Goal: Transaction & Acquisition: Purchase product/service

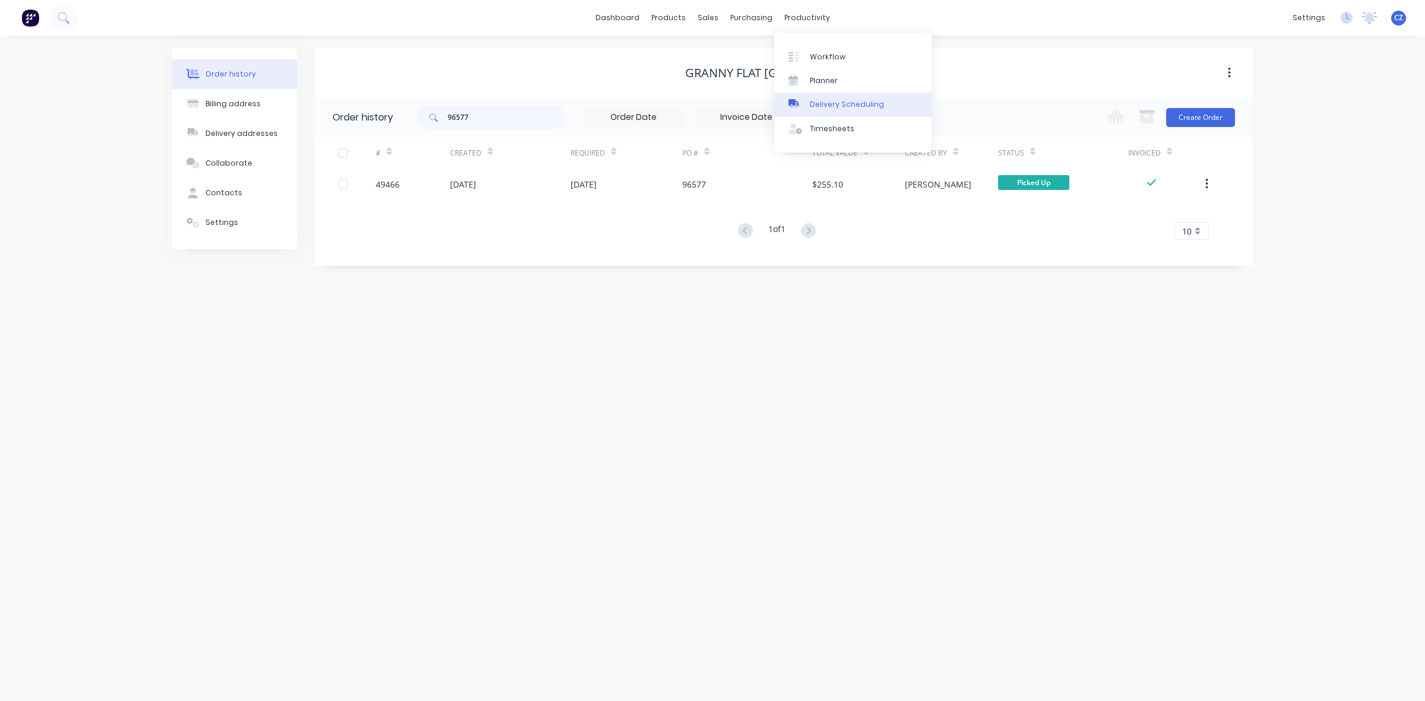
drag, startPoint x: 805, startPoint y: 101, endPoint x: 795, endPoint y: 94, distance: 12.8
click at [805, 101] on div at bounding box center [798, 104] width 18 height 11
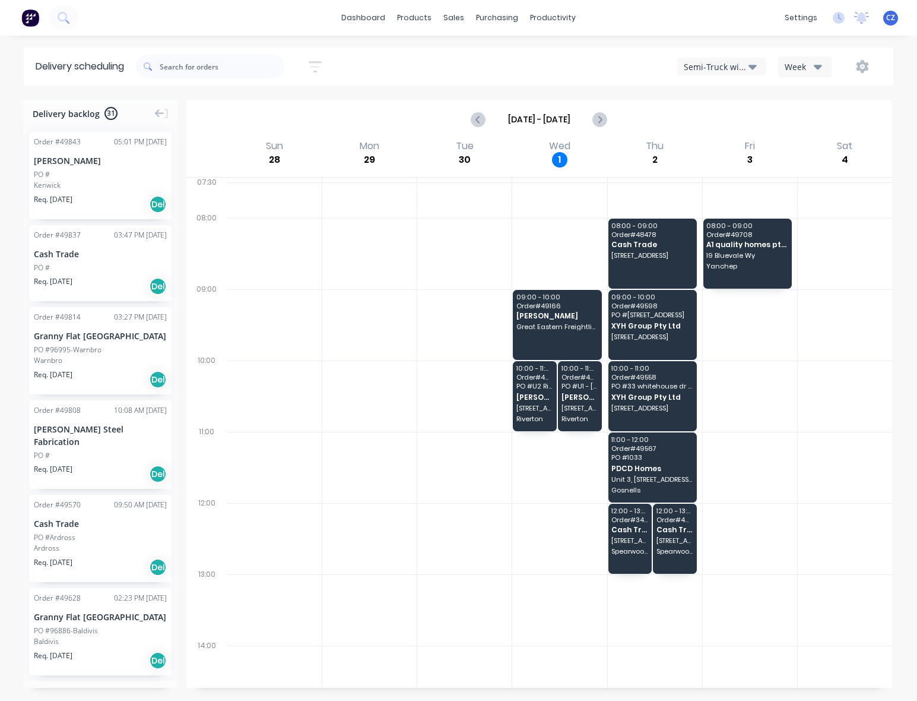
click at [720, 62] on div "Semi-Truck with Hiab" at bounding box center [716, 67] width 65 height 12
click at [730, 145] on div "Utes Delivery" at bounding box center [737, 145] width 118 height 24
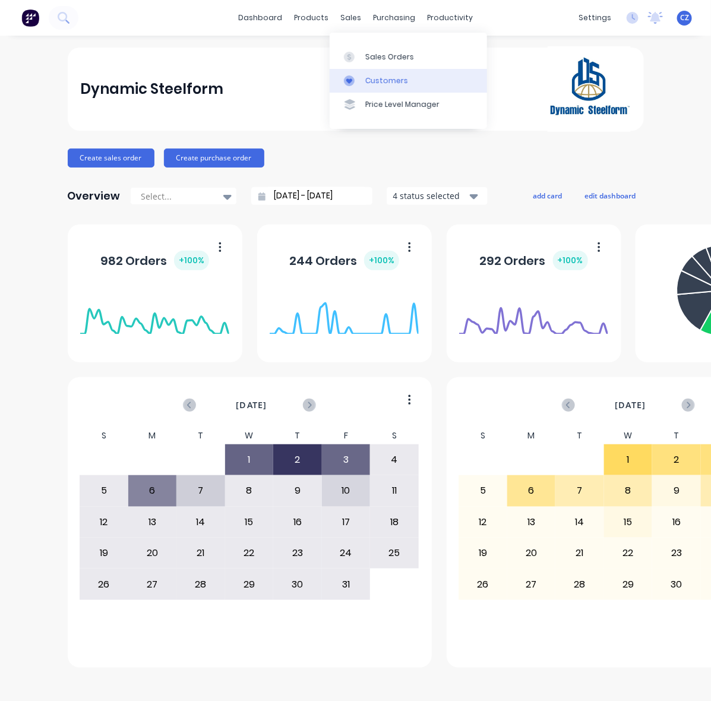
click at [360, 82] on div at bounding box center [353, 80] width 18 height 11
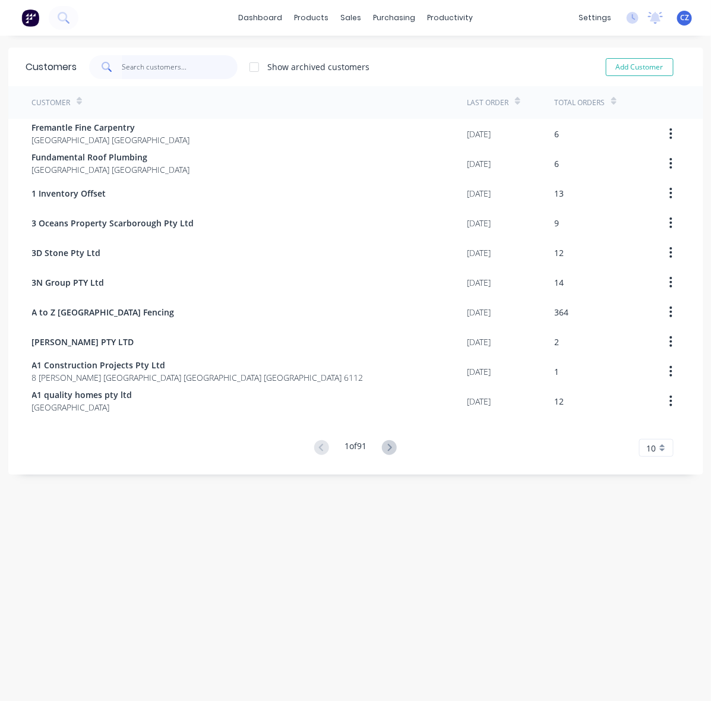
click at [143, 64] on input "text" at bounding box center [180, 67] width 116 height 24
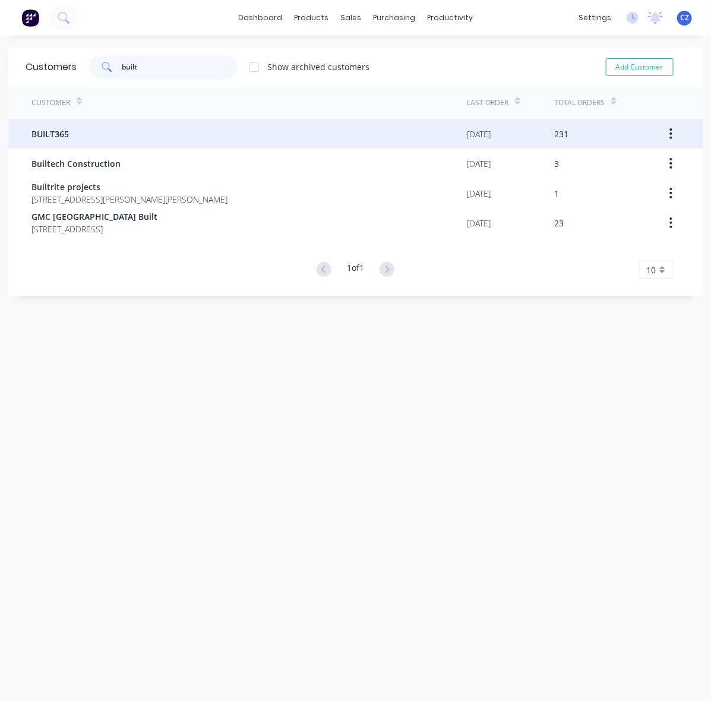
type input "built"
click at [87, 129] on div "BUILT365" at bounding box center [249, 134] width 435 height 30
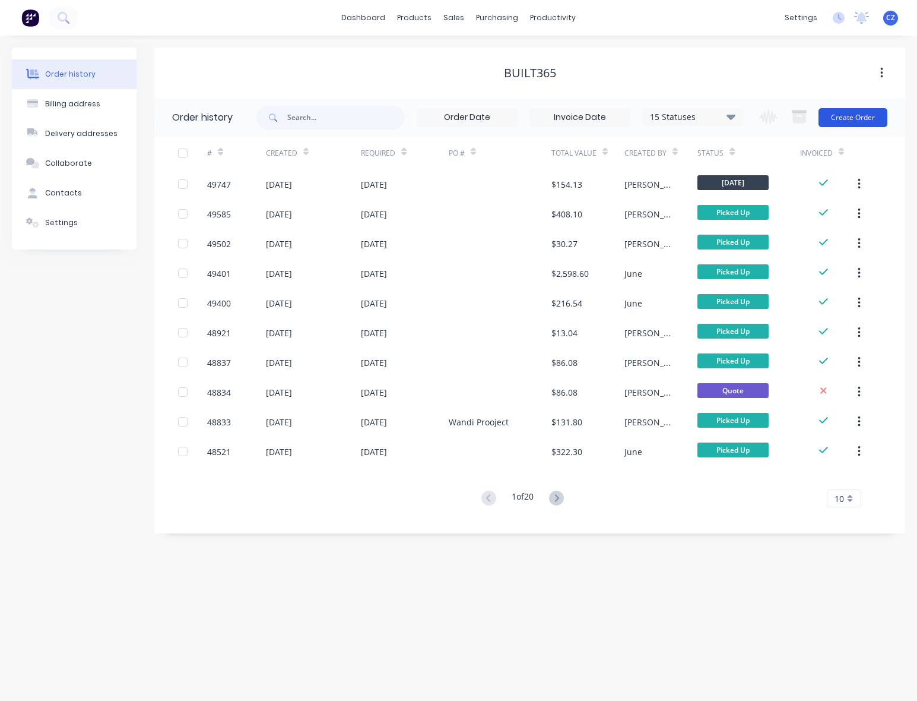
click at [867, 111] on button "Create Order" at bounding box center [853, 117] width 69 height 19
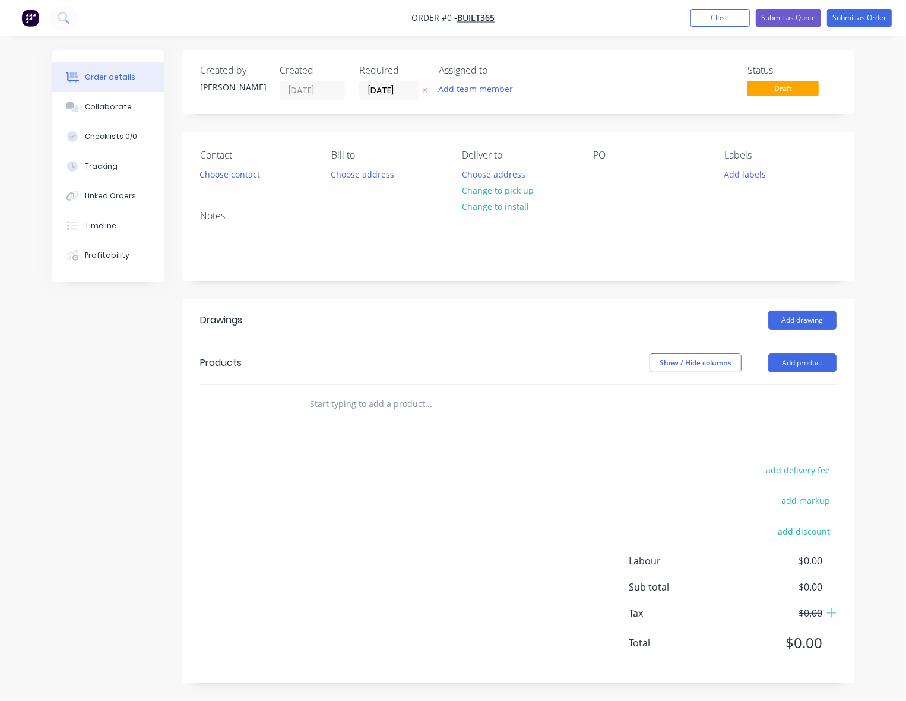
click at [800, 373] on header "Products Show / Hide columns Add product" at bounding box center [518, 362] width 672 height 43
click at [799, 368] on button "Add product" at bounding box center [802, 362] width 68 height 19
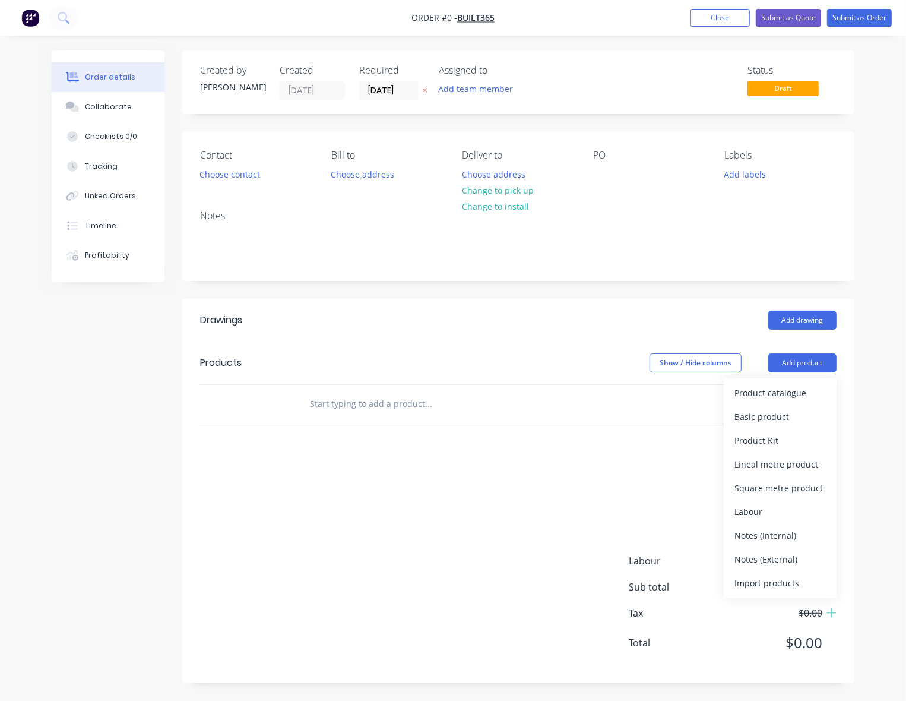
drag, startPoint x: 799, startPoint y: 378, endPoint x: 631, endPoint y: 308, distance: 182.3
click at [797, 378] on div "Product catalogue Basic product Product Kit Lineal metre product Square metre p…" at bounding box center [780, 488] width 113 height 220
click at [762, 393] on div "Product catalogue" at bounding box center [780, 392] width 91 height 17
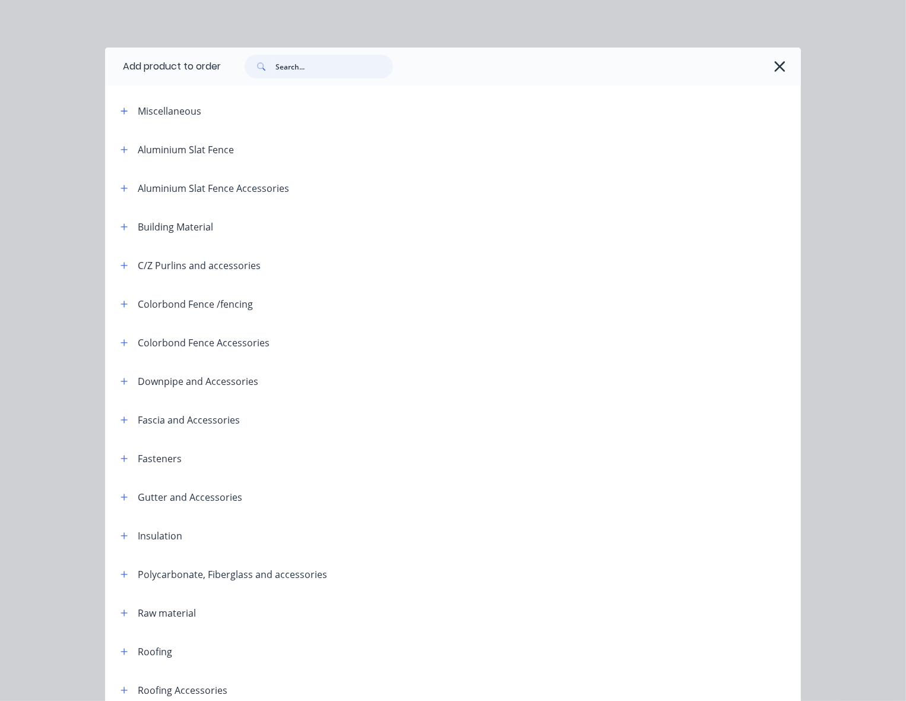
click at [355, 70] on input "text" at bounding box center [335, 67] width 118 height 24
type input "sheet"
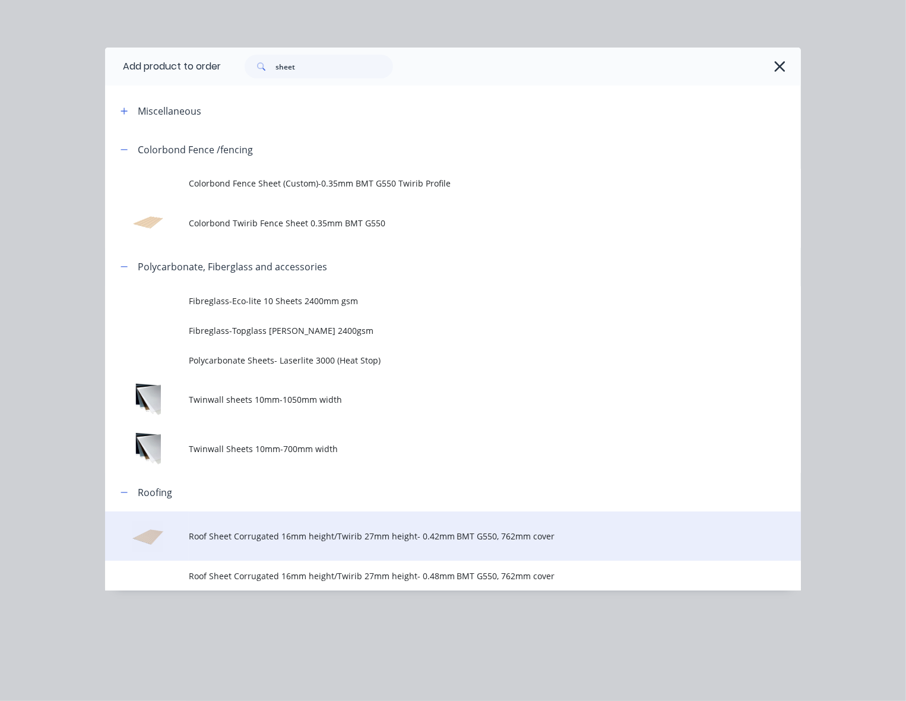
click at [250, 545] on td "Roof Sheet Corrugated 16mm height/Twirib 27mm height- 0.42mm BMT G550, 762mm co…" at bounding box center [495, 535] width 612 height 49
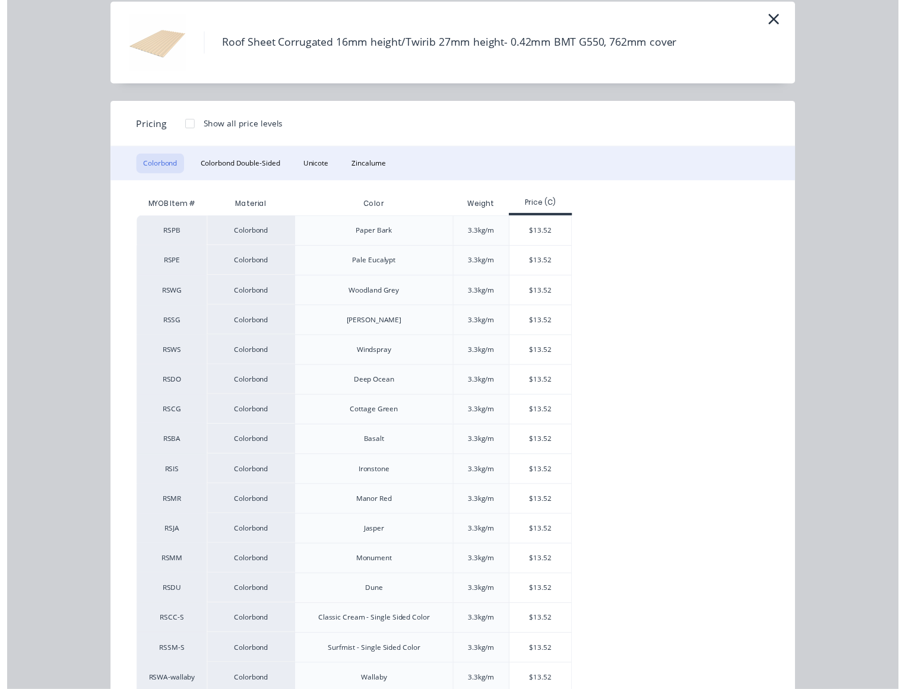
scroll to position [207, 0]
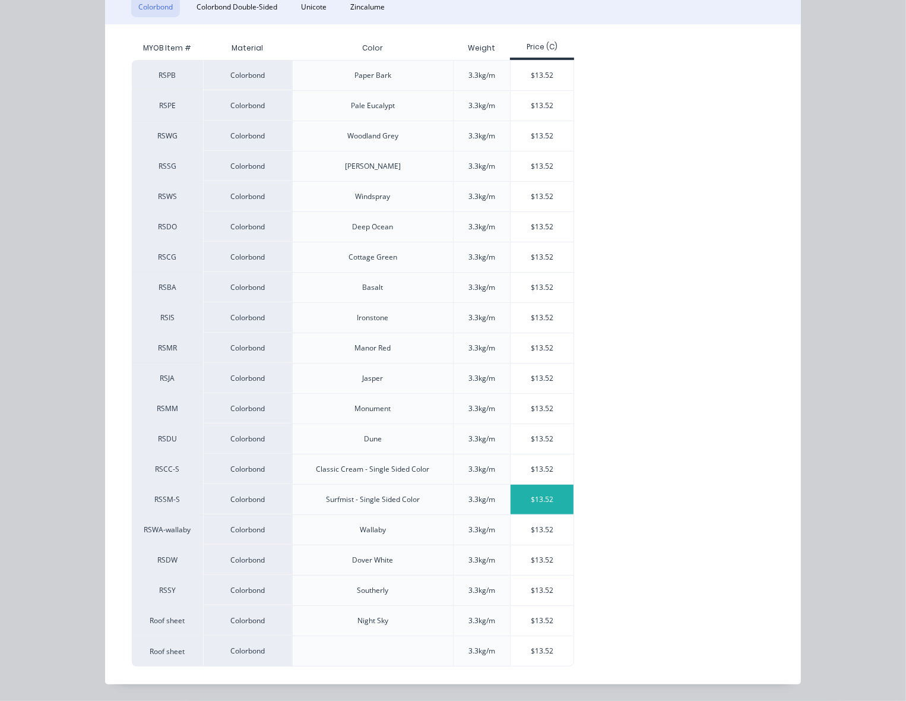
click at [517, 488] on div "$13.52" at bounding box center [543, 500] width 64 height 30
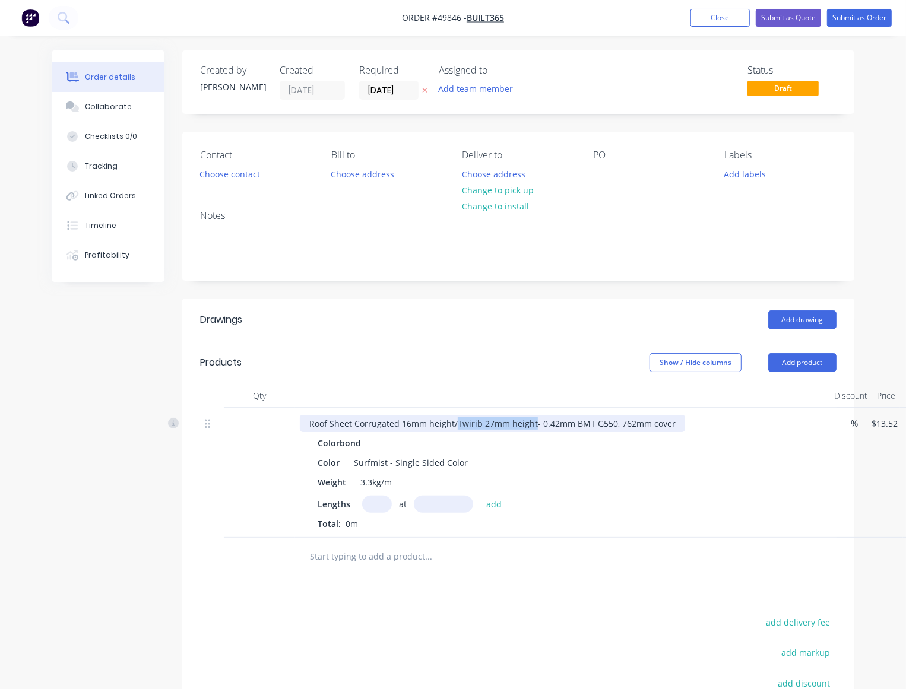
drag, startPoint x: 455, startPoint y: 423, endPoint x: 531, endPoint y: 420, distance: 76.7
click at [531, 420] on div "Roof Sheet Corrugated 16mm height/Twirib 27mm height- 0.42mm BMT G550, 762mm co…" at bounding box center [492, 423] width 385 height 17
click at [379, 500] on input "text" at bounding box center [377, 504] width 30 height 17
type input "6"
type input "1300"
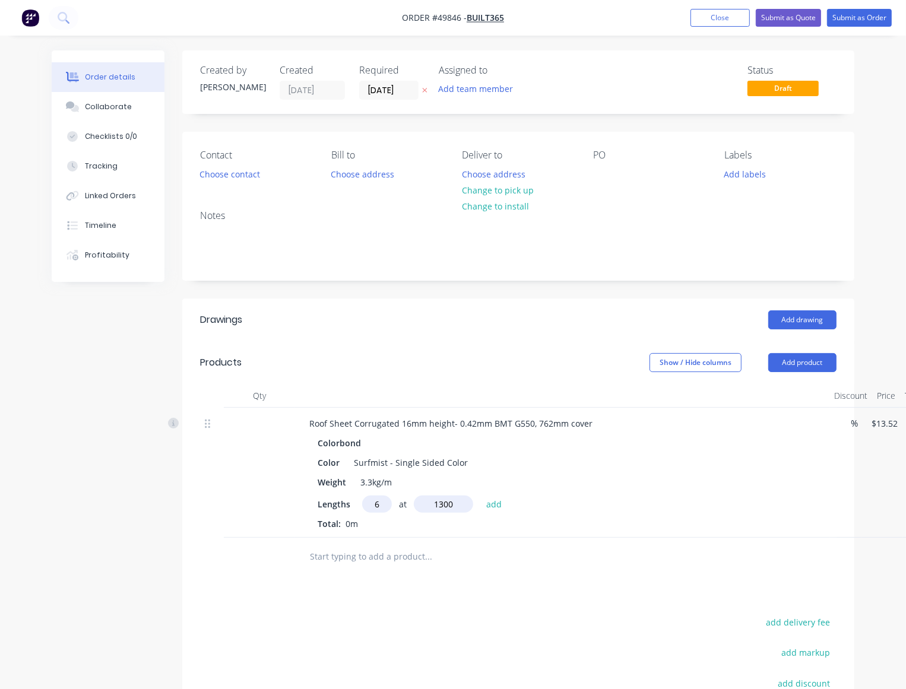
click at [480, 496] on button "add" at bounding box center [494, 504] width 28 height 16
type input "$105.46"
click at [574, 609] on div "Drawings Add drawing Products Show / Hide columns Add product Qty Discount Pric…" at bounding box center [518, 577] width 672 height 556
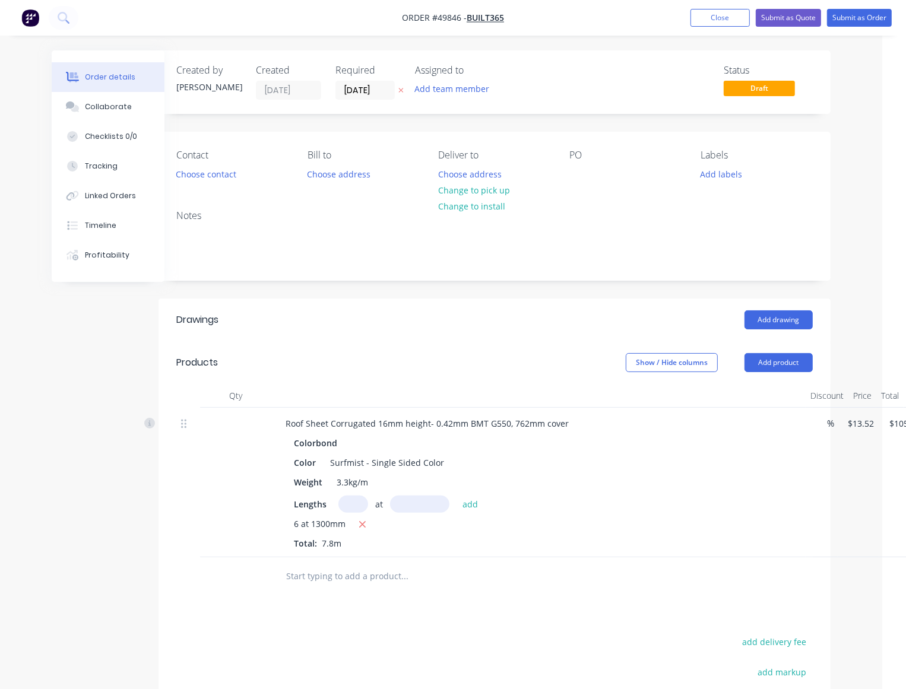
scroll to position [0, 72]
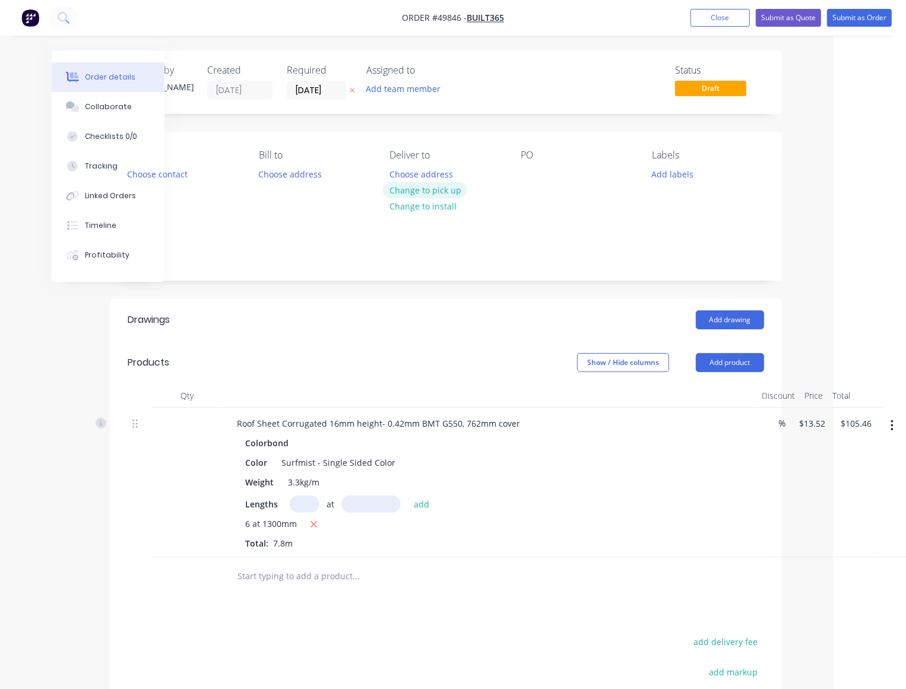
click at [438, 190] on button "Change to pick up" at bounding box center [425, 190] width 84 height 16
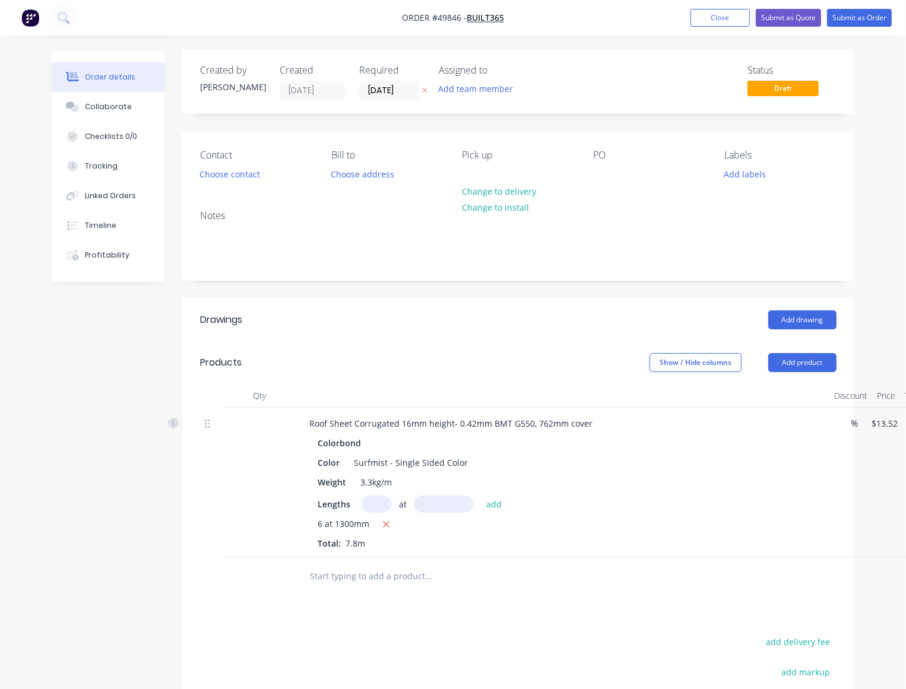
click at [536, 573] on input "text" at bounding box center [428, 577] width 238 height 24
click at [787, 363] on button "Add product" at bounding box center [802, 362] width 68 height 19
click at [781, 417] on div "Basic product" at bounding box center [780, 416] width 91 height 17
click at [363, 568] on div at bounding box center [349, 573] width 99 height 17
click at [875, 573] on input "0" at bounding box center [884, 573] width 27 height 17
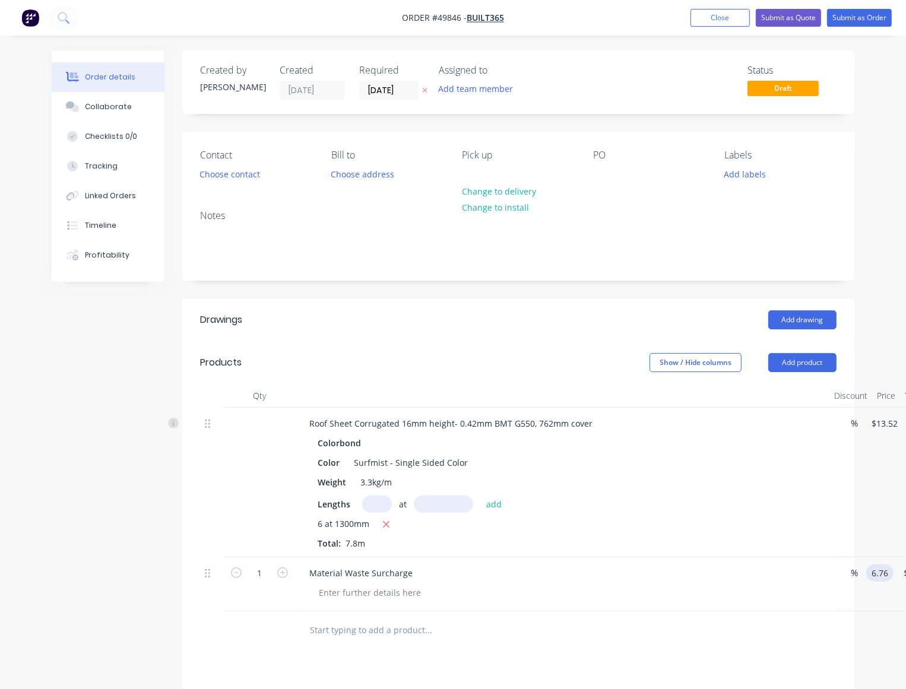
type input "$6.76"
click at [722, 628] on div at bounding box center [509, 631] width 428 height 39
click at [202, 173] on button "Choose contact" at bounding box center [230, 174] width 73 height 16
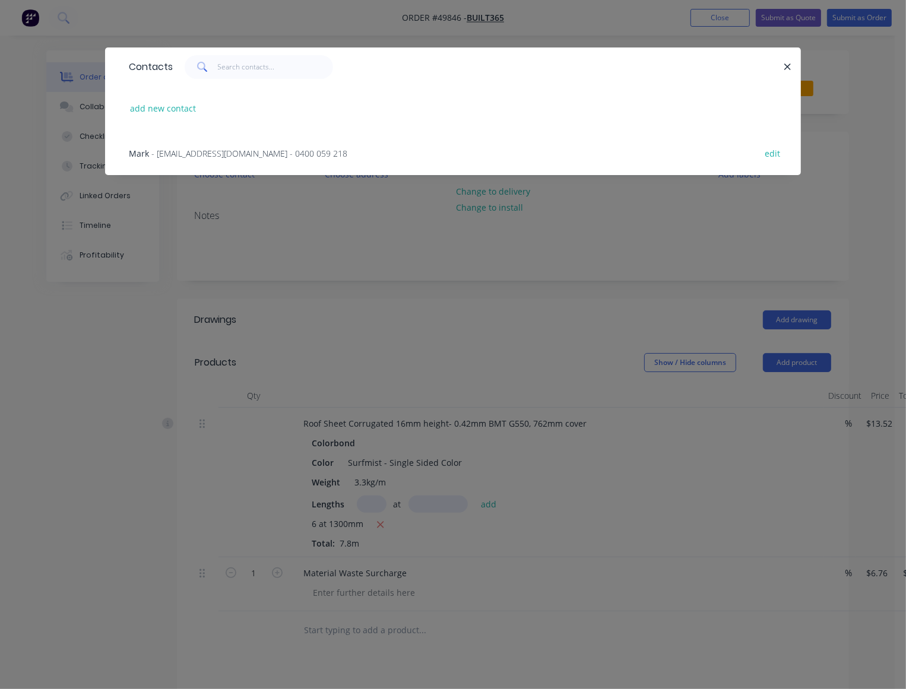
click at [180, 150] on span "- built365@icloud.com - 0400 059 218" at bounding box center [249, 153] width 196 height 11
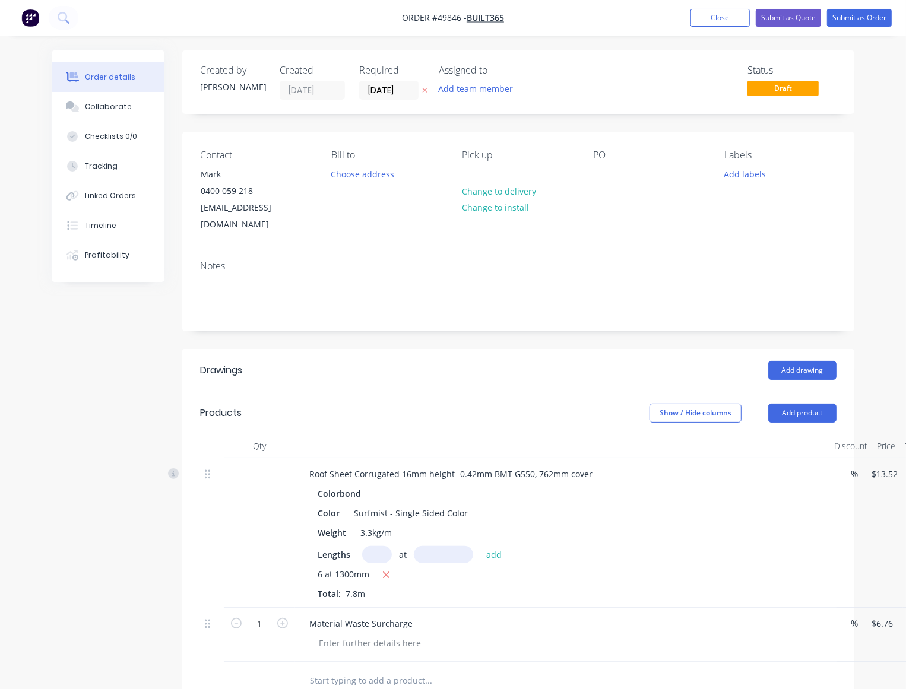
click at [380, 80] on div "Required 01/10/25" at bounding box center [391, 82] width 65 height 35
click at [381, 92] on input "[DATE]" at bounding box center [389, 90] width 58 height 18
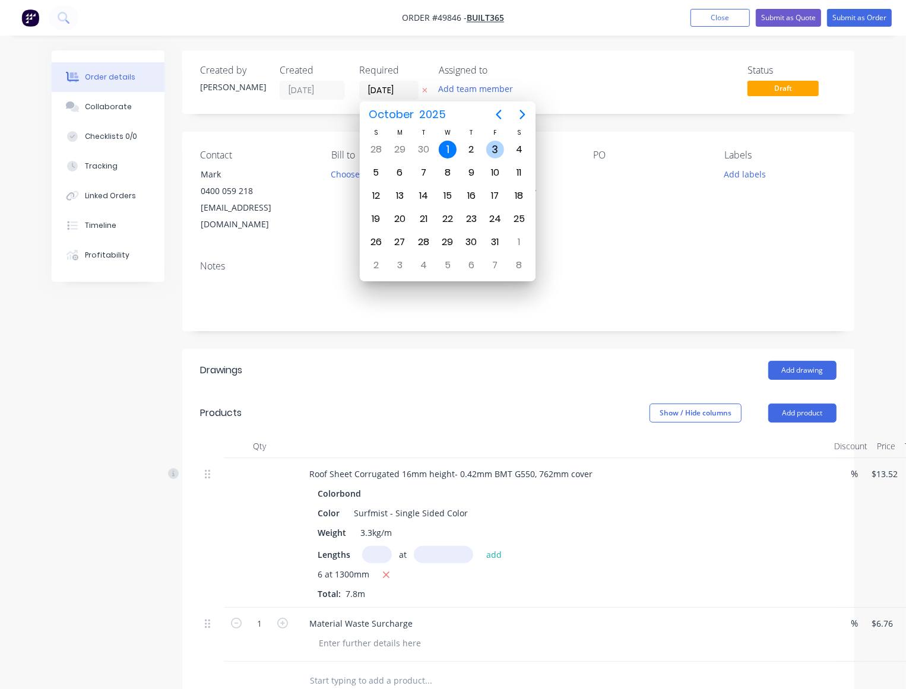
click at [499, 152] on div "3" at bounding box center [495, 150] width 18 height 18
type input "03/10/25"
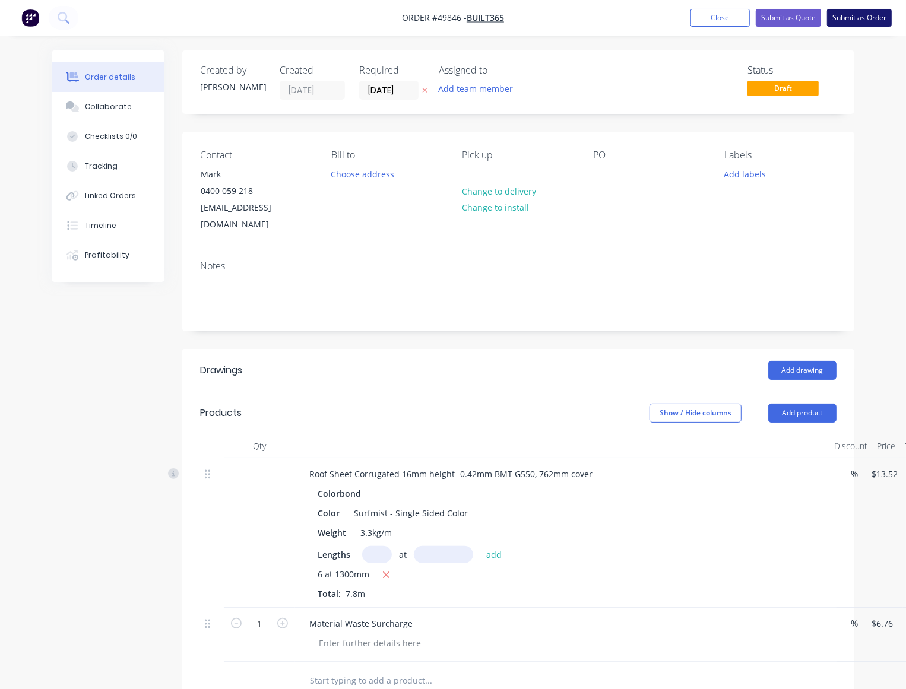
click at [856, 15] on button "Submit as Order" at bounding box center [859, 18] width 65 height 18
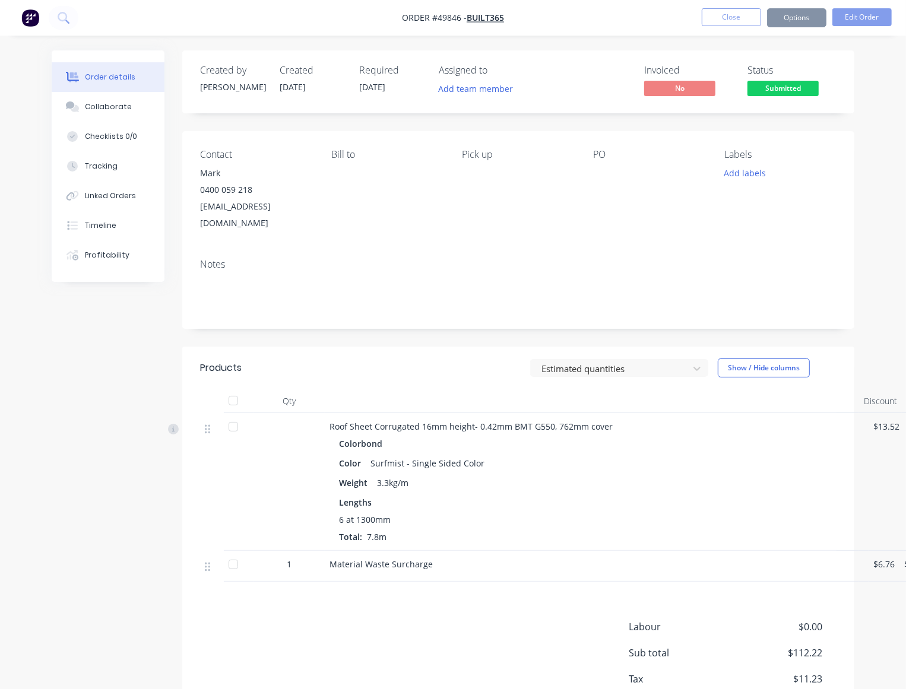
click at [820, 11] on button "Options" at bounding box center [796, 17] width 59 height 19
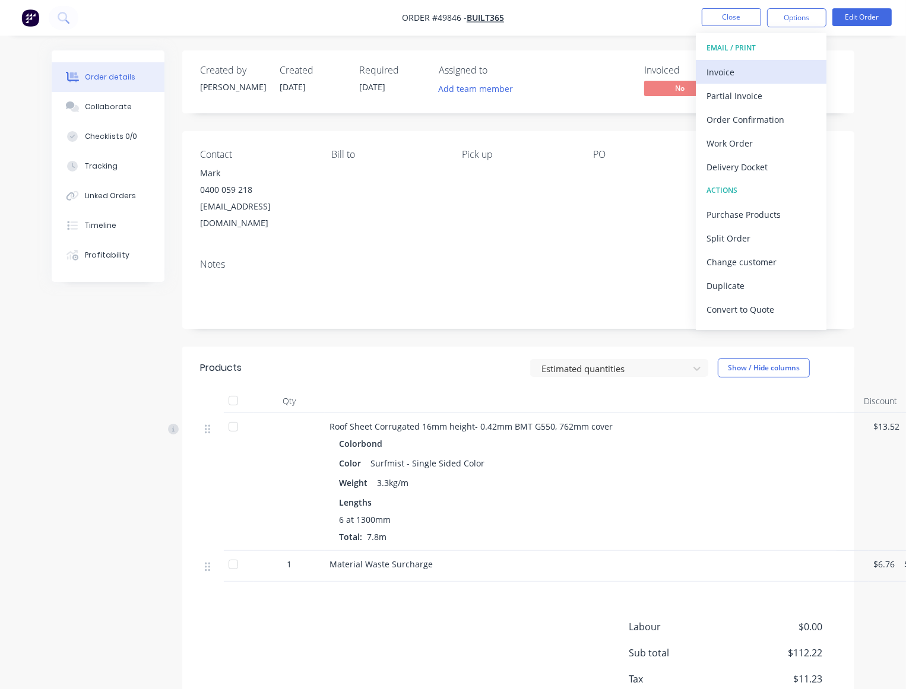
click at [742, 70] on div "Invoice" at bounding box center [761, 72] width 109 height 17
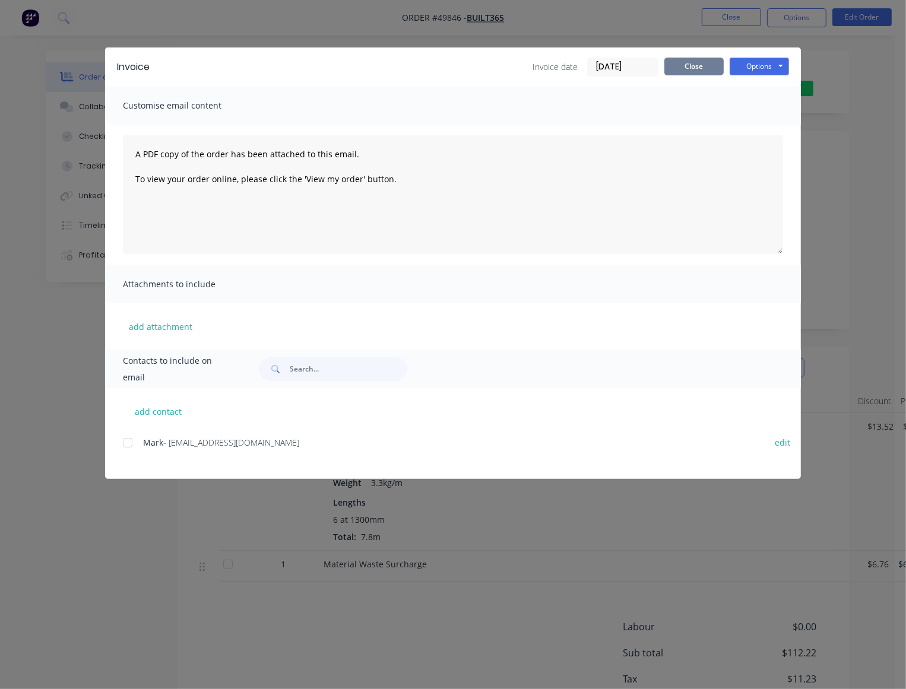
click at [695, 61] on button "Close" at bounding box center [693, 67] width 59 height 18
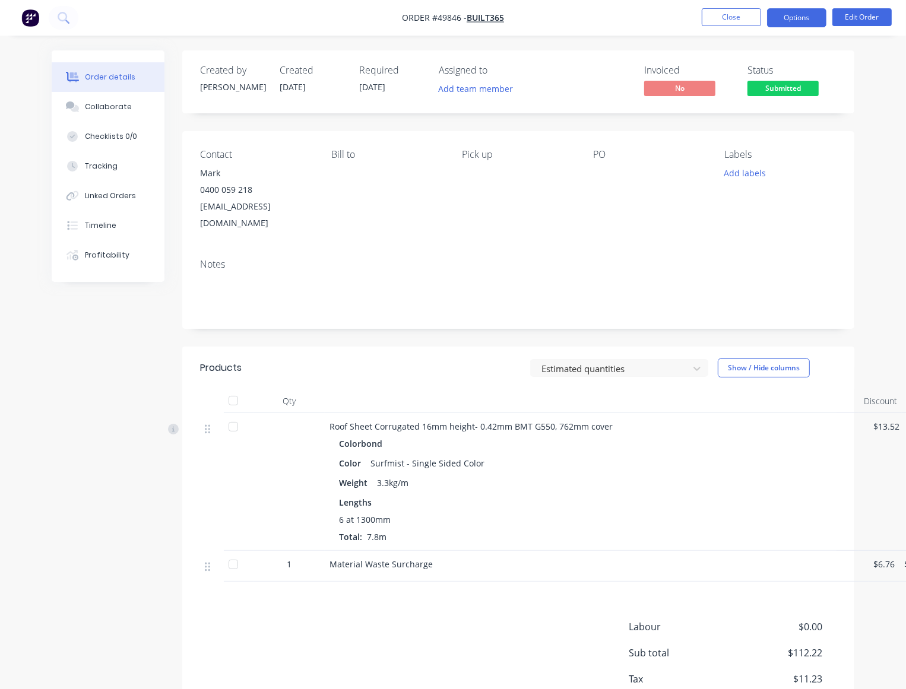
click at [790, 22] on button "Options" at bounding box center [796, 17] width 59 height 19
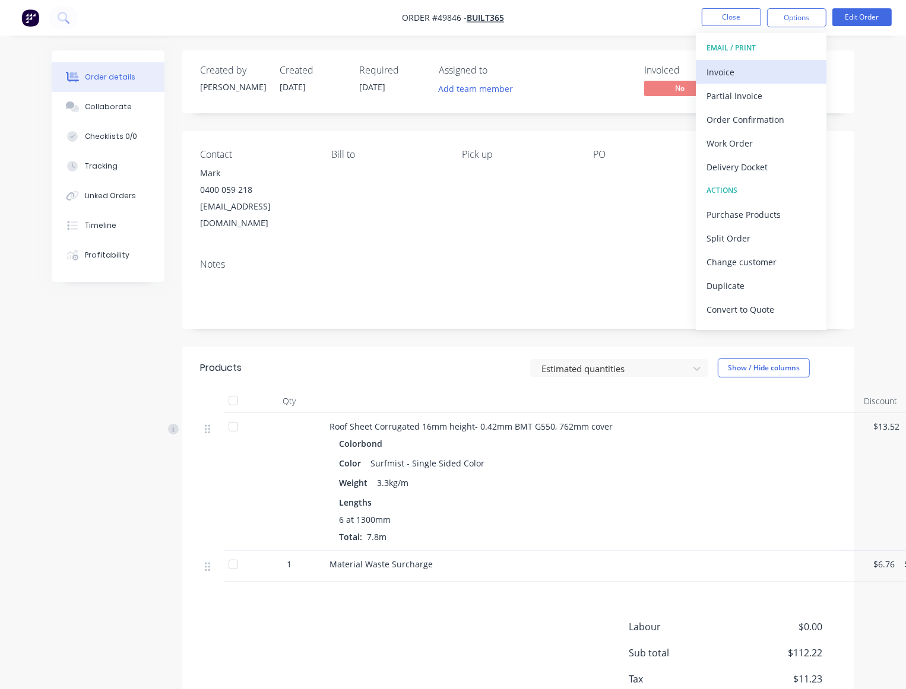
click at [747, 72] on div "Invoice" at bounding box center [761, 72] width 109 height 17
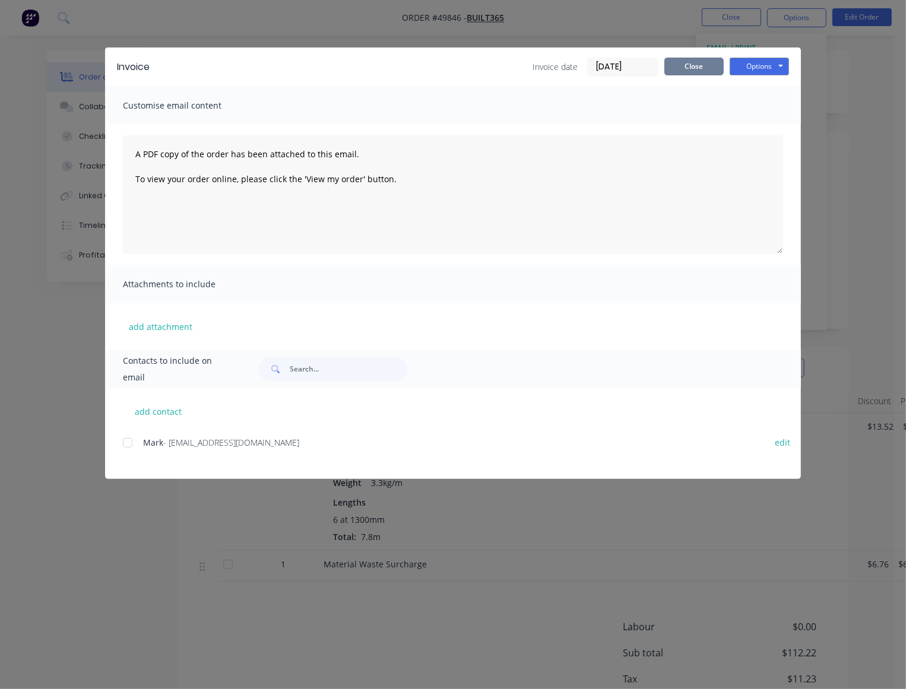
click at [696, 65] on button "Close" at bounding box center [693, 67] width 59 height 18
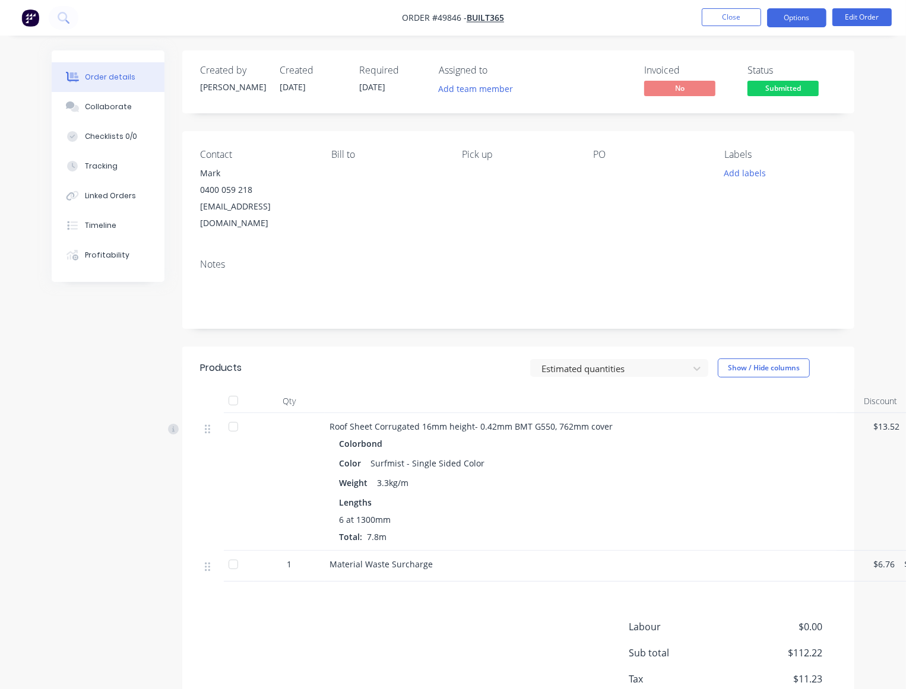
click at [794, 18] on button "Options" at bounding box center [796, 17] width 59 height 19
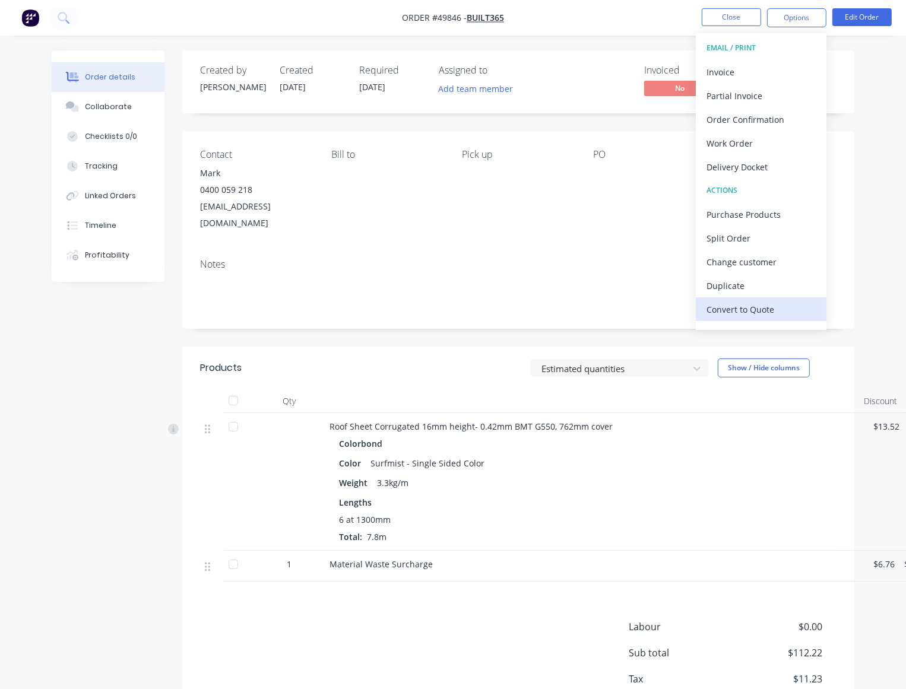
click at [752, 315] on div "Convert to Quote" at bounding box center [761, 309] width 109 height 17
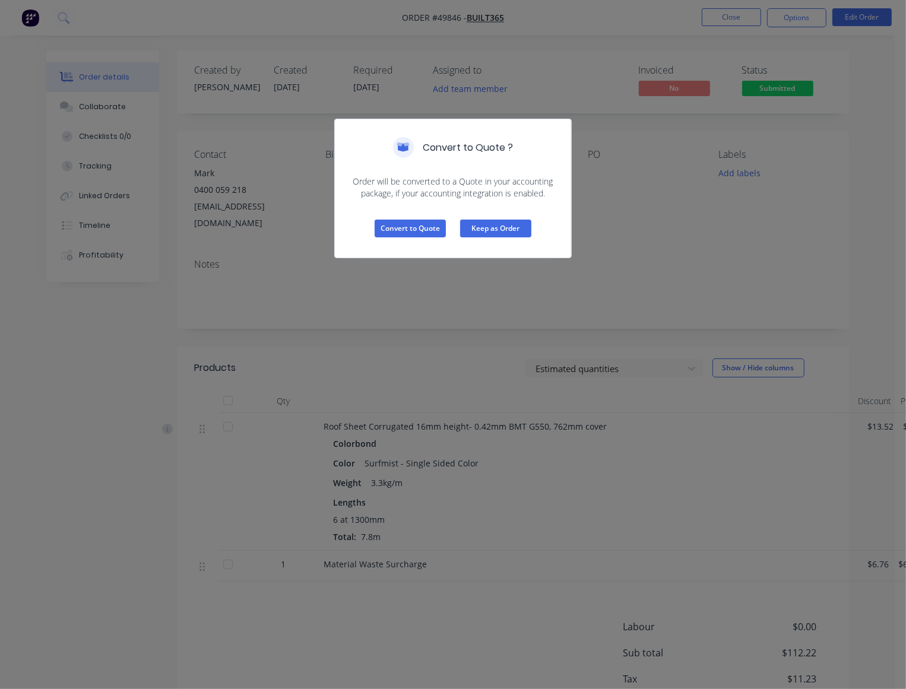
click at [518, 230] on button "Keep as Order" at bounding box center [495, 229] width 71 height 18
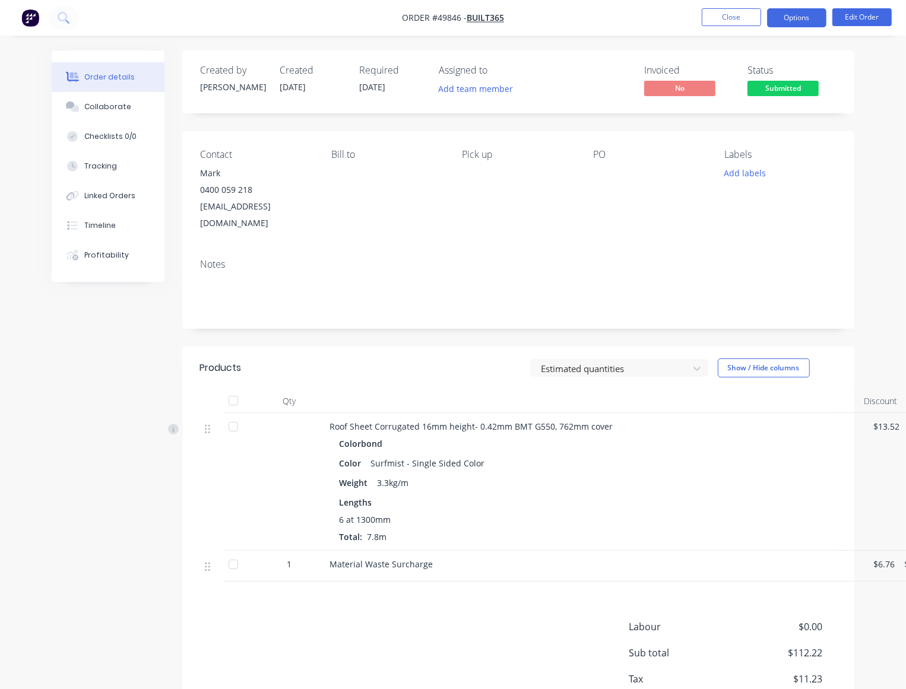
click at [802, 20] on button "Options" at bounding box center [796, 17] width 59 height 19
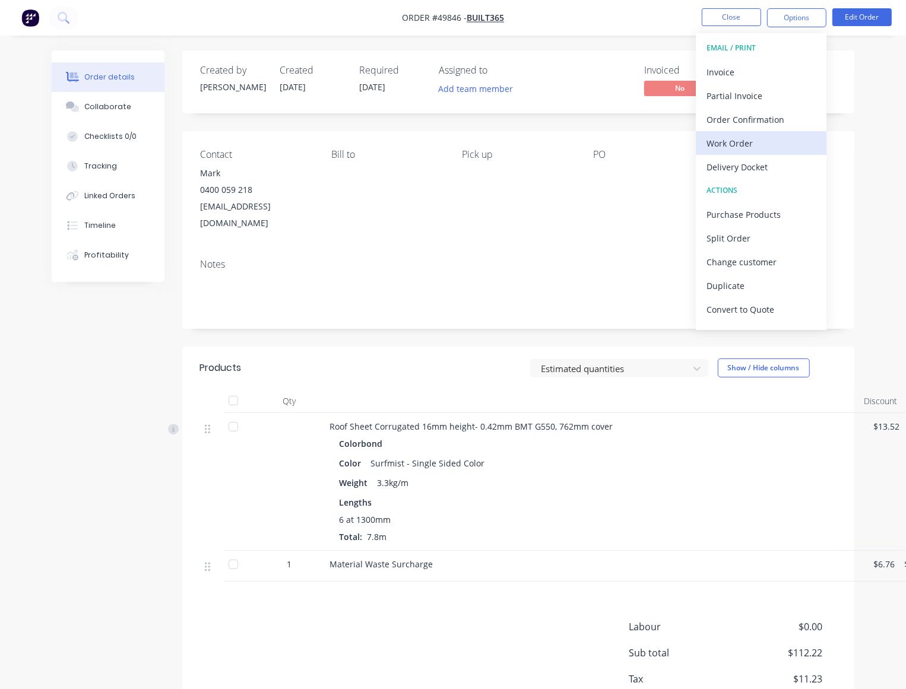
click at [743, 143] on div "Work Order" at bounding box center [761, 143] width 109 height 17
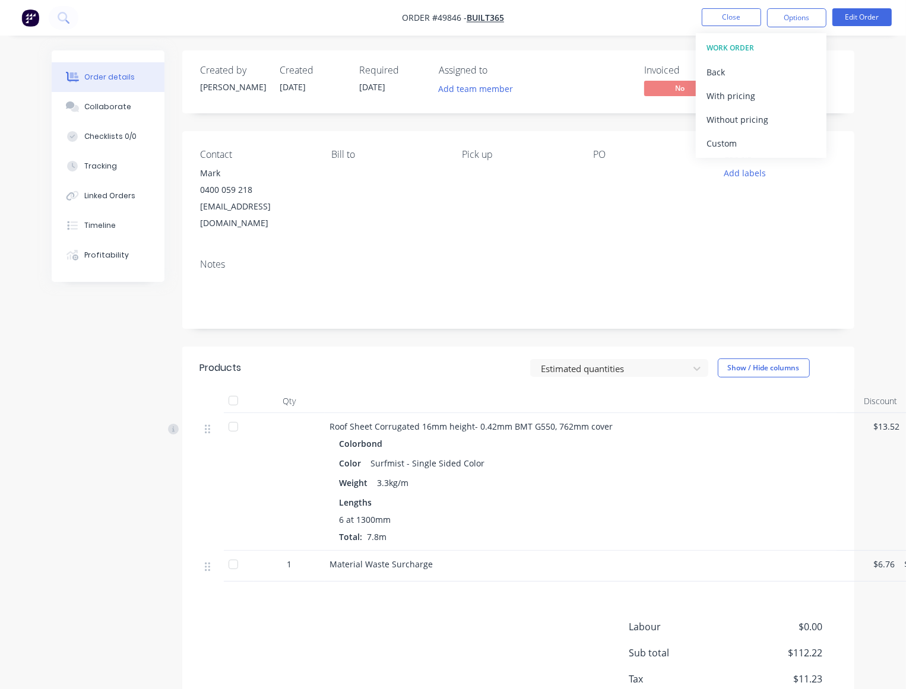
click at [742, 143] on div "Custom" at bounding box center [761, 143] width 109 height 17
click at [743, 119] on div "Without pricing" at bounding box center [761, 119] width 109 height 17
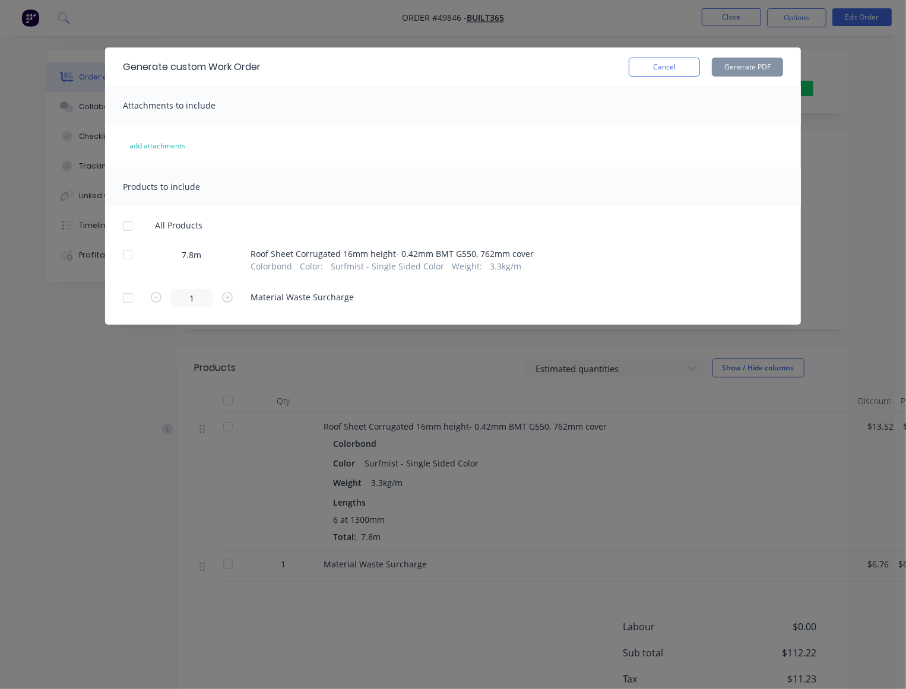
drag, startPoint x: 129, startPoint y: 226, endPoint x: 492, endPoint y: 150, distance: 370.7
click at [134, 224] on div at bounding box center [128, 226] width 24 height 24
click at [743, 65] on button "Generate PDF" at bounding box center [747, 67] width 71 height 19
click at [652, 66] on button "Cancel" at bounding box center [664, 67] width 71 height 19
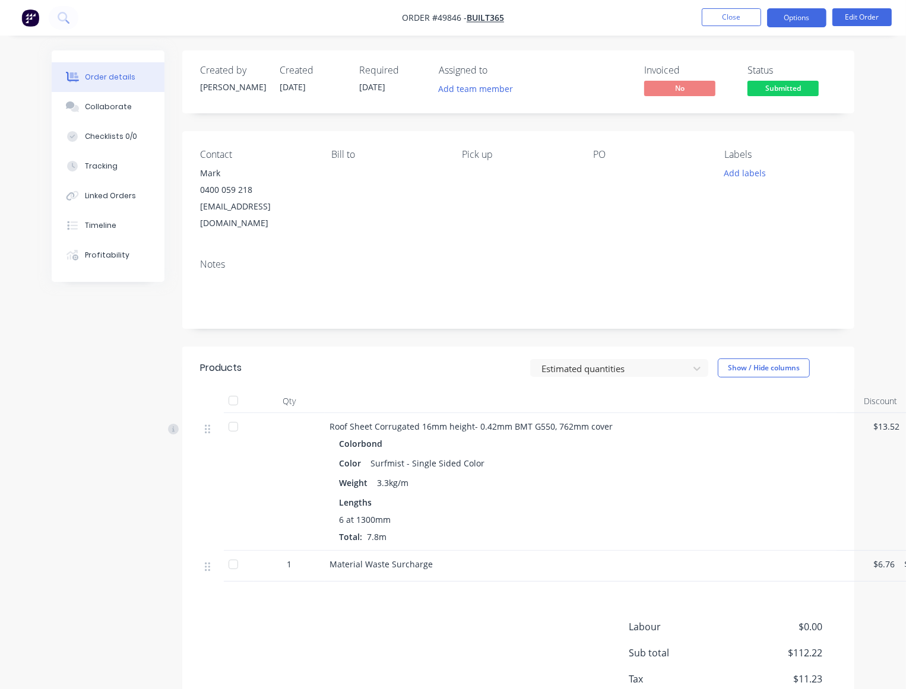
click at [800, 21] on button "Options" at bounding box center [796, 17] width 59 height 19
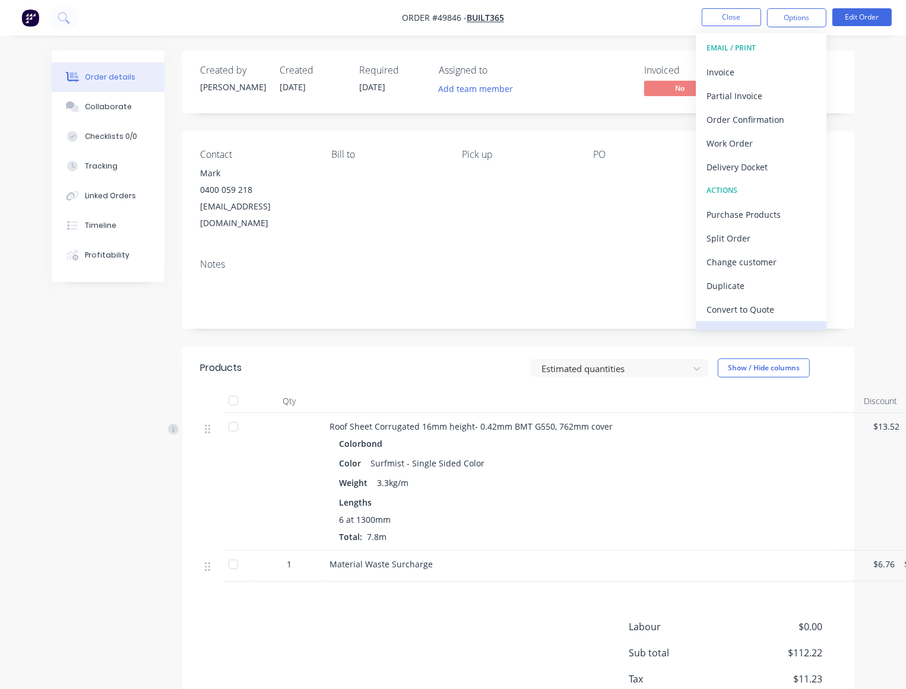
click at [741, 321] on div "EMAIL / PRINT Invoice Partial Invoice Order Confirmation Work Order Delivery Do…" at bounding box center [761, 181] width 131 height 297
click at [772, 309] on div "Convert to Quote" at bounding box center [761, 309] width 109 height 17
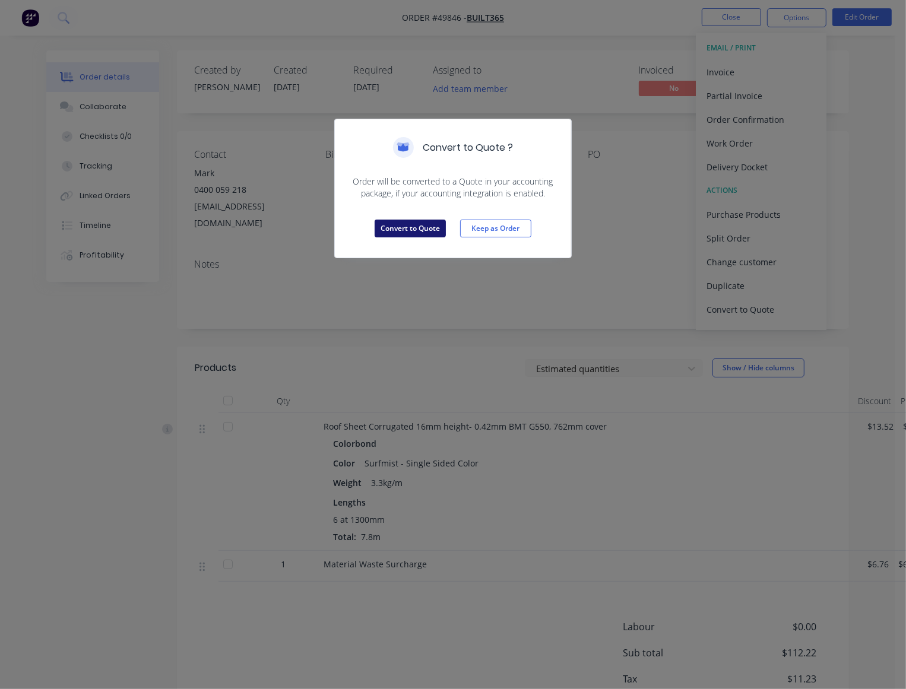
click at [394, 236] on button "Convert to Quote" at bounding box center [410, 229] width 71 height 18
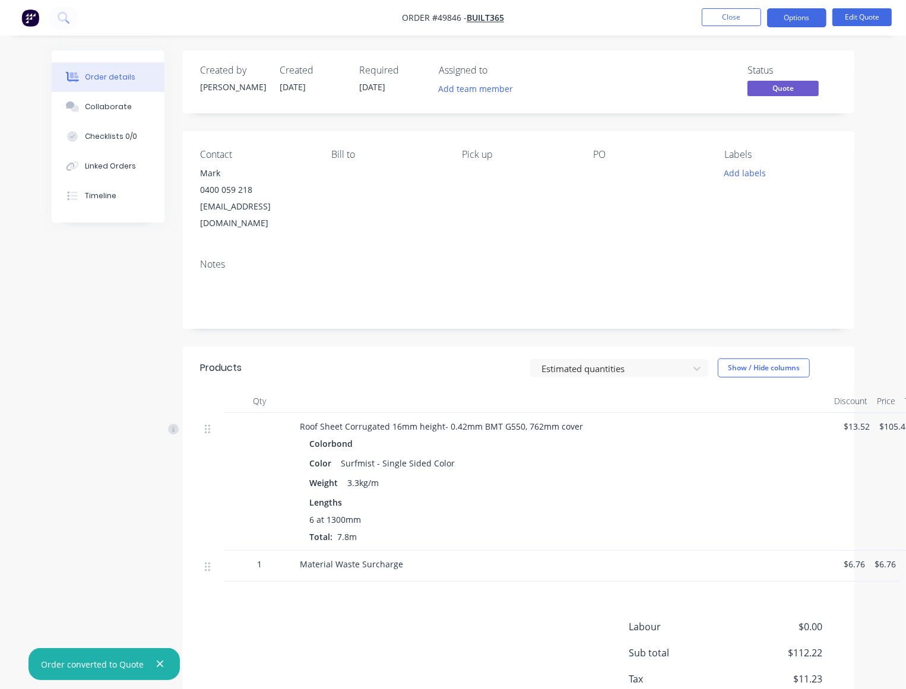
drag, startPoint x: 812, startPoint y: 24, endPoint x: 797, endPoint y: 31, distance: 16.5
click at [812, 24] on button "Options" at bounding box center [796, 17] width 59 height 19
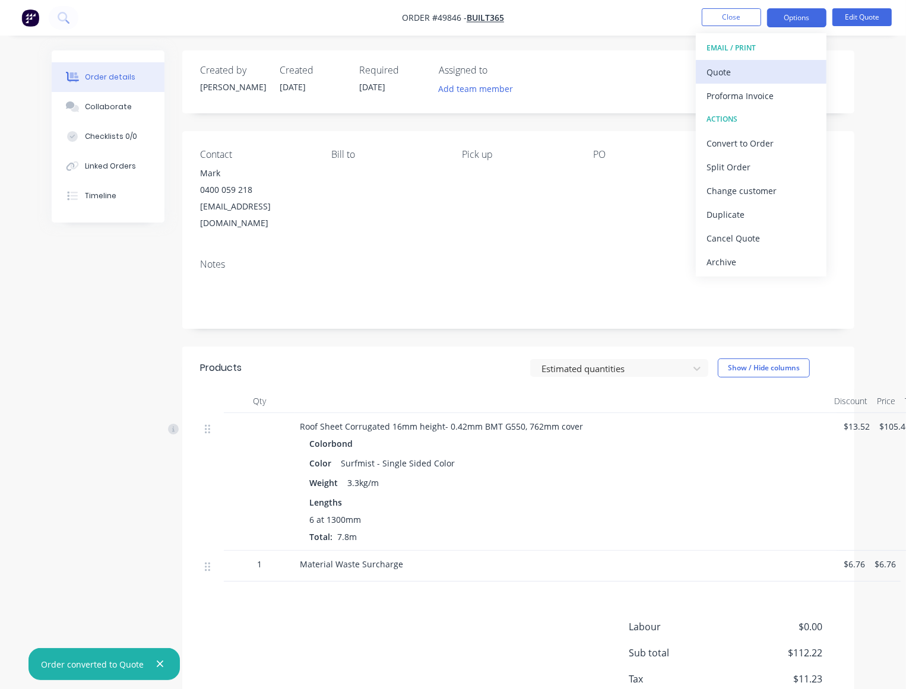
click at [748, 69] on div "Quote" at bounding box center [761, 72] width 109 height 17
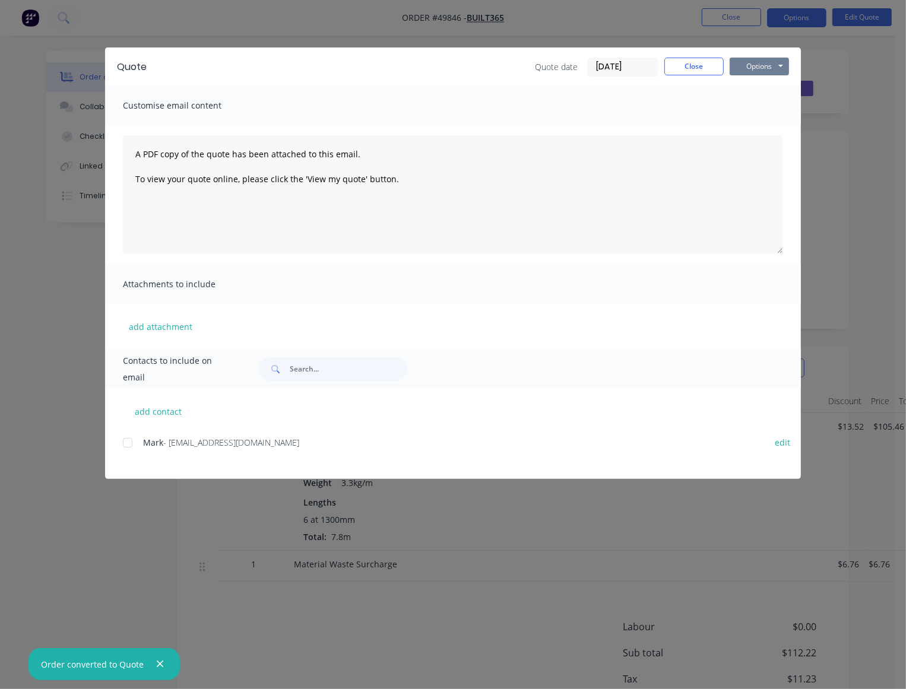
click at [767, 69] on button "Options" at bounding box center [759, 67] width 59 height 18
click at [767, 84] on button "Preview" at bounding box center [768, 88] width 76 height 20
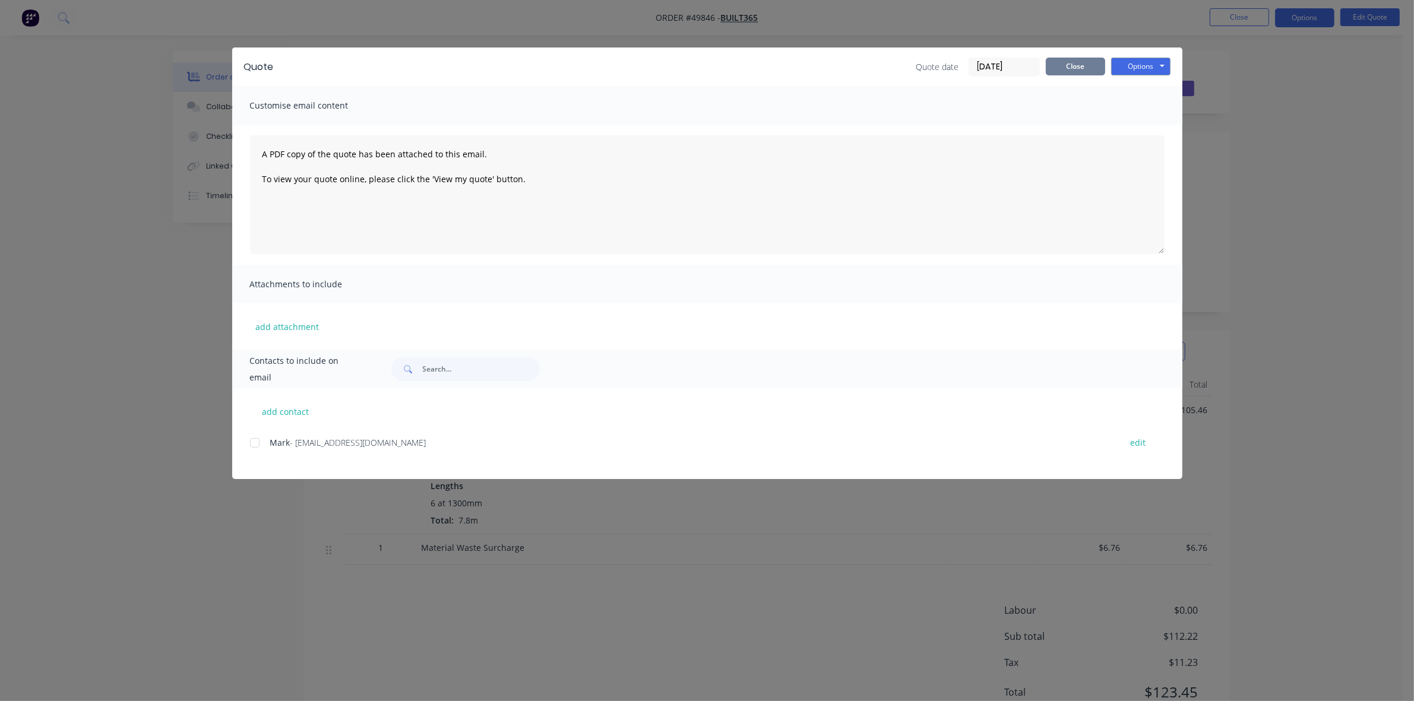
drag, startPoint x: 1075, startPoint y: 68, endPoint x: 1085, endPoint y: 64, distance: 11.5
click at [1075, 67] on button "Close" at bounding box center [1075, 67] width 59 height 18
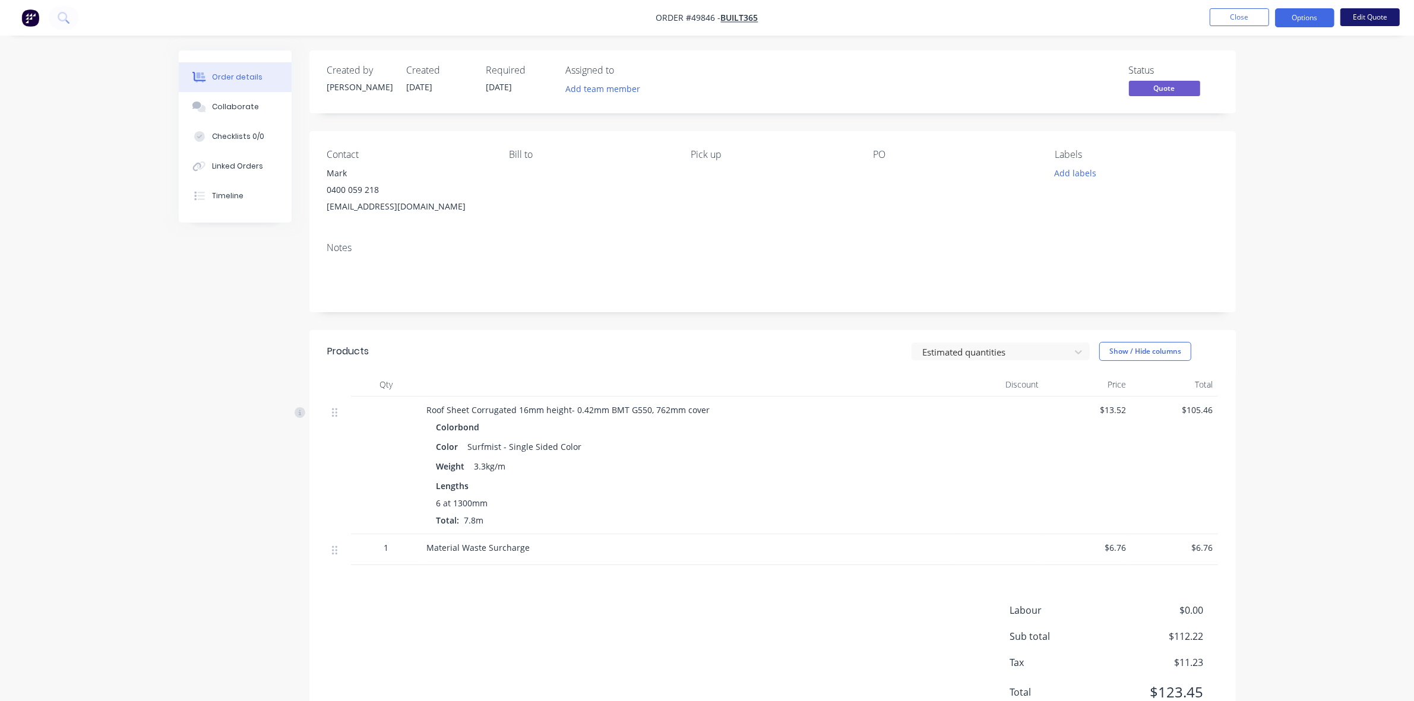
click at [1355, 17] on button "Edit Quote" at bounding box center [1369, 17] width 59 height 18
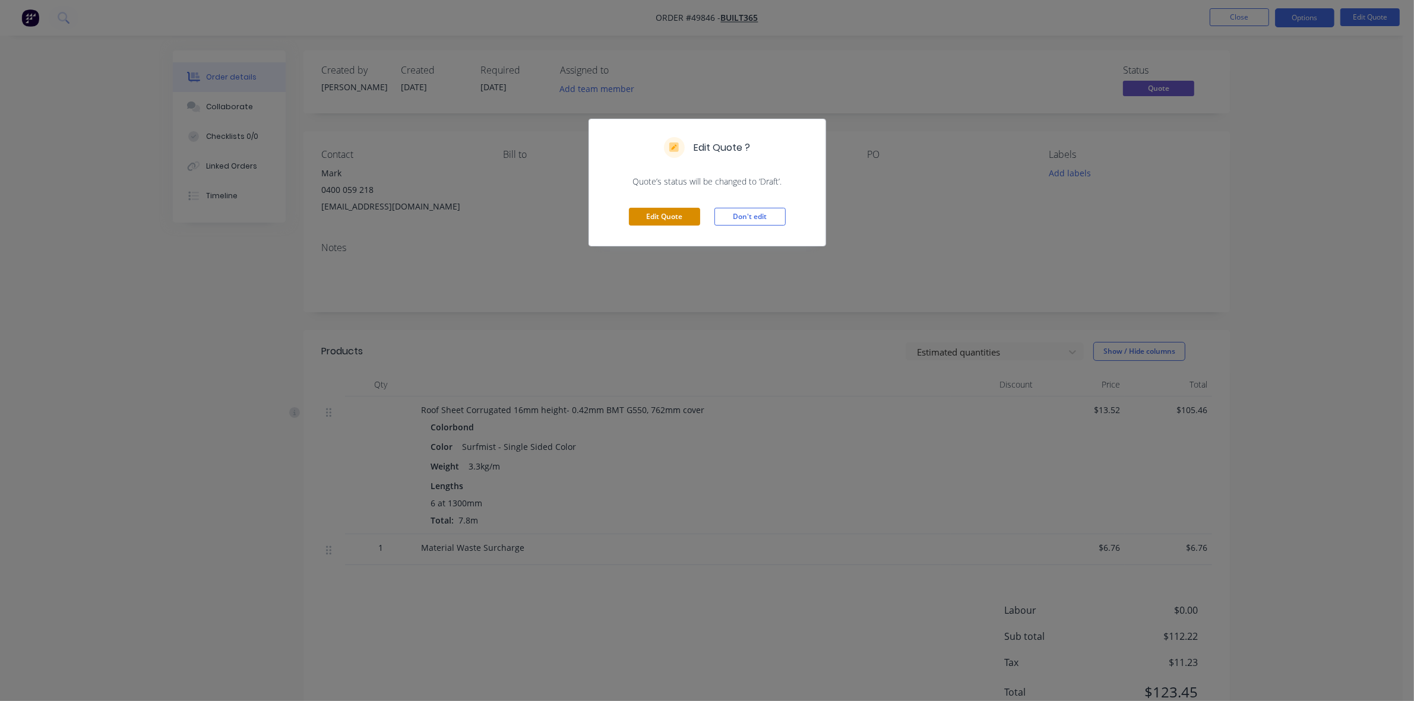
click at [665, 211] on button "Edit Quote" at bounding box center [664, 217] width 71 height 18
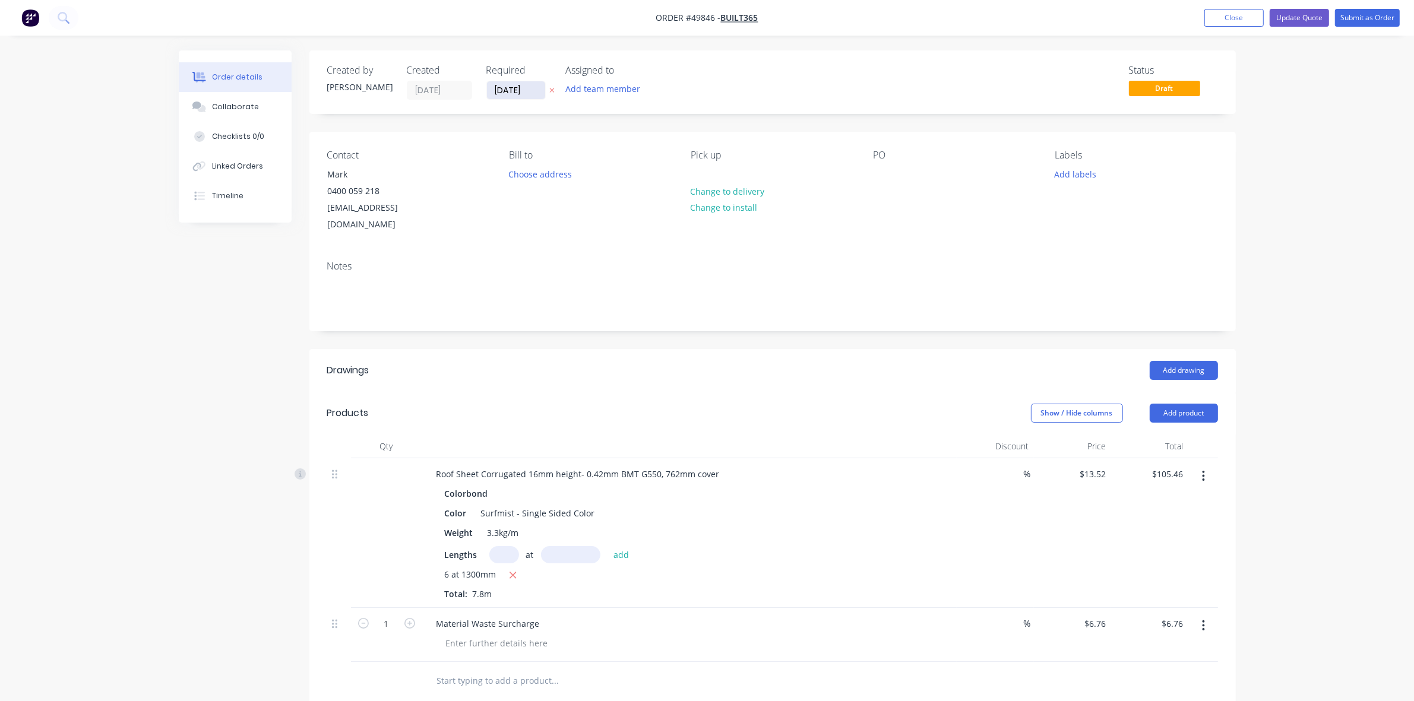
click at [530, 83] on input "03/10/25" at bounding box center [516, 90] width 58 height 18
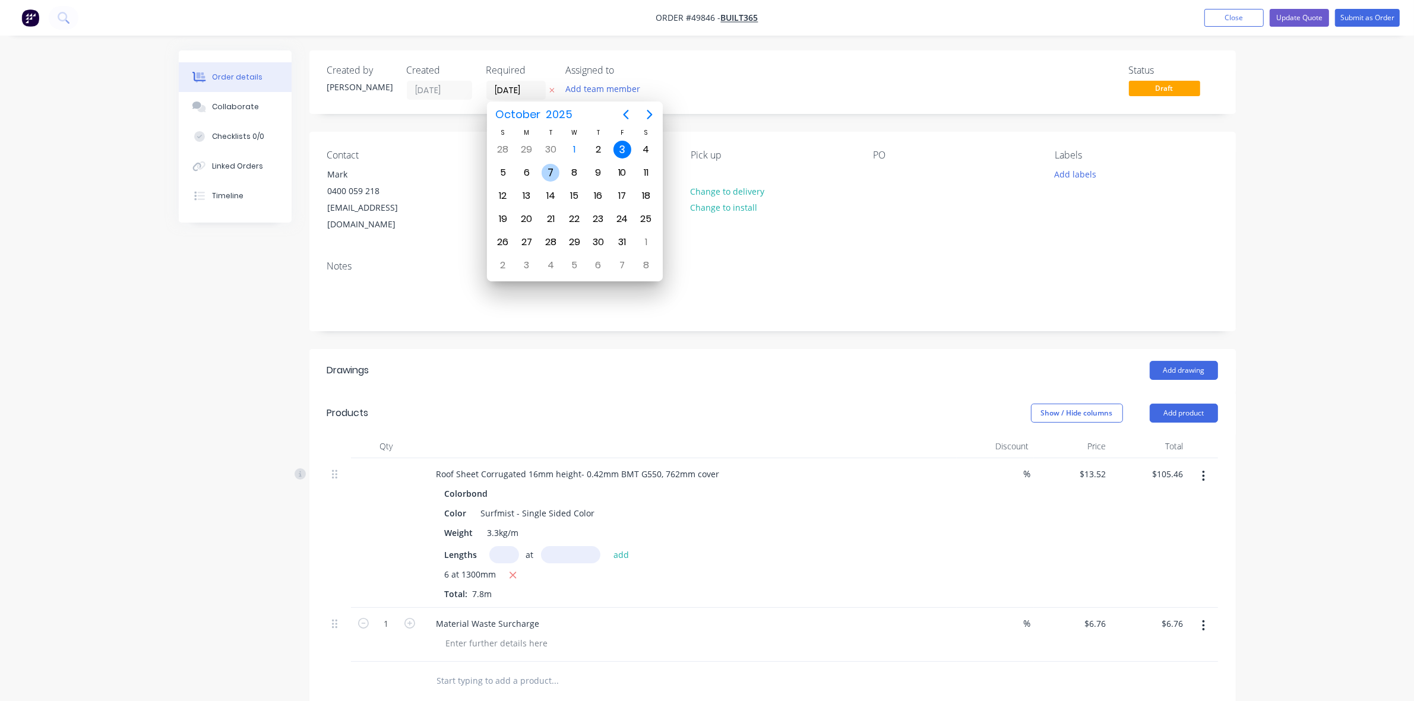
drag, startPoint x: 545, startPoint y: 170, endPoint x: 814, endPoint y: 137, distance: 270.5
click at [546, 169] on div "7" at bounding box center [551, 173] width 18 height 18
type input "07/10/25"
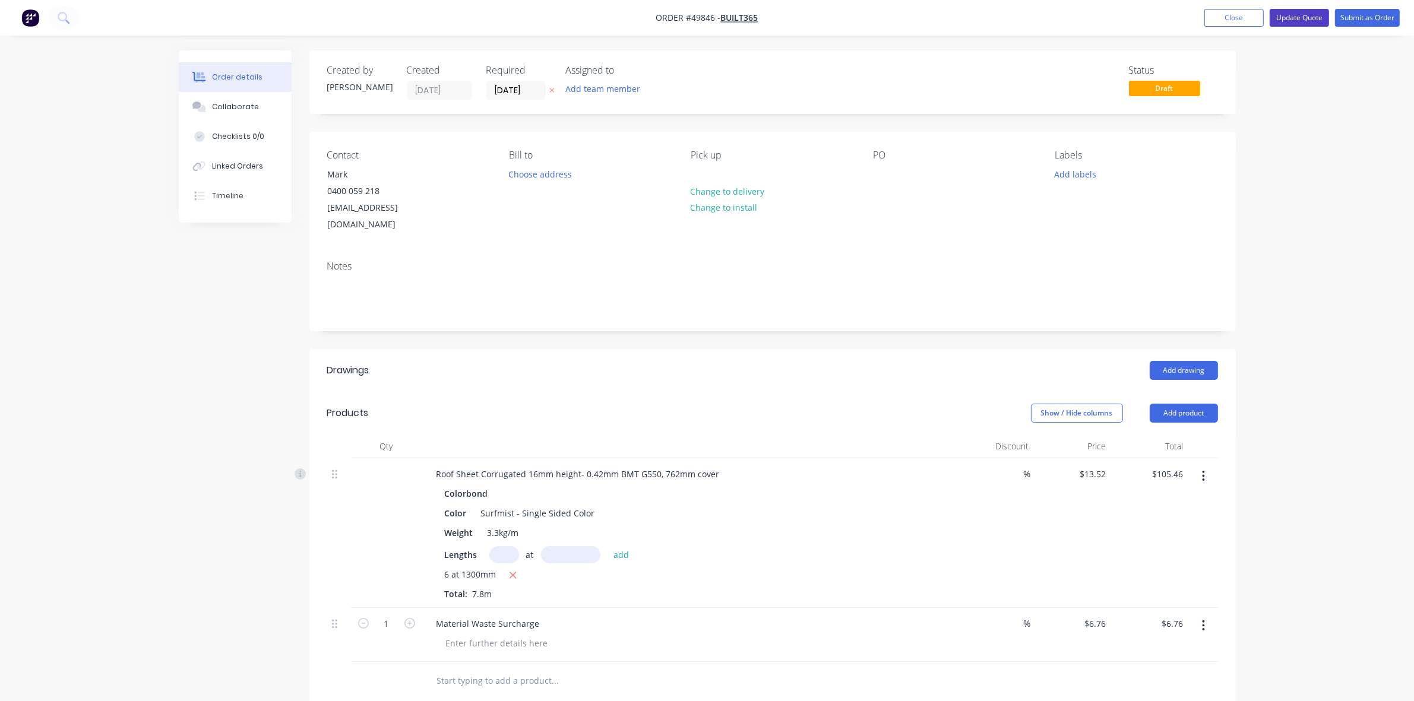
click at [1286, 20] on button "Update Quote" at bounding box center [1299, 18] width 59 height 18
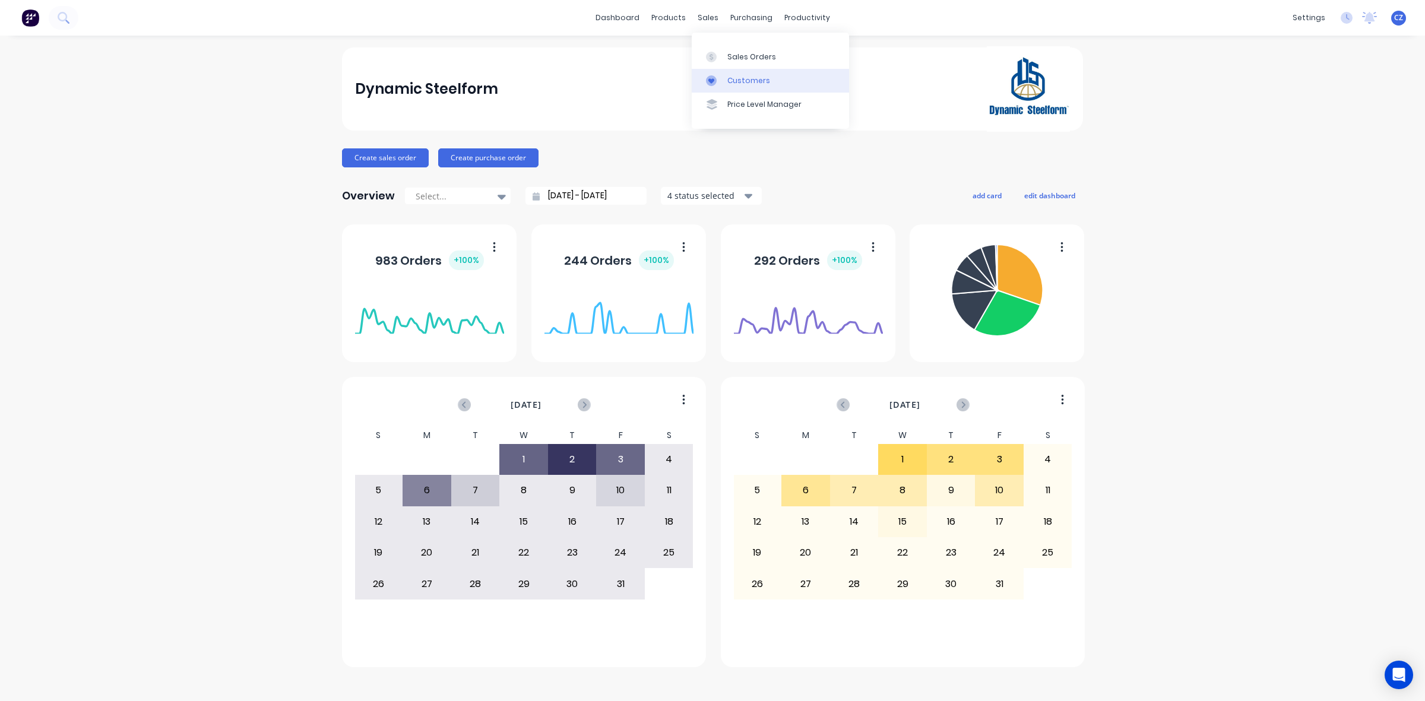
click at [720, 78] on div at bounding box center [715, 80] width 18 height 11
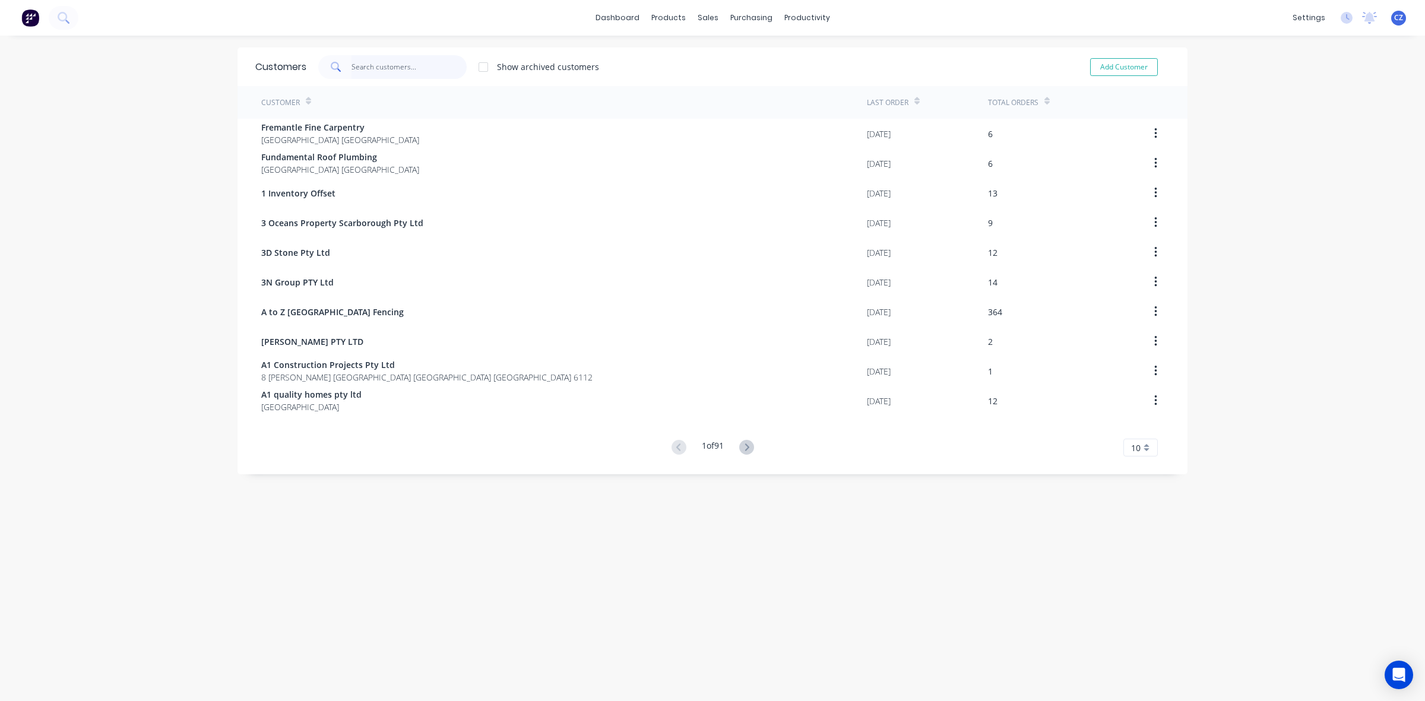
click at [395, 66] on input "text" at bounding box center [410, 67] width 116 height 24
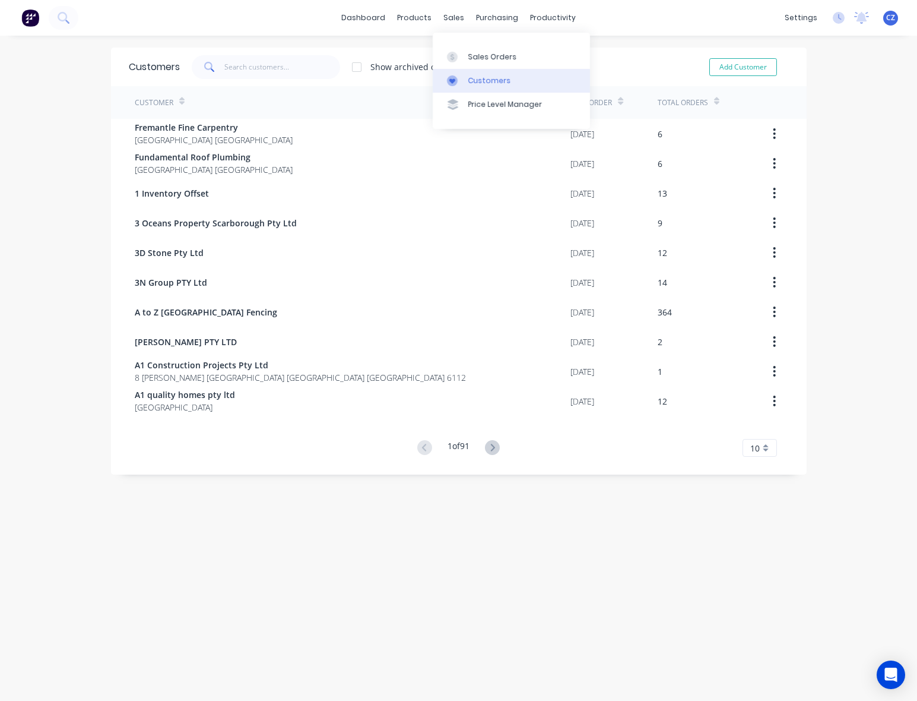
click at [479, 78] on div "Customers" at bounding box center [490, 80] width 43 height 11
click at [243, 67] on input "text" at bounding box center [282, 67] width 116 height 24
click at [461, 62] on link "Sales Orders" at bounding box center [511, 57] width 157 height 24
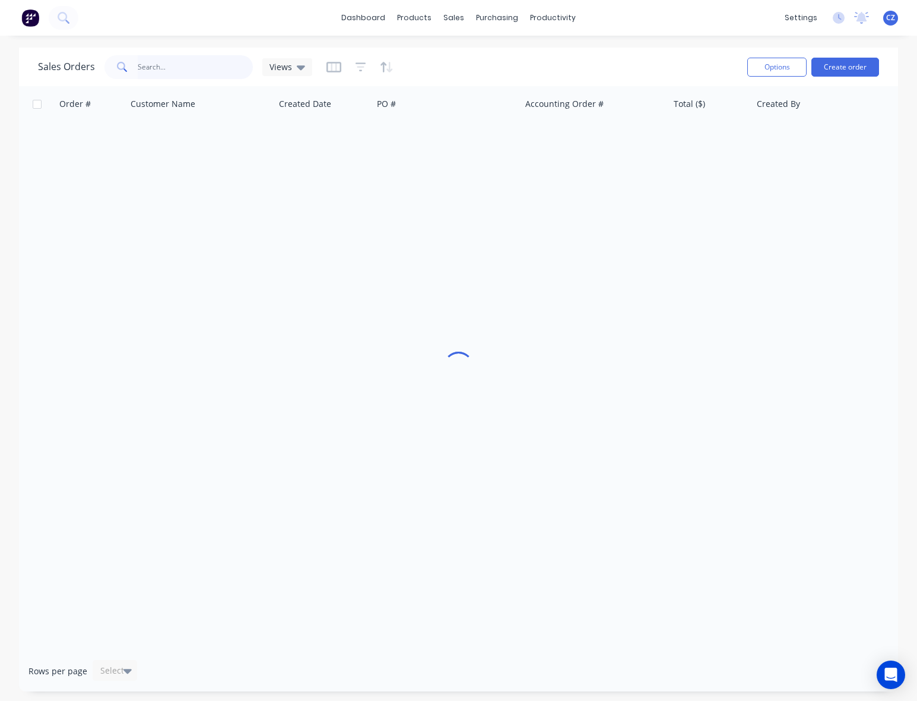
click at [140, 72] on input "text" at bounding box center [196, 67] width 116 height 24
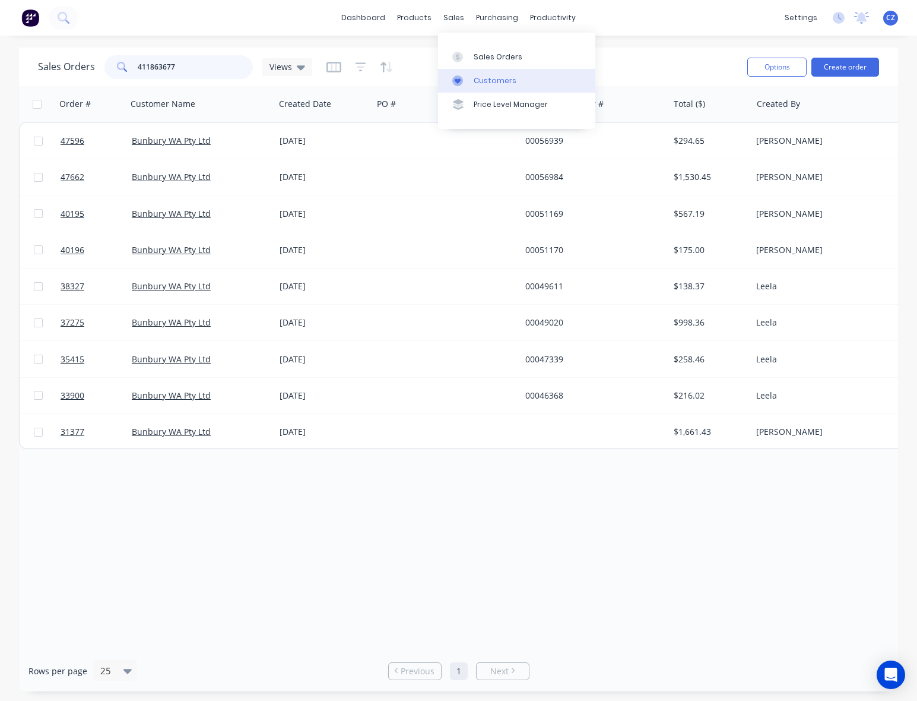
type input "411863677"
click at [476, 76] on div "Customers" at bounding box center [495, 80] width 43 height 11
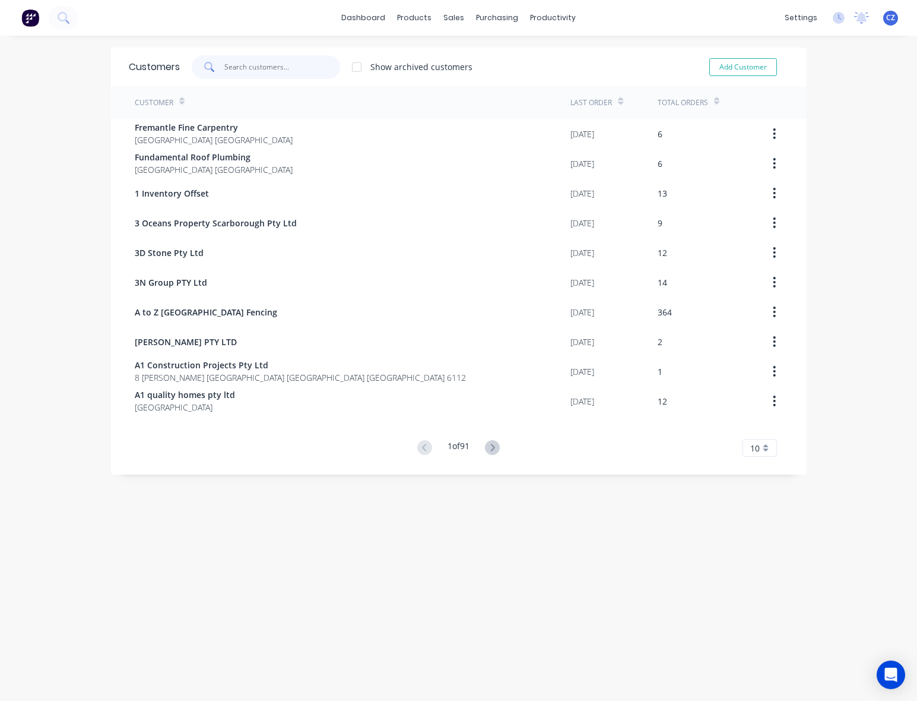
drag, startPoint x: 268, startPoint y: 67, endPoint x: 275, endPoint y: 58, distance: 11.9
click at [275, 58] on input "text" at bounding box center [282, 67] width 116 height 24
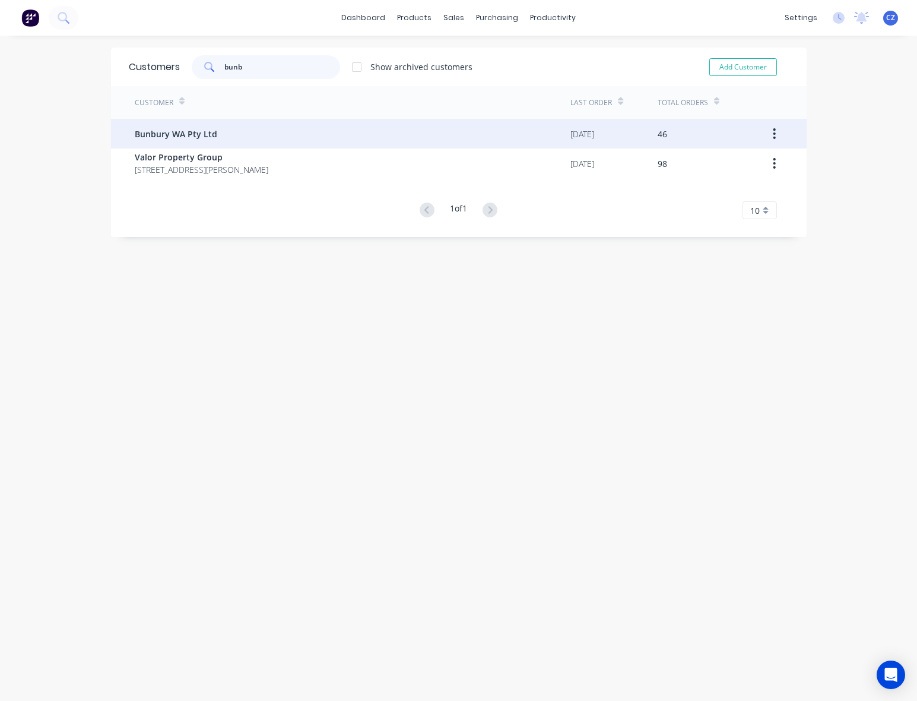
type input "bunb"
click at [366, 135] on div "Bunbury WA Pty Ltd" at bounding box center [353, 134] width 436 height 30
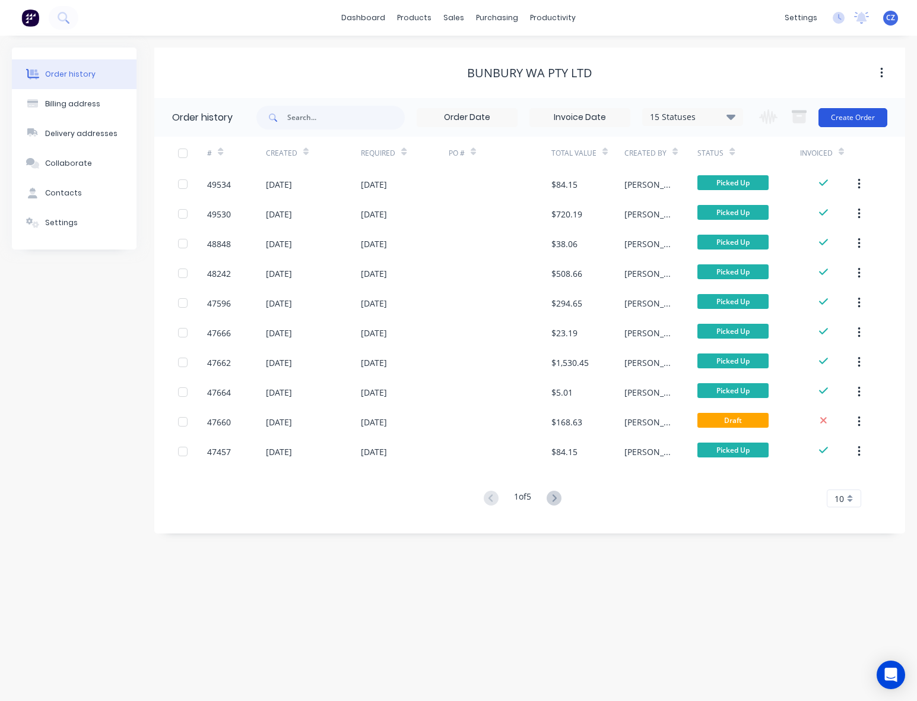
click at [865, 119] on button "Create Order" at bounding box center [853, 117] width 69 height 19
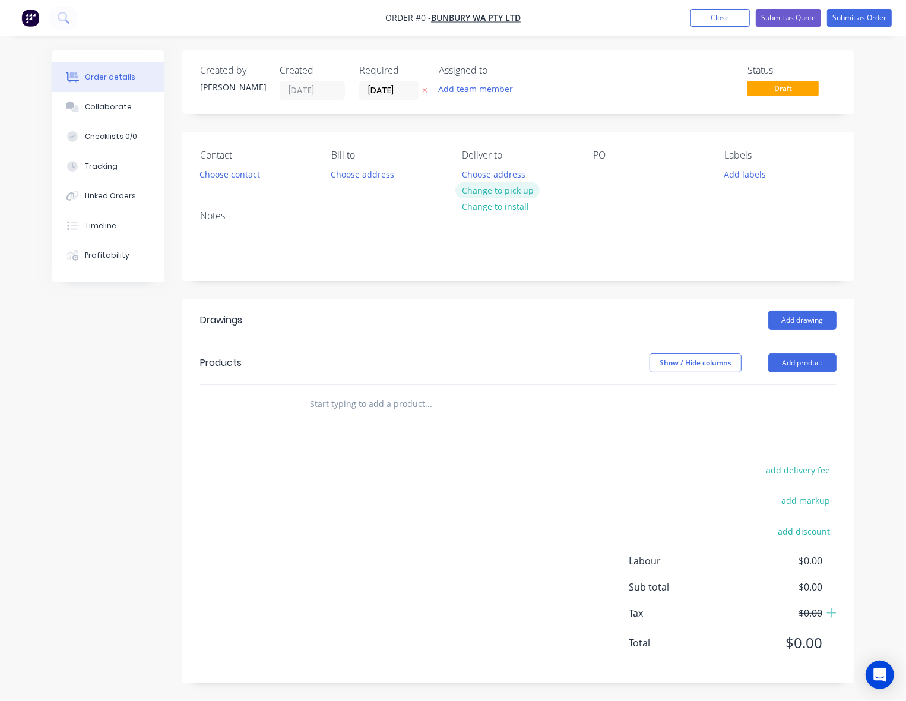
click at [498, 183] on button "Change to pick up" at bounding box center [497, 190] width 84 height 16
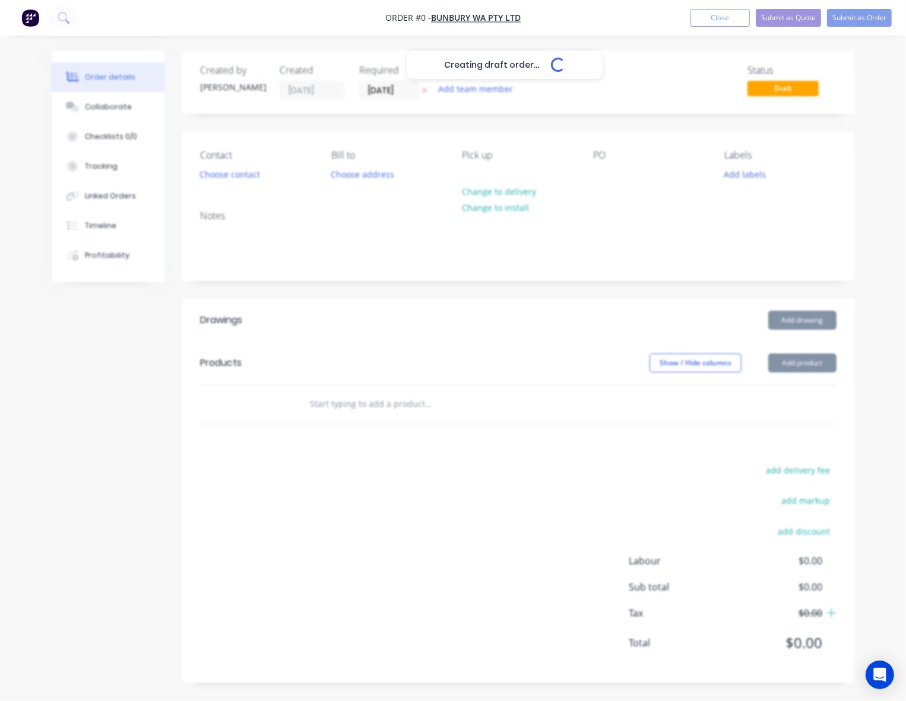
click at [300, 248] on div "Creating draft order... Loading..." at bounding box center [505, 400] width 906 height 701
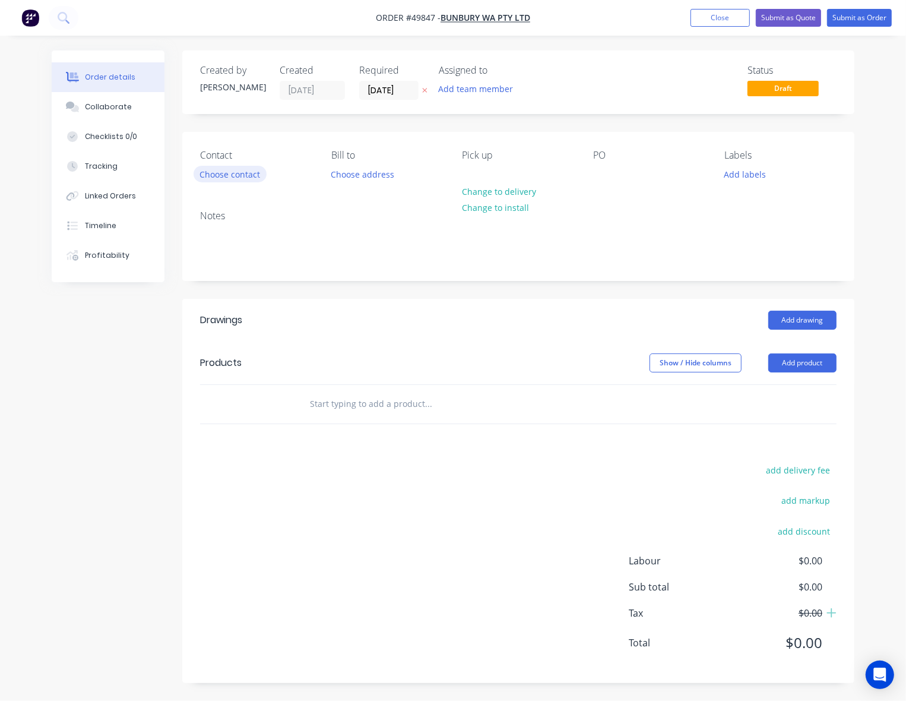
click at [226, 180] on button "Choose contact" at bounding box center [230, 174] width 73 height 16
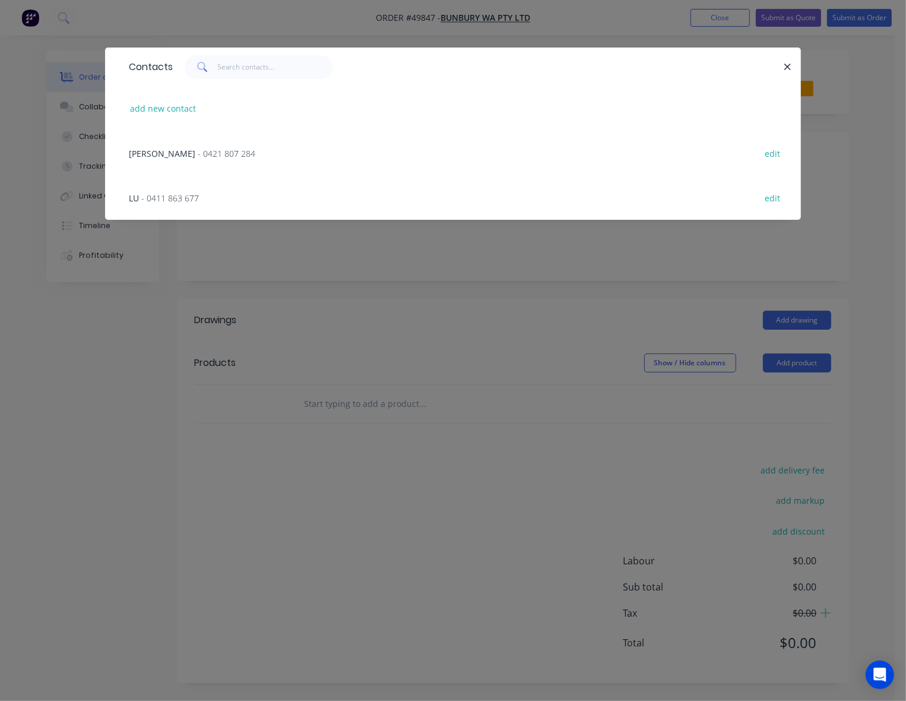
drag, startPoint x: 273, startPoint y: 203, endPoint x: 311, endPoint y: 110, distance: 100.5
click at [311, 110] on div "add new contact Kevin - 0421 807 284 edit LU - 0411 863 677 edit" at bounding box center [453, 153] width 696 height 134
click at [246, 200] on div "LU - 0411 863 677 edit" at bounding box center [453, 197] width 660 height 45
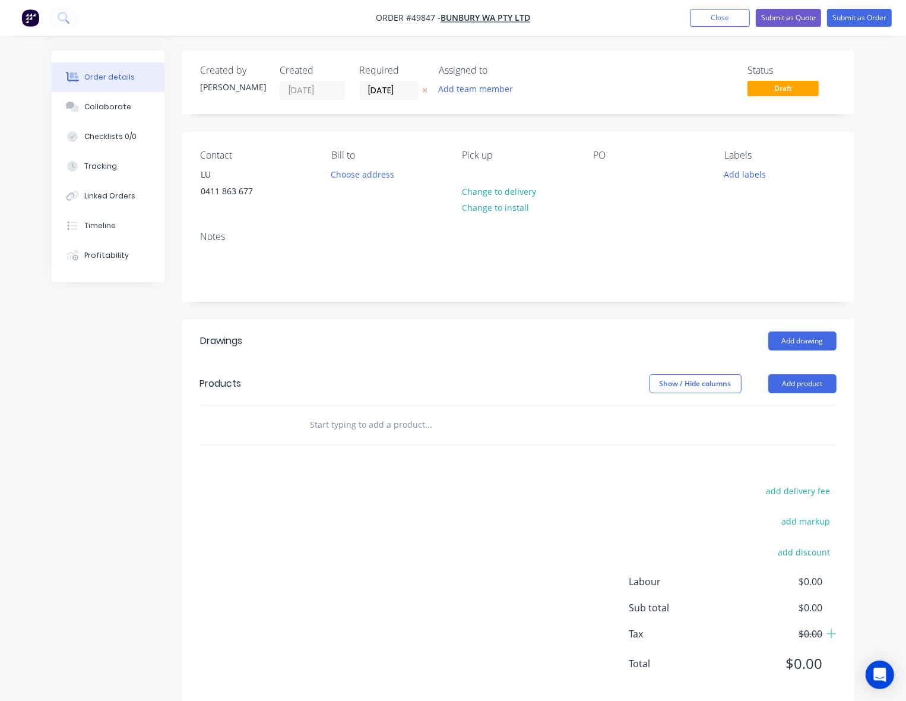
click at [399, 327] on header "Drawings Add drawing" at bounding box center [518, 340] width 672 height 43
click at [802, 380] on button "Add product" at bounding box center [802, 383] width 68 height 19
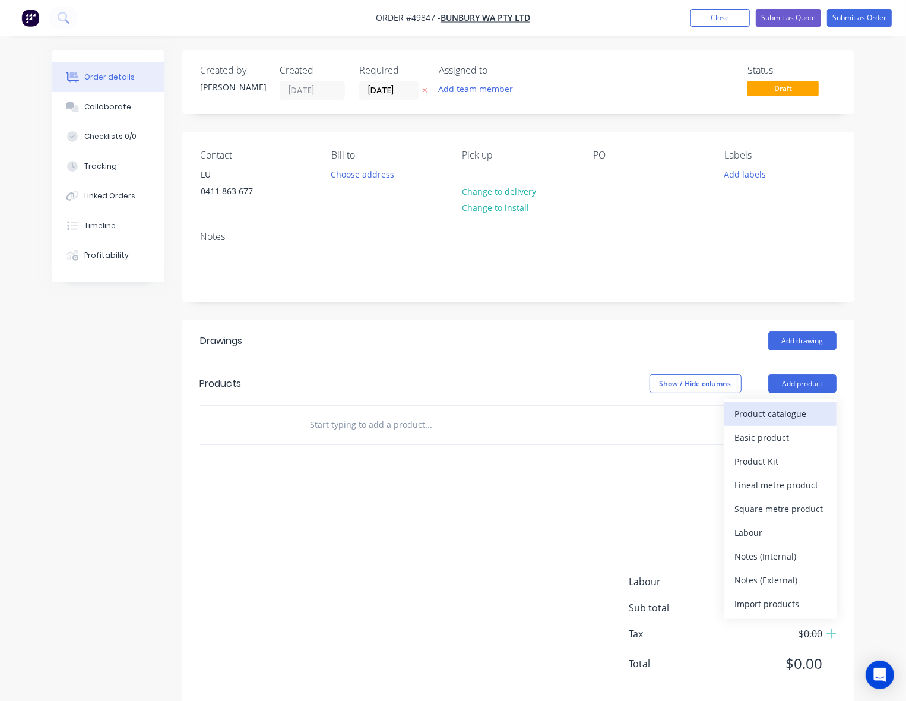
click at [789, 416] on div "Product catalogue" at bounding box center [780, 413] width 91 height 17
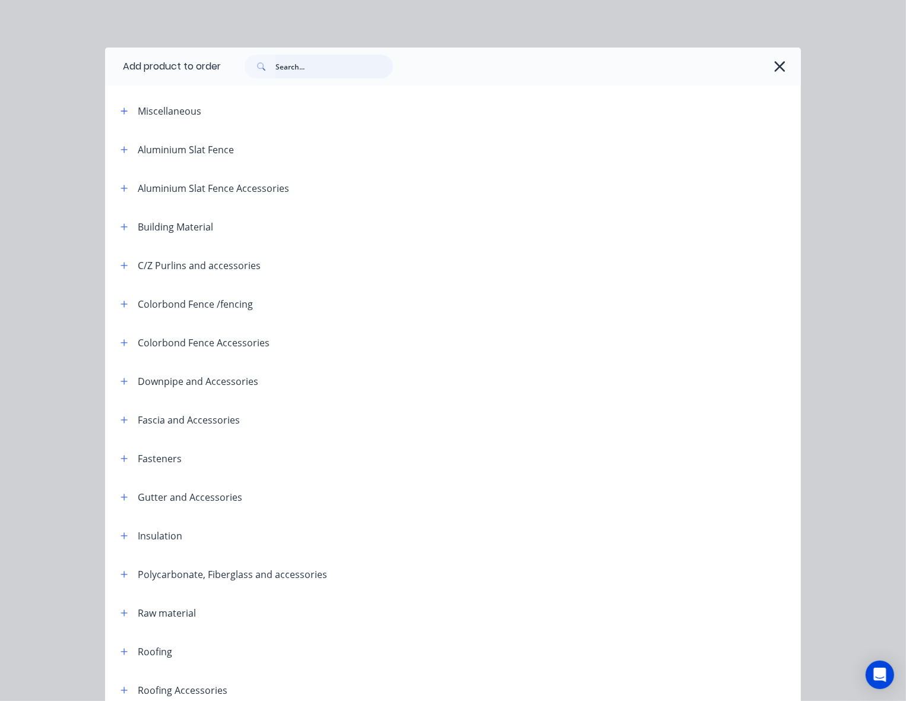
drag, startPoint x: 304, startPoint y: 55, endPoint x: 295, endPoint y: 62, distance: 11.8
click at [304, 55] on input "text" at bounding box center [335, 67] width 118 height 24
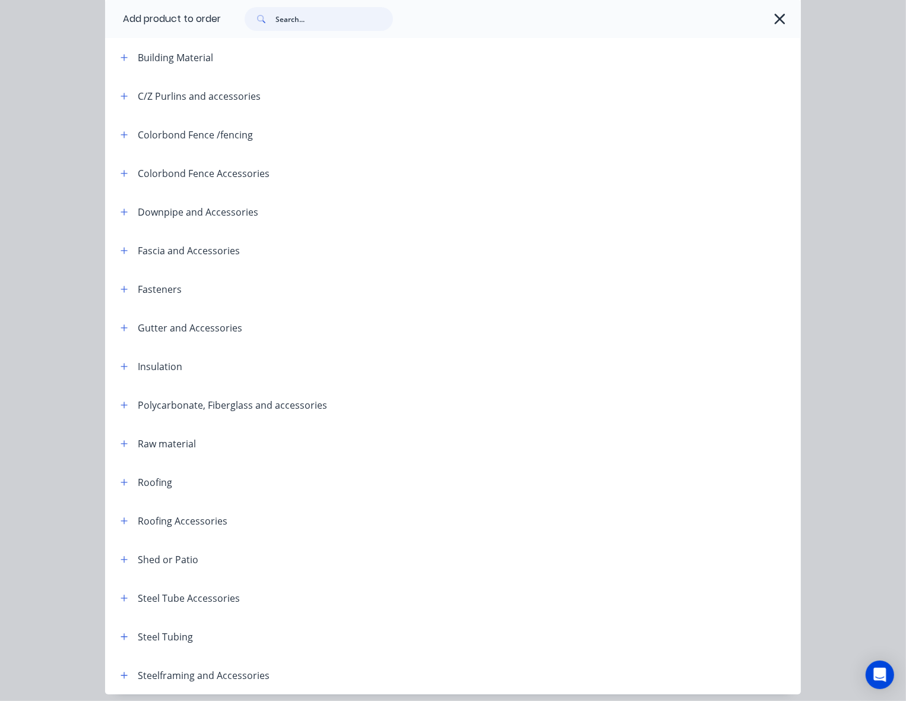
scroll to position [215, 0]
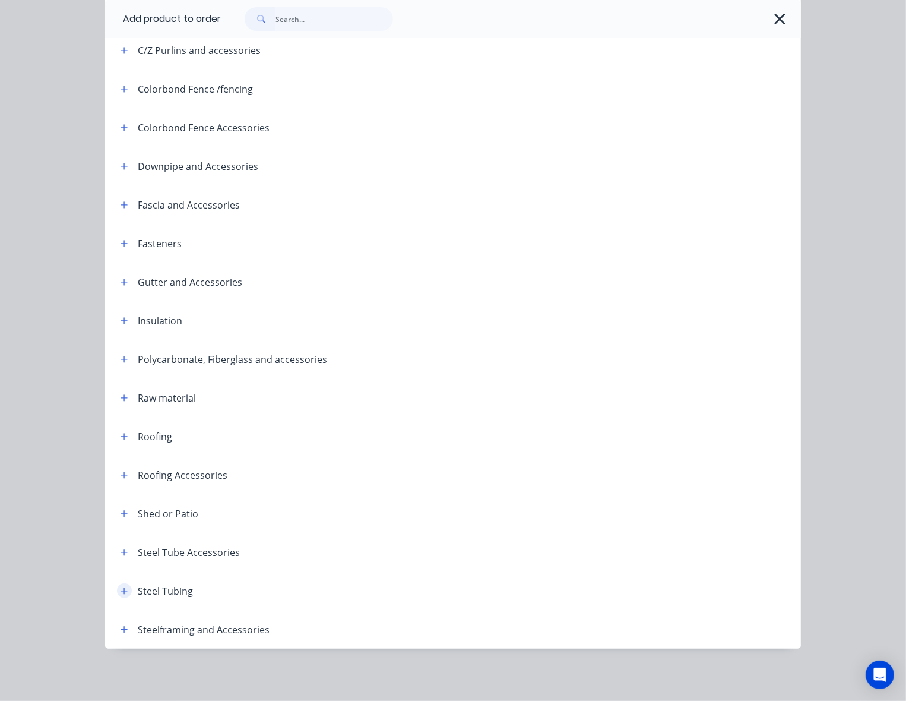
click at [117, 592] on button "button" at bounding box center [124, 590] width 15 height 15
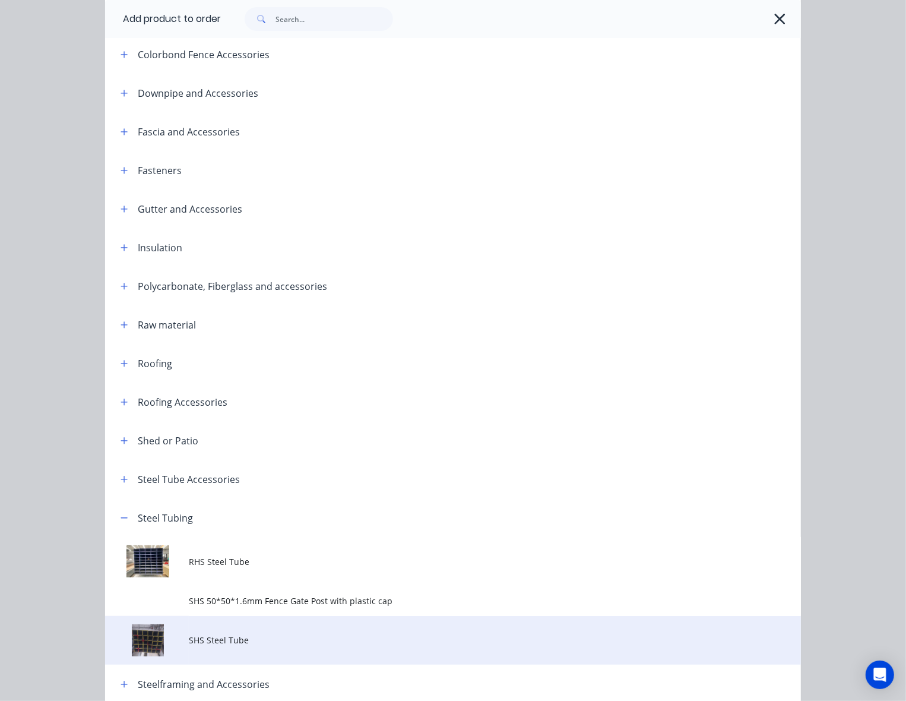
scroll to position [343, 0]
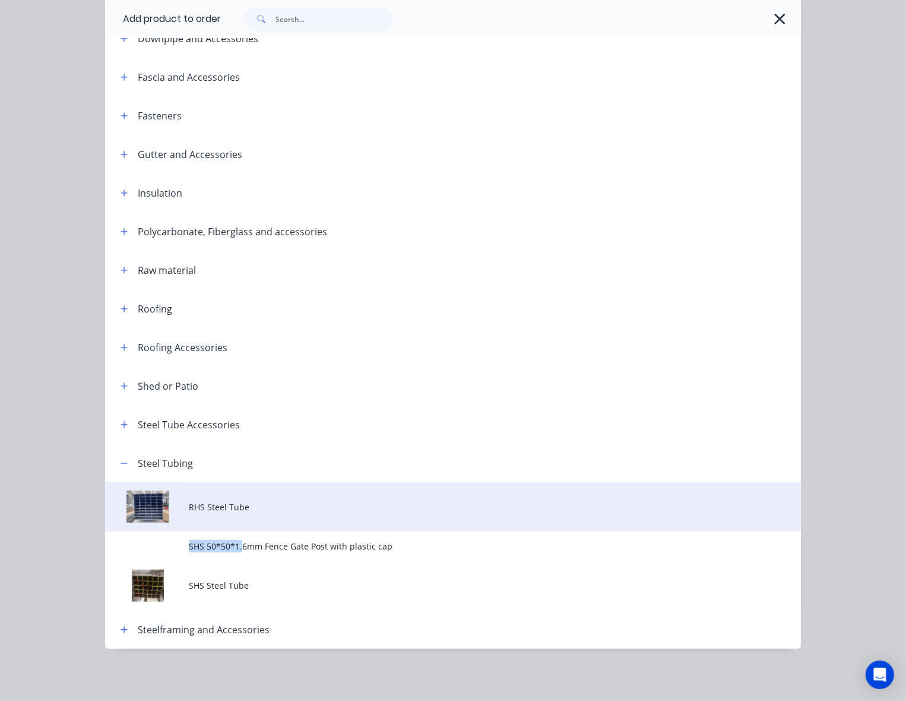
drag, startPoint x: 236, startPoint y: 535, endPoint x: 249, endPoint y: 511, distance: 27.6
click at [249, 511] on tbody "RHS Steel Tube SHS 50*50*1.6mm Fence Gate Post with plastic cap SHS Steel Tube" at bounding box center [453, 546] width 696 height 128
click at [249, 511] on span "RHS Steel Tube" at bounding box center [434, 507] width 490 height 12
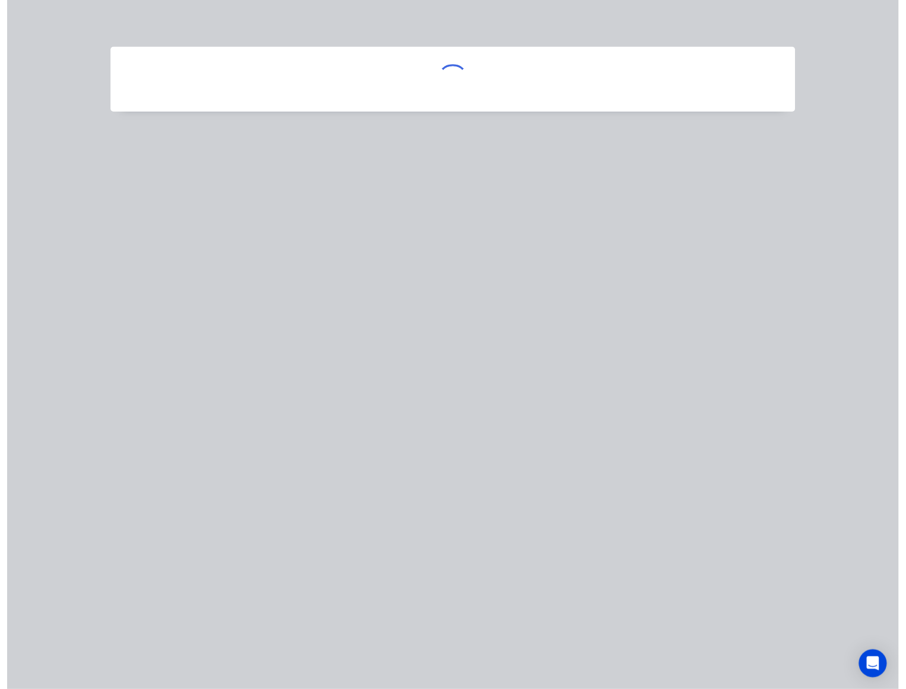
scroll to position [0, 0]
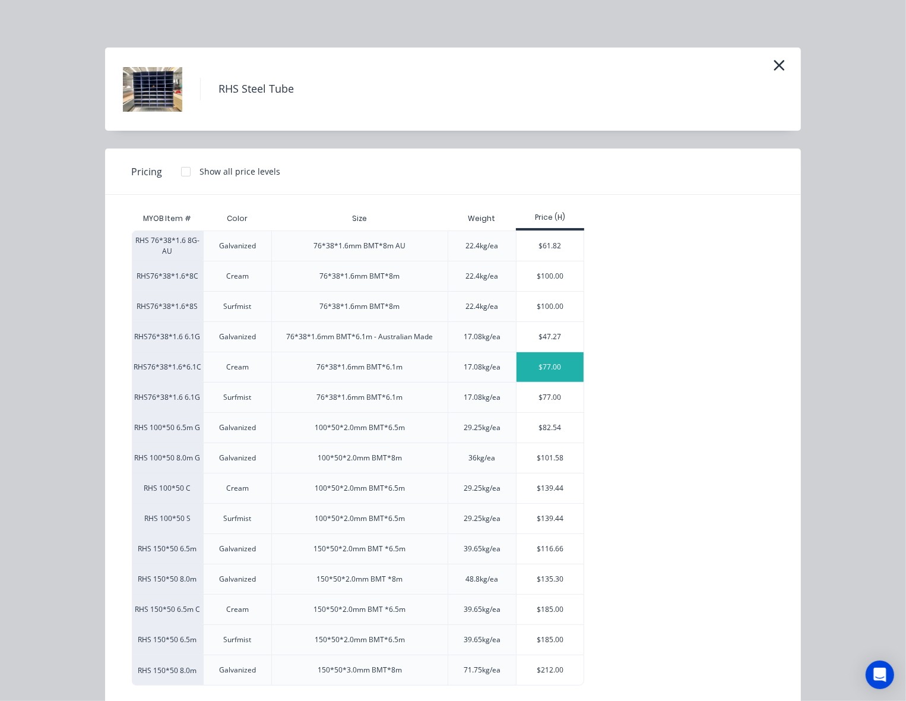
click at [533, 374] on div "$77.00" at bounding box center [550, 367] width 67 height 30
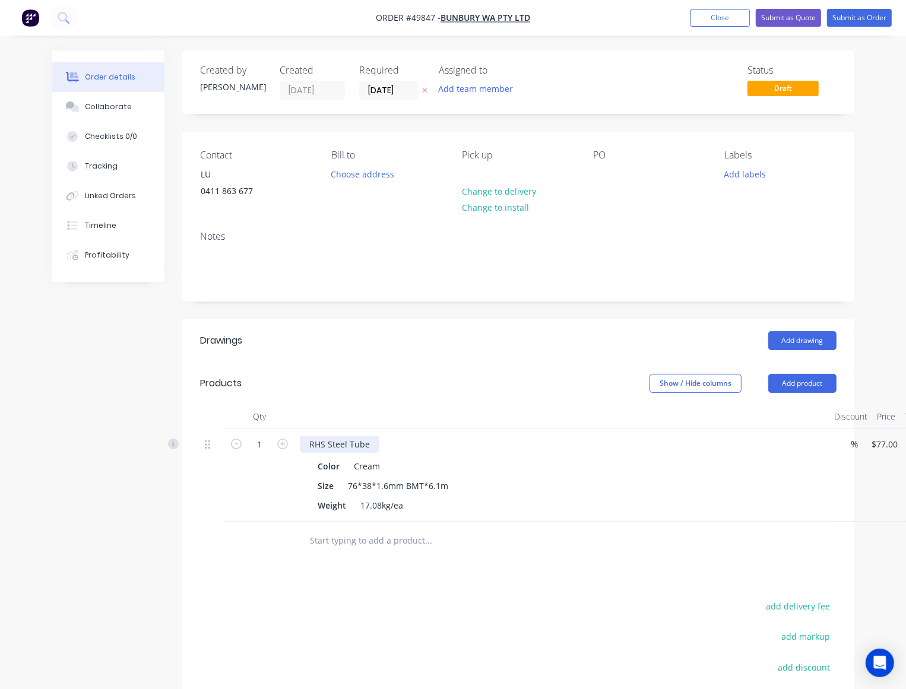
click at [367, 444] on div "RHS Steel Tube" at bounding box center [340, 444] width 80 height 17
click at [281, 442] on icon "button" at bounding box center [282, 444] width 11 height 11
type input "2"
type input "$154.00"
drag, startPoint x: 411, startPoint y: 361, endPoint x: 610, endPoint y: 386, distance: 200.5
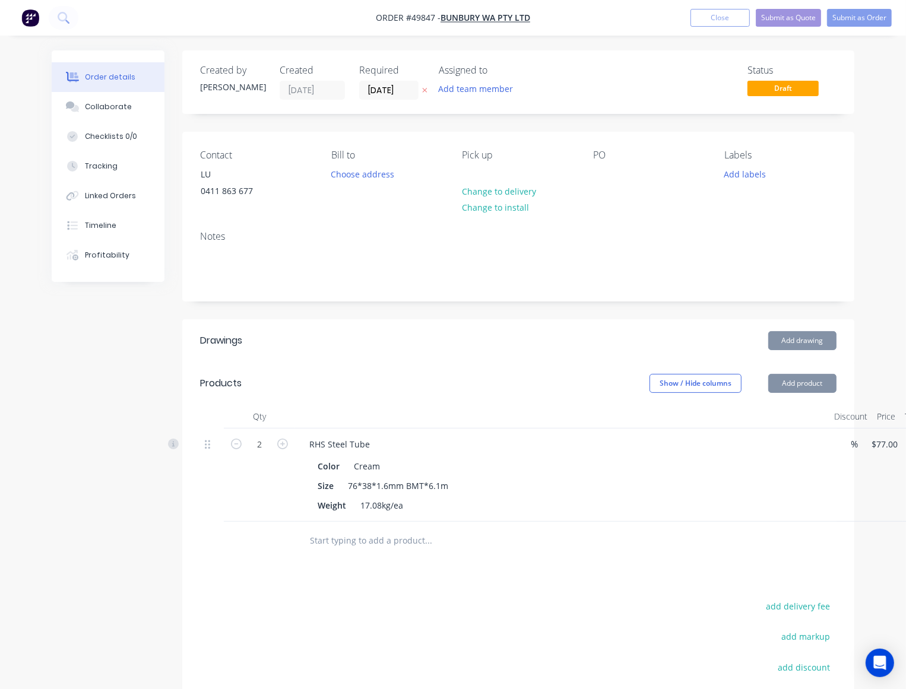
click at [412, 361] on header "Drawings Add drawing" at bounding box center [518, 340] width 672 height 43
click at [375, 448] on div "RHS Steel Tube" at bounding box center [340, 444] width 80 height 17
click at [670, 299] on div "Notes" at bounding box center [518, 261] width 672 height 80
drag, startPoint x: 785, startPoint y: 384, endPoint x: 784, endPoint y: 395, distance: 11.9
click at [785, 384] on button "Add product" at bounding box center [802, 383] width 68 height 19
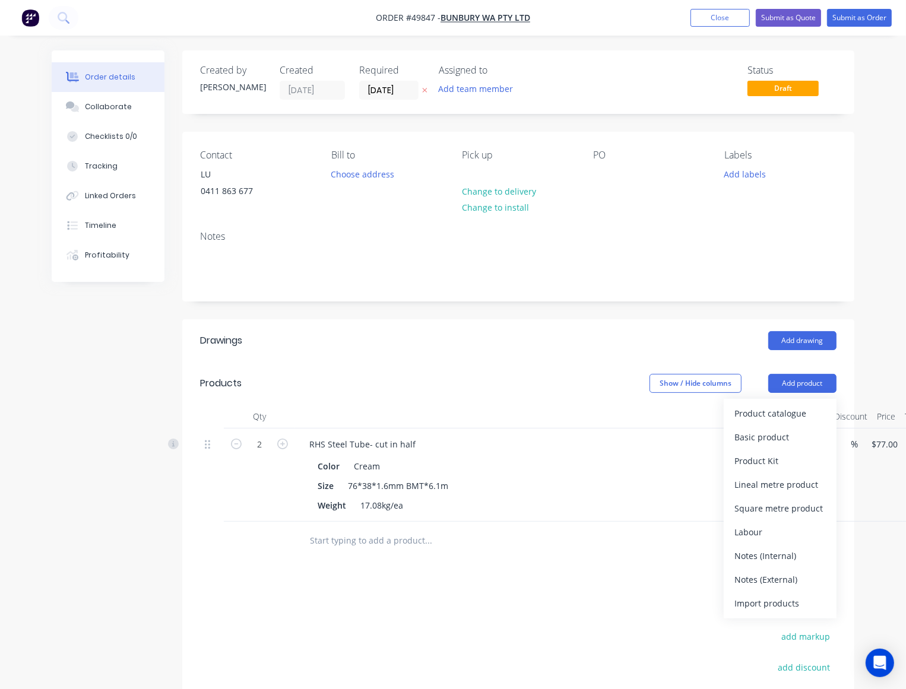
click at [781, 416] on div "Product catalogue" at bounding box center [780, 413] width 91 height 17
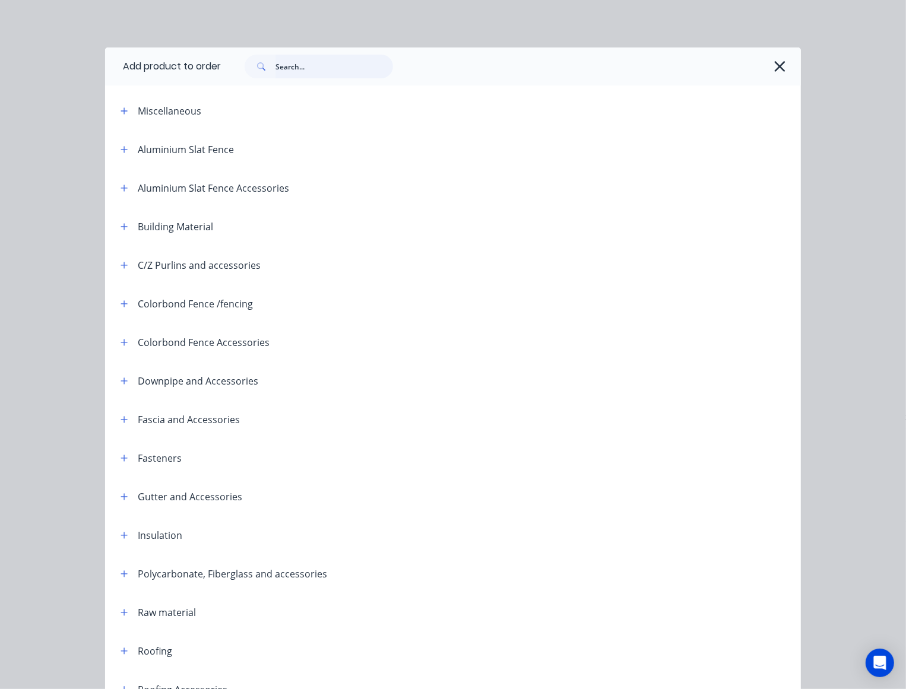
click at [311, 69] on input "text" at bounding box center [335, 67] width 118 height 24
type input "cut"
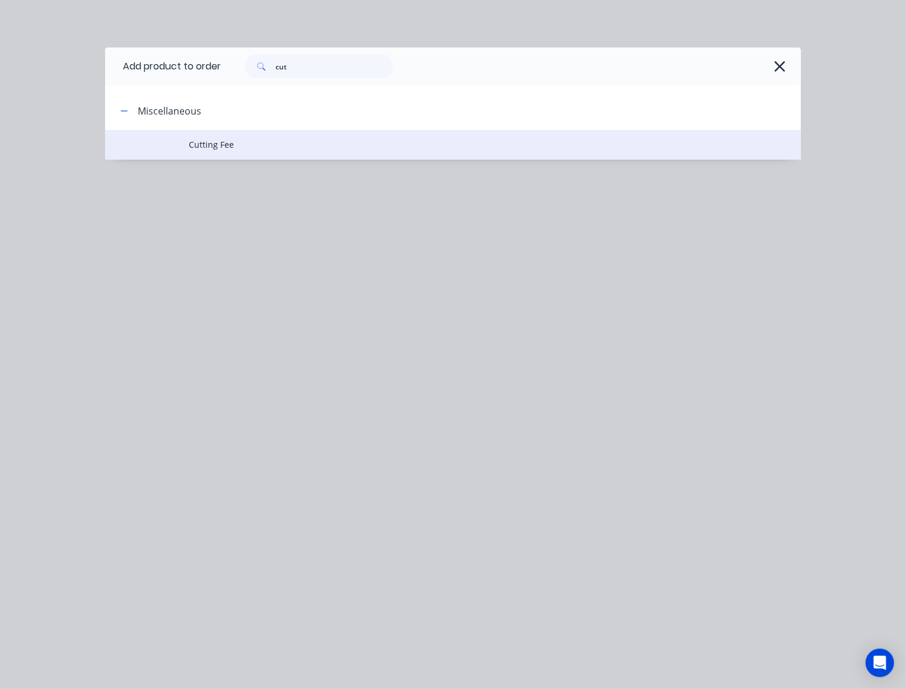
click at [248, 130] on td "Cutting Fee" at bounding box center [495, 145] width 612 height 30
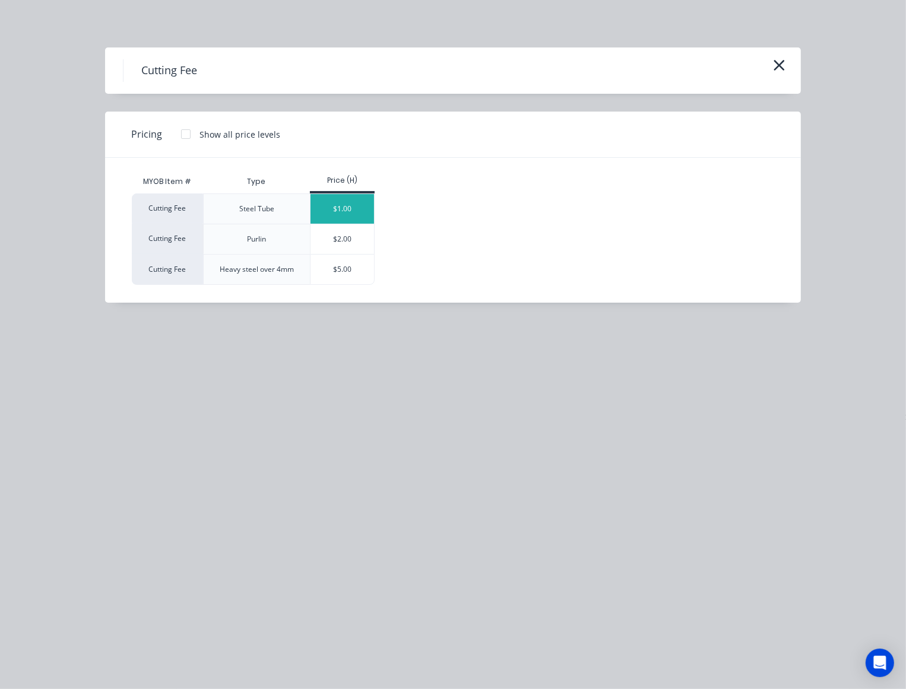
click at [334, 212] on div "$1.00" at bounding box center [343, 209] width 64 height 30
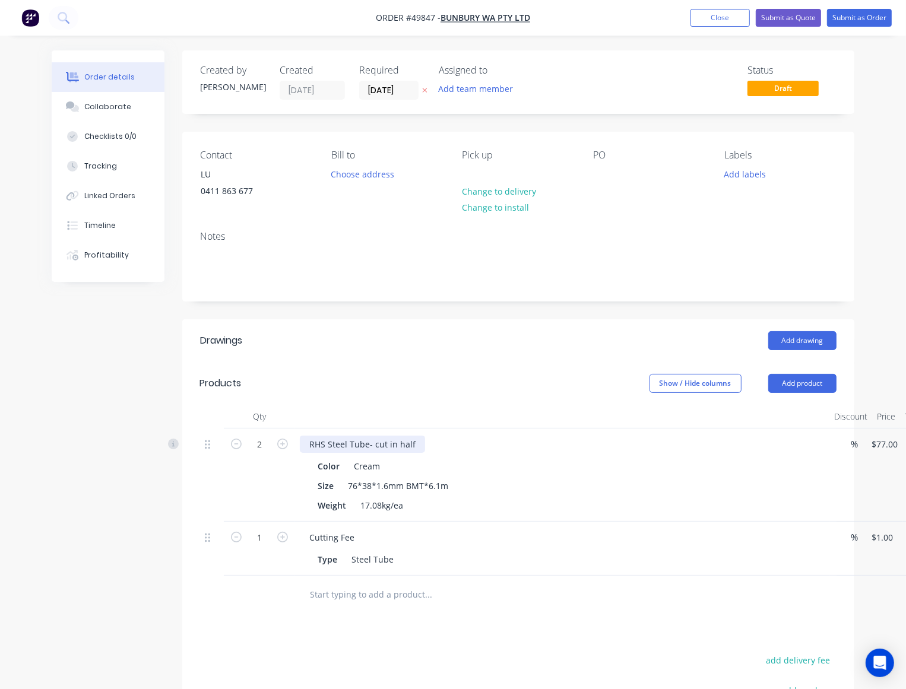
drag, startPoint x: 281, startPoint y: 533, endPoint x: 359, endPoint y: 448, distance: 115.1
click at [287, 529] on form "1" at bounding box center [260, 537] width 62 height 18
click at [413, 395] on header "Products Show / Hide columns Add product" at bounding box center [518, 383] width 672 height 43
click at [285, 539] on icon "button" at bounding box center [282, 537] width 11 height 11
type input "2"
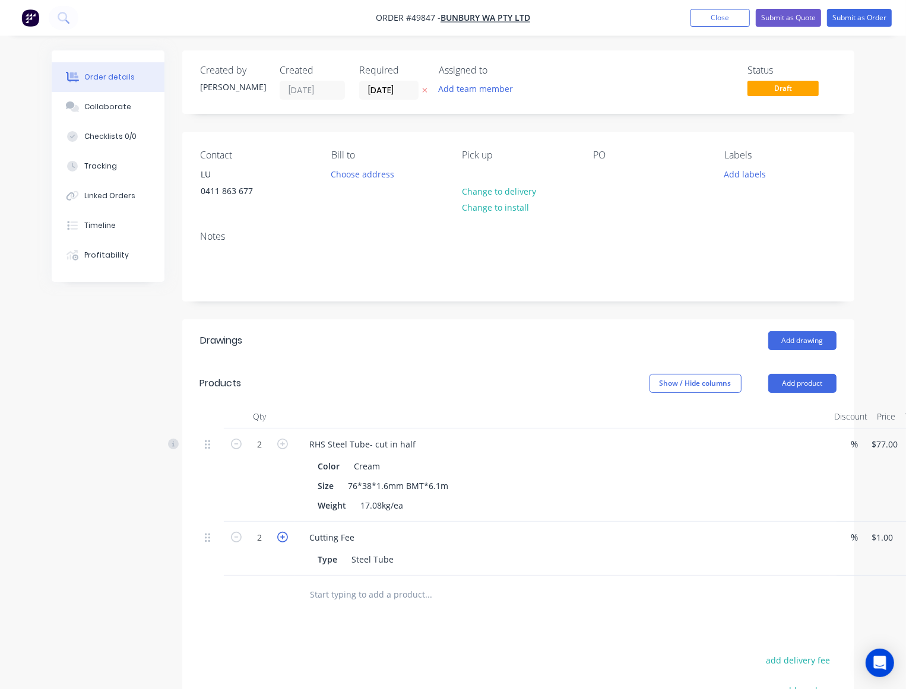
type input "$2.00"
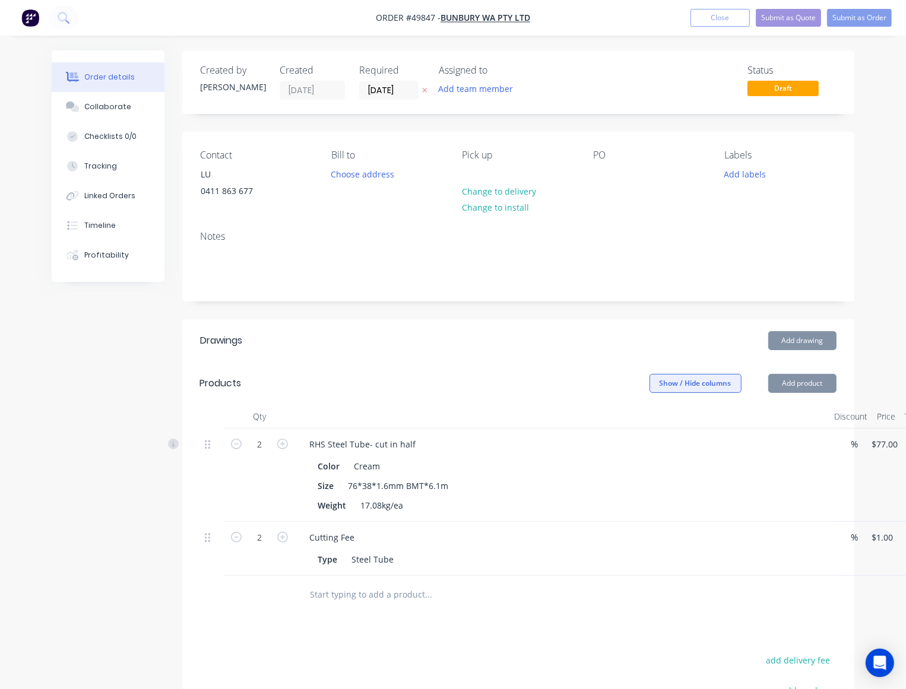
drag, startPoint x: 615, startPoint y: 357, endPoint x: 731, endPoint y: 376, distance: 117.2
click at [618, 357] on header "Drawings Add drawing" at bounding box center [518, 340] width 672 height 43
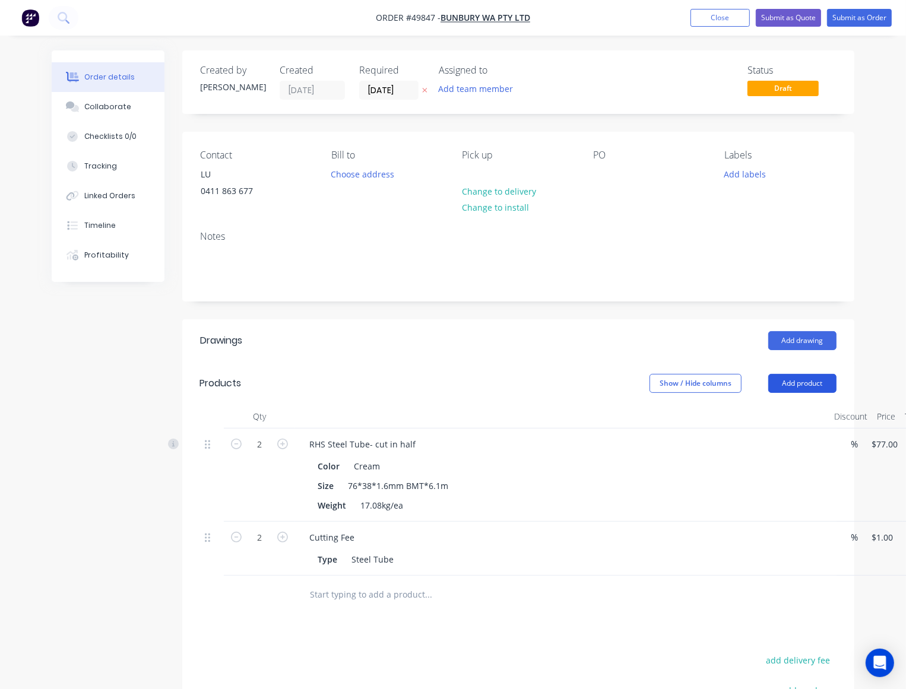
click at [792, 391] on button "Add product" at bounding box center [802, 383] width 68 height 19
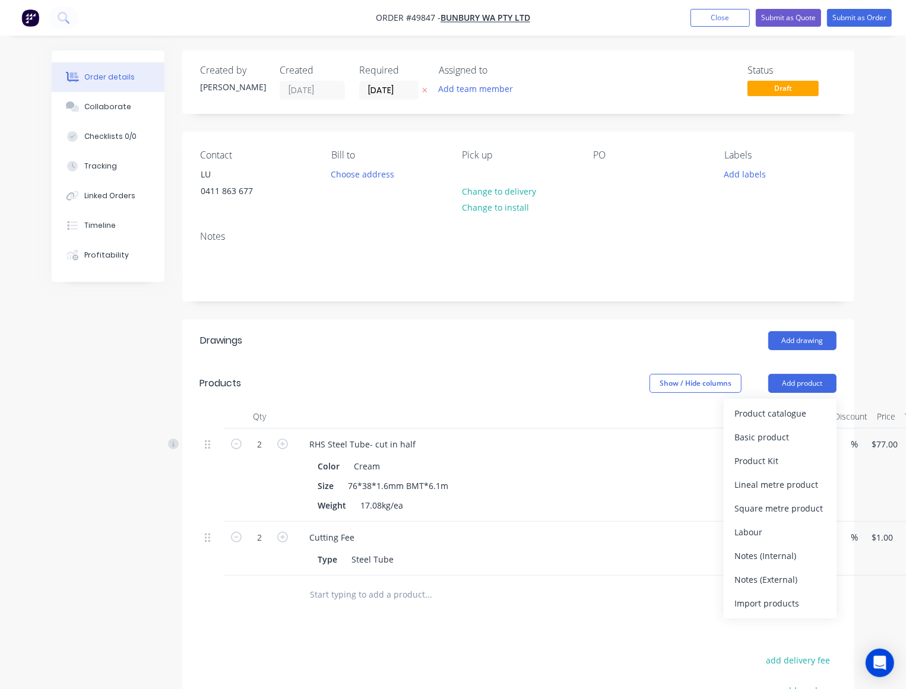
drag, startPoint x: 761, startPoint y: 428, endPoint x: 600, endPoint y: 378, distance: 168.3
click at [749, 422] on div "Product catalogue Basic product Product Kit Lineal metre product Square metre p…" at bounding box center [780, 509] width 113 height 220
click at [769, 410] on div "Product catalogue" at bounding box center [780, 413] width 91 height 17
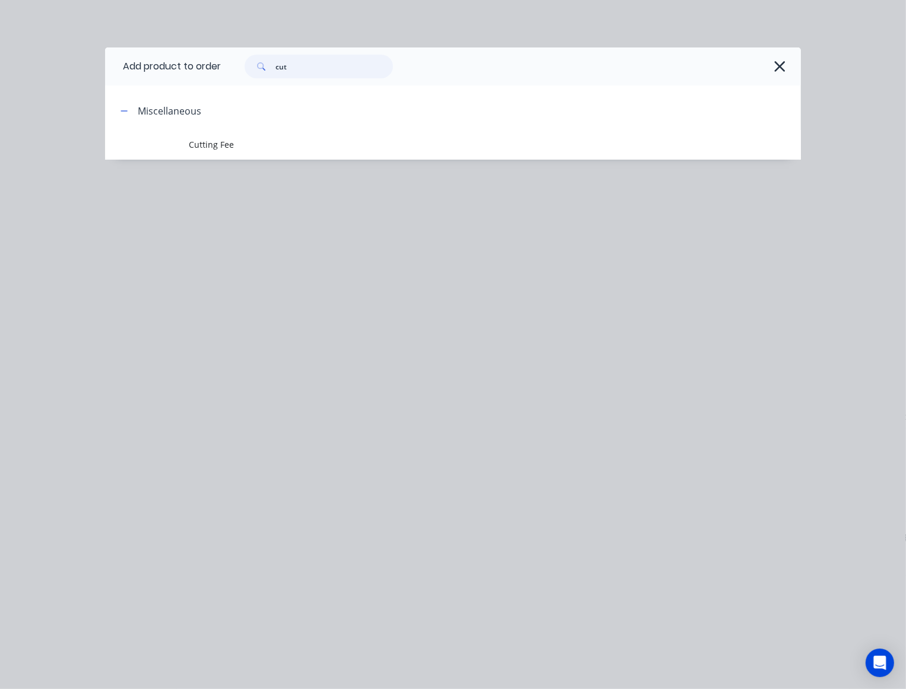
drag, startPoint x: 298, startPoint y: 73, endPoint x: 150, endPoint y: 84, distance: 148.9
click at [117, 69] on header "Add product to order cut" at bounding box center [453, 67] width 696 height 38
type input "inter"
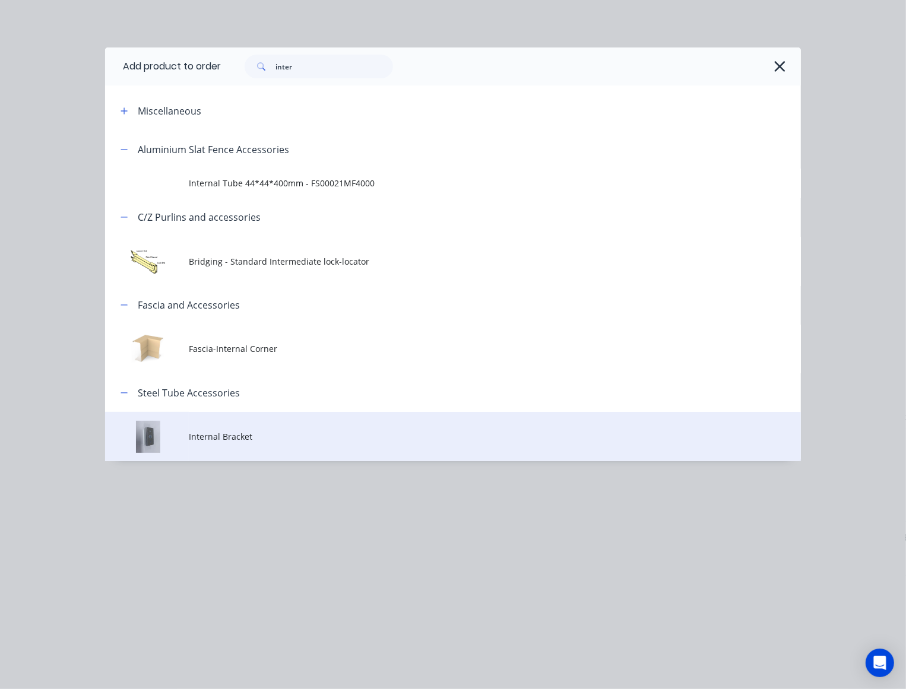
drag, startPoint x: 242, startPoint y: 445, endPoint x: 239, endPoint y: 436, distance: 9.2
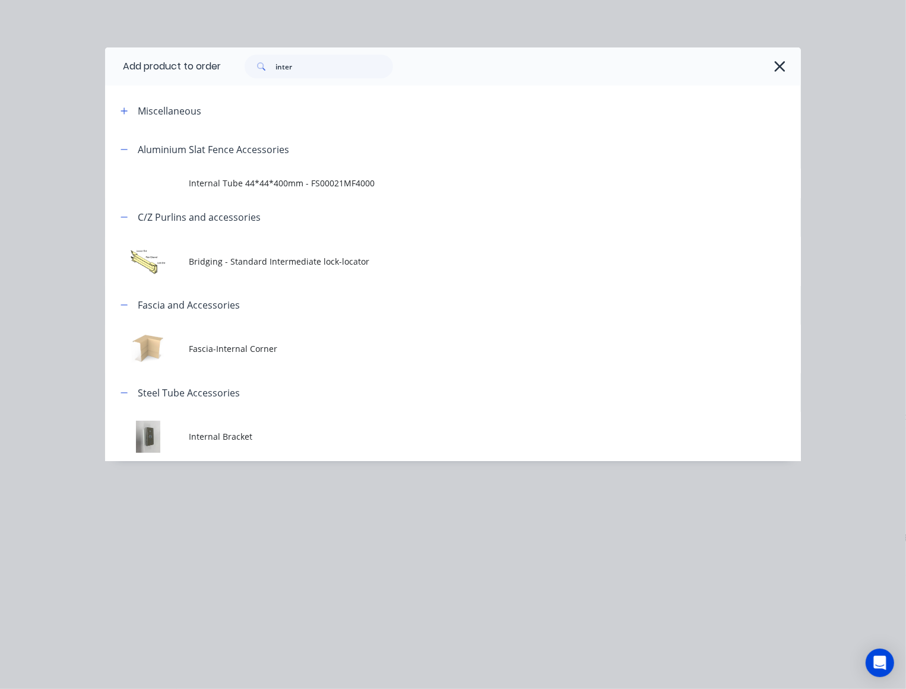
click at [242, 444] on td "Internal Bracket" at bounding box center [495, 436] width 612 height 49
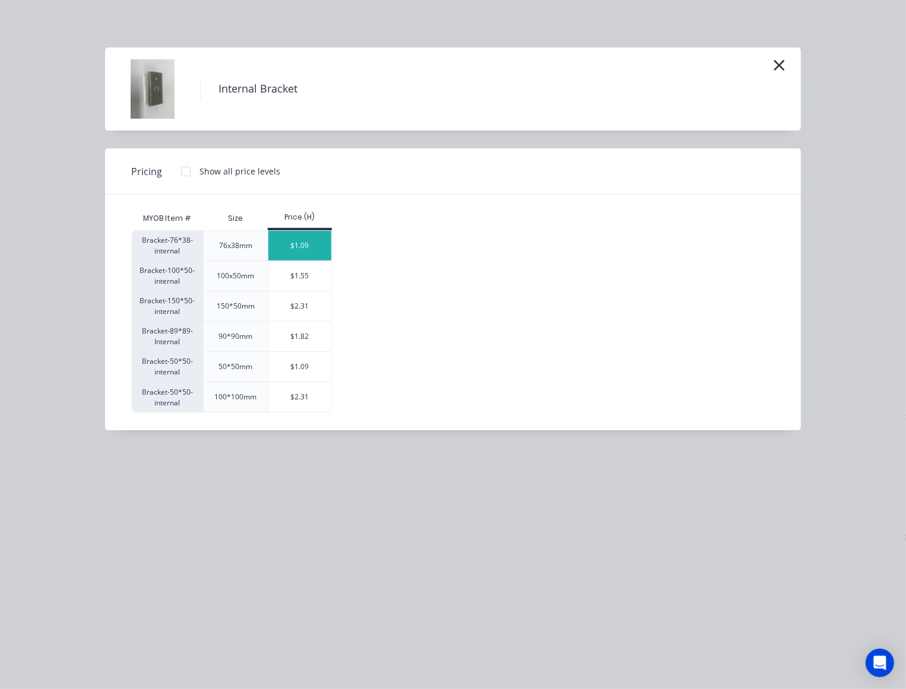
click at [322, 239] on div "$1.09" at bounding box center [300, 246] width 64 height 30
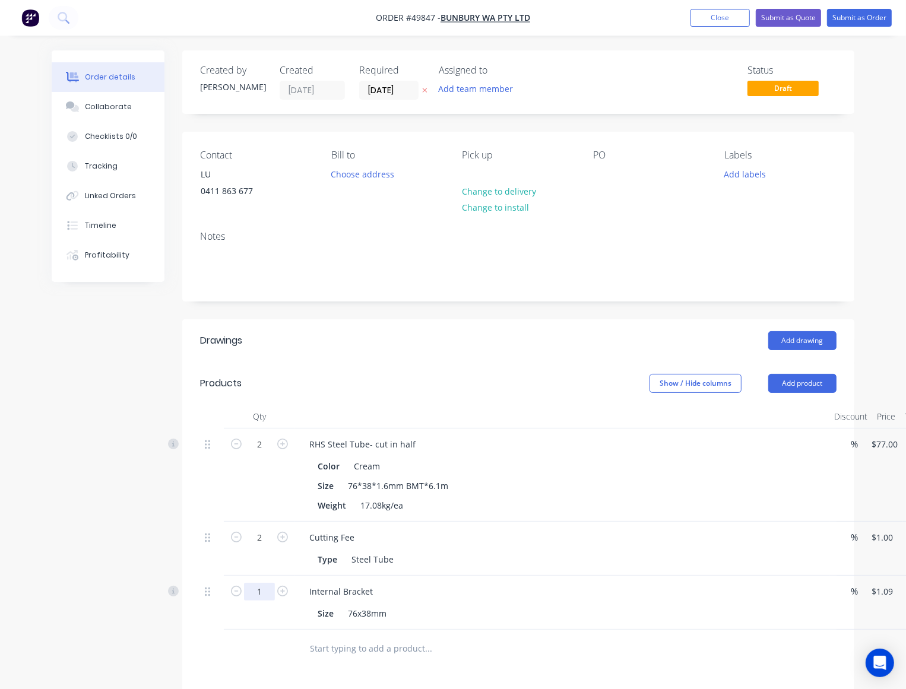
click at [266, 593] on input "1" at bounding box center [259, 592] width 31 height 18
type input "3"
type input "$3.27"
drag, startPoint x: 624, startPoint y: 423, endPoint x: 707, endPoint y: 410, distance: 83.6
click at [624, 423] on div at bounding box center [562, 417] width 534 height 24
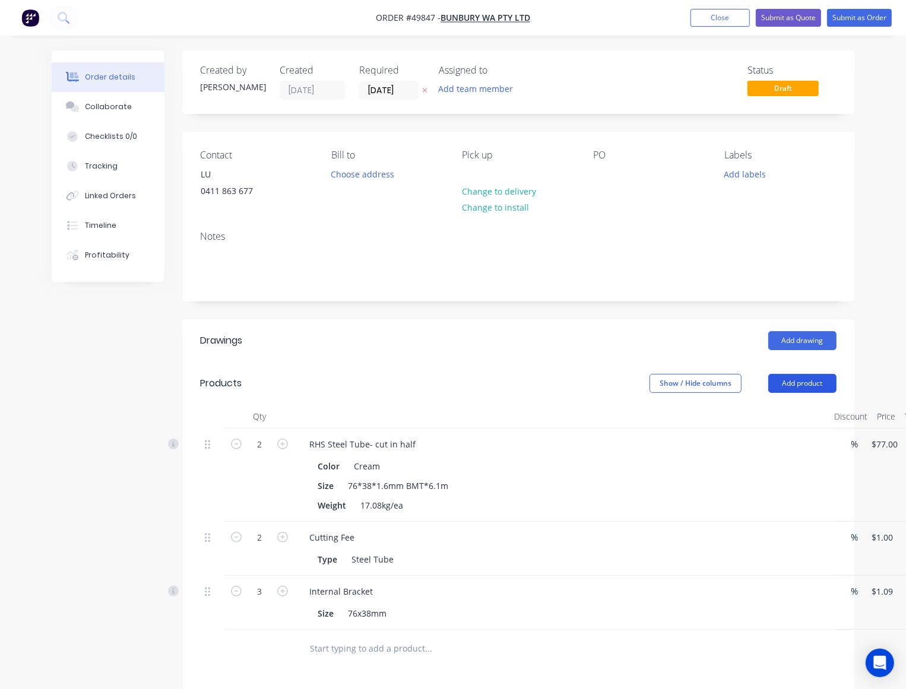
click at [808, 386] on button "Add product" at bounding box center [802, 383] width 68 height 19
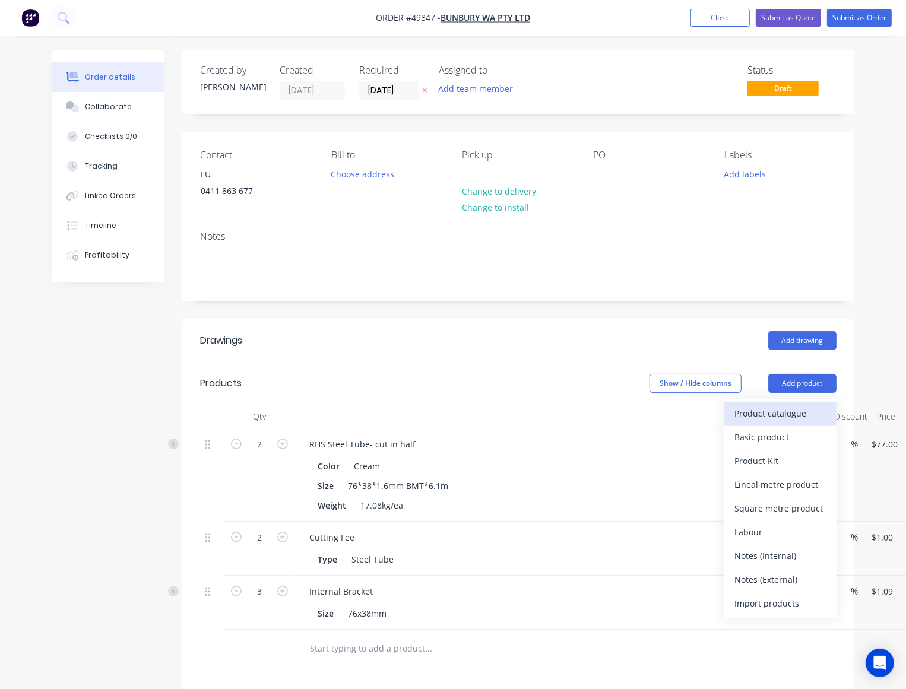
click at [781, 411] on div "Product catalogue" at bounding box center [780, 413] width 91 height 17
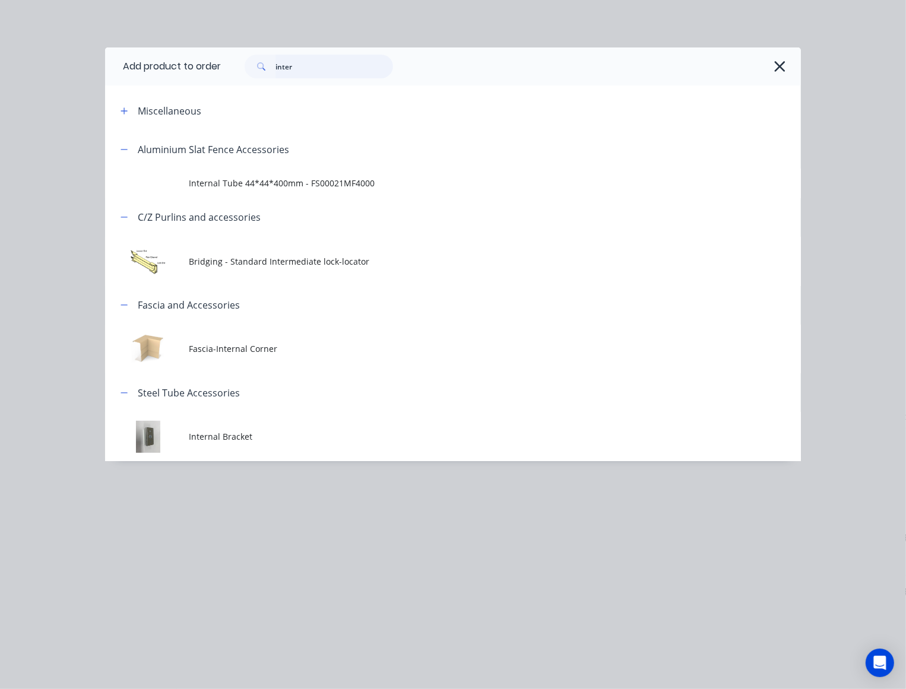
drag, startPoint x: 322, startPoint y: 65, endPoint x: 105, endPoint y: 74, distance: 216.9
click at [105, 74] on header "Add product to order inter" at bounding box center [453, 67] width 696 height 38
type input "16"
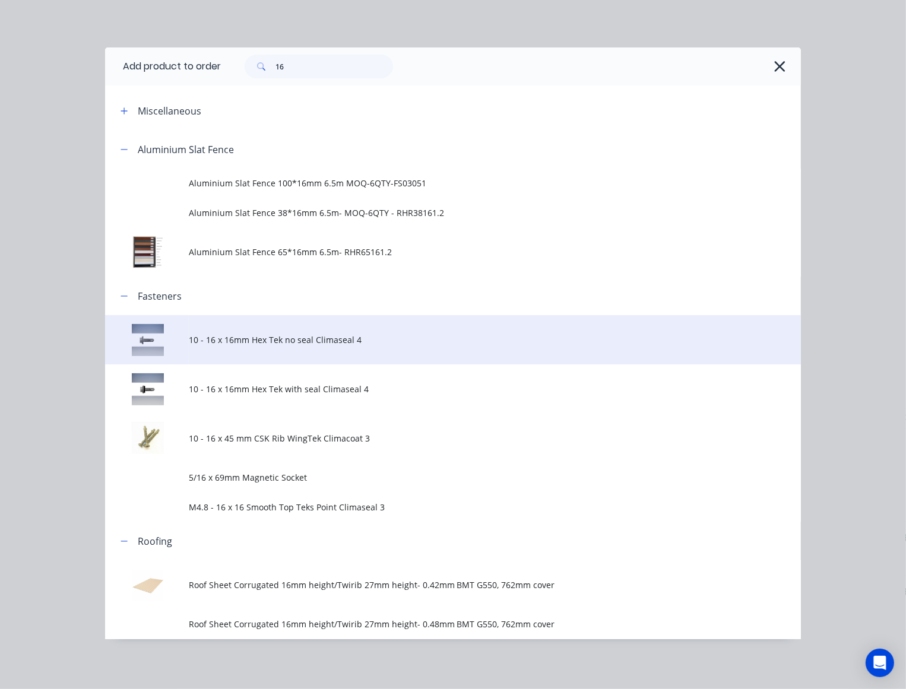
drag, startPoint x: 340, startPoint y: 334, endPoint x: 340, endPoint y: 340, distance: 6.0
click at [340, 340] on span "10 - 16 x 16mm Hex Tek no seal Climaseal 4" at bounding box center [434, 340] width 490 height 12
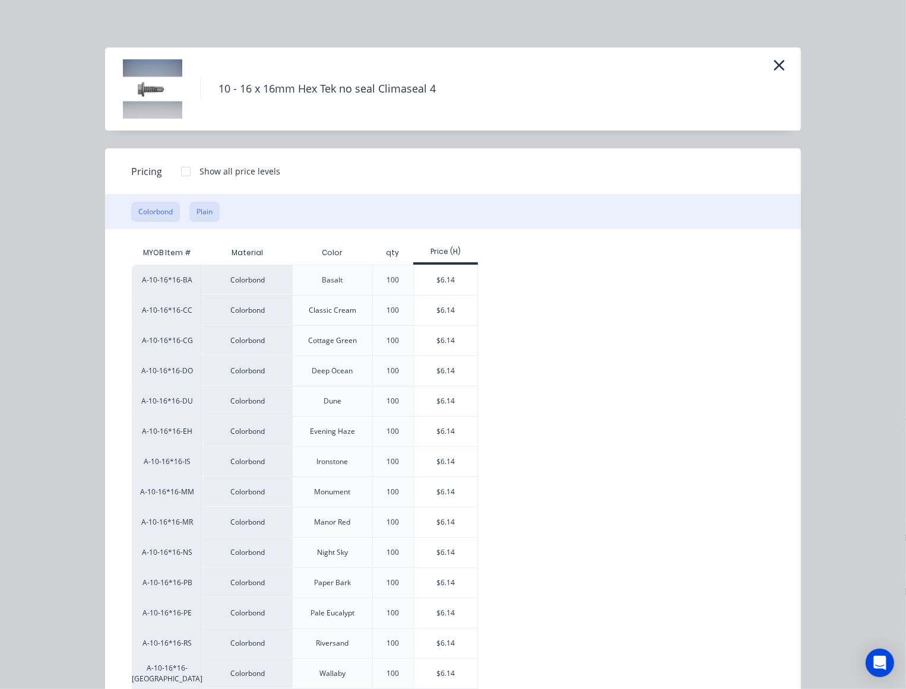
click at [202, 209] on button "Plain" at bounding box center [204, 212] width 30 height 20
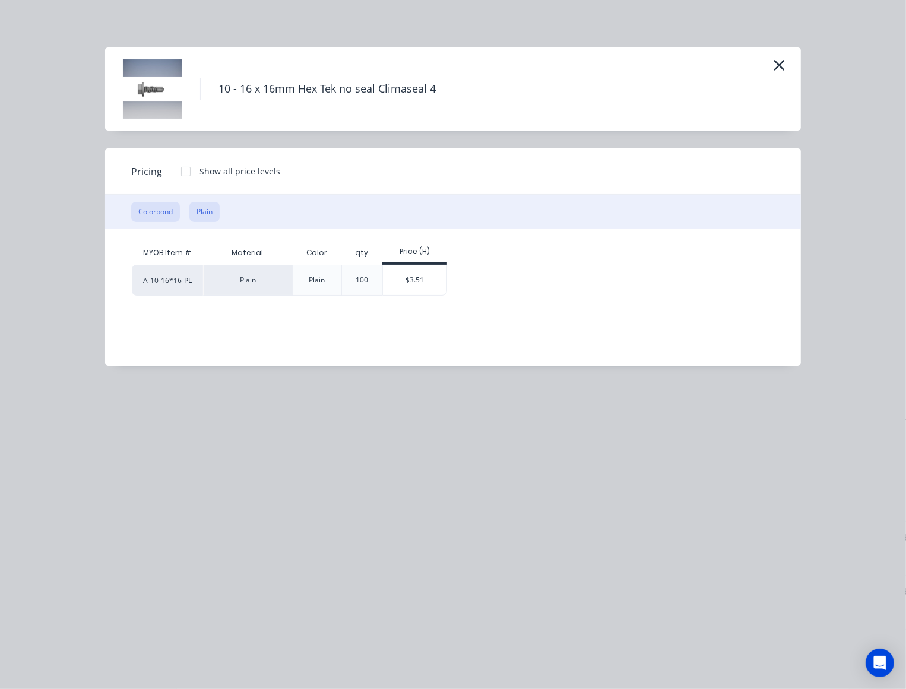
click at [167, 208] on button "Colorbond" at bounding box center [155, 212] width 49 height 20
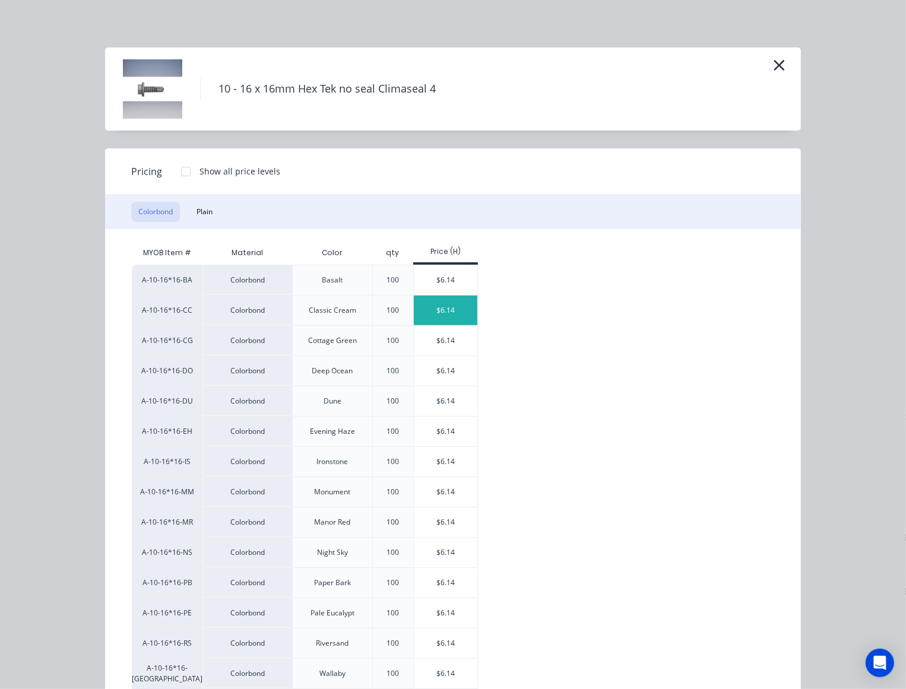
click at [450, 299] on div "$6.14" at bounding box center [446, 311] width 64 height 30
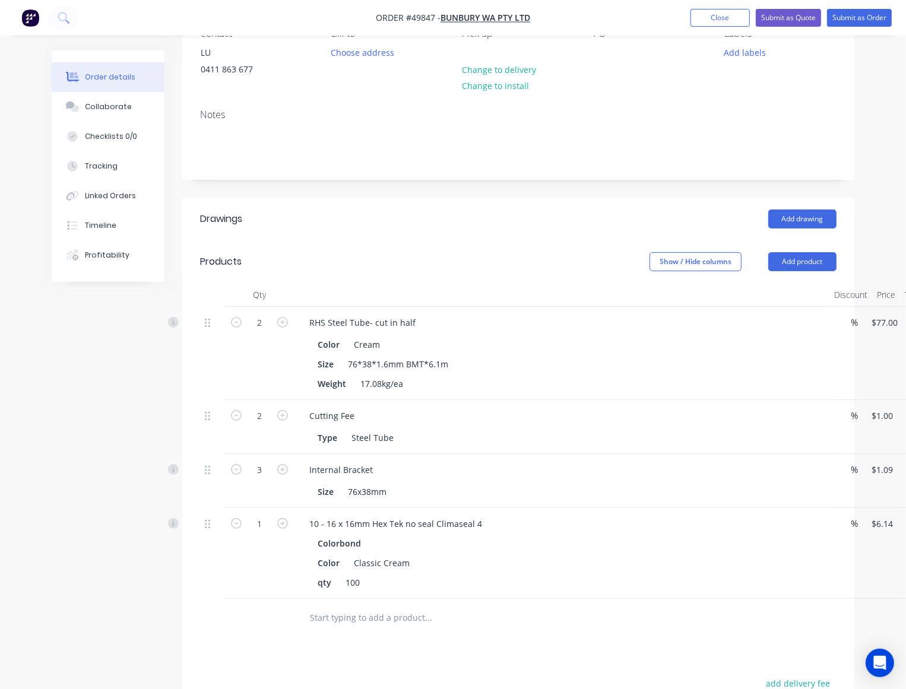
scroll to position [148, 0]
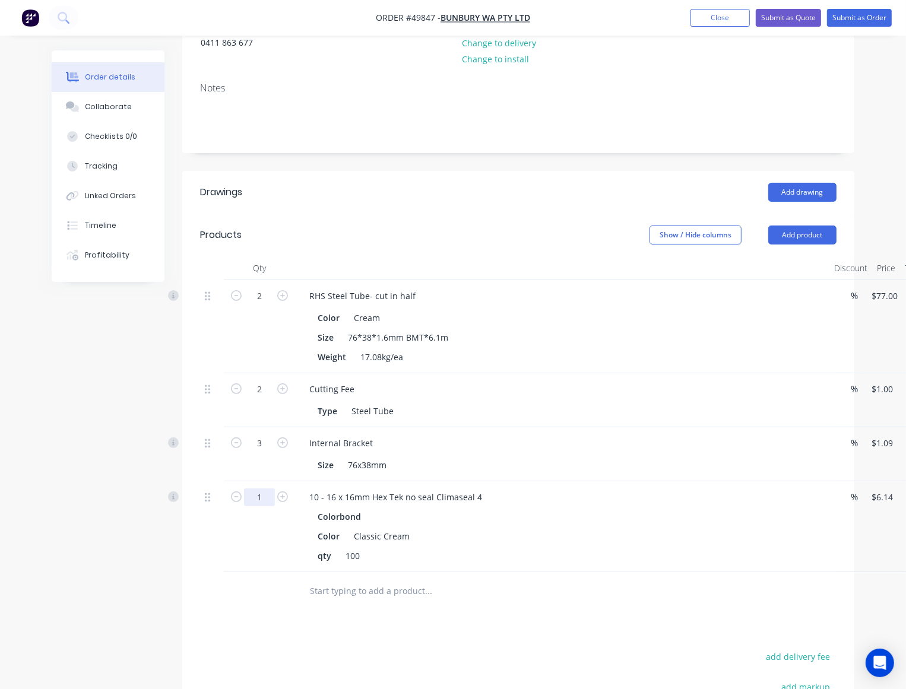
click at [268, 497] on input "1" at bounding box center [259, 498] width 31 height 18
type input "0.2"
type input "$1.23"
drag, startPoint x: 506, startPoint y: 404, endPoint x: 496, endPoint y: 404, distance: 10.1
click at [508, 404] on div "Type Steel Tube" at bounding box center [560, 411] width 494 height 17
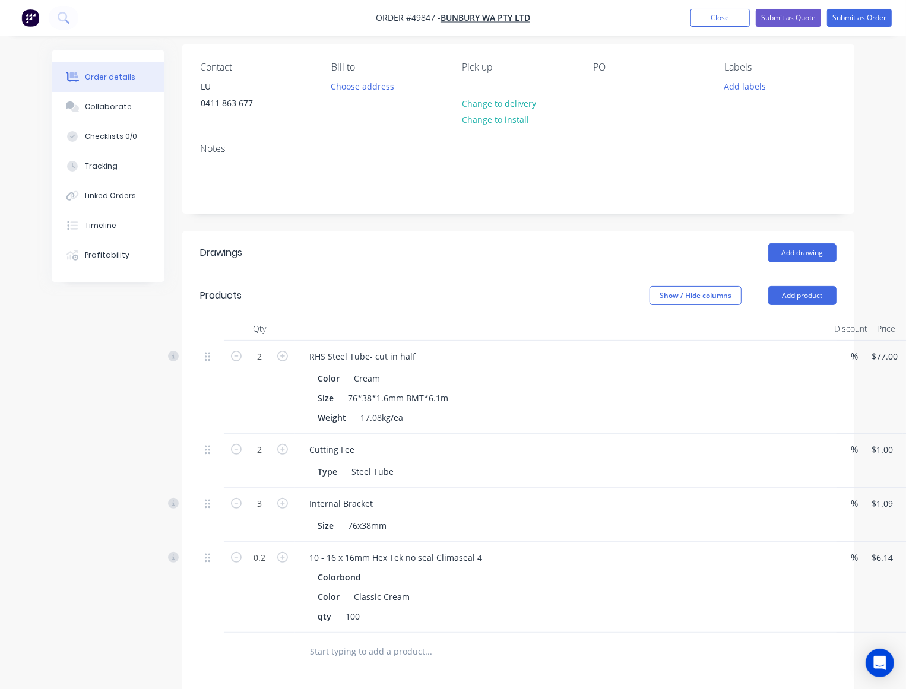
scroll to position [223, 0]
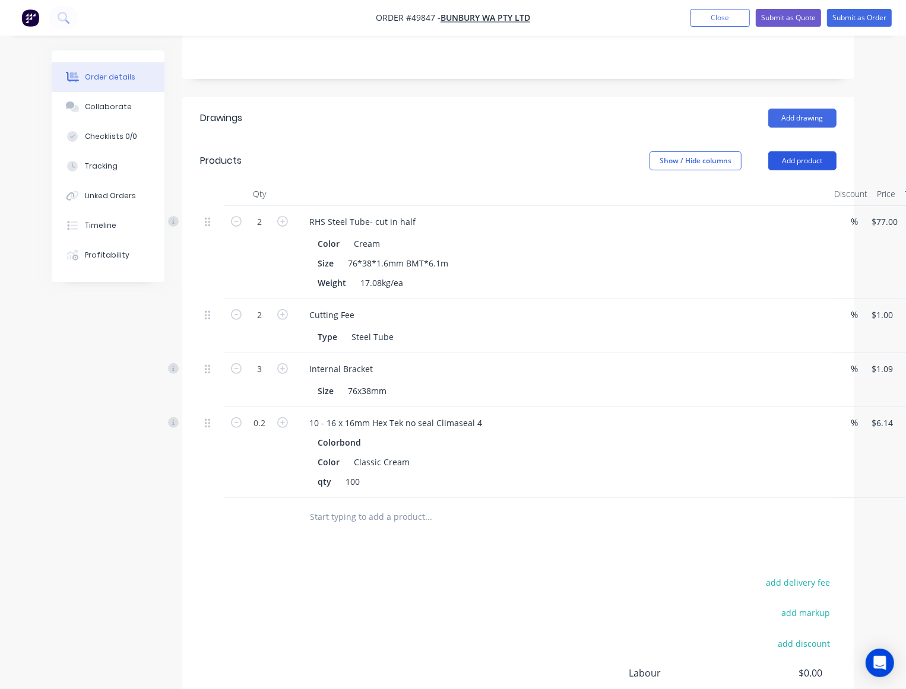
click at [809, 159] on button "Add product" at bounding box center [802, 160] width 68 height 19
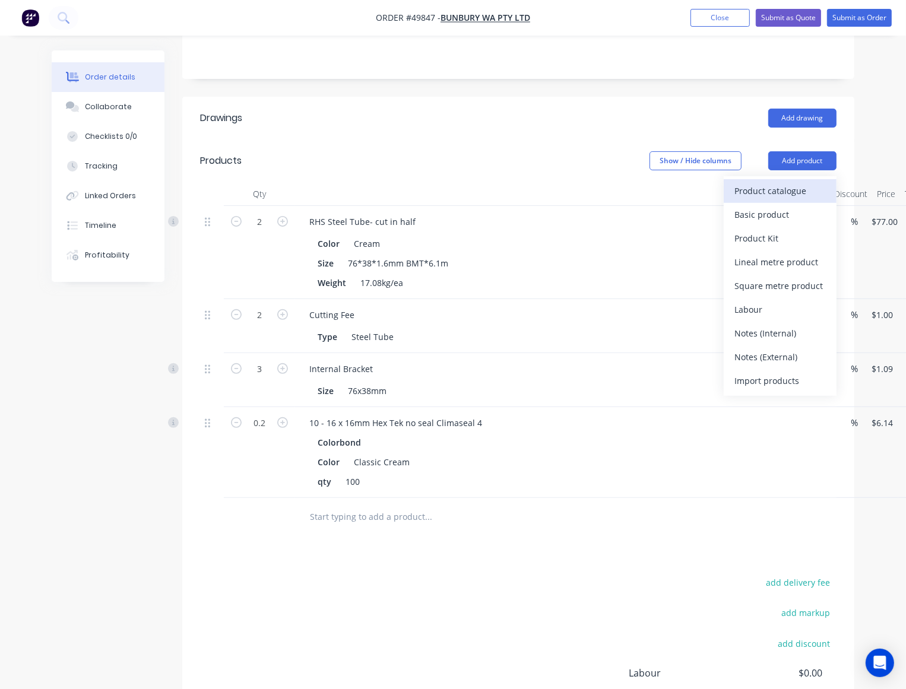
drag, startPoint x: 800, startPoint y: 170, endPoint x: 776, endPoint y: 195, distance: 34.4
click at [776, 195] on div "Product catalogue" at bounding box center [780, 190] width 91 height 17
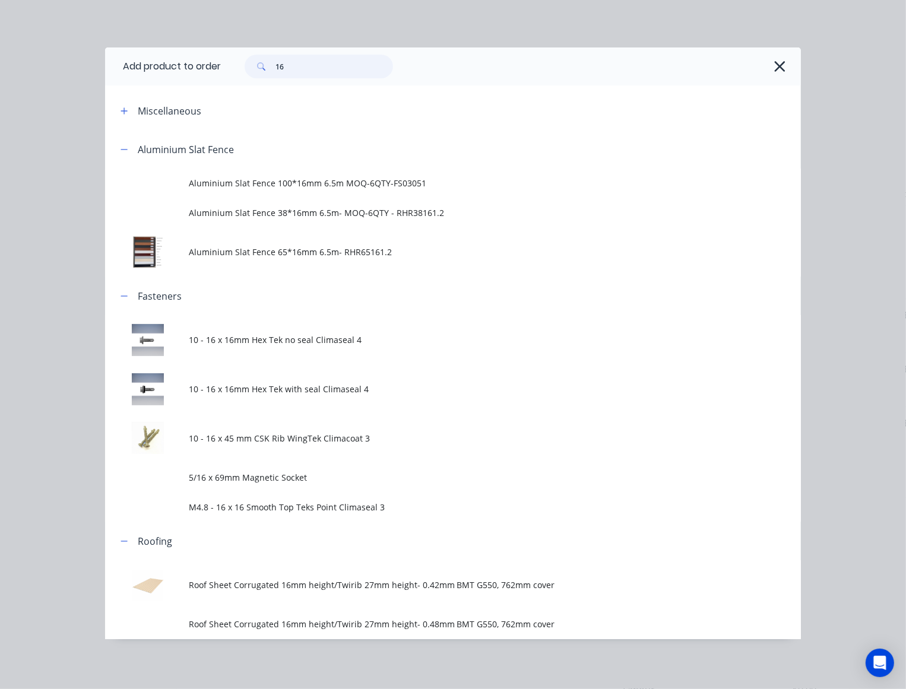
drag, startPoint x: 325, startPoint y: 61, endPoint x: 238, endPoint y: 77, distance: 89.4
click at [239, 76] on div "16" at bounding box center [313, 67] width 160 height 24
type input "con"
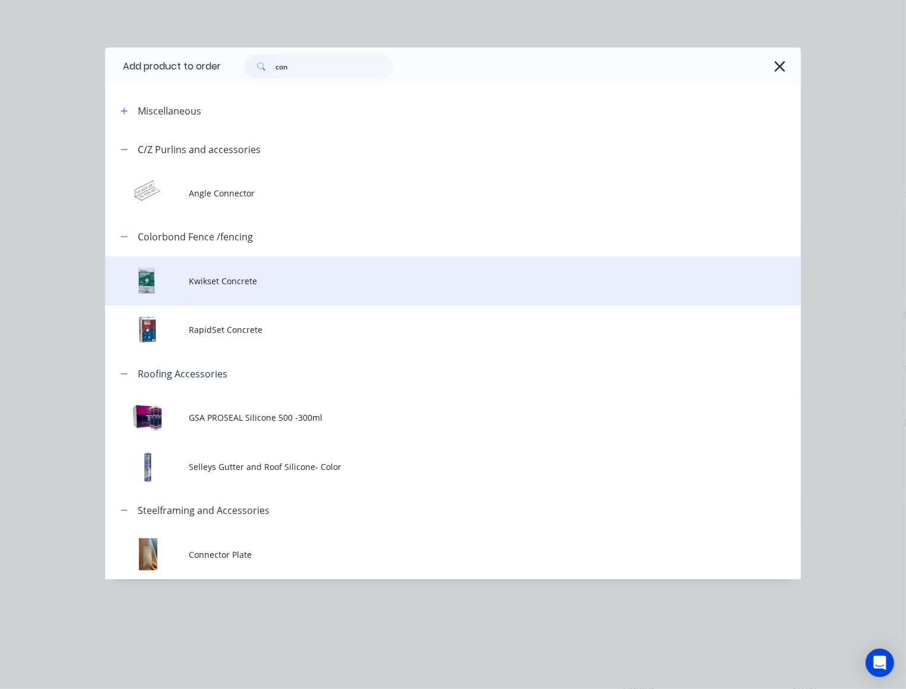
click at [239, 292] on td "Kwikset Concrete" at bounding box center [495, 281] width 612 height 49
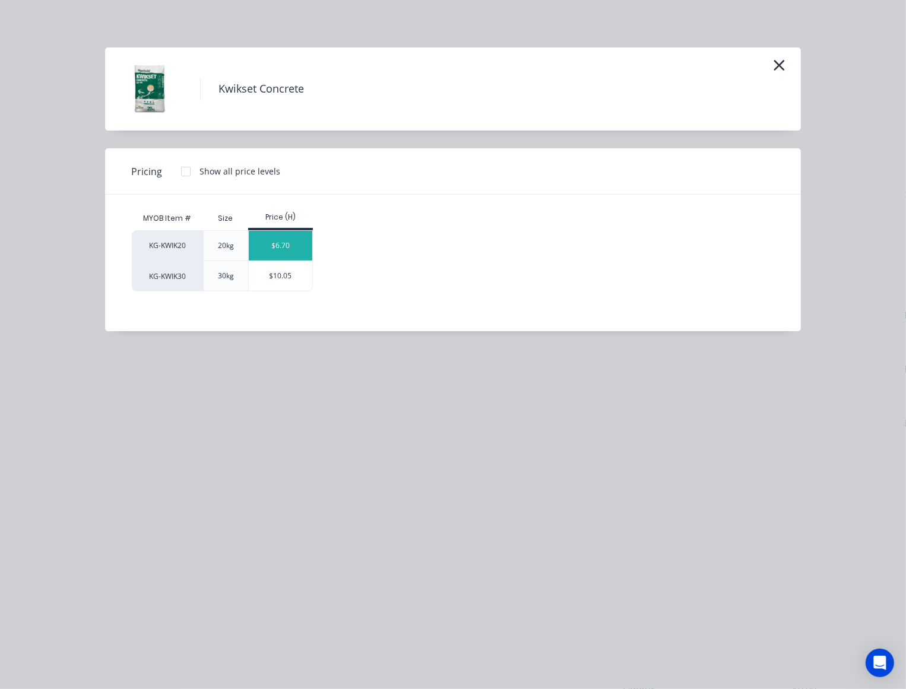
click at [304, 253] on div "$6.70" at bounding box center [281, 246] width 64 height 30
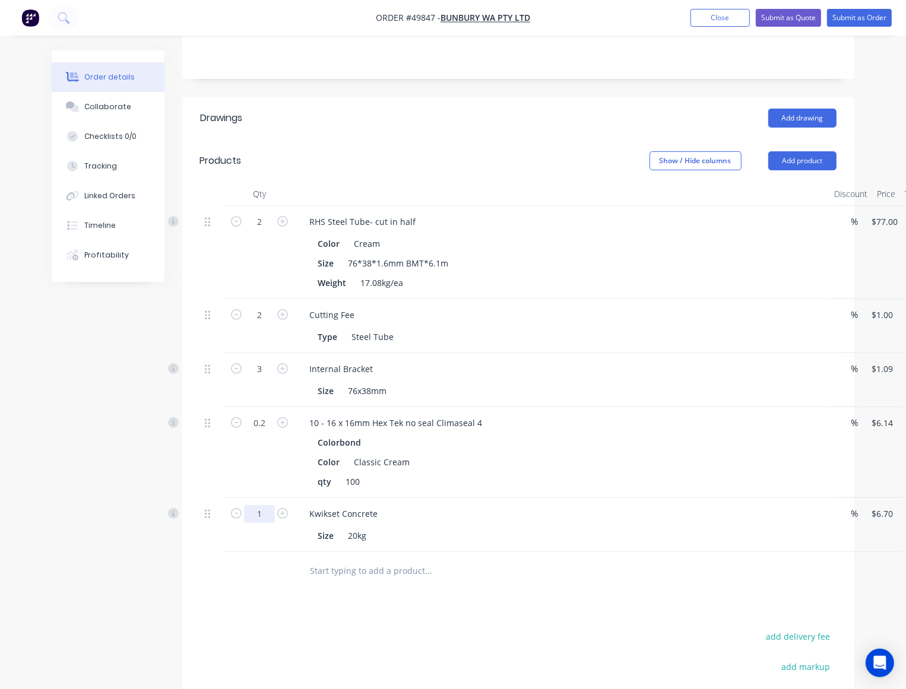
click at [267, 514] on input "1" at bounding box center [259, 514] width 31 height 18
type input "6"
type input "$40.20"
click at [589, 493] on div "10 - 16 x 16mm Hex Tek no seal Climaseal 4 Colorbond Color Classic Cream qty 100" at bounding box center [562, 452] width 534 height 91
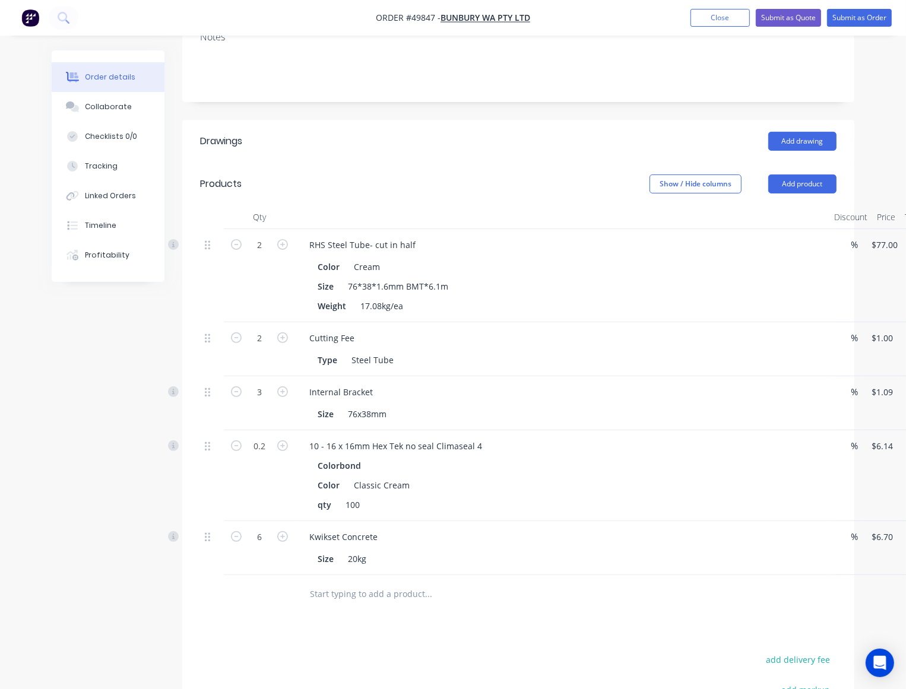
scroll to position [297, 0]
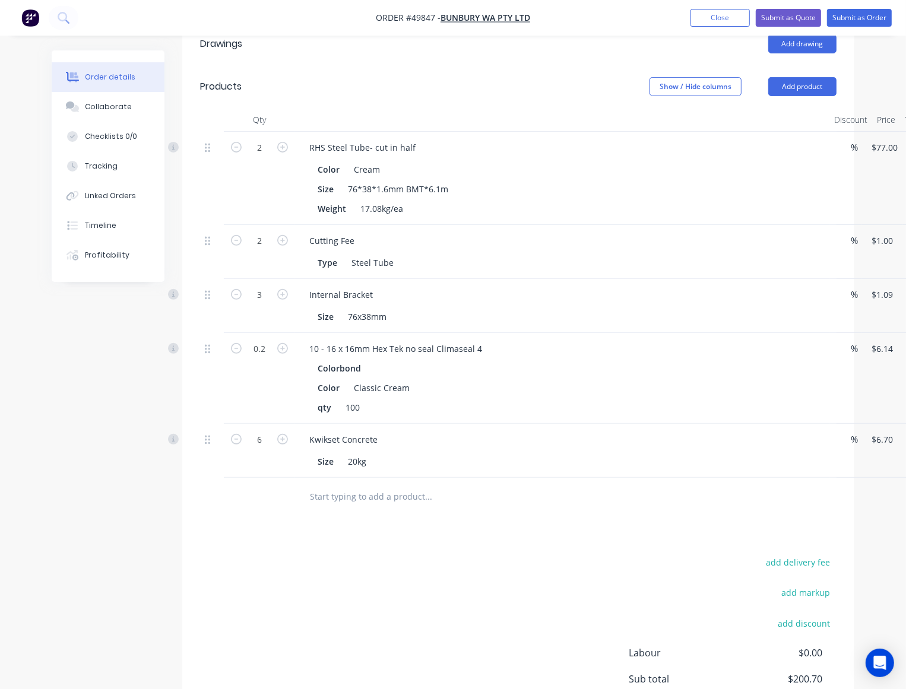
click at [577, 302] on div "Internal Bracket" at bounding box center [562, 294] width 525 height 17
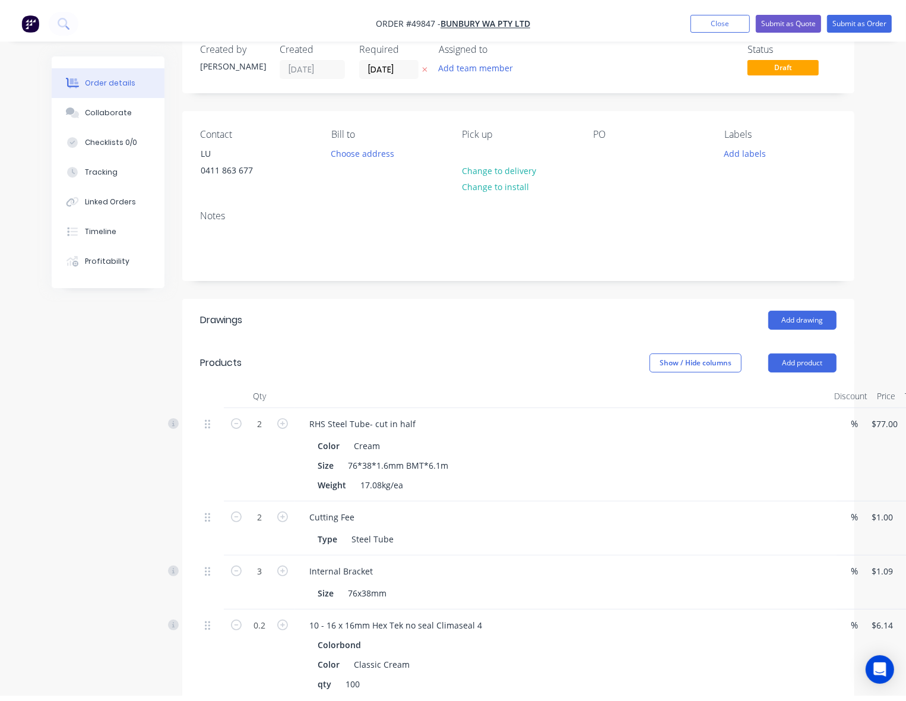
scroll to position [0, 0]
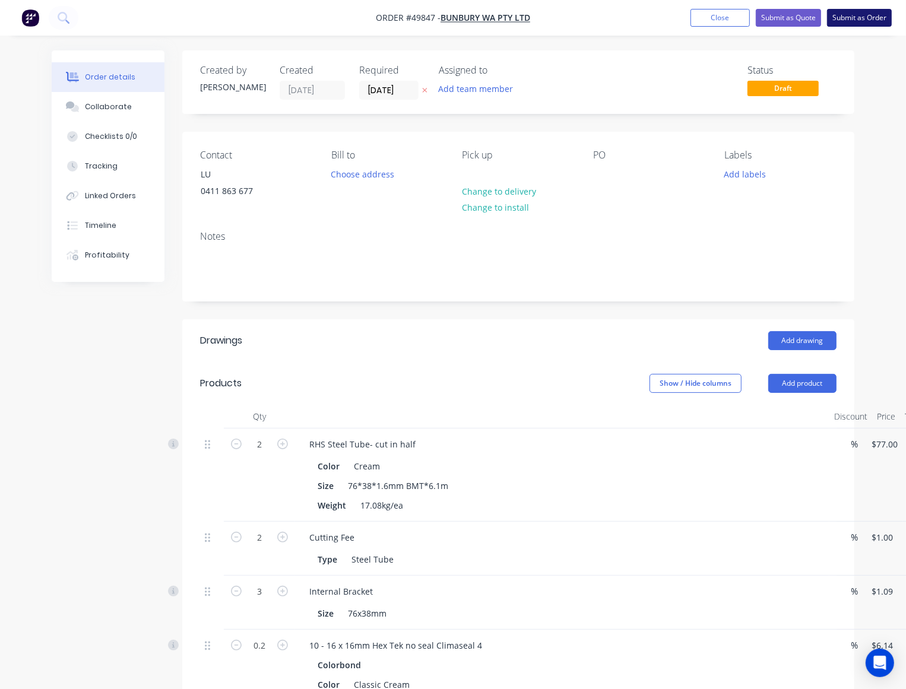
click at [882, 15] on button "Submit as Order" at bounding box center [859, 18] width 65 height 18
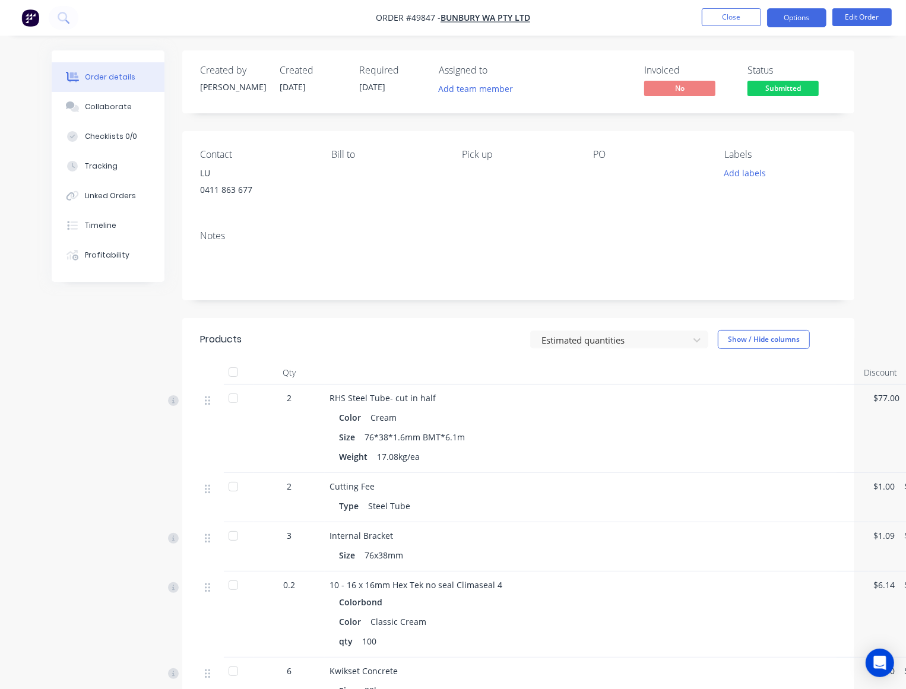
click at [818, 21] on button "Options" at bounding box center [796, 17] width 59 height 19
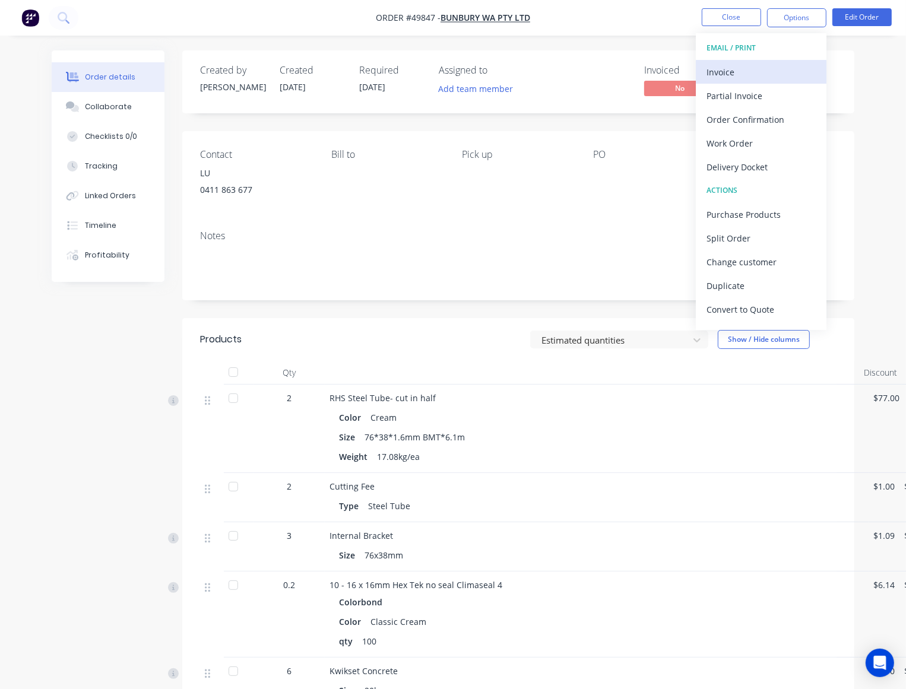
click at [783, 67] on div "Invoice" at bounding box center [761, 72] width 109 height 17
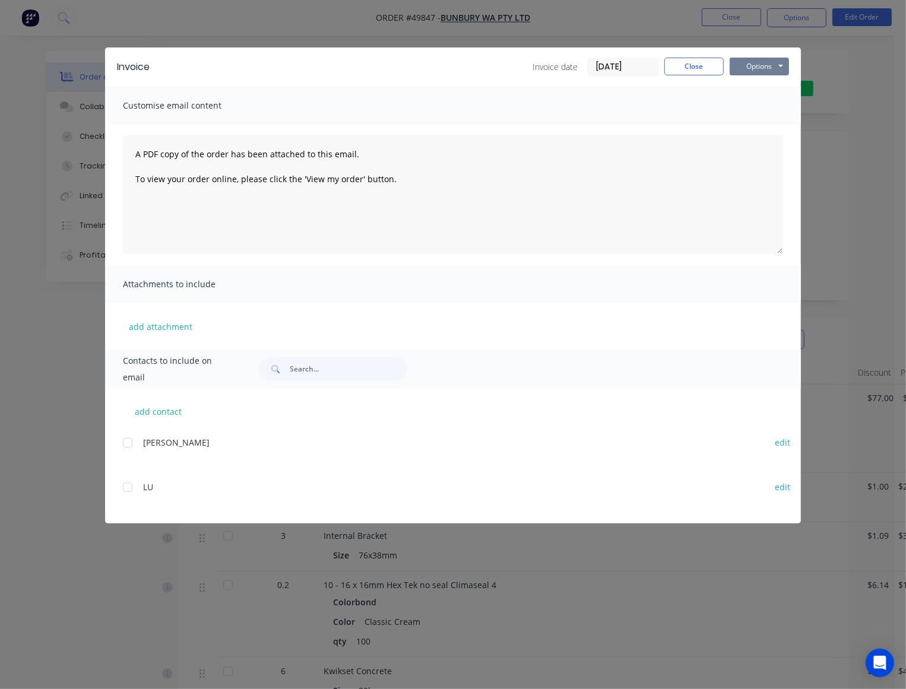
click at [754, 62] on button "Options" at bounding box center [759, 67] width 59 height 18
click at [765, 107] on button "Print" at bounding box center [768, 108] width 76 height 20
click at [713, 59] on button "Close" at bounding box center [693, 67] width 59 height 18
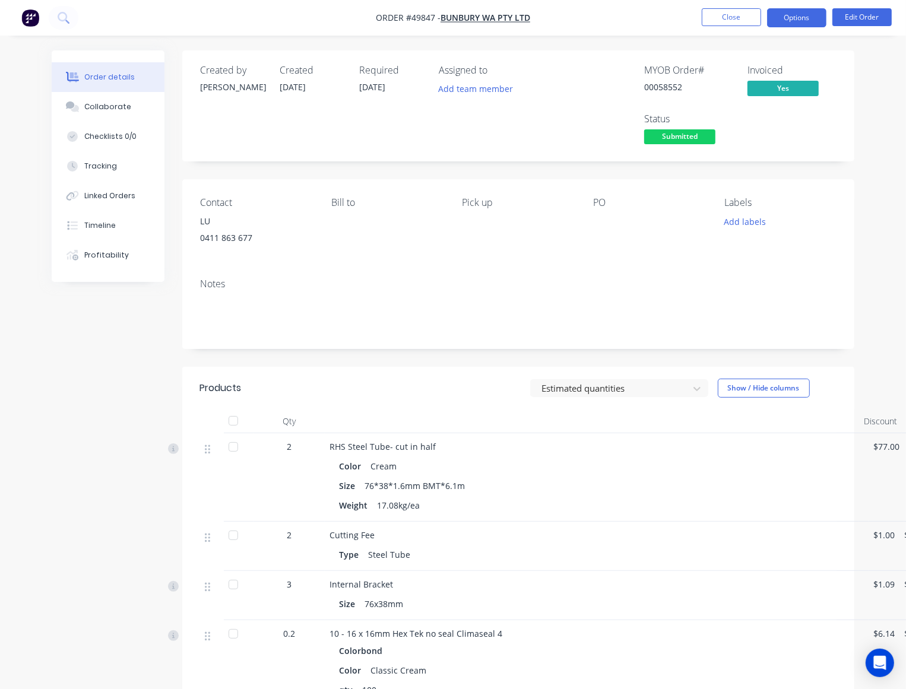
click at [800, 21] on button "Options" at bounding box center [796, 17] width 59 height 19
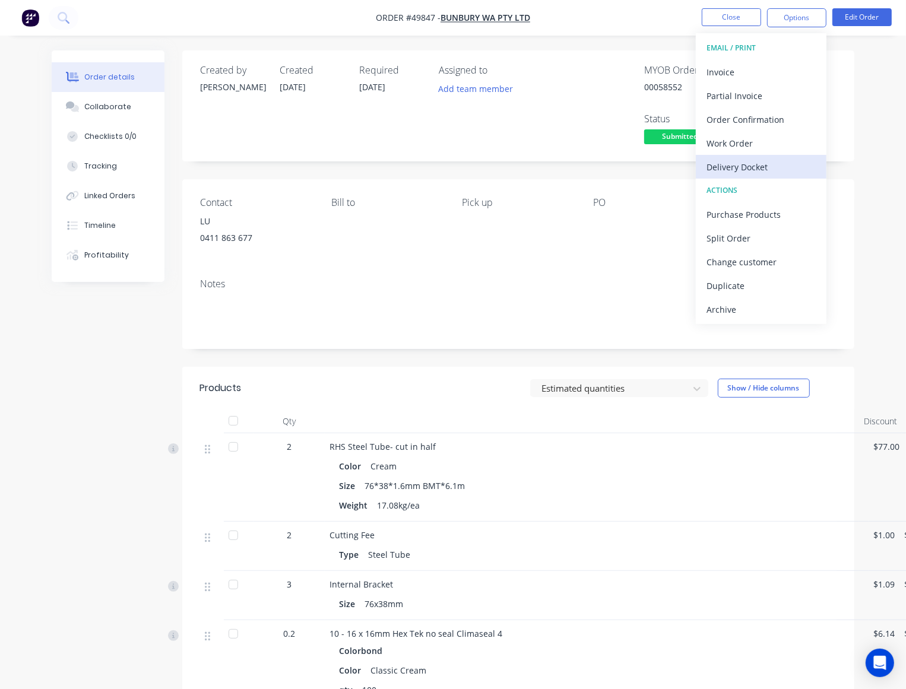
drag, startPoint x: 753, startPoint y: 164, endPoint x: 753, endPoint y: 157, distance: 6.5
click at [753, 163] on div "Delivery Docket" at bounding box center [761, 167] width 109 height 17
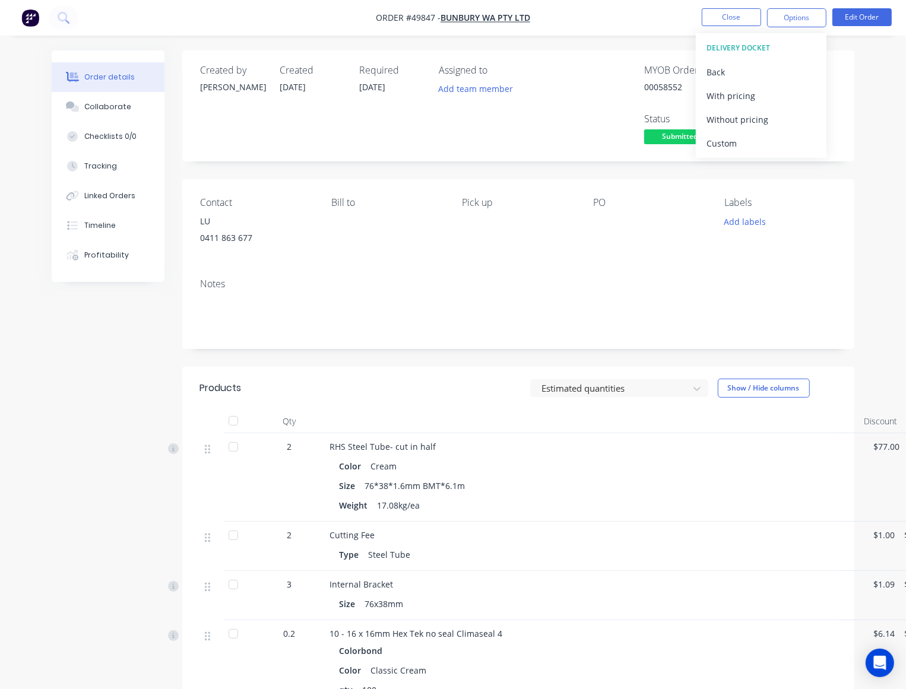
click at [756, 124] on div "Without pricing" at bounding box center [761, 119] width 109 height 17
click at [609, 80] on div "MYOB Order # 00058552 Invoiced Yes Status Submitted" at bounding box center [697, 106] width 279 height 83
click at [670, 129] on div "Status Submitted" at bounding box center [688, 130] width 89 height 34
click at [668, 137] on span "Submitted" at bounding box center [679, 136] width 71 height 15
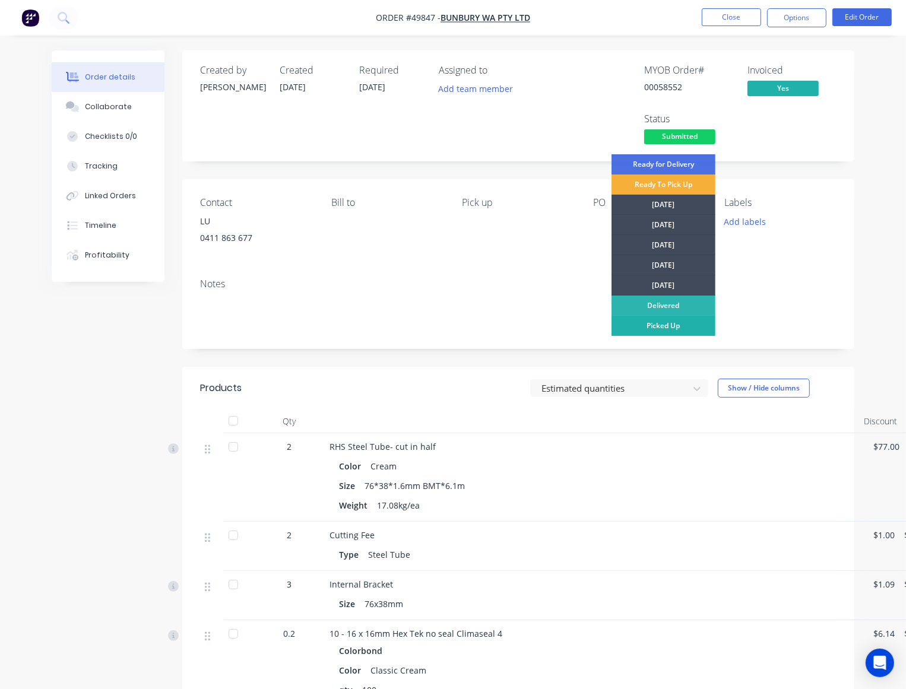
click at [664, 322] on div "Picked Up" at bounding box center [664, 326] width 104 height 20
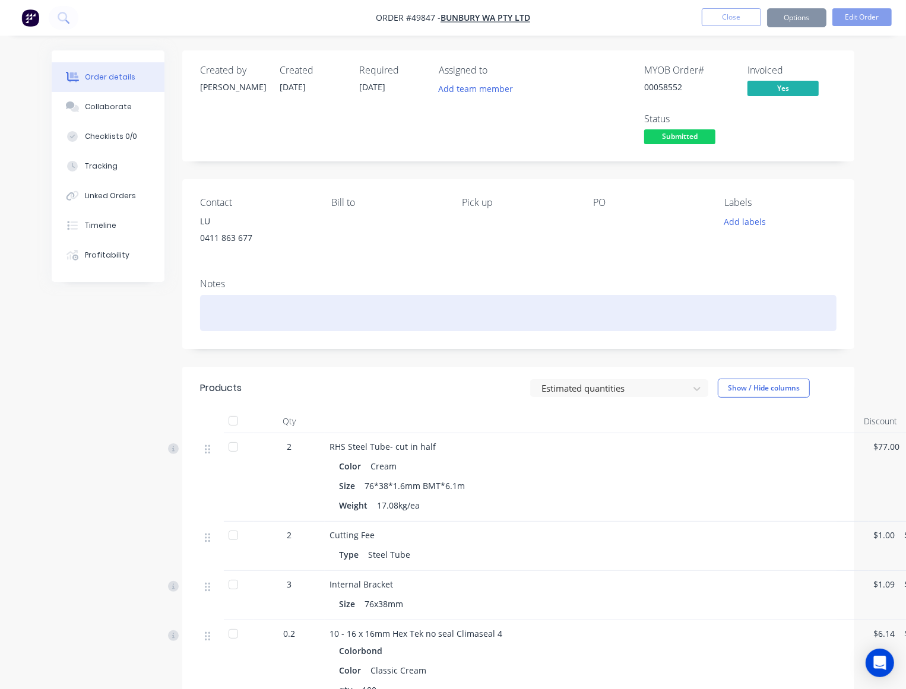
click at [485, 321] on div at bounding box center [518, 313] width 637 height 36
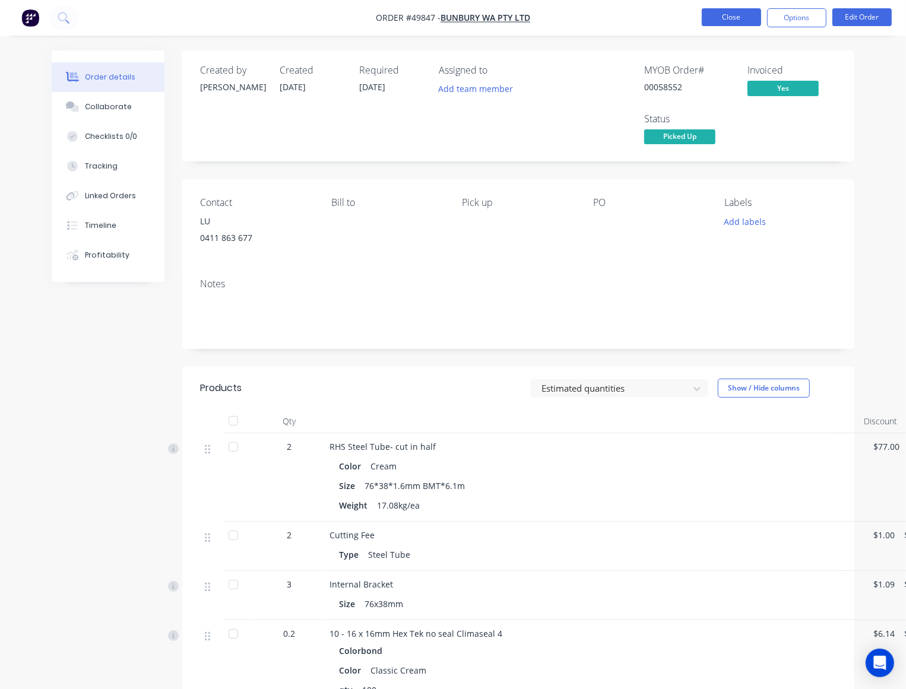
click at [743, 24] on button "Close" at bounding box center [731, 17] width 59 height 18
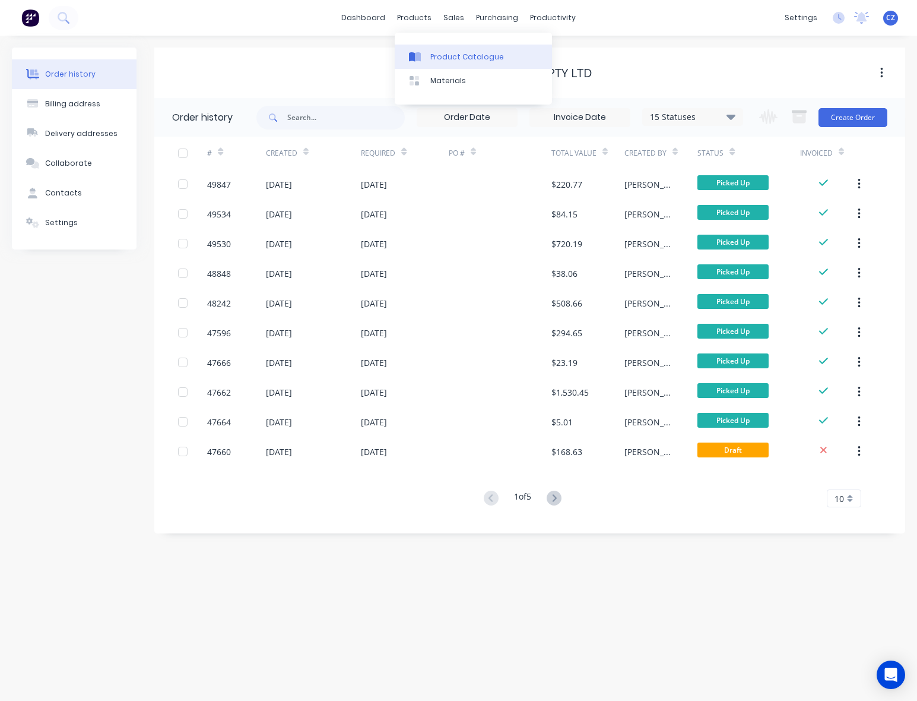
click at [442, 52] on div "Product Catalogue" at bounding box center [468, 57] width 74 height 11
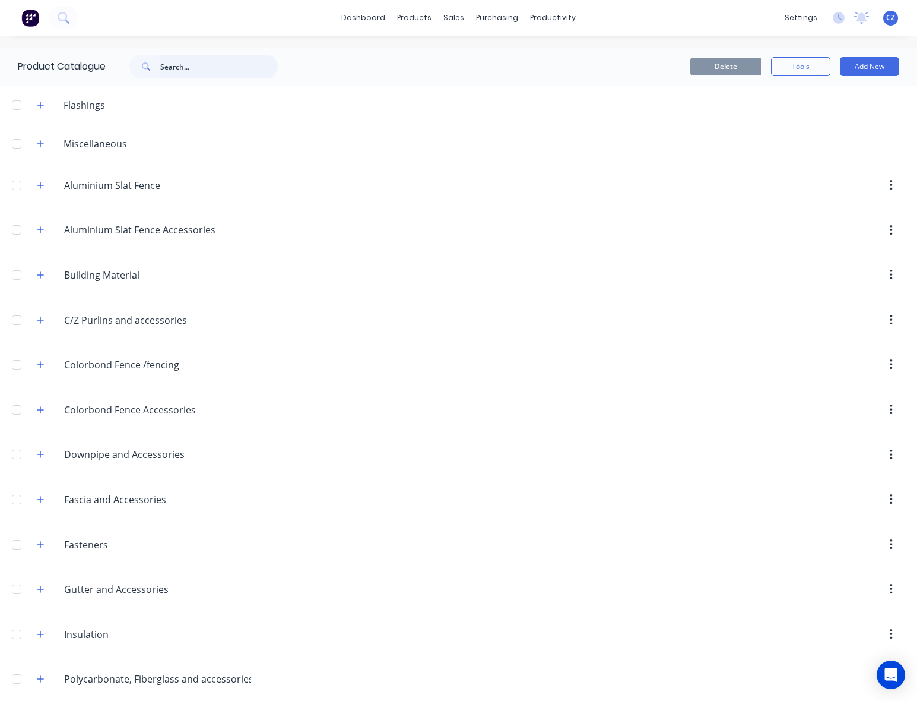
click at [206, 67] on input "text" at bounding box center [219, 67] width 118 height 24
click at [657, 36] on div "dashboard products sales purchasing productivity dashboard products Product Cat…" at bounding box center [458, 350] width 917 height 701
click at [200, 67] on input "text" at bounding box center [219, 67] width 118 height 24
click at [245, 67] on input "text" at bounding box center [219, 67] width 118 height 24
type input "49803"
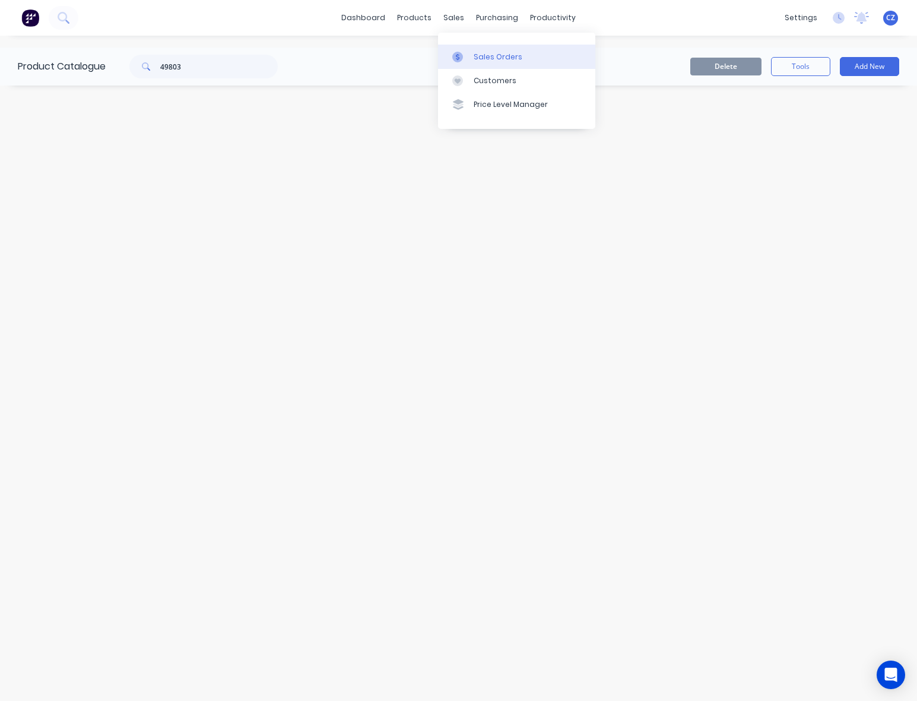
click at [468, 61] on div at bounding box center [461, 57] width 18 height 11
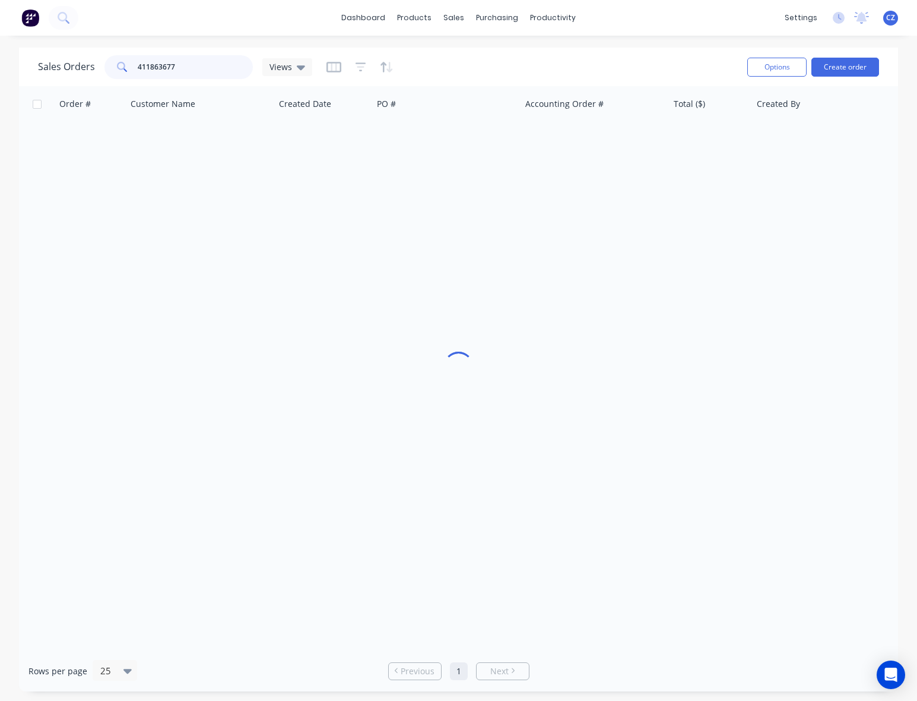
drag, startPoint x: 183, startPoint y: 67, endPoint x: 96, endPoint y: 69, distance: 87.3
click at [96, 69] on div "Sales Orders 411863677 Views" at bounding box center [175, 67] width 274 height 24
type input "49803"
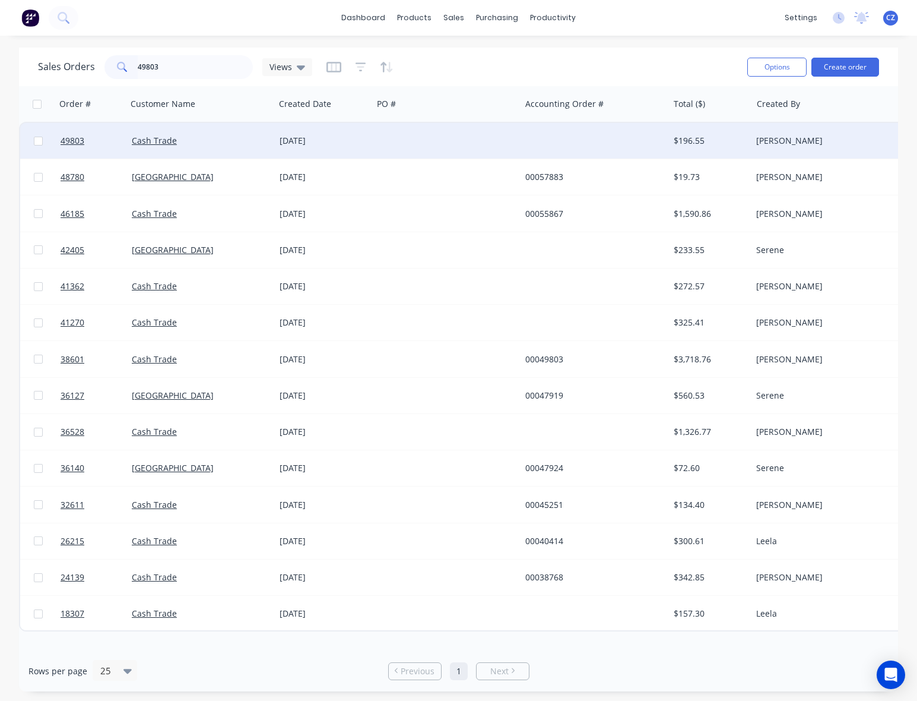
click at [462, 150] on div at bounding box center [447, 141] width 148 height 36
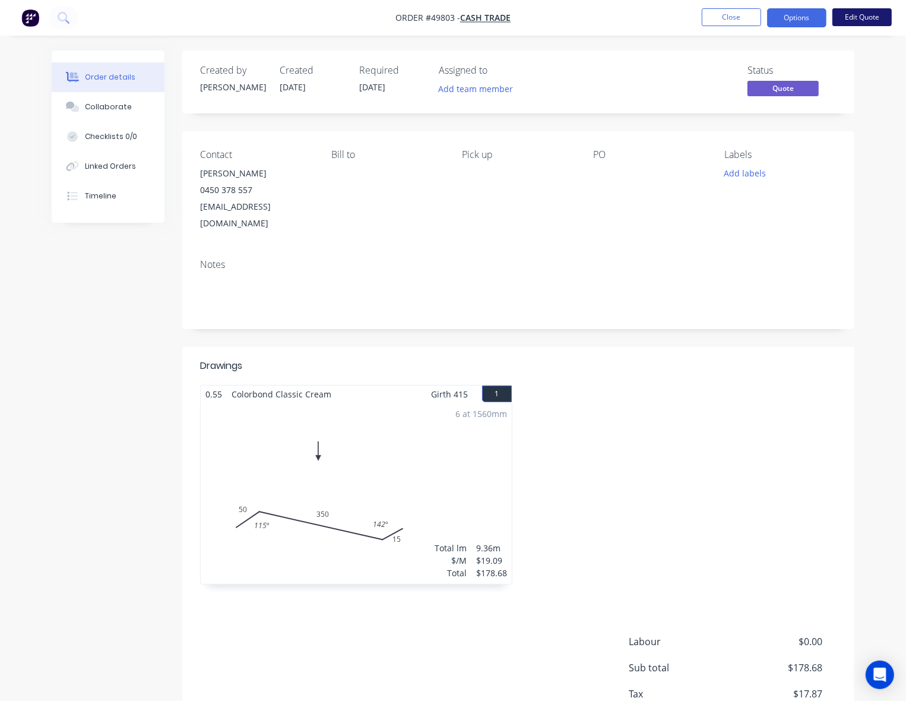
click at [876, 21] on button "Edit Quote" at bounding box center [862, 17] width 59 height 18
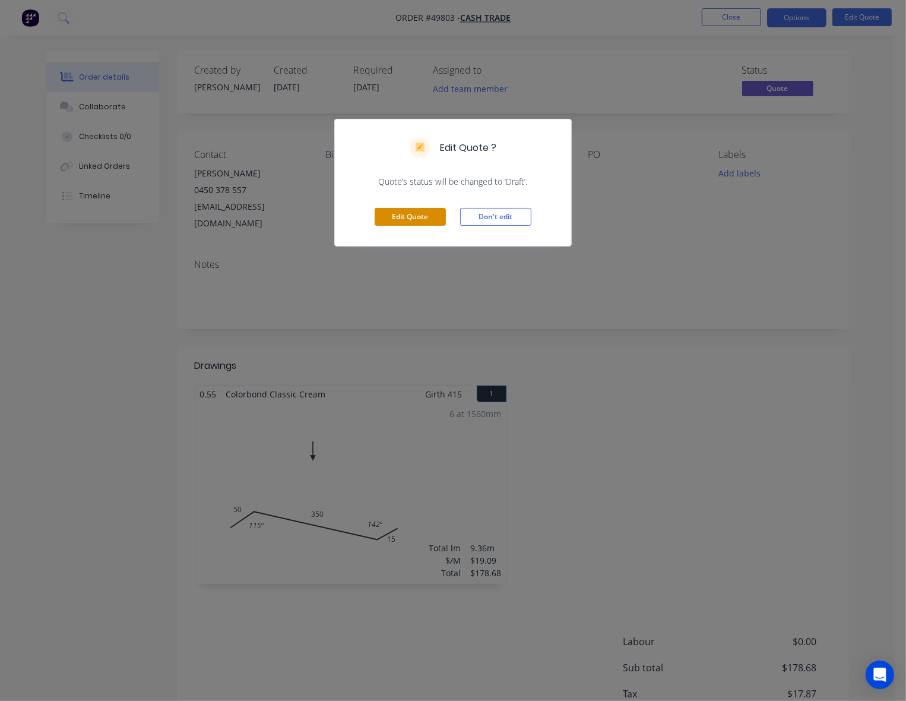
click at [441, 223] on button "Edit Quote" at bounding box center [410, 217] width 71 height 18
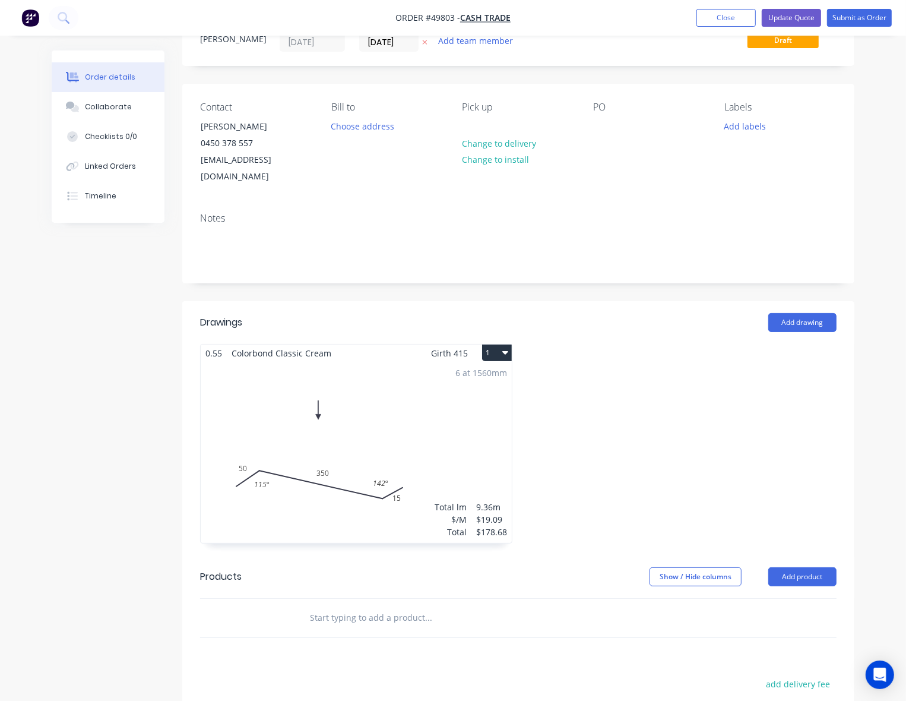
scroll to position [74, 0]
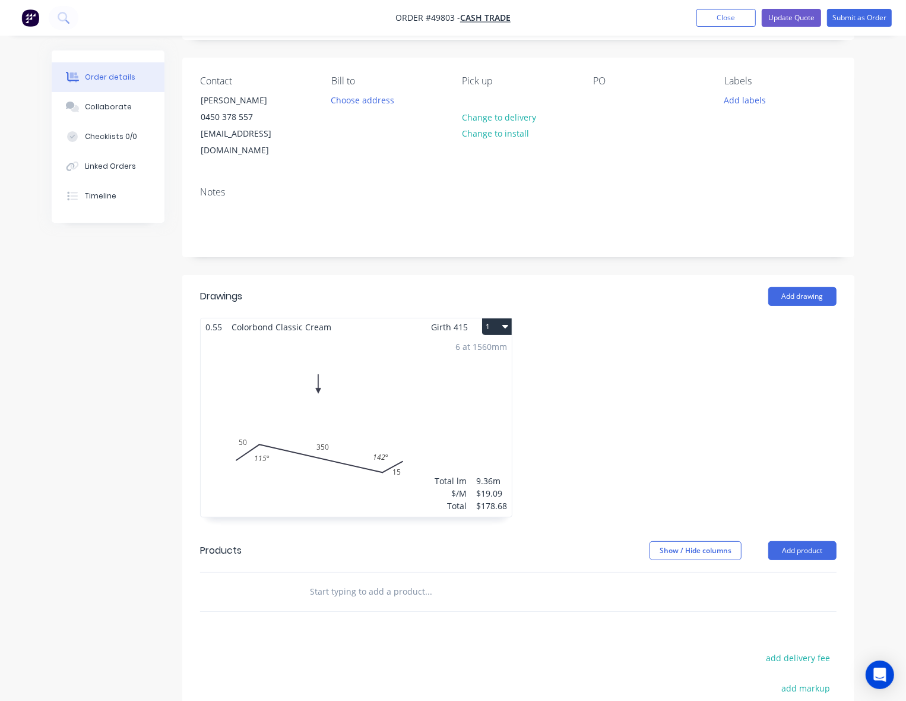
click at [363, 447] on div "6 at 1560mm Total lm $/M Total 9.36m $19.09 $178.68" at bounding box center [356, 426] width 311 height 181
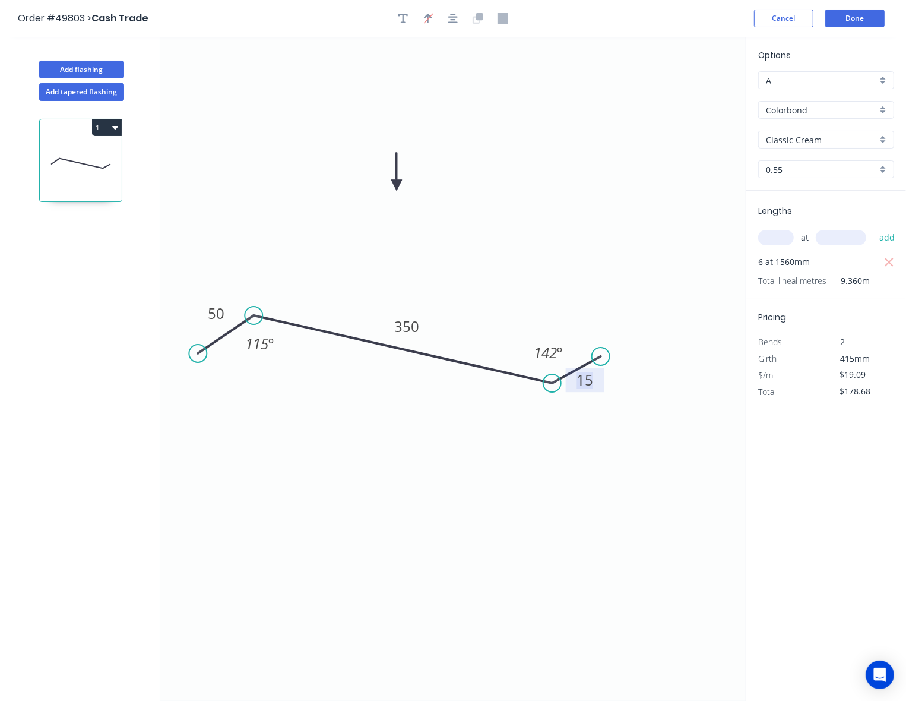
click at [590, 376] on tspan "15" at bounding box center [585, 380] width 17 height 20
click at [523, 481] on icon "0 50 350 50 115 º 142 º" at bounding box center [453, 369] width 586 height 664
click at [850, 21] on button "Done" at bounding box center [854, 19] width 59 height 18
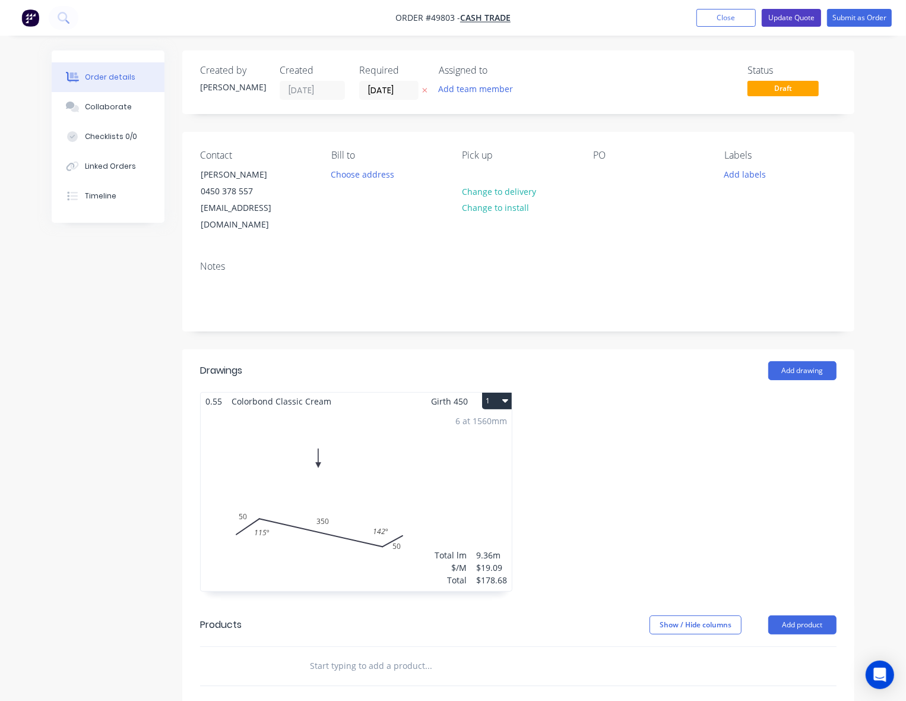
click at [802, 15] on button "Update Quote" at bounding box center [791, 18] width 59 height 18
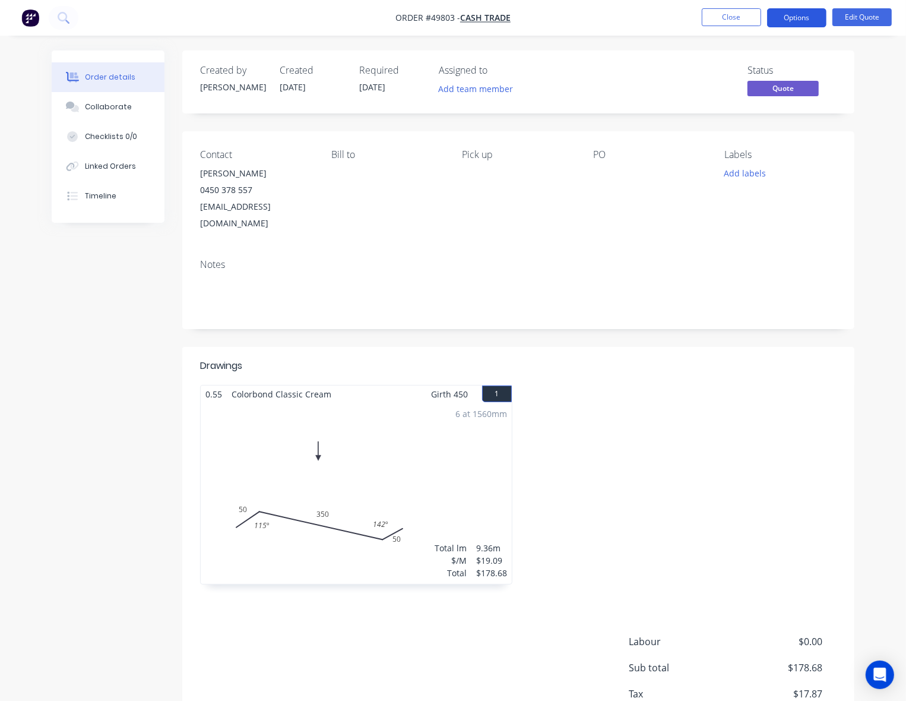
click at [802, 15] on button "Options" at bounding box center [796, 17] width 59 height 19
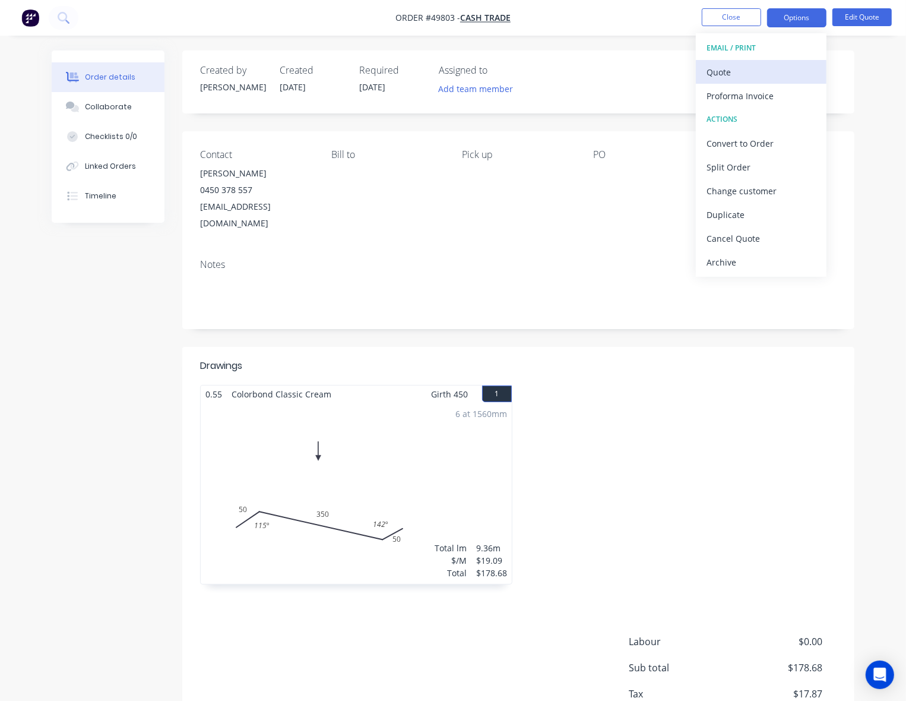
click at [752, 69] on div "Quote" at bounding box center [761, 72] width 109 height 17
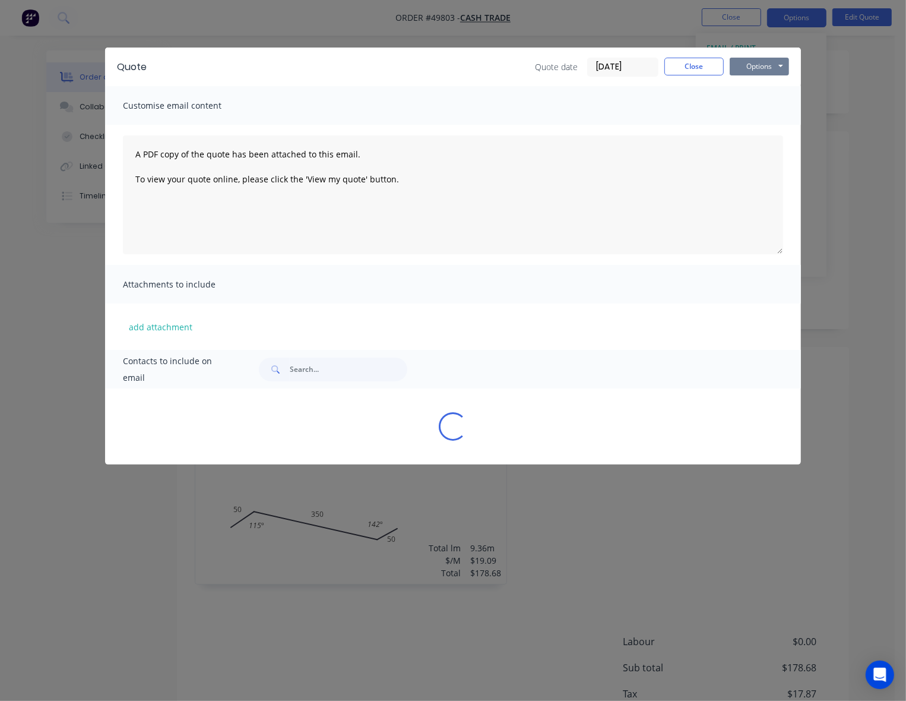
click at [768, 64] on button "Options" at bounding box center [759, 67] width 59 height 18
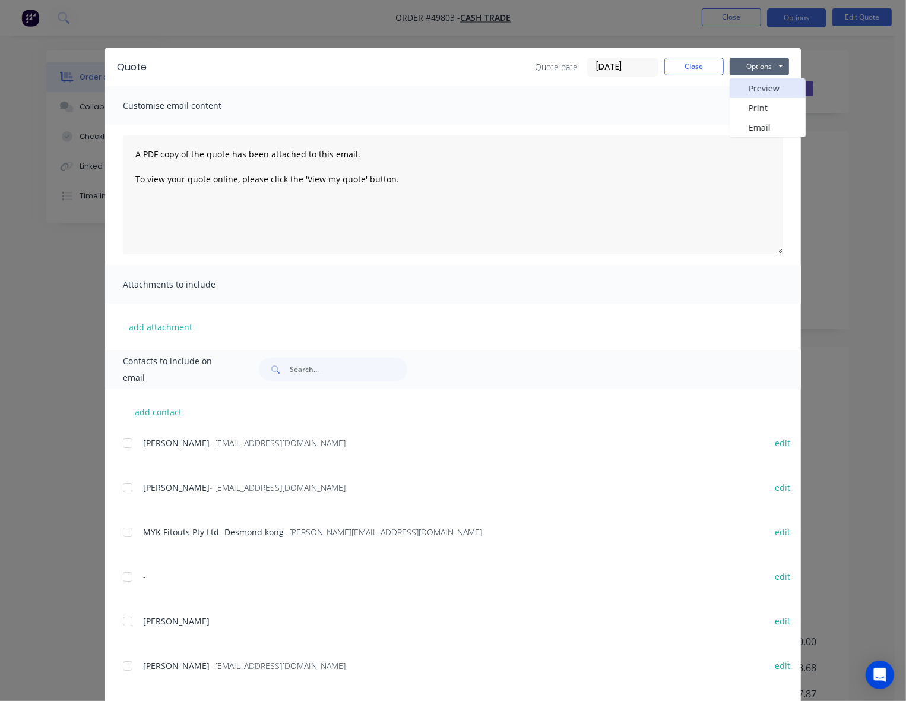
click at [758, 91] on button "Preview" at bounding box center [768, 88] width 76 height 20
click at [698, 64] on button "Close" at bounding box center [693, 67] width 59 height 18
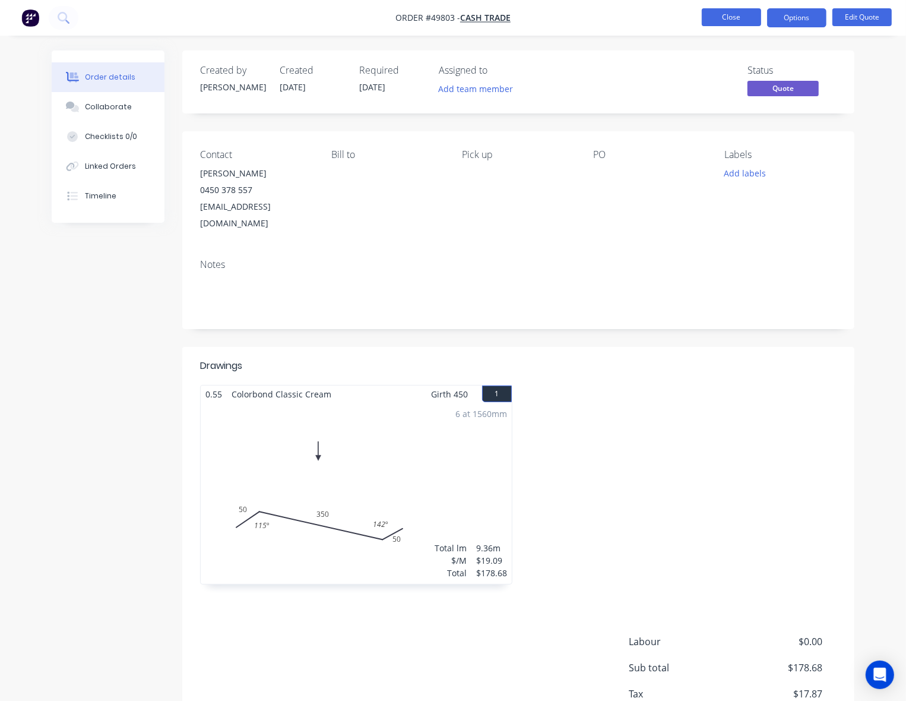
click at [735, 10] on button "Close" at bounding box center [731, 17] width 59 height 18
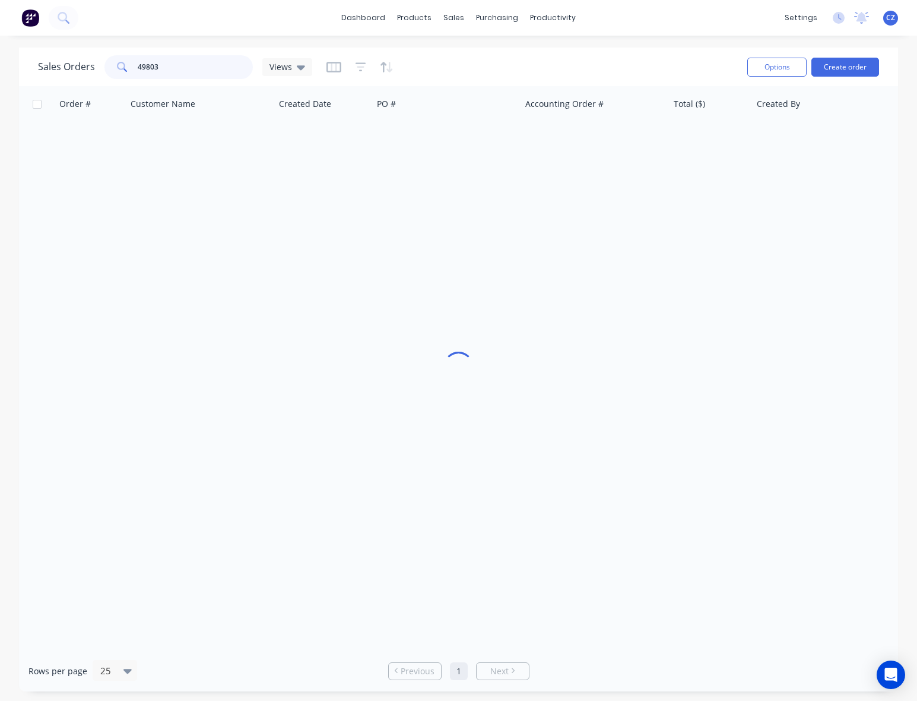
drag, startPoint x: 216, startPoint y: 67, endPoint x: 89, endPoint y: 77, distance: 126.9
click at [89, 77] on div "Sales Orders 49803 Views" at bounding box center [175, 67] width 274 height 24
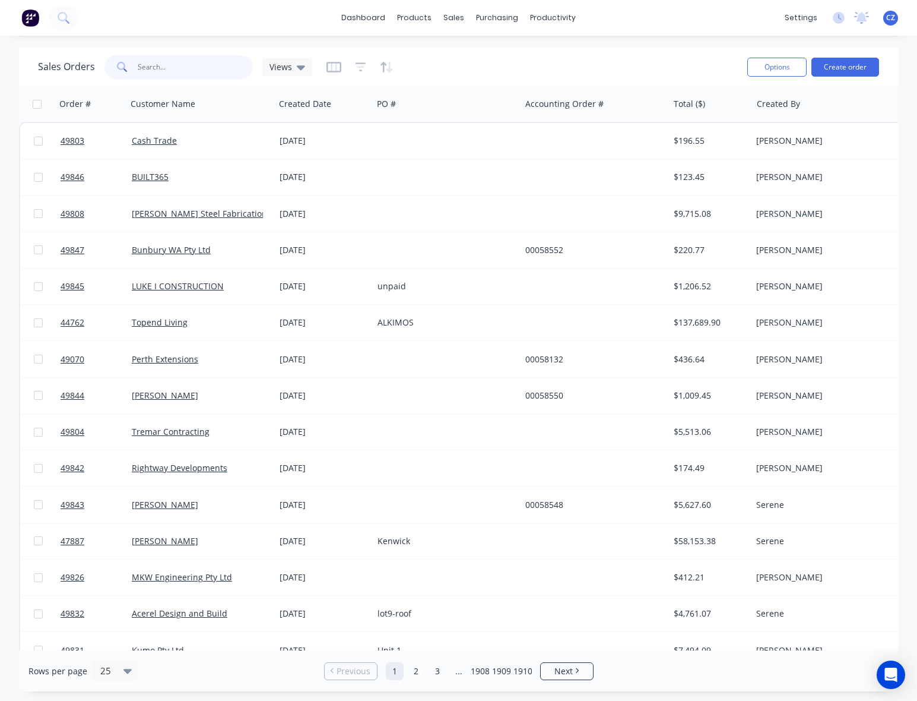
click at [170, 73] on input "text" at bounding box center [196, 67] width 116 height 24
click at [479, 83] on div "Customers" at bounding box center [495, 80] width 43 height 11
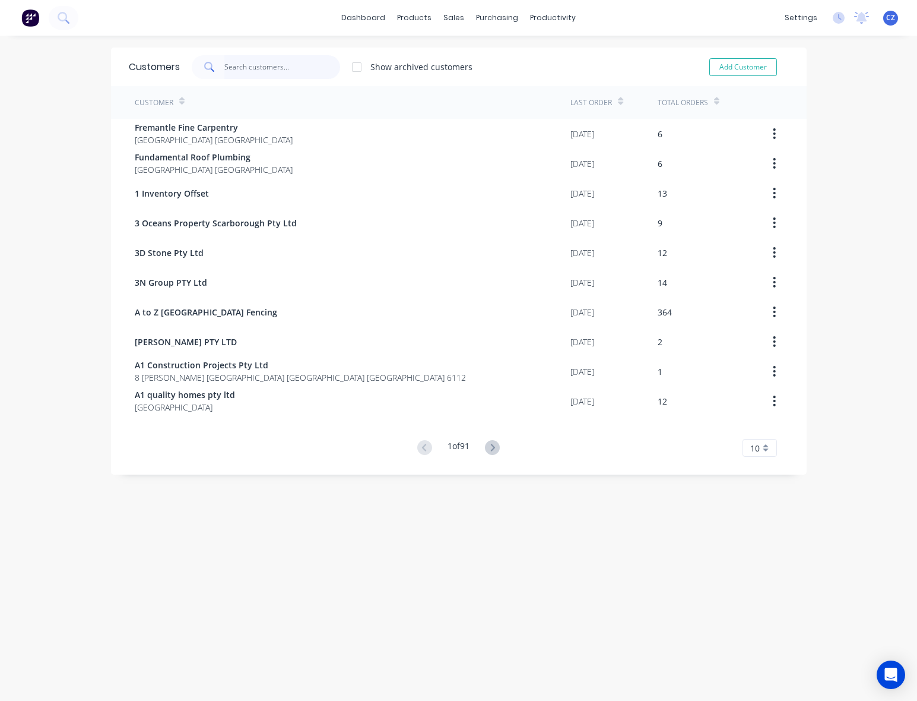
click at [238, 67] on input "text" at bounding box center [282, 67] width 116 height 24
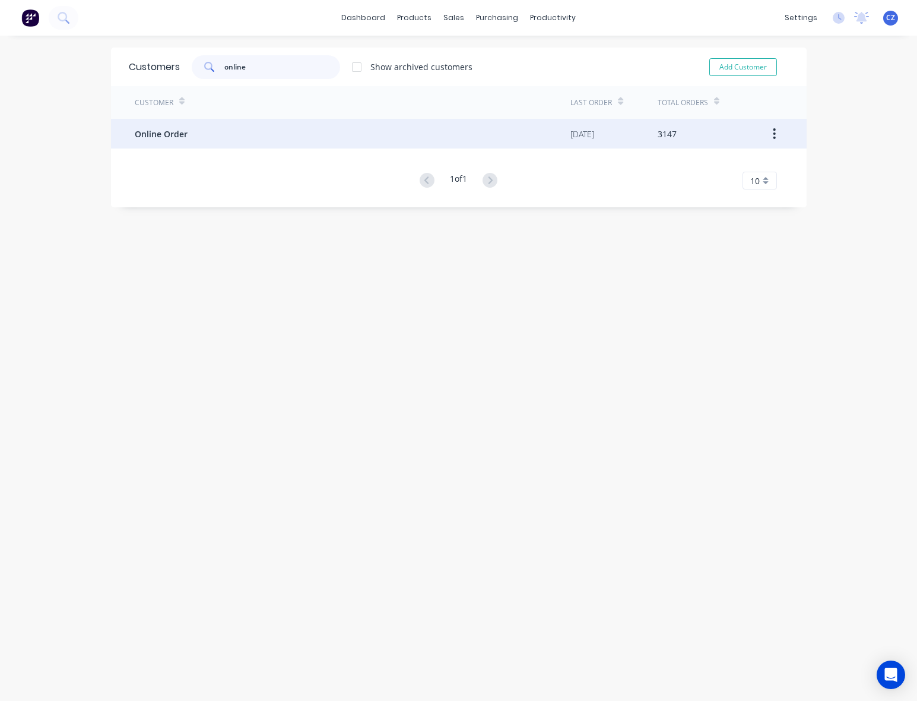
type input "online"
click at [253, 135] on div "Online Order" at bounding box center [353, 134] width 436 height 30
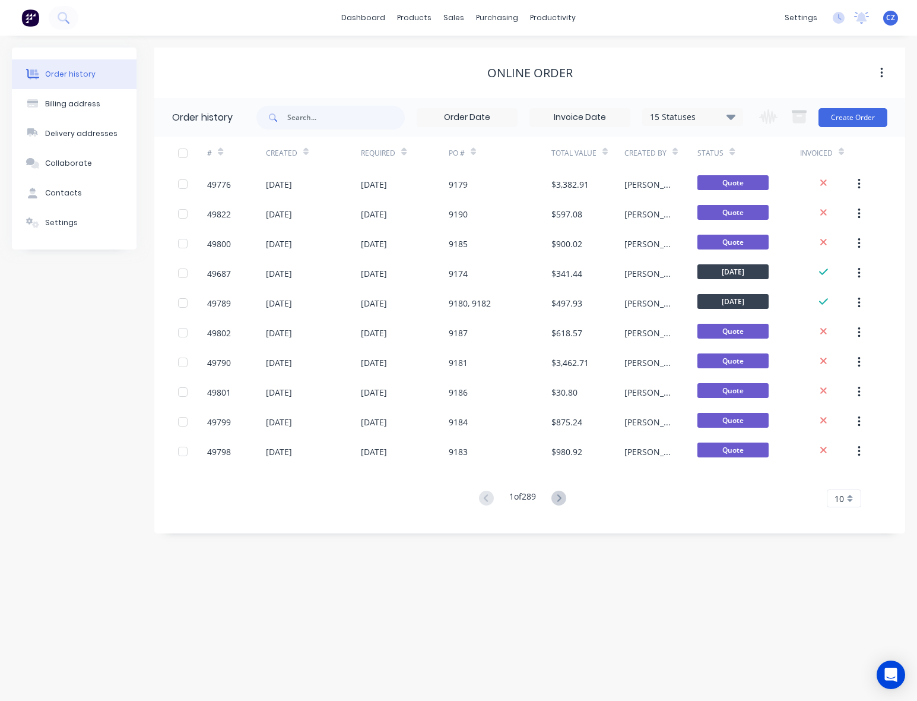
click at [871, 131] on div "Change order status Submitted Ready for Delivery Ready To Pick Up [DATE] [DATE]…" at bounding box center [819, 117] width 135 height 39
click at [873, 117] on button "Create Order" at bounding box center [853, 117] width 69 height 19
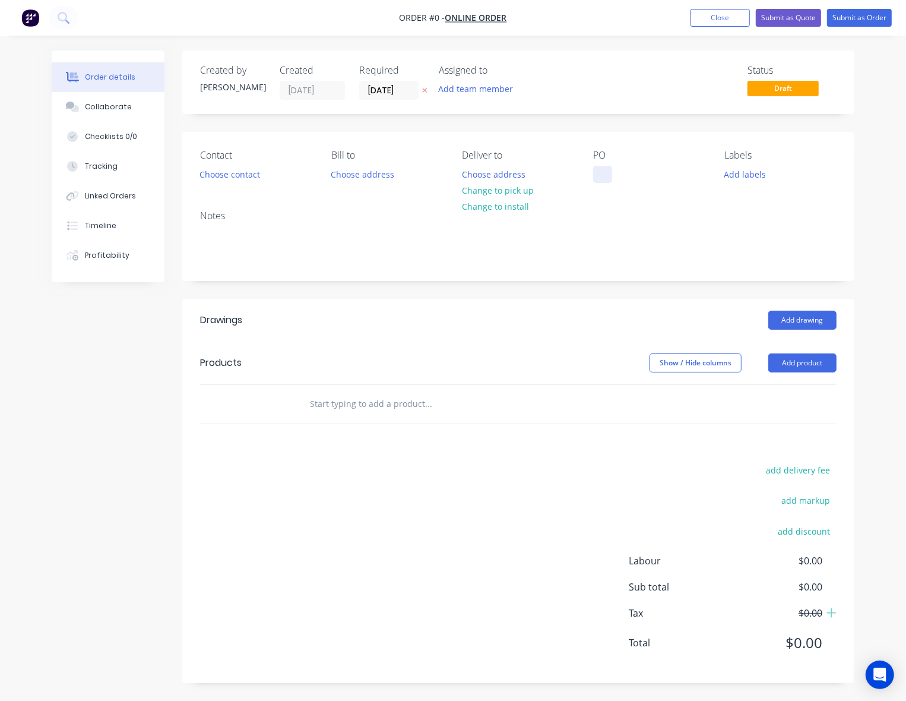
click at [604, 176] on div at bounding box center [602, 174] width 19 height 17
paste div
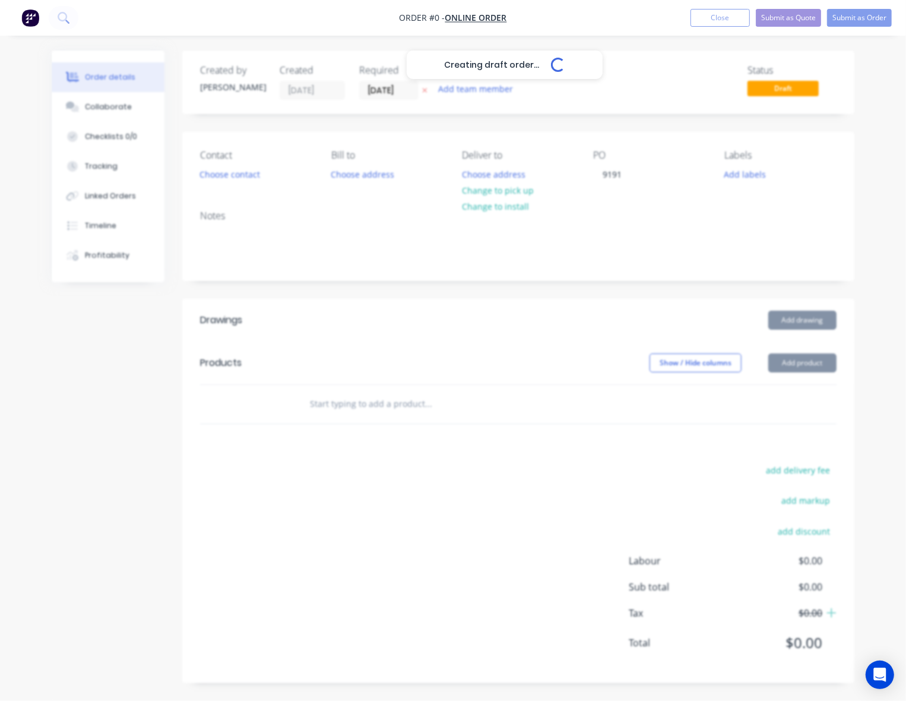
drag, startPoint x: 547, startPoint y: 340, endPoint x: 187, endPoint y: 211, distance: 382.2
click at [541, 340] on div "Creating draft order... Loading... Order details Collaborate Checklists 0/0 Tra…" at bounding box center [453, 375] width 827 height 650
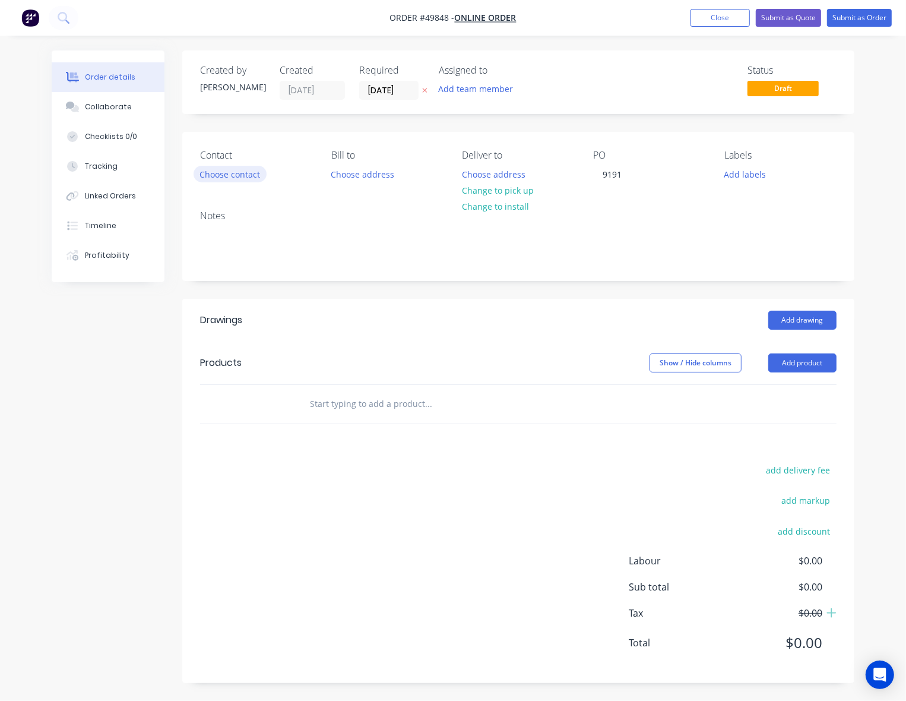
click at [241, 176] on button "Choose contact" at bounding box center [230, 174] width 73 height 16
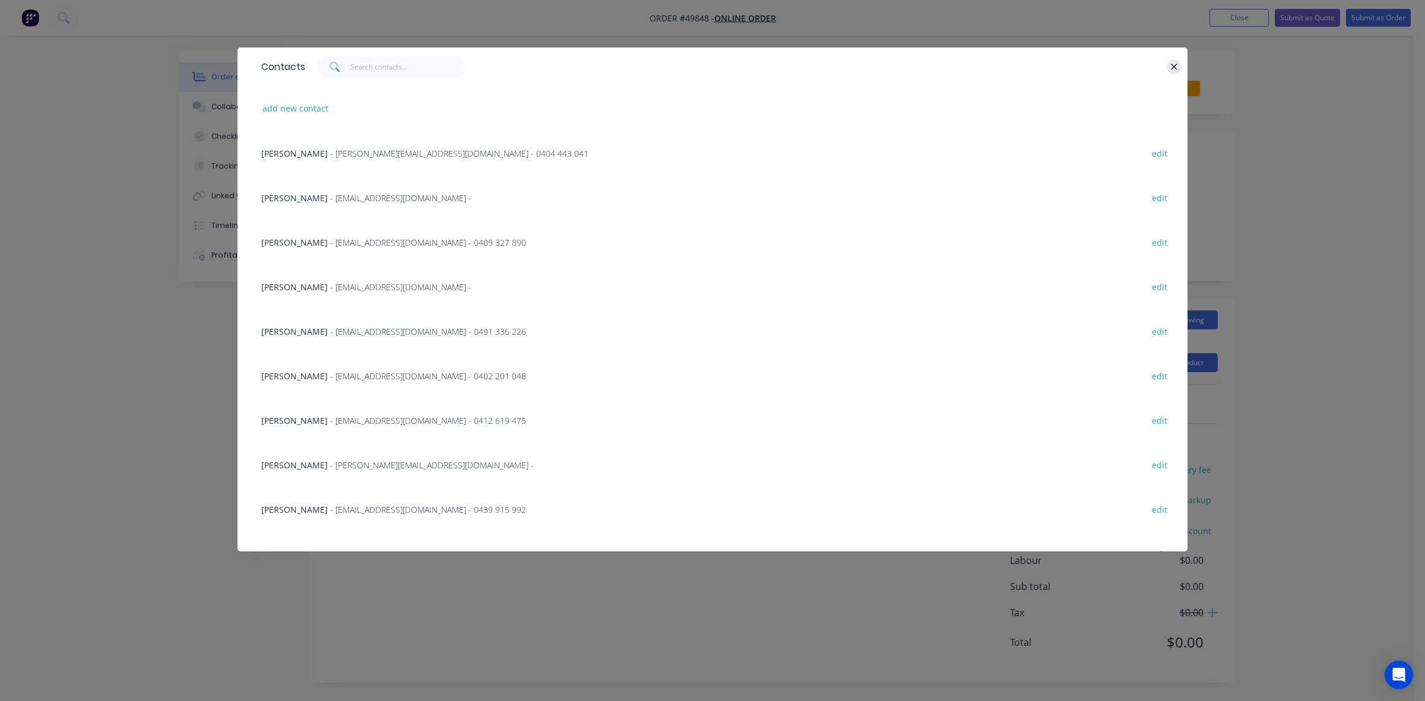
click at [1170, 67] on icon "button" at bounding box center [1174, 67] width 8 height 11
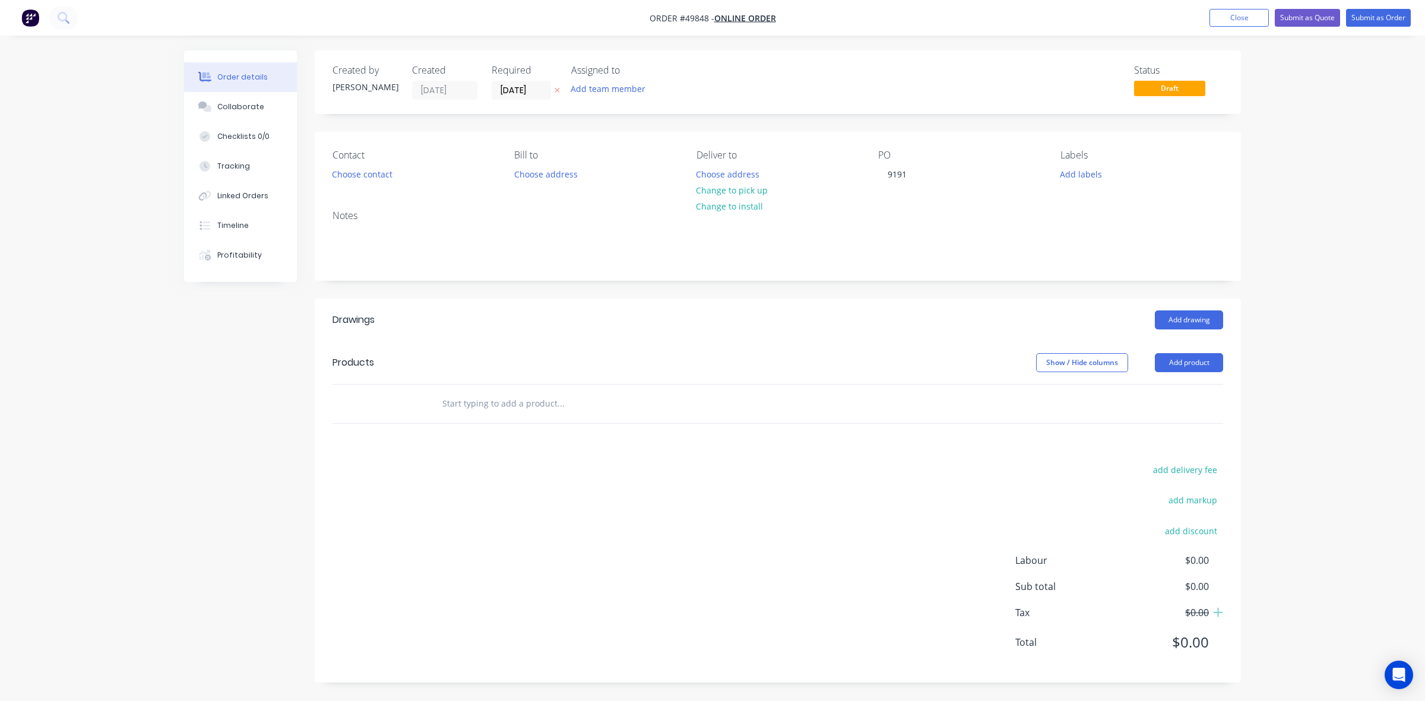
click at [772, 325] on header "Drawings Add drawing" at bounding box center [778, 320] width 926 height 43
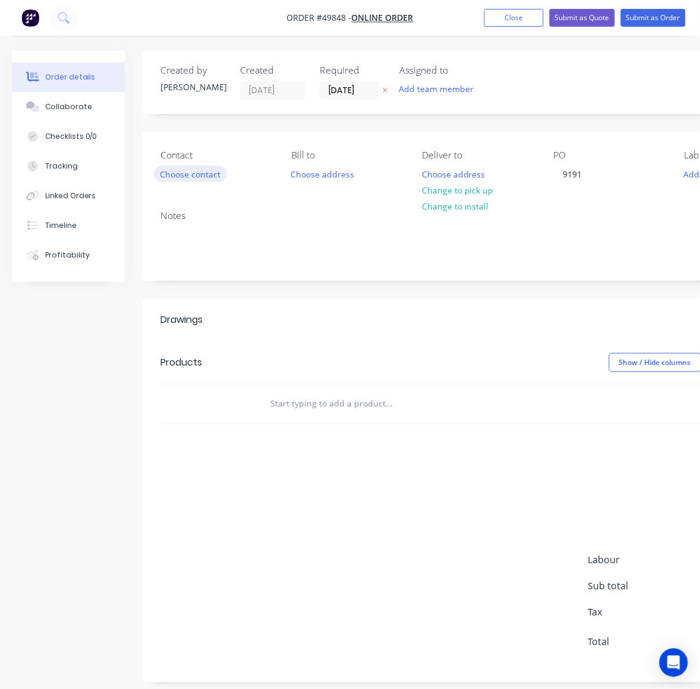
click at [210, 176] on button "Choose contact" at bounding box center [190, 174] width 73 height 16
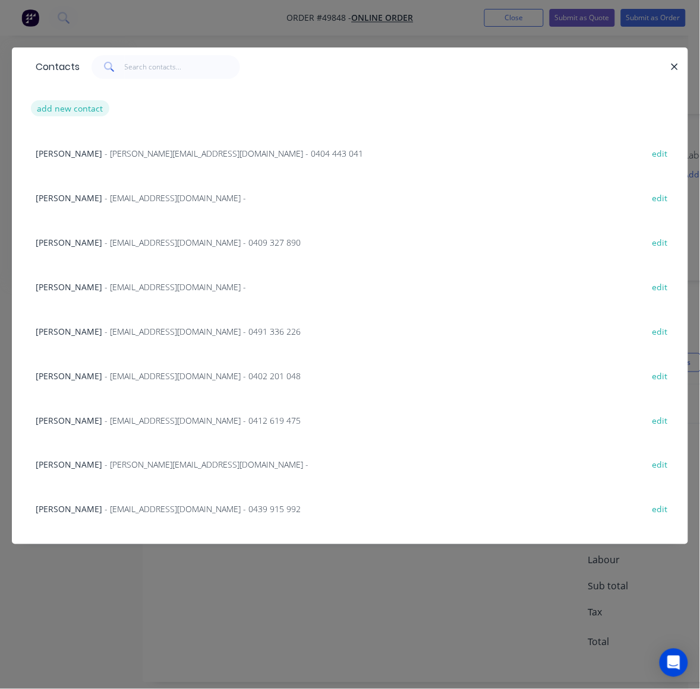
click at [78, 109] on button "add new contact" at bounding box center [70, 108] width 78 height 16
select select "AU"
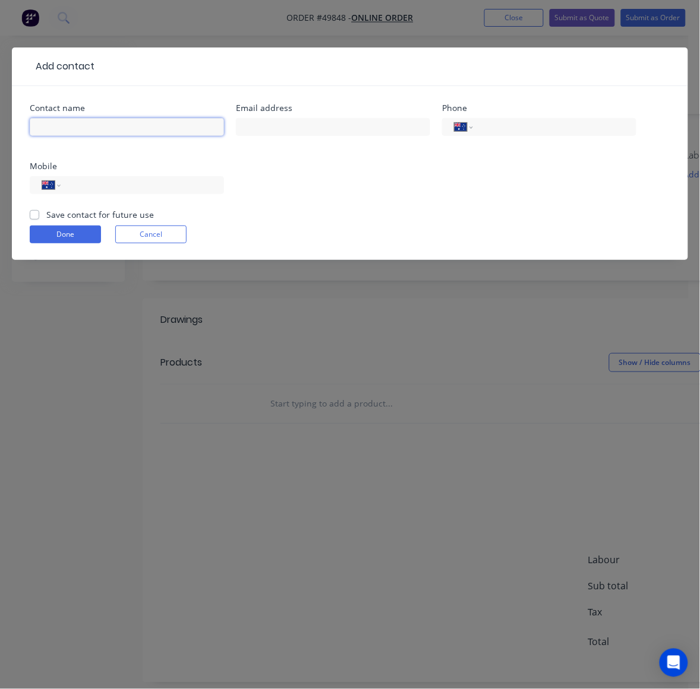
click at [75, 121] on input "text" at bounding box center [127, 127] width 194 height 18
paste input "Billing address Kieran Pirie"
type input "Billing address Kieran Pirie"
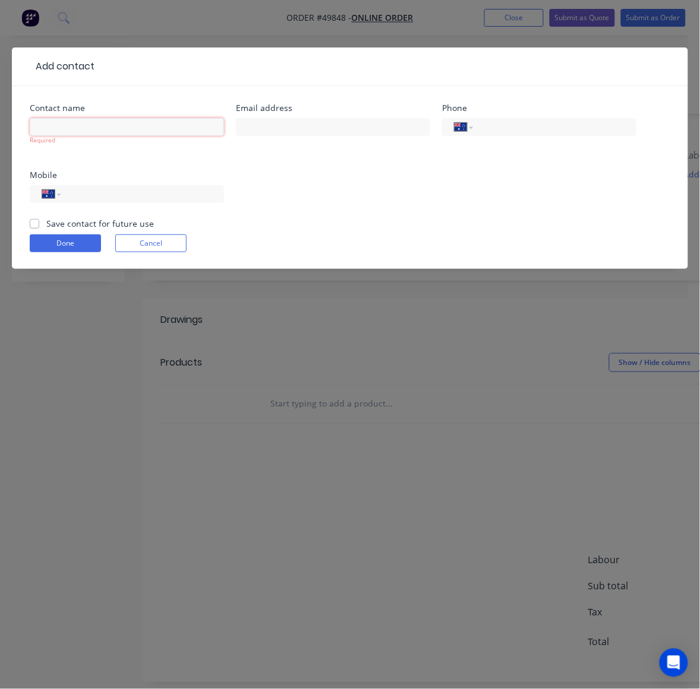
click at [153, 123] on input "text" at bounding box center [127, 127] width 194 height 18
paste input "Kieran Pirie"
type input "Kieran Pirie"
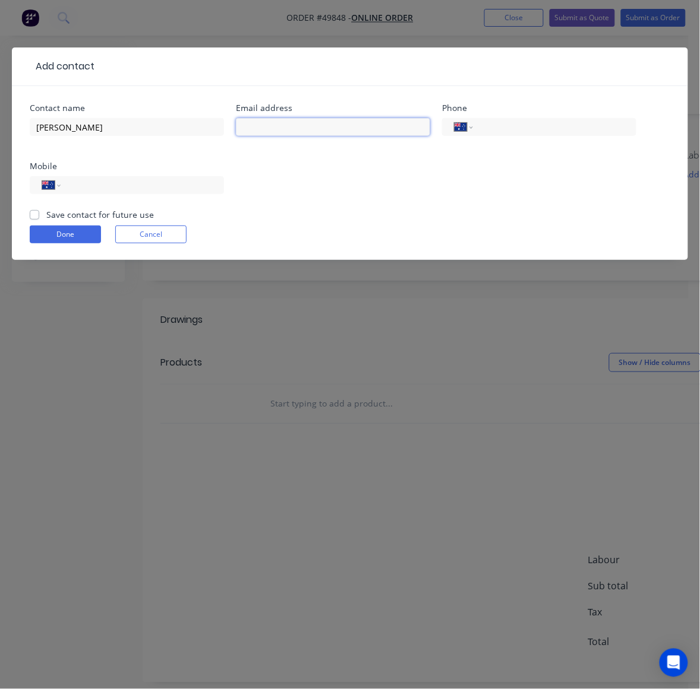
click at [322, 128] on input "text" at bounding box center [333, 127] width 194 height 18
paste input "kieran@coralhorizon.com.au"
type input "kieran@coralhorizon.com.au"
click at [104, 179] on input "tel" at bounding box center [140, 186] width 143 height 14
paste input "0408 900 996"
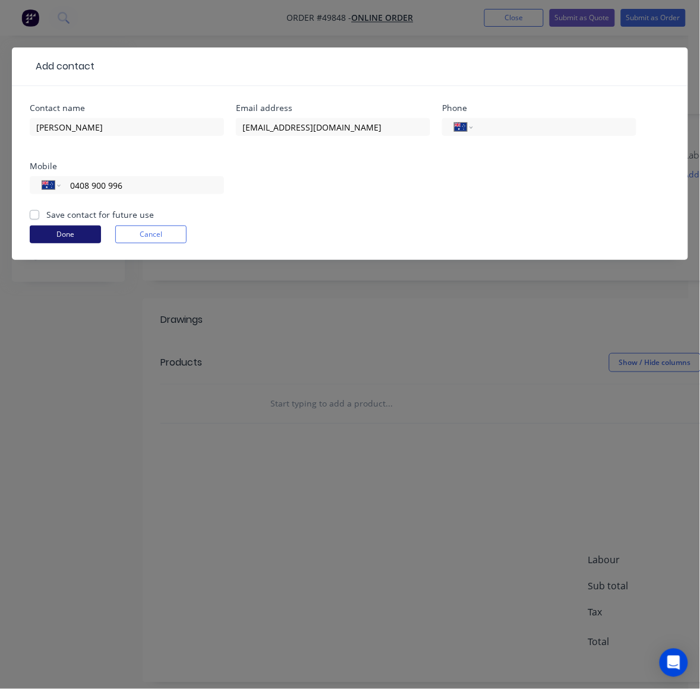
type input "0408 900 996"
click at [70, 233] on button "Done" at bounding box center [65, 235] width 71 height 18
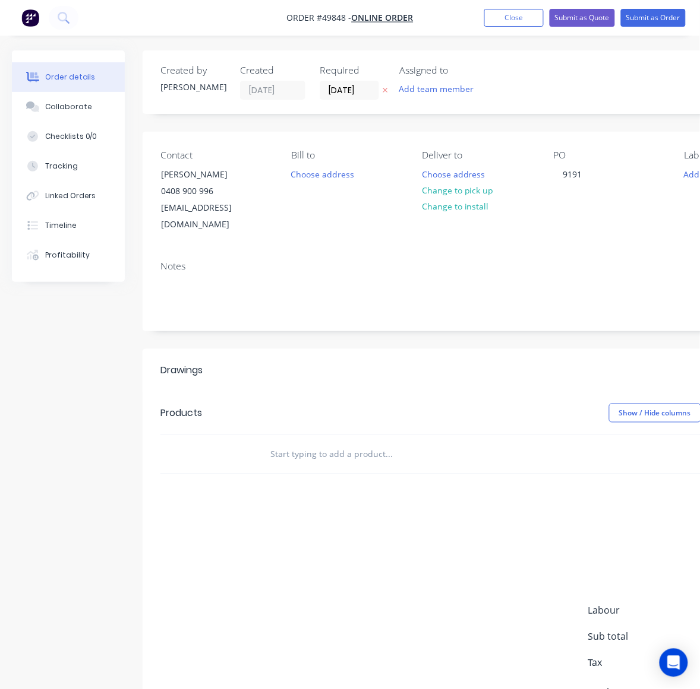
scroll to position [0, 125]
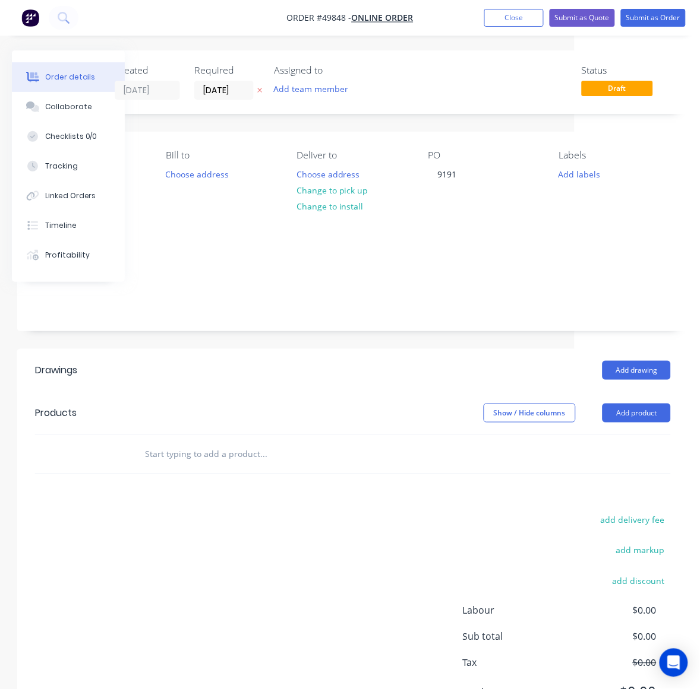
click at [632, 407] on header "Products Show / Hide columns Add product" at bounding box center [352, 413] width 671 height 43
click at [618, 404] on button "Add product" at bounding box center [636, 413] width 68 height 19
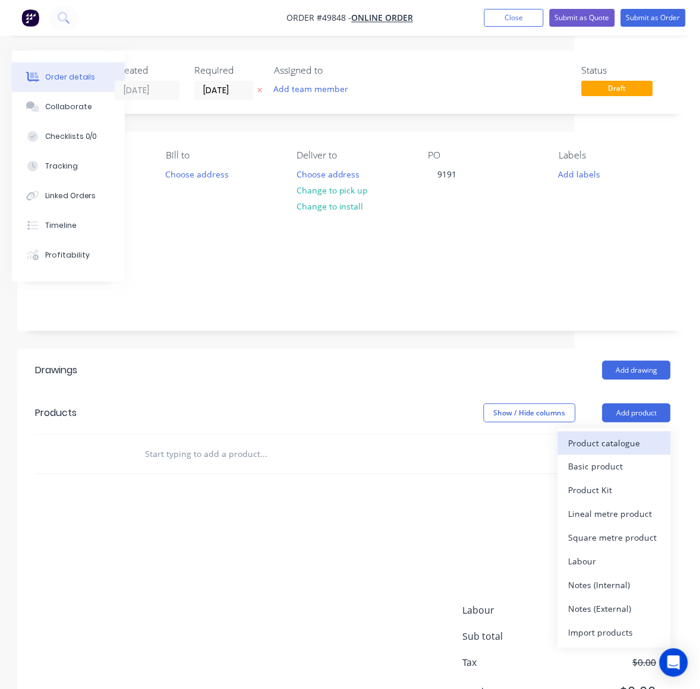
click at [602, 435] on div "Product catalogue" at bounding box center [613, 443] width 91 height 17
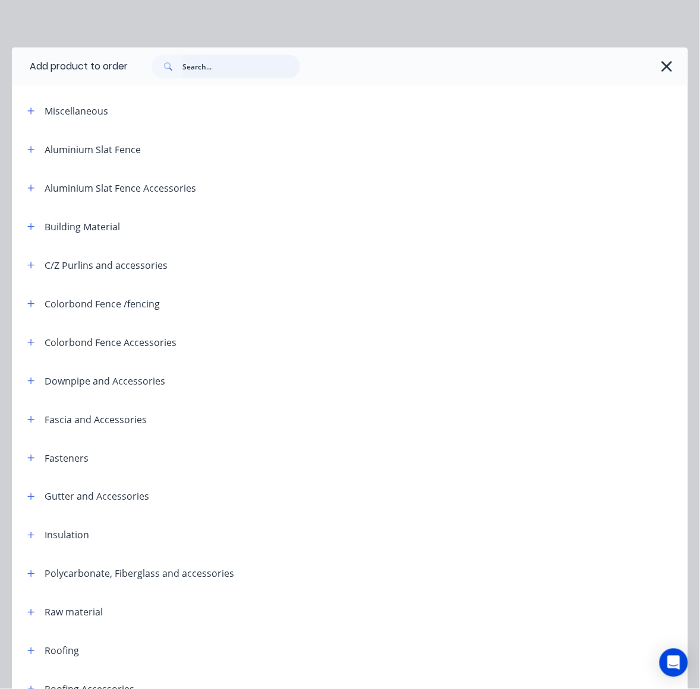
click at [217, 69] on input "text" at bounding box center [241, 67] width 118 height 24
type input "sheet"
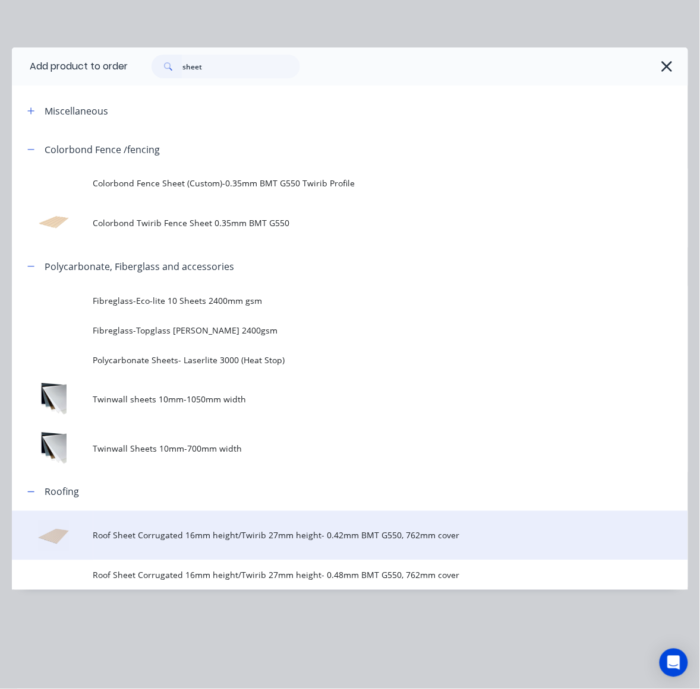
click at [191, 545] on td "Roof Sheet Corrugated 16mm height/Twirib 27mm height- 0.42mm BMT G550, 762mm co…" at bounding box center [390, 535] width 594 height 49
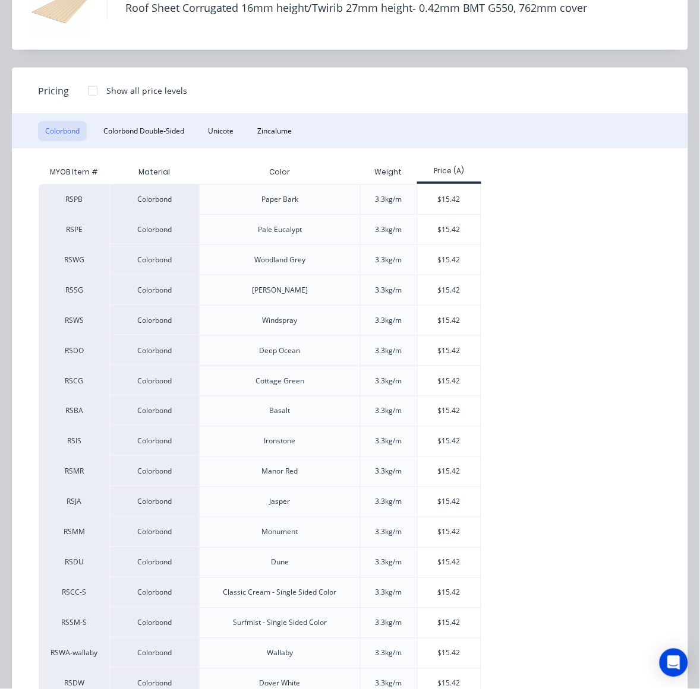
scroll to position [218, 0]
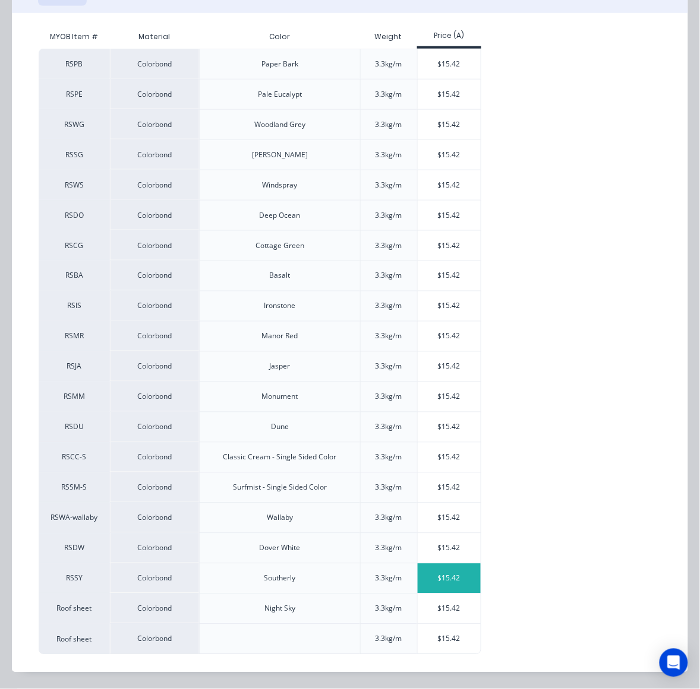
click at [437, 577] on div "$15.42" at bounding box center [449, 579] width 64 height 30
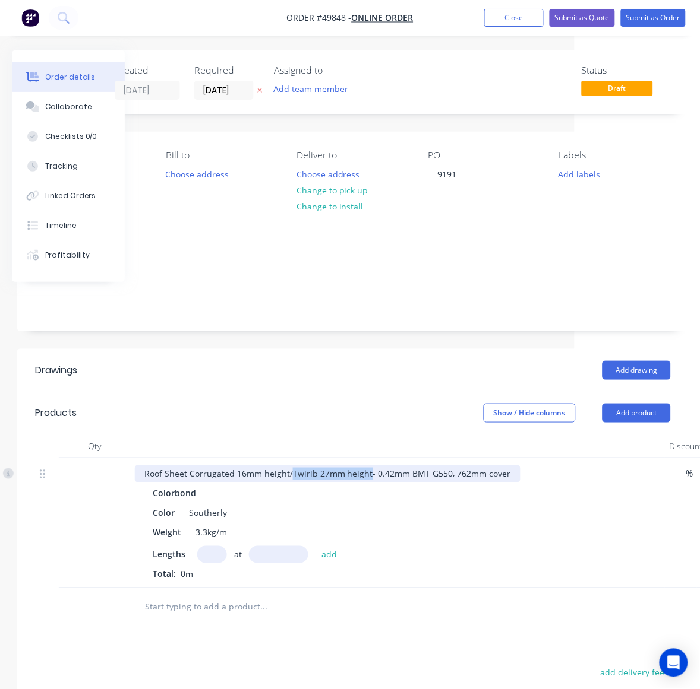
drag, startPoint x: 289, startPoint y: 458, endPoint x: 367, endPoint y: 461, distance: 77.9
click at [367, 466] on div "Roof Sheet Corrugated 16mm height/Twirib 27mm height- 0.42mm BMT G550, 762mm co…" at bounding box center [327, 474] width 385 height 17
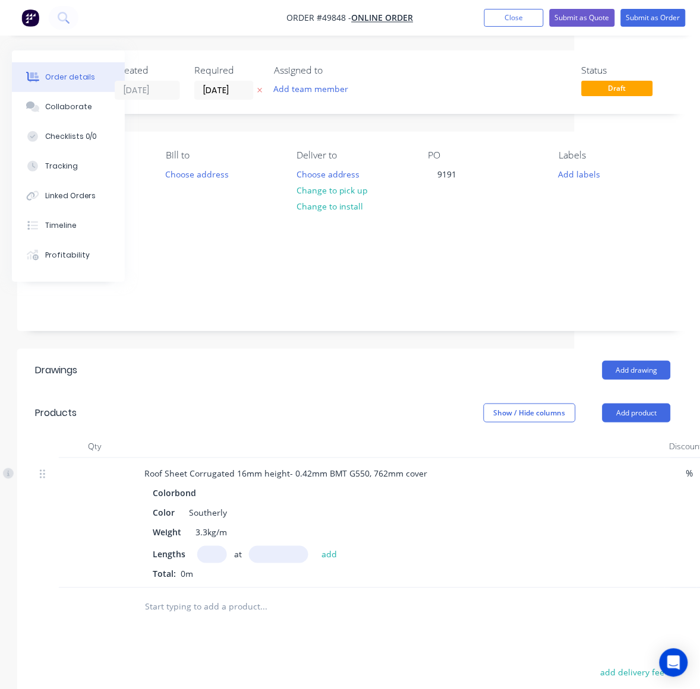
click at [209, 546] on input "text" at bounding box center [212, 554] width 30 height 17
type input "1"
click at [315, 546] on button "add" at bounding box center [329, 554] width 28 height 16
type input "0"
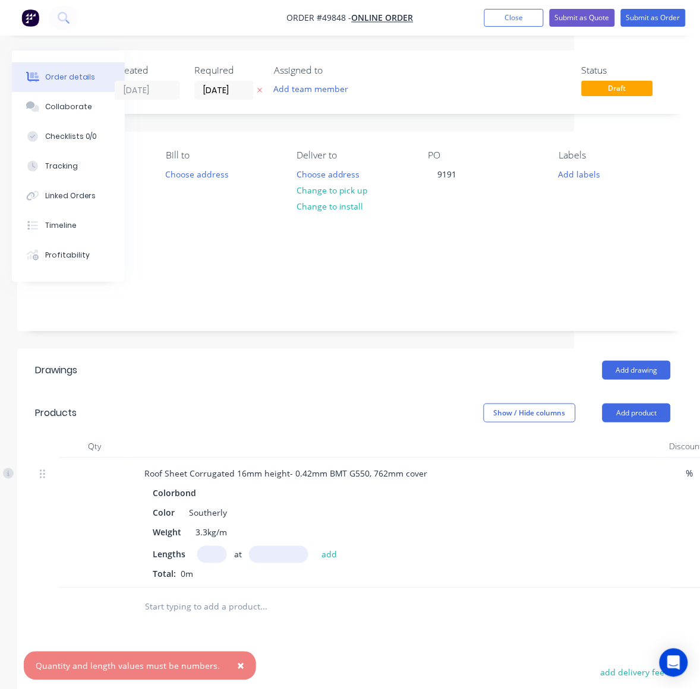
click at [220, 546] on input "text" at bounding box center [212, 554] width 30 height 17
type input "1"
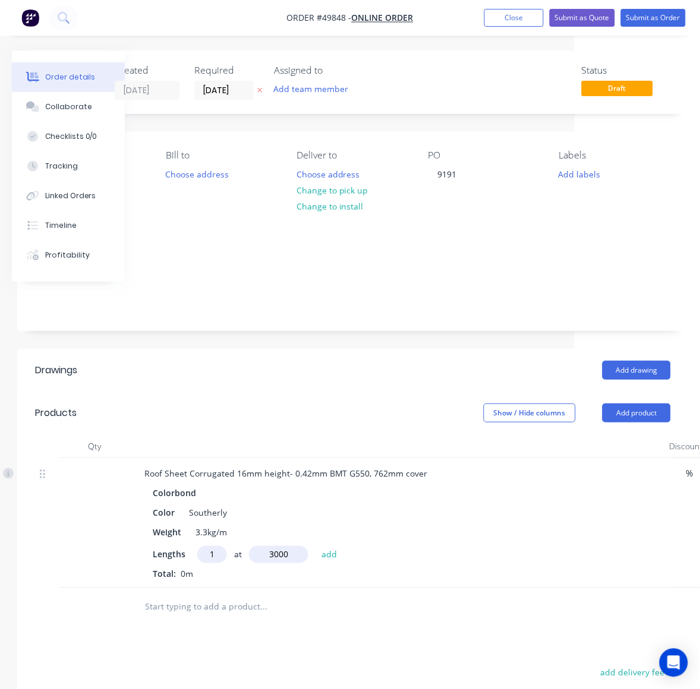
type input "3000"
click at [315, 546] on button "add" at bounding box center [329, 554] width 28 height 16
type input "$46.26"
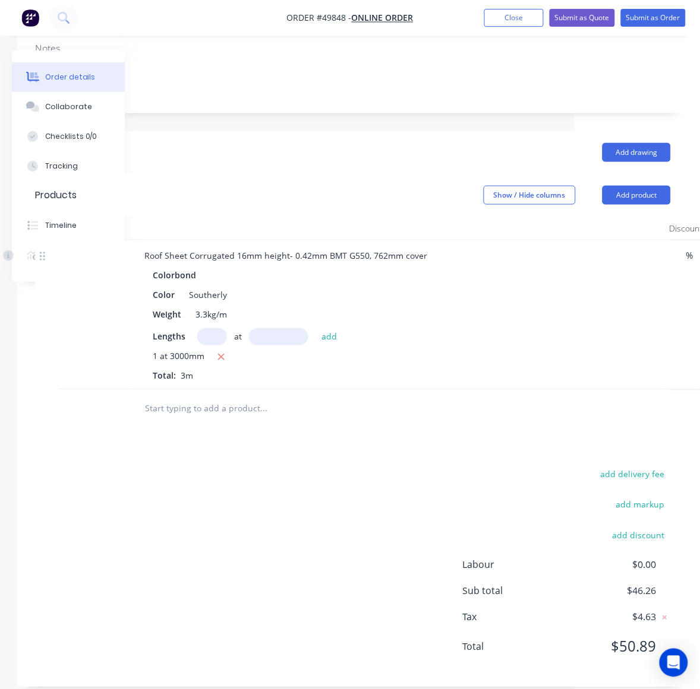
scroll to position [0, 125]
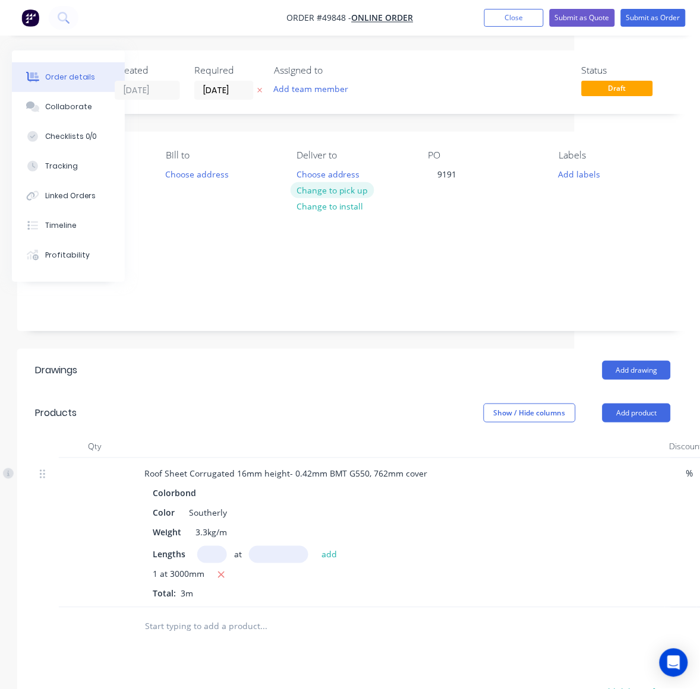
click at [354, 191] on button "Change to pick up" at bounding box center [332, 190] width 84 height 16
click at [602, 14] on button "Submit as Quote" at bounding box center [581, 18] width 65 height 18
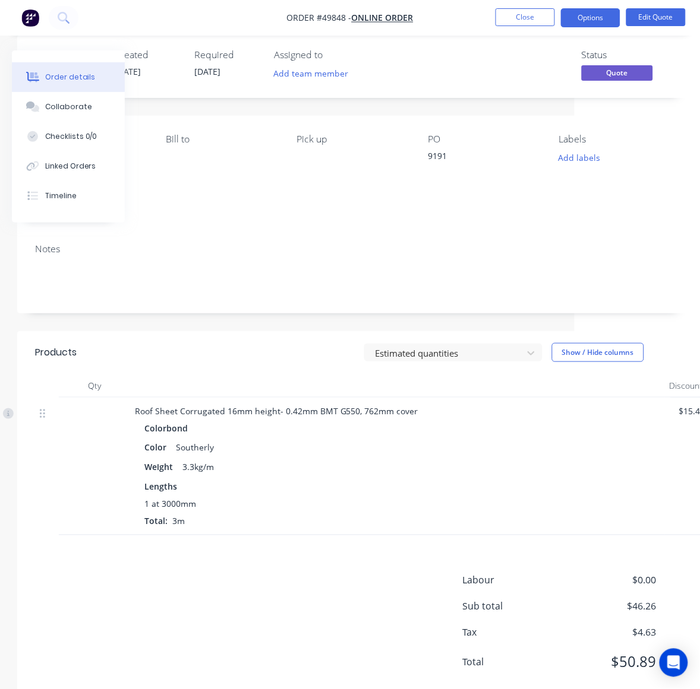
scroll to position [30, 125]
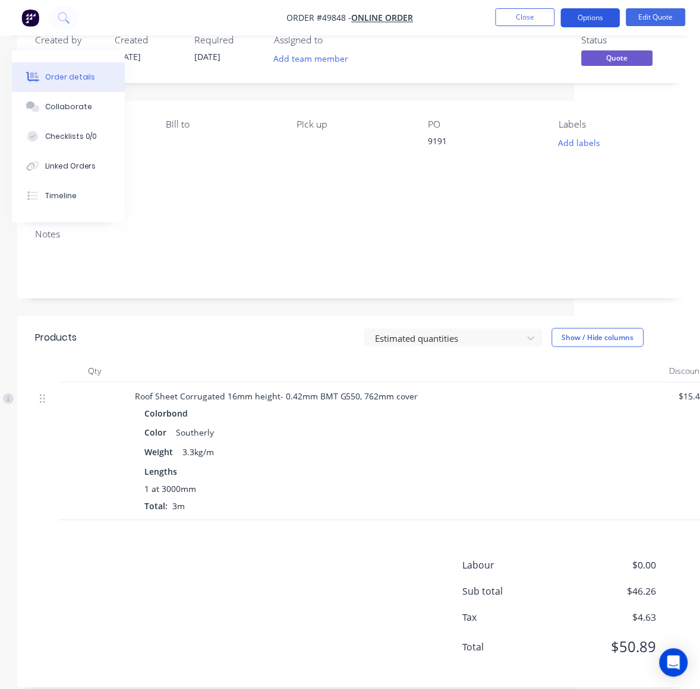
click at [604, 13] on button "Options" at bounding box center [590, 17] width 59 height 19
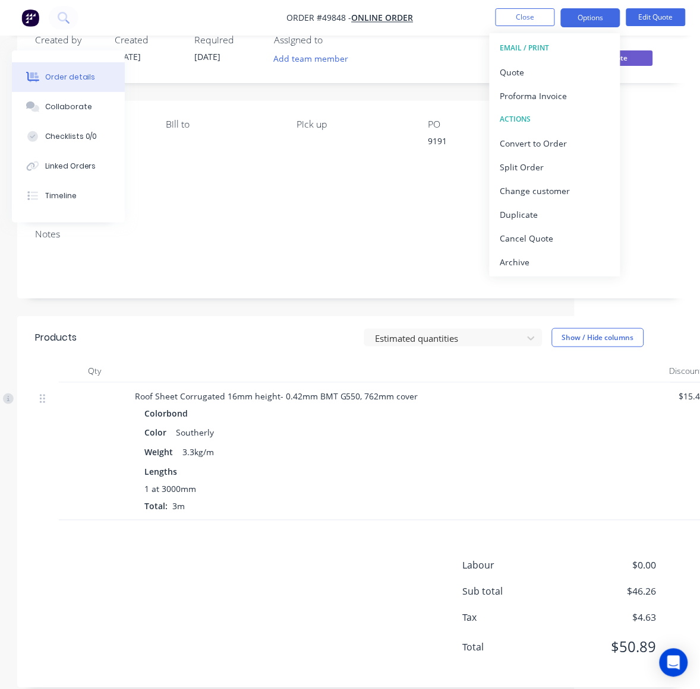
click at [147, 520] on div "Products Estimated quantities Show / Hide columns Qty Discount Price Total Roof…" at bounding box center [352, 503] width 671 height 372
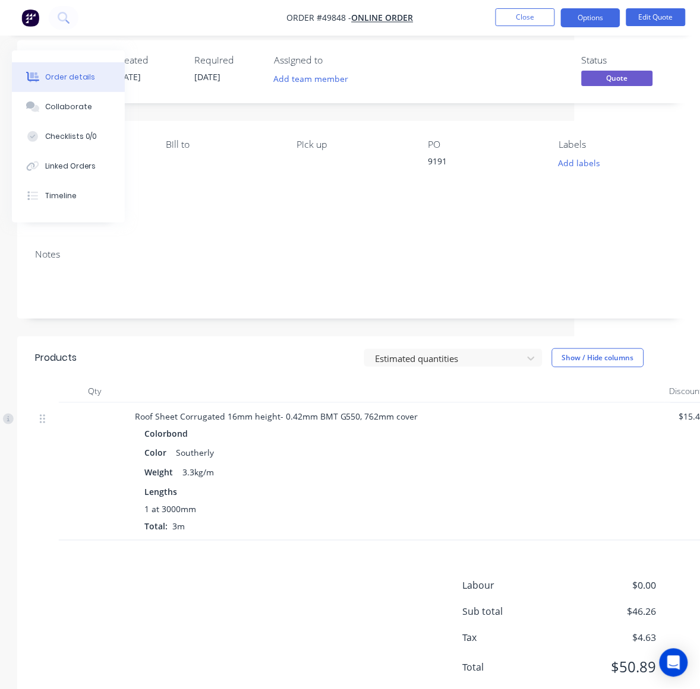
scroll to position [0, 125]
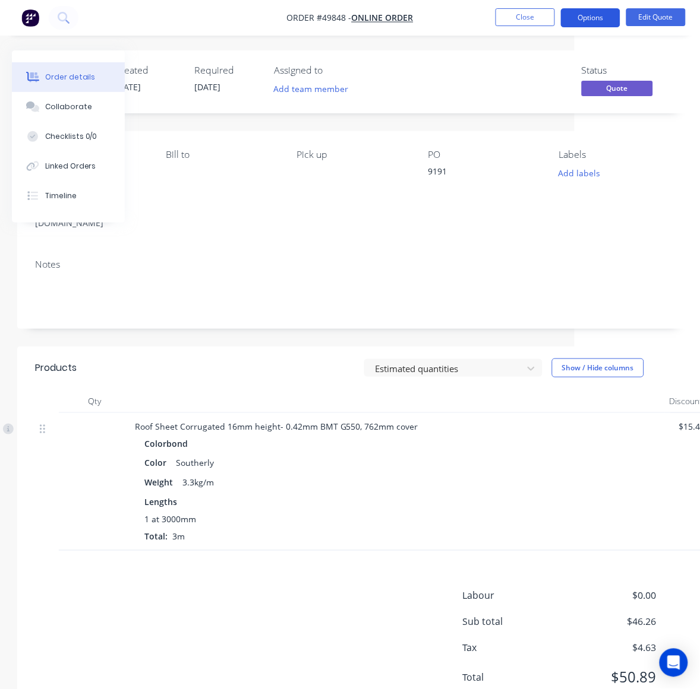
click at [598, 8] on button "Options" at bounding box center [590, 17] width 59 height 19
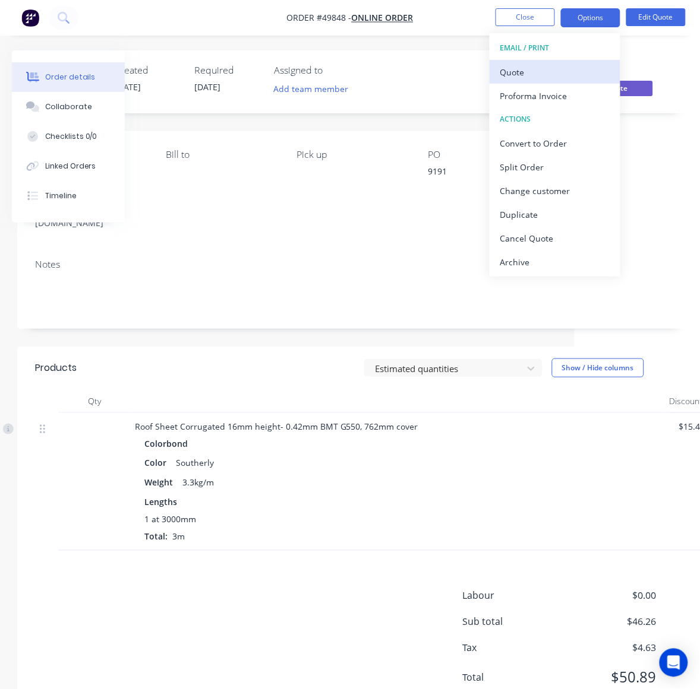
click at [562, 60] on button "Quote" at bounding box center [554, 72] width 131 height 24
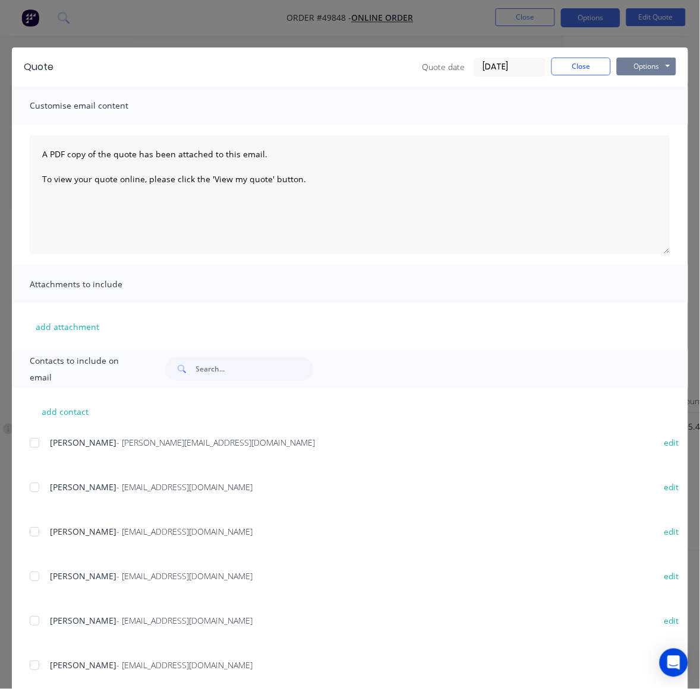
click at [646, 63] on button "Options" at bounding box center [645, 67] width 59 height 18
drag, startPoint x: 575, startPoint y: 73, endPoint x: 640, endPoint y: 29, distance: 79.1
click at [578, 69] on button "Close" at bounding box center [580, 67] width 59 height 18
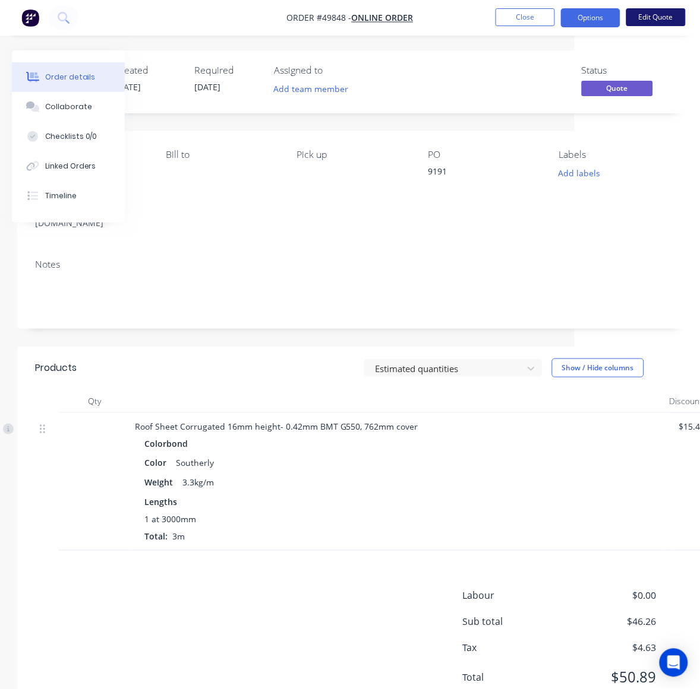
click at [648, 18] on button "Edit Quote" at bounding box center [655, 17] width 59 height 18
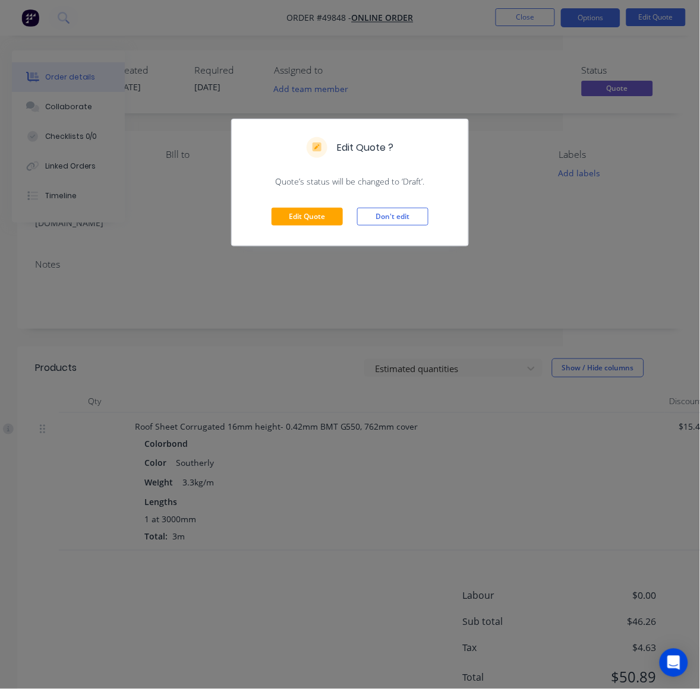
click at [322, 204] on div "Edit Quote Don't edit" at bounding box center [350, 217] width 236 height 58
click at [318, 209] on button "Edit Quote" at bounding box center [306, 217] width 71 height 18
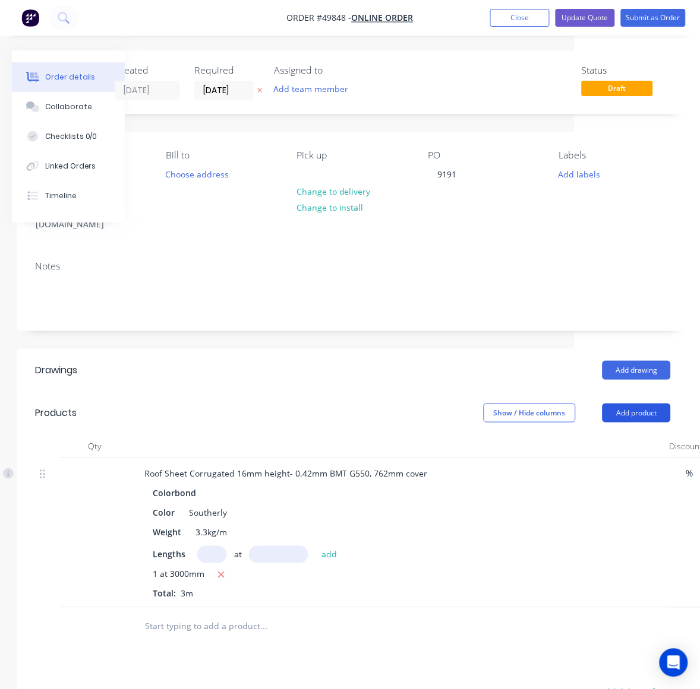
click at [628, 404] on button "Add product" at bounding box center [636, 413] width 68 height 19
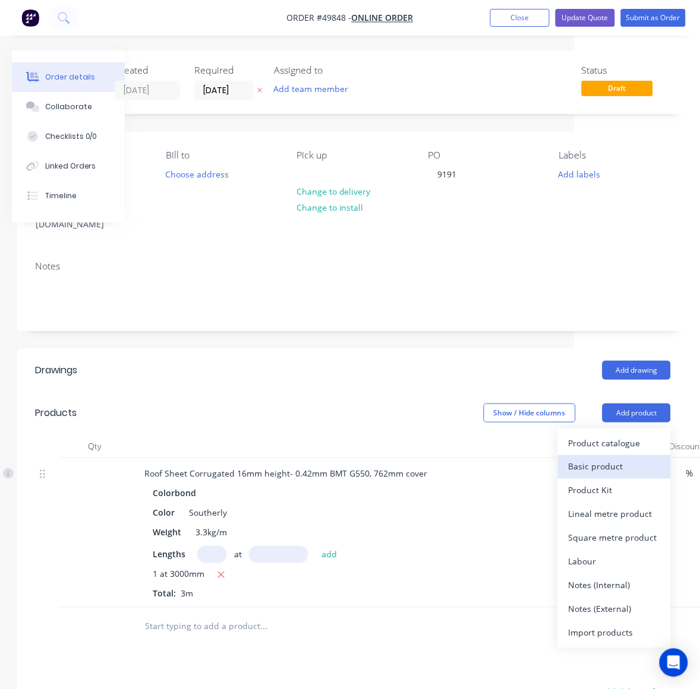
click at [615, 458] on div "Basic product" at bounding box center [613, 466] width 91 height 17
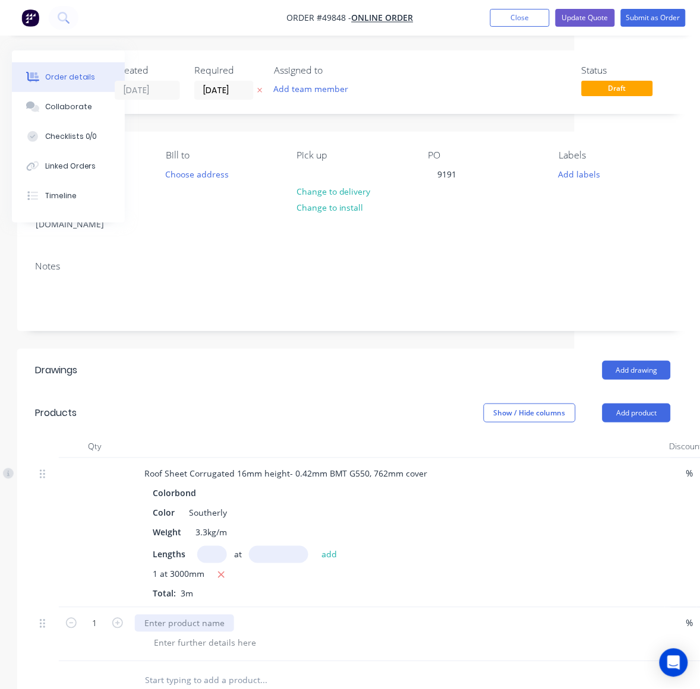
click at [209, 615] on div at bounding box center [184, 623] width 99 height 17
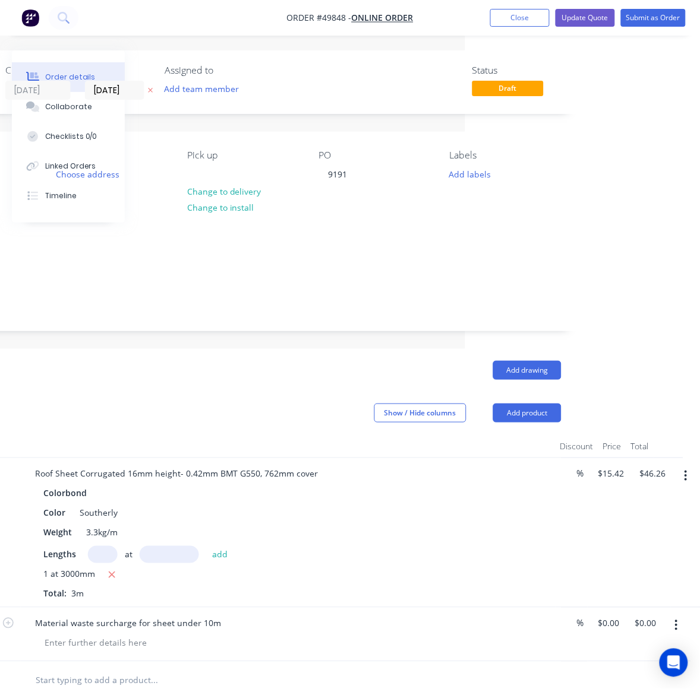
click at [535, 542] on div "Colorbond Color Southerly Weight 3.3kg/m Lengths at add 1 at 3000mm Total: 3m" at bounding box center [288, 542] width 525 height 115
click at [594, 615] on div "0 $0.00" at bounding box center [608, 623] width 32 height 17
type input "$7.71"
click at [429, 662] on div at bounding box center [235, 681] width 428 height 39
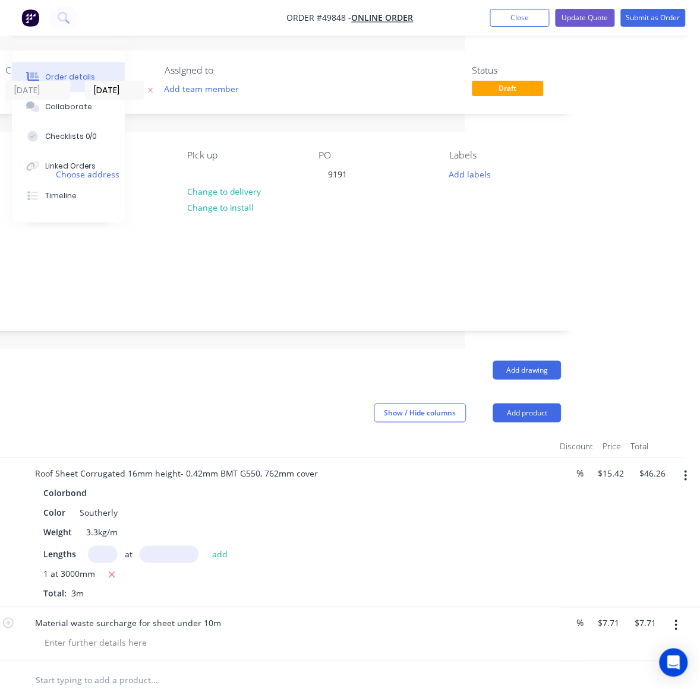
click at [465, 36] on html "Order #49848 - Online Order Add product Close Update Quote Submit as Order Orde…" at bounding box center [115, 488] width 700 height 977
drag, startPoint x: 573, startPoint y: 30, endPoint x: 582, endPoint y: 15, distance: 17.3
click at [578, 22] on nav "Order #49848 - Online Order Add product Close Update Quote Submit as Order" at bounding box center [350, 18] width 700 height 36
click at [582, 15] on button "Update Quote" at bounding box center [584, 18] width 59 height 18
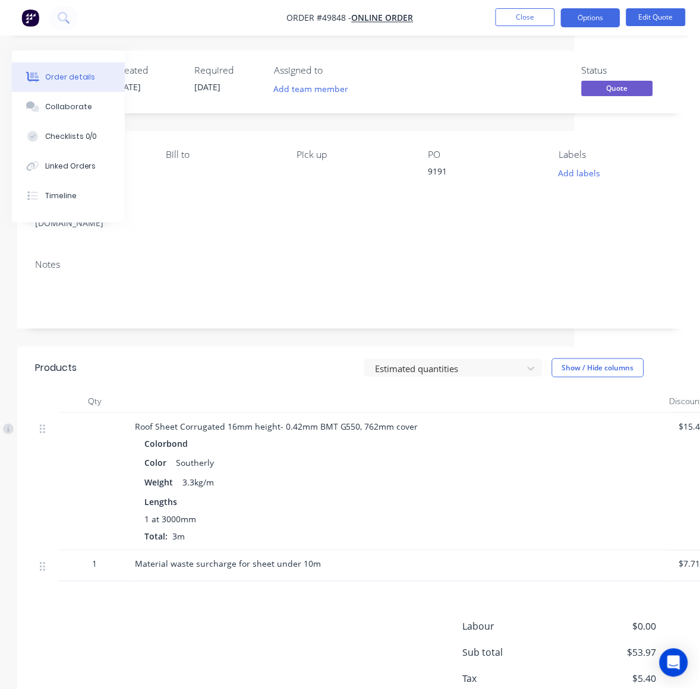
drag, startPoint x: 572, startPoint y: 18, endPoint x: 573, endPoint y: 30, distance: 11.9
click at [573, 30] on nav "Order #49848 - Online Order Close Options Edit Quote" at bounding box center [350, 18] width 700 height 36
click at [585, 7] on nav "Order #49848 - Online Order Close Options Edit Quote" at bounding box center [350, 18] width 700 height 36
click at [584, 18] on button "Options" at bounding box center [590, 17] width 59 height 19
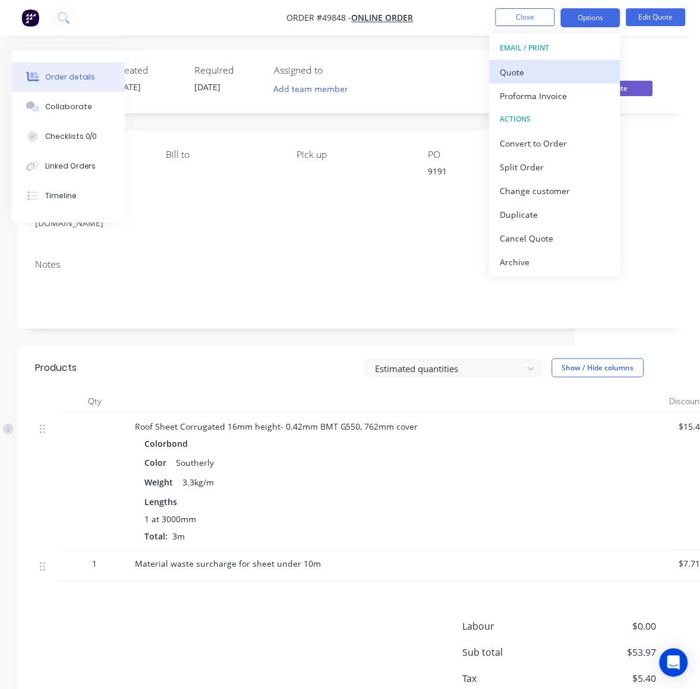
click at [528, 69] on div "Quote" at bounding box center [554, 72] width 109 height 17
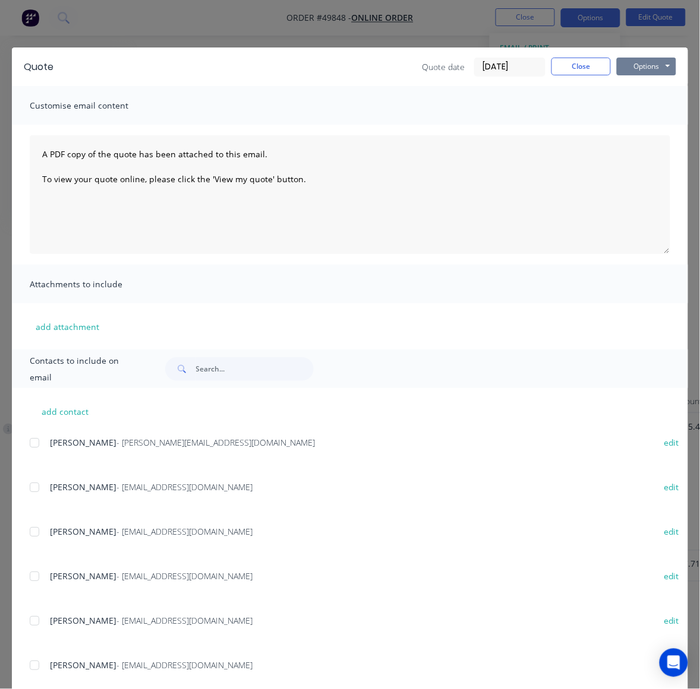
drag, startPoint x: 631, startPoint y: 64, endPoint x: 635, endPoint y: 72, distance: 10.1
click at [631, 64] on button "Options" at bounding box center [645, 67] width 59 height 18
click at [637, 83] on button "Preview" at bounding box center [654, 88] width 76 height 20
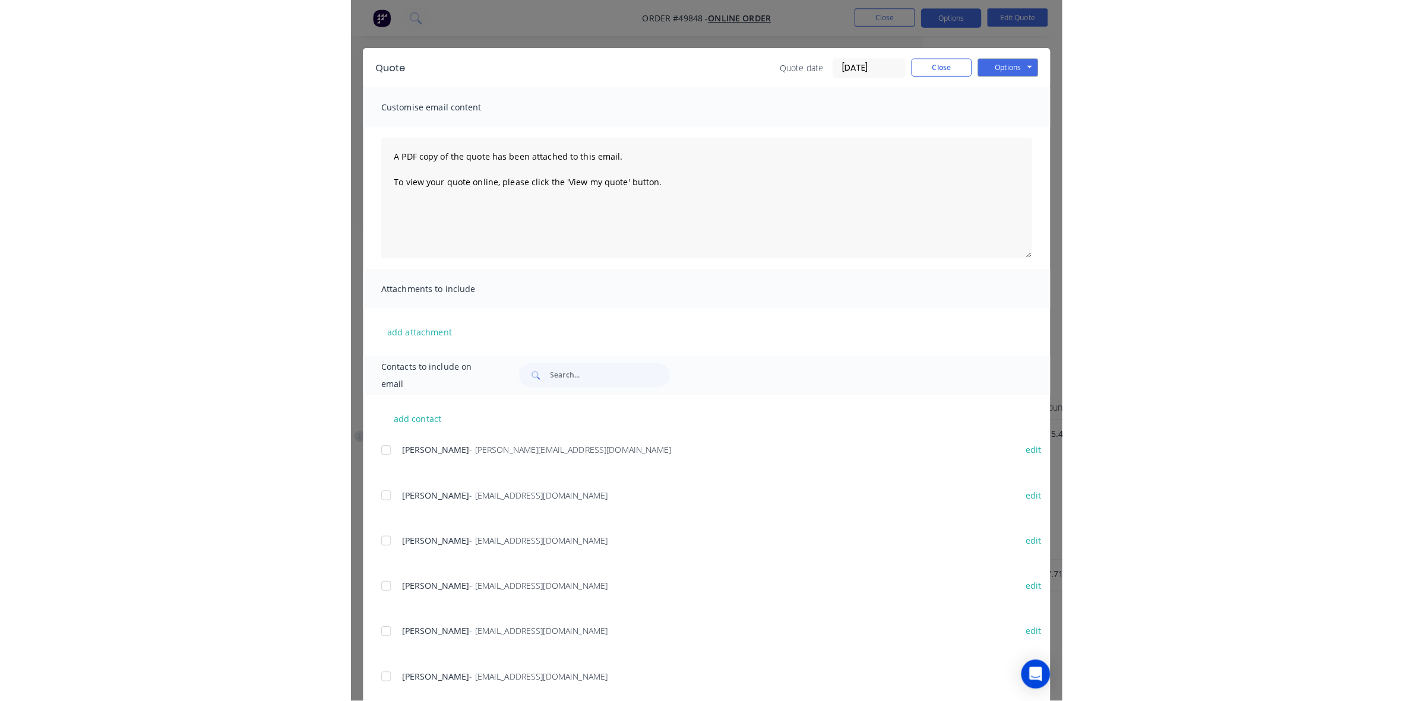
scroll to position [0, 0]
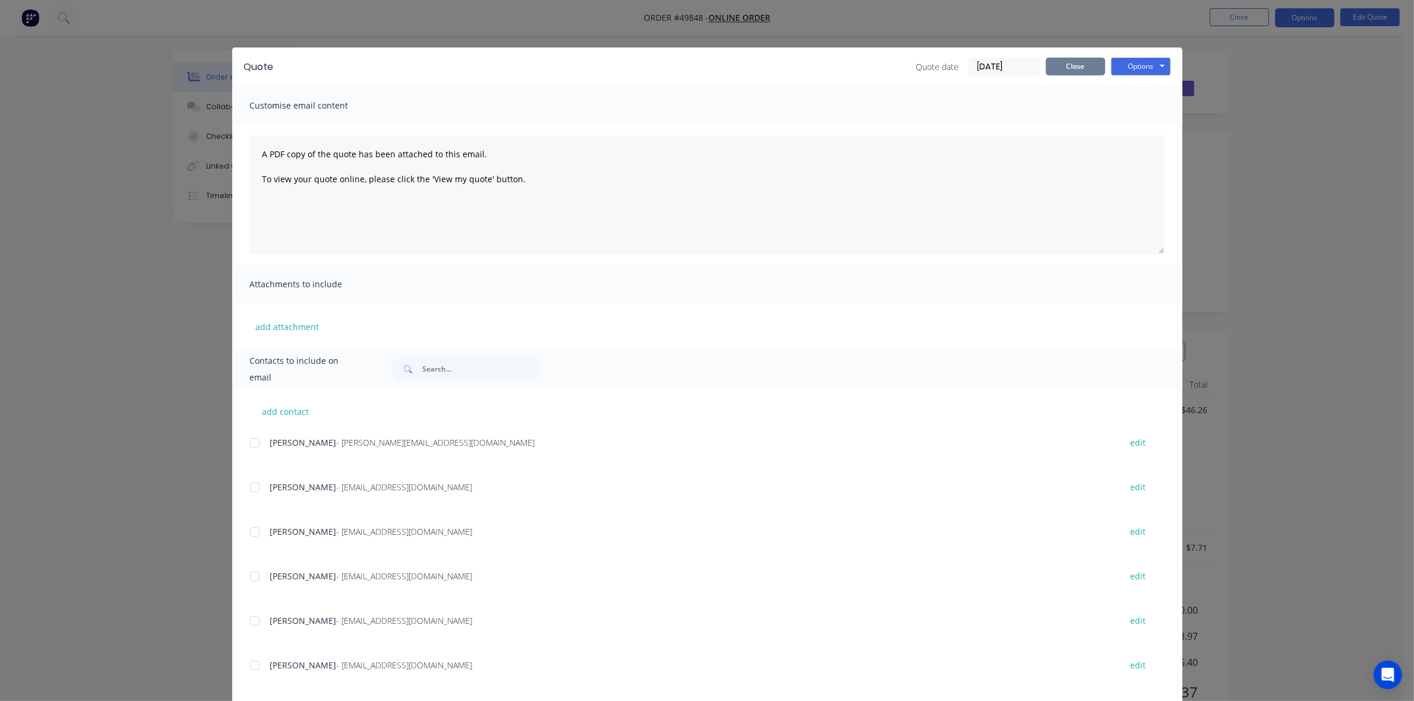
click at [1069, 72] on button "Close" at bounding box center [1075, 67] width 59 height 18
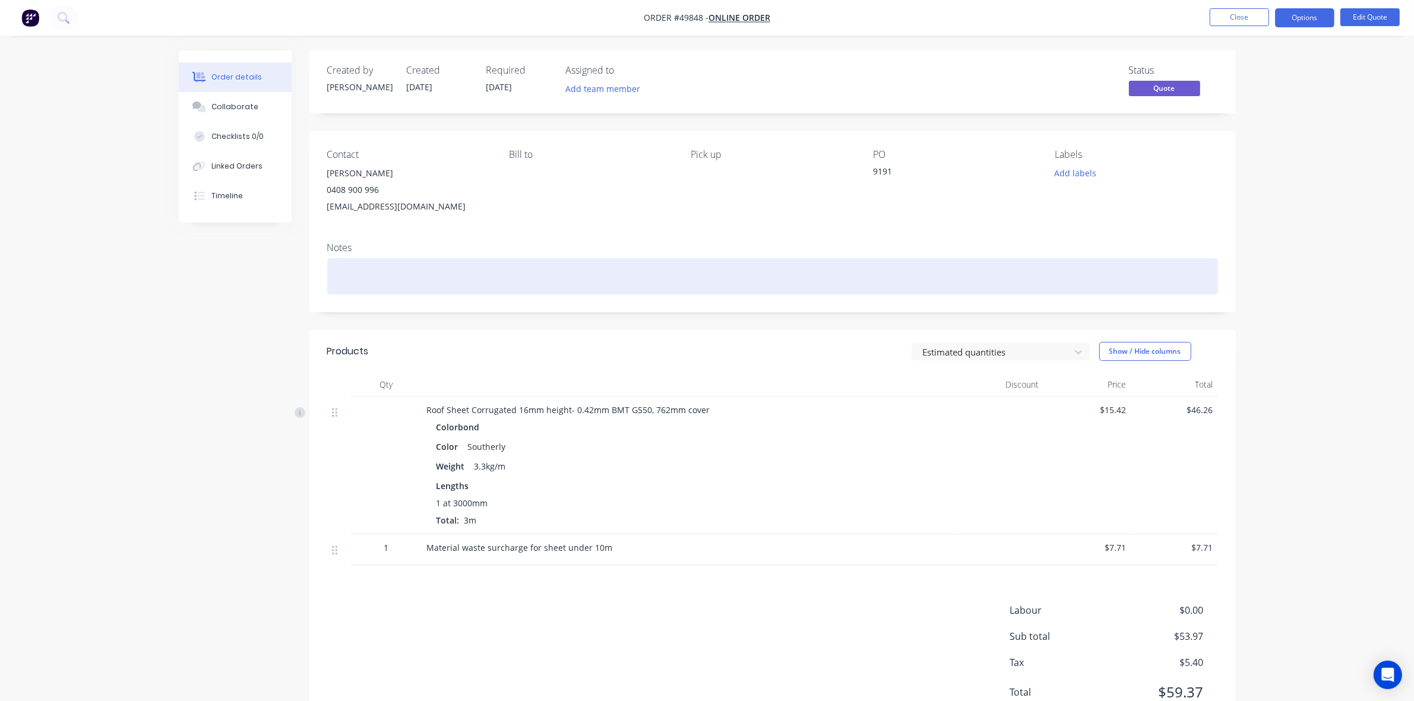
click at [919, 285] on div at bounding box center [772, 276] width 891 height 36
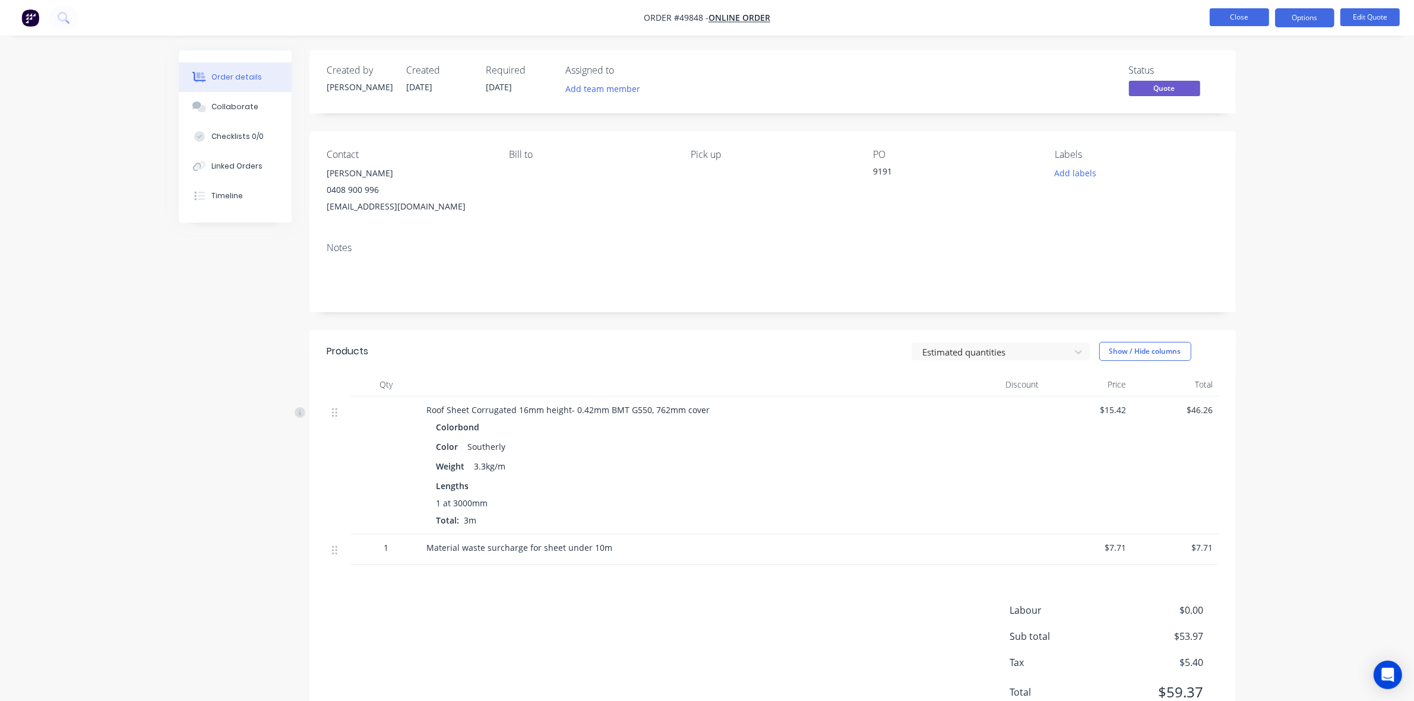
click at [1257, 24] on button "Close" at bounding box center [1239, 17] width 59 height 18
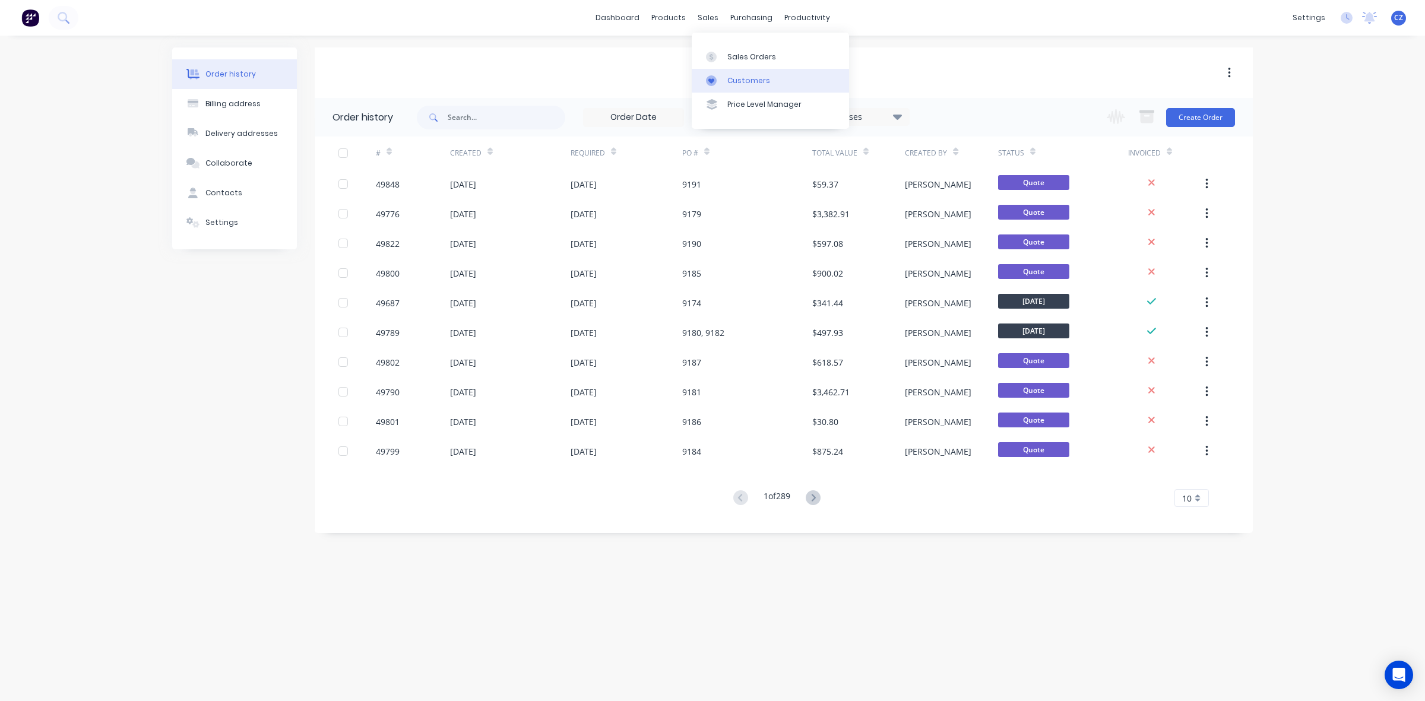
click at [725, 81] on link "Customers" at bounding box center [770, 81] width 157 height 24
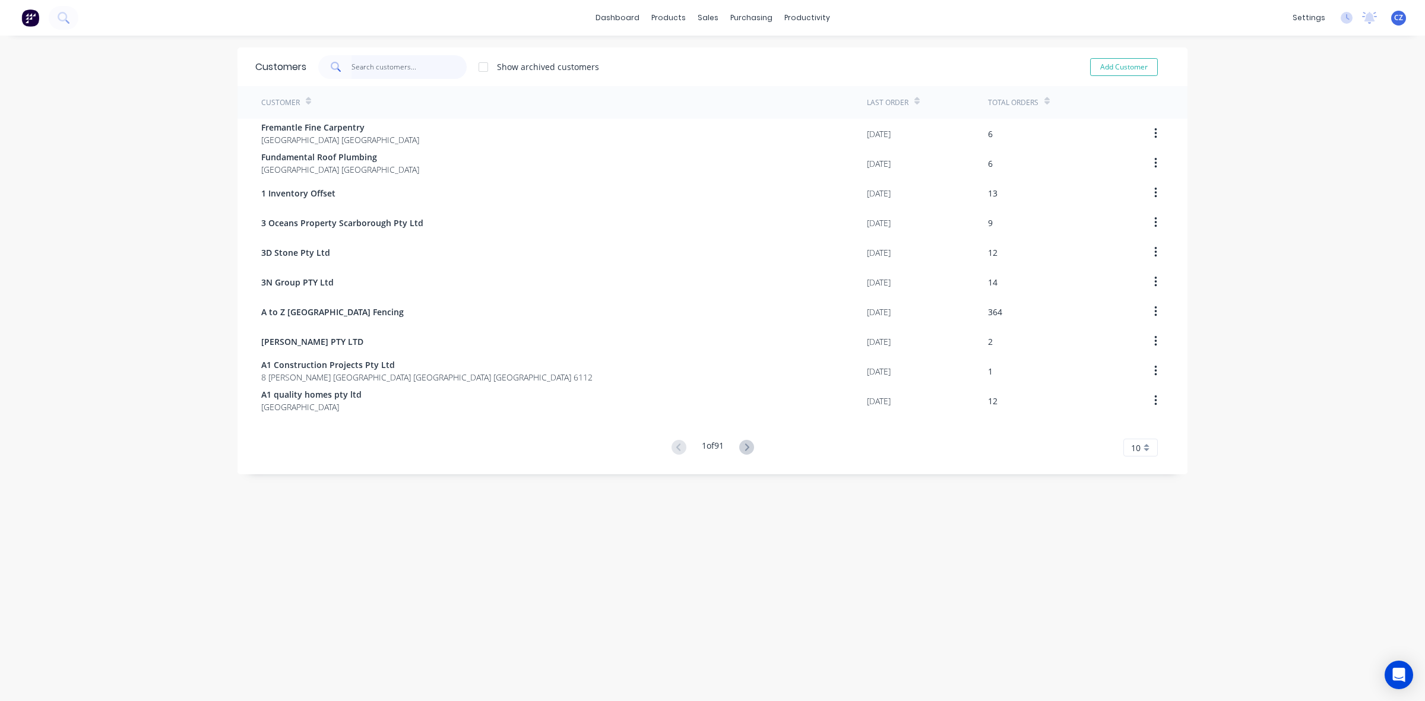
click at [392, 75] on input "text" at bounding box center [410, 67] width 116 height 24
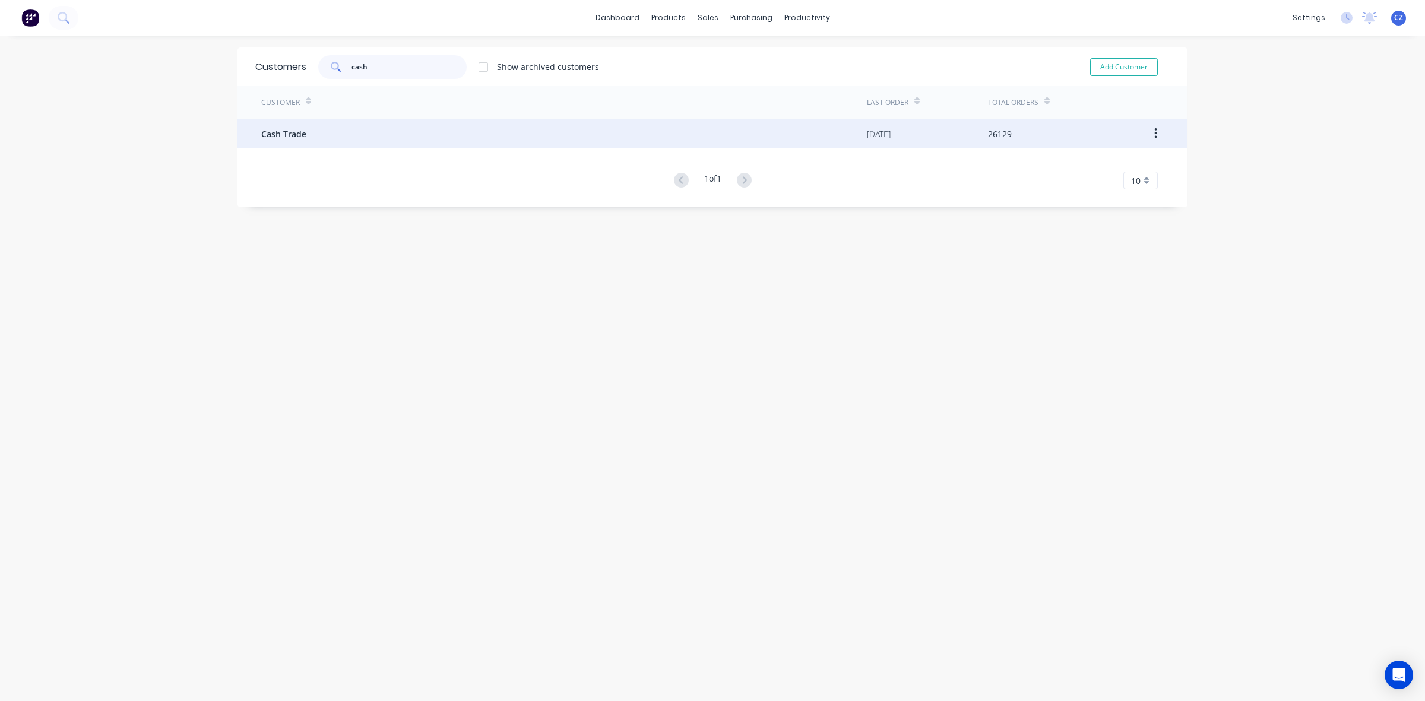
type input "cash"
click at [404, 135] on div "Cash Trade" at bounding box center [564, 134] width 606 height 30
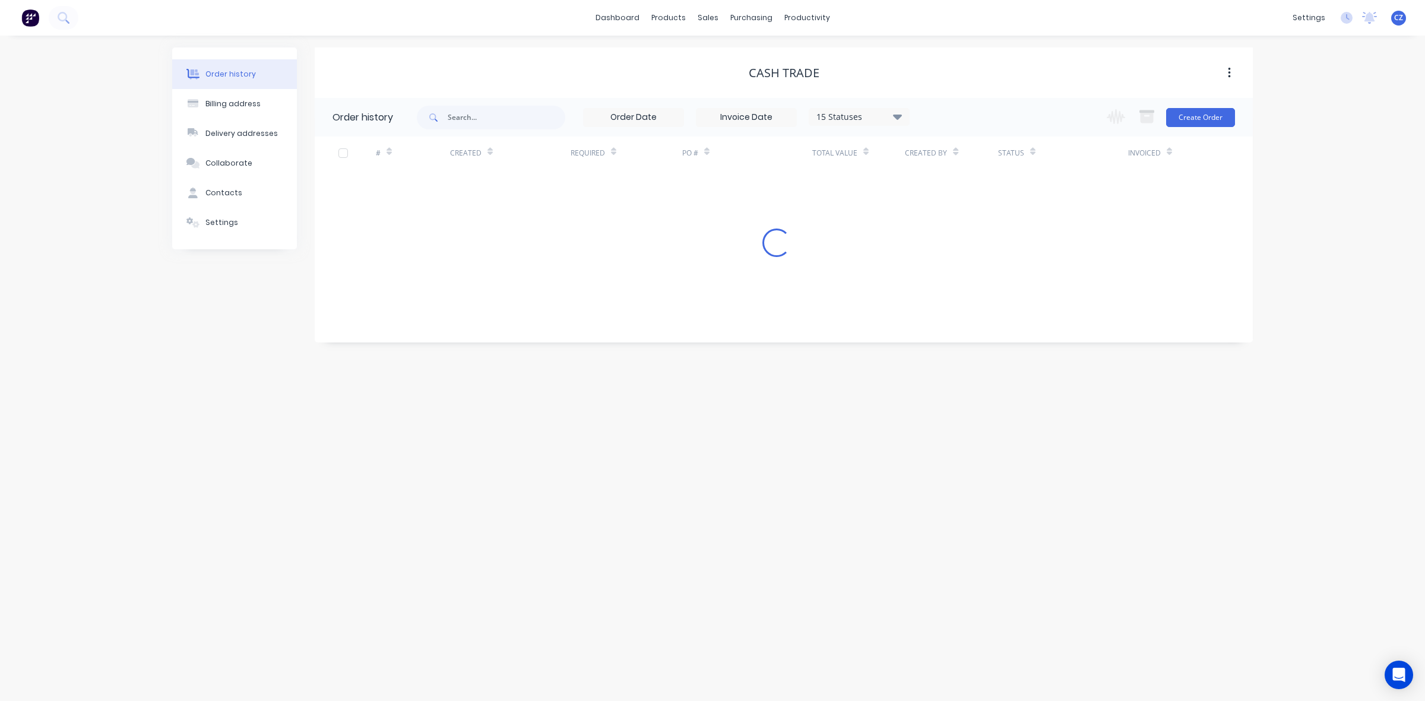
click at [1192, 126] on div "Change order status Submitted Ready for Delivery Ready To Pick Up Monday Tuesda…" at bounding box center [1167, 117] width 135 height 39
click at [1183, 104] on div "Change order status Submitted Ready for Delivery Ready To Pick Up Monday Tuesda…" at bounding box center [1167, 117] width 135 height 39
click at [1183, 113] on button "Create Order" at bounding box center [1200, 117] width 69 height 19
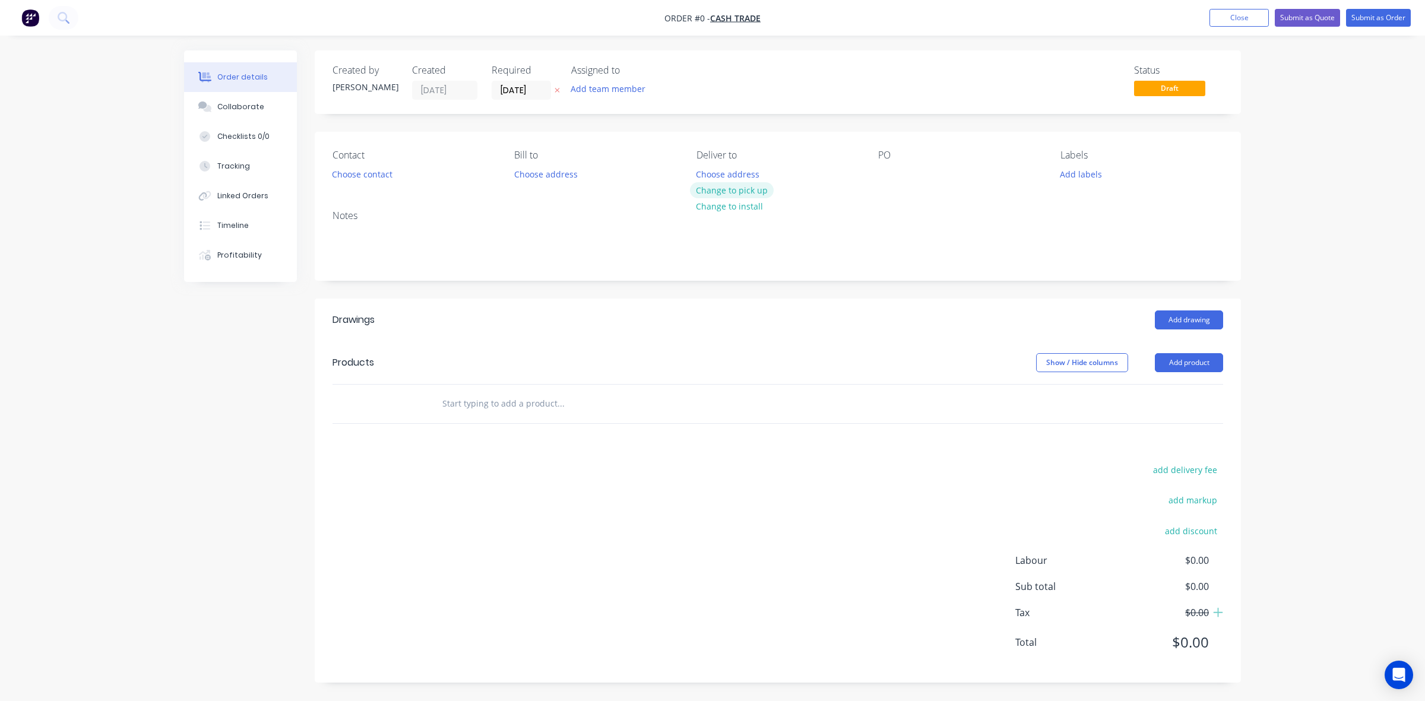
click at [751, 188] on button "Change to pick up" at bounding box center [732, 190] width 84 height 16
drag, startPoint x: 751, startPoint y: 188, endPoint x: 1059, endPoint y: 315, distance: 332.8
click at [764, 254] on div "Creating draft order... Loading..." at bounding box center [896, 400] width 1425 height 701
click at [1198, 362] on button "Add product" at bounding box center [1189, 362] width 68 height 19
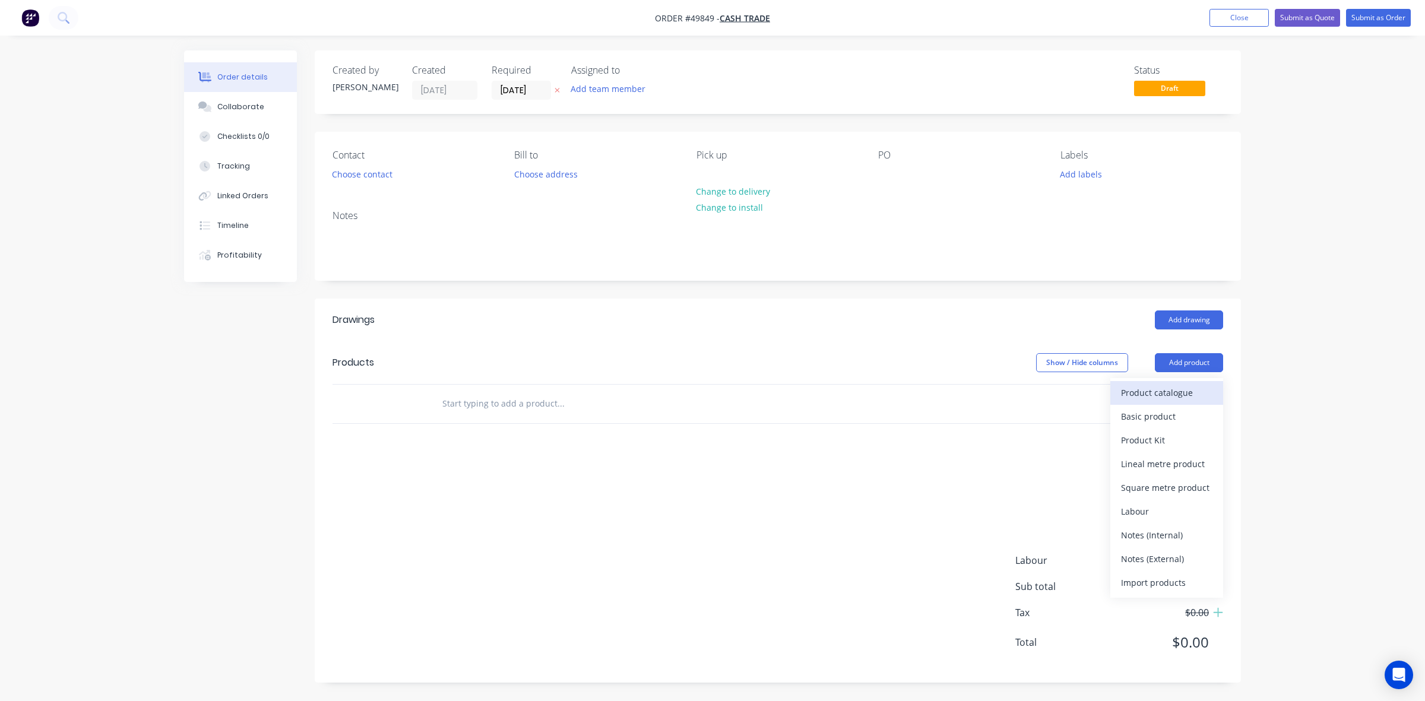
click at [1163, 395] on div "Product catalogue" at bounding box center [1166, 392] width 91 height 17
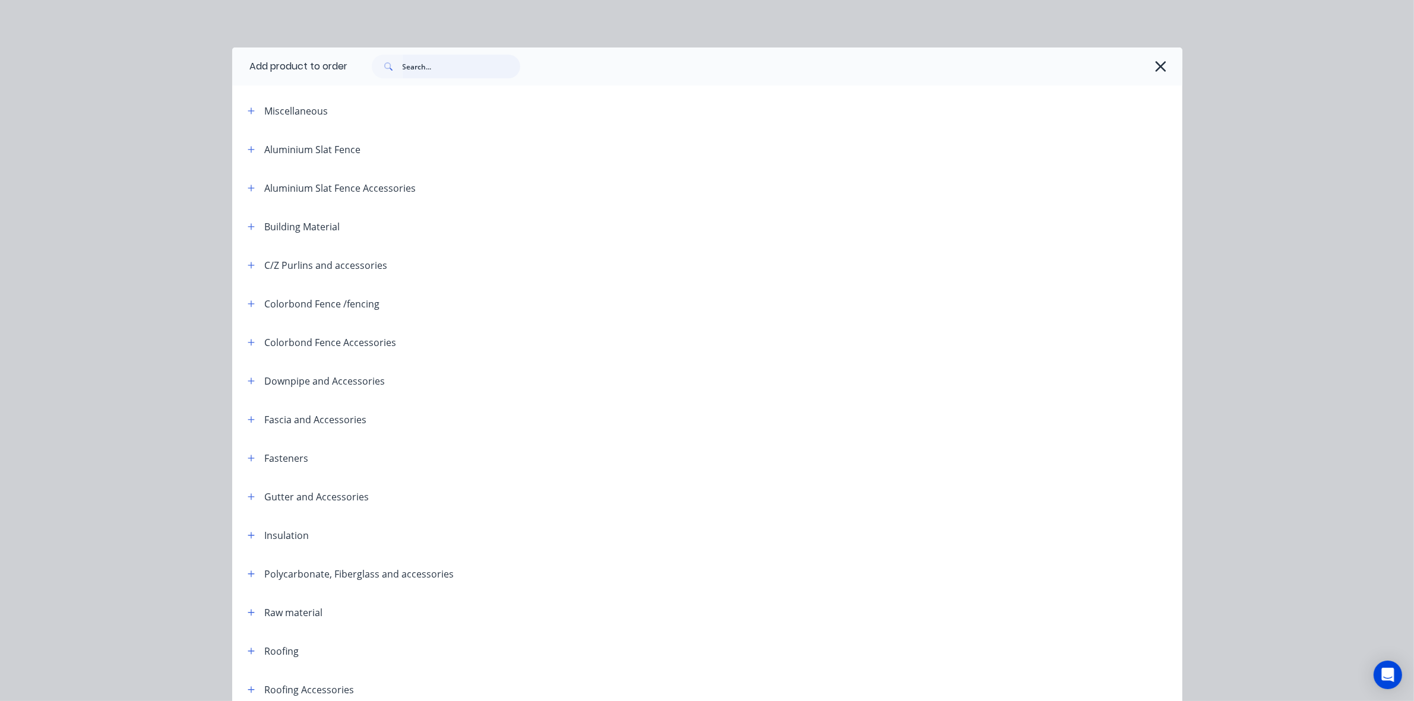
click at [443, 66] on input "text" at bounding box center [462, 67] width 118 height 24
type input "poly"
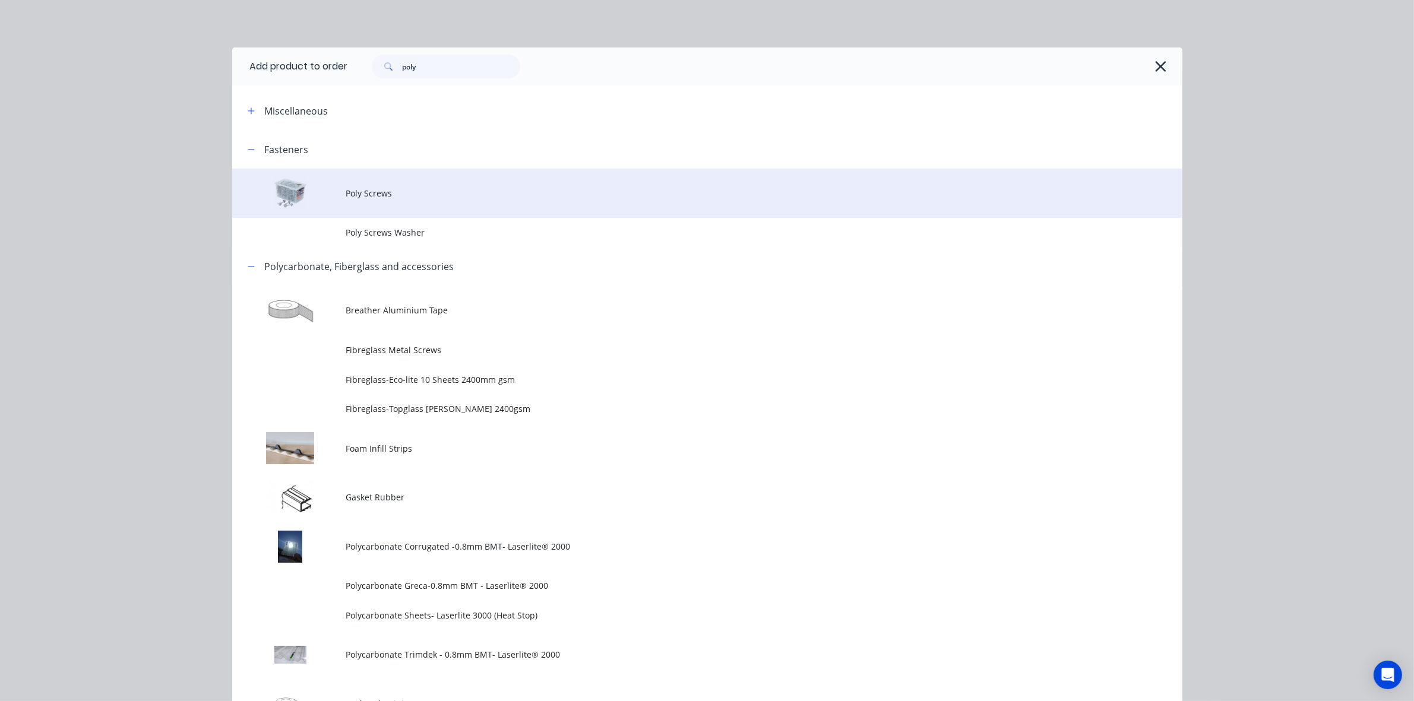
click at [419, 200] on td "Poly Screws" at bounding box center [764, 193] width 836 height 49
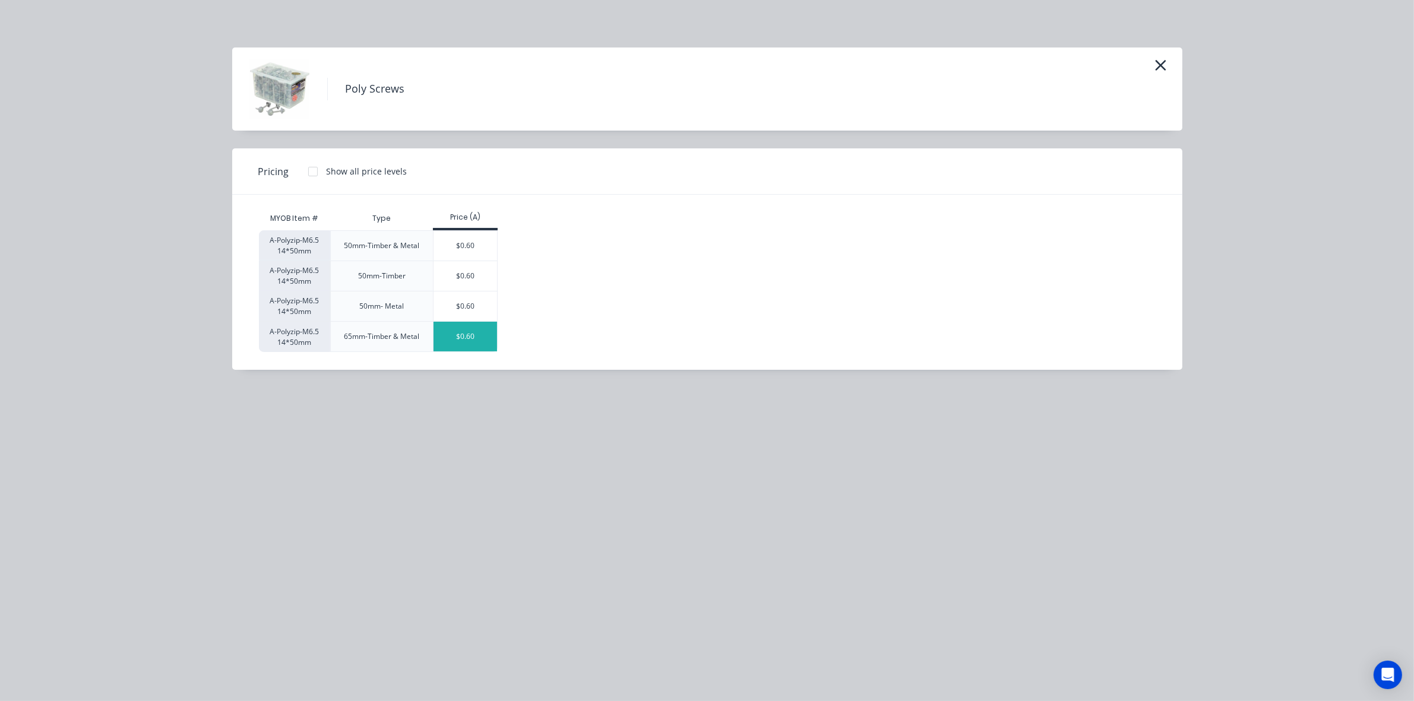
click at [457, 341] on div "$0.60" at bounding box center [465, 337] width 64 height 30
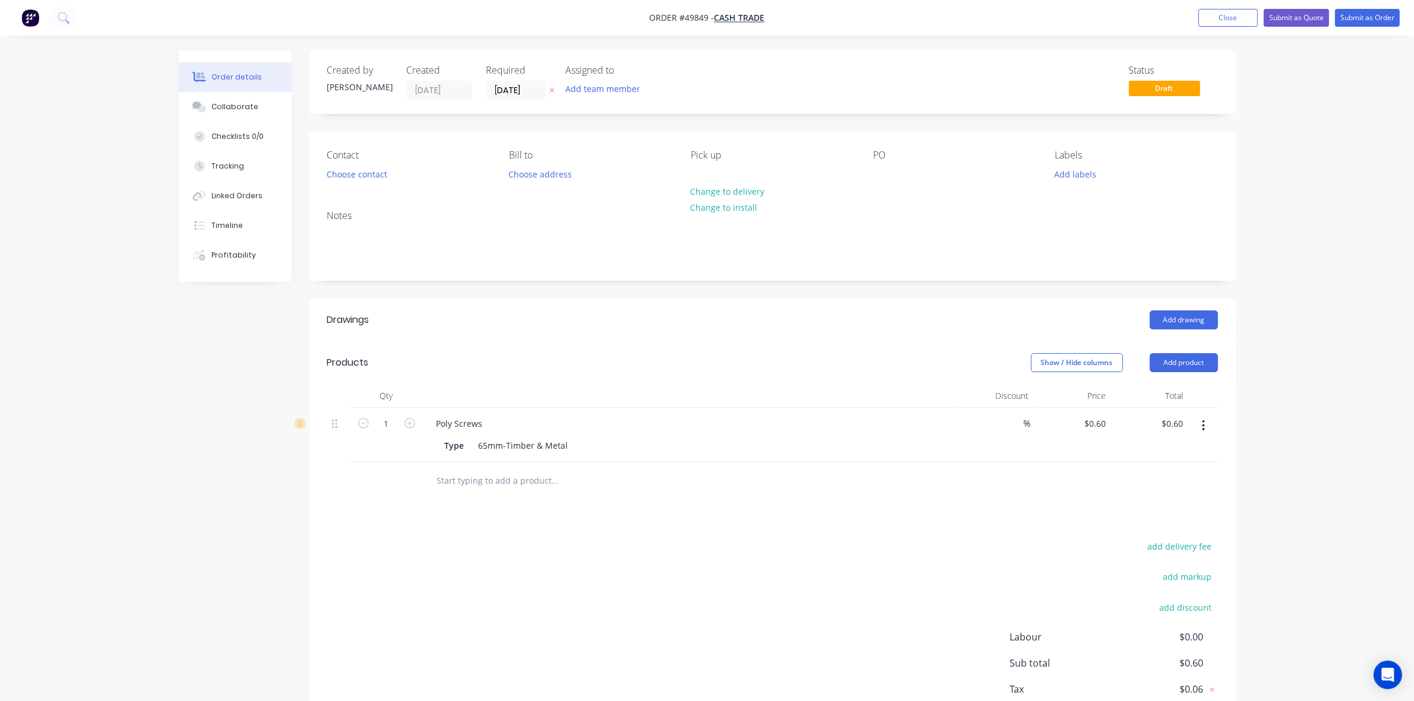
click at [402, 429] on form "1" at bounding box center [387, 423] width 62 height 18
click at [397, 426] on input "1" at bounding box center [386, 424] width 31 height 18
type input "20"
type input "$12.00"
click at [491, 311] on div "Drawings" at bounding box center [421, 320] width 189 height 19
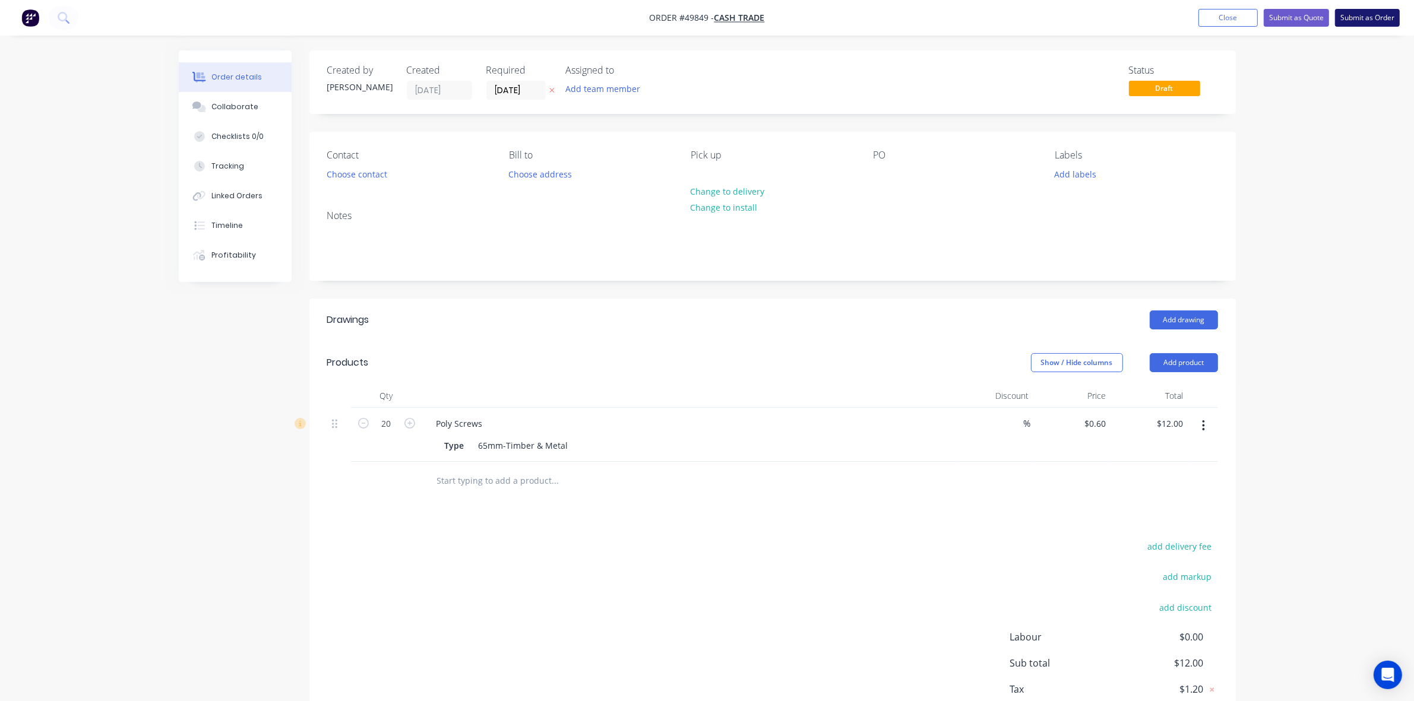
click at [1369, 21] on button "Submit as Order" at bounding box center [1367, 18] width 65 height 18
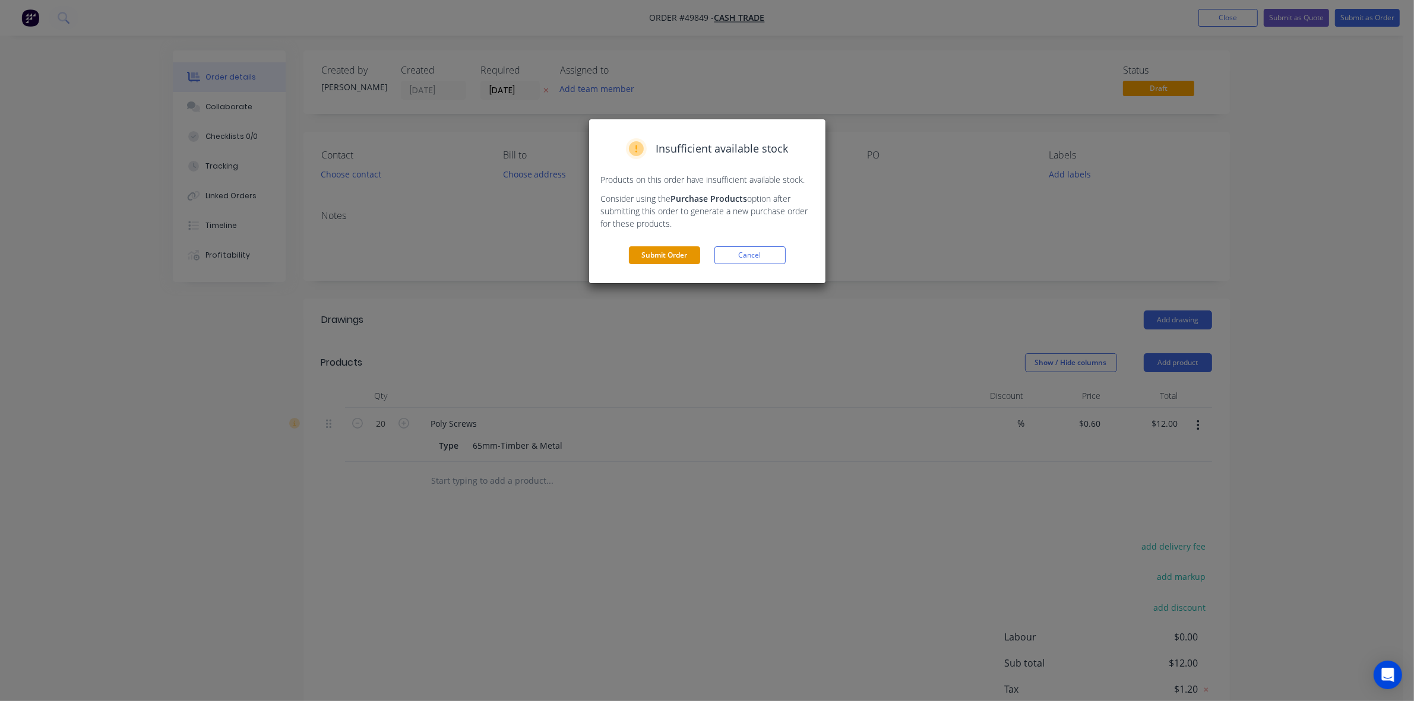
click at [695, 260] on button "Submit Order" at bounding box center [664, 255] width 71 height 18
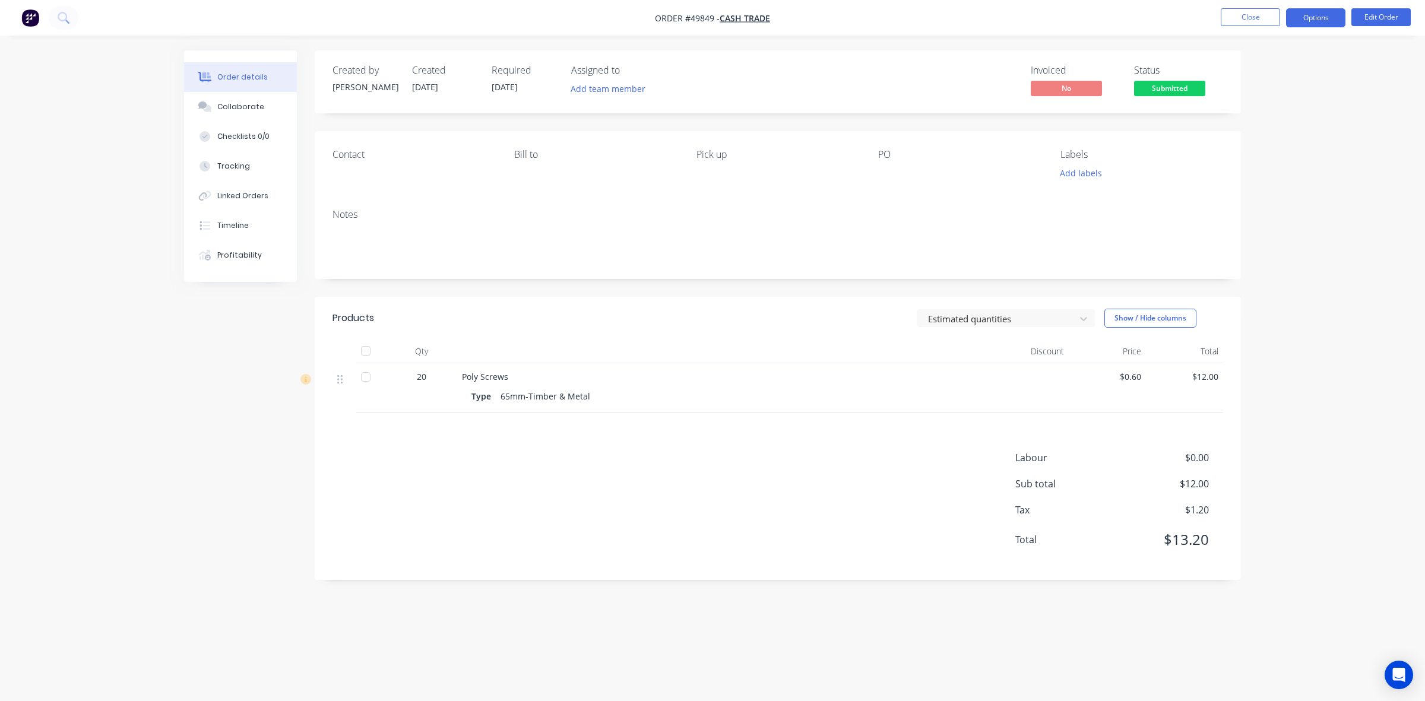
click at [1322, 21] on button "Options" at bounding box center [1315, 17] width 59 height 19
click at [1217, 68] on button "Invoice" at bounding box center [1280, 72] width 131 height 24
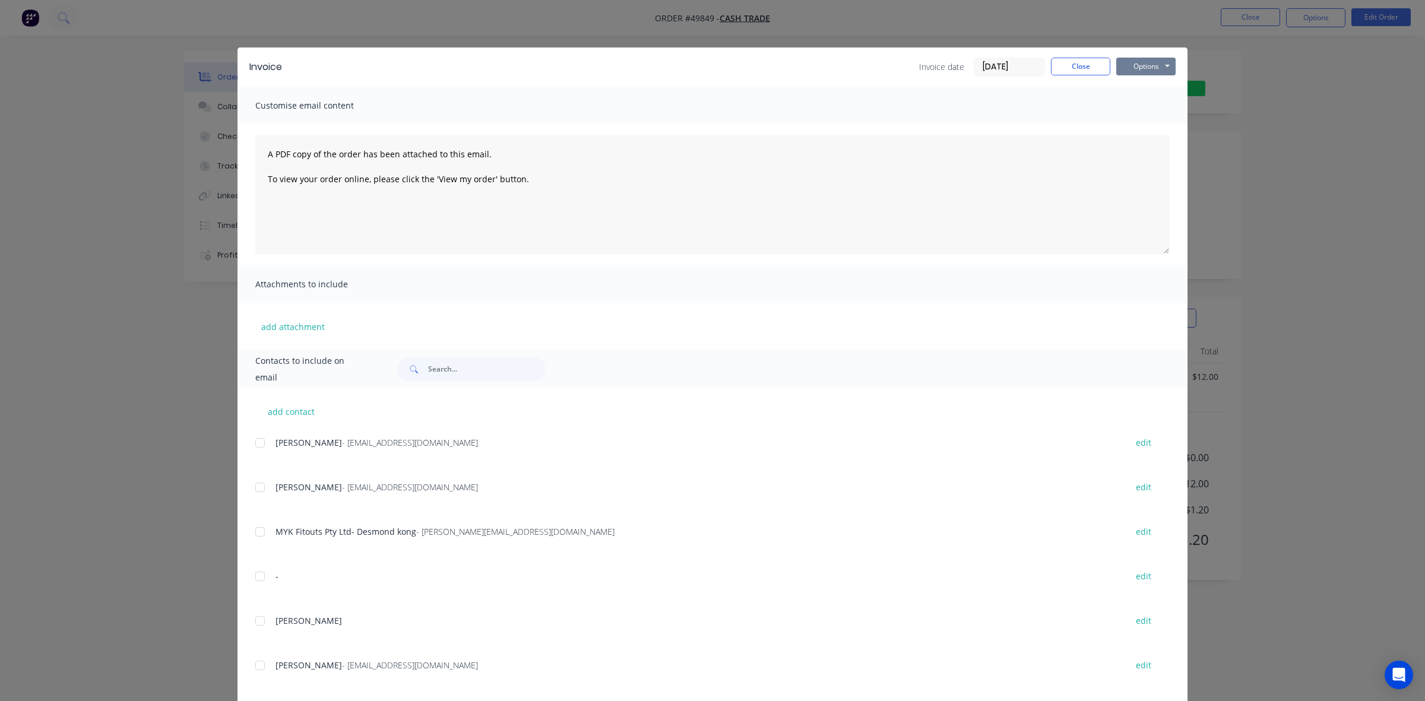
click at [1139, 68] on button "Options" at bounding box center [1145, 67] width 59 height 18
click at [1141, 107] on button "Print" at bounding box center [1154, 108] width 76 height 20
drag, startPoint x: 1065, startPoint y: 62, endPoint x: 1159, endPoint y: 76, distance: 94.8
click at [1067, 64] on button "Close" at bounding box center [1080, 67] width 59 height 18
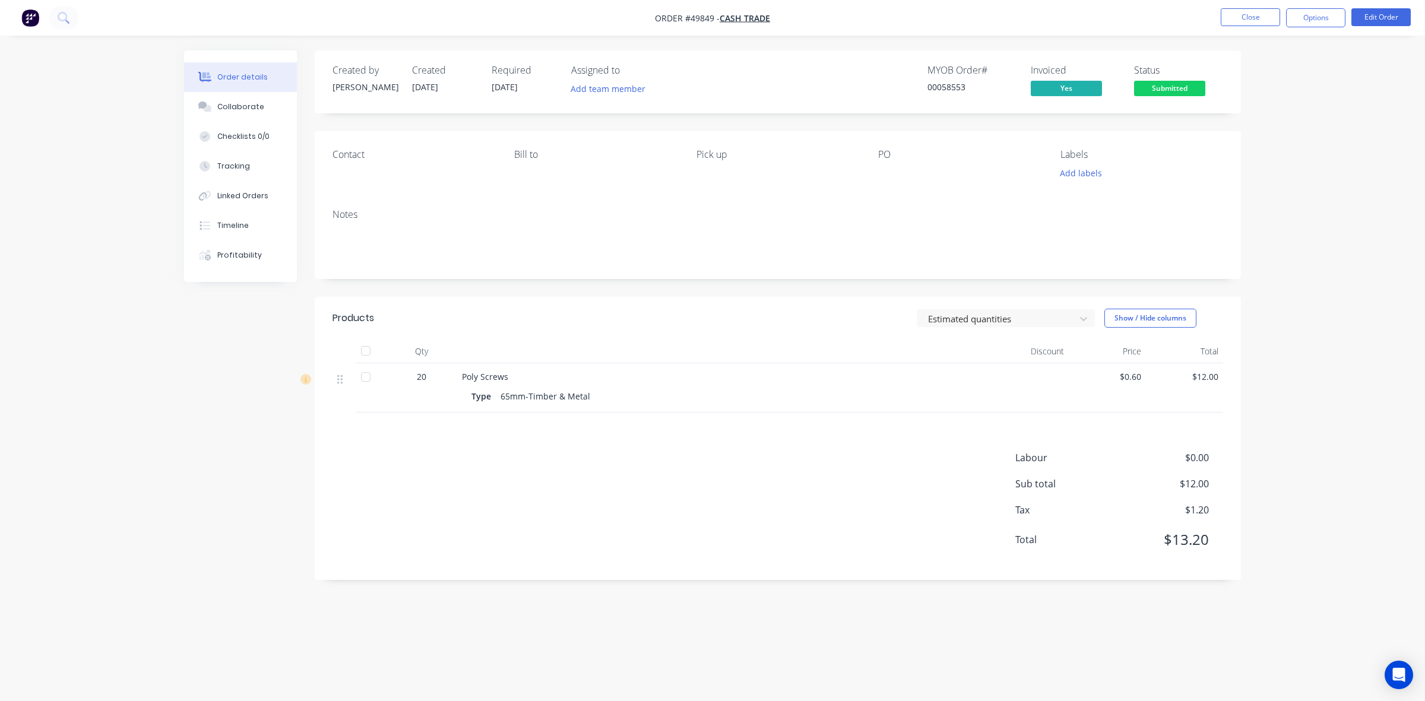
click at [1164, 82] on body "Order #49849 - Cash Trade Close Options Edit Order Order details Collaborate Ch…" at bounding box center [712, 350] width 1425 height 701
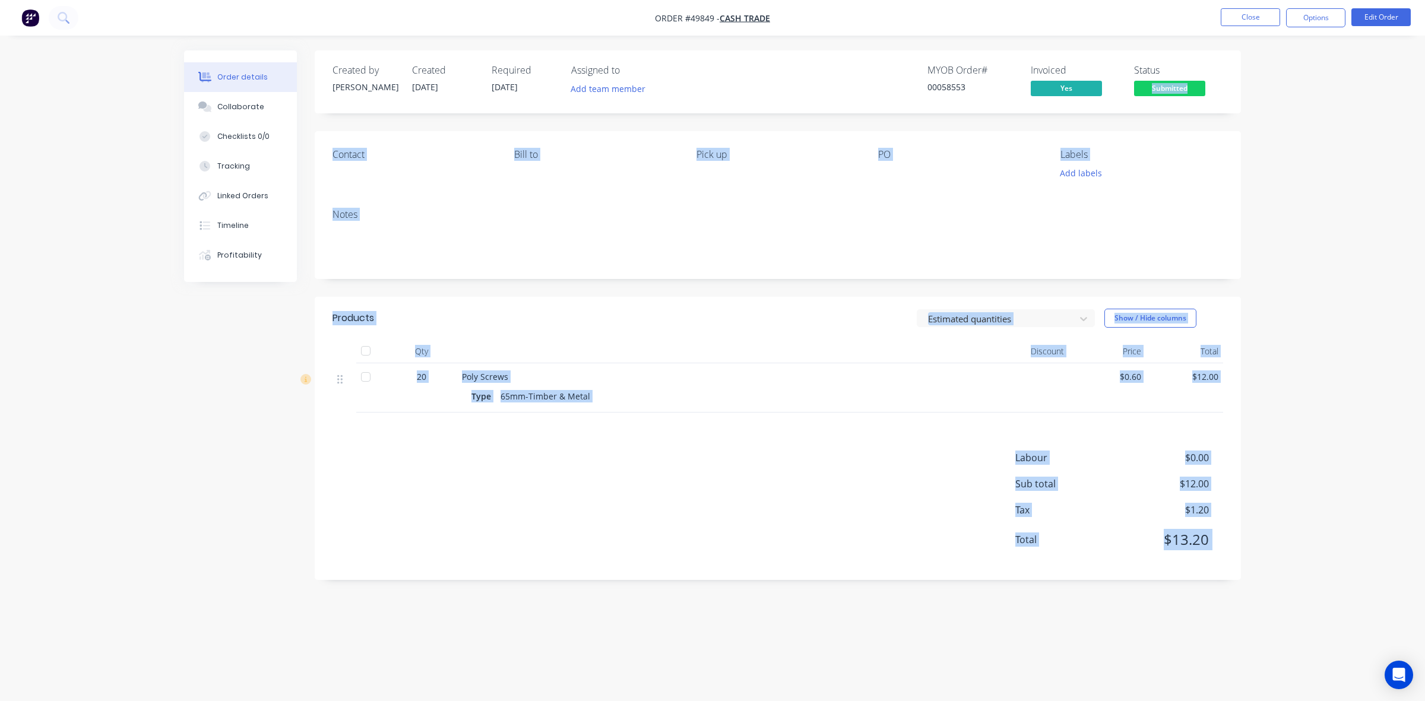
click at [1176, 90] on span "Submitted" at bounding box center [1169, 88] width 71 height 15
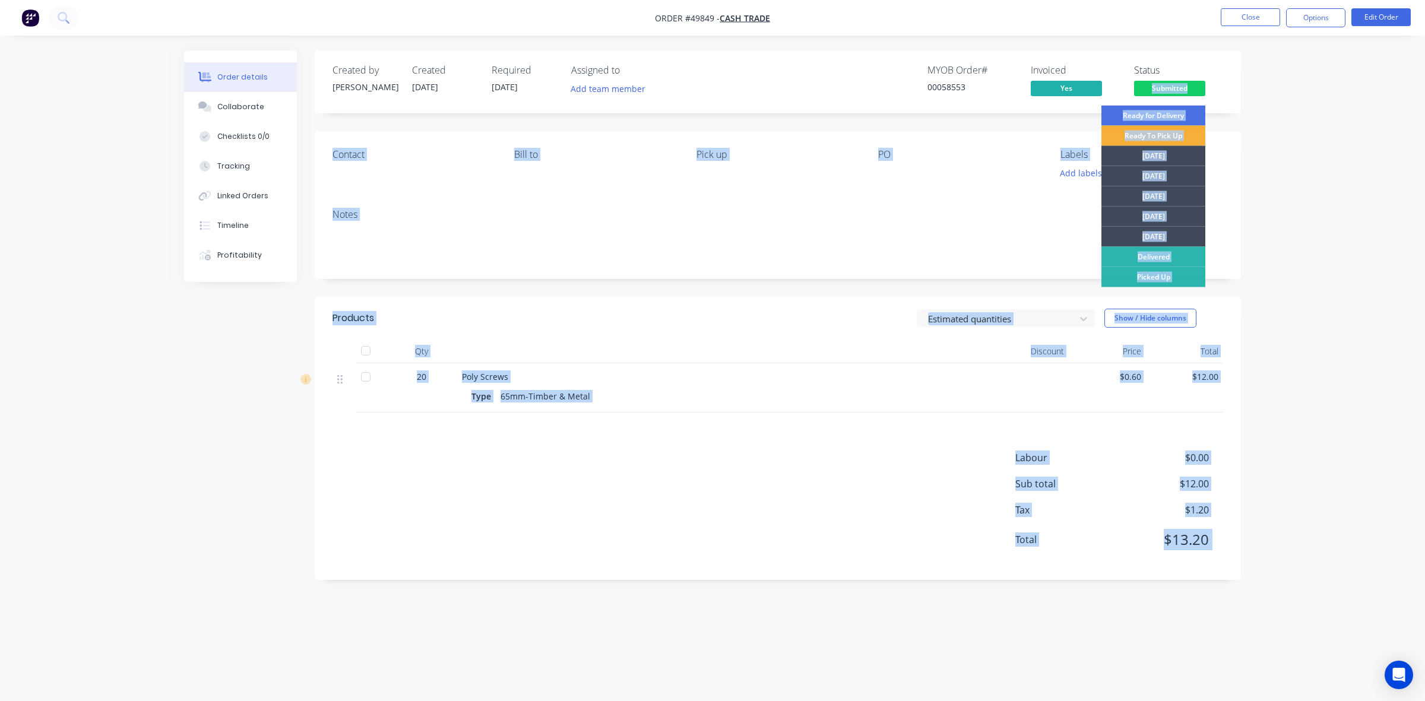
drag, startPoint x: 1161, startPoint y: 274, endPoint x: 912, endPoint y: 262, distance: 250.3
click at [1161, 274] on div "Picked Up" at bounding box center [1154, 277] width 104 height 20
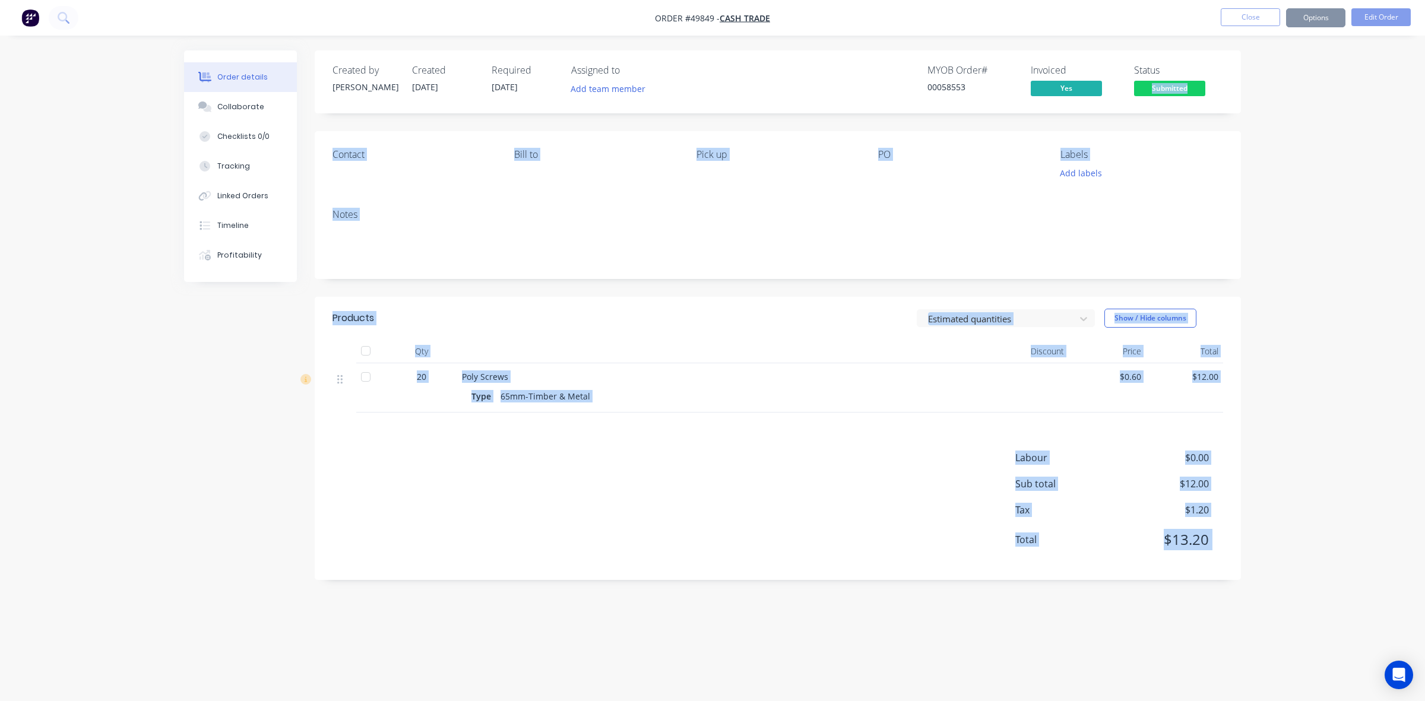
click at [912, 262] on div "Notes" at bounding box center [778, 240] width 926 height 80
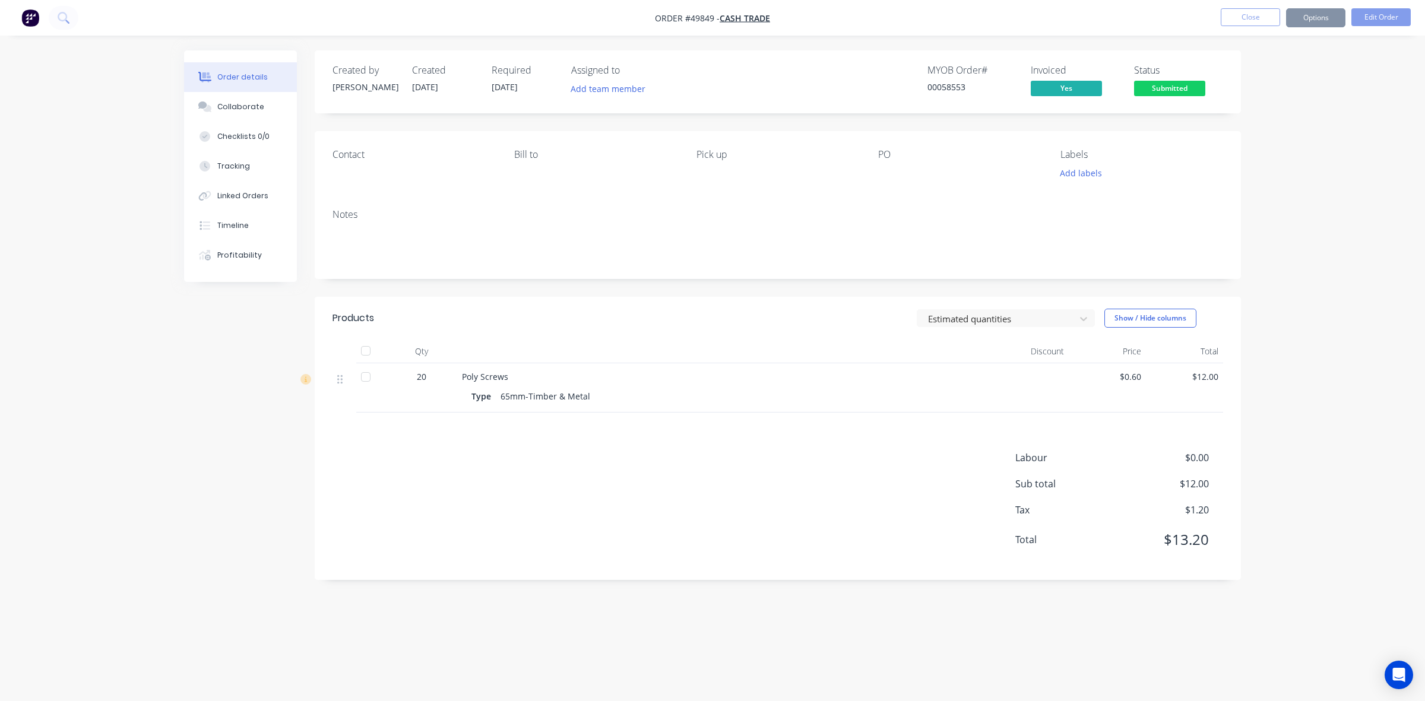
click at [1156, 90] on span "Submitted" at bounding box center [1169, 88] width 71 height 15
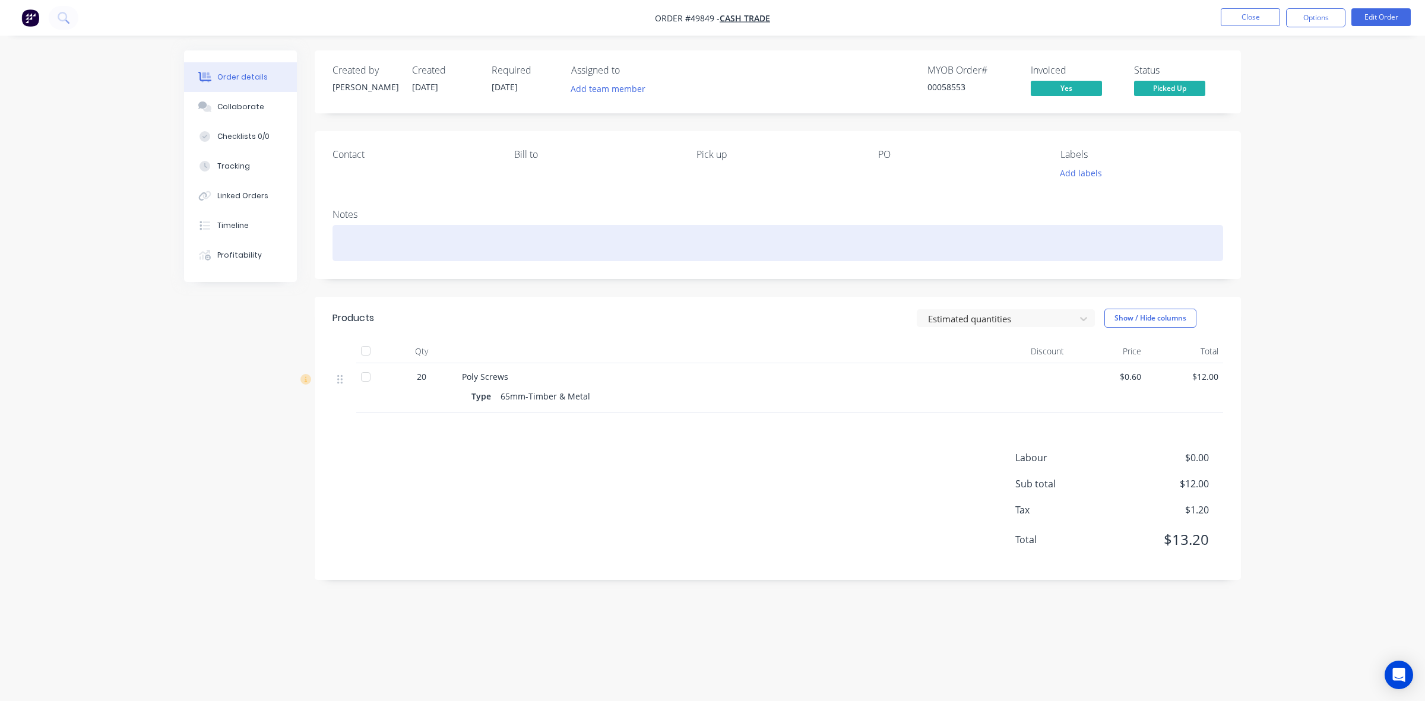
drag, startPoint x: 731, startPoint y: 235, endPoint x: 534, endPoint y: 2, distance: 305.1
click at [723, 225] on div at bounding box center [778, 243] width 891 height 36
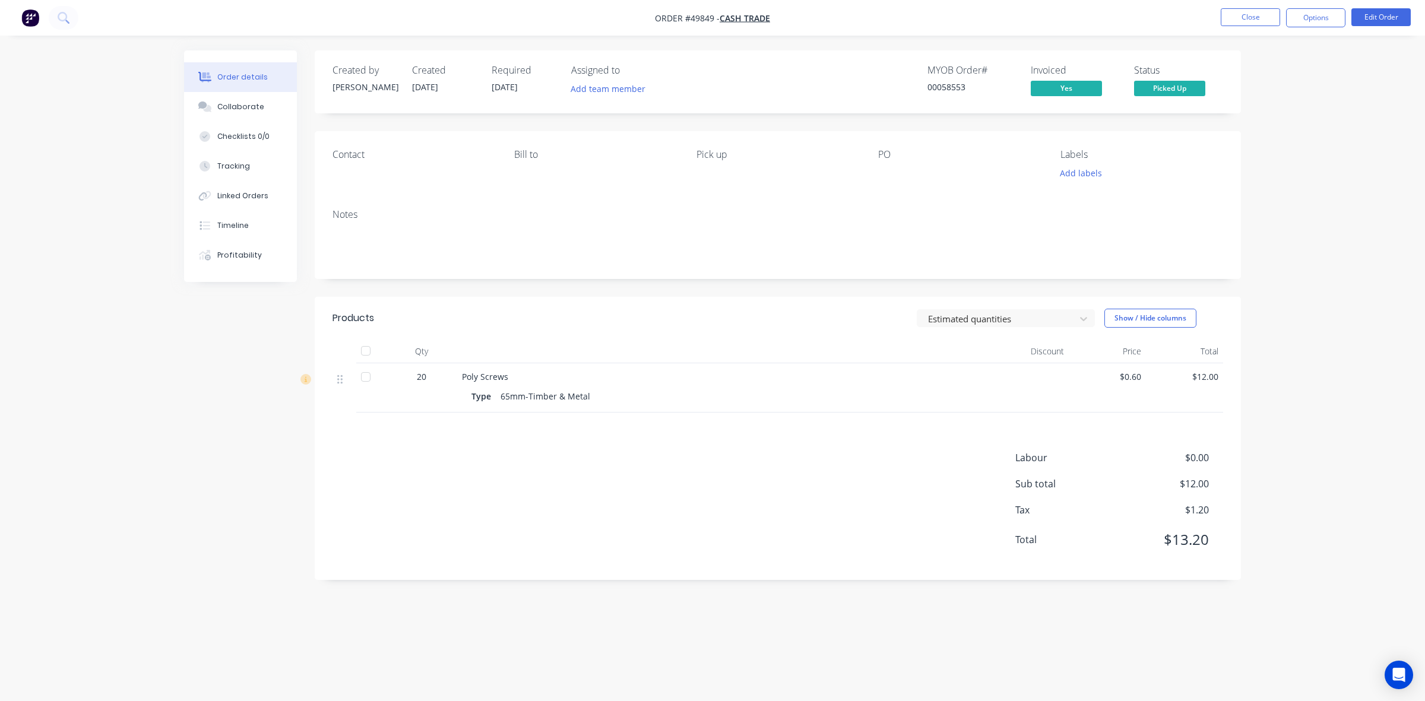
click at [1259, 29] on nav "Order #49849 - Cash Trade Close Options Edit Order" at bounding box center [712, 18] width 1425 height 36
click at [1265, 12] on button "Close" at bounding box center [1250, 17] width 59 height 18
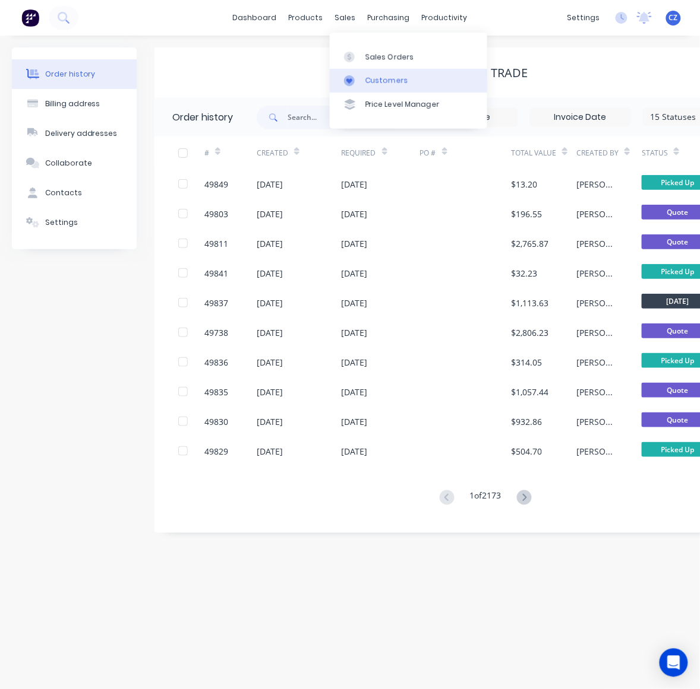
click at [354, 88] on link "Customers" at bounding box center [408, 81] width 157 height 24
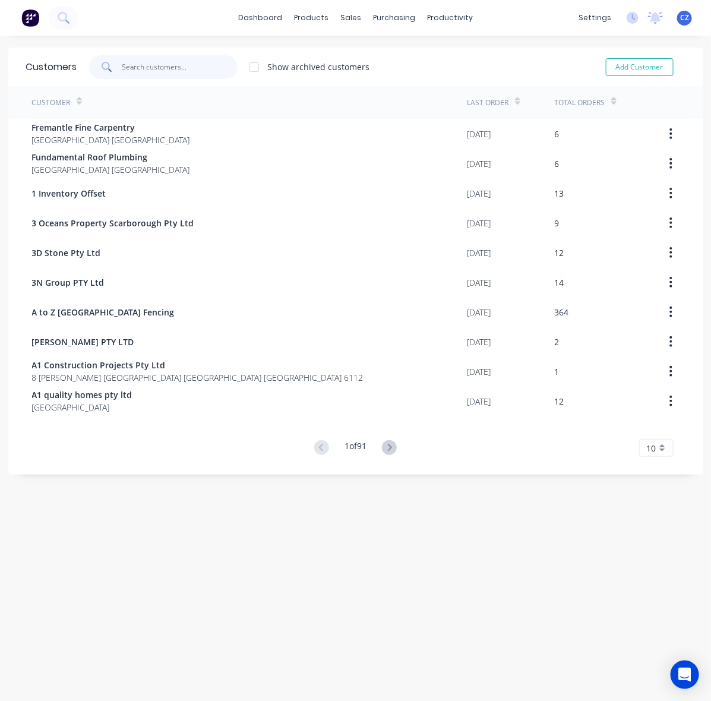
click at [173, 62] on input "text" at bounding box center [180, 67] width 116 height 24
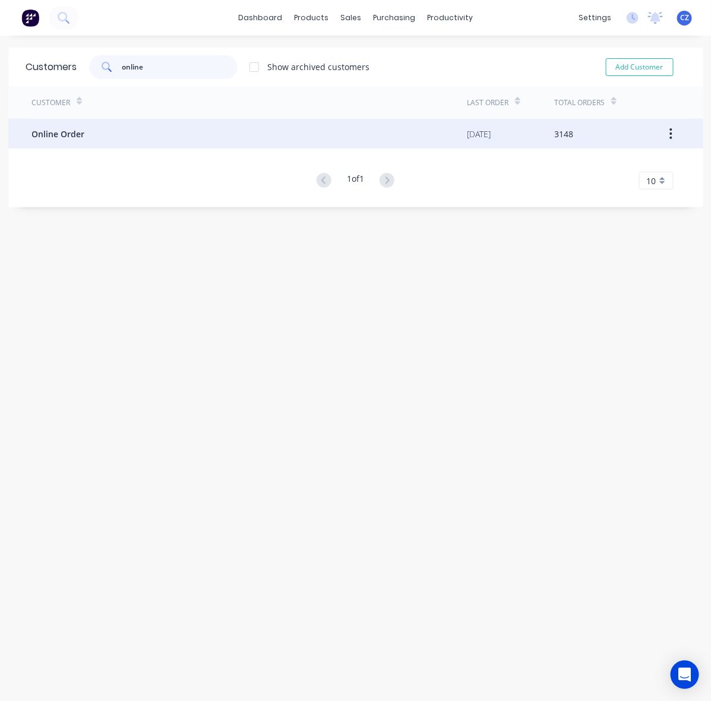
type input "online"
click at [121, 131] on div "Online Order" at bounding box center [249, 134] width 435 height 30
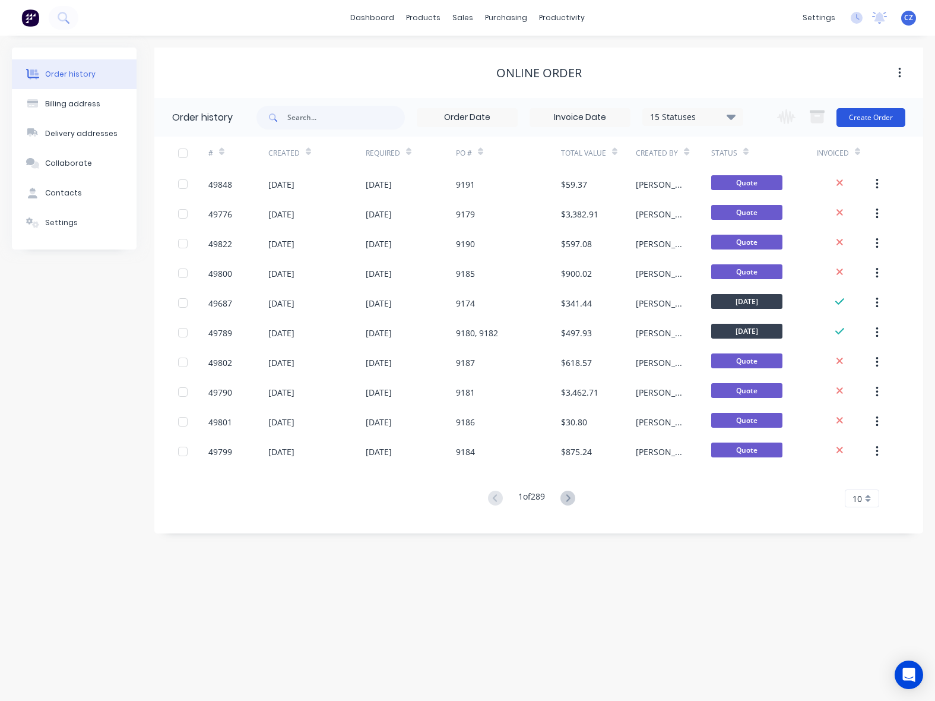
click at [888, 116] on button "Create Order" at bounding box center [871, 117] width 69 height 19
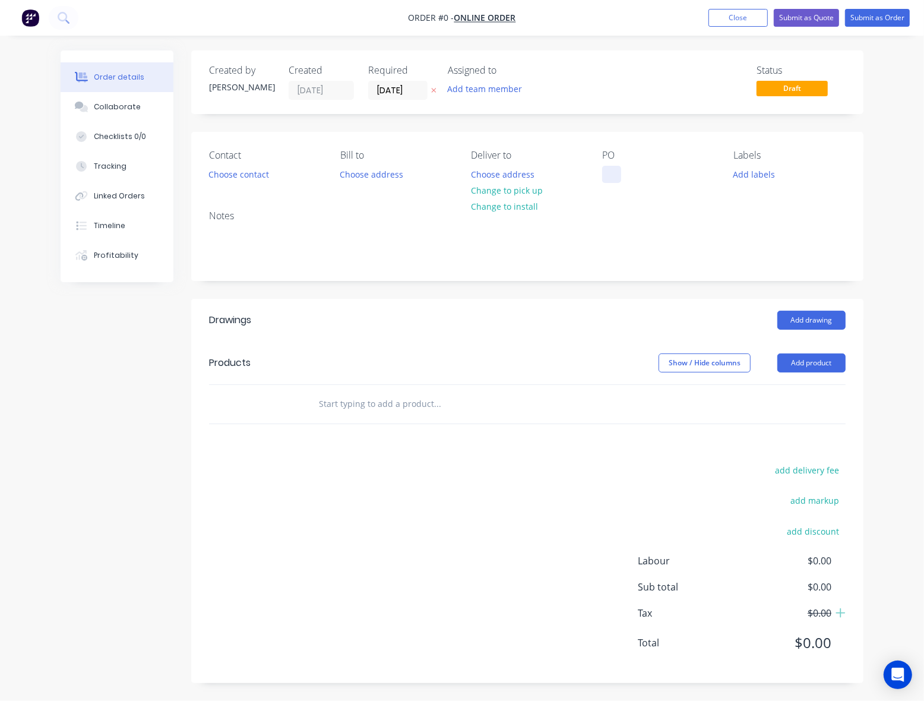
drag, startPoint x: 603, startPoint y: 182, endPoint x: 618, endPoint y: 175, distance: 15.9
click at [607, 180] on div at bounding box center [611, 174] width 19 height 17
paste div
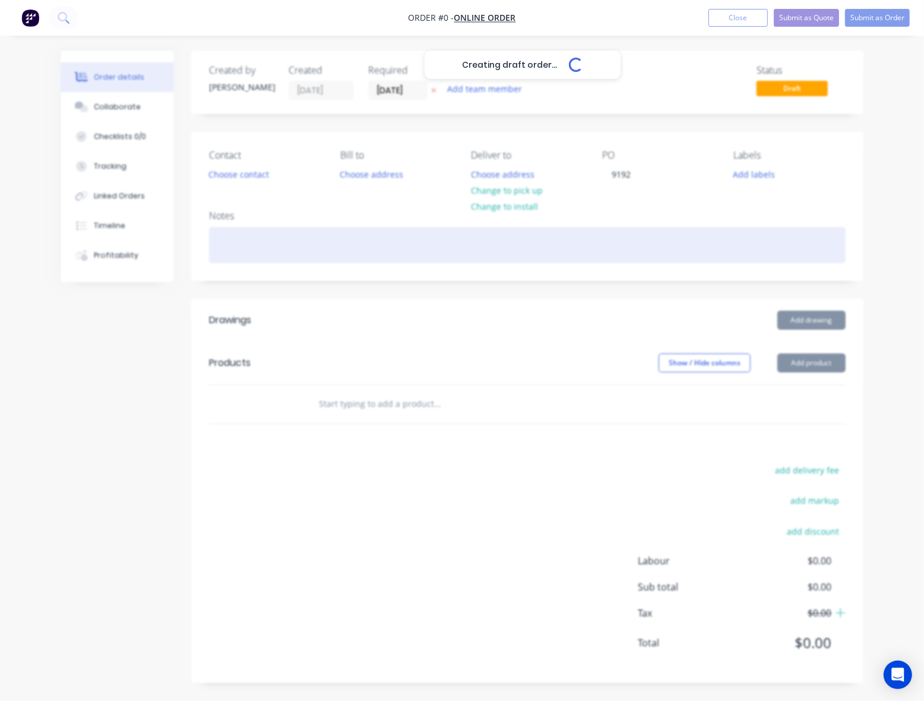
click at [505, 244] on div "Creating draft order... Loading... Order details Collaborate Checklists 0/0 Tra…" at bounding box center [462, 375] width 827 height 650
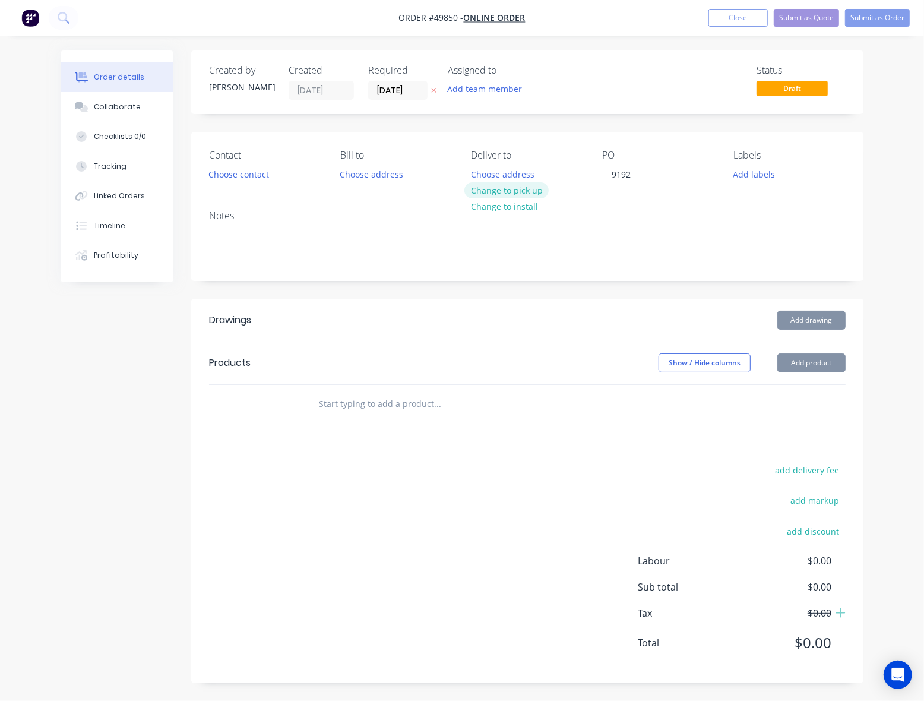
click at [486, 194] on button "Change to pick up" at bounding box center [506, 190] width 84 height 16
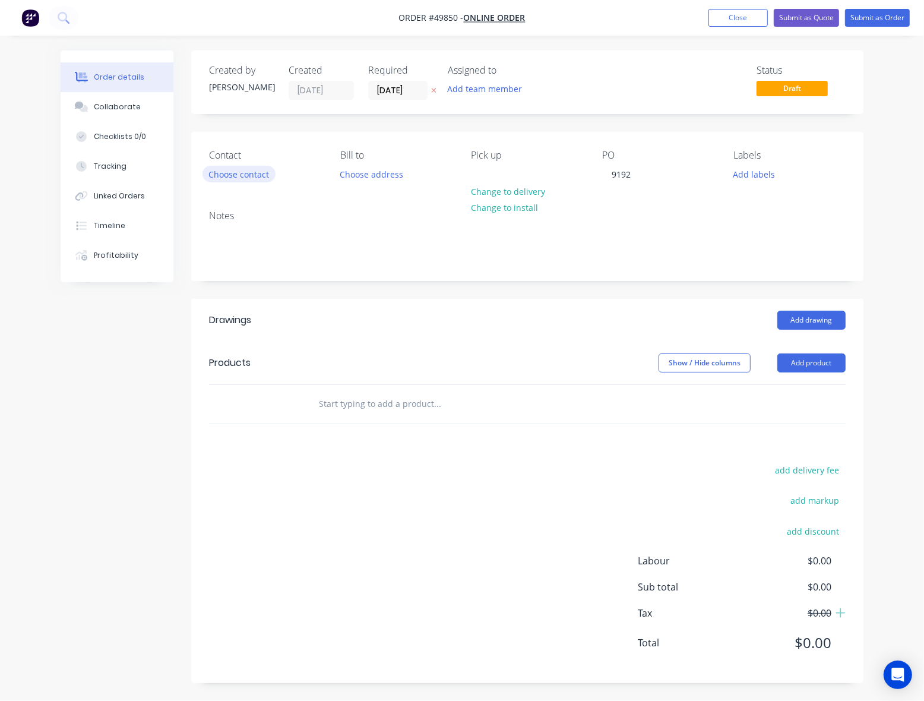
click at [273, 177] on button "Choose contact" at bounding box center [238, 174] width 73 height 16
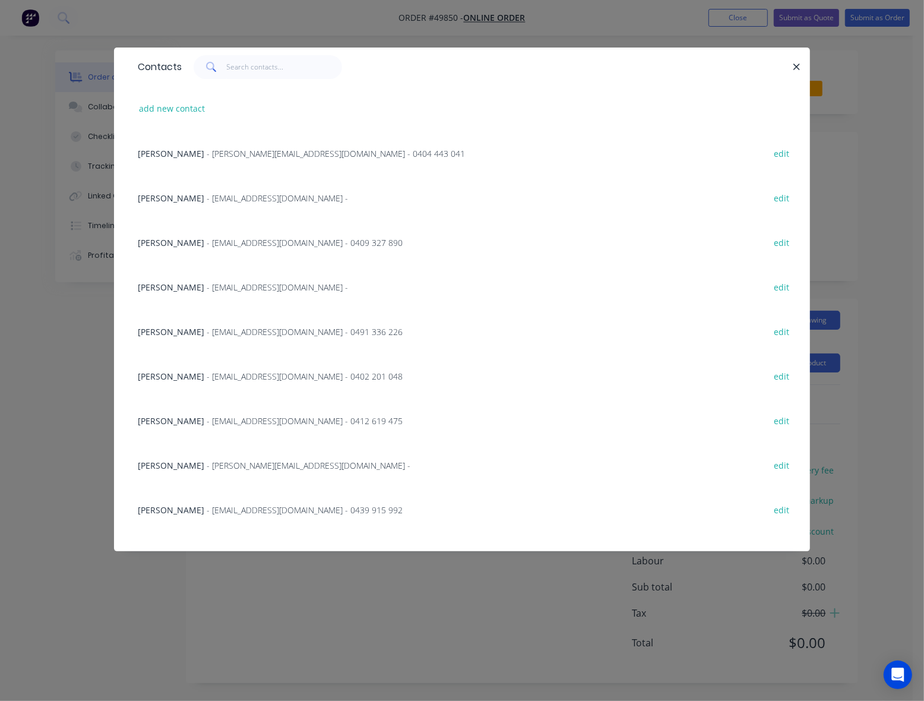
click at [182, 117] on div "add new contact" at bounding box center [462, 108] width 660 height 45
click at [184, 110] on button "add new contact" at bounding box center [172, 108] width 78 height 16
select select "AU"
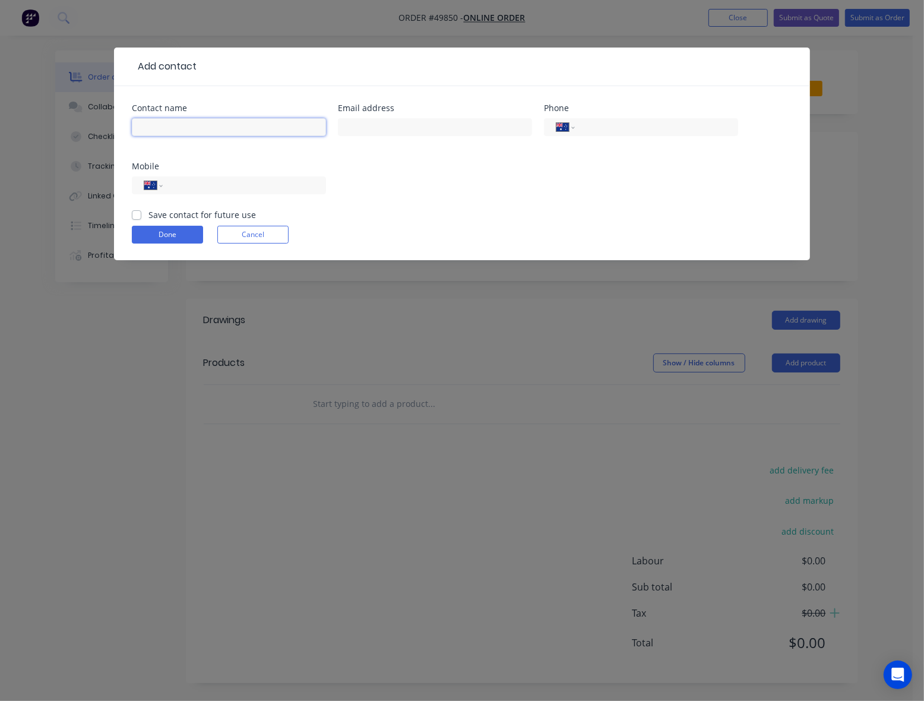
click at [183, 125] on input "text" at bounding box center [229, 127] width 194 height 18
paste input "dylan knight"
type input "Dylan Knight"
click at [259, 185] on input "tel" at bounding box center [242, 186] width 143 height 14
paste input "0450 343 114"
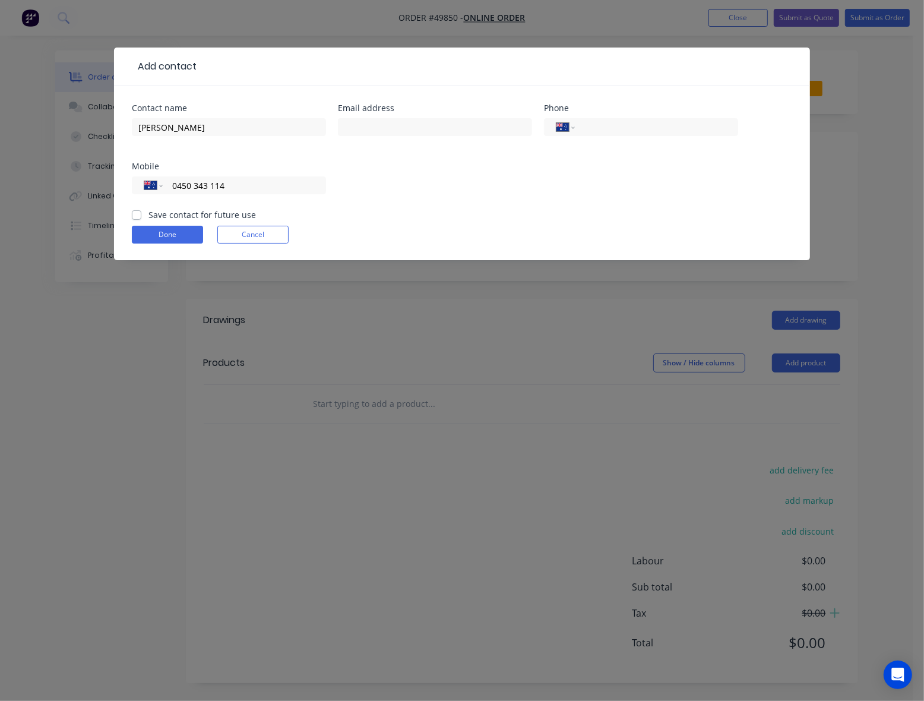
type input "0450 343 114"
click at [464, 131] on input "text" at bounding box center [435, 127] width 194 height 18
paste input "dylanknight12@aol.co.uk"
type input "dylanknight12@aol.co.uk"
click at [163, 235] on button "Done" at bounding box center [167, 235] width 71 height 18
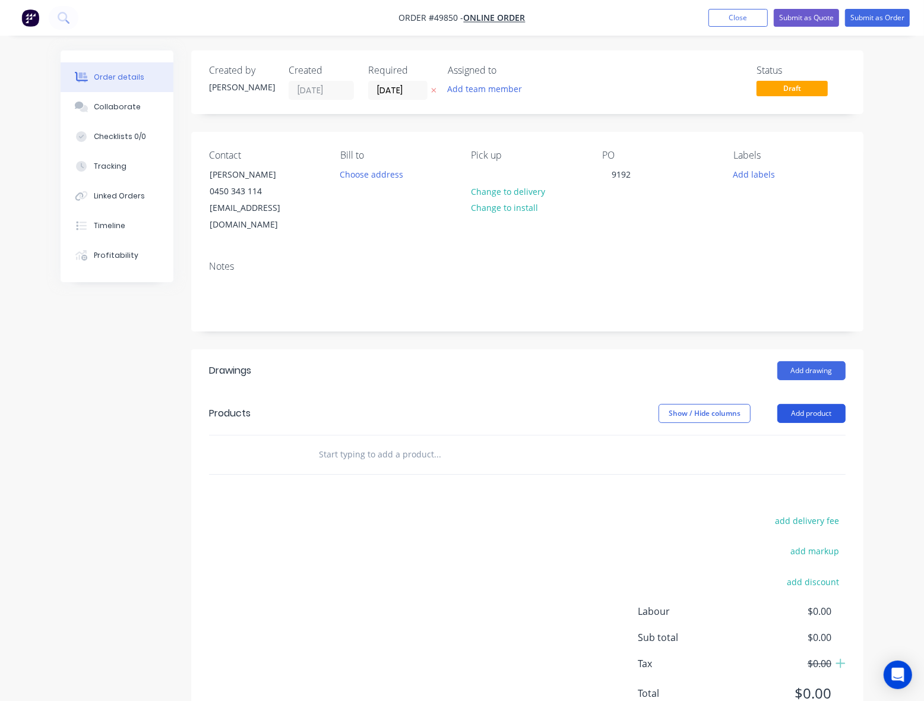
click at [803, 404] on button "Add product" at bounding box center [811, 413] width 68 height 19
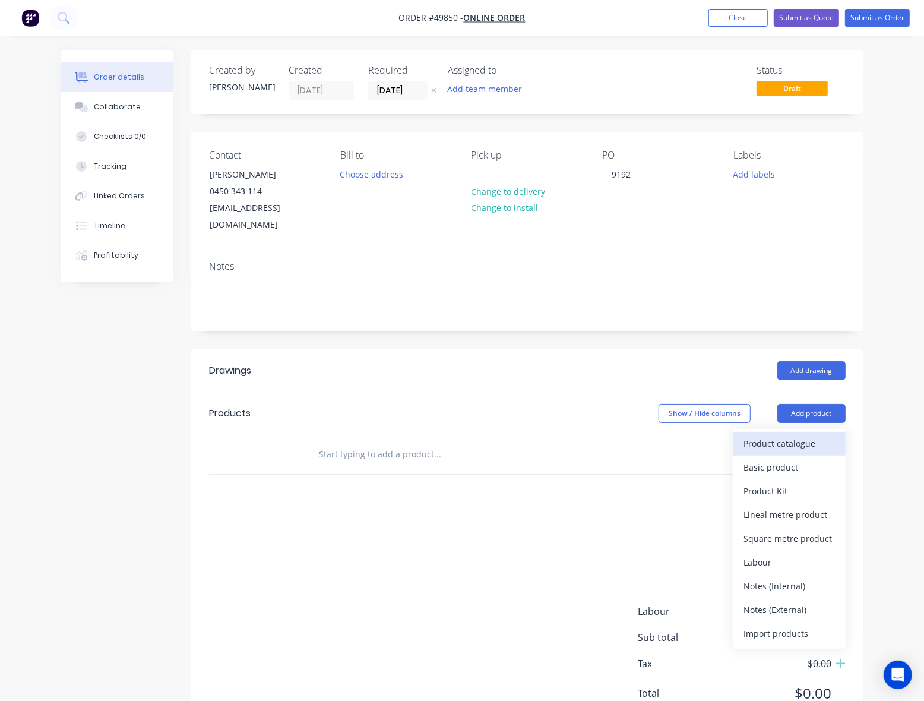
click at [783, 435] on div "Product catalogue" at bounding box center [788, 443] width 91 height 17
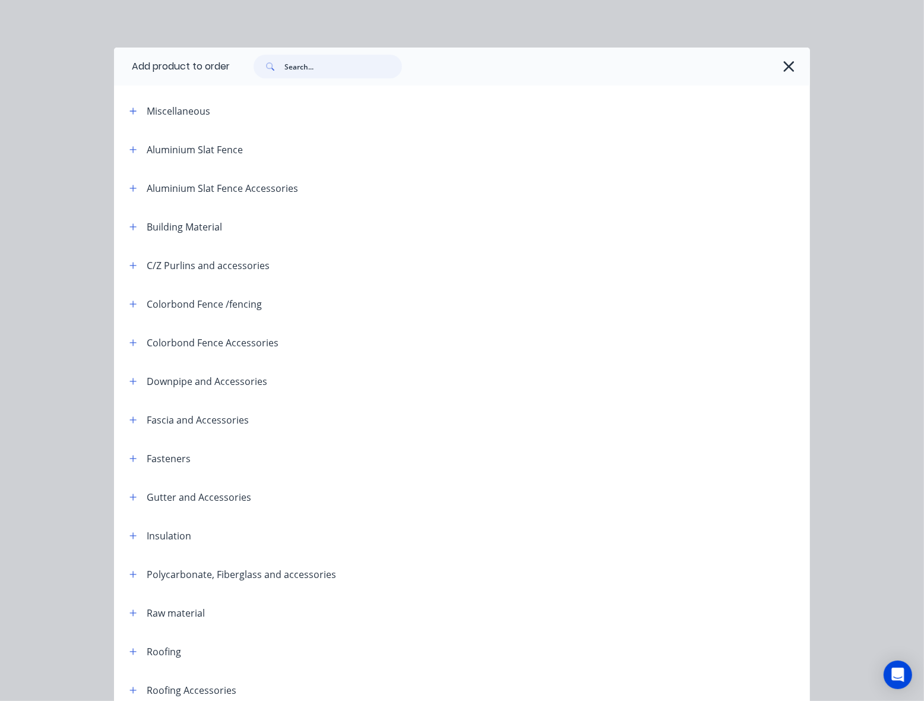
click at [327, 67] on input "text" at bounding box center [343, 67] width 118 height 24
type input "sheet"
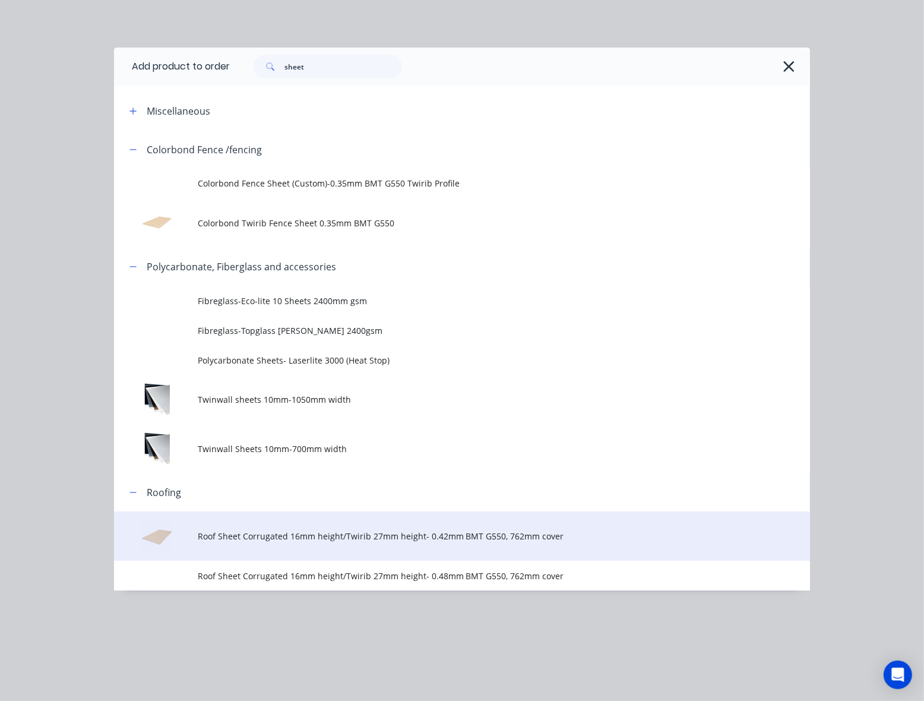
click at [307, 542] on span "Roof Sheet Corrugated 16mm height/Twirib 27mm height- 0.42mm BMT G550, 762mm co…" at bounding box center [443, 536] width 490 height 12
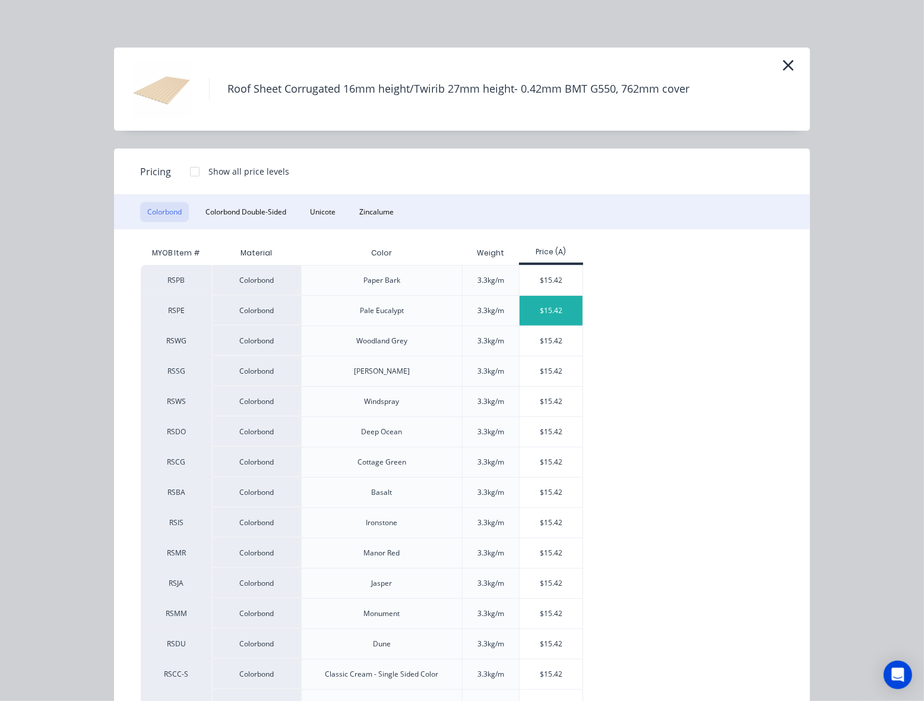
click at [550, 313] on div "$15.42" at bounding box center [552, 311] width 64 height 30
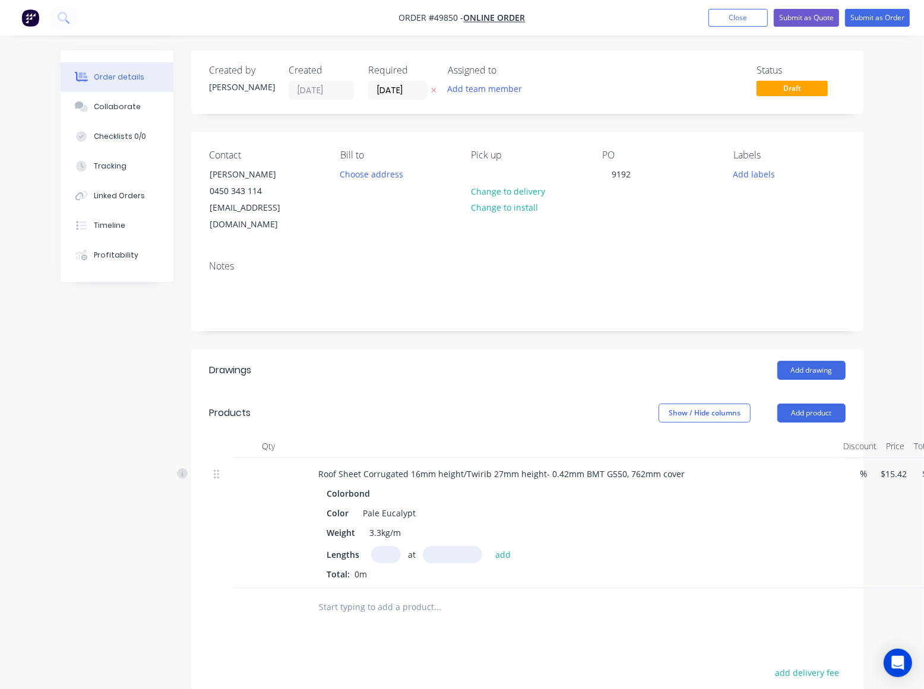
click at [387, 546] on input "text" at bounding box center [386, 554] width 30 height 17
type input "2"
type input "4600"
click at [489, 546] on button "add" at bounding box center [503, 554] width 28 height 16
type input "$141.86"
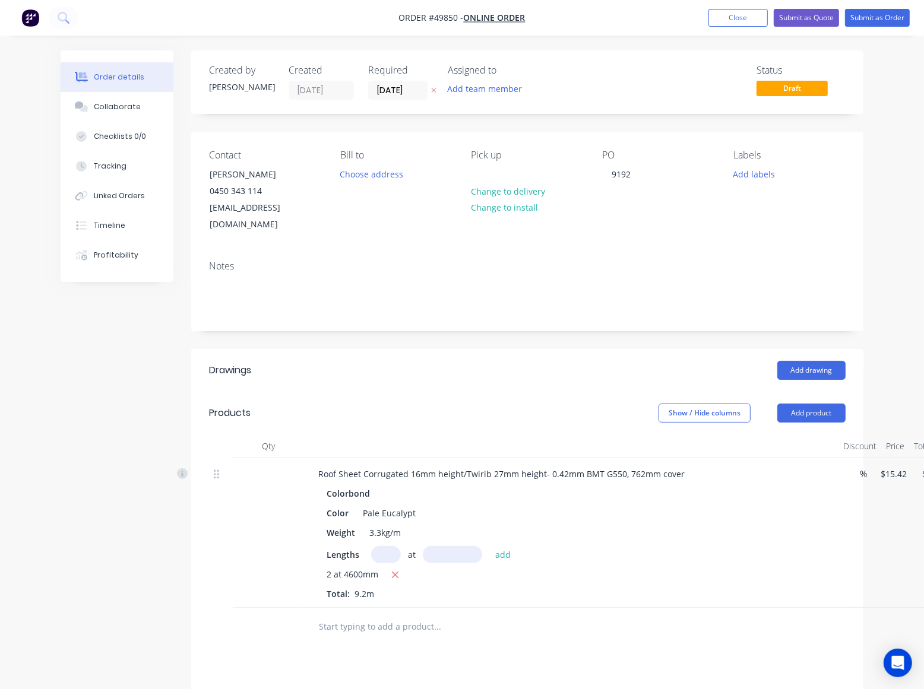
click at [493, 485] on div "Colorbond" at bounding box center [571, 493] width 489 height 17
drag, startPoint x: 464, startPoint y: 453, endPoint x: 542, endPoint y: 452, distance: 77.8
click at [542, 466] on div "Roof Sheet Corrugated 16mm height/Twirib 27mm height- 0.42mm BMT G550, 762mm co…" at bounding box center [501, 474] width 385 height 17
click at [808, 546] on div "Lengths at add" at bounding box center [571, 554] width 489 height 17
click at [818, 404] on button "Add product" at bounding box center [811, 413] width 68 height 19
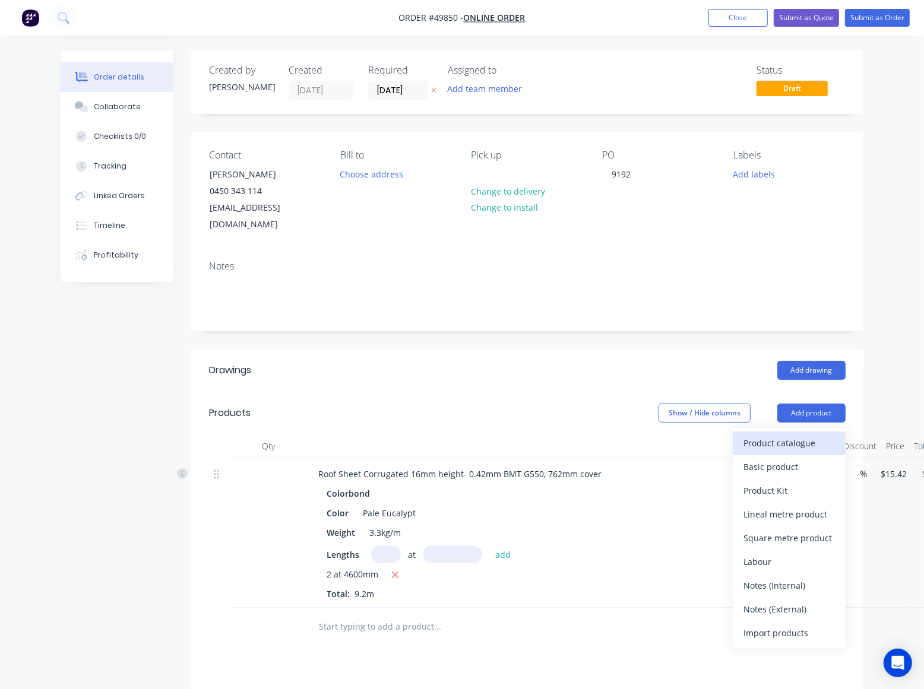
click at [778, 435] on div "Product catalogue" at bounding box center [788, 443] width 91 height 17
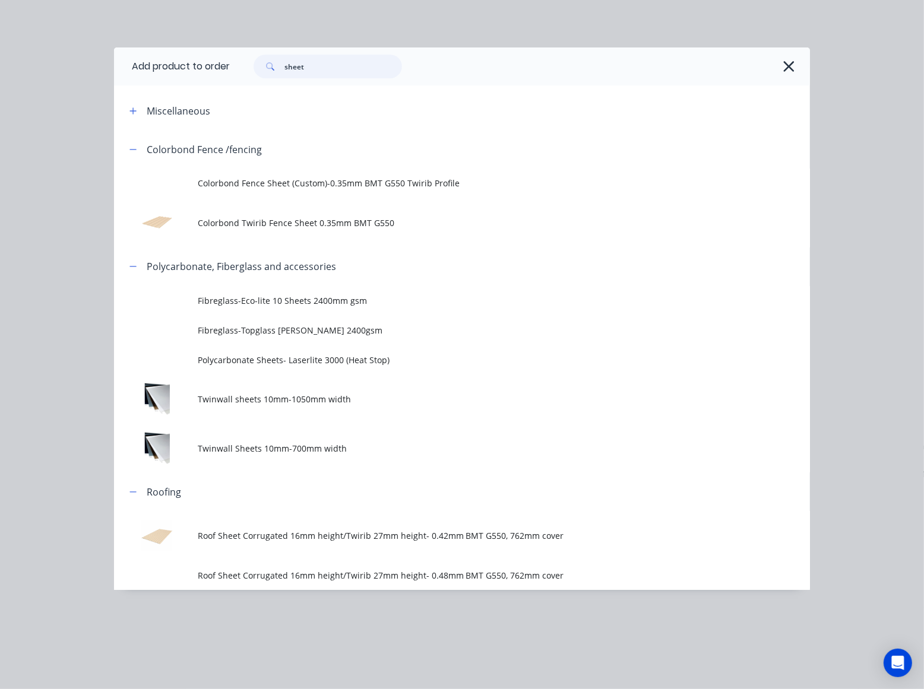
drag, startPoint x: 362, startPoint y: 72, endPoint x: 257, endPoint y: 97, distance: 107.9
click at [257, 97] on div "Add product to order sheet Miscellaneous Colorbond Fence /fencing Colorbond Fen…" at bounding box center [462, 319] width 696 height 543
type input "flume"
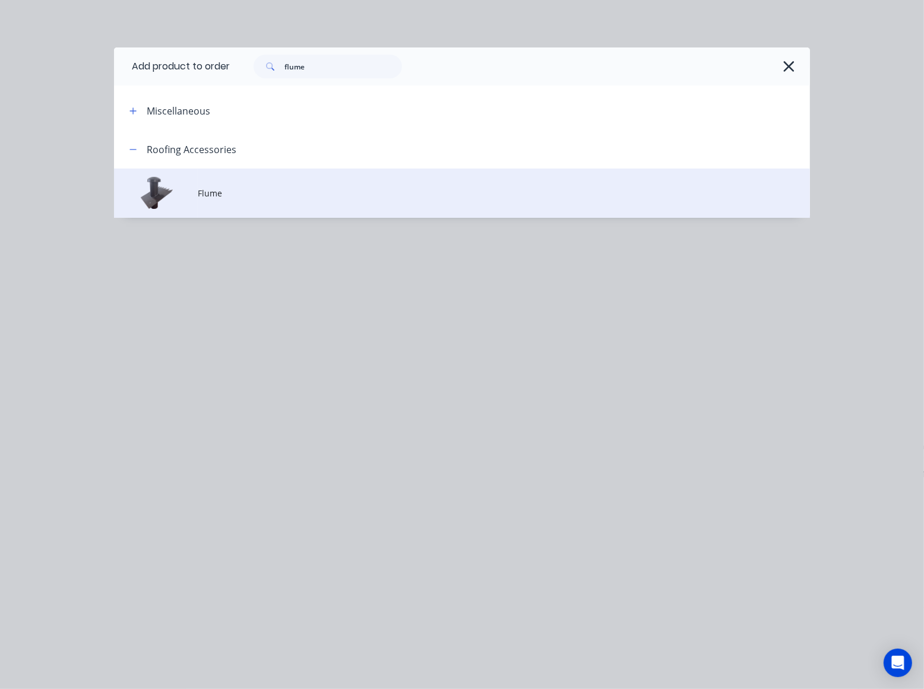
click at [268, 211] on td "Flume" at bounding box center [504, 193] width 612 height 49
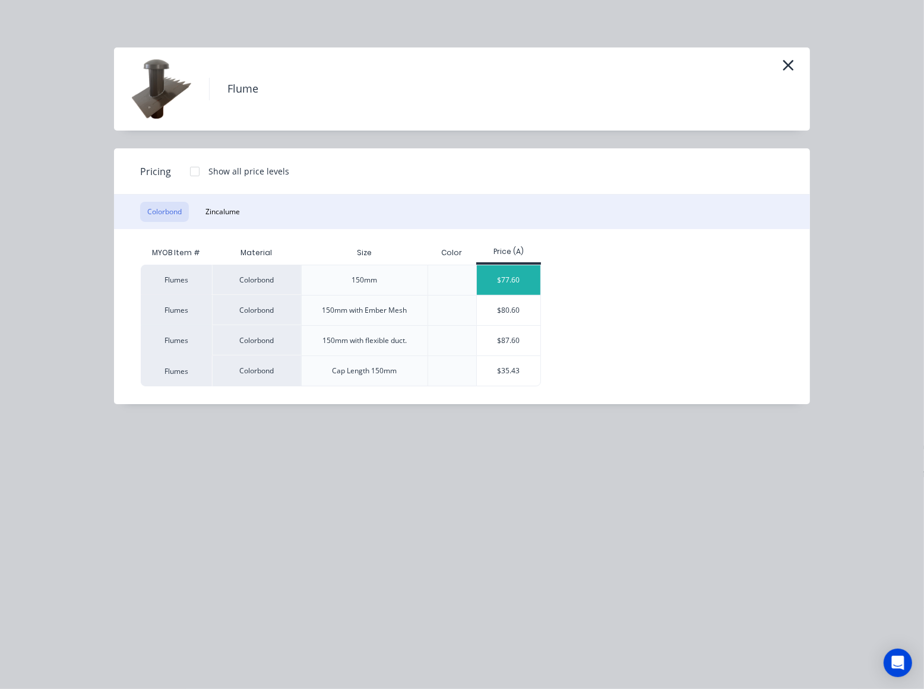
click at [514, 275] on div "$77.60" at bounding box center [509, 280] width 64 height 30
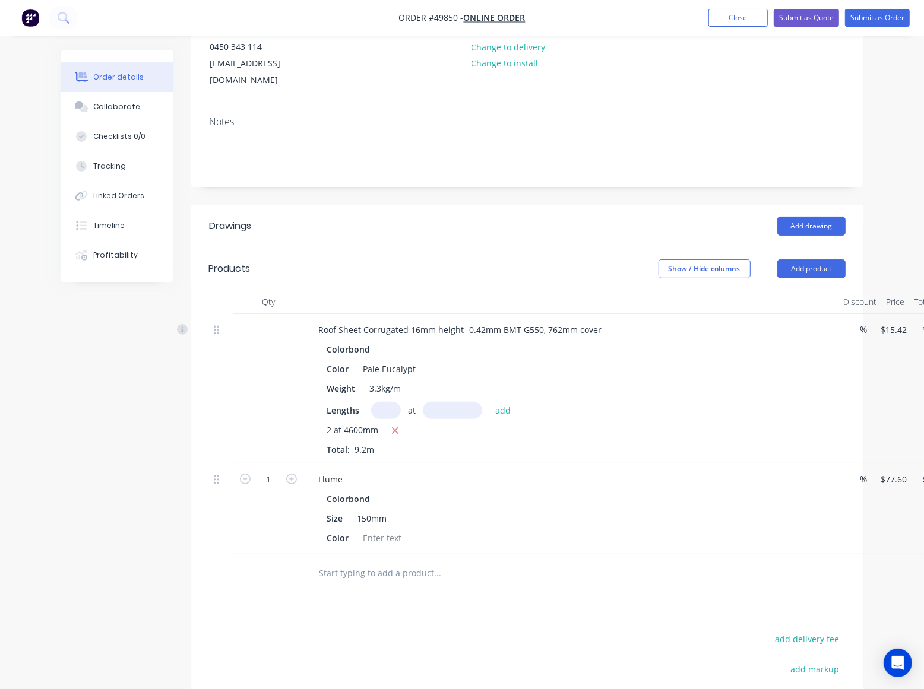
scroll to position [148, 0]
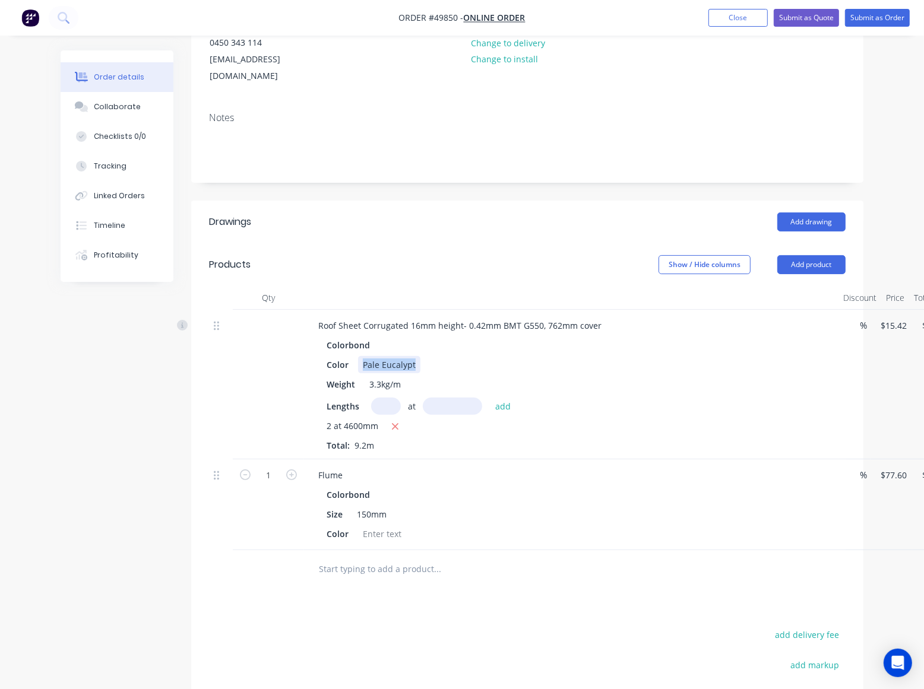
drag, startPoint x: 360, startPoint y: 346, endPoint x: 450, endPoint y: 338, distance: 89.4
click at [450, 338] on div "Colorbond Color Pale Eucalypt Weight 3.3kg/m Lengths at add 2 at 4600mm Total: …" at bounding box center [571, 394] width 525 height 115
copy div "Pale Eucalypt"
click at [380, 526] on div at bounding box center [382, 534] width 48 height 17
paste div
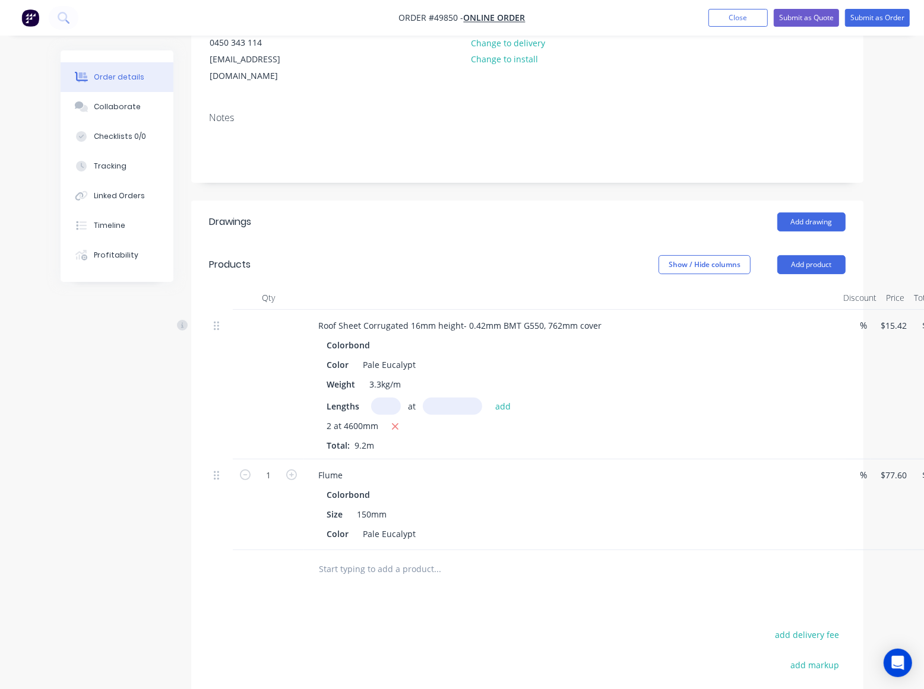
click at [527, 526] on div "Color Pale Eucalypt" at bounding box center [569, 534] width 494 height 17
click at [350, 467] on div "Flume" at bounding box center [330, 475] width 43 height 17
click at [364, 467] on div "Flume- cprugated" at bounding box center [354, 475] width 90 height 17
click at [547, 486] on div "Colorbond" at bounding box center [571, 494] width 489 height 17
click at [398, 467] on div "Flume- corrugated" at bounding box center [355, 475] width 93 height 17
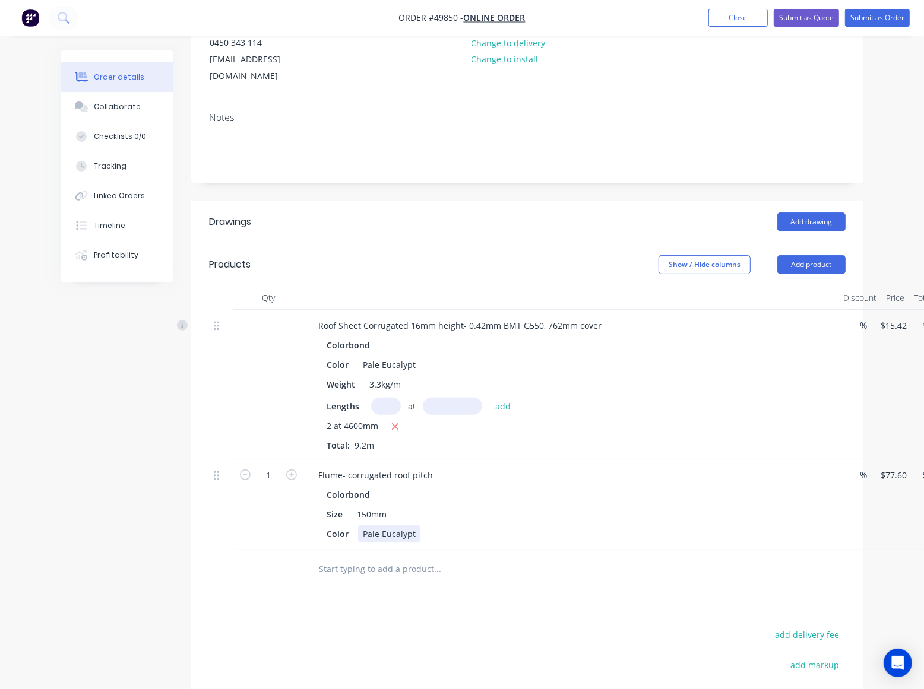
click at [435, 508] on div "Colorbond Size 150mm Color Pale Eucalypt" at bounding box center [571, 514] width 525 height 56
click at [555, 565] on input "text" at bounding box center [437, 570] width 238 height 24
click at [470, 486] on div "Colorbond" at bounding box center [571, 494] width 489 height 17
click at [716, 506] on div "Size 150mm" at bounding box center [569, 514] width 494 height 17
click at [662, 558] on div at bounding box center [487, 570] width 356 height 24
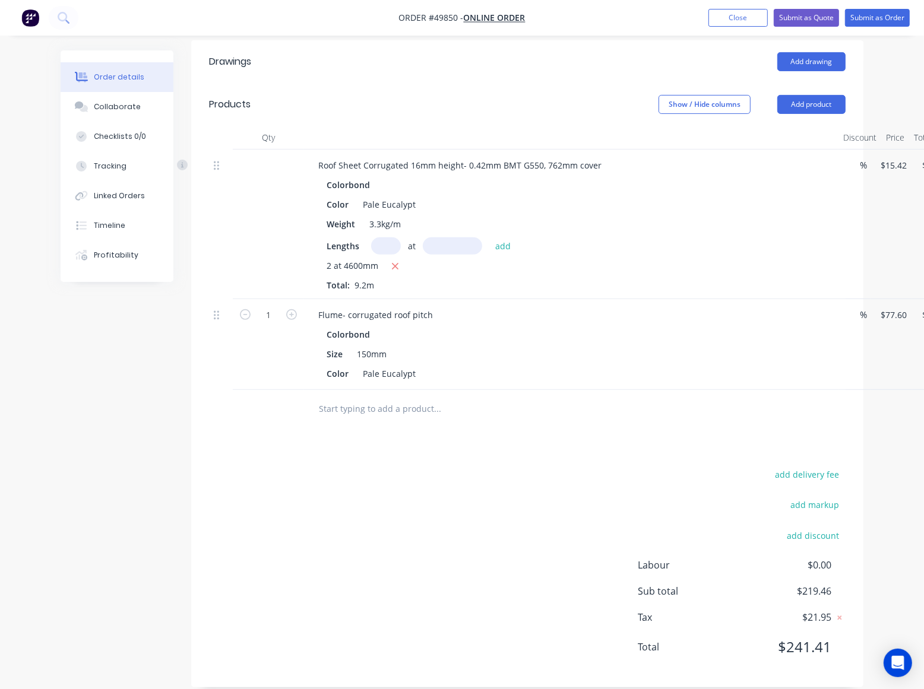
scroll to position [0, 0]
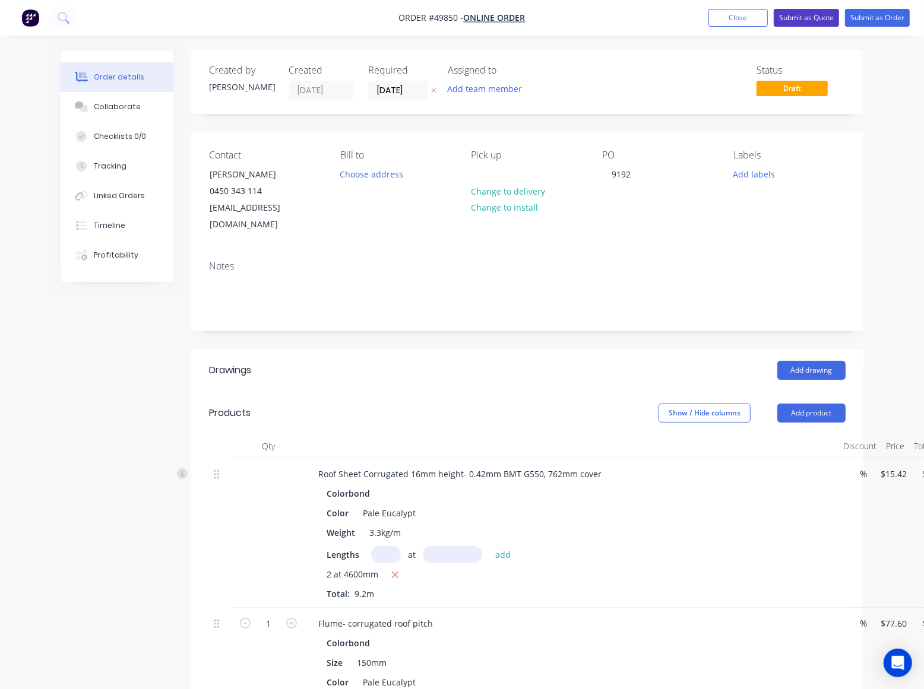
click at [819, 11] on button "Submit as Quote" at bounding box center [806, 18] width 65 height 18
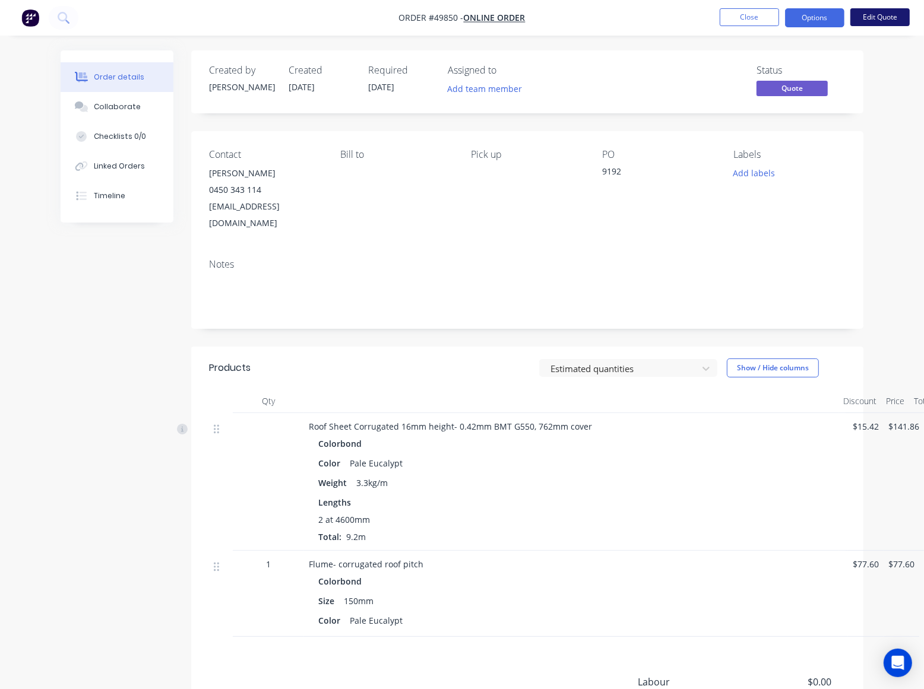
click at [901, 15] on button "Edit Quote" at bounding box center [879, 17] width 59 height 18
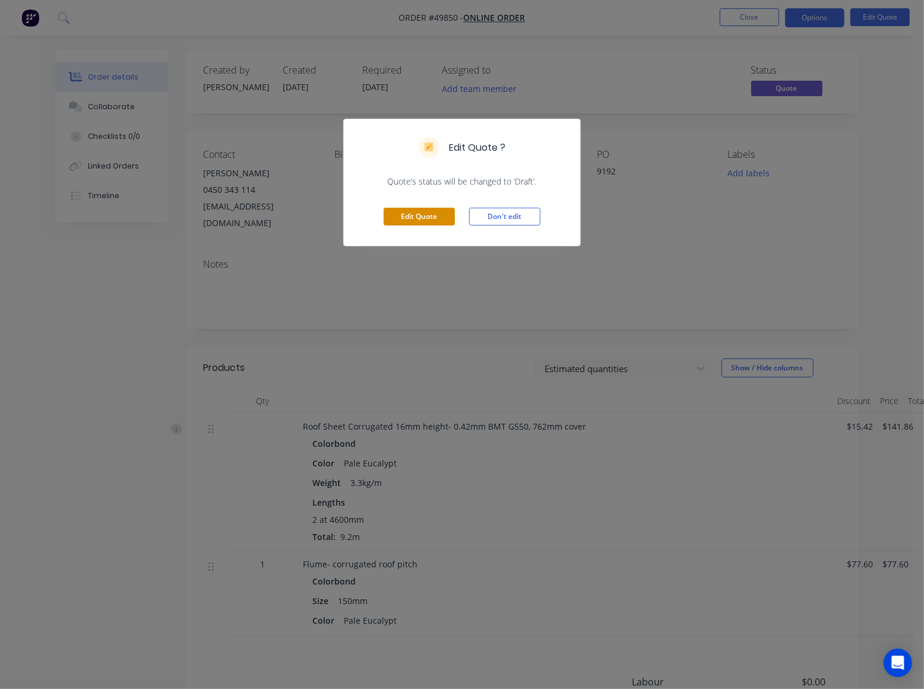
click at [423, 224] on button "Edit Quote" at bounding box center [419, 217] width 71 height 18
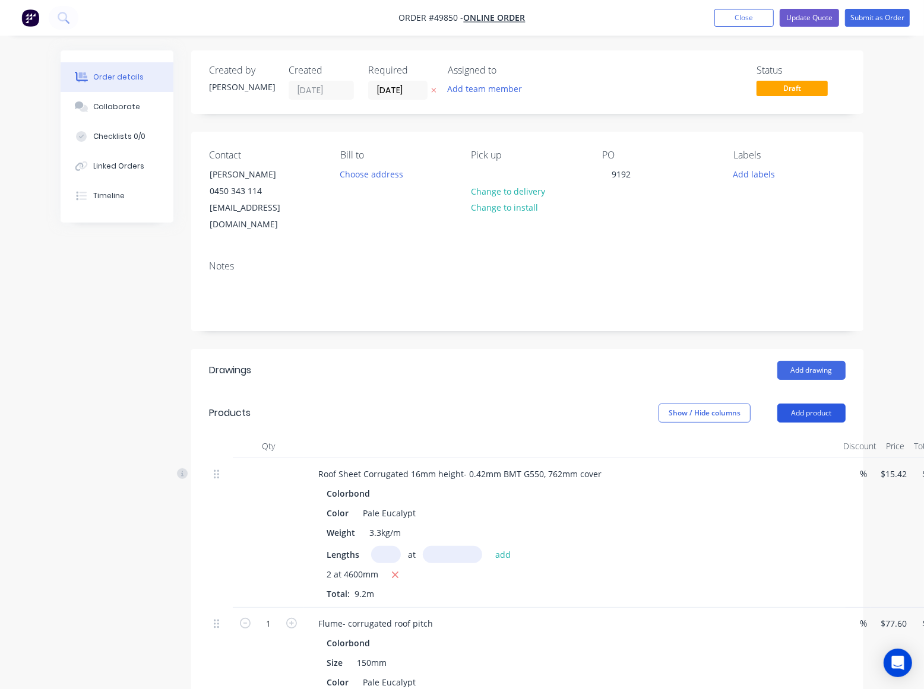
click at [815, 404] on button "Add product" at bounding box center [811, 413] width 68 height 19
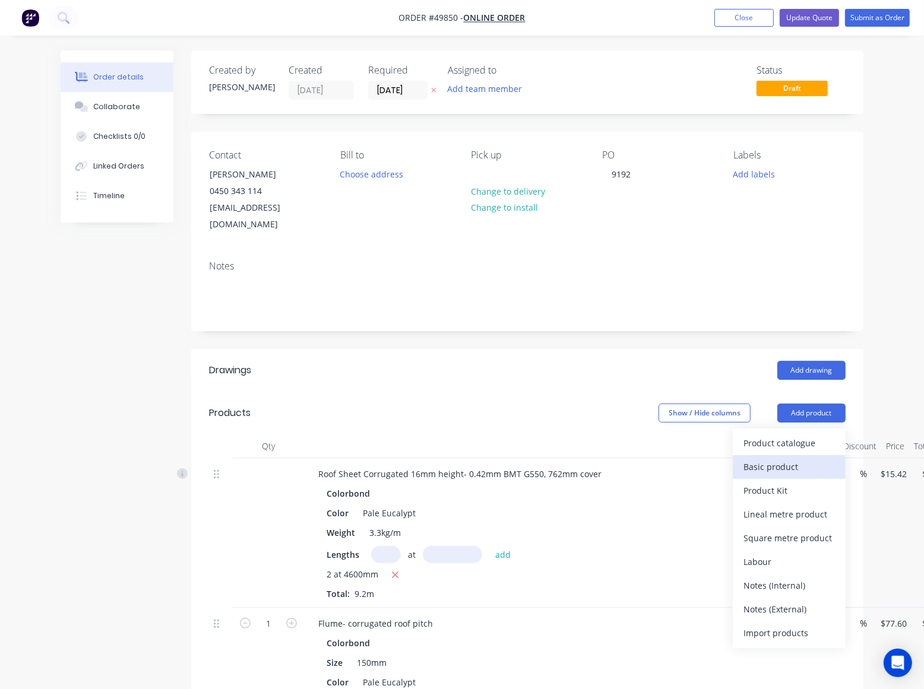
click at [781, 458] on div "Basic product" at bounding box center [788, 466] width 91 height 17
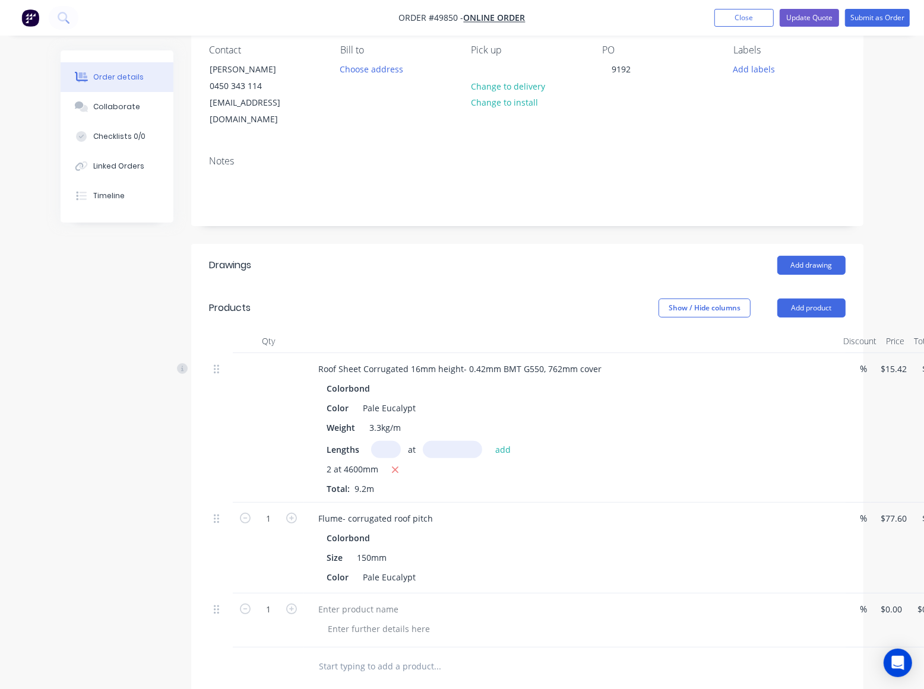
scroll to position [148, 0]
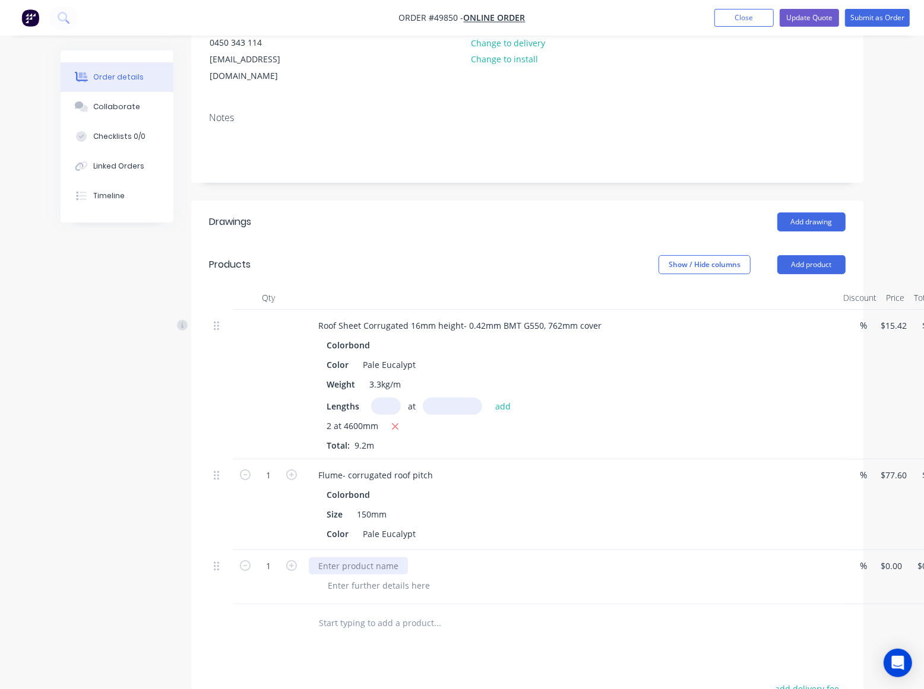
click at [368, 558] on div at bounding box center [358, 566] width 99 height 17
click at [846, 553] on div "1 Material waste surcharge for sheet under 10m % 0 0 $0.00 $0.00" at bounding box center [527, 577] width 637 height 54
type input "$7.71"
click at [668, 612] on div at bounding box center [518, 624] width 418 height 24
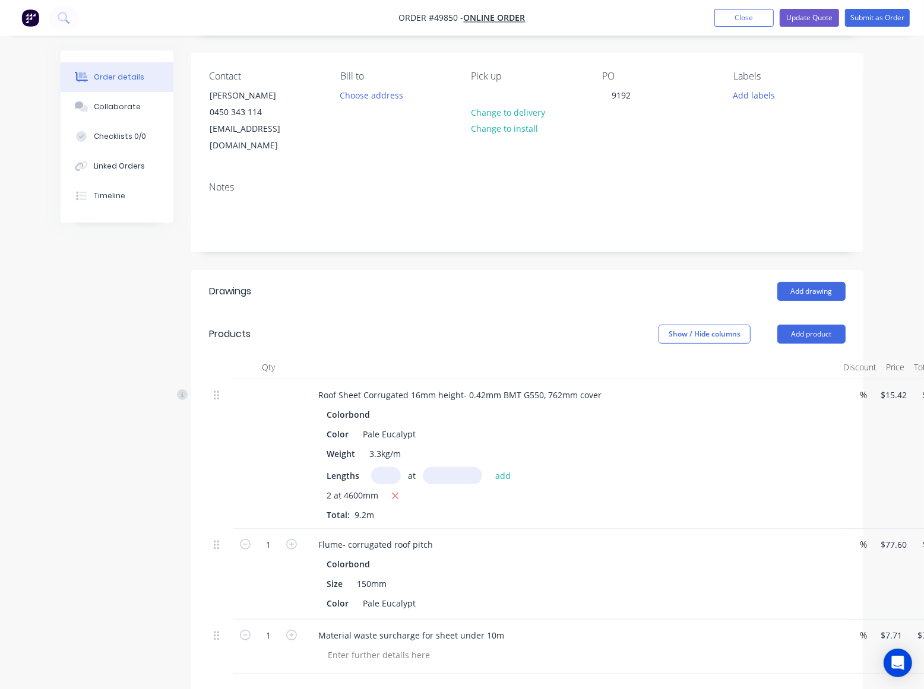
scroll to position [0, 0]
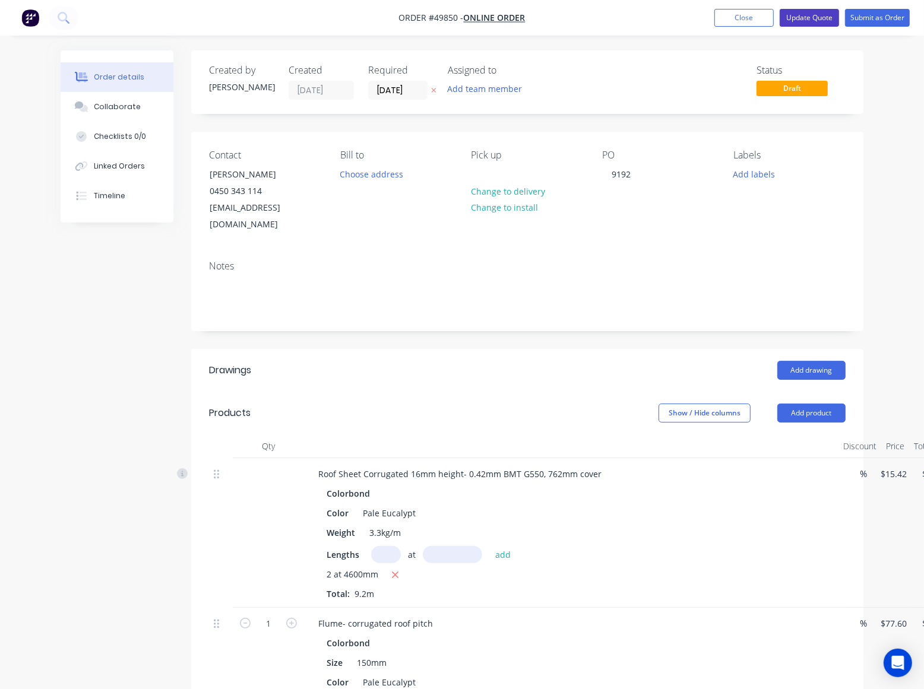
click at [792, 20] on button "Update Quote" at bounding box center [809, 18] width 59 height 18
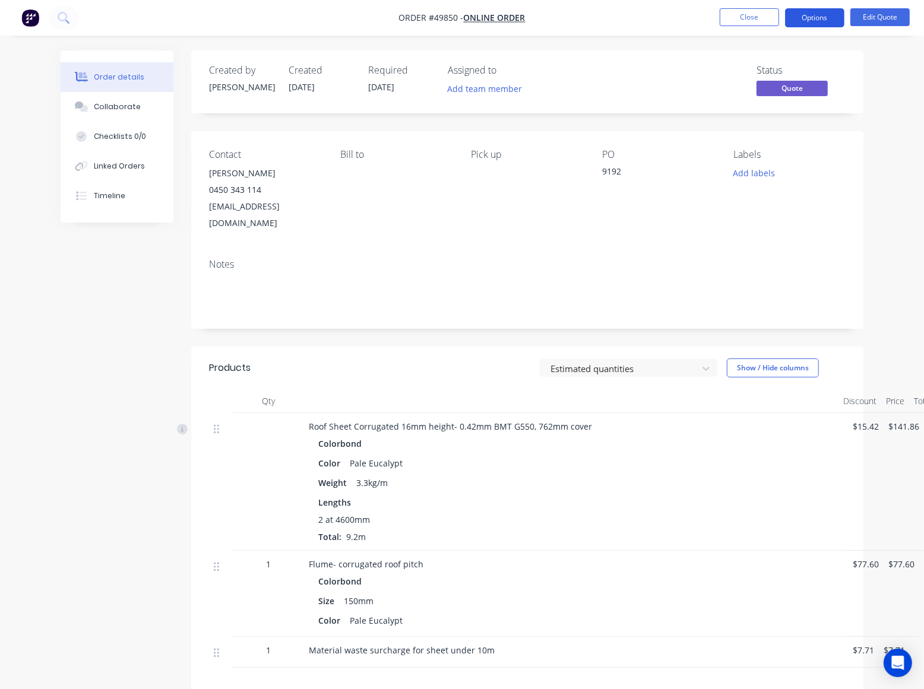
click at [827, 24] on button "Options" at bounding box center [814, 17] width 59 height 19
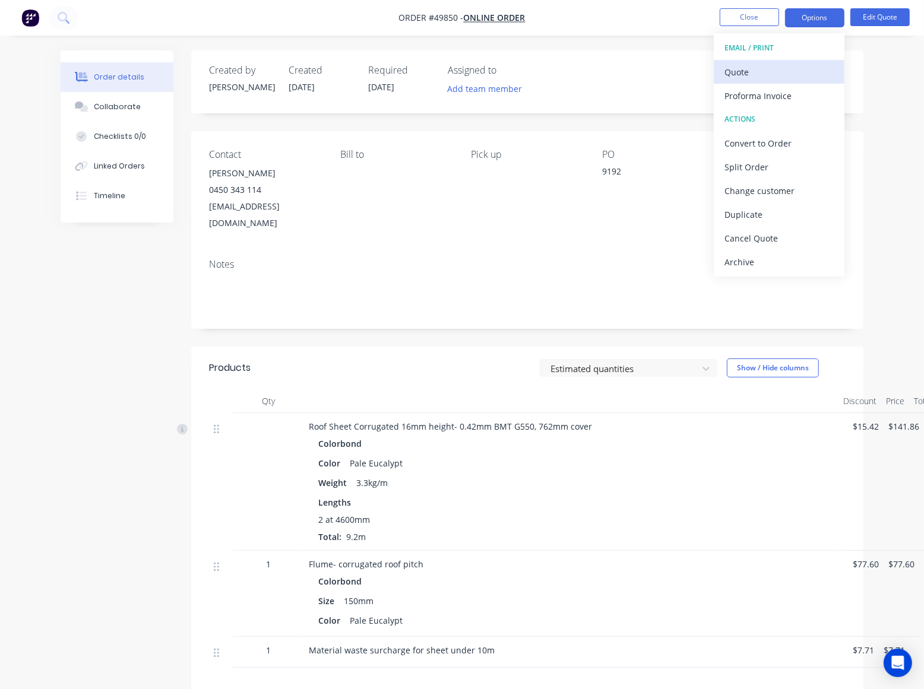
click at [793, 78] on div "Quote" at bounding box center [778, 72] width 109 height 17
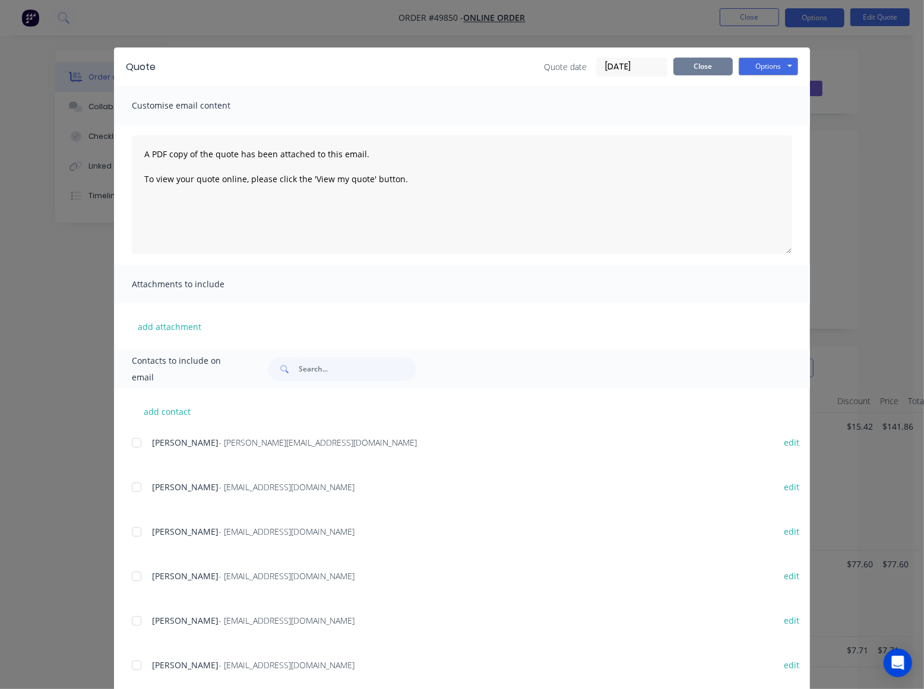
click at [726, 67] on button "Close" at bounding box center [702, 67] width 59 height 18
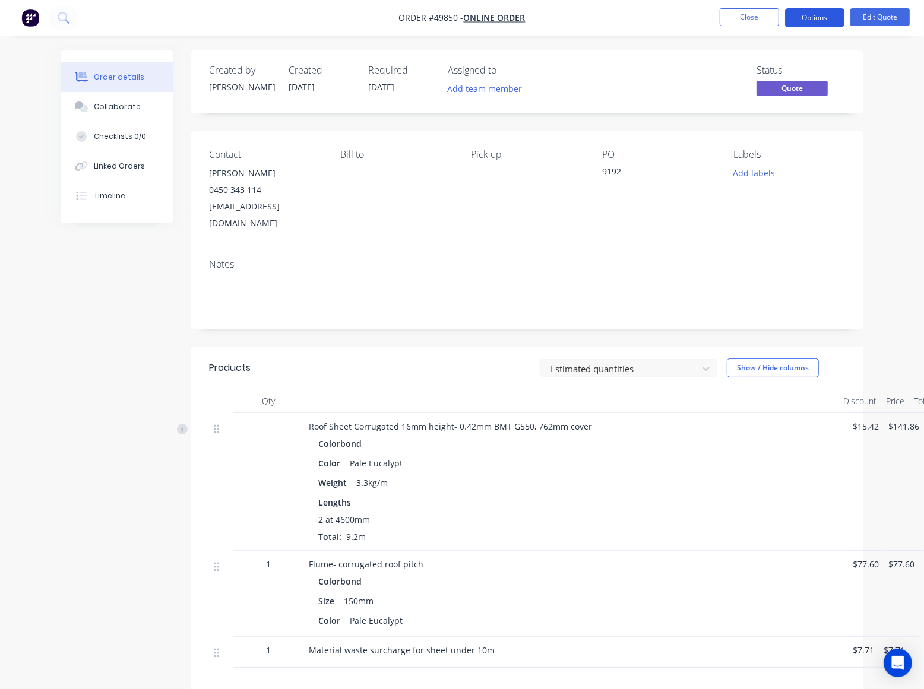
click at [827, 21] on button "Options" at bounding box center [814, 17] width 59 height 19
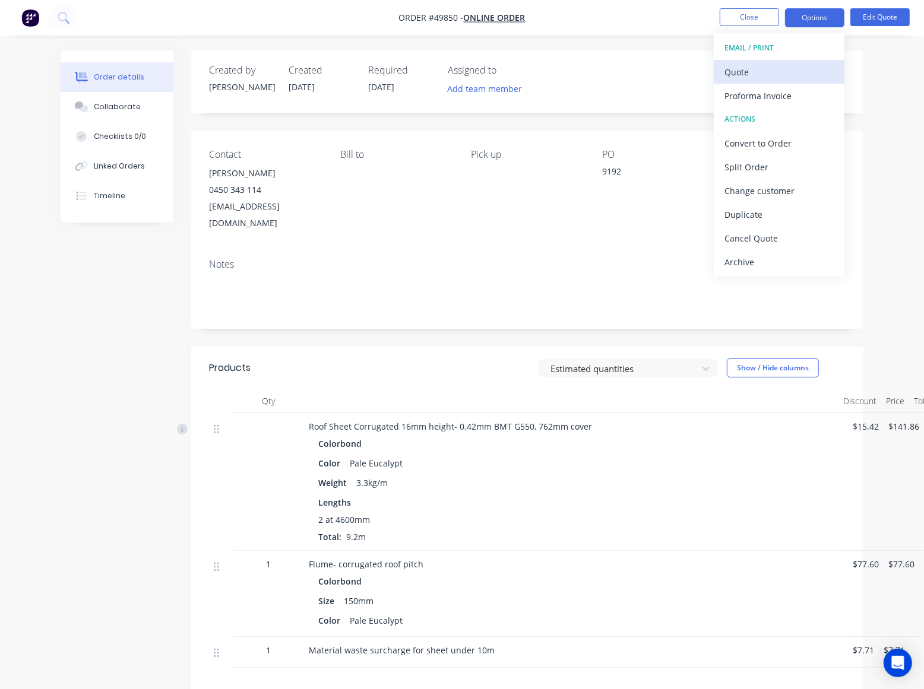
click at [791, 65] on div "Quote" at bounding box center [778, 72] width 109 height 17
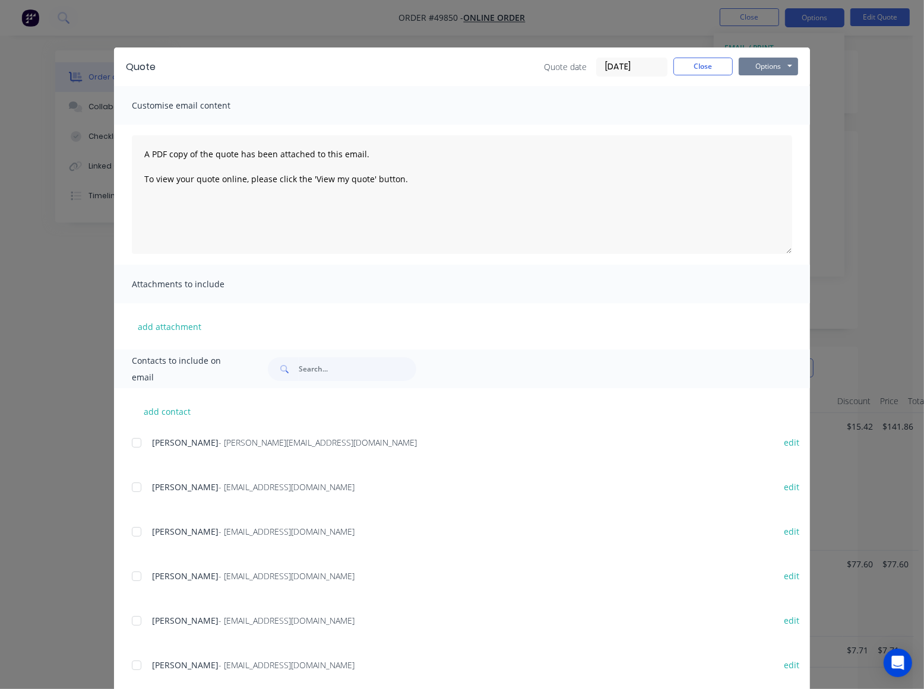
click at [779, 65] on button "Options" at bounding box center [768, 67] width 59 height 18
click at [767, 90] on button "Preview" at bounding box center [777, 88] width 76 height 20
click at [691, 67] on button "Close" at bounding box center [702, 67] width 59 height 18
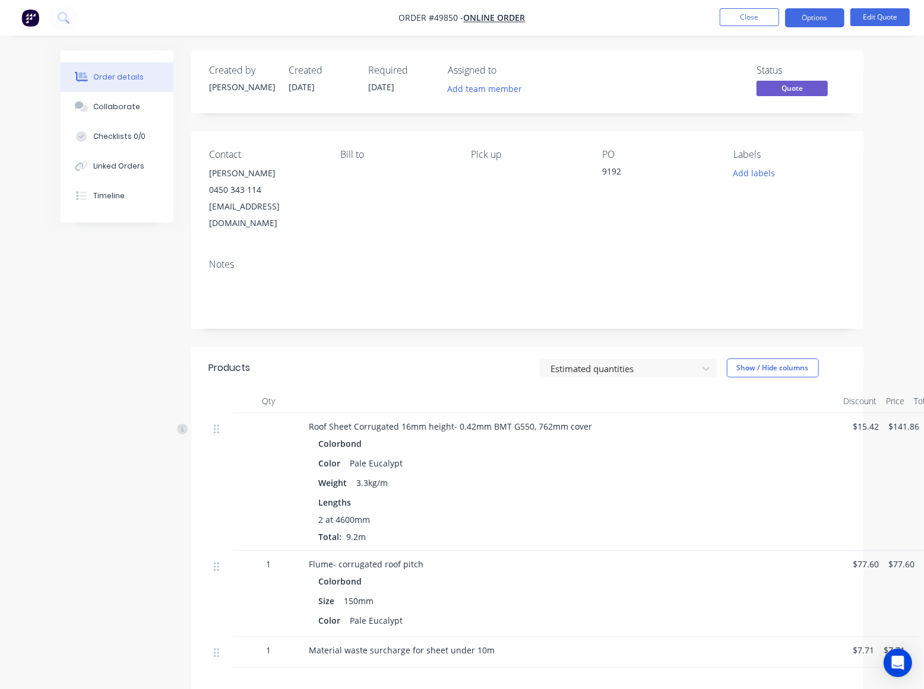
click at [591, 132] on div "Contact Dylan Knight 0450 343 114 dylanknight12@aol.co.uk Bill to Pick up PO 91…" at bounding box center [527, 190] width 672 height 118
click at [760, 6] on nav "Order #49850 - Online Order Close Options Edit Quote" at bounding box center [462, 18] width 924 height 36
click at [758, 8] on button "Close" at bounding box center [749, 17] width 59 height 18
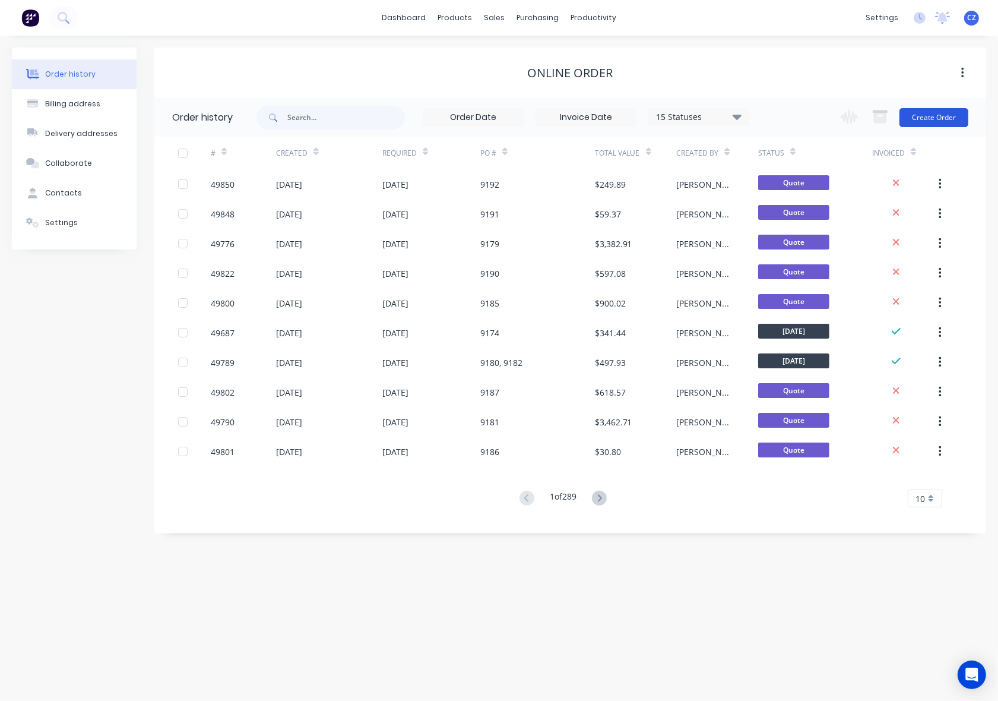
click at [939, 113] on button "Create Order" at bounding box center [934, 117] width 69 height 19
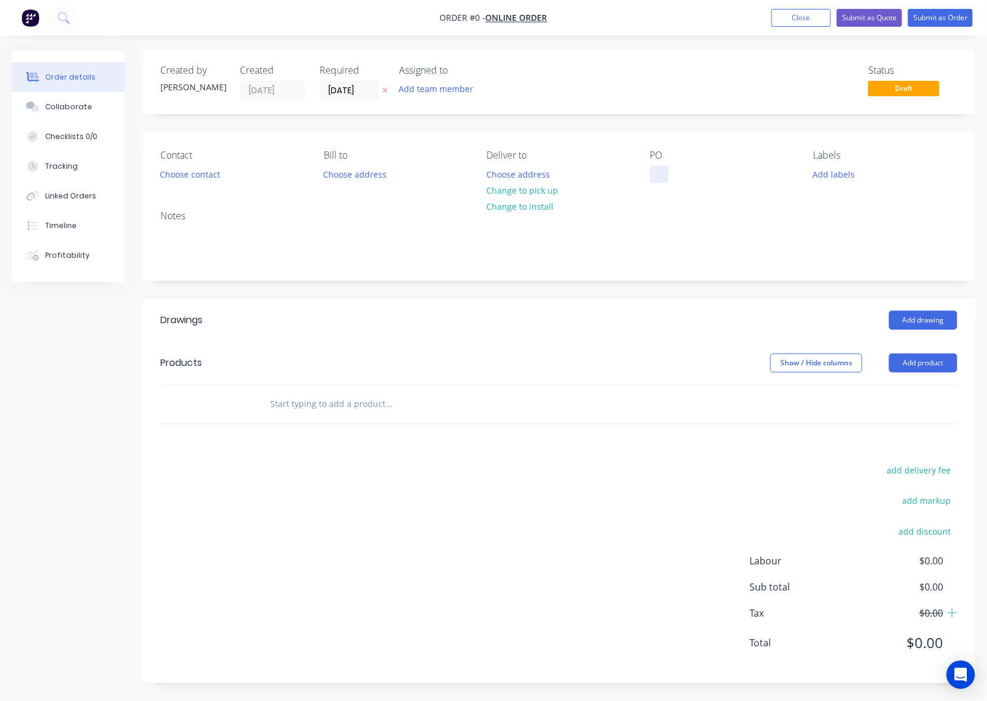
click at [652, 173] on div at bounding box center [659, 174] width 19 height 17
paste div
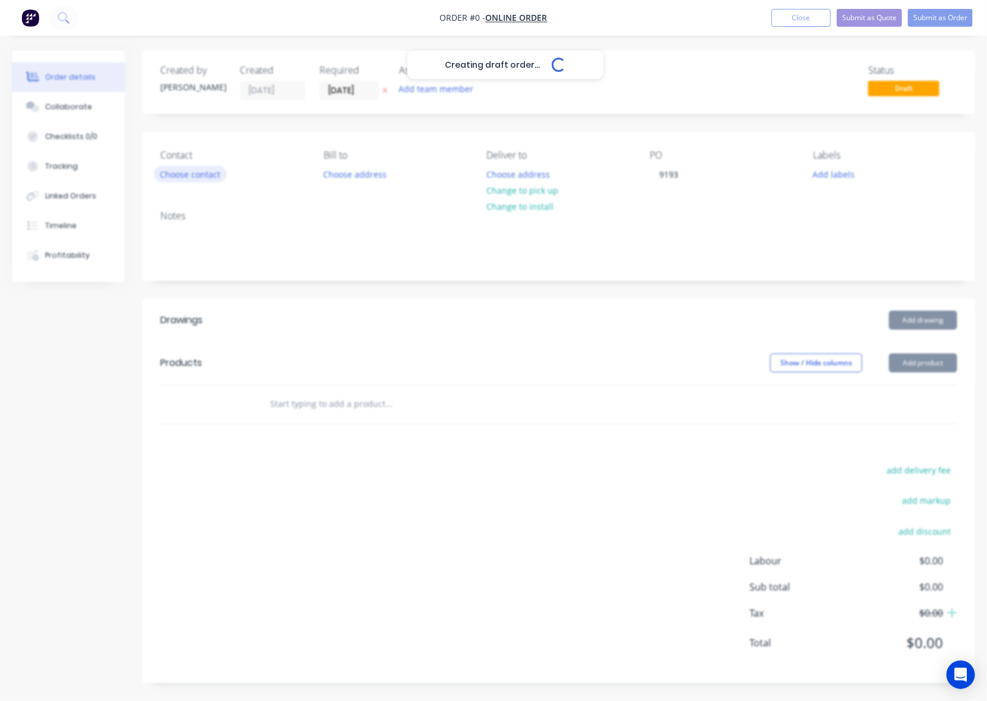
click at [216, 176] on div "Creating draft order... Loading... Order details Collaborate Checklists 0/0 Tra…" at bounding box center [493, 375] width 987 height 650
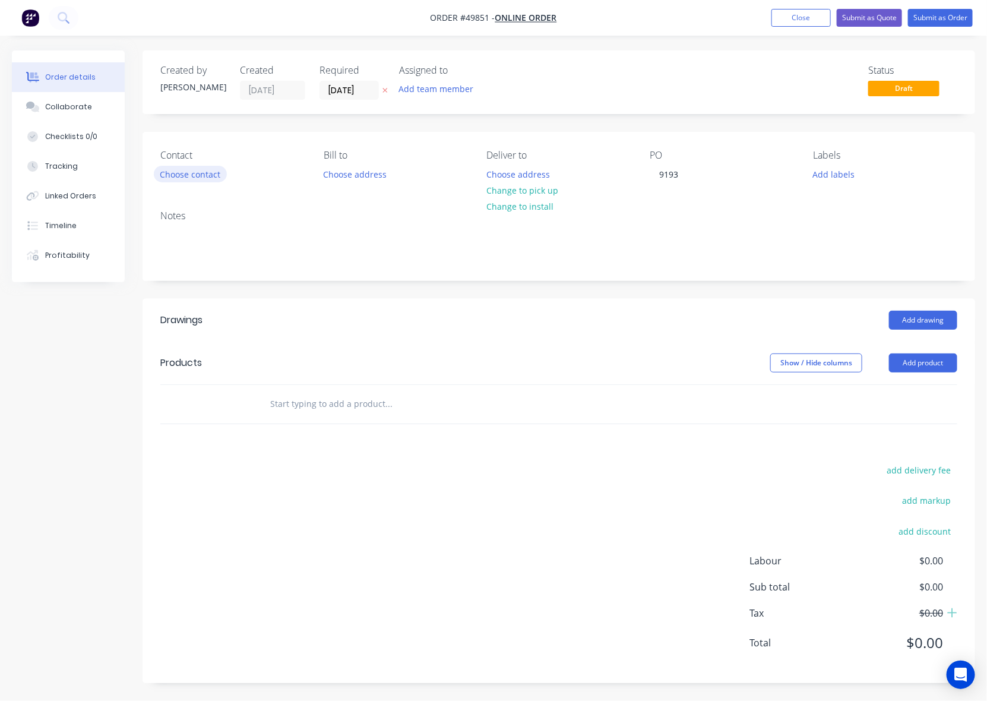
click at [170, 181] on button "Choose contact" at bounding box center [190, 174] width 73 height 16
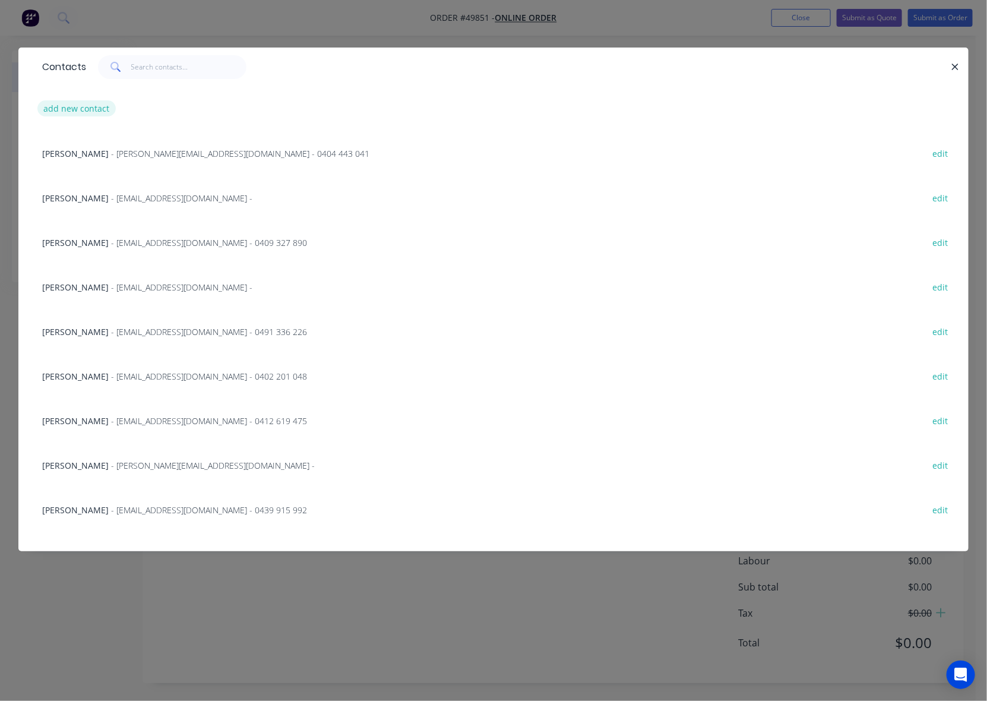
click at [83, 107] on button "add new contact" at bounding box center [76, 108] width 78 height 16
select select "AU"
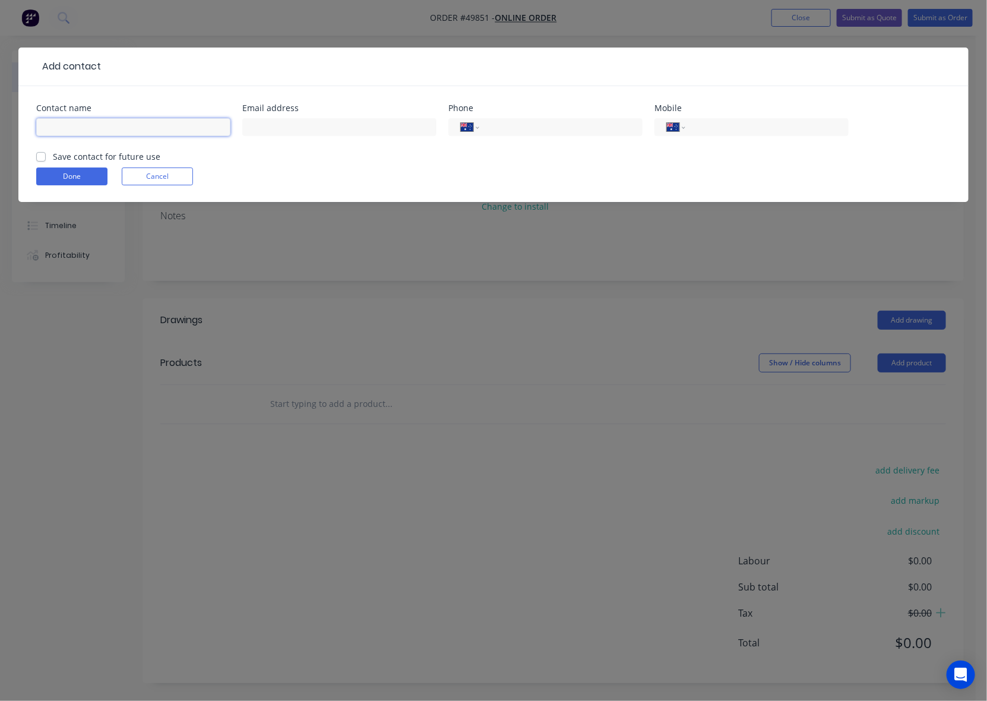
click at [78, 125] on input "text" at bounding box center [133, 127] width 194 height 18
paste input "Ray McMillan"
type input "Ray McMillan"
click at [735, 131] on input "tel" at bounding box center [765, 128] width 143 height 14
paste input "0437 051 284"
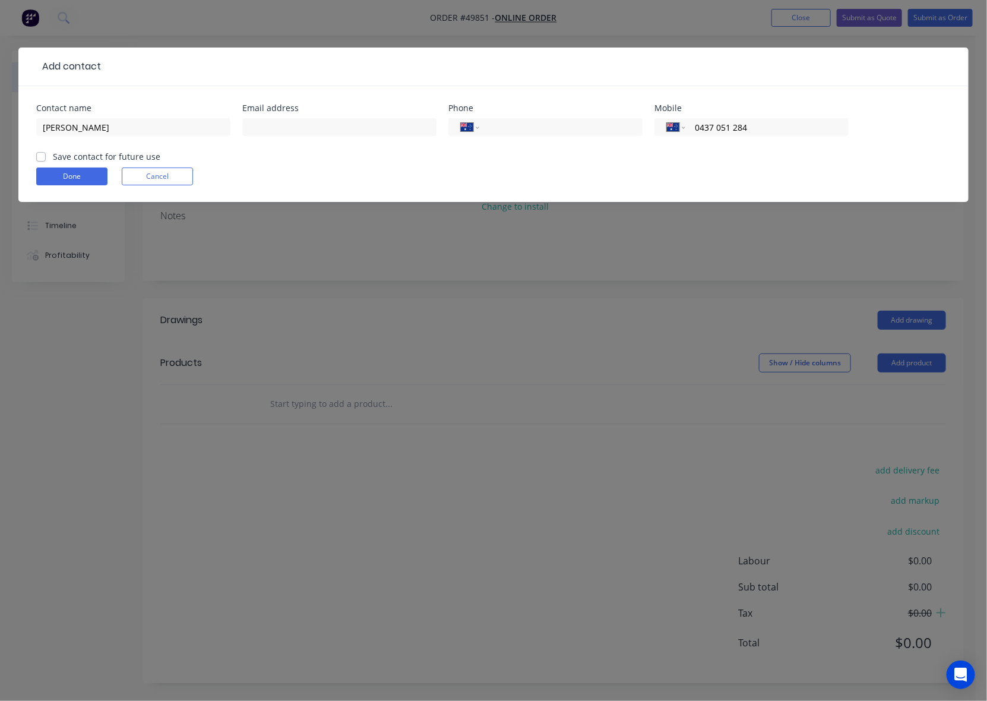
type input "0437 051 284"
click at [277, 134] on input "text" at bounding box center [339, 127] width 194 height 18
paste input "mcmillanrl@bigpond.com"
type input "mcmillanrl@bigpond.com"
click at [46, 176] on button "Done" at bounding box center [71, 176] width 71 height 18
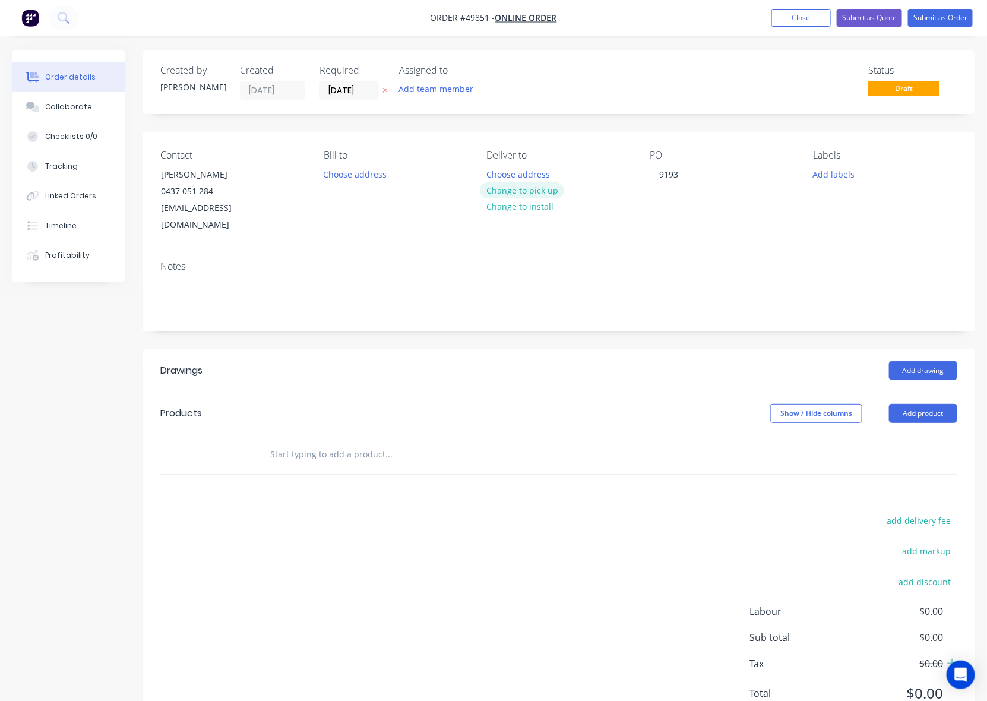
click at [512, 194] on button "Change to pick up" at bounding box center [522, 190] width 84 height 16
click at [897, 404] on button "Add product" at bounding box center [923, 413] width 68 height 19
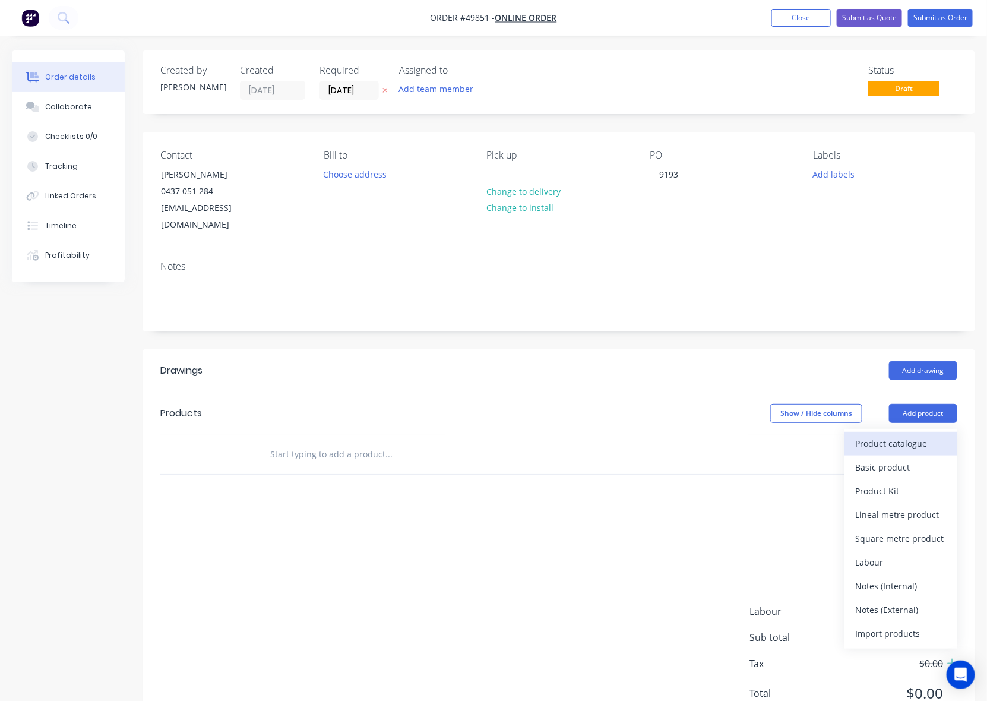
click at [895, 435] on div "Product catalogue" at bounding box center [900, 443] width 91 height 17
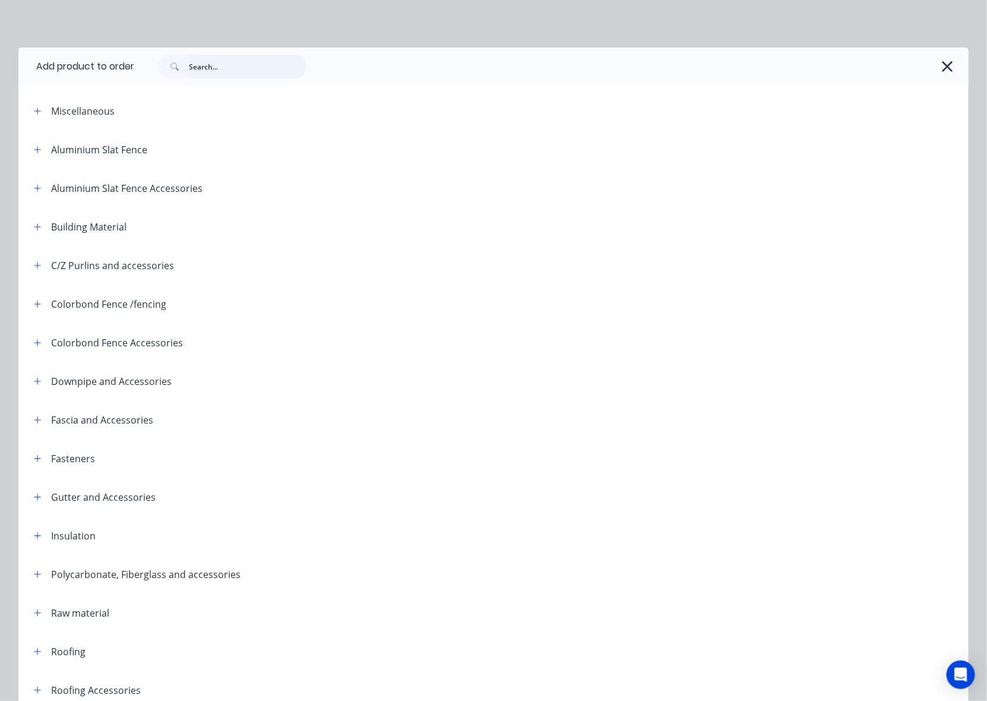
click at [252, 77] on input "text" at bounding box center [248, 67] width 118 height 24
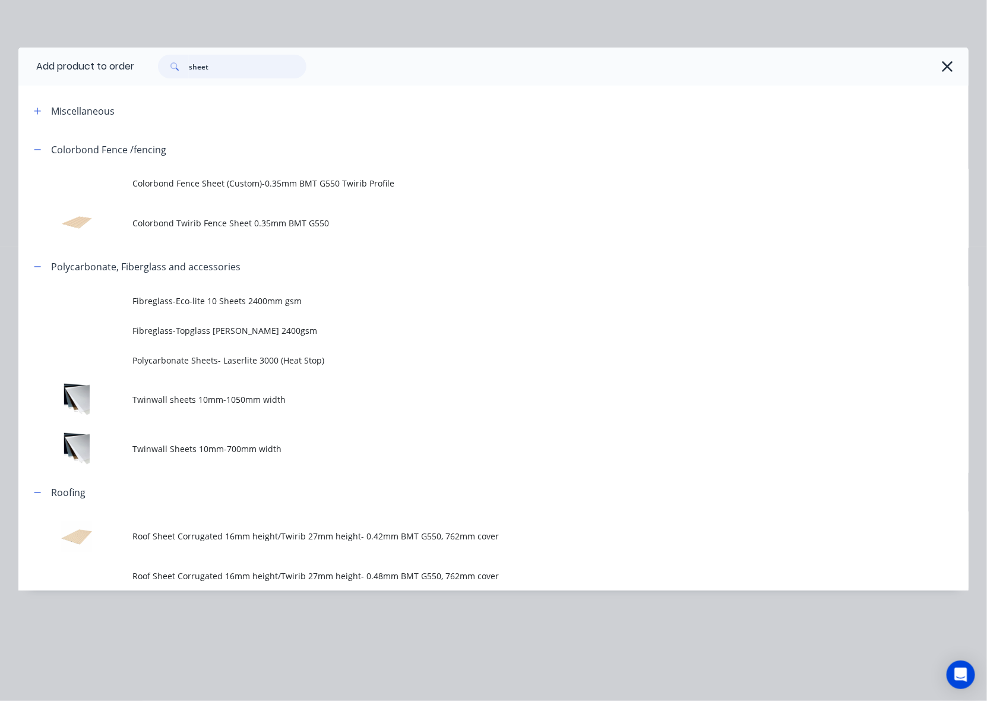
click at [153, 70] on div "sheet" at bounding box center [226, 67] width 160 height 24
type input "flume"
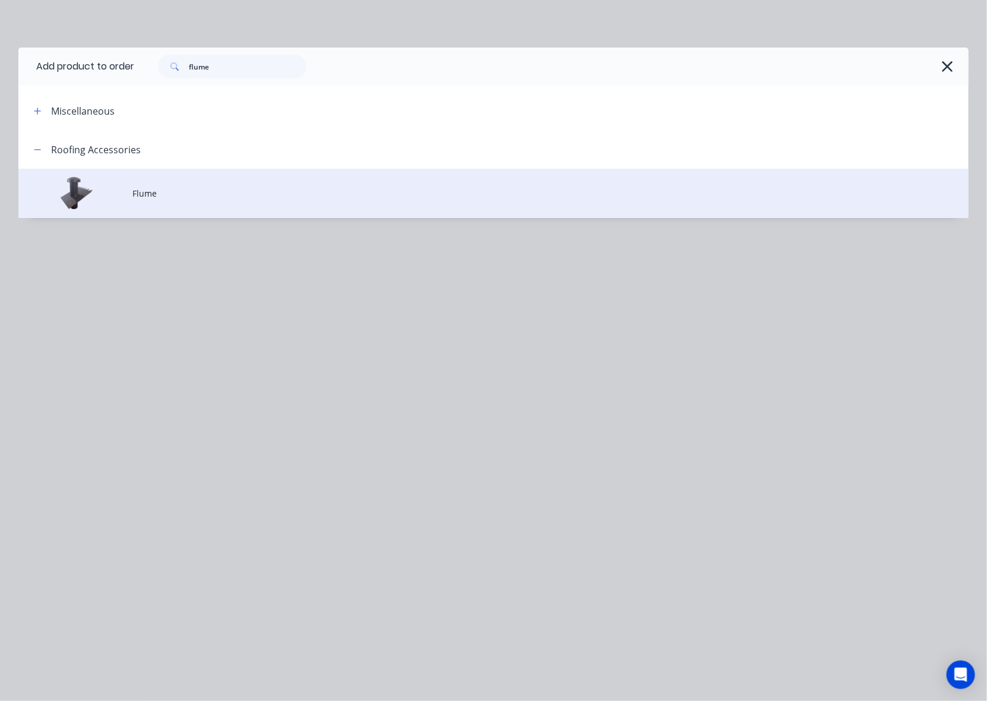
click at [244, 183] on td "Flume" at bounding box center [550, 193] width 836 height 49
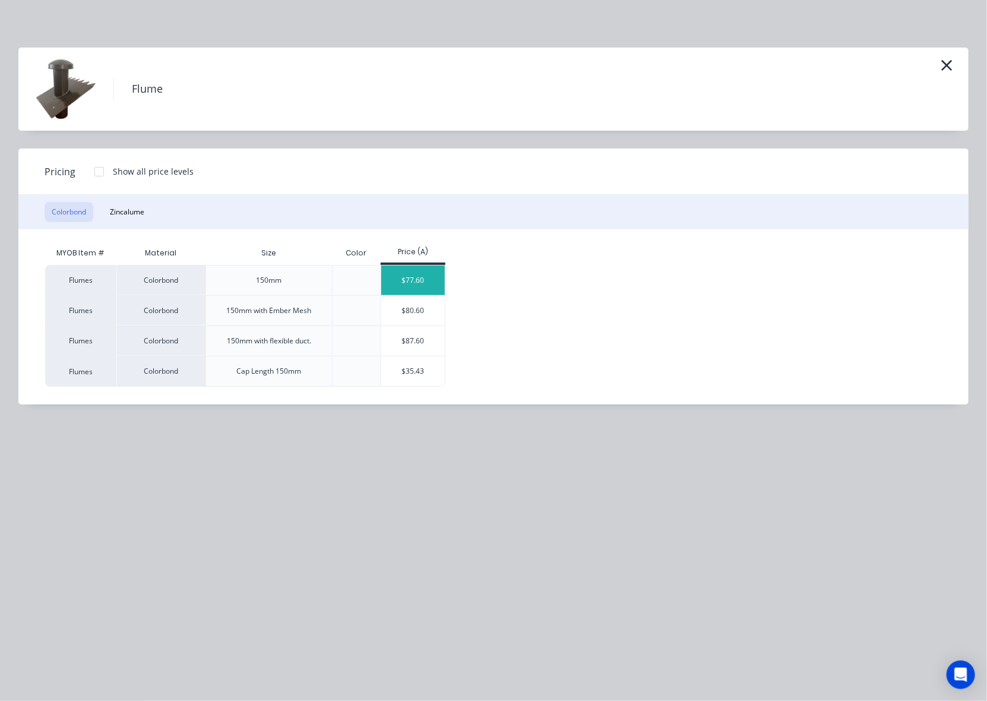
click at [425, 286] on div "$77.60" at bounding box center [413, 280] width 64 height 30
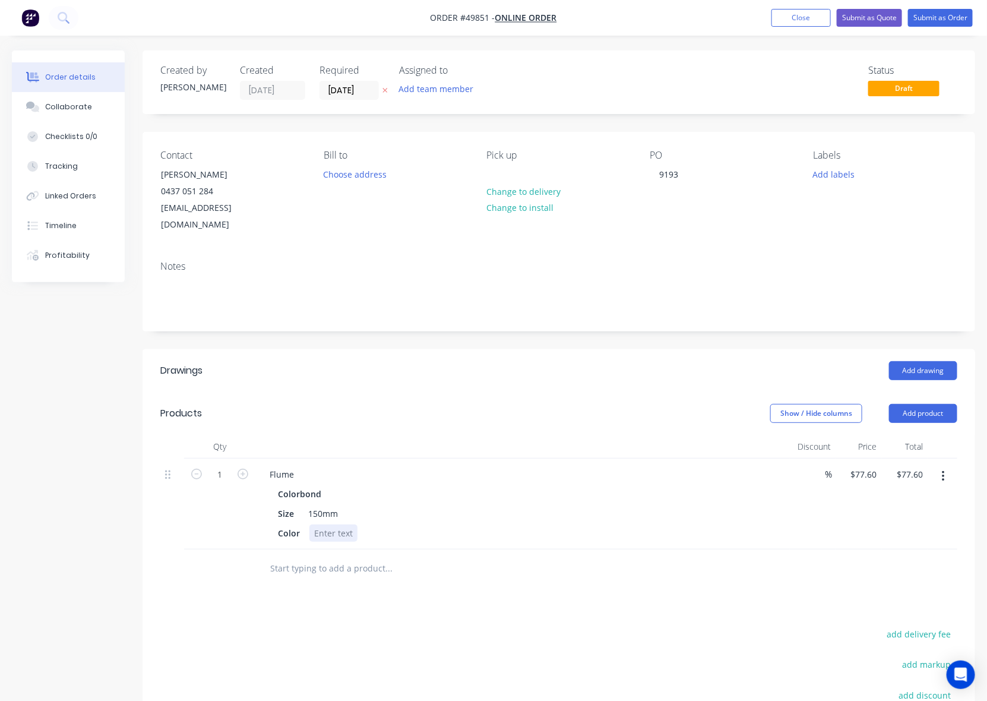
drag, startPoint x: 324, startPoint y: 527, endPoint x: 324, endPoint y: 520, distance: 7.1
click at [324, 527] on div "Flume Colorbond Size 150mm Color" at bounding box center [522, 503] width 534 height 91
click at [324, 524] on div at bounding box center [333, 532] width 48 height 17
paste div
click at [301, 466] on div "Flume" at bounding box center [281, 474] width 43 height 17
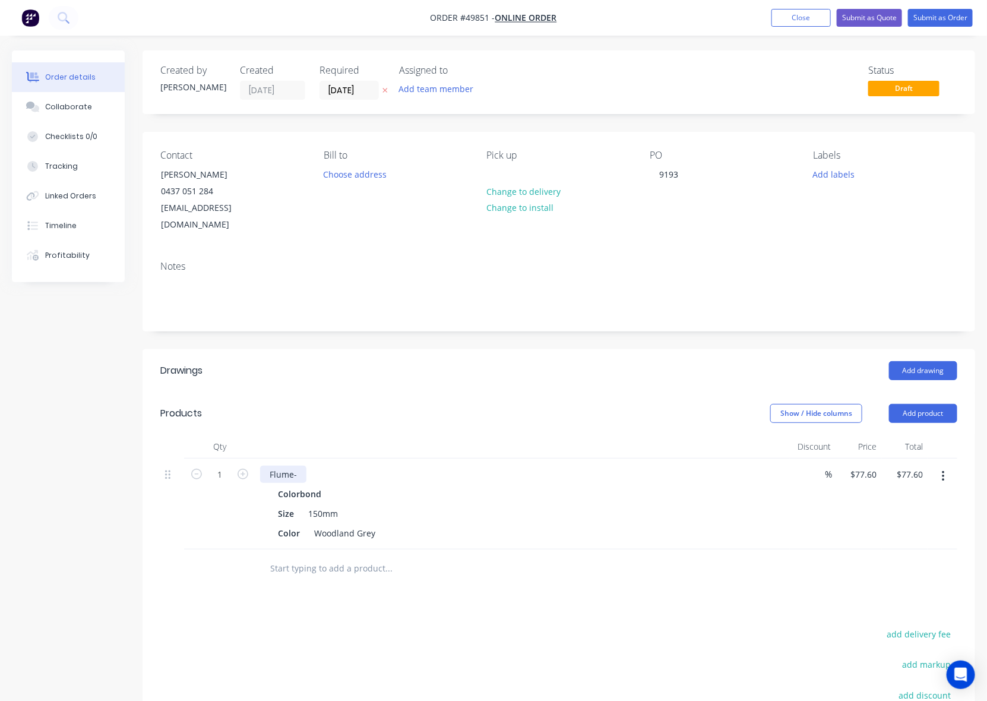
click at [301, 466] on div "Flume-" at bounding box center [283, 474] width 46 height 17
drag, startPoint x: 645, startPoint y: 446, endPoint x: 651, endPoint y: 444, distance: 6.4
click at [651, 458] on div "Flume- corrugated 22.5 degrees Colorbond Size 150mm Color Woodland Grey" at bounding box center [522, 503] width 534 height 91
click at [241, 469] on icon "button" at bounding box center [243, 474] width 11 height 11
type input "2"
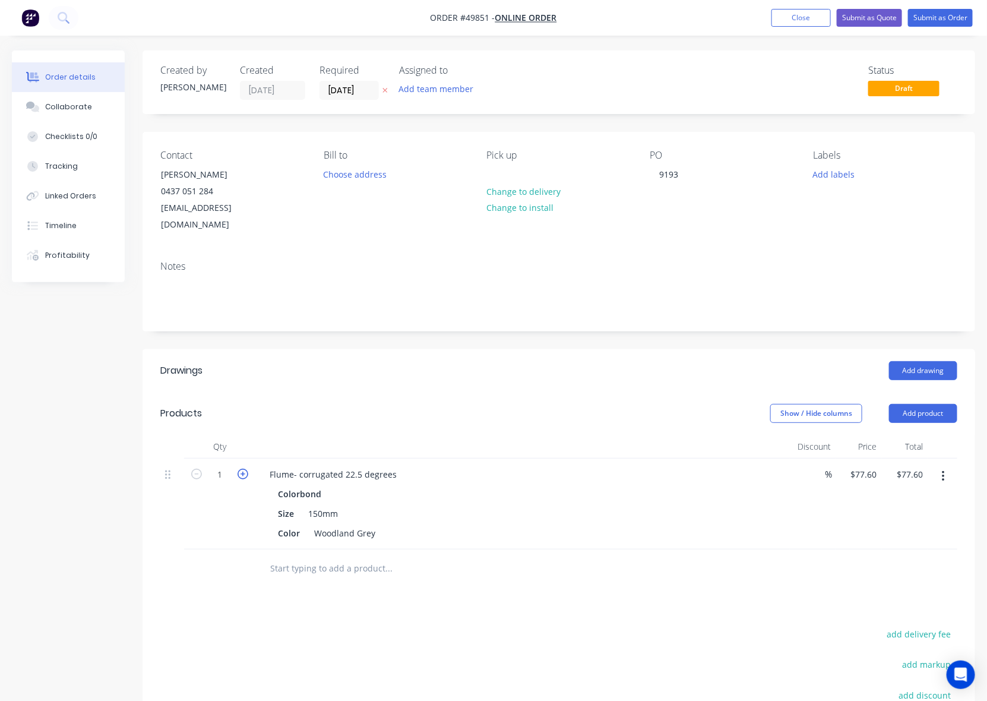
type input "$155.20"
click at [246, 469] on icon "button" at bounding box center [243, 474] width 11 height 11
type input "3"
type input "$232.80"
click at [397, 392] on header "Products Show / Hide columns Add product" at bounding box center [559, 413] width 833 height 43
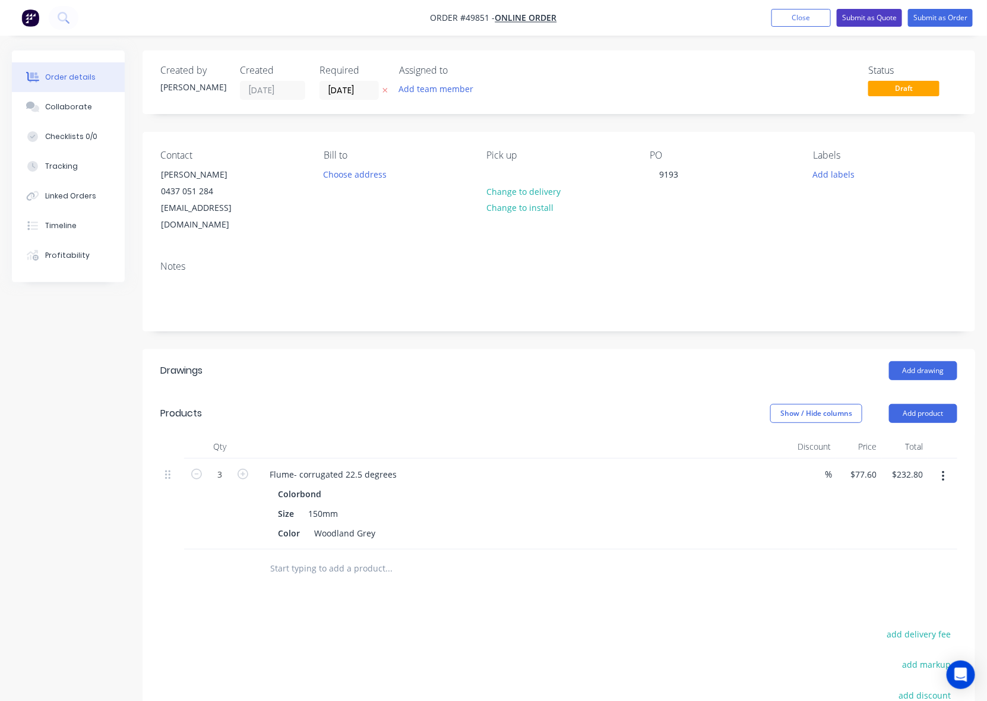
click at [882, 18] on button "Submit as Quote" at bounding box center [869, 18] width 65 height 18
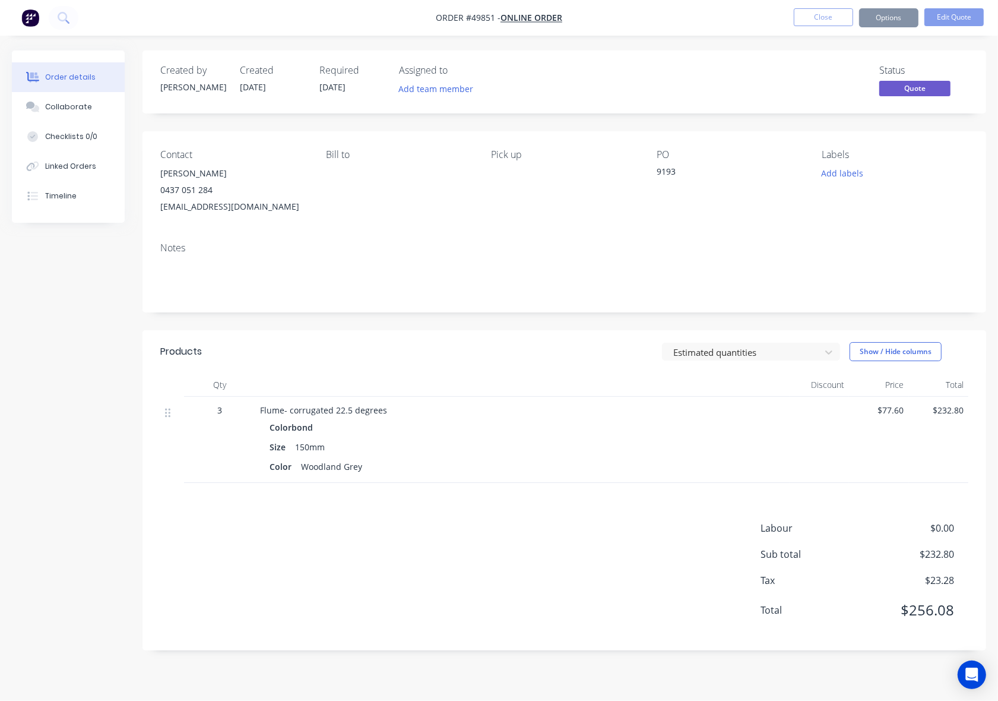
click at [879, 20] on button "Options" at bounding box center [888, 17] width 59 height 19
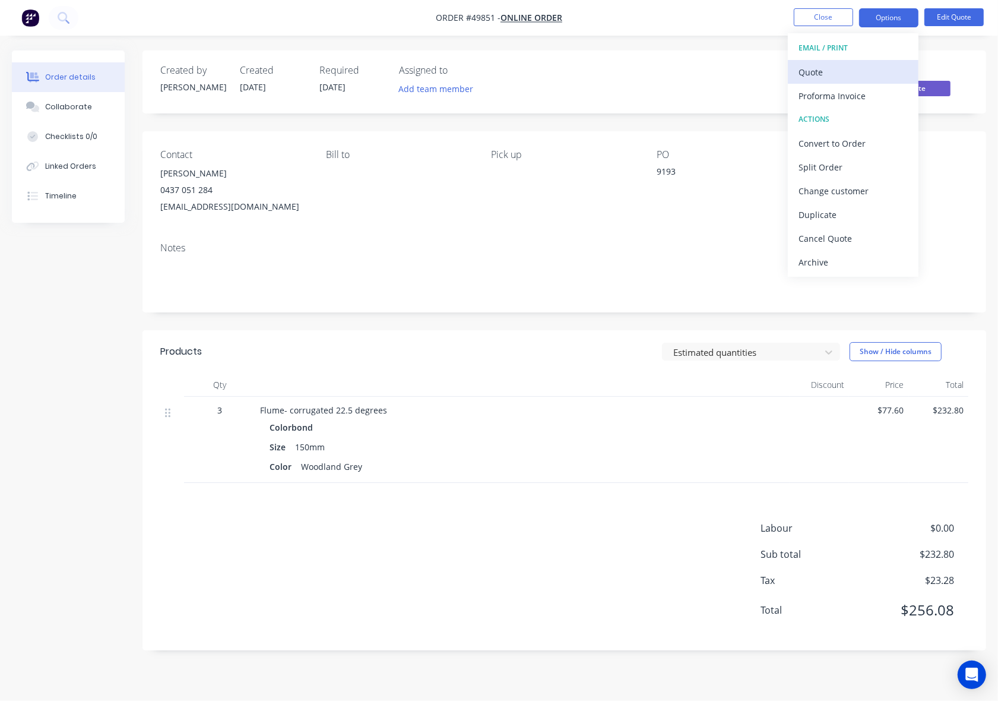
click at [861, 62] on button "Quote" at bounding box center [853, 72] width 131 height 24
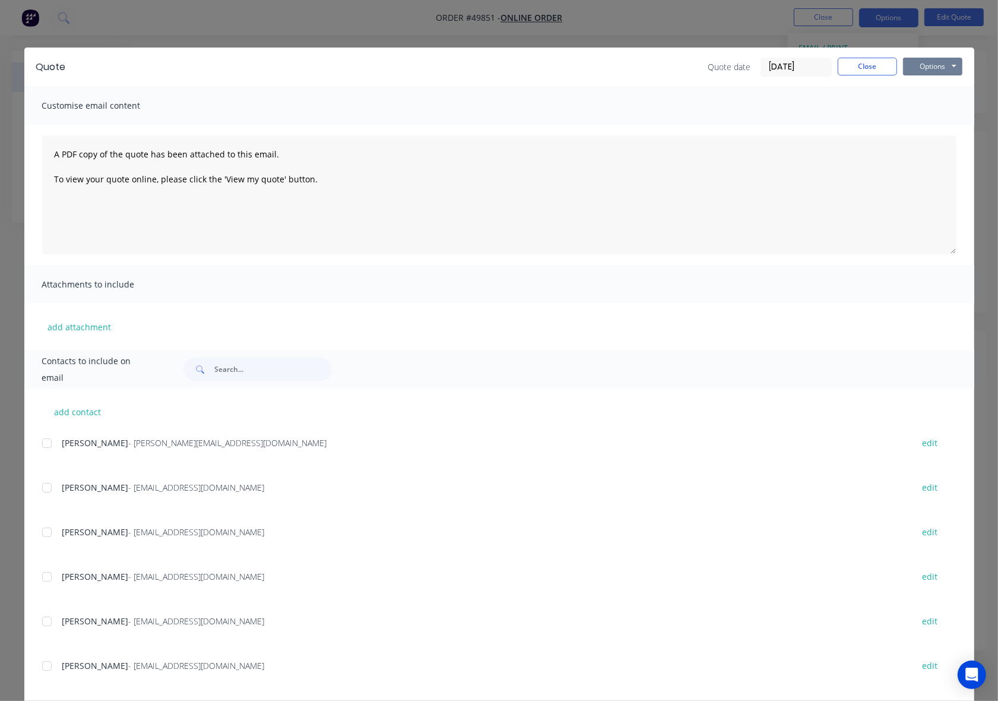
click at [909, 66] on button "Options" at bounding box center [932, 67] width 59 height 18
click at [913, 87] on button "Preview" at bounding box center [941, 88] width 76 height 20
click at [875, 69] on button "Close" at bounding box center [867, 67] width 59 height 18
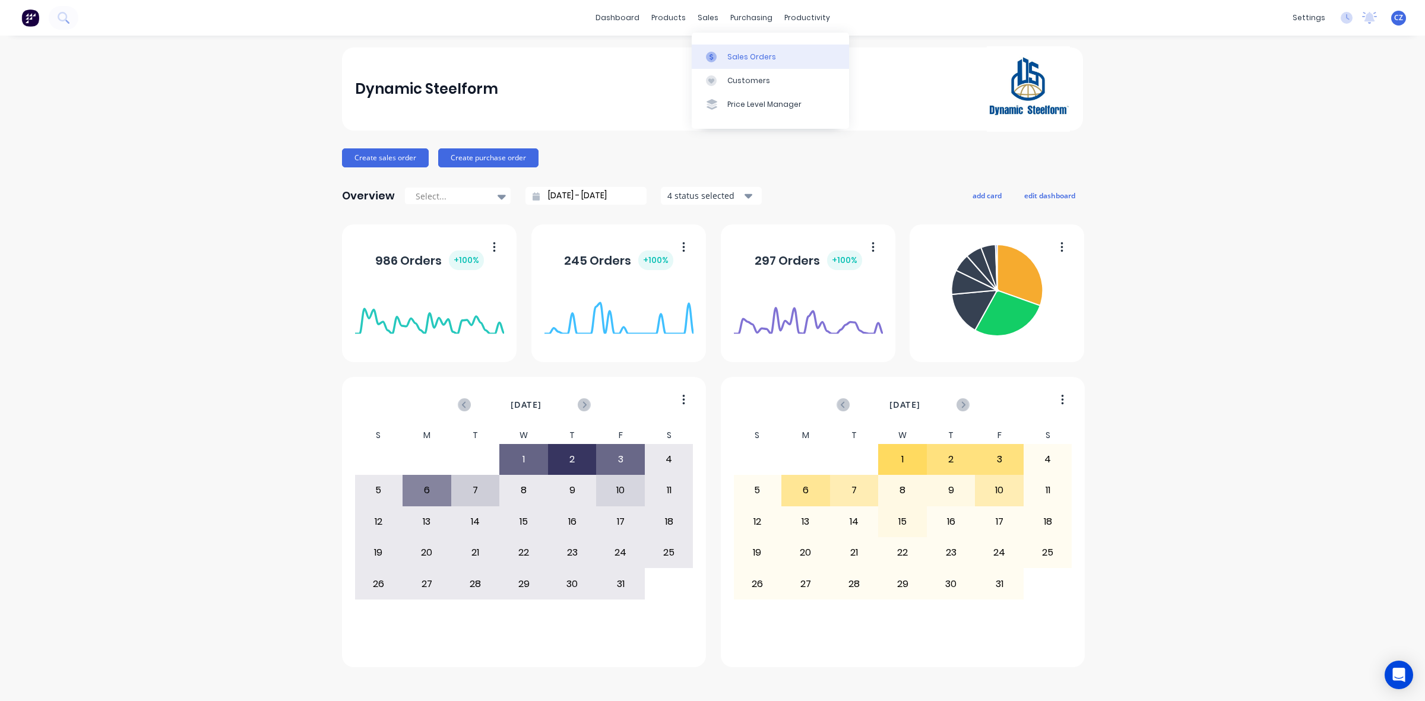
click at [735, 52] on div "Sales Orders" at bounding box center [751, 57] width 49 height 11
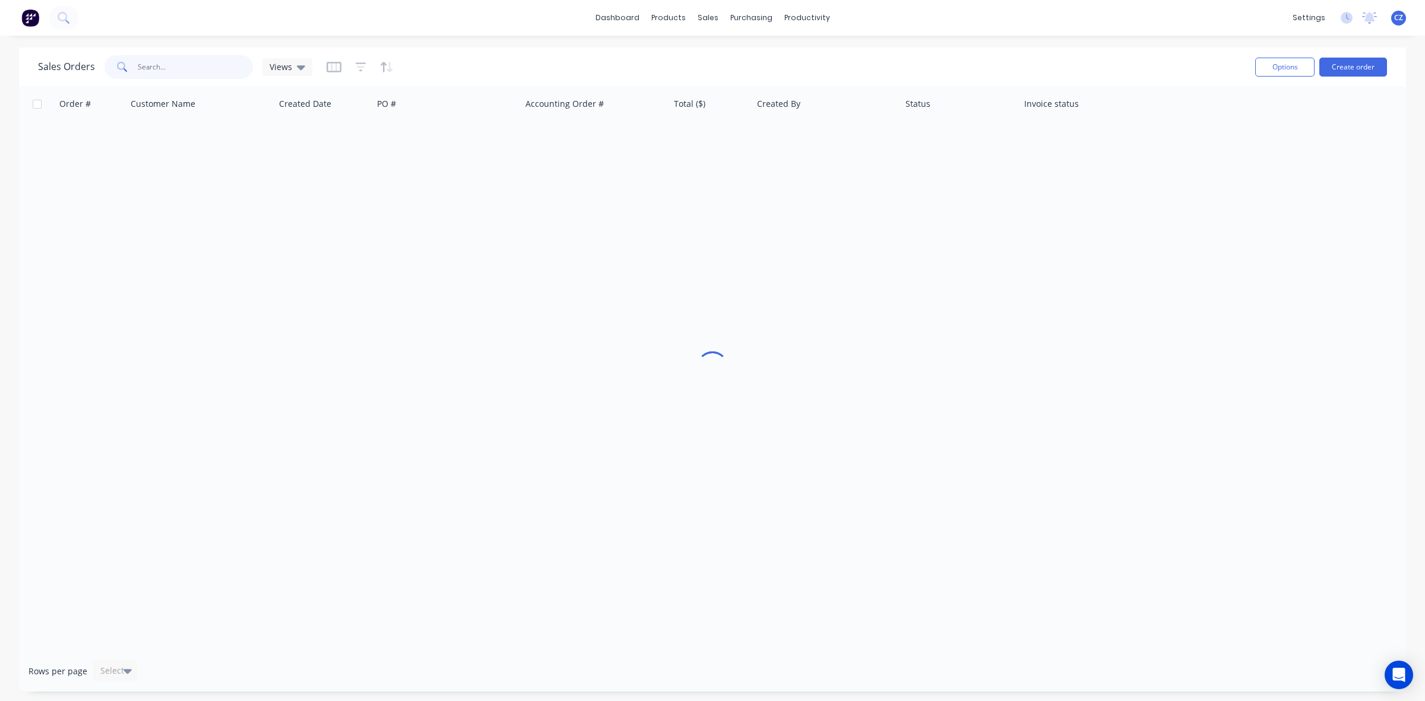
click at [193, 62] on input "text" at bounding box center [196, 67] width 116 height 24
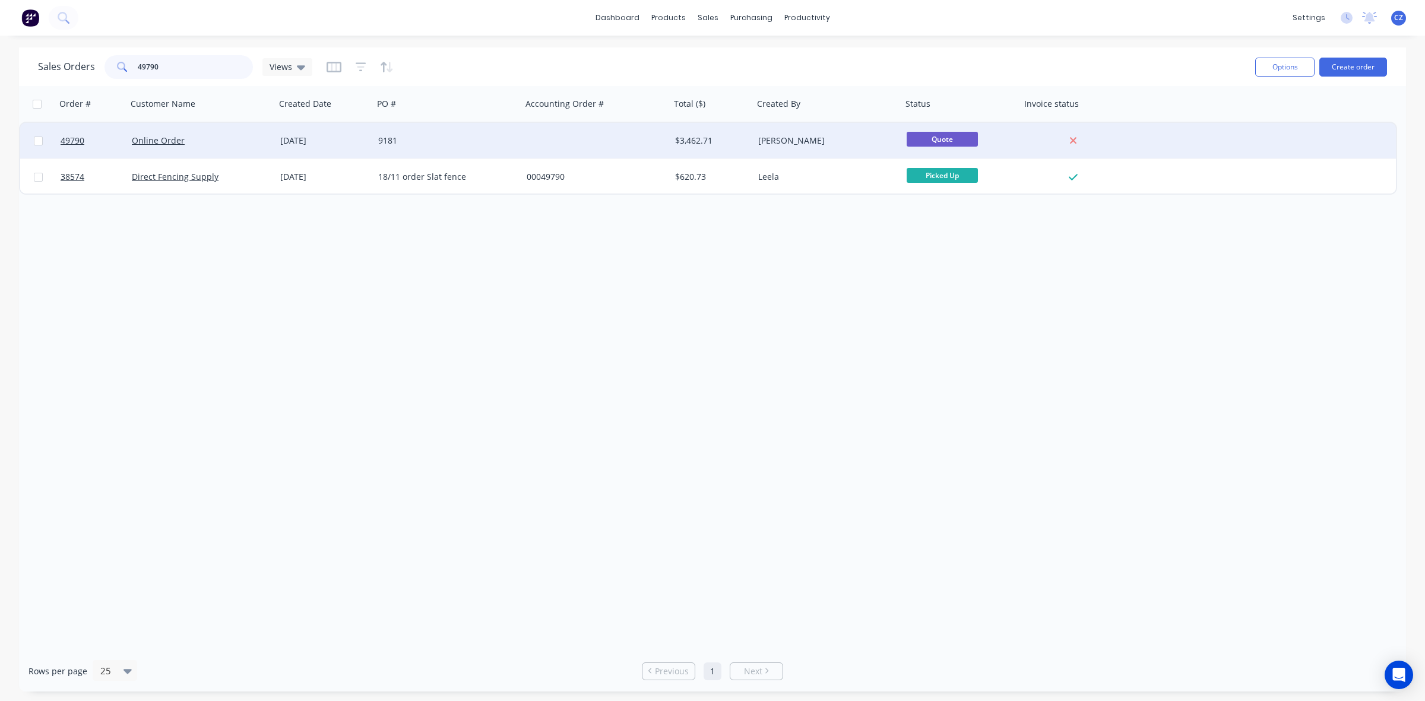
type input "49790"
click at [580, 141] on div at bounding box center [596, 141] width 148 height 36
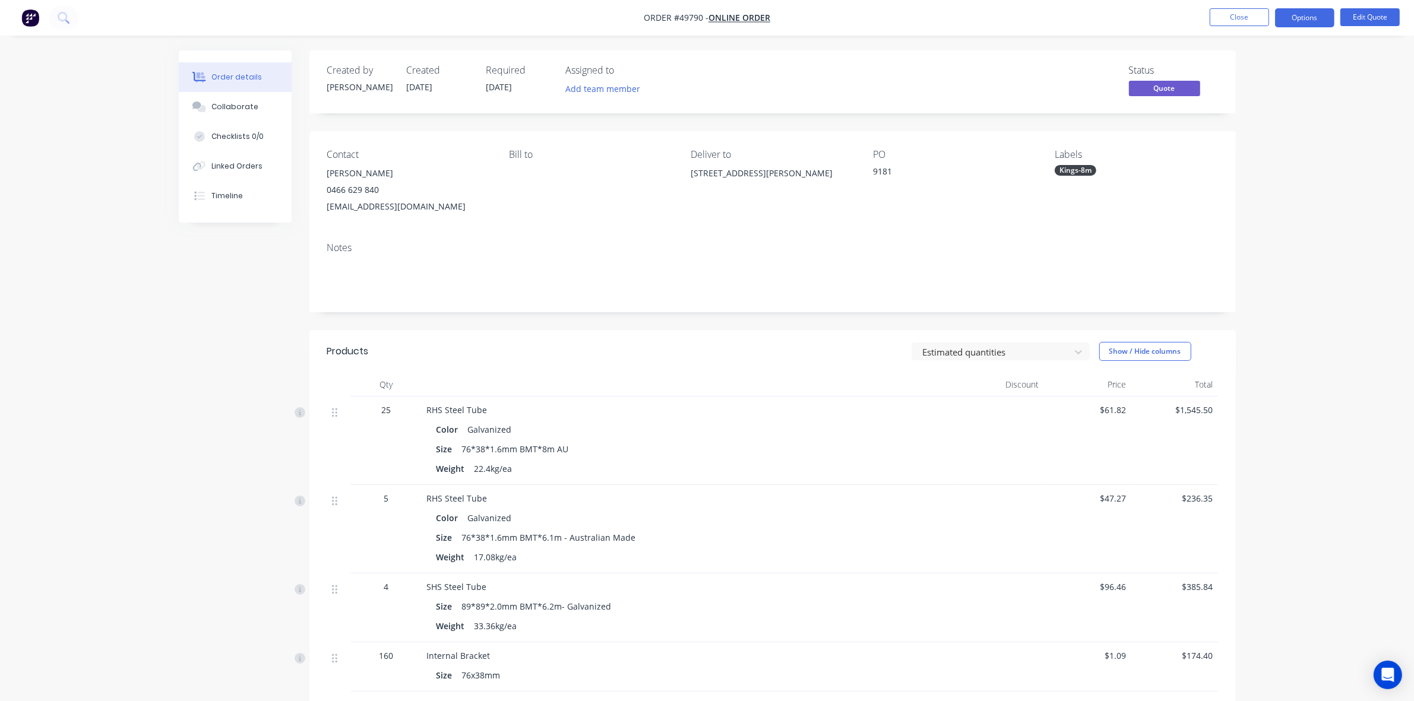
click at [599, 354] on div "Estimated quantities Show / Hide columns" at bounding box center [866, 351] width 701 height 19
click at [1001, 540] on div at bounding box center [1000, 529] width 87 height 88
click at [1254, 22] on button "Close" at bounding box center [1239, 17] width 59 height 18
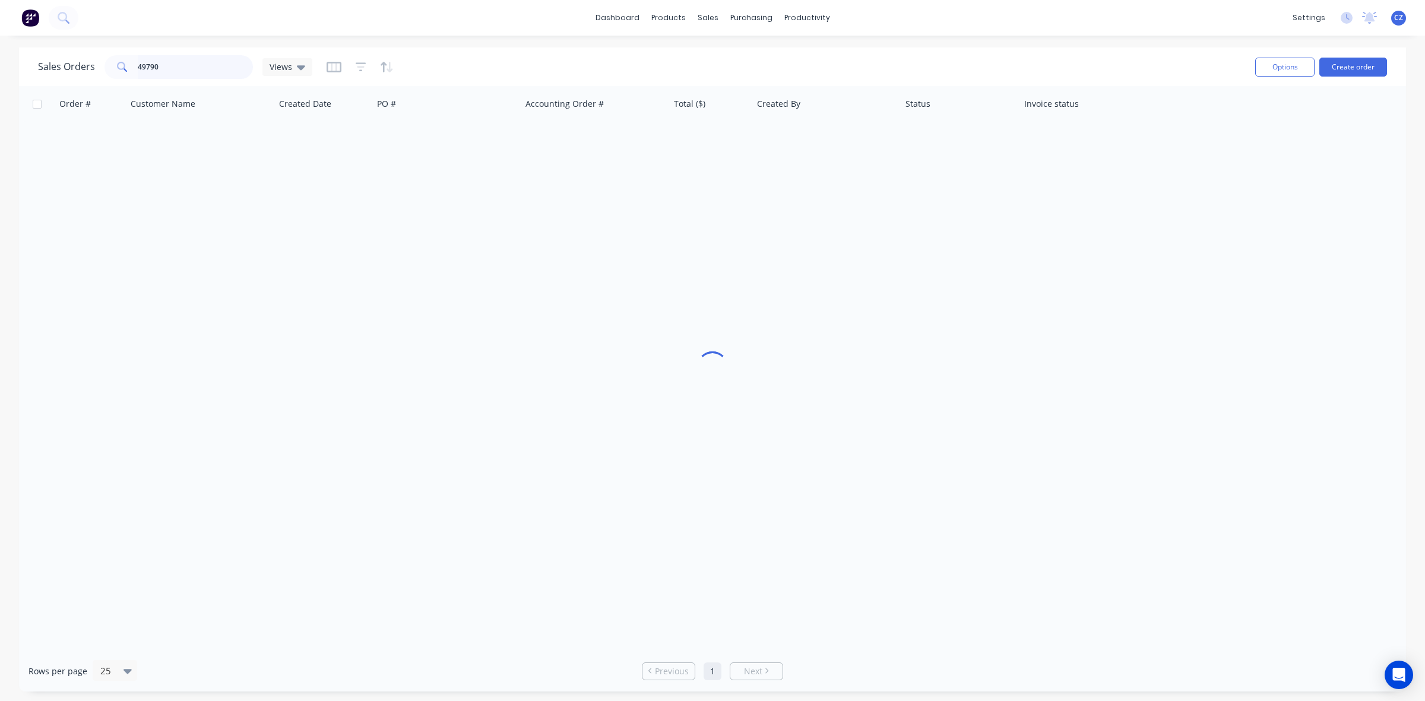
drag, startPoint x: 188, startPoint y: 60, endPoint x: 11, endPoint y: 81, distance: 178.2
click at [11, 81] on div "Sales Orders 49790 Views Options Create order Order # Customer Name Created Dat…" at bounding box center [712, 370] width 1425 height 644
type input "46577"
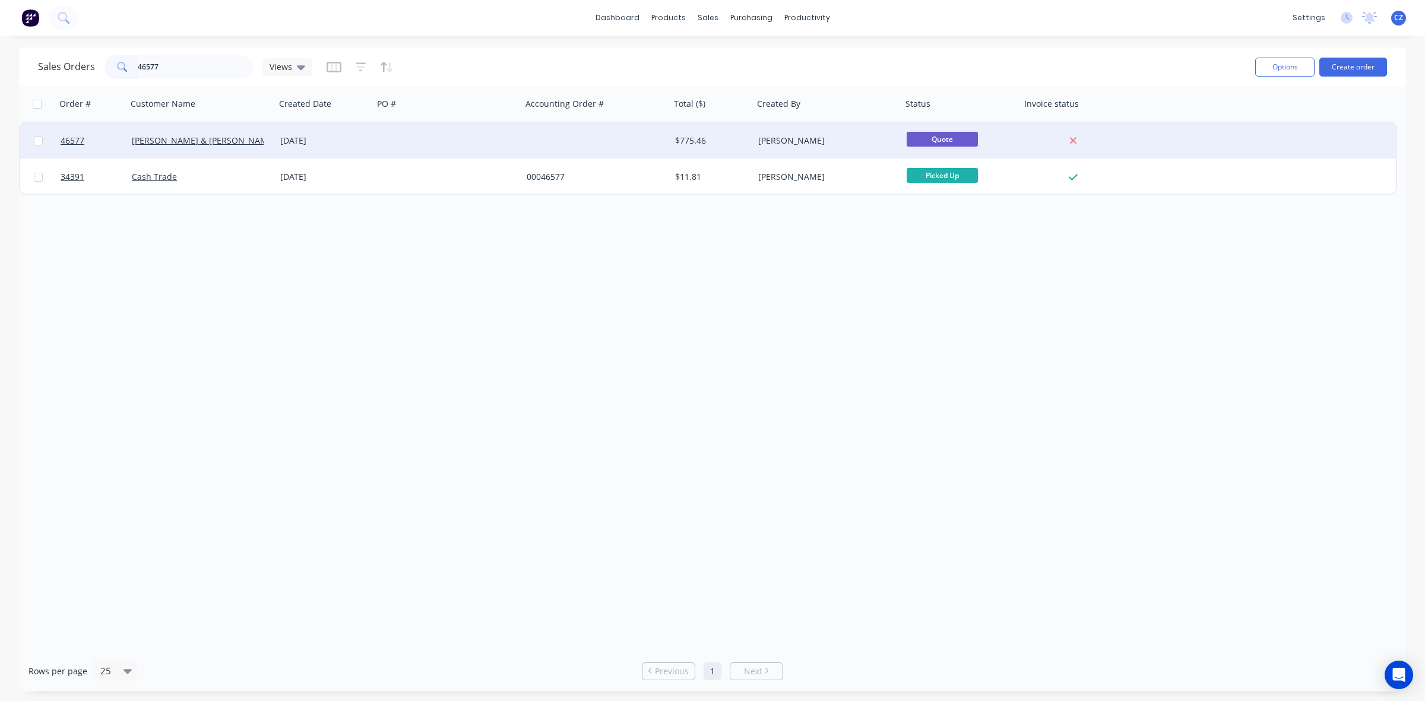
click at [543, 144] on div at bounding box center [596, 141] width 148 height 36
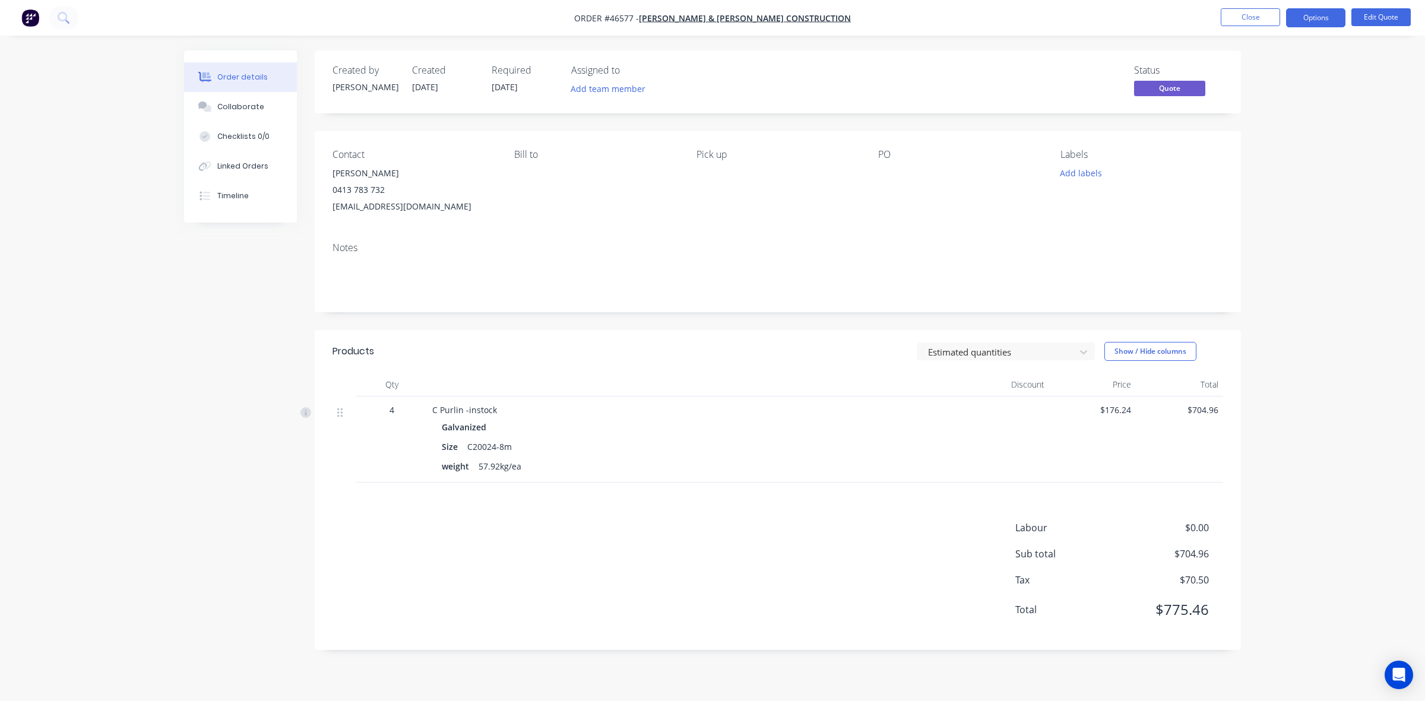
click at [686, 331] on header "Products Estimated quantities Show / Hide columns" at bounding box center [778, 351] width 926 height 43
click at [663, 384] on div at bounding box center [695, 385] width 534 height 24
click at [1246, 18] on button "Close" at bounding box center [1250, 17] width 59 height 18
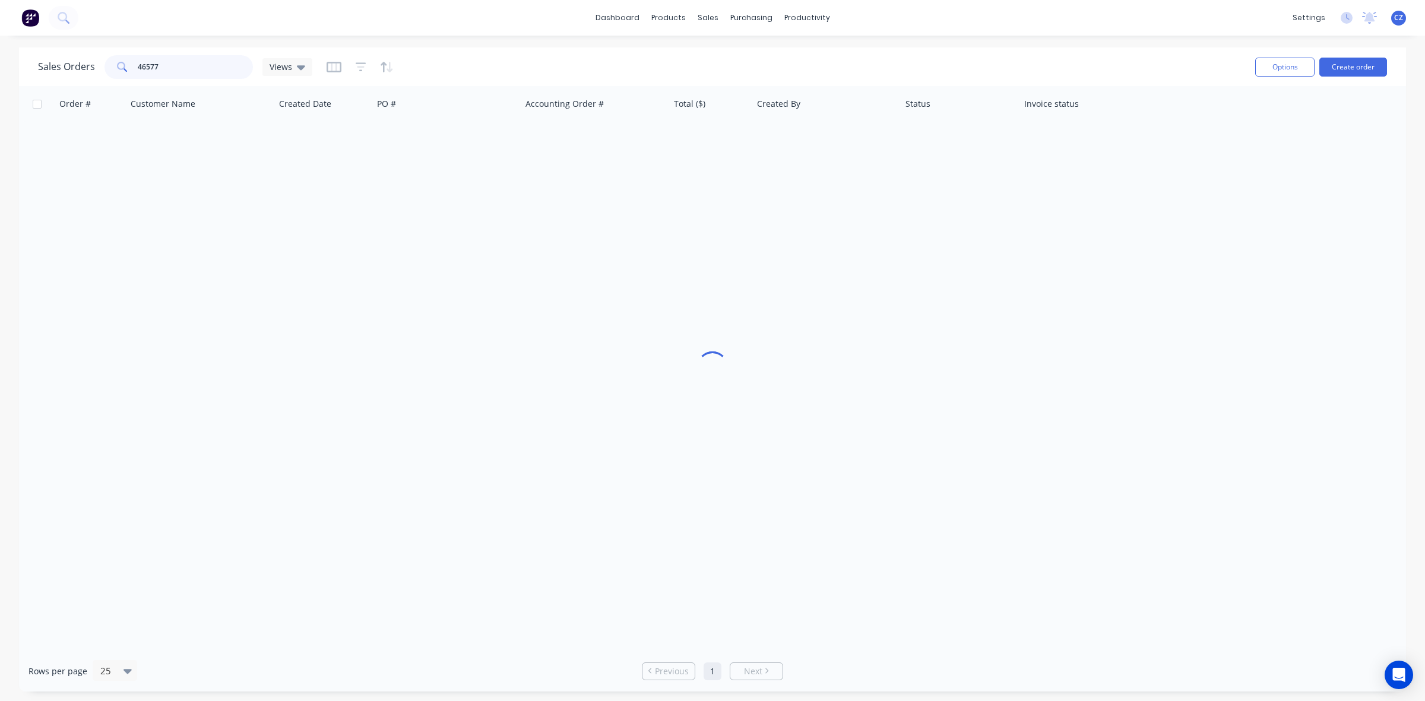
drag, startPoint x: 170, startPoint y: 64, endPoint x: 87, endPoint y: 67, distance: 83.8
click at [87, 67] on div "Sales Orders 46577 Views" at bounding box center [175, 67] width 274 height 24
paste input "9804"
type input "49804"
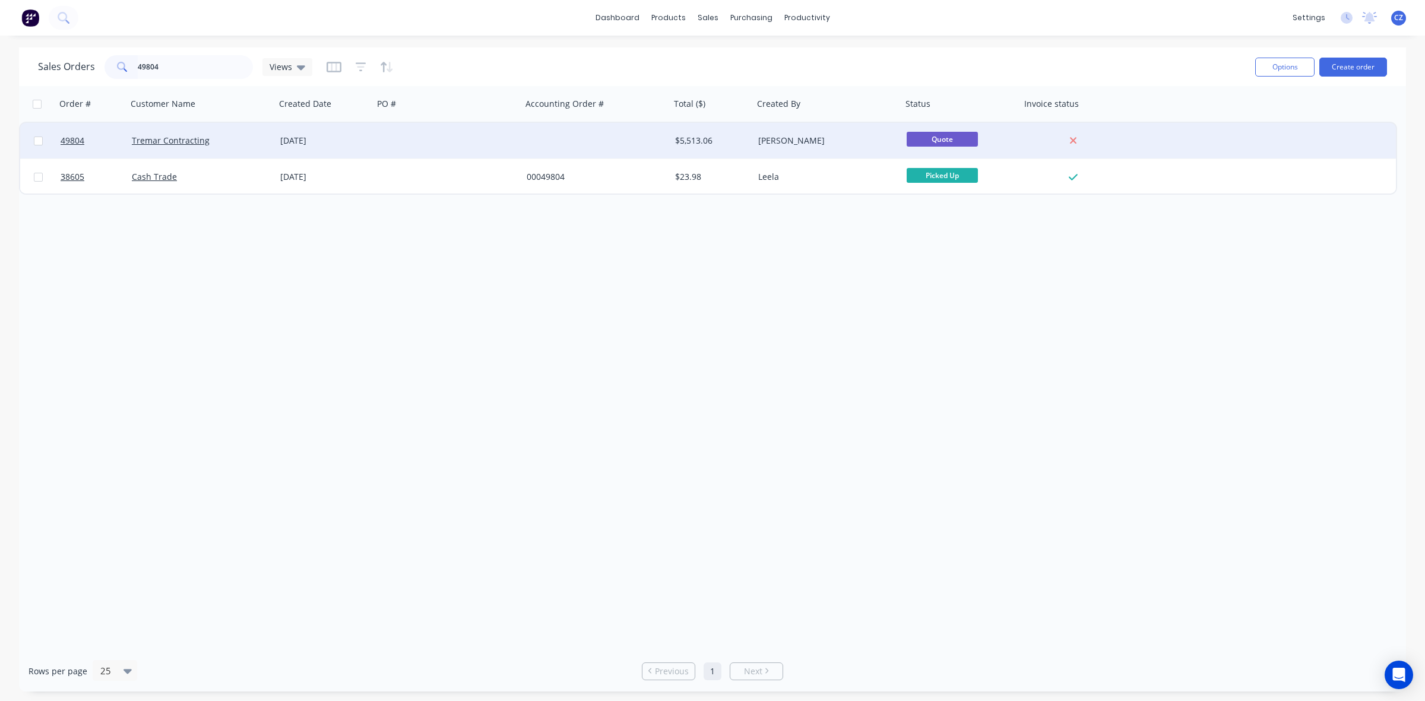
click at [592, 135] on div at bounding box center [596, 141] width 148 height 36
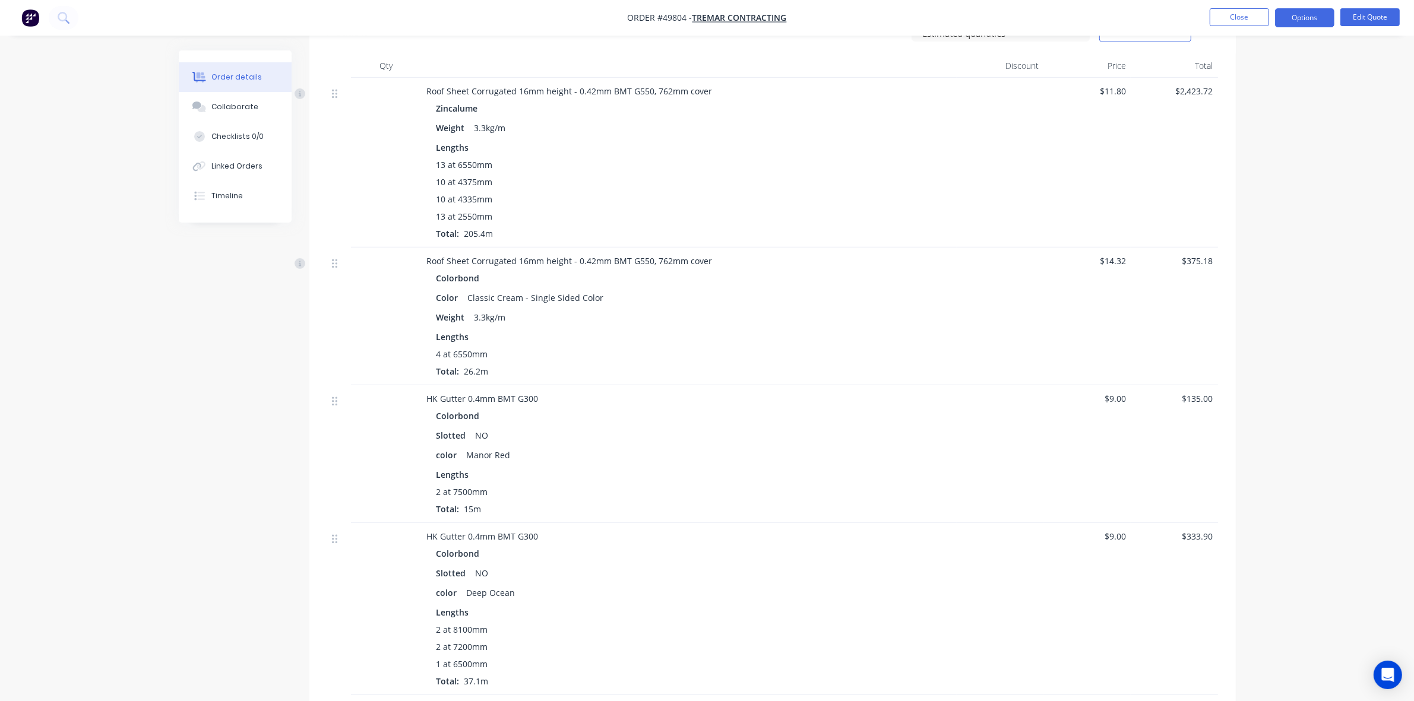
scroll to position [965, 0]
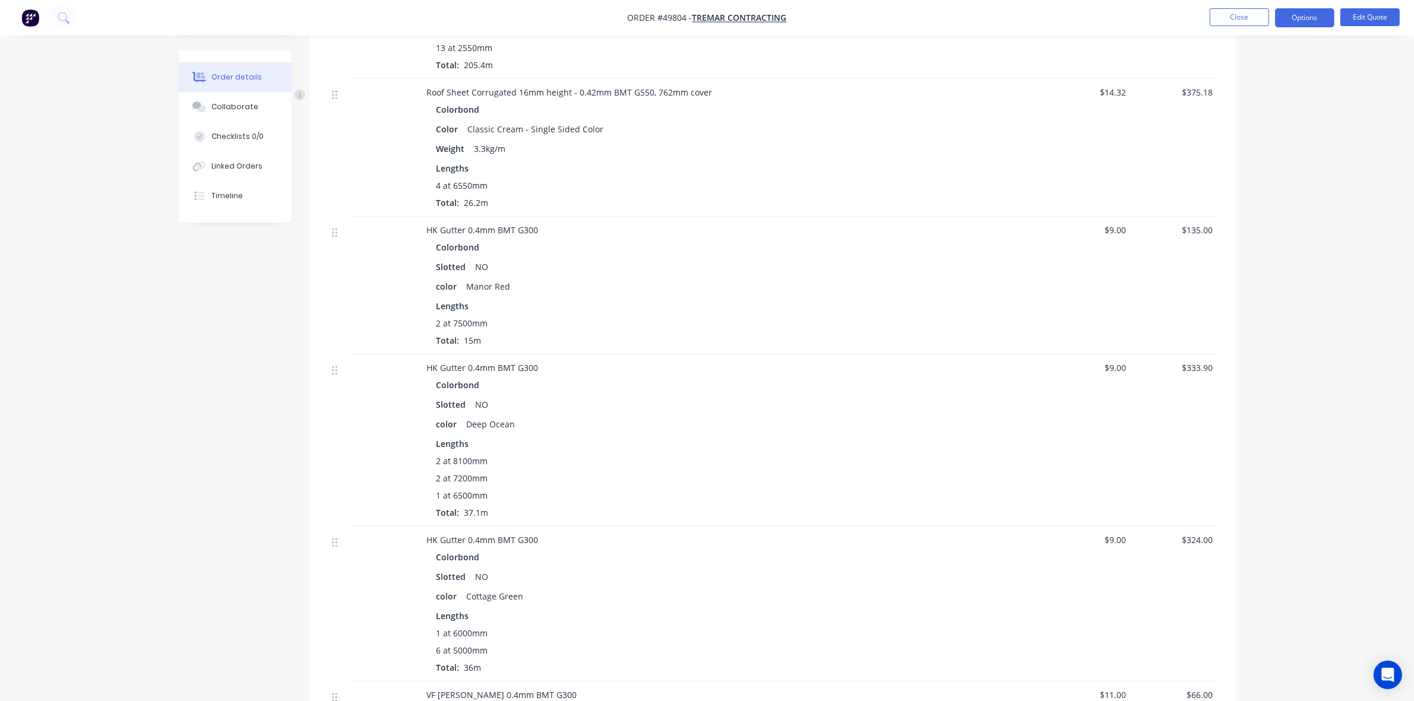
click at [1373, 29] on nav "Order #49804 - Tremar Contracting Close Options Edit Quote" at bounding box center [707, 18] width 1414 height 36
click at [1370, 21] on button "Edit Quote" at bounding box center [1369, 17] width 59 height 18
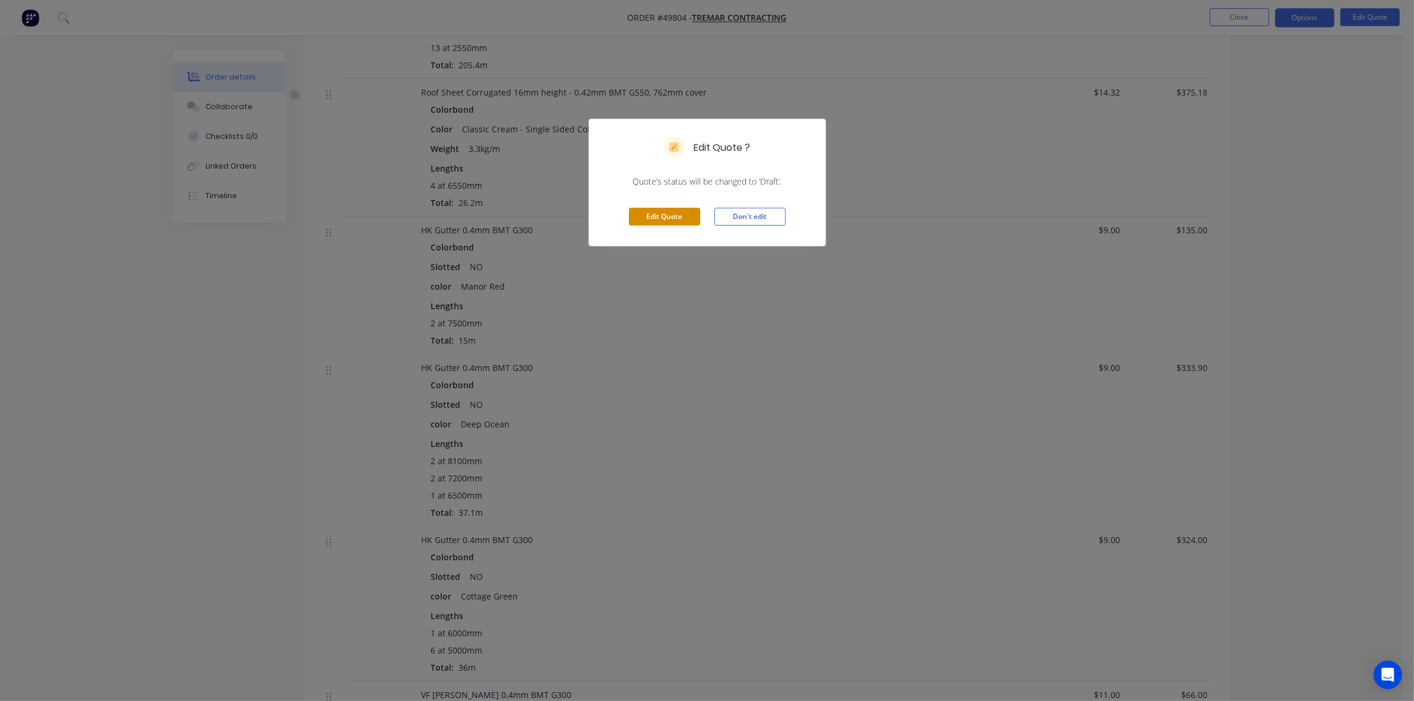
click at [659, 220] on button "Edit Quote" at bounding box center [664, 217] width 71 height 18
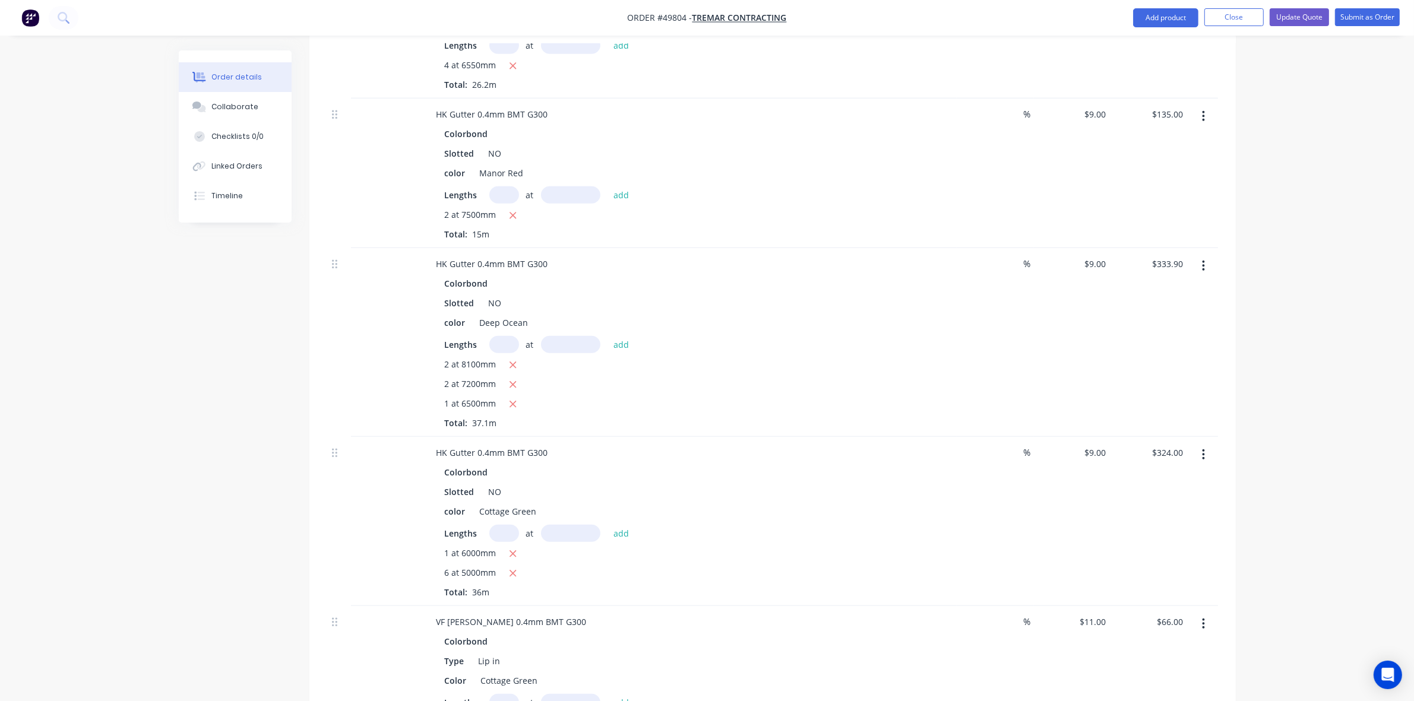
scroll to position [1262, 0]
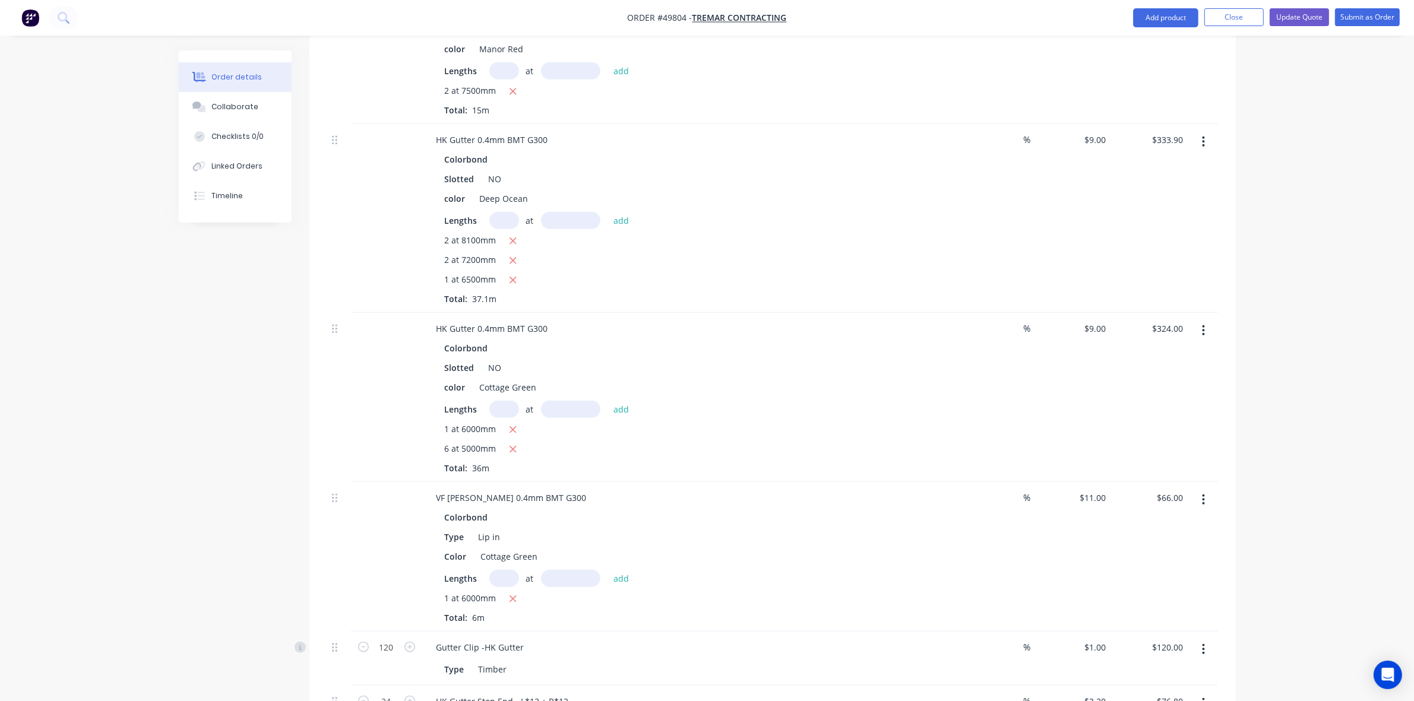
click at [505, 212] on input "text" at bounding box center [504, 220] width 30 height 17
type input "4"
click at [574, 212] on input "text" at bounding box center [570, 220] width 59 height 17
type input "6000"
click at [607, 212] on button "add" at bounding box center [621, 220] width 28 height 16
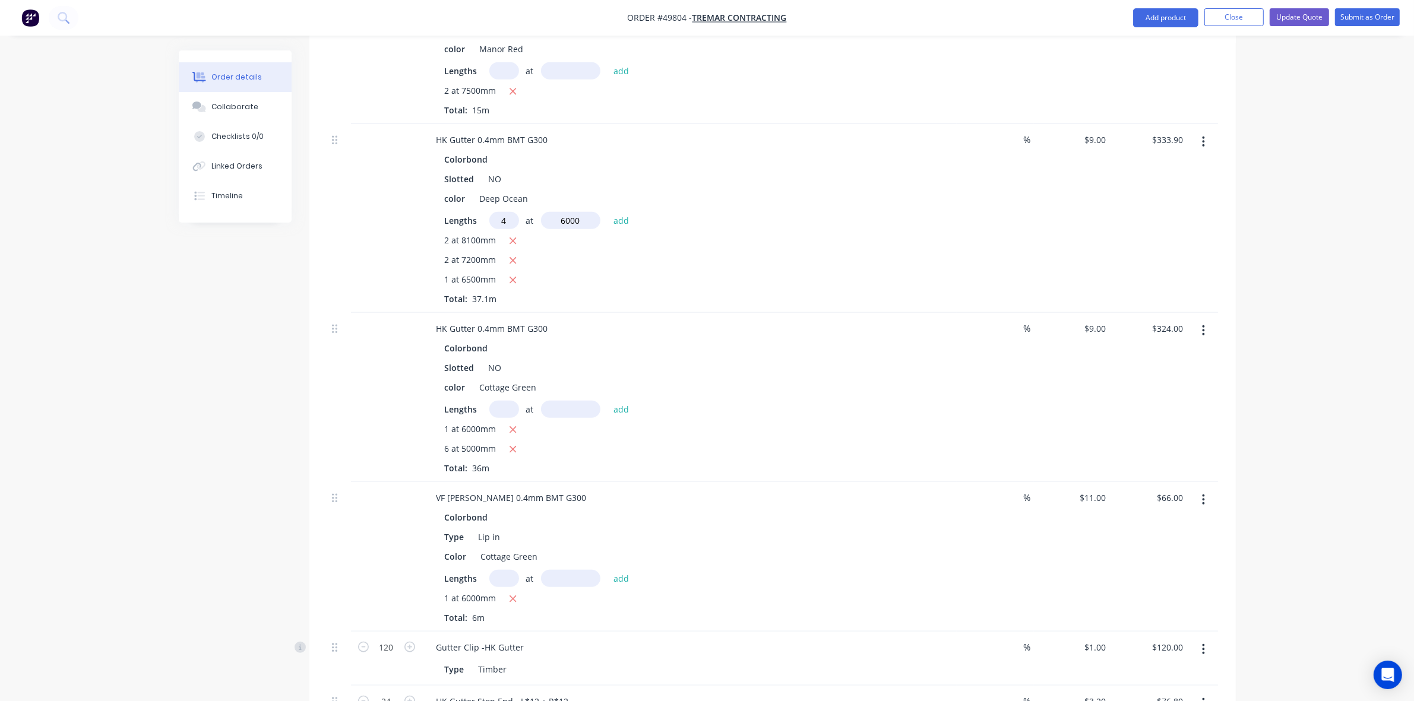
type input "$549.90"
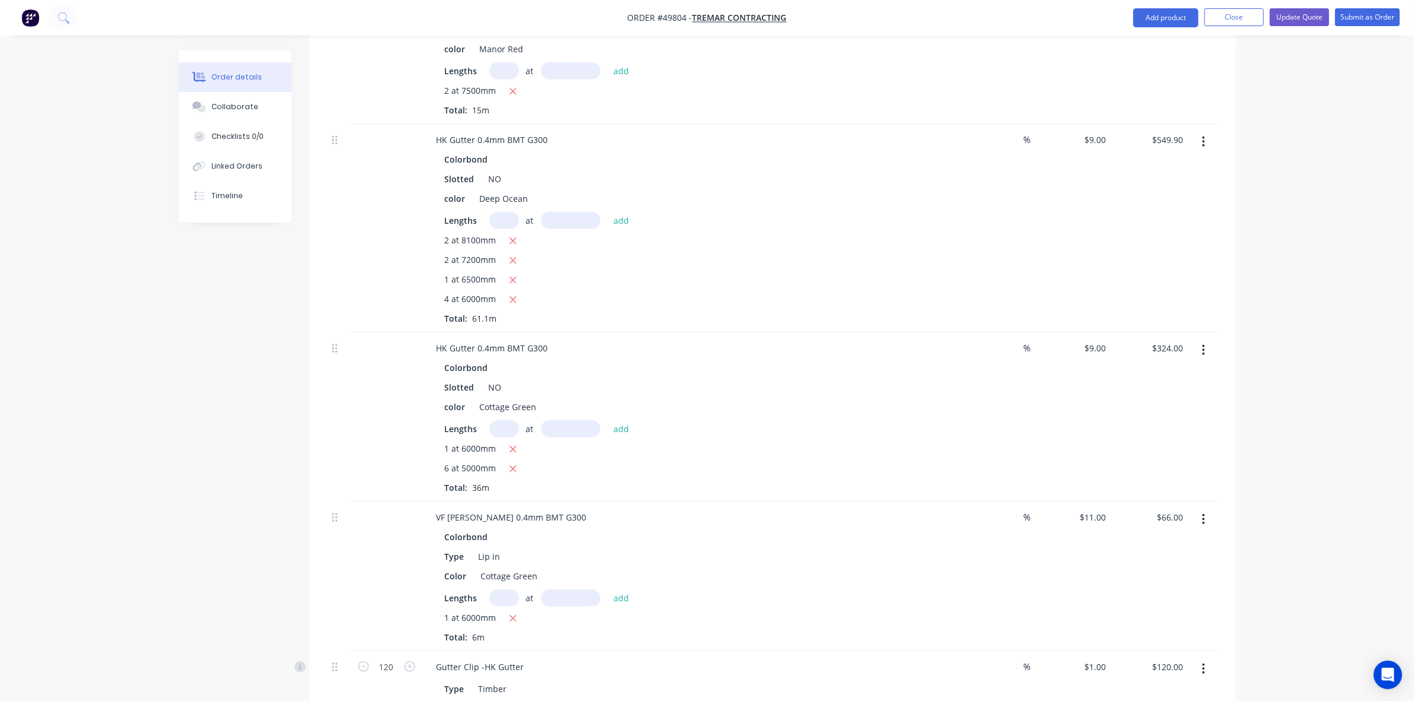
click at [756, 359] on div "Colorbond" at bounding box center [689, 367] width 489 height 17
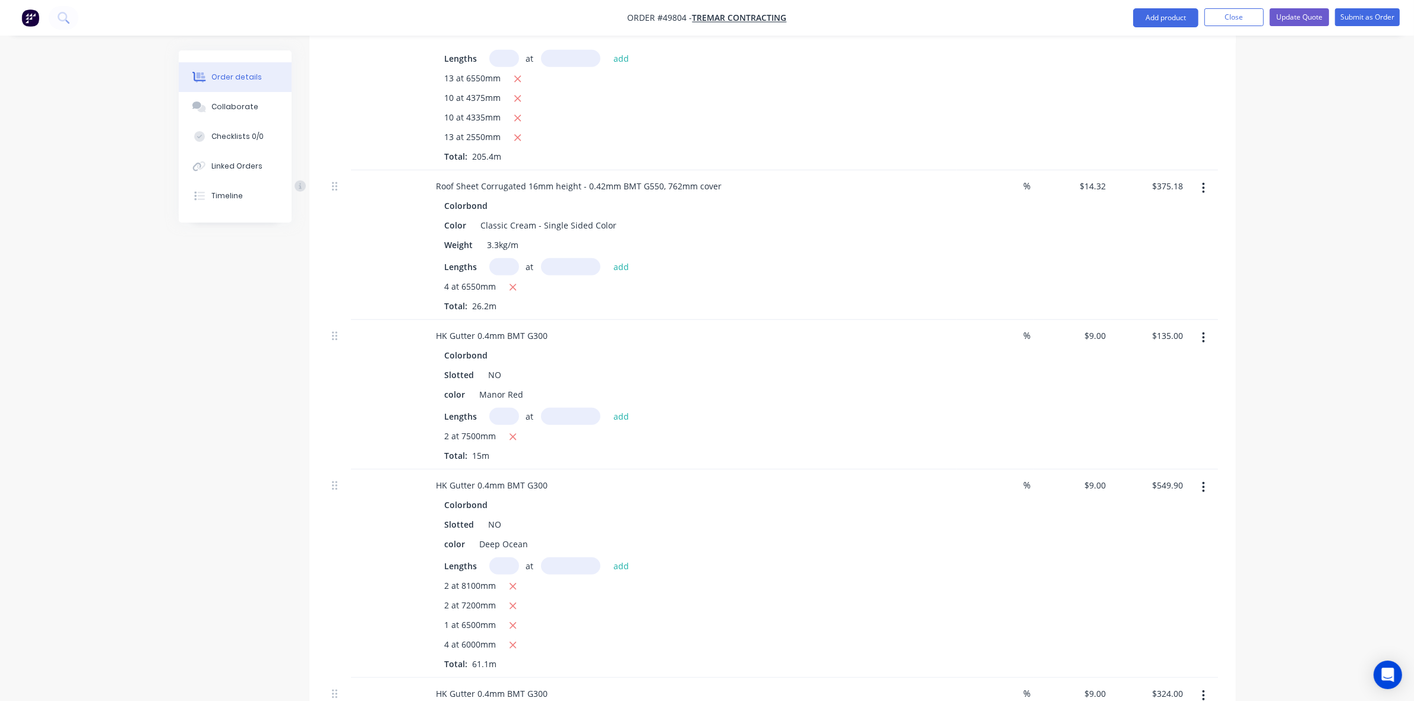
scroll to position [916, 0]
click at [1313, 21] on button "Update Quote" at bounding box center [1299, 17] width 59 height 18
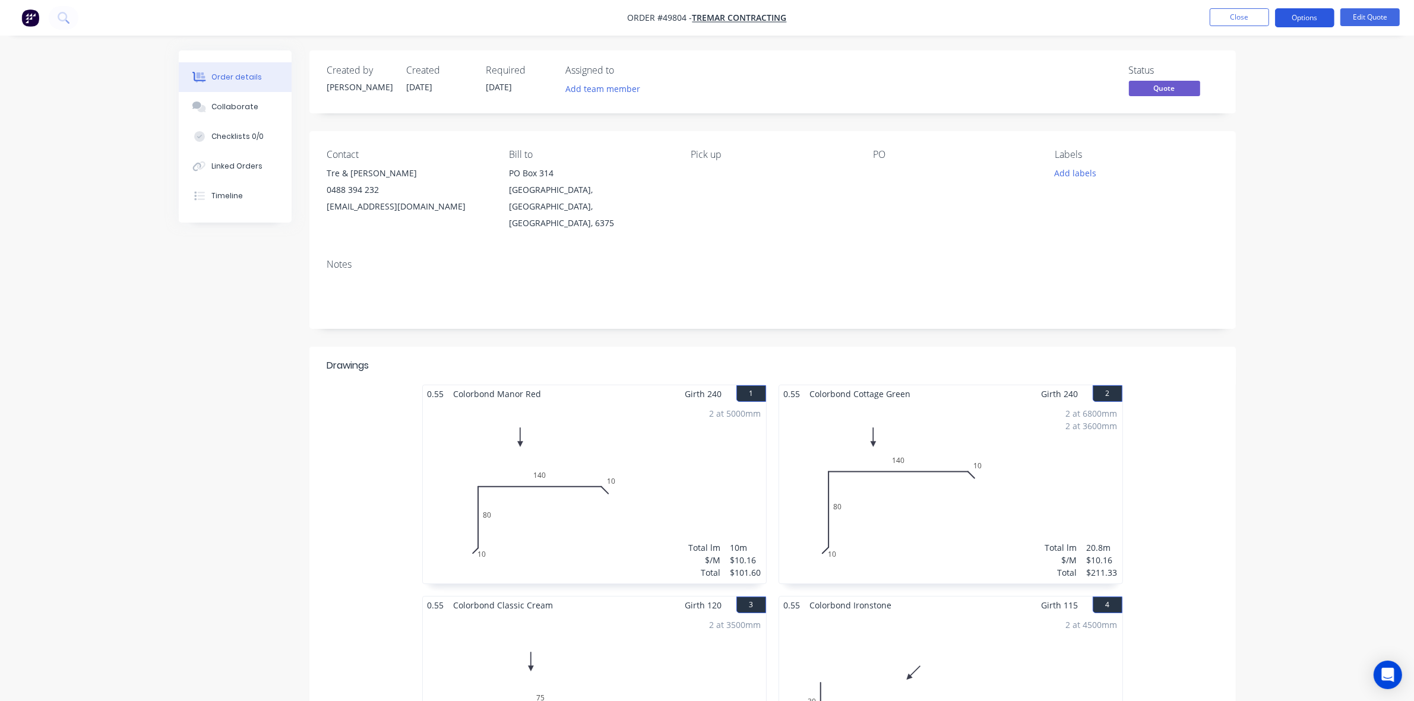
click at [1323, 17] on button "Options" at bounding box center [1304, 17] width 59 height 19
click at [1269, 65] on div "Quote" at bounding box center [1268, 72] width 109 height 17
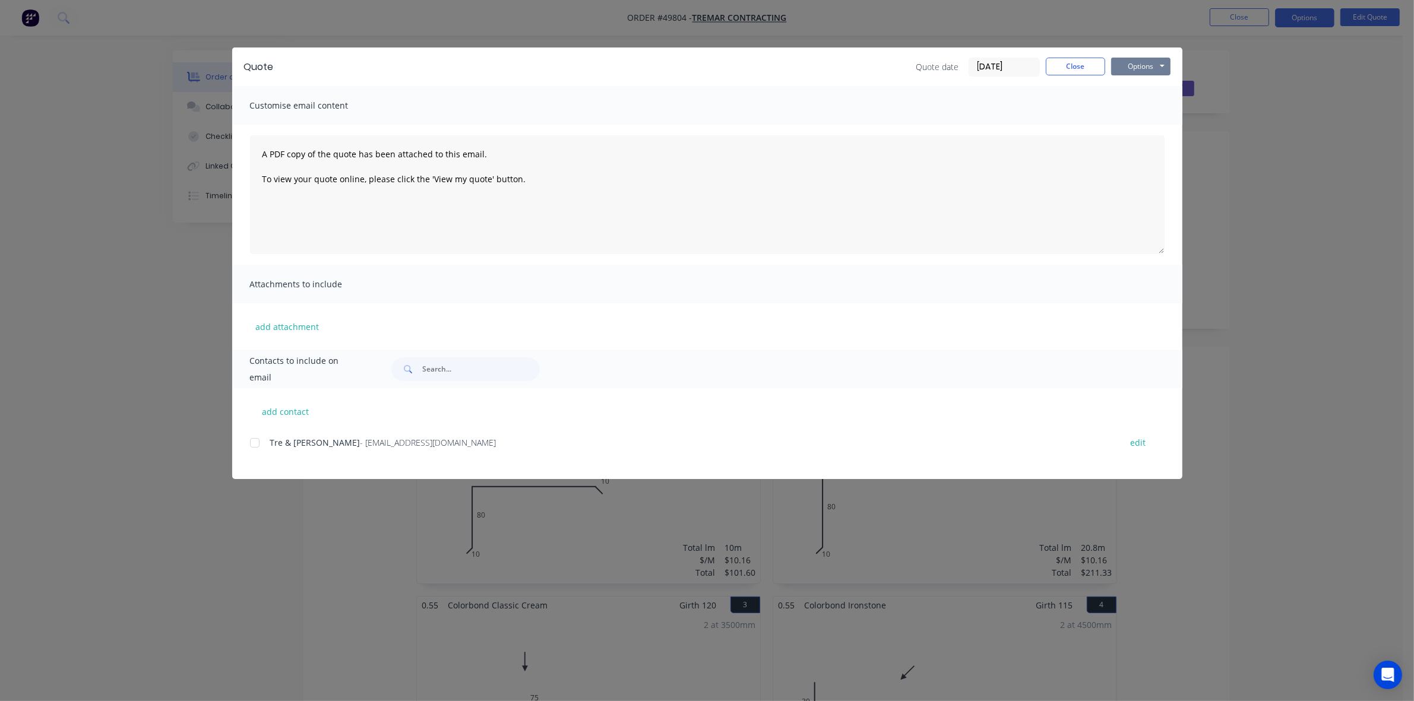
click at [1132, 65] on button "Options" at bounding box center [1140, 67] width 59 height 18
click at [1161, 95] on button "Preview" at bounding box center [1149, 88] width 76 height 20
click at [1084, 65] on button "Close" at bounding box center [1075, 67] width 59 height 18
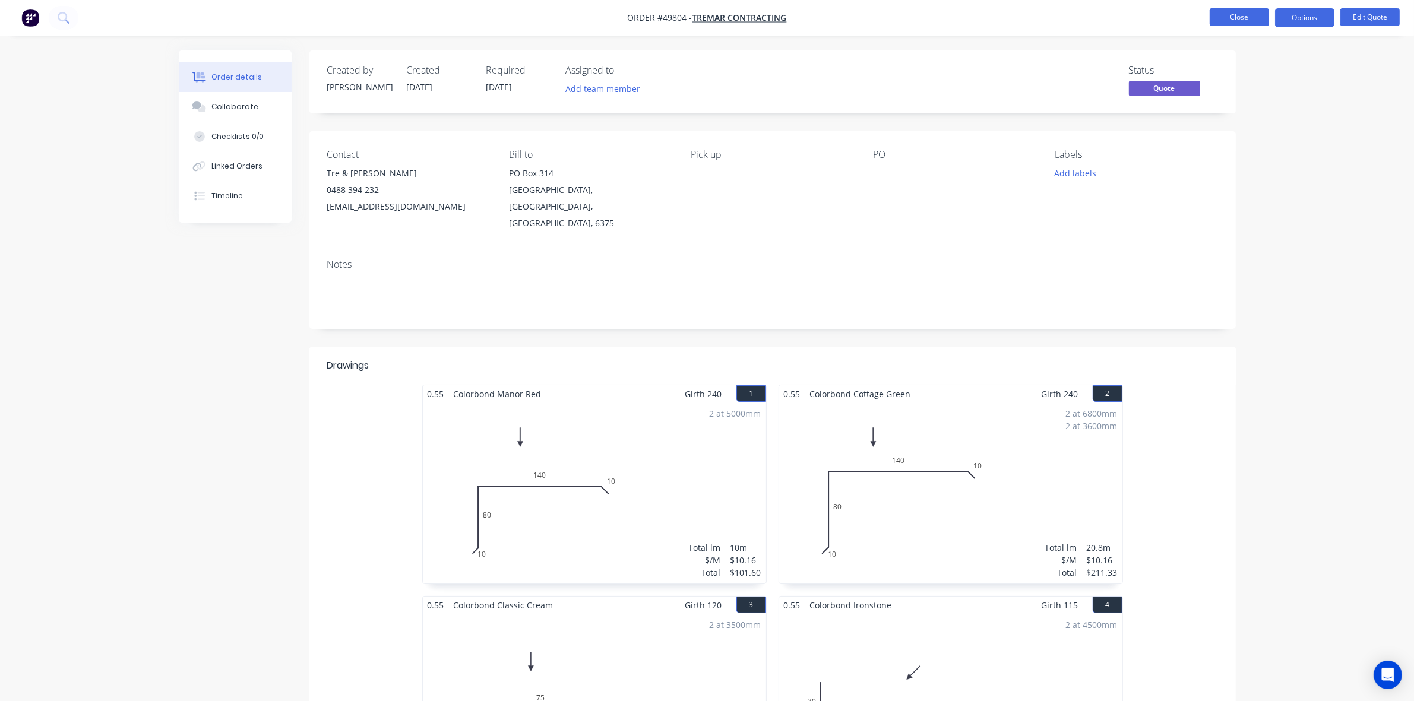
click at [1233, 23] on button "Close" at bounding box center [1239, 17] width 59 height 18
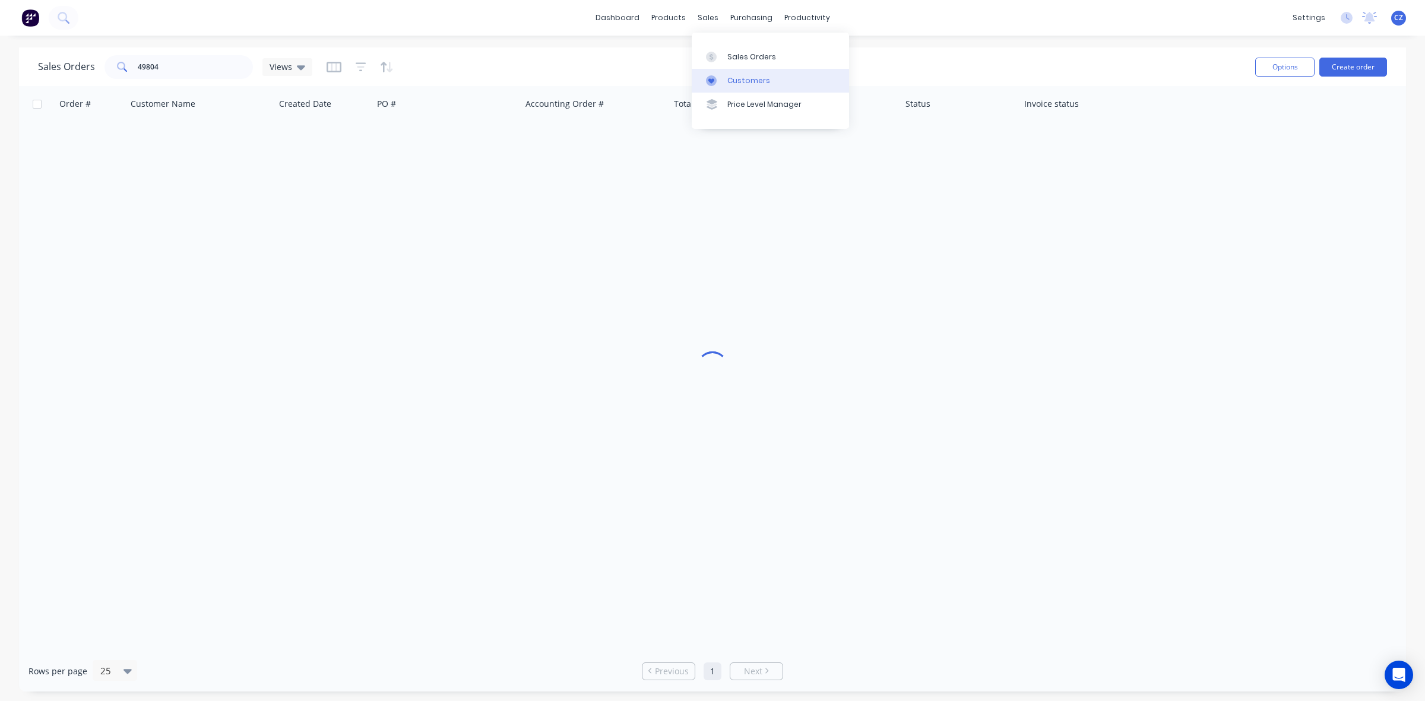
click at [727, 76] on div "Customers" at bounding box center [748, 80] width 43 height 11
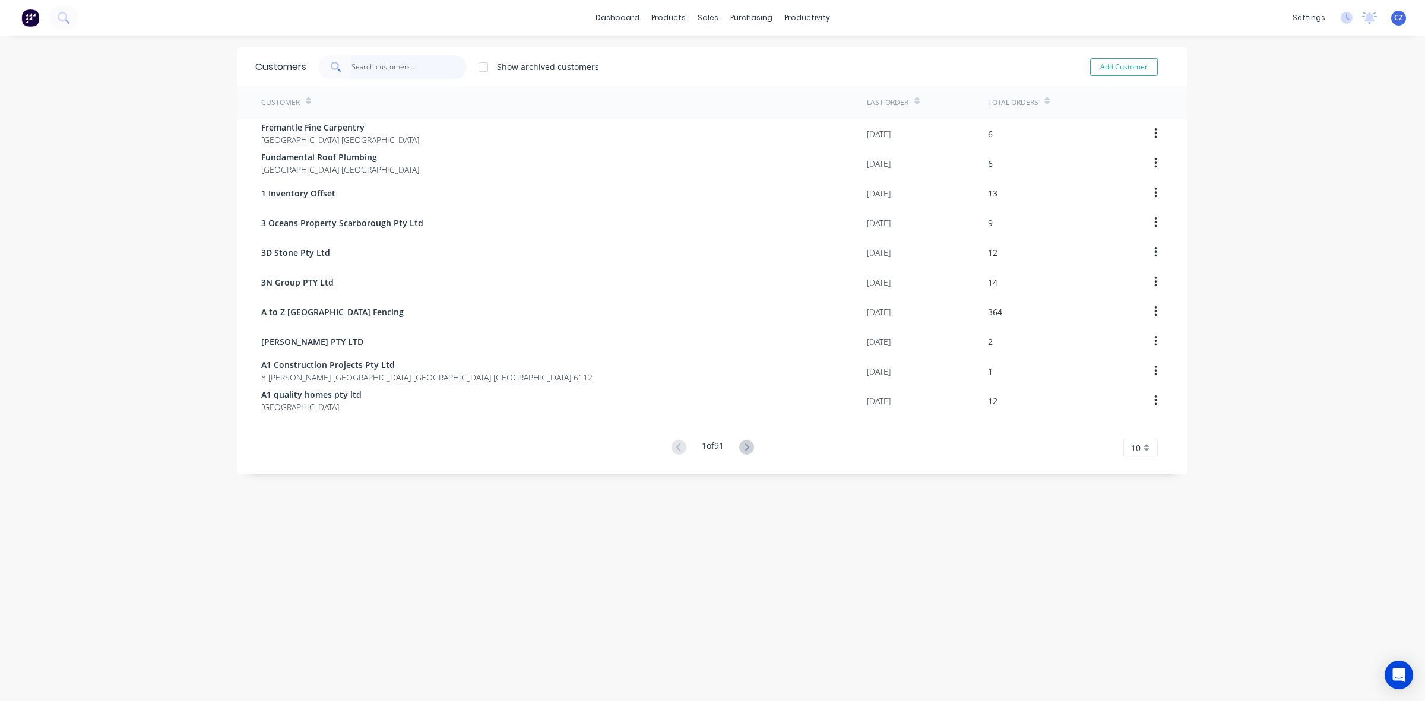
click at [365, 67] on input "text" at bounding box center [410, 67] width 116 height 24
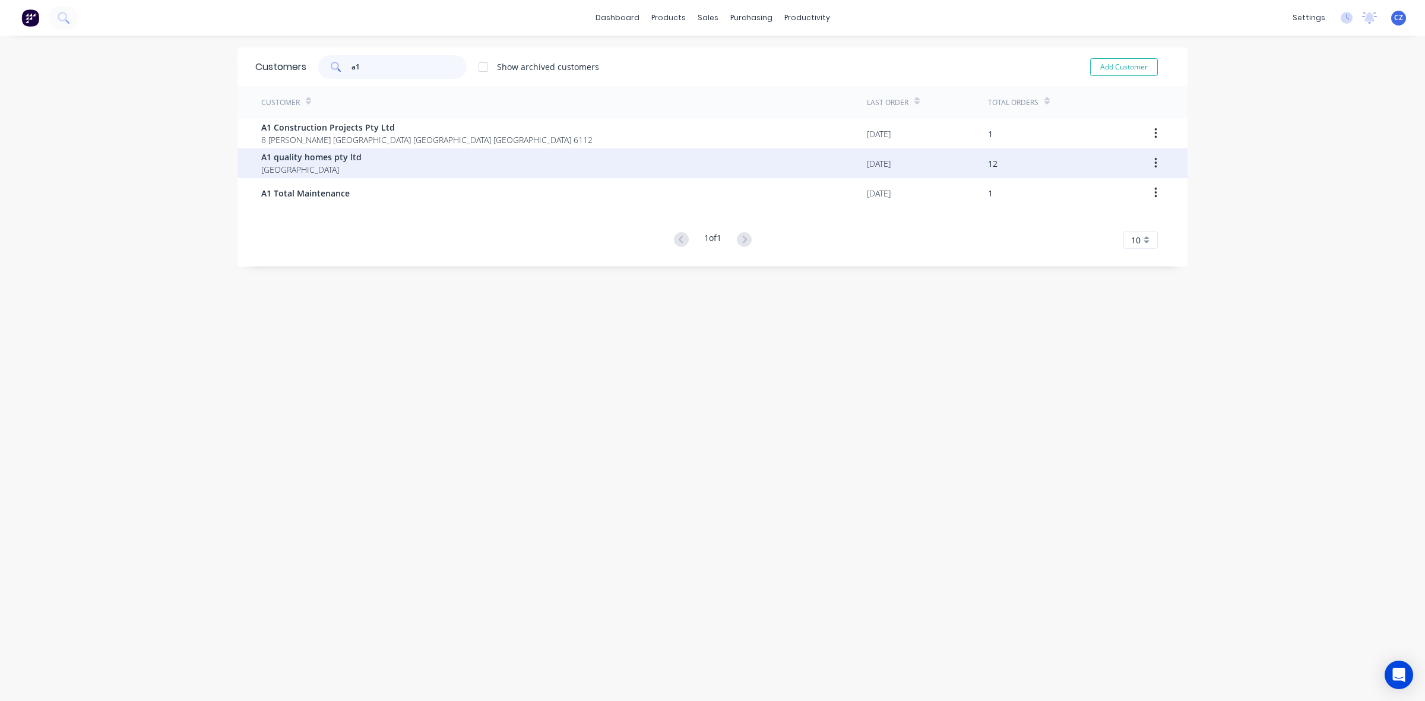
type input "a1"
click at [425, 167] on div "A1 quality homes pty ltd Australia" at bounding box center [564, 163] width 606 height 30
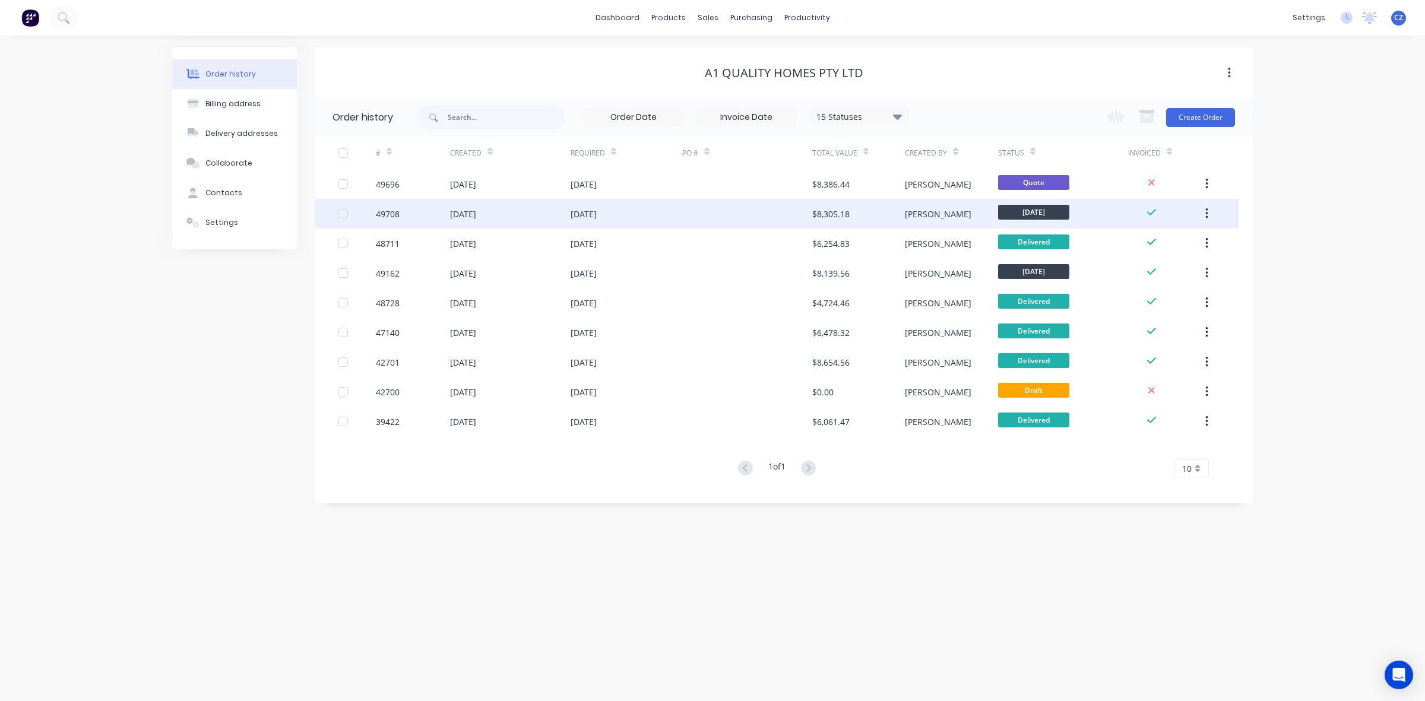
click at [757, 217] on div at bounding box center [747, 214] width 130 height 30
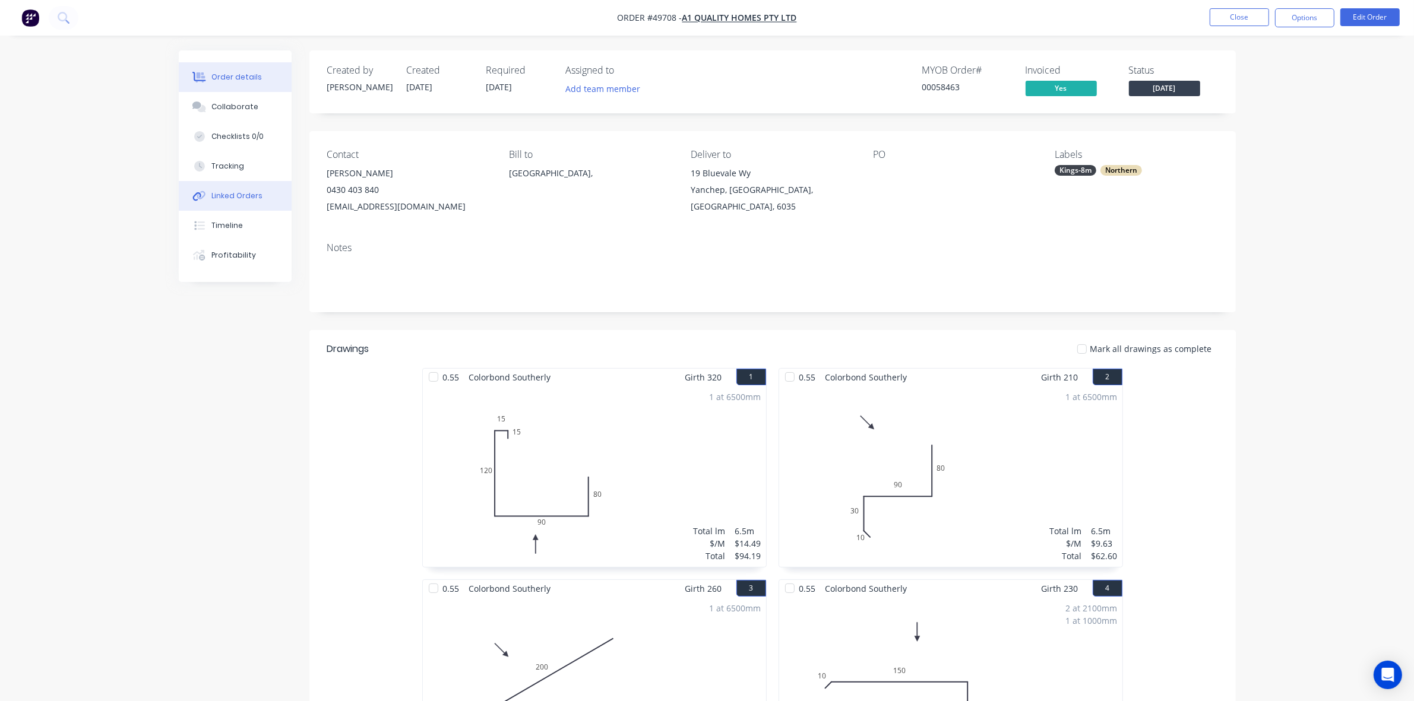
click at [224, 192] on div "Linked Orders" at bounding box center [236, 196] width 51 height 11
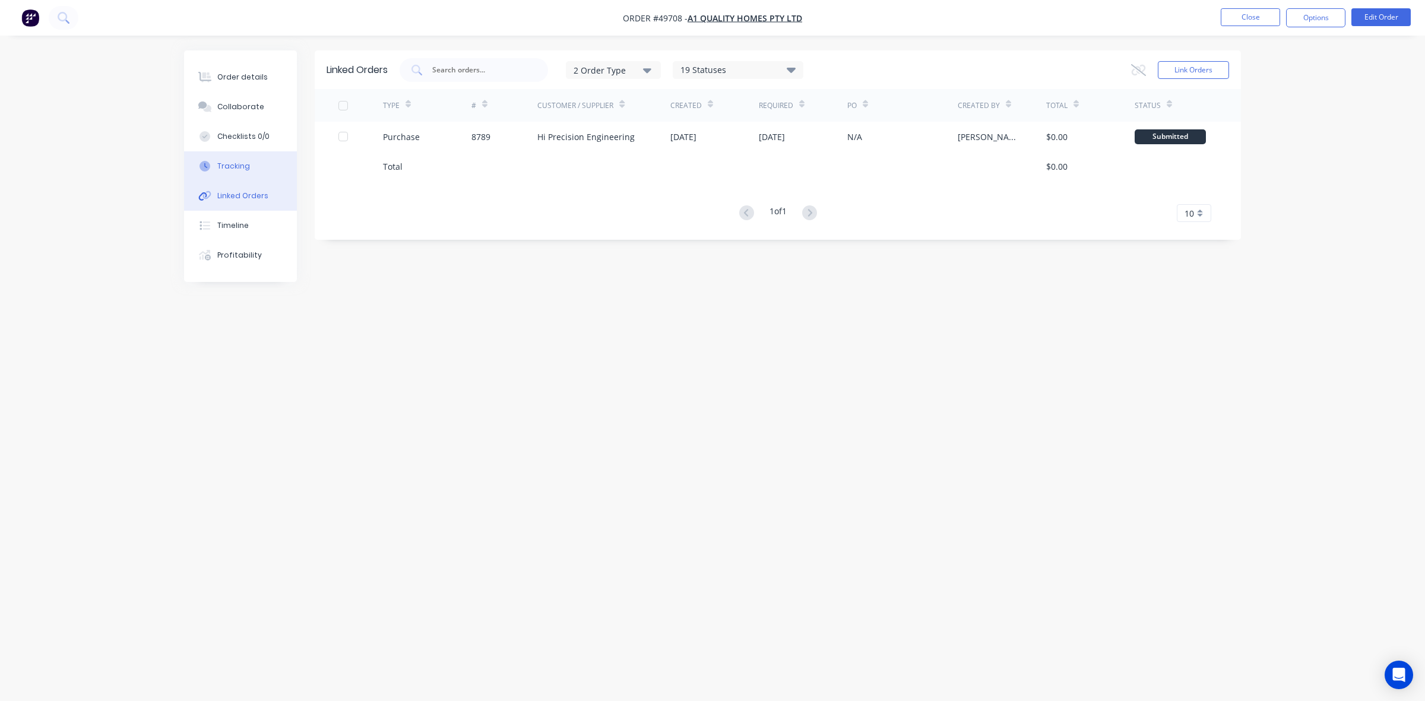
click at [244, 173] on button "Tracking" at bounding box center [240, 166] width 113 height 30
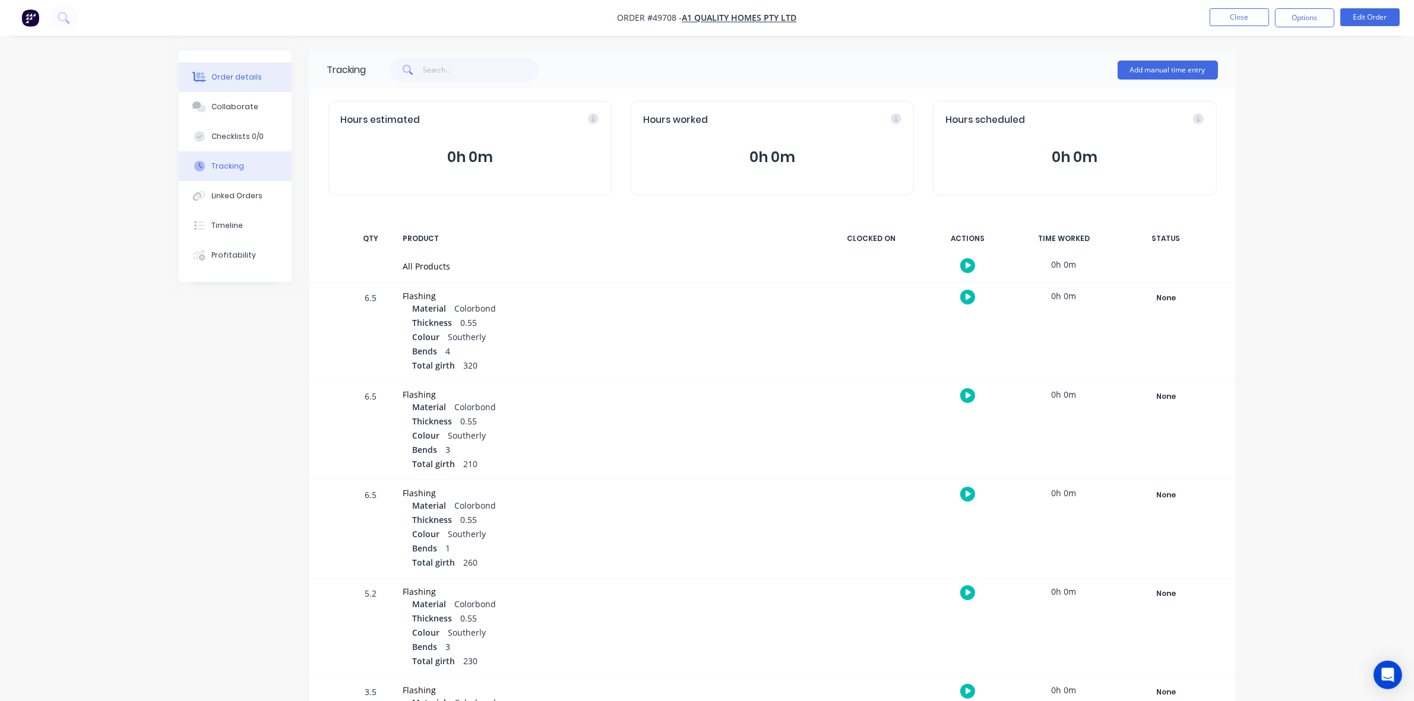
click at [247, 81] on div "Order details" at bounding box center [236, 77] width 50 height 11
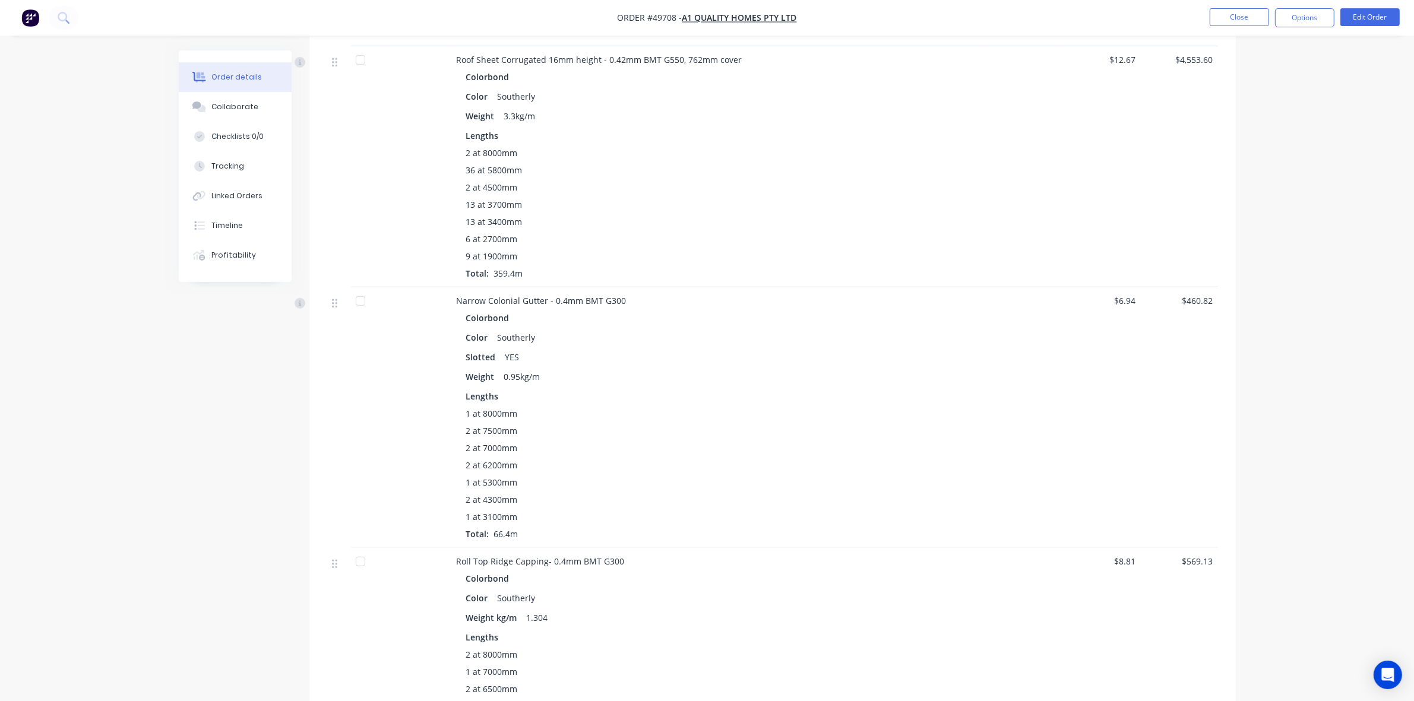
scroll to position [1188, 0]
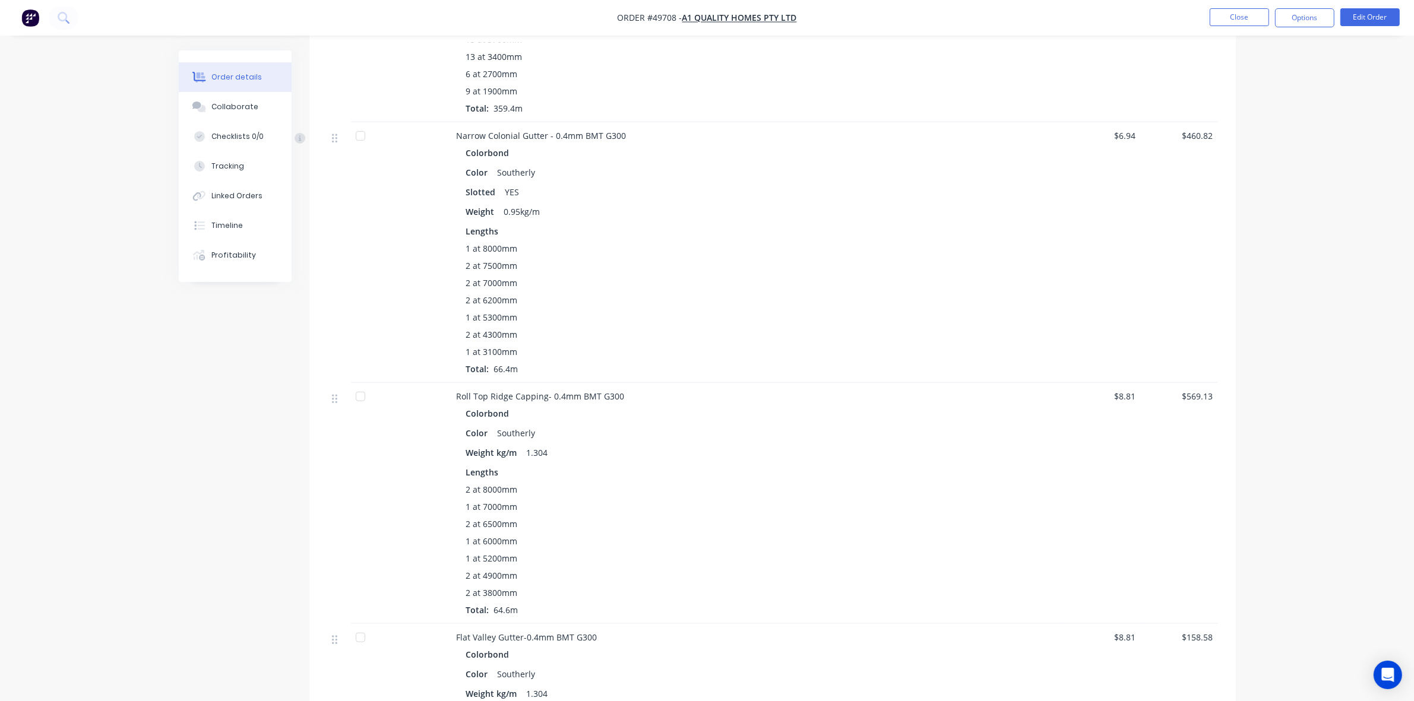
click at [923, 486] on div "2 at 8000mm" at bounding box center [719, 489] width 506 height 12
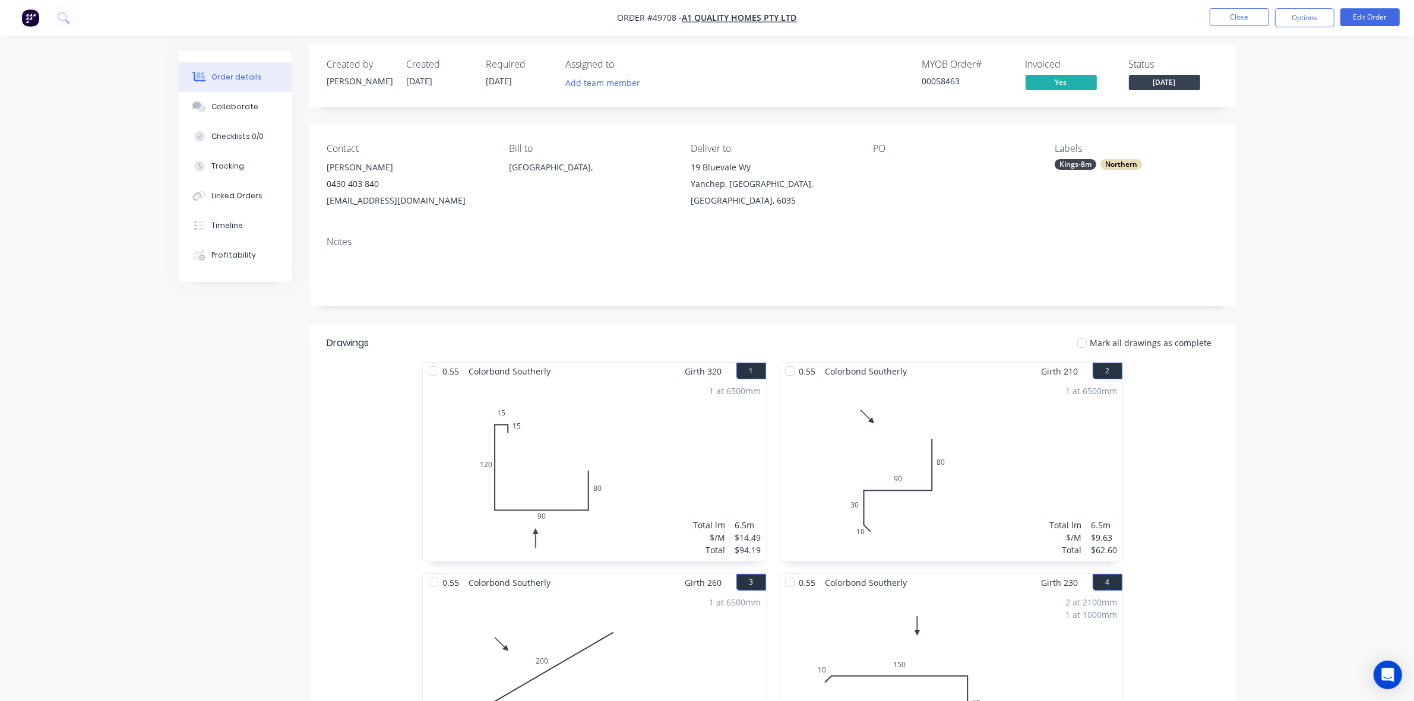
scroll to position [0, 0]
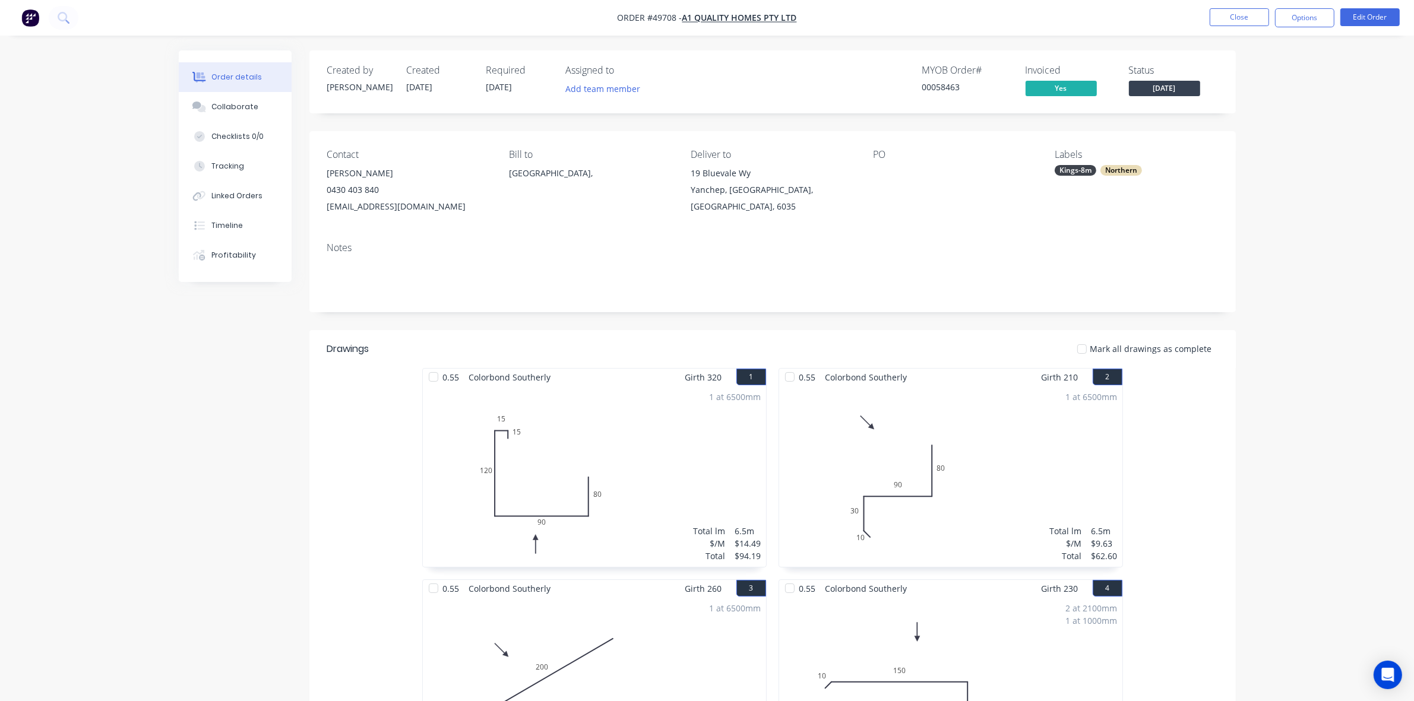
click at [367, 426] on div "0.55 Colorbond Southerly Girth 320 1 0 15 15 120 90 80 0 15 15 120 90 80 1 at 6…" at bounding box center [772, 685] width 926 height 634
drag, startPoint x: 722, startPoint y: 205, endPoint x: 683, endPoint y: 174, distance: 49.8
click at [683, 174] on div "Contact Garry Singh 0430 403 840 a1qualityhomes786@gmail.com Bill to Australia,…" at bounding box center [772, 182] width 926 height 102
click at [767, 208] on div "Yanchep, Western Australia, Australia, 6035" at bounding box center [772, 198] width 163 height 33
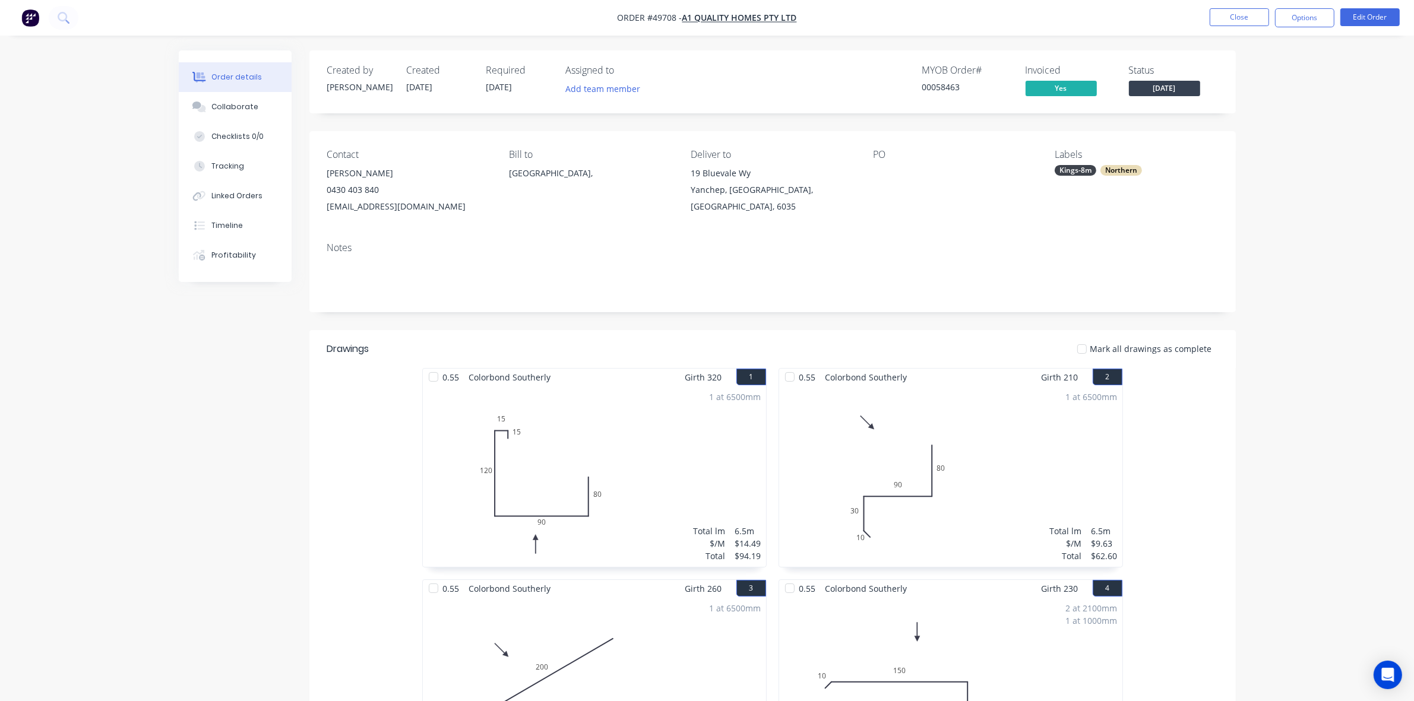
drag, startPoint x: 1353, startPoint y: 317, endPoint x: 1002, endPoint y: 214, distance: 365.1
drag, startPoint x: 464, startPoint y: 214, endPoint x: 324, endPoint y: 219, distance: 140.8
click at [324, 219] on div "Contact Garry Singh 0430 403 840 a1qualityhomes786@gmail.com Bill to Australia,…" at bounding box center [772, 182] width 926 height 102
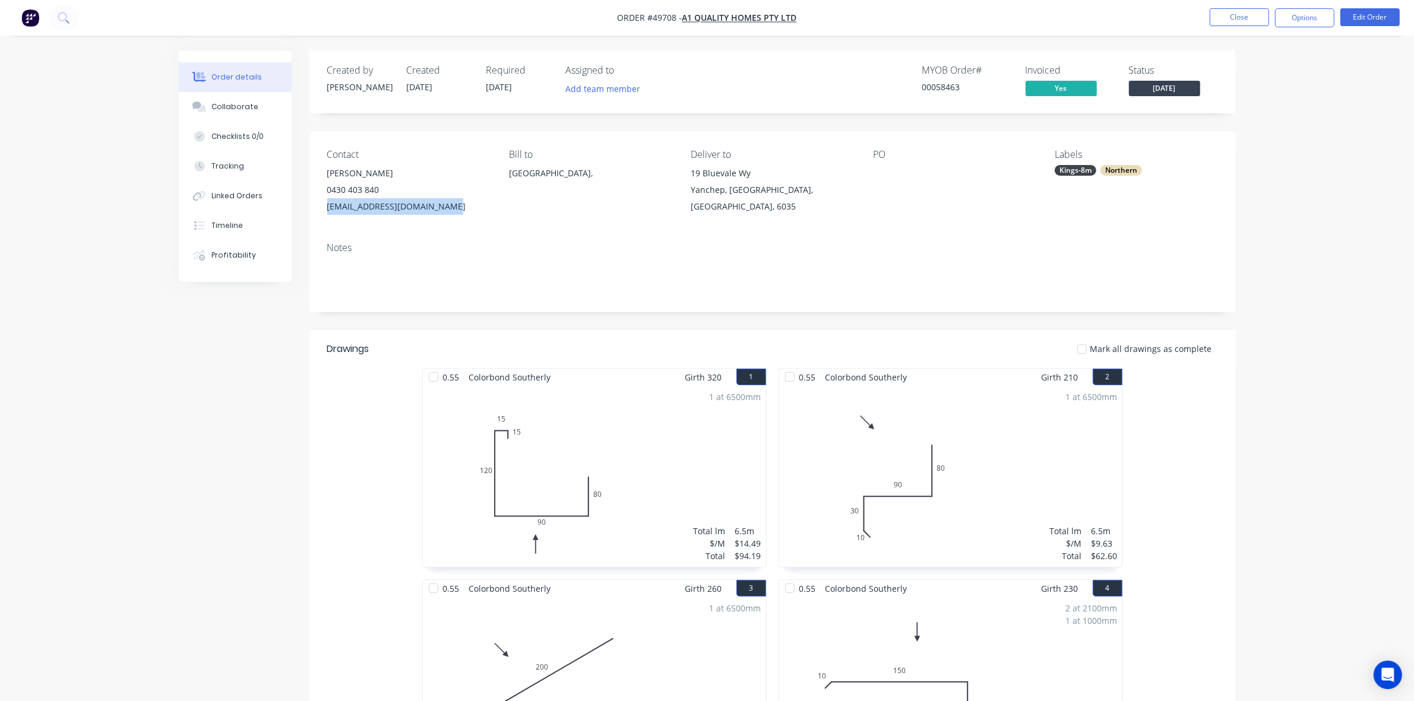
copy div "a1qualityhomes786@gmail.com"
click at [229, 189] on button "Linked Orders" at bounding box center [235, 196] width 113 height 30
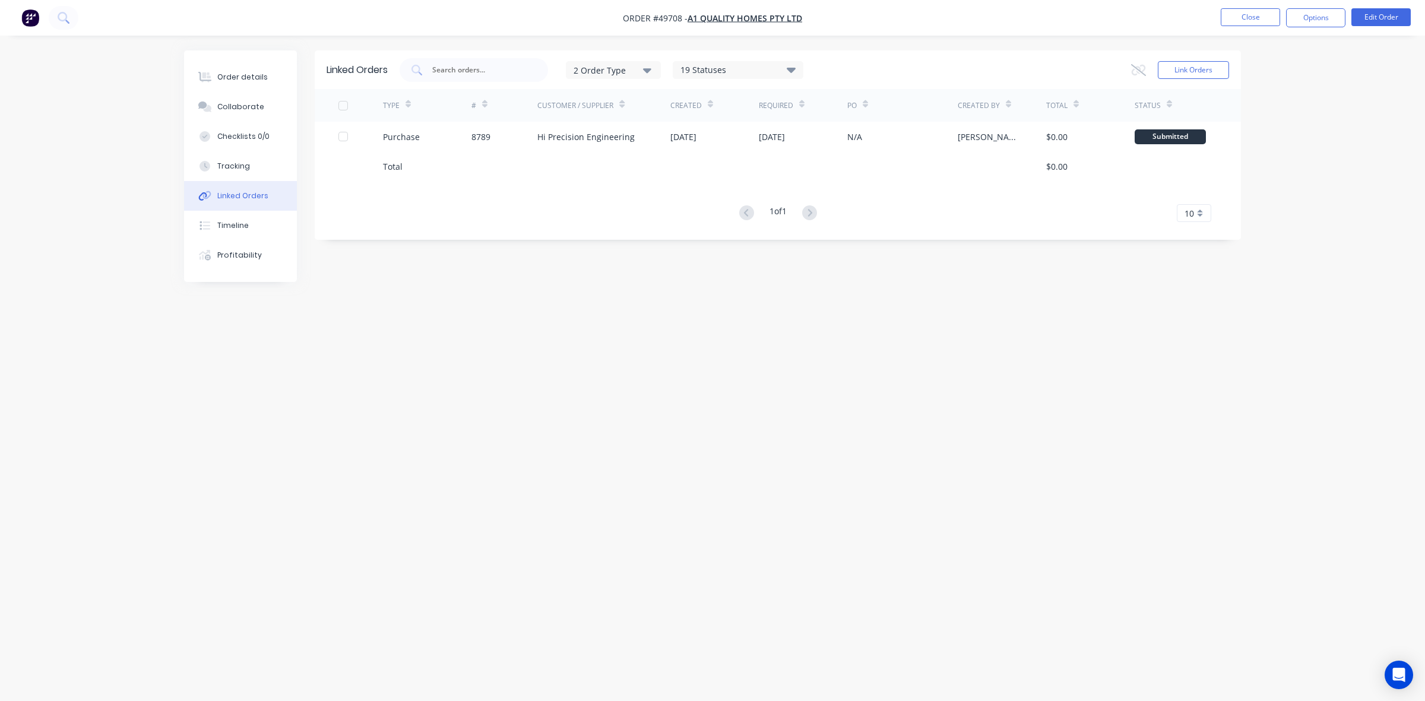
click at [692, 436] on div "Linked Orders 2 Order Type 19 Statuses Sales Order Status All Archived Draft Qu…" at bounding box center [712, 327] width 1057 height 555
click at [263, 76] on button "Order details" at bounding box center [240, 77] width 113 height 30
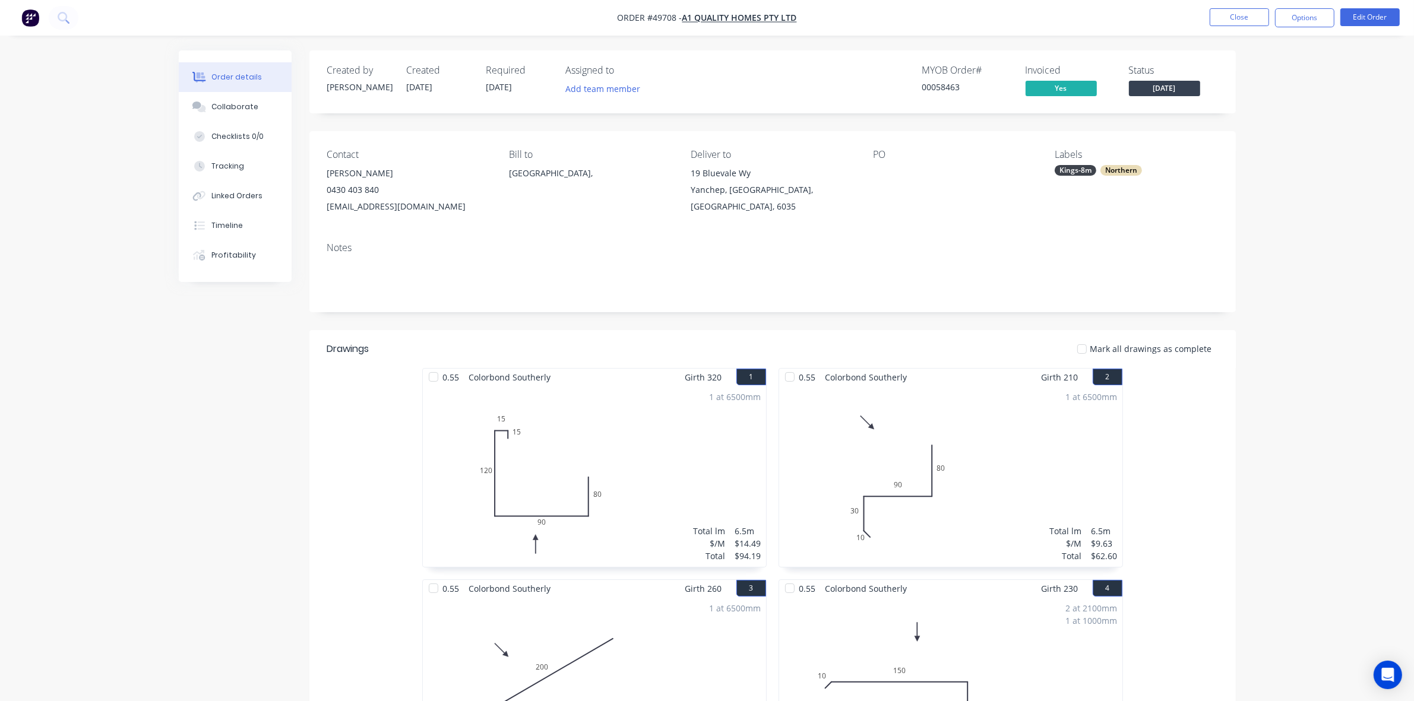
click at [765, 297] on div "Notes" at bounding box center [772, 273] width 926 height 80
click at [1308, 20] on button "Options" at bounding box center [1304, 17] width 59 height 19
click at [1265, 140] on div "Work Order" at bounding box center [1268, 143] width 109 height 17
click at [1261, 141] on div "Custom" at bounding box center [1268, 143] width 109 height 17
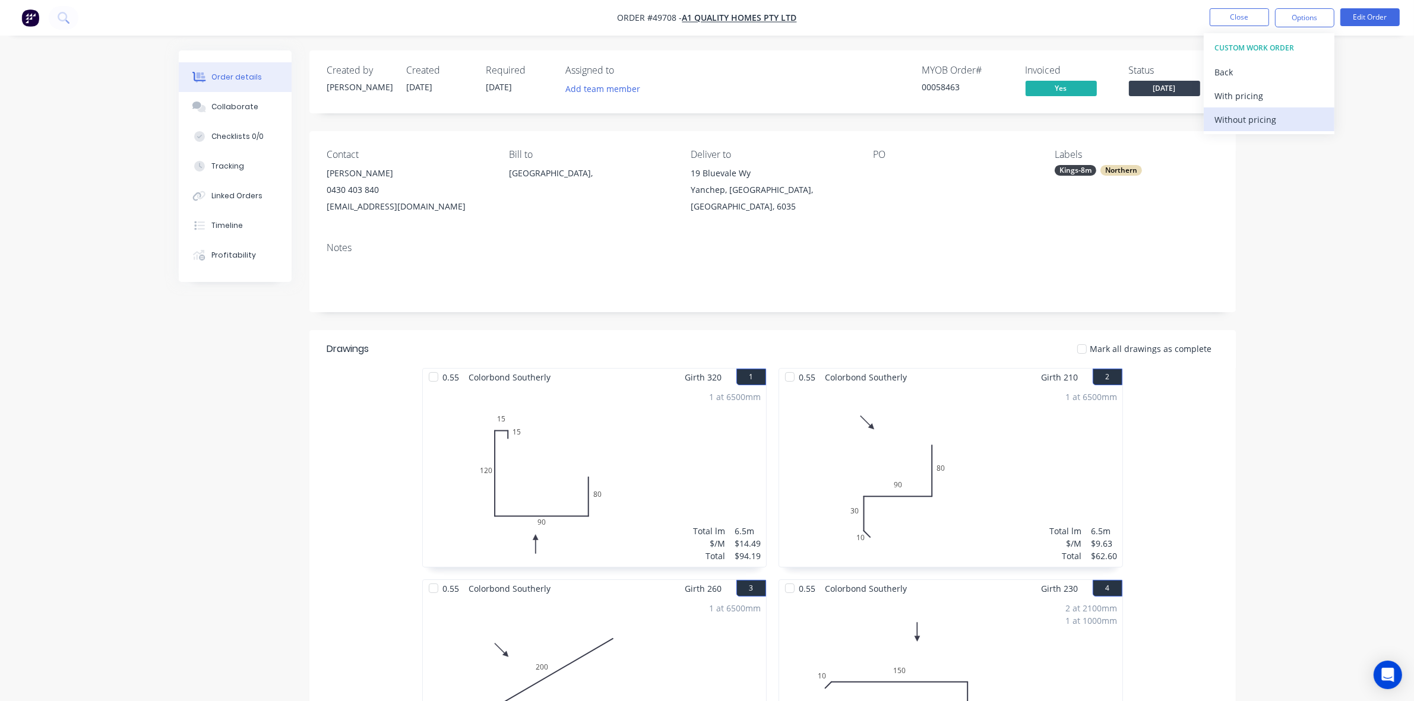
click at [1259, 121] on div "Without pricing" at bounding box center [1268, 119] width 109 height 17
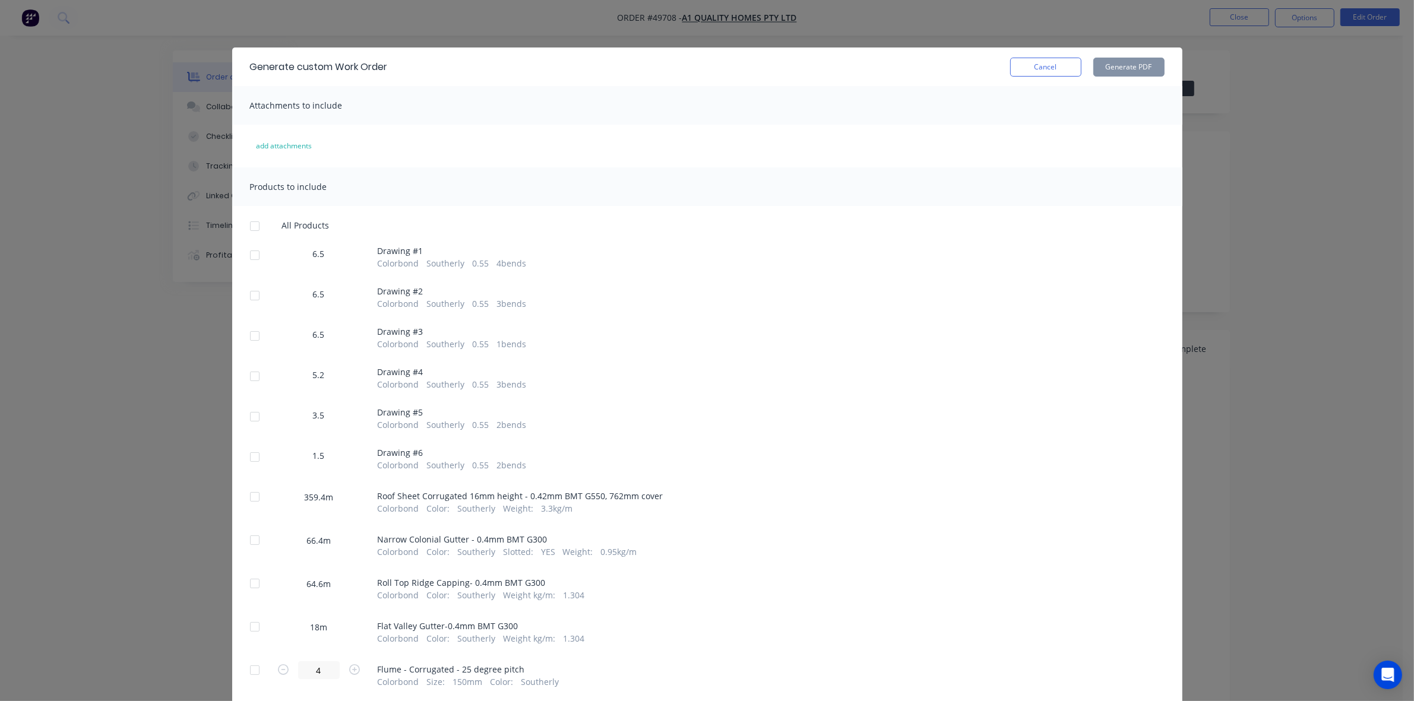
click at [247, 251] on div at bounding box center [255, 255] width 24 height 24
click at [253, 308] on div at bounding box center [255, 300] width 10 height 19
click at [251, 297] on div at bounding box center [255, 296] width 24 height 24
drag, startPoint x: 251, startPoint y: 338, endPoint x: 251, endPoint y: 349, distance: 10.7
click at [251, 339] on div at bounding box center [255, 336] width 24 height 24
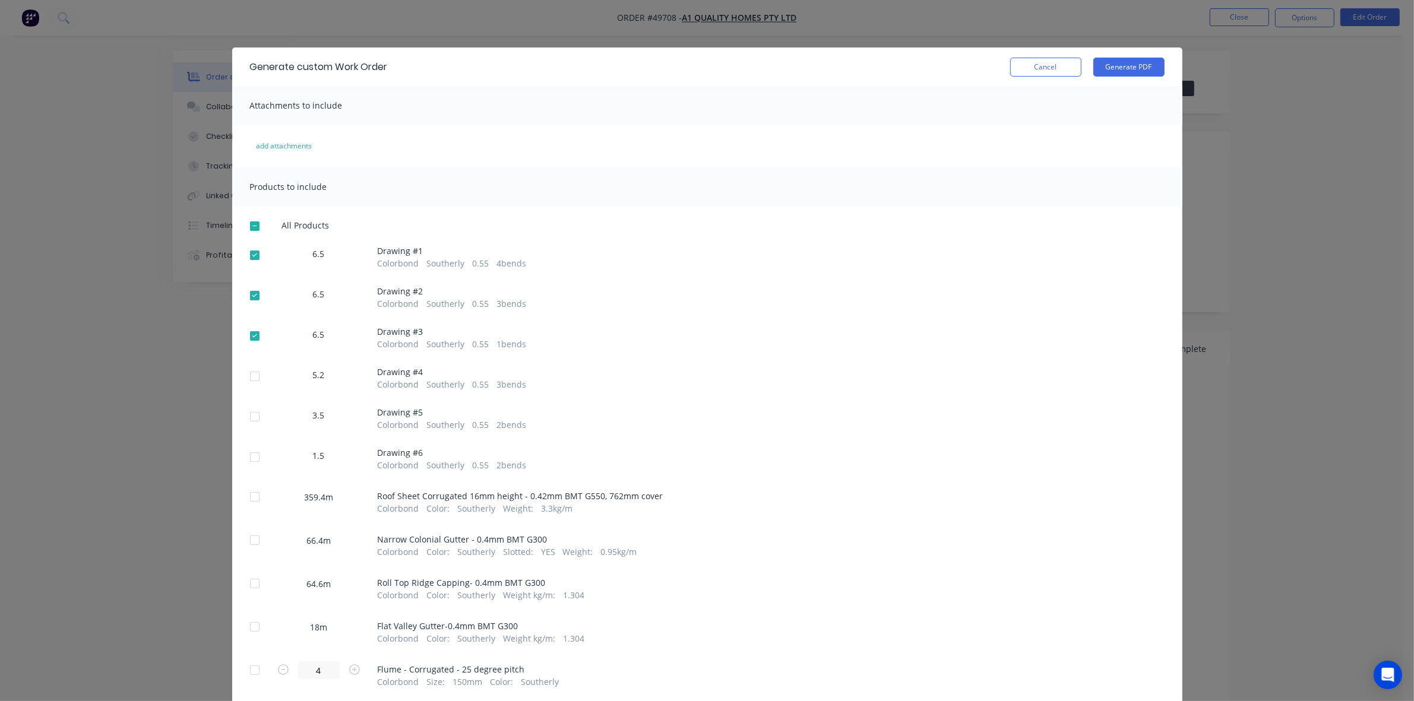
click at [251, 373] on div at bounding box center [255, 377] width 24 height 24
drag, startPoint x: 250, startPoint y: 407, endPoint x: 249, endPoint y: 441, distance: 33.3
click at [250, 408] on div at bounding box center [255, 417] width 24 height 24
click at [248, 457] on div at bounding box center [255, 457] width 24 height 24
click at [1118, 69] on button "Generate PDF" at bounding box center [1128, 67] width 71 height 19
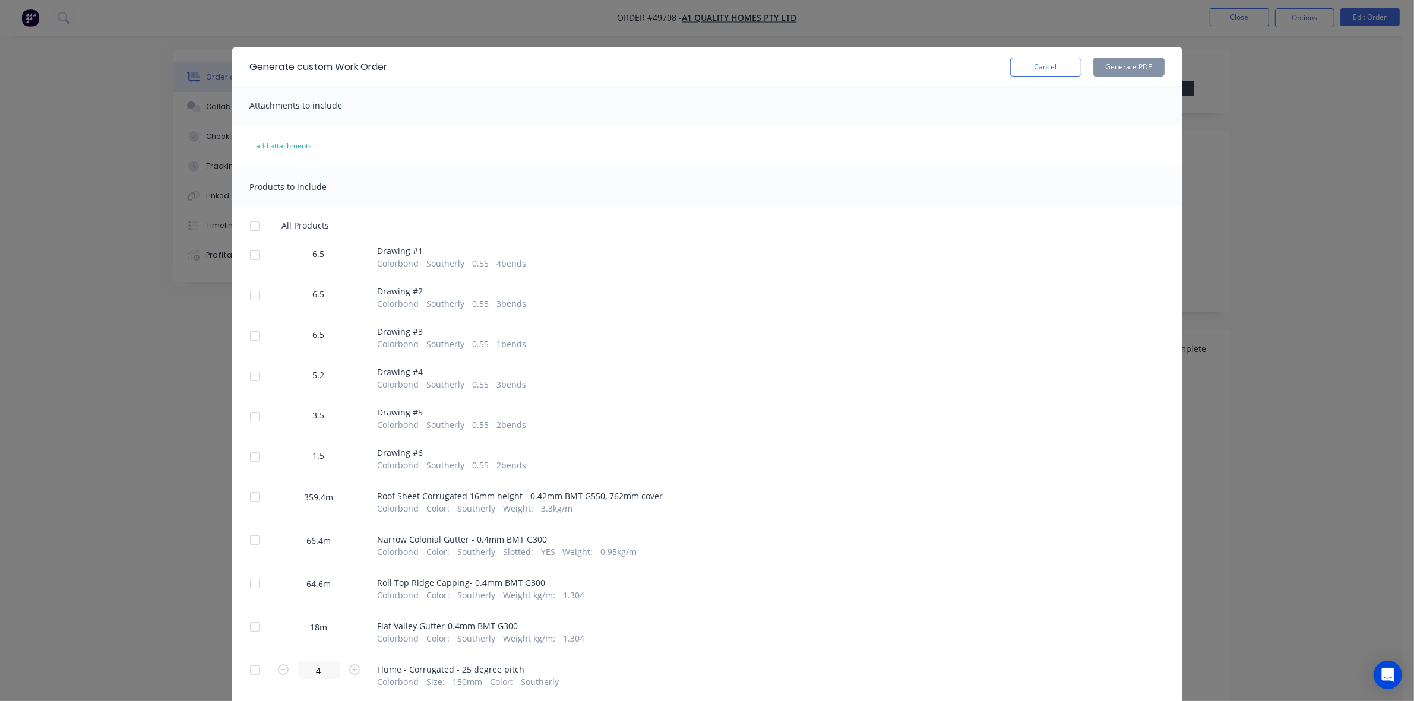
click at [256, 496] on div at bounding box center [255, 497] width 24 height 24
click at [1165, 67] on div "Generate custom Work Order Cancel Generate PDF" at bounding box center [707, 67] width 950 height 39
click at [1124, 67] on button "Generate PDF" at bounding box center [1128, 67] width 71 height 19
click at [254, 541] on div at bounding box center [255, 540] width 24 height 24
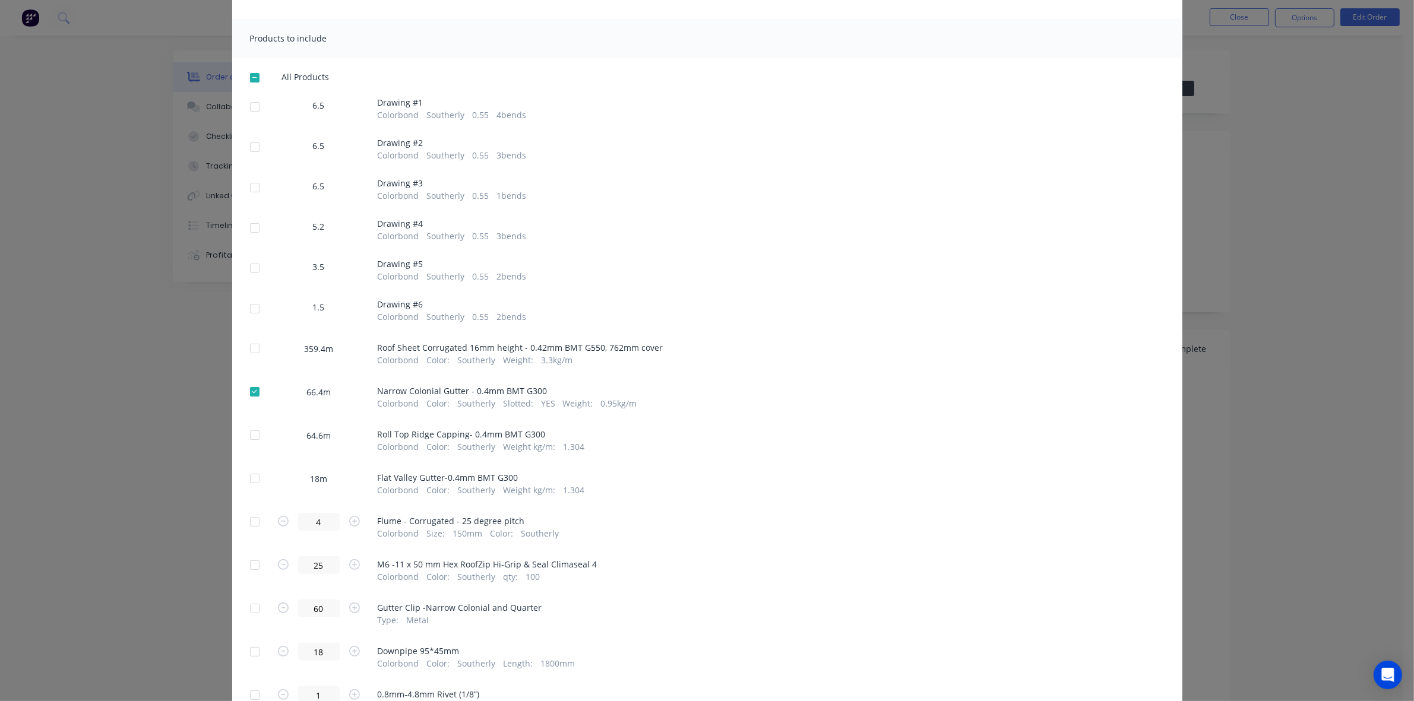
click at [250, 434] on div at bounding box center [255, 435] width 24 height 24
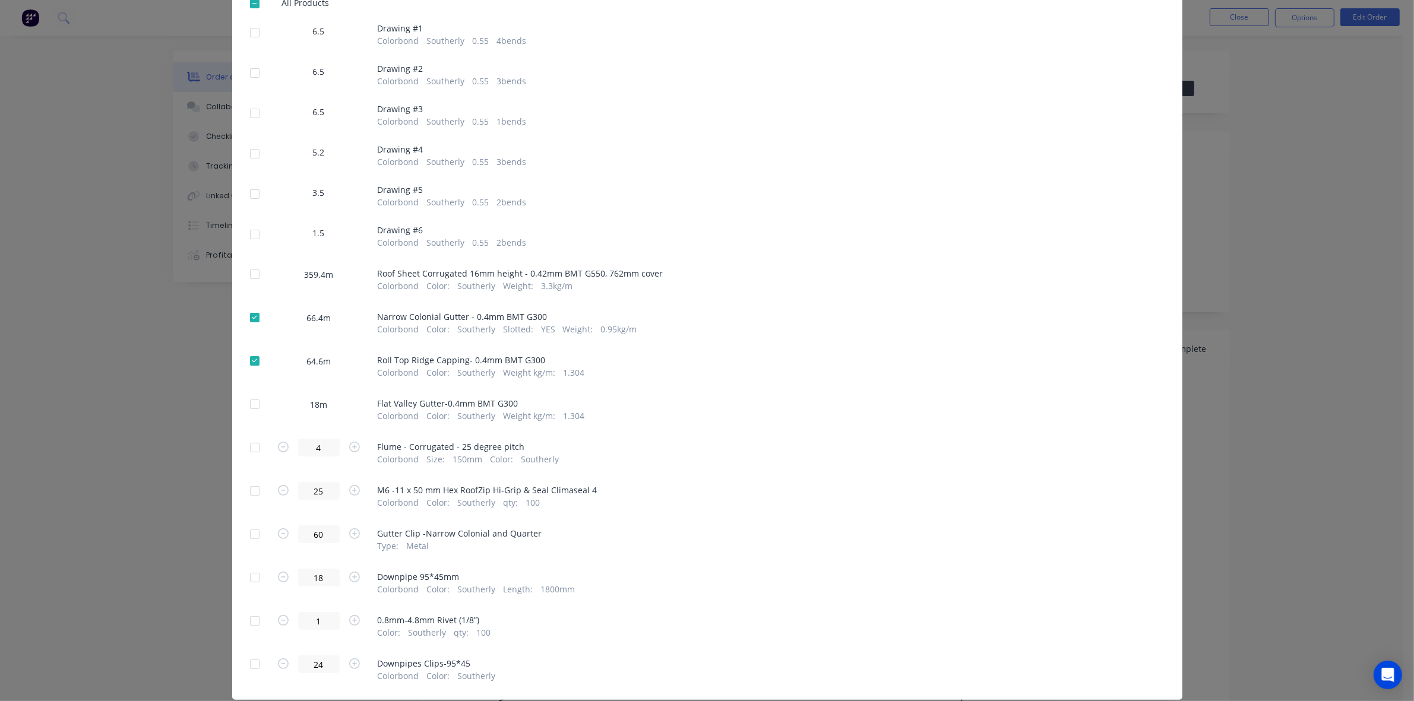
click at [247, 404] on div at bounding box center [255, 405] width 24 height 24
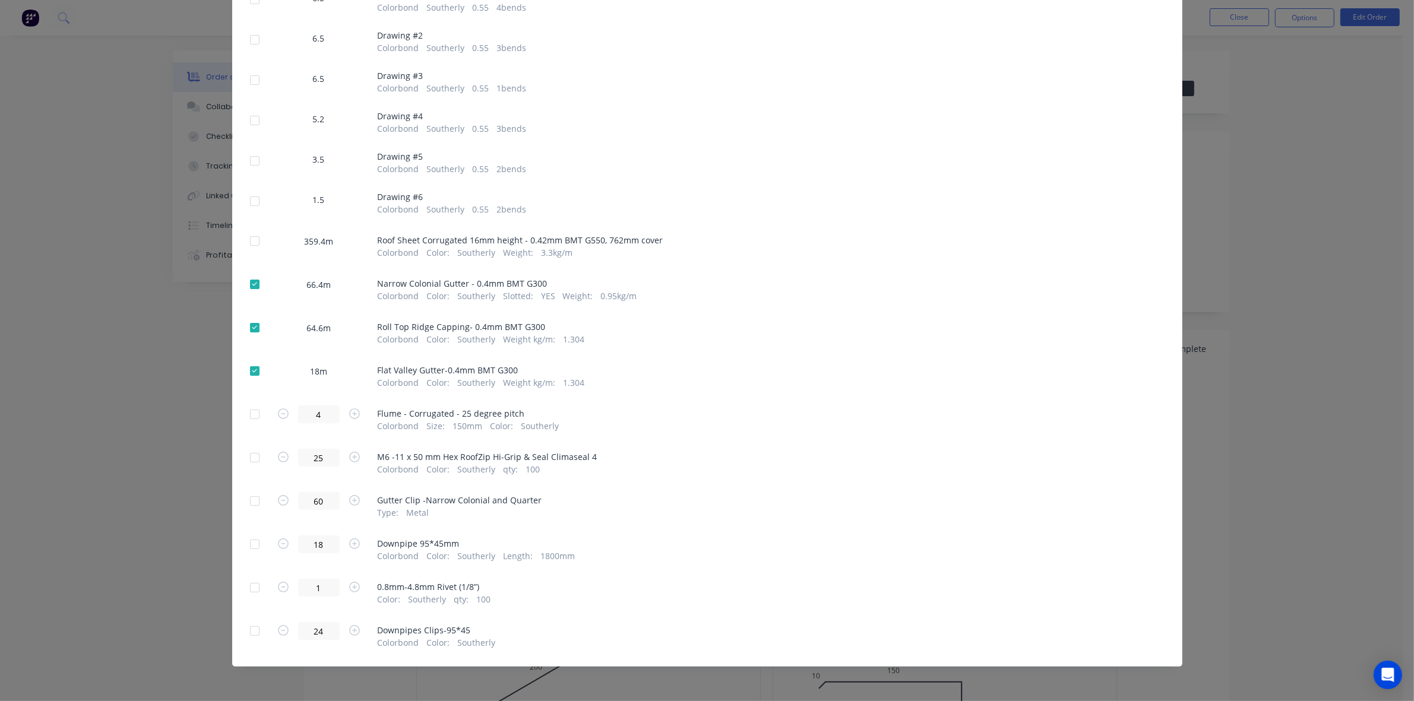
scroll to position [0, 0]
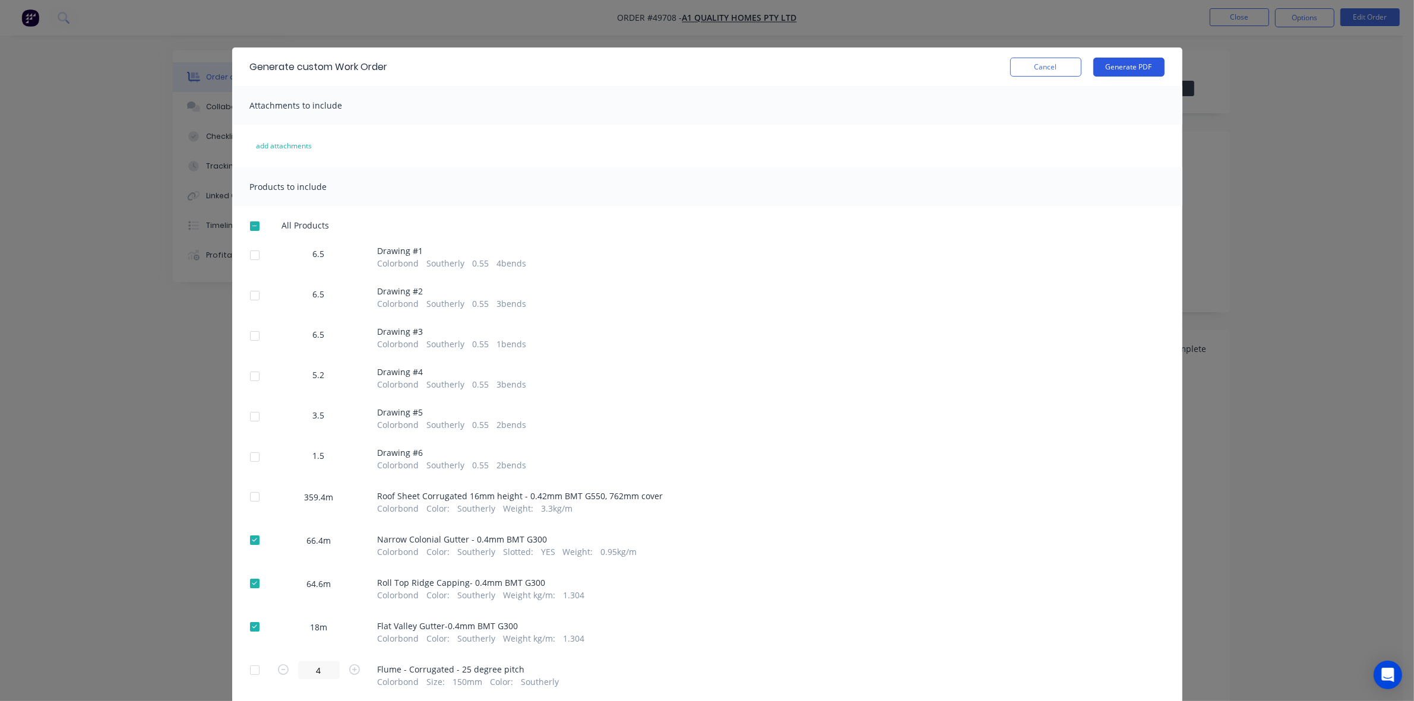
click at [1120, 71] on button "Generate PDF" at bounding box center [1128, 67] width 71 height 19
drag, startPoint x: 1023, startPoint y: 59, endPoint x: 1030, endPoint y: 68, distance: 11.4
click at [1026, 63] on button "Cancel" at bounding box center [1045, 67] width 71 height 19
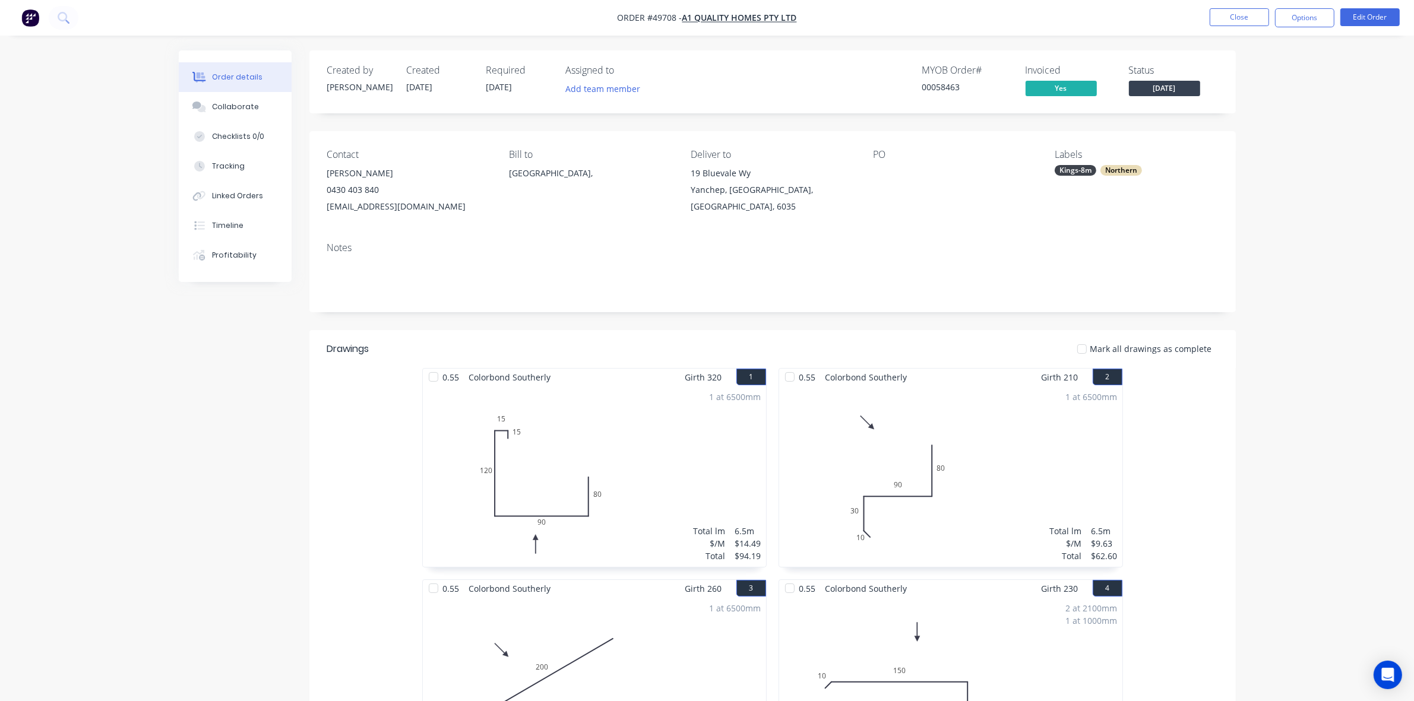
click at [1030, 68] on div "Invoiced" at bounding box center [1070, 70] width 89 height 11
click at [248, 200] on div "Linked Orders" at bounding box center [236, 196] width 51 height 11
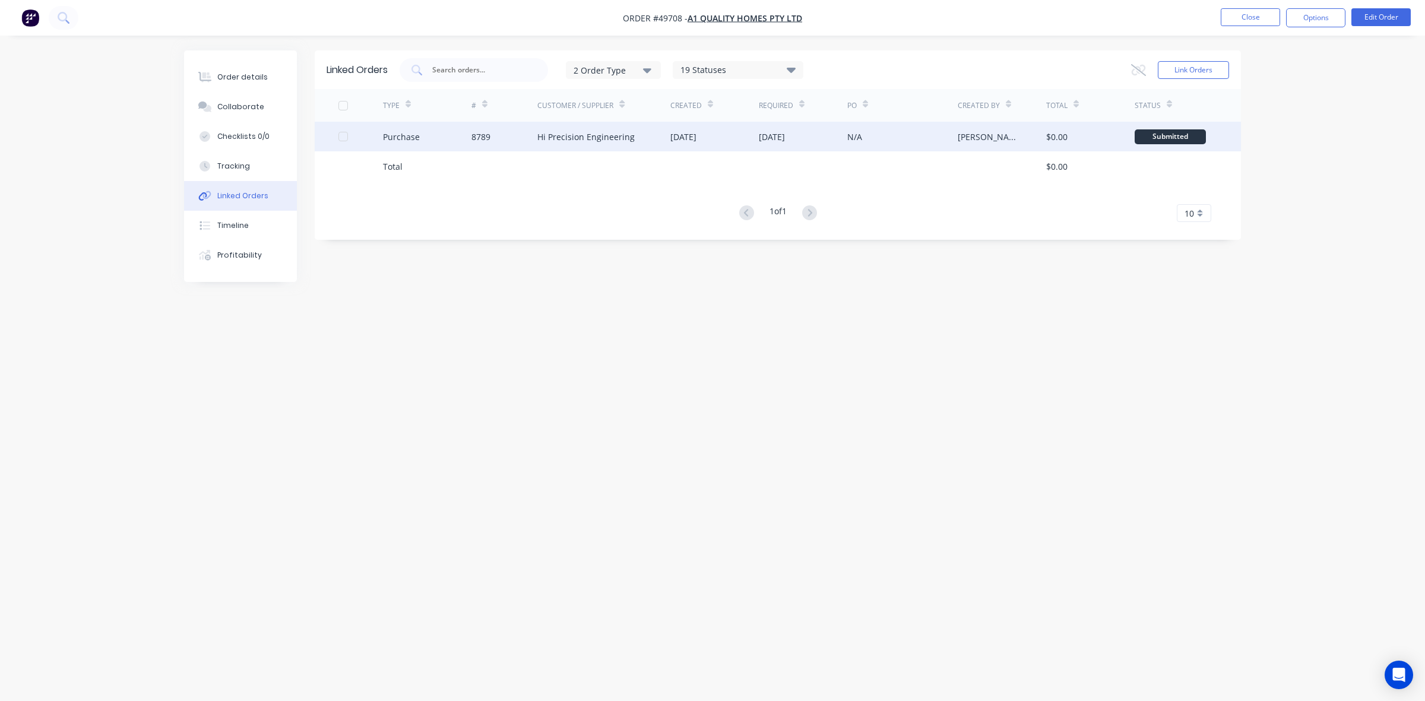
click at [527, 135] on div "8789" at bounding box center [504, 137] width 67 height 30
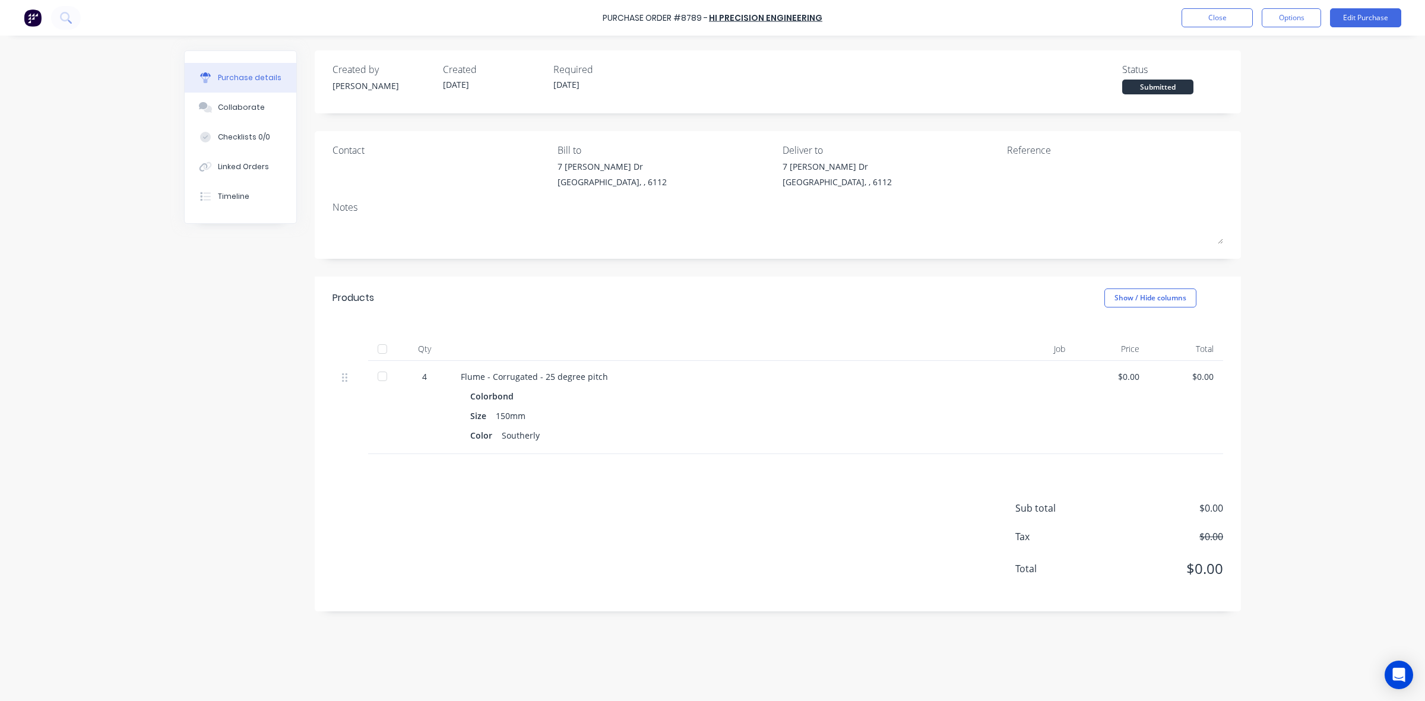
click at [639, 489] on div "Sub total $0.00 Tax $0.00 Total $0.00" at bounding box center [778, 532] width 926 height 157
click at [245, 194] on div "Timeline" at bounding box center [233, 196] width 31 height 11
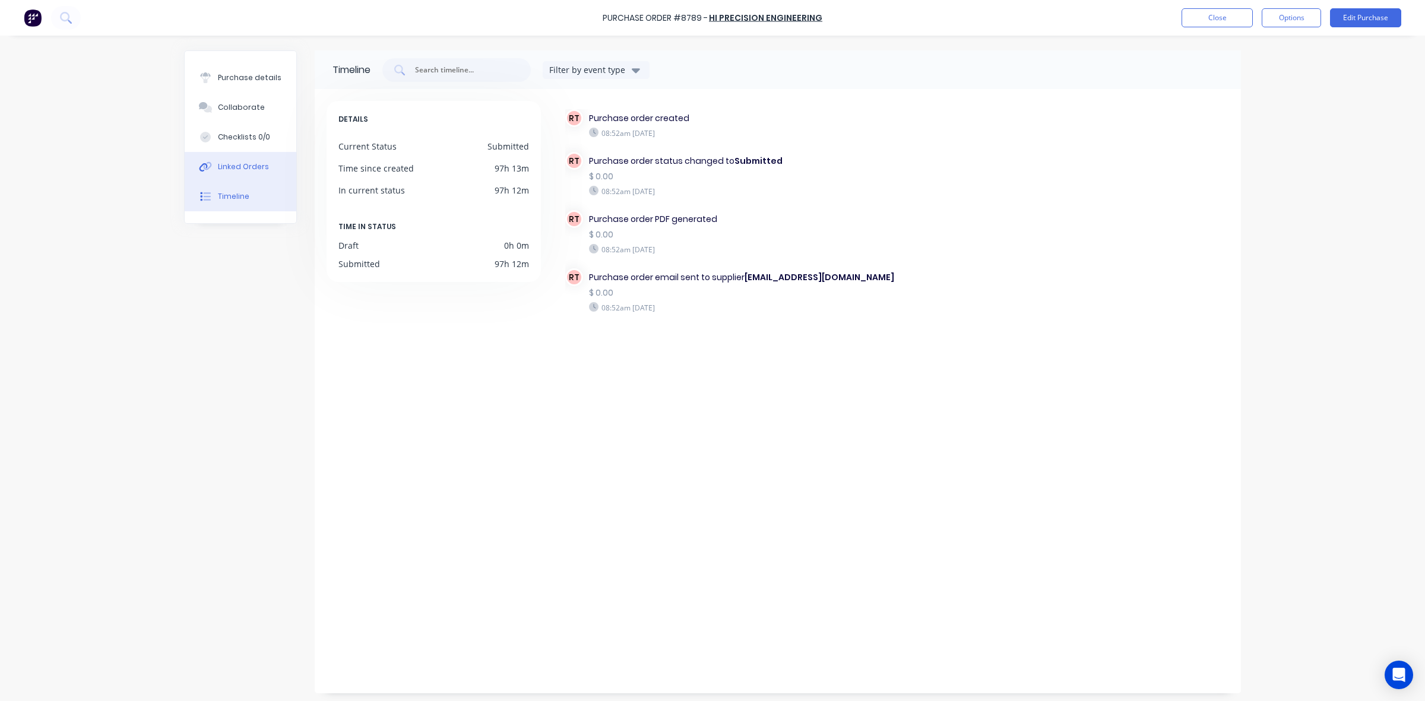
click at [229, 168] on div "Linked Orders" at bounding box center [243, 167] width 51 height 11
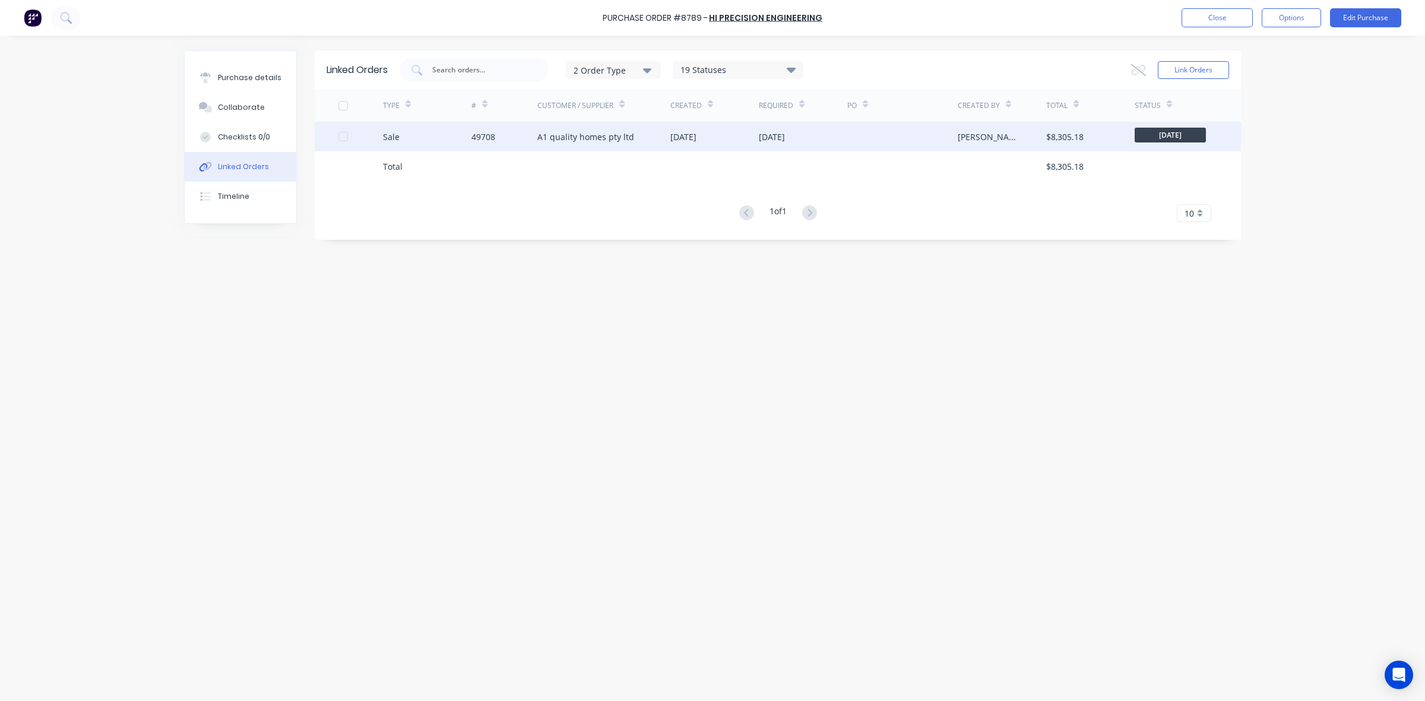
click at [569, 126] on div "A1 quality homes pty ltd" at bounding box center [603, 137] width 133 height 30
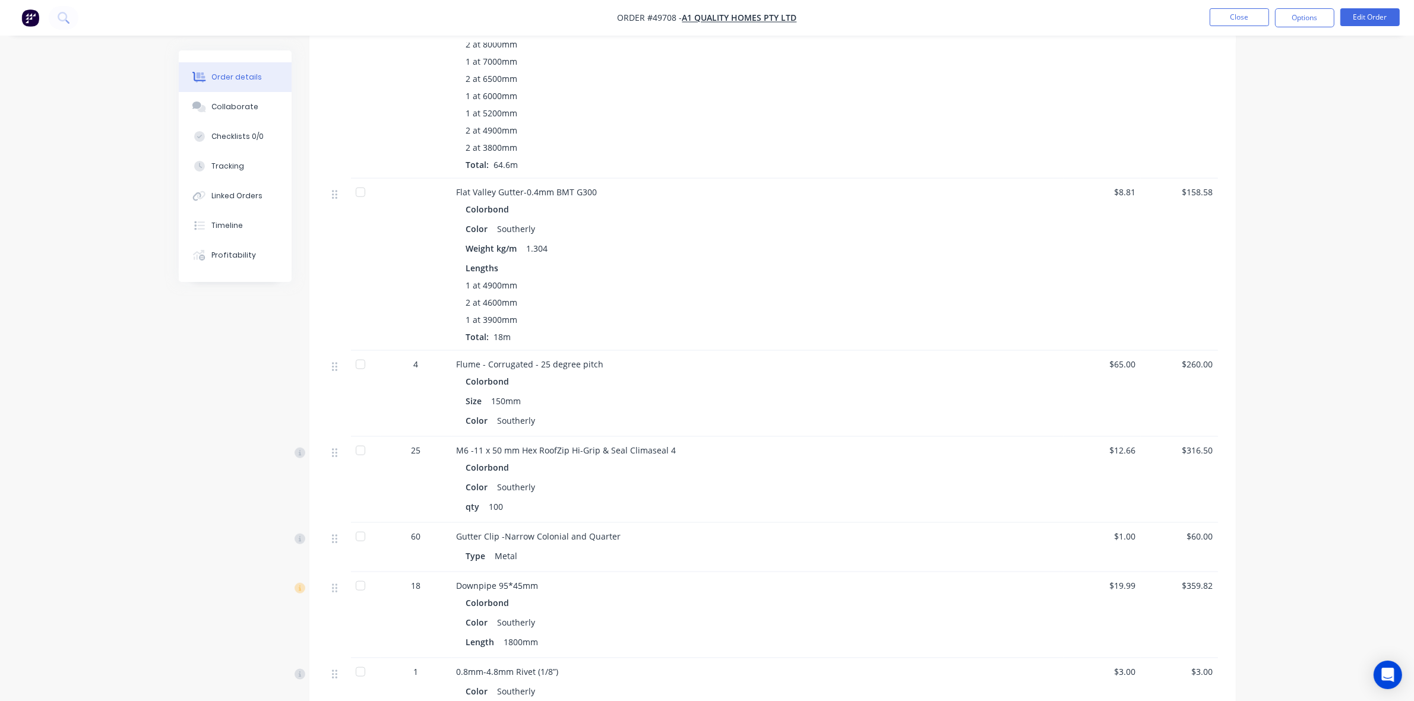
scroll to position [1938, 0]
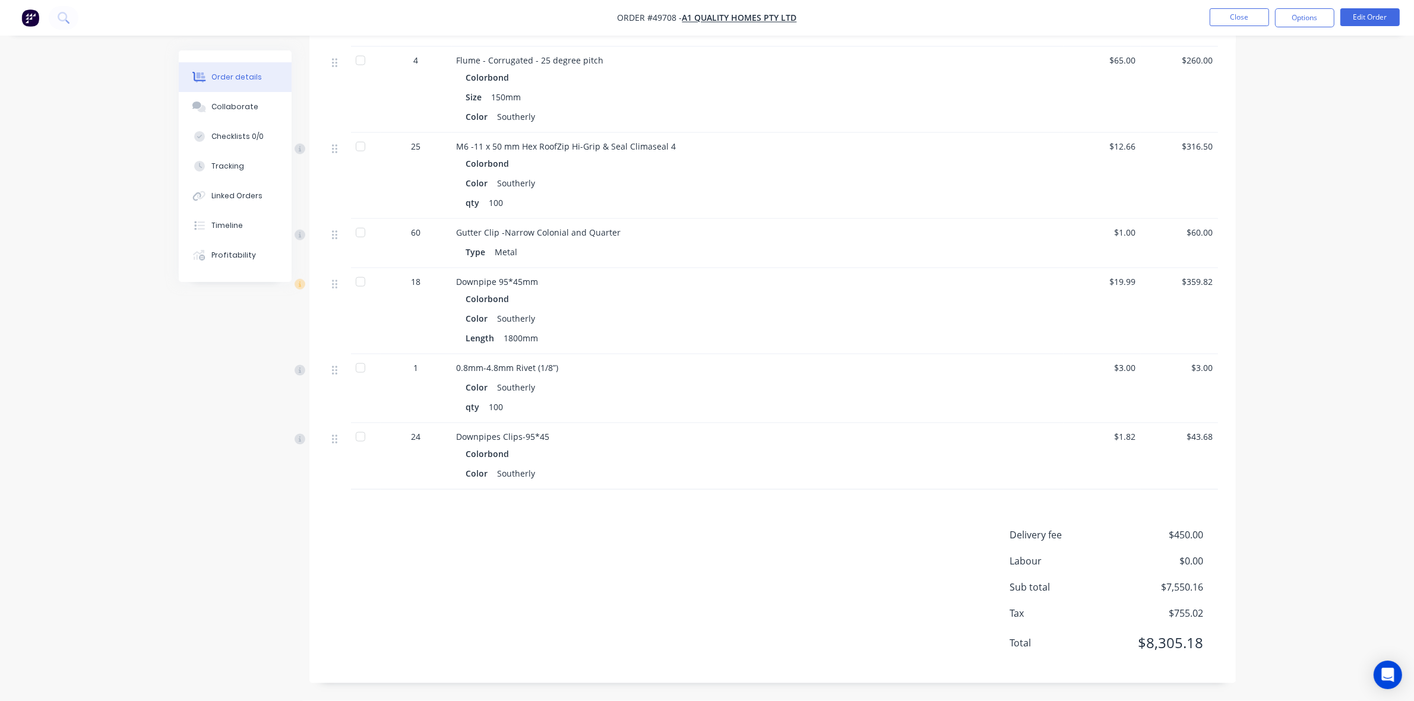
click at [634, 324] on div "Color Southerly" at bounding box center [719, 318] width 506 height 17
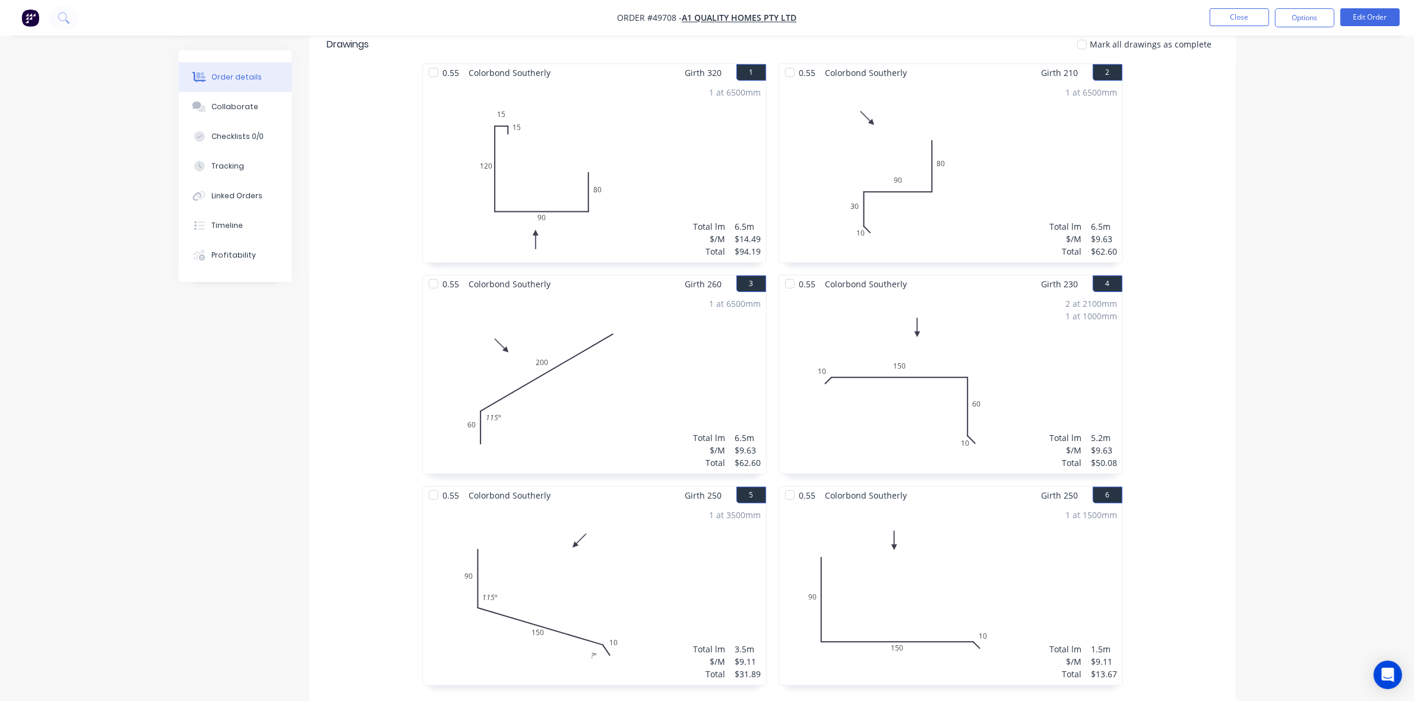
scroll to position [0, 0]
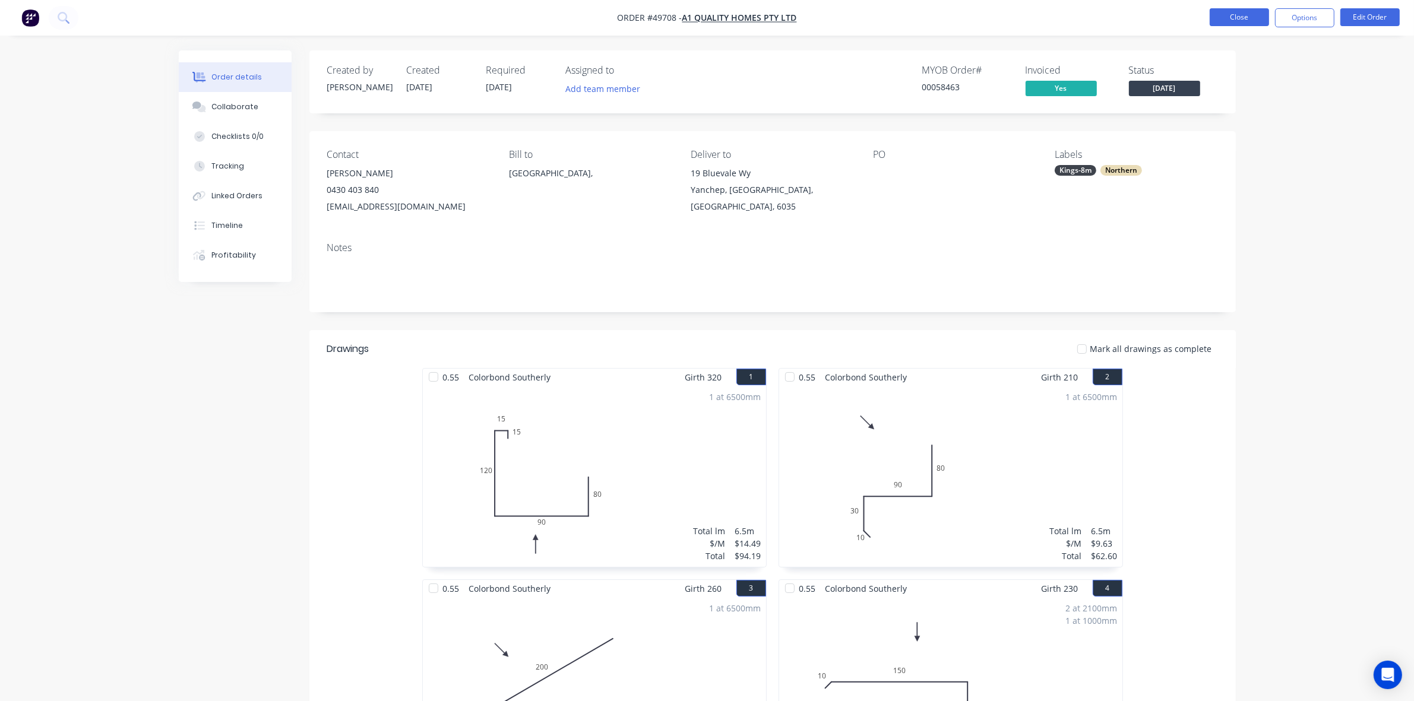
click at [1230, 15] on button "Close" at bounding box center [1239, 17] width 59 height 18
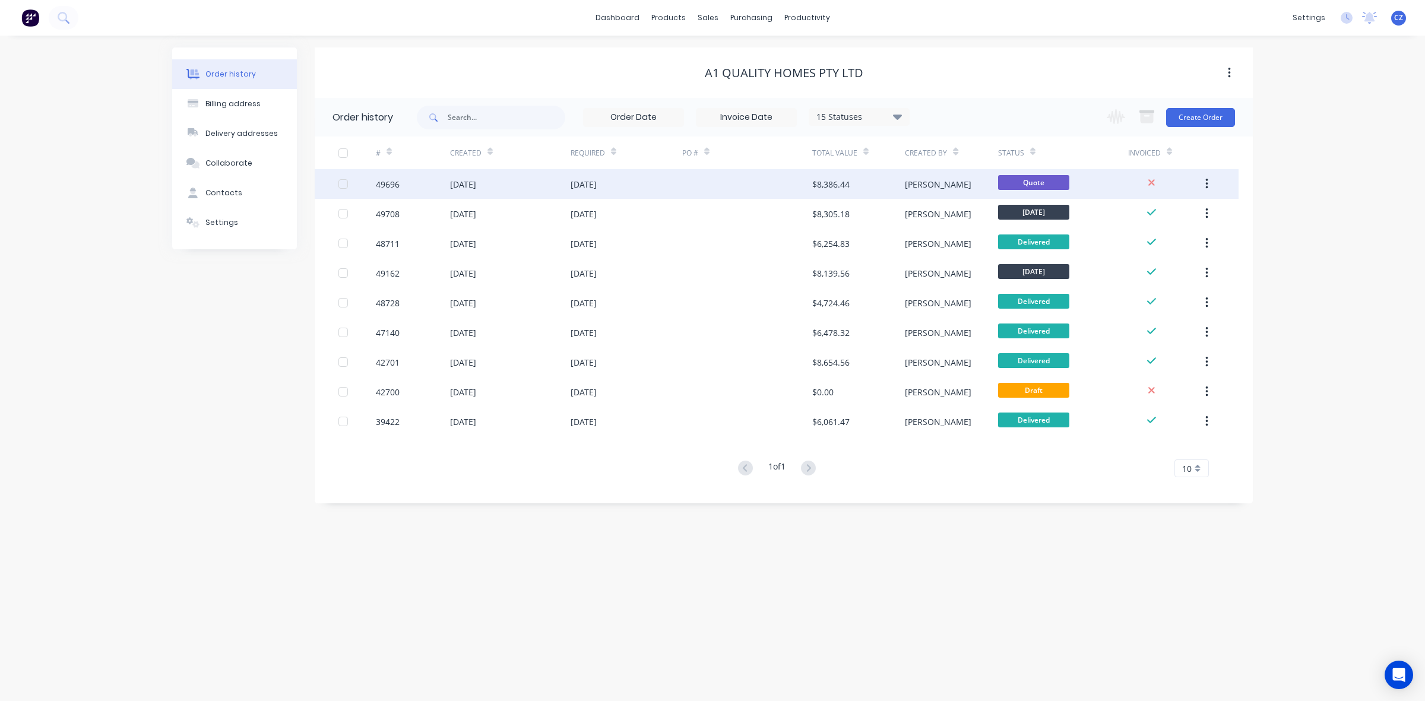
click at [741, 188] on div at bounding box center [747, 184] width 130 height 30
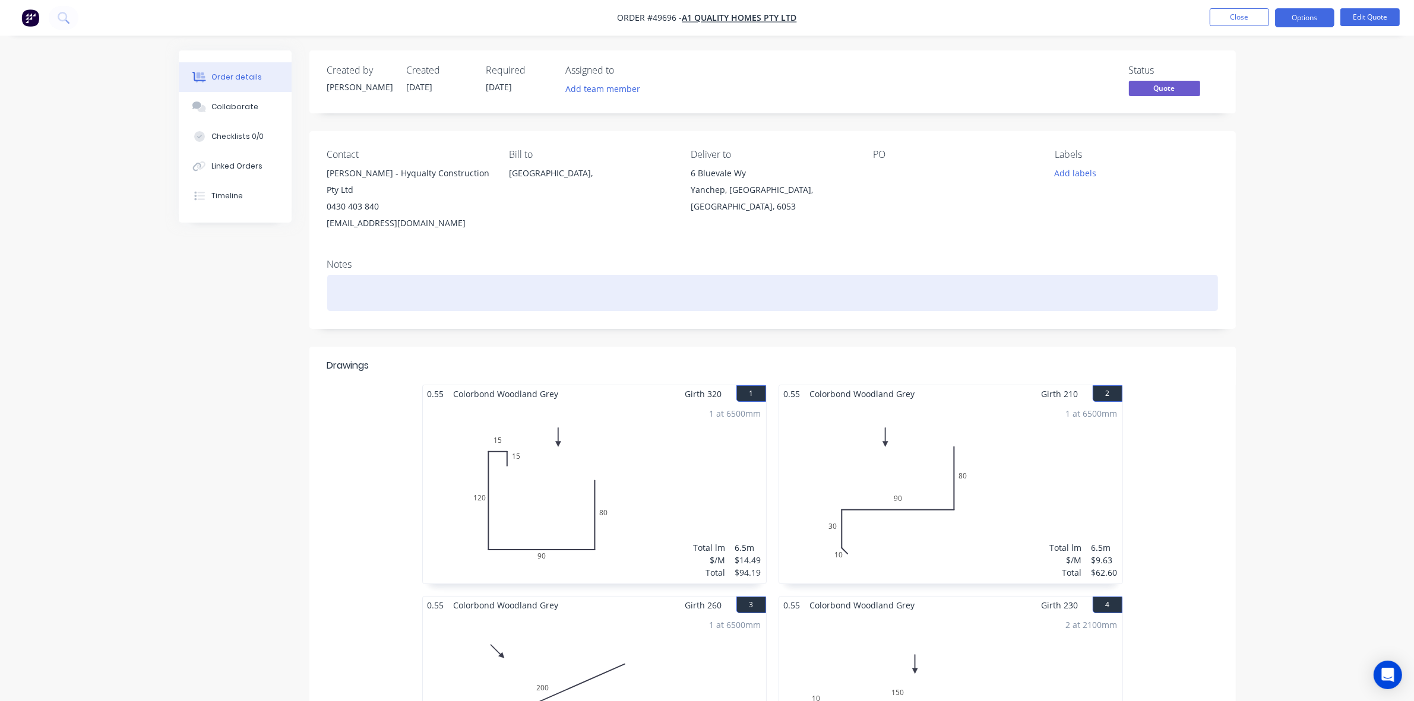
click at [993, 292] on div at bounding box center [772, 293] width 891 height 36
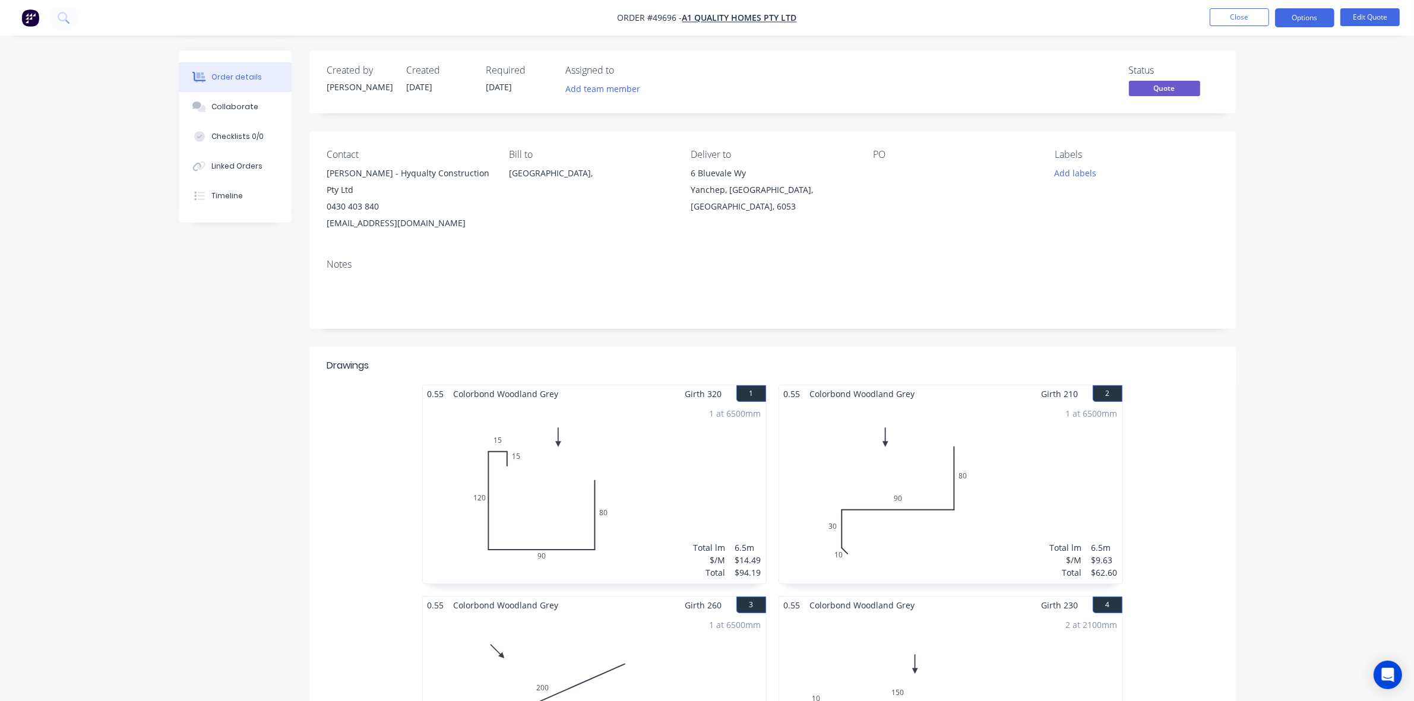
click at [1208, 13] on ul "Close Options Edit Quote" at bounding box center [1304, 17] width 219 height 19
click at [1221, 15] on button "Close" at bounding box center [1239, 17] width 59 height 18
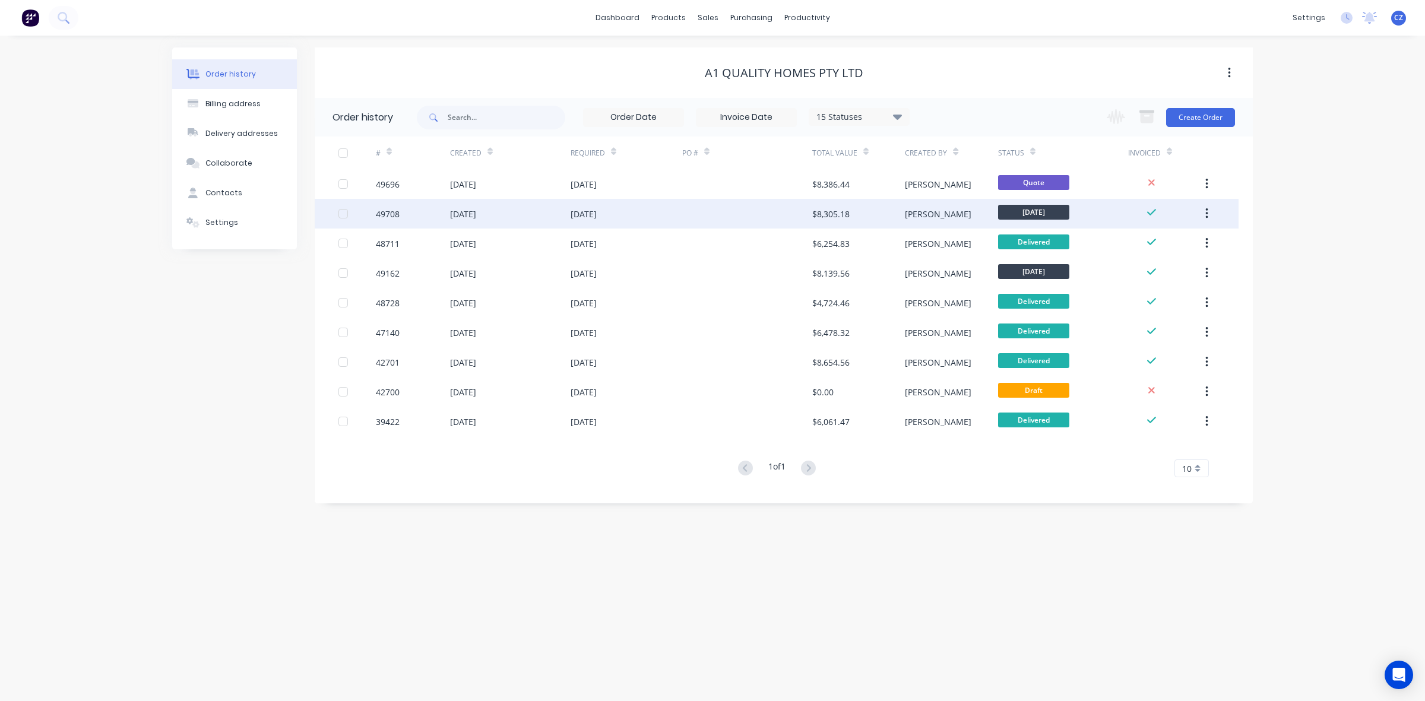
click at [814, 214] on div "$8,305.18" at bounding box center [830, 214] width 37 height 12
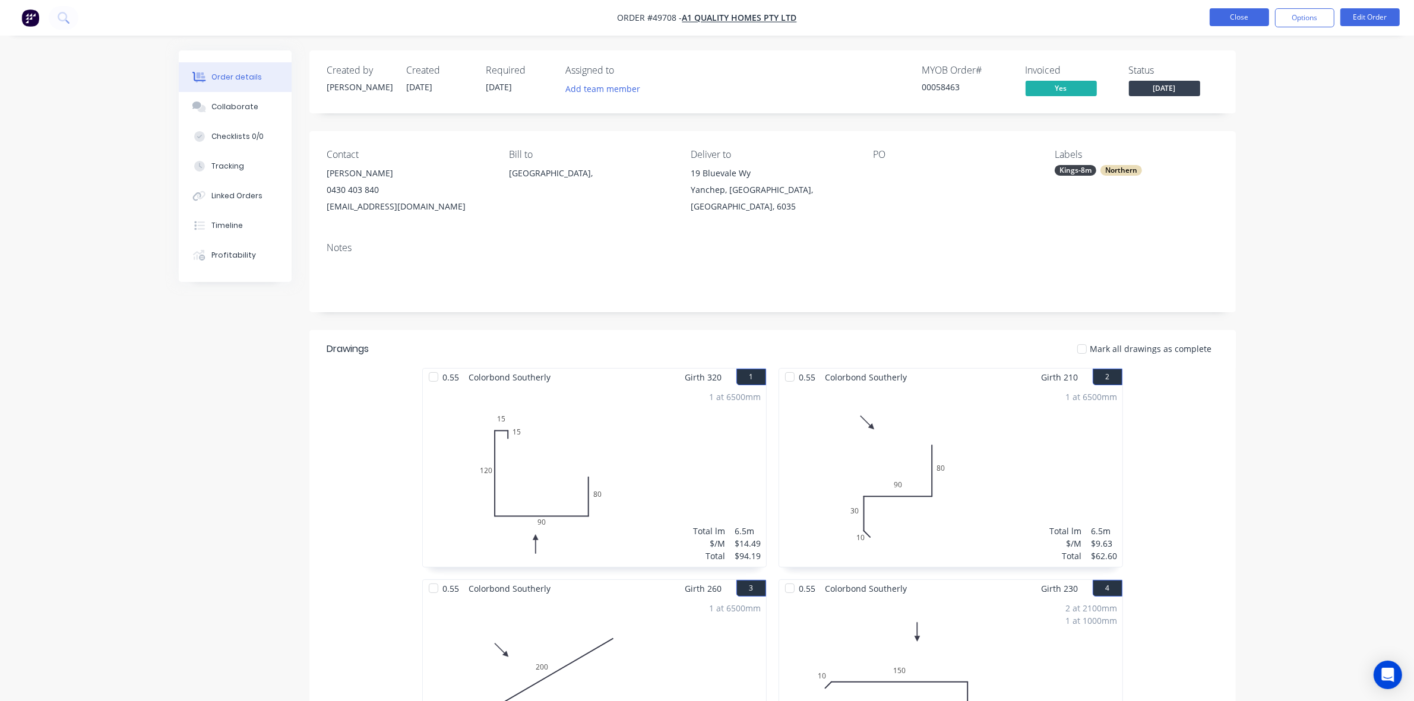
click at [1243, 12] on button "Close" at bounding box center [1239, 17] width 59 height 18
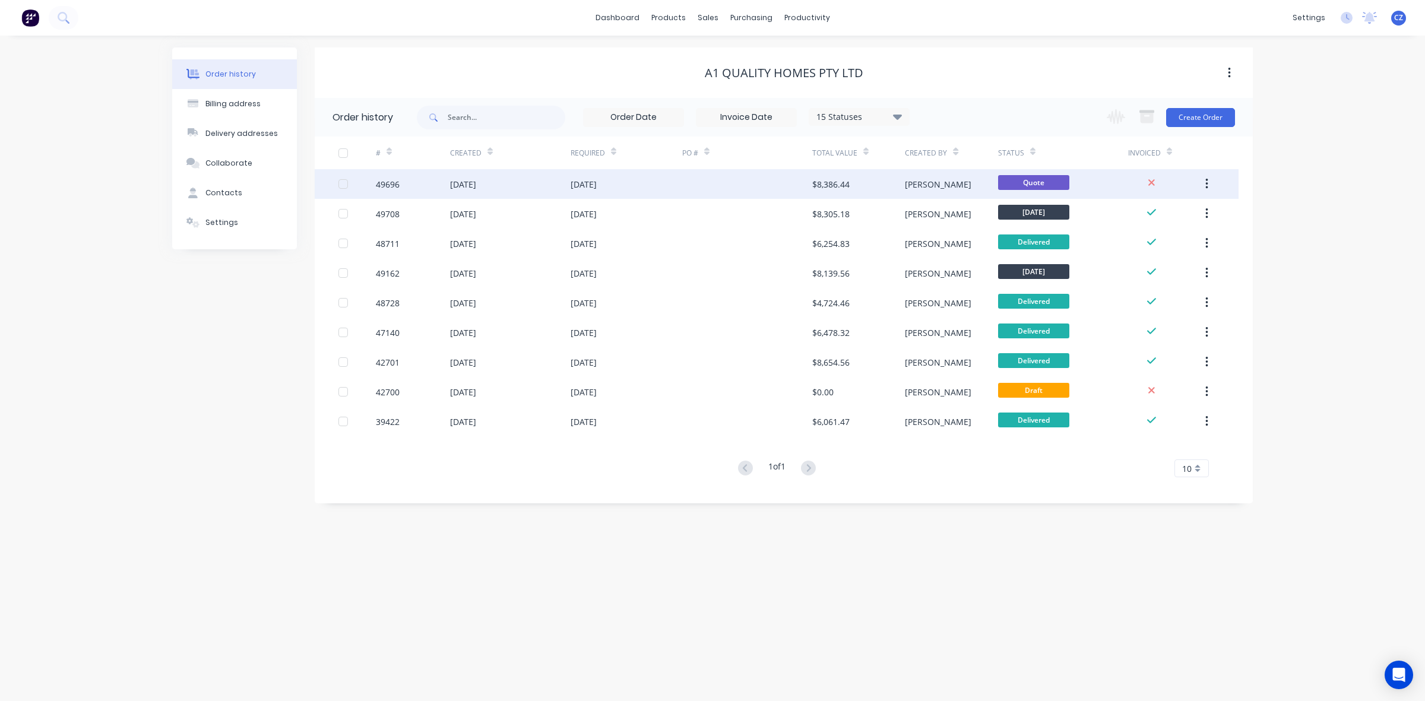
click at [856, 182] on div "$8,386.44" at bounding box center [858, 184] width 93 height 30
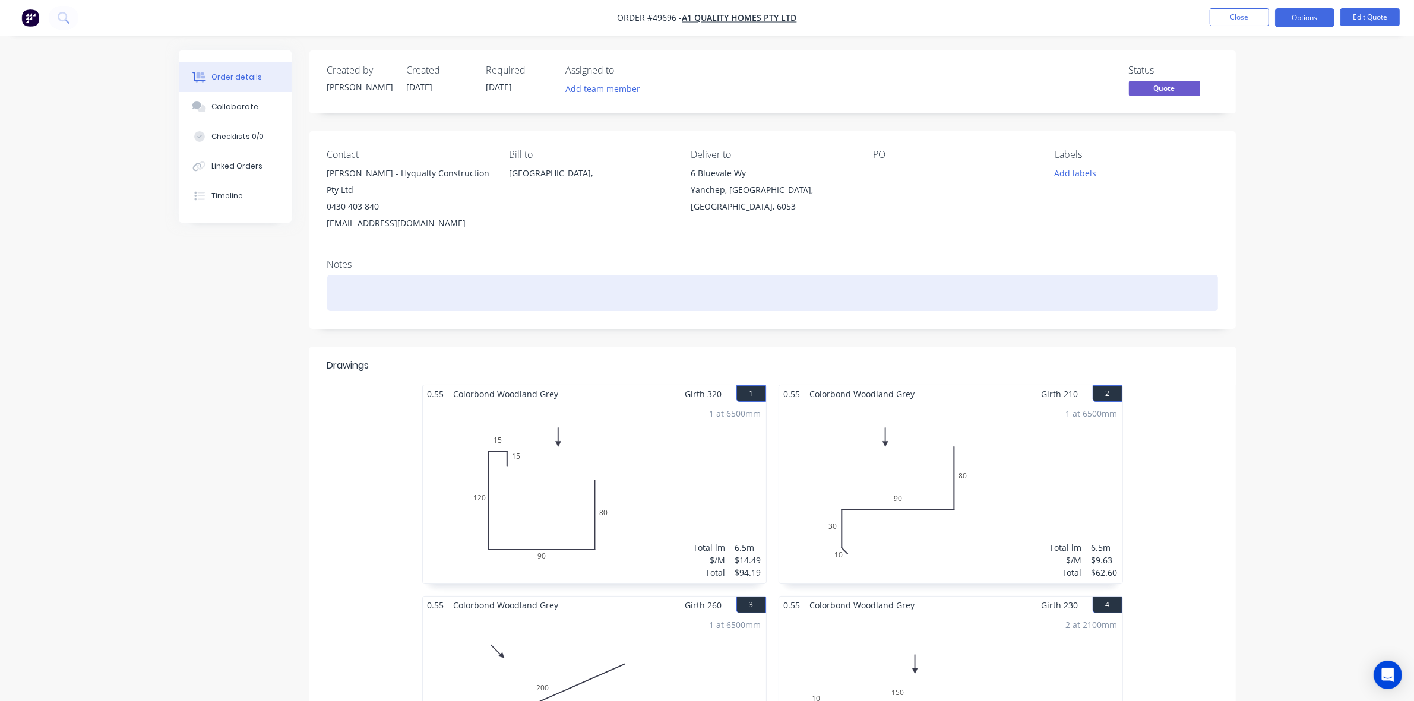
click at [579, 290] on div at bounding box center [772, 293] width 891 height 36
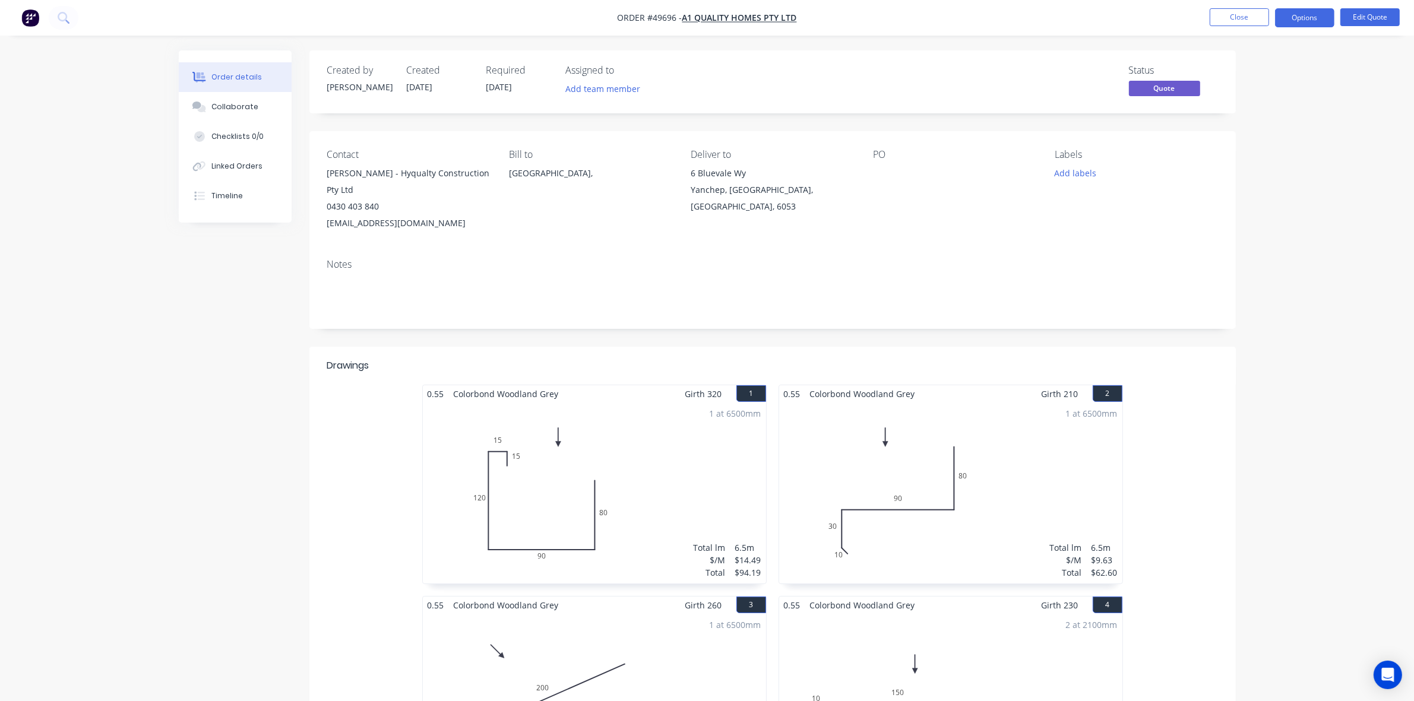
click at [1253, 13] on button "Close" at bounding box center [1239, 17] width 59 height 18
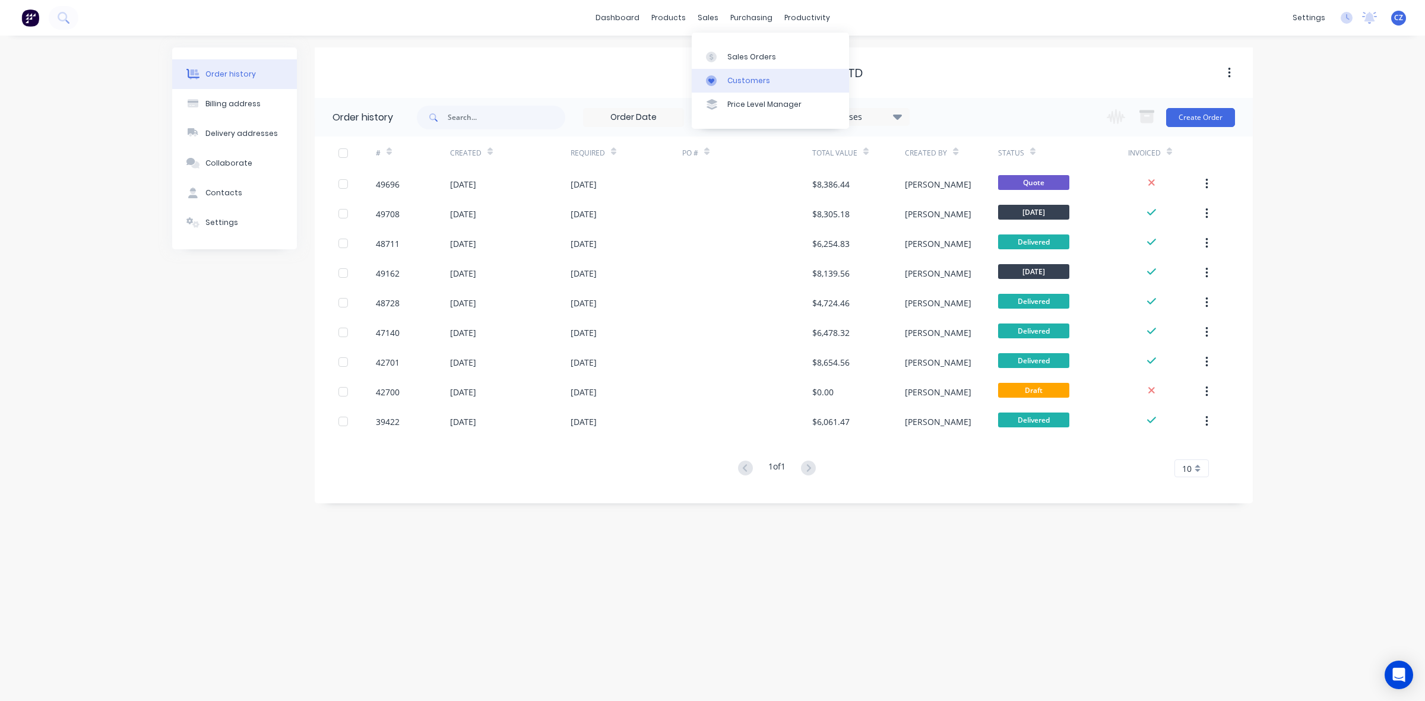
click at [735, 78] on div "Customers" at bounding box center [748, 80] width 43 height 11
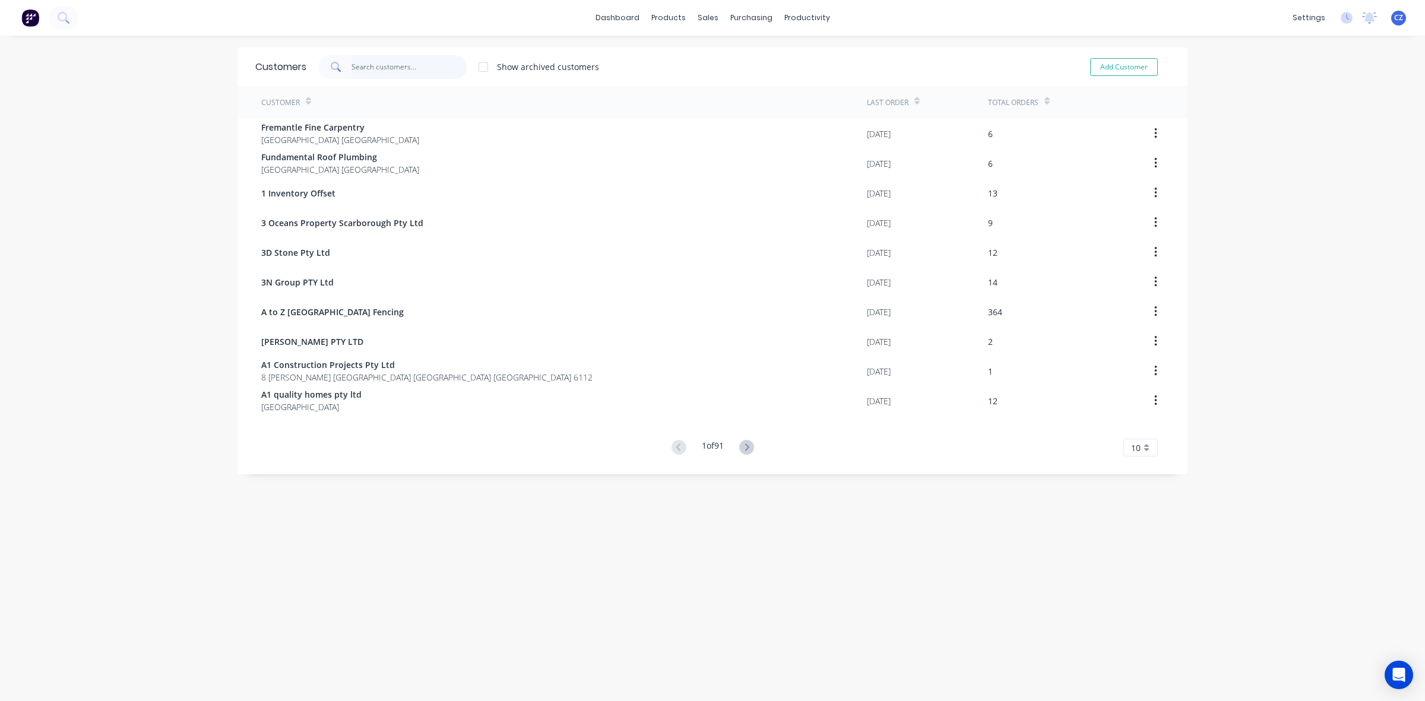
click at [360, 70] on input "text" at bounding box center [410, 67] width 116 height 24
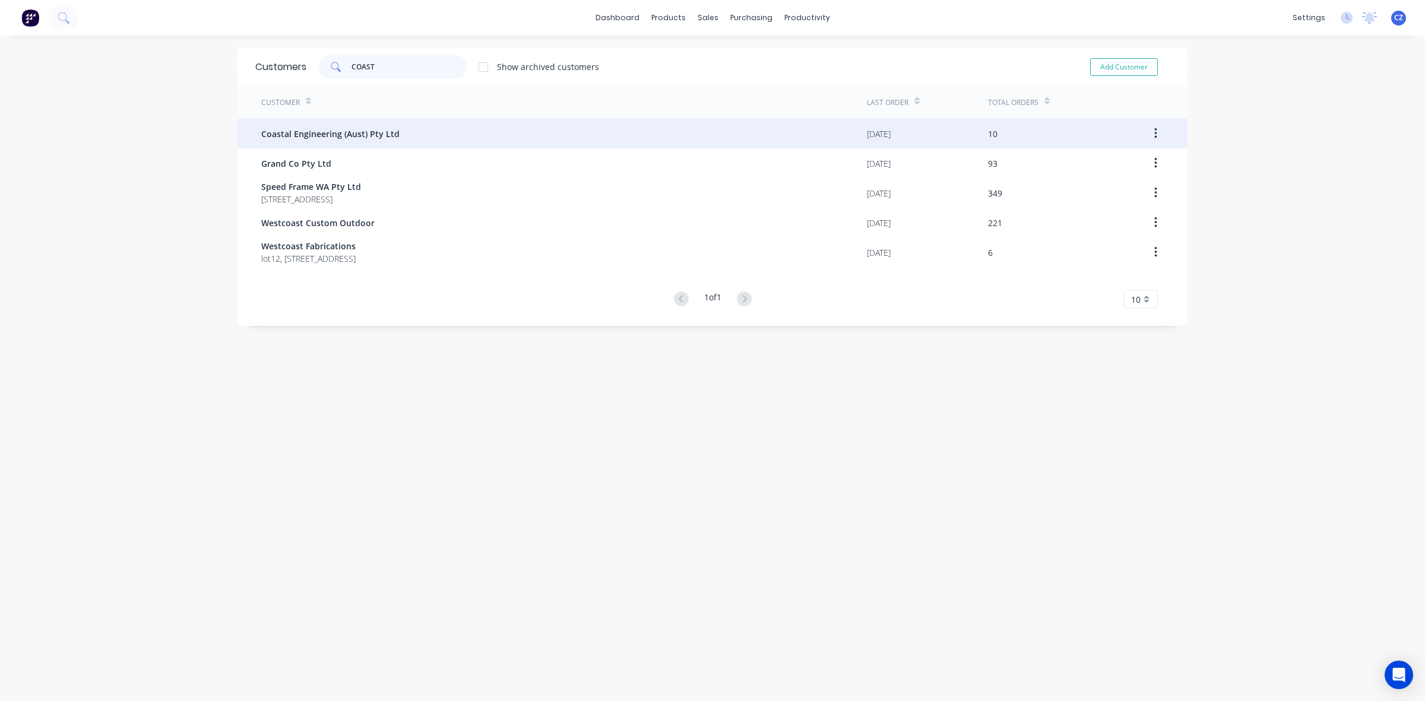
type input "COAST"
click at [467, 135] on div "Coastal Engineering (Aust) Pty Ltd" at bounding box center [564, 134] width 606 height 30
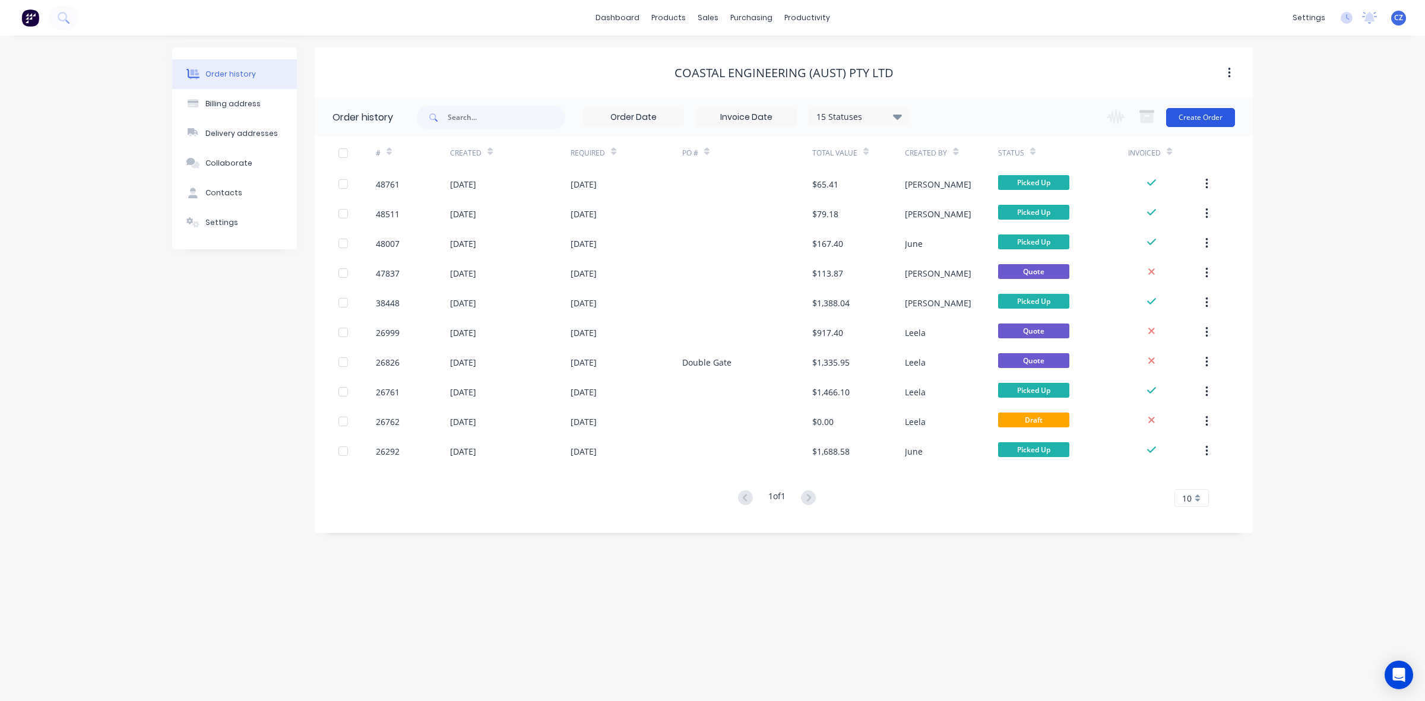
drag, startPoint x: 1219, startPoint y: 103, endPoint x: 1216, endPoint y: 114, distance: 11.8
click at [1219, 111] on div "Change order status Submitted Ready for Delivery Ready To Pick Up [DATE] [DATE]…" at bounding box center [1167, 117] width 135 height 39
click at [1216, 116] on button "Create Order" at bounding box center [1200, 117] width 69 height 19
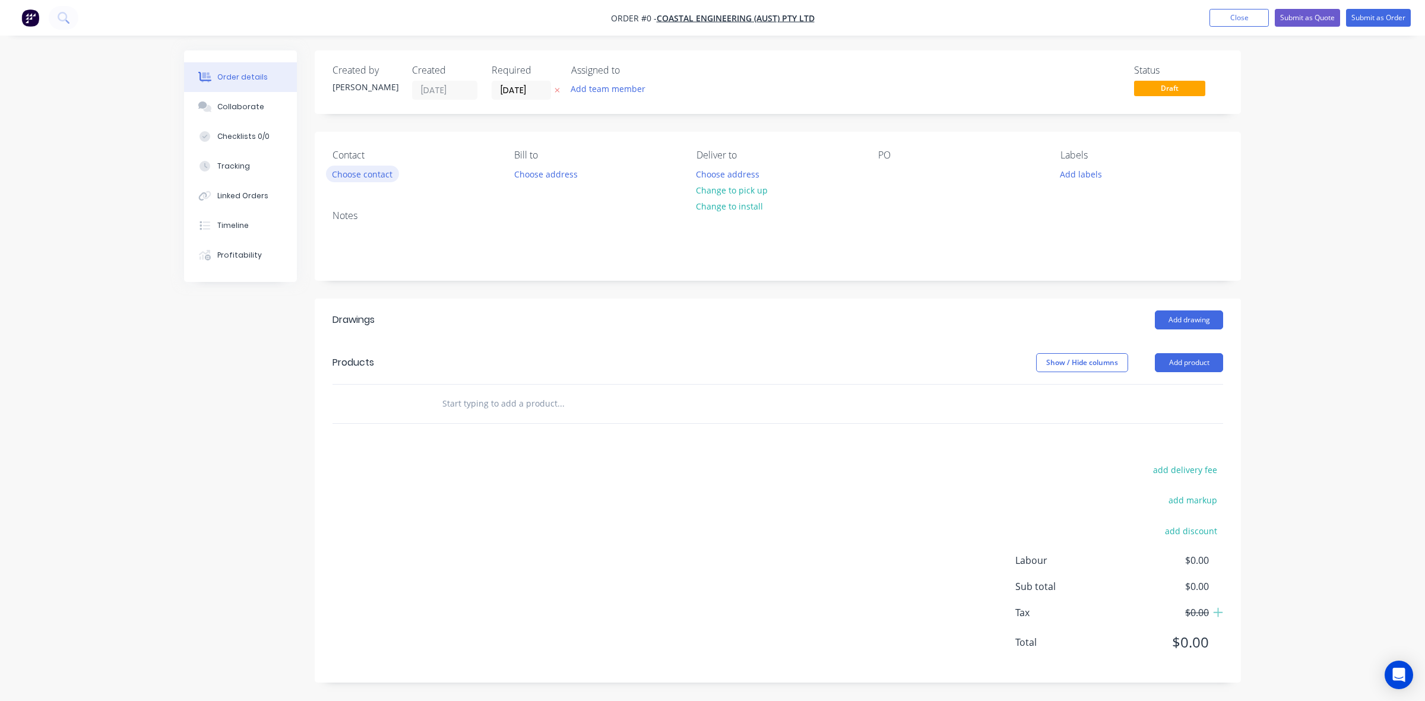
click at [353, 166] on button "Choose contact" at bounding box center [362, 174] width 73 height 16
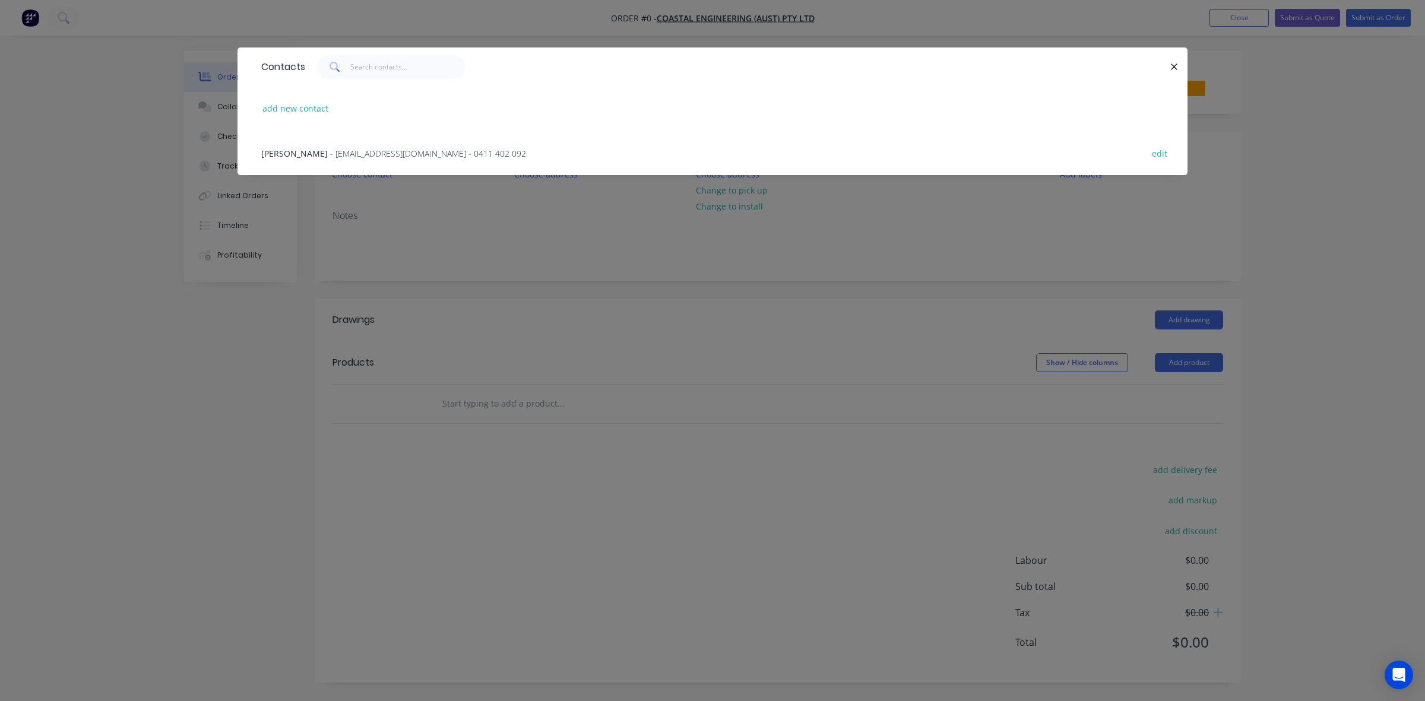
click at [391, 159] on div "David Wang - coastalwang@hotmail.com - 0411 402 092 edit" at bounding box center [712, 153] width 914 height 45
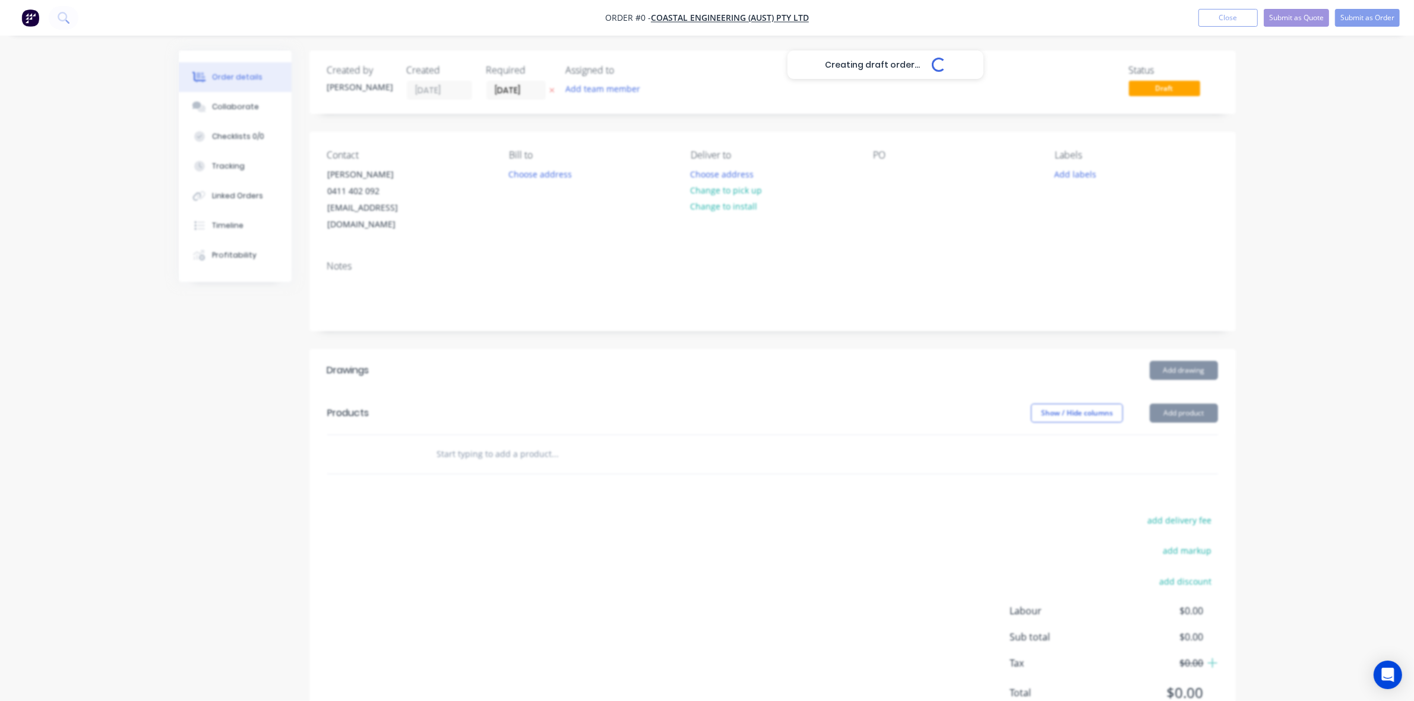
drag, startPoint x: 659, startPoint y: 369, endPoint x: 660, endPoint y: 360, distance: 8.4
click at [660, 367] on div "Creating draft order... Loading..." at bounding box center [886, 400] width 1414 height 701
click at [733, 189] on button "Change to pick up" at bounding box center [726, 190] width 84 height 16
click at [733, 189] on button "Change to delivery" at bounding box center [727, 191] width 87 height 16
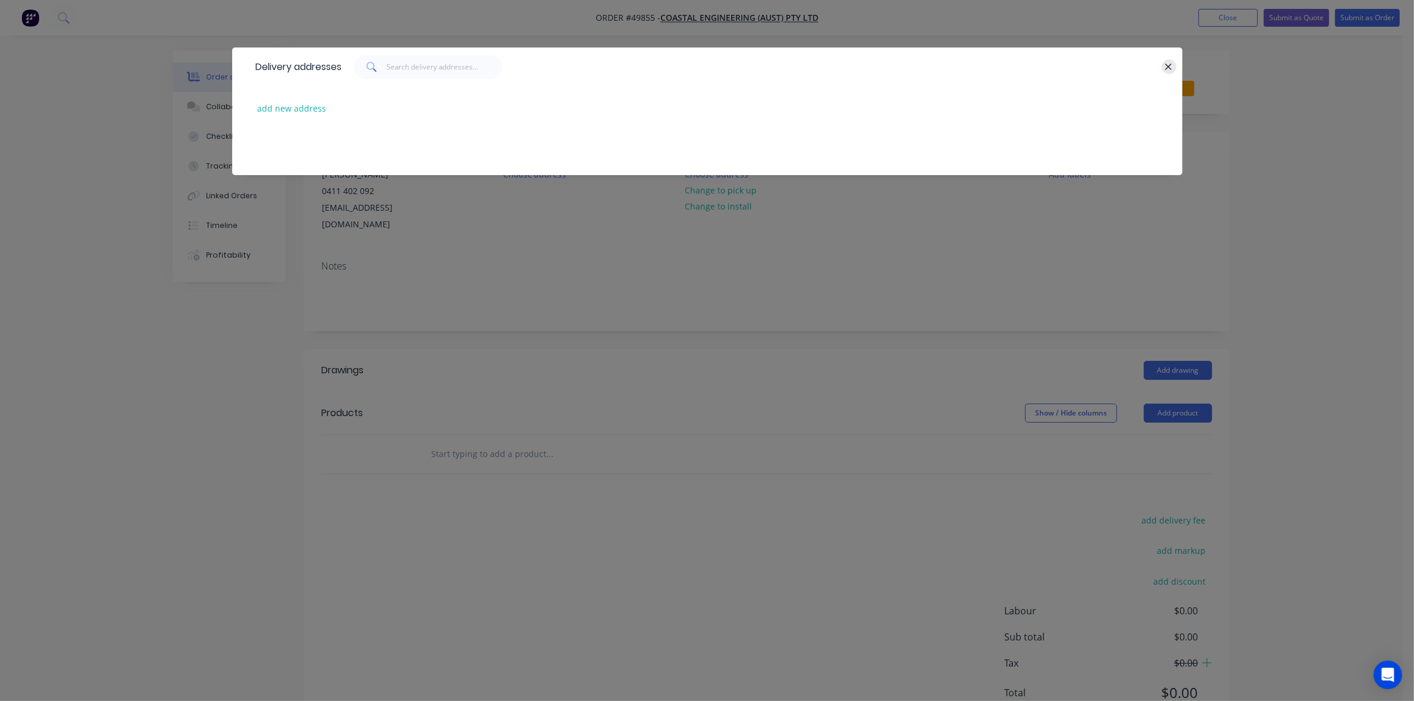
click at [1169, 64] on icon "button" at bounding box center [1168, 67] width 8 height 11
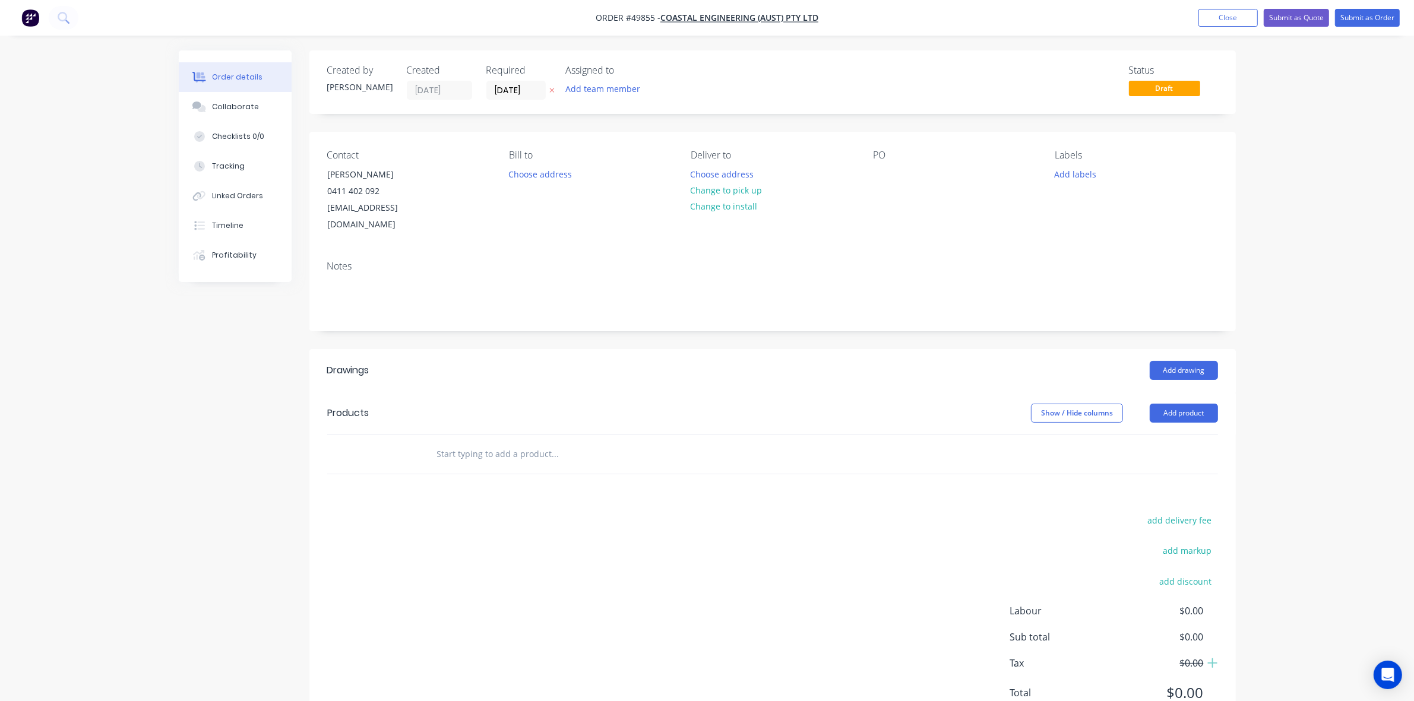
click at [765, 442] on div at bounding box center [605, 454] width 356 height 24
click at [1182, 404] on button "Add product" at bounding box center [1184, 413] width 68 height 19
click at [1170, 435] on div "Product catalogue" at bounding box center [1161, 443] width 91 height 17
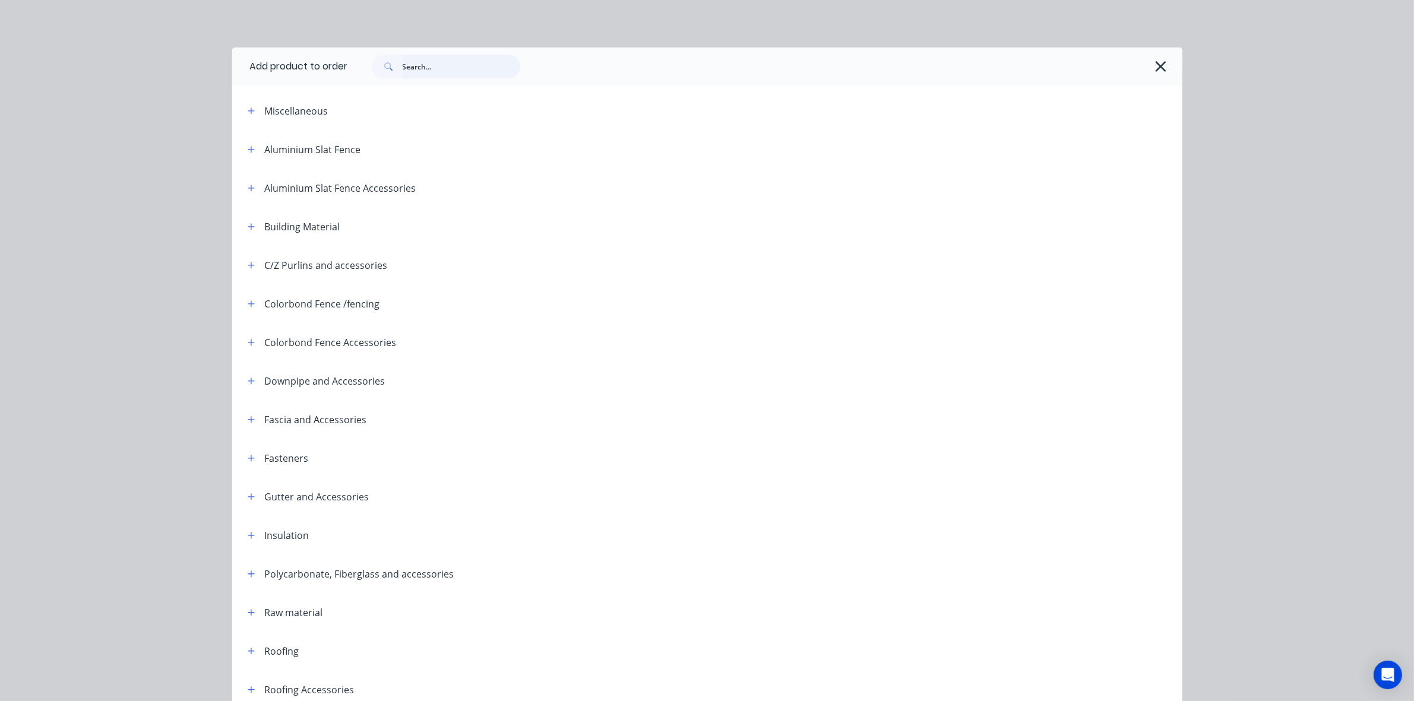
click at [426, 72] on input "text" at bounding box center [462, 67] width 118 height 24
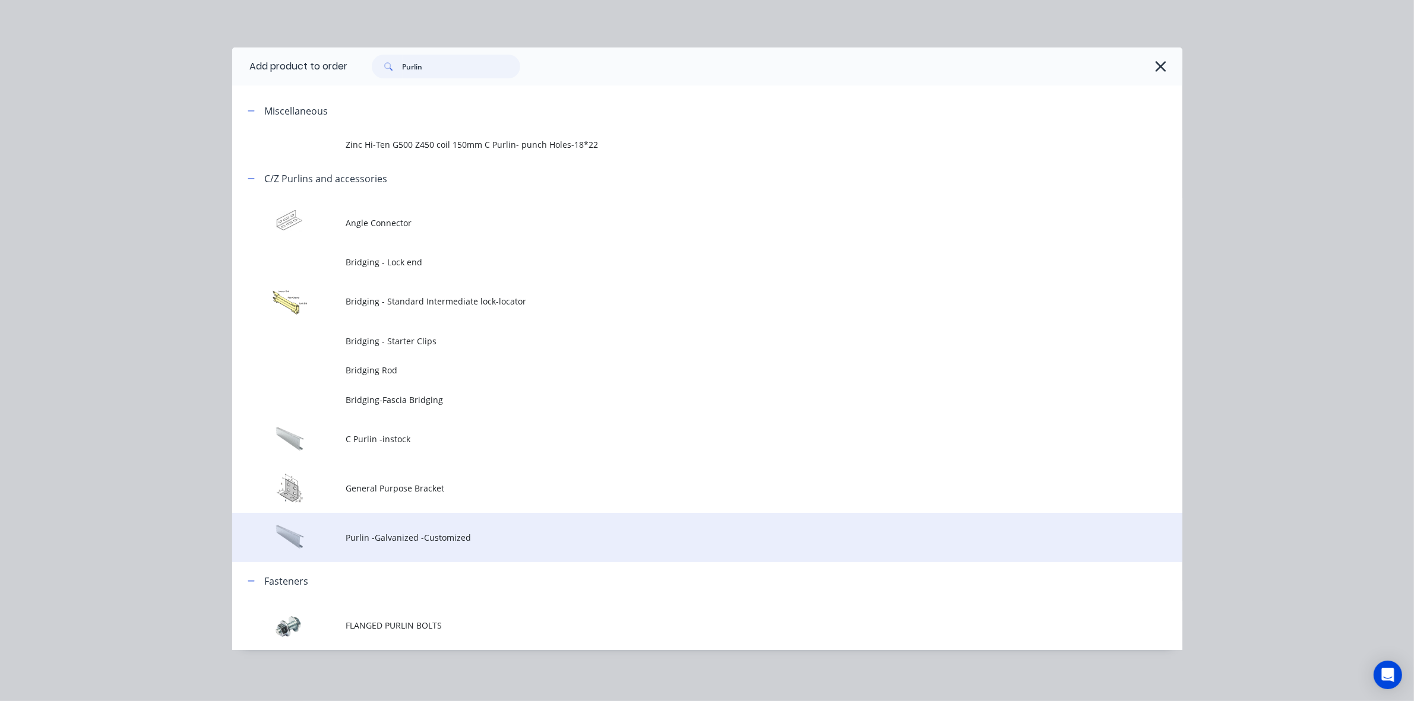
type input "Purlin"
click at [396, 545] on td "Purlin -Galvanized -Customized" at bounding box center [764, 537] width 836 height 49
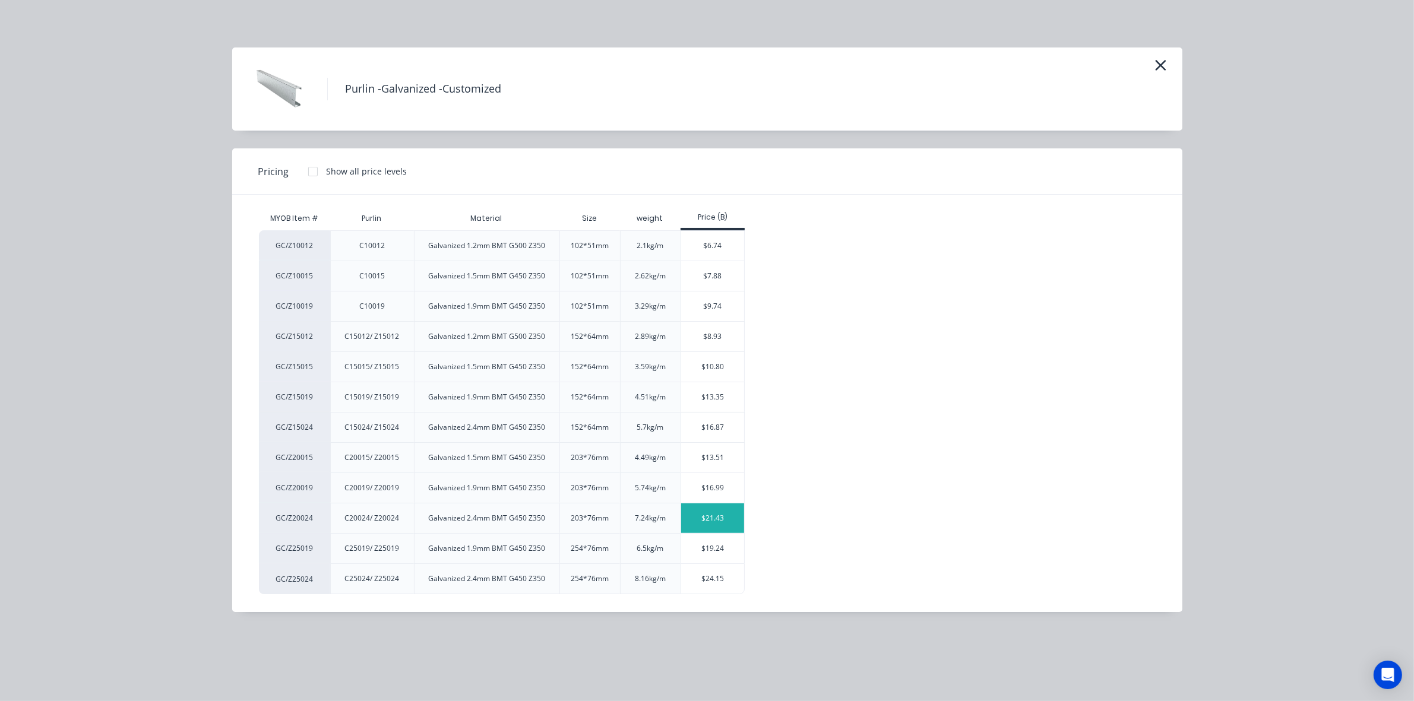
click at [719, 509] on div "$21.43" at bounding box center [713, 519] width 64 height 30
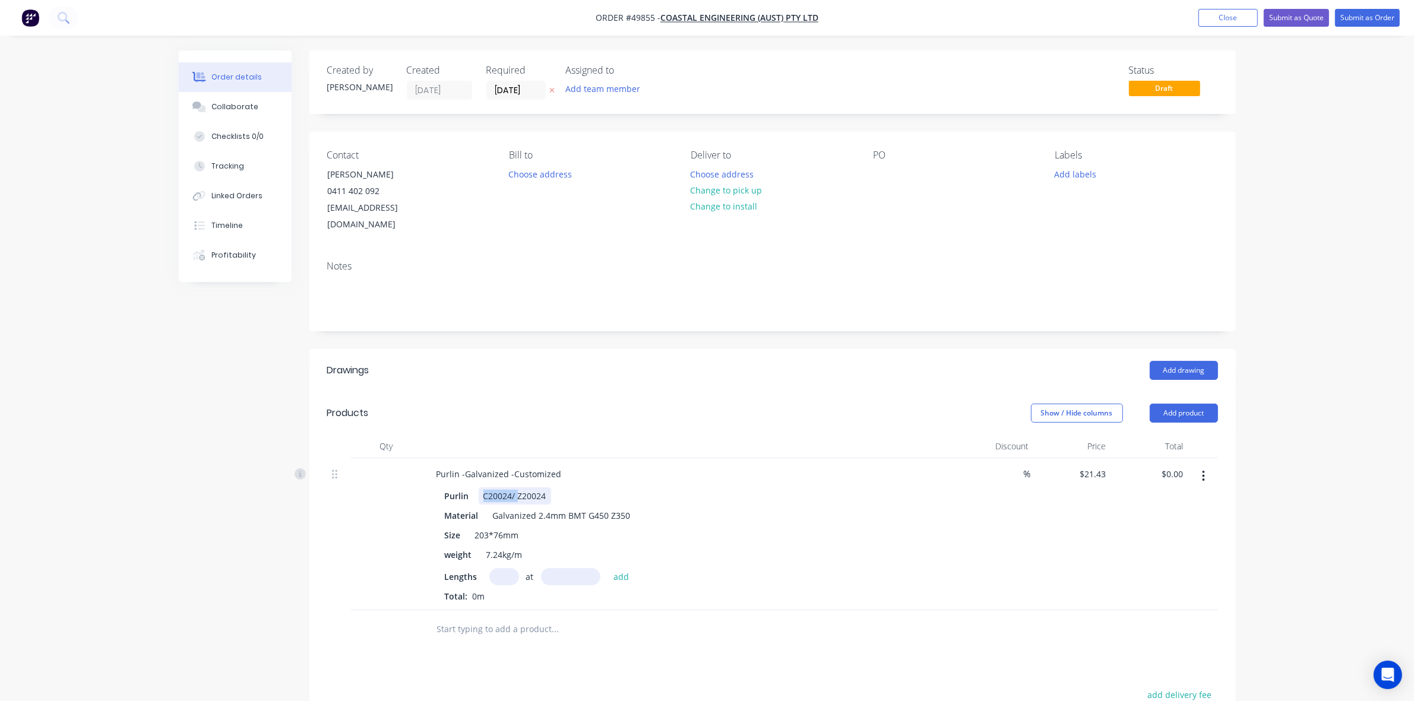
drag, startPoint x: 517, startPoint y: 482, endPoint x: 417, endPoint y: 486, distance: 100.4
click at [417, 486] on div "Purlin -Galvanized -Customized Purlin C20024/ Z20024 Material Galvanized 2.4mm …" at bounding box center [772, 534] width 891 height 152
click at [494, 568] on input "text" at bounding box center [504, 576] width 30 height 17
type input "52"
type input "12520"
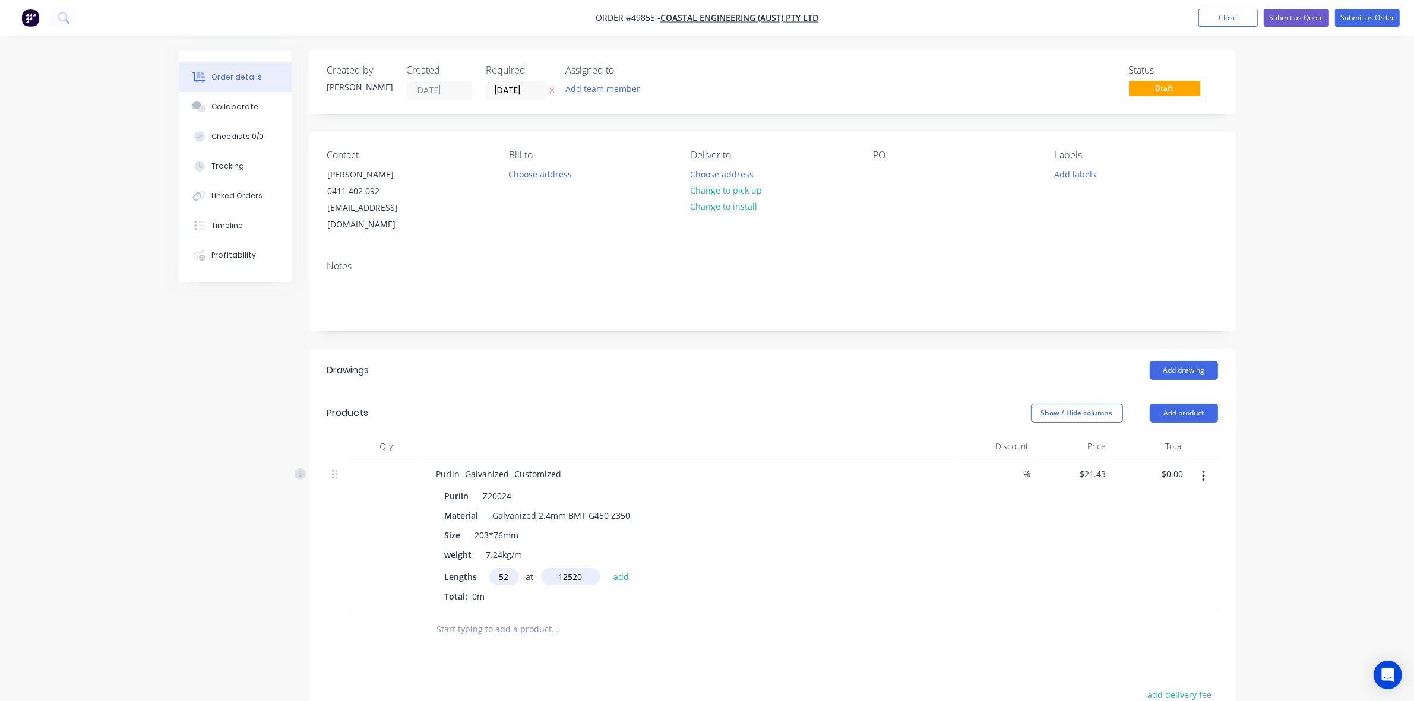
click at [607, 568] on button "add" at bounding box center [621, 576] width 28 height 16
type input "$13,951.79"
type input "26"
type input "6460"
click at [607, 568] on button "add" at bounding box center [621, 576] width 28 height 16
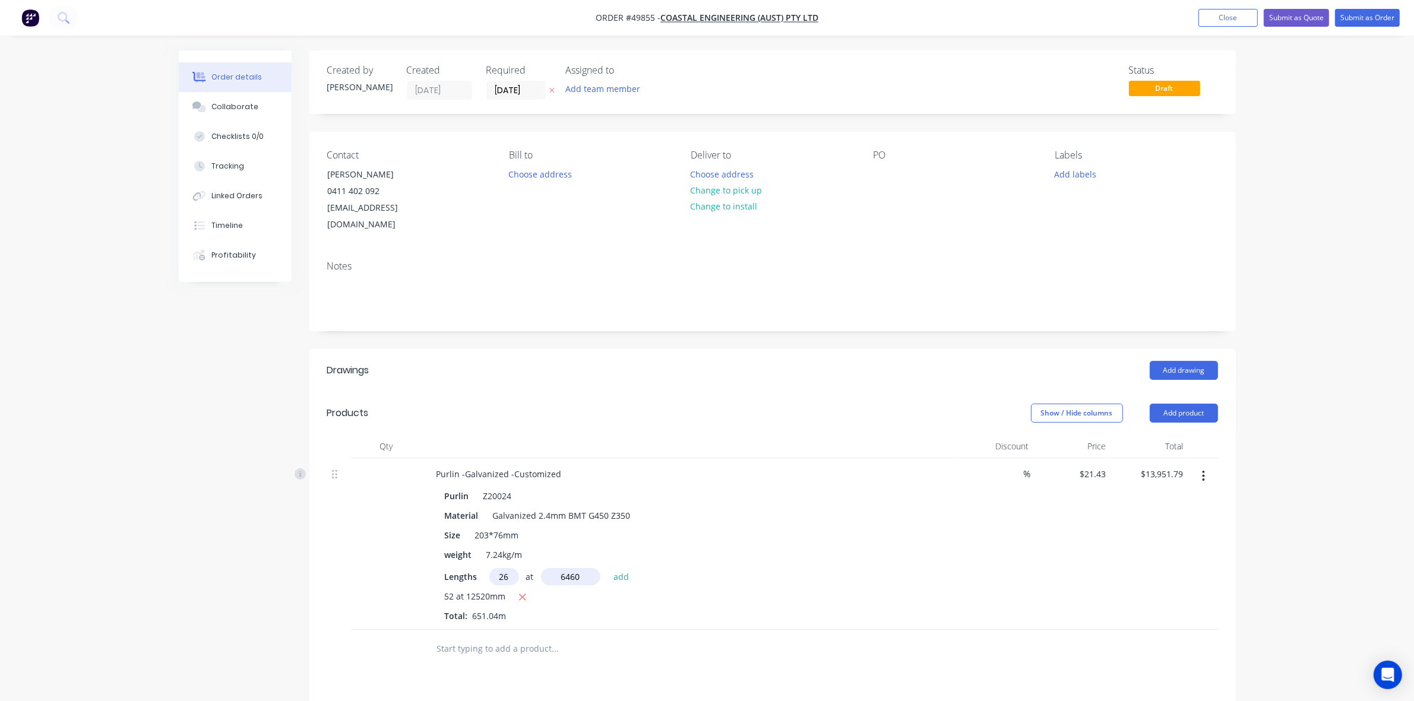
type input "$17,551.17"
type input "1"
type input "20"
type input "10998"
click at [607, 568] on button "add" at bounding box center [621, 576] width 28 height 16
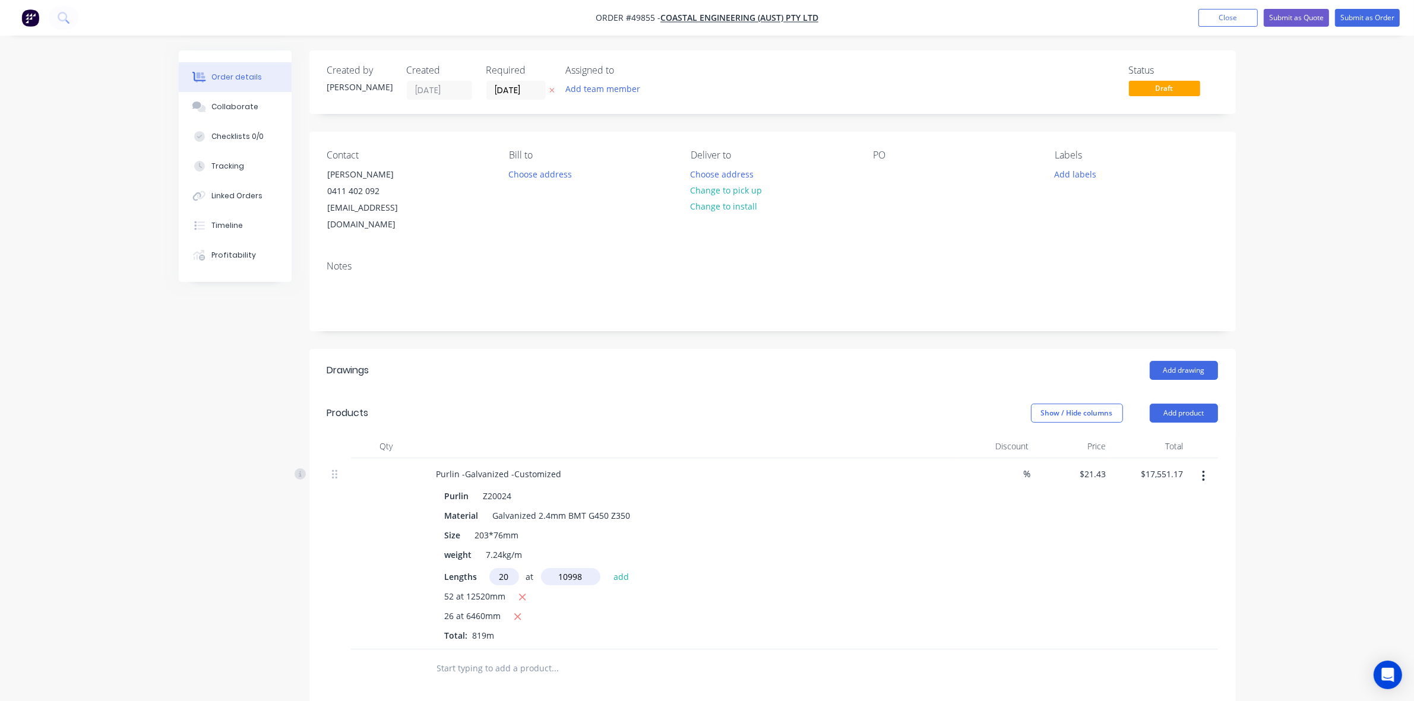
type input "$22,264.91"
click at [1197, 404] on button "Add product" at bounding box center [1184, 413] width 68 height 19
click at [1155, 435] on div "Product catalogue" at bounding box center [1161, 443] width 91 height 17
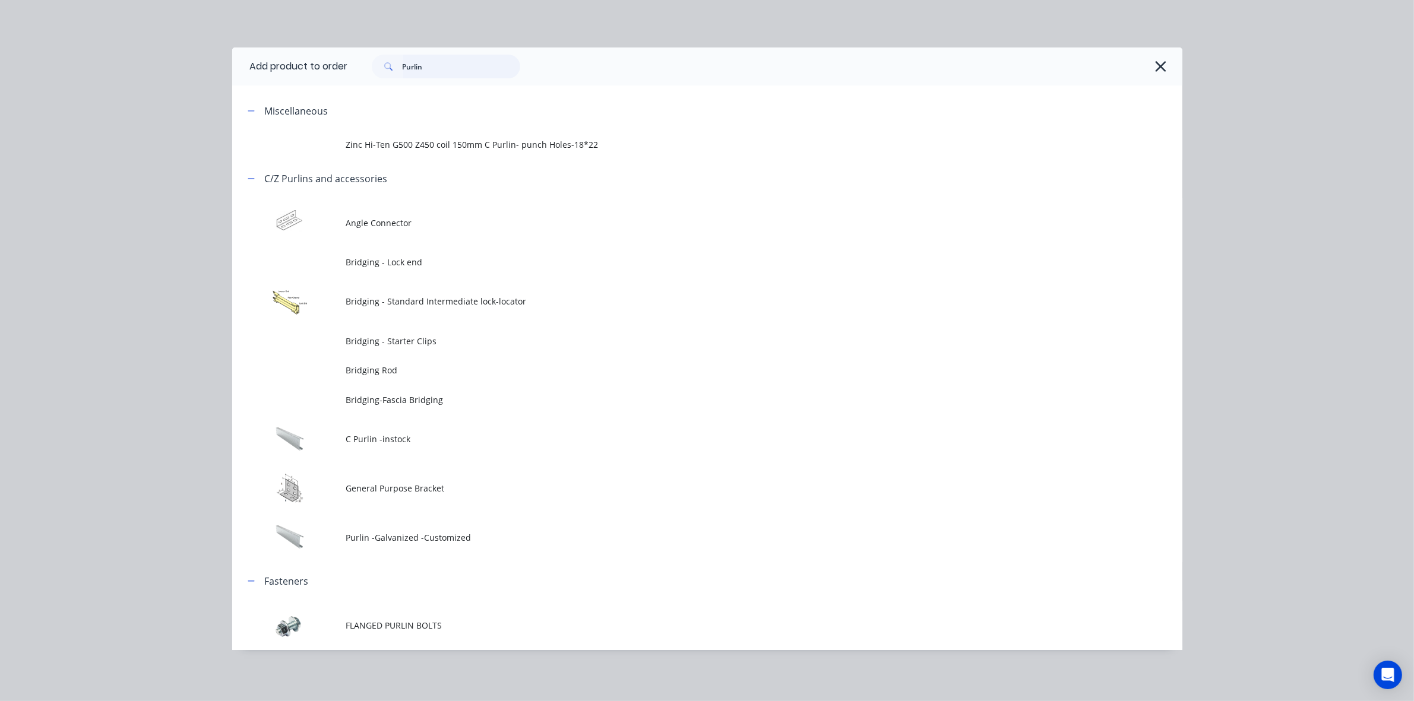
drag, startPoint x: 459, startPoint y: 60, endPoint x: 302, endPoint y: 70, distance: 157.7
click at [302, 69] on header "Add product to order Purlin" at bounding box center [707, 67] width 950 height 38
type input "h"
type input "sheet"
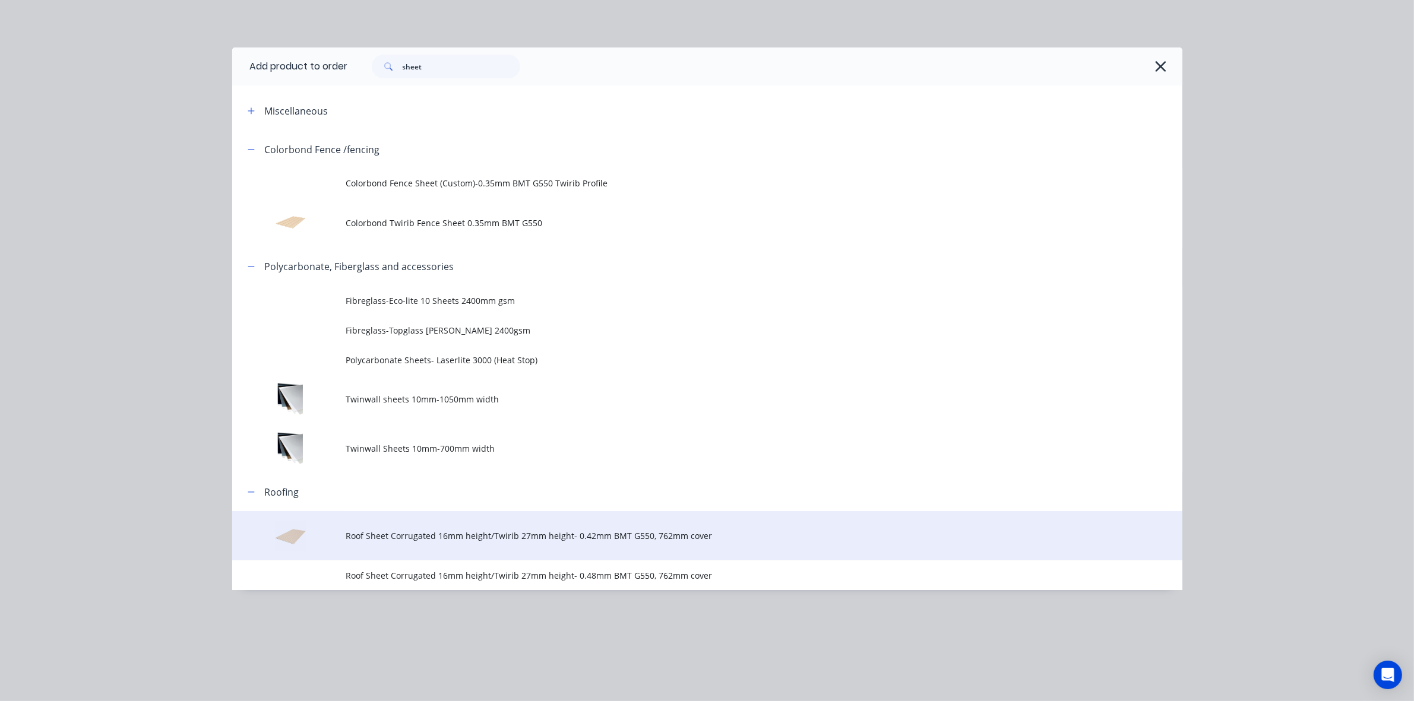
click at [482, 539] on span "Roof Sheet Corrugated 16mm height/Twirib 27mm height- 0.42mm BMT G550, 762mm co…" at bounding box center [680, 536] width 669 height 12
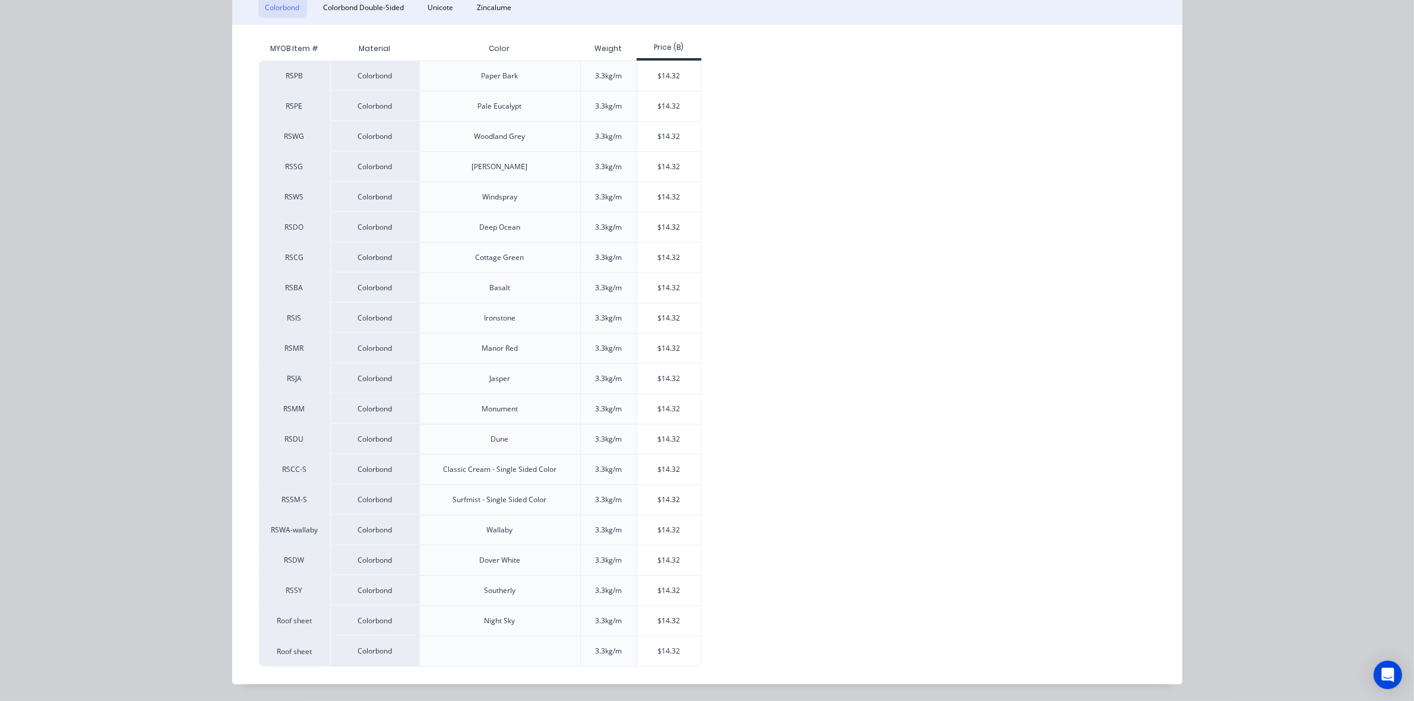
scroll to position [284, 0]
click at [642, 643] on div "$14.32" at bounding box center [669, 652] width 64 height 30
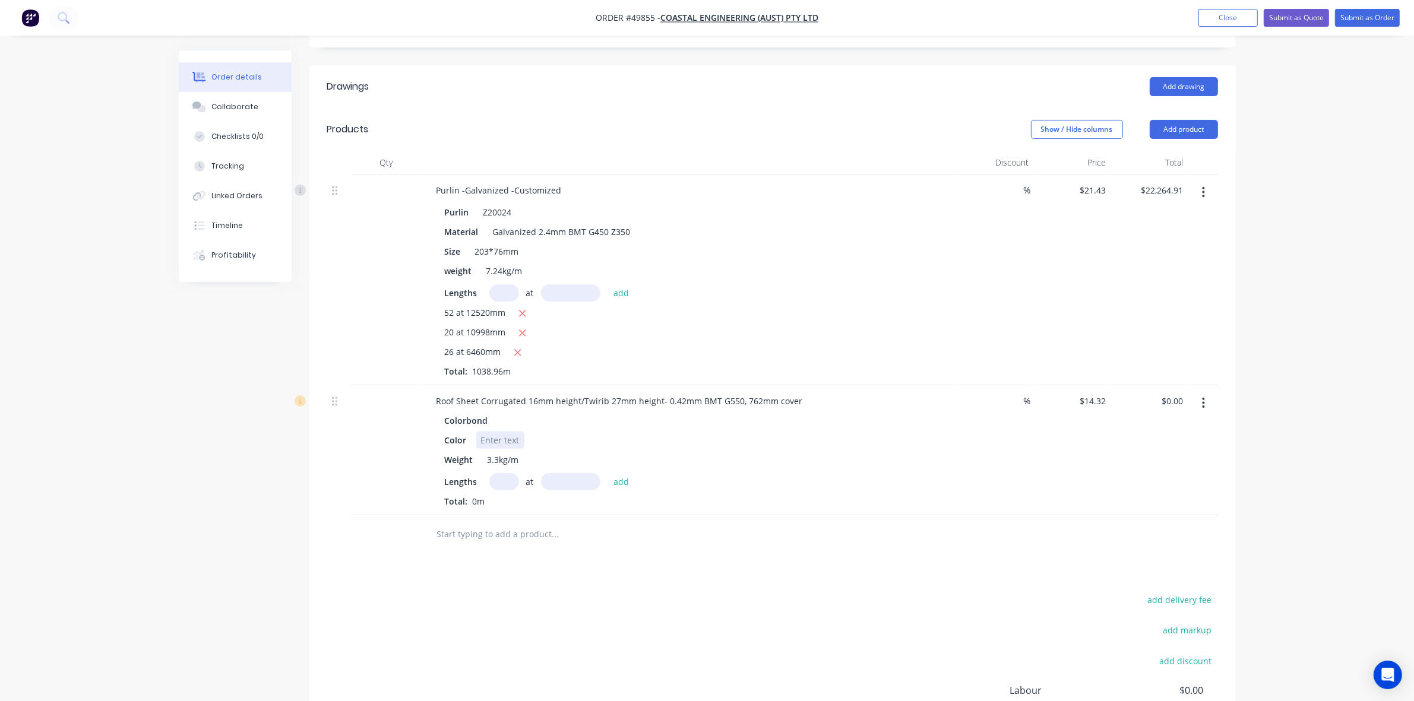
click at [511, 432] on div at bounding box center [500, 440] width 48 height 17
click at [834, 451] on div "Weight 3.3kg/m" at bounding box center [687, 459] width 494 height 17
drag, startPoint x: 583, startPoint y: 381, endPoint x: 481, endPoint y: 378, distance: 101.6
click at [481, 393] on div "Roof Sheet Corrugated 16mm height/Twirib 27mm height- 0.42mm BMT G550, 762mm co…" at bounding box center [619, 401] width 385 height 17
click at [509, 473] on input "text" at bounding box center [504, 481] width 30 height 17
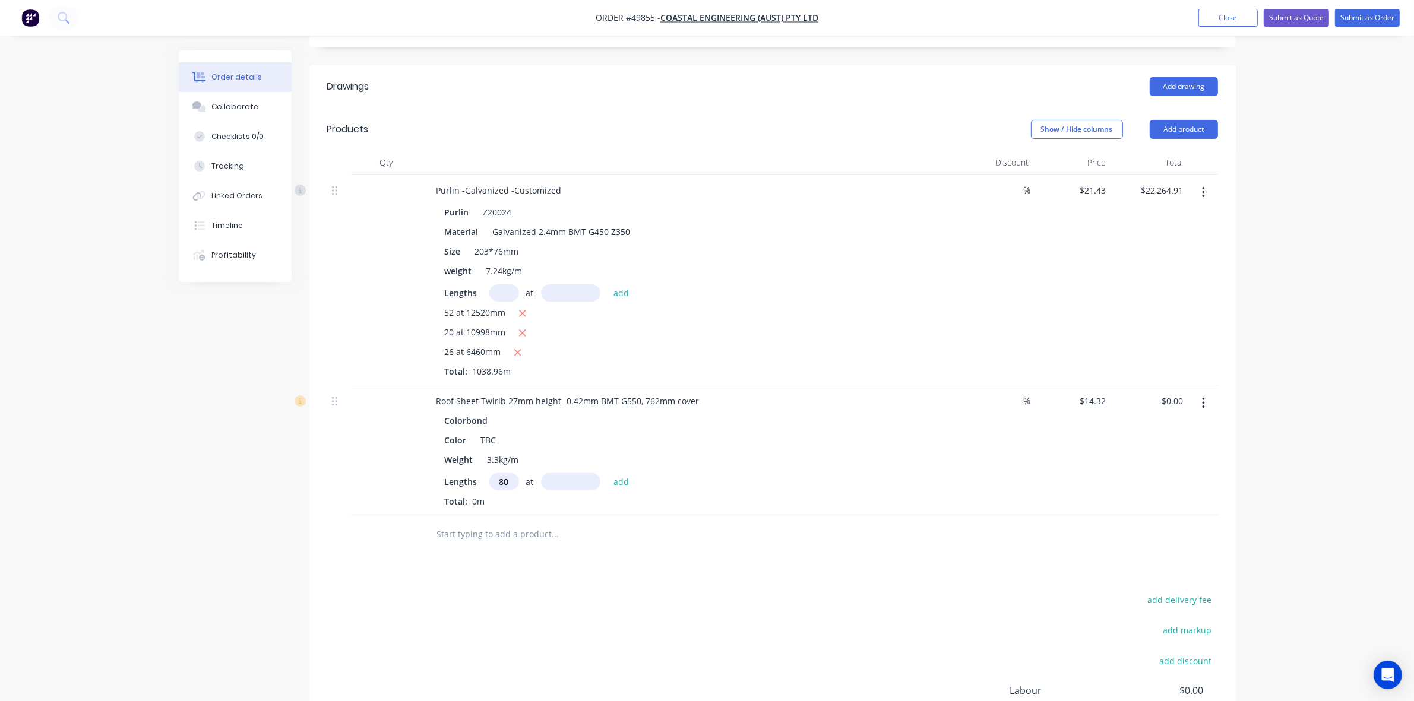
type input "80"
type input "10798"
click at [607, 473] on button "add" at bounding box center [621, 481] width 28 height 16
type input "$12,370.19"
type input "40"
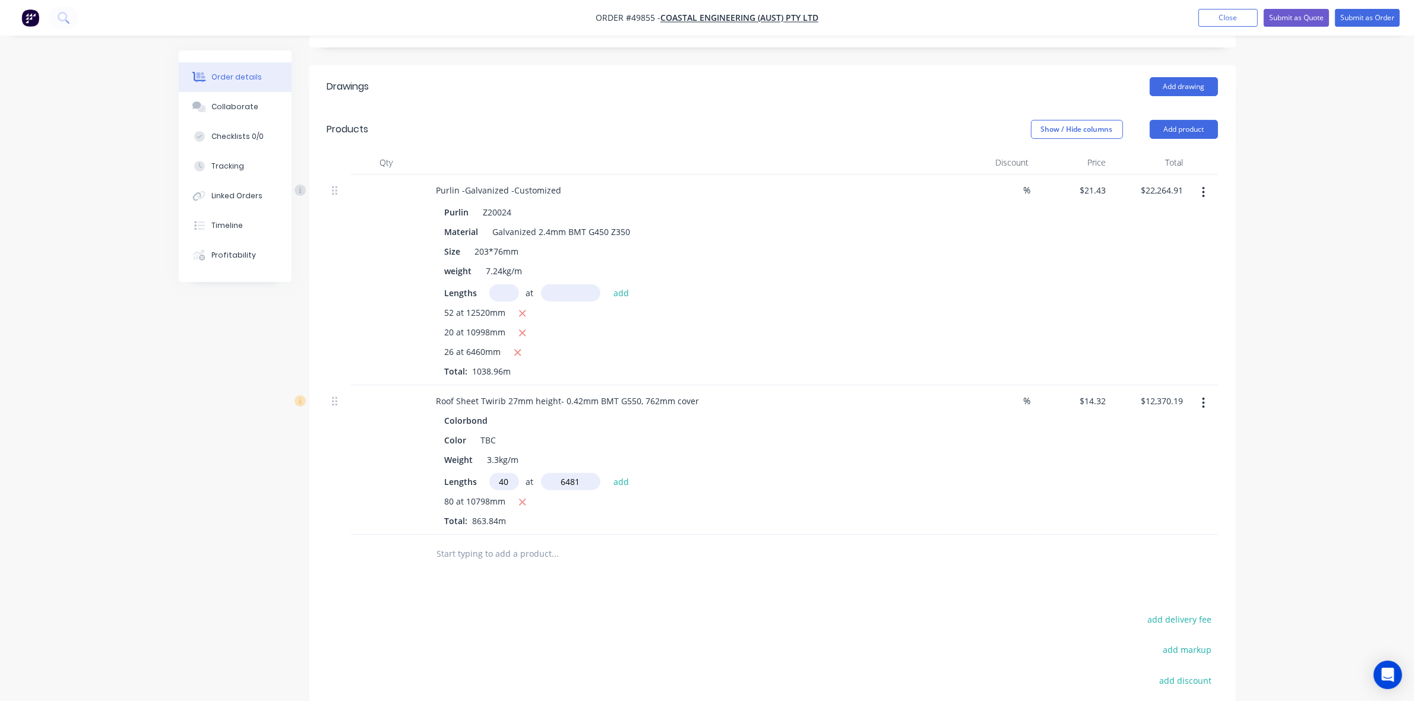
type input "6481"
click at [607, 473] on button "add" at bounding box center [621, 481] width 28 height 16
type input "$16,082.51"
click at [776, 597] on div "Drawings Add drawing Products Show / Hide columns Add product Qty Discount Pric…" at bounding box center [772, 458] width 926 height 787
click at [846, 530] on div "Roof Sheet Twirib 27mm height- 0.42mm BMT G550, 762mm cover Colorbond Color TBC…" at bounding box center [689, 469] width 534 height 169
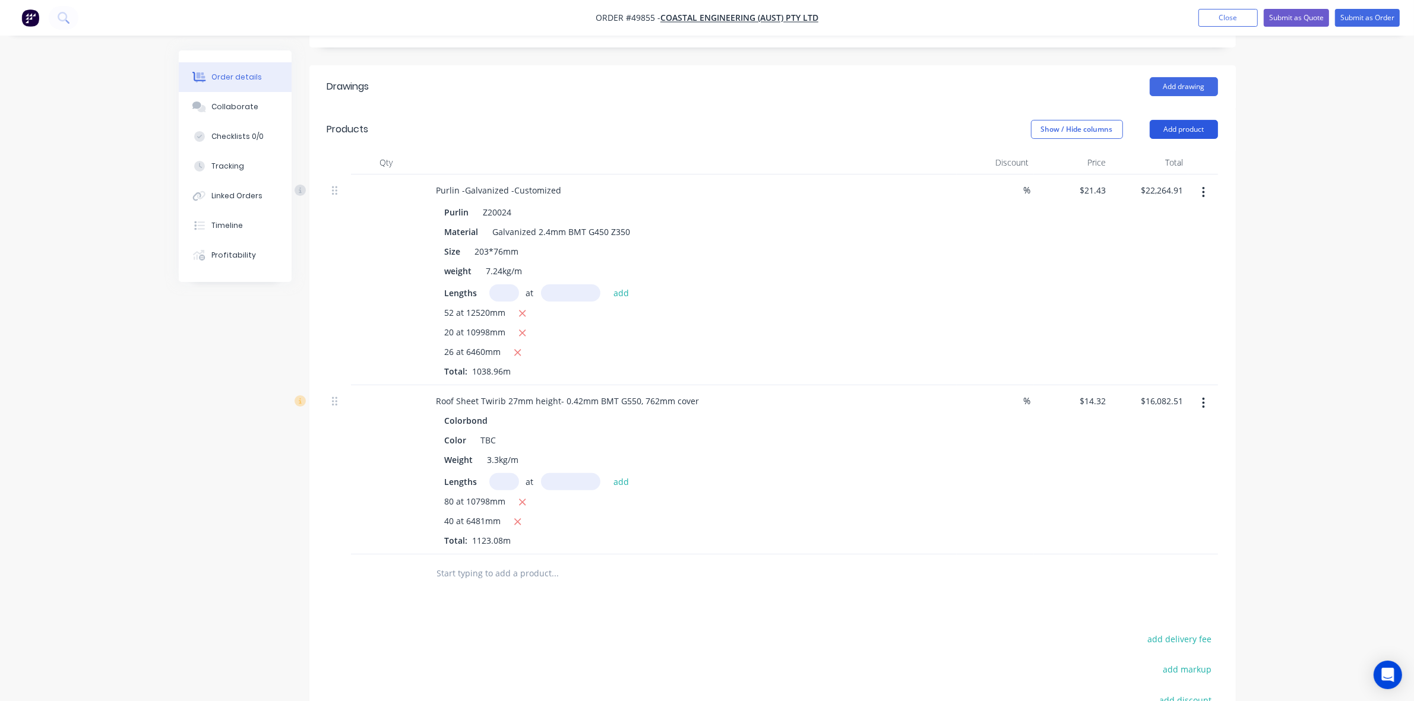
click at [1188, 120] on button "Add product" at bounding box center [1184, 129] width 68 height 19
click at [1176, 151] on div "Product catalogue" at bounding box center [1161, 159] width 91 height 17
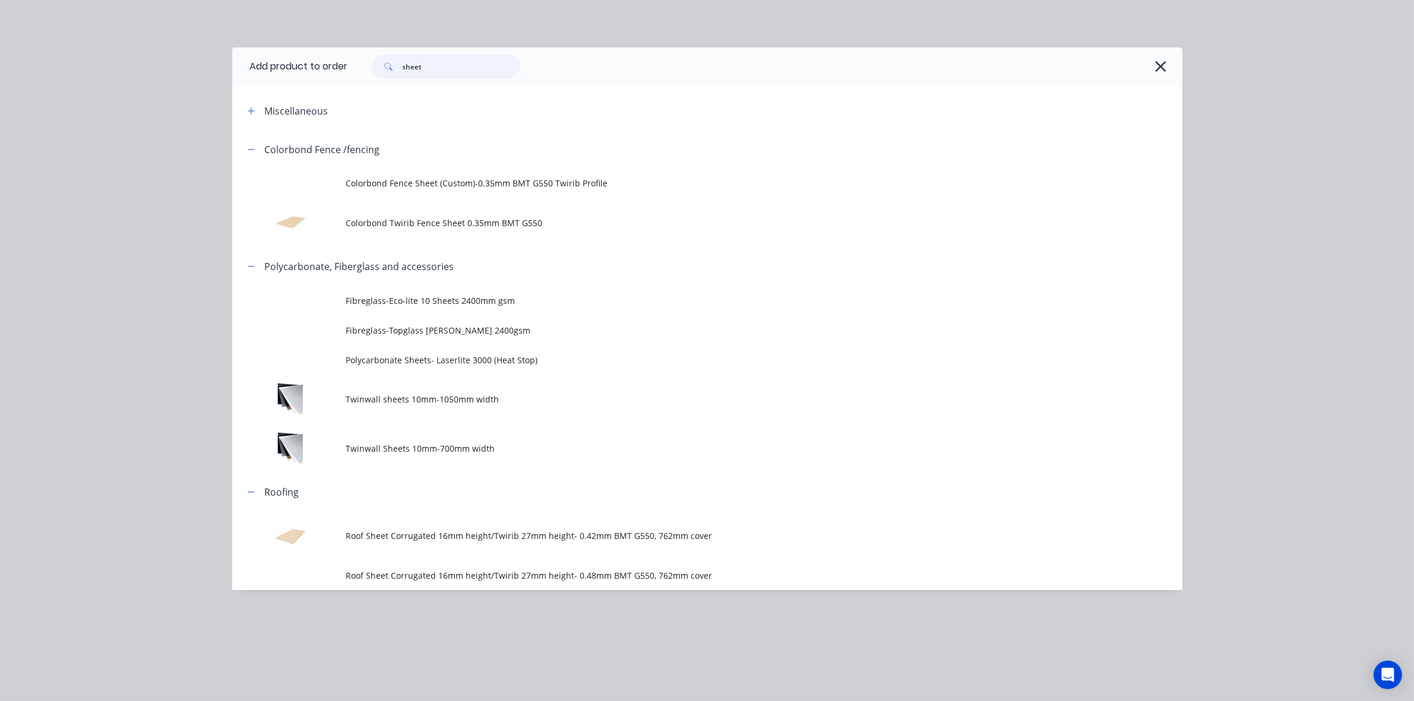
drag, startPoint x: 458, startPoint y: 67, endPoint x: 289, endPoint y: 69, distance: 169.2
click at [289, 69] on header "Add product to order sheet" at bounding box center [707, 67] width 950 height 38
type input "capping"
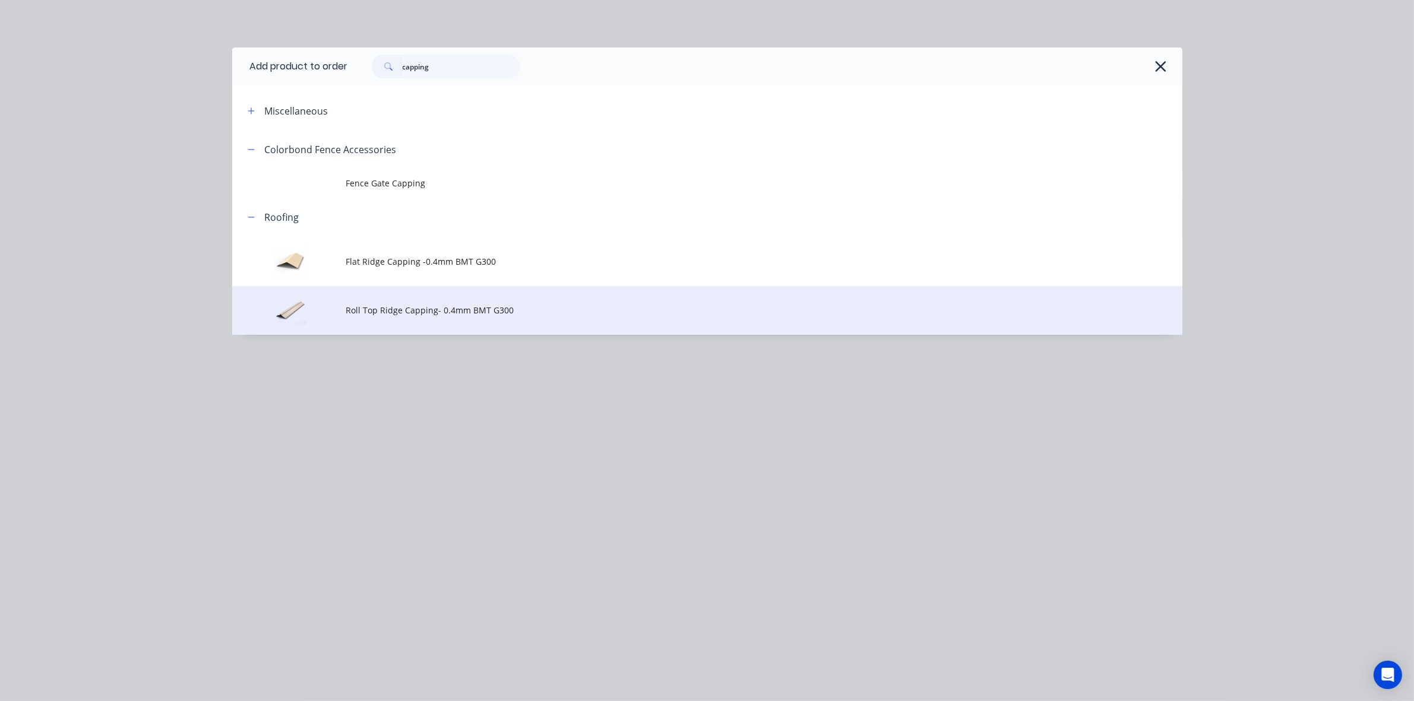
click at [465, 325] on td "Roll Top Ridge Capping- 0.4mm BMT G300" at bounding box center [764, 310] width 836 height 49
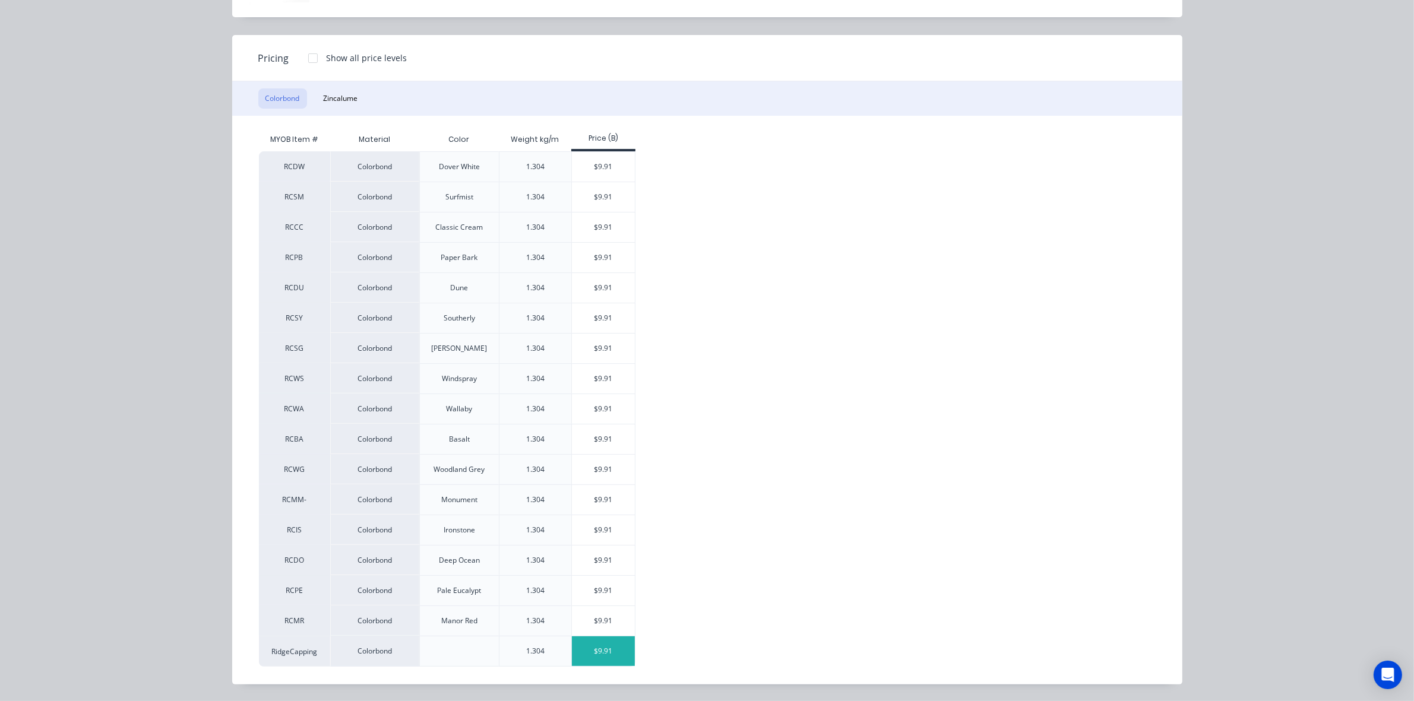
scroll to position [453, 0]
click at [597, 661] on div "$9.91" at bounding box center [604, 652] width 64 height 30
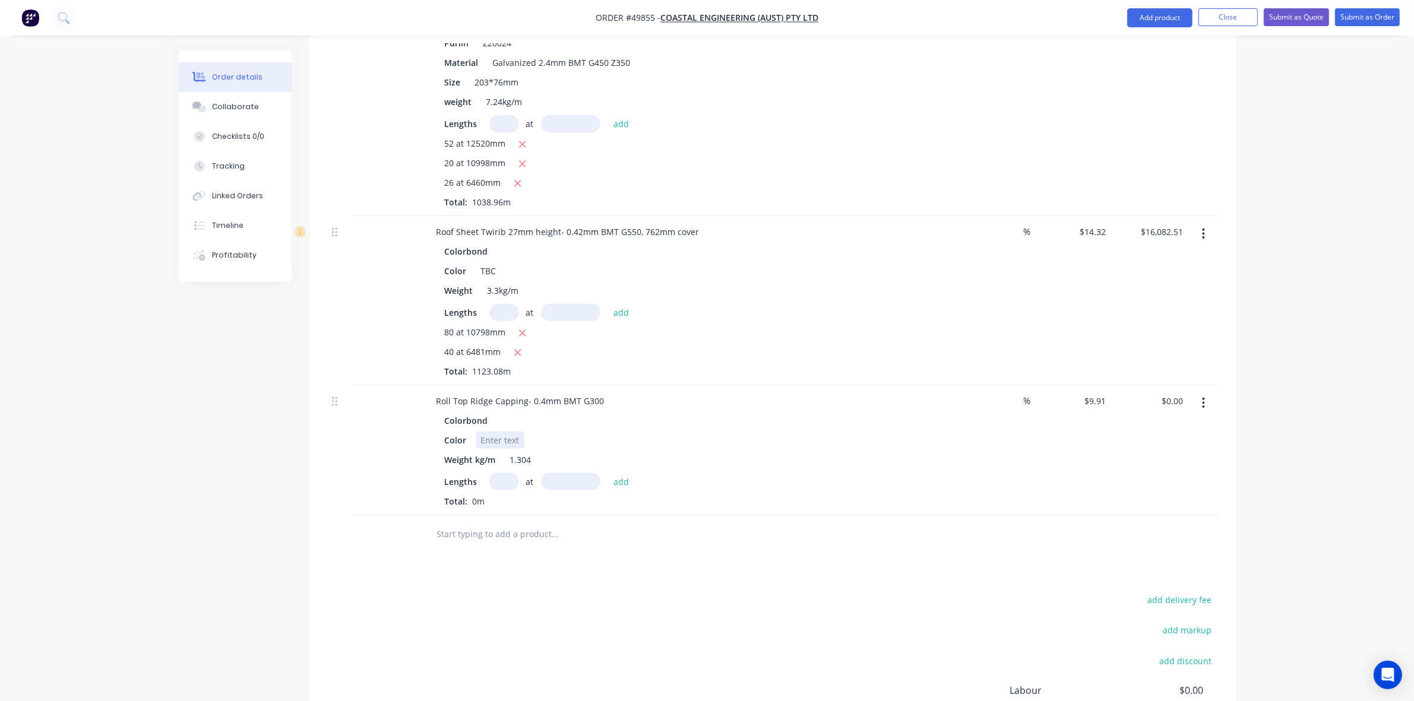
click at [487, 432] on div at bounding box center [500, 440] width 48 height 17
click at [656, 574] on div "Drawings Add drawing Products Show / Hide columns Add product Qty Discount Pric…" at bounding box center [772, 354] width 926 height 917
click at [496, 473] on input "text" at bounding box center [504, 481] width 30 height 17
type input "2"
type input "8500"
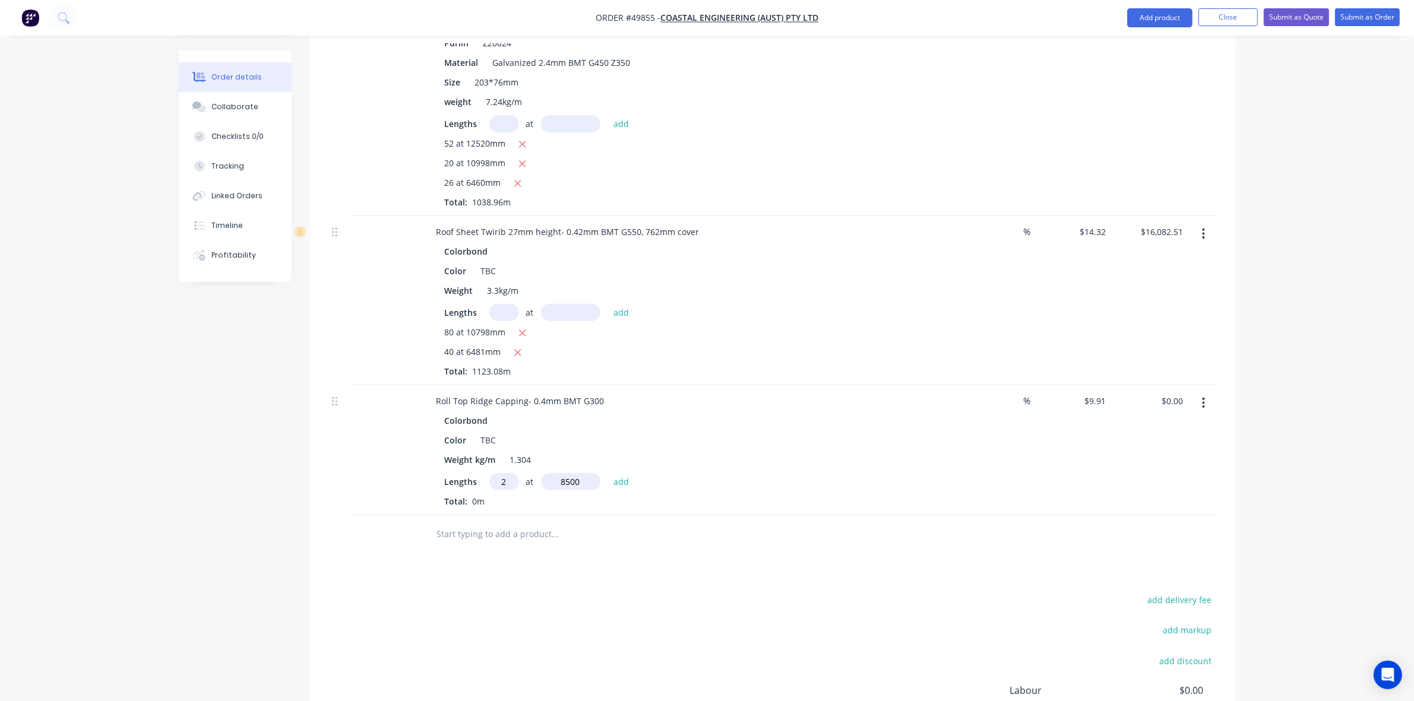
click at [607, 473] on button "add" at bounding box center [621, 481] width 28 height 16
type input "$168.47"
type input "1"
type input "5400"
click at [607, 473] on button "add" at bounding box center [621, 481] width 28 height 16
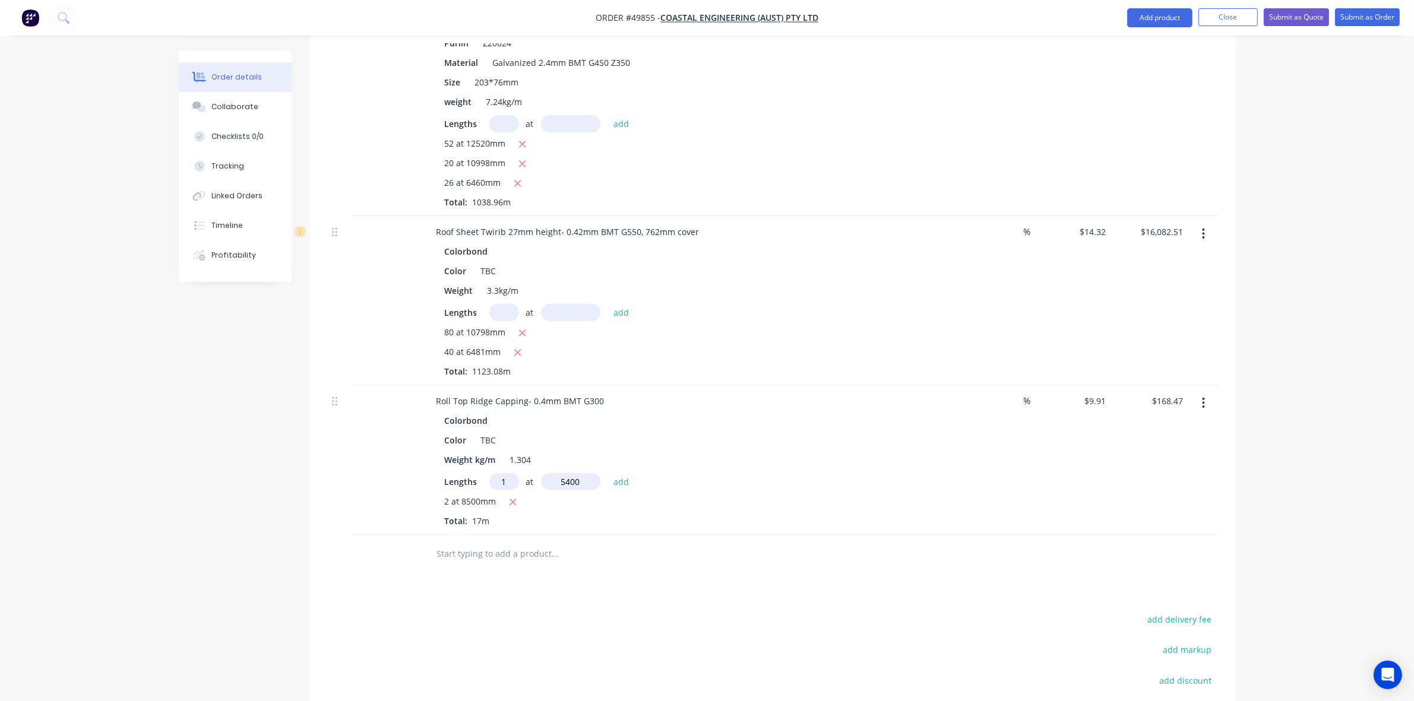
type input "$221.98"
click at [850, 603] on div "Drawings Add drawing Products Show / Hide columns Add product Qty Discount Pric…" at bounding box center [772, 374] width 926 height 956
click at [506, 473] on input "text" at bounding box center [504, 481] width 30 height 17
type input "3"
type input "800mm"
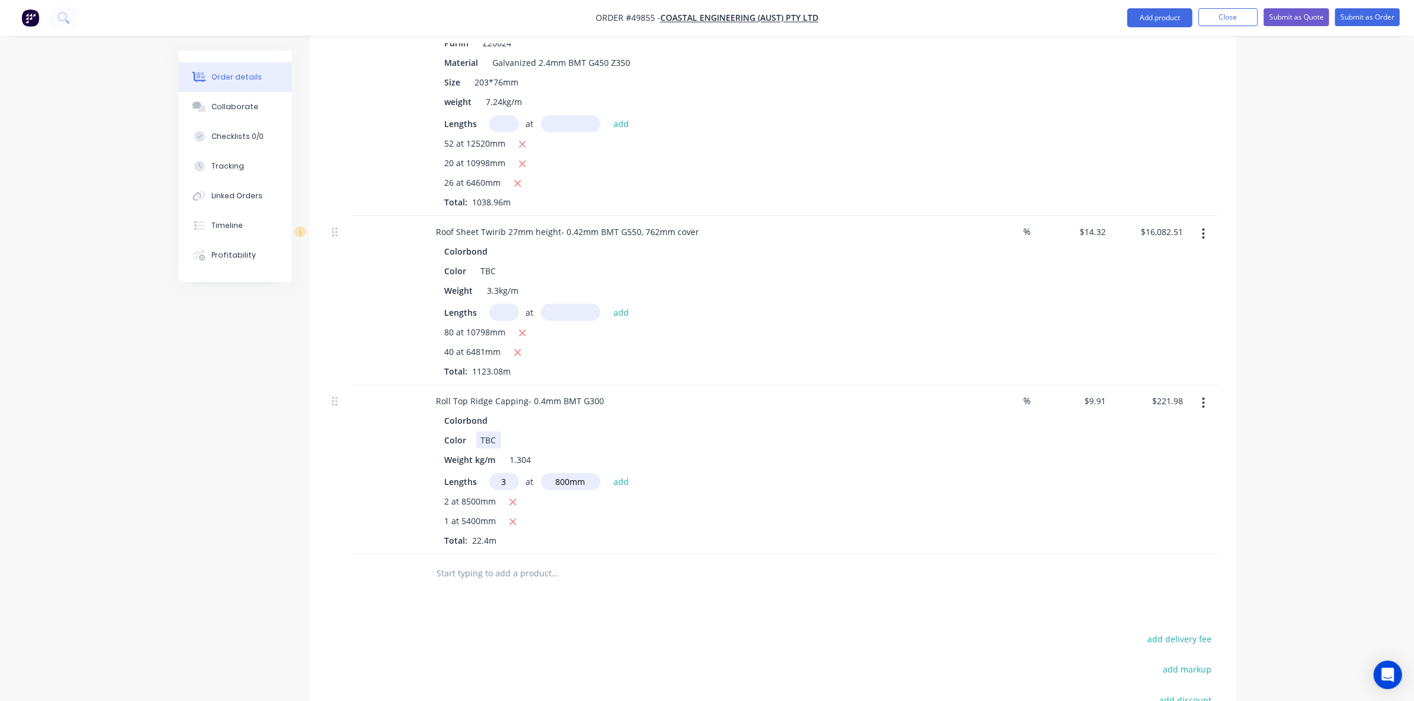
click at [823, 432] on div "Color TBC" at bounding box center [687, 440] width 494 height 17
drag, startPoint x: 597, startPoint y: 470, endPoint x: 524, endPoint y: 468, distance: 72.5
click at [526, 473] on div "3 at 800mm add" at bounding box center [562, 481] width 146 height 17
drag, startPoint x: 505, startPoint y: 464, endPoint x: 448, endPoint y: 479, distance: 58.8
click at [449, 476] on div "Lengths 3 at add 2 at 8500mm 1 at 5400mm Total: 22.4m" at bounding box center [689, 510] width 489 height 74
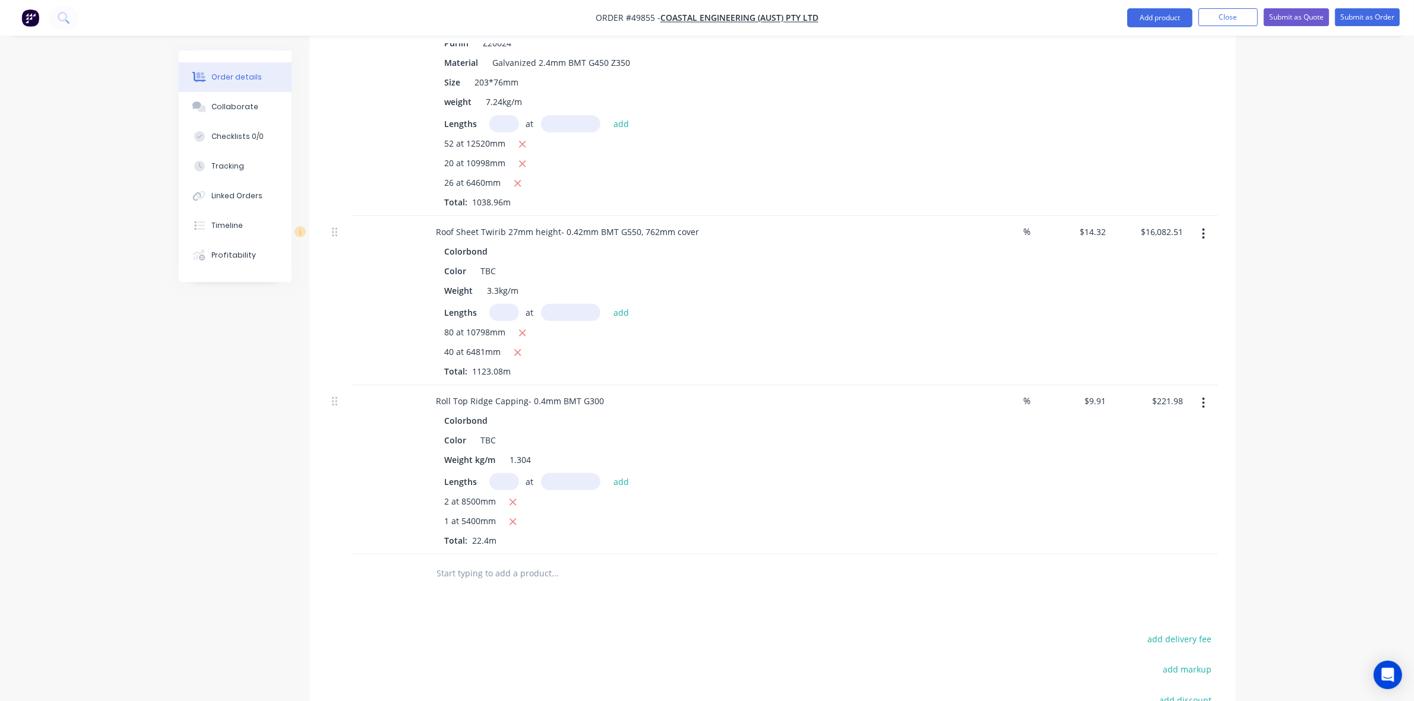
click at [1090, 445] on div "$9.91 $9.91" at bounding box center [1072, 469] width 77 height 169
click at [825, 432] on div "Color TBC" at bounding box center [687, 440] width 494 height 17
click at [844, 432] on div "Color TBC" at bounding box center [687, 440] width 494 height 17
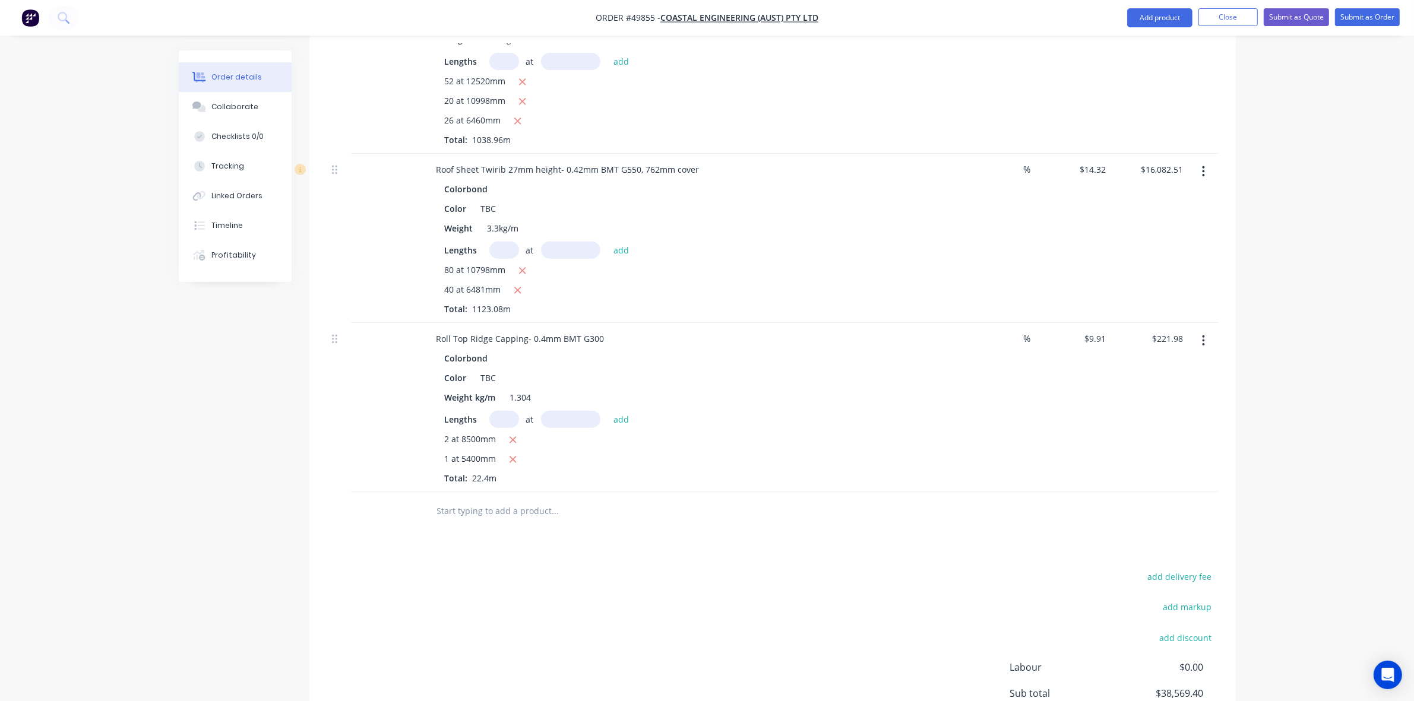
scroll to position [594, 0]
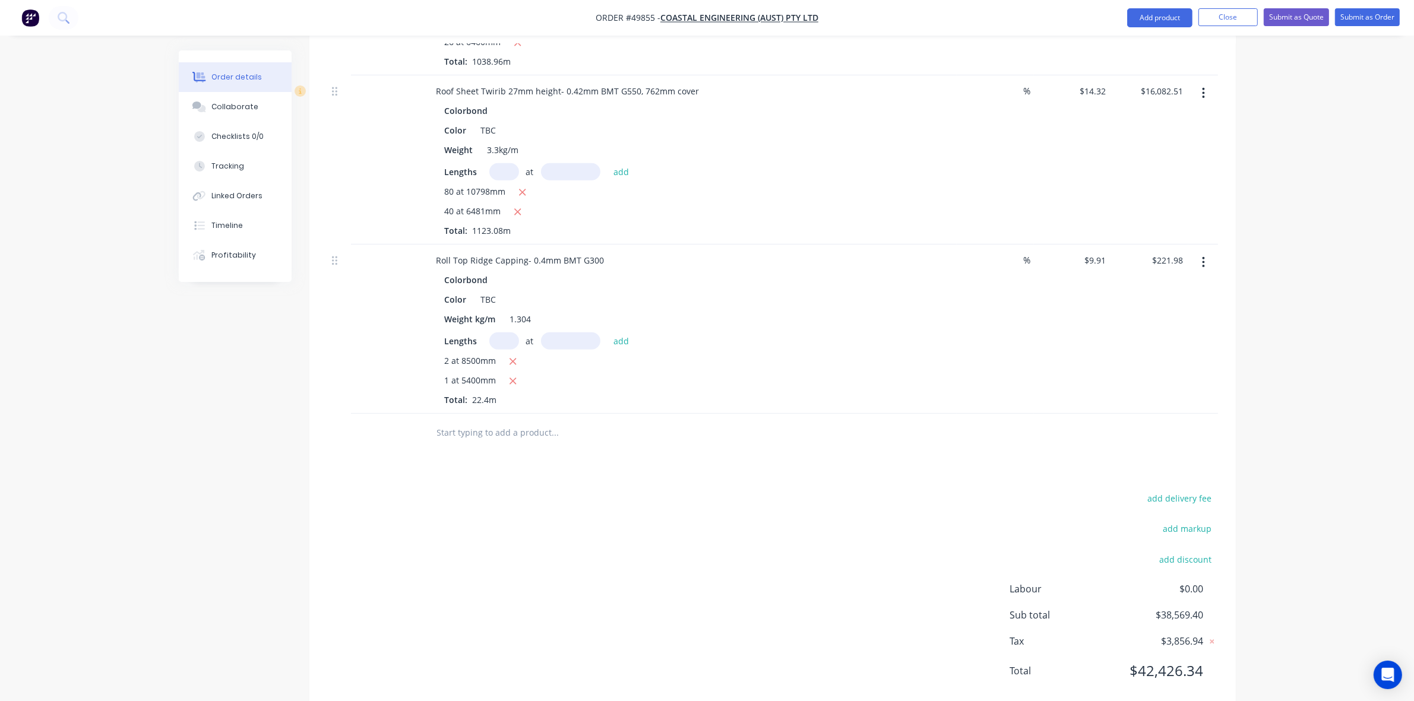
click at [509, 333] on input "text" at bounding box center [504, 341] width 30 height 17
type input "3"
type input "8000"
click at [607, 333] on button "add" at bounding box center [621, 341] width 28 height 16
type input "$459.82"
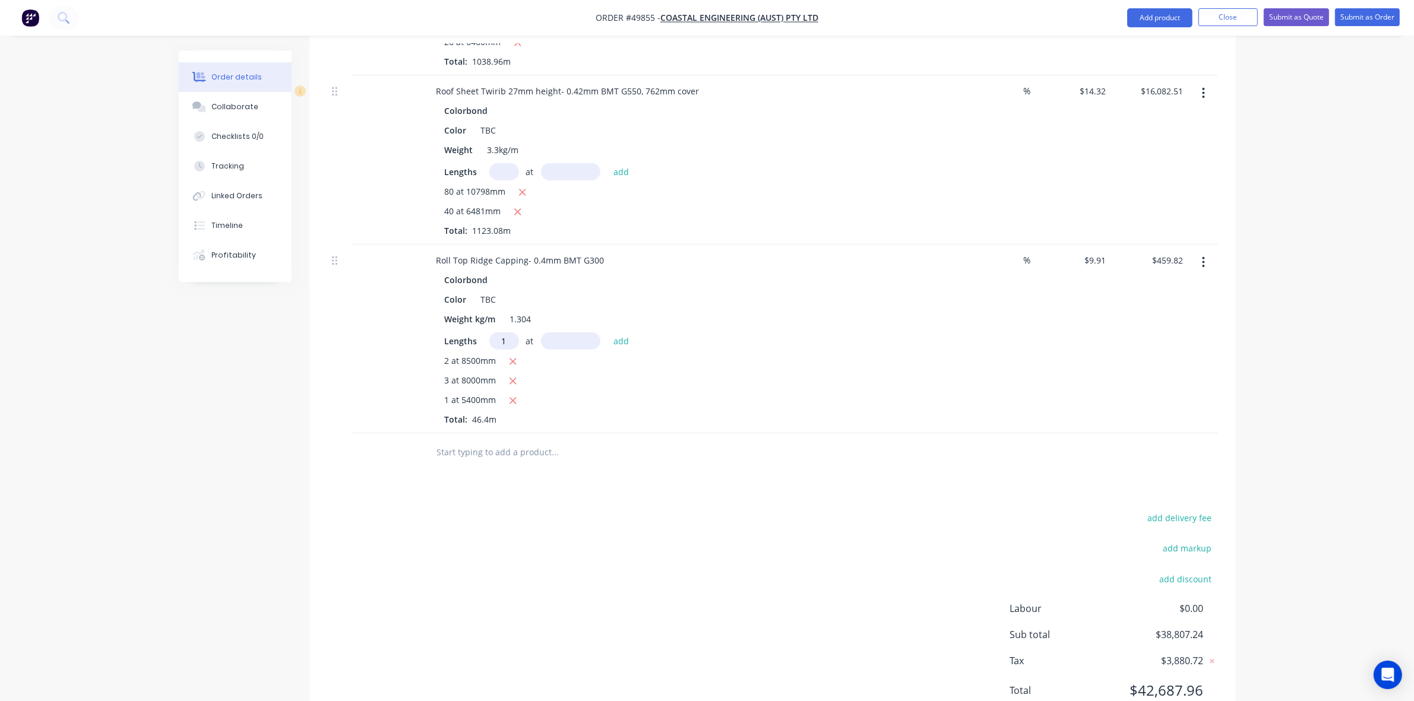
type input "1"
click at [553, 333] on input "text" at bounding box center [570, 341] width 59 height 17
type input "6900"
click at [607, 333] on button "add" at bounding box center [621, 341] width 28 height 16
type input "$528.20"
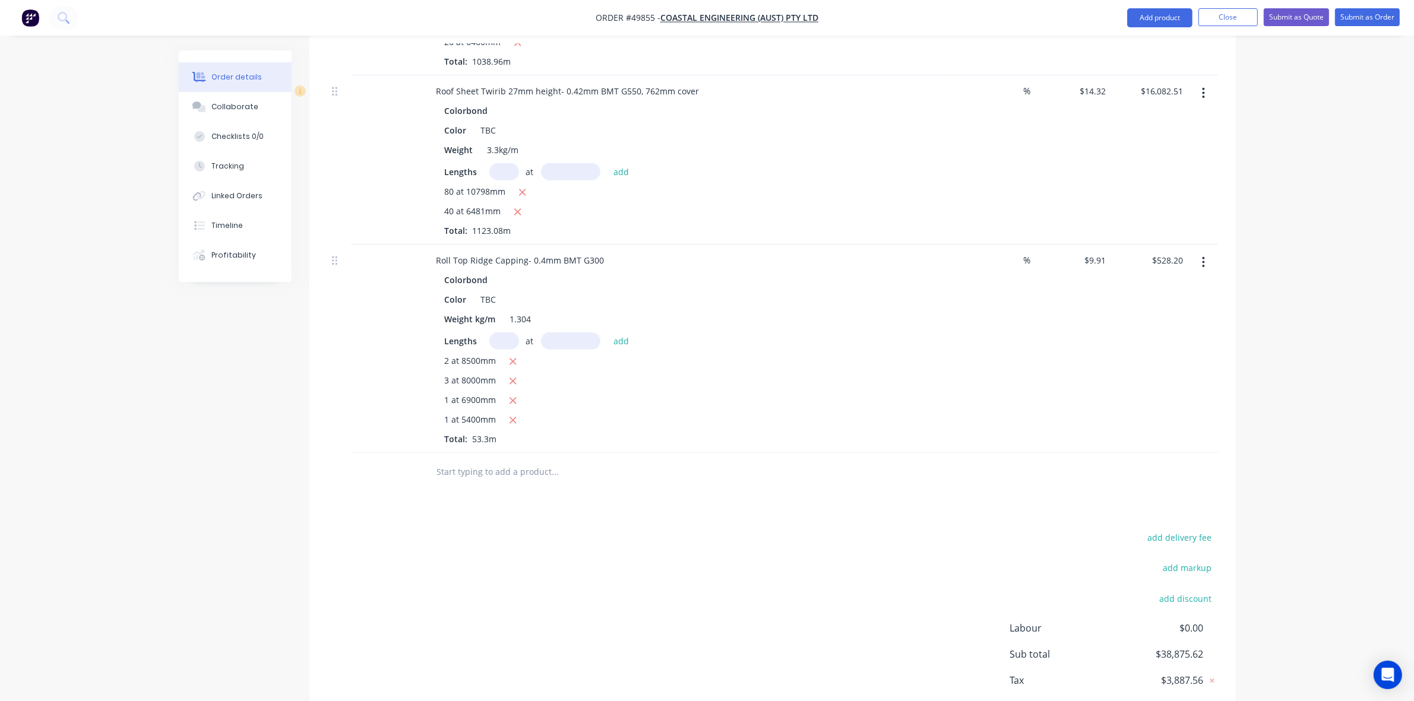
click at [806, 530] on div "add delivery fee add markup add discount Labour $0.00 Sub total $38,875.62 Tax …" at bounding box center [772, 631] width 891 height 203
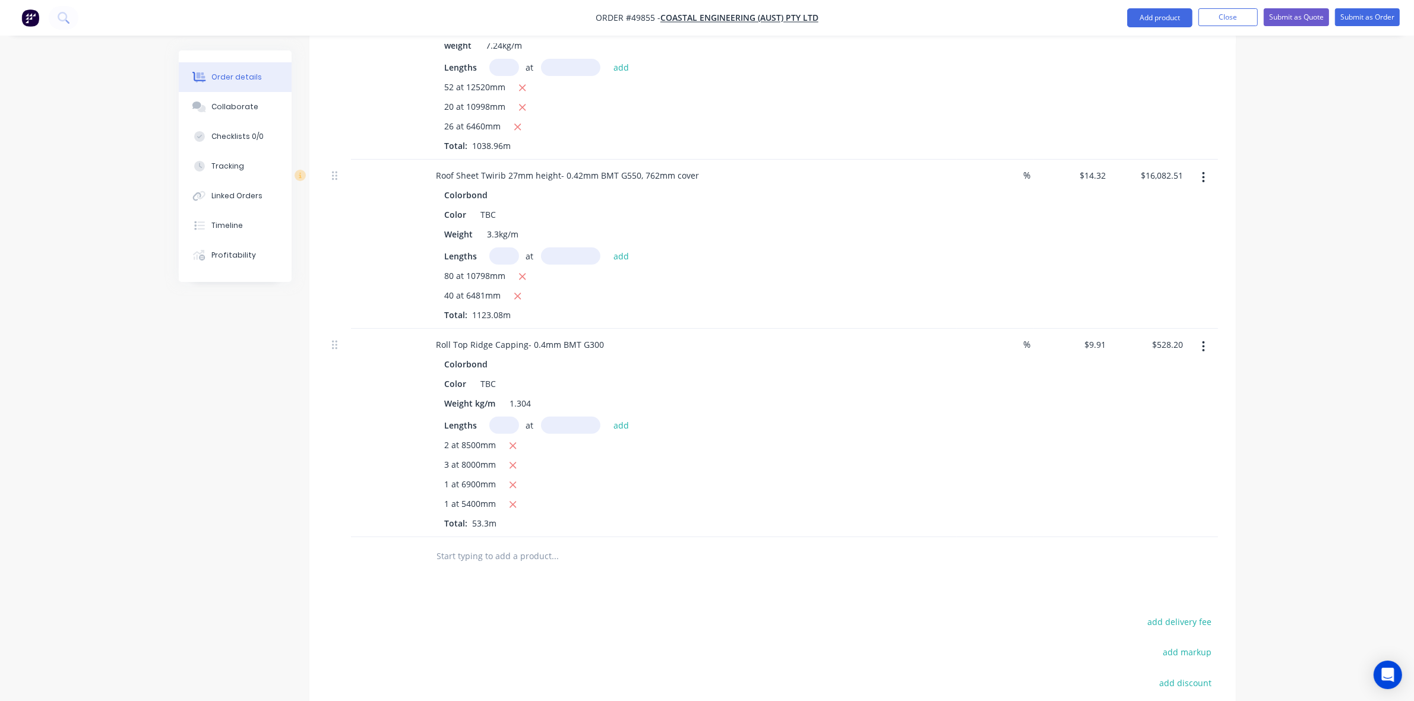
scroll to position [223, 0]
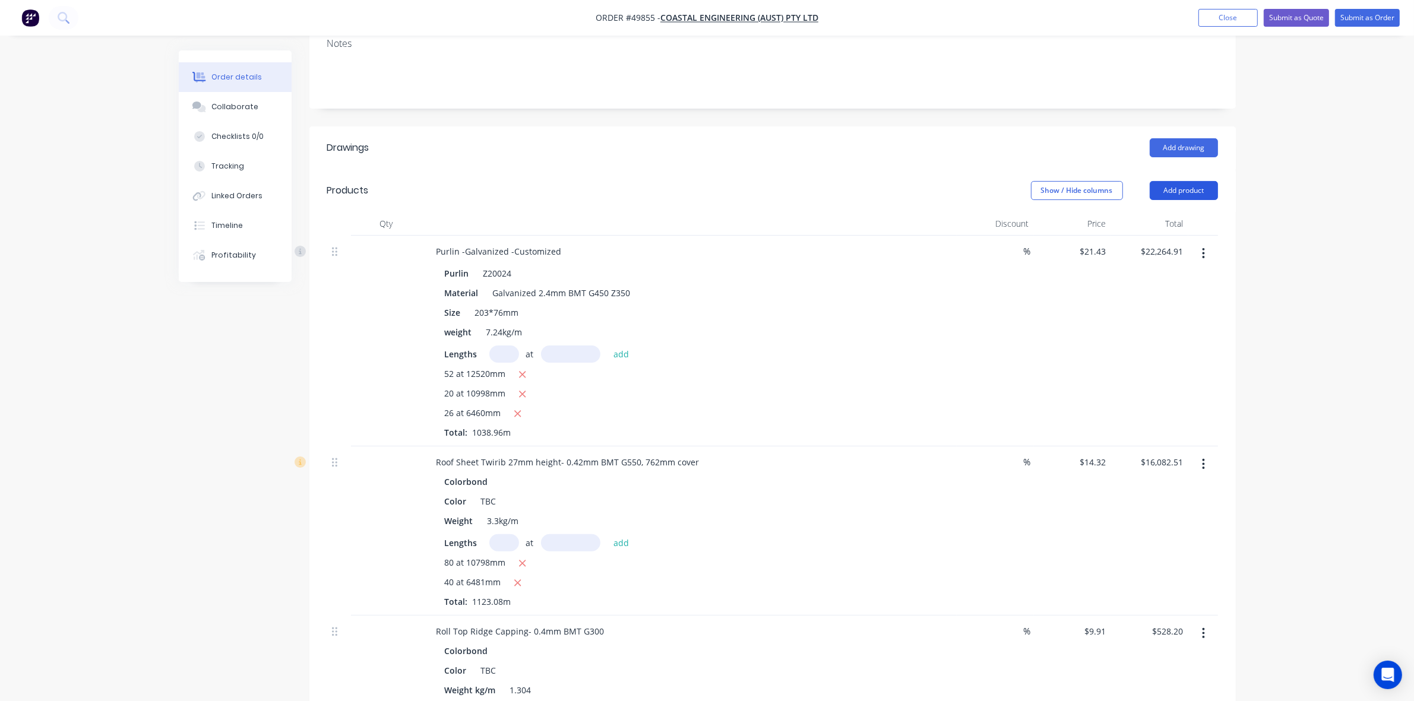
drag, startPoint x: 1147, startPoint y: 179, endPoint x: 1154, endPoint y: 178, distance: 7.2
click at [1150, 181] on div "Show / Hide columns Add product" at bounding box center [866, 190] width 701 height 19
drag, startPoint x: 1161, startPoint y: 179, endPoint x: 1162, endPoint y: 188, distance: 8.4
click at [1162, 181] on button "Add product" at bounding box center [1184, 190] width 68 height 19
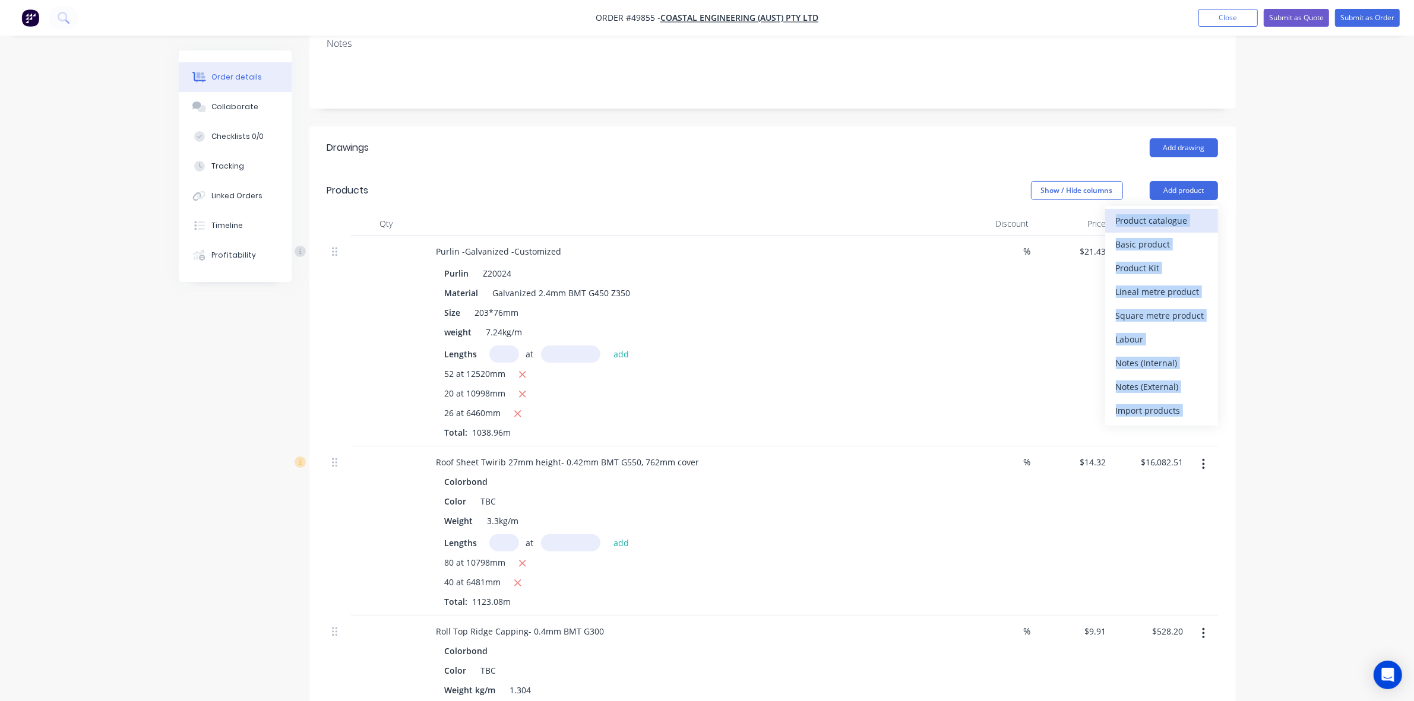
click at [1156, 212] on div "Product catalogue" at bounding box center [1161, 220] width 91 height 17
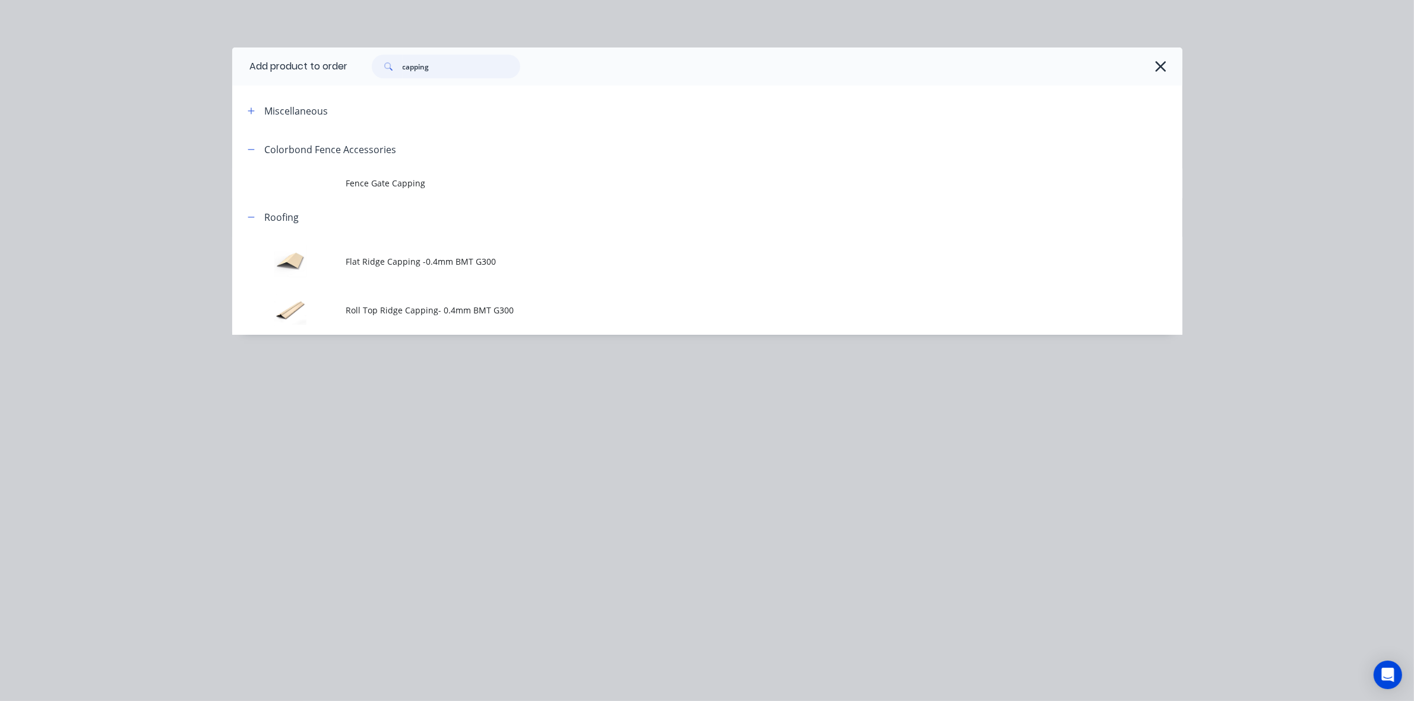
drag, startPoint x: 502, startPoint y: 64, endPoint x: 310, endPoint y: 72, distance: 192.6
click at [310, 72] on header "Add product to order capping" at bounding box center [707, 67] width 950 height 38
type input "gutter"
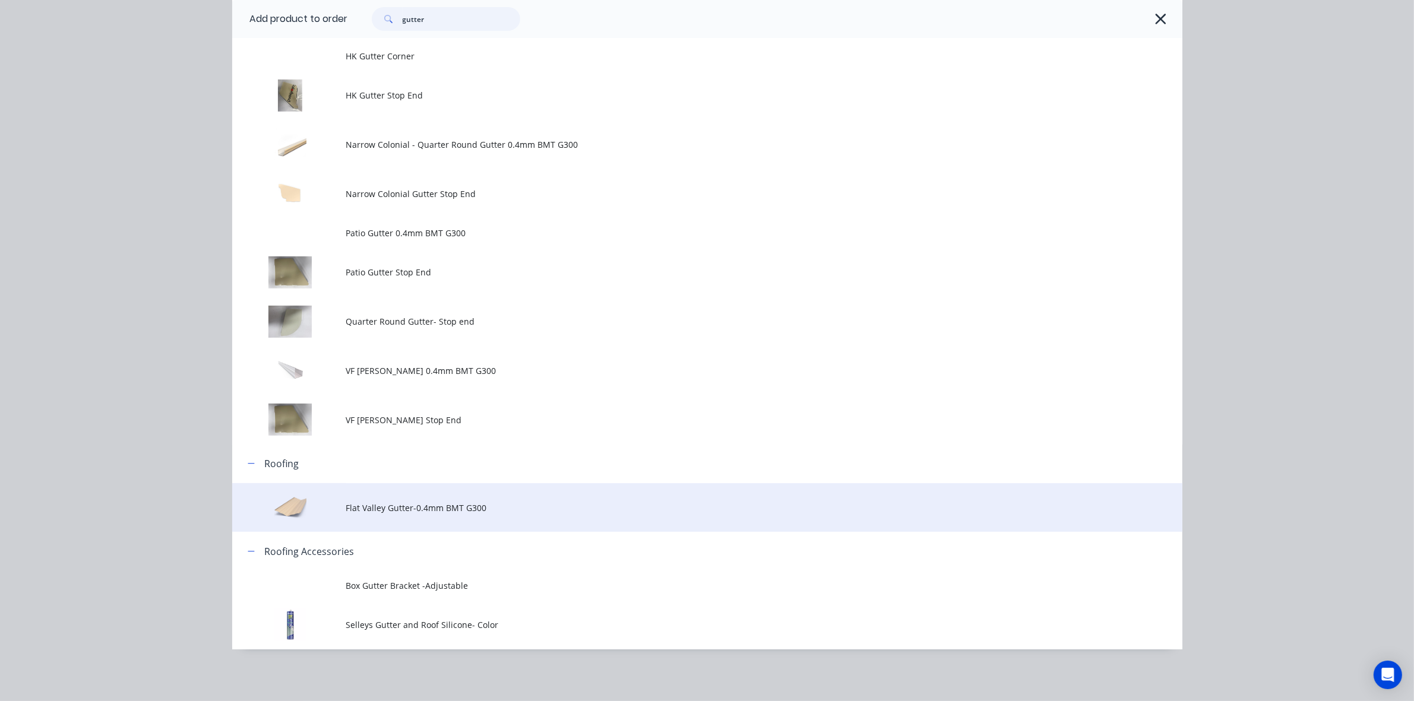
scroll to position [144, 0]
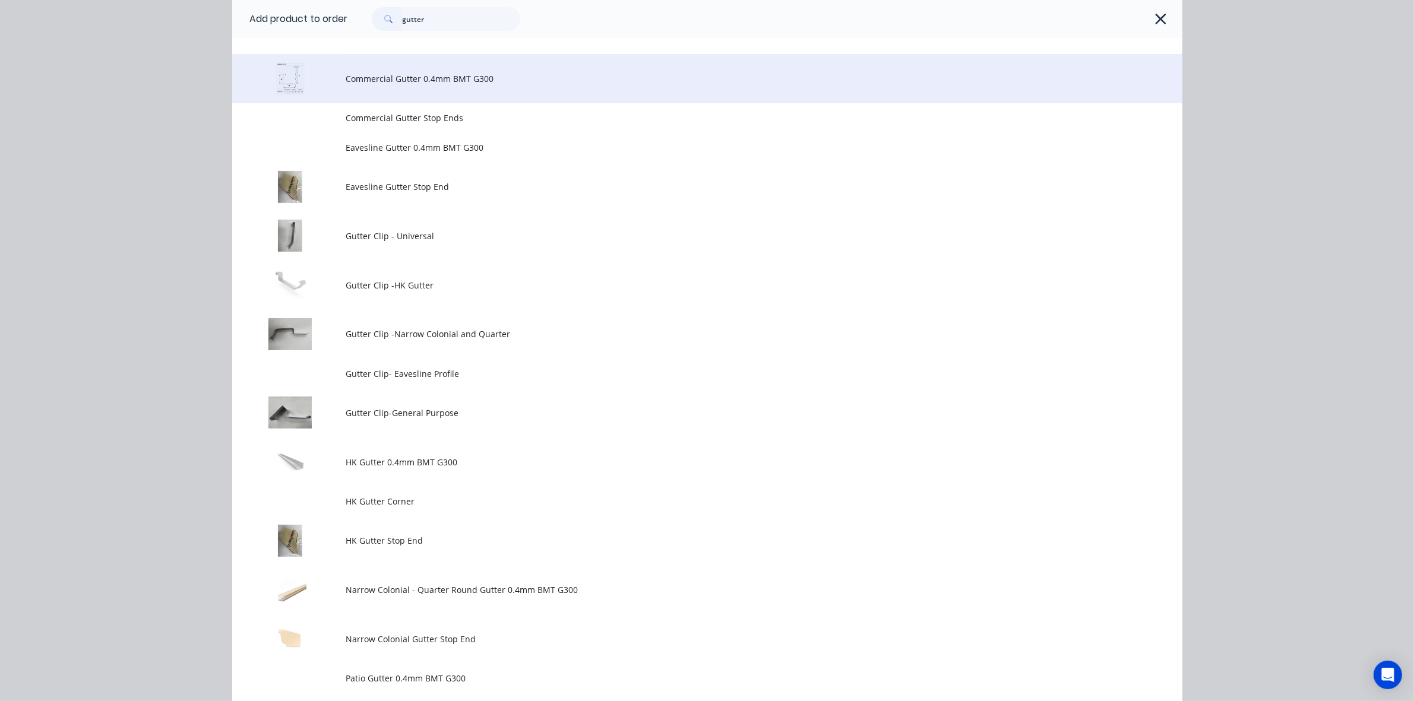
click at [414, 90] on td "Commercial Gutter 0.4mm BMT G300" at bounding box center [764, 78] width 836 height 49
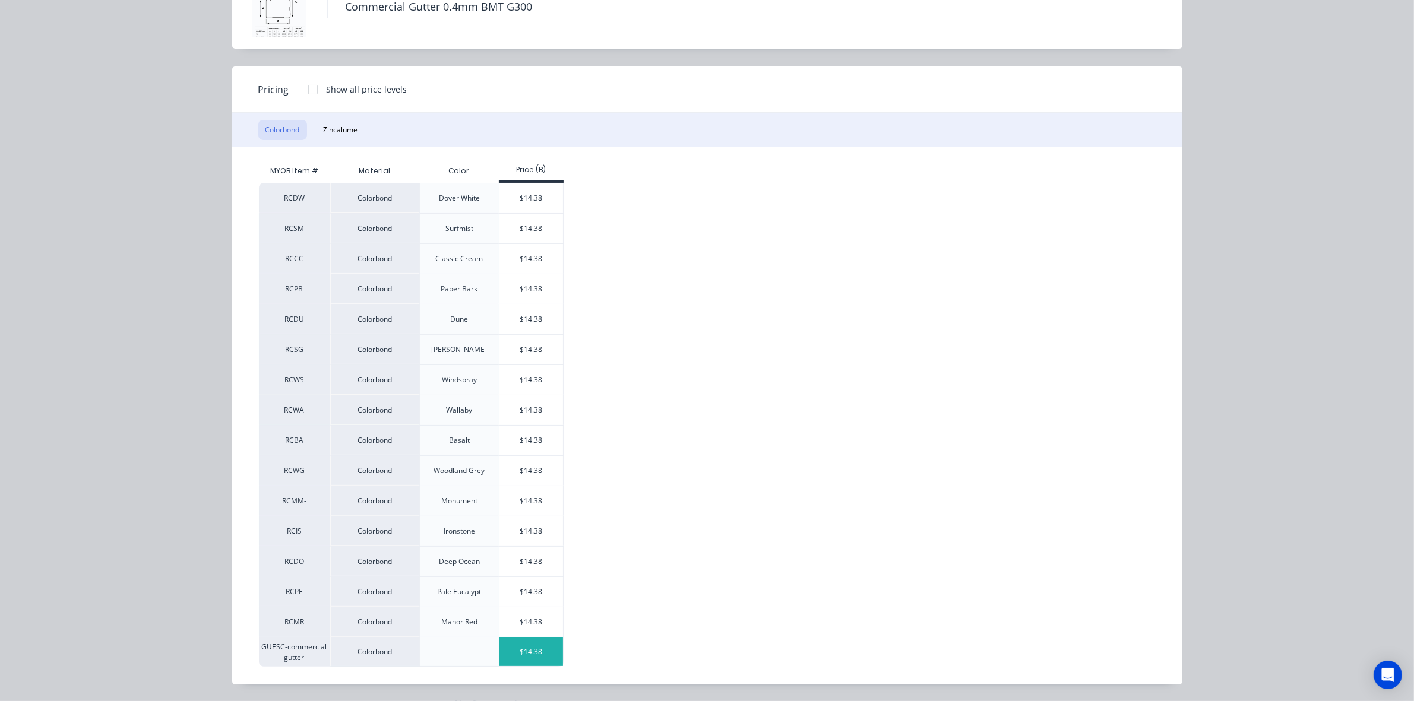
scroll to position [371, 0]
click at [530, 644] on div "$14.38" at bounding box center [531, 652] width 64 height 29
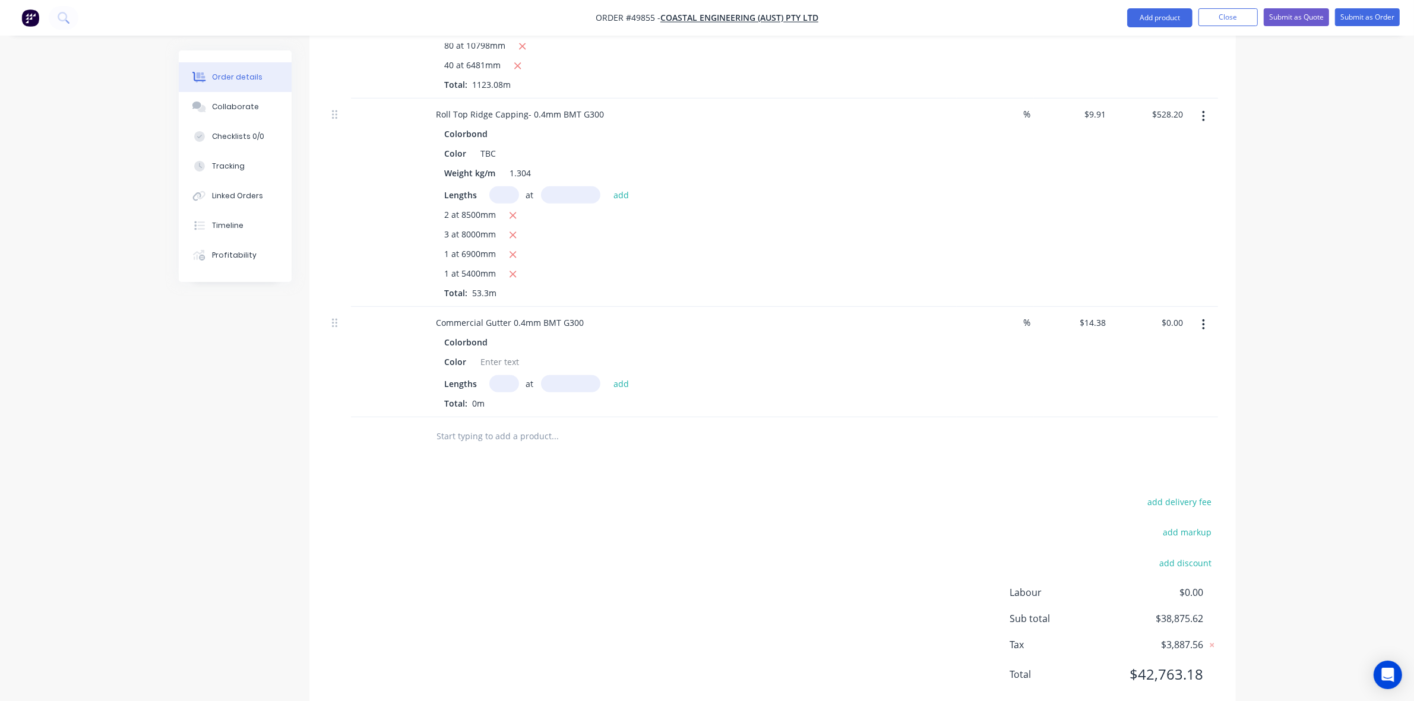
scroll to position [755, 0]
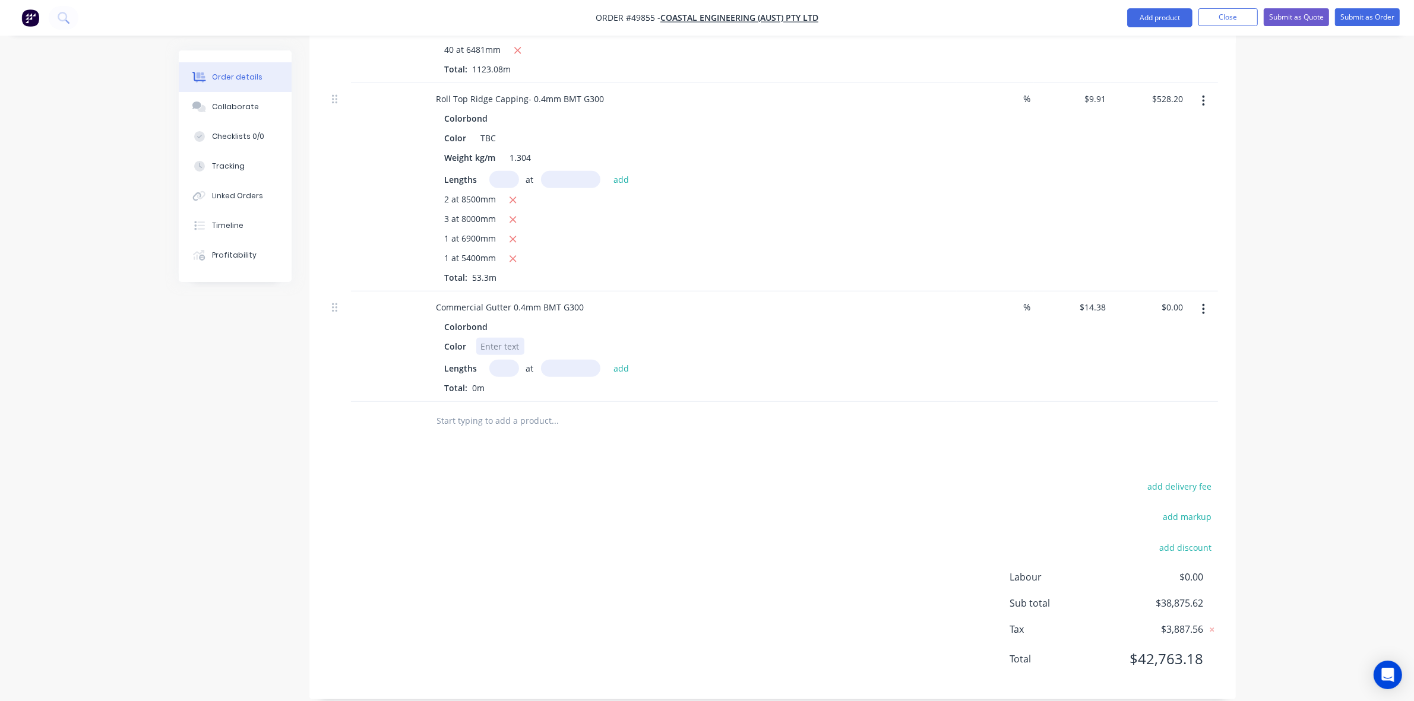
click at [501, 338] on div at bounding box center [500, 346] width 48 height 17
click at [480, 129] on div "TBC" at bounding box center [488, 137] width 25 height 17
copy div "TBC"
click at [511, 338] on div at bounding box center [500, 346] width 48 height 17
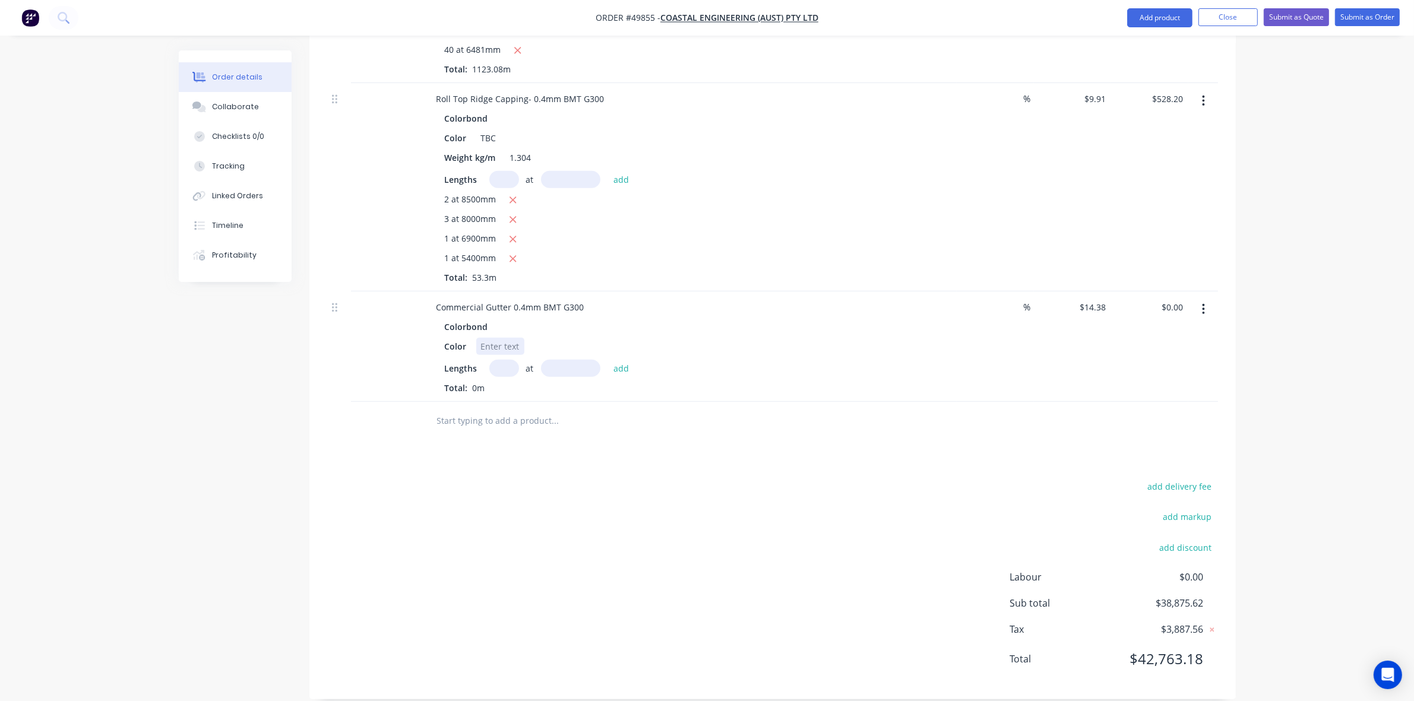
paste div
click at [508, 360] on input "text" at bounding box center [504, 368] width 30 height 17
type input "15"
type input "8000"
click at [607, 360] on button "add" at bounding box center [621, 368] width 28 height 16
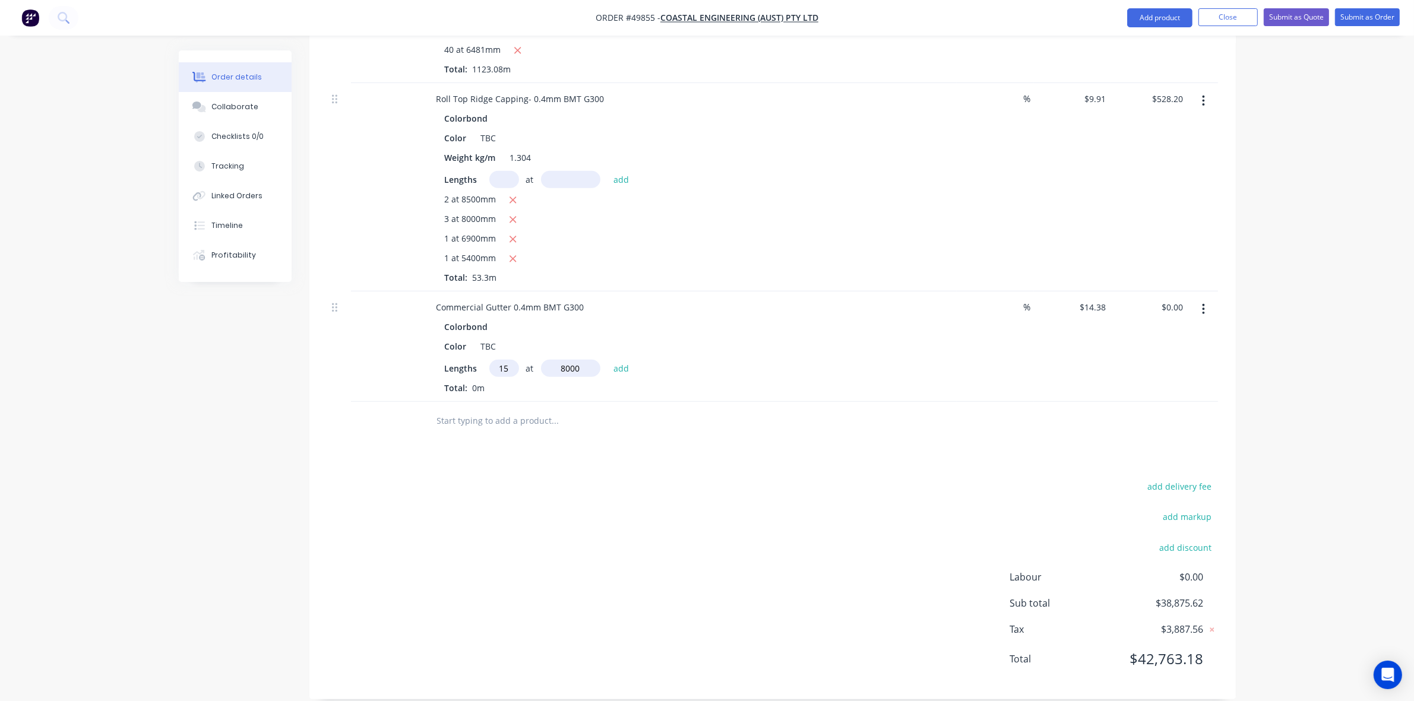
type input "$1,725.60"
click at [719, 450] on div "Drawings Add drawing Products Show / Hide columns Add product Qty Discount Pric…" at bounding box center [772, 156] width 926 height 1125
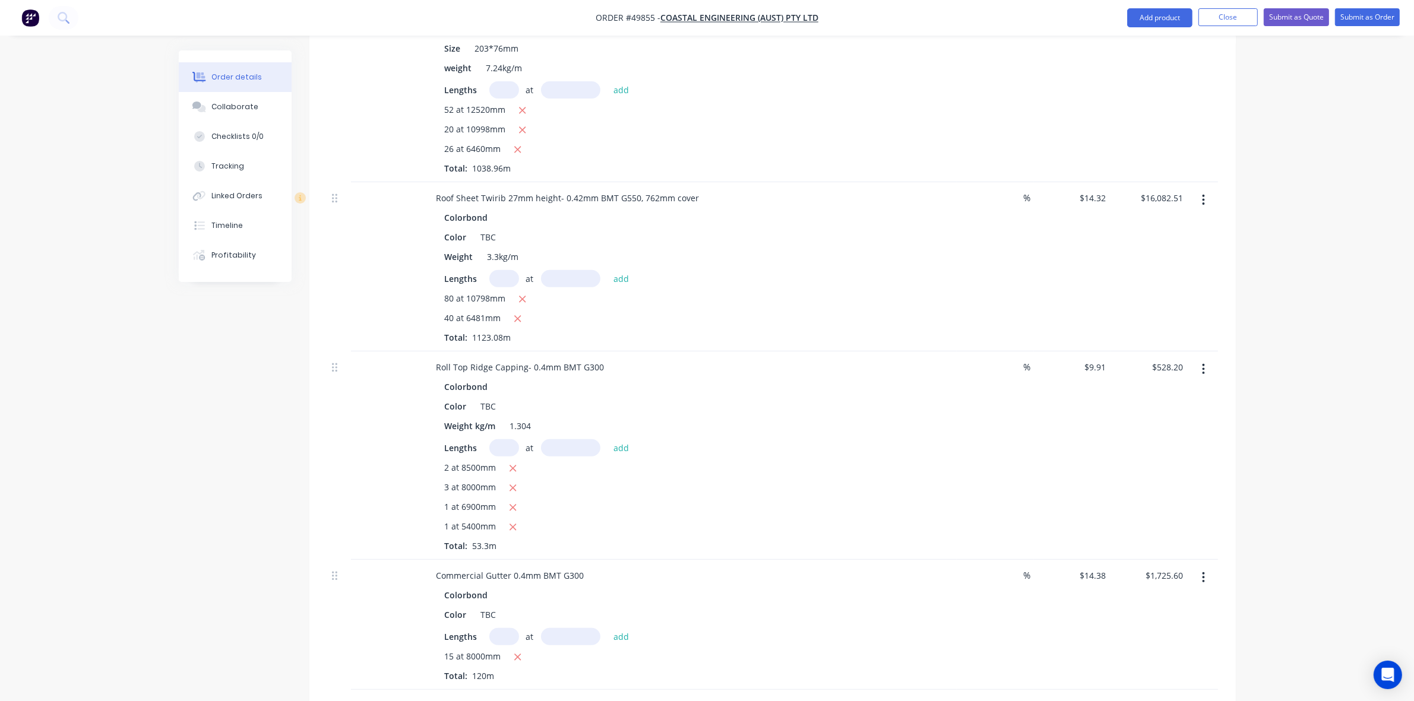
scroll to position [458, 0]
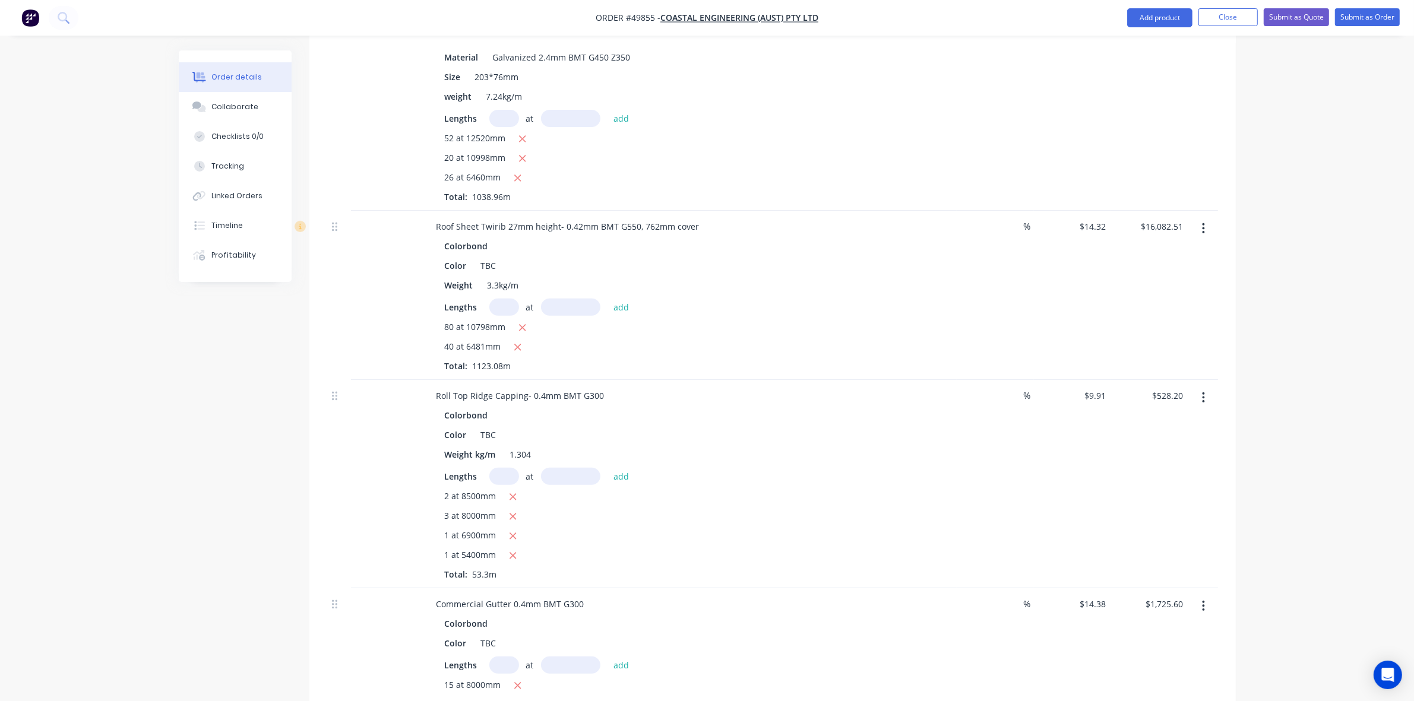
drag, startPoint x: 1198, startPoint y: 214, endPoint x: 1198, endPoint y: 223, distance: 8.9
click at [1198, 218] on button "button" at bounding box center [1203, 228] width 28 height 21
click at [1197, 251] on div "Edit" at bounding box center [1161, 259] width 91 height 17
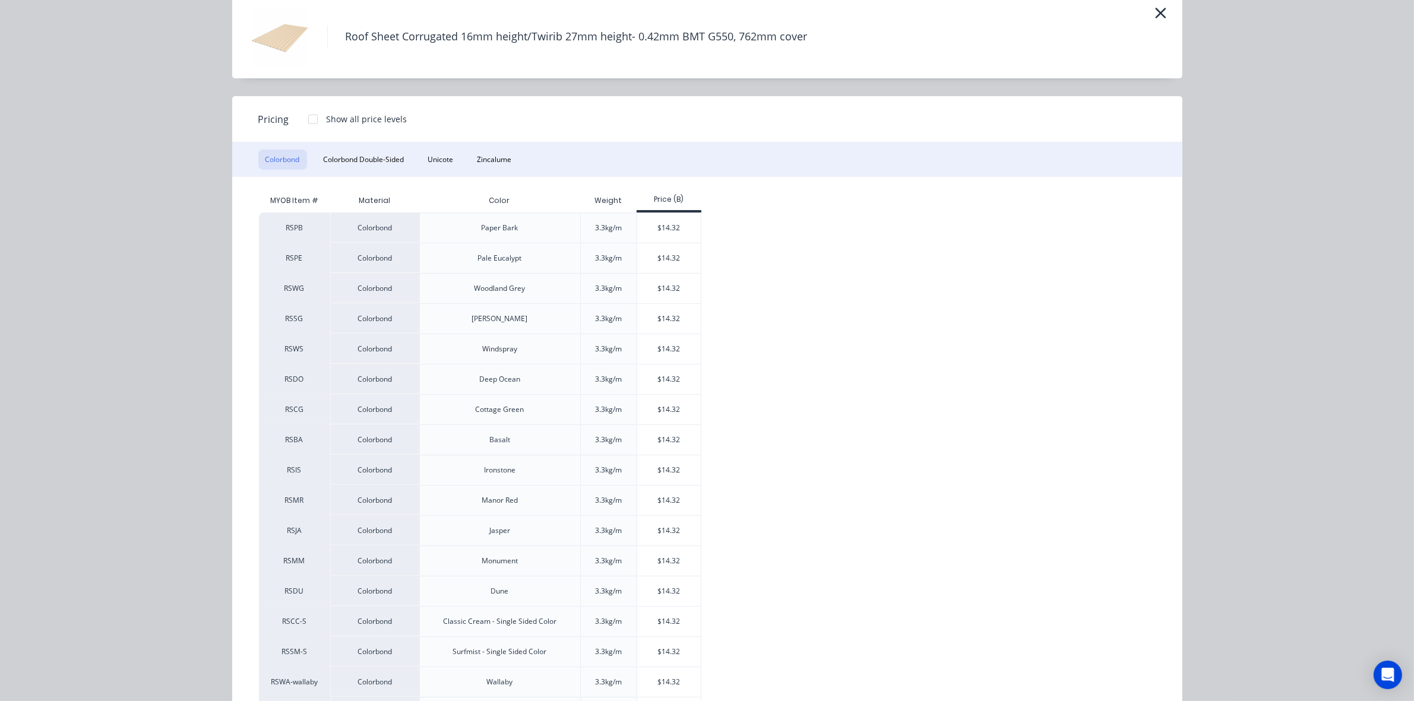
scroll to position [0, 0]
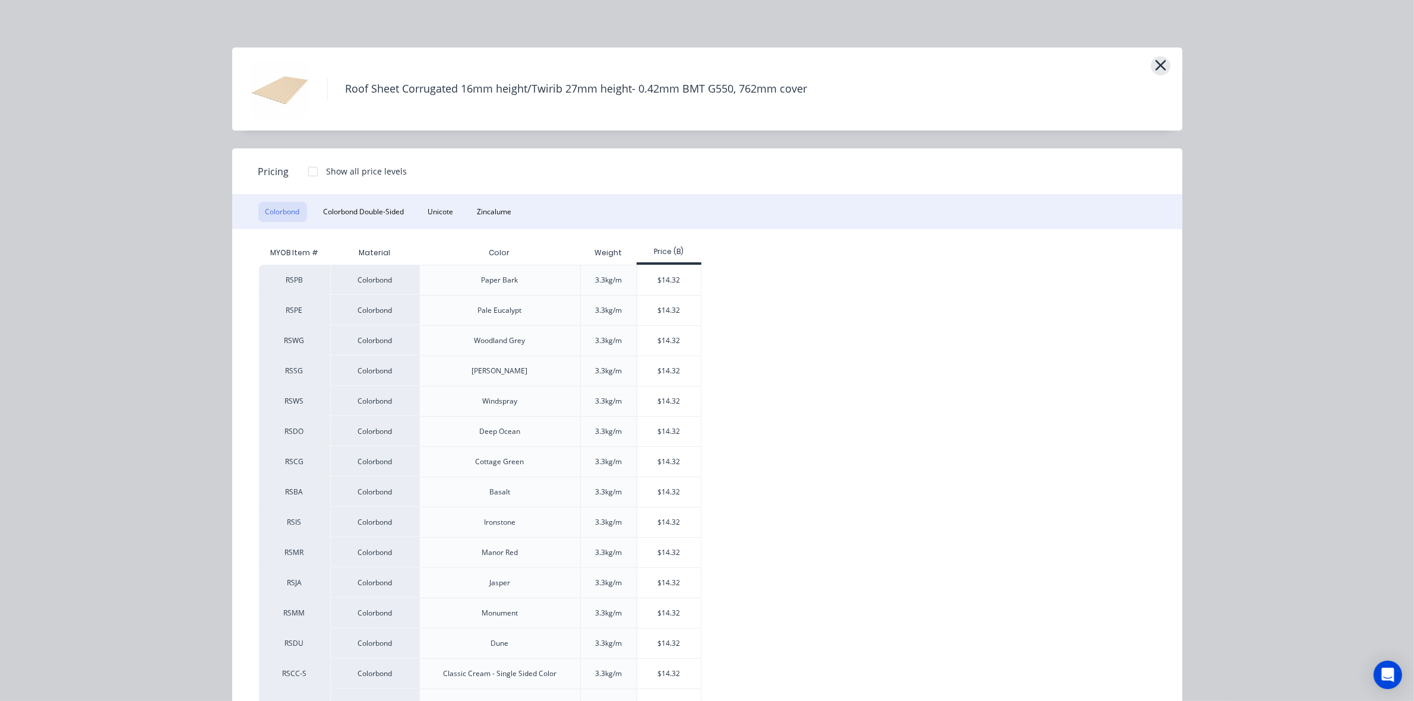
click at [1159, 70] on icon "button" at bounding box center [1160, 65] width 12 height 17
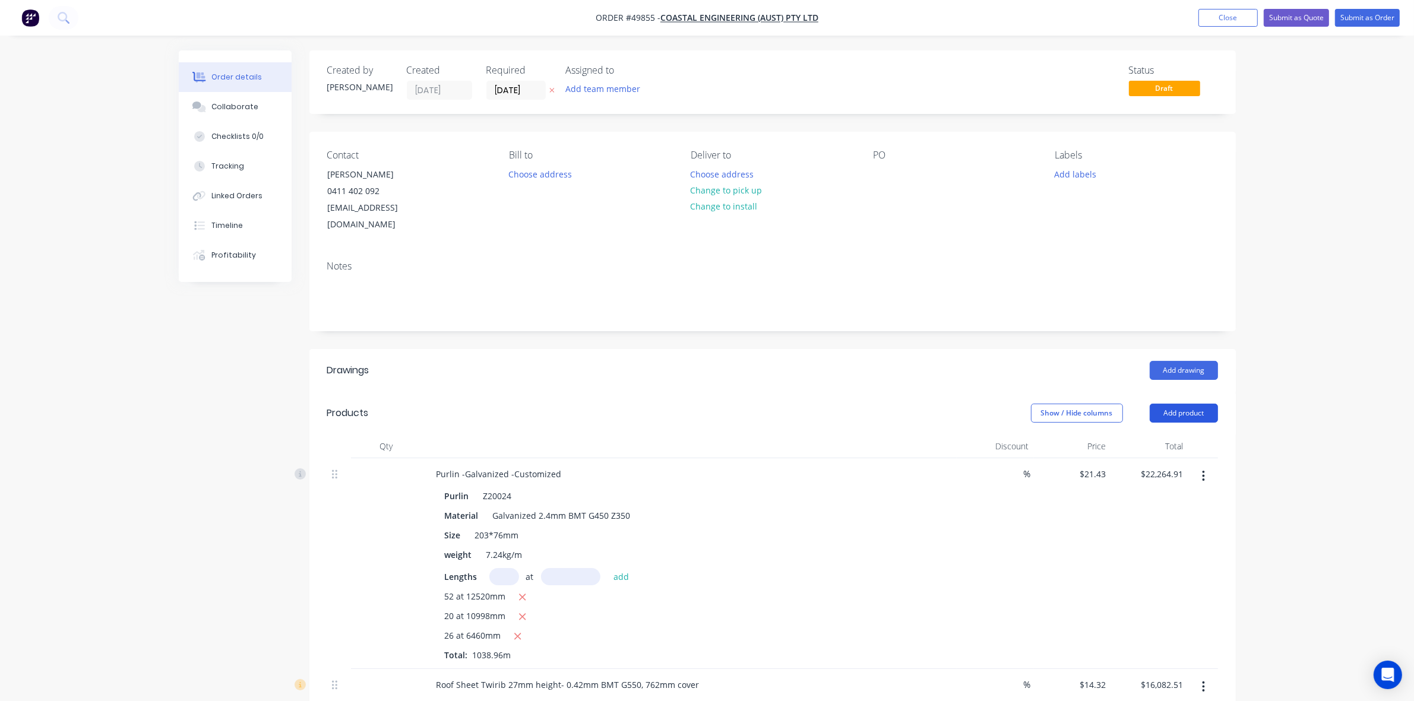
click at [1194, 404] on button "Add product" at bounding box center [1184, 413] width 68 height 19
click at [1167, 435] on div "Product catalogue" at bounding box center [1161, 443] width 91 height 17
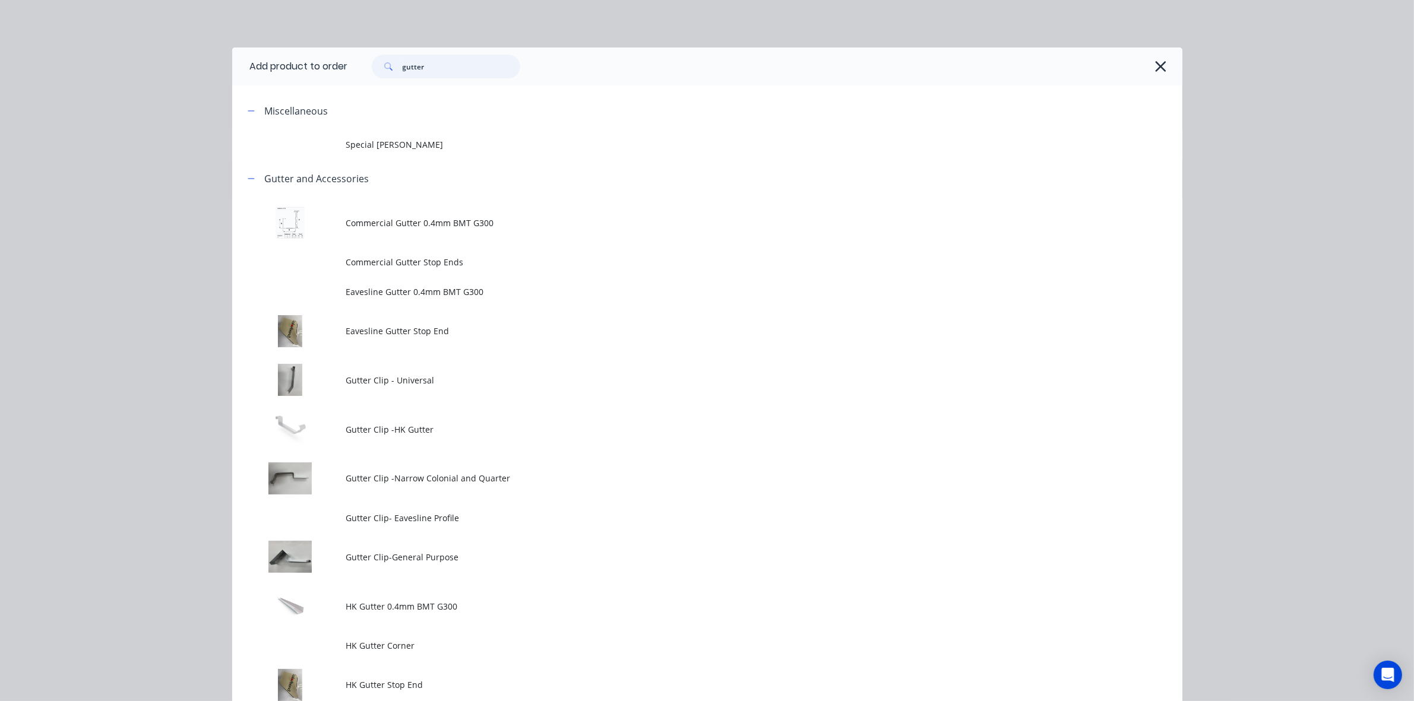
drag, startPoint x: 475, startPoint y: 58, endPoint x: 331, endPoint y: 74, distance: 144.6
click at [331, 74] on header "Add product to order gutter" at bounding box center [707, 67] width 950 height 38
type input "sheet"
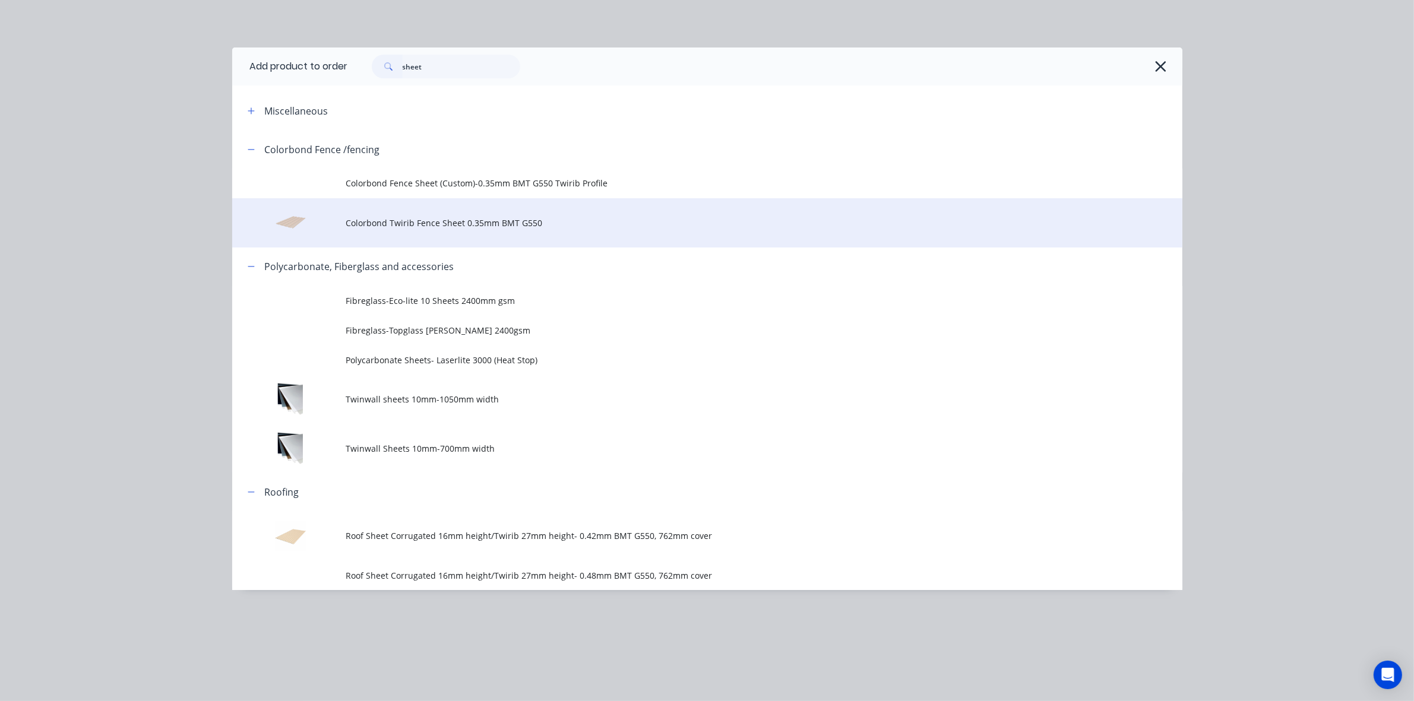
click at [651, 211] on td "Colorbond Twirib Fence Sheet 0.35mm BMT G550" at bounding box center [764, 222] width 836 height 49
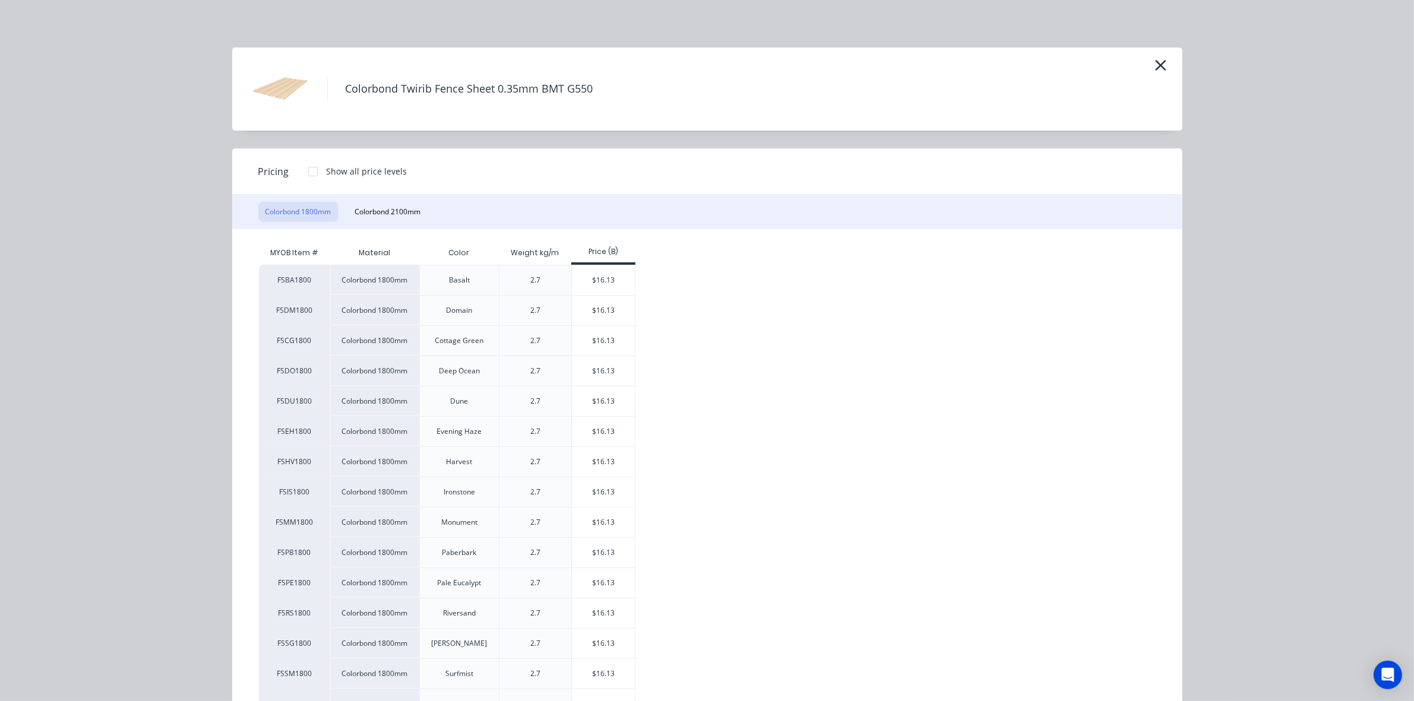
click at [1166, 69] on div "Colorbond Twirib Fence Sheet 0.35mm BMT G550" at bounding box center [707, 89] width 950 height 83
click at [1158, 67] on icon "button" at bounding box center [1160, 65] width 12 height 17
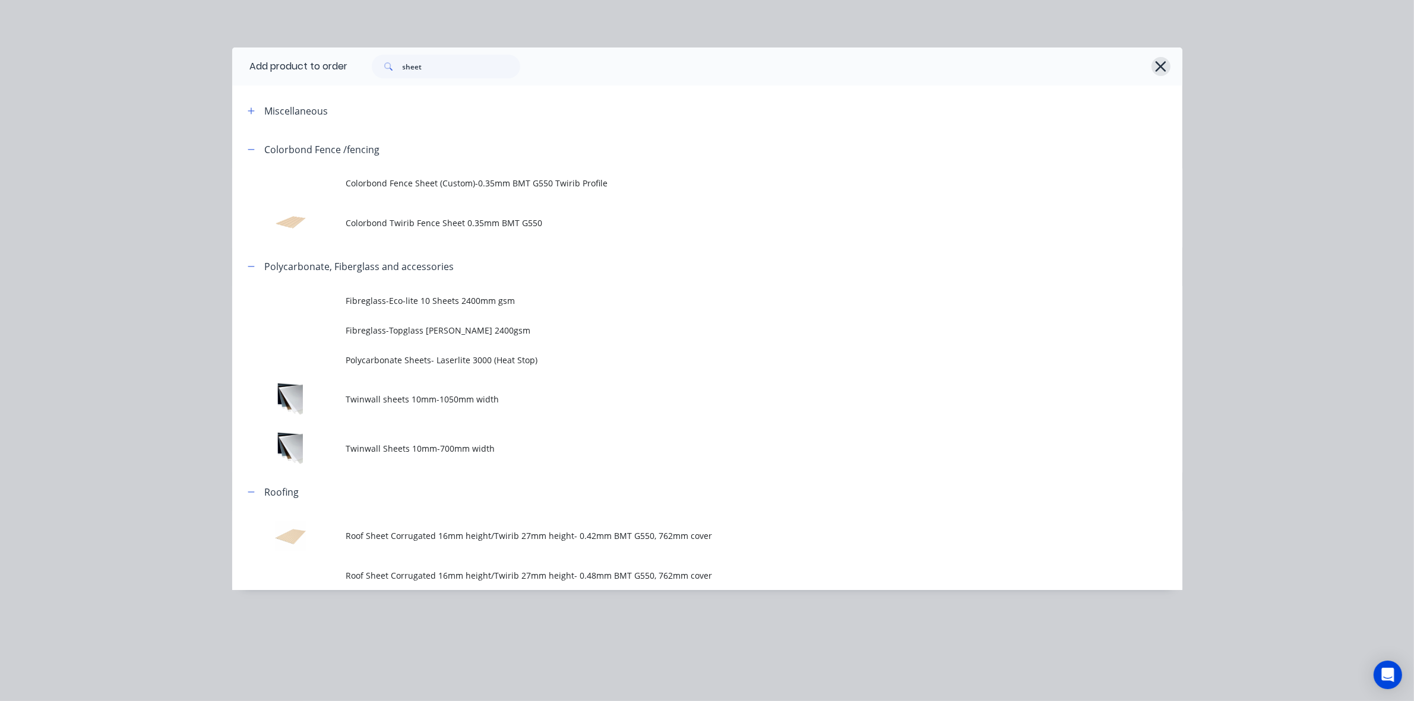
click at [1164, 67] on icon "button" at bounding box center [1160, 66] width 12 height 17
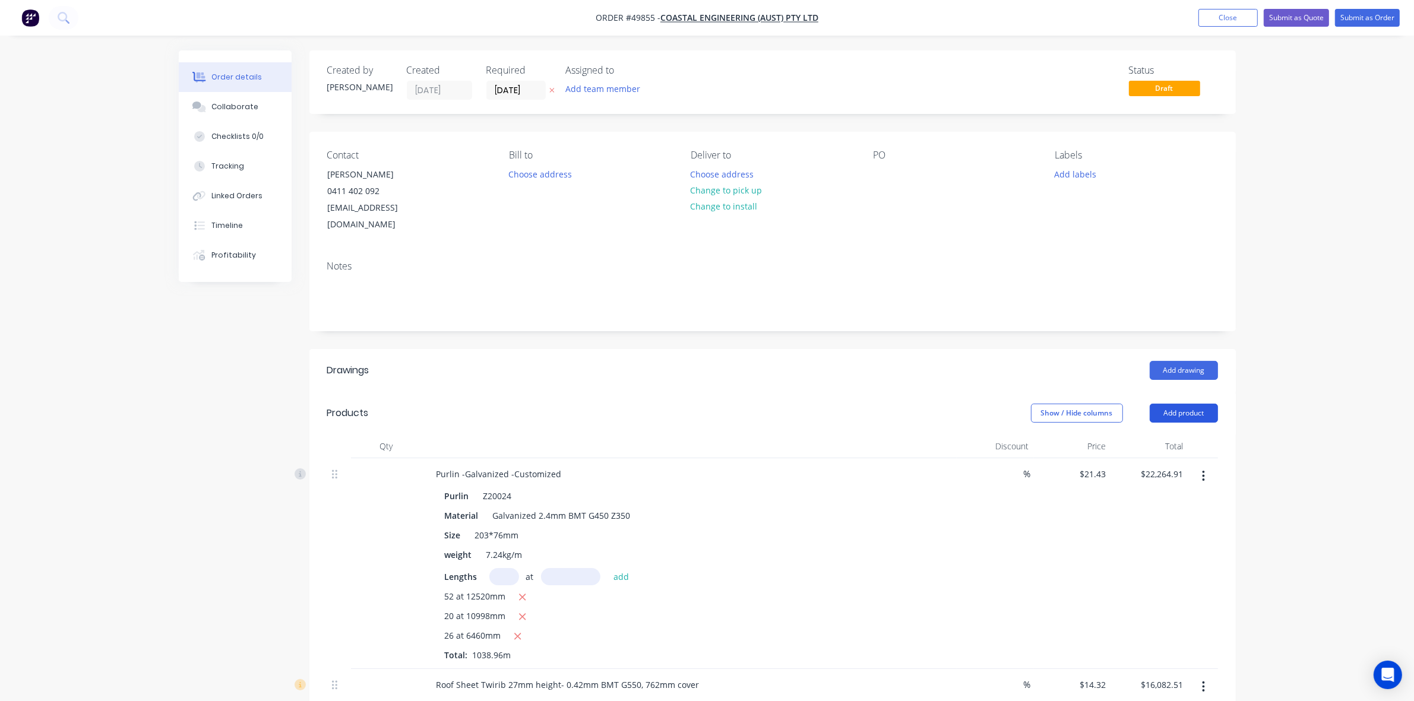
click at [1173, 404] on button "Add product" at bounding box center [1184, 413] width 68 height 19
click at [1175, 435] on div "Product catalogue" at bounding box center [1161, 443] width 91 height 17
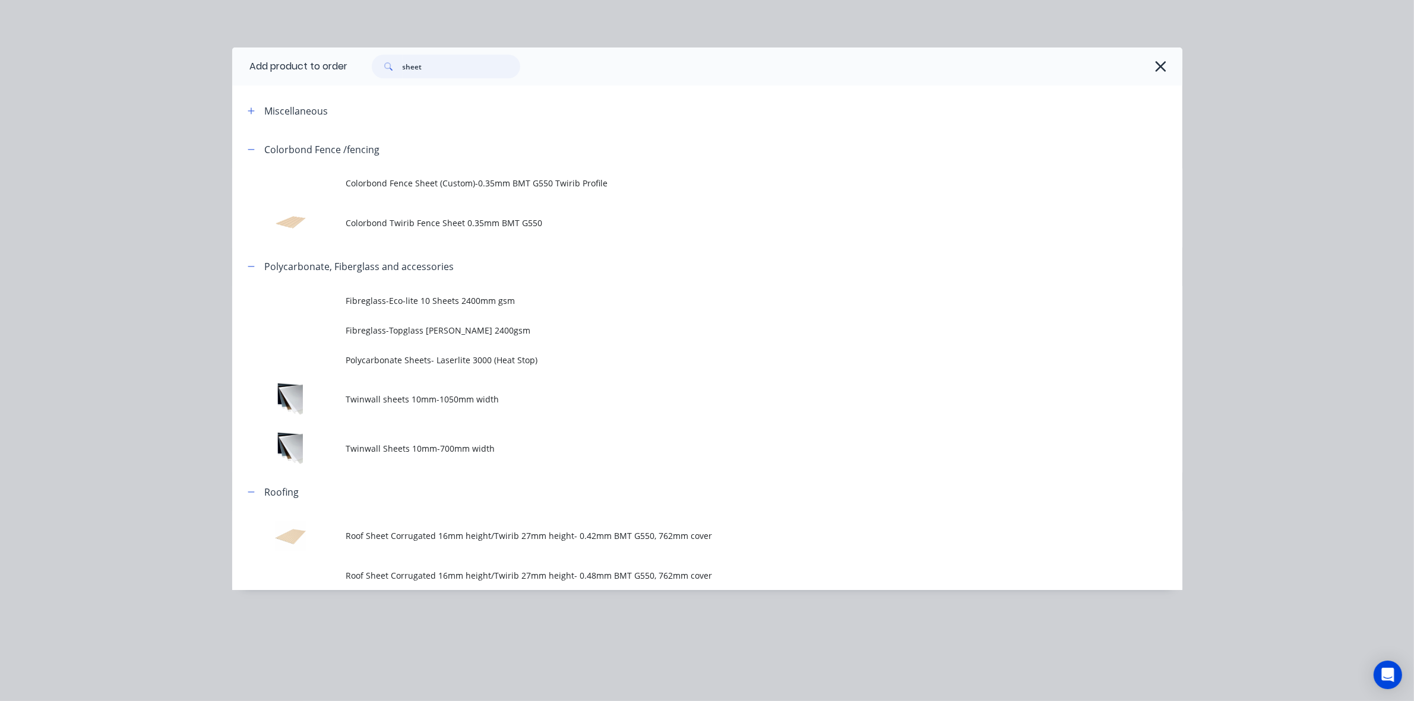
drag, startPoint x: 471, startPoint y: 70, endPoint x: 309, endPoint y: 80, distance: 161.8
click at [312, 81] on header "Add product to order sheet" at bounding box center [707, 67] width 950 height 38
type input "down"
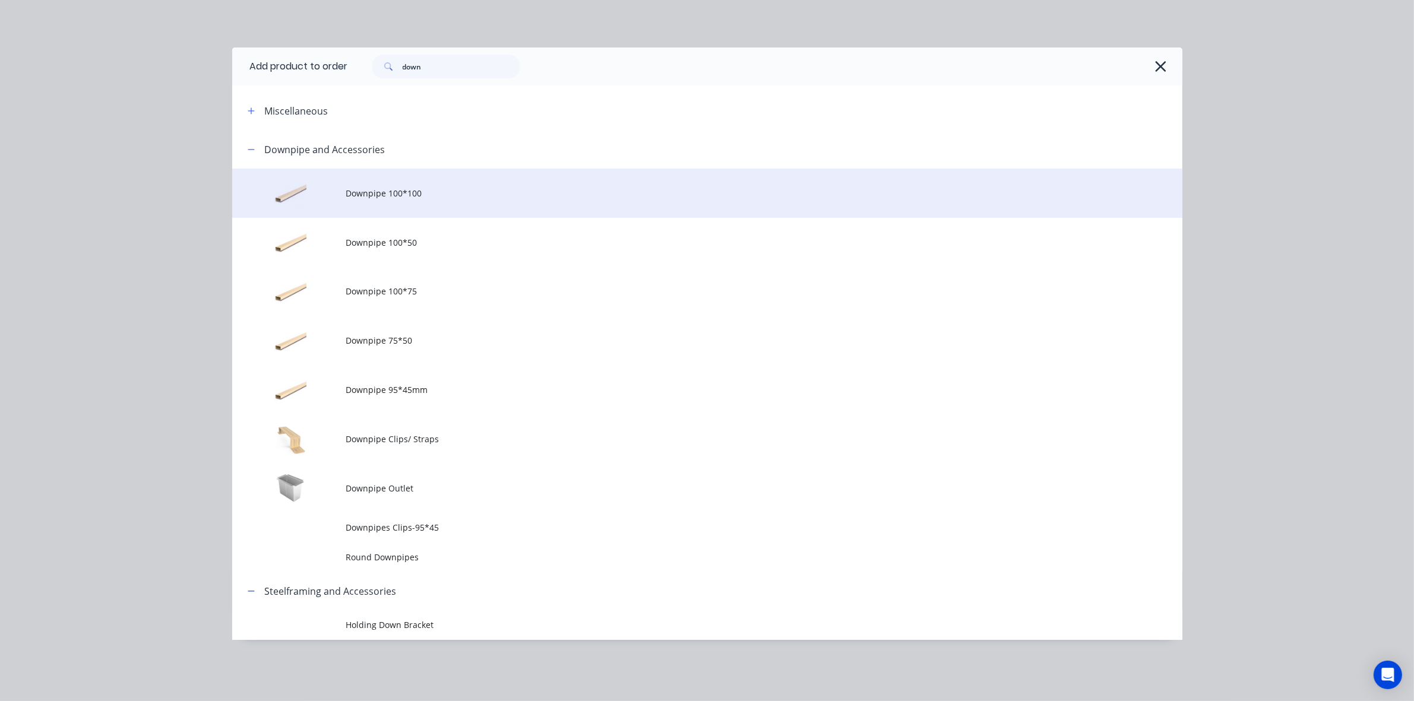
click at [485, 200] on td "Downpipe 100*100" at bounding box center [764, 193] width 836 height 49
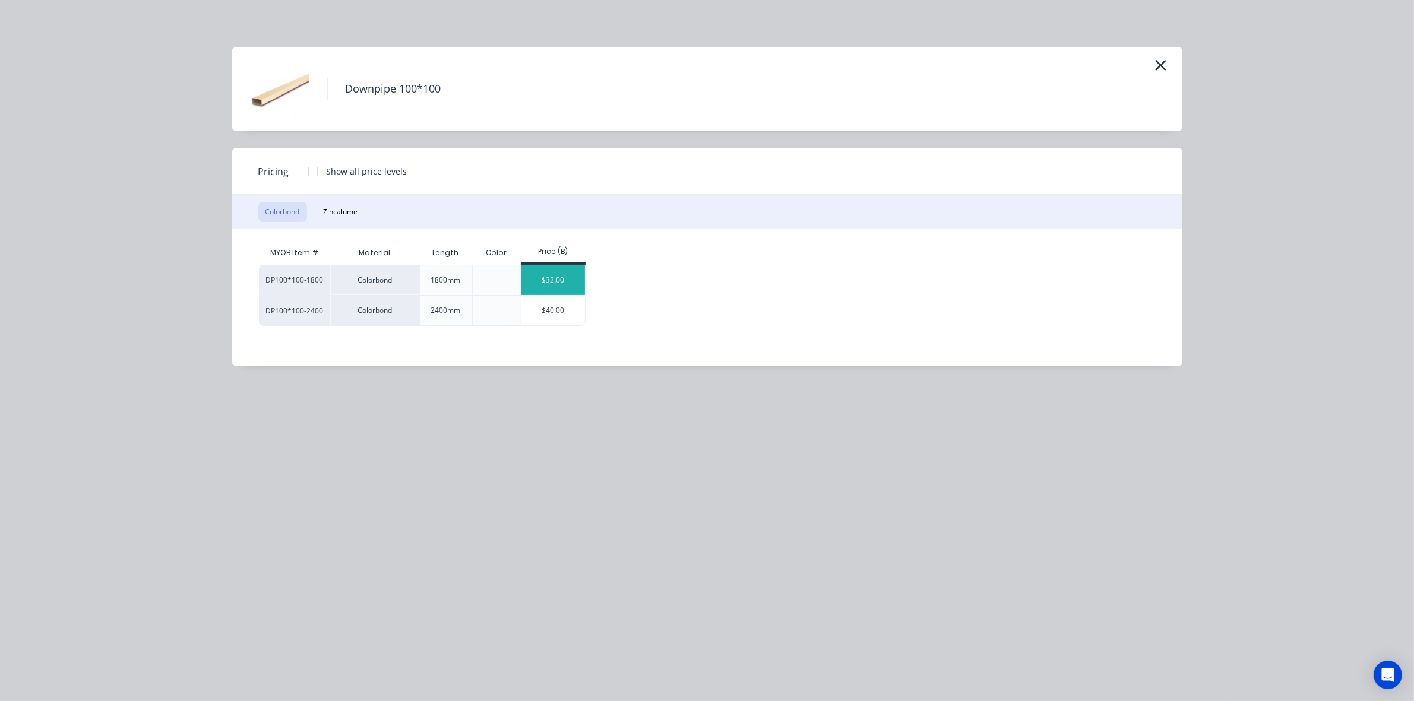
click at [566, 272] on div "$32.00" at bounding box center [553, 280] width 64 height 30
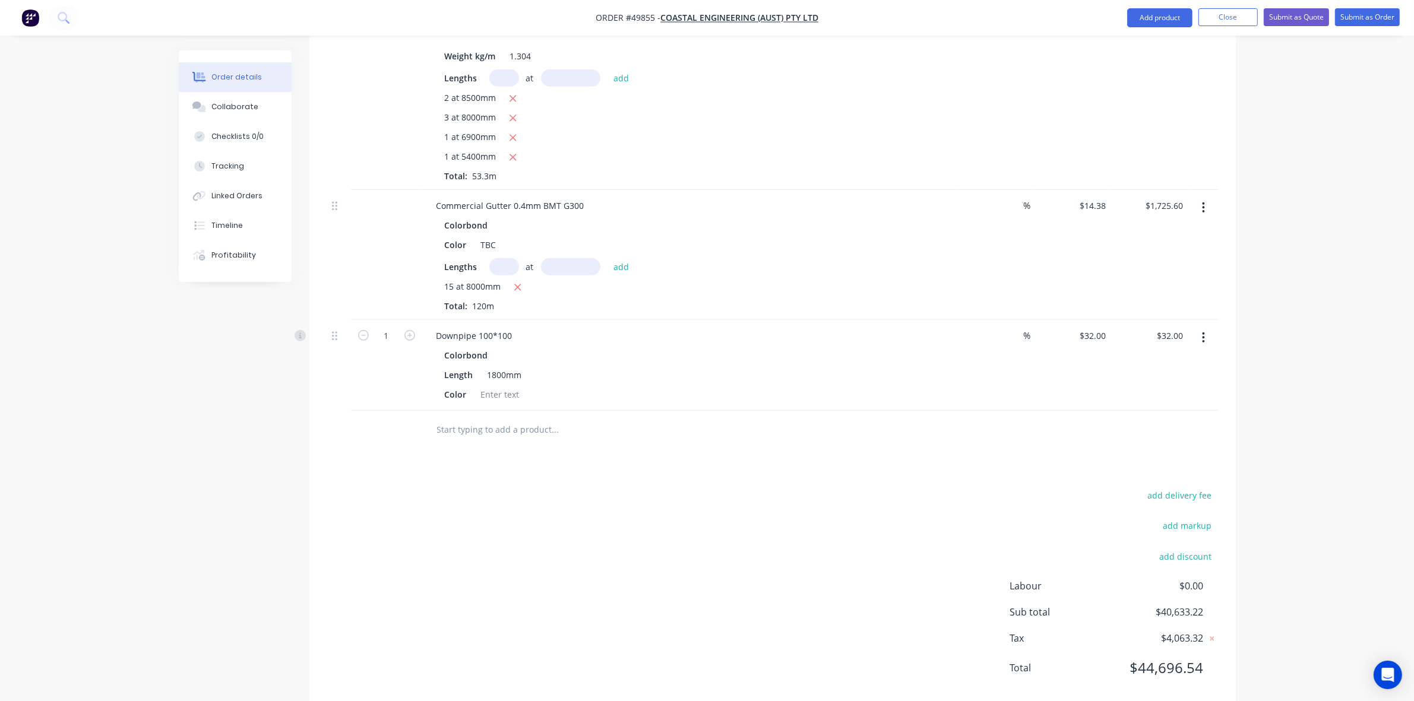
scroll to position [866, 0]
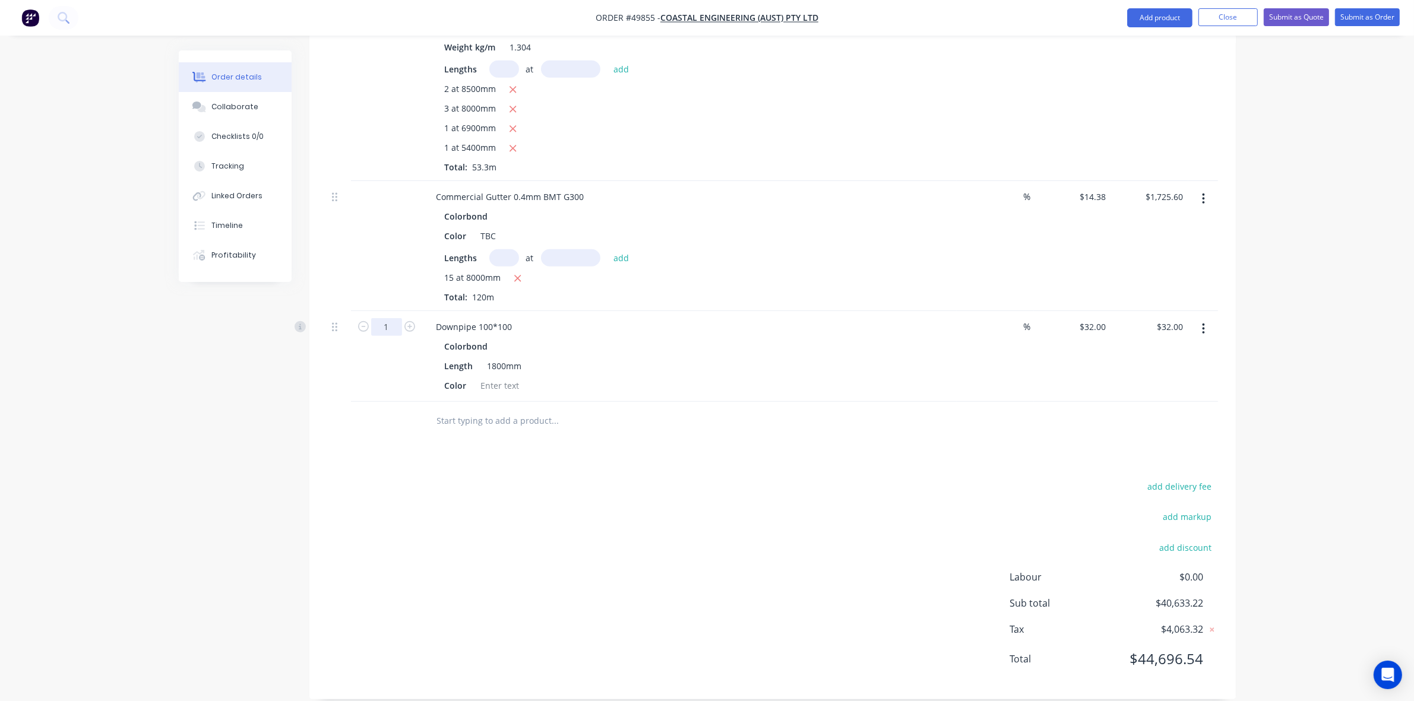
click at [384, 318] on input "1" at bounding box center [386, 327] width 31 height 18
type input "24"
type input "$768.00"
click at [746, 409] on div at bounding box center [605, 421] width 356 height 24
click at [1198, 318] on button "button" at bounding box center [1203, 328] width 28 height 21
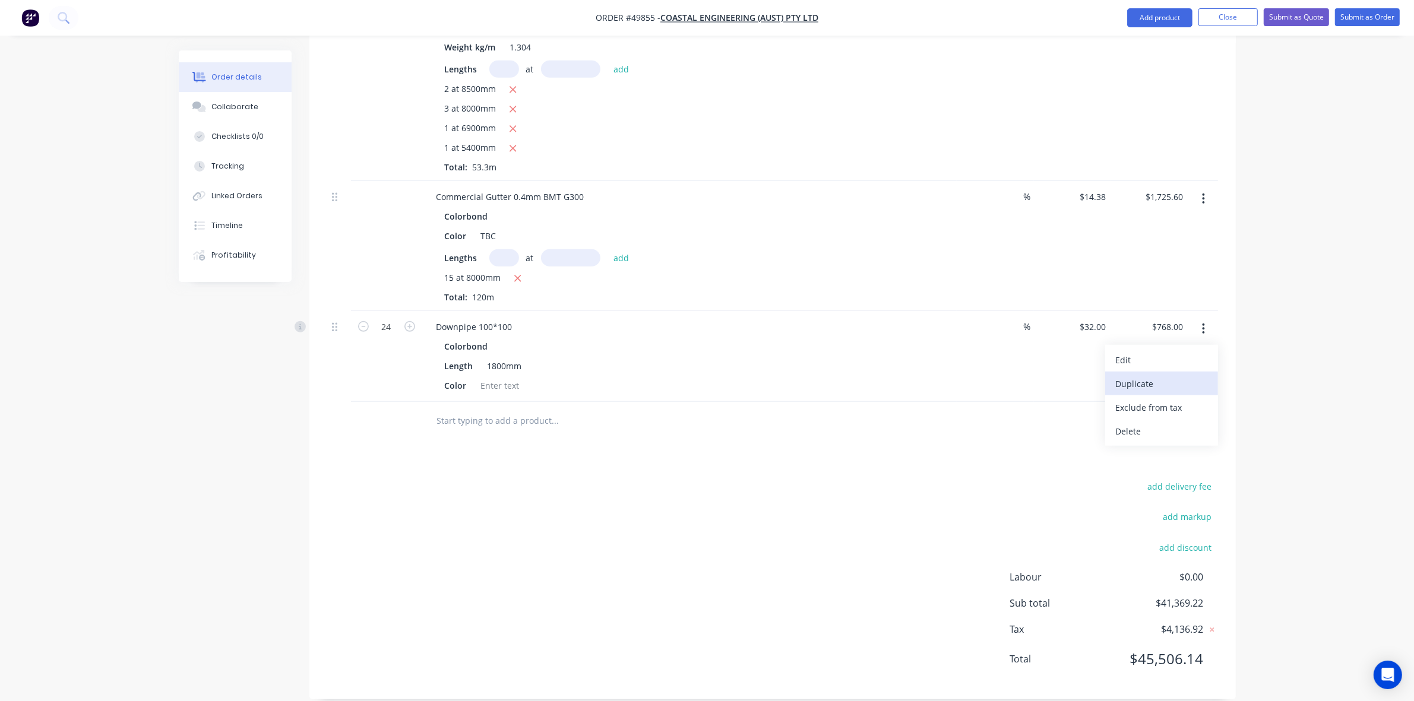
click at [1192, 372] on button "Duplicate" at bounding box center [1161, 384] width 113 height 24
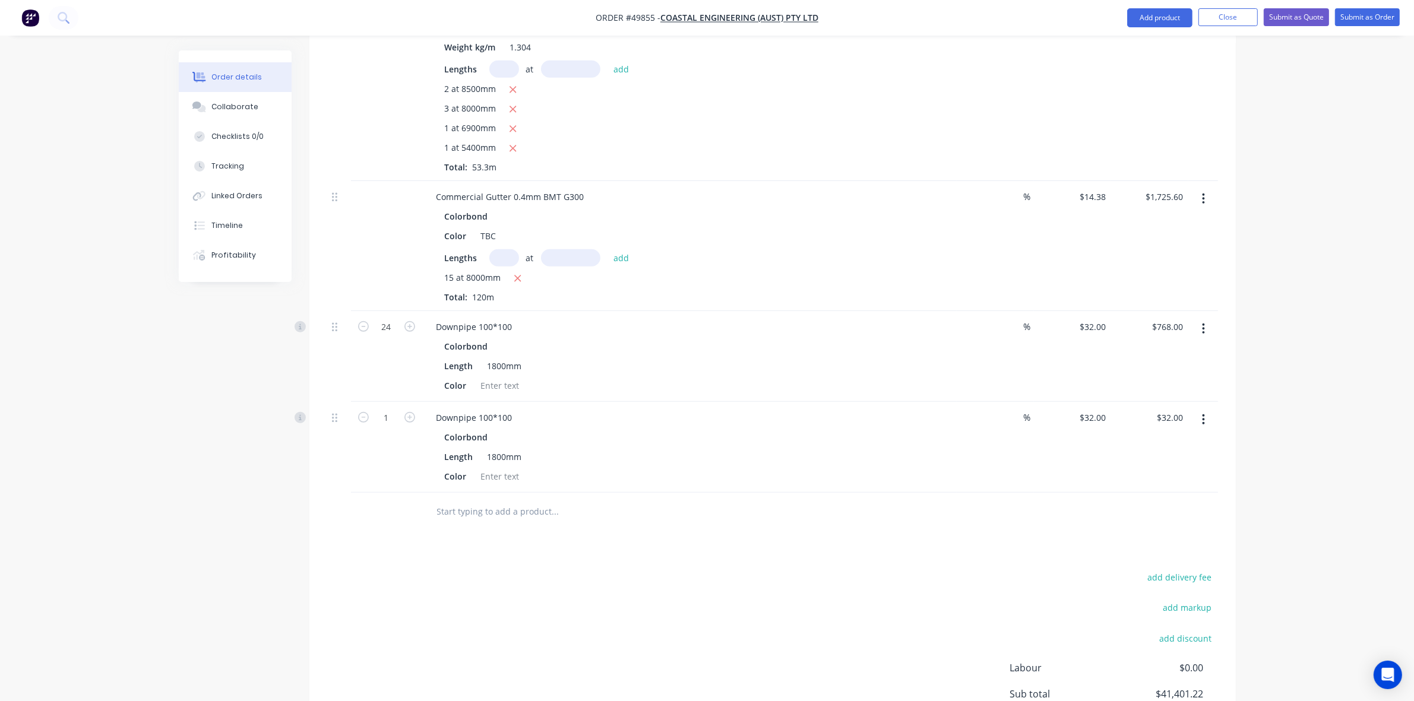
click at [1205, 410] on button "button" at bounding box center [1203, 419] width 28 height 21
click at [1168, 442] on div "Edit" at bounding box center [1161, 450] width 91 height 17
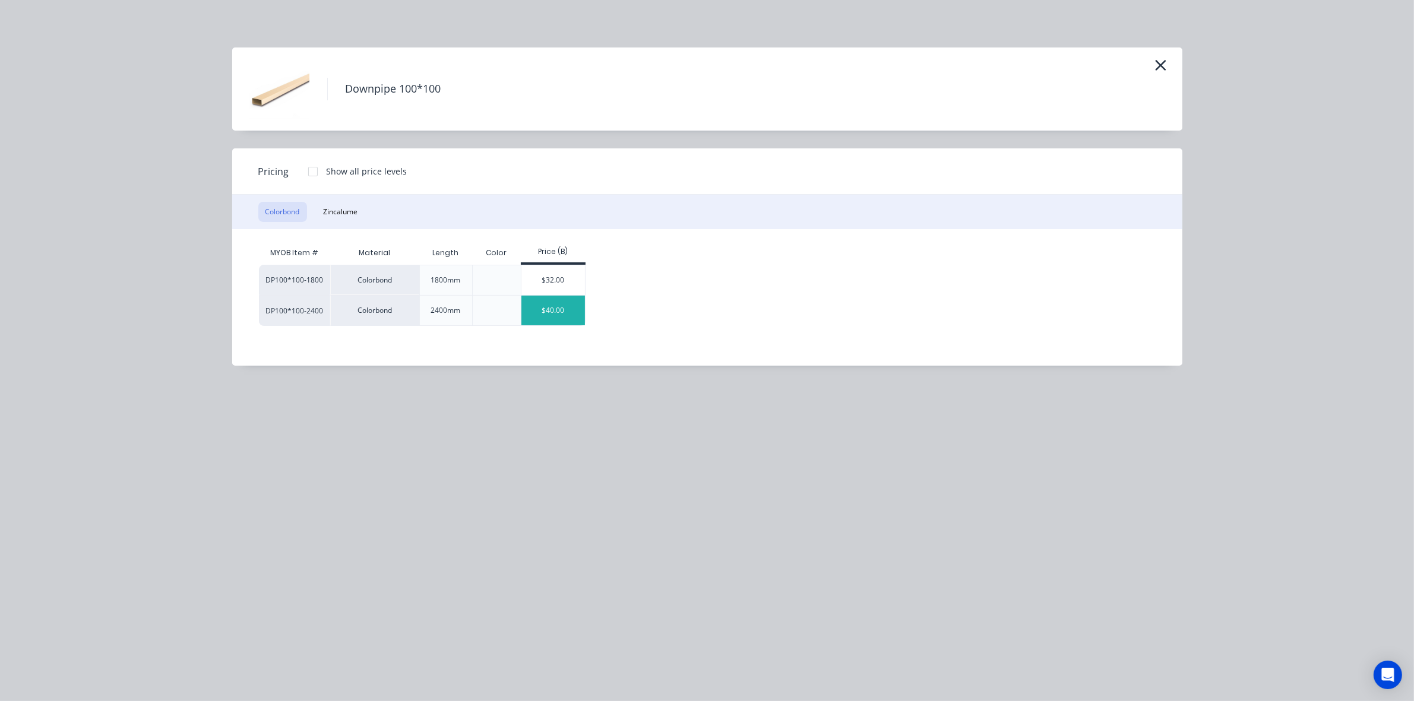
click at [543, 311] on div "$40.00" at bounding box center [553, 311] width 64 height 30
type input "$40.00"
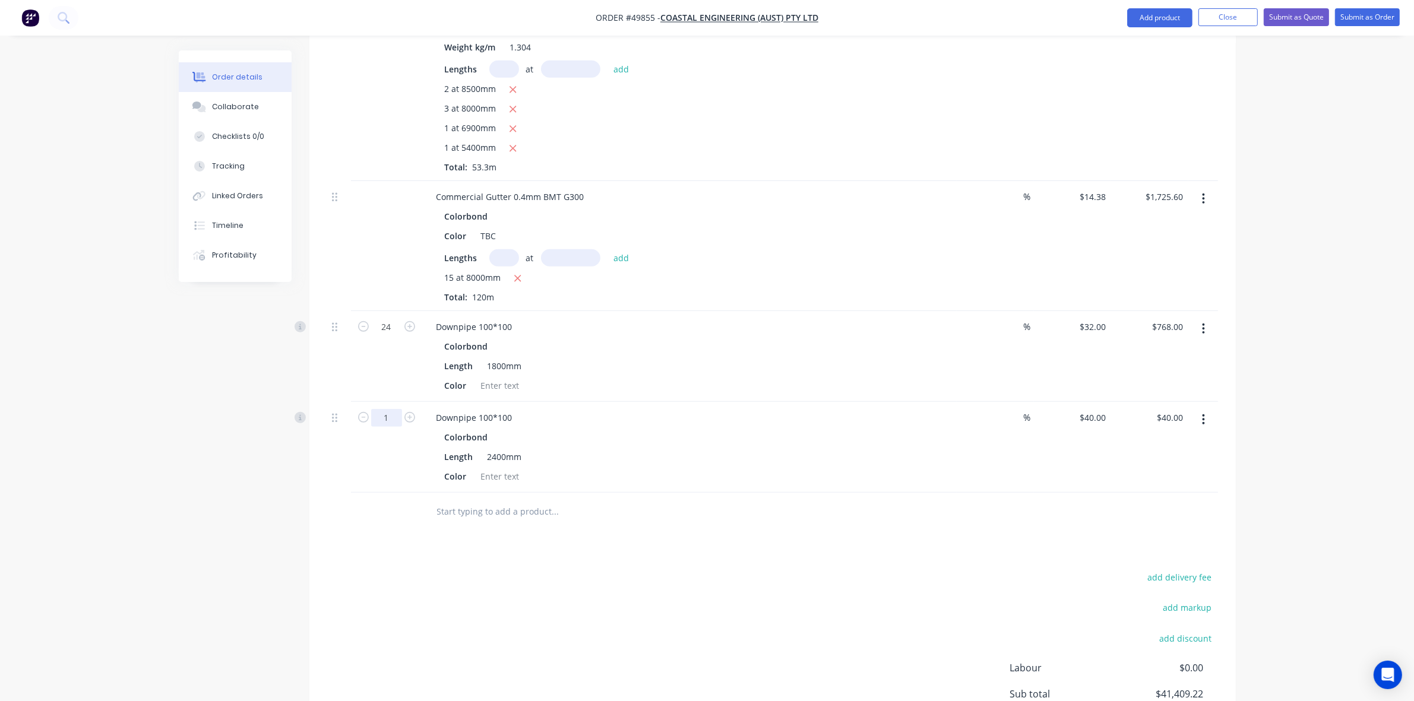
click at [392, 409] on input "1" at bounding box center [386, 418] width 31 height 18
type input "24"
type input "$960.00"
click at [792, 539] on div "Drawings Add drawing Products Show / Hide columns Add product Qty Discount Pric…" at bounding box center [772, 136] width 926 height 1307
click at [500, 377] on div at bounding box center [500, 385] width 48 height 17
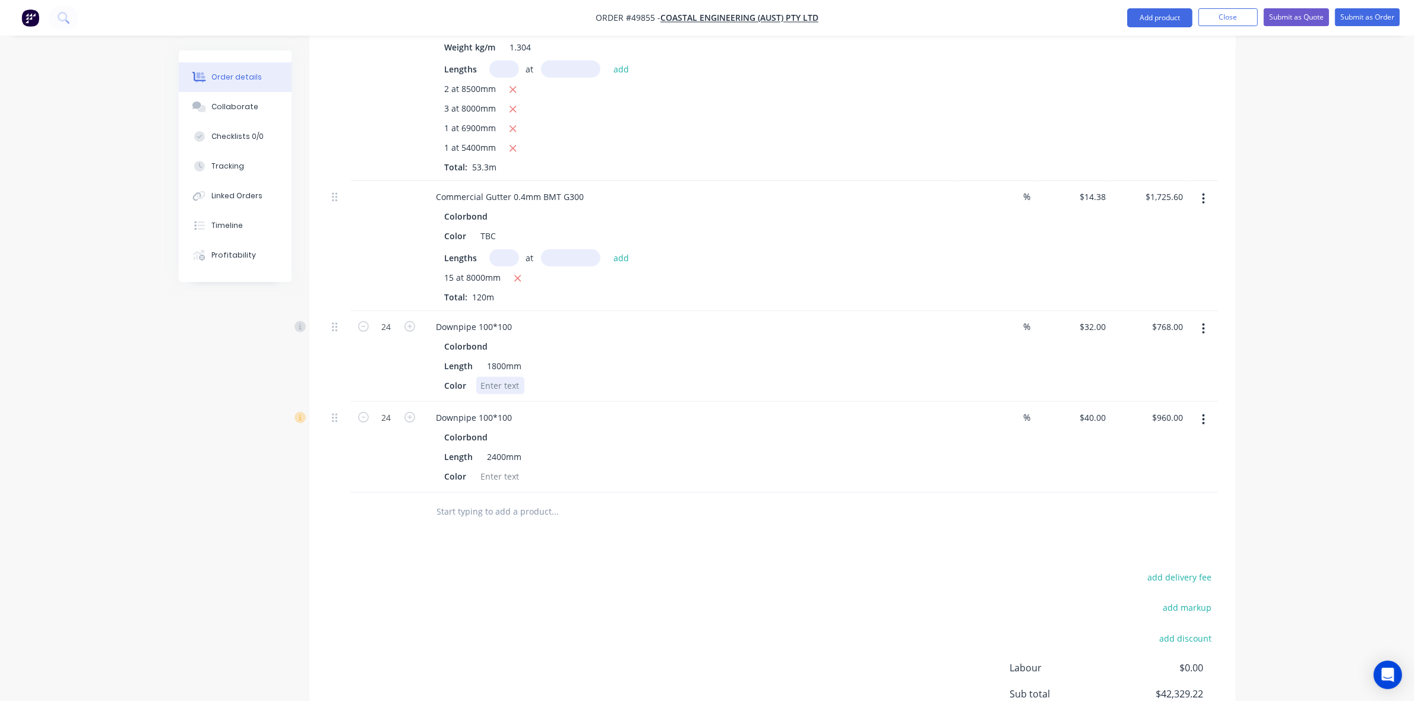
click at [498, 377] on div at bounding box center [500, 385] width 48 height 17
click at [488, 448] on div "2400mm" at bounding box center [505, 456] width 44 height 17
click at [488, 468] on div at bounding box center [500, 476] width 48 height 17
click at [749, 501] on div at bounding box center [605, 512] width 356 height 24
click at [748, 649] on div "add delivery fee add markup add discount Labour $0.00 Sub total $42,329.22 Tax …" at bounding box center [772, 670] width 891 height 203
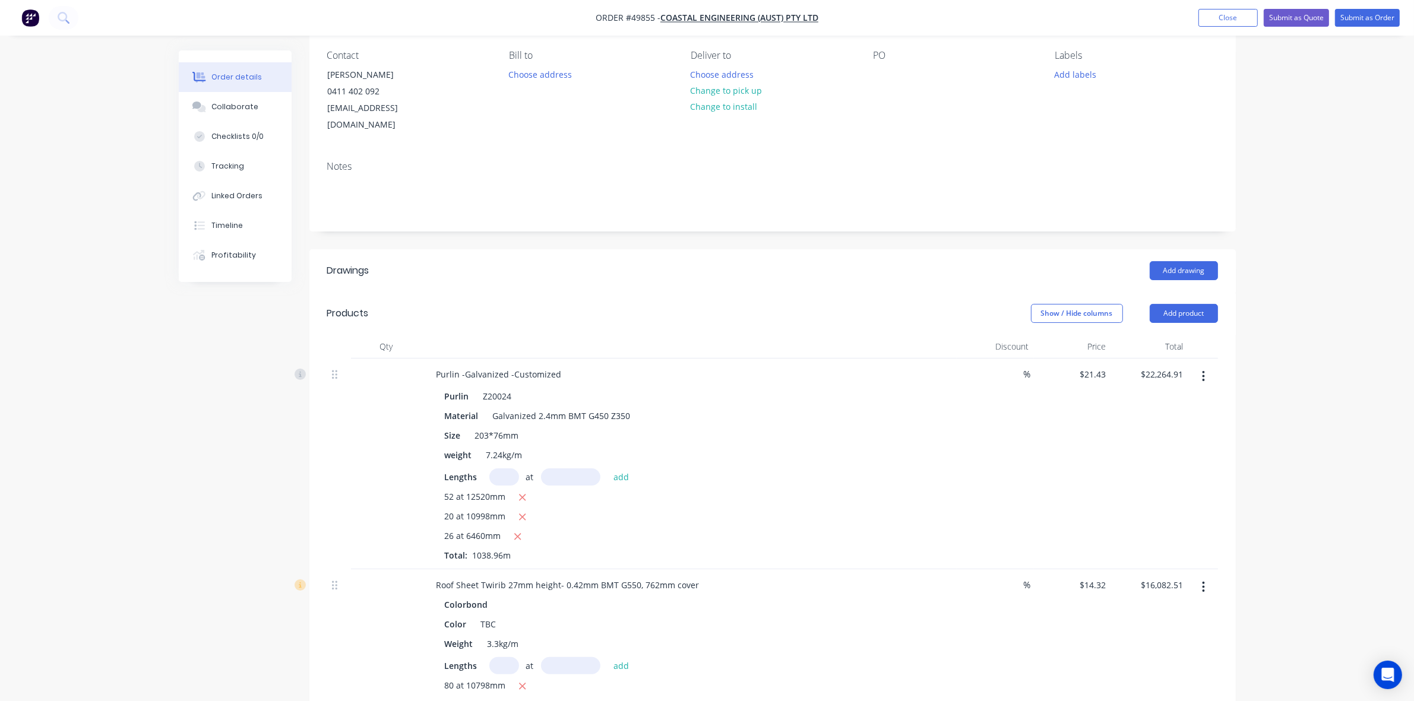
scroll to position [0, 0]
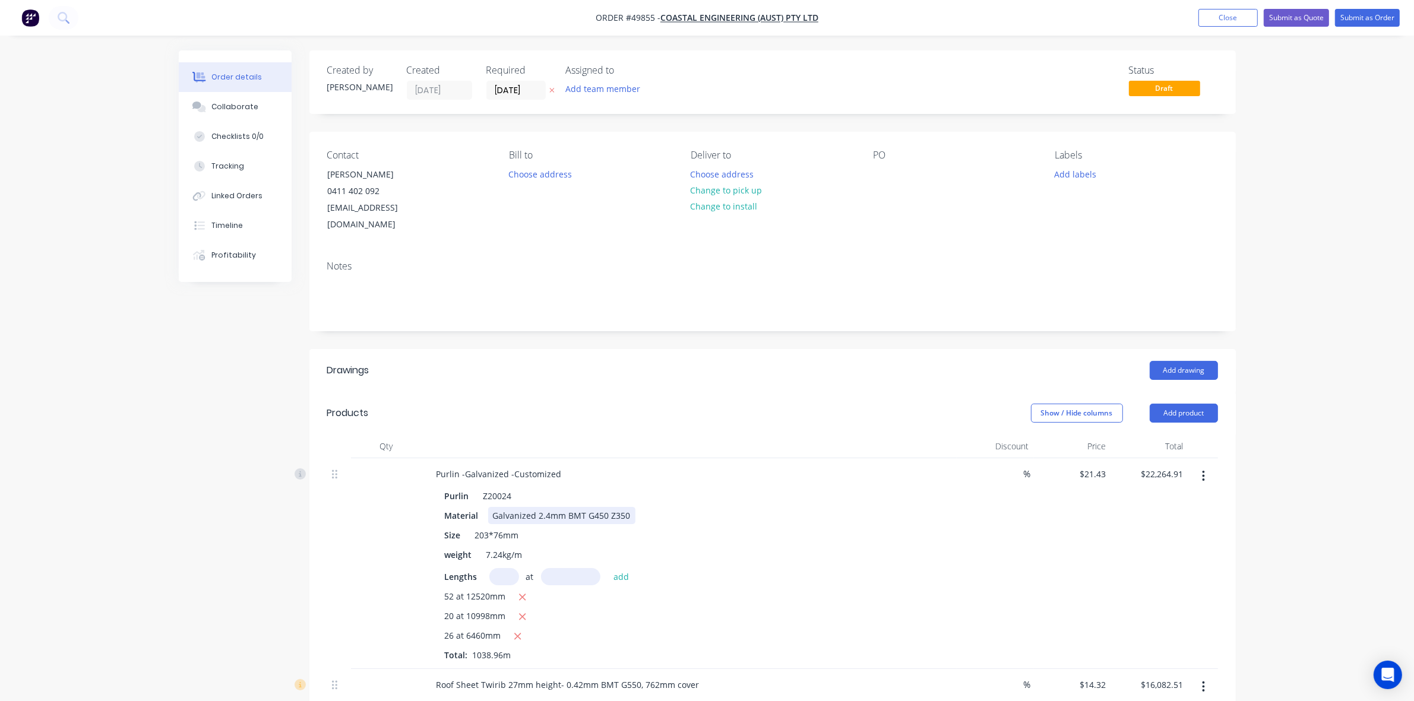
click at [760, 507] on div "Material Galvanized 2.4mm BMT G450 Z350" at bounding box center [687, 515] width 494 height 17
click at [1189, 404] on button "Add product" at bounding box center [1184, 413] width 68 height 19
drag, startPoint x: 1181, startPoint y: 412, endPoint x: 1172, endPoint y: 425, distance: 15.8
click at [1172, 435] on div "Product catalogue" at bounding box center [1161, 443] width 91 height 17
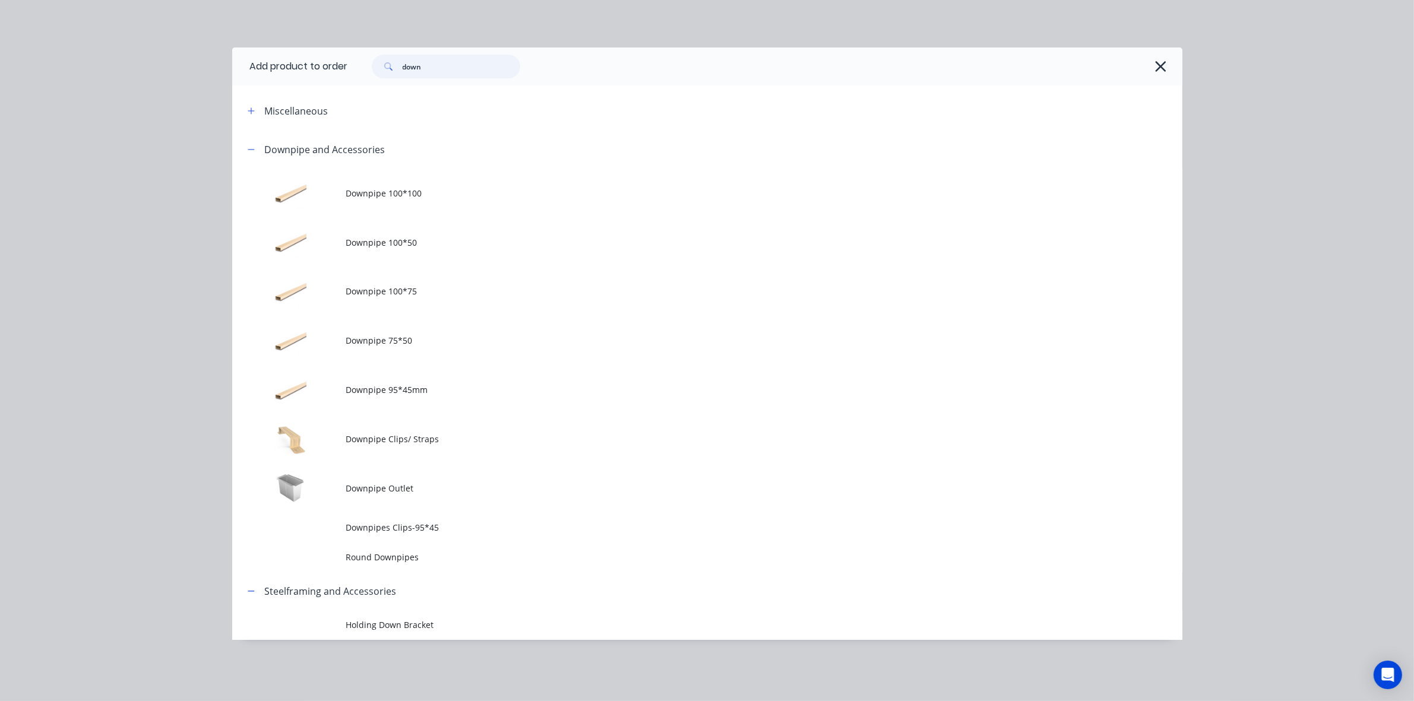
drag, startPoint x: 453, startPoint y: 69, endPoint x: 347, endPoint y: 79, distance: 106.1
click at [349, 79] on div "down" at bounding box center [765, 67] width 834 height 38
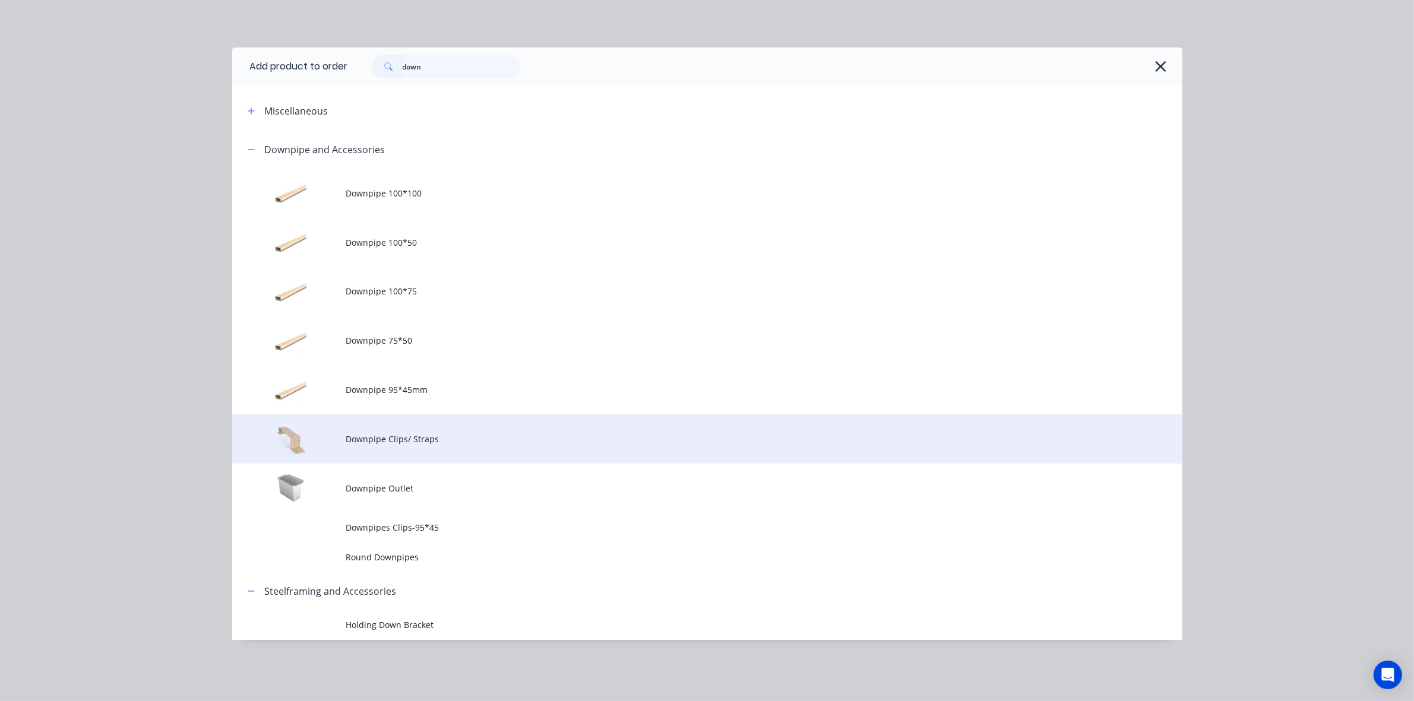
drag, startPoint x: 453, startPoint y: 442, endPoint x: 458, endPoint y: 435, distance: 9.1
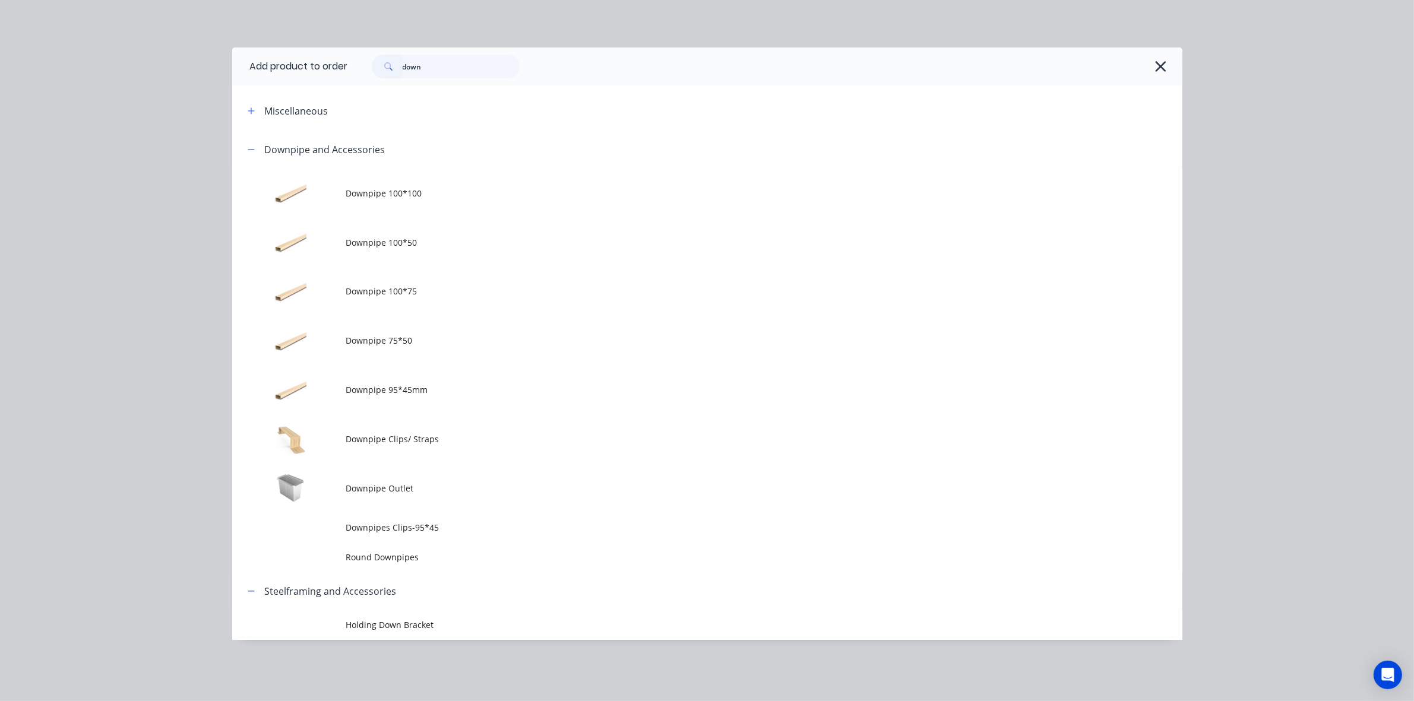
click at [454, 441] on span "Downpipe Clips/ Straps" at bounding box center [680, 439] width 669 height 12
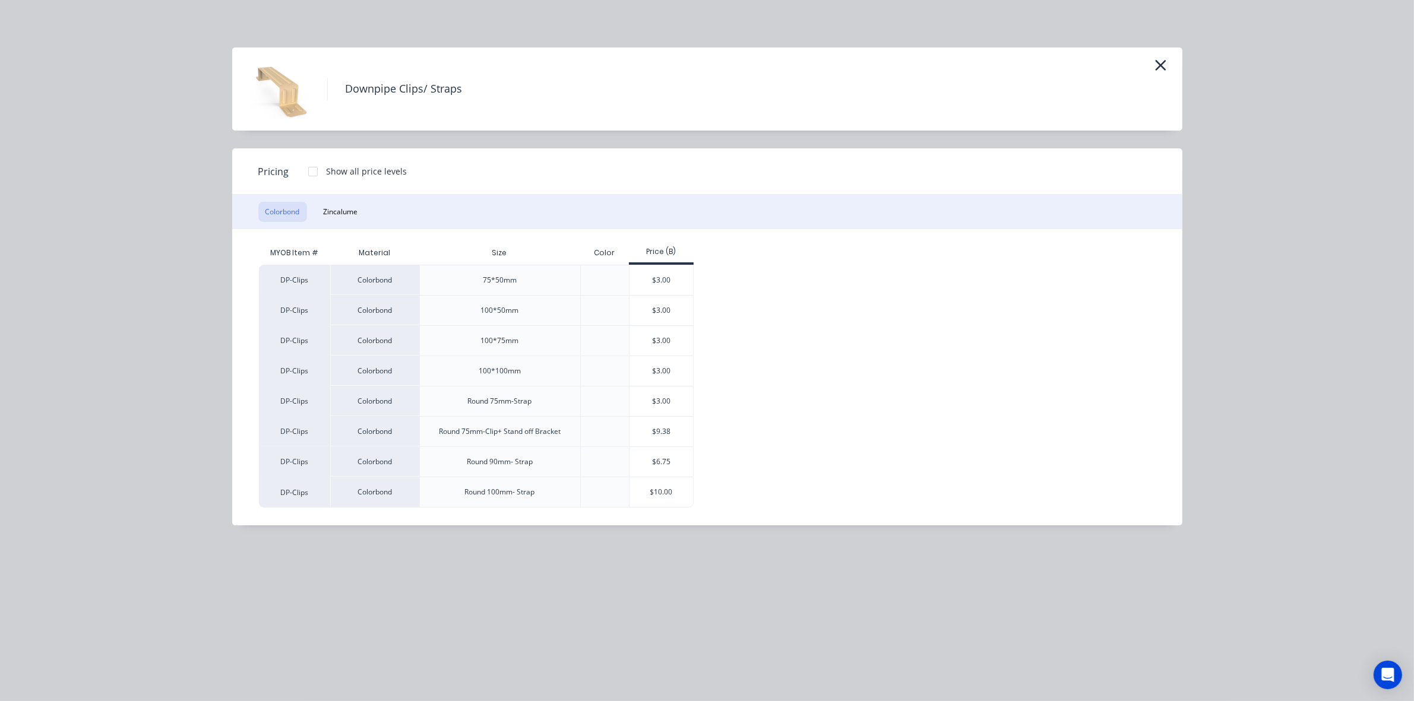
click at [640, 363] on div "$3.00" at bounding box center [661, 371] width 64 height 30
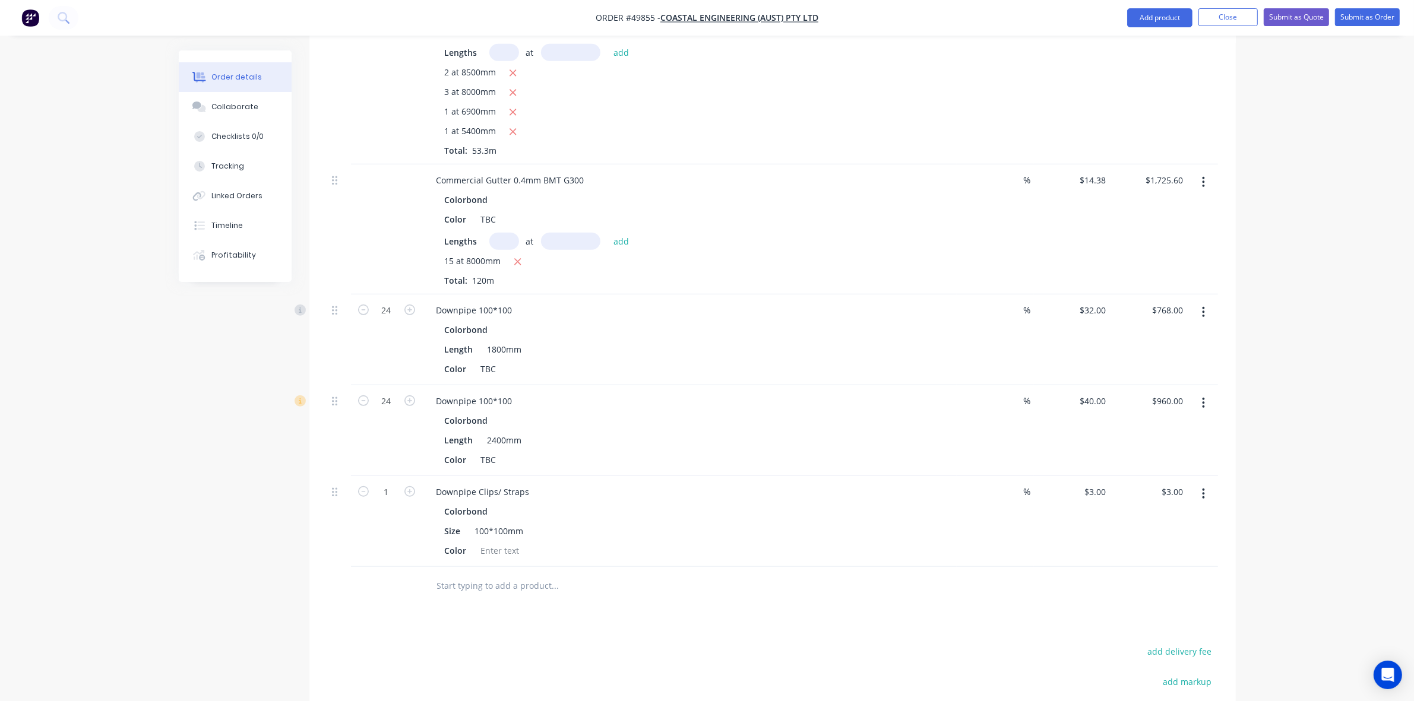
scroll to position [965, 0]
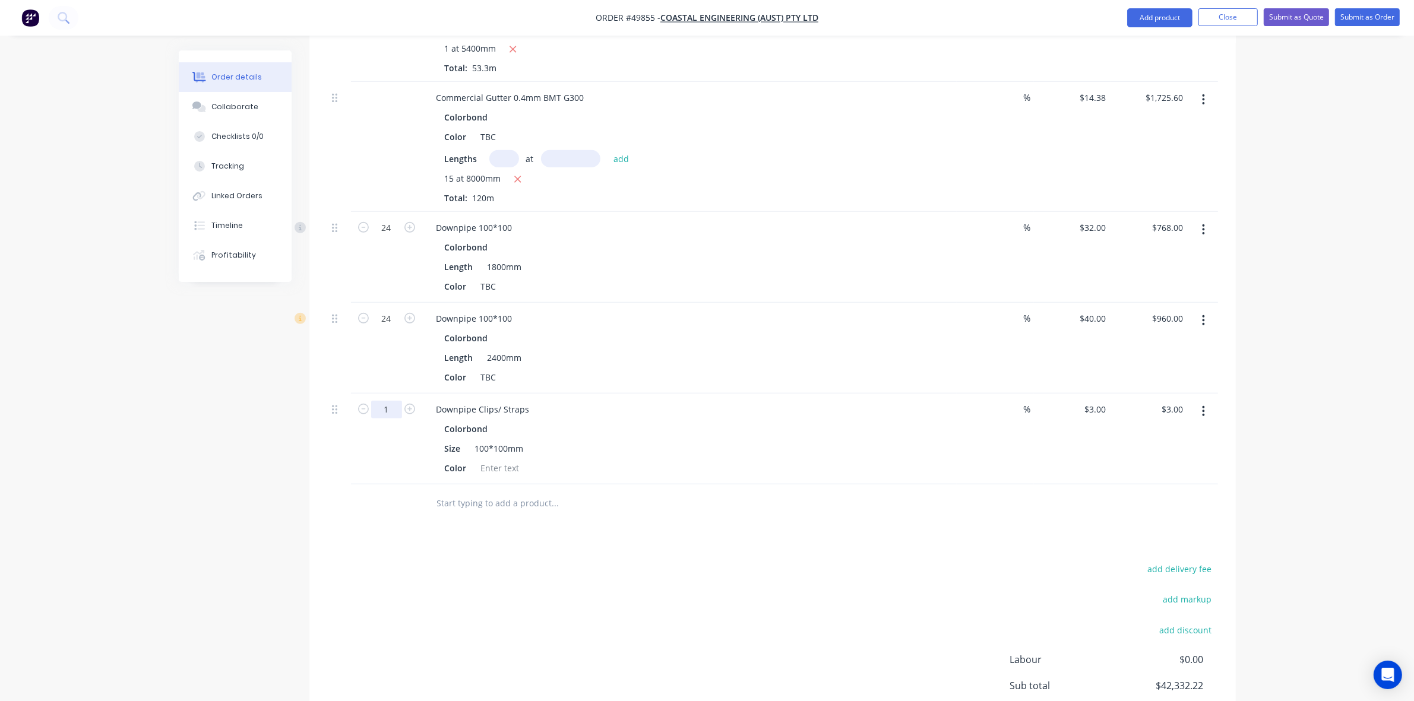
click at [395, 401] on input "1" at bounding box center [386, 410] width 31 height 18
type input "72"
type input "$216.00"
click at [669, 440] on div "Size 100*100mm" at bounding box center [687, 448] width 494 height 17
click at [484, 369] on div "TBC" at bounding box center [488, 377] width 25 height 17
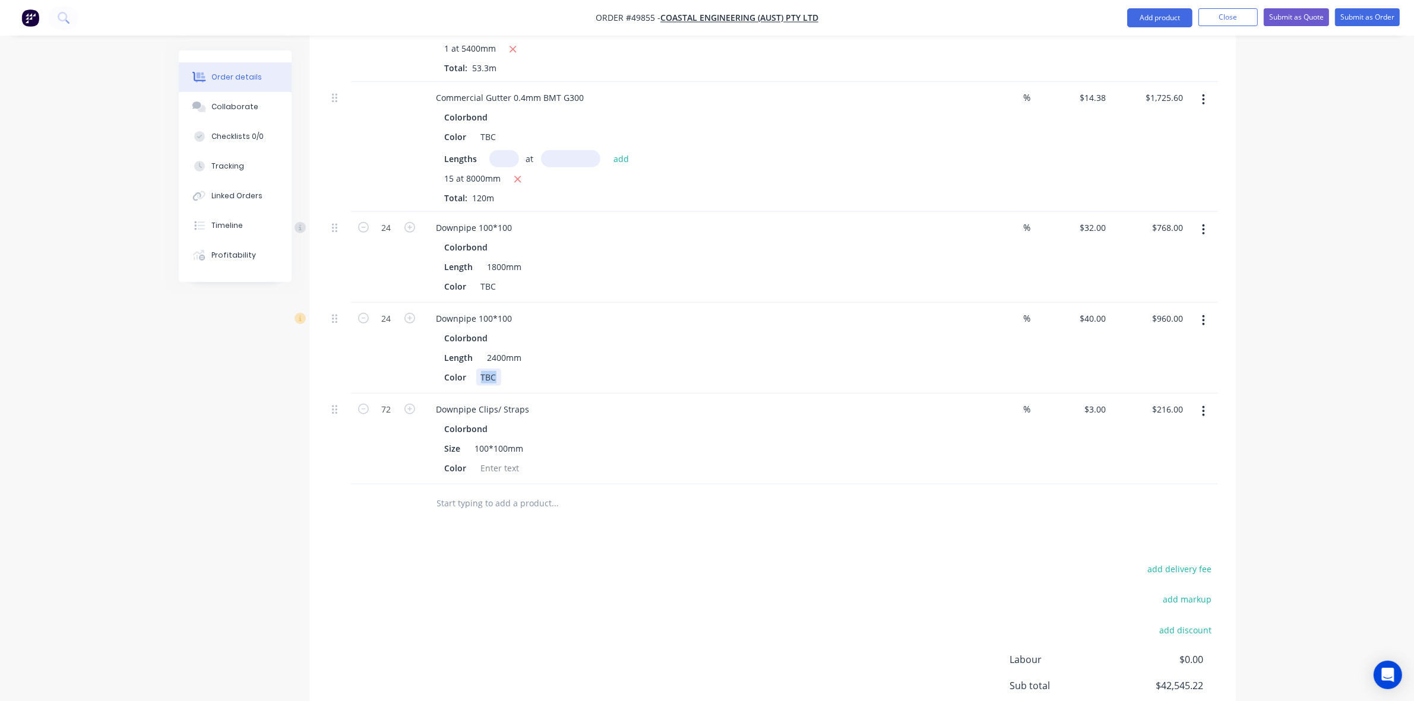
click at [484, 369] on div "TBC" at bounding box center [488, 377] width 25 height 17
copy div "TBC"
click at [496, 461] on div "Downpipe Clips/ Straps Colorbond Size 100*100mm Color" at bounding box center [689, 439] width 534 height 91
click at [493, 460] on div at bounding box center [500, 468] width 48 height 17
paste div
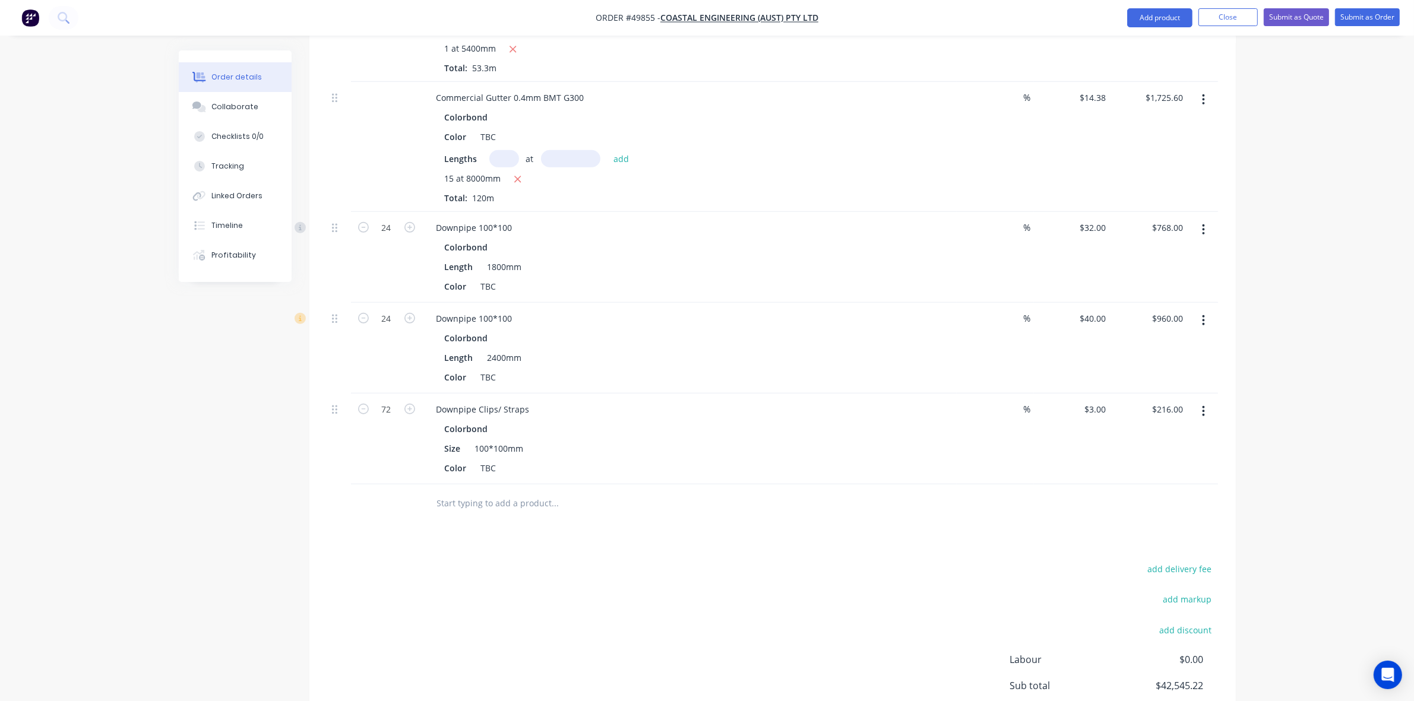
click at [640, 420] on div "Colorbond" at bounding box center [689, 428] width 489 height 17
click at [648, 420] on div "Colorbond" at bounding box center [689, 428] width 489 height 17
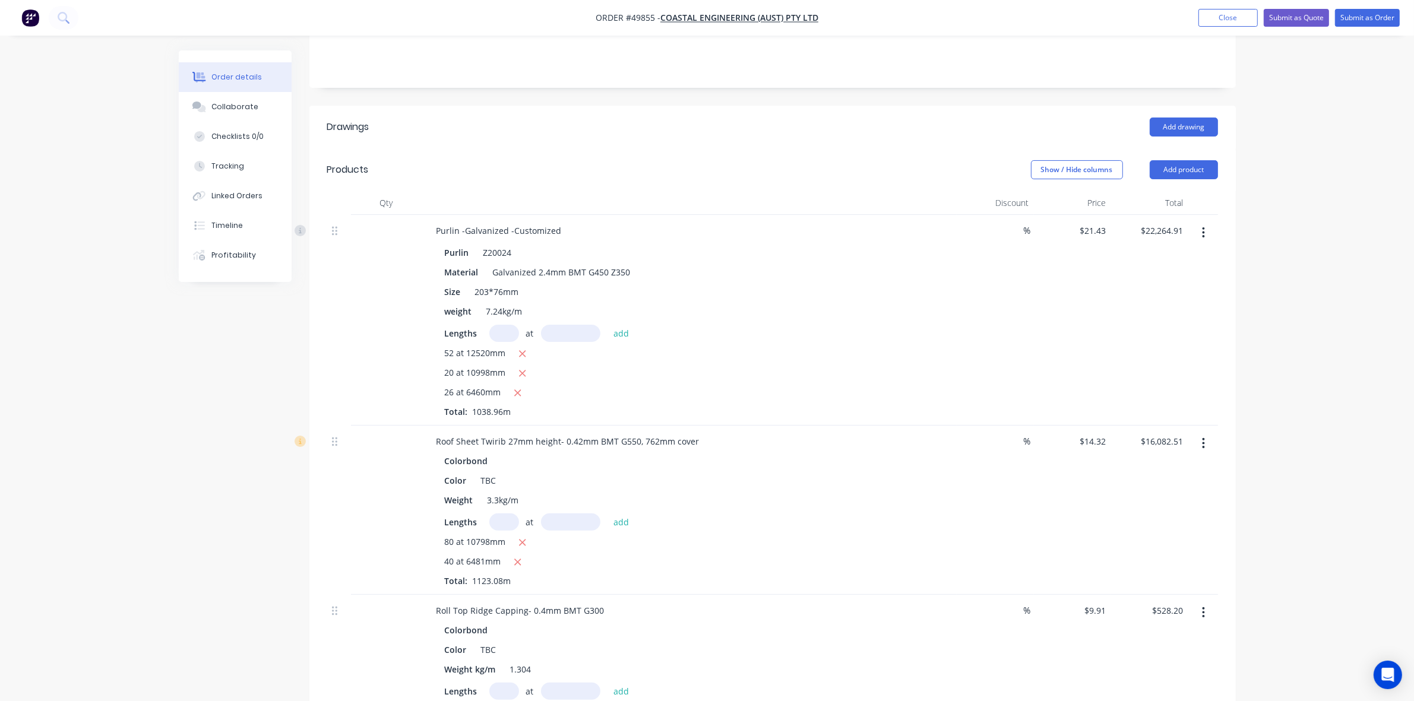
scroll to position [223, 0]
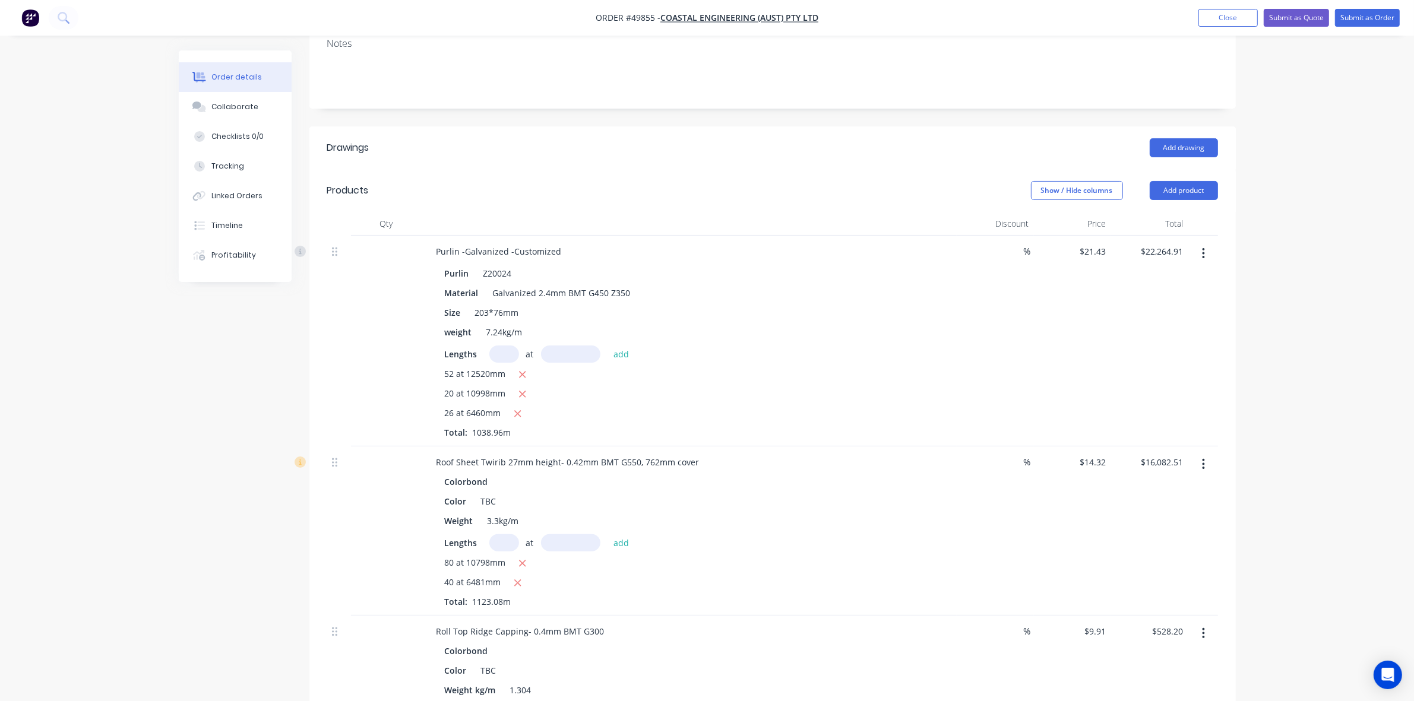
drag, startPoint x: 1206, startPoint y: 230, endPoint x: 1203, endPoint y: 240, distance: 11.1
click at [1206, 243] on button "button" at bounding box center [1203, 253] width 28 height 21
click at [1192, 270] on div "Edit Duplicate Exclude from tax Delete" at bounding box center [1161, 320] width 113 height 101
click at [1185, 273] on button "Edit" at bounding box center [1161, 285] width 113 height 24
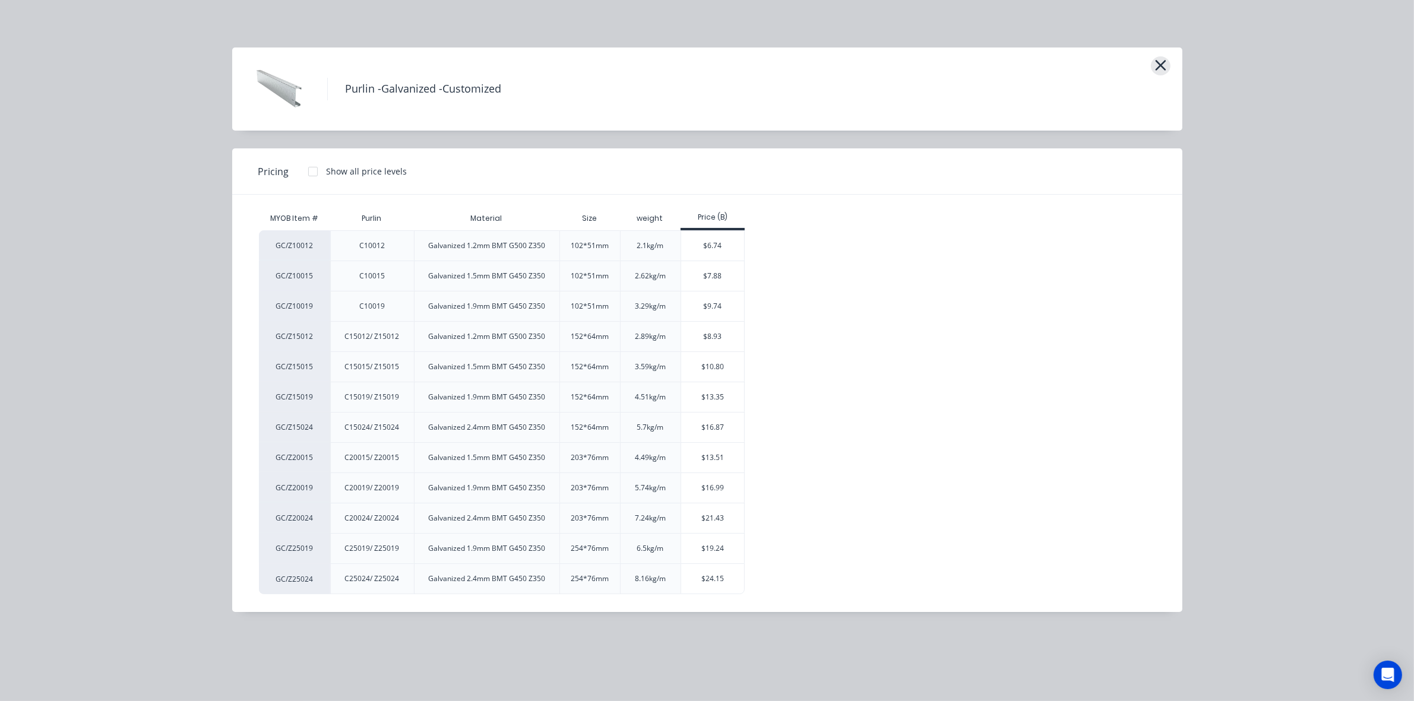
click at [1157, 69] on icon "button" at bounding box center [1160, 65] width 12 height 17
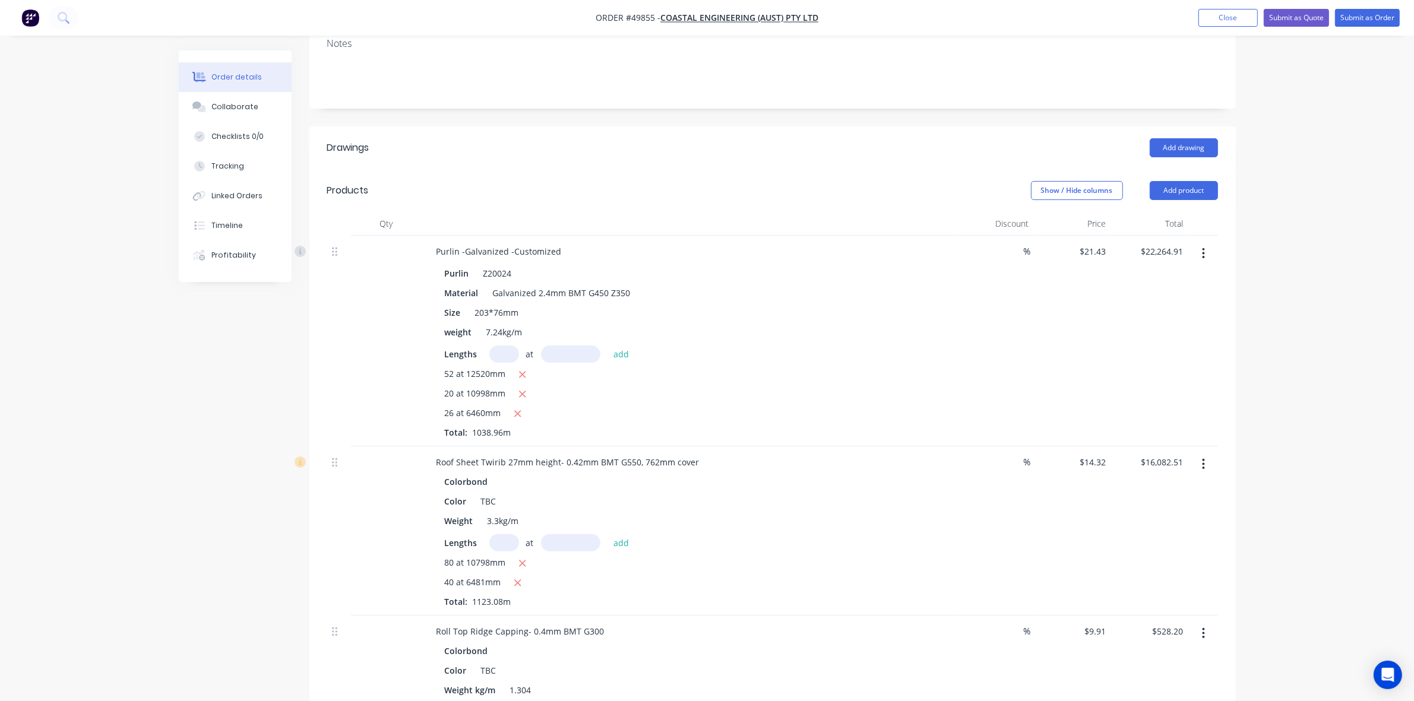
click at [1202, 247] on button "button" at bounding box center [1203, 253] width 28 height 21
click at [1147, 276] on div "Edit" at bounding box center [1161, 284] width 91 height 17
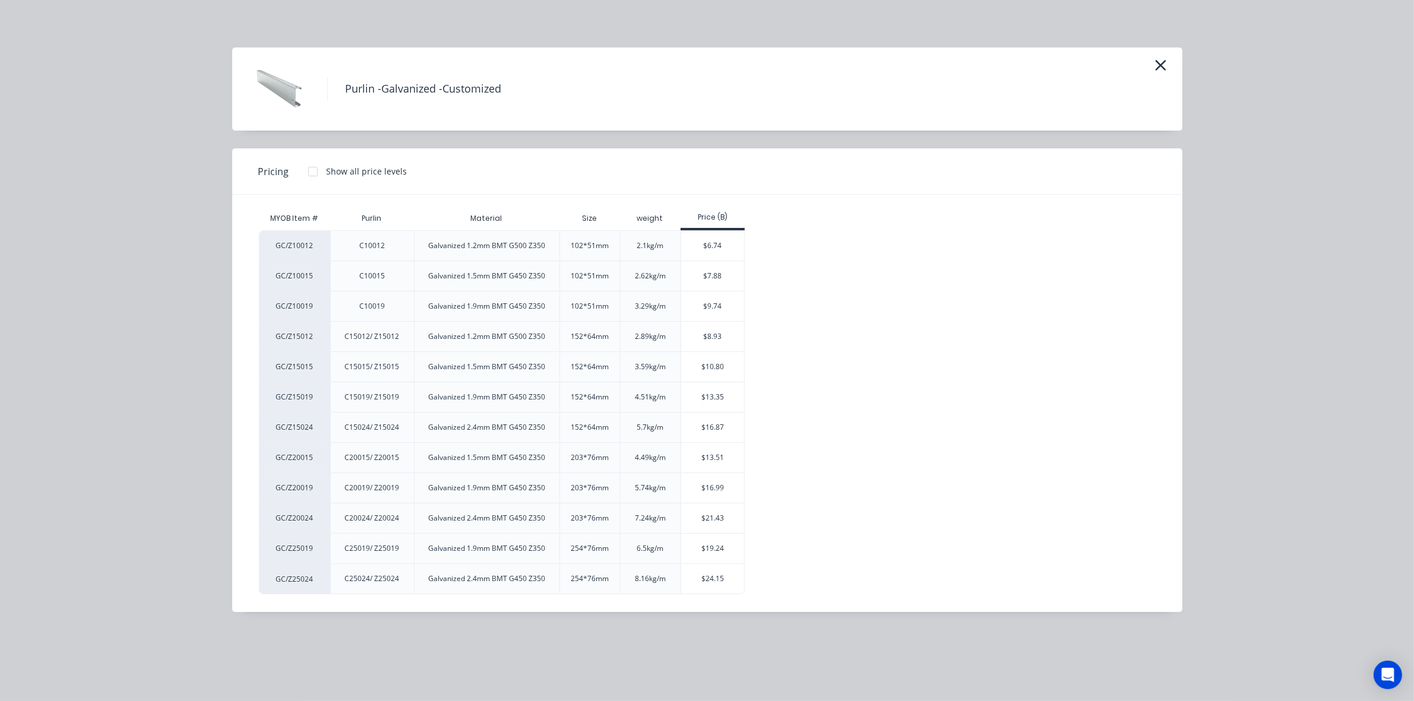
click at [315, 170] on div at bounding box center [313, 172] width 24 height 24
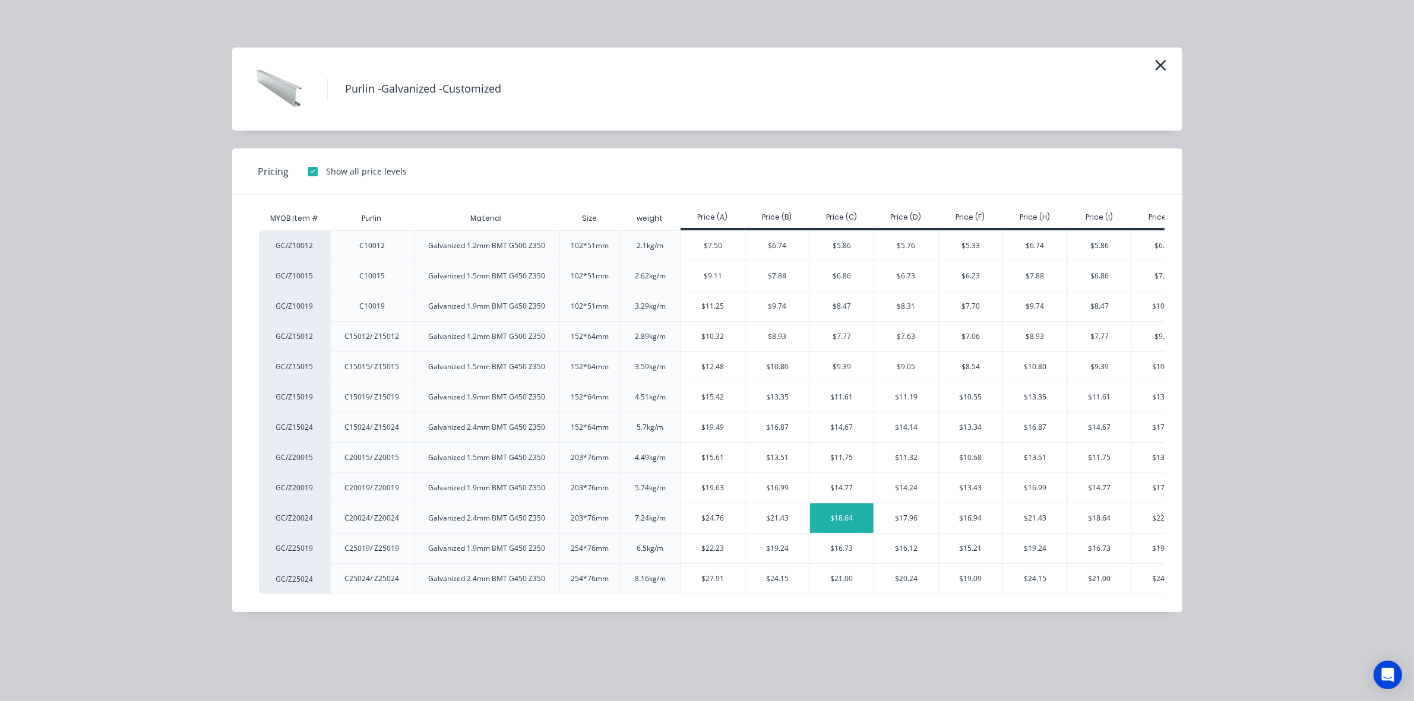
click at [859, 524] on div "$18.64" at bounding box center [842, 519] width 64 height 30
type input "$18.64"
type input "$19,366.21"
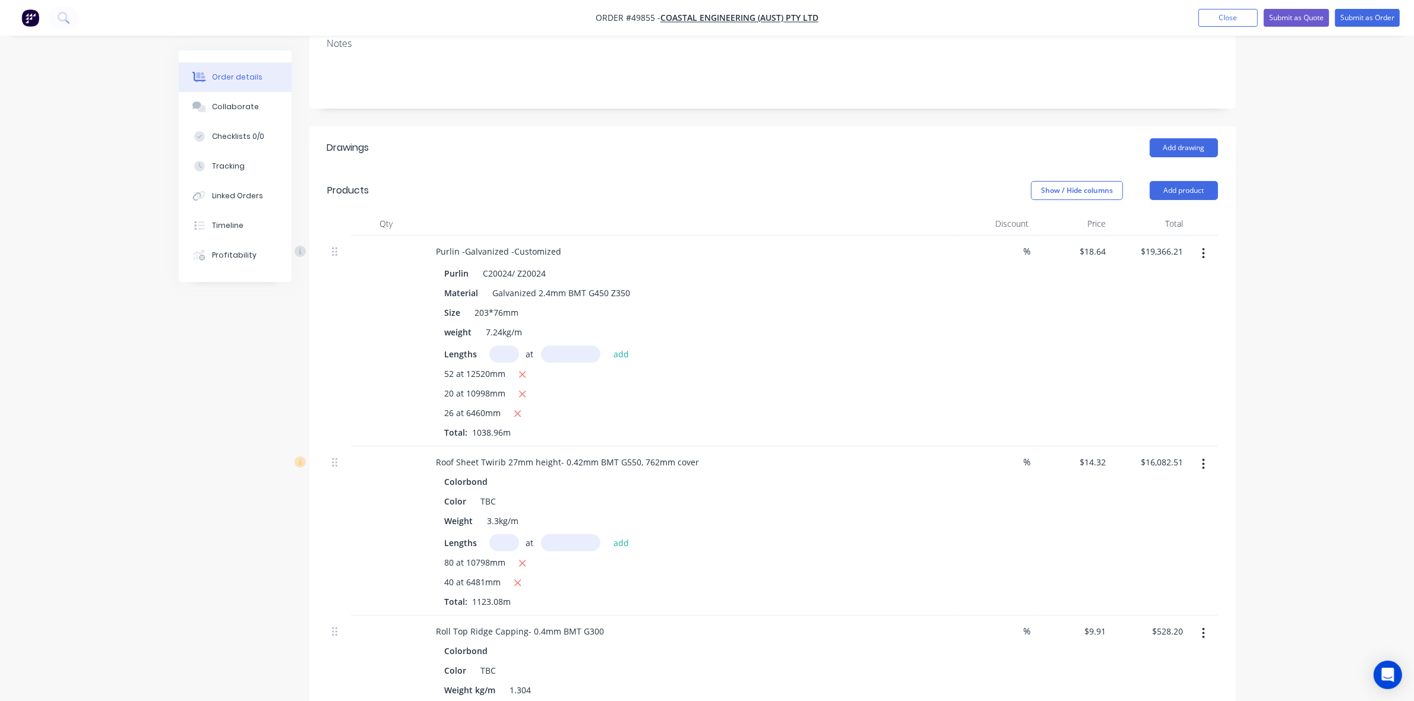
click at [873, 447] on div "Roof Sheet Twirib 27mm height- 0.42mm BMT G550, 762mm cover Colorbond Color TBC…" at bounding box center [689, 531] width 534 height 169
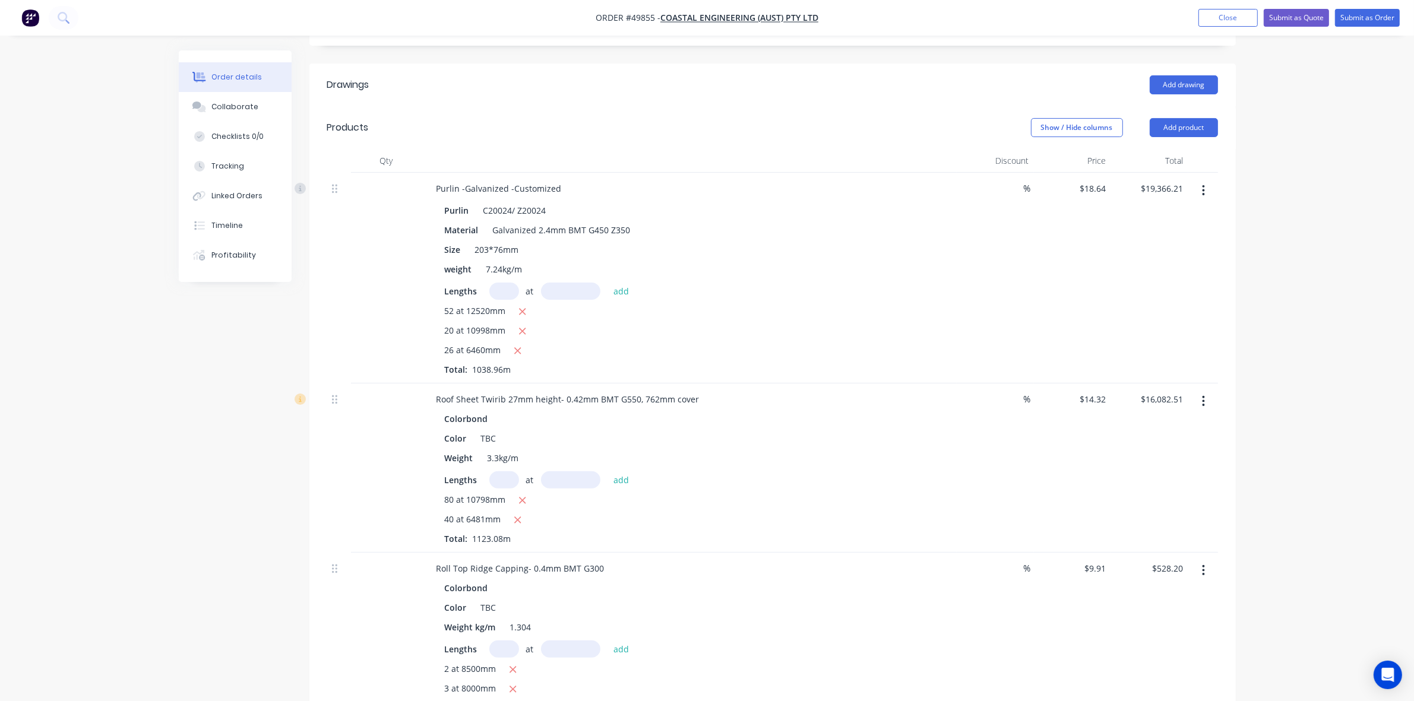
scroll to position [371, 0]
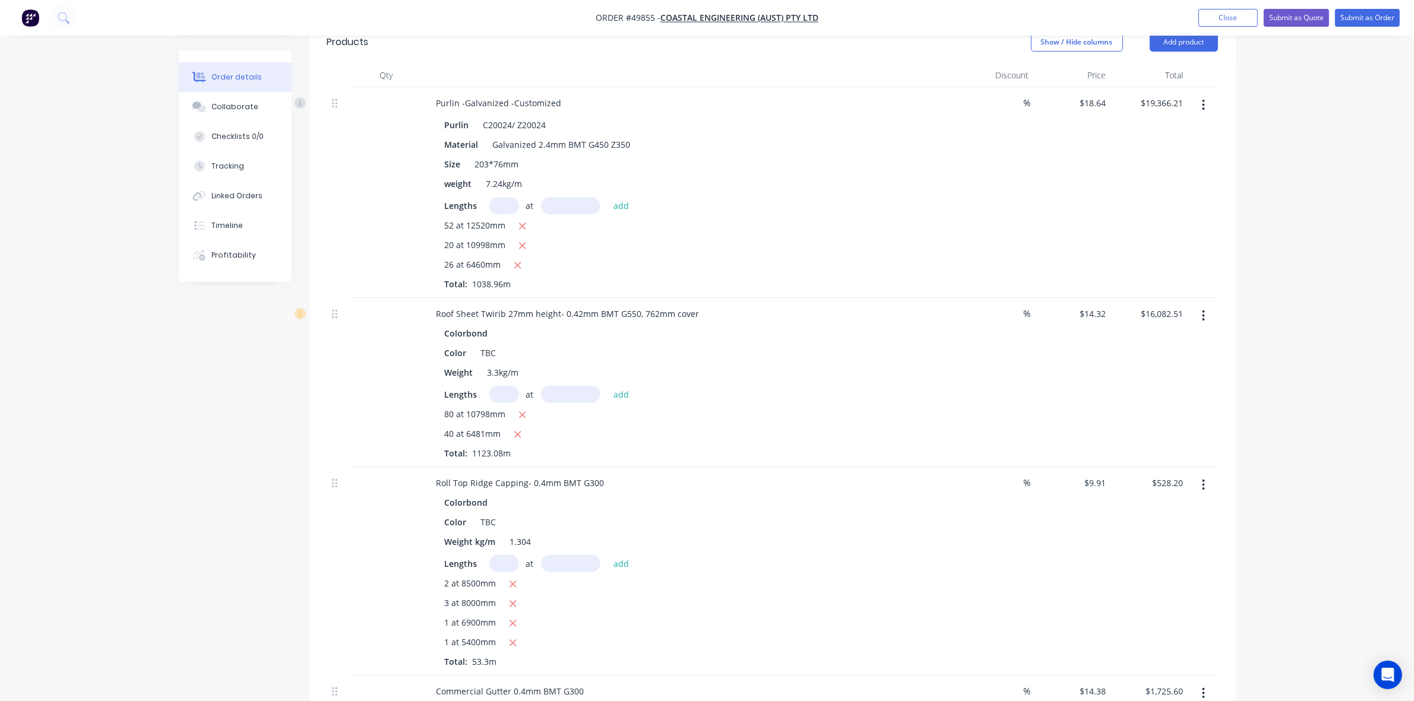
click at [1204, 309] on icon "button" at bounding box center [1203, 315] width 3 height 13
drag, startPoint x: 517, startPoint y: 107, endPoint x: 586, endPoint y: 115, distance: 69.2
click at [586, 116] on div "Purlin C20024/ Z20024" at bounding box center [687, 124] width 494 height 17
click at [518, 116] on div "C20024/ Z20024" at bounding box center [515, 124] width 72 height 17
click at [514, 116] on div "C20024/ Z20024" at bounding box center [515, 124] width 72 height 17
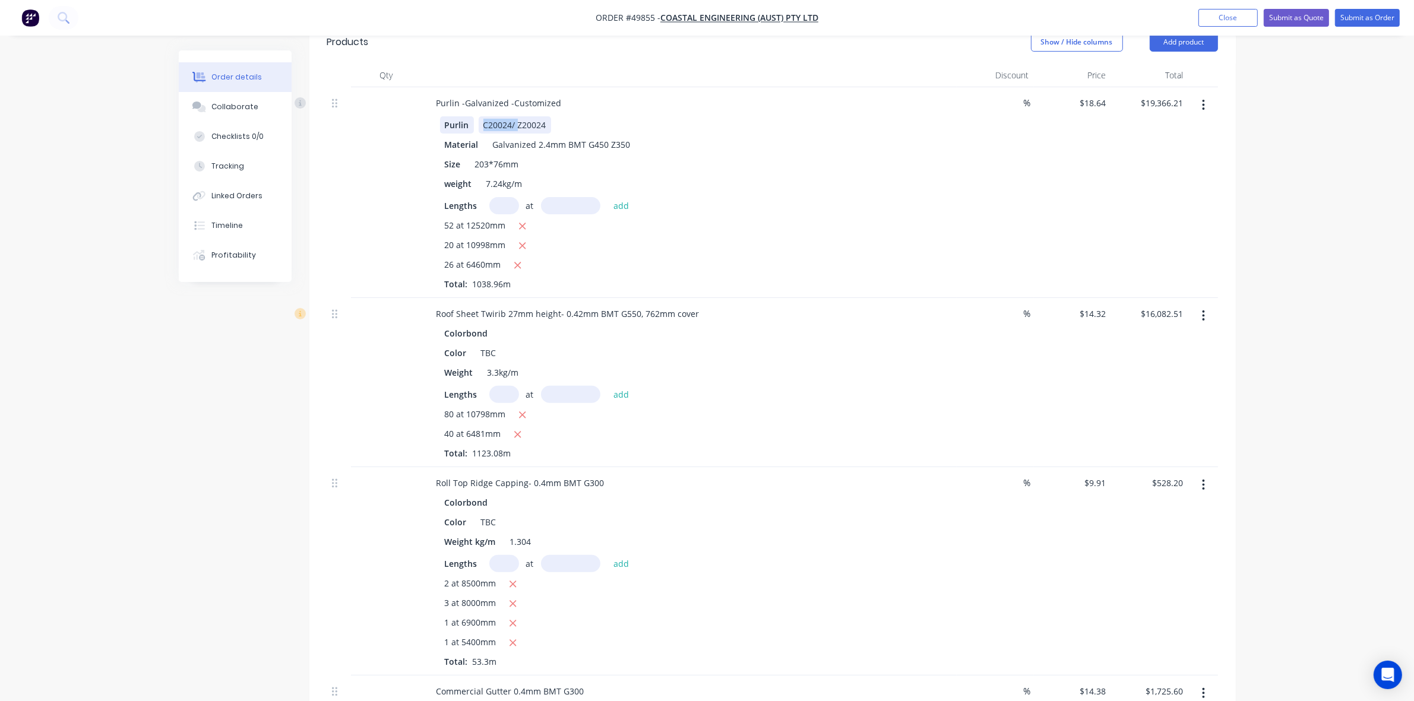
drag, startPoint x: 518, startPoint y: 106, endPoint x: 469, endPoint y: 106, distance: 48.7
click at [469, 116] on div "Purlin C20024/ Z20024" at bounding box center [687, 124] width 494 height 17
click at [1207, 305] on button "button" at bounding box center [1203, 315] width 28 height 21
click at [1188, 315] on div "Edit Duplicate Exclude from tax Delete" at bounding box center [1203, 382] width 30 height 169
click at [1210, 305] on button "button" at bounding box center [1203, 315] width 28 height 21
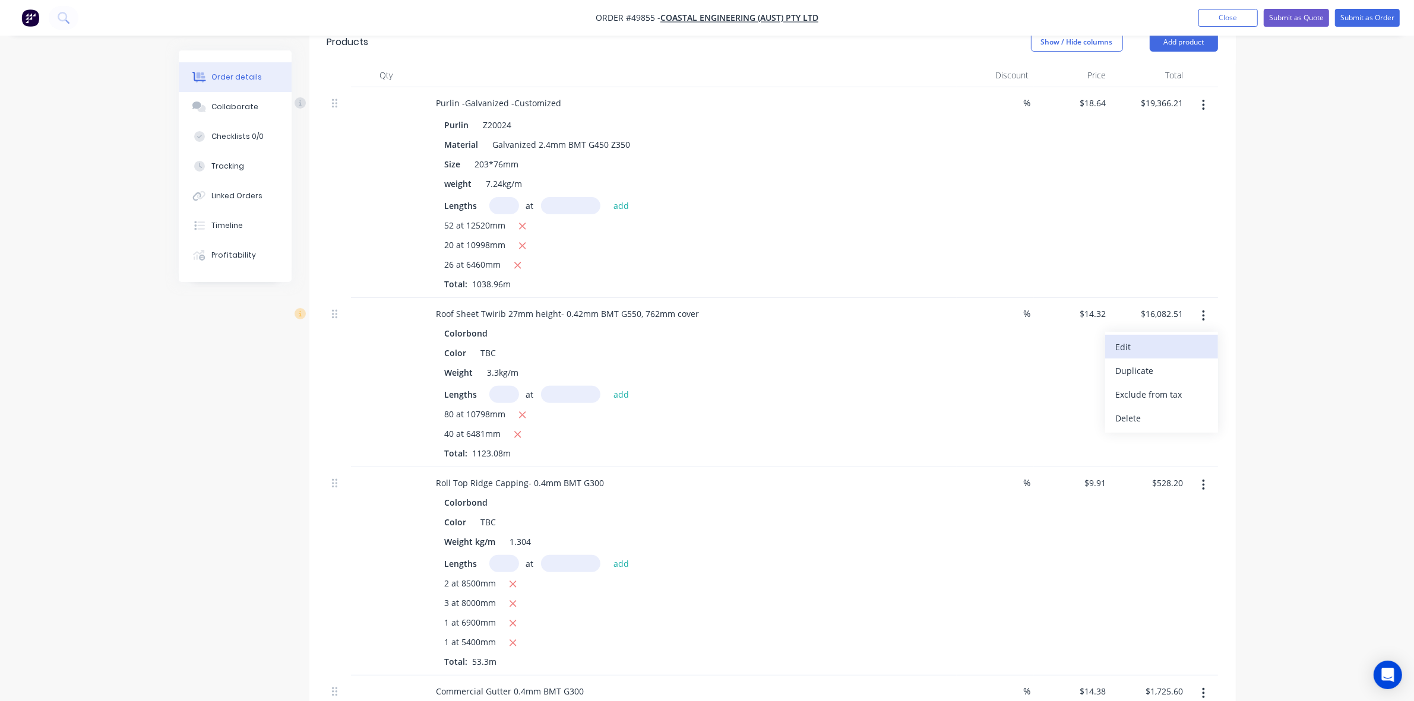
click at [1175, 338] on div "Edit" at bounding box center [1161, 346] width 91 height 17
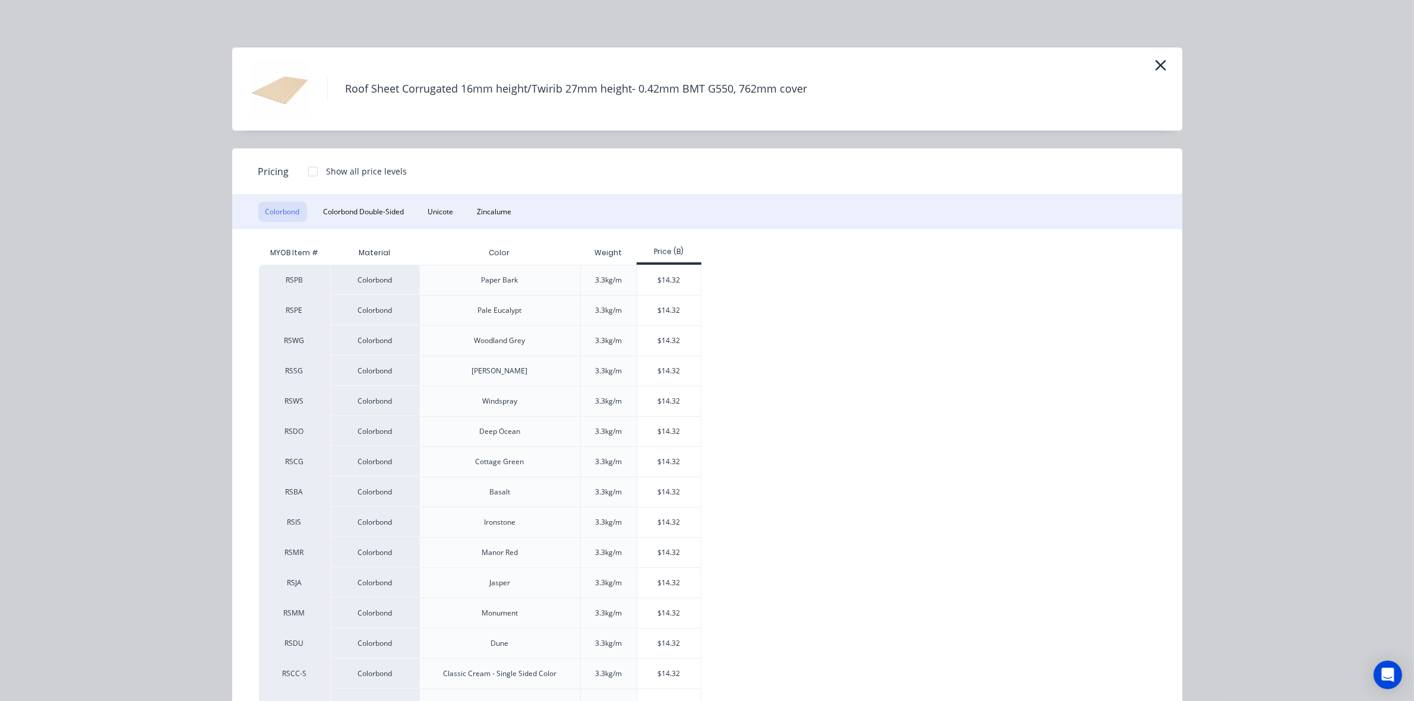
click at [304, 170] on div at bounding box center [313, 172] width 24 height 24
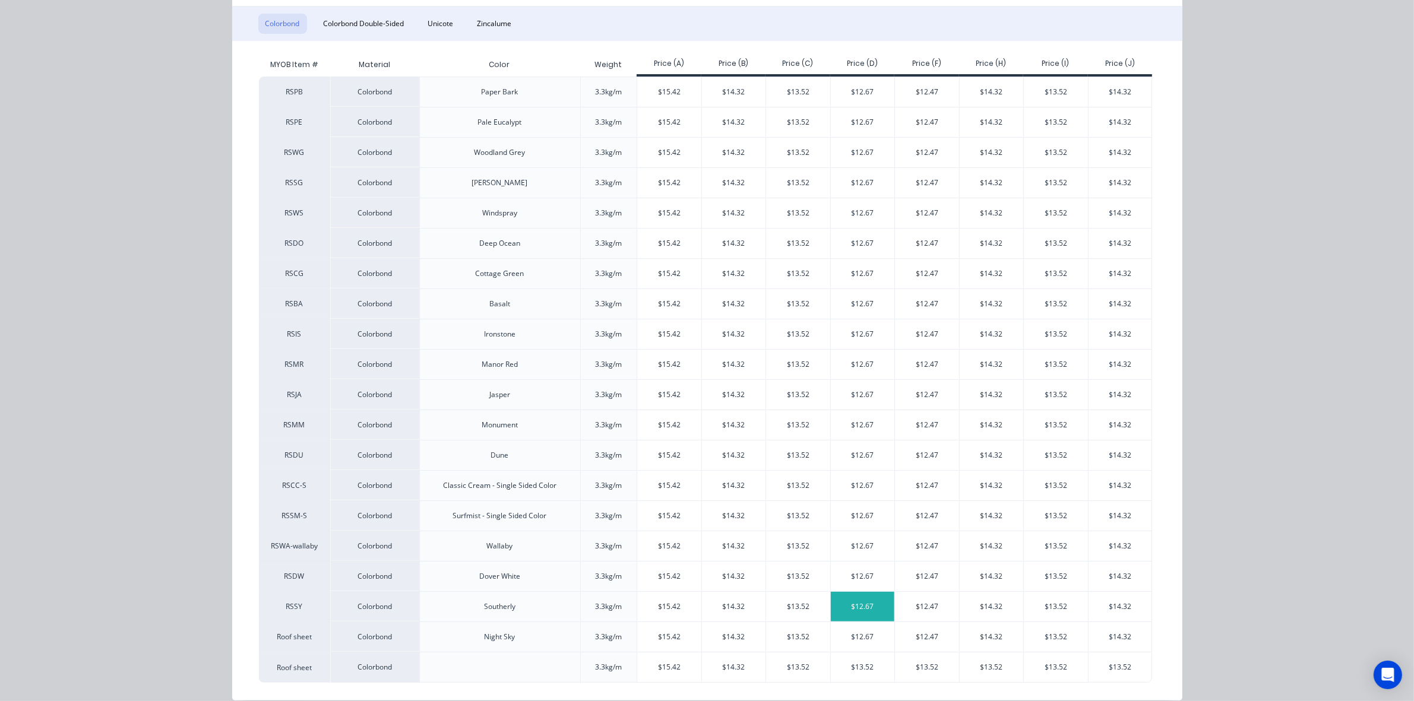
scroll to position [206, 0]
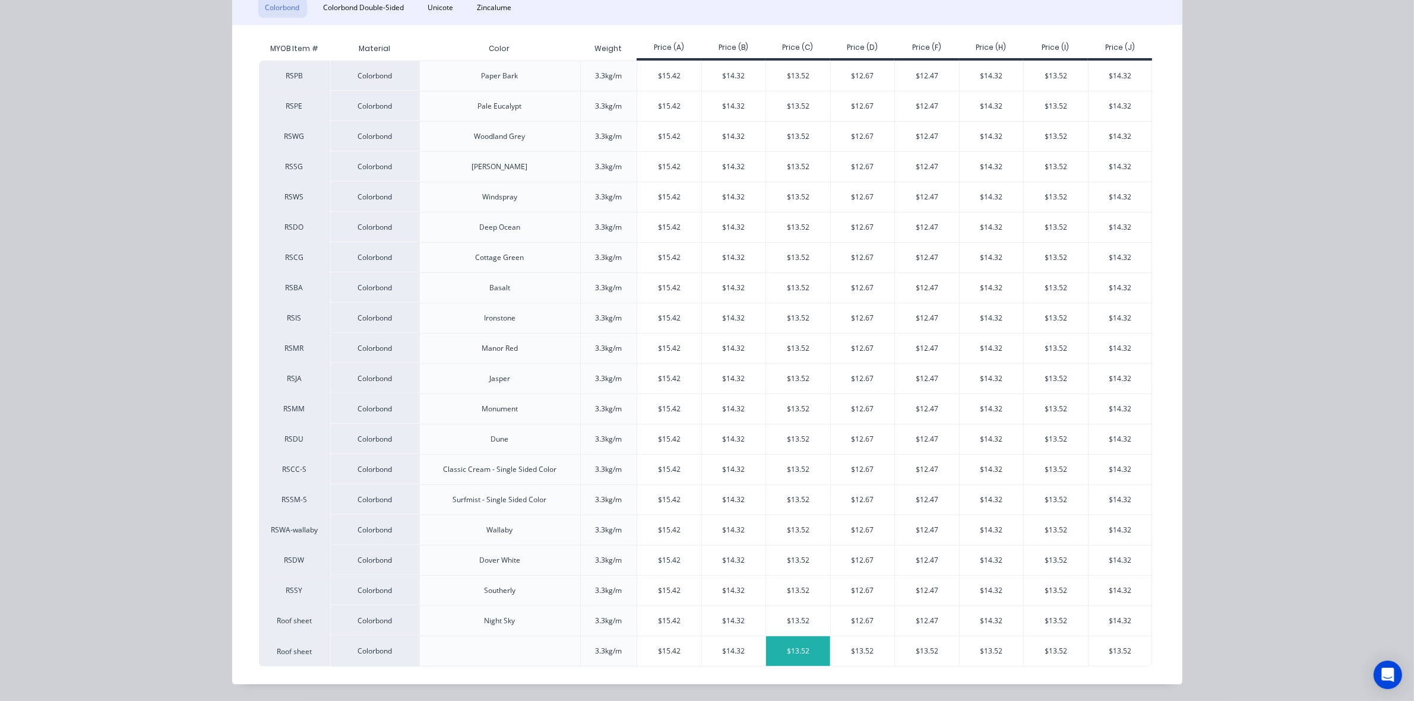
click at [783, 659] on div "$13.52" at bounding box center [798, 652] width 64 height 30
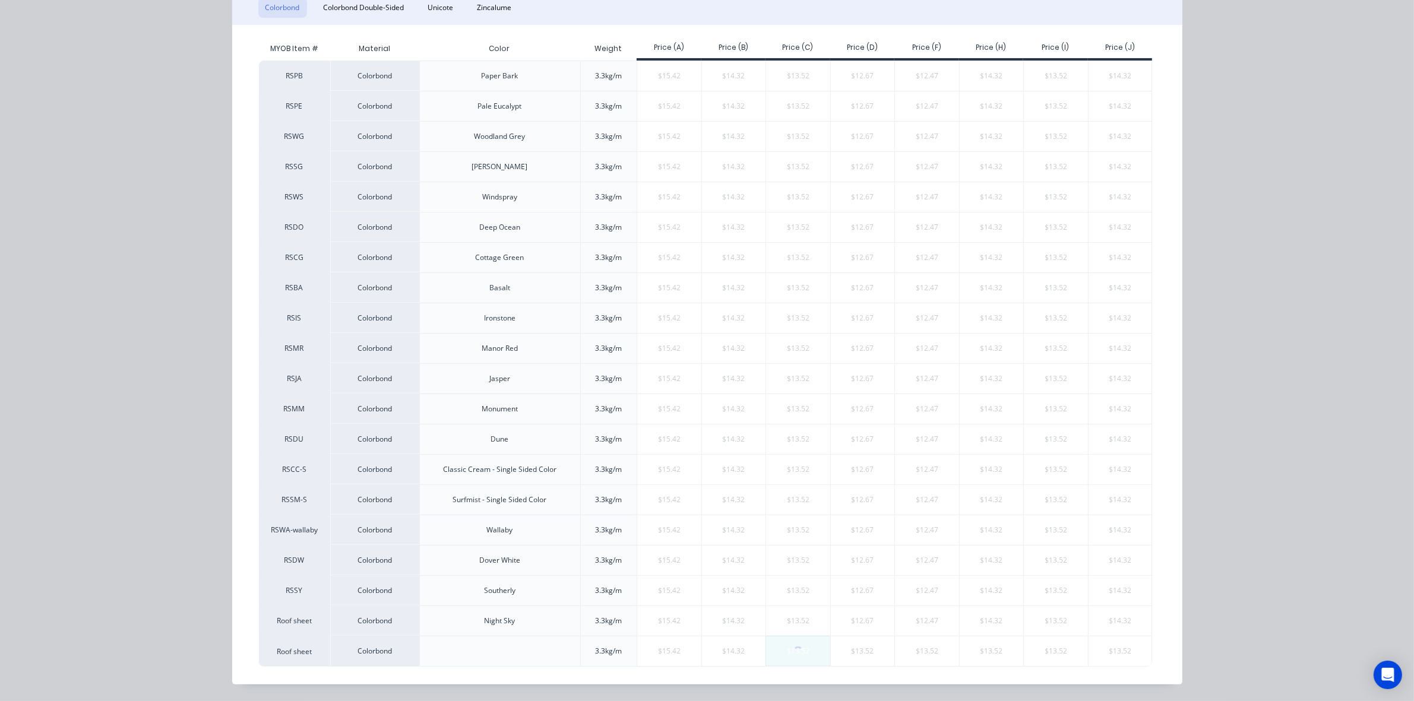
type input "$13.52"
type input "$15,184.04"
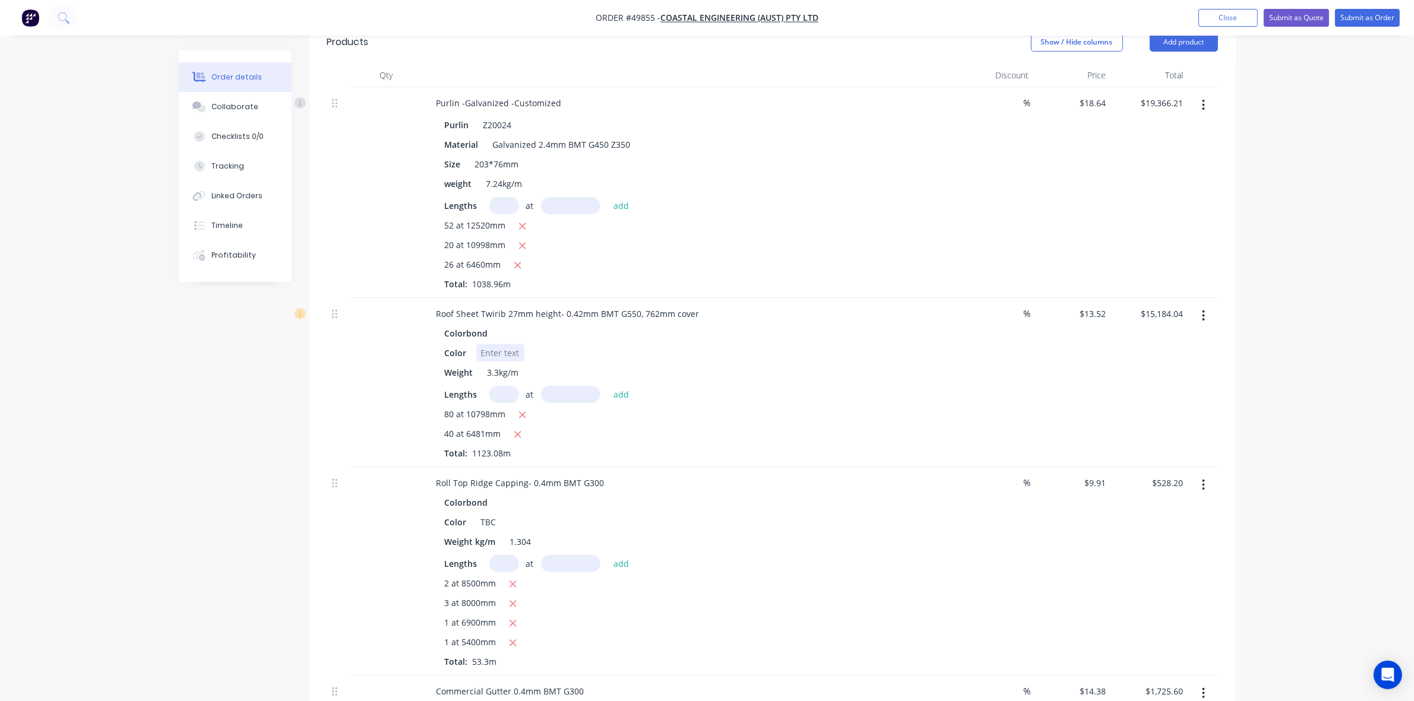
click at [493, 344] on div at bounding box center [500, 352] width 48 height 17
click at [814, 364] on div "Weight 3.3kg/m" at bounding box center [687, 372] width 494 height 17
click at [1204, 99] on icon "button" at bounding box center [1203, 105] width 3 height 13
click at [1159, 128] on div "Edit" at bounding box center [1161, 136] width 91 height 17
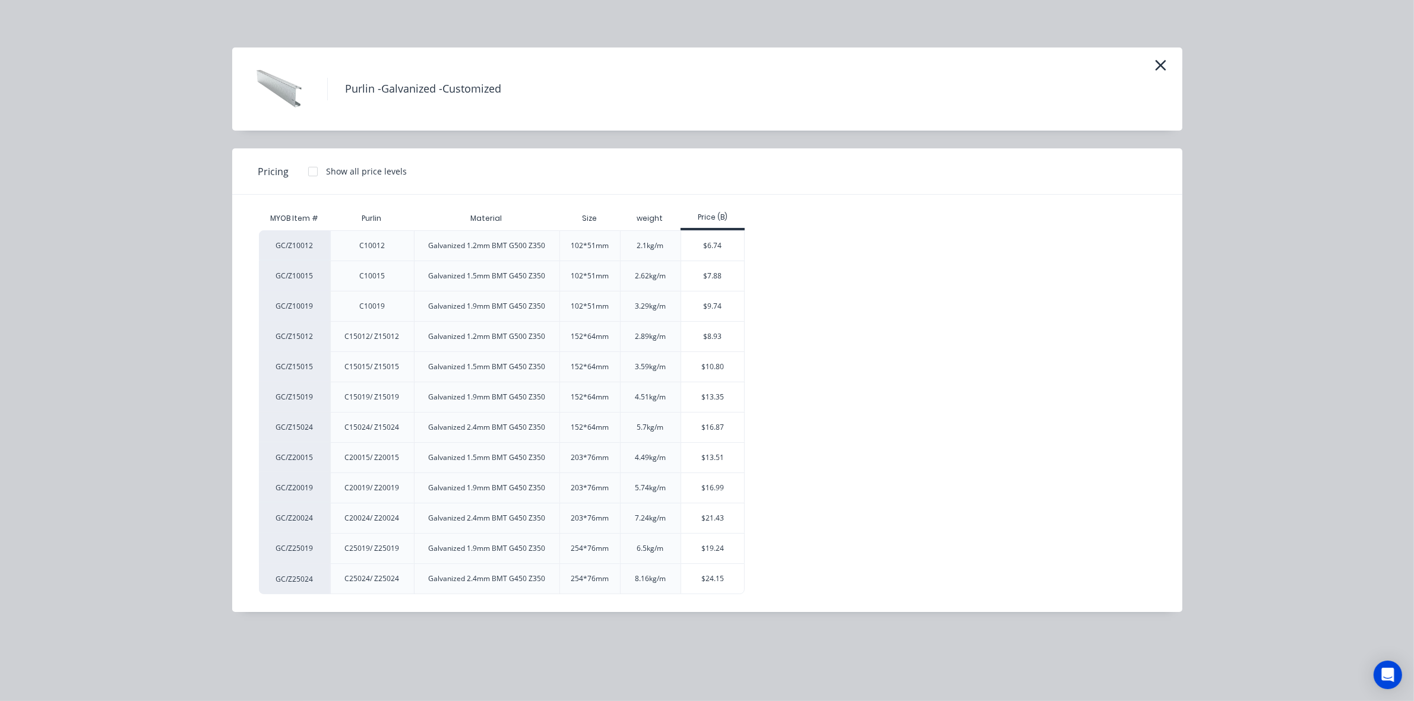
click at [315, 168] on div at bounding box center [313, 172] width 24 height 24
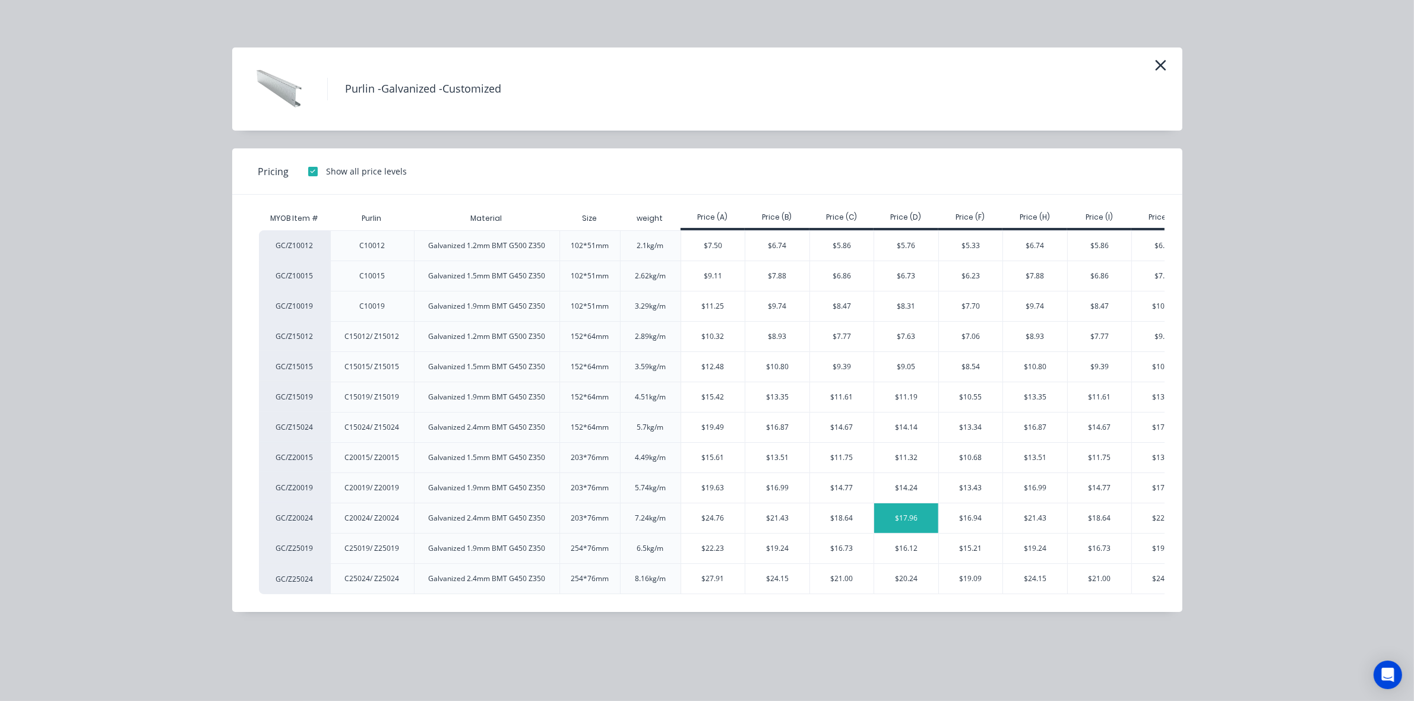
click at [930, 523] on div "$17.96" at bounding box center [906, 519] width 64 height 30
type input "$17.96"
type input "$18,659.72"
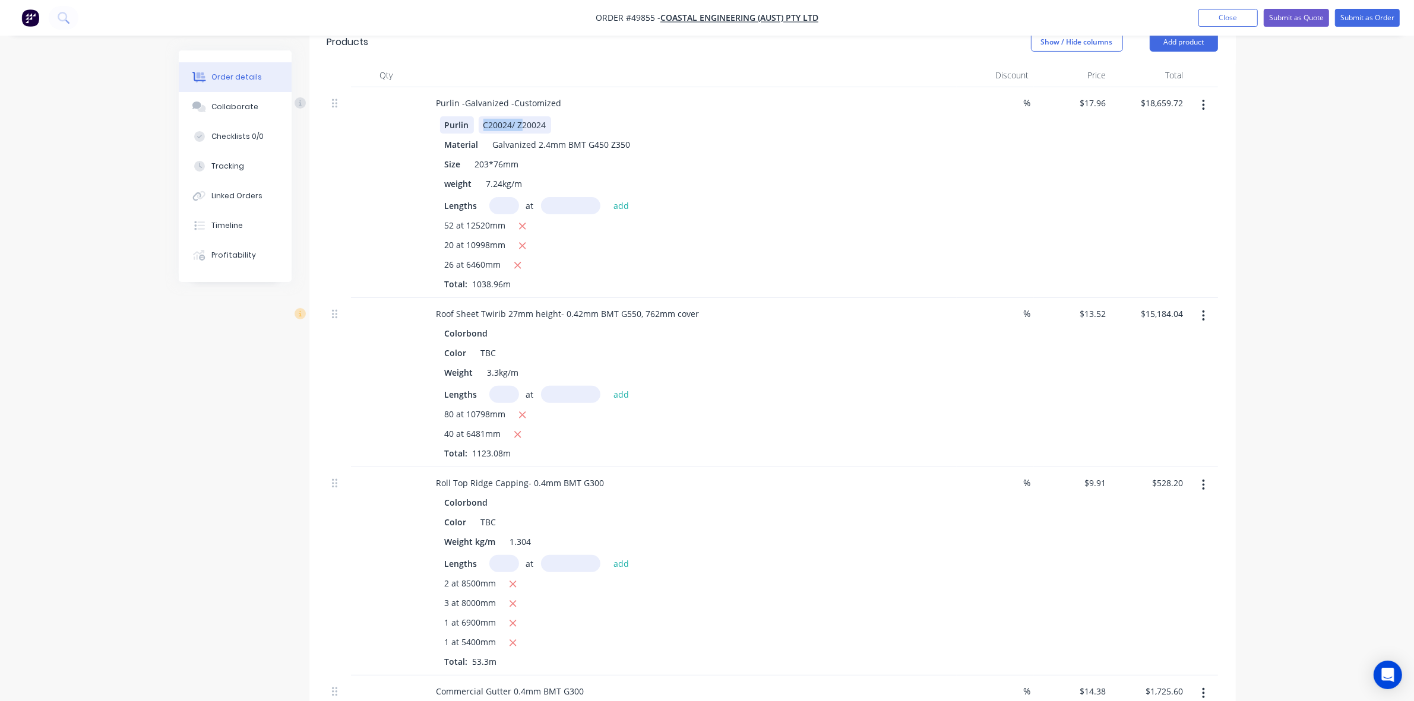
drag, startPoint x: 520, startPoint y: 107, endPoint x: 454, endPoint y: 102, distance: 65.6
click at [454, 116] on div "Purlin C20024/ Z20024" at bounding box center [687, 124] width 494 height 17
drag, startPoint x: 820, startPoint y: 230, endPoint x: 859, endPoint y: 286, distance: 67.9
click at [820, 239] on div "20 at 10998mm" at bounding box center [689, 246] width 489 height 15
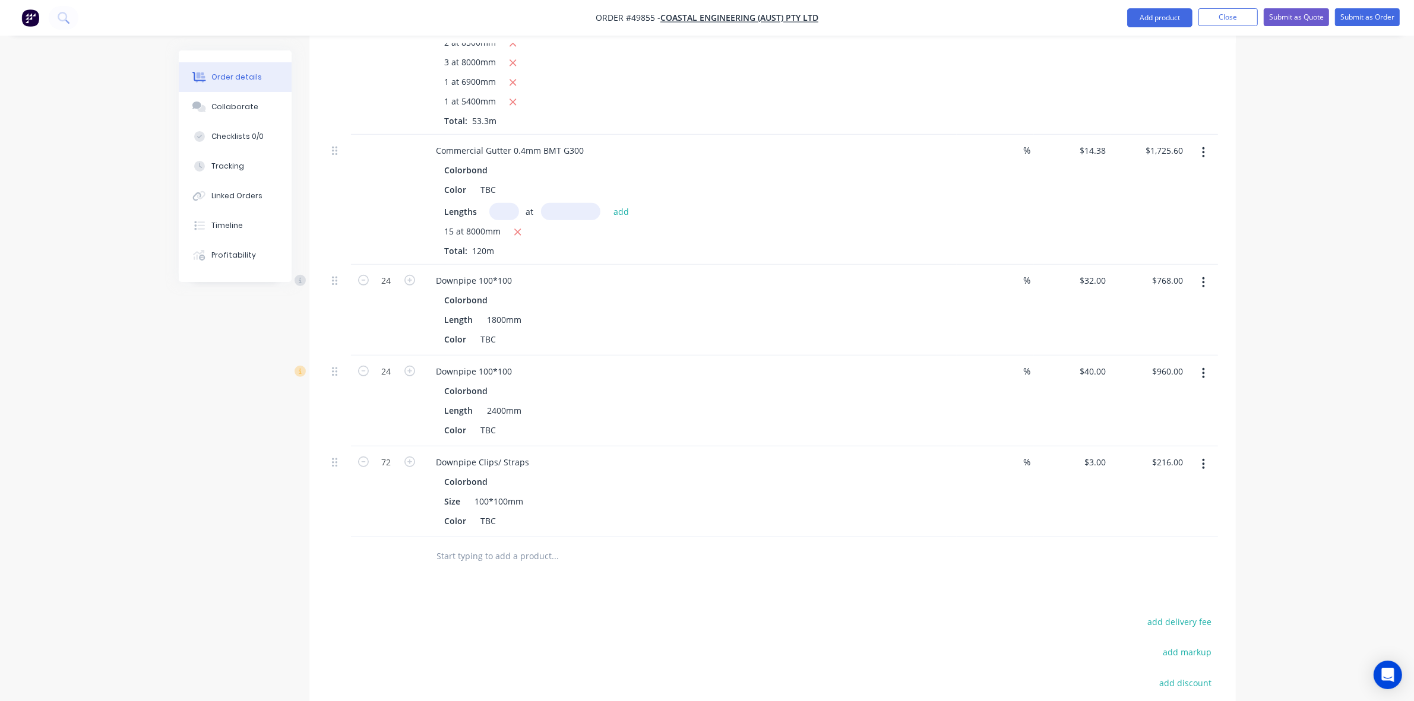
scroll to position [965, 0]
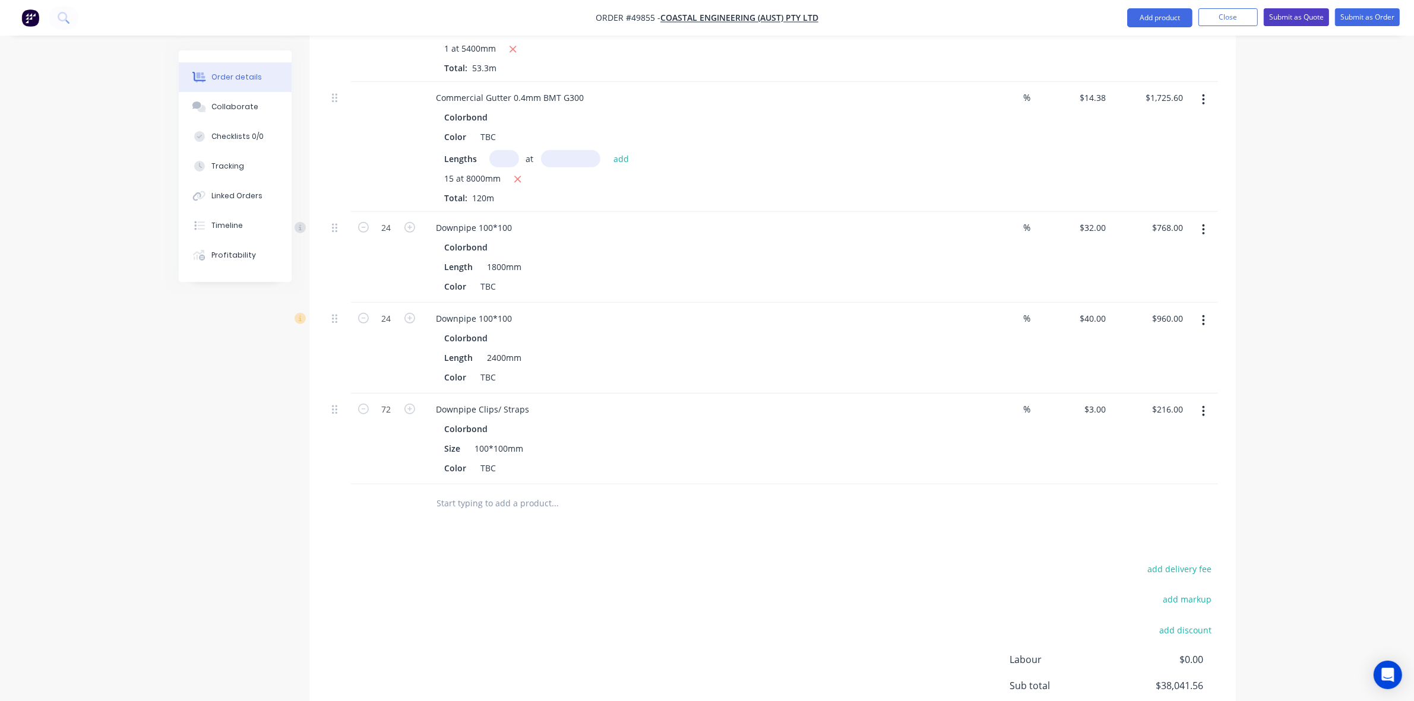
click at [1303, 13] on button "Submit as Quote" at bounding box center [1296, 17] width 65 height 18
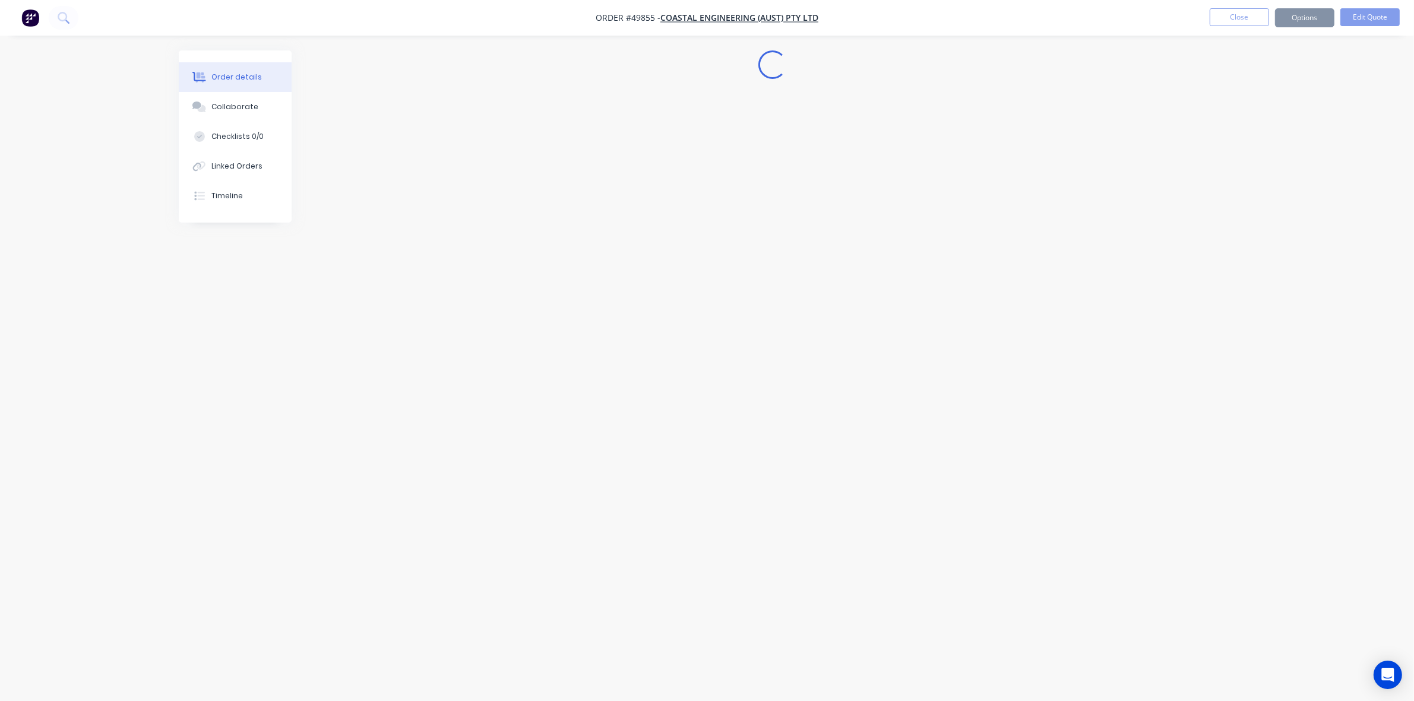
scroll to position [0, 0]
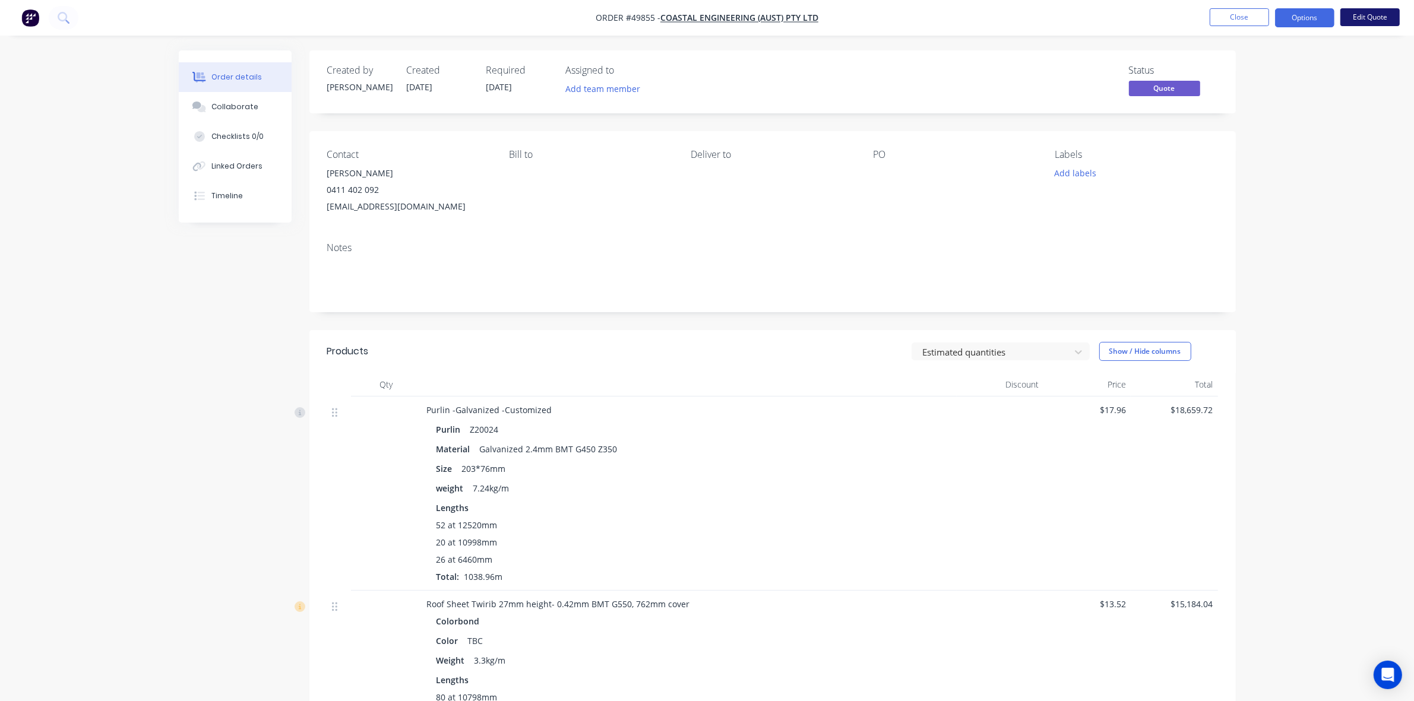
click at [1382, 17] on button "Edit Quote" at bounding box center [1369, 17] width 59 height 18
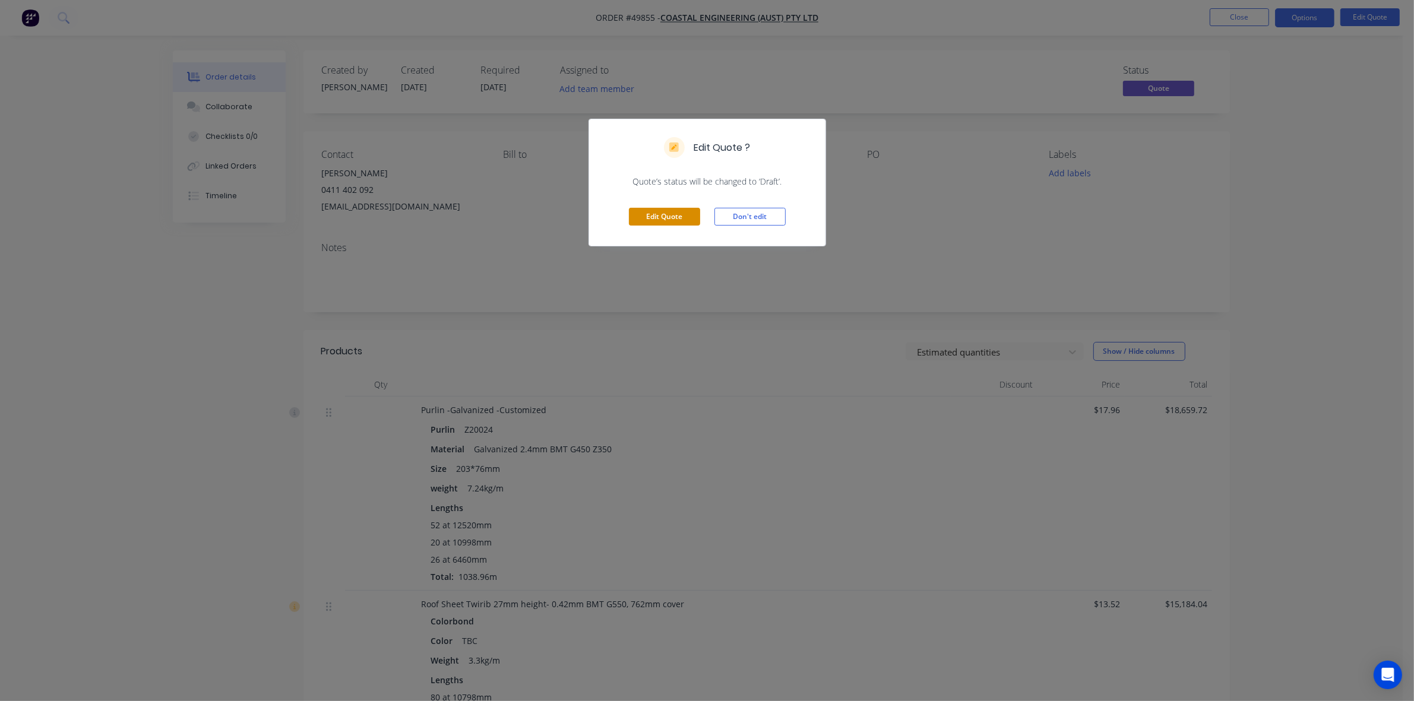
click at [675, 217] on button "Edit Quote" at bounding box center [664, 217] width 71 height 18
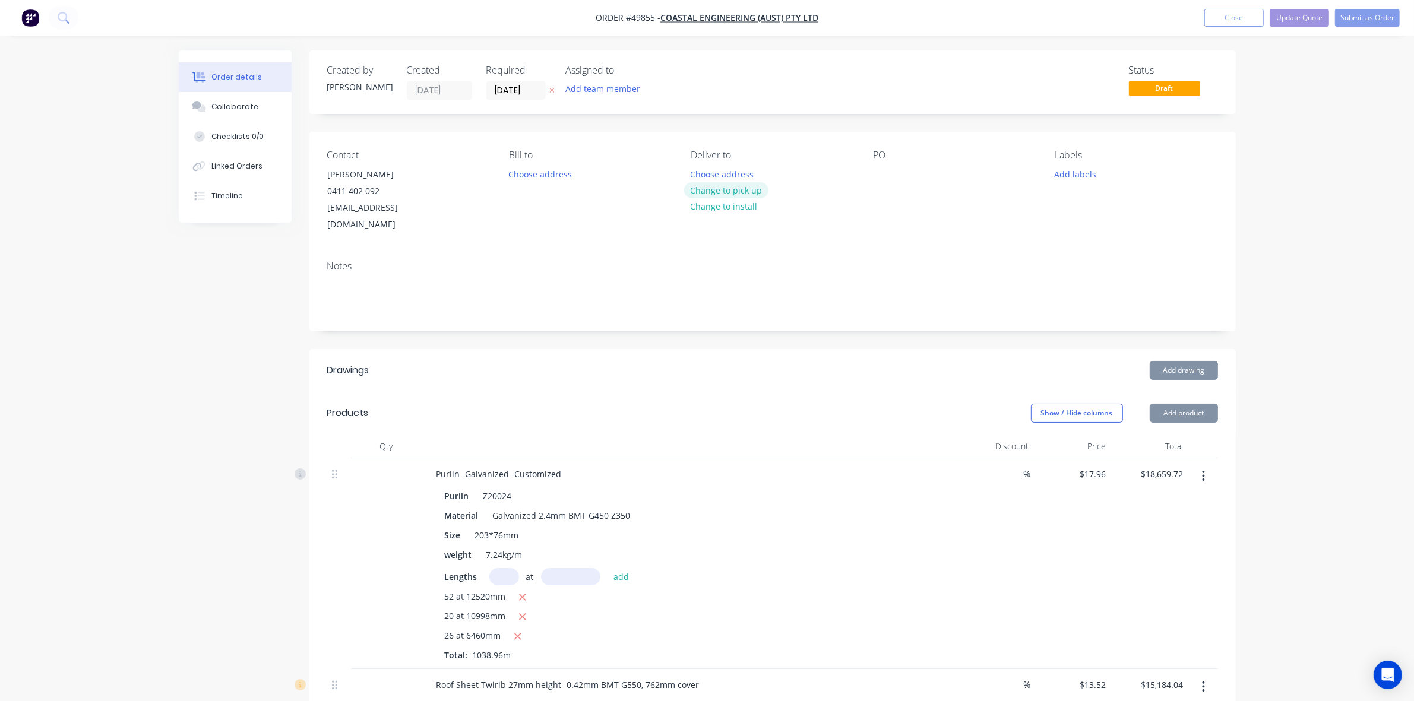
click at [744, 191] on button "Change to pick up" at bounding box center [726, 190] width 84 height 16
click at [738, 310] on div "Notes" at bounding box center [772, 291] width 926 height 80
click at [1305, 12] on button "Update Quote" at bounding box center [1299, 18] width 59 height 18
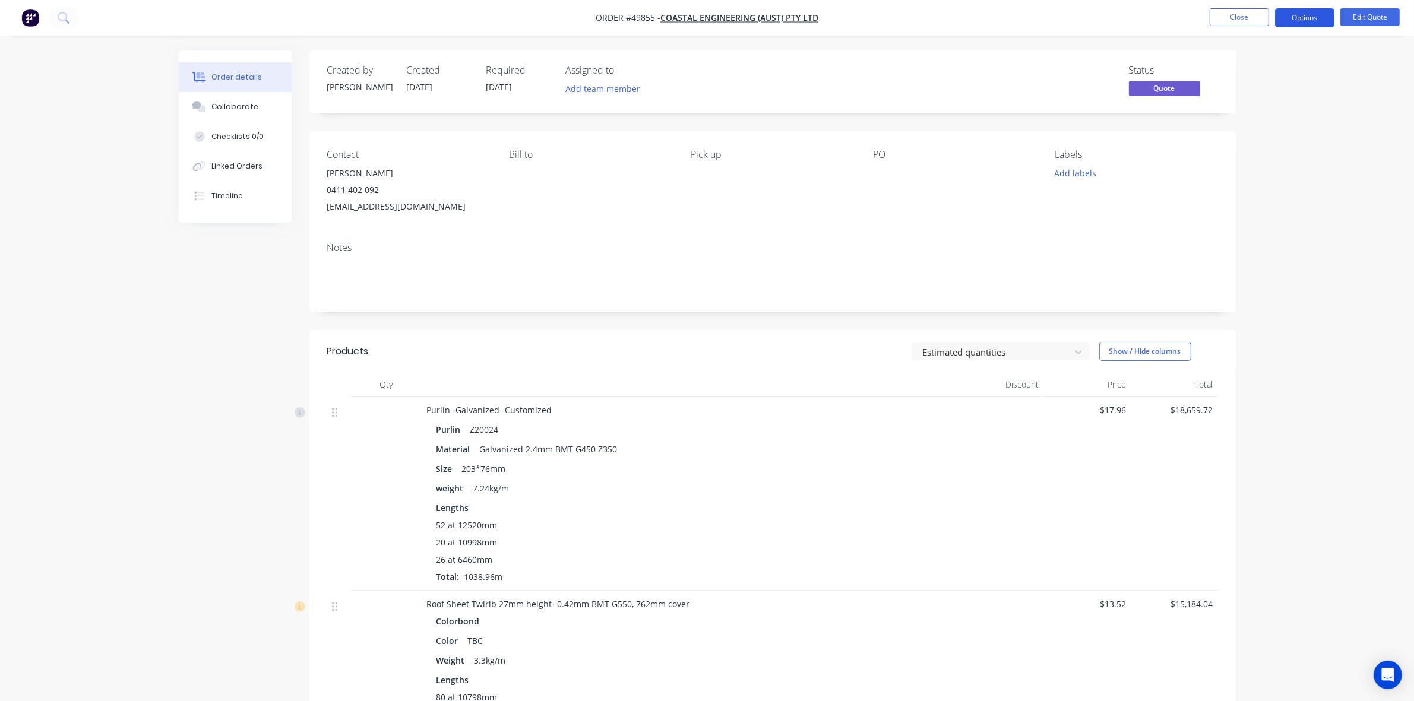
click at [1293, 23] on button "Options" at bounding box center [1304, 17] width 59 height 19
click at [1257, 65] on div "Quote" at bounding box center [1268, 72] width 109 height 17
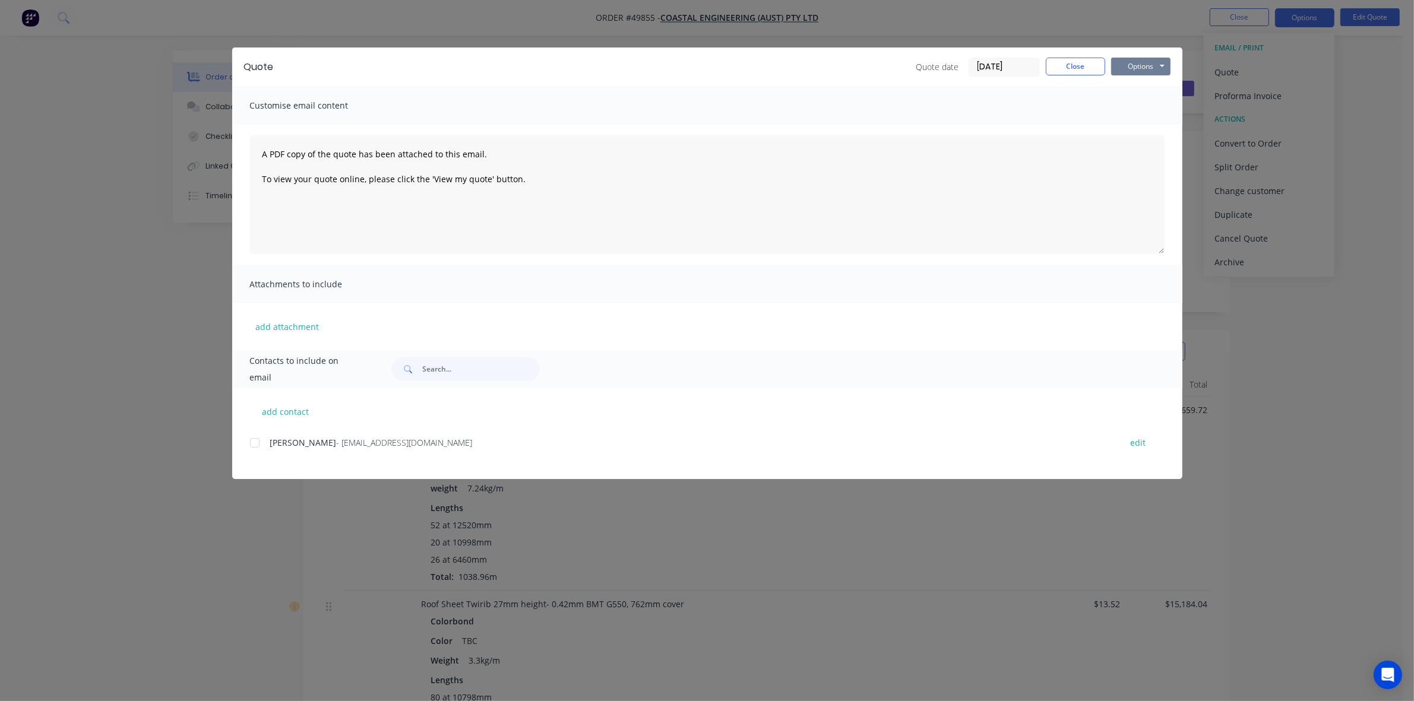
click at [1153, 68] on button "Options" at bounding box center [1140, 67] width 59 height 18
click at [1149, 84] on button "Preview" at bounding box center [1149, 88] width 76 height 20
click at [1087, 63] on button "Close" at bounding box center [1075, 67] width 59 height 18
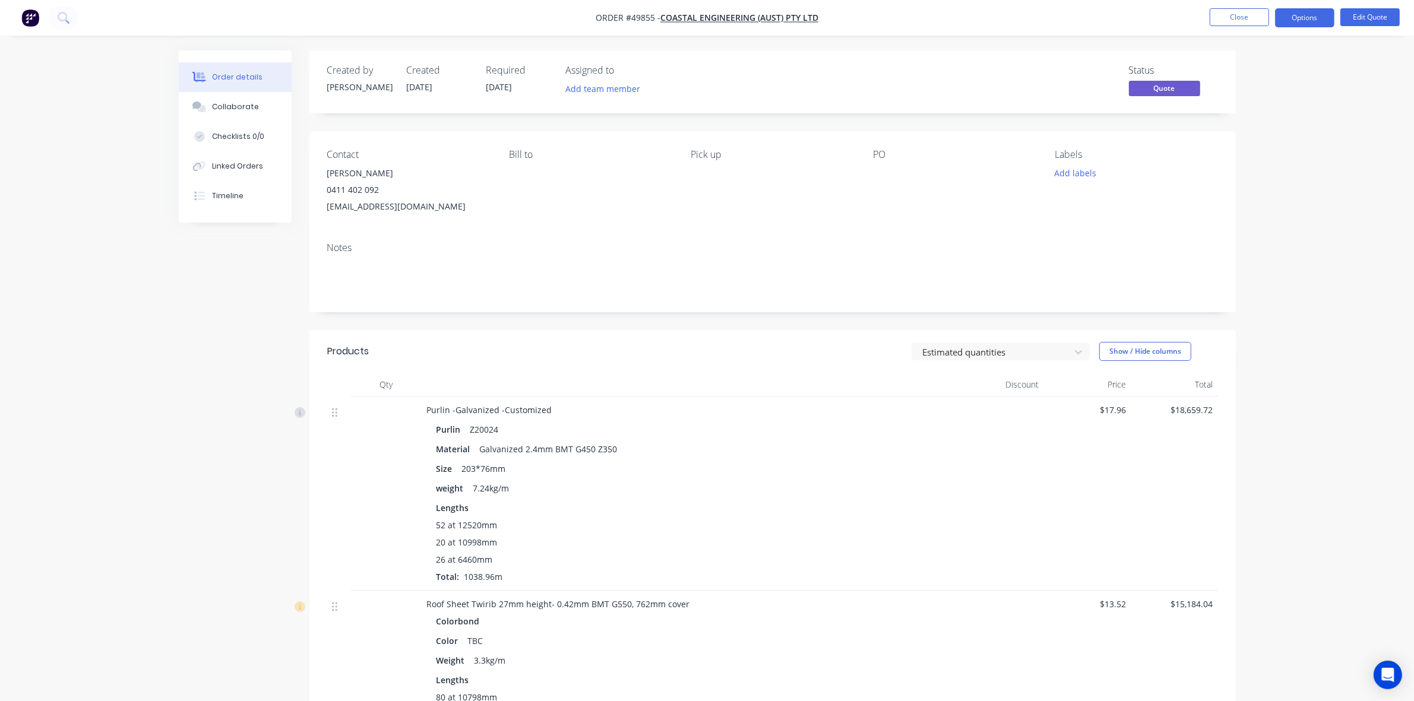
click at [428, 213] on div "coastalwang@hotmail.com" at bounding box center [408, 206] width 163 height 17
drag, startPoint x: 434, startPoint y: 207, endPoint x: 328, endPoint y: 219, distance: 107.0
click at [328, 219] on div "Contact David Wang 0411 402 092 coastalwang@hotmail.com Bill to Pick up PO Labe…" at bounding box center [772, 182] width 926 height 102
copy div "coastalwang@hotmail.com"
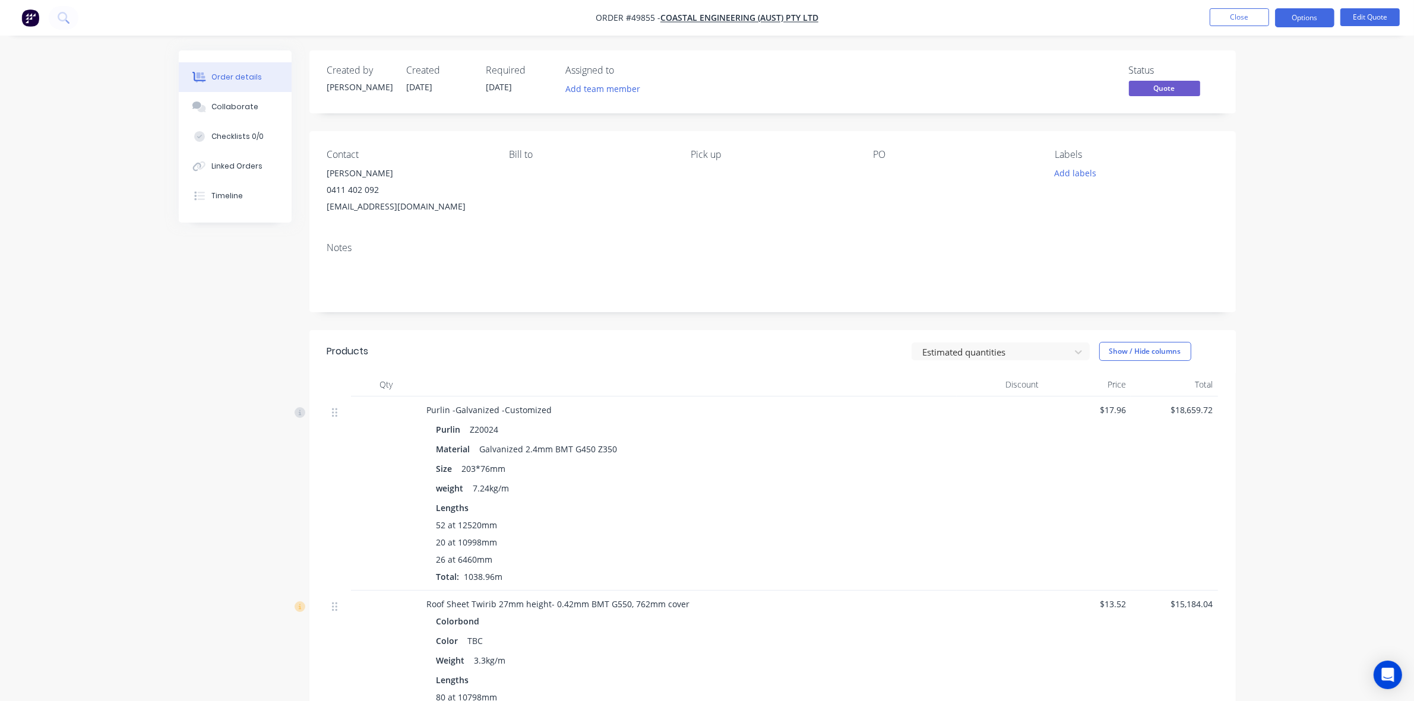
click at [1236, 18] on button "Close" at bounding box center [1239, 17] width 59 height 18
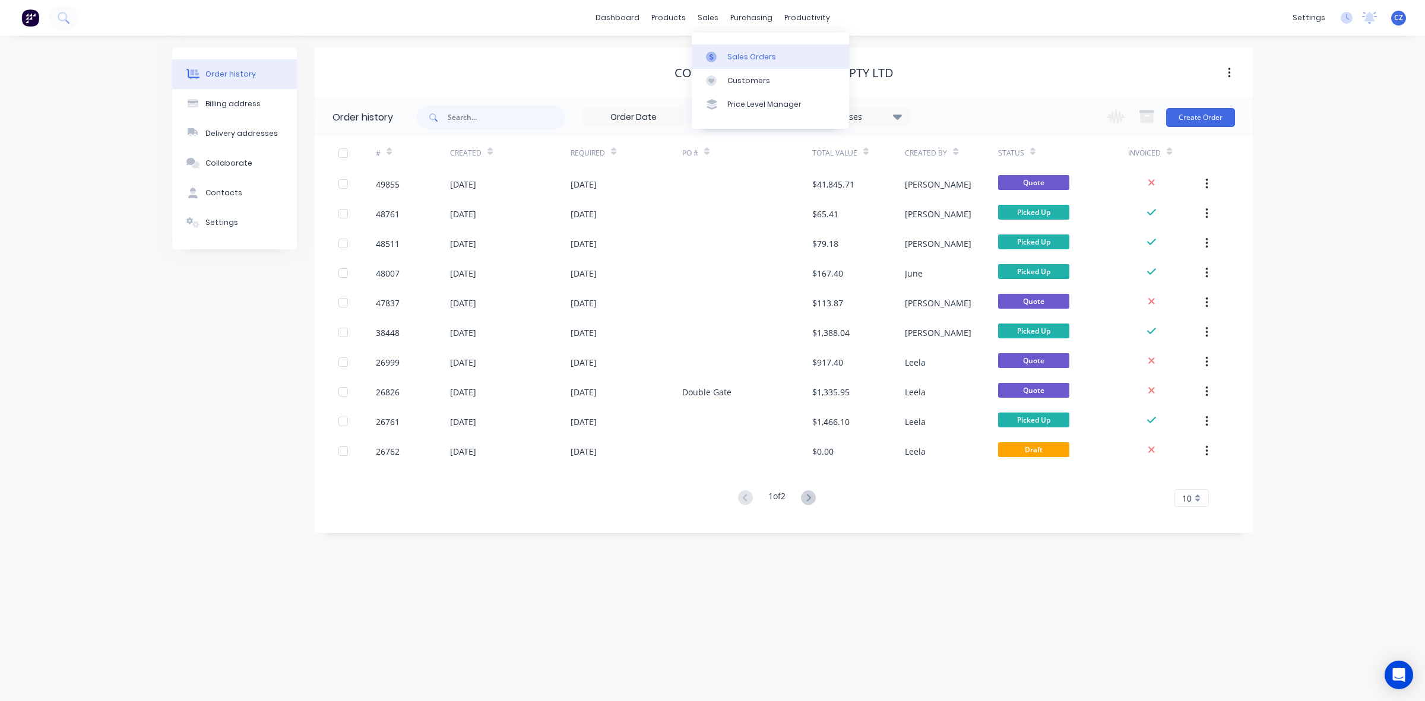
click at [746, 59] on div "Sales Orders" at bounding box center [751, 57] width 49 height 11
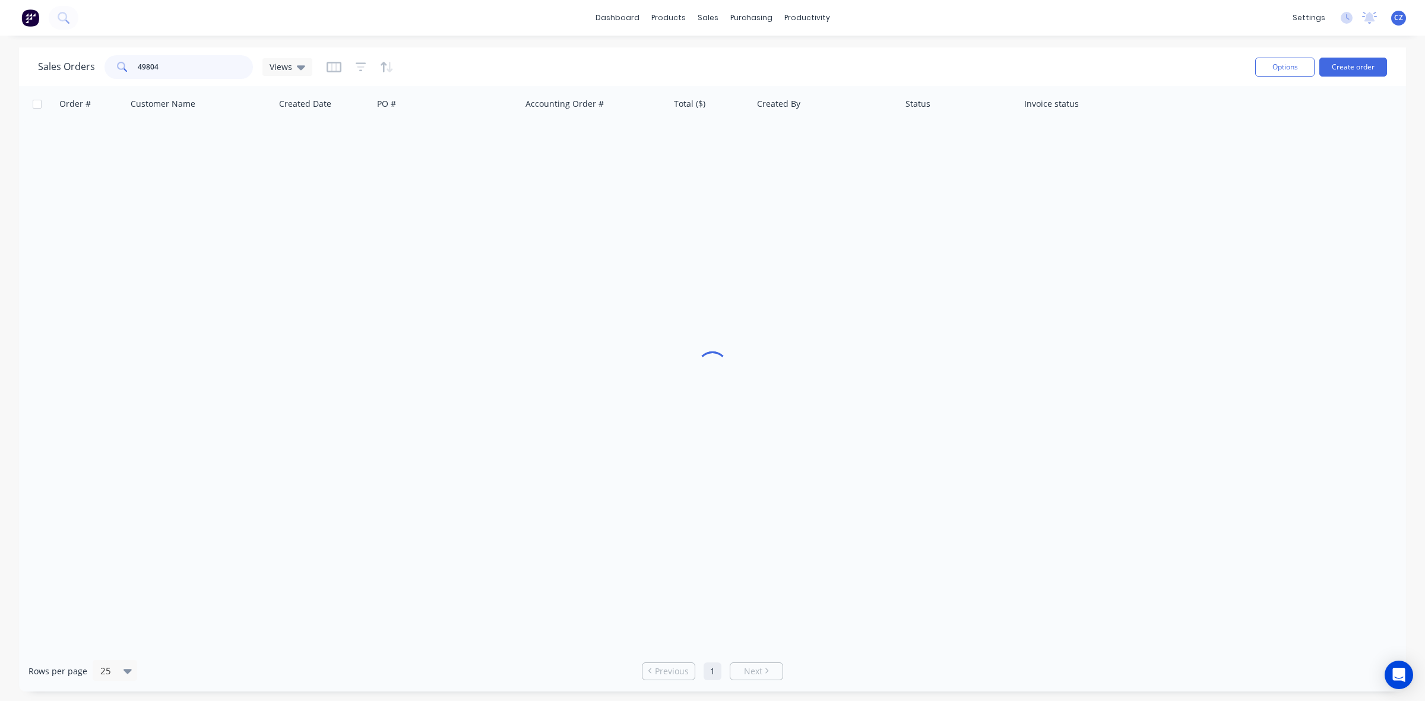
drag, startPoint x: 122, startPoint y: 67, endPoint x: 34, endPoint y: 78, distance: 88.1
click at [34, 78] on div "Sales Orders 49804 Views Options Create order" at bounding box center [712, 67] width 1387 height 39
drag, startPoint x: 227, startPoint y: 65, endPoint x: 15, endPoint y: 65, distance: 211.4
click at [15, 65] on div "Sales Orders 49012 Views Options Create order Order # Customer Name Created Dat…" at bounding box center [712, 370] width 1425 height 644
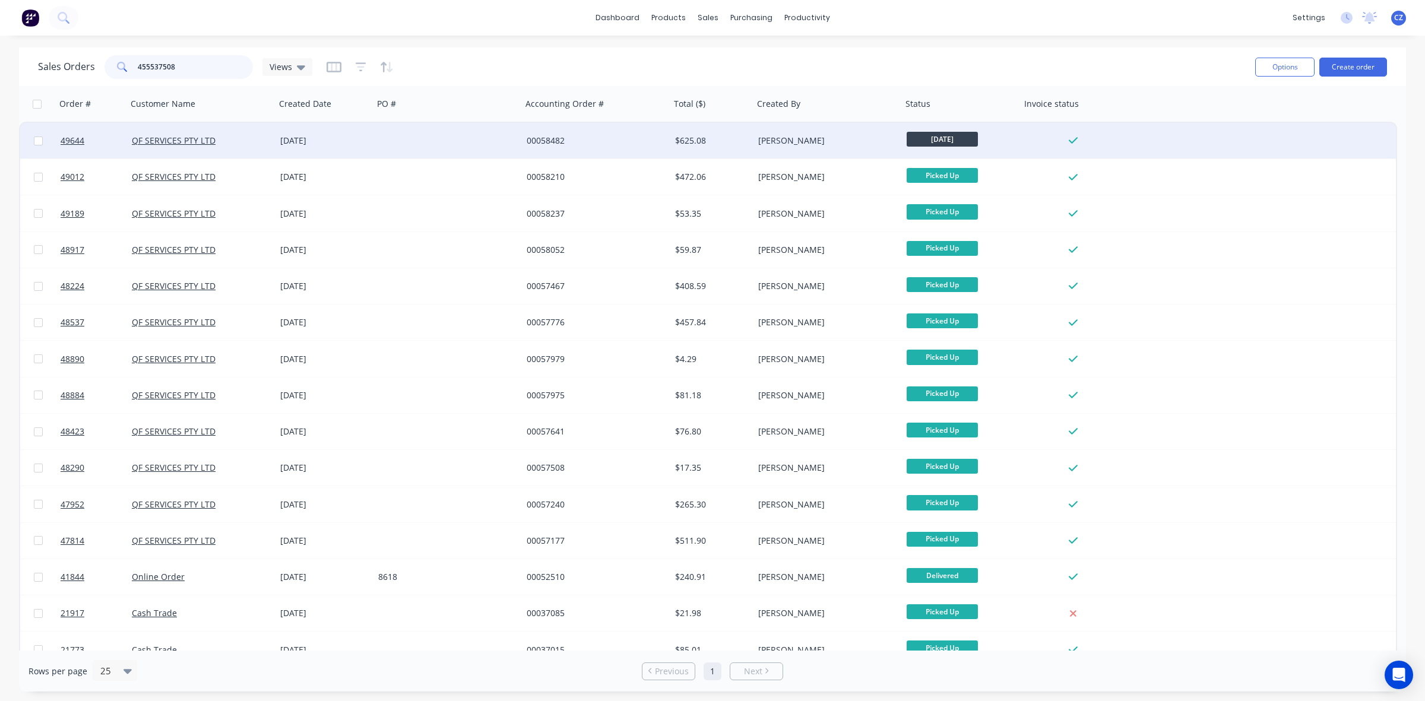
type input "455537508"
click at [784, 135] on div "Sue Yep" at bounding box center [824, 141] width 132 height 12
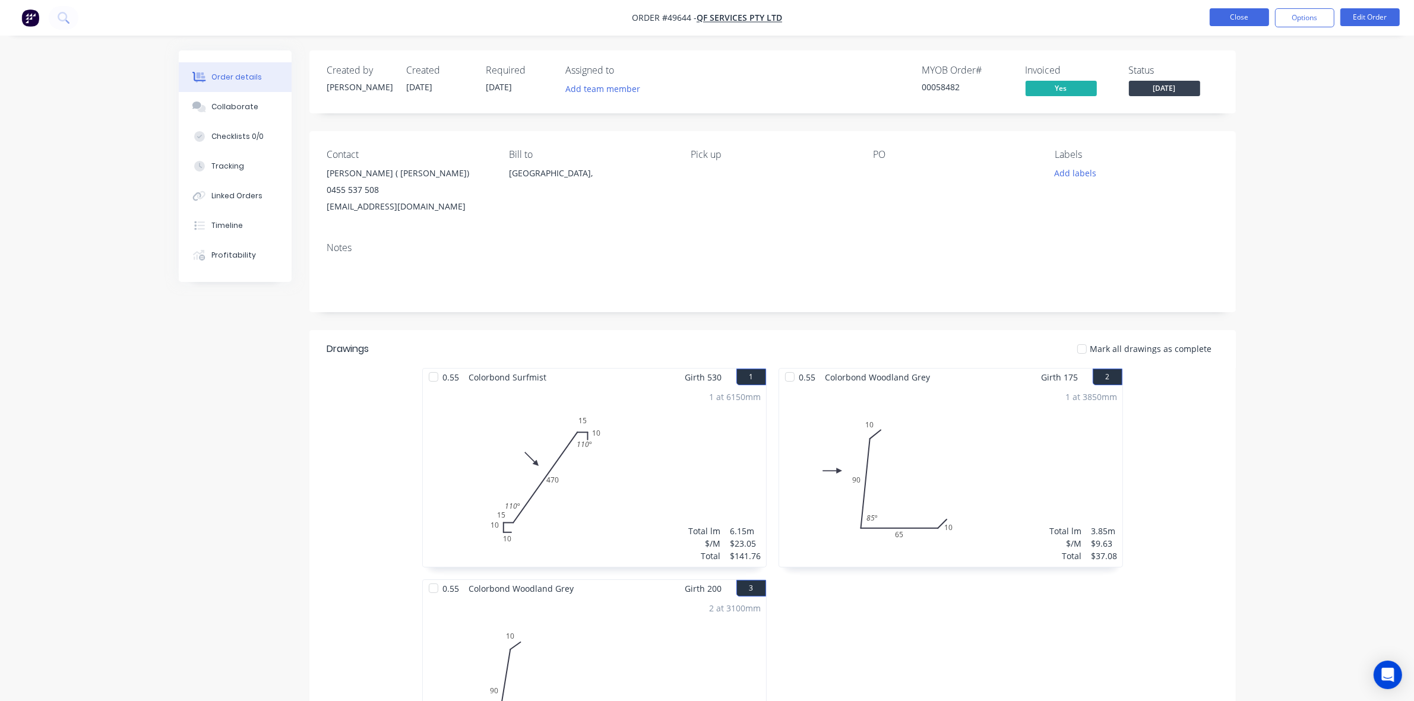
click at [1233, 24] on button "Close" at bounding box center [1239, 17] width 59 height 18
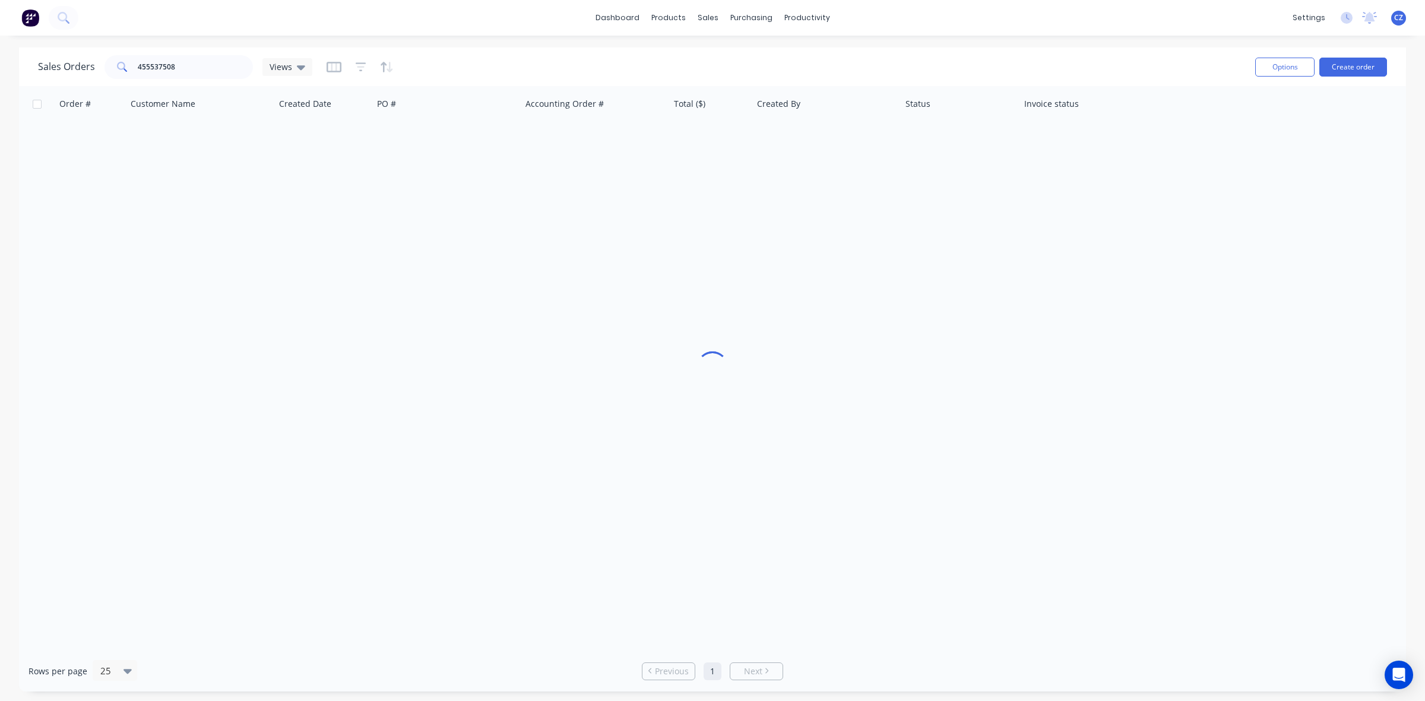
click at [198, 55] on div "Sales Orders 455537508 Views" at bounding box center [642, 66] width 1208 height 29
click at [723, 84] on div at bounding box center [715, 80] width 18 height 11
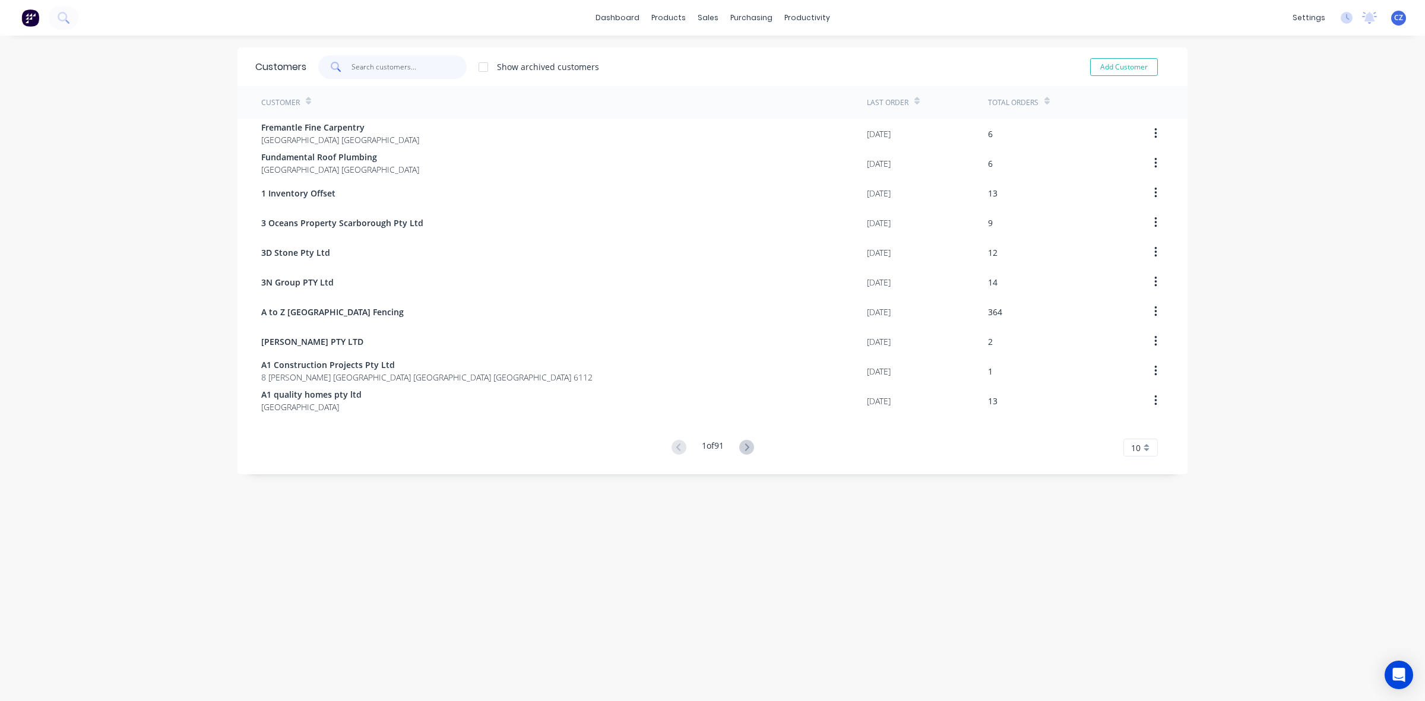
click at [412, 65] on input "text" at bounding box center [410, 67] width 116 height 24
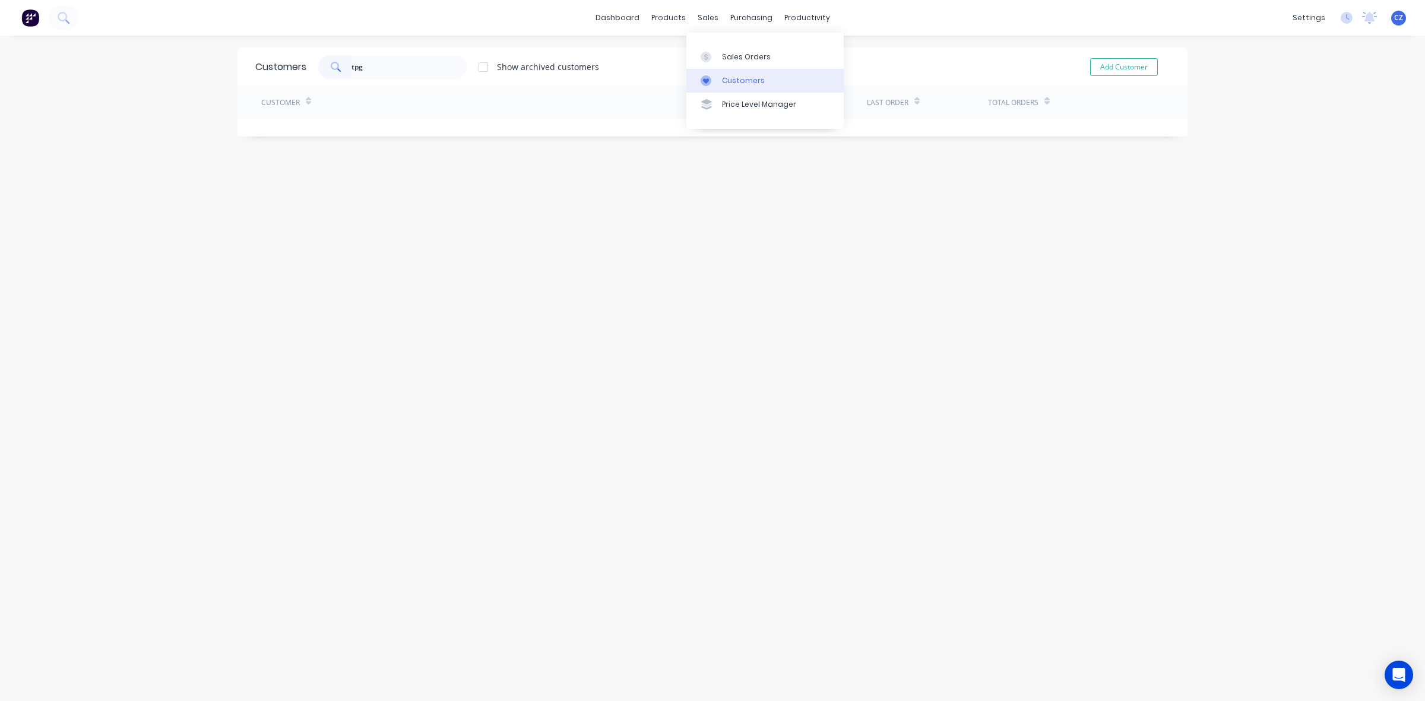
click at [724, 72] on link "Customers" at bounding box center [764, 81] width 157 height 24
drag, startPoint x: 422, startPoint y: 68, endPoint x: 270, endPoint y: 72, distance: 151.5
click at [270, 72] on div "Customers tpg Show archived customers Add Customer" at bounding box center [713, 67] width 950 height 39
type input "t"
drag, startPoint x: 747, startPoint y: 76, endPoint x: 702, endPoint y: 75, distance: 45.1
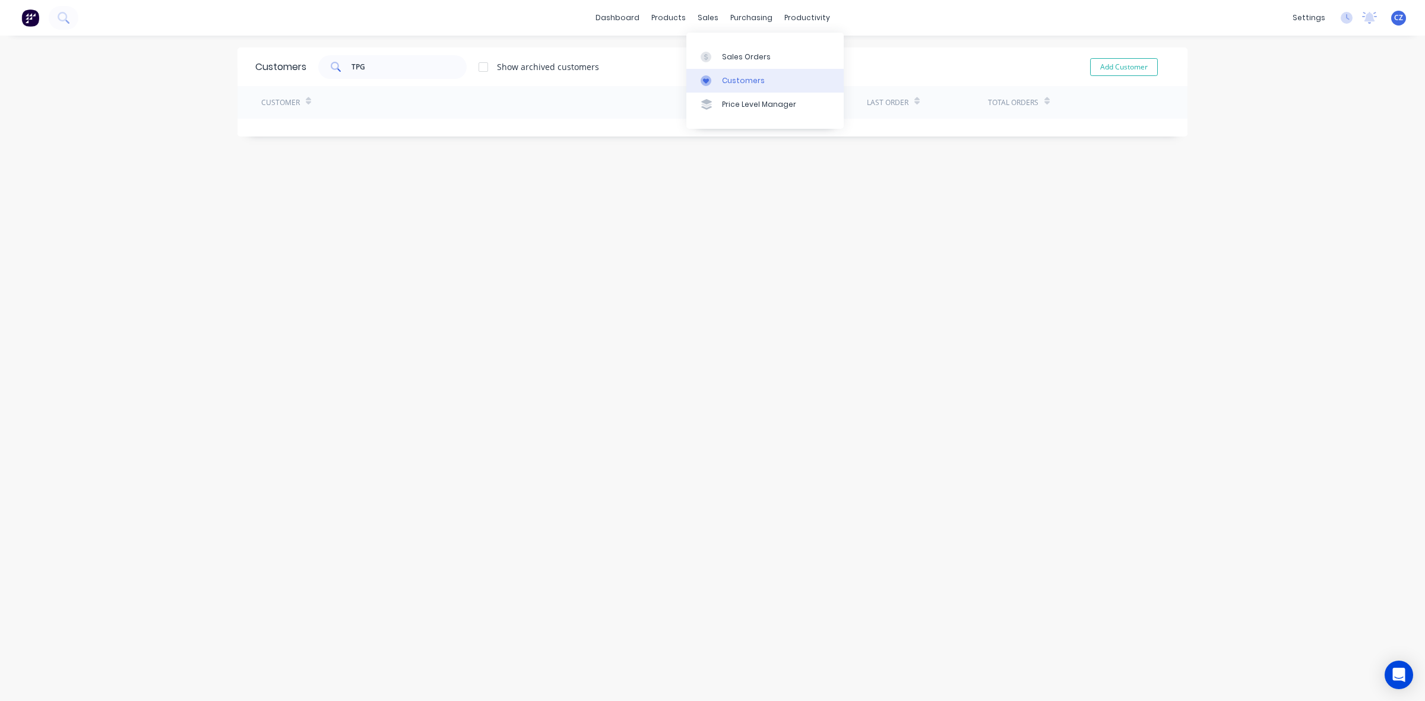
click at [747, 77] on div "Customers" at bounding box center [743, 80] width 43 height 11
drag, startPoint x: 417, startPoint y: 65, endPoint x: 242, endPoint y: 61, distance: 175.2
click at [242, 61] on div "Customers TPG Show archived customers Add Customer" at bounding box center [713, 67] width 950 height 39
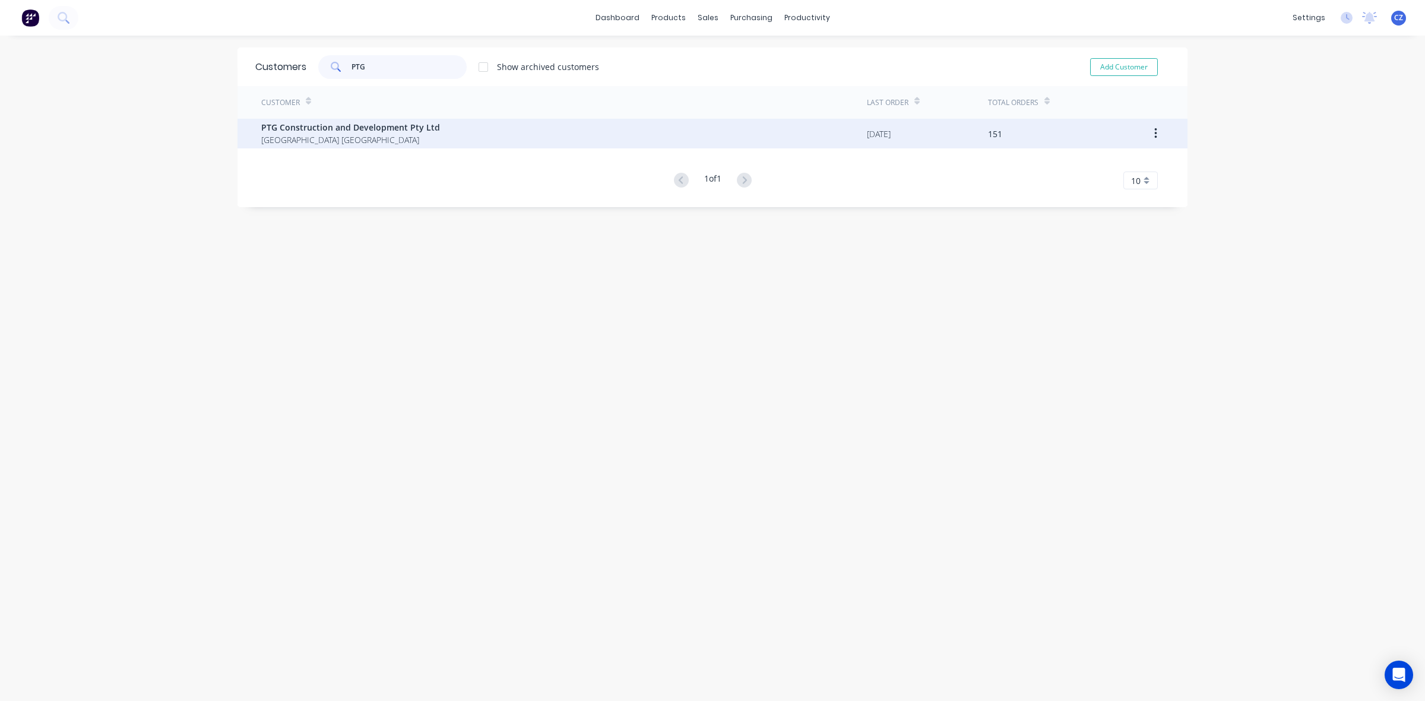
type input "PTG"
click at [460, 132] on div "PTG Construction and Development Pty Ltd Western Australia Australia" at bounding box center [564, 134] width 606 height 30
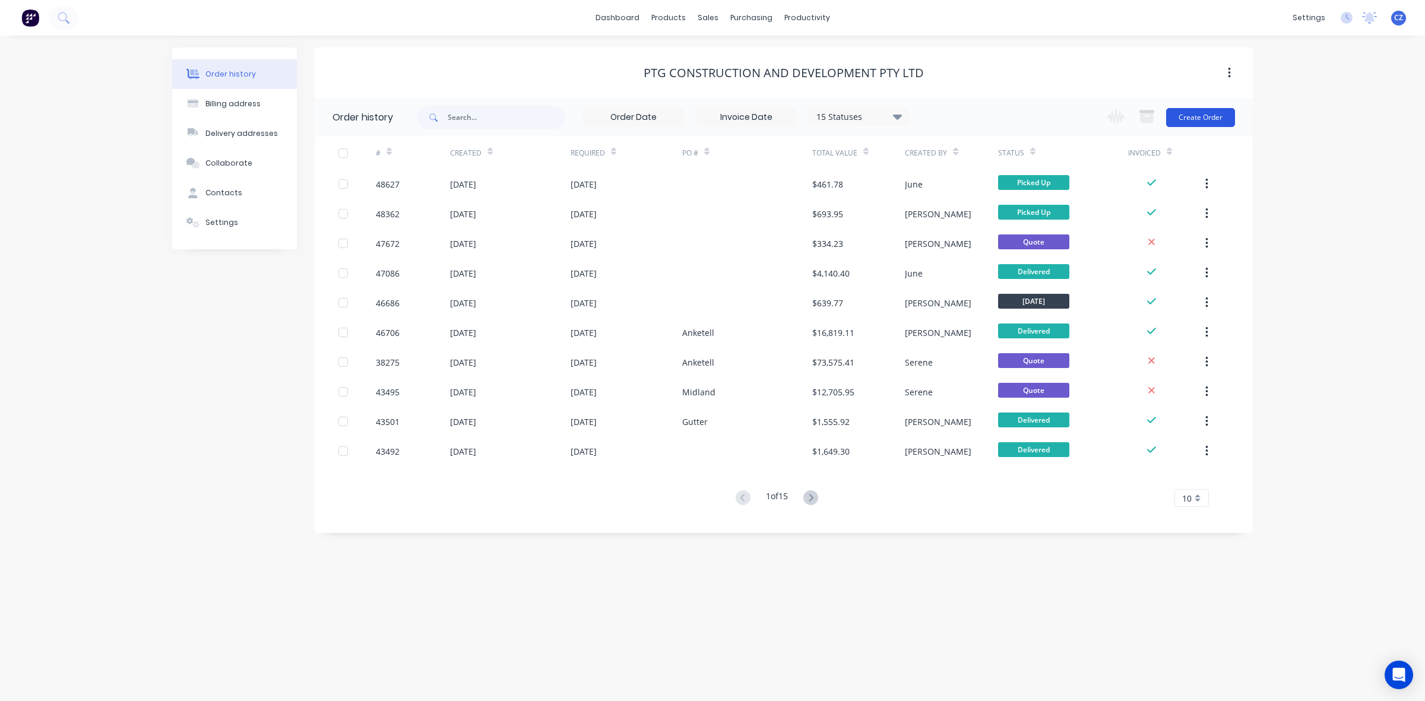
click at [1208, 122] on button "Create Order" at bounding box center [1200, 117] width 69 height 19
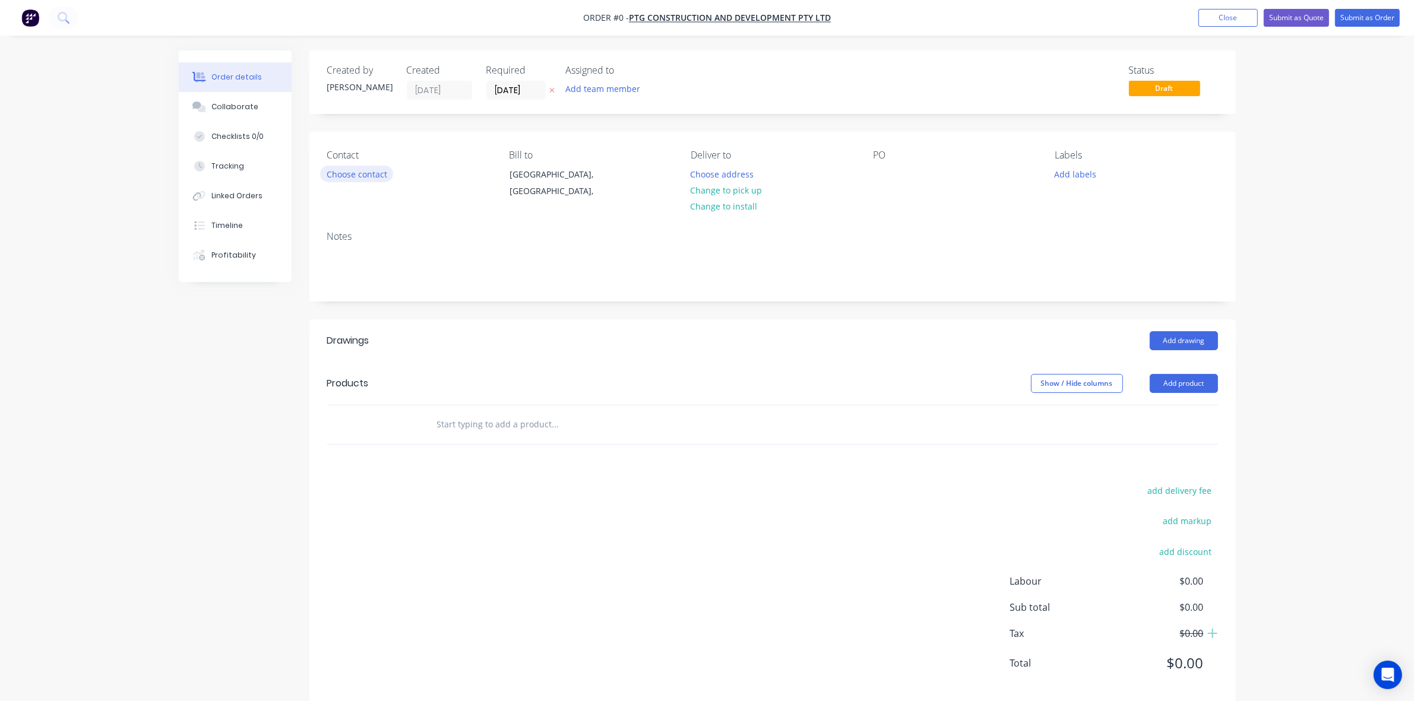
click at [375, 170] on button "Choose contact" at bounding box center [356, 174] width 73 height 16
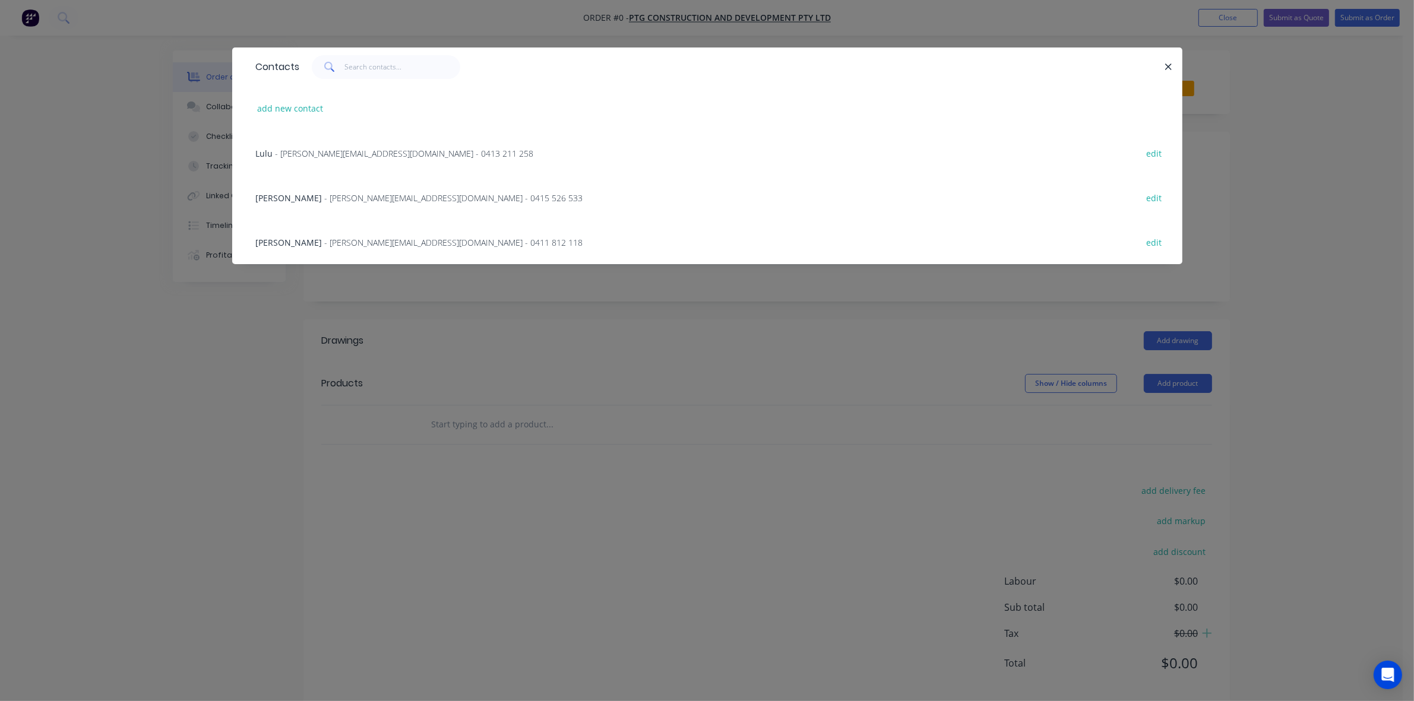
click at [325, 200] on span "- jasson@ptgconstruction.com.au - 0415 526 533" at bounding box center [454, 197] width 258 height 11
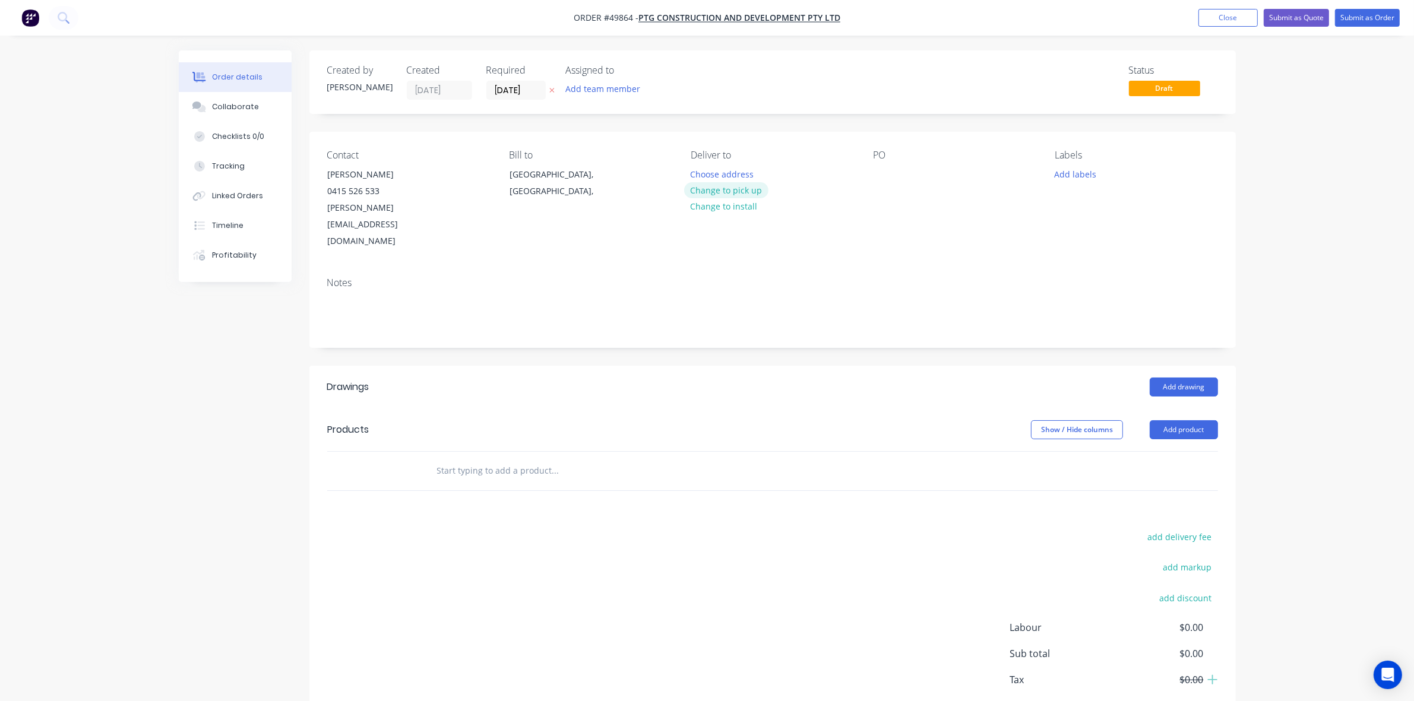
click at [697, 185] on button "Change to pick up" at bounding box center [726, 190] width 84 height 16
drag, startPoint x: 590, startPoint y: 319, endPoint x: 595, endPoint y: 325, distance: 8.0
click at [590, 321] on div "Created by Cathy Created 01/10/25 Required 01/10/25 Assigned to Add team member…" at bounding box center [772, 400] width 926 height 700
click at [1225, 10] on nav "Order #49864 - PTG Construction and Development Pty Ltd Add product Close Submi…" at bounding box center [707, 18] width 1414 height 36
click at [1225, 10] on button "Close" at bounding box center [1227, 18] width 59 height 18
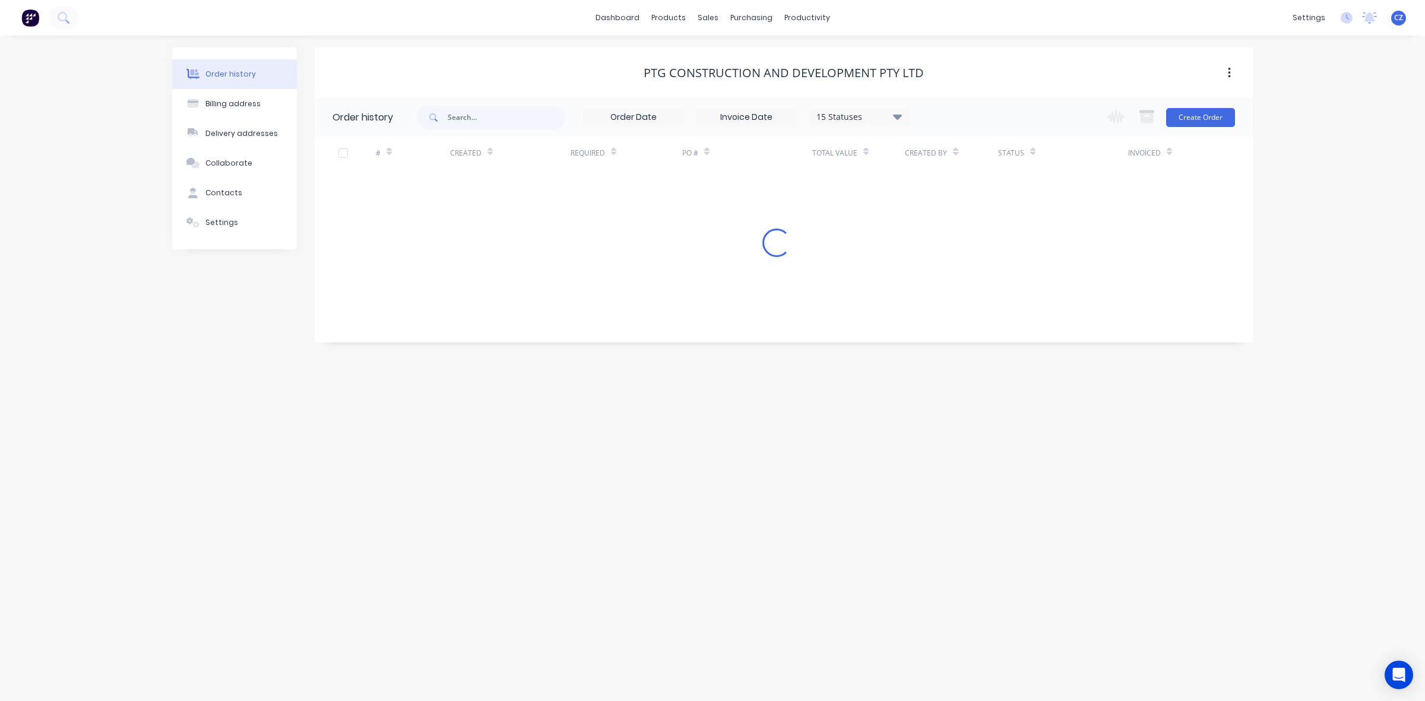
click at [1218, 24] on div "dashboard products sales purchasing productivity dashboard products Product Cat…" at bounding box center [712, 18] width 1425 height 36
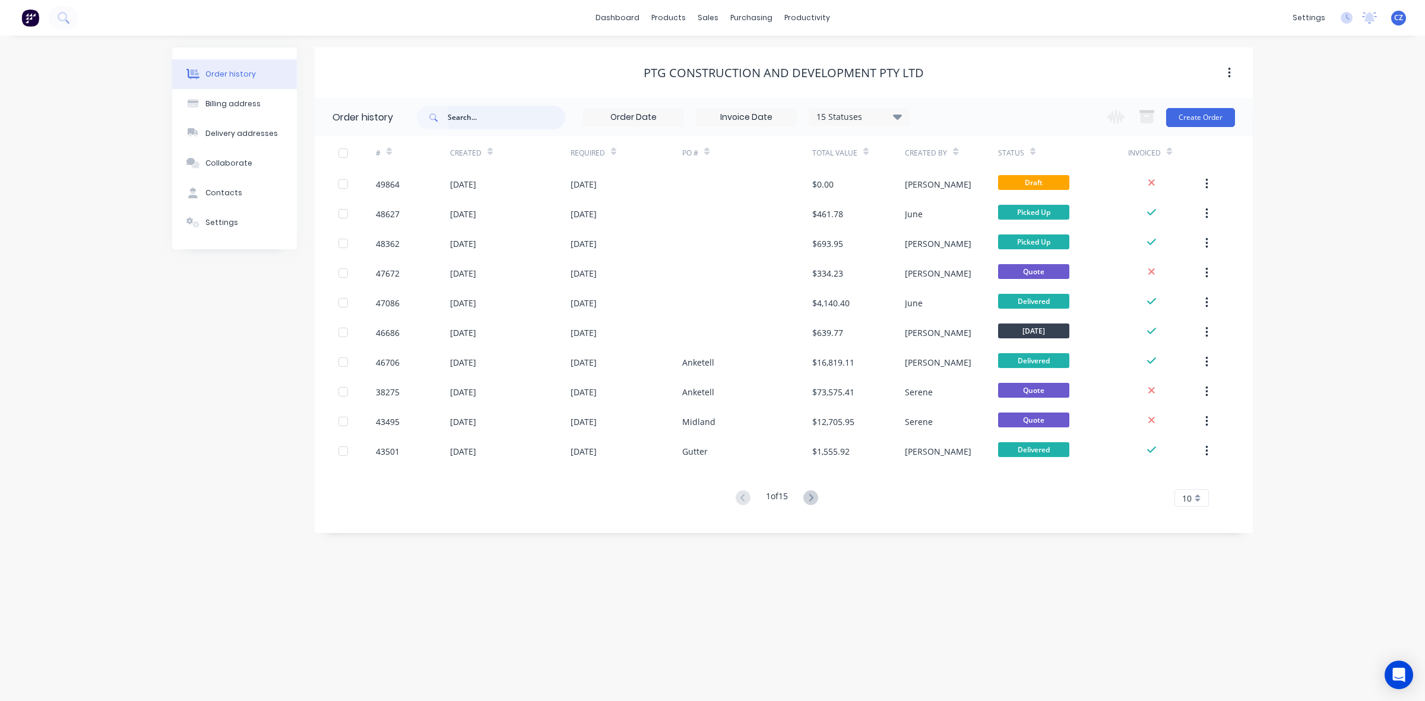
click at [521, 112] on input "text" at bounding box center [507, 118] width 118 height 24
type input "an"
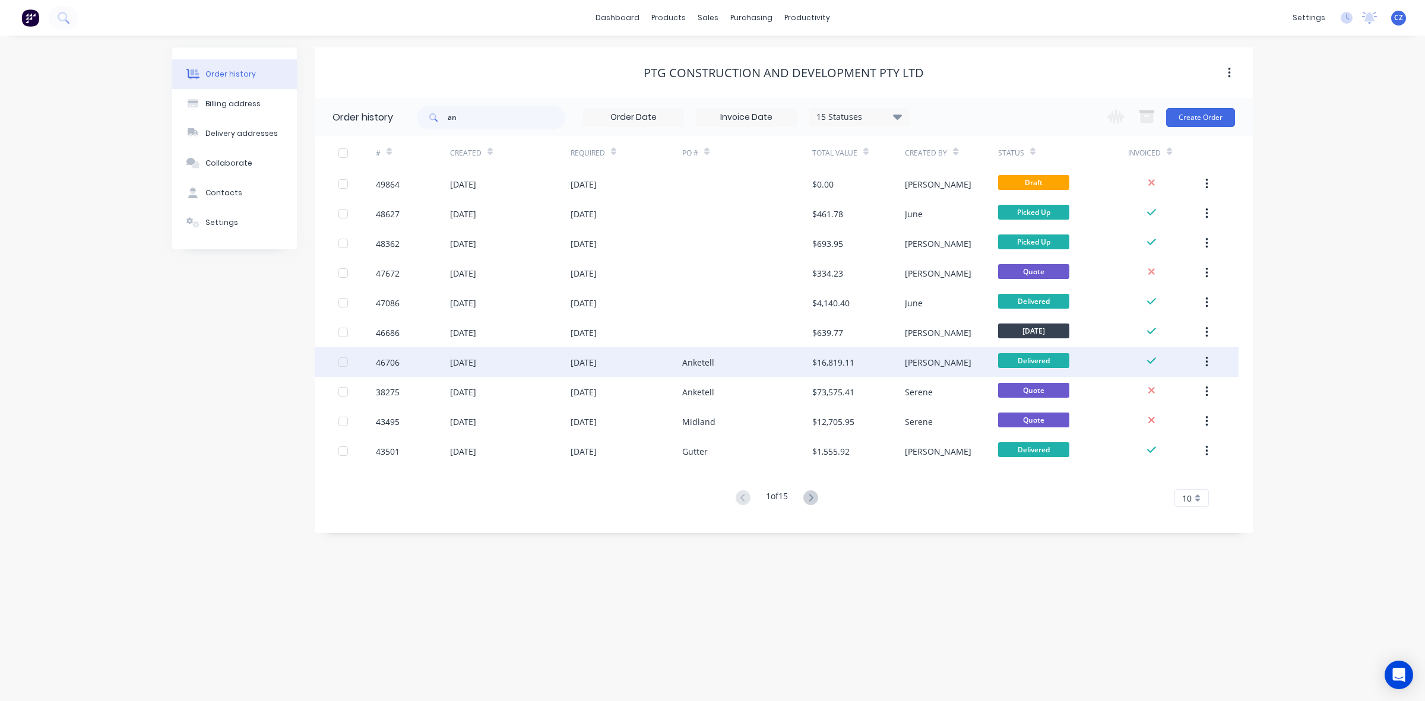
click at [724, 366] on div "Anketell" at bounding box center [747, 362] width 130 height 30
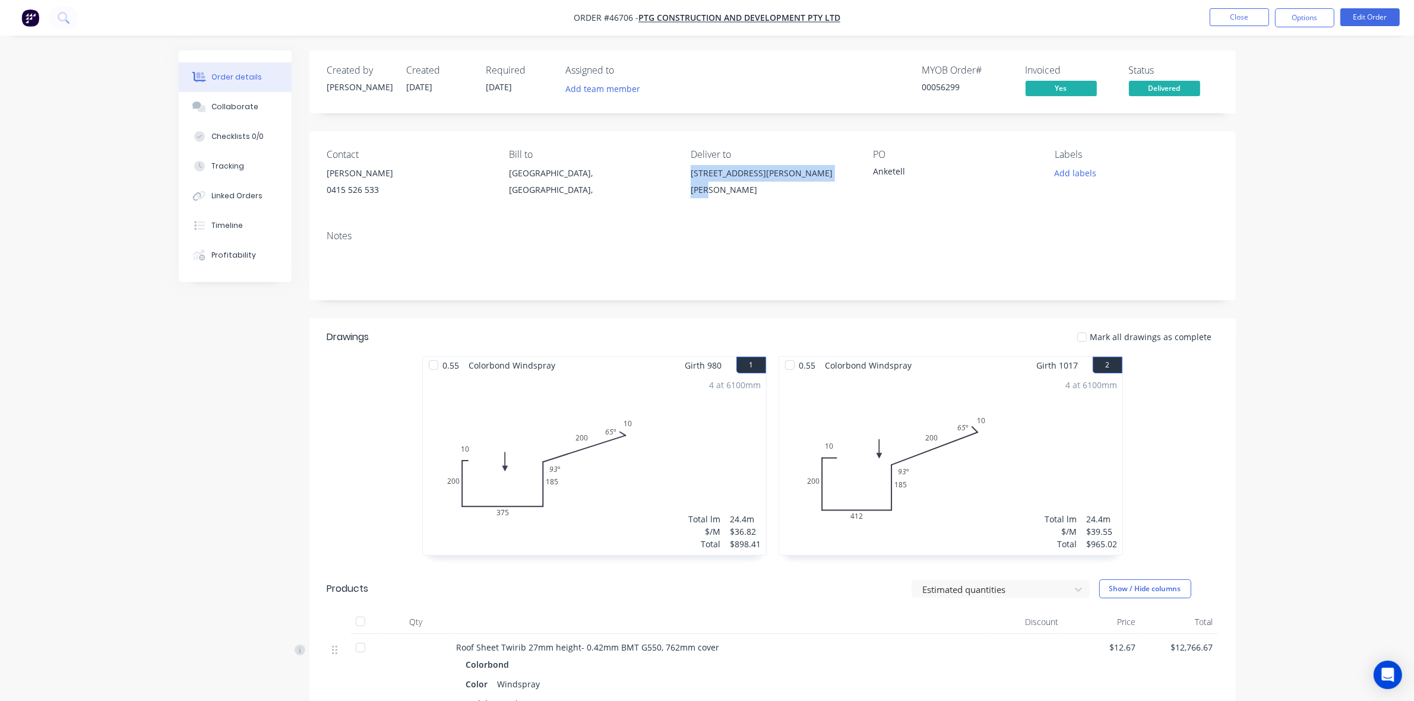
drag, startPoint x: 687, startPoint y: 173, endPoint x: 844, endPoint y: 172, distance: 157.4
click at [844, 172] on div "Contact Jason Wen 0415 526 533 Bill to Western Australia, Australia, Deliver to…" at bounding box center [772, 176] width 926 height 90
click at [774, 204] on div "Contact Jason Wen 0415 526 533 Bill to Western Australia, Australia, Deliver to…" at bounding box center [772, 176] width 926 height 90
drag, startPoint x: 705, startPoint y: 177, endPoint x: 824, endPoint y: 177, distance: 118.8
click at [824, 177] on div "Contact Jason Wen 0415 526 533 Bill to Western Australia, Australia, Deliver to…" at bounding box center [772, 176] width 926 height 90
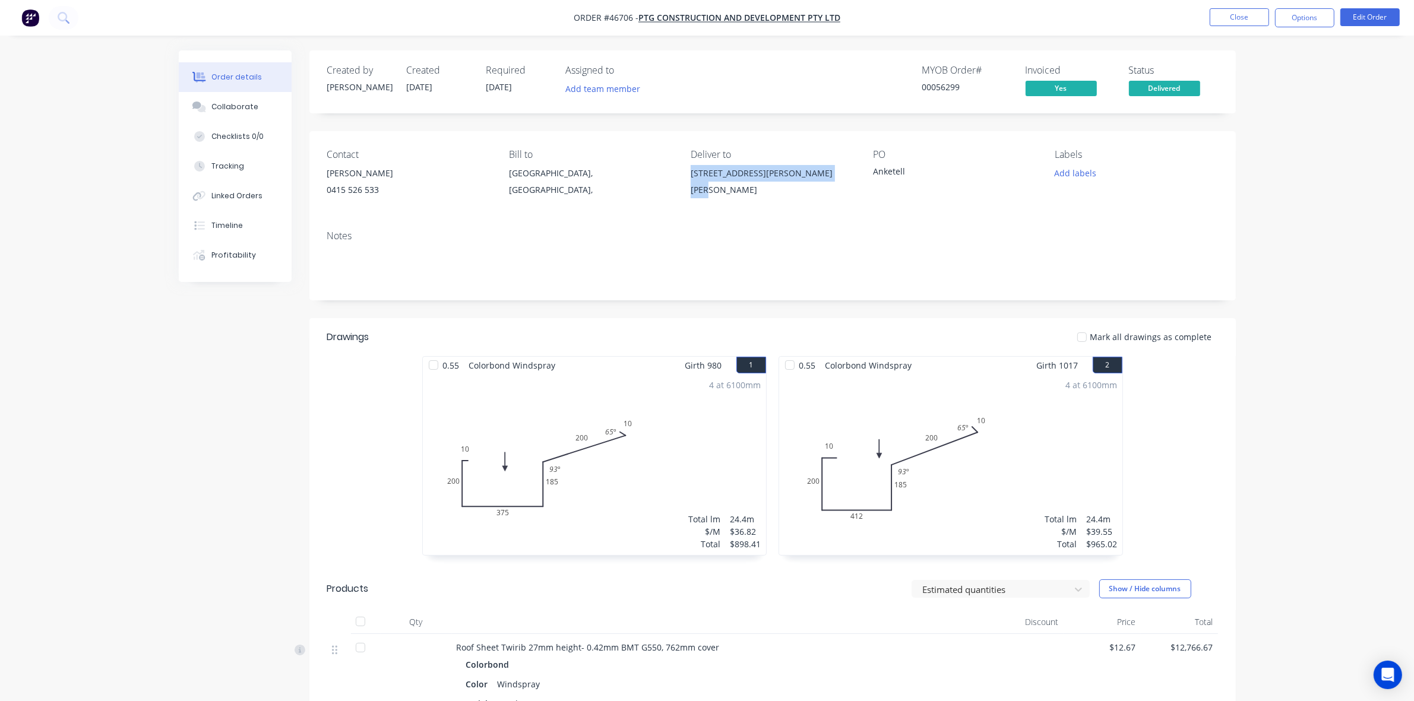
copy div "672 Anketell Rd, Anketell WA 6167"
click at [1218, 16] on button "Close" at bounding box center [1239, 17] width 59 height 18
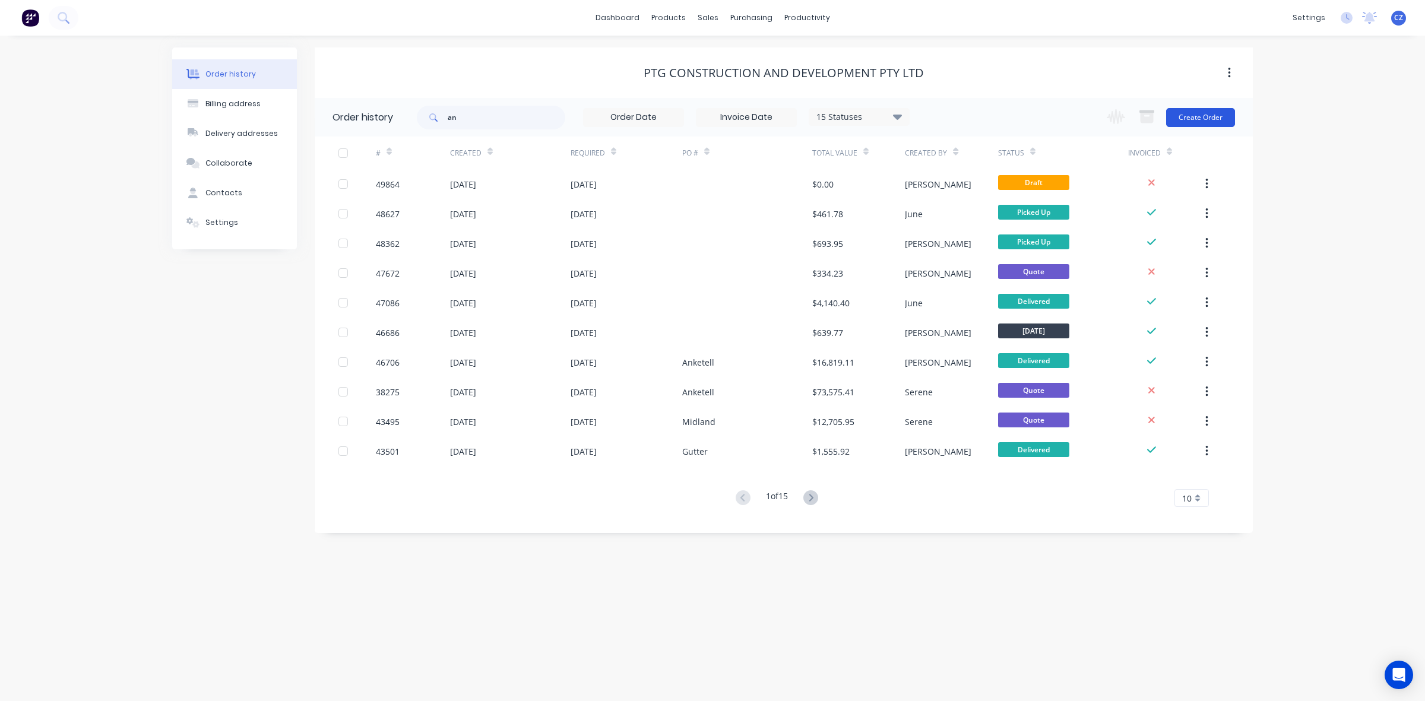
click at [1205, 119] on button "Create Order" at bounding box center [1200, 117] width 69 height 19
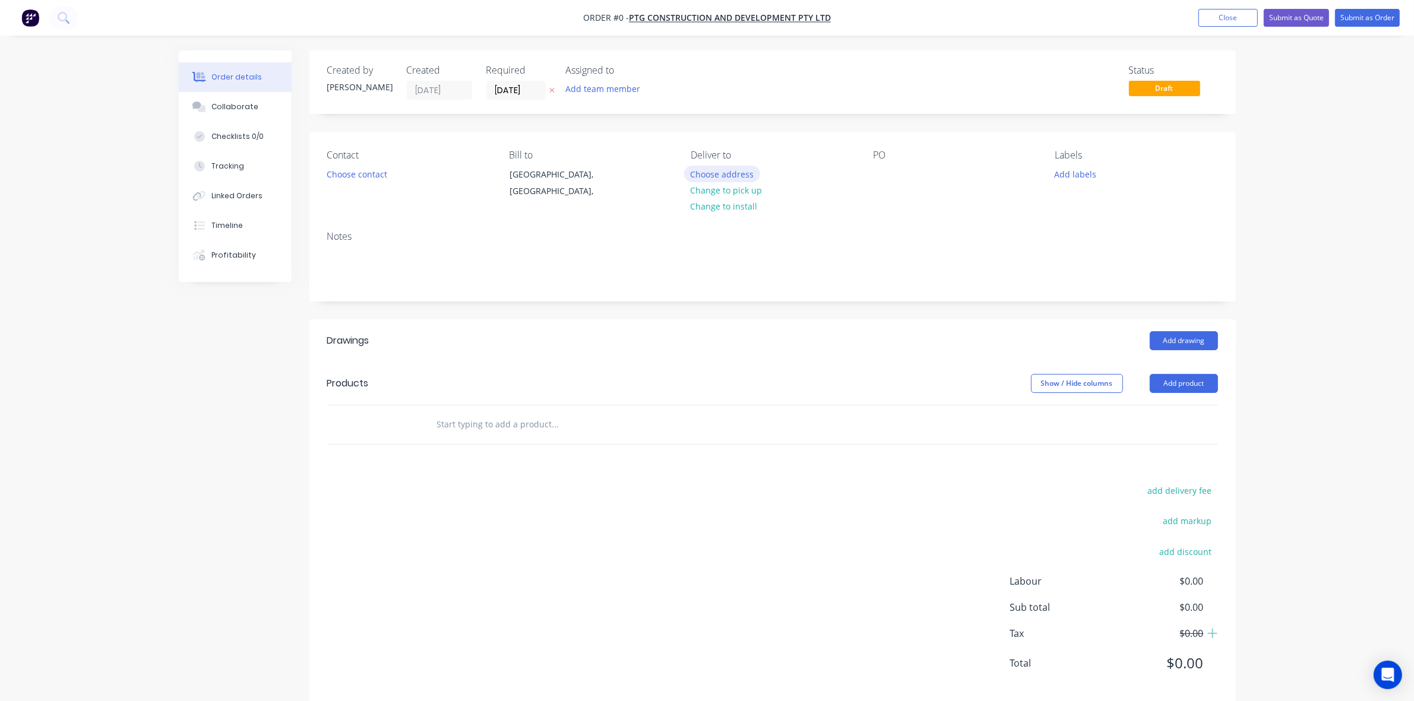
click at [722, 171] on button "Choose address" at bounding box center [722, 174] width 76 height 16
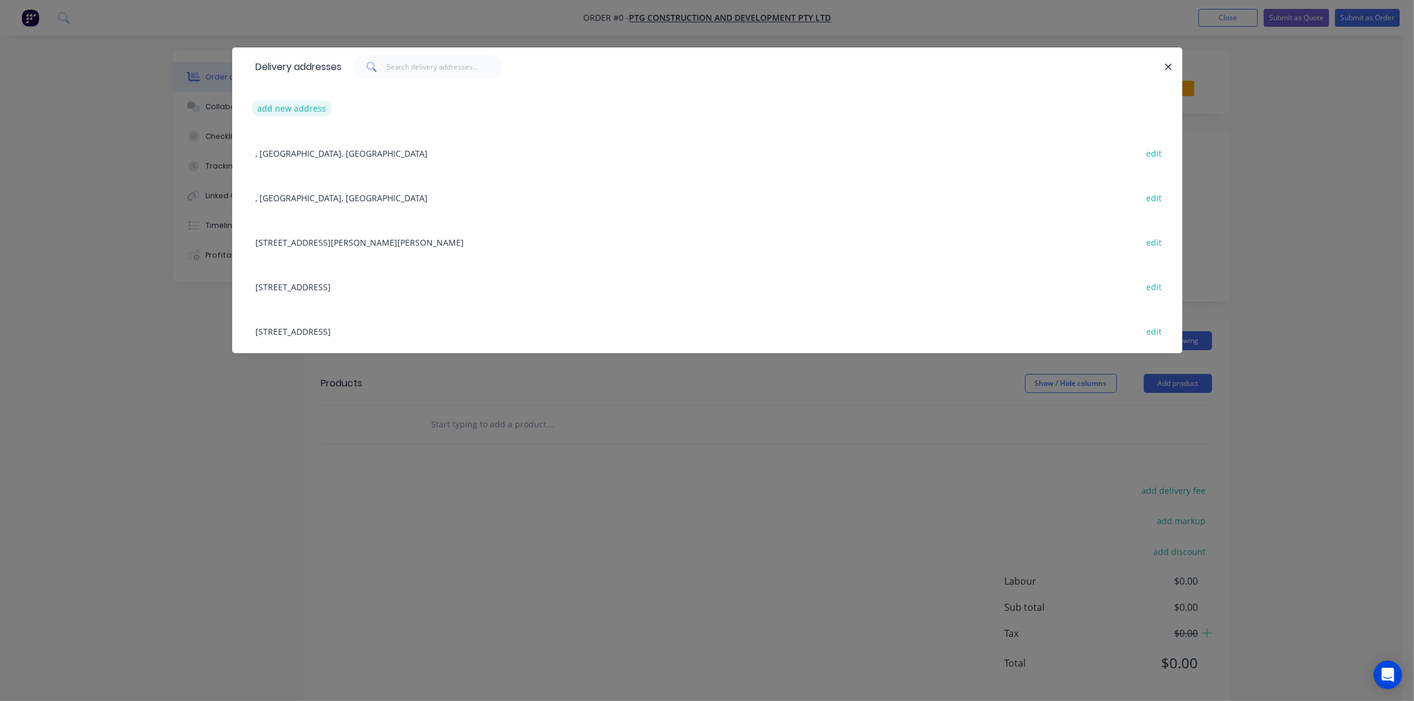
click at [317, 105] on button "add new address" at bounding box center [291, 108] width 81 height 16
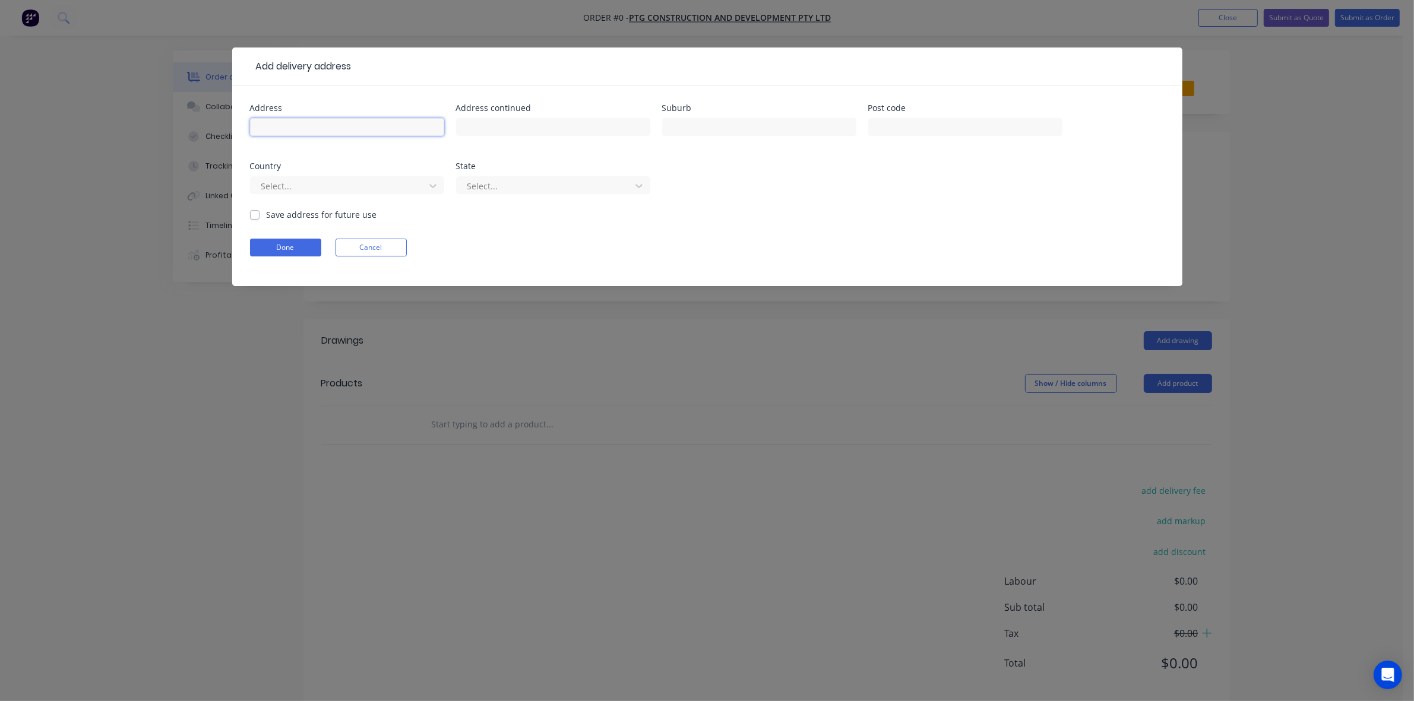
click at [282, 122] on input "text" at bounding box center [347, 127] width 194 height 18
paste input "672 Anketell Rd, Anketell WA 6167"
type input "672 Anketell Rd, Anketell WA 6167"
click at [271, 246] on button "Done" at bounding box center [285, 248] width 71 height 18
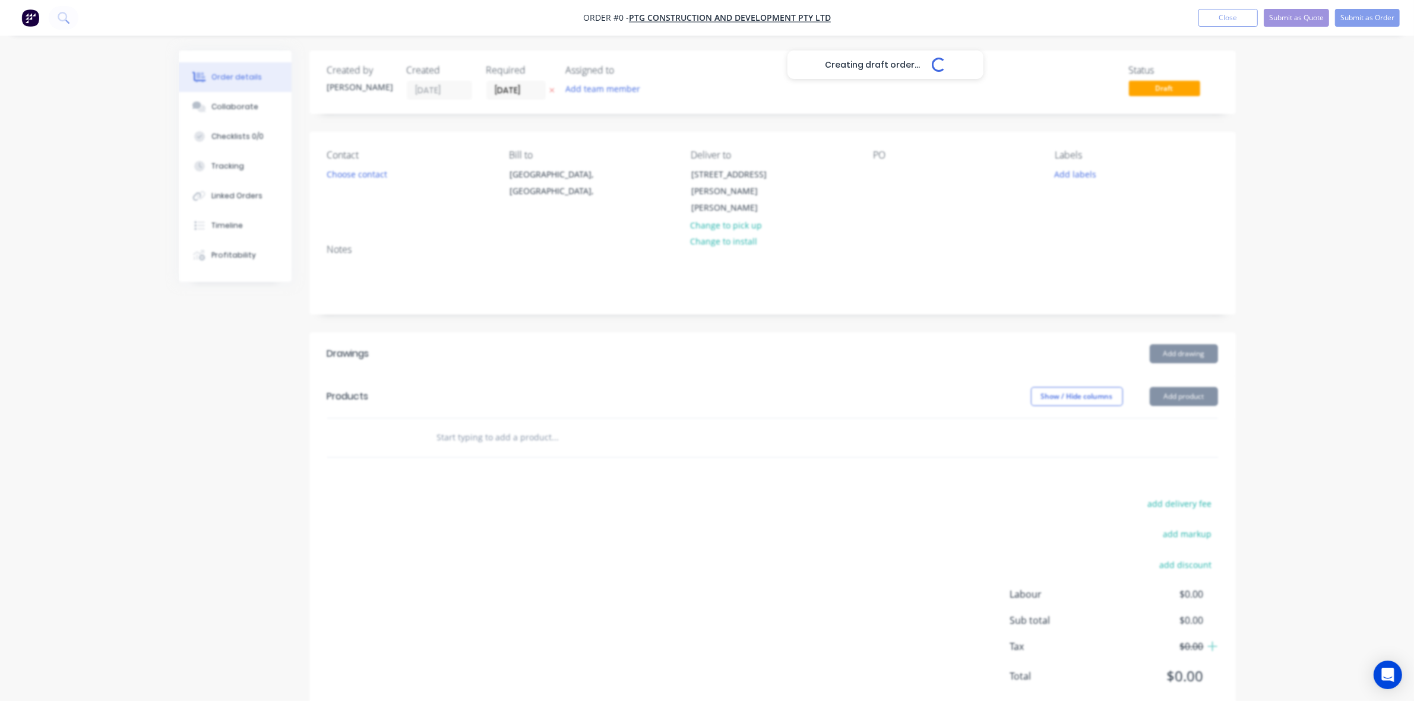
click at [567, 313] on div "Creating draft order... Loading..." at bounding box center [886, 400] width 1414 height 701
click at [331, 175] on button "Choose contact" at bounding box center [356, 174] width 73 height 16
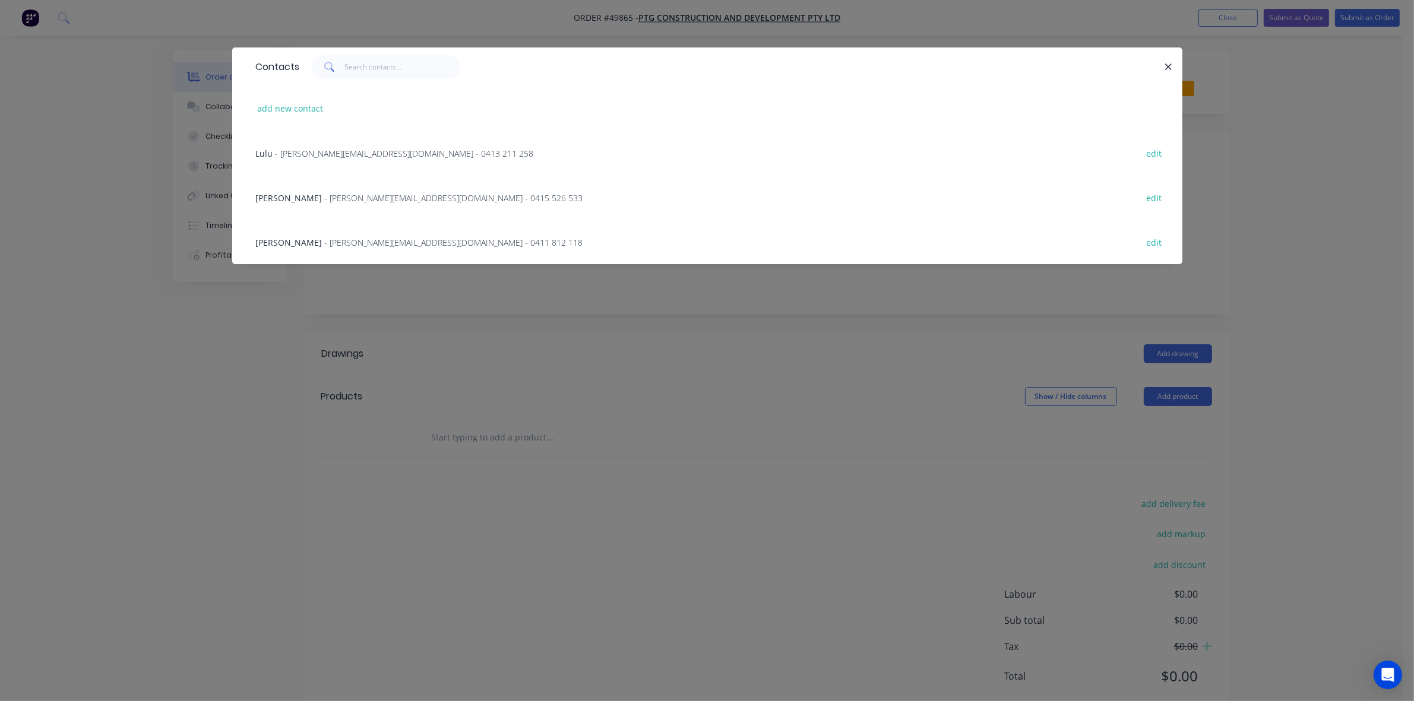
click at [309, 186] on div "Jason Wen - jasson@ptgconstruction.com.au - 0415 526 533 edit" at bounding box center [707, 197] width 914 height 45
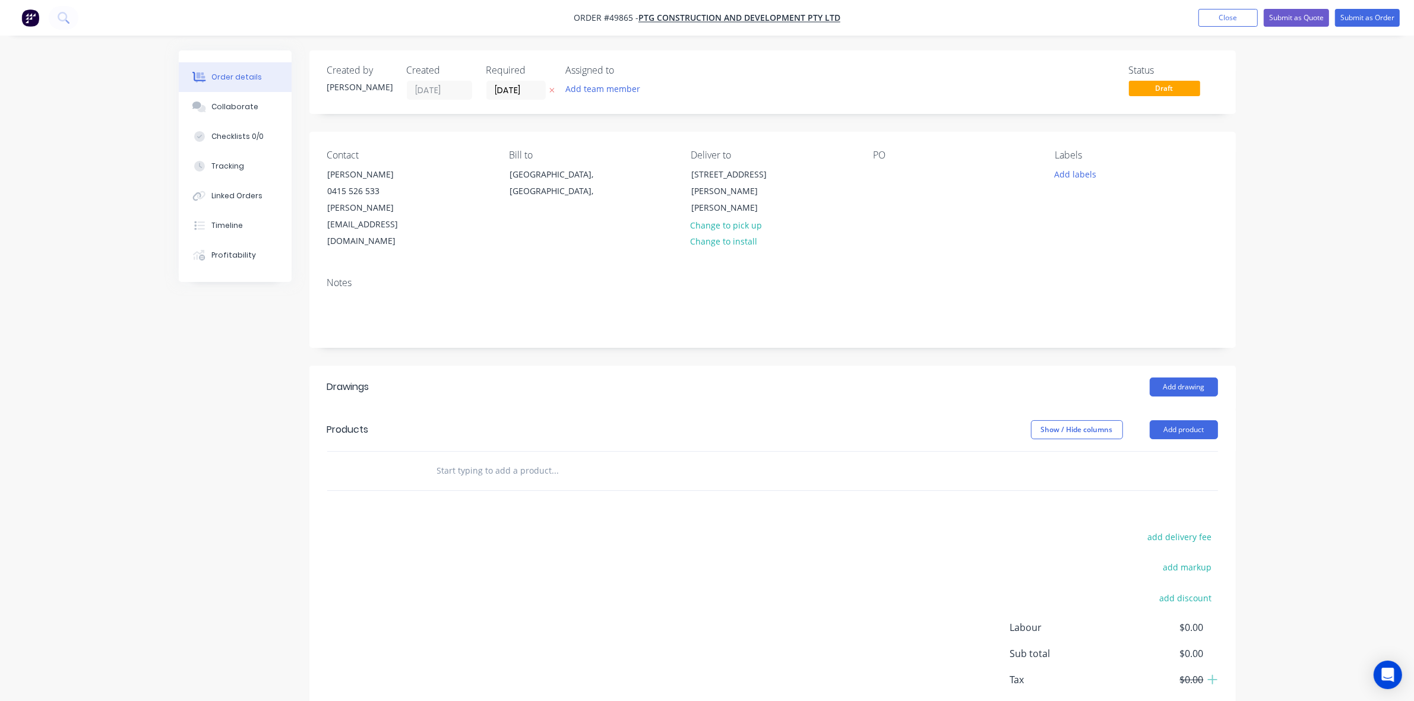
drag, startPoint x: 701, startPoint y: 305, endPoint x: 668, endPoint y: 24, distance: 282.8
click at [701, 302] on div "Notes" at bounding box center [772, 308] width 926 height 80
click at [1198, 420] on button "Add product" at bounding box center [1184, 429] width 68 height 19
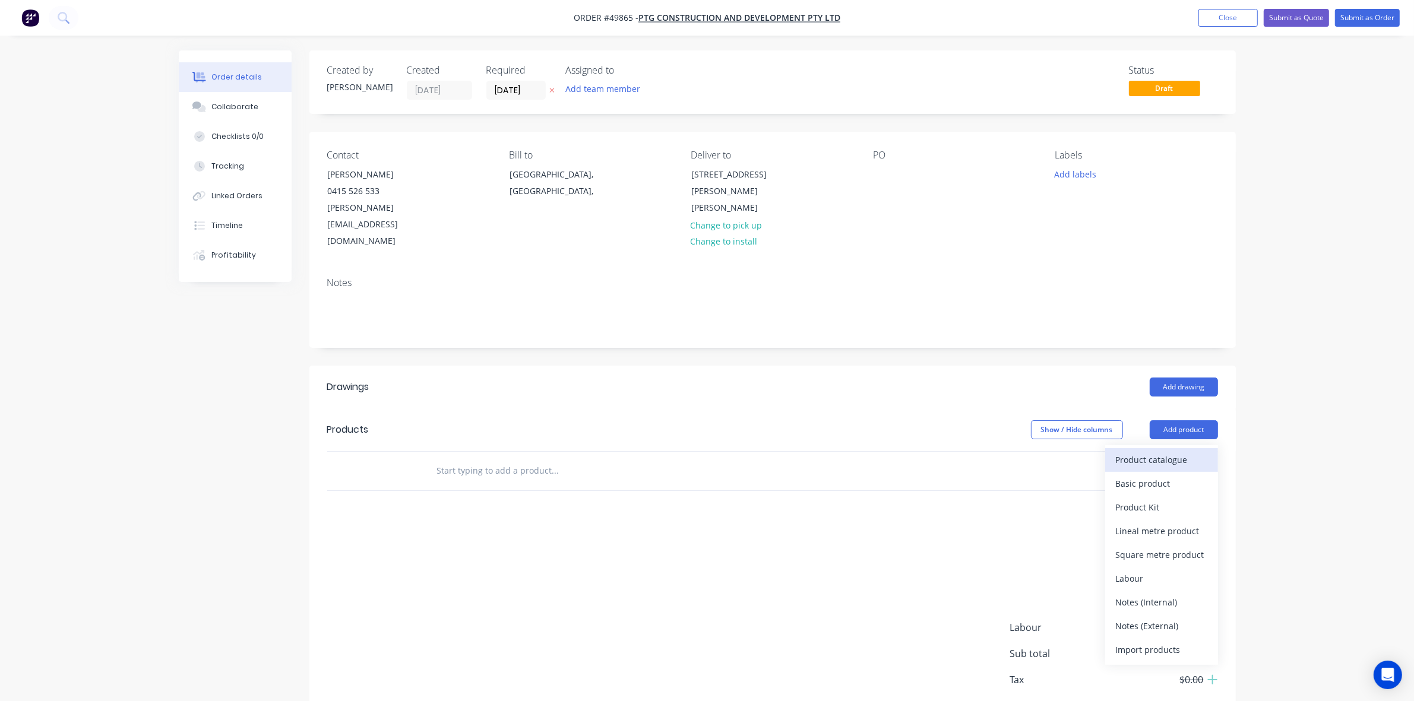
click at [1148, 448] on button "Product catalogue" at bounding box center [1161, 460] width 113 height 24
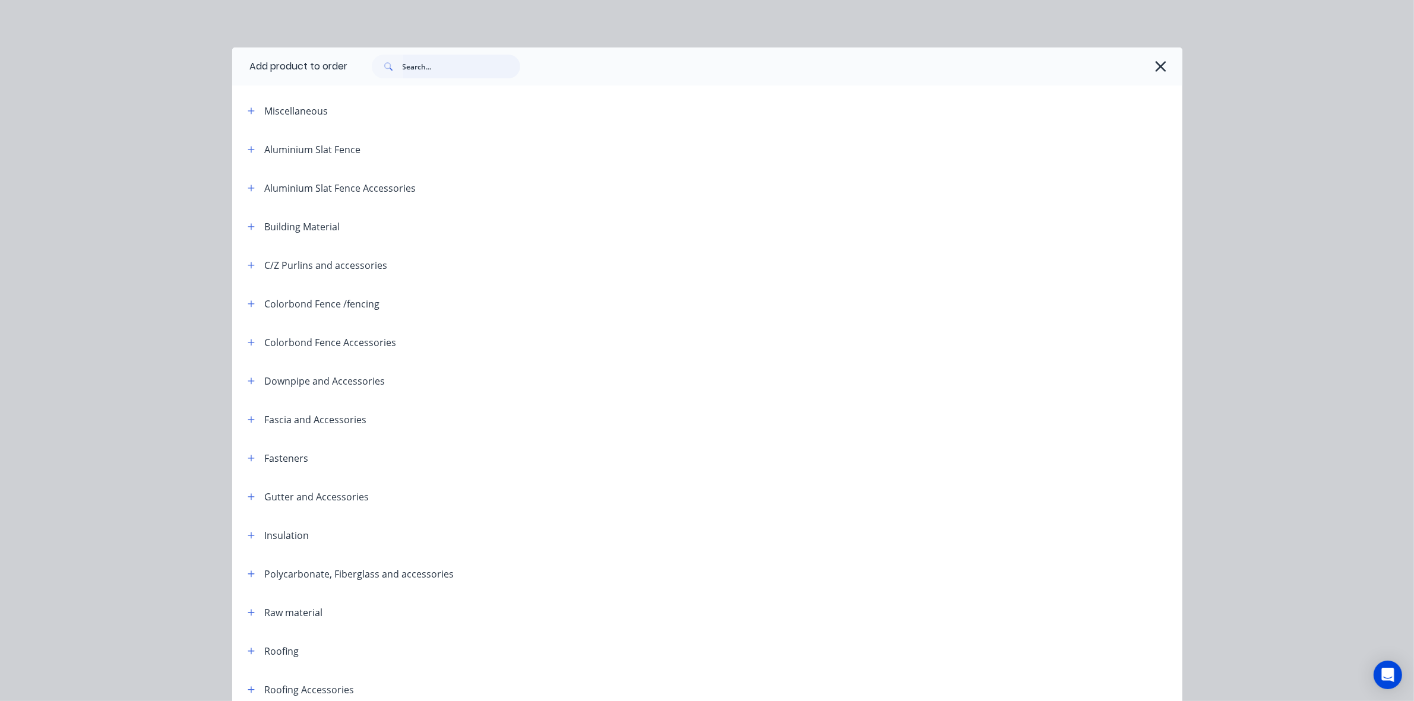
click at [403, 60] on input "text" at bounding box center [462, 67] width 118 height 24
type input "sheet"
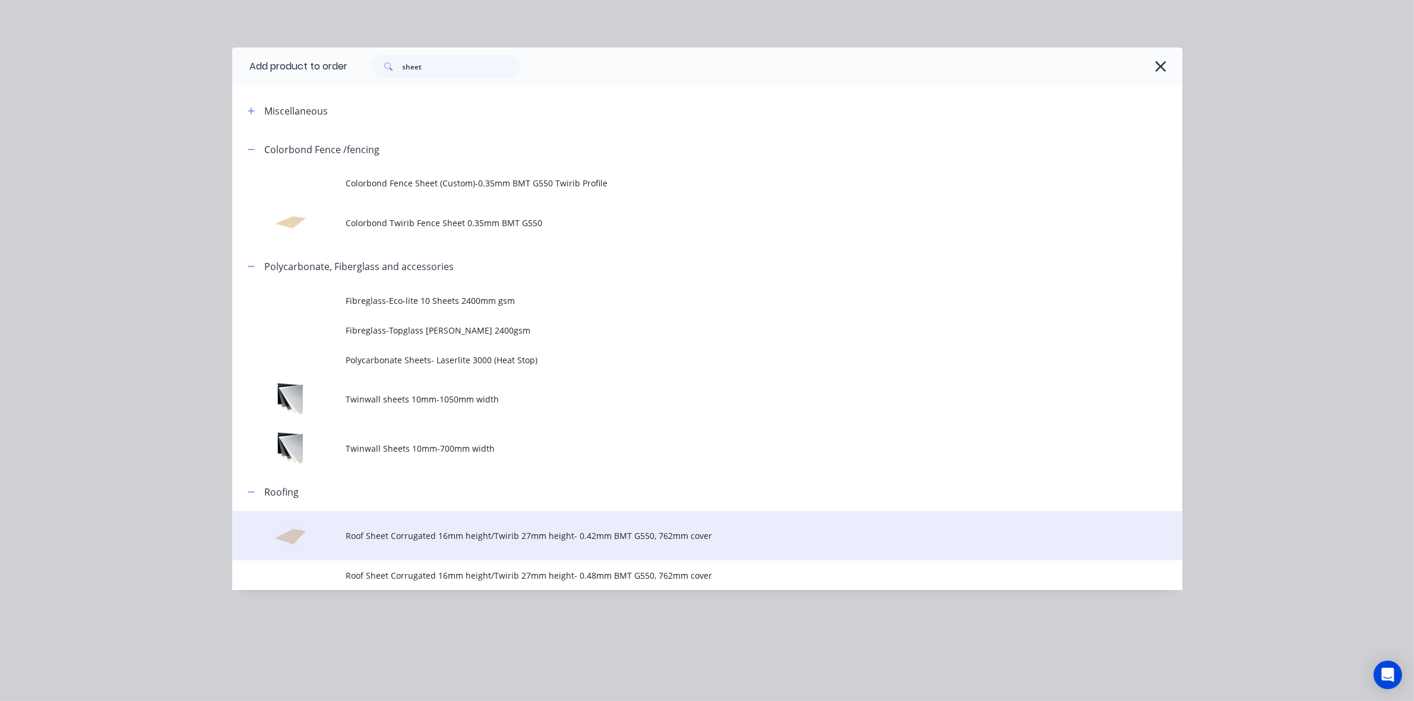
click at [471, 531] on span "Roof Sheet Corrugated 16mm height/Twirib 27mm height- 0.42mm BMT G550, 762mm co…" at bounding box center [680, 536] width 669 height 12
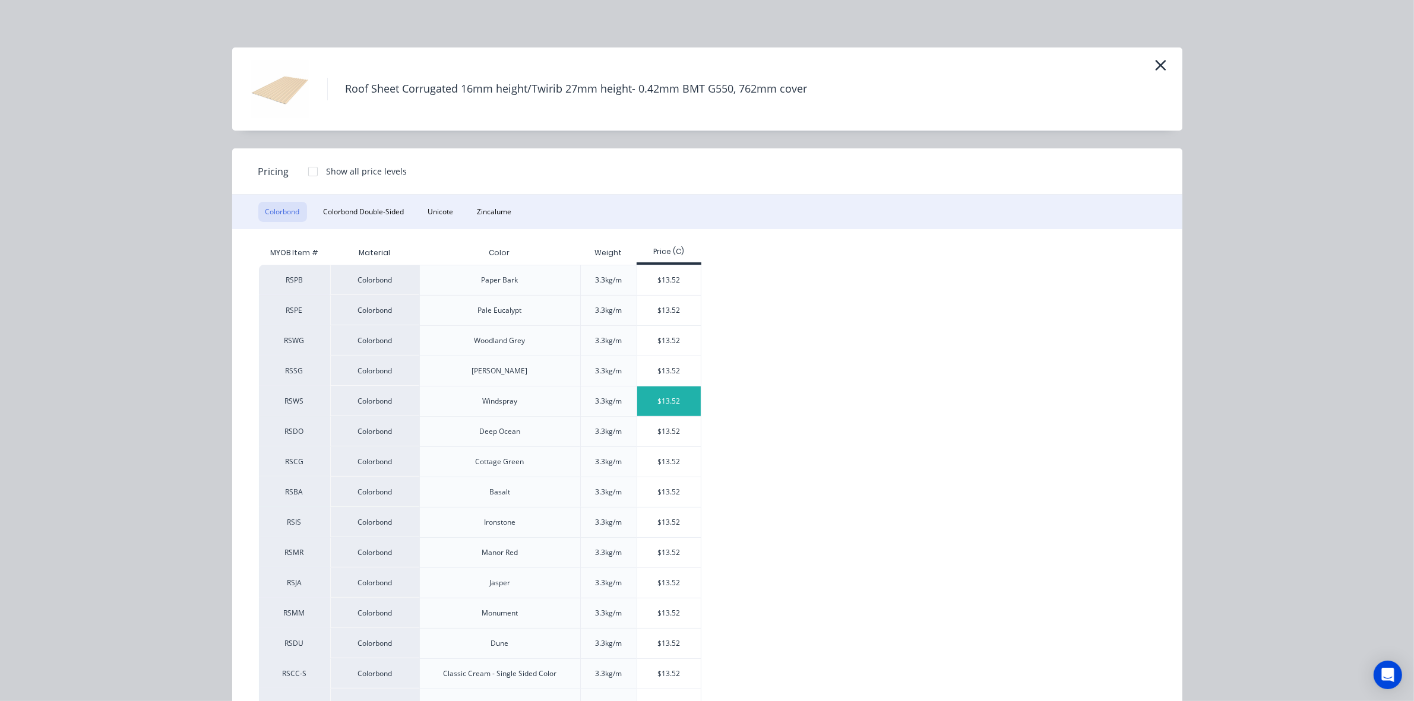
click at [668, 400] on div "$13.52" at bounding box center [669, 402] width 64 height 30
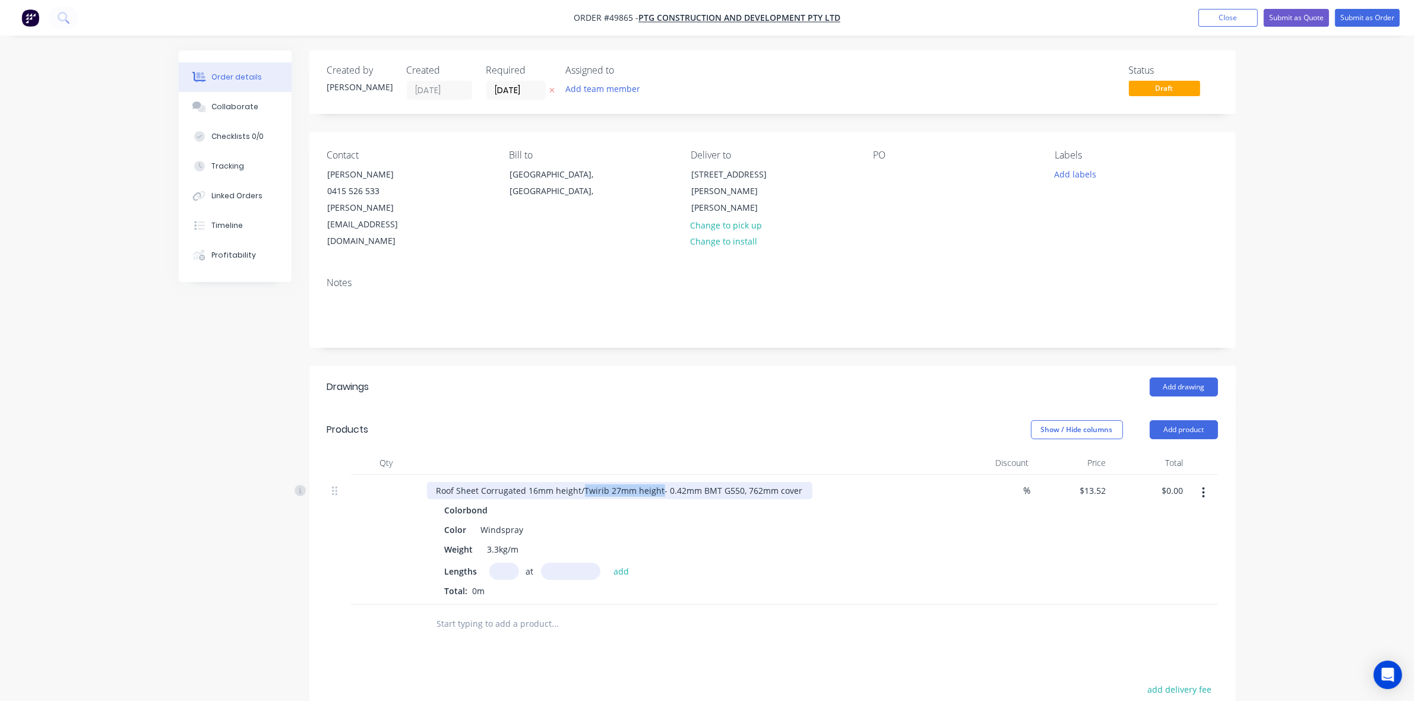
drag, startPoint x: 580, startPoint y: 456, endPoint x: 660, endPoint y: 451, distance: 79.7
click at [660, 482] on div "Roof Sheet Corrugated 16mm height/Twirib 27mm height- 0.42mm BMT G550, 762mm co…" at bounding box center [619, 490] width 385 height 17
click at [482, 563] on div "Lengths at add" at bounding box center [689, 571] width 489 height 17
click at [509, 563] on input "text" at bounding box center [504, 571] width 30 height 17
type input "4"
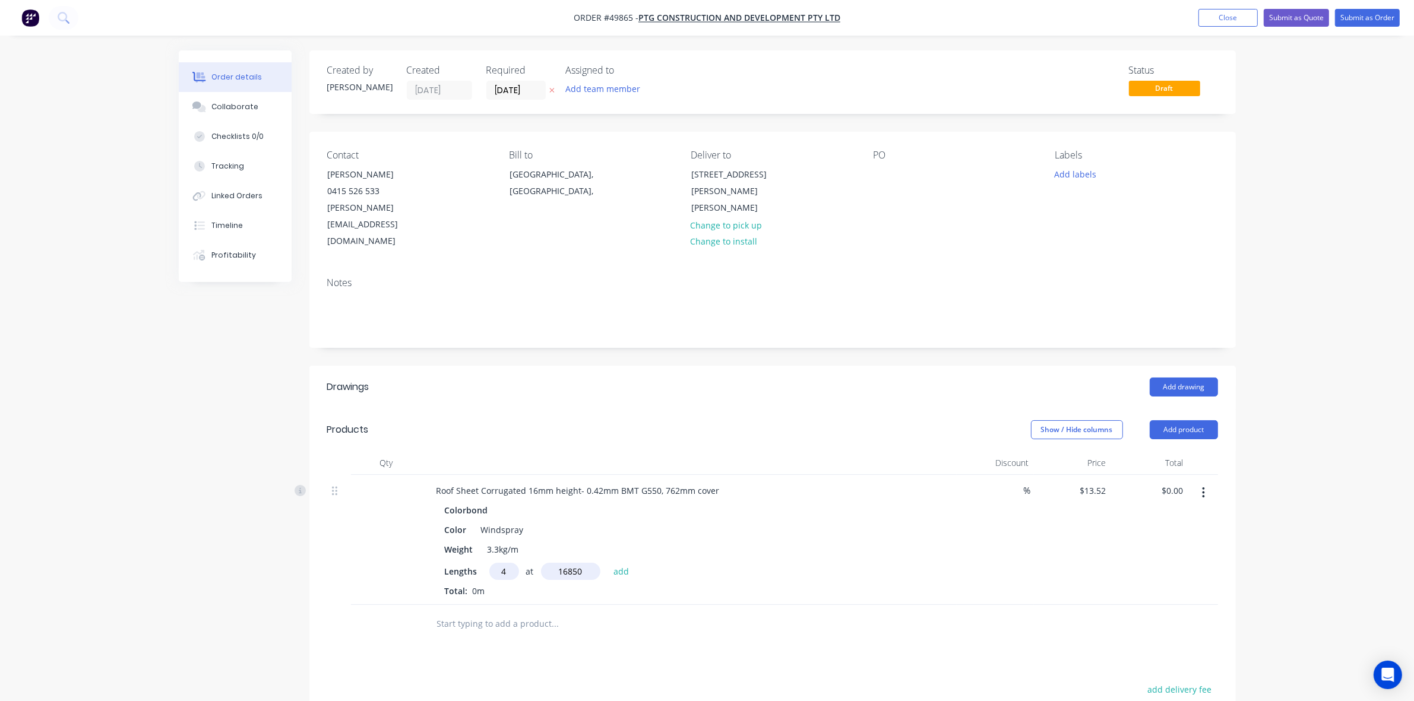
type input "16850"
click at [607, 563] on button "add" at bounding box center [621, 571] width 28 height 16
type input "$911.25"
type input "7"
type input "17450"
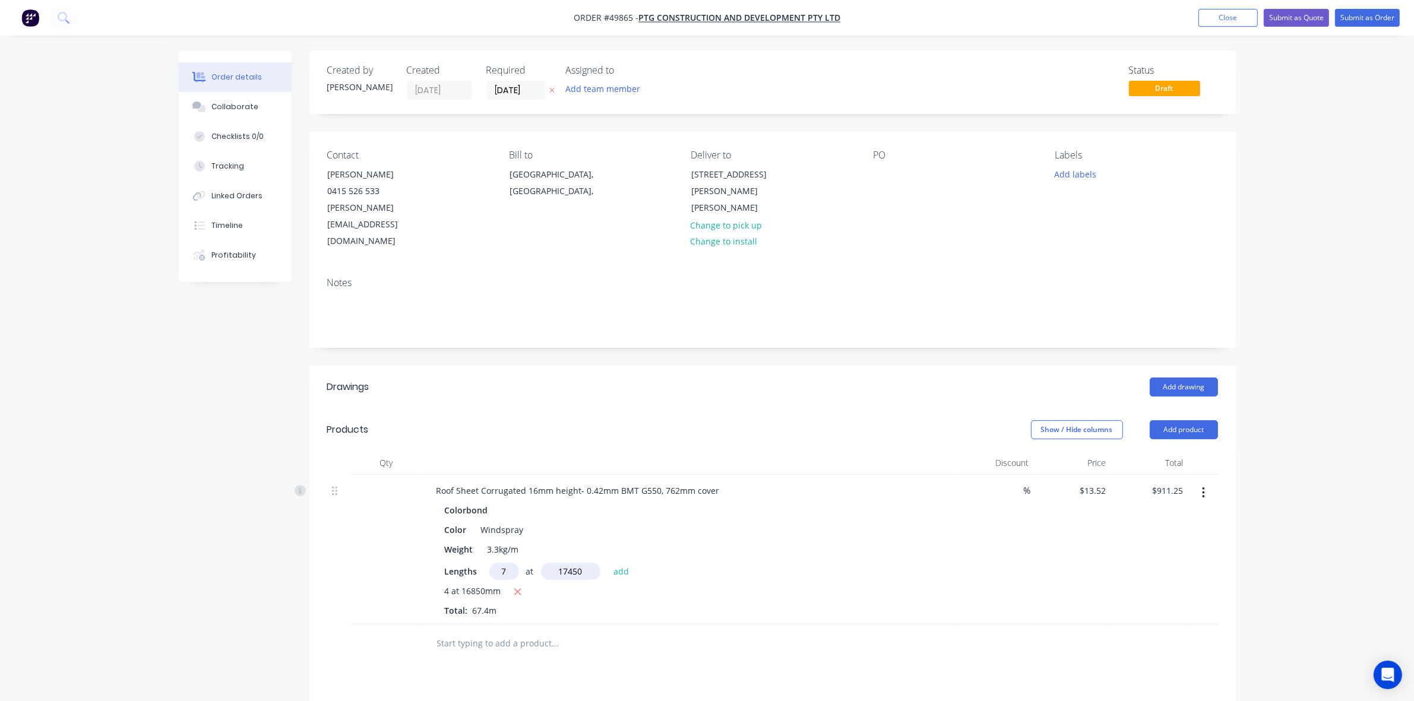
click at [607, 563] on button "add" at bounding box center [621, 571] width 28 height 16
type input "$2,562.72"
type input "1"
type input "7"
type input "1600"
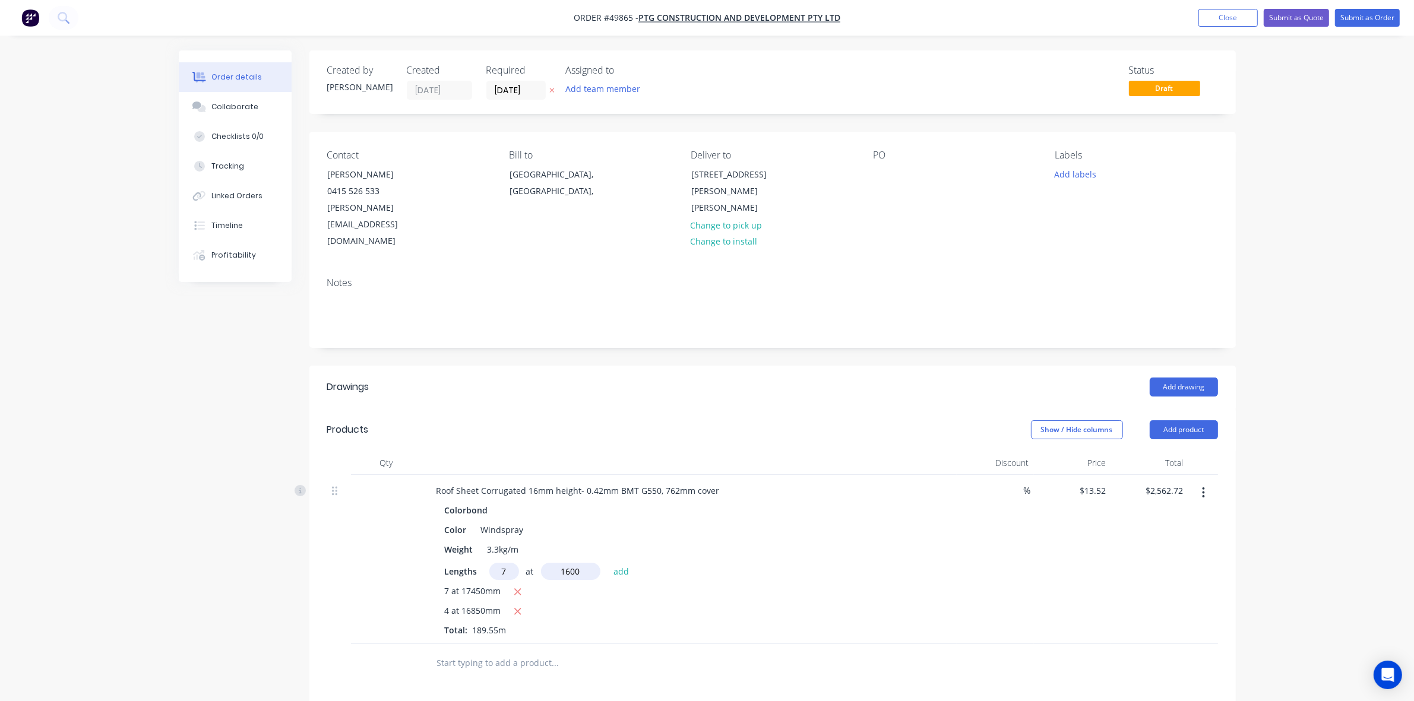
click at [607, 563] on button "add" at bounding box center [621, 571] width 28 height 16
type input "$2,714.14"
type input "18"
type input "1300"
click at [607, 563] on button "add" at bounding box center [621, 571] width 28 height 16
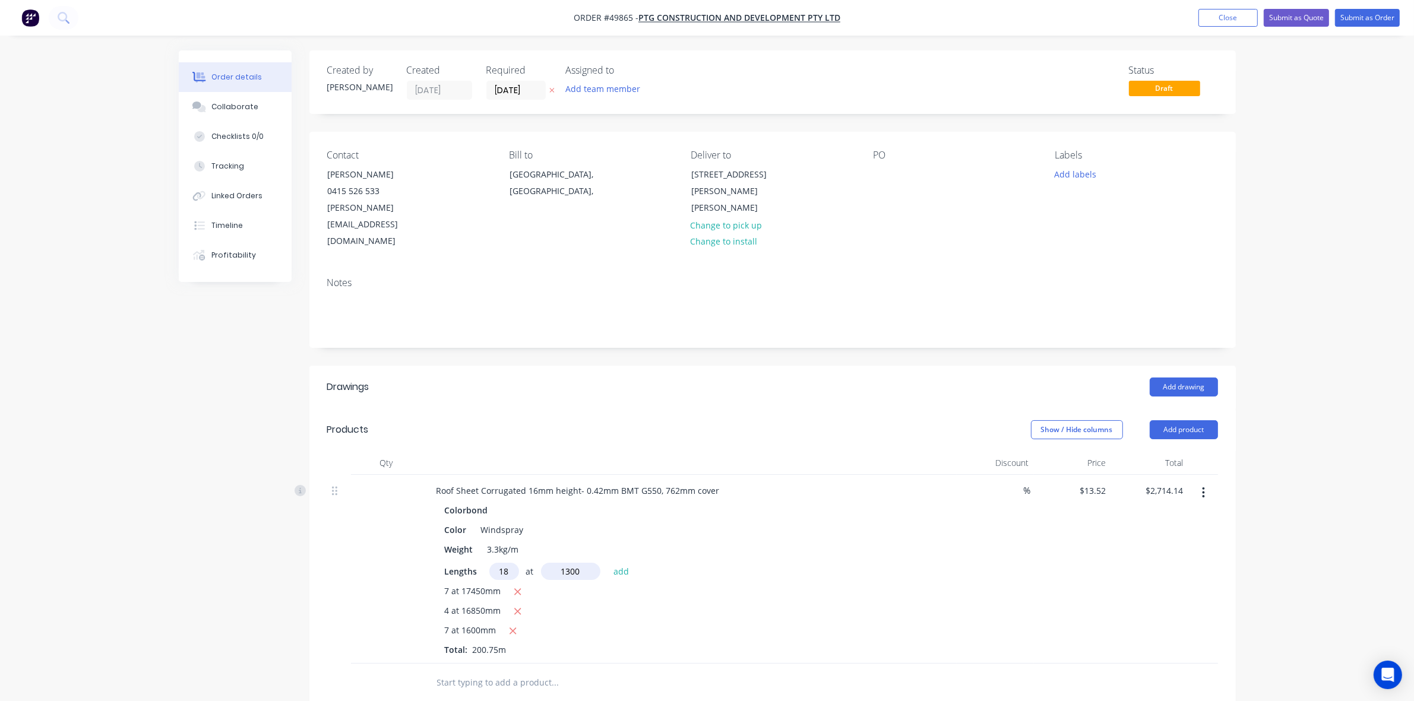
type input "$3,030.51"
type input "23"
type input "1900"
click at [607, 563] on button "add" at bounding box center [621, 571] width 28 height 16
type input "$3,621.33"
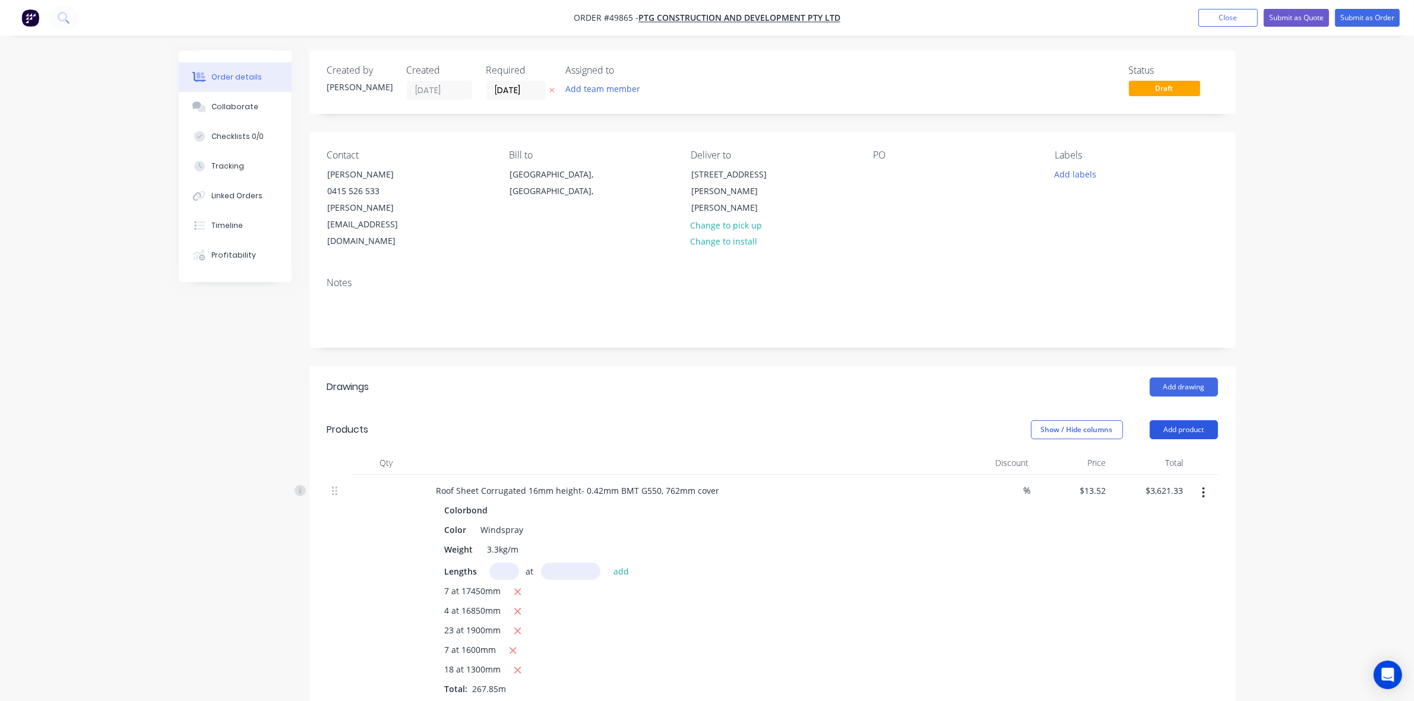
click at [1189, 420] on button "Add product" at bounding box center [1184, 429] width 68 height 19
click at [1170, 451] on div "Product catalogue" at bounding box center [1161, 459] width 91 height 17
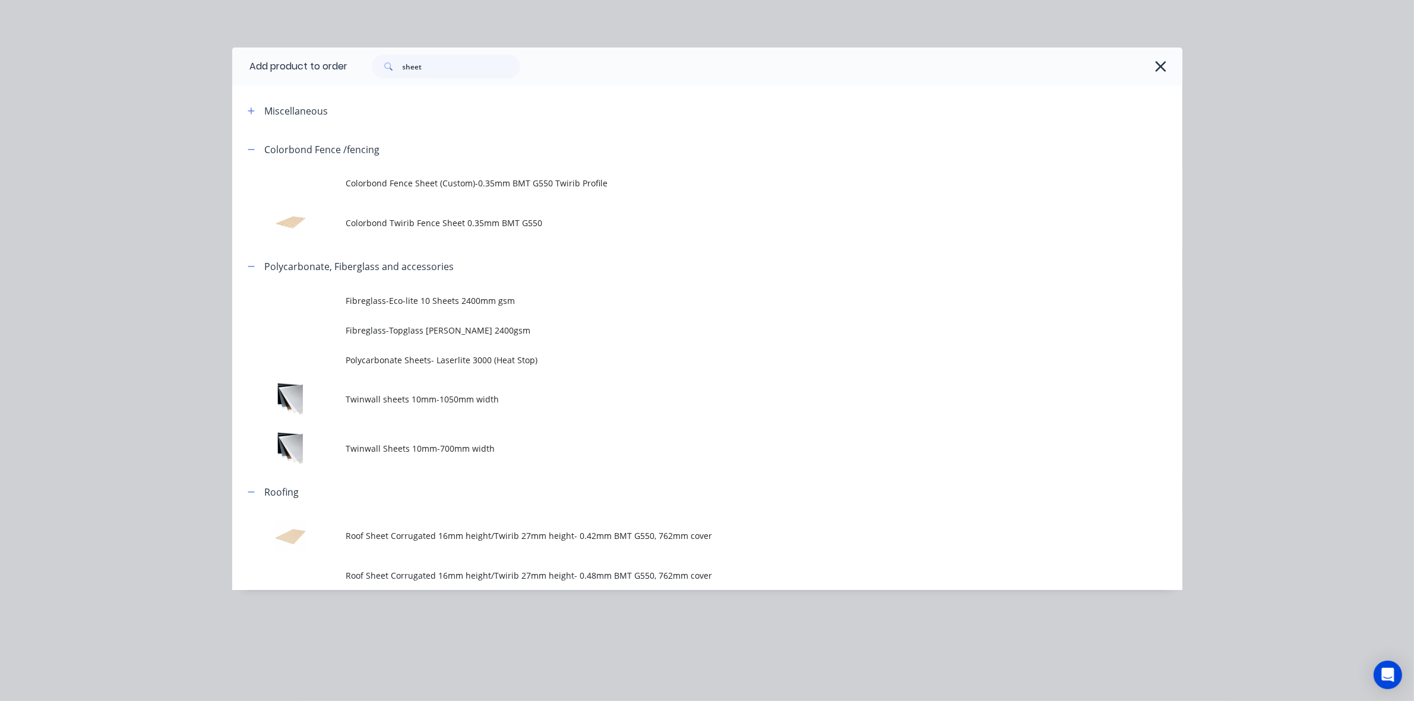
click at [1147, 64] on div "sheet" at bounding box center [759, 67] width 822 height 24
click at [1162, 64] on icon "button" at bounding box center [1161, 66] width 11 height 11
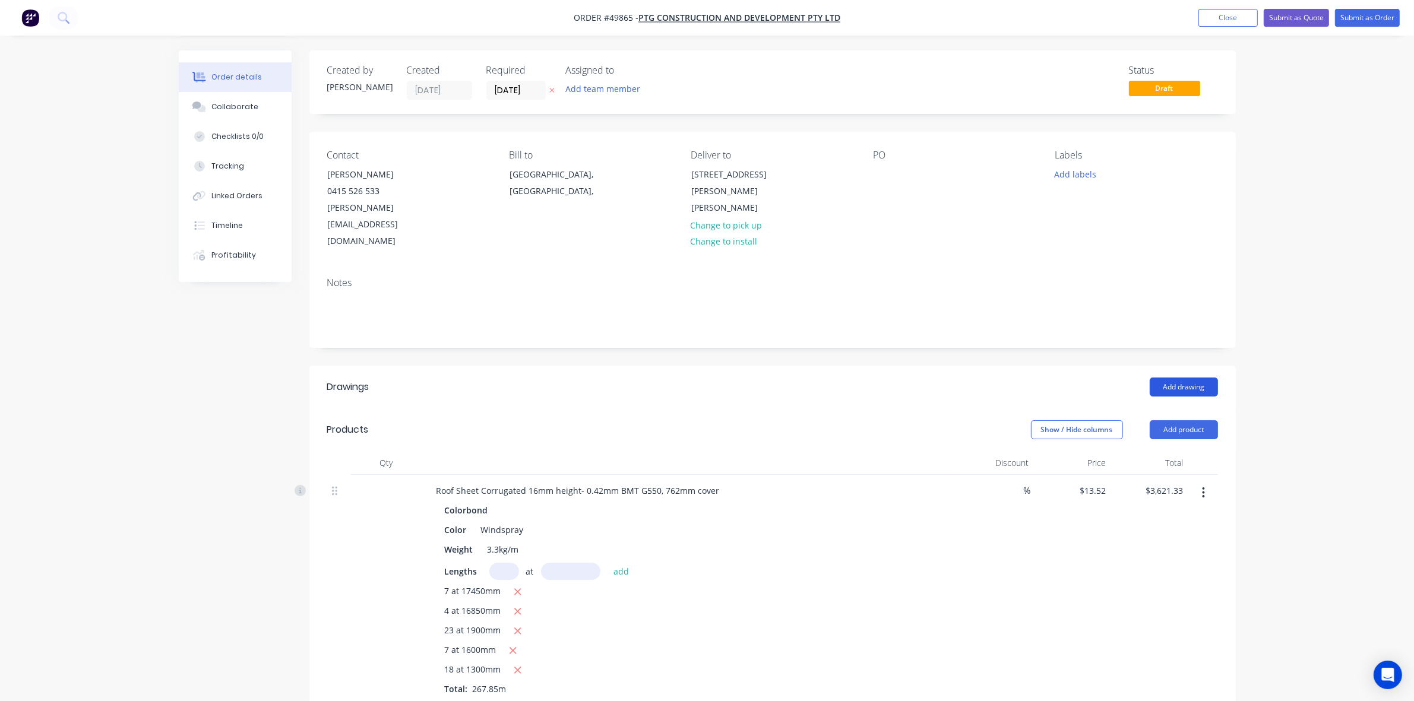
click at [1202, 378] on button "Add drawing" at bounding box center [1184, 387] width 68 height 19
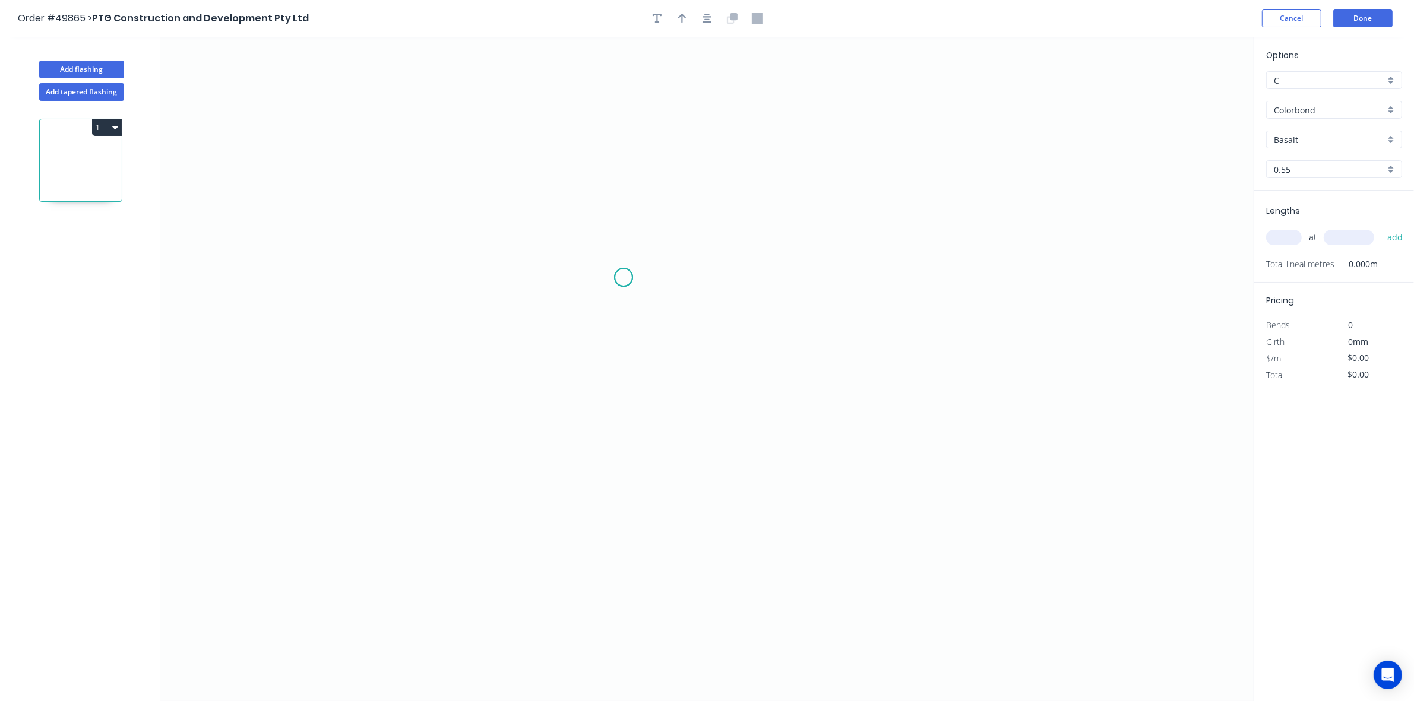
click at [624, 278] on icon "0" at bounding box center [706, 369] width 1093 height 664
click at [552, 266] on icon "0" at bounding box center [706, 369] width 1093 height 664
click at [563, 518] on icon "0 ?" at bounding box center [706, 369] width 1093 height 664
click at [954, 535] on icon "0 ? ? ? º" at bounding box center [706, 369] width 1093 height 664
click at [989, 559] on icon "0 ? ? ? ? º" at bounding box center [706, 369] width 1093 height 664
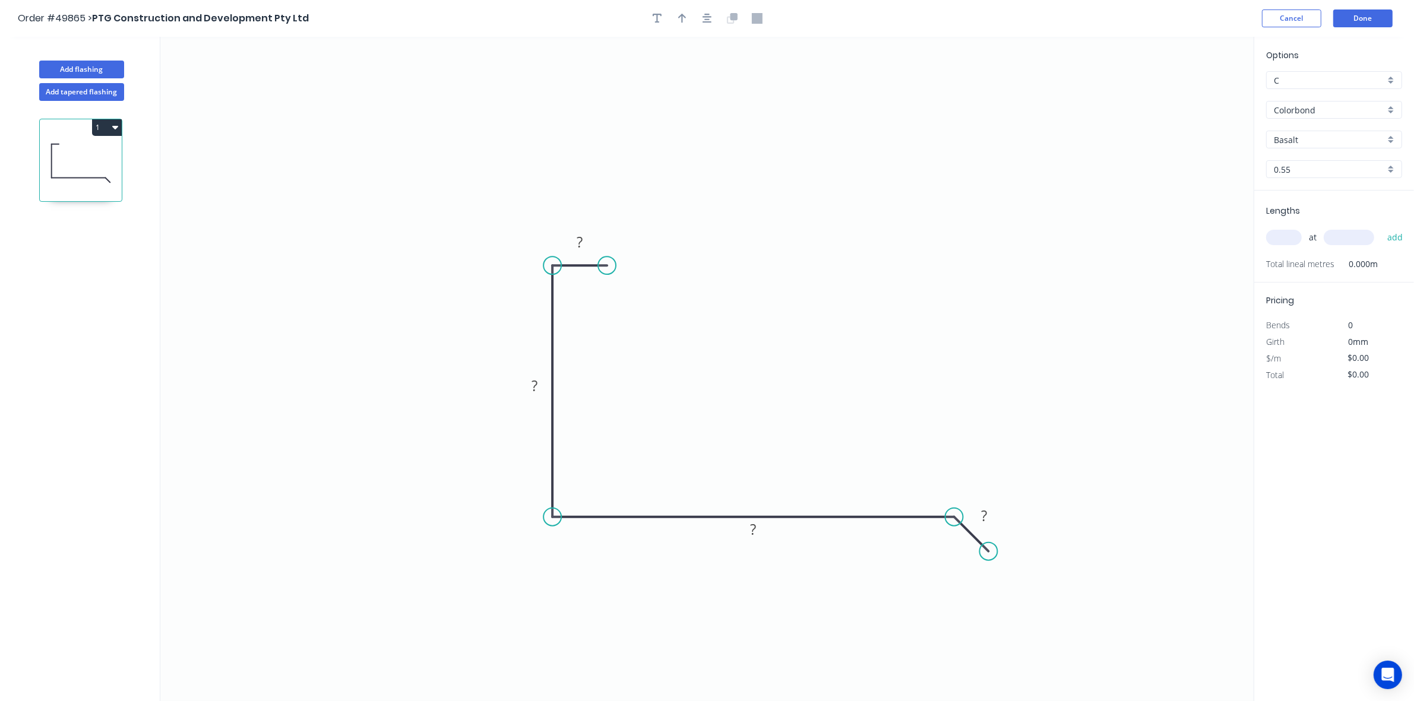
drag, startPoint x: 625, startPoint y: 276, endPoint x: 609, endPoint y: 264, distance: 20.0
click at [609, 264] on circle at bounding box center [607, 266] width 18 height 18
click at [590, 233] on rect at bounding box center [580, 242] width 39 height 24
click at [586, 242] on rect at bounding box center [581, 243] width 24 height 17
click at [923, 534] on icon "0 10 200 235 20" at bounding box center [706, 369] width 1093 height 664
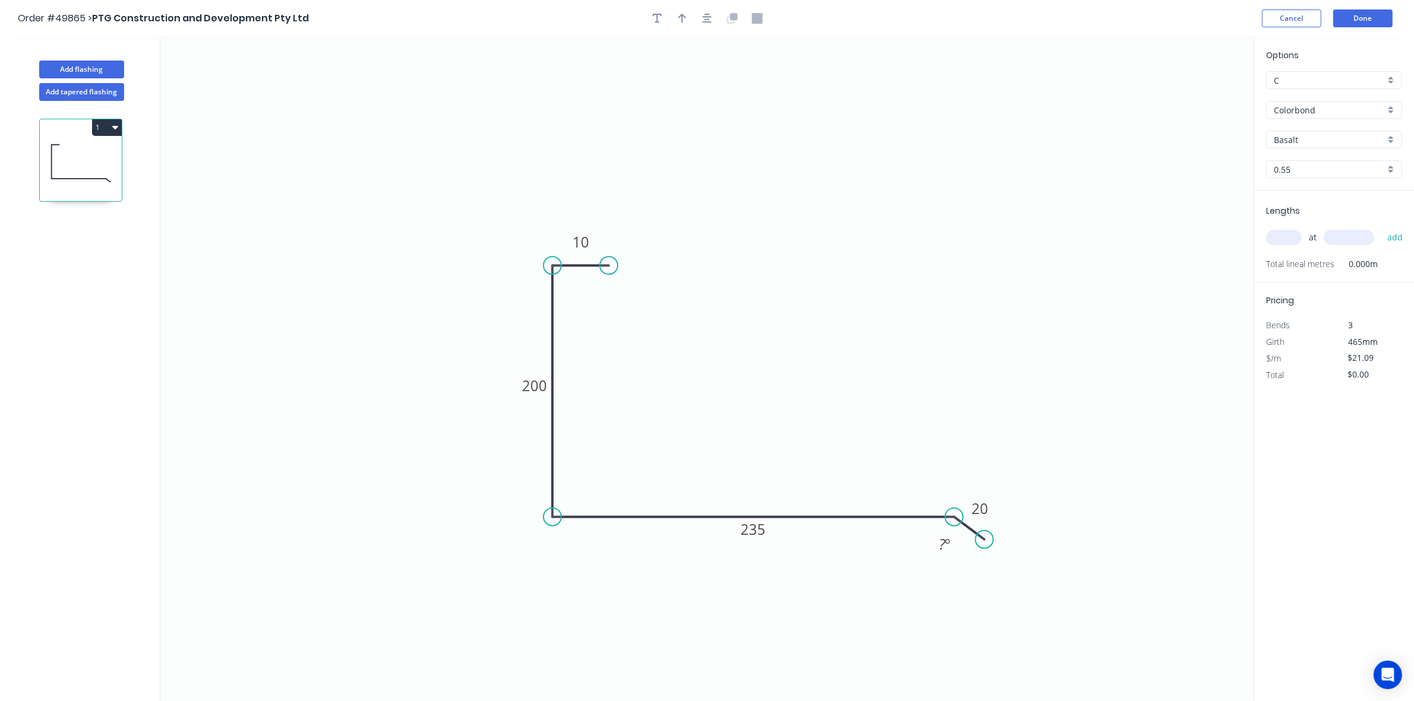
drag, startPoint x: 990, startPoint y: 556, endPoint x: 985, endPoint y: 540, distance: 16.3
click at [985, 540] on circle at bounding box center [985, 540] width 18 height 18
click at [941, 547] on tspan "?" at bounding box center [942, 544] width 7 height 20
click at [866, 582] on icon "0 10 200 235 20 165 º" at bounding box center [706, 369] width 1093 height 664
click at [101, 65] on button "Add flashing" at bounding box center [81, 70] width 85 height 18
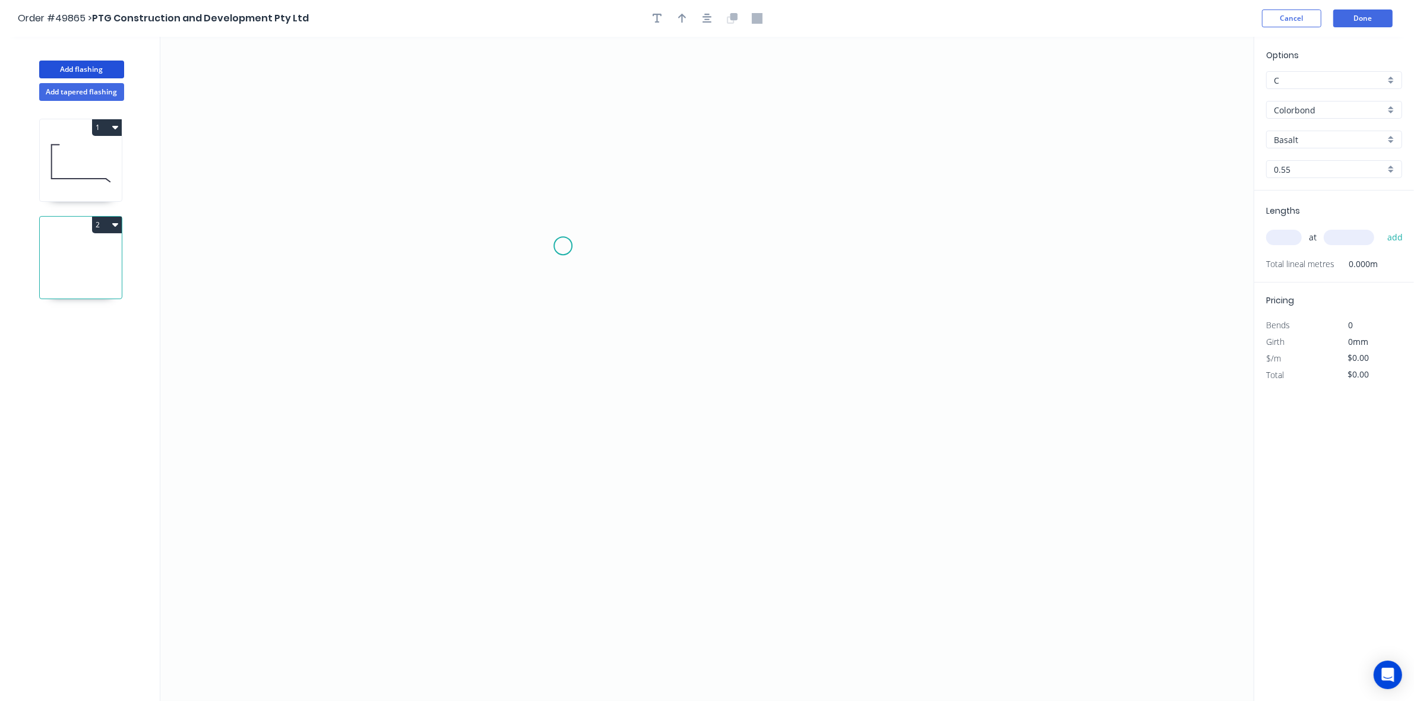
click at [553, 249] on icon "0" at bounding box center [706, 369] width 1093 height 664
click at [554, 458] on icon "0" at bounding box center [706, 369] width 1093 height 664
click at [947, 444] on icon "0 ?" at bounding box center [706, 369] width 1093 height 664
click at [1001, 487] on icon "0 ? ?" at bounding box center [706, 369] width 1093 height 664
click at [1001, 487] on circle at bounding box center [1001, 486] width 18 height 18
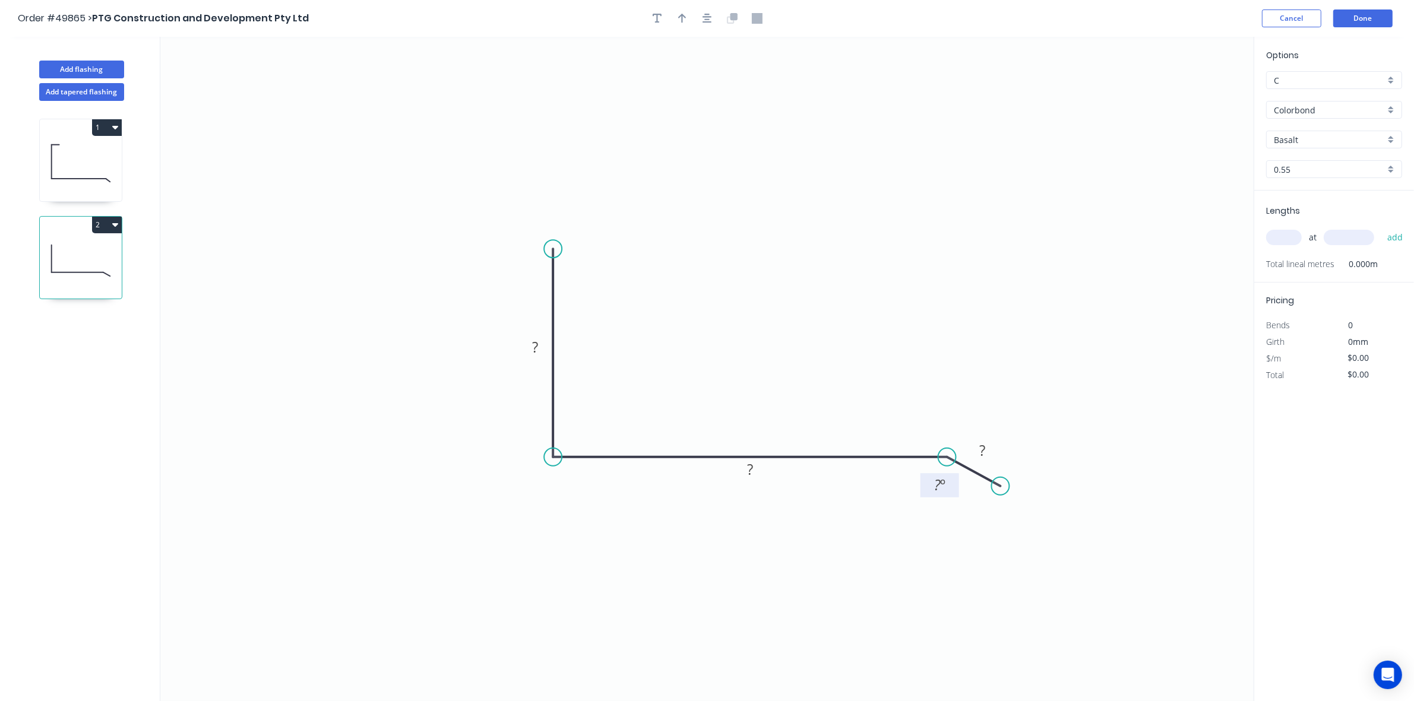
click at [937, 488] on tspan "?" at bounding box center [937, 485] width 7 height 20
click at [1034, 524] on icon "0 ? ? ? 125 º" at bounding box center [706, 369] width 1093 height 664
click at [937, 481] on tspan "125" at bounding box center [936, 485] width 23 height 20
click at [949, 541] on icon "0 ? ? ? 125 º" at bounding box center [706, 369] width 1093 height 664
click at [944, 490] on tspan "125" at bounding box center [936, 485] width 23 height 20
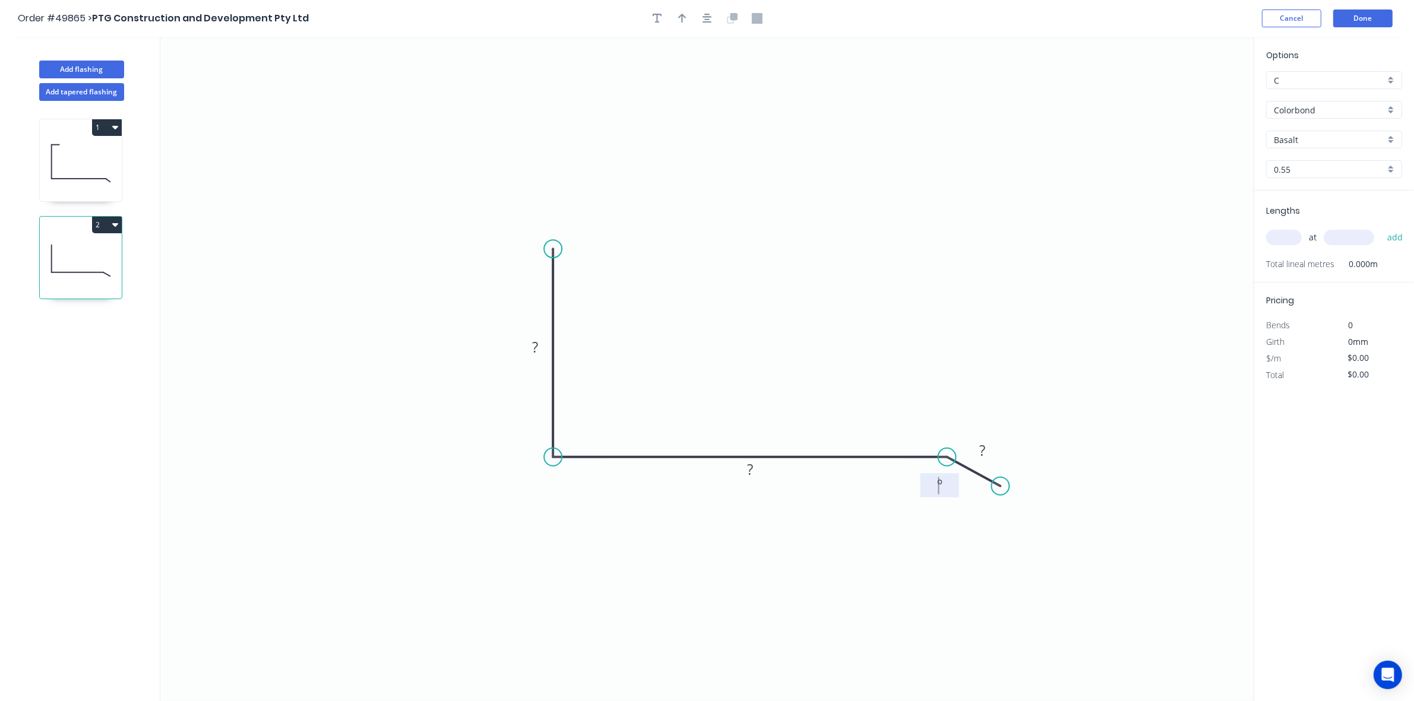
click at [92, 167] on icon at bounding box center [81, 163] width 82 height 76
type input "$21.09"
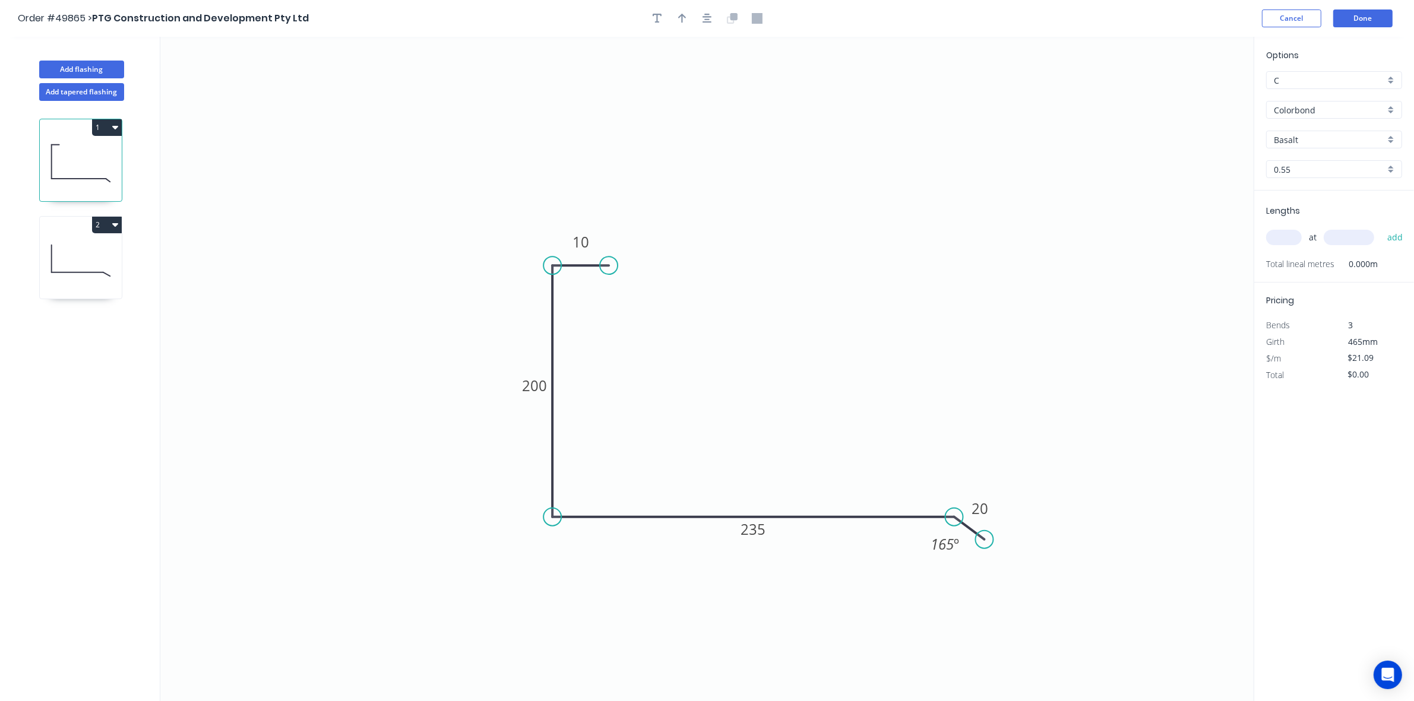
click at [1292, 239] on input "text" at bounding box center [1284, 237] width 36 height 15
click at [1329, 145] on div "Basalt" at bounding box center [1334, 140] width 136 height 18
click at [1325, 245] on div "Windspray" at bounding box center [1334, 243] width 135 height 21
type input "Windspray"
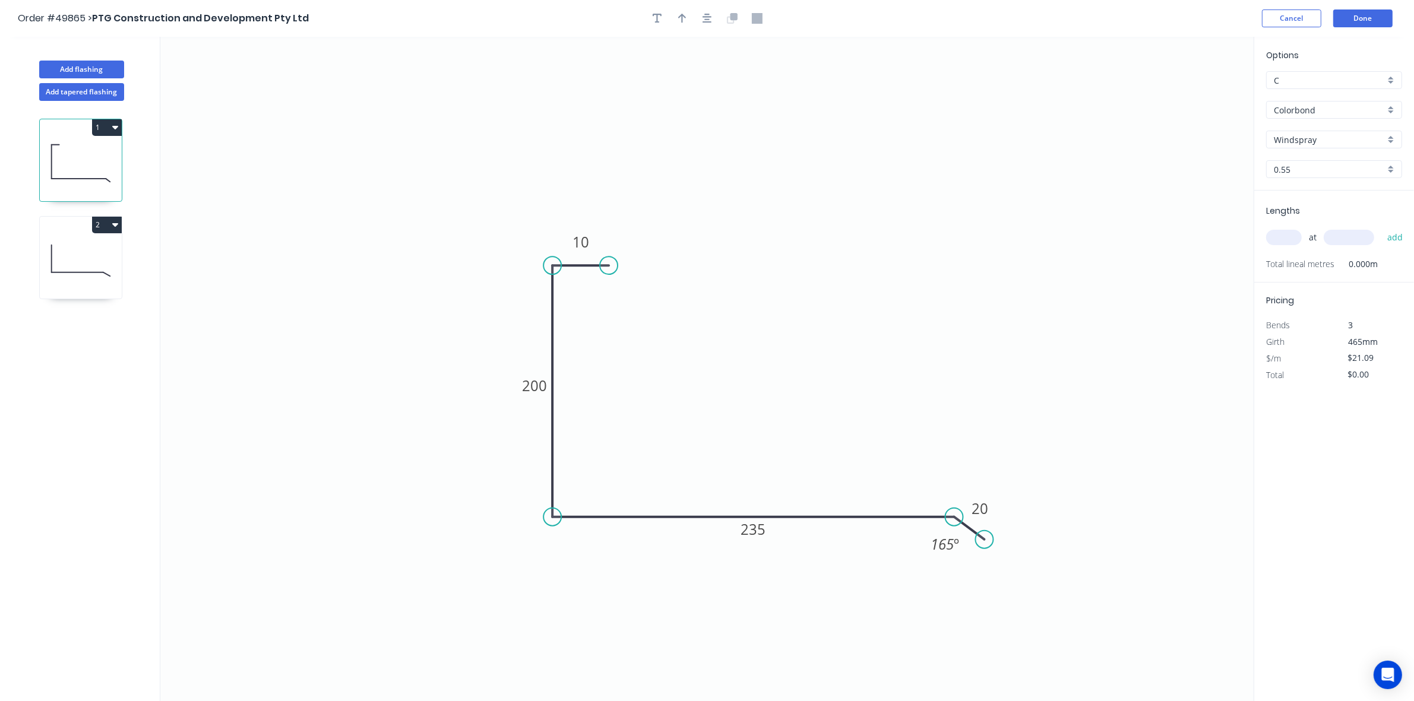
click at [1266, 233] on div "Lengths at add Total lineal metres 0.000m" at bounding box center [1334, 237] width 160 height 92
click at [1284, 235] on input "text" at bounding box center [1284, 237] width 36 height 15
type input "2"
type input "5000"
click at [1381, 227] on button "add" at bounding box center [1395, 237] width 28 height 20
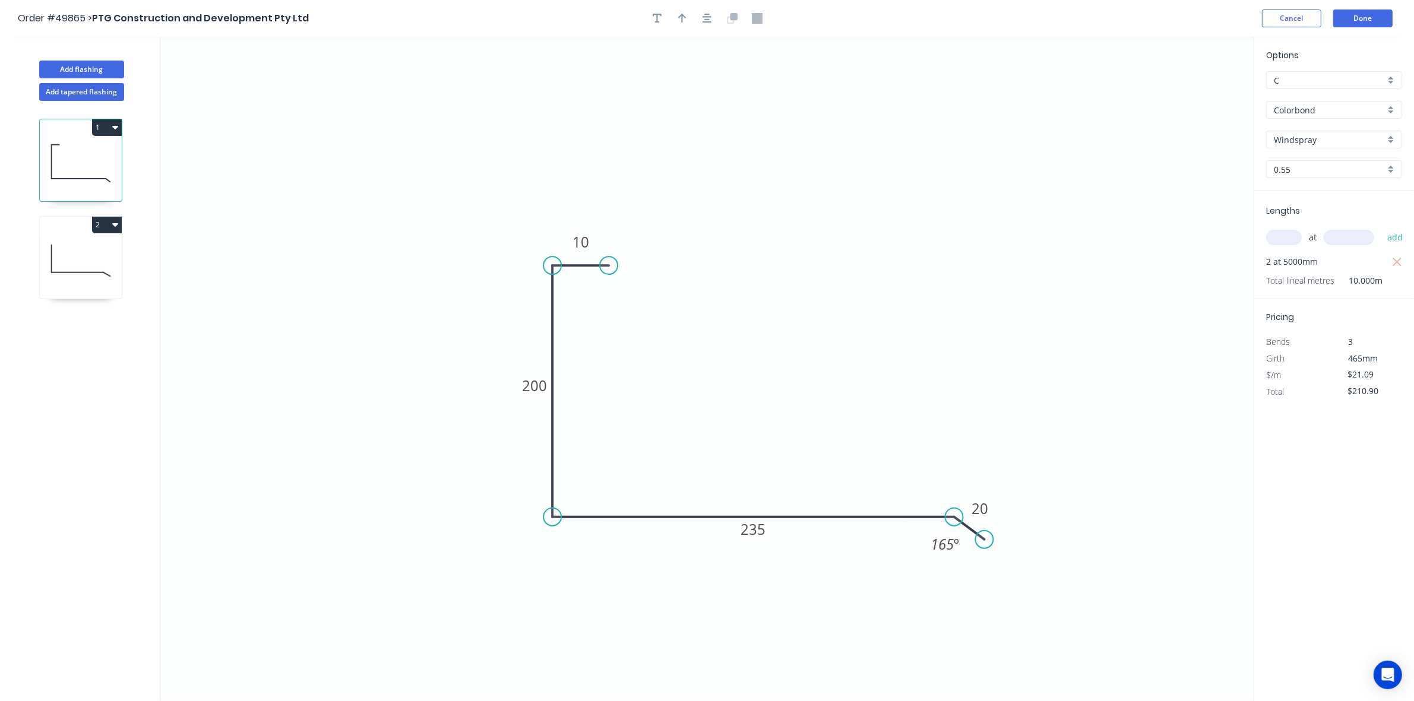
drag, startPoint x: 1405, startPoint y: 262, endPoint x: 1302, endPoint y: 241, distance: 104.9
click at [1404, 262] on div "Lengths at add 2 at 5000mm Total lineal metres 10.000m" at bounding box center [1334, 245] width 160 height 109
click at [1398, 260] on icon "button" at bounding box center [1396, 262] width 9 height 9
type input "$0.00"
click at [1310, 242] on span "at" at bounding box center [1313, 237] width 8 height 17
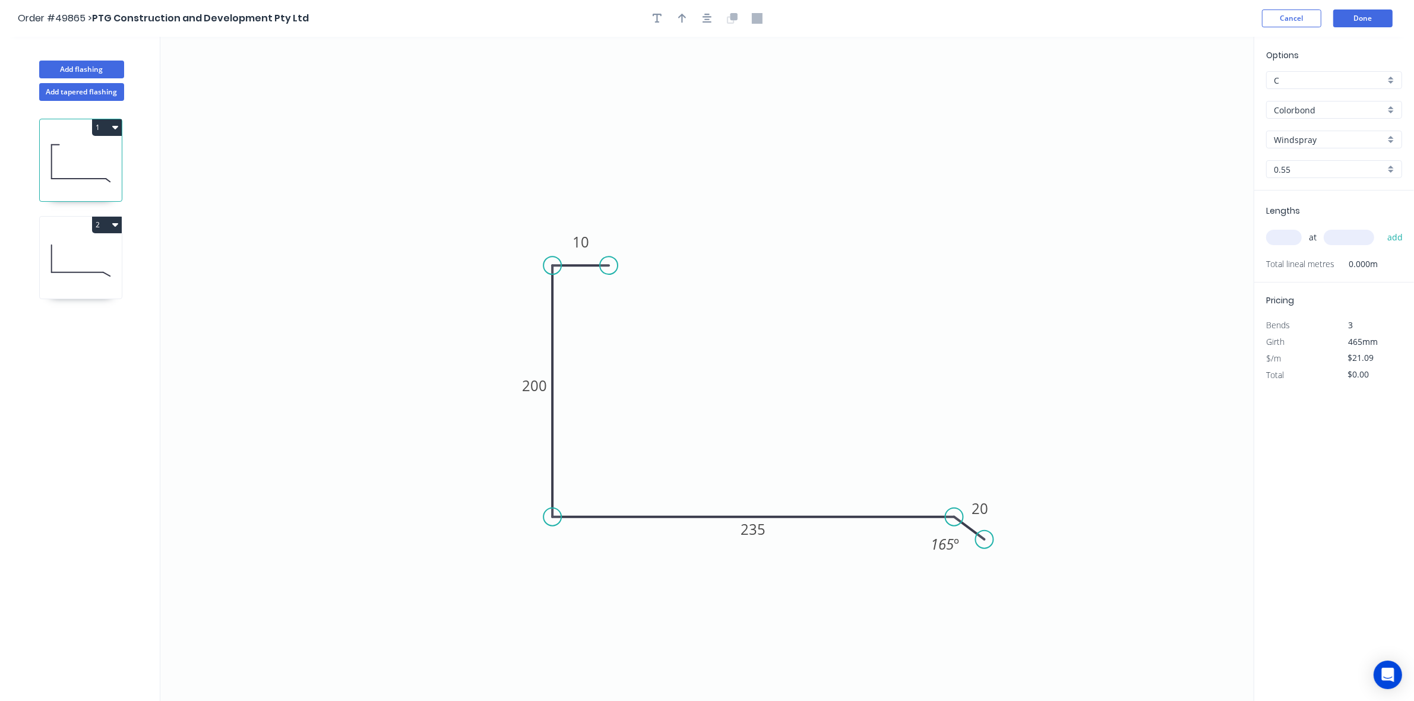
click at [1295, 238] on input "text" at bounding box center [1284, 237] width 36 height 15
type input "2"
type input "5050"
click at [1381, 227] on button "add" at bounding box center [1395, 237] width 28 height 20
type input "$213.01"
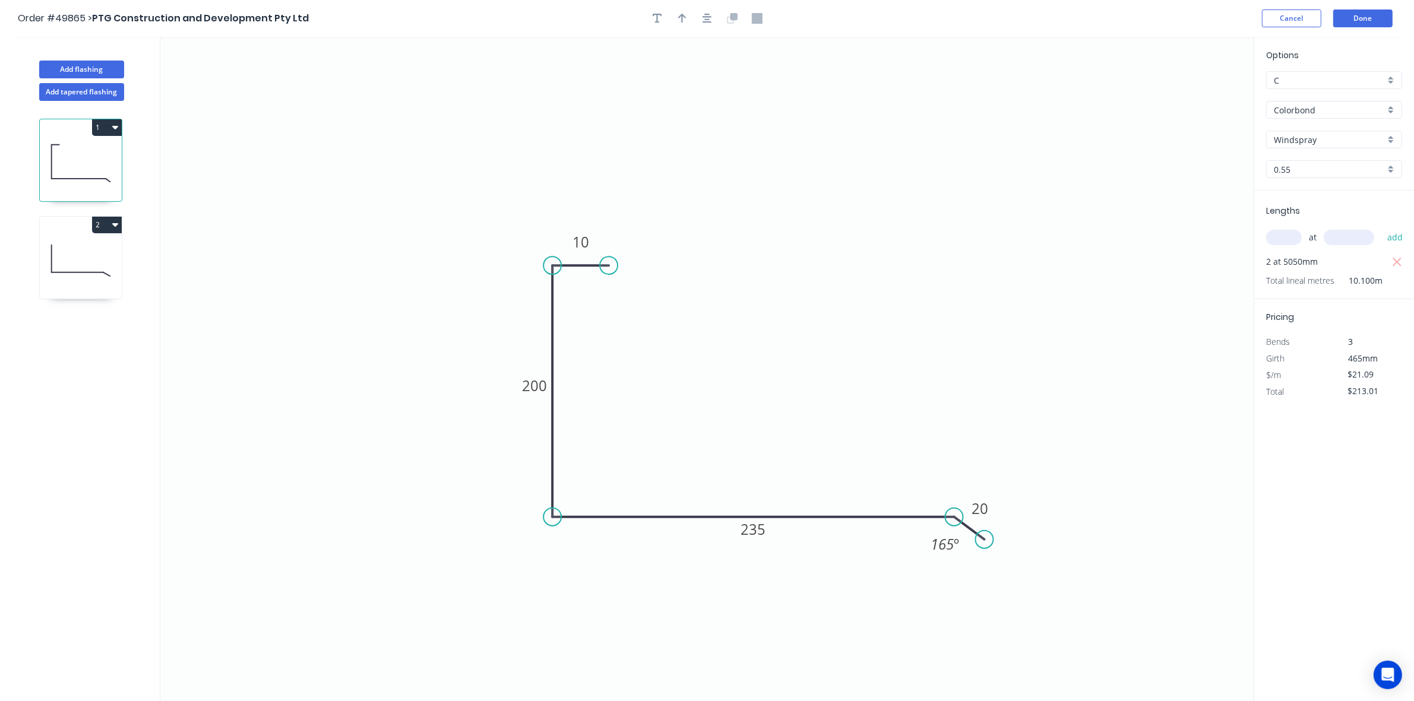
click at [80, 259] on icon at bounding box center [81, 261] width 82 height 76
type input "Basalt"
type input "$0.00"
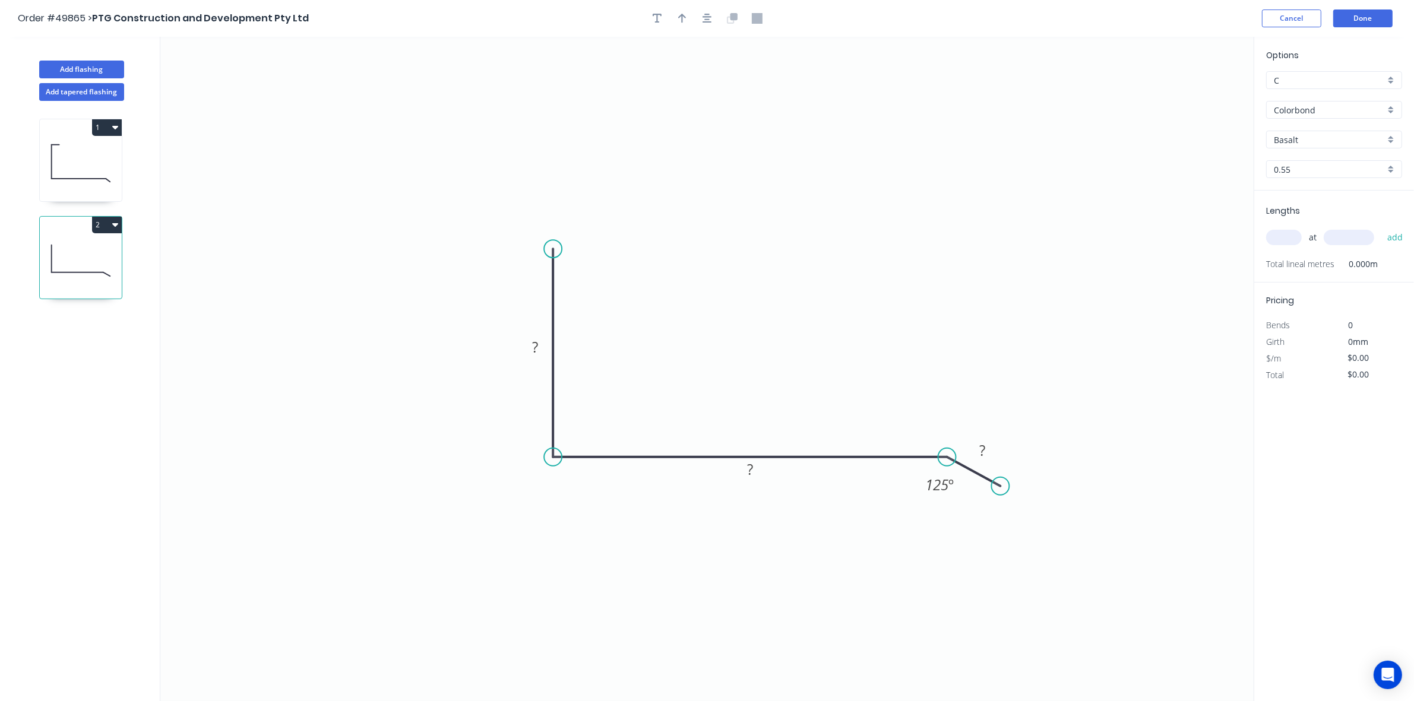
click at [1300, 140] on input "Basalt" at bounding box center [1329, 140] width 111 height 12
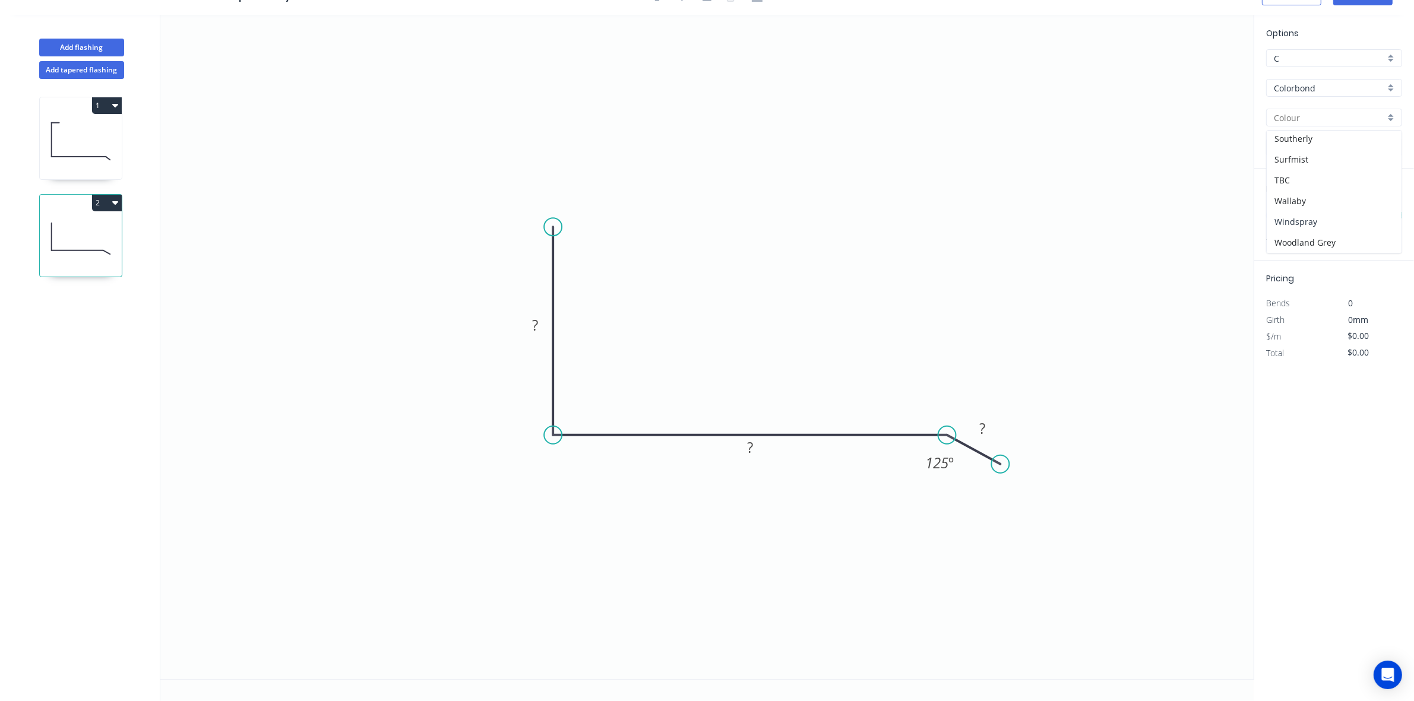
click at [1318, 220] on div "Windspray" at bounding box center [1334, 221] width 135 height 21
type input "Windspray"
click at [1290, 217] on input "text" at bounding box center [1284, 215] width 36 height 15
type input "2"
type input "5050"
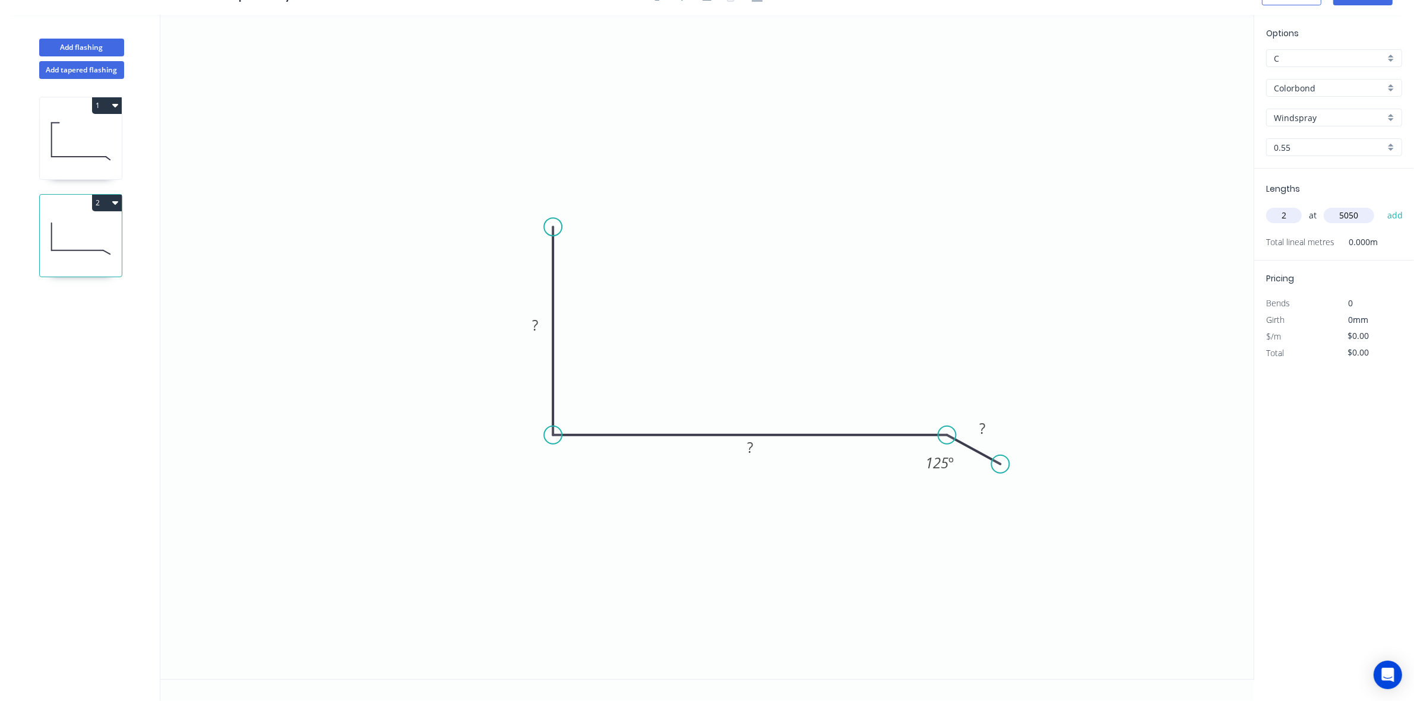
click at [1381, 205] on button "add" at bounding box center [1395, 215] width 28 height 20
click at [909, 540] on icon "0 ? ? ? 125 º" at bounding box center [706, 347] width 1093 height 664
click at [74, 170] on icon at bounding box center [81, 141] width 82 height 76
type input "$21.09"
type input "$213.01"
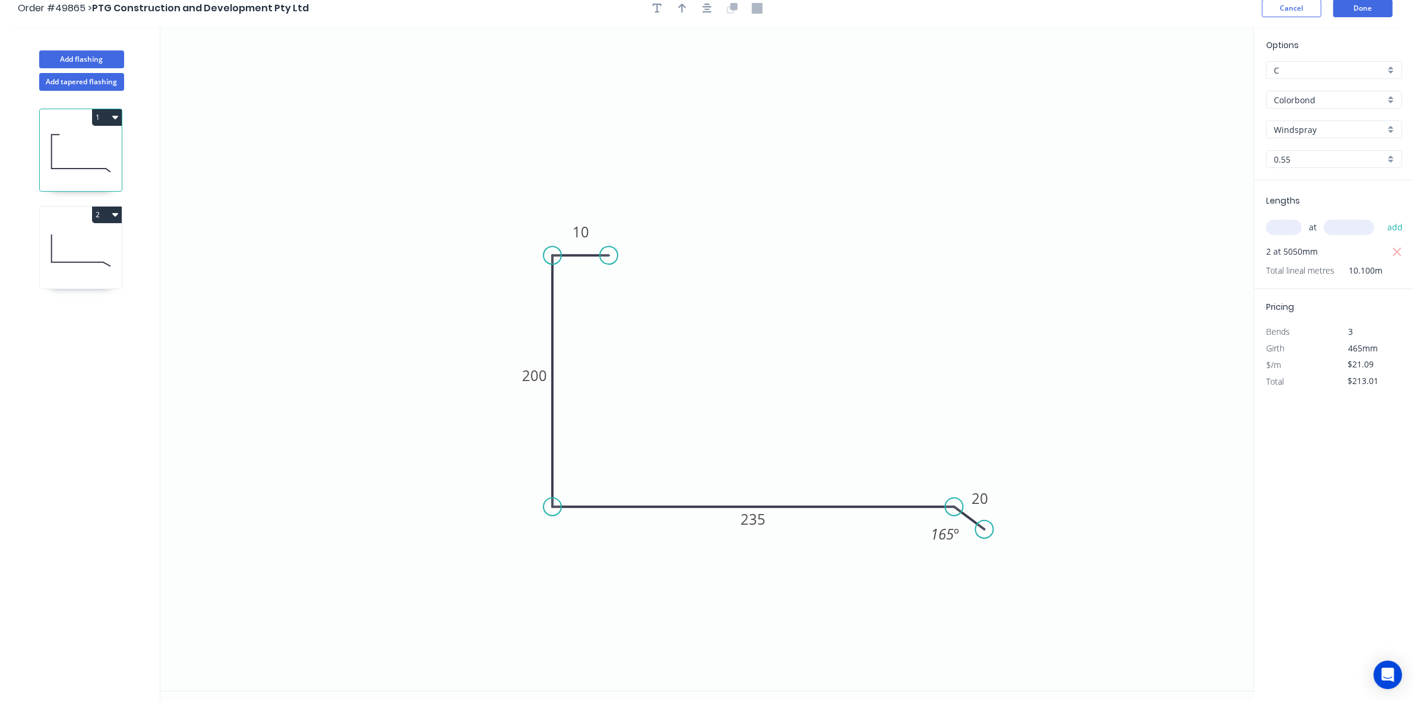
scroll to position [0, 0]
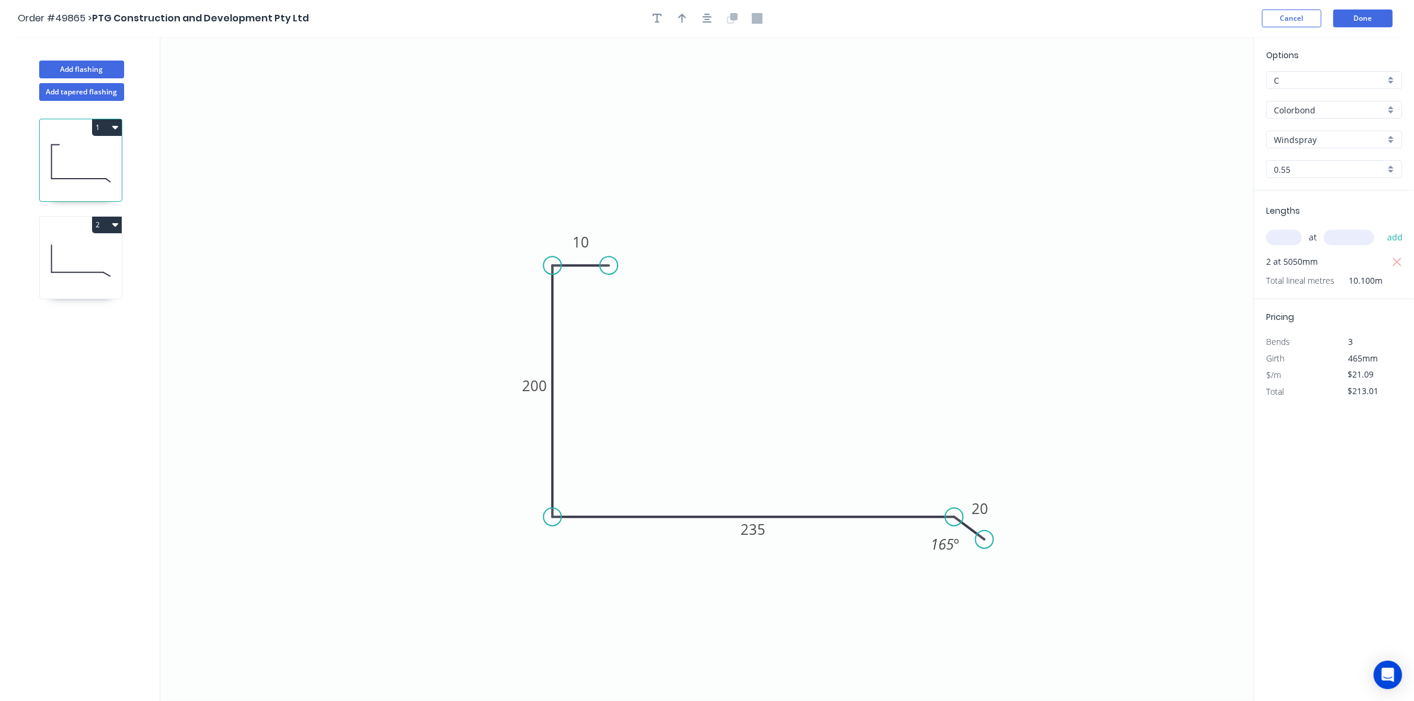
click at [680, 28] on header "Order #49865 > PTG Construction and Development Pty Ltd Cancel Done" at bounding box center [707, 18] width 1414 height 37
click at [687, 24] on button "button" at bounding box center [682, 19] width 18 height 18
drag, startPoint x: 1195, startPoint y: 93, endPoint x: 475, endPoint y: 331, distance: 758.3
click at [475, 331] on icon at bounding box center [475, 317] width 11 height 38
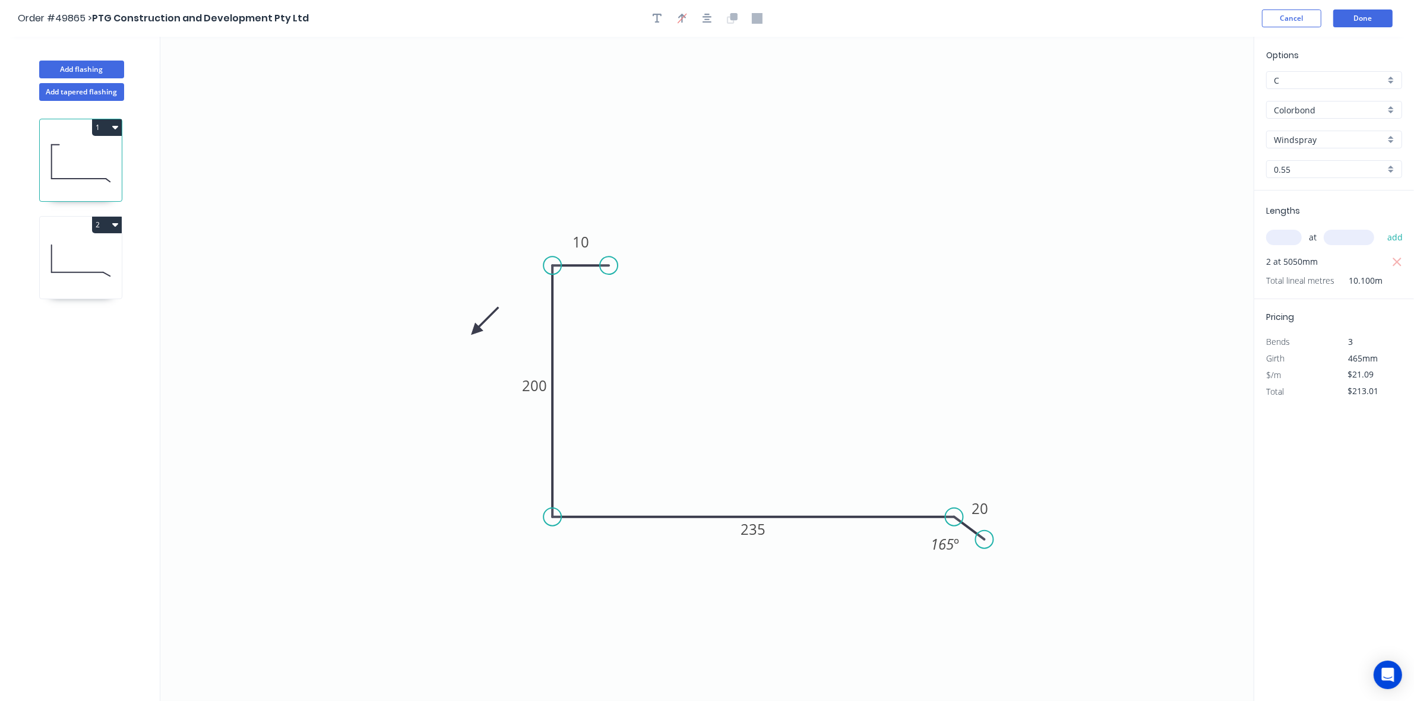
click at [475, 331] on icon at bounding box center [485, 321] width 34 height 34
click at [475, 331] on icon at bounding box center [485, 340] width 34 height 34
click at [475, 331] on icon at bounding box center [475, 344] width 11 height 38
click at [475, 331] on icon at bounding box center [465, 340] width 34 height 34
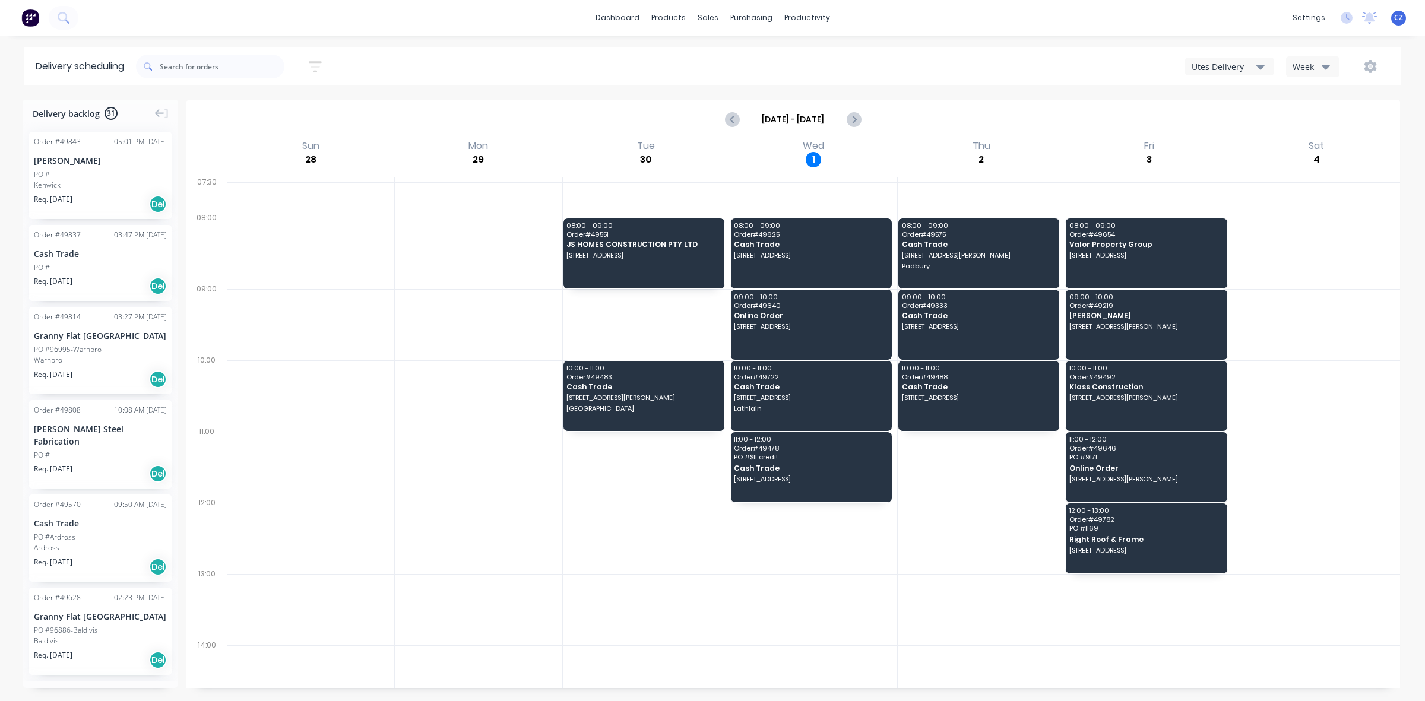
click at [1234, 66] on div "Utes Delivery" at bounding box center [1224, 67] width 65 height 12
click at [1221, 95] on div "Semi-Truck with Hiab" at bounding box center [1245, 98] width 118 height 24
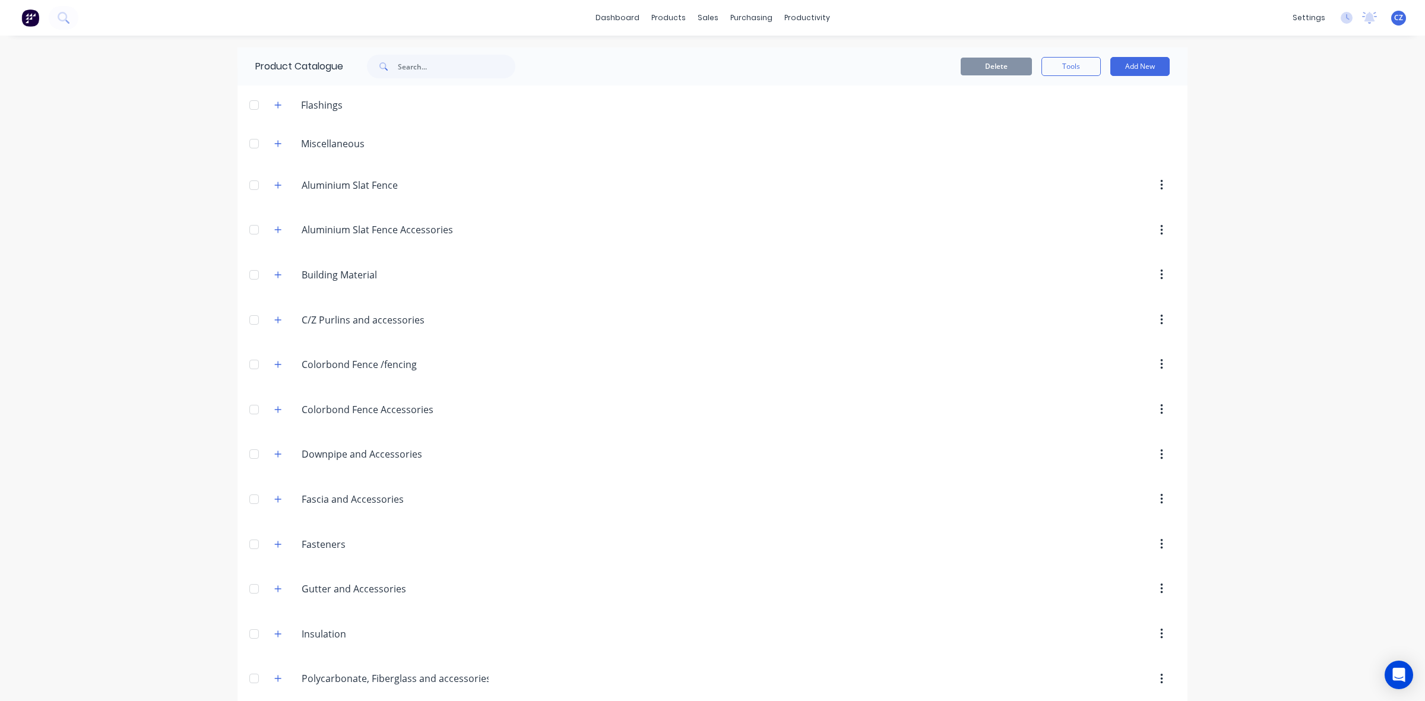
drag, startPoint x: 355, startPoint y: 76, endPoint x: 420, endPoint y: 67, distance: 66.6
click at [363, 77] on div at bounding box center [435, 67] width 160 height 24
click at [422, 67] on input "text" at bounding box center [457, 67] width 118 height 24
type input "down"
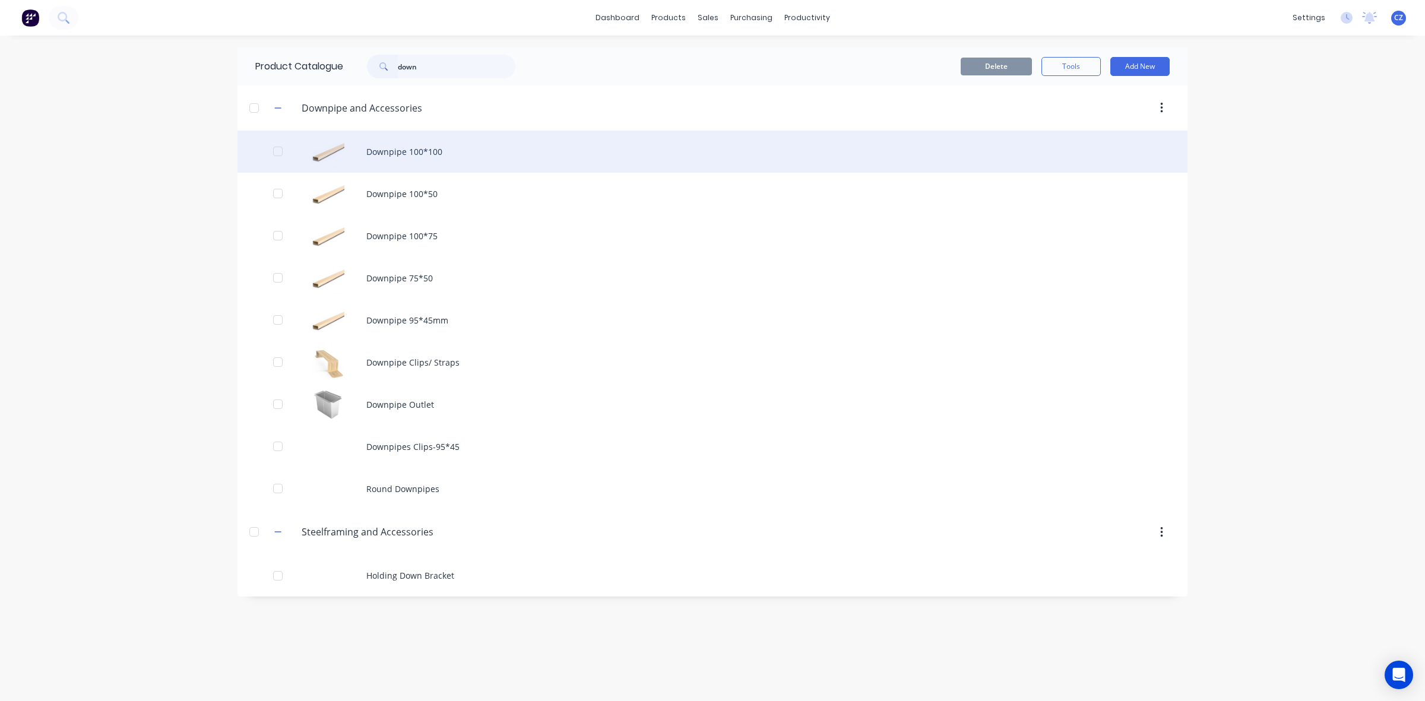
click at [444, 151] on div "Downpipe 100*100" at bounding box center [713, 152] width 950 height 42
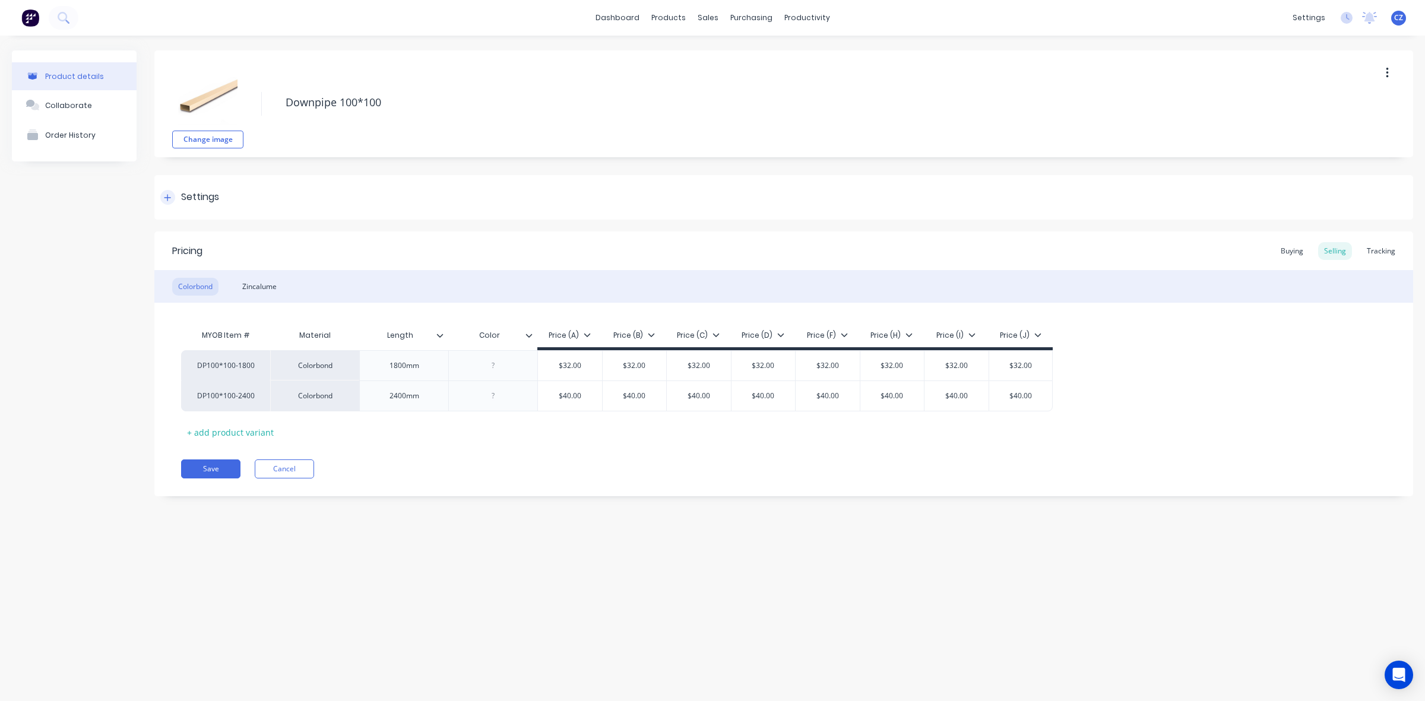
type textarea "x"
click at [490, 607] on div "Product details Collaborate Order History Change image Downpipe 100*100 Setting…" at bounding box center [712, 357] width 1425 height 642
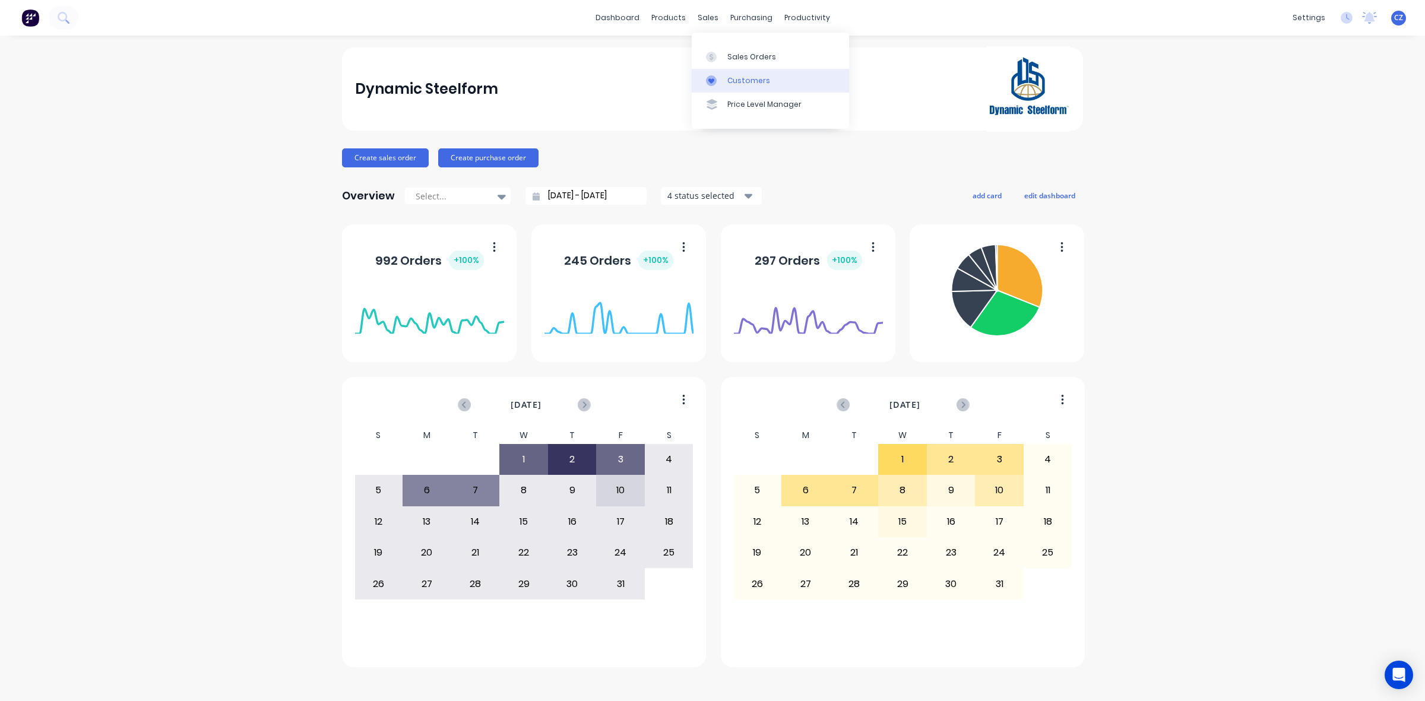
click at [730, 73] on link "Customers" at bounding box center [770, 81] width 157 height 24
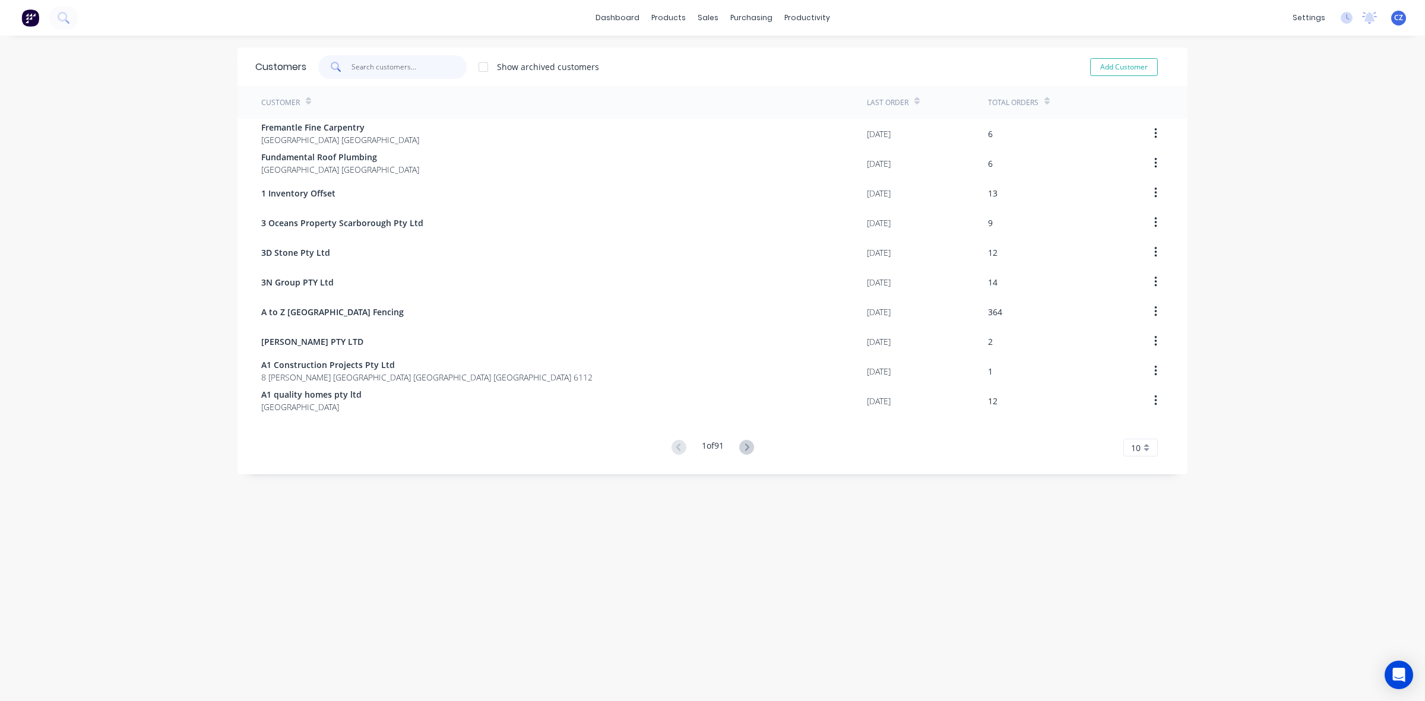
click at [422, 55] on input "text" at bounding box center [410, 67] width 116 height 24
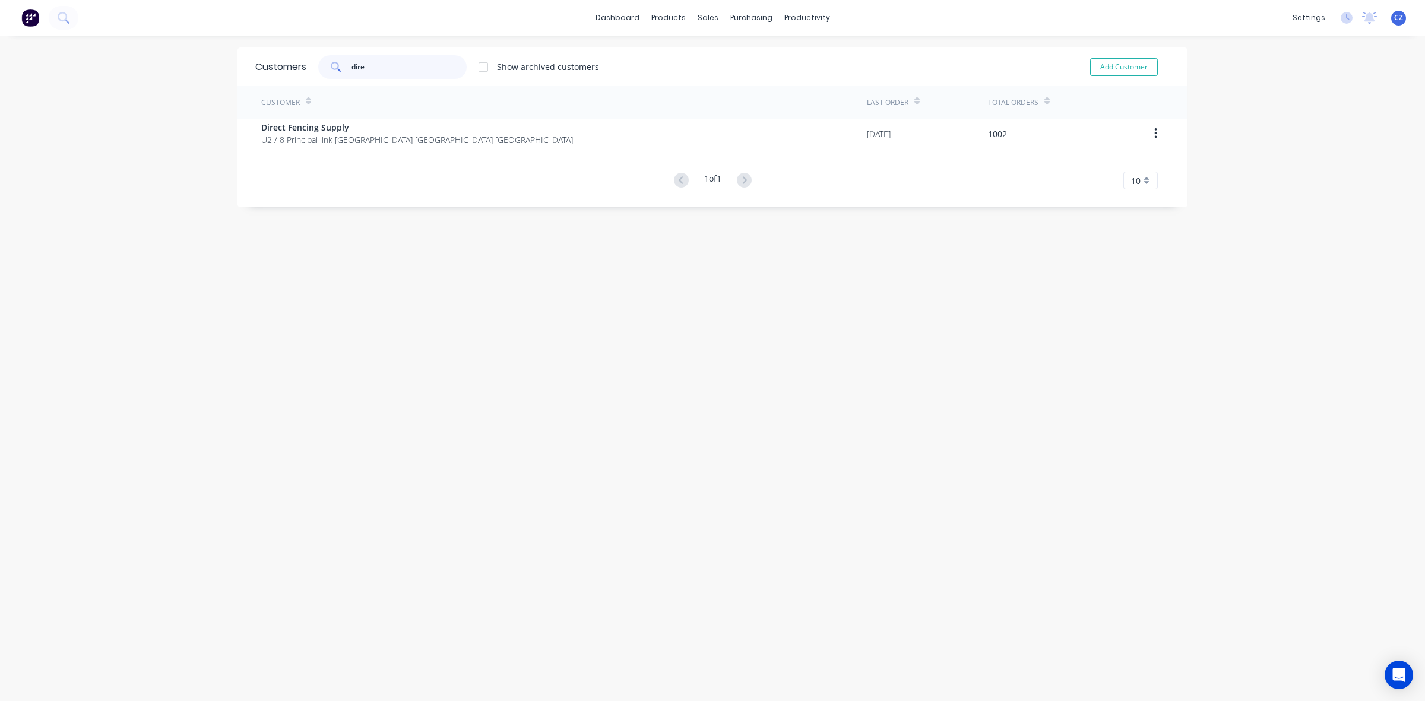
type input "dire"
click at [471, 108] on div "Customer" at bounding box center [564, 102] width 606 height 33
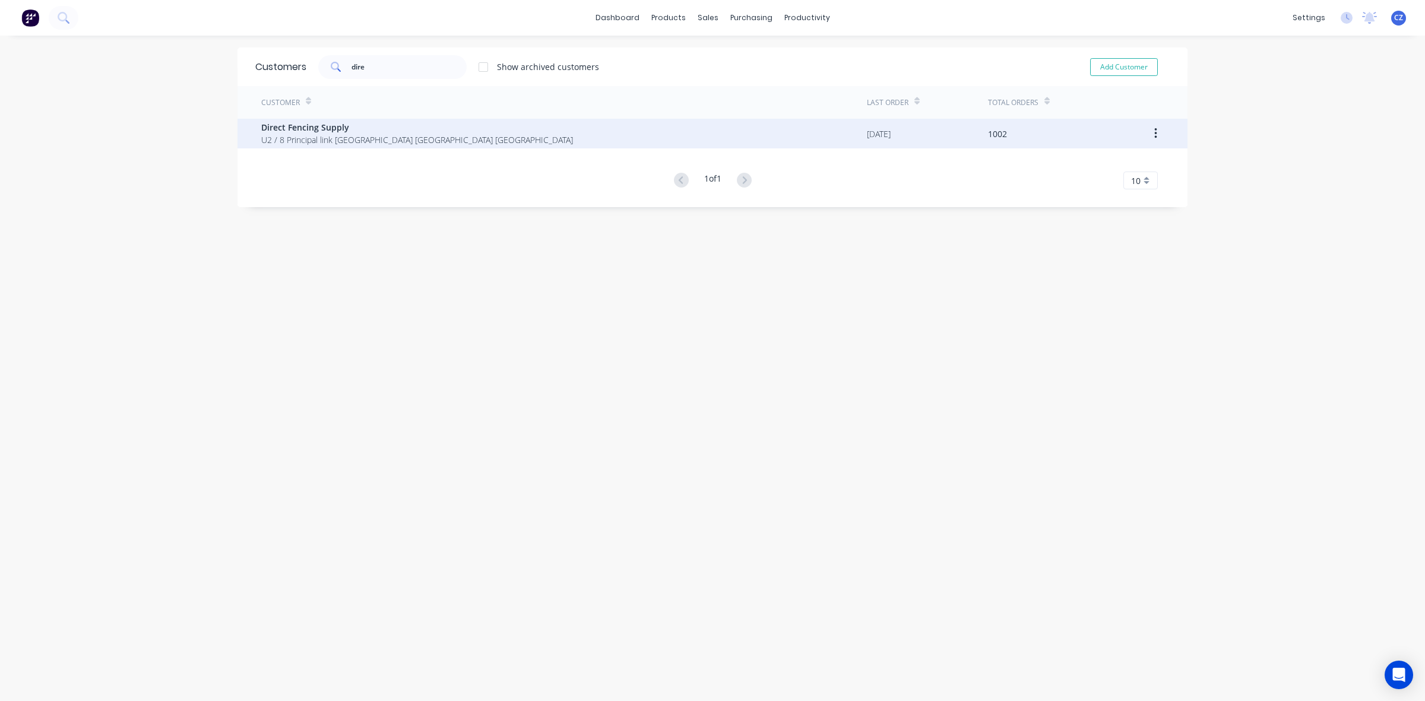
click at [467, 128] on div "Direct Fencing Supply U2 / 8 Principal link [GEOGRAPHIC_DATA] [GEOGRAPHIC_DATA]…" at bounding box center [564, 134] width 606 height 30
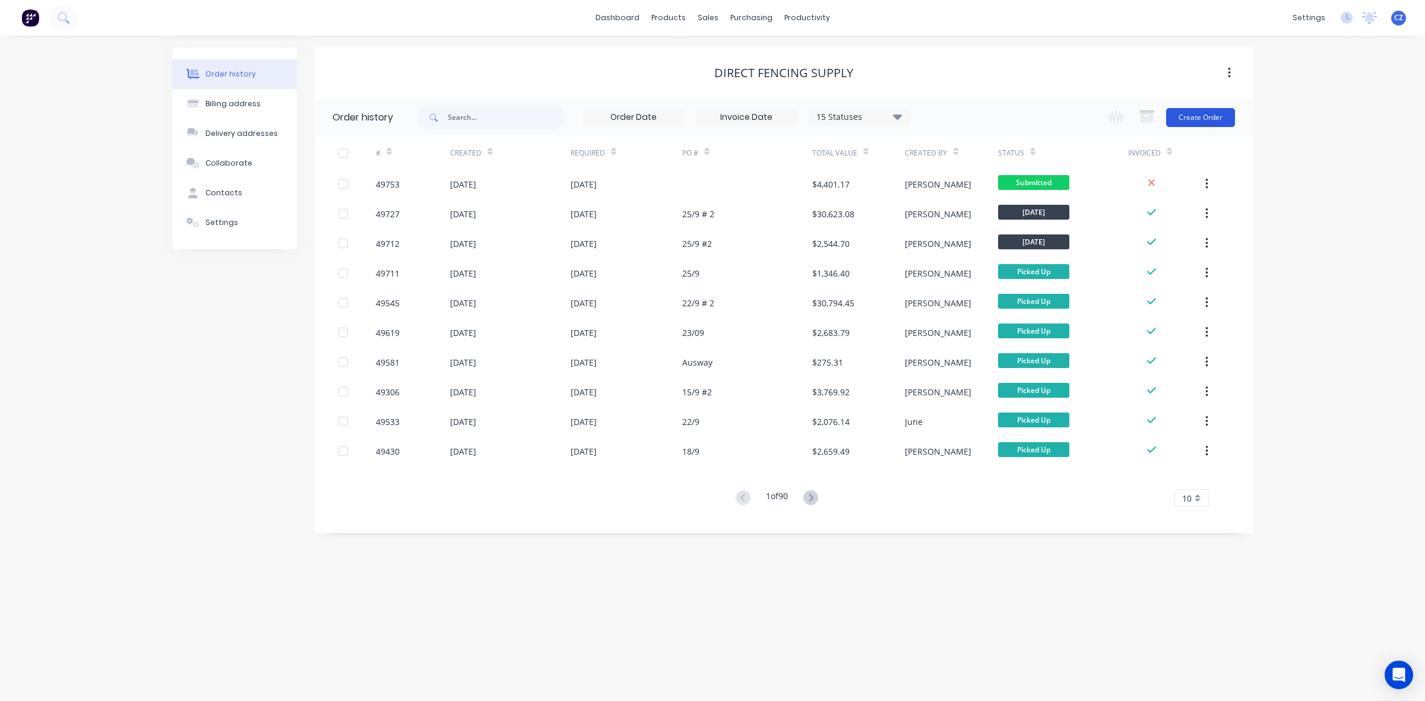
click at [1210, 115] on button "Create Order" at bounding box center [1200, 117] width 69 height 19
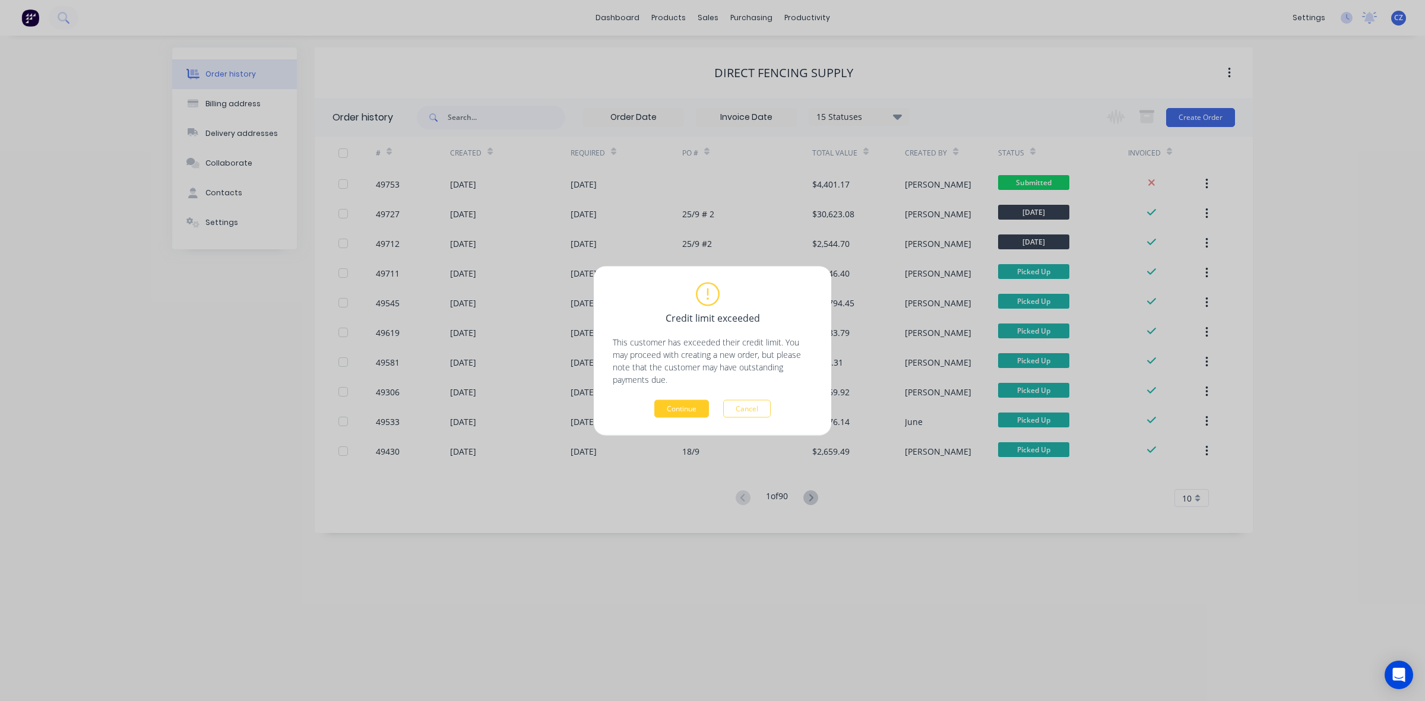
click at [687, 413] on button "Continue" at bounding box center [681, 409] width 55 height 18
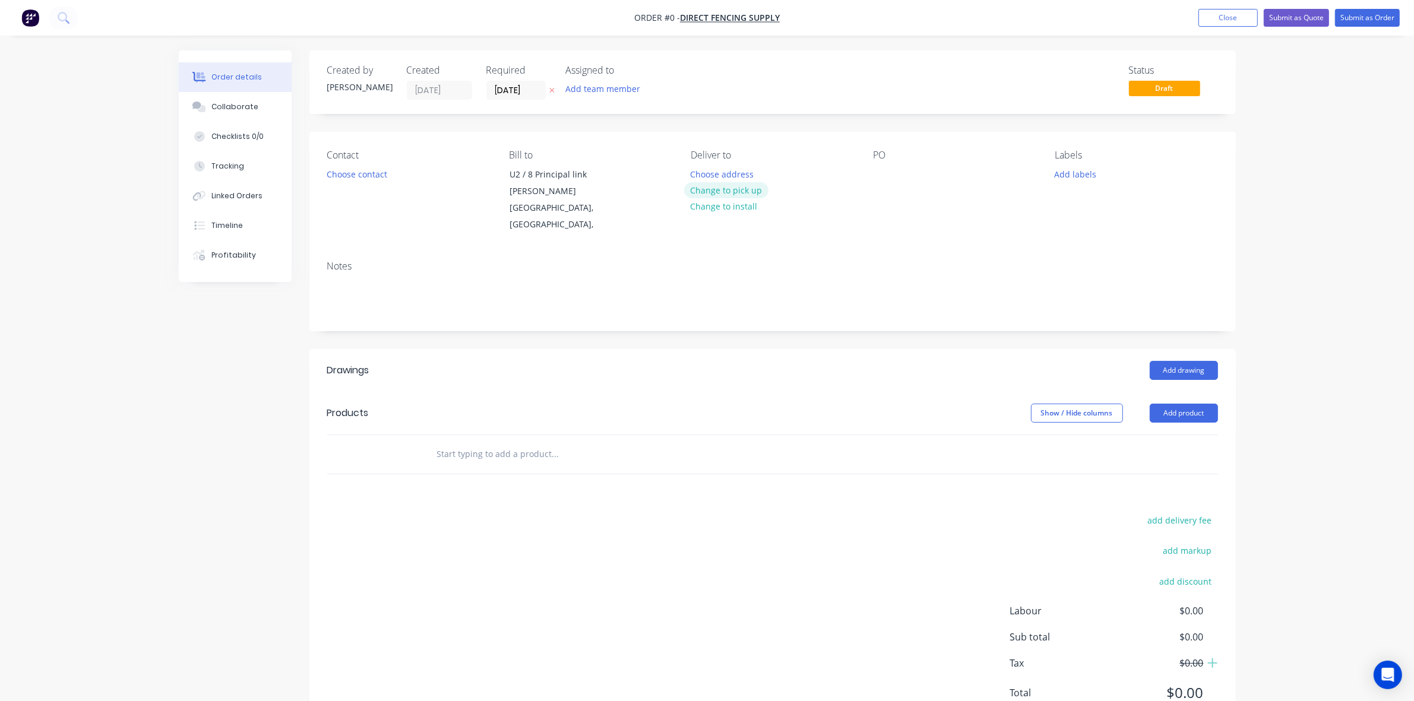
click at [731, 186] on button "Change to pick up" at bounding box center [726, 190] width 84 height 16
click at [888, 181] on div at bounding box center [882, 174] width 19 height 17
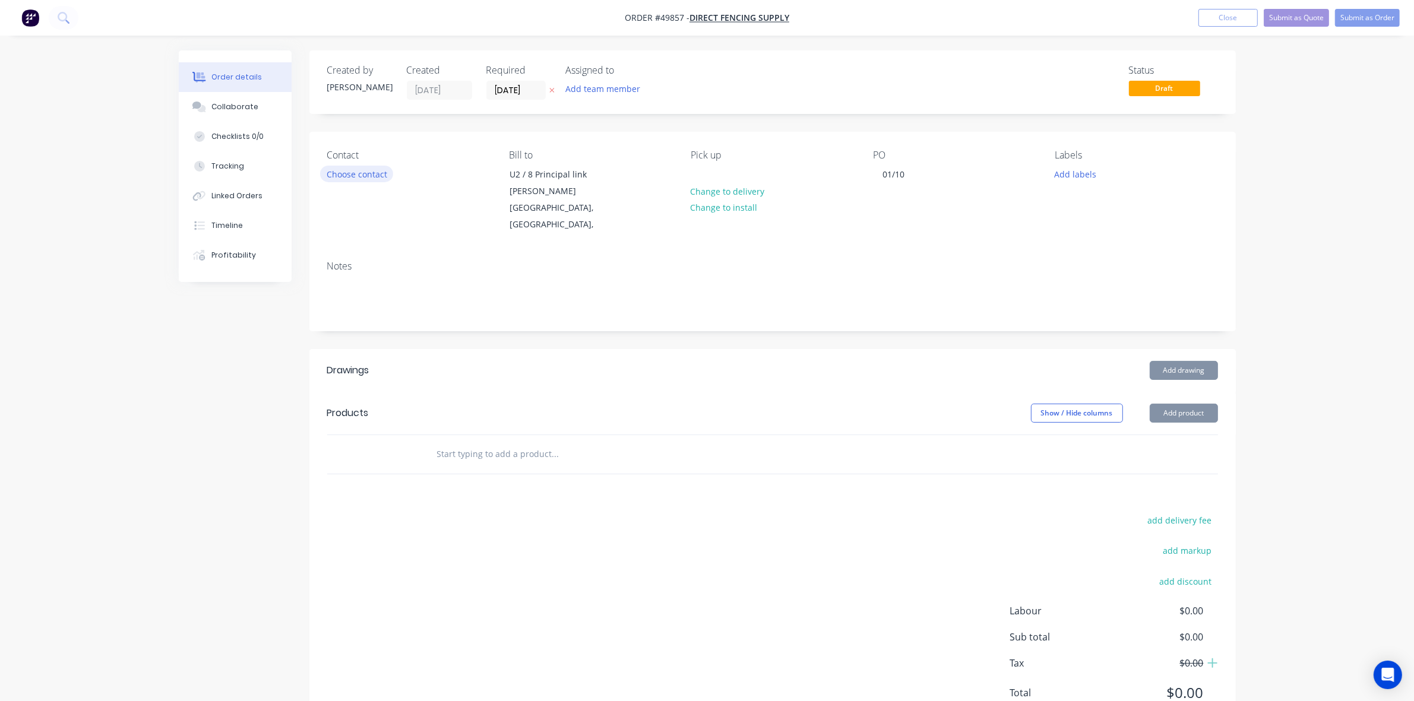
click at [352, 182] on button "Choose contact" at bounding box center [356, 174] width 73 height 16
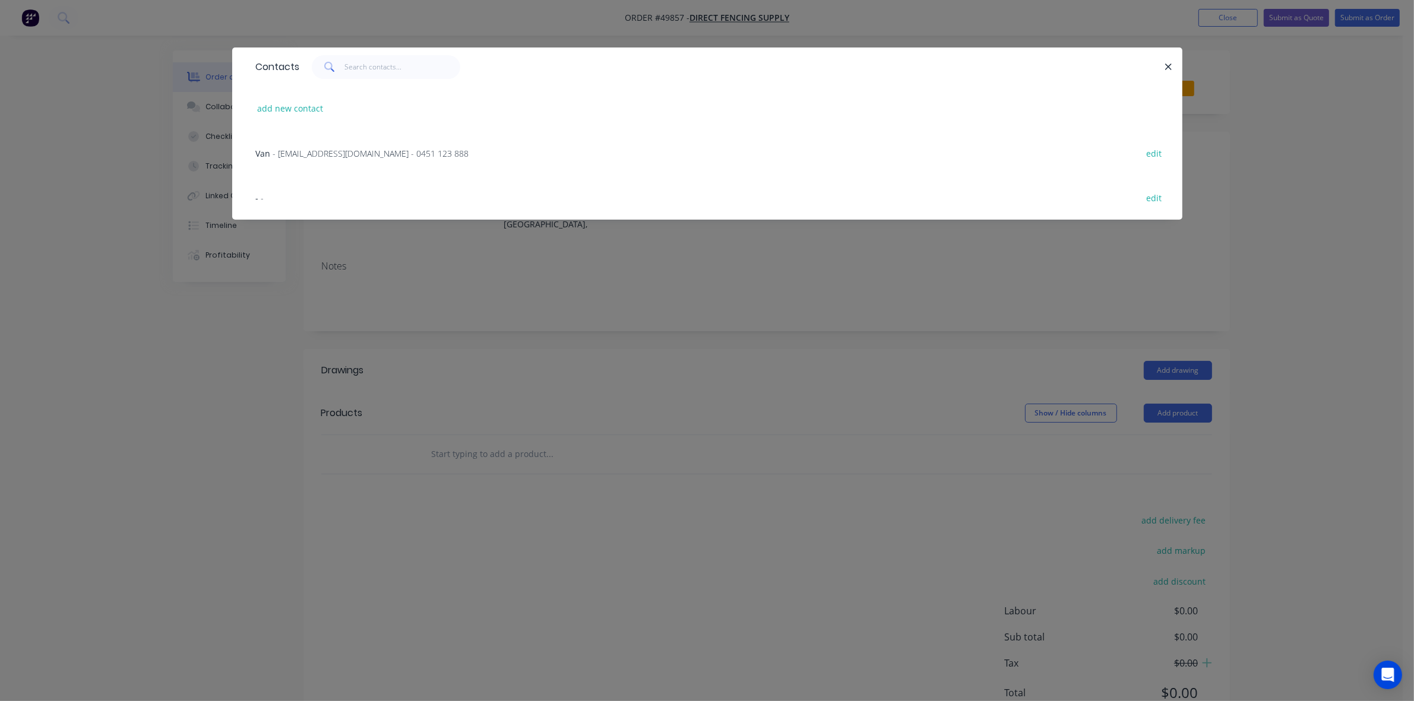
click at [284, 161] on div "Van - [EMAIL_ADDRESS][DOMAIN_NAME] - 0451 123 888 edit" at bounding box center [707, 153] width 914 height 45
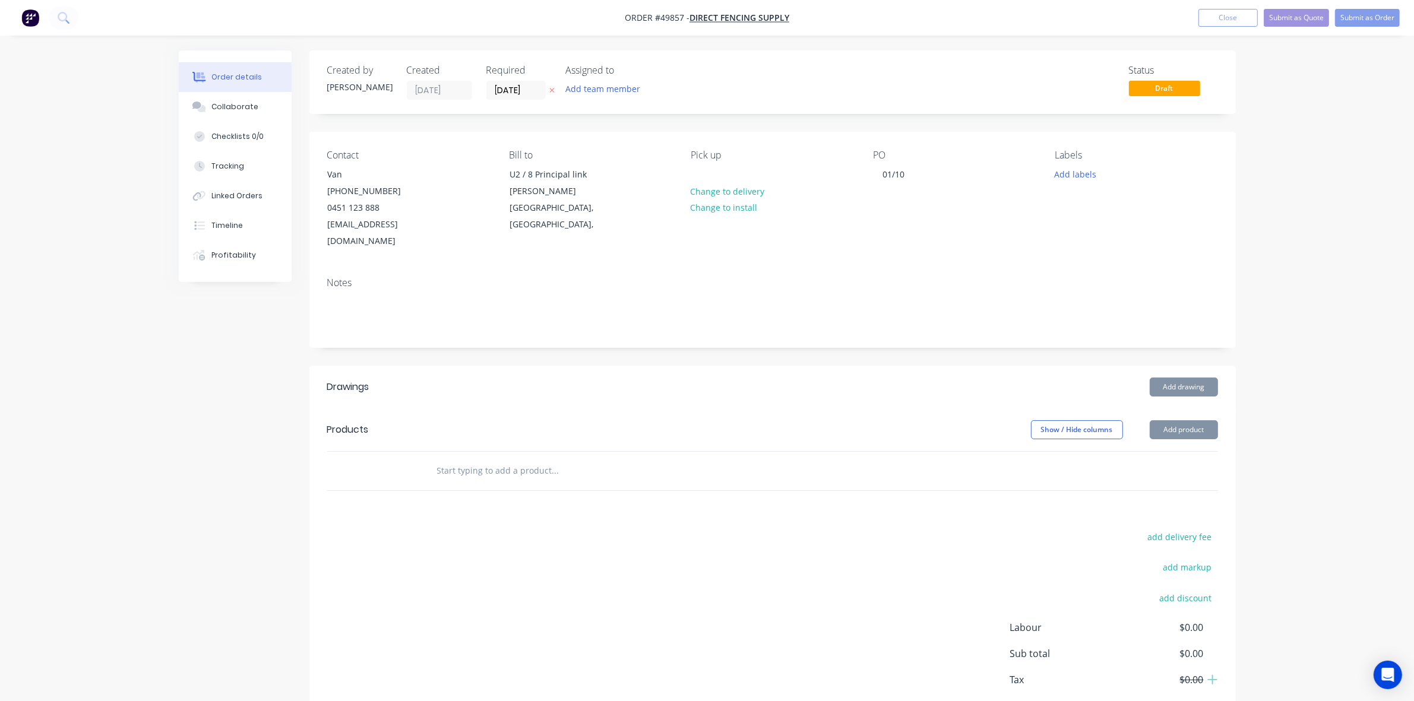
click at [625, 336] on div "Created by [PERSON_NAME] Created [DATE] Required [DATE] Assigned to Add team me…" at bounding box center [772, 400] width 926 height 700
drag, startPoint x: 1159, startPoint y: 417, endPoint x: 1162, endPoint y: 426, distance: 10.1
click at [1160, 420] on button "Add product" at bounding box center [1184, 429] width 68 height 19
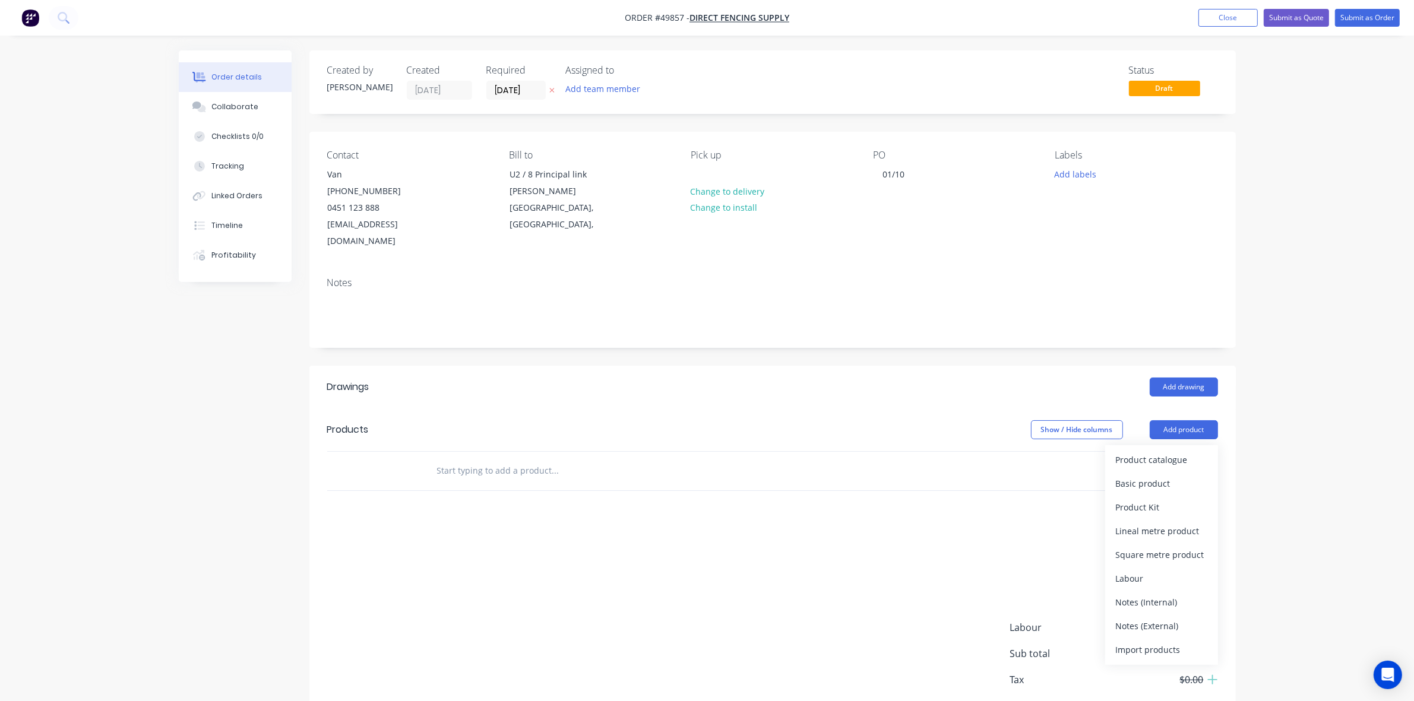
click at [1162, 451] on div "Product catalogue" at bounding box center [1161, 459] width 91 height 17
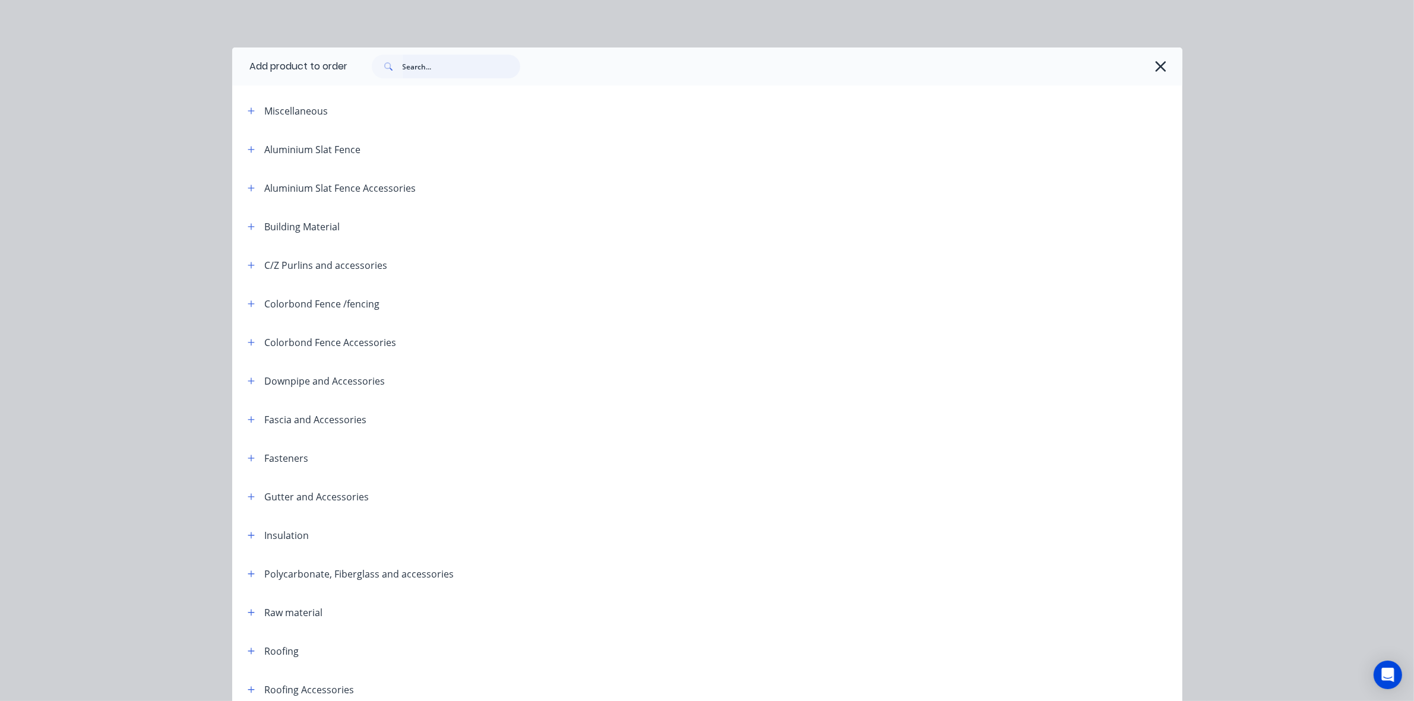
click at [439, 64] on input "text" at bounding box center [462, 67] width 118 height 24
type input "rail"
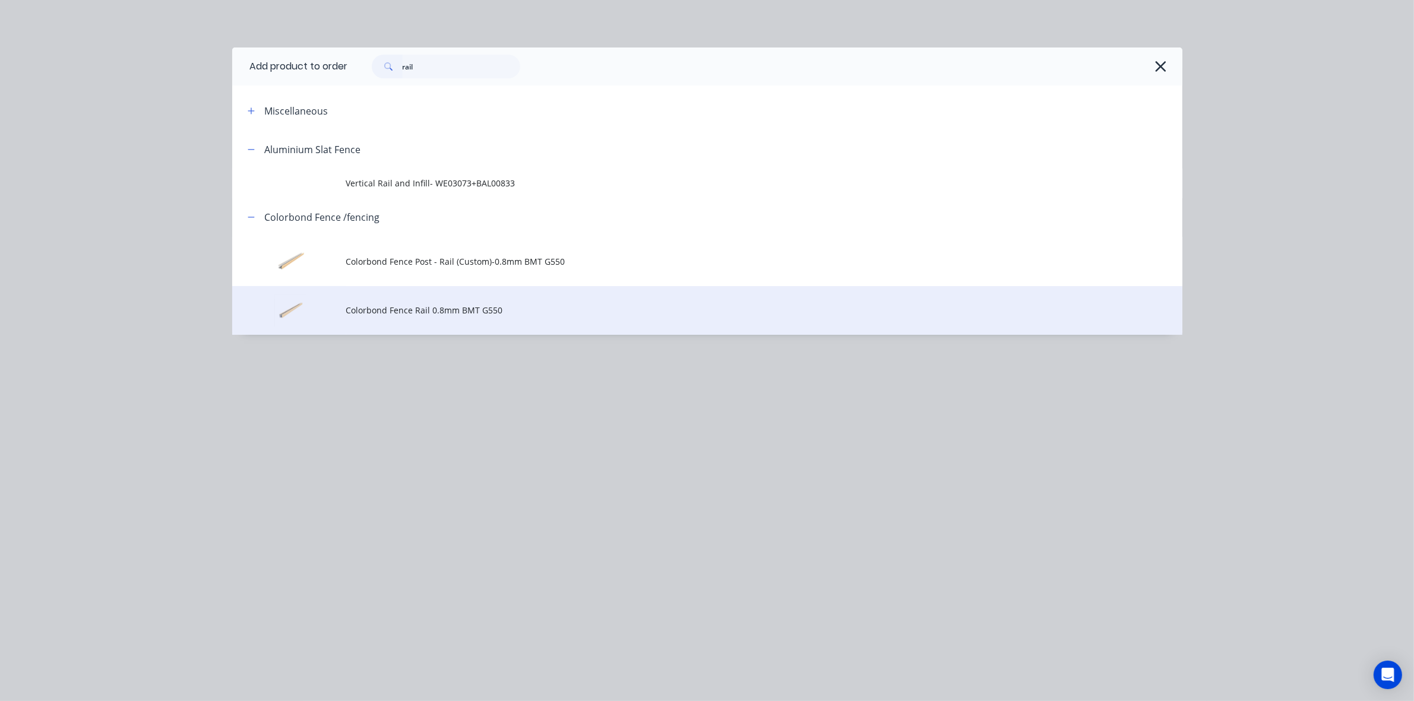
click at [423, 319] on td "Colorbond Fence Rail 0.8mm BMT G550" at bounding box center [764, 310] width 836 height 49
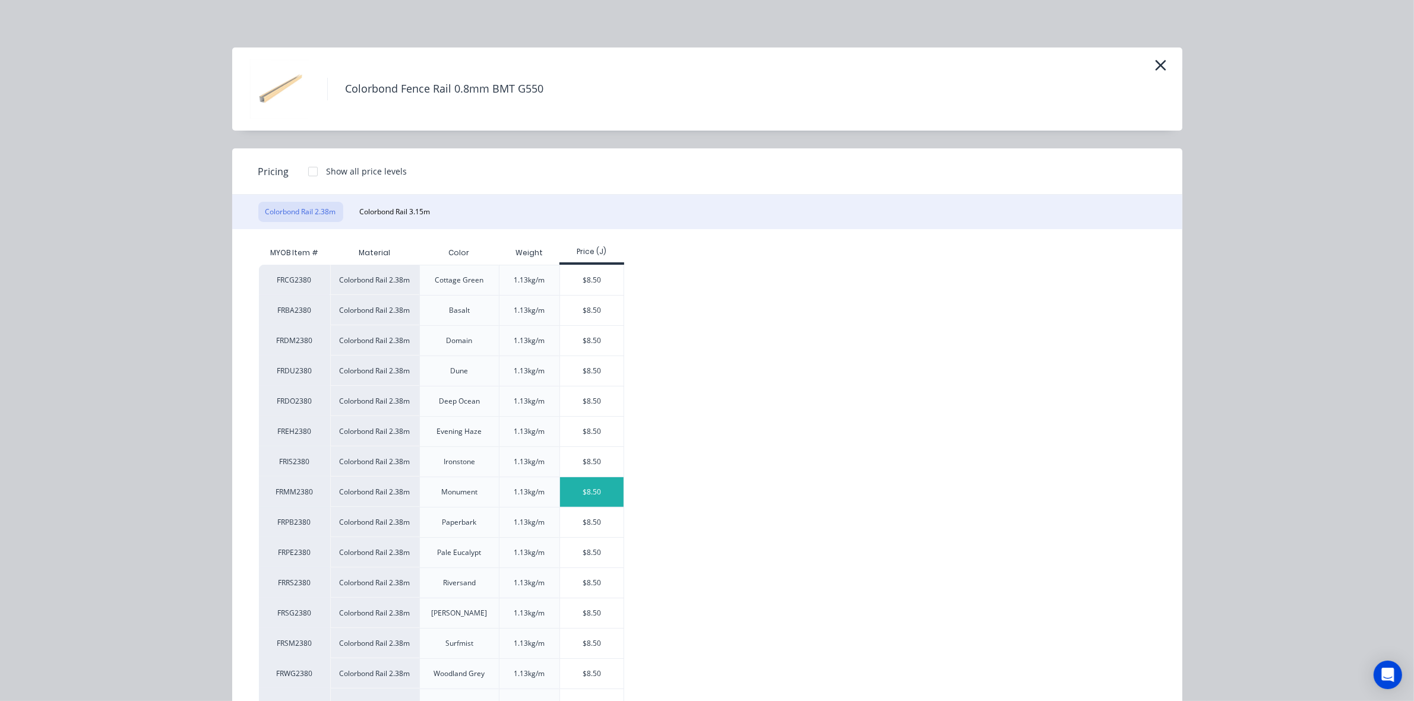
click at [583, 493] on div "$8.50" at bounding box center [592, 492] width 64 height 30
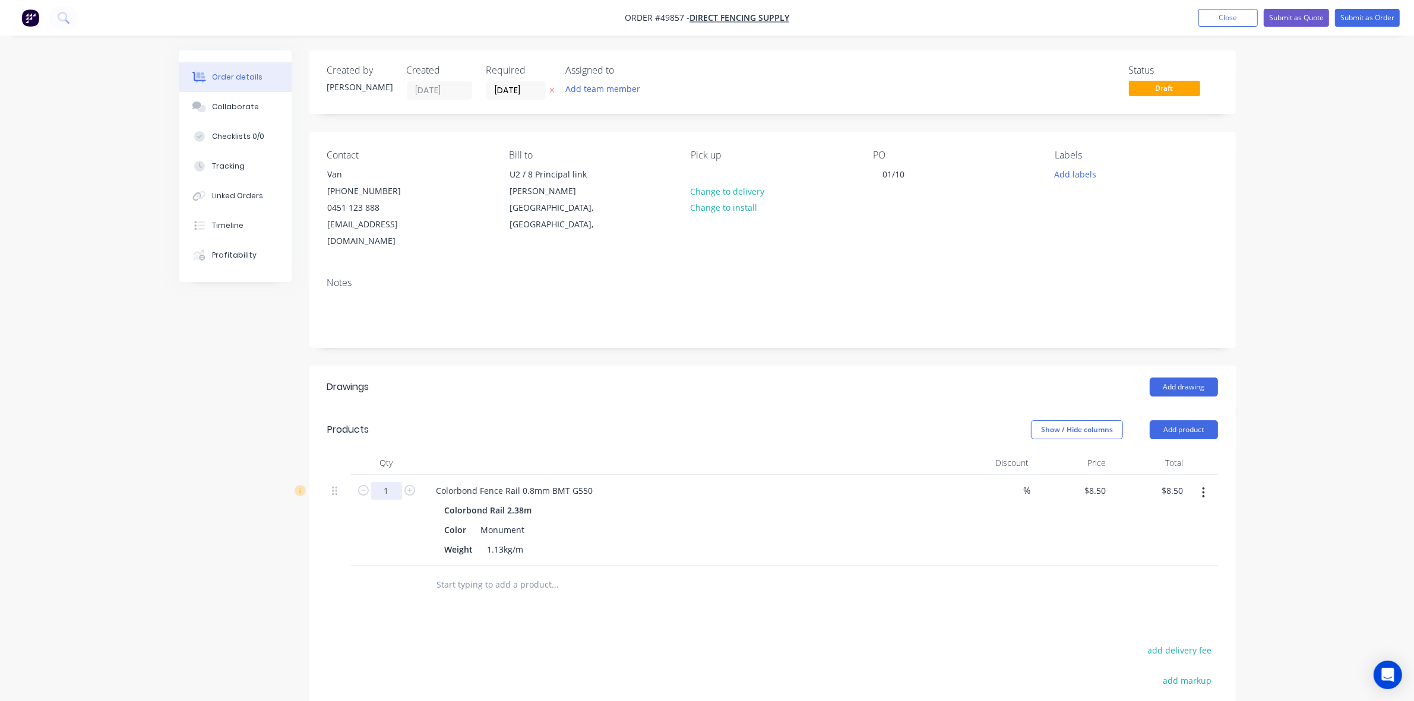
click at [394, 482] on input "1" at bounding box center [386, 491] width 31 height 18
type input "80"
type input "$680.00"
click at [686, 409] on header "Products Show / Hide columns Add product" at bounding box center [772, 430] width 926 height 43
click at [1150, 420] on button "Add product" at bounding box center [1184, 429] width 68 height 19
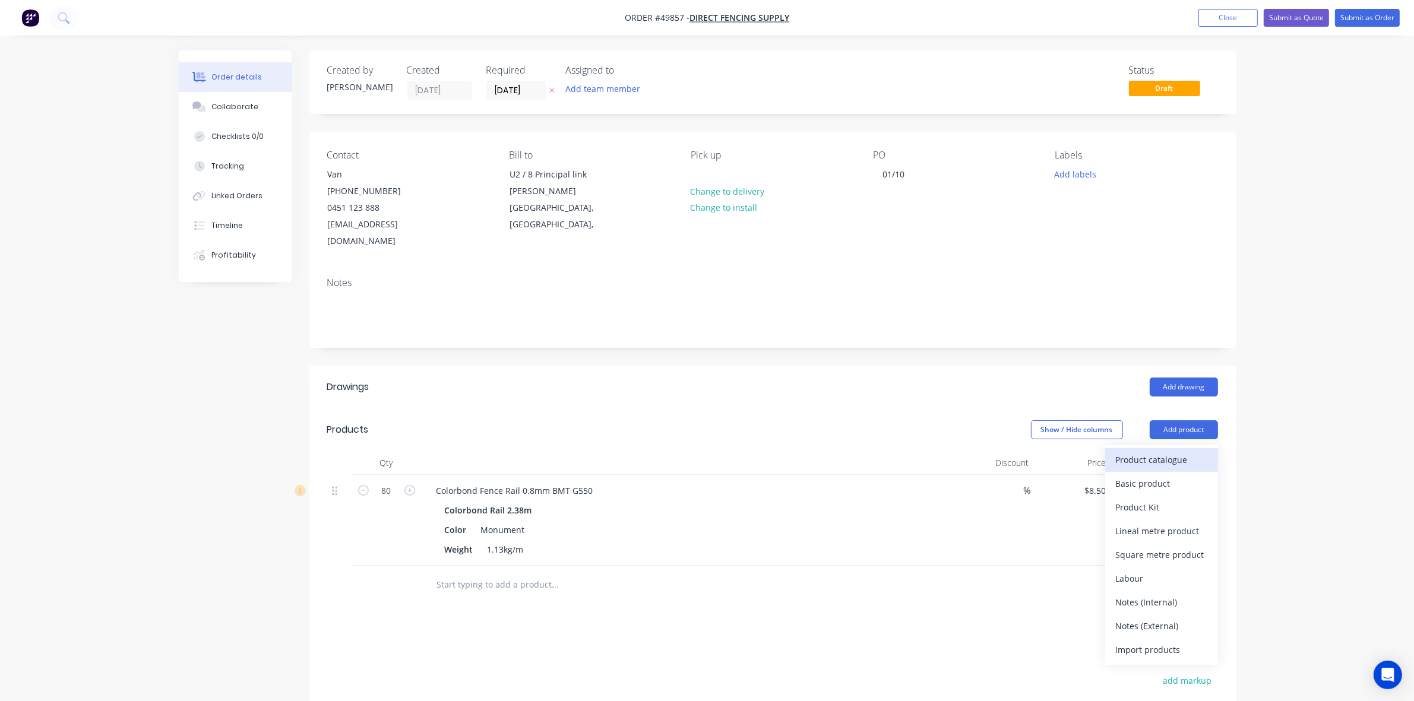
click at [1156, 452] on div "Product catalogue" at bounding box center [1161, 459] width 91 height 17
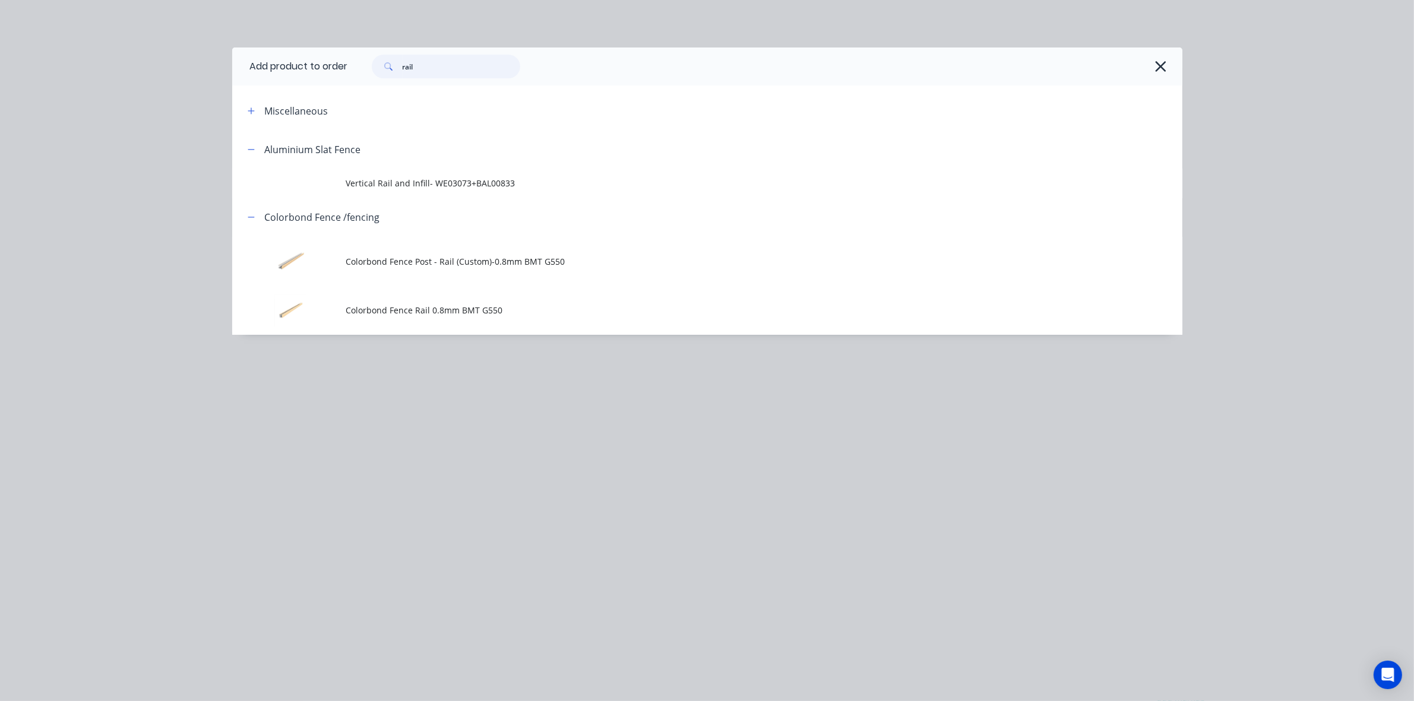
drag, startPoint x: 476, startPoint y: 65, endPoint x: 243, endPoint y: 93, distance: 234.4
click at [243, 93] on div "Add product to order rail Miscellaneous Aluminium Slat Fence Vertical Rail and …" at bounding box center [707, 191] width 950 height 287
type input "sheet"
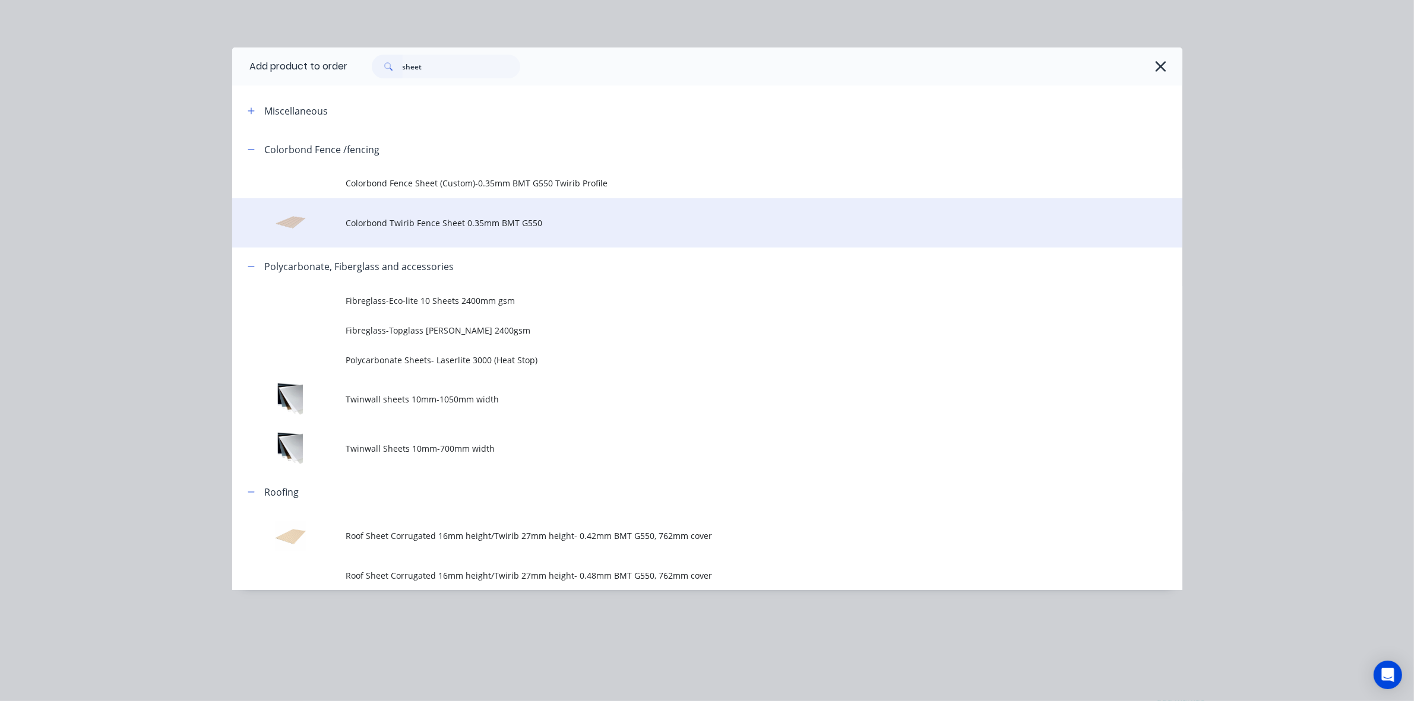
click at [535, 236] on td "Colorbond Twirib Fence Sheet 0.35mm BMT G550" at bounding box center [764, 222] width 836 height 49
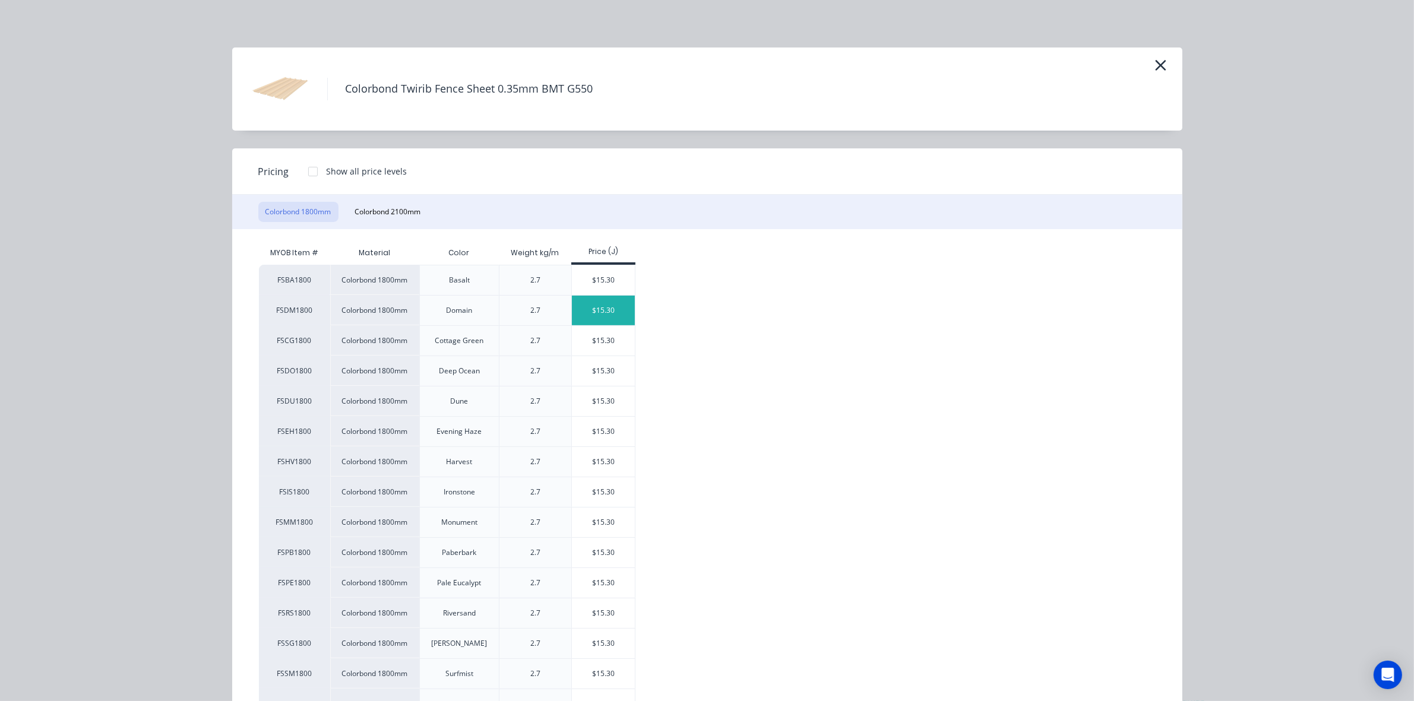
click at [596, 299] on div "$15.30" at bounding box center [604, 311] width 64 height 30
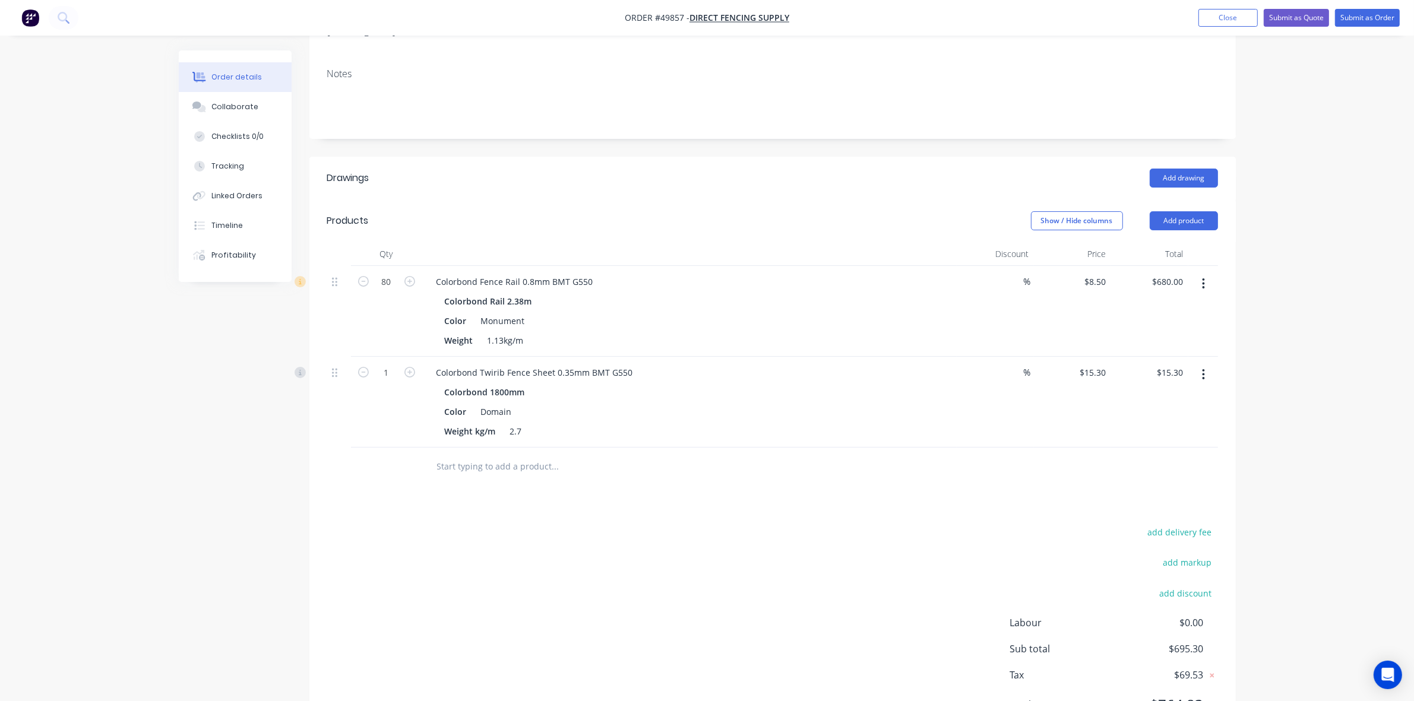
scroll to position [223, 0]
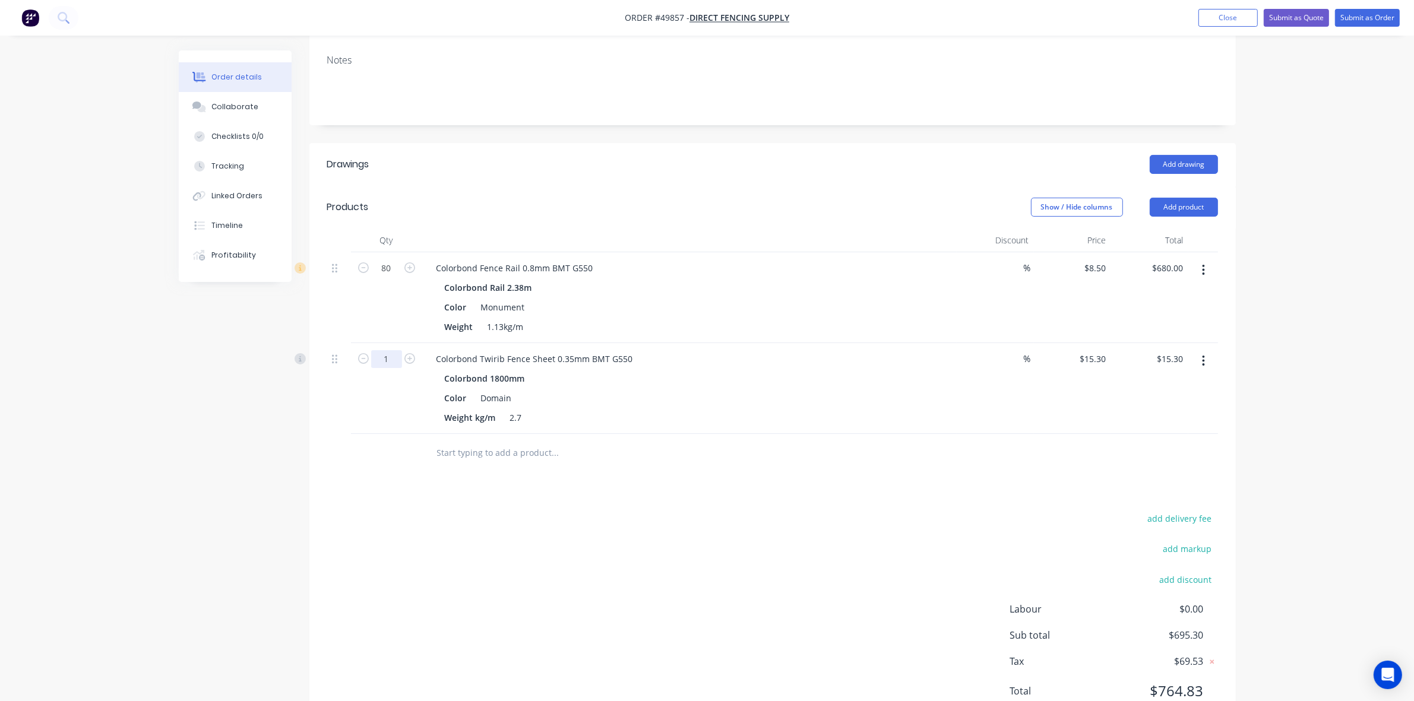
click at [385, 350] on input "1" at bounding box center [386, 359] width 31 height 18
type input "132"
type input "$2,019.60"
click at [889, 318] on div "Weight 1.13kg/m" at bounding box center [687, 326] width 494 height 17
click at [1198, 199] on button "Add product" at bounding box center [1184, 207] width 68 height 19
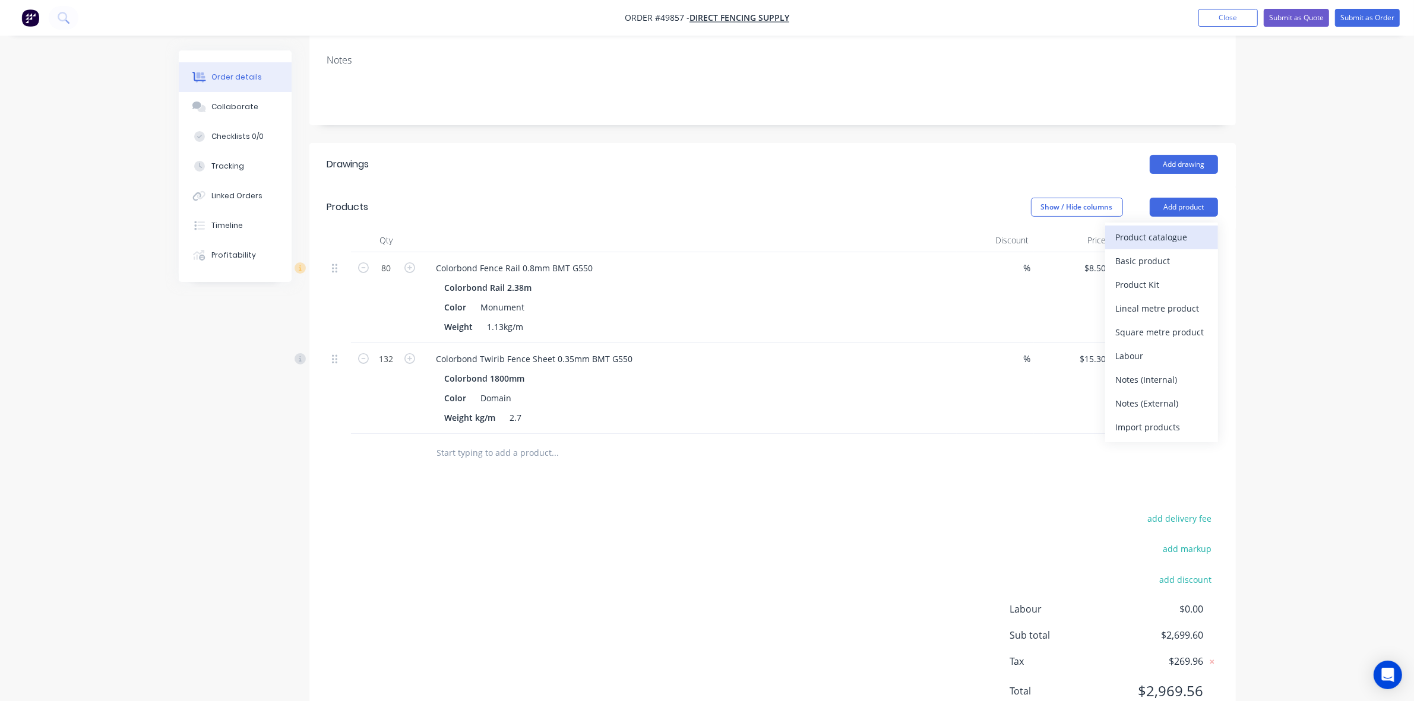
click at [1163, 230] on button "Product catalogue" at bounding box center [1161, 238] width 113 height 24
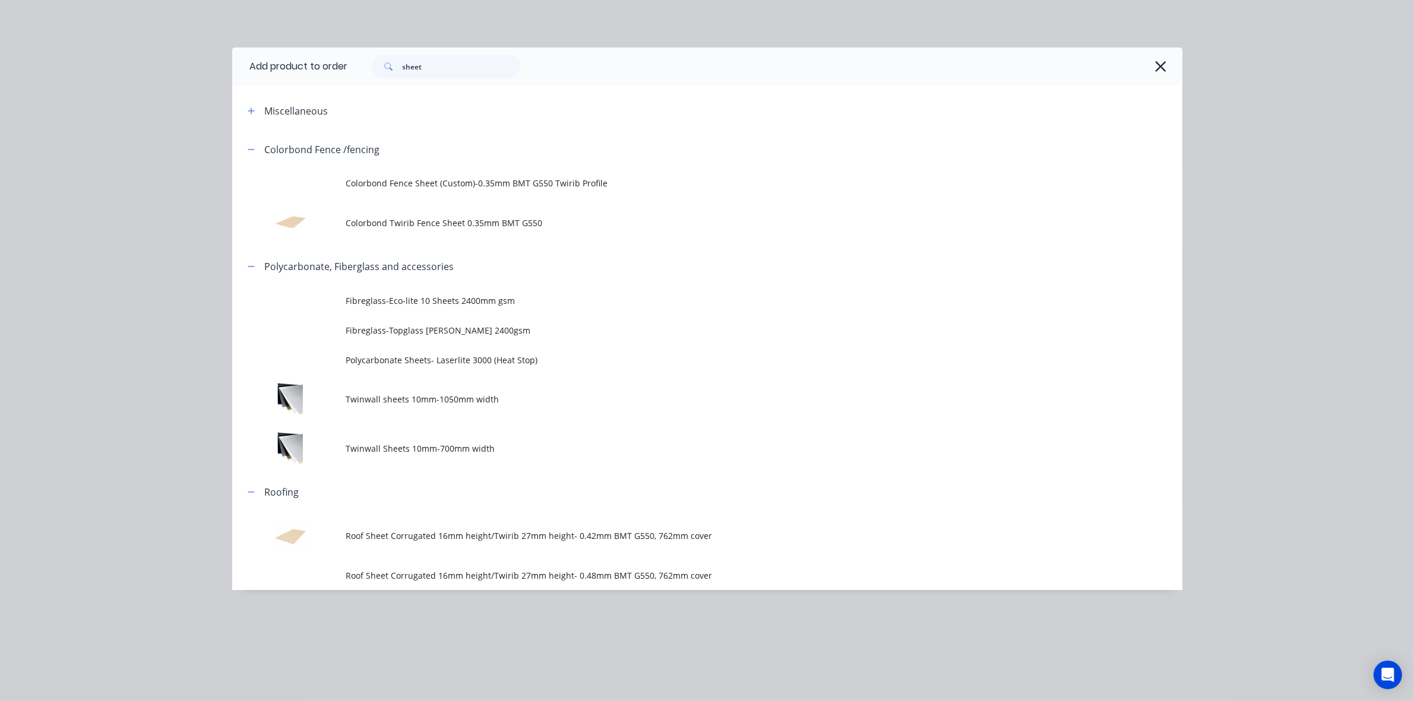
drag, startPoint x: 445, startPoint y: 50, endPoint x: 444, endPoint y: 66, distance: 15.5
click at [444, 64] on div "sheet" at bounding box center [765, 67] width 834 height 38
drag, startPoint x: 445, startPoint y: 66, endPoint x: 322, endPoint y: 96, distance: 127.2
click at [322, 96] on div "Add product to order sheet Miscellaneous Colorbond Fence /fencing Colorbond Fen…" at bounding box center [707, 319] width 950 height 543
type input "rail"
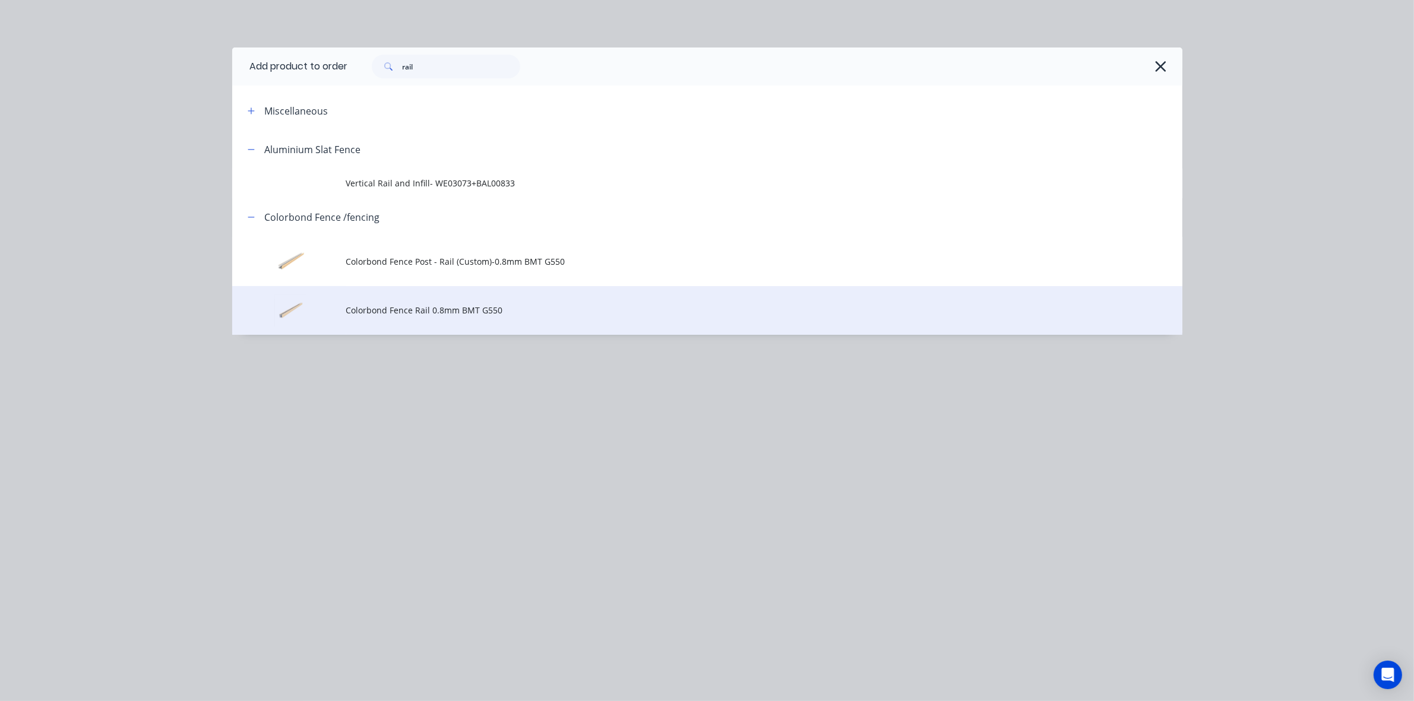
click at [438, 327] on td "Colorbond Fence Rail 0.8mm BMT G550" at bounding box center [764, 310] width 836 height 49
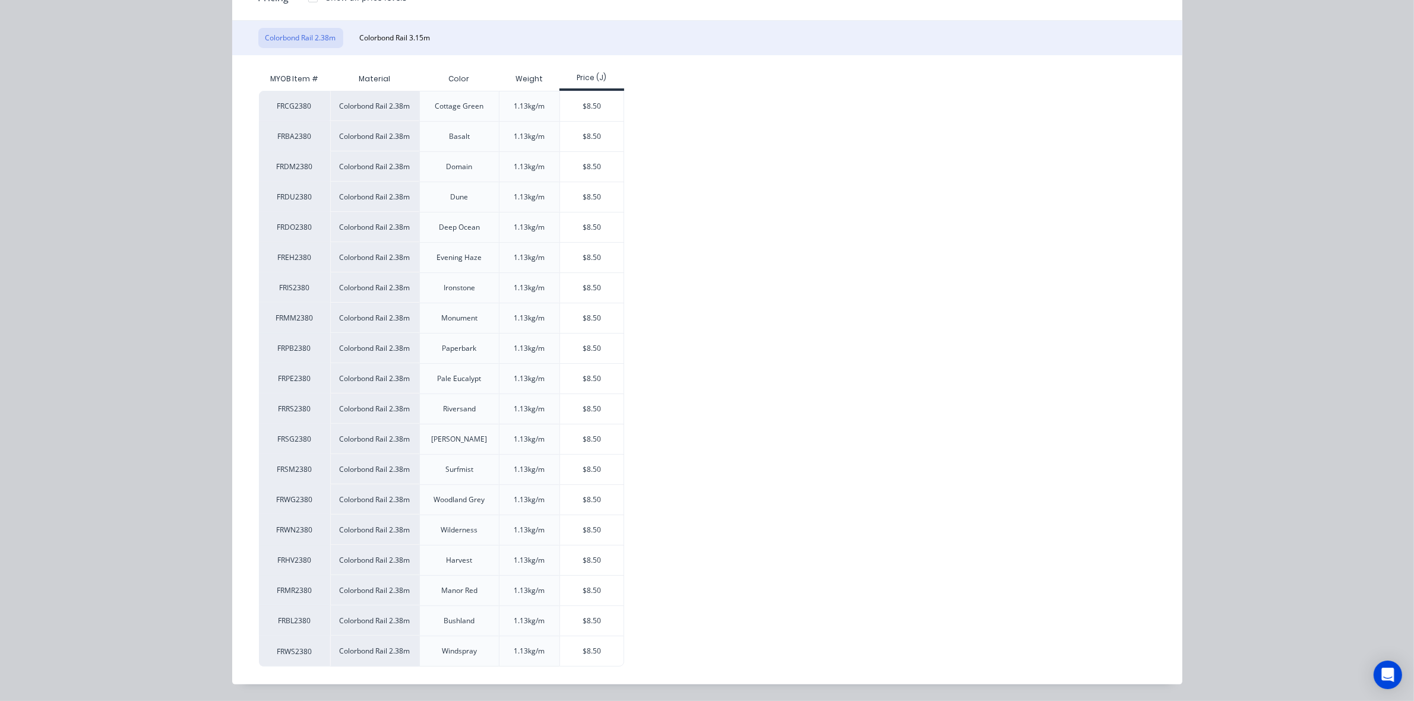
scroll to position [176, 0]
click at [589, 164] on div "$8.50" at bounding box center [592, 167] width 64 height 30
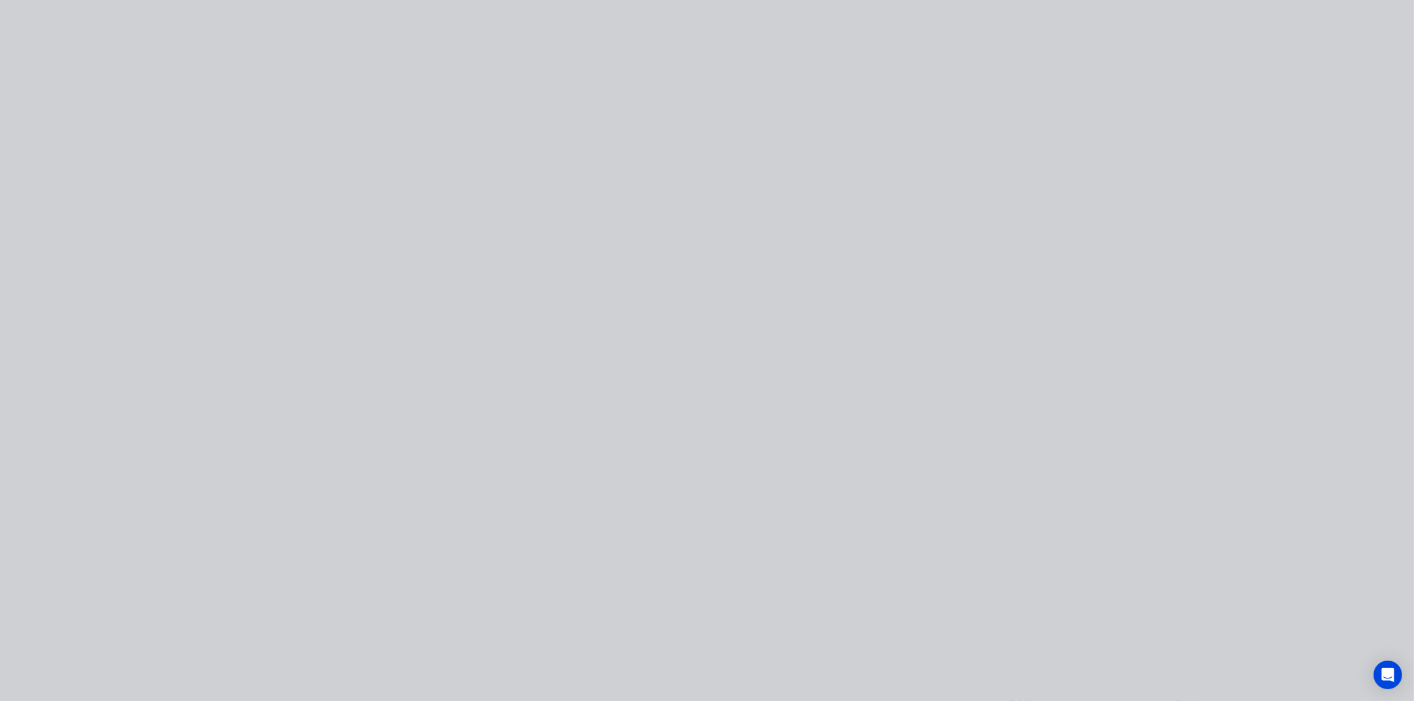
scroll to position [0, 0]
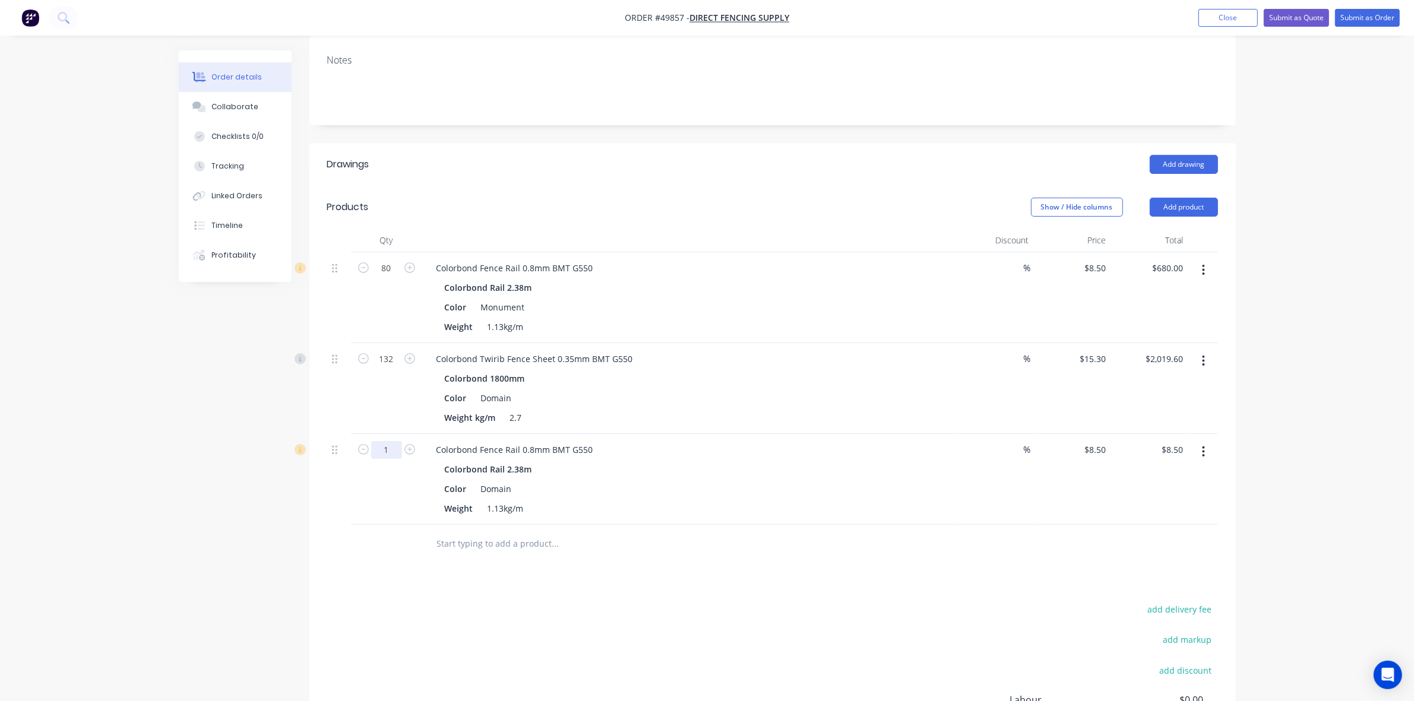
click at [390, 441] on input "1" at bounding box center [386, 450] width 31 height 18
type input "40"
type input "$340.00"
click at [842, 461] on div "Colorbond Rail 2.38m" at bounding box center [689, 469] width 489 height 17
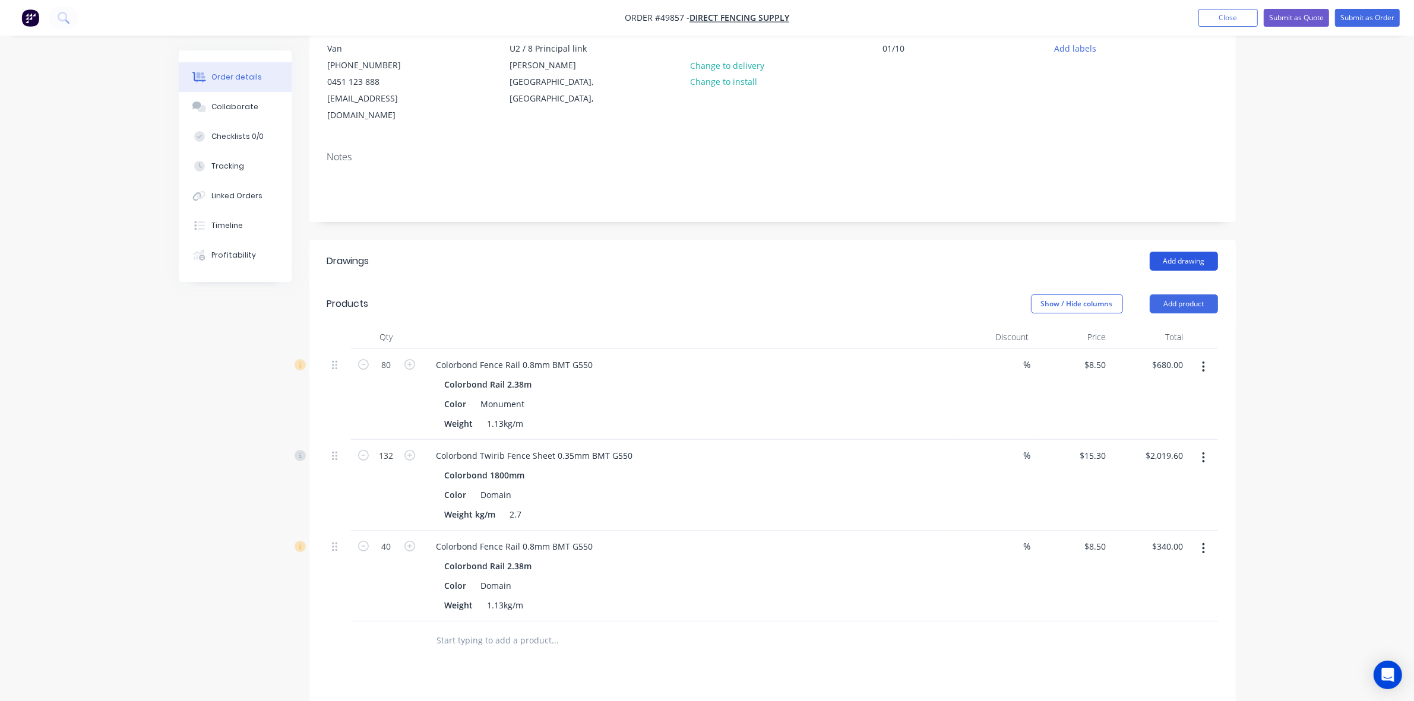
scroll to position [74, 0]
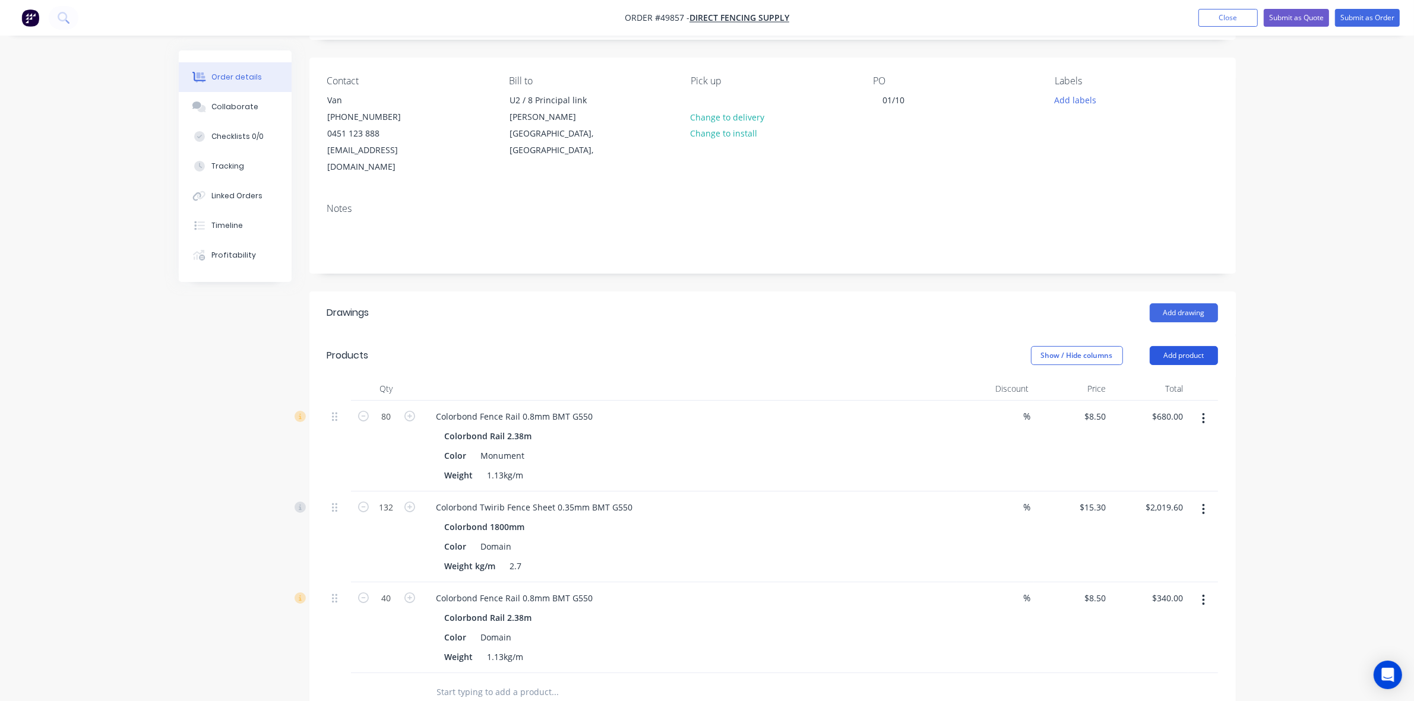
click at [1191, 346] on button "Add product" at bounding box center [1184, 355] width 68 height 19
click at [1176, 377] on div "Product catalogue" at bounding box center [1161, 385] width 91 height 17
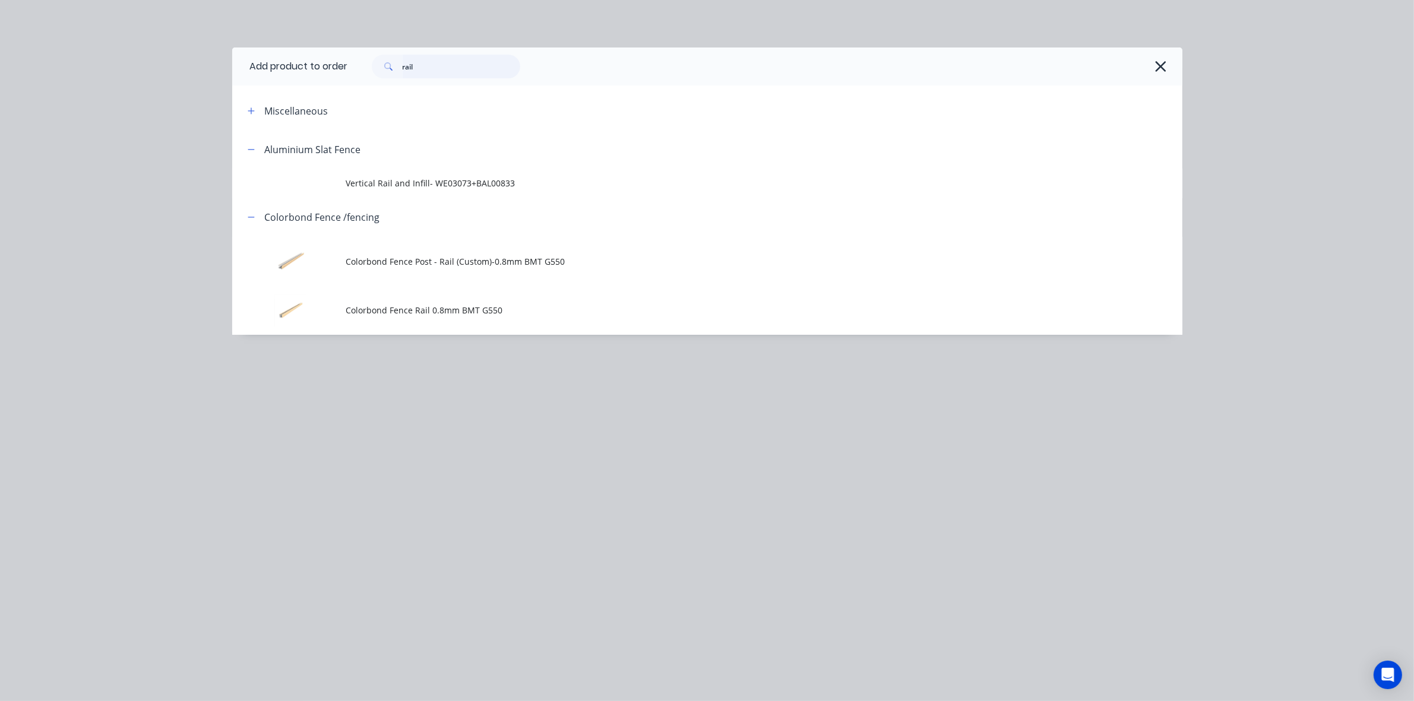
drag, startPoint x: 447, startPoint y: 67, endPoint x: 255, endPoint y: 70, distance: 191.8
click at [280, 70] on header "Add product to order rail" at bounding box center [707, 67] width 950 height 38
type input "post"
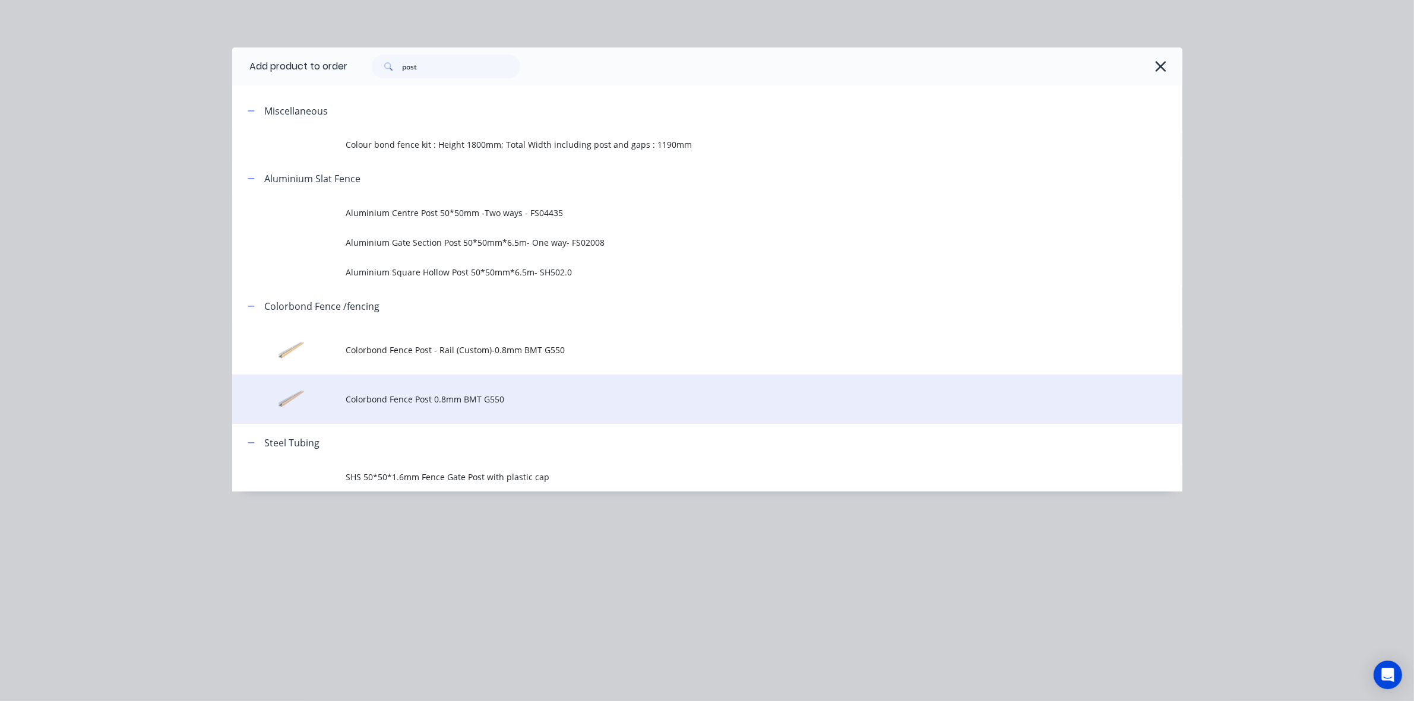
click at [488, 397] on span "Colorbond Fence Post 0.8mm BMT G550" at bounding box center [680, 399] width 669 height 12
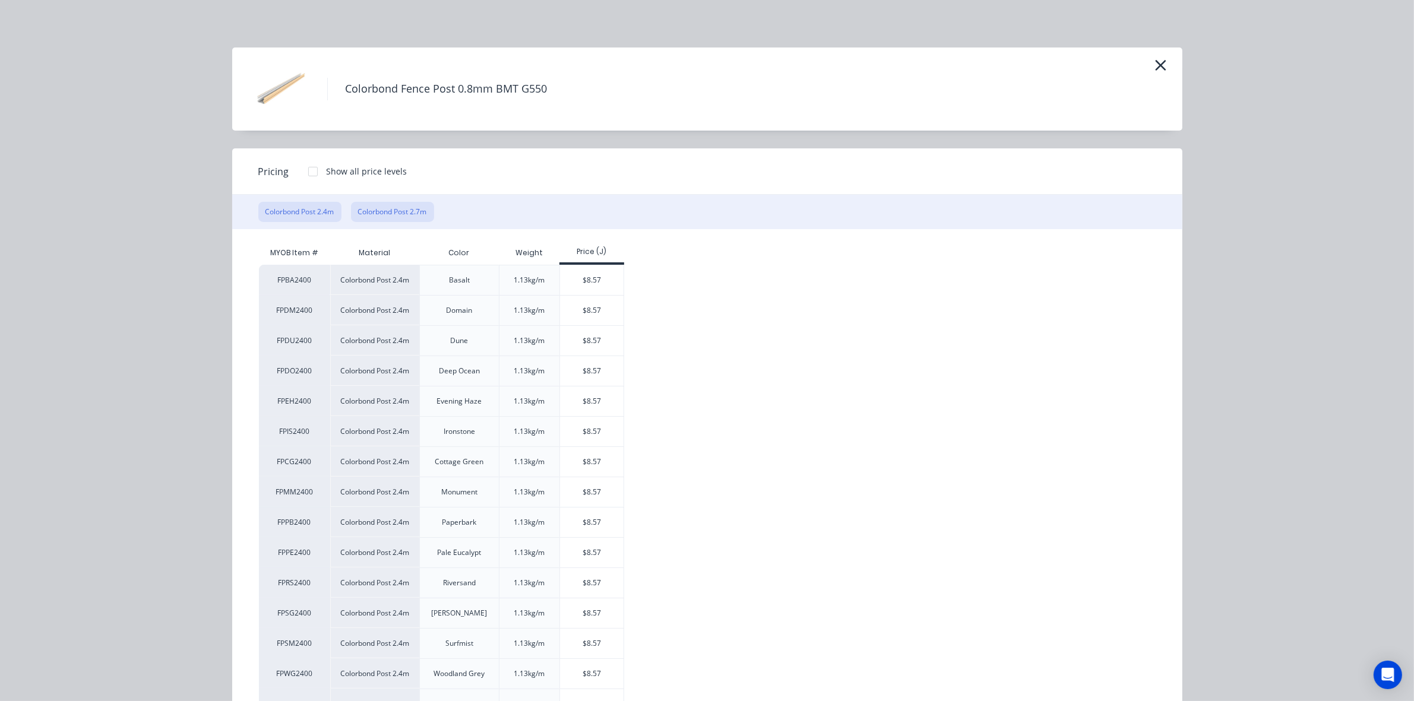
click at [413, 205] on button "Colorbond Post 2.7m" at bounding box center [392, 212] width 83 height 20
click at [594, 333] on div "$9.64" at bounding box center [592, 341] width 64 height 30
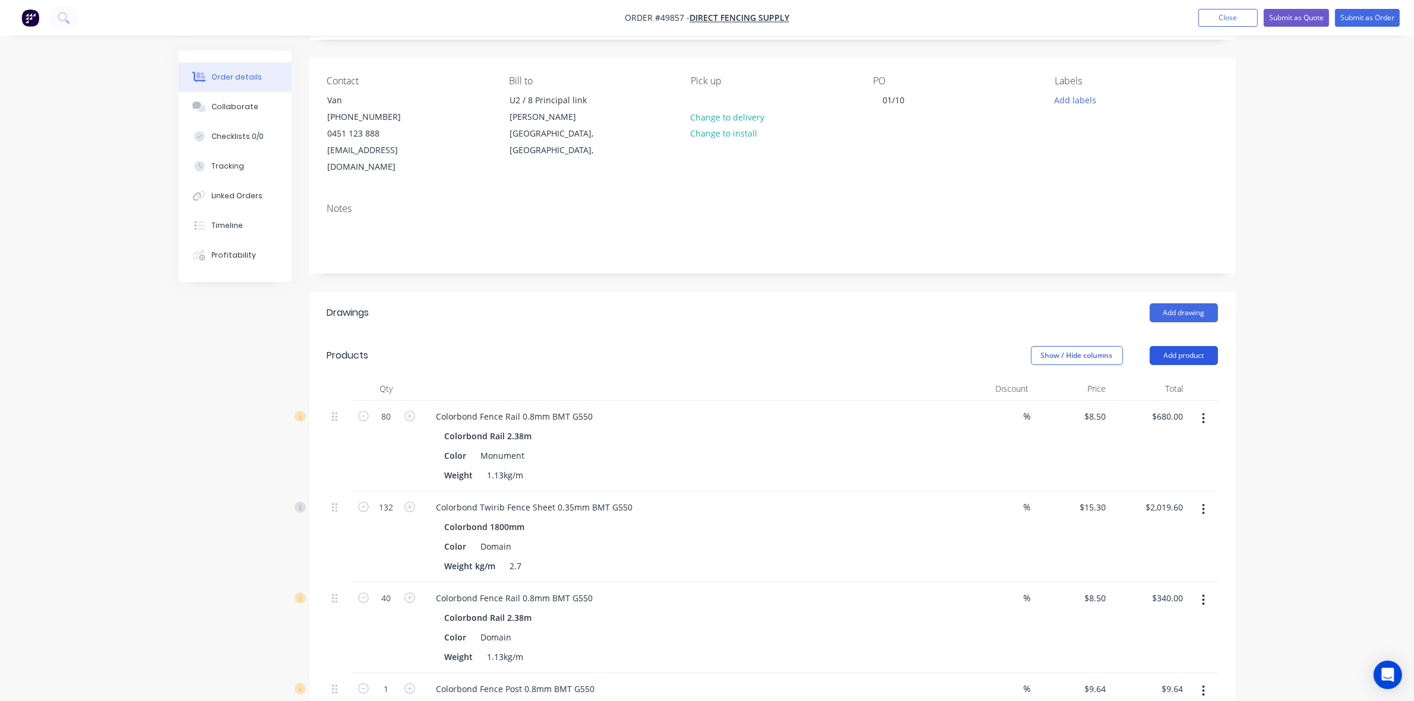
click at [1175, 346] on button "Add product" at bounding box center [1184, 355] width 68 height 19
click at [1150, 377] on div "Product catalogue" at bounding box center [1161, 385] width 91 height 17
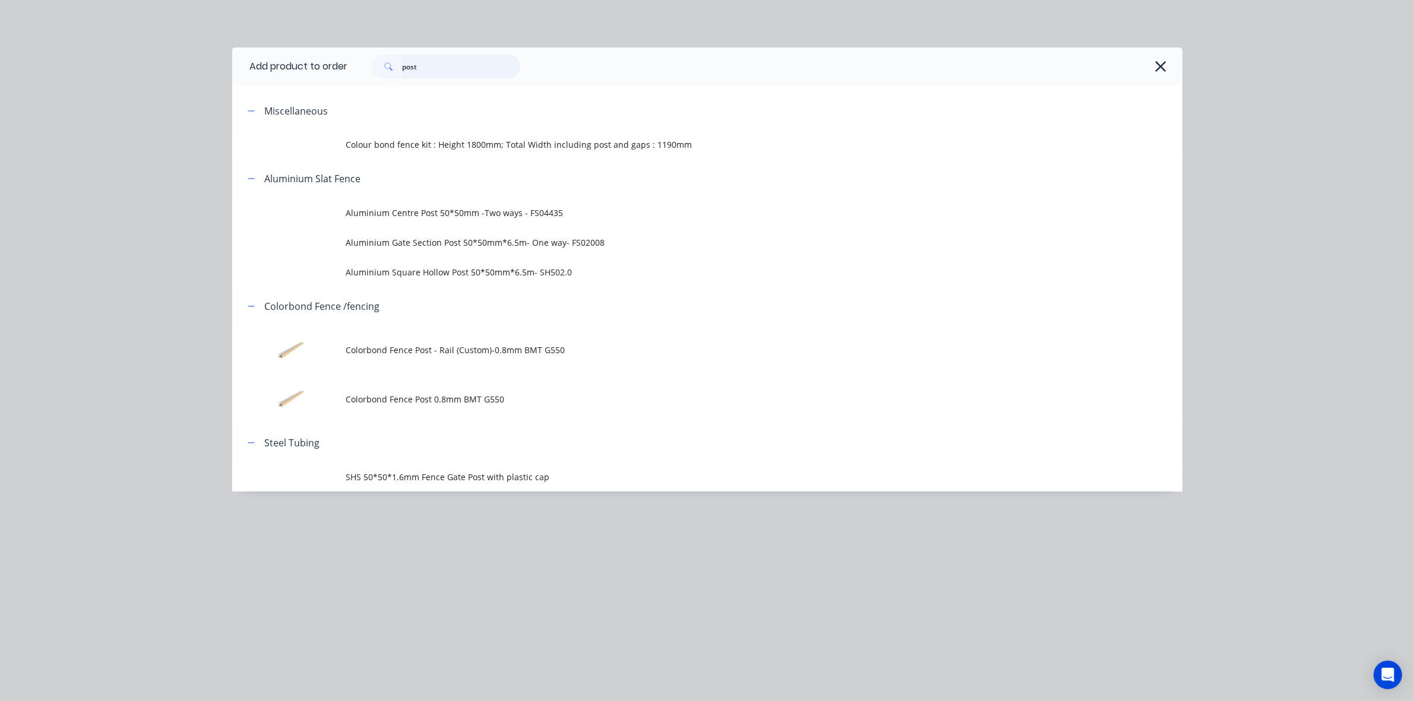
drag, startPoint x: 337, startPoint y: 74, endPoint x: 330, endPoint y: 75, distance: 7.7
click at [330, 75] on header "Add product to order post" at bounding box center [707, 67] width 950 height 38
type input "r"
type input "touch"
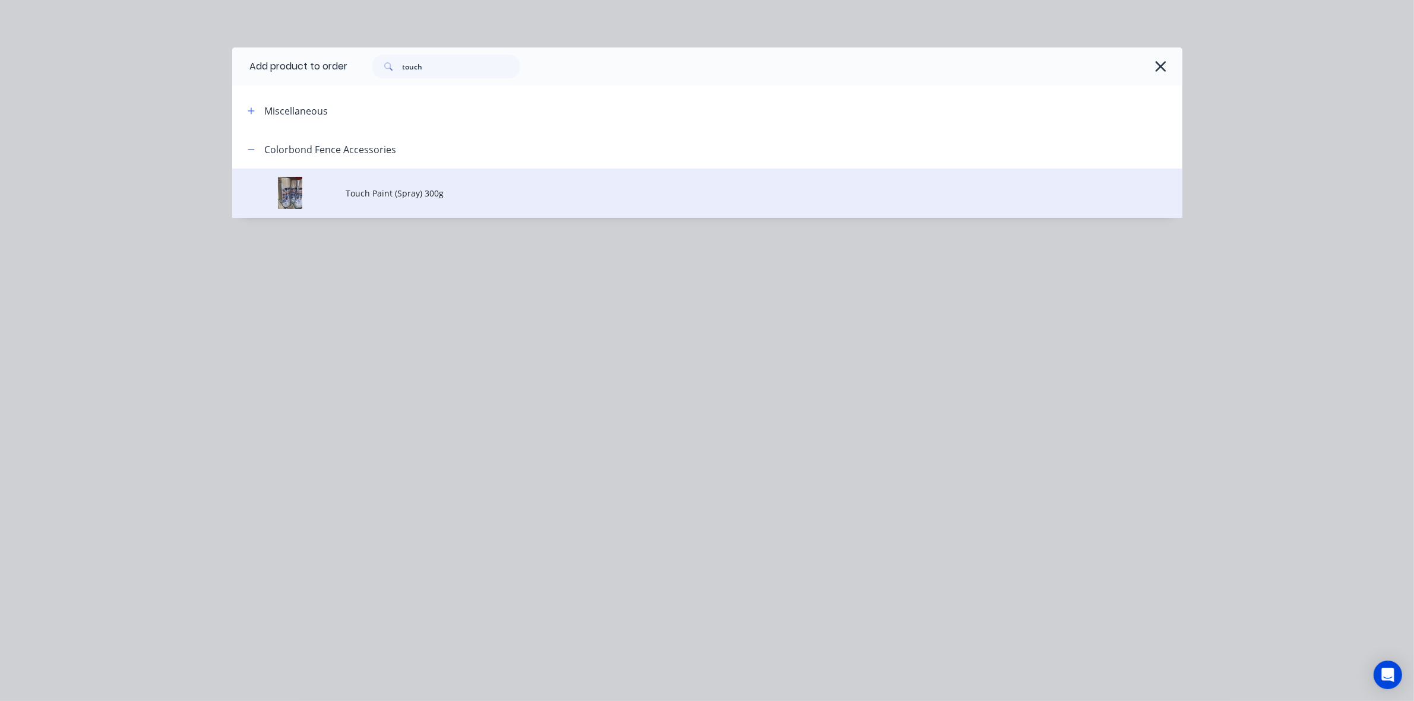
click at [487, 202] on td "Touch Paint (Spray) 300g" at bounding box center [764, 193] width 836 height 49
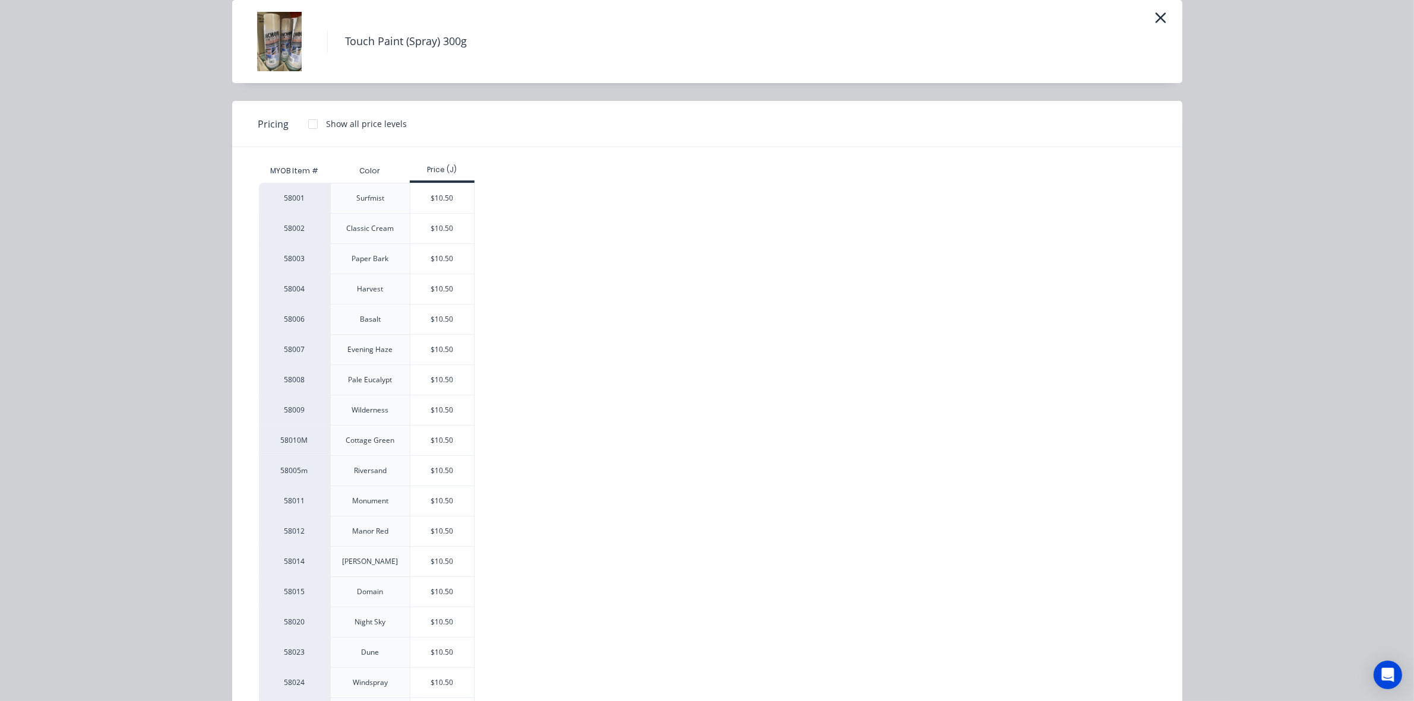
scroll to position [295, 0]
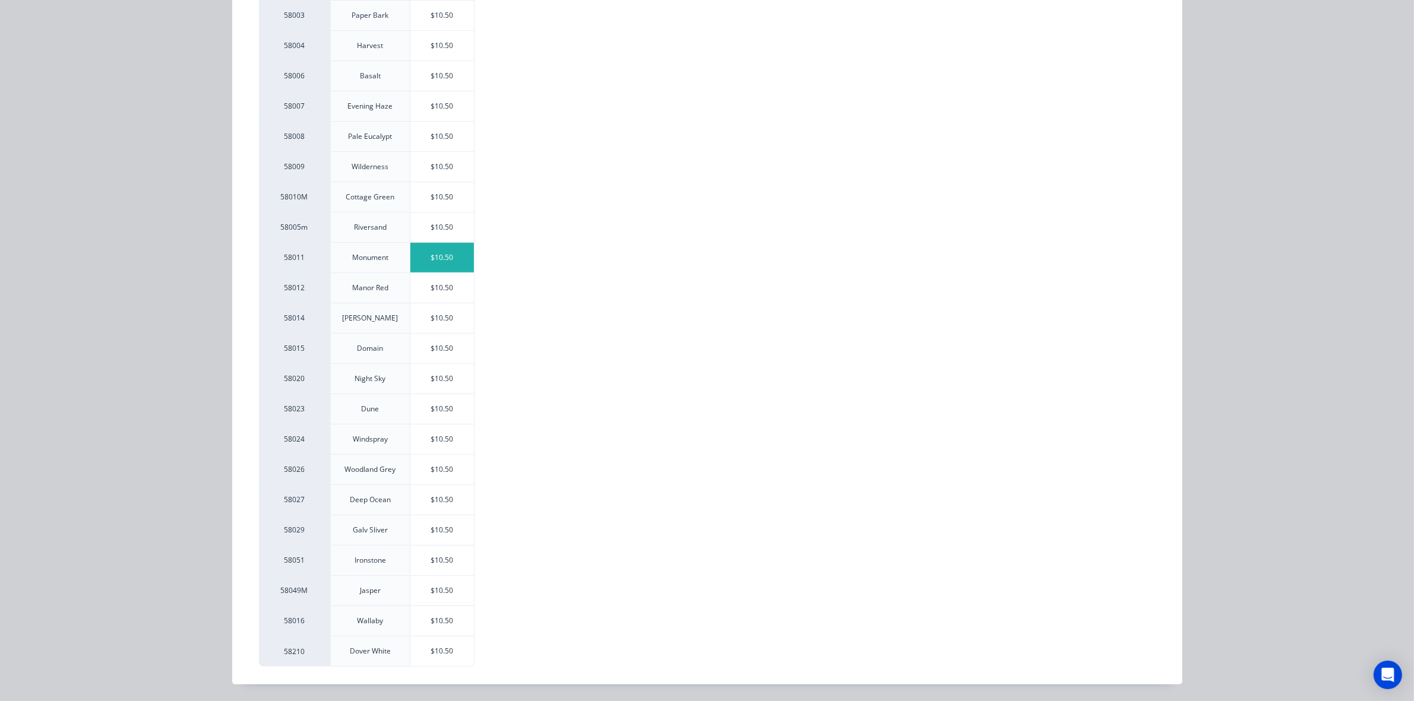
click at [440, 252] on div "$10.50" at bounding box center [442, 258] width 64 height 30
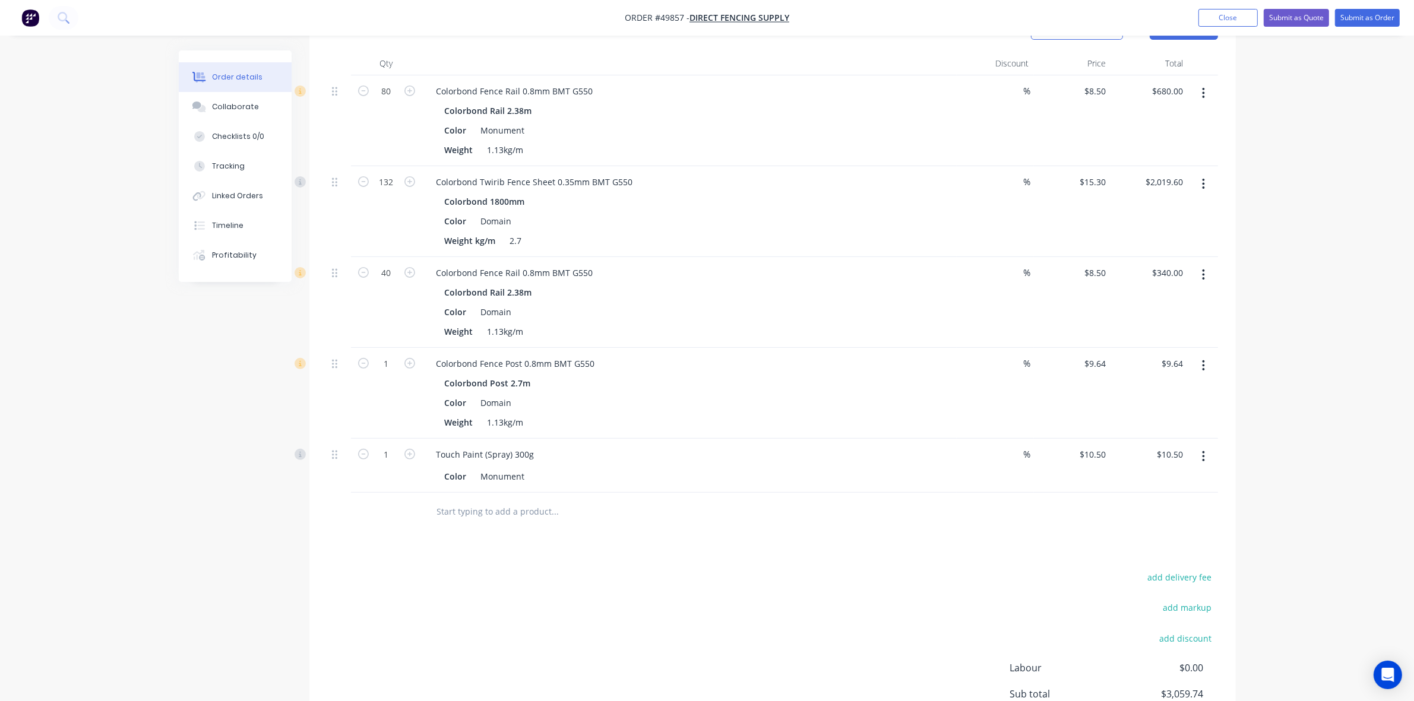
scroll to position [490, 0]
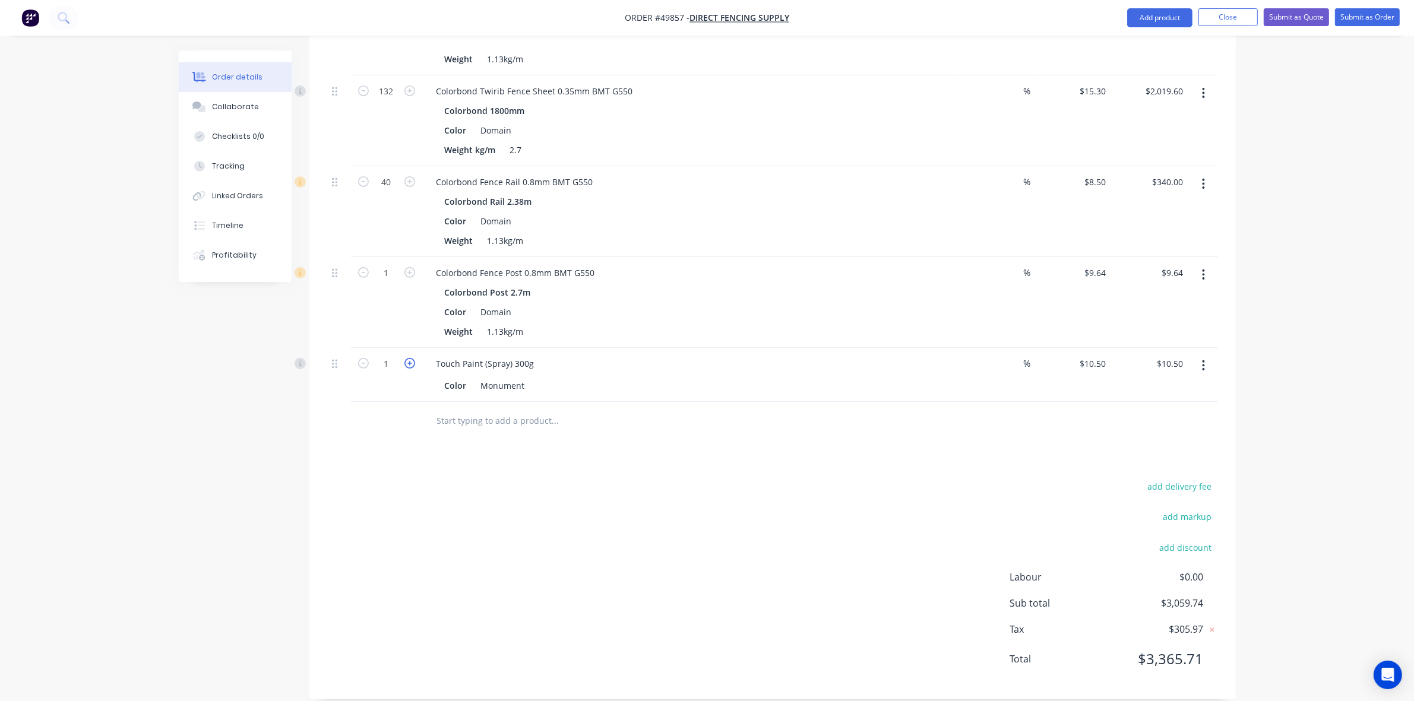
click at [404, 354] on form "1" at bounding box center [387, 363] width 62 height 18
click at [404, 358] on icon "button" at bounding box center [409, 363] width 11 height 11
type input "2"
type input "$21.00"
click at [406, 356] on div "2" at bounding box center [386, 375] width 71 height 54
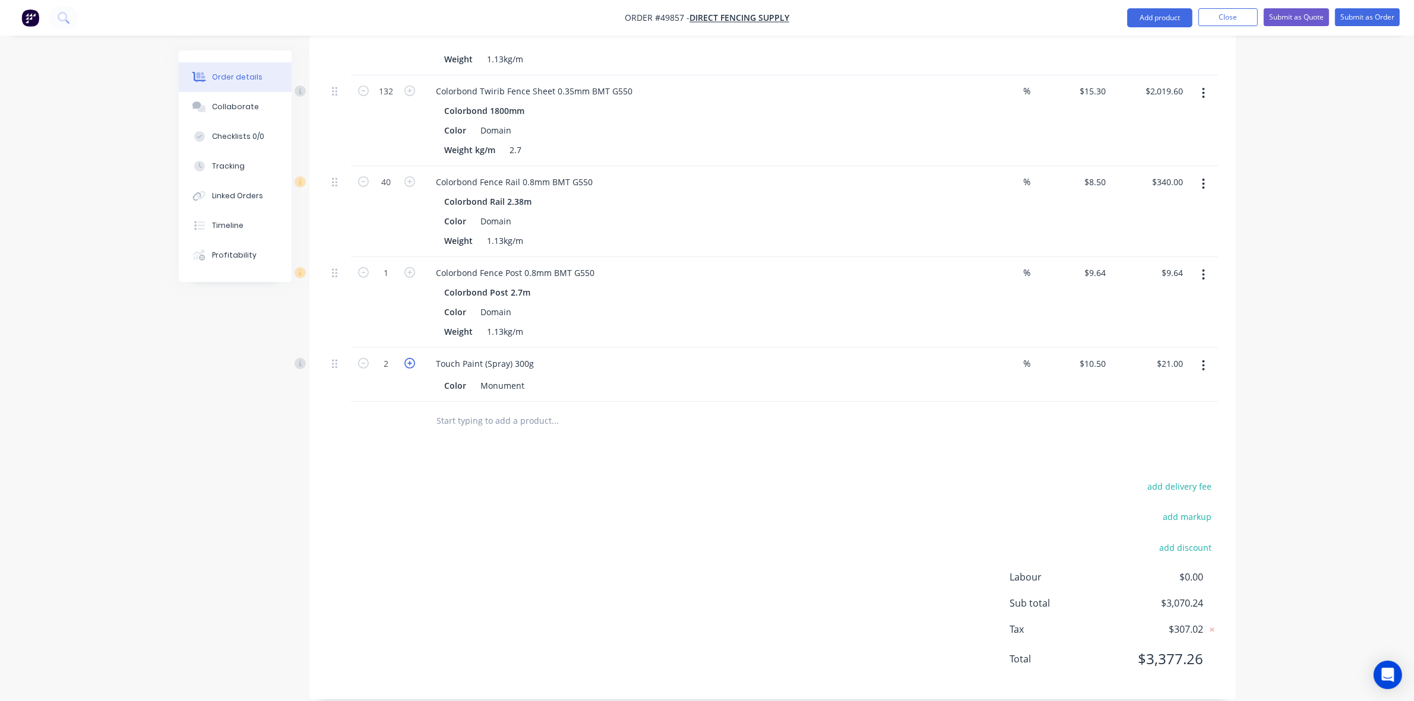
click at [410, 358] on icon "button" at bounding box center [409, 363] width 11 height 11
type input "3"
type input "$31.50"
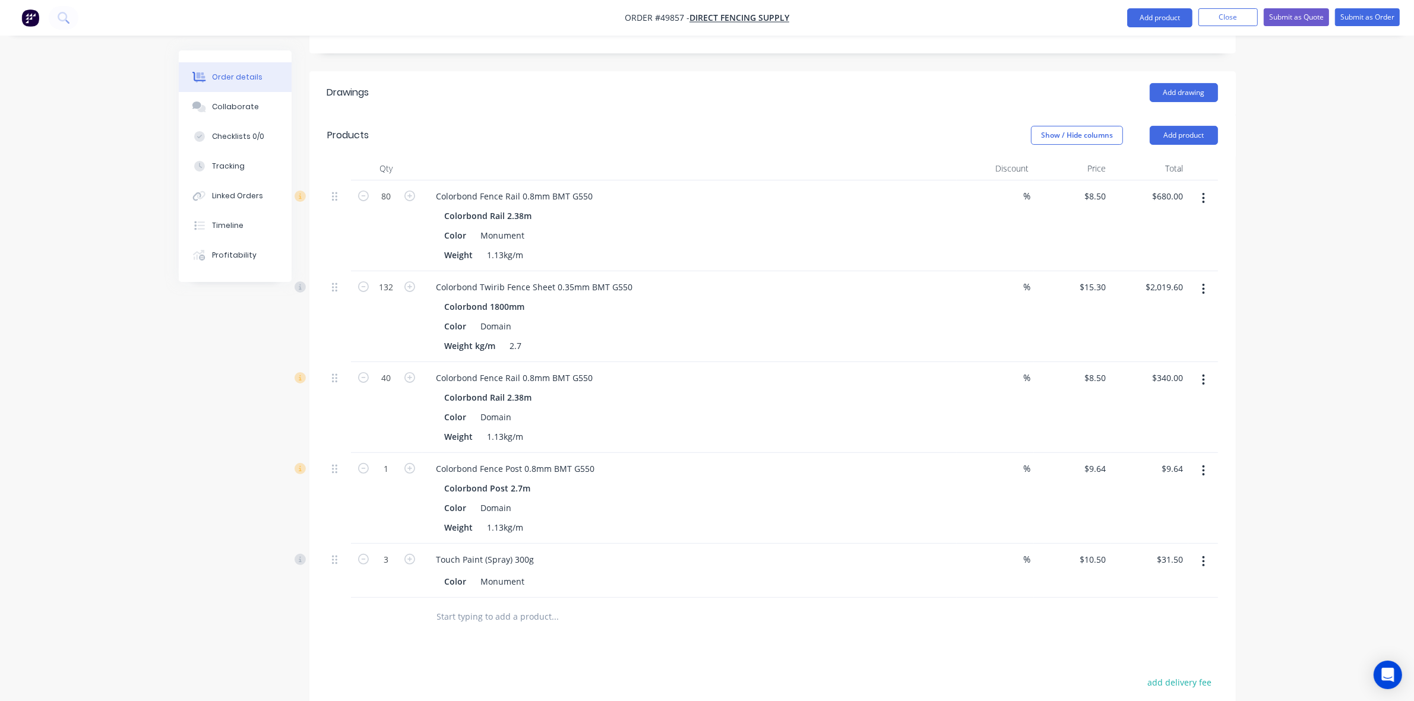
scroll to position [119, 0]
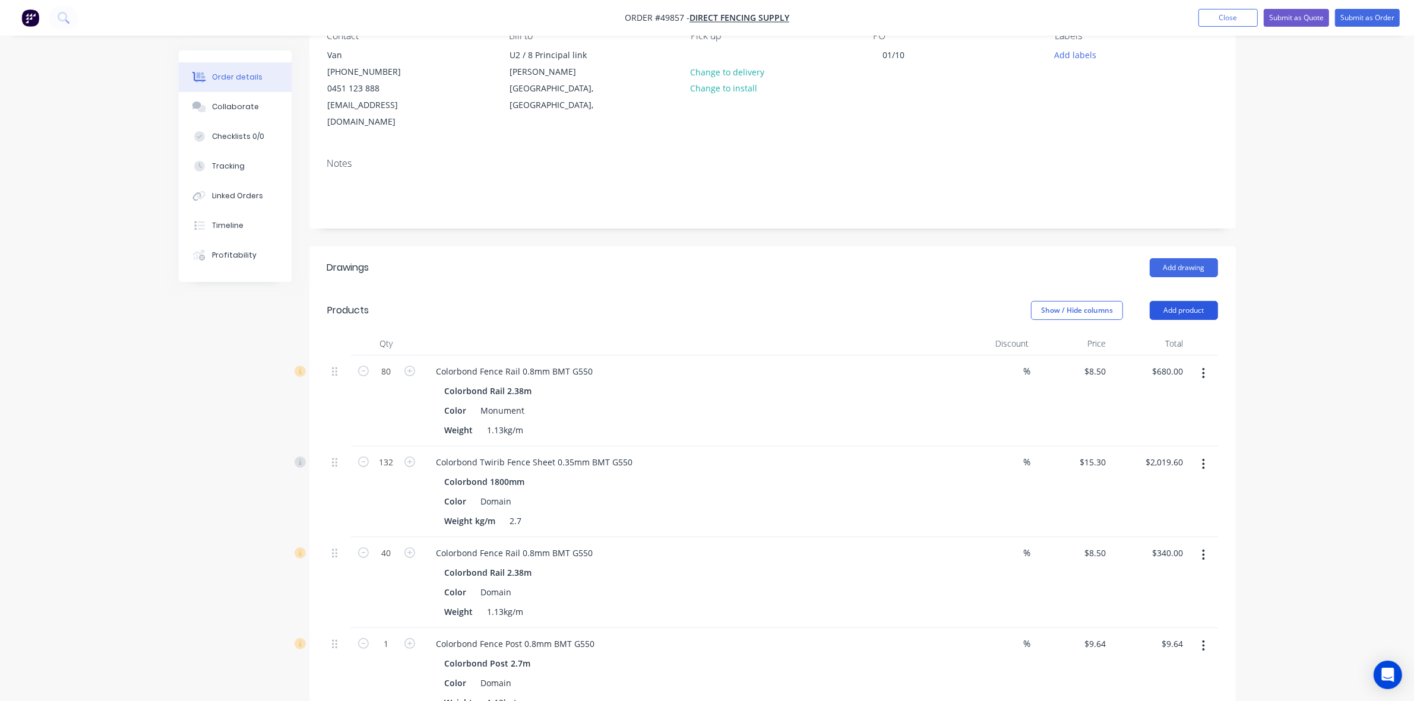
click at [1182, 301] on button "Add product" at bounding box center [1184, 310] width 68 height 19
click at [1152, 336] on button "Product catalogue" at bounding box center [1161, 341] width 113 height 24
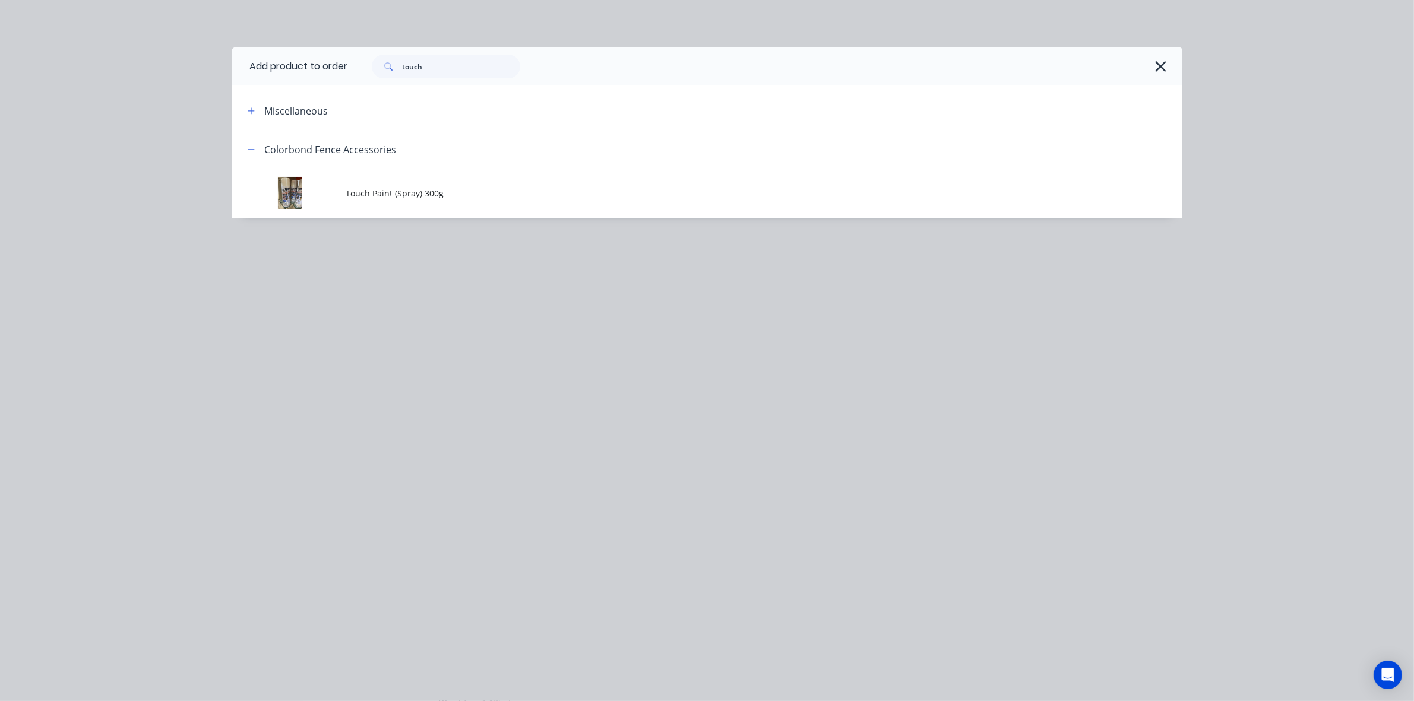
click at [371, 179] on td "Touch Paint (Spray) 300g" at bounding box center [764, 193] width 836 height 49
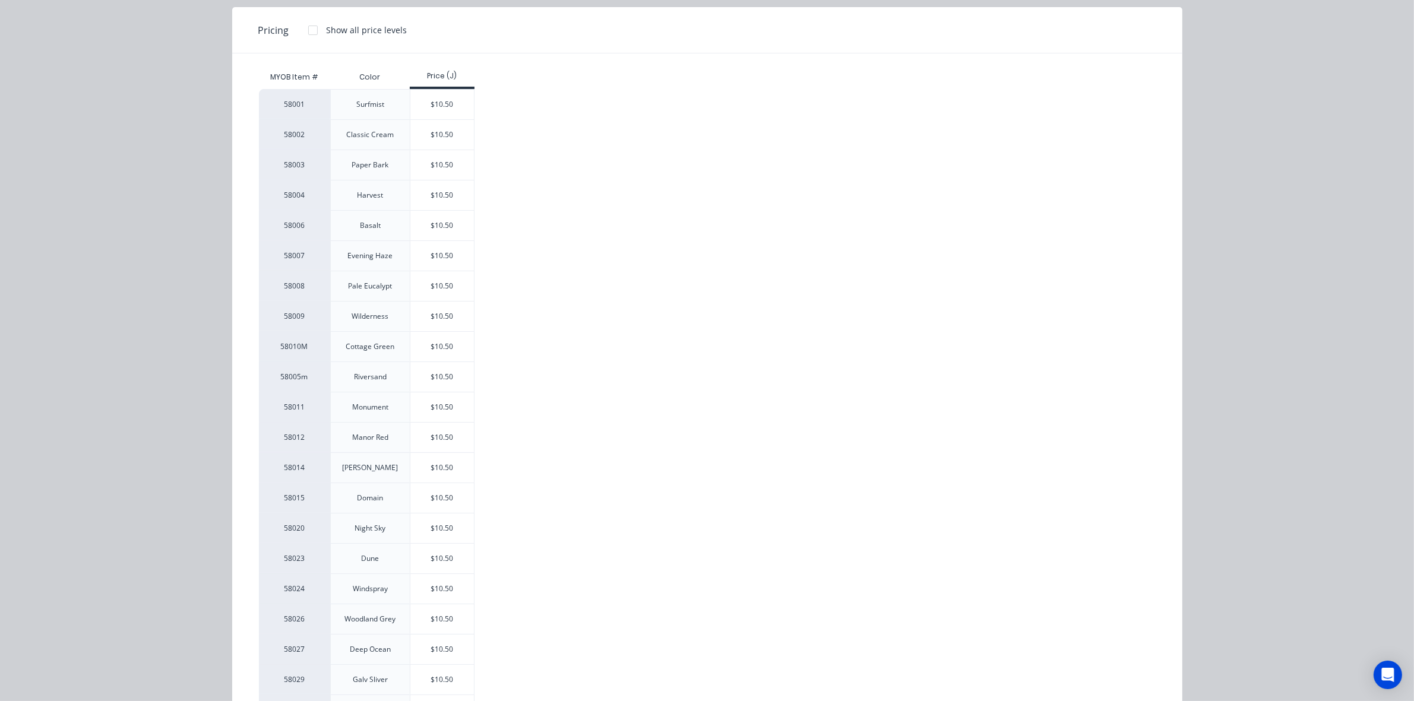
scroll to position [295, 0]
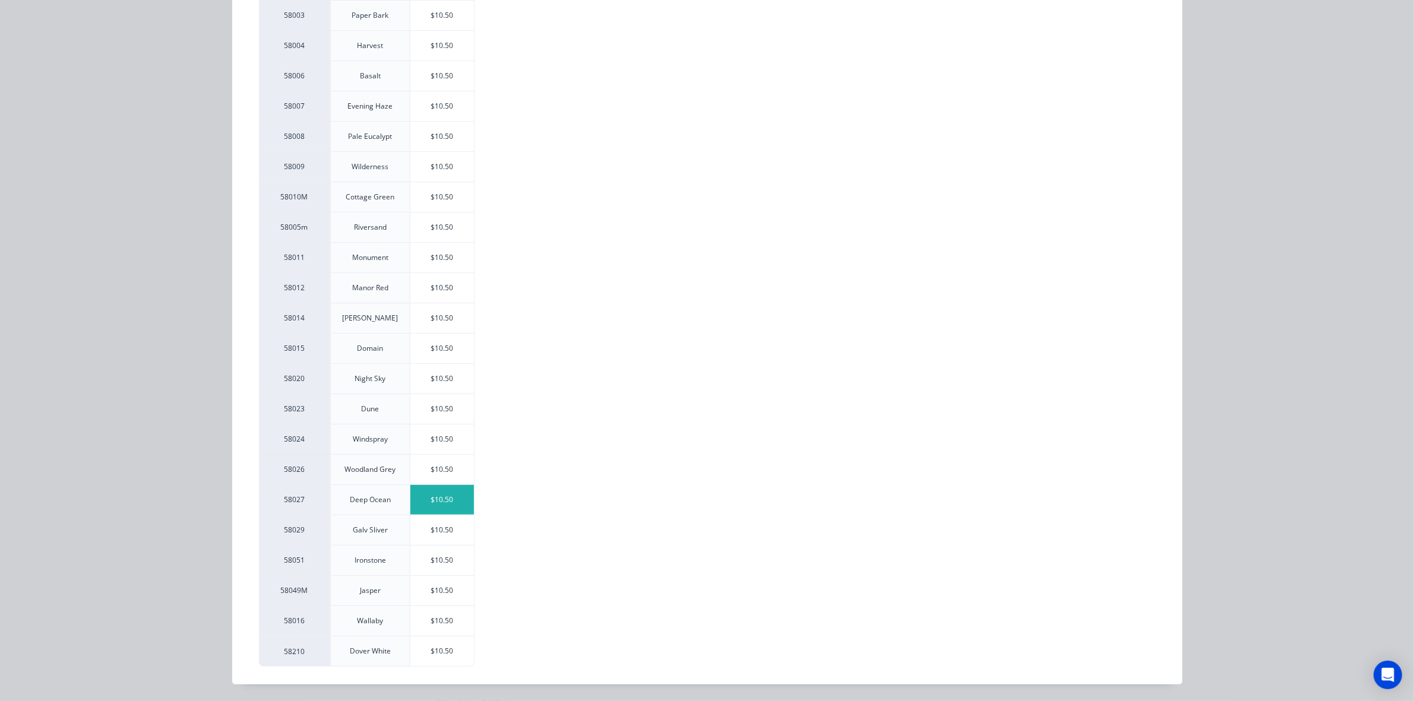
click at [429, 489] on div "$10.50" at bounding box center [442, 500] width 64 height 30
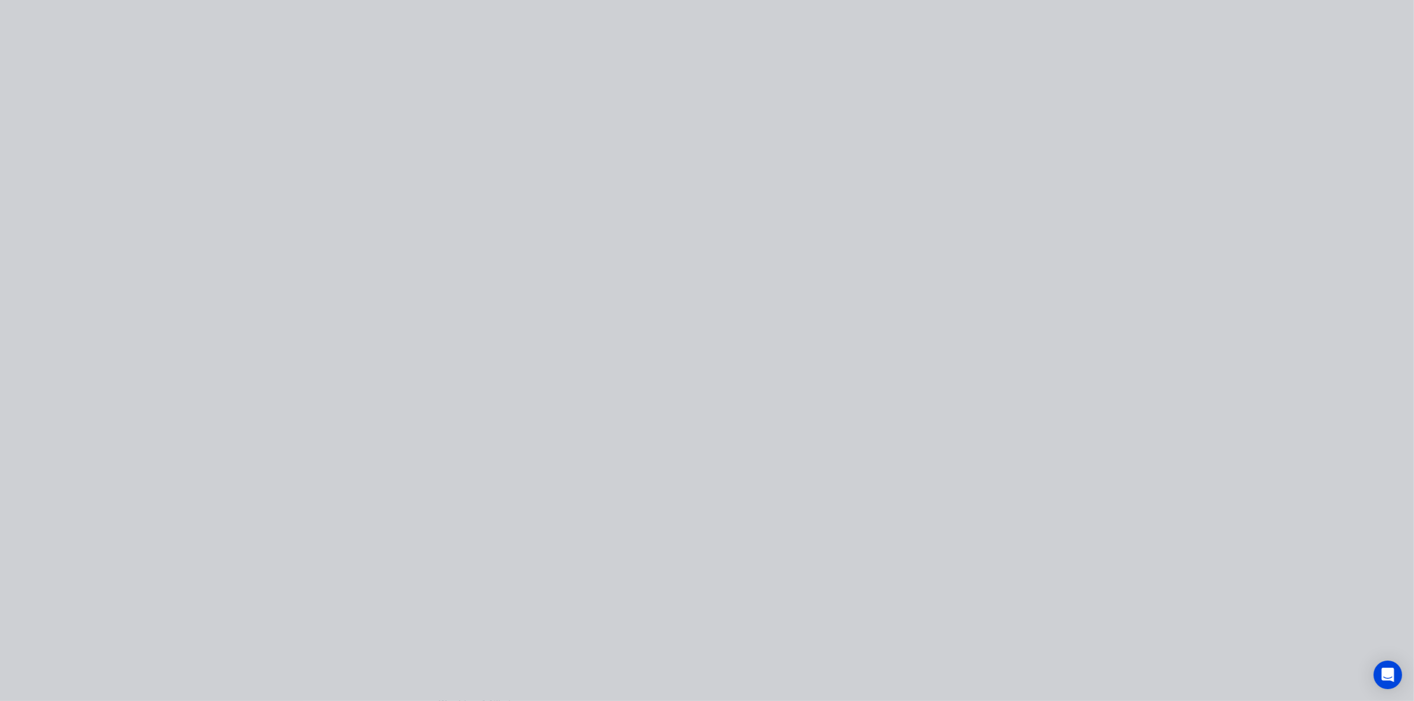
scroll to position [0, 0]
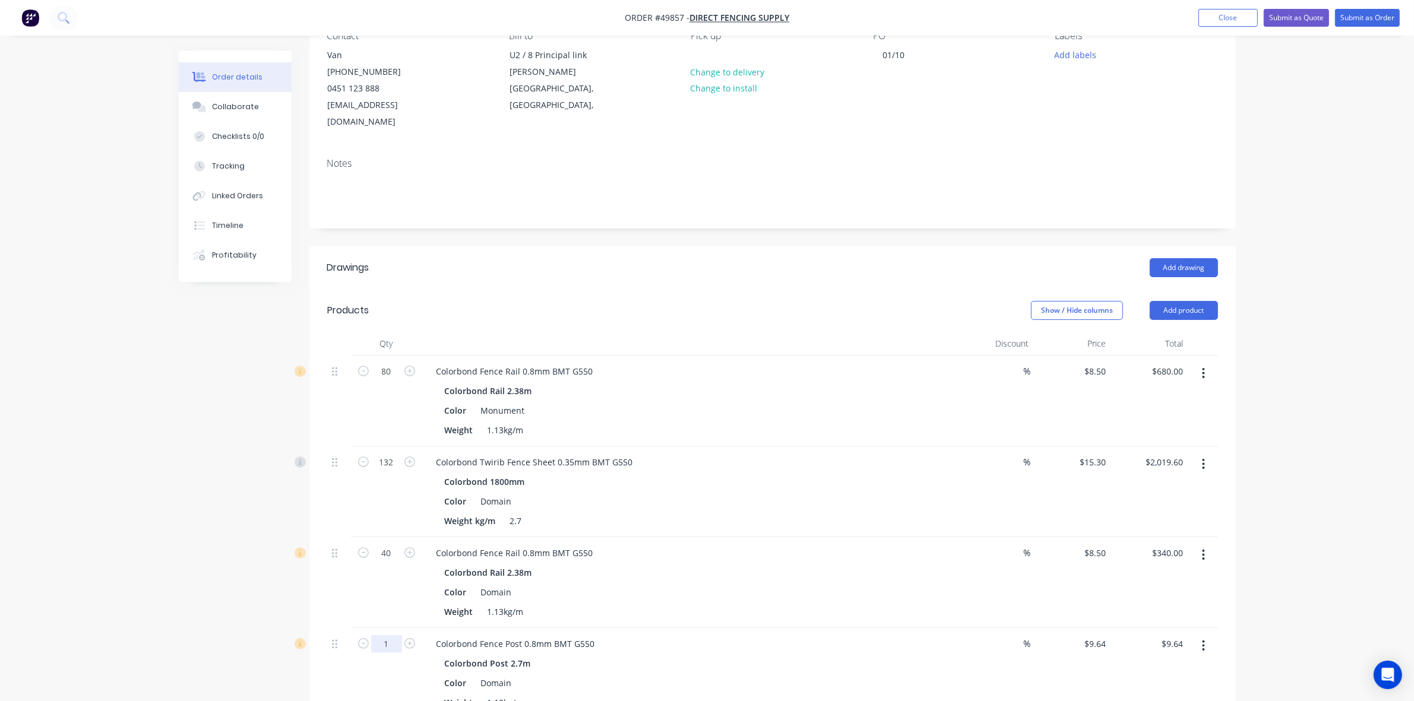
click at [401, 635] on input "1" at bounding box center [386, 644] width 31 height 18
click at [406, 671] on div "1" at bounding box center [386, 673] width 71 height 91
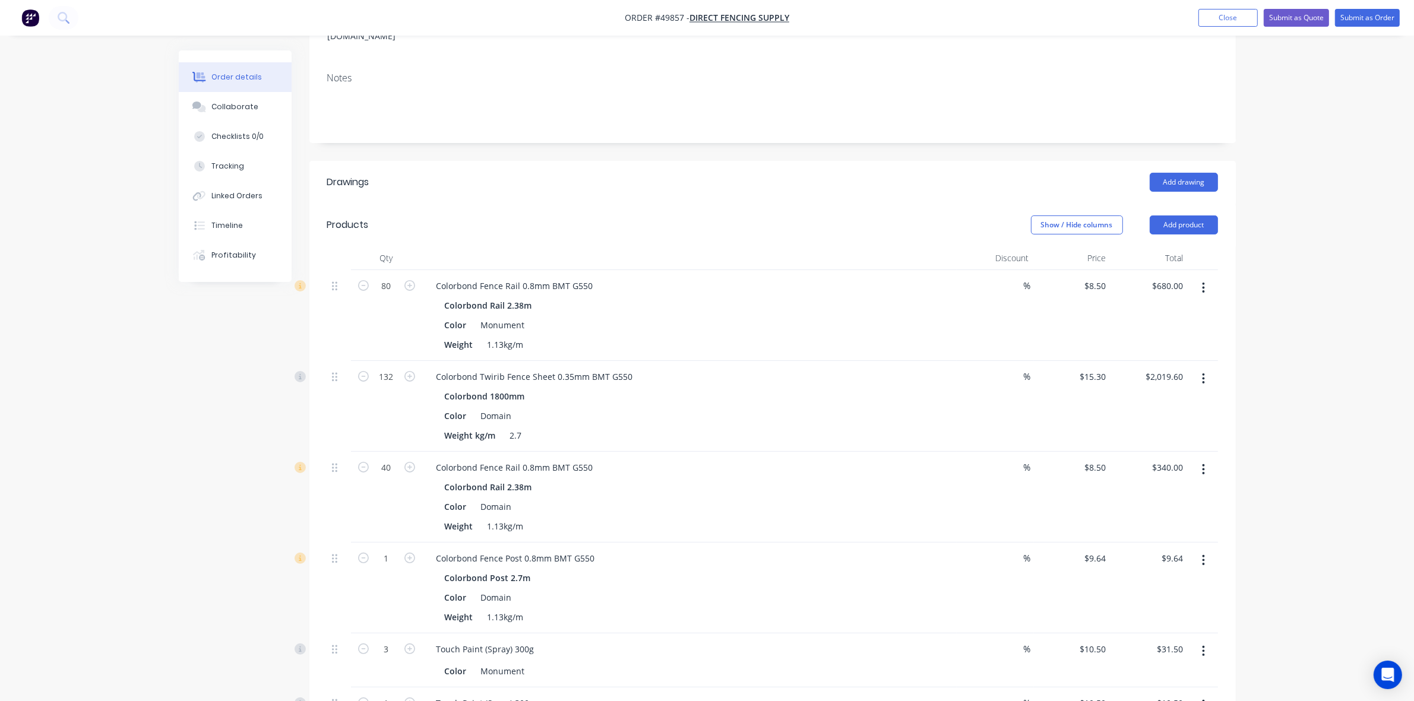
scroll to position [490, 0]
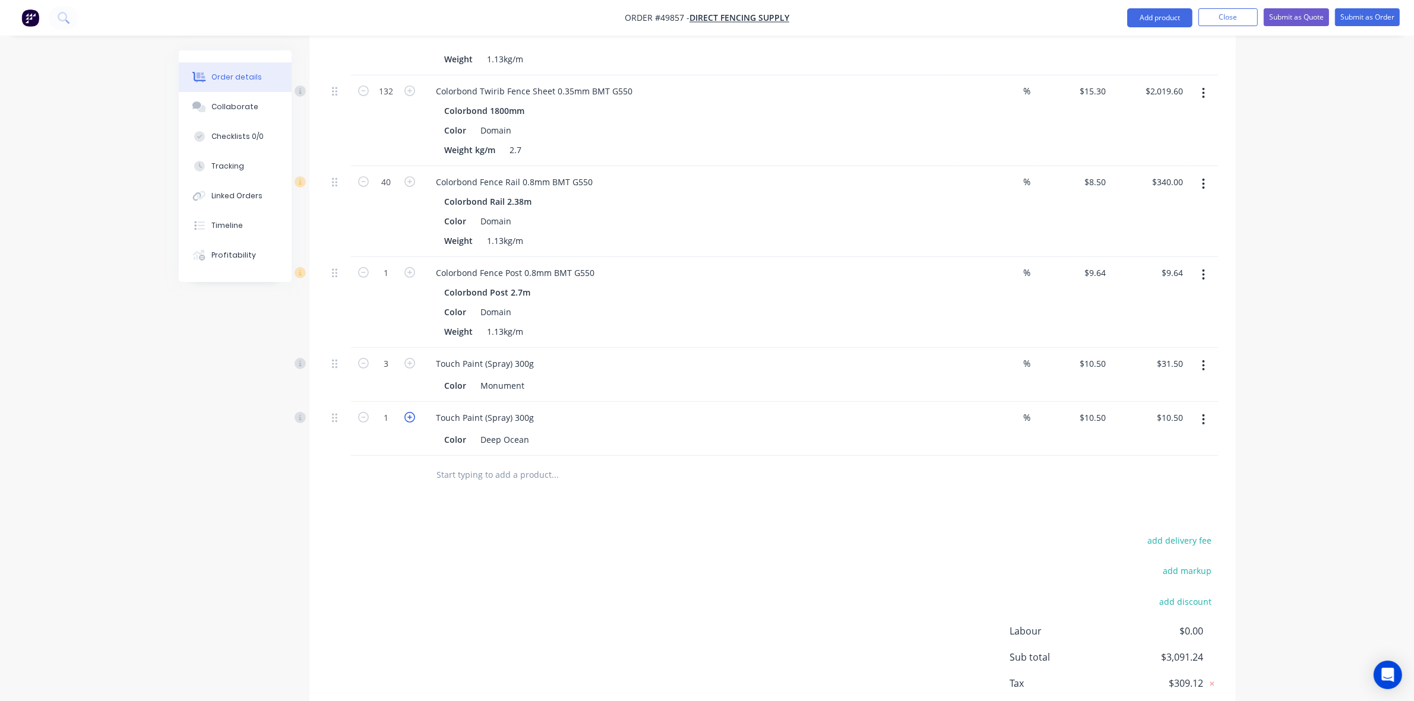
click at [412, 412] on icon "button" at bounding box center [409, 417] width 11 height 11
type input "2"
type input "$21.00"
click at [369, 571] on div "add delivery fee add markup add discount Labour $0.00 Sub total $3,101.74 Tax $…" at bounding box center [772, 634] width 891 height 203
click at [378, 264] on input "1" at bounding box center [386, 273] width 31 height 18
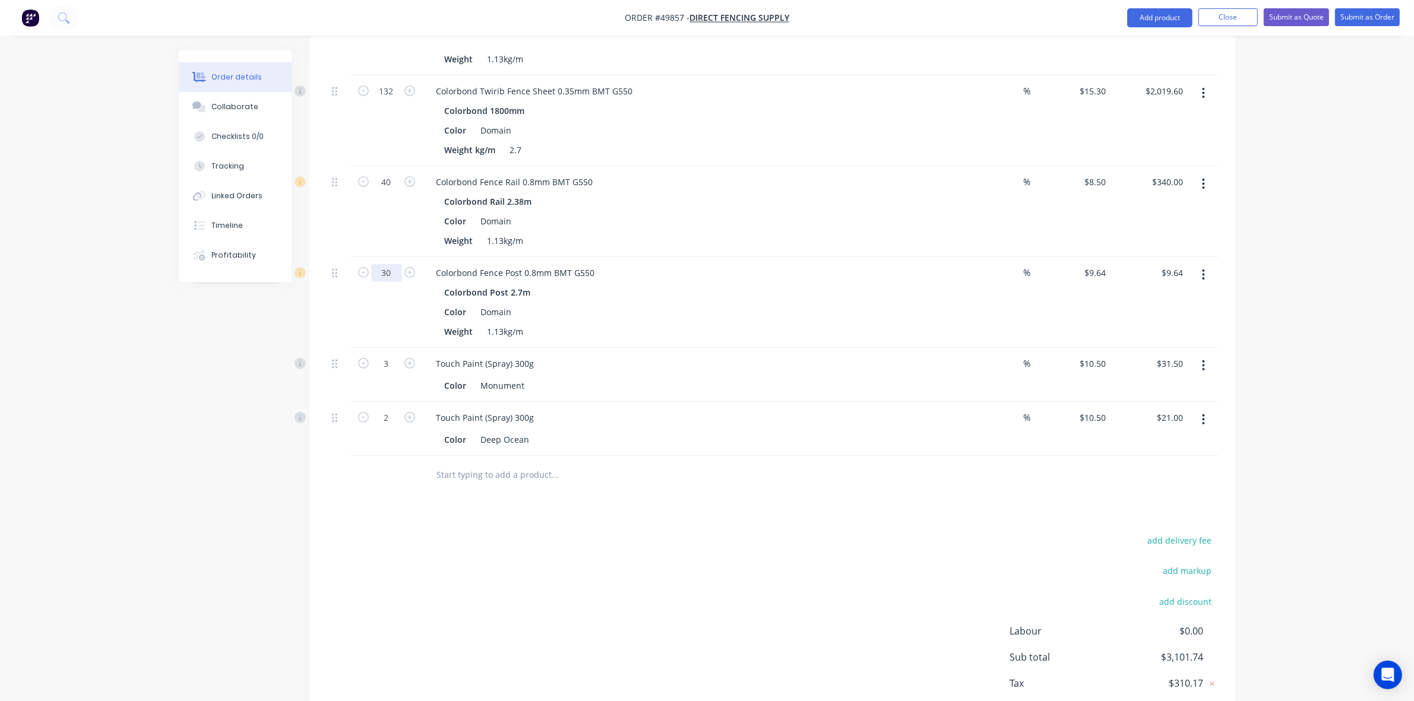
type input "30"
type input "$289.20"
click at [885, 348] on div "Touch Paint (Spray) 300g Color Monument" at bounding box center [689, 375] width 534 height 54
click at [1207, 264] on button "button" at bounding box center [1203, 274] width 28 height 21
drag, startPoint x: 1167, startPoint y: 324, endPoint x: 1142, endPoint y: 398, distance: 78.5
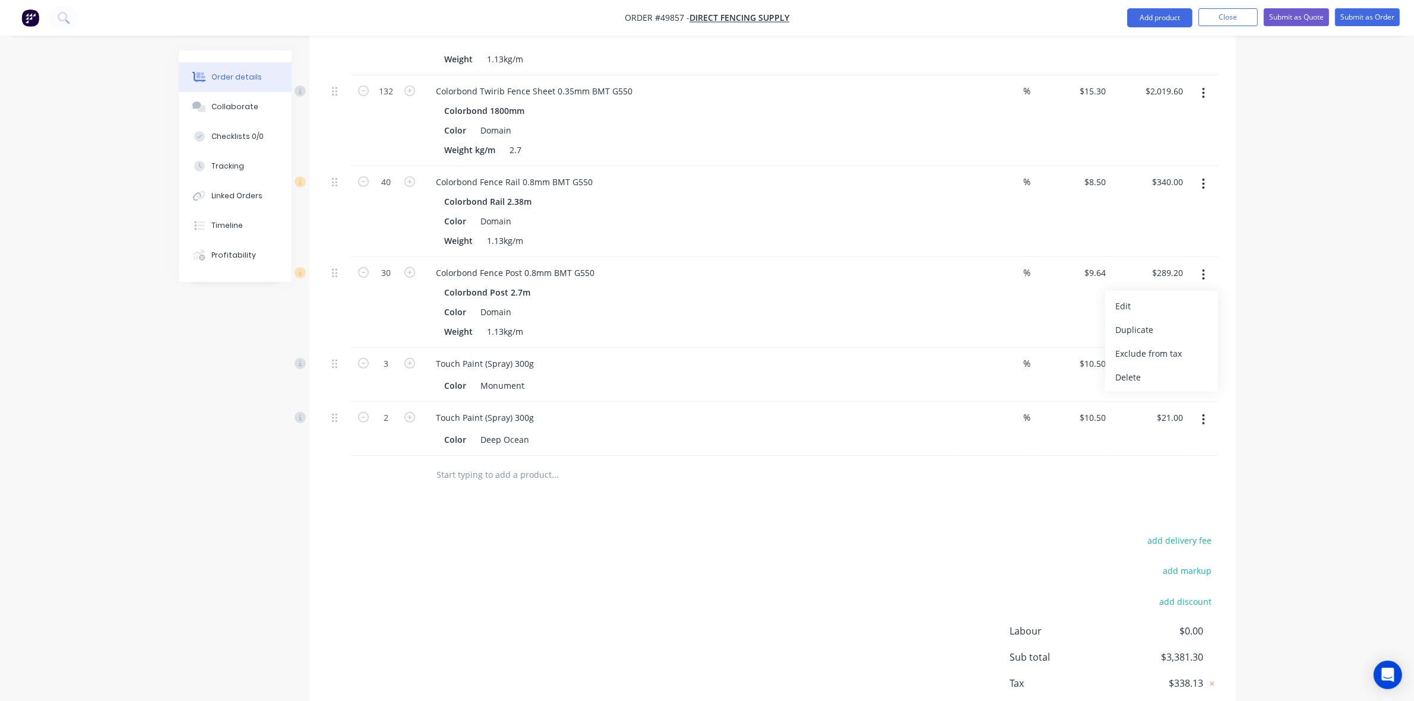
click at [1167, 324] on button "Duplicate" at bounding box center [1161, 330] width 113 height 24
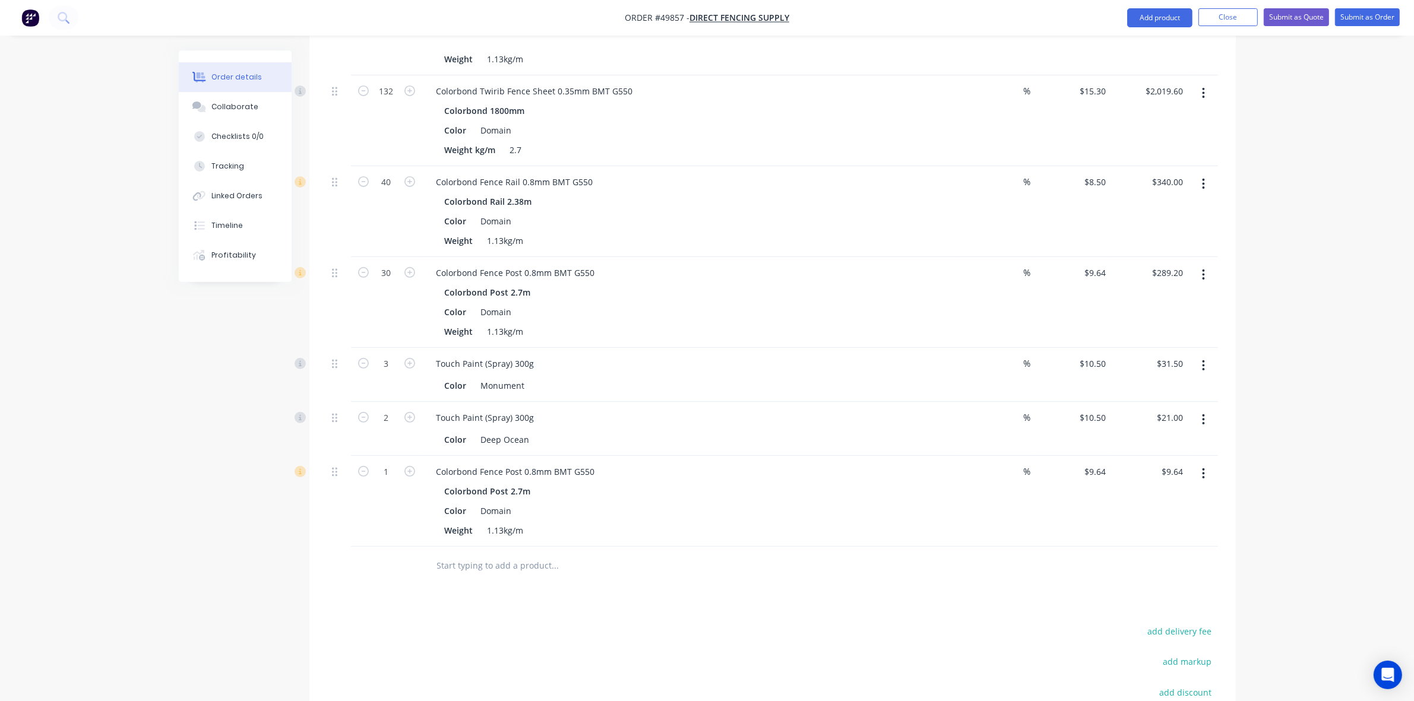
click at [1204, 463] on button "button" at bounding box center [1203, 473] width 28 height 21
click at [1154, 496] on div "Edit" at bounding box center [1161, 504] width 91 height 17
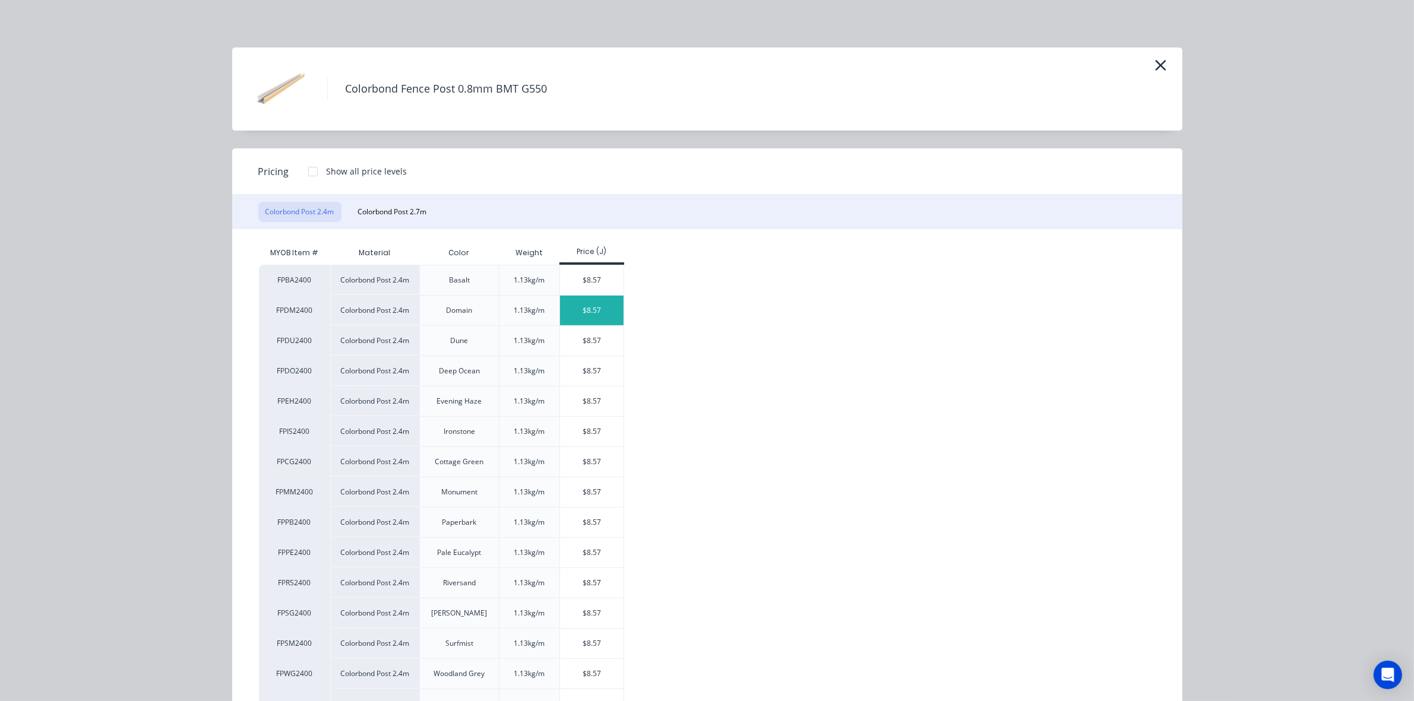
click at [591, 305] on div "$8.57" at bounding box center [592, 311] width 64 height 30
type input "$8.57"
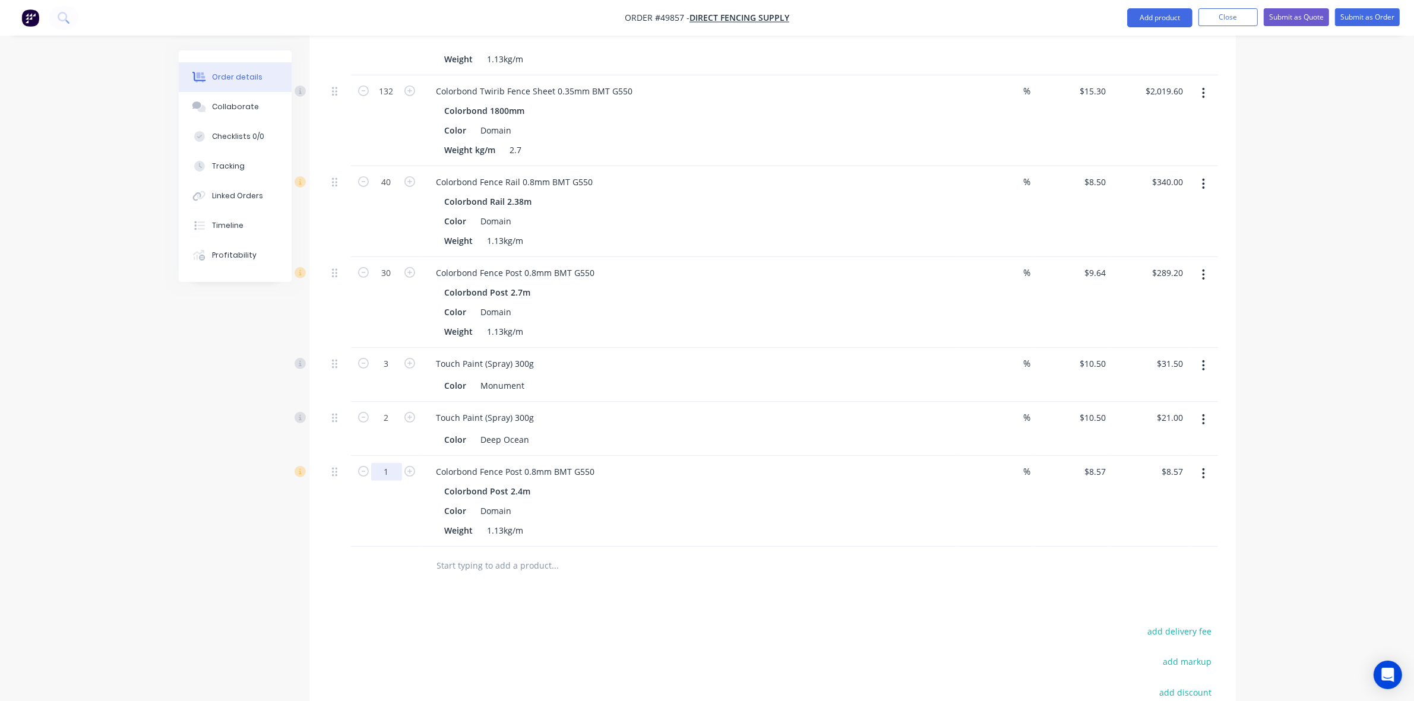
click at [399, 462] on form "1" at bounding box center [387, 471] width 62 height 18
click at [398, 463] on input "1" at bounding box center [386, 472] width 31 height 18
type input "24"
type input "$205.68"
drag, startPoint x: 809, startPoint y: 580, endPoint x: 784, endPoint y: 557, distance: 33.6
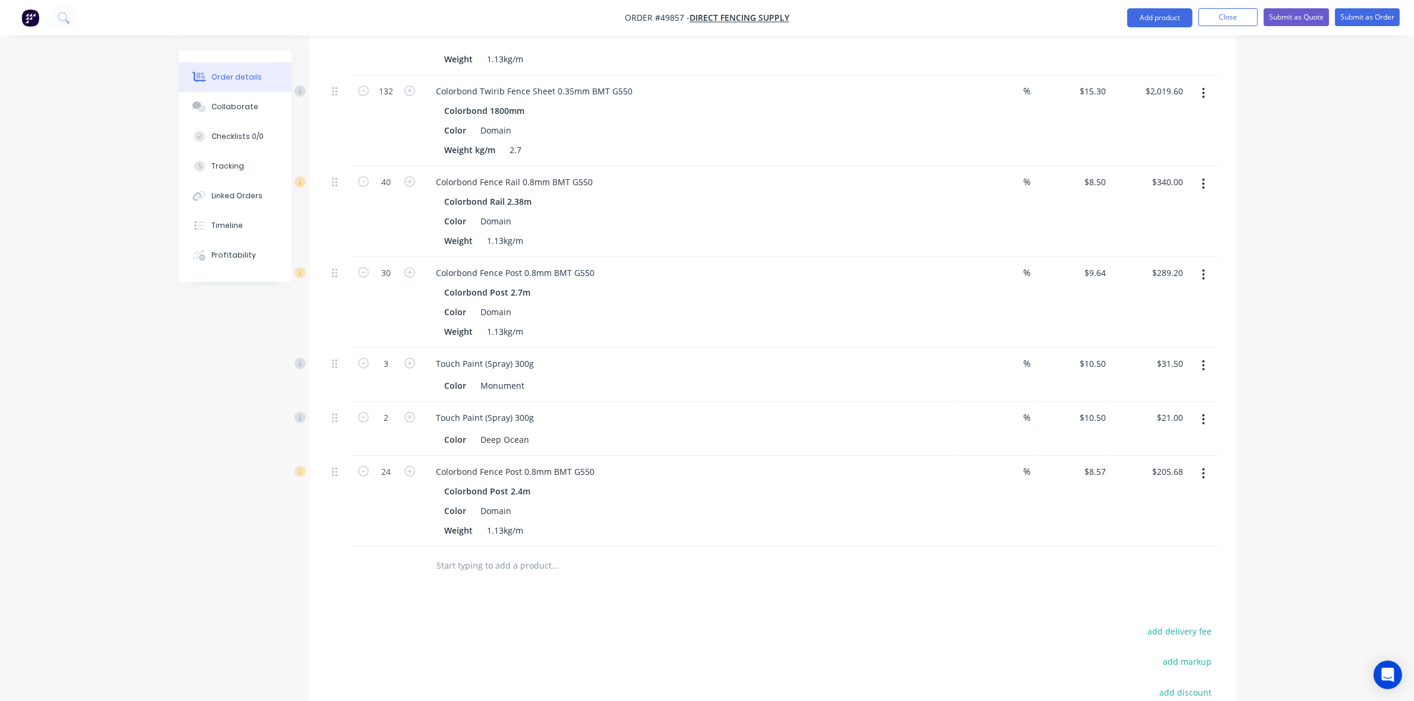
click at [809, 580] on div "Drawings Add drawing Products Show / Hide columns Add product Qty Discount Pric…" at bounding box center [772, 359] width 926 height 969
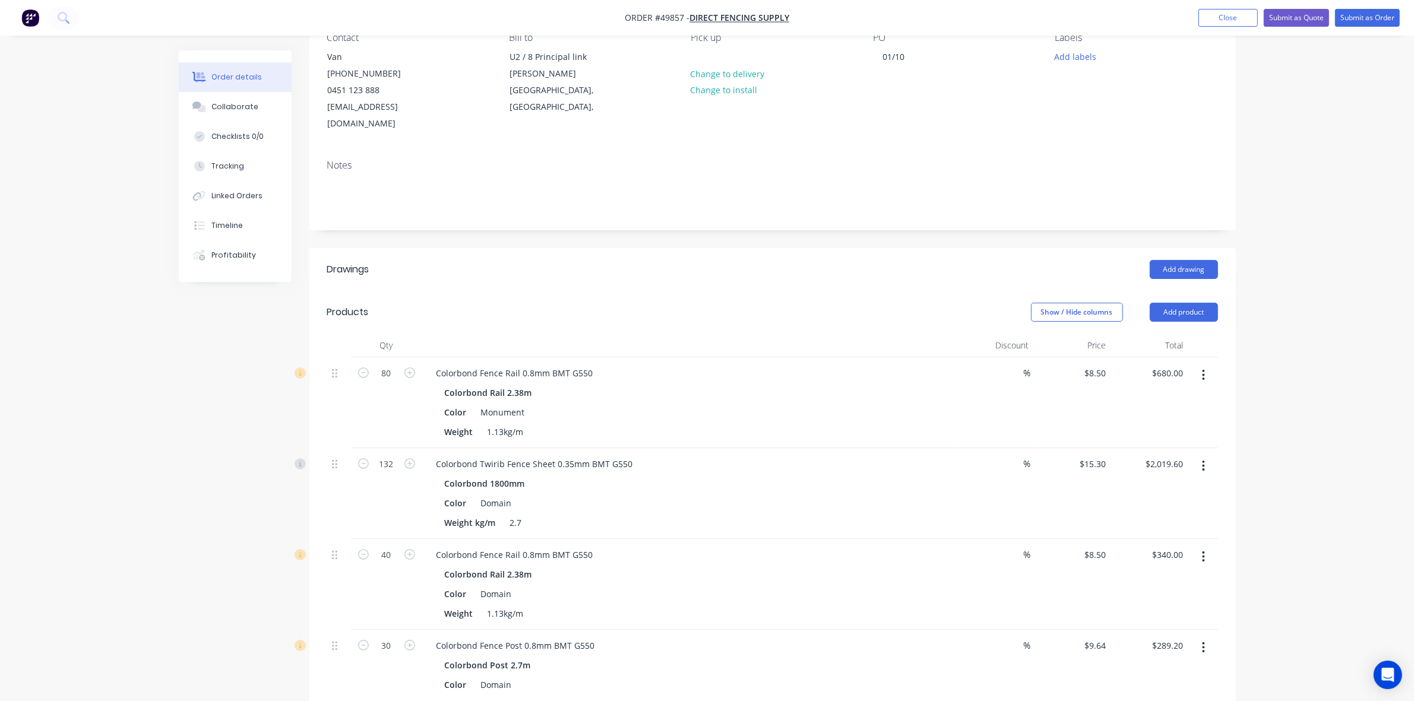
scroll to position [45, 0]
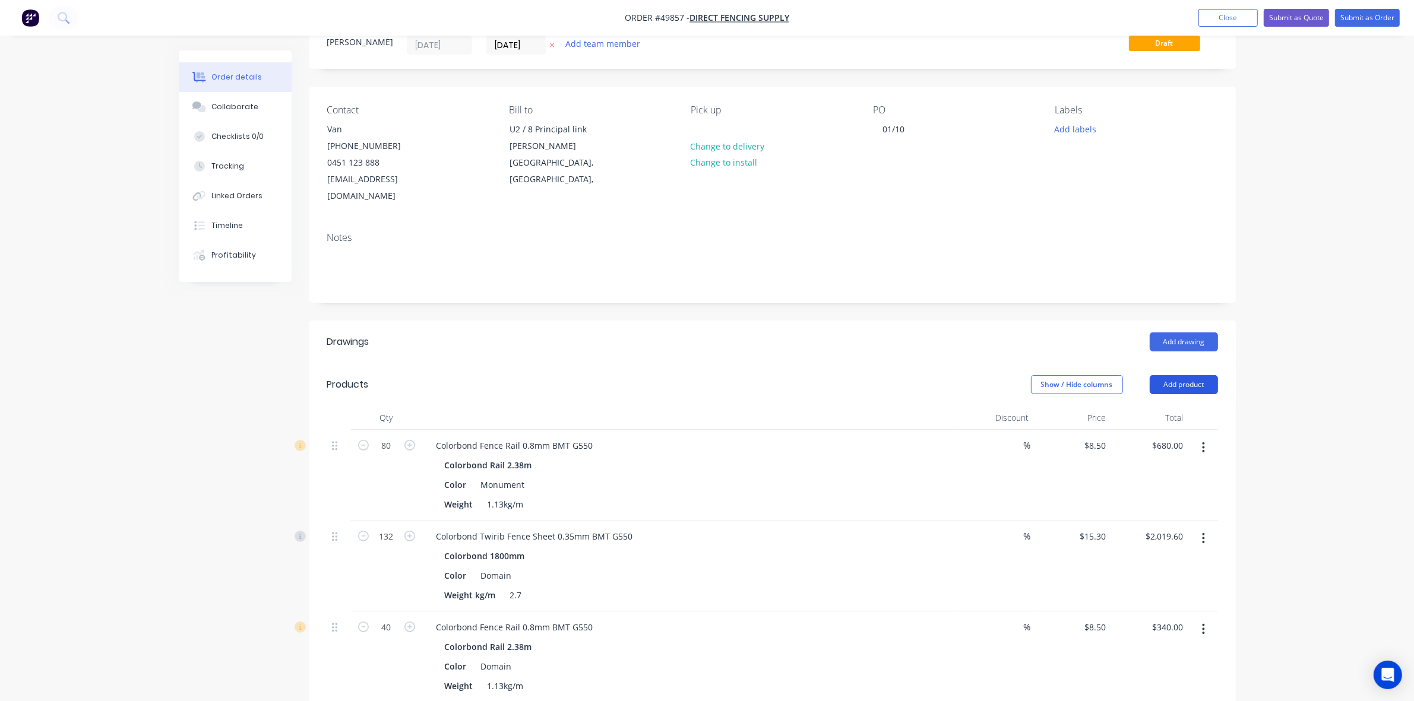
click at [1191, 375] on button "Add product" at bounding box center [1184, 384] width 68 height 19
click at [1162, 406] on div "Product catalogue" at bounding box center [1161, 414] width 91 height 17
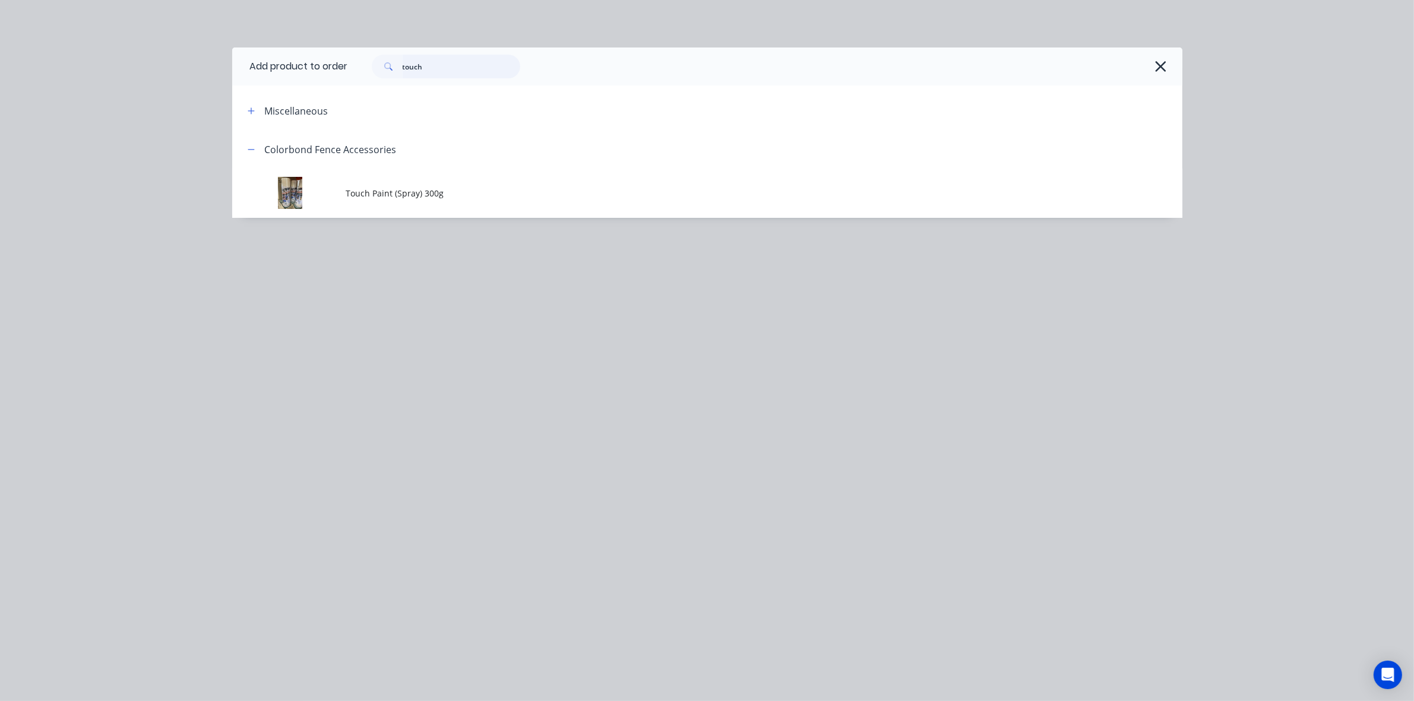
drag, startPoint x: 458, startPoint y: 62, endPoint x: 195, endPoint y: 103, distance: 266.7
click at [200, 103] on div "Add product to order touch Miscellaneous Colorbond Fence Accessories Touch Pain…" at bounding box center [707, 350] width 1414 height 701
type input "rail"
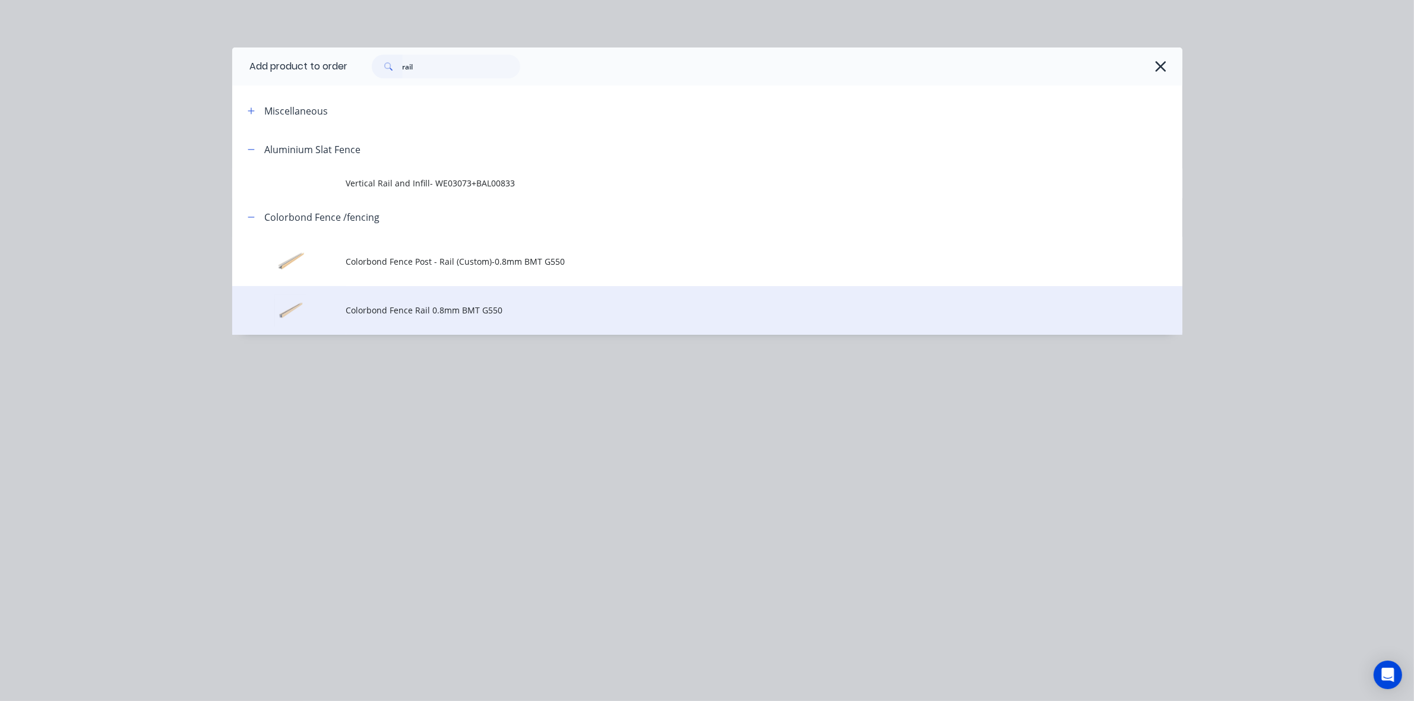
click at [502, 325] on td "Colorbond Fence Rail 0.8mm BMT G550" at bounding box center [764, 310] width 836 height 49
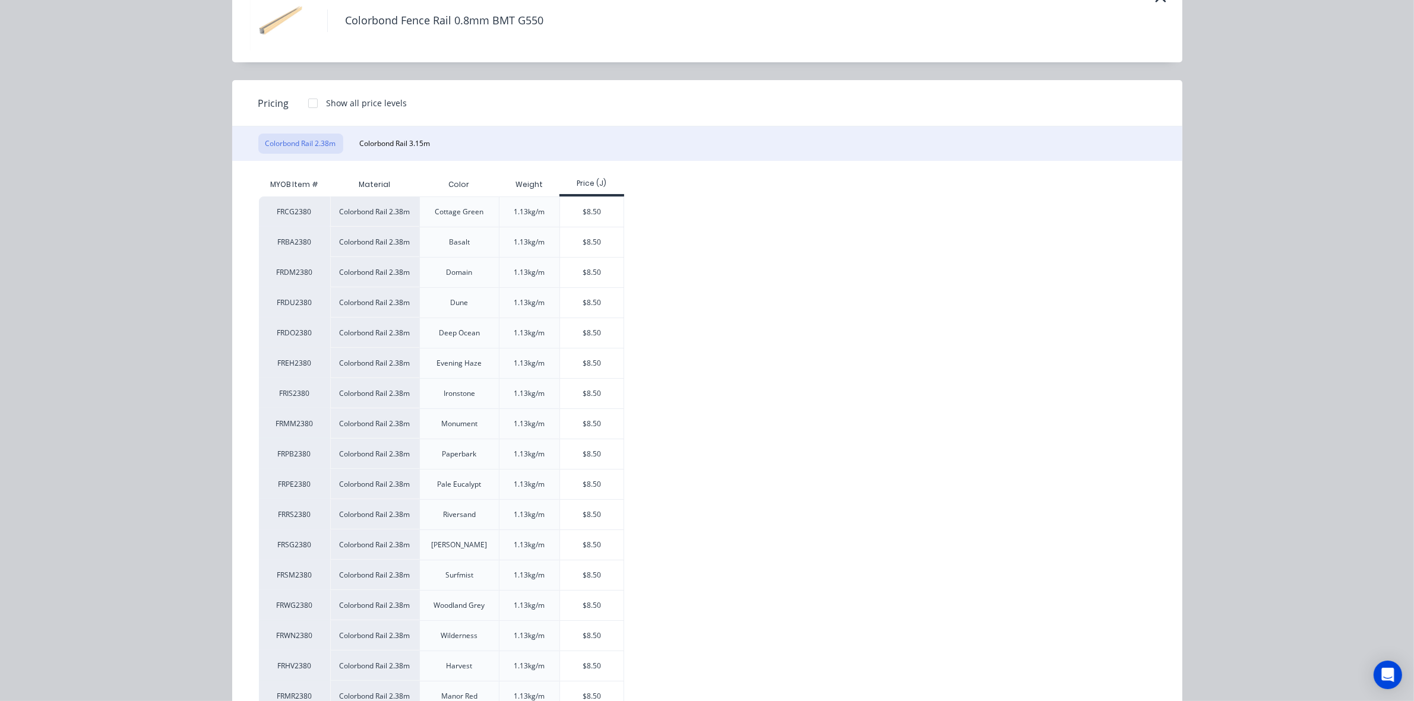
scroll to position [176, 0]
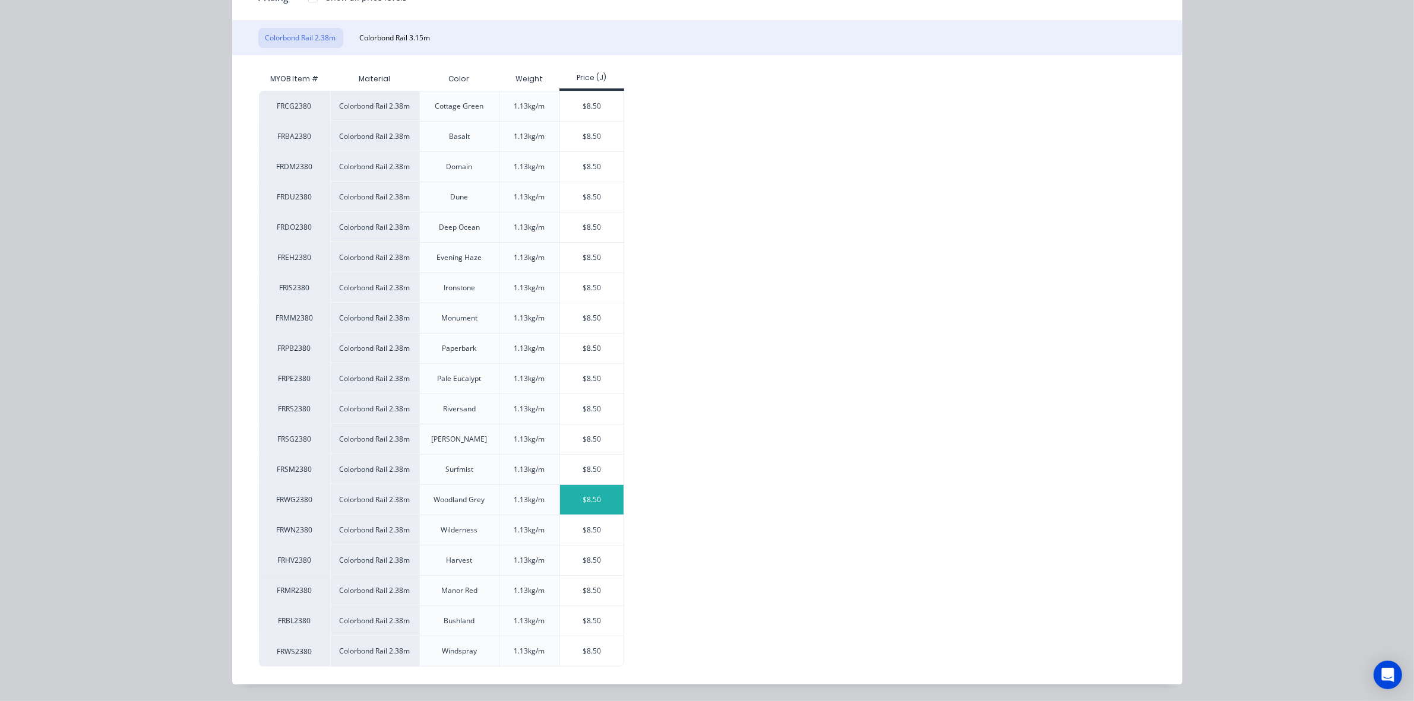
click at [607, 508] on div "$8.50" at bounding box center [592, 500] width 64 height 30
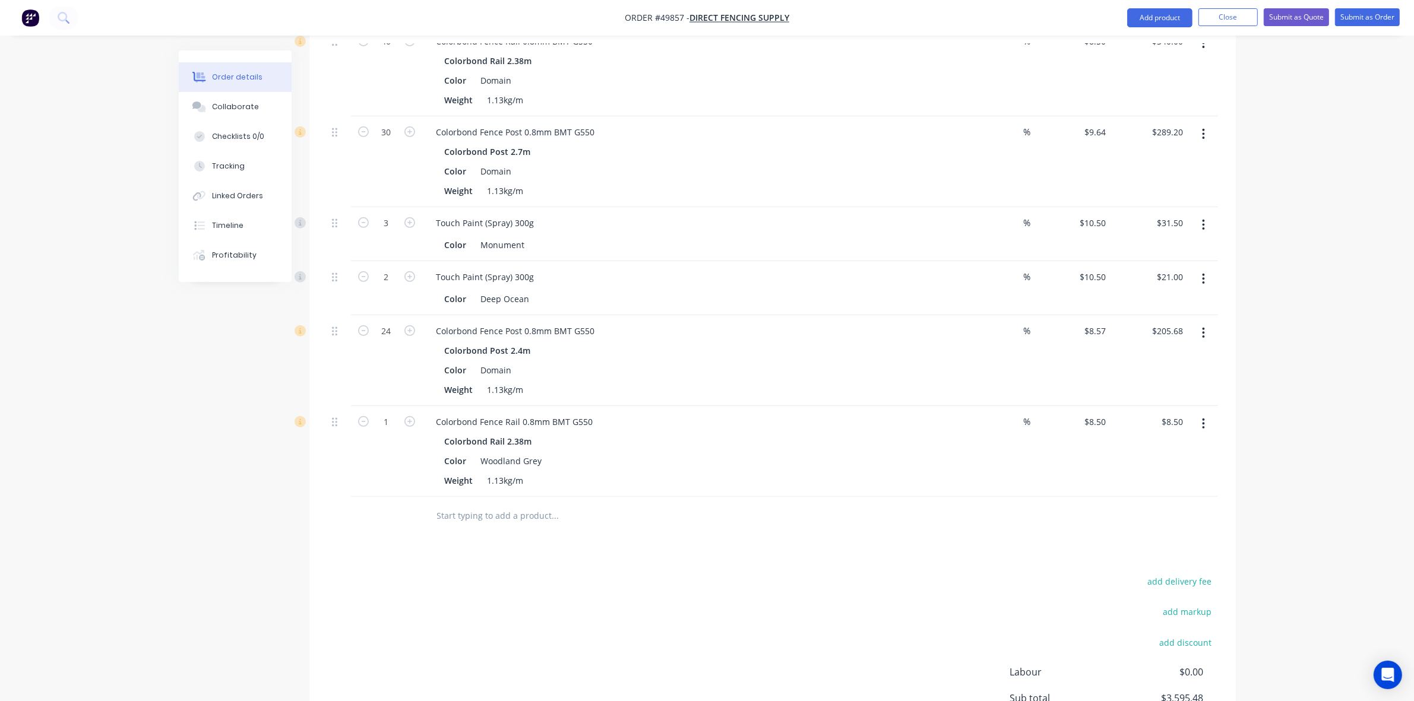
scroll to position [726, 0]
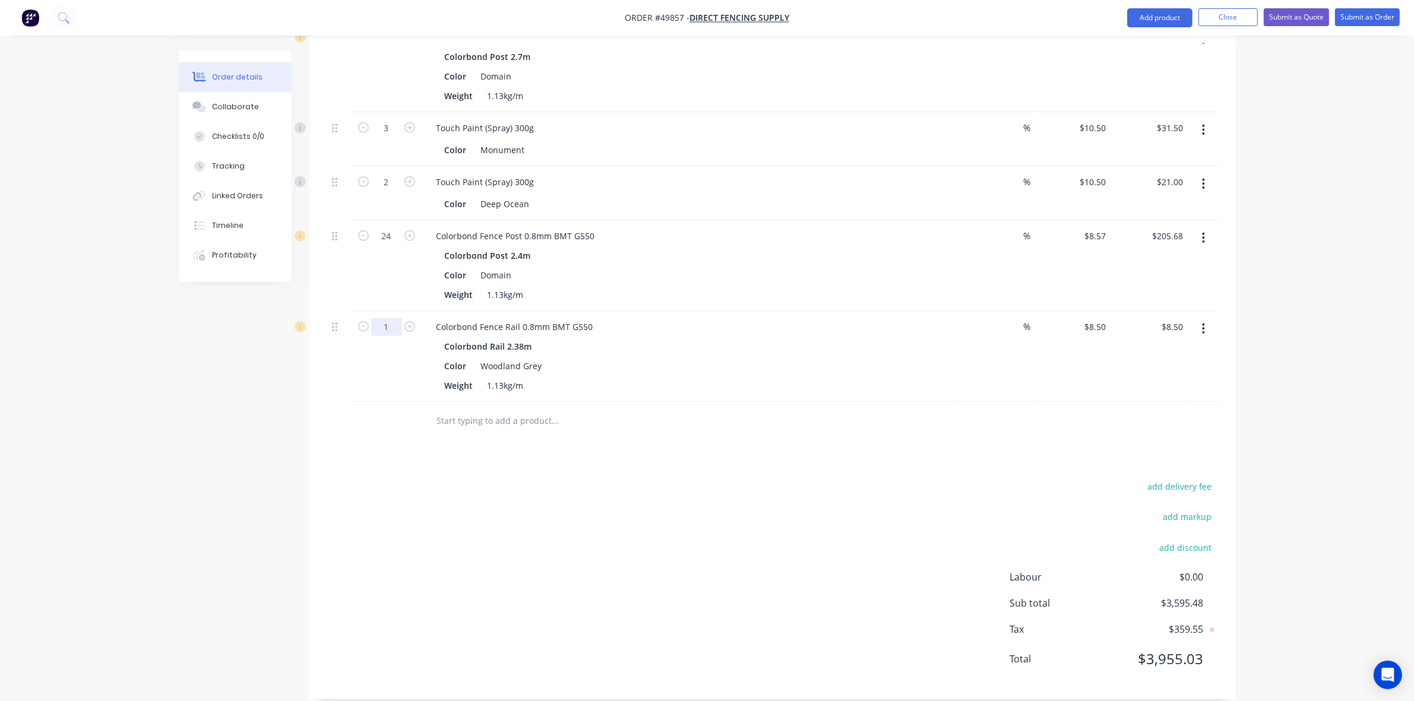
click at [386, 318] on input "1" at bounding box center [386, 327] width 31 height 18
type input "64"
type input "$544.00"
click at [885, 377] on div "Weight 1.13kg/m" at bounding box center [687, 385] width 494 height 17
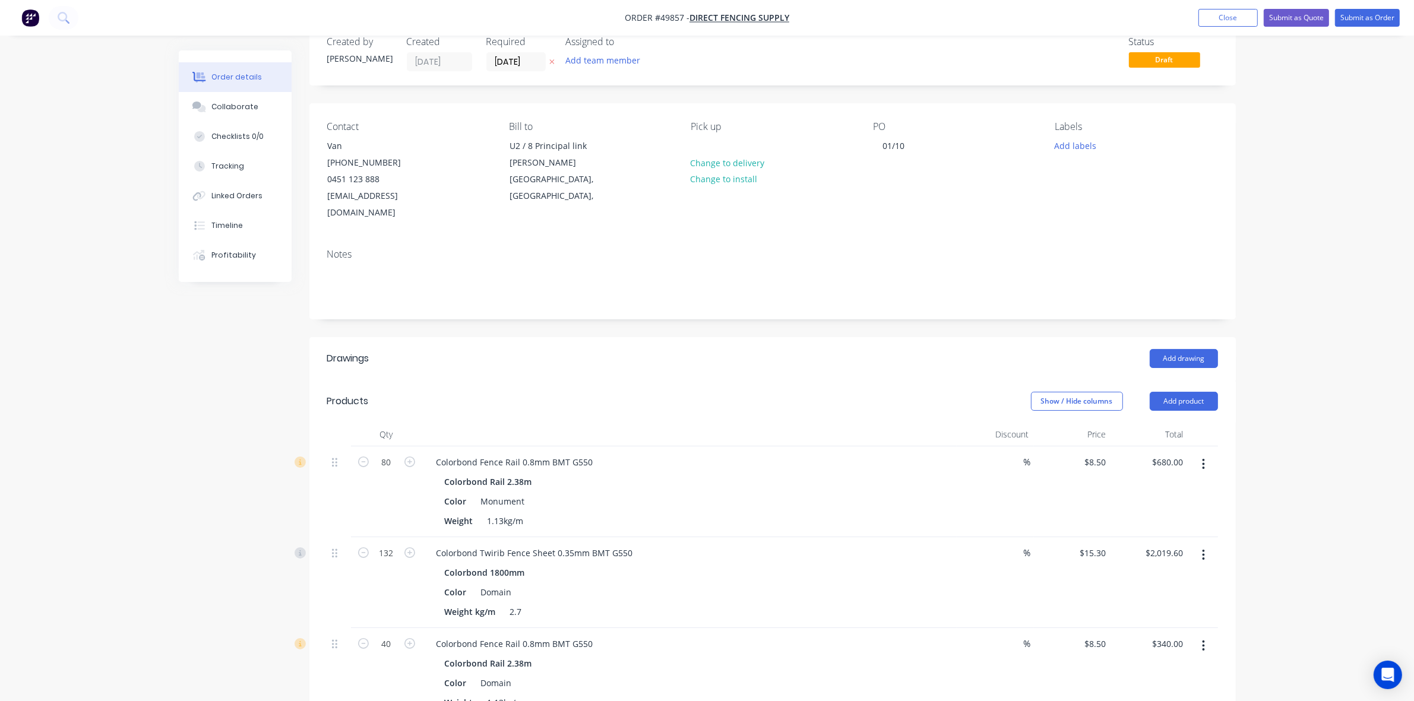
scroll to position [0, 0]
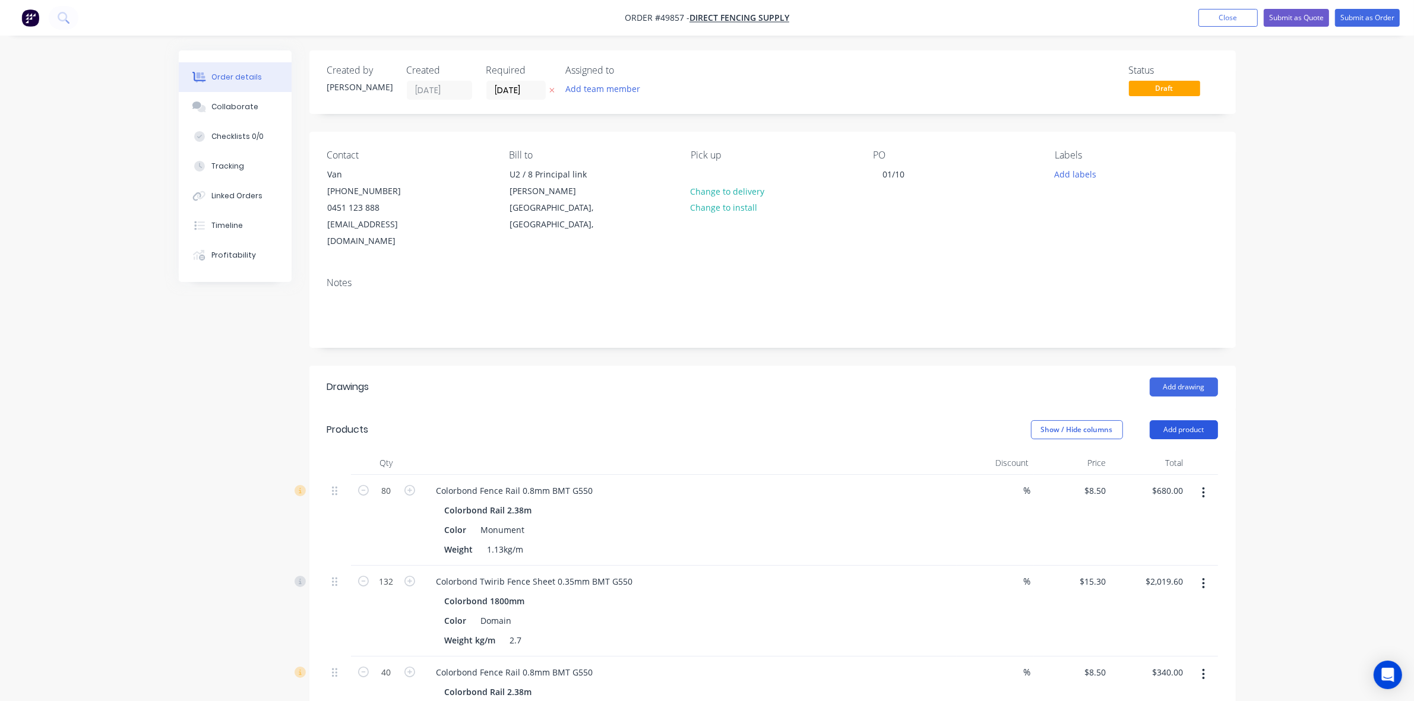
click at [1169, 420] on button "Add product" at bounding box center [1184, 429] width 68 height 19
click at [1156, 451] on div "Product catalogue" at bounding box center [1161, 459] width 91 height 17
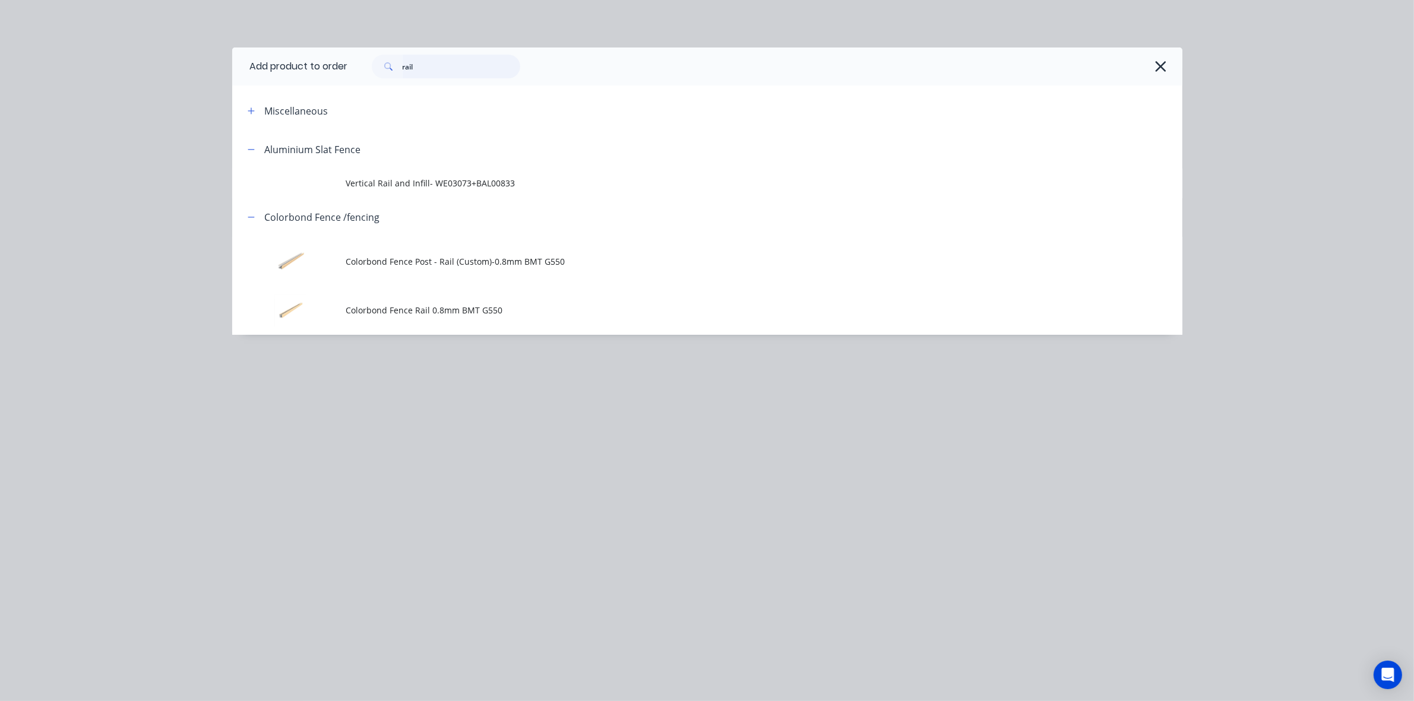
drag, startPoint x: 447, startPoint y: 69, endPoint x: 201, endPoint y: 90, distance: 246.7
click at [201, 90] on div "Add product to order rail Miscellaneous Aluminium Slat Fence Vertical Rail and …" at bounding box center [707, 350] width 1414 height 701
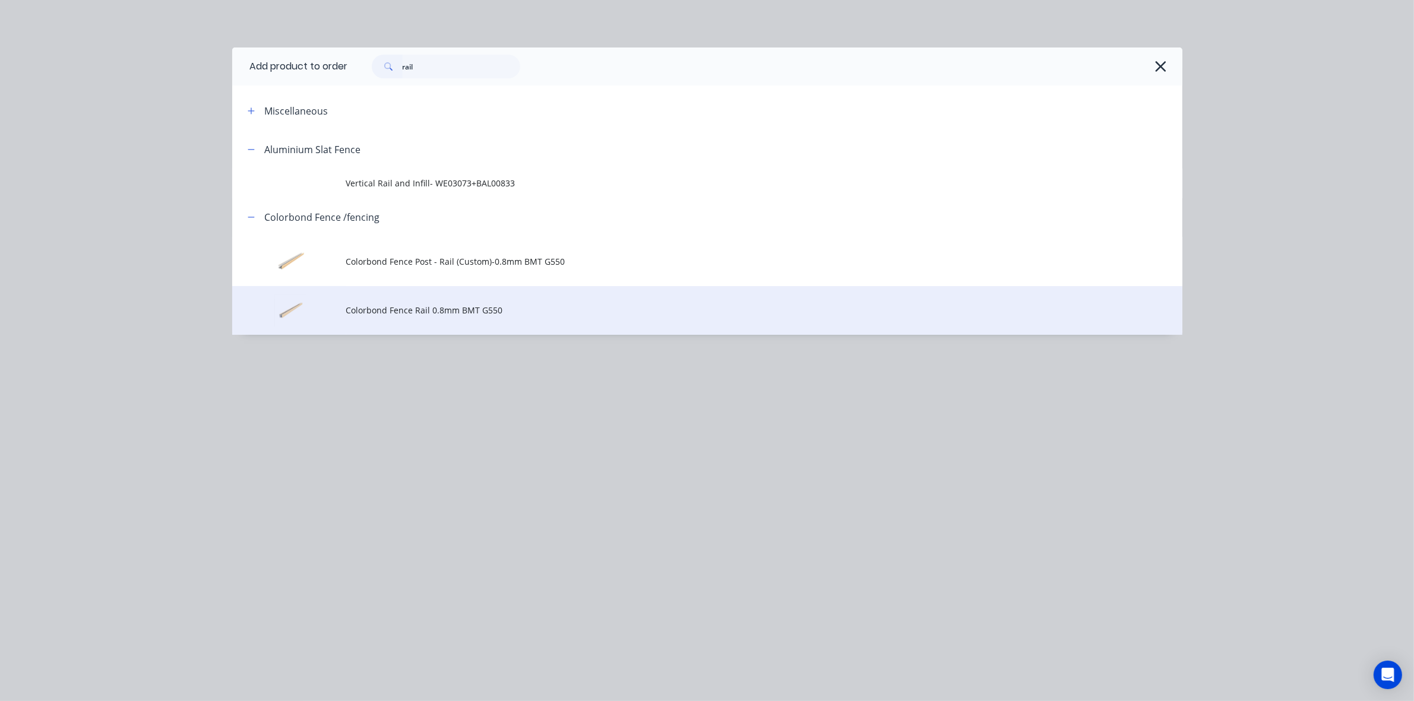
click at [485, 304] on span "Colorbond Fence Rail 0.8mm BMT G550" at bounding box center [680, 310] width 669 height 12
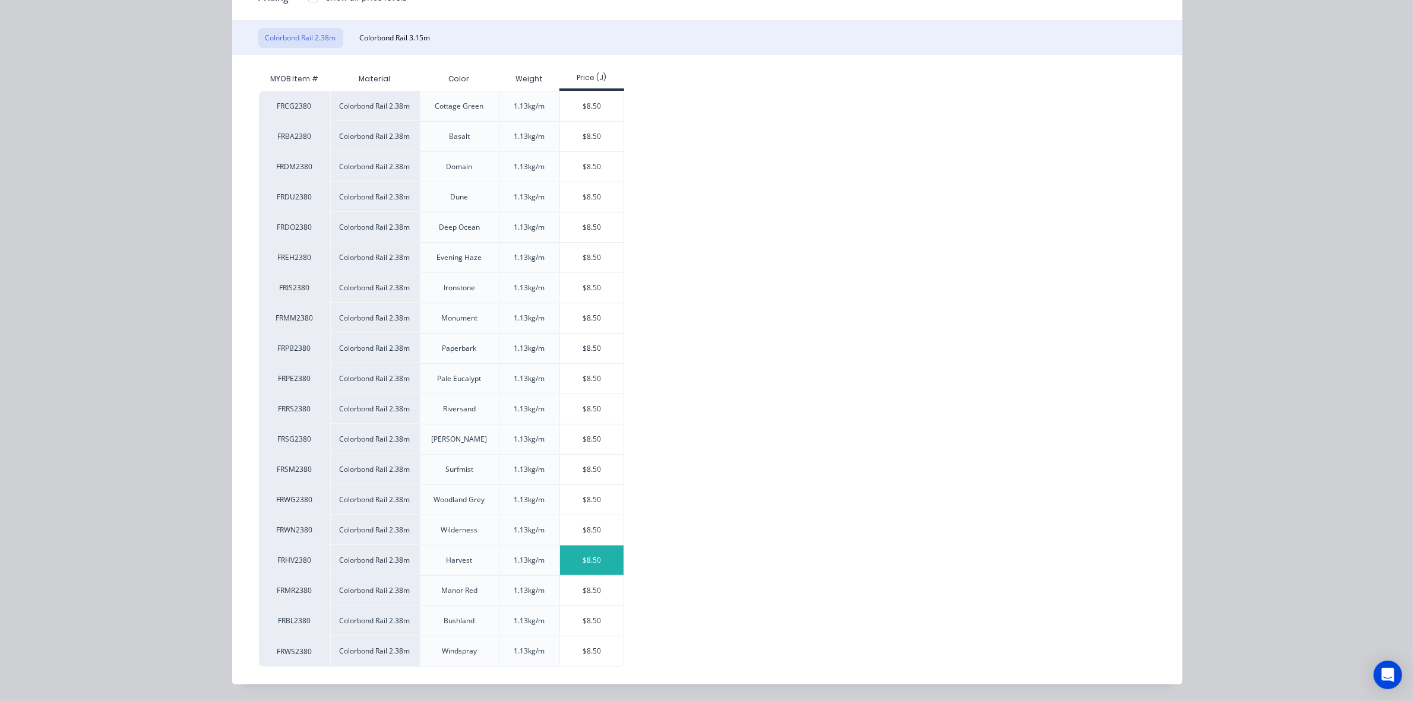
scroll to position [223, 0]
click at [566, 224] on div "$8.50" at bounding box center [592, 228] width 64 height 30
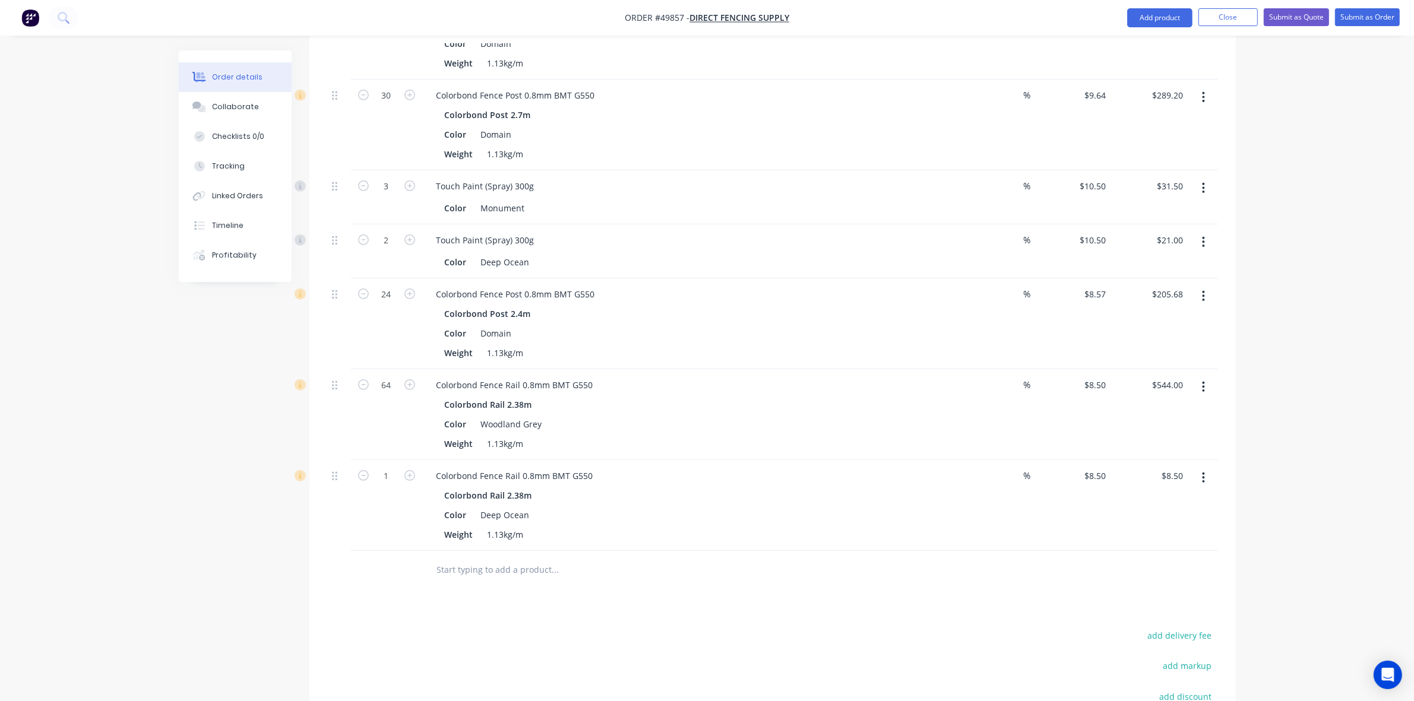
scroll to position [818, 0]
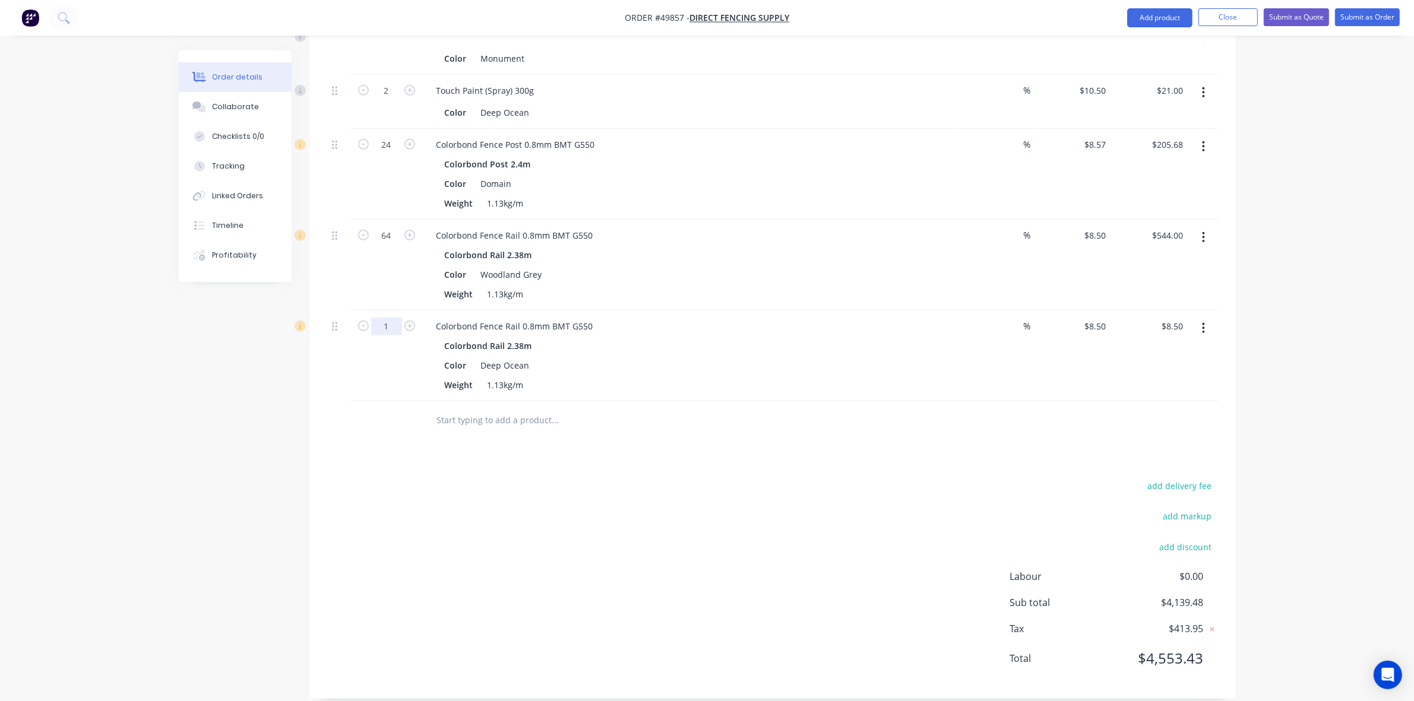
click at [388, 318] on input "1" at bounding box center [386, 327] width 31 height 18
type input "40"
type input "$340.00"
click at [741, 401] on div at bounding box center [636, 420] width 428 height 39
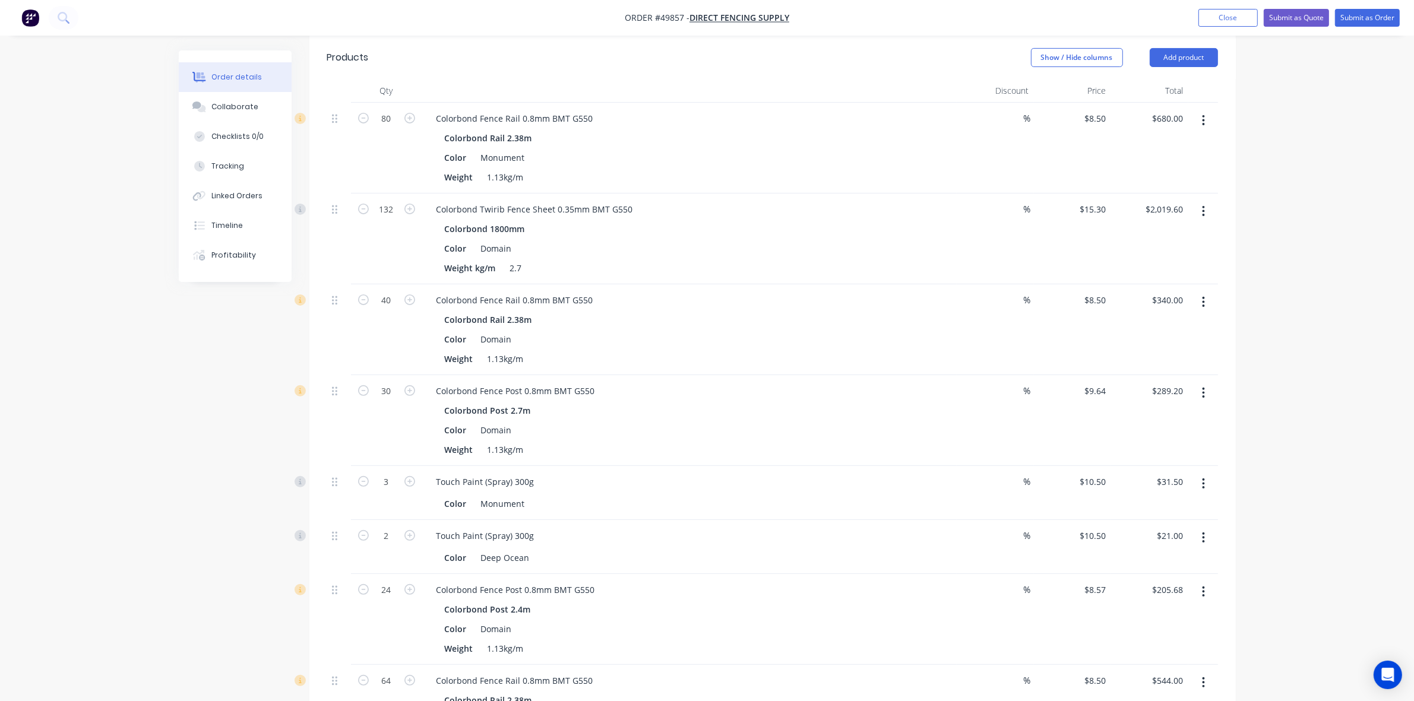
scroll to position [150, 0]
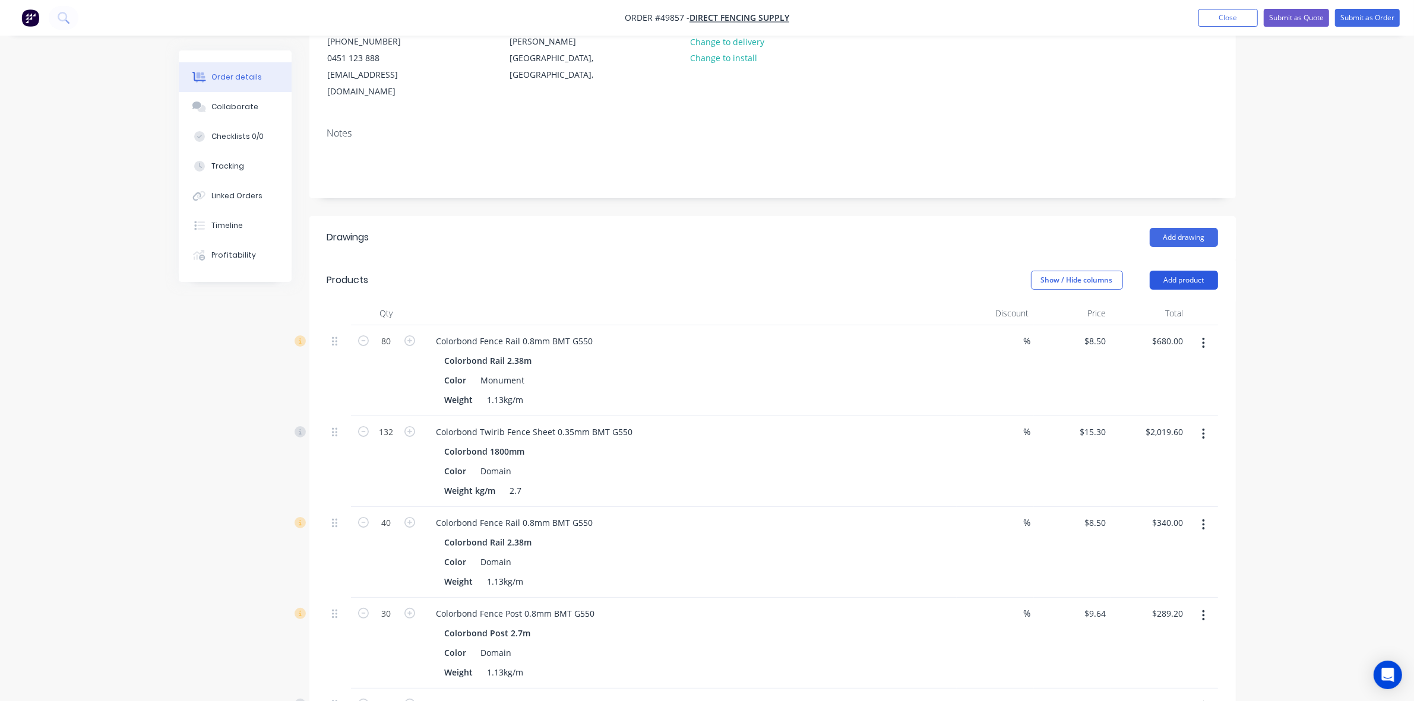
click at [1181, 273] on button "Add product" at bounding box center [1184, 280] width 68 height 19
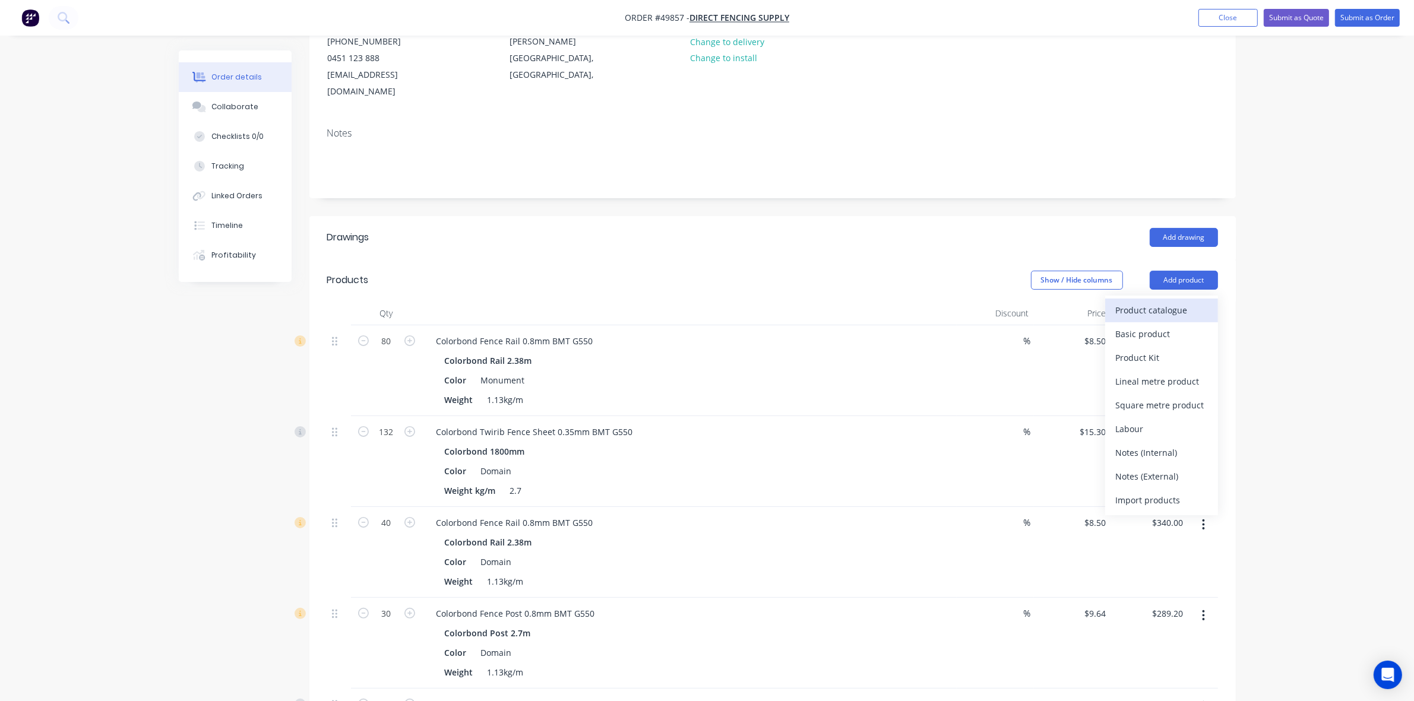
click at [1171, 302] on div "Product catalogue" at bounding box center [1161, 310] width 91 height 17
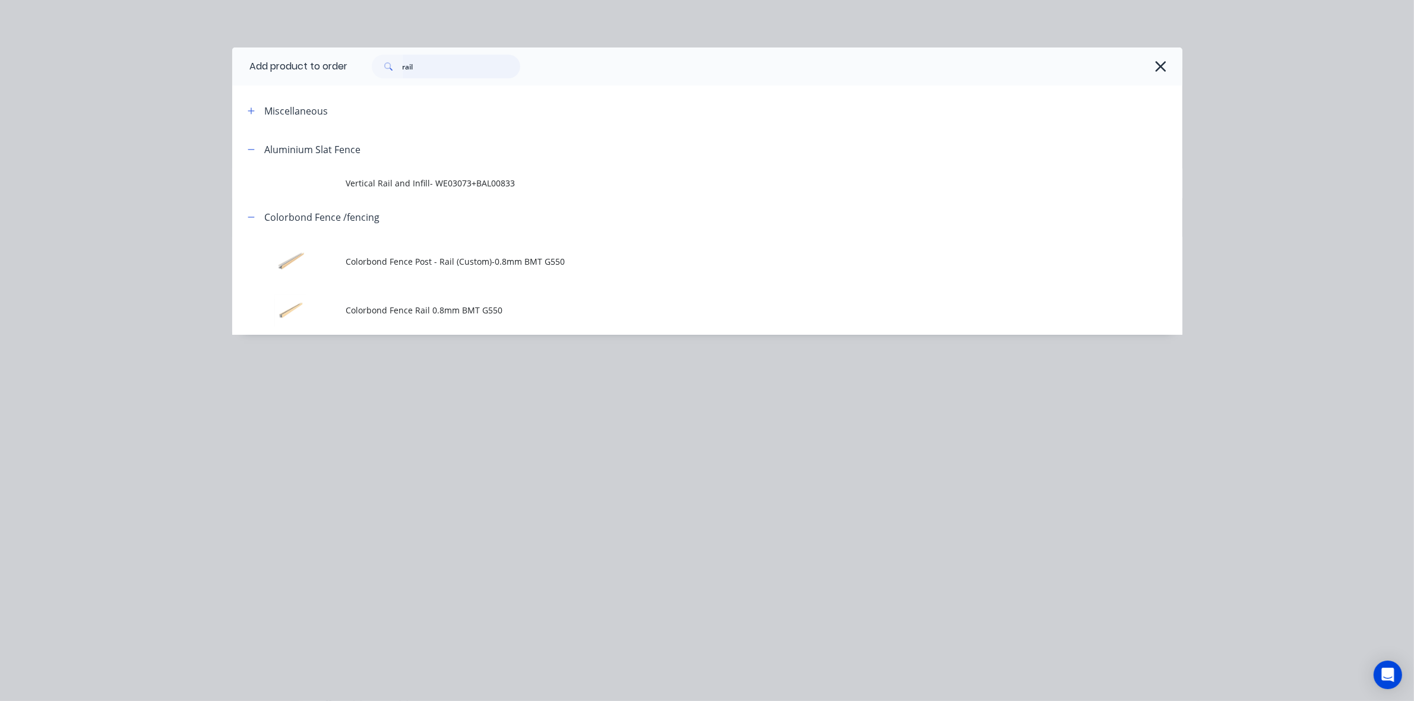
click at [359, 78] on div "rail" at bounding box center [759, 67] width 822 height 24
type input "post"
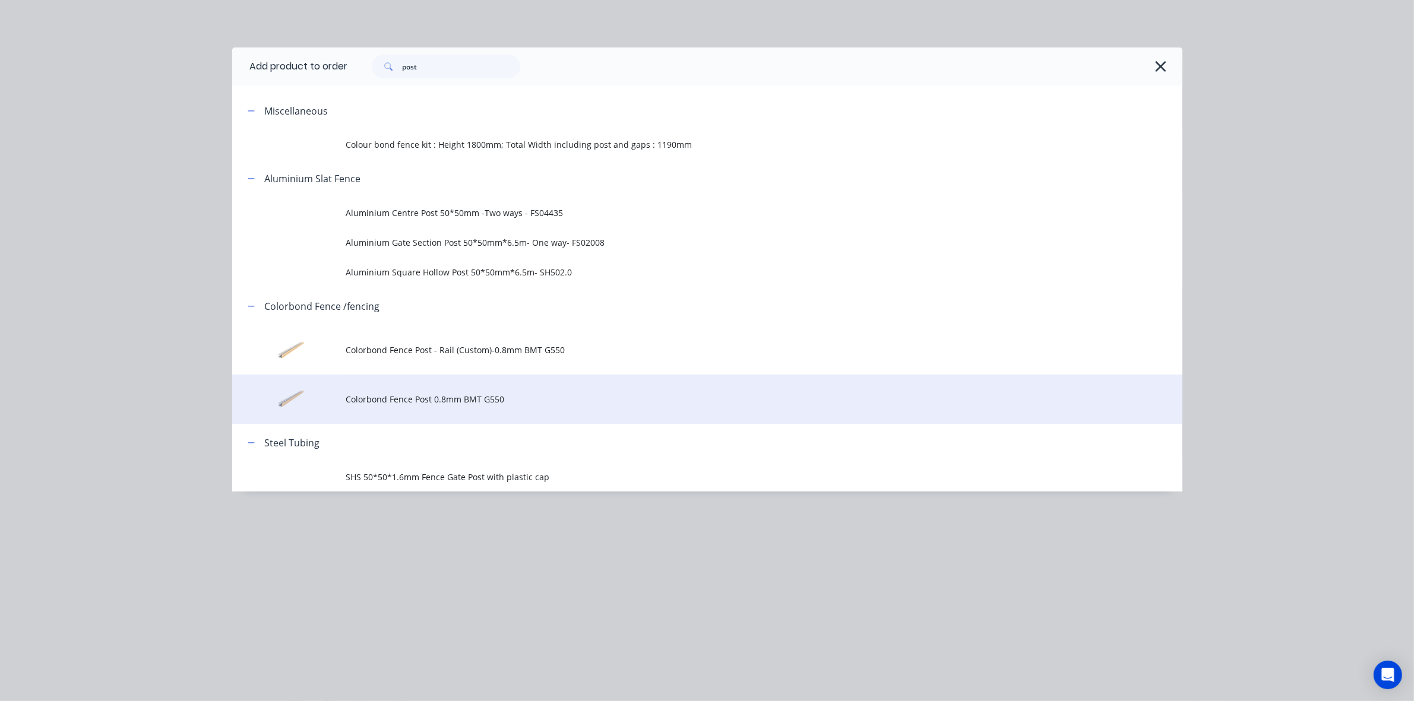
click at [498, 410] on td "Colorbond Fence Post 0.8mm BMT G550" at bounding box center [764, 399] width 836 height 49
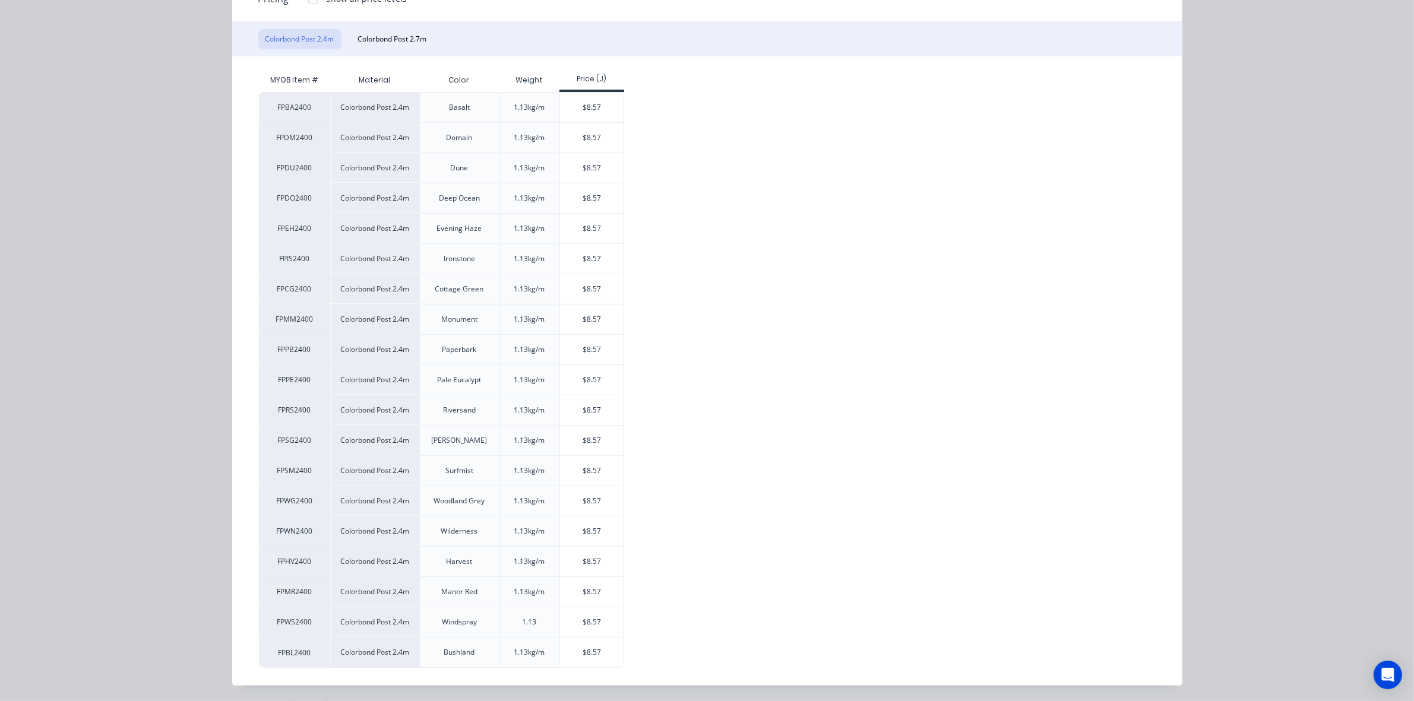
scroll to position [176, 0]
click at [575, 198] on div "$8.57" at bounding box center [592, 197] width 64 height 30
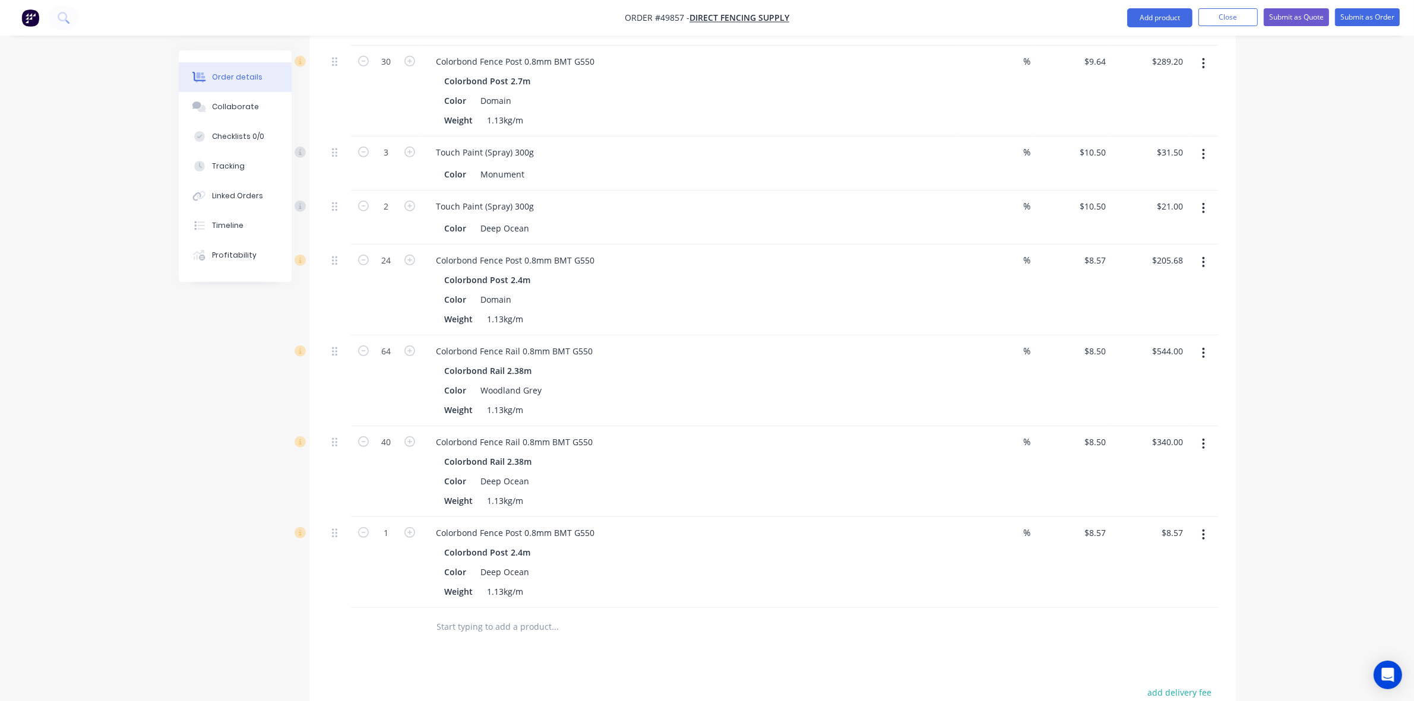
scroll to position [743, 0]
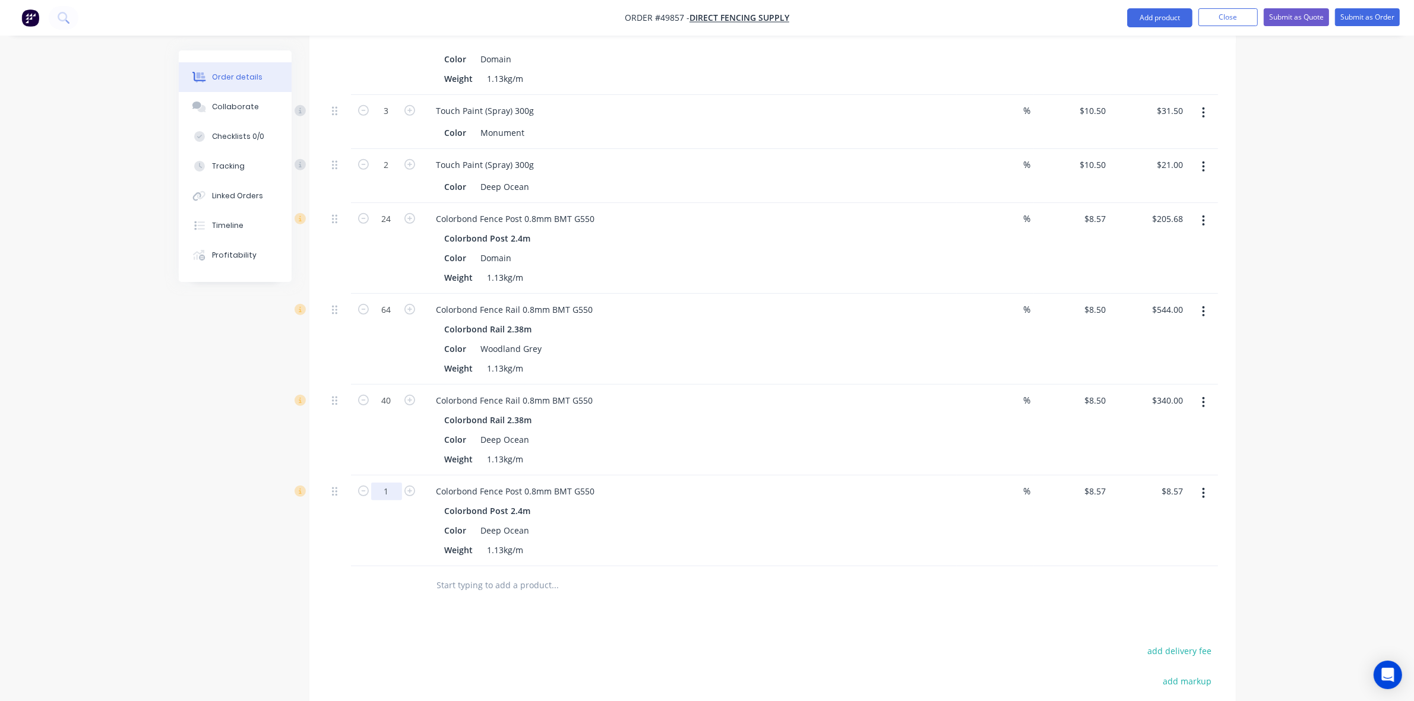
click at [393, 483] on input "1" at bounding box center [386, 492] width 31 height 18
type input "40"
type input "$342.80"
click at [662, 392] on div "Colorbond Fence Rail 0.8mm BMT G550" at bounding box center [689, 400] width 525 height 17
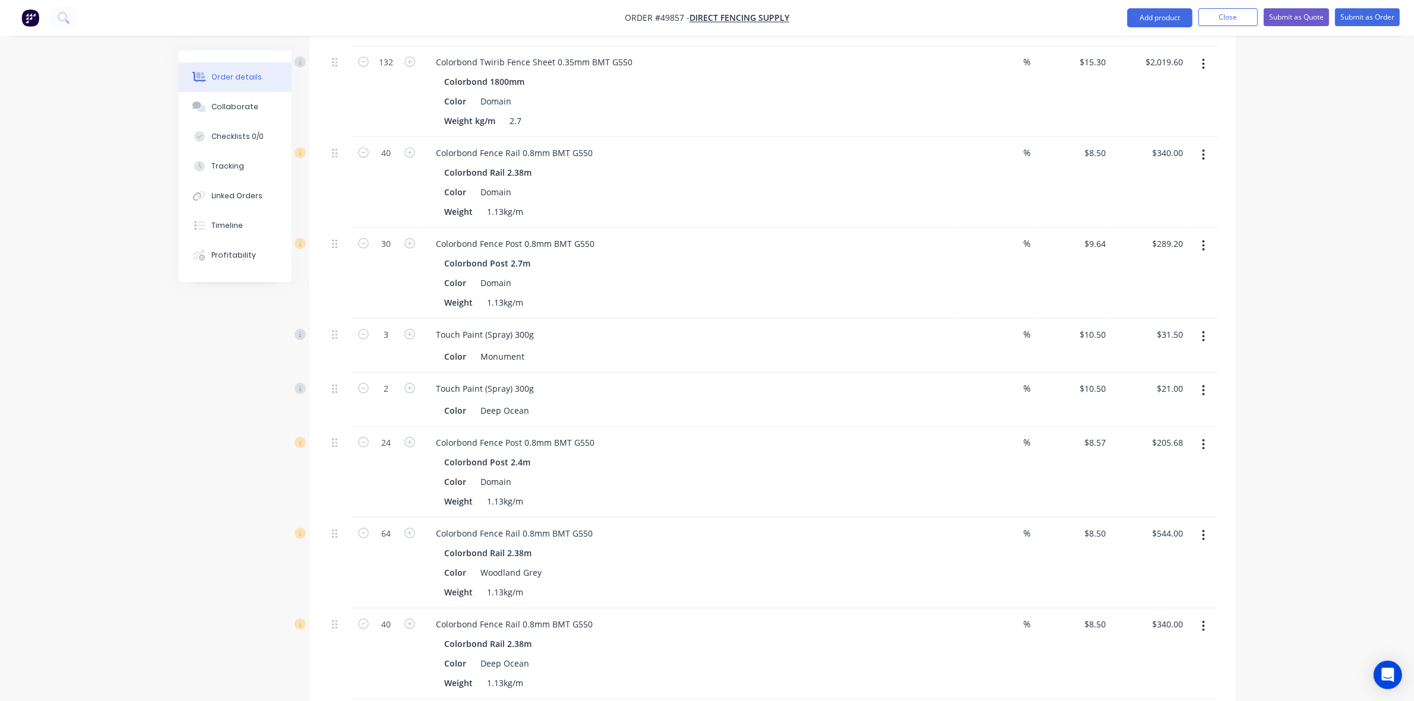
scroll to position [297, 0]
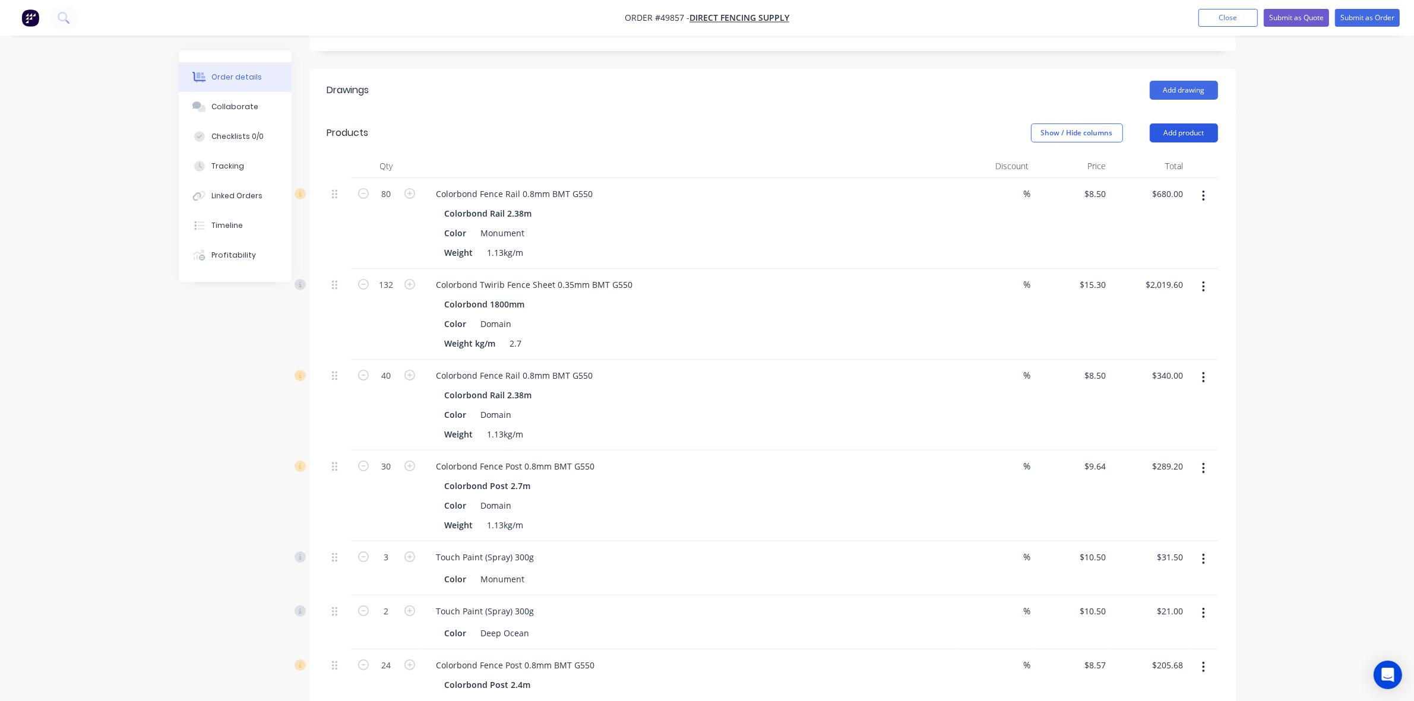
click at [1156, 124] on button "Add product" at bounding box center [1184, 133] width 68 height 19
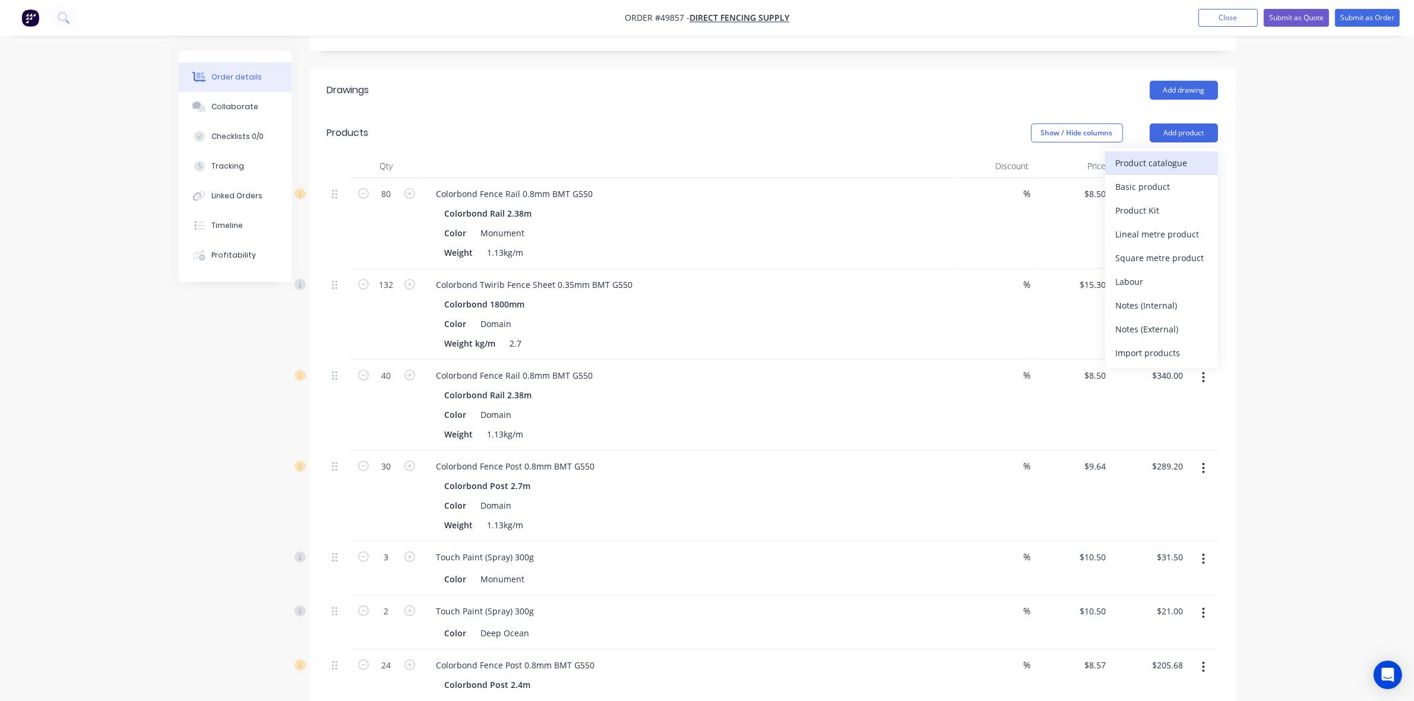
click at [1158, 154] on div "Product catalogue" at bounding box center [1161, 162] width 91 height 17
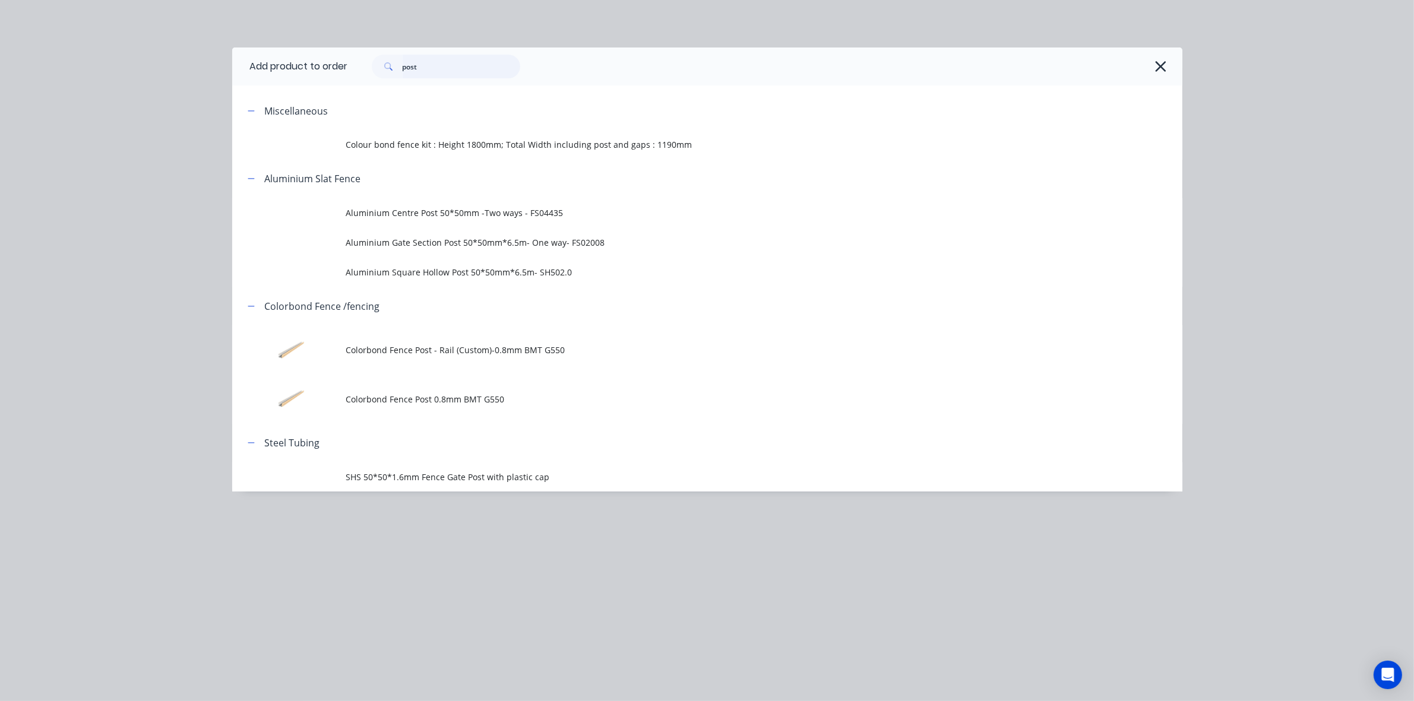
drag, startPoint x: 436, startPoint y: 64, endPoint x: 331, endPoint y: 87, distance: 108.2
click at [328, 80] on header "Add product to order post" at bounding box center [707, 67] width 950 height 38
type input "touch"
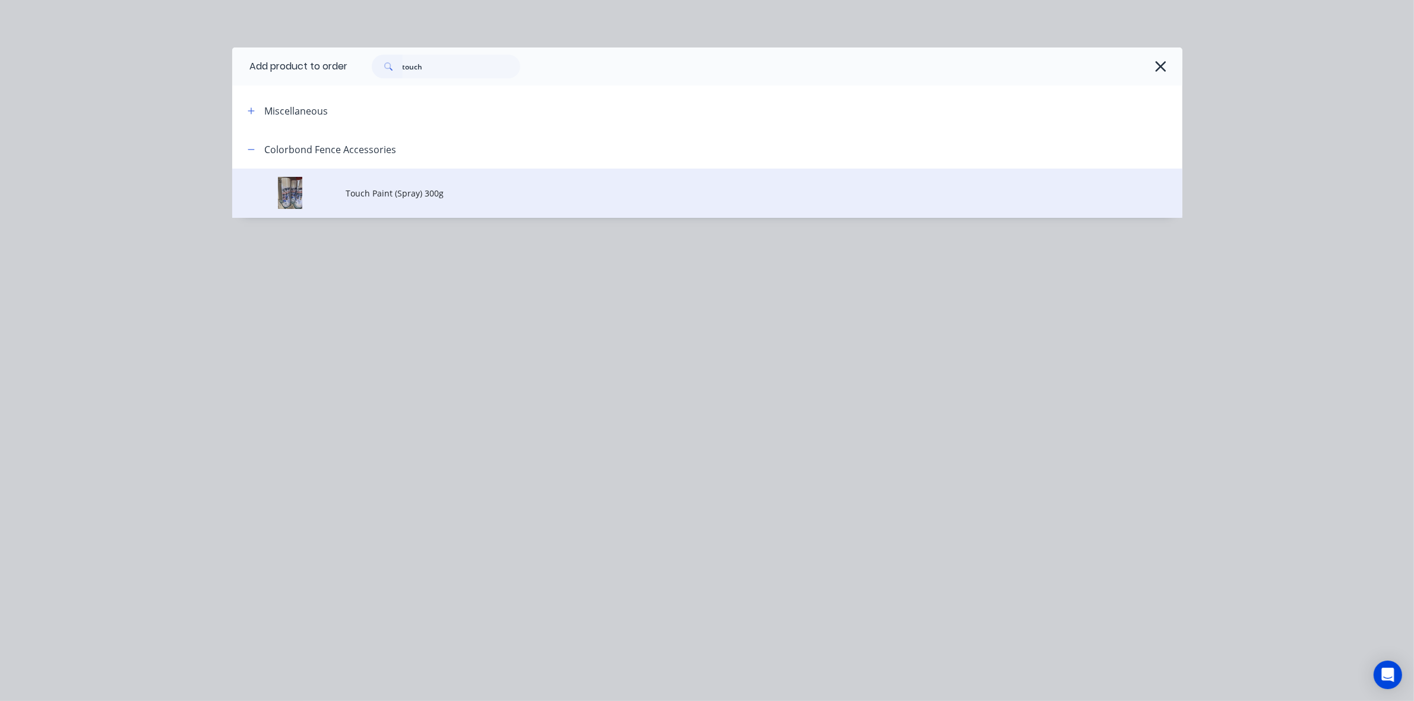
click at [423, 187] on span "Touch Paint (Spray) 300g" at bounding box center [680, 193] width 669 height 12
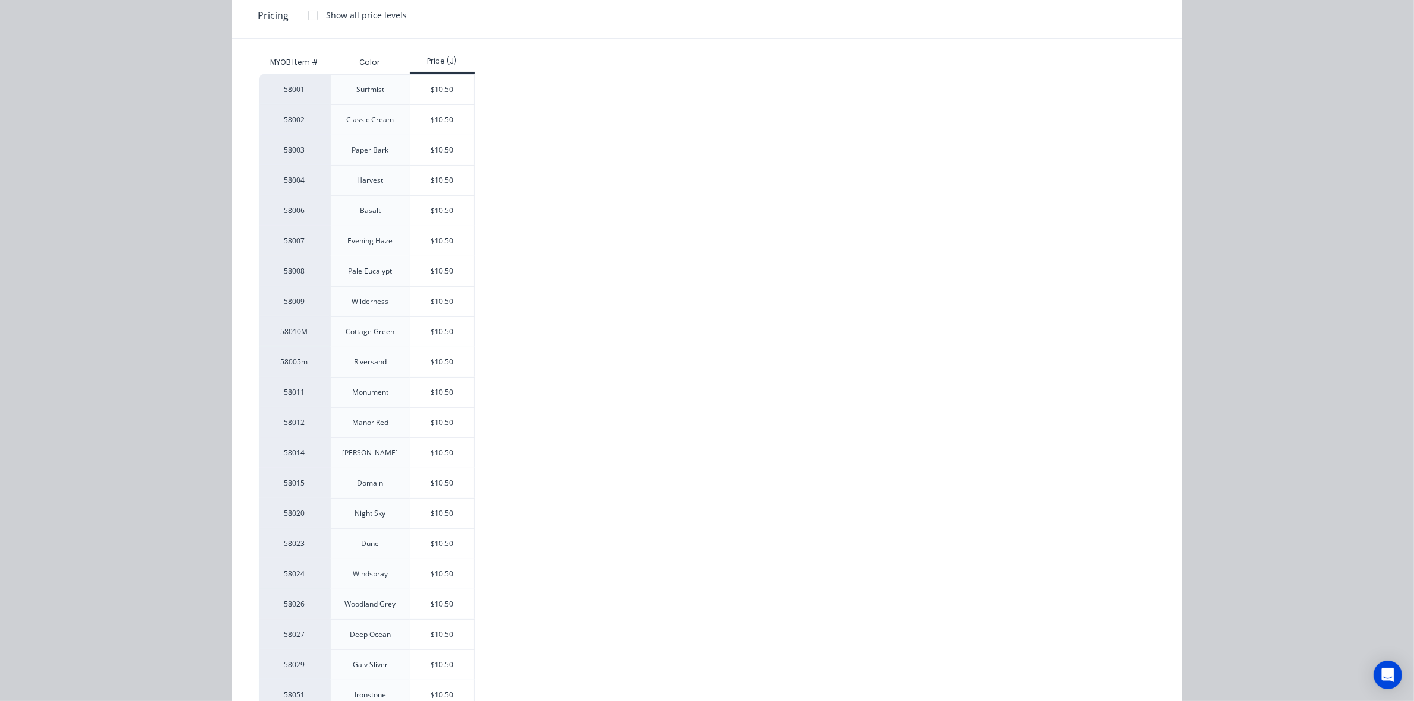
scroll to position [0, 0]
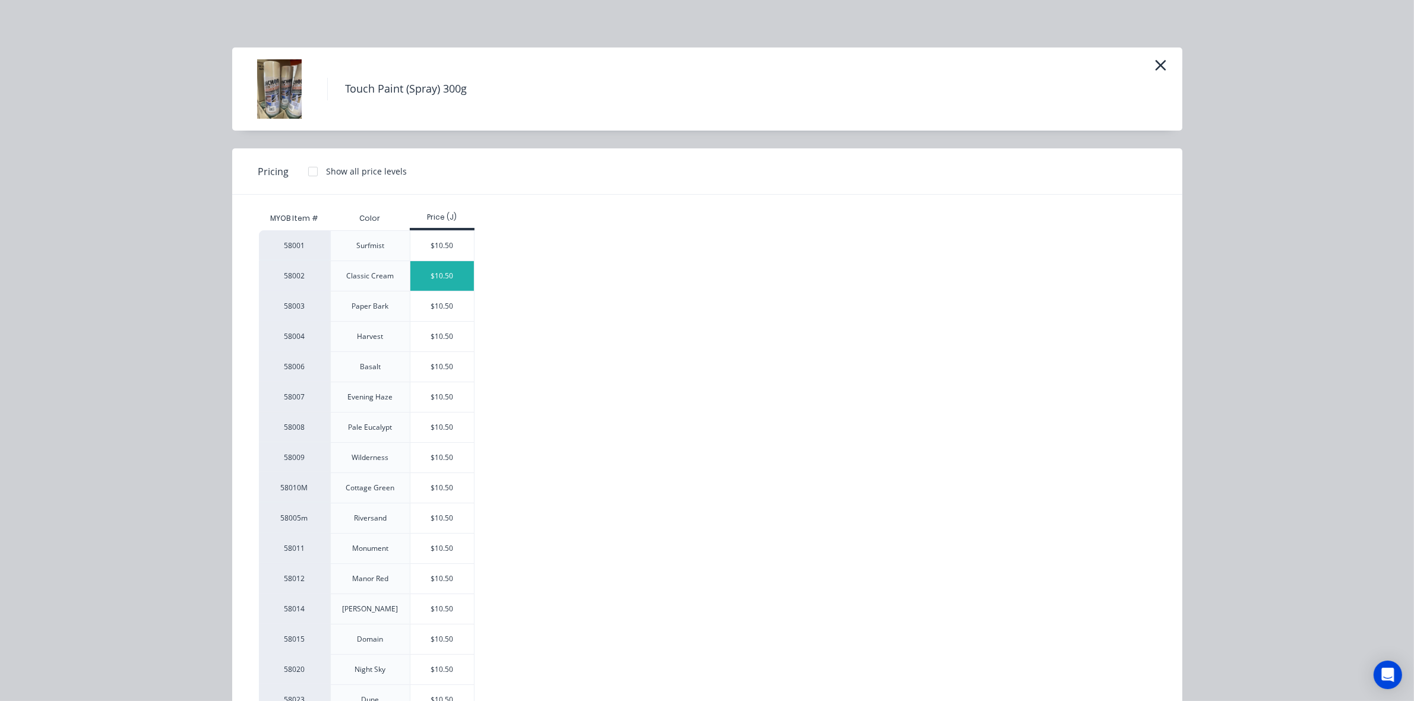
click at [444, 278] on div "$10.50" at bounding box center [442, 276] width 64 height 30
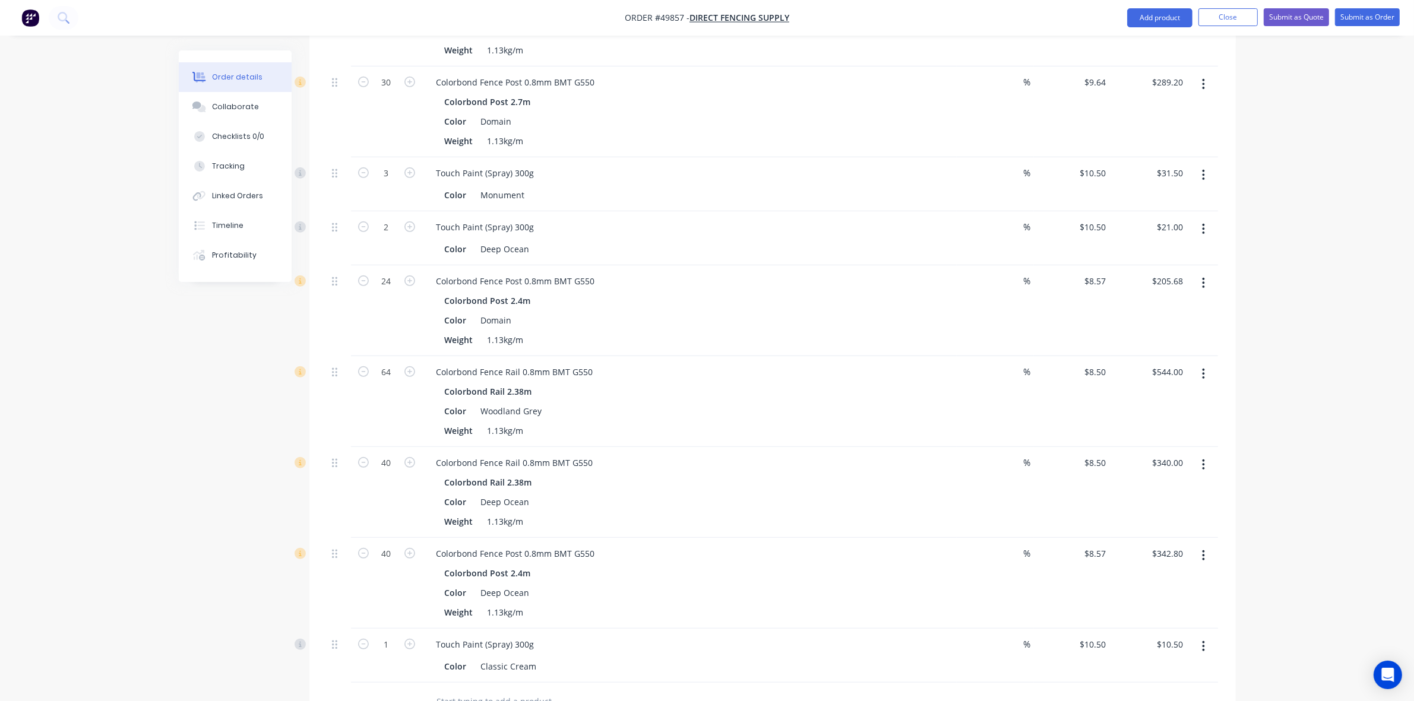
scroll to position [742, 0]
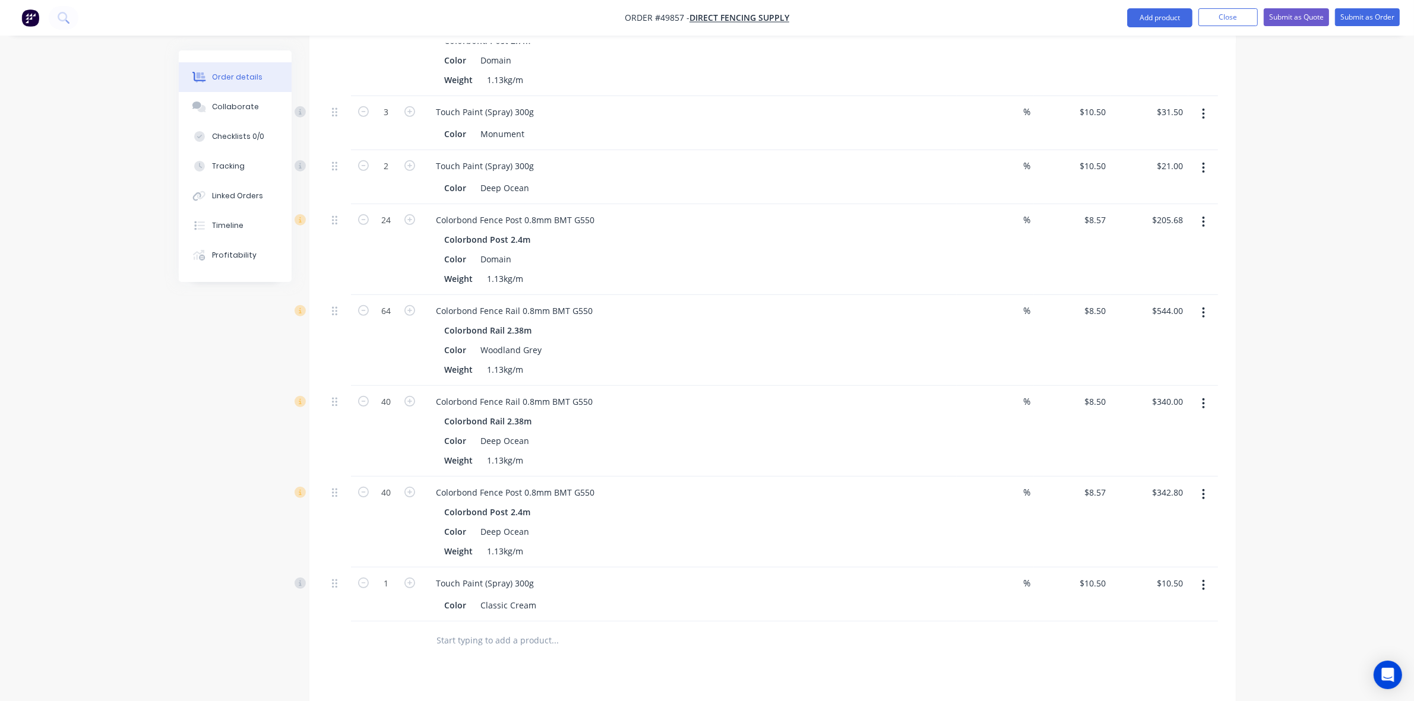
click at [402, 576] on button "button" at bounding box center [409, 582] width 15 height 12
type input "2"
type input "$21.00"
click at [400, 575] on input "2" at bounding box center [386, 584] width 31 height 18
type input "12"
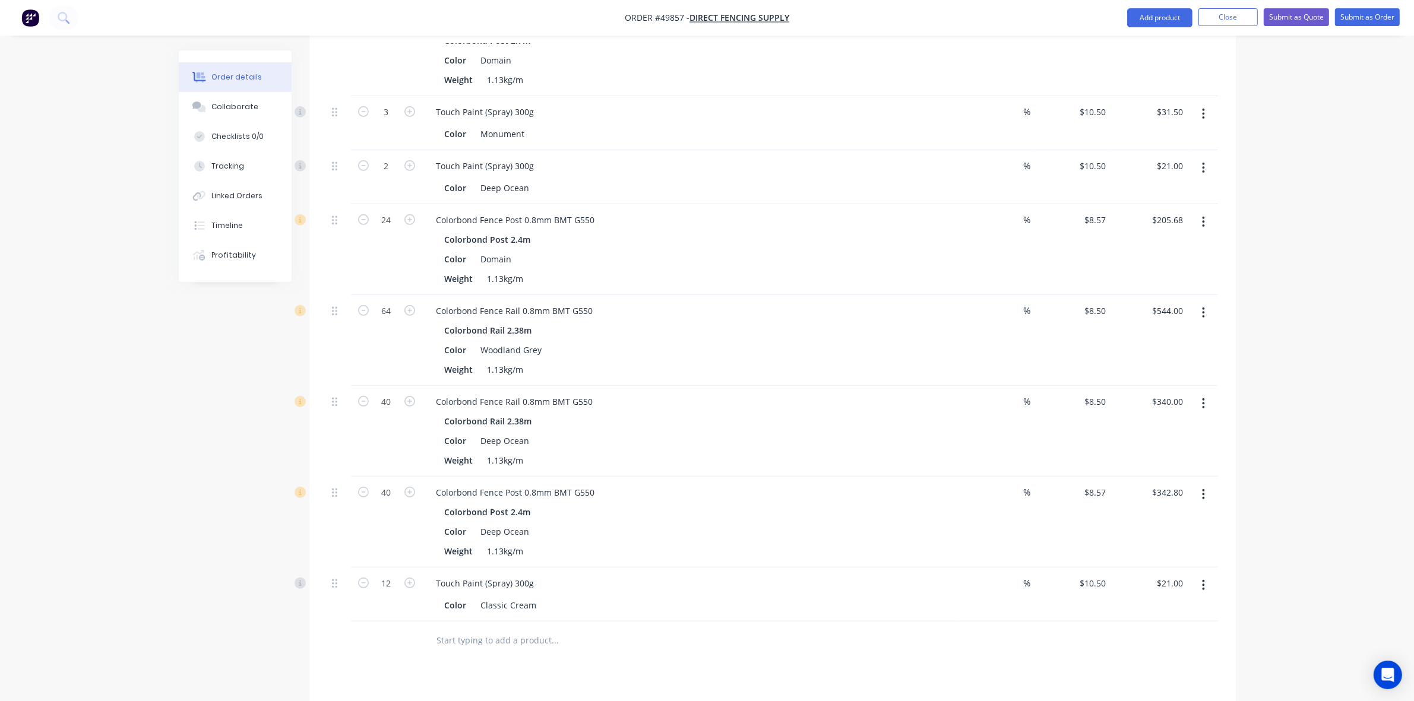
type input "$126.00"
drag, startPoint x: 643, startPoint y: 505, endPoint x: 674, endPoint y: 524, distance: 36.8
click at [645, 505] on div "Colorbond Post 2.4m Color Deep Ocean Weight 1.13kg/m" at bounding box center [689, 532] width 525 height 56
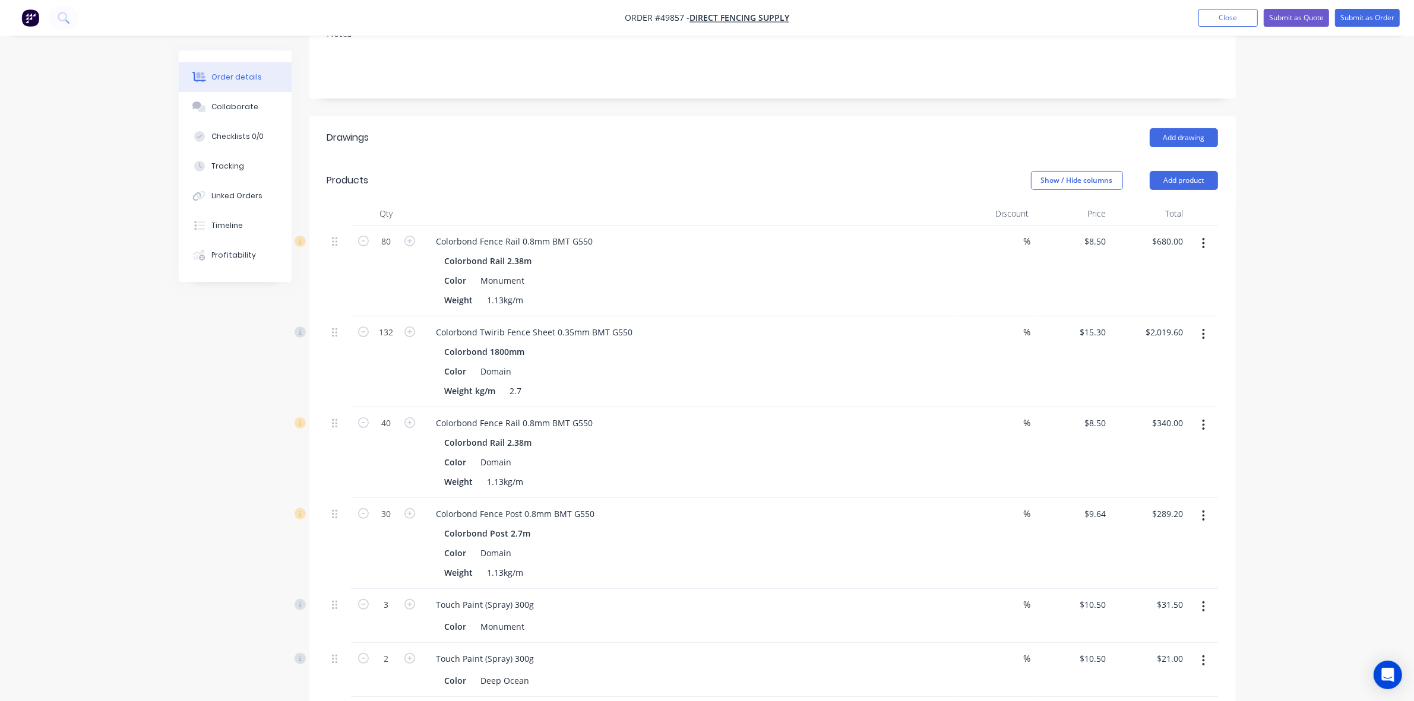
scroll to position [0, 0]
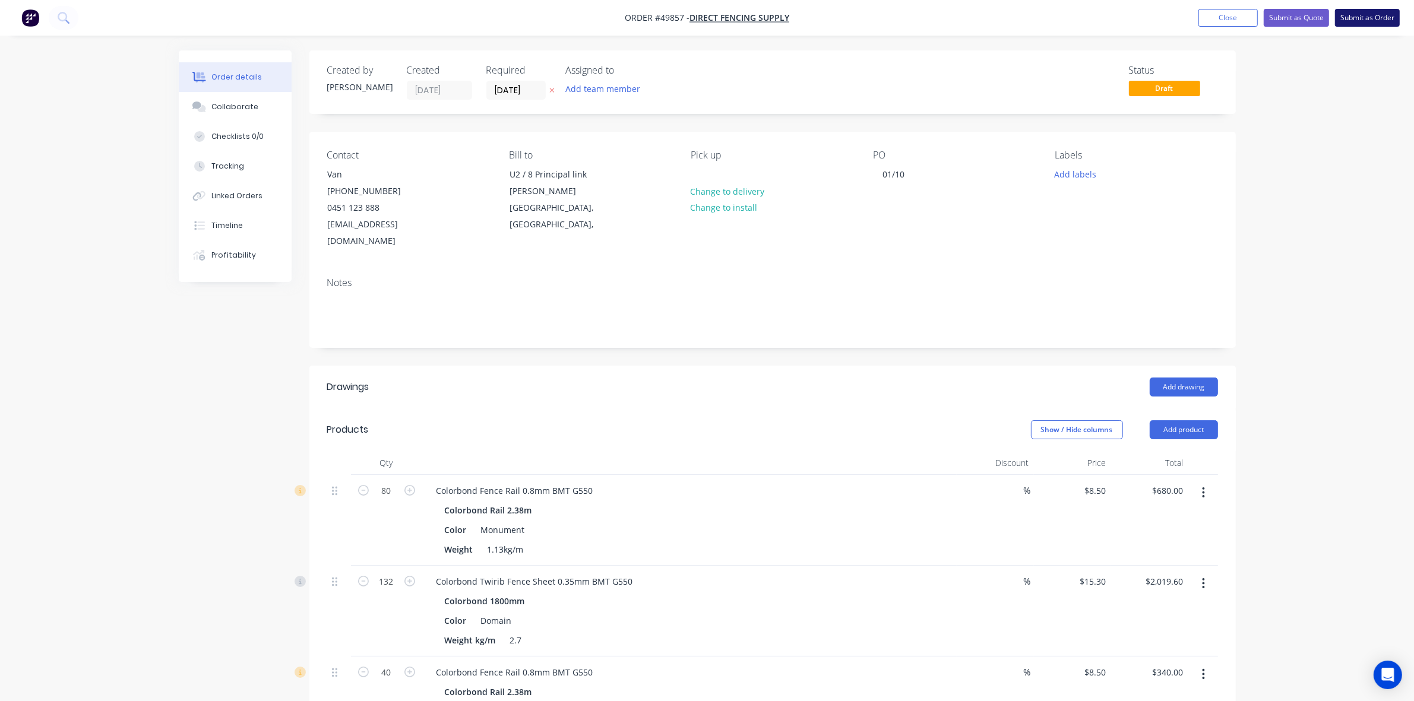
click at [1388, 13] on button "Submit as Order" at bounding box center [1367, 18] width 65 height 18
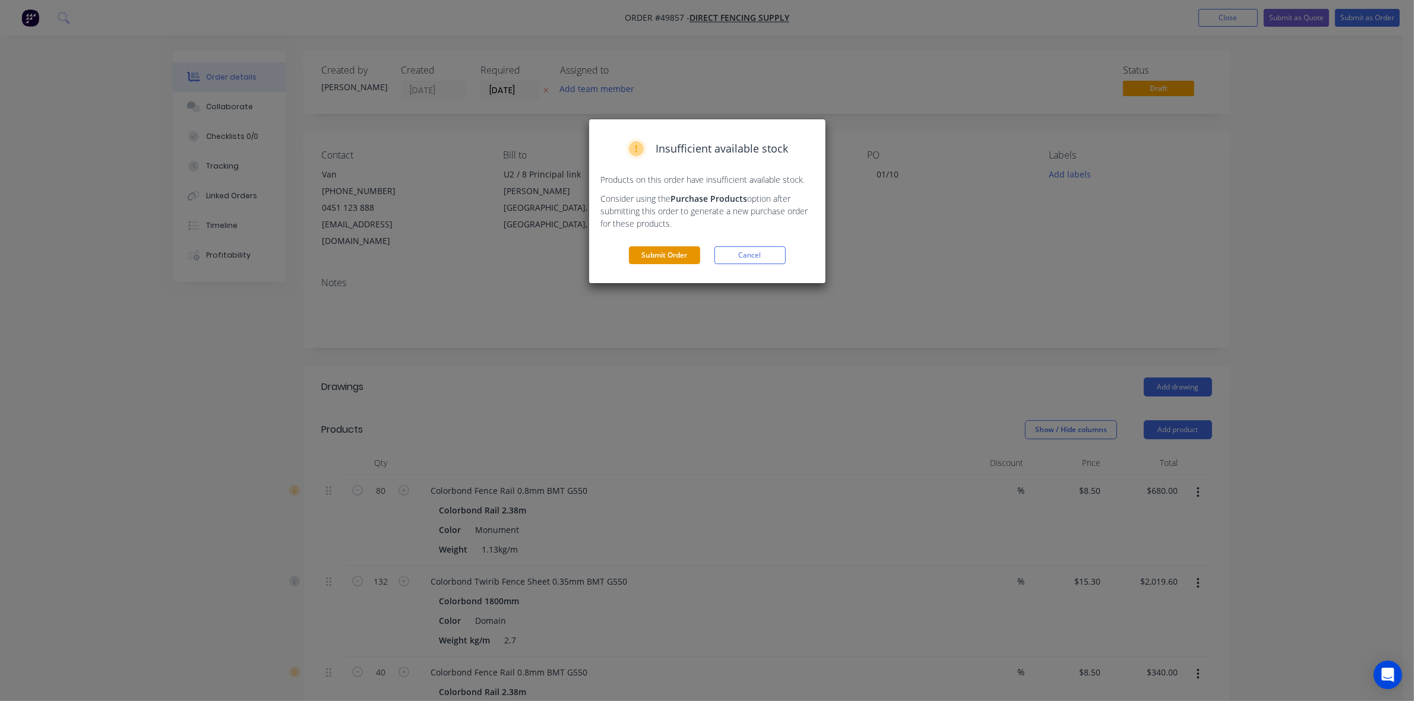
click at [668, 258] on button "Submit Order" at bounding box center [664, 255] width 71 height 18
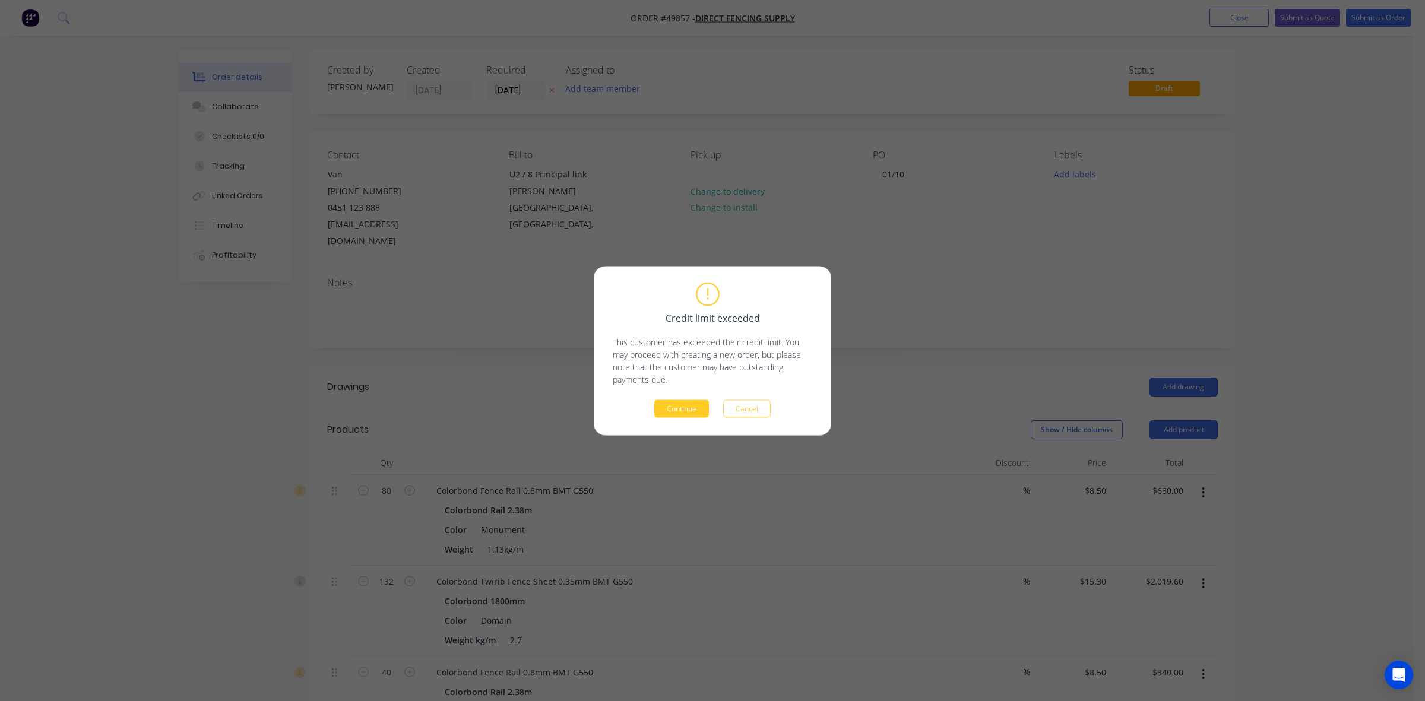
click at [686, 407] on button "Continue" at bounding box center [681, 409] width 55 height 18
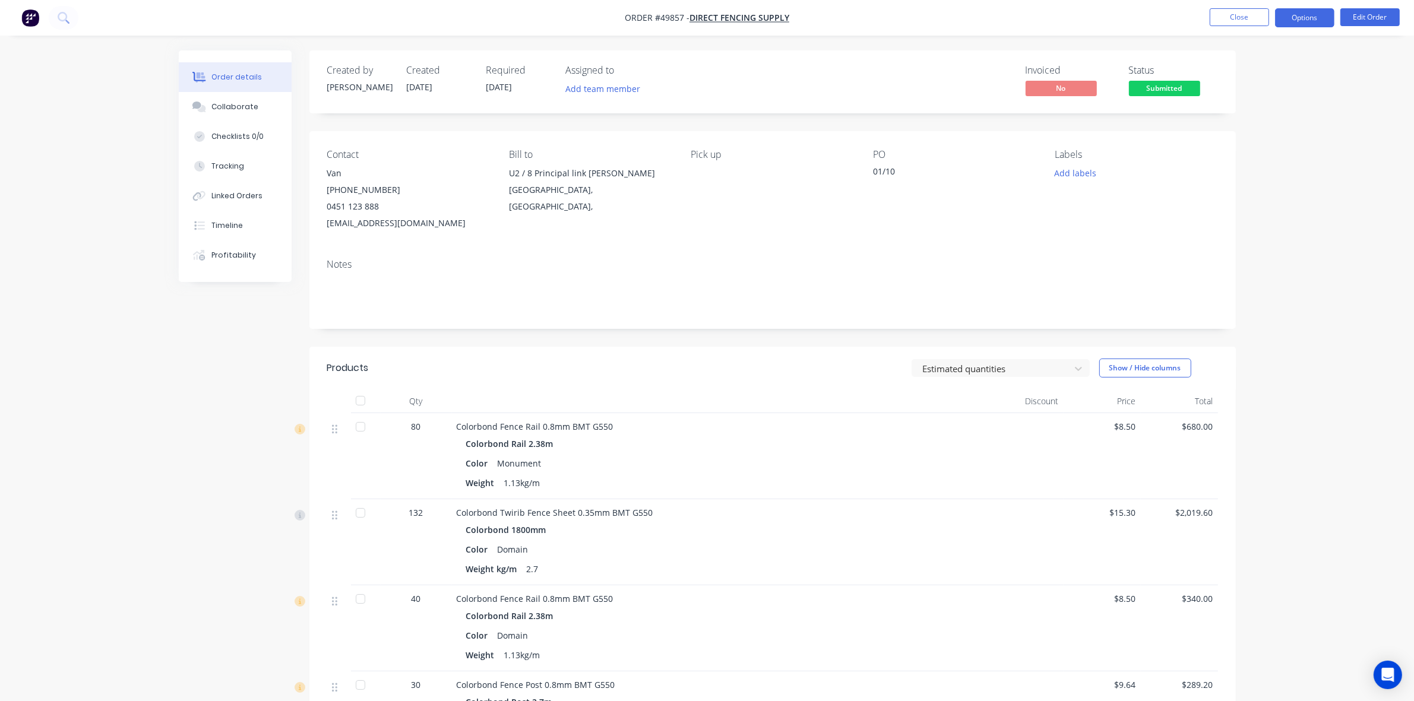
click at [1296, 21] on button "Options" at bounding box center [1304, 17] width 59 height 19
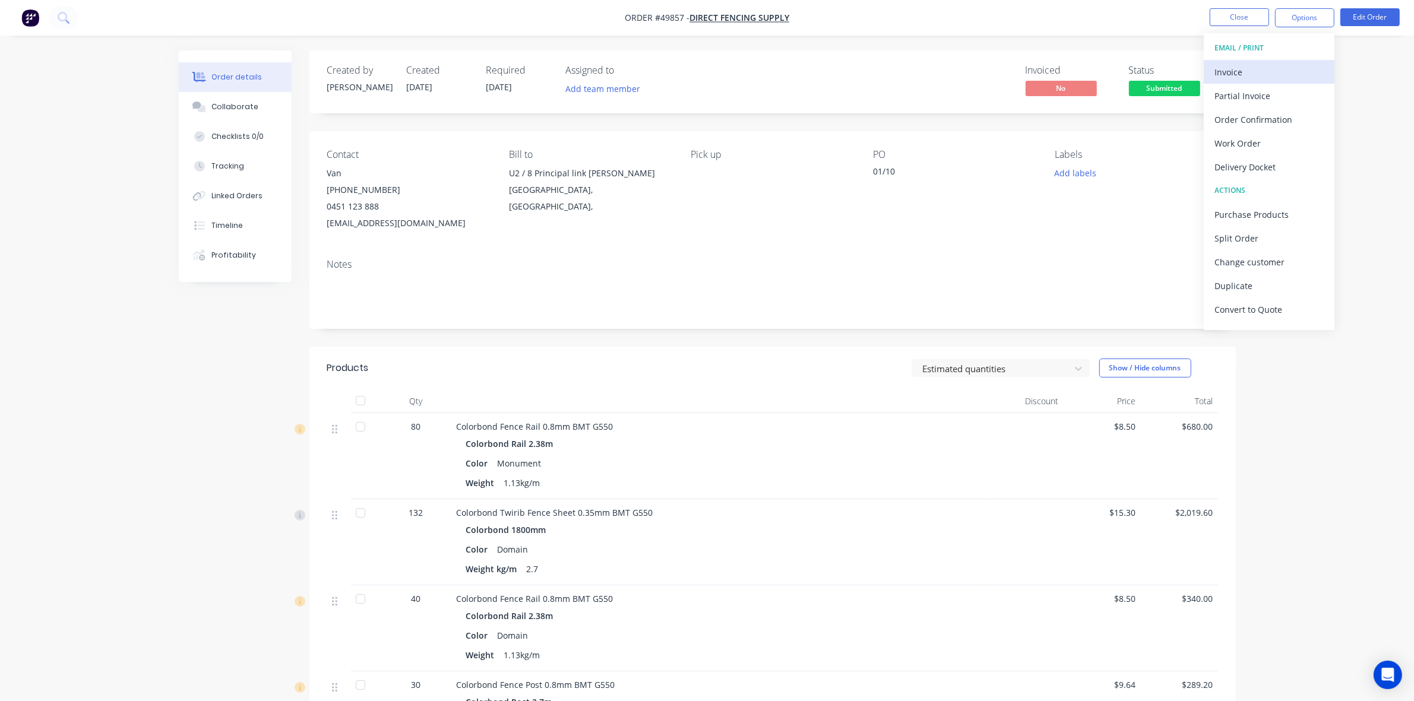
click at [1261, 72] on div "Invoice" at bounding box center [1268, 72] width 109 height 17
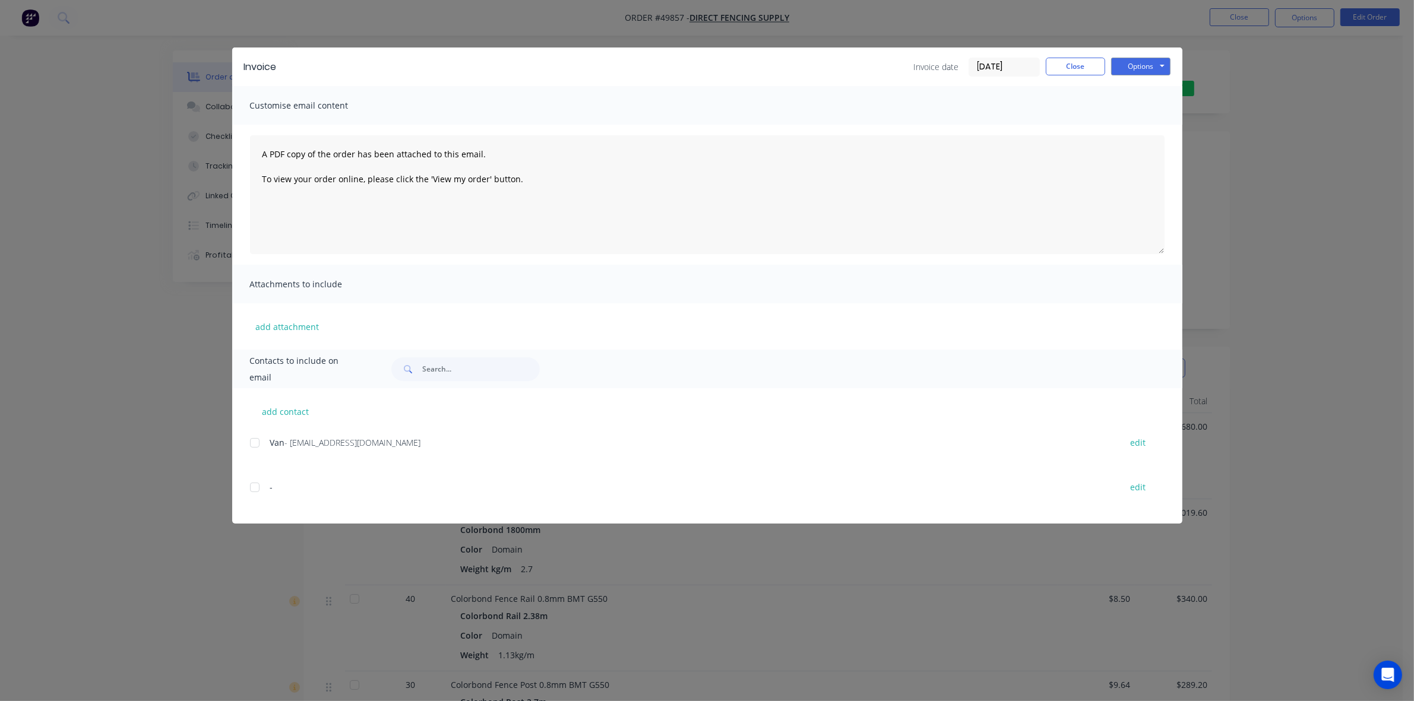
click at [248, 436] on div "add contact Van - [EMAIL_ADDRESS][DOMAIN_NAME] edit - edit" at bounding box center [707, 455] width 950 height 135
click at [251, 441] on div at bounding box center [255, 443] width 24 height 24
click at [1137, 61] on button "Options" at bounding box center [1140, 67] width 59 height 18
click at [1153, 129] on button "Email" at bounding box center [1149, 128] width 76 height 20
click at [1081, 58] on button "Close" at bounding box center [1075, 67] width 59 height 18
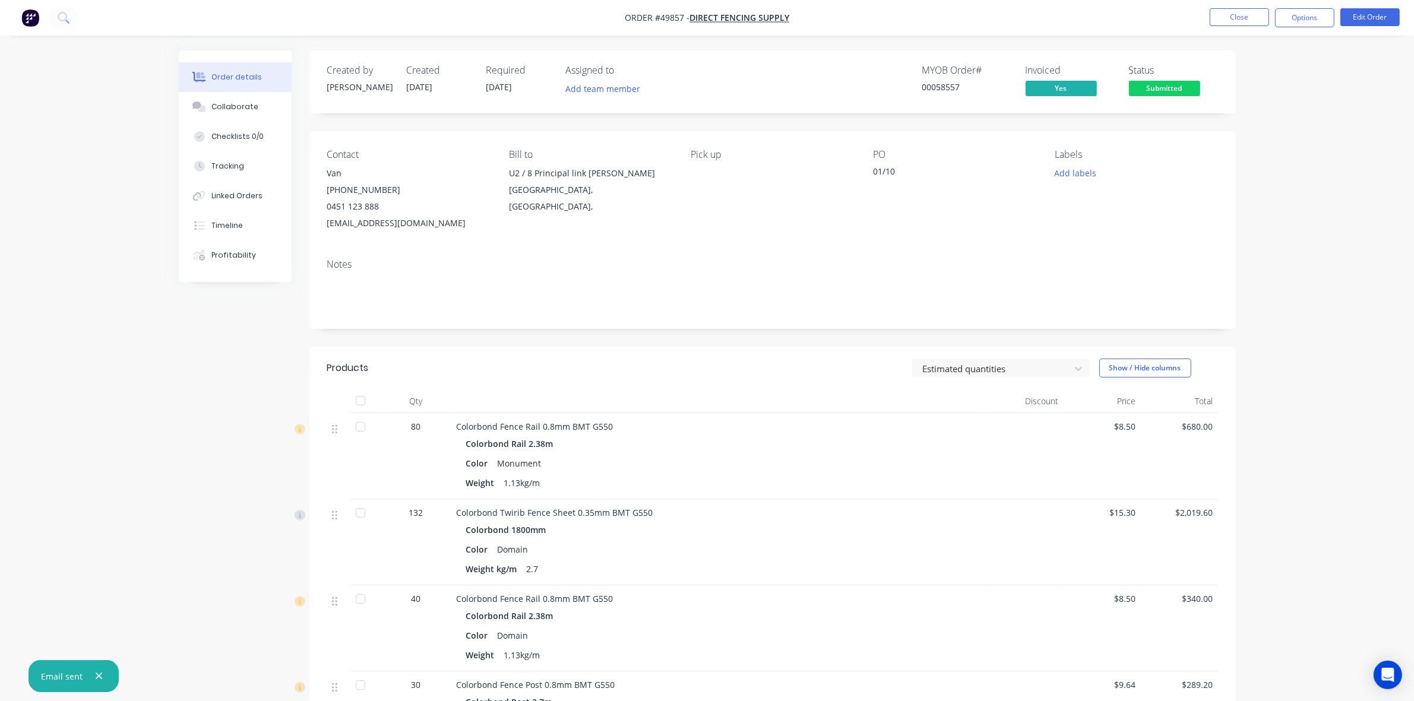
click at [835, 352] on header "Products Estimated quantities Show / Hide columns" at bounding box center [772, 368] width 926 height 43
click at [914, 479] on div "Weight 1.13kg/m" at bounding box center [719, 482] width 506 height 17
click at [876, 452] on div "Colorbond Rail 2.38m" at bounding box center [719, 443] width 506 height 17
drag, startPoint x: 1316, startPoint y: 34, endPoint x: 1304, endPoint y: 20, distance: 18.6
click at [1312, 31] on nav "Order #49857 - Direct Fencing Supply Close Options Edit Order" at bounding box center [707, 18] width 1414 height 36
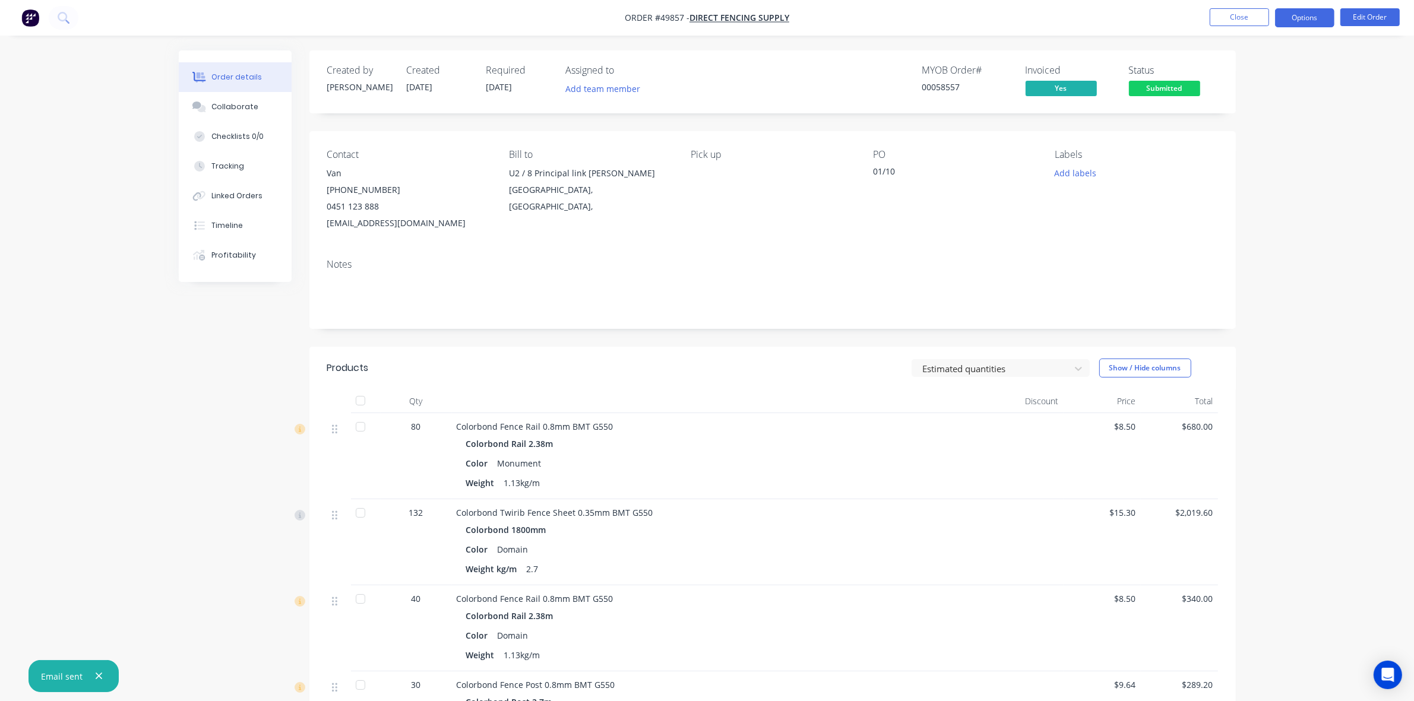
click at [1304, 20] on button "Options" at bounding box center [1304, 17] width 59 height 19
click at [1229, 169] on div "Delivery Docket" at bounding box center [1268, 167] width 109 height 17
click at [1230, 144] on div "Custom" at bounding box center [1268, 143] width 109 height 17
click at [1231, 128] on div "Without pricing" at bounding box center [1268, 119] width 109 height 17
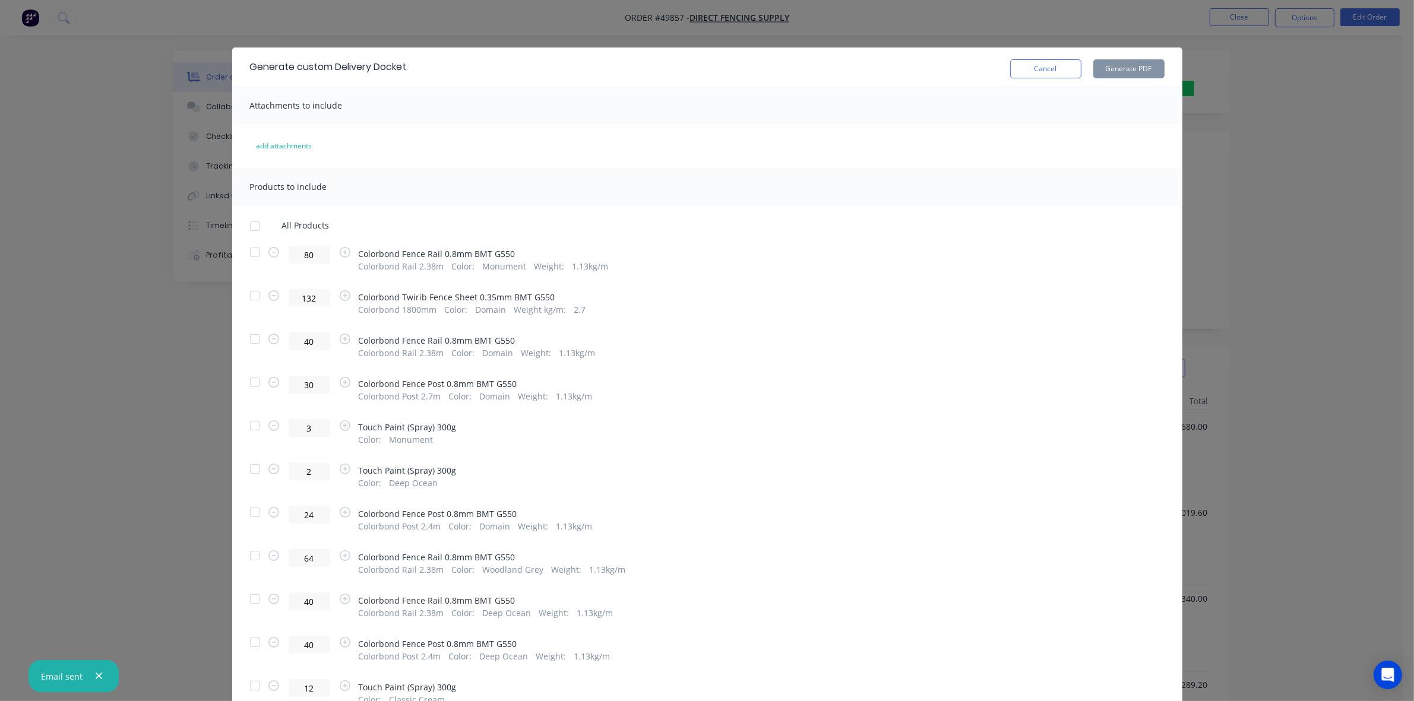
click at [252, 227] on div at bounding box center [255, 226] width 24 height 24
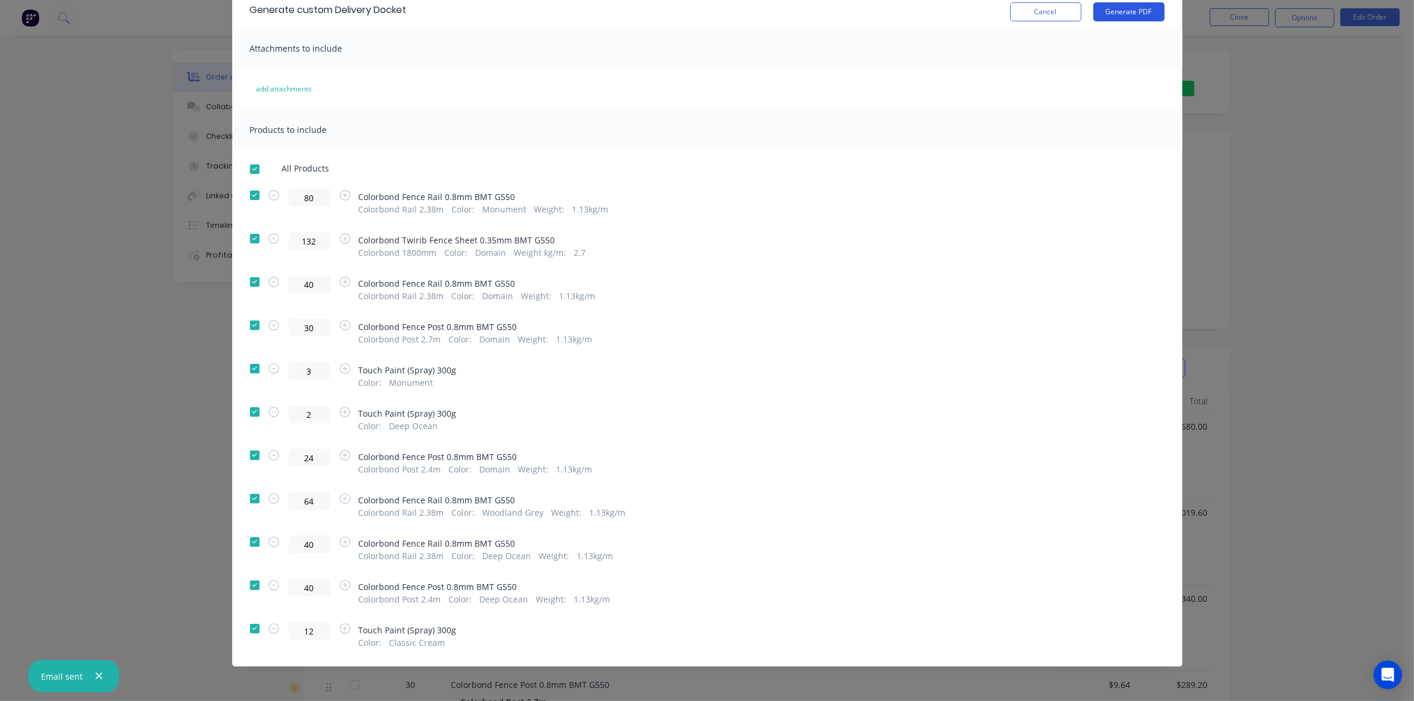
click at [1102, 15] on button "Generate PDF" at bounding box center [1128, 11] width 71 height 19
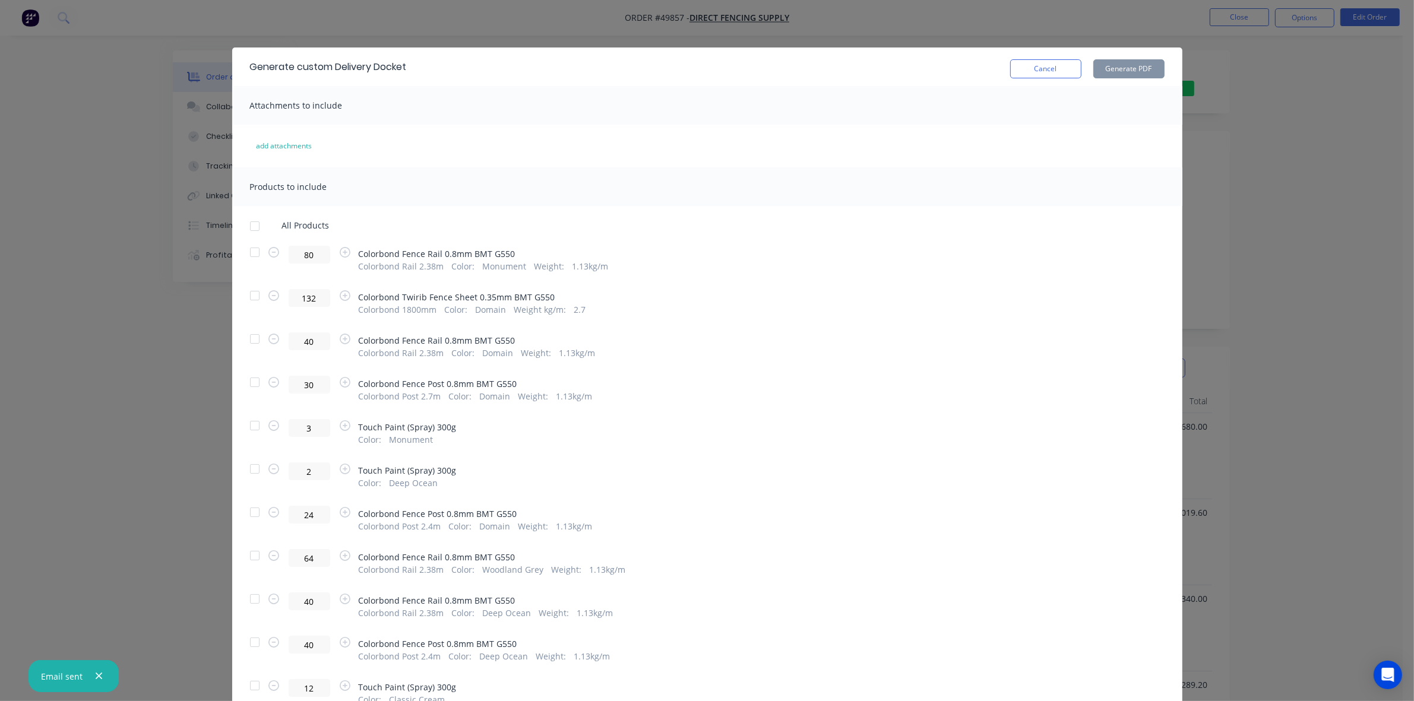
click at [1066, 71] on button "Cancel" at bounding box center [1045, 68] width 71 height 19
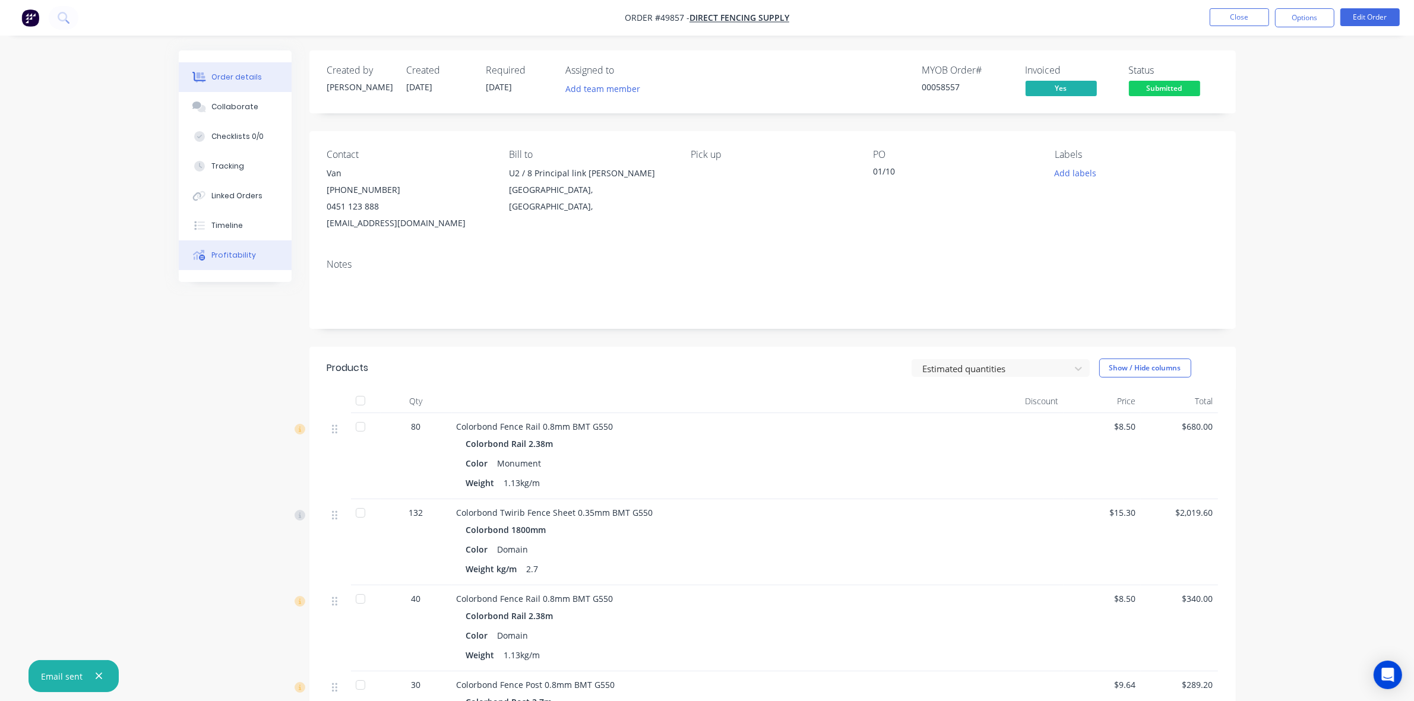
click at [238, 259] on div "Profitability" at bounding box center [233, 255] width 45 height 11
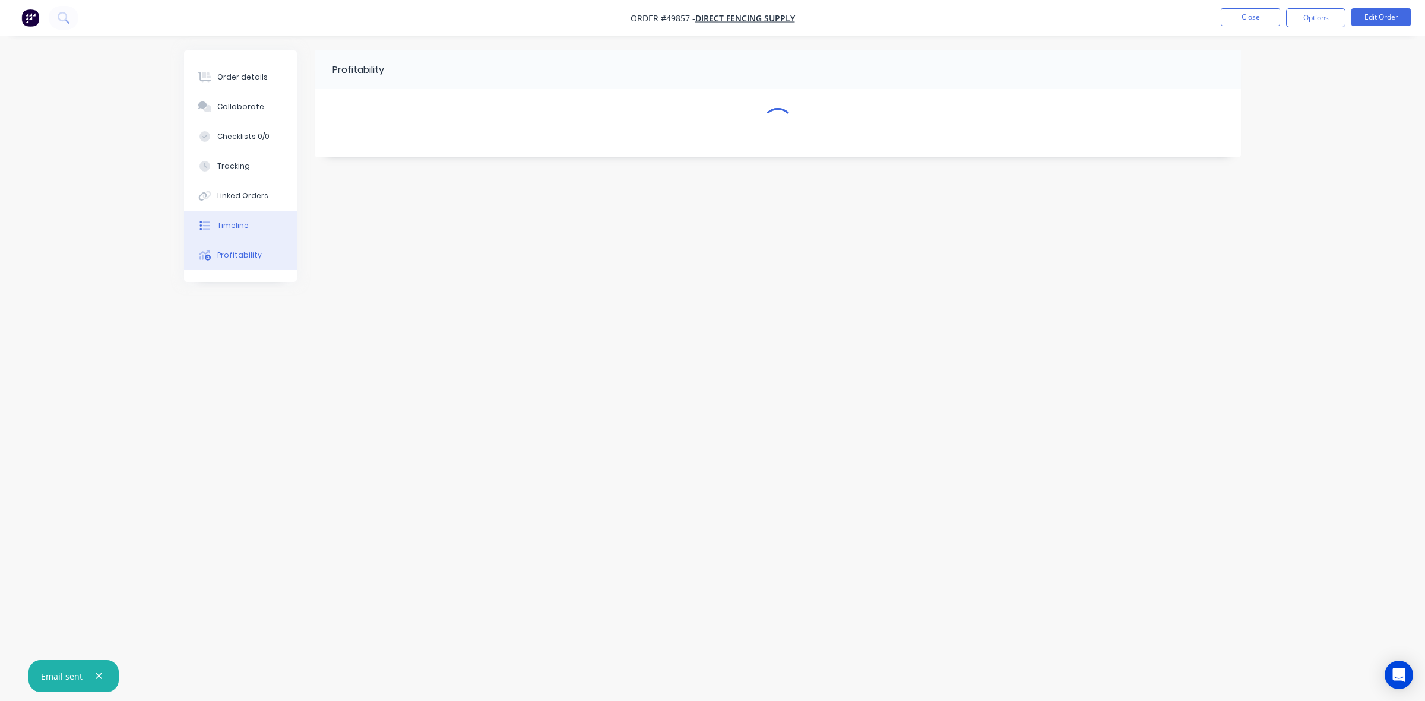
click at [239, 226] on div "Timeline" at bounding box center [232, 225] width 31 height 11
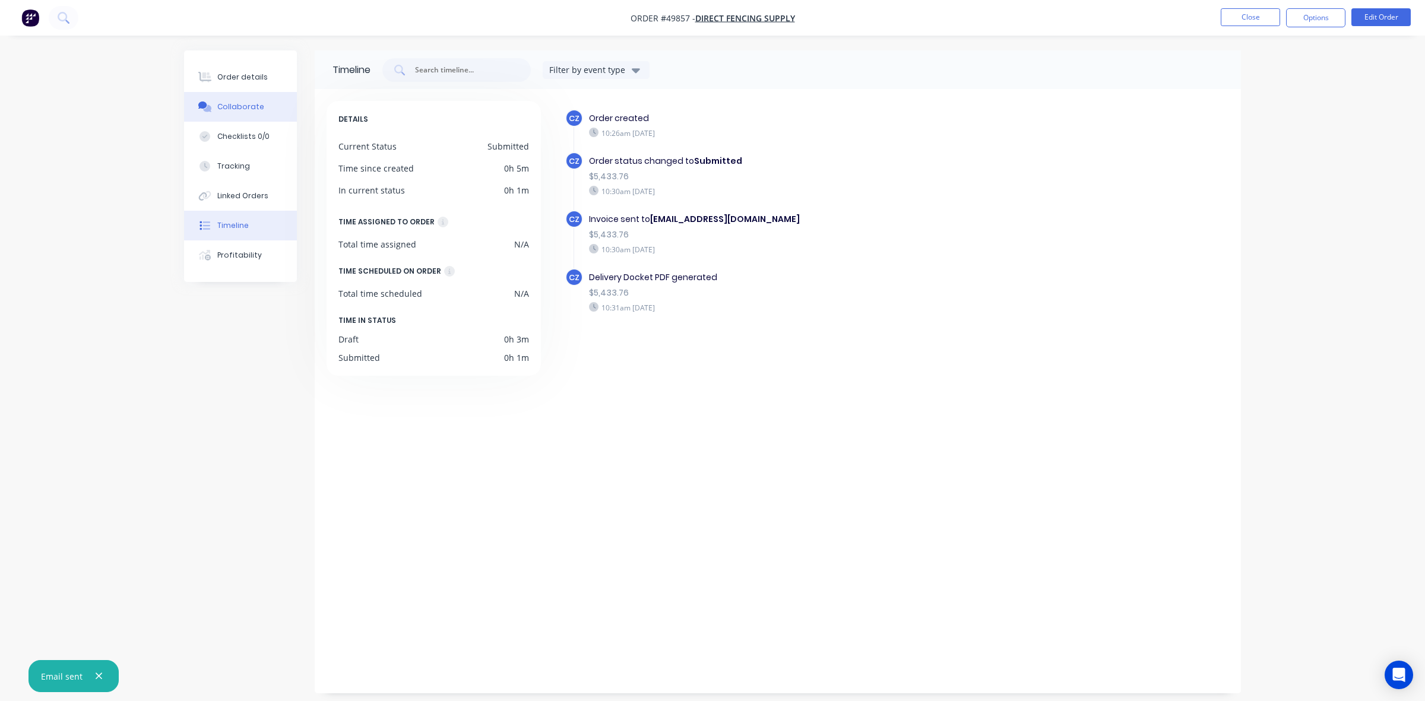
click at [223, 93] on button "Collaborate" at bounding box center [240, 107] width 113 height 30
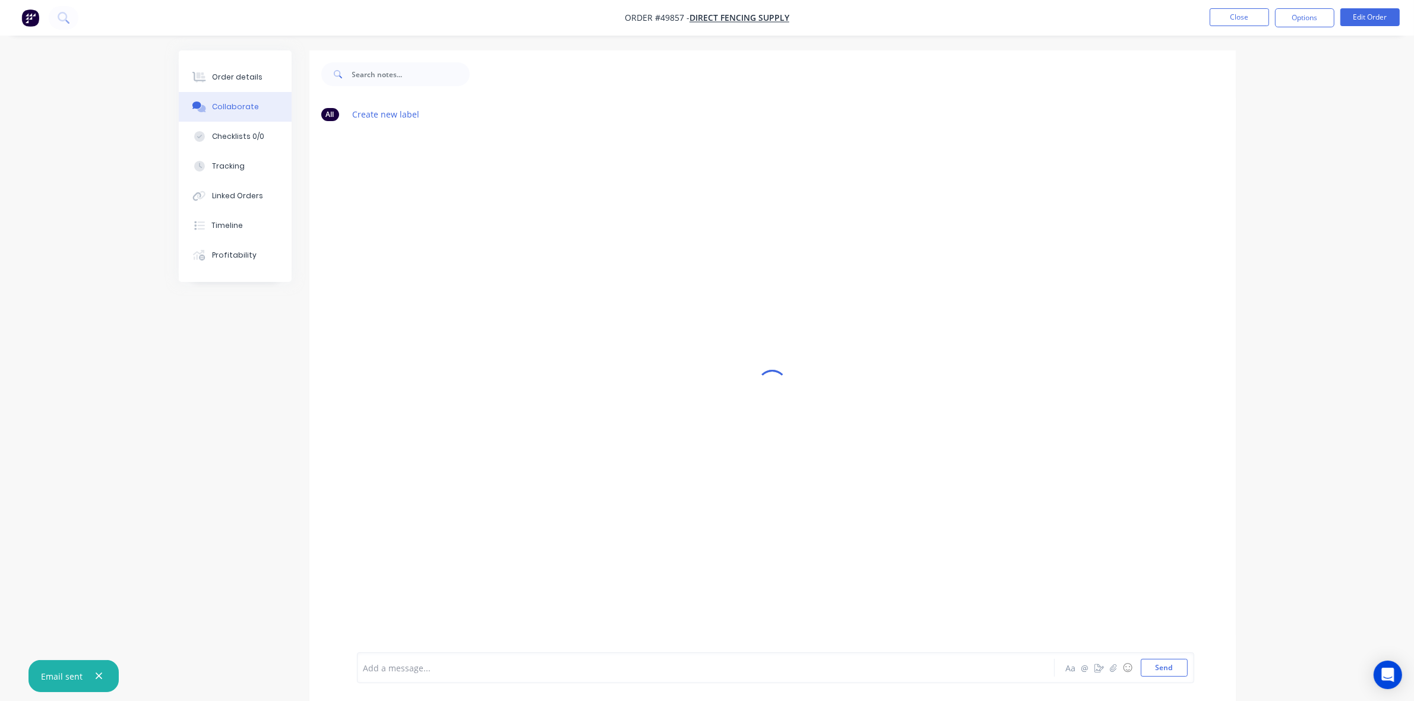
click at [236, 59] on div "Order details Collaborate Checklists 0/0 Tracking Linked Orders Timeline Profit…" at bounding box center [235, 166] width 113 height 232
click at [221, 87] on button "Order details" at bounding box center [235, 77] width 113 height 30
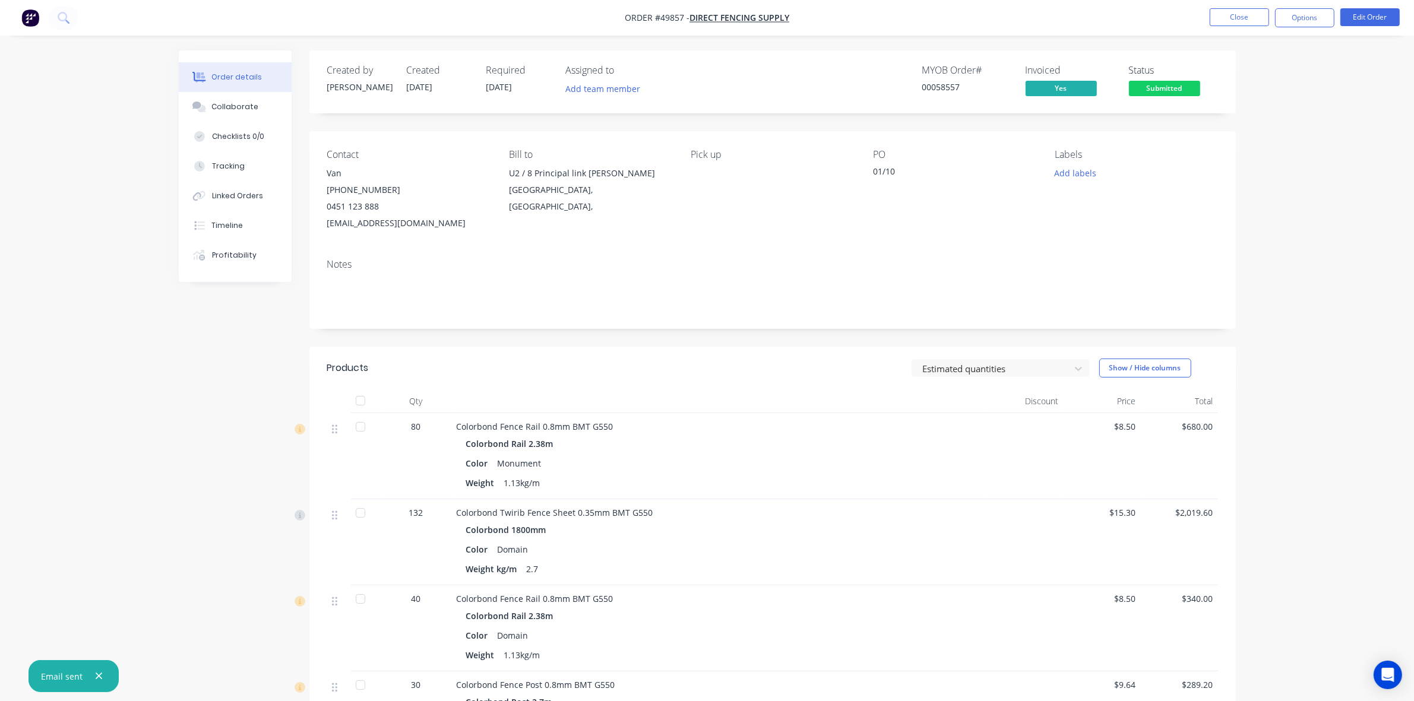
click at [238, 79] on div "Order details" at bounding box center [236, 77] width 50 height 11
click at [946, 364] on div at bounding box center [993, 368] width 143 height 15
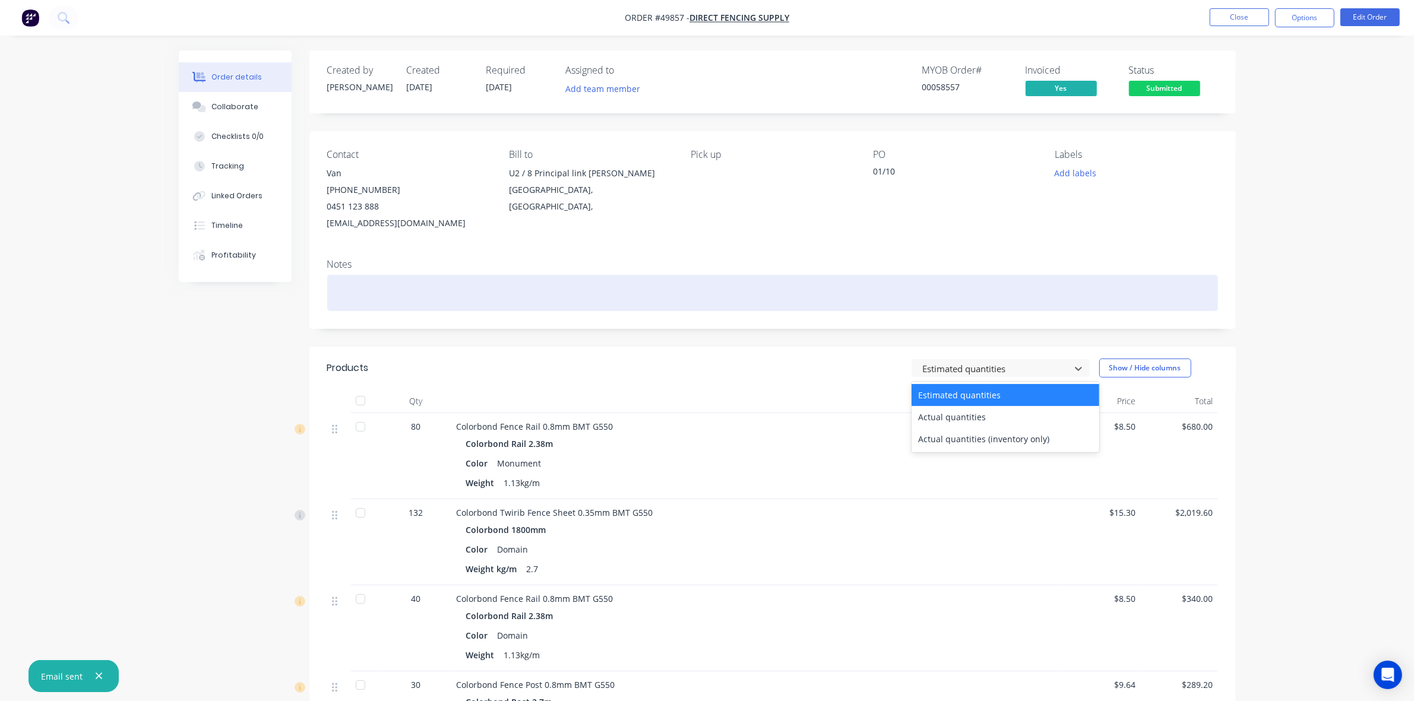
click at [772, 310] on div at bounding box center [772, 293] width 891 height 36
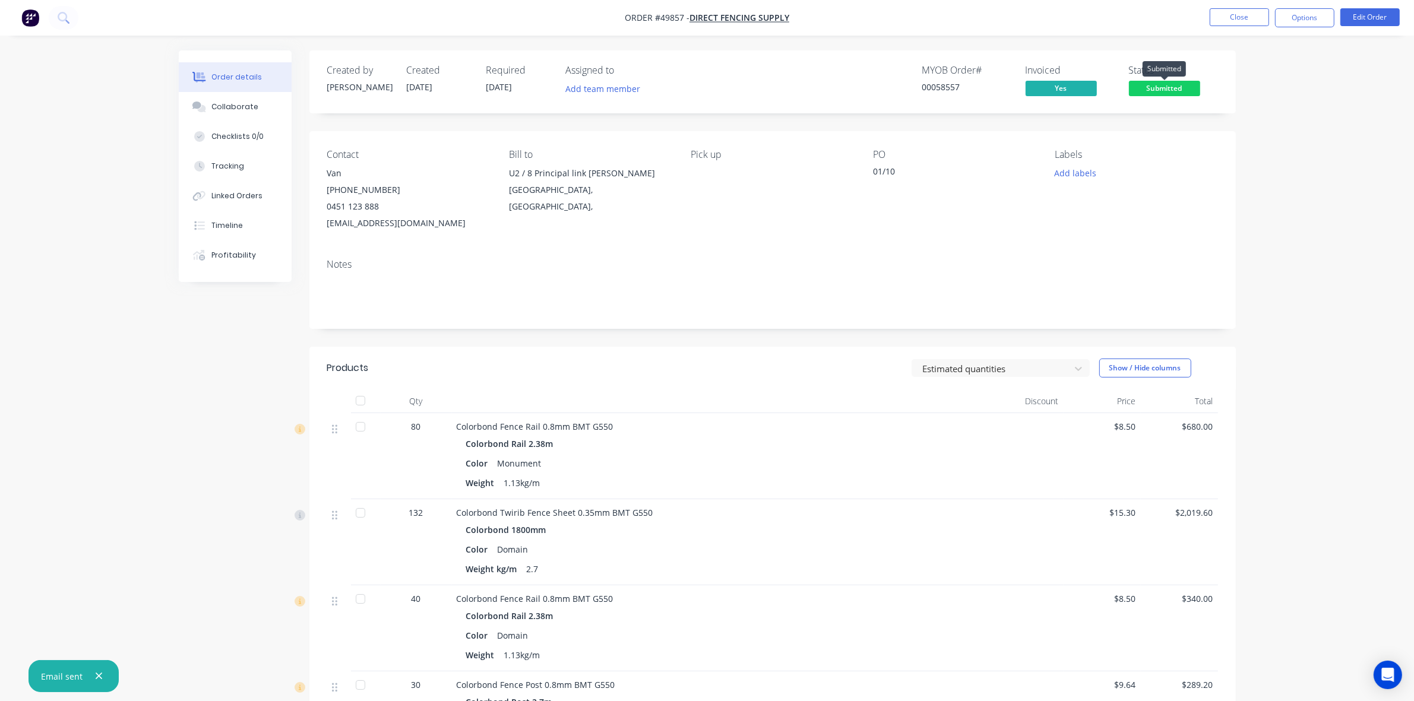
click at [1161, 96] on span "Submitted" at bounding box center [1164, 88] width 71 height 15
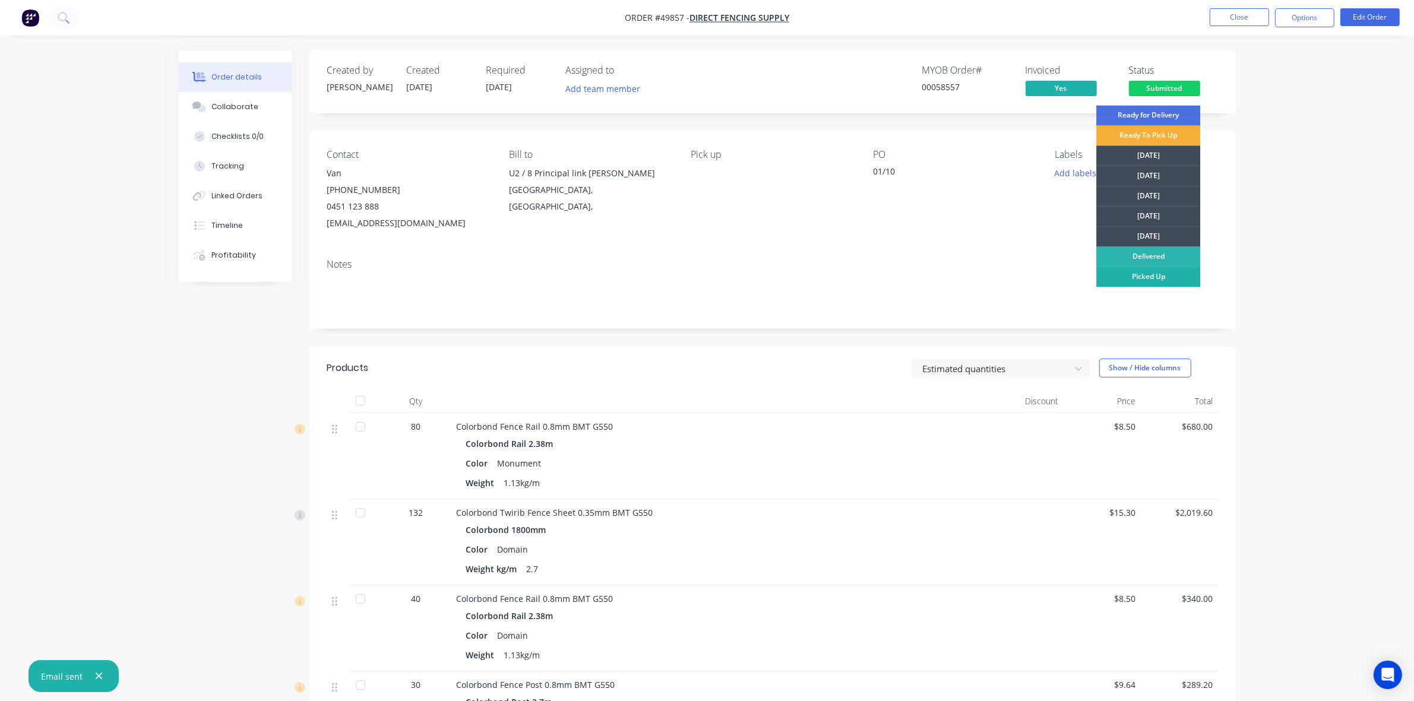
click at [1142, 280] on div "Picked Up" at bounding box center [1148, 277] width 104 height 20
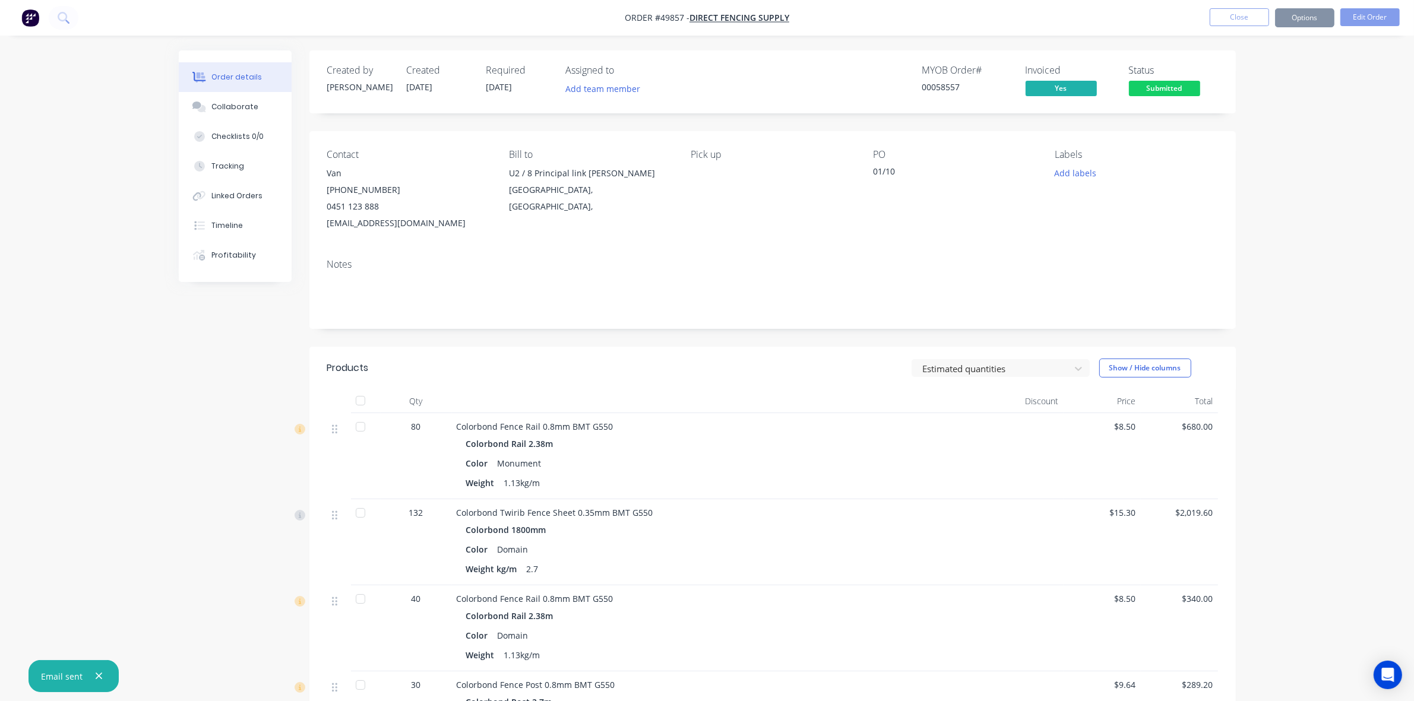
drag, startPoint x: 745, startPoint y: 261, endPoint x: 729, endPoint y: 258, distance: 16.9
click at [744, 261] on div "Notes" at bounding box center [772, 264] width 891 height 11
click at [1219, 20] on button "Close" at bounding box center [1239, 17] width 59 height 18
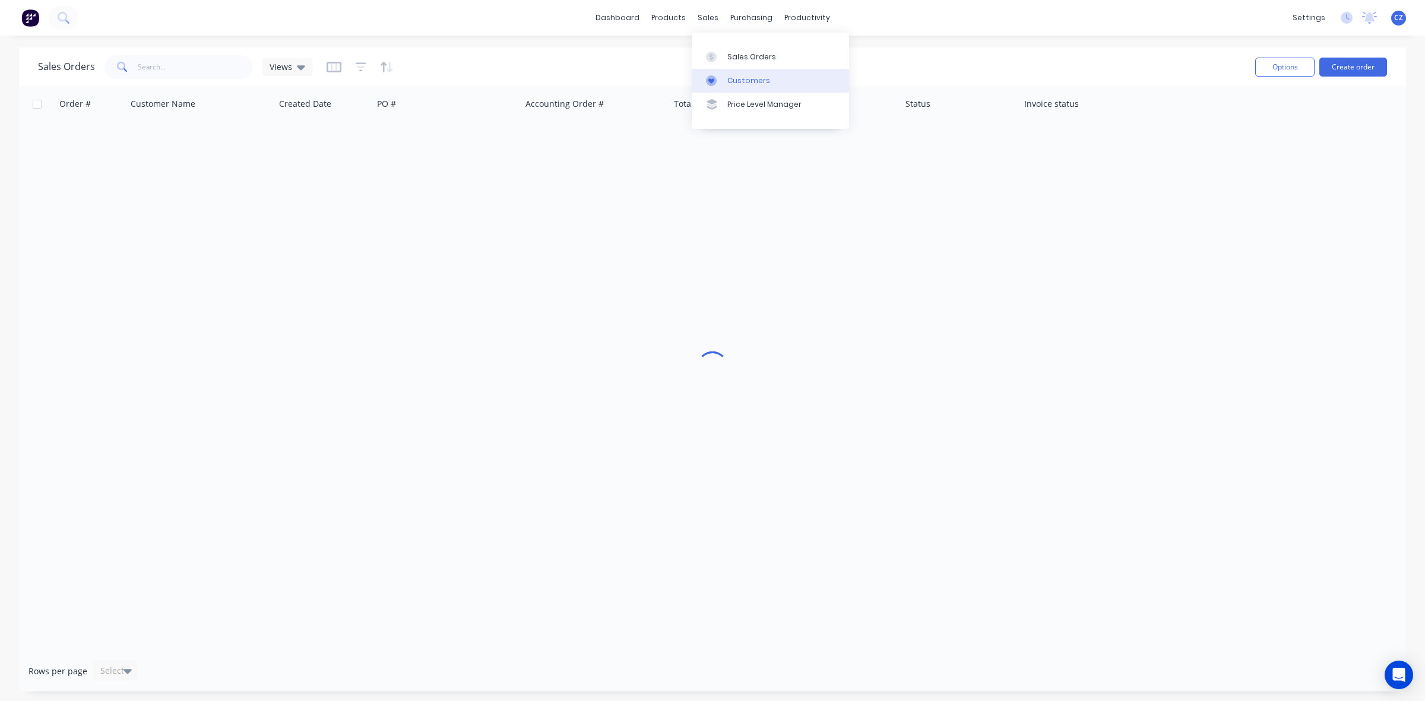
click at [723, 82] on div at bounding box center [715, 80] width 18 height 11
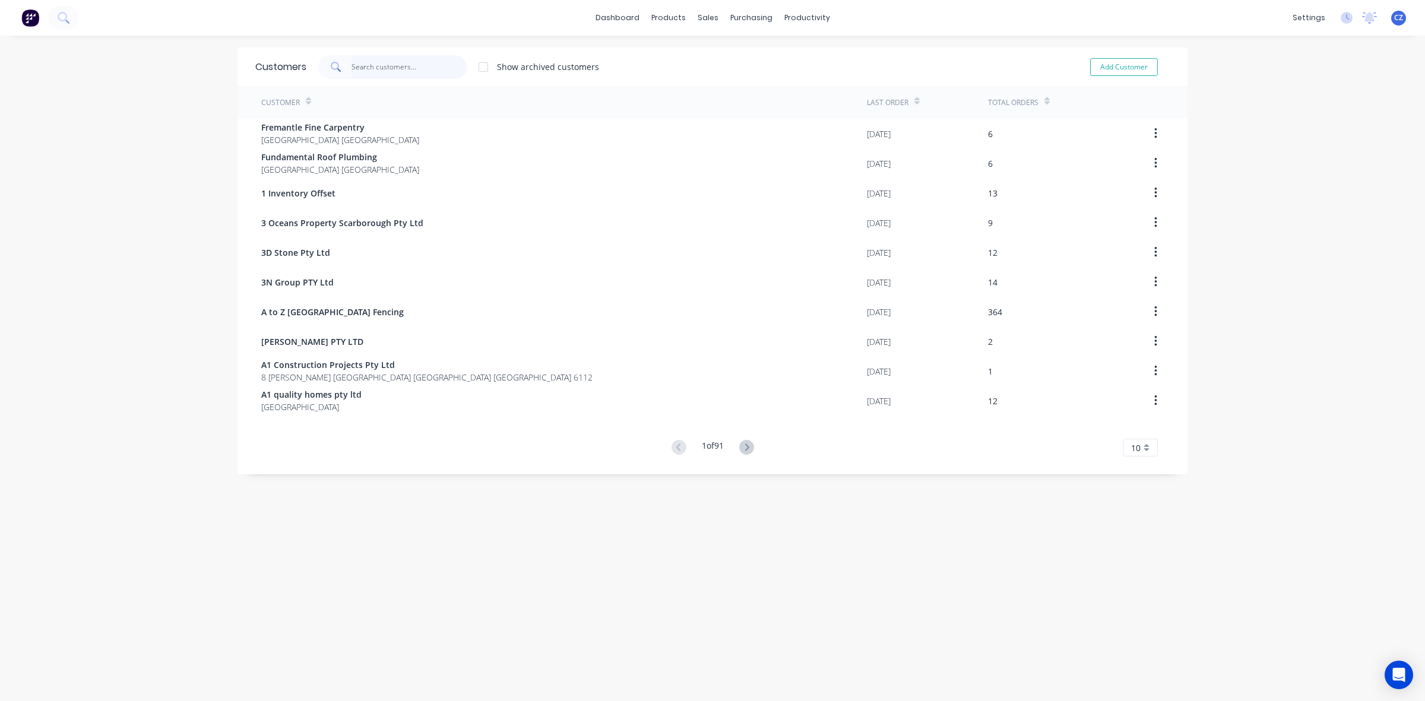
click at [428, 69] on input "text" at bounding box center [410, 67] width 116 height 24
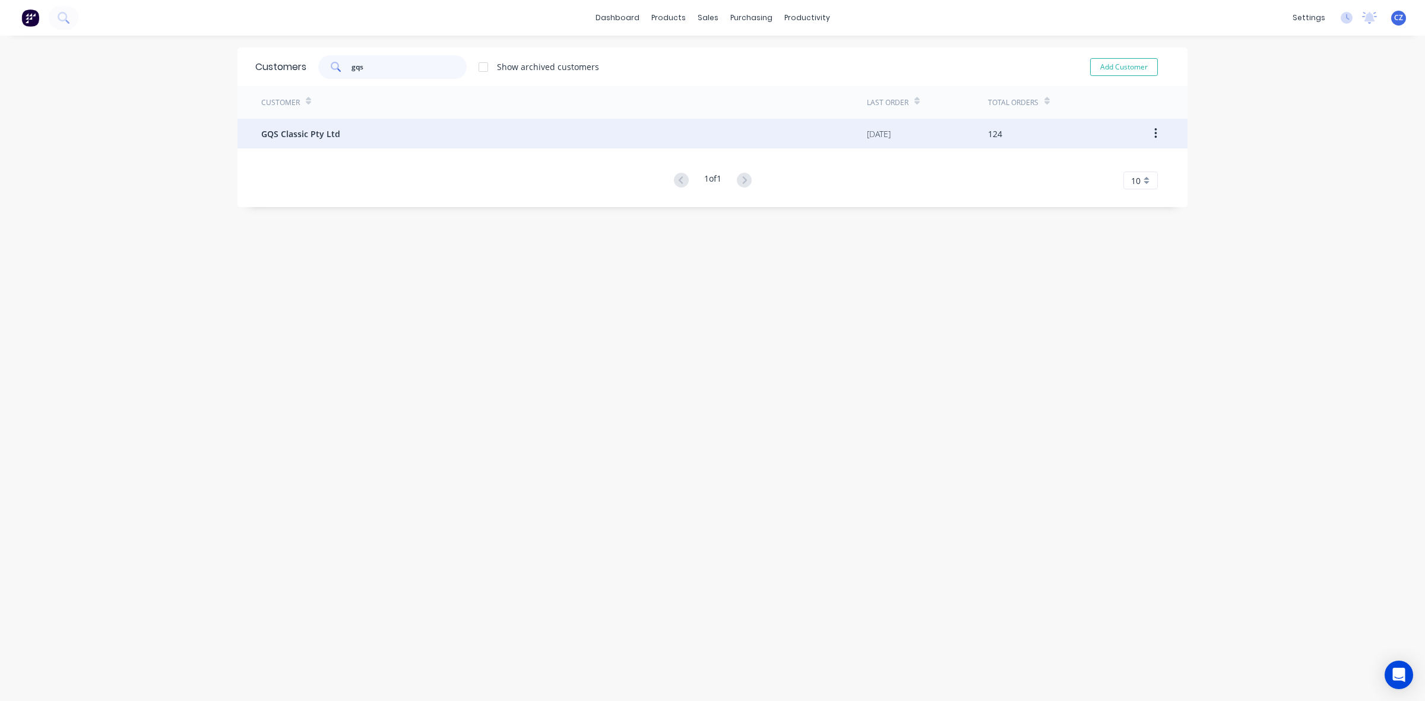
type input "gqs"
click at [471, 124] on div "GQS Classic Pty Ltd" at bounding box center [564, 134] width 606 height 30
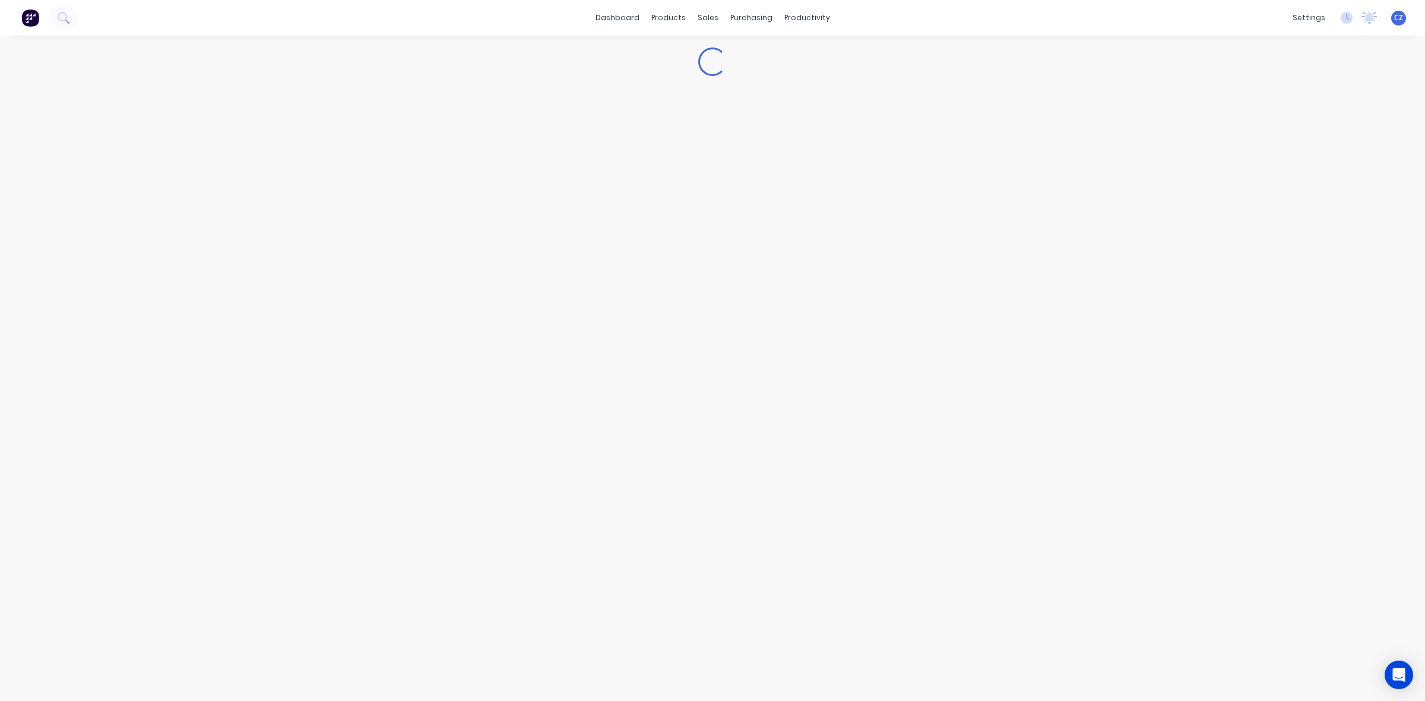
click at [469, 124] on div "Loading..." at bounding box center [712, 369] width 1425 height 666
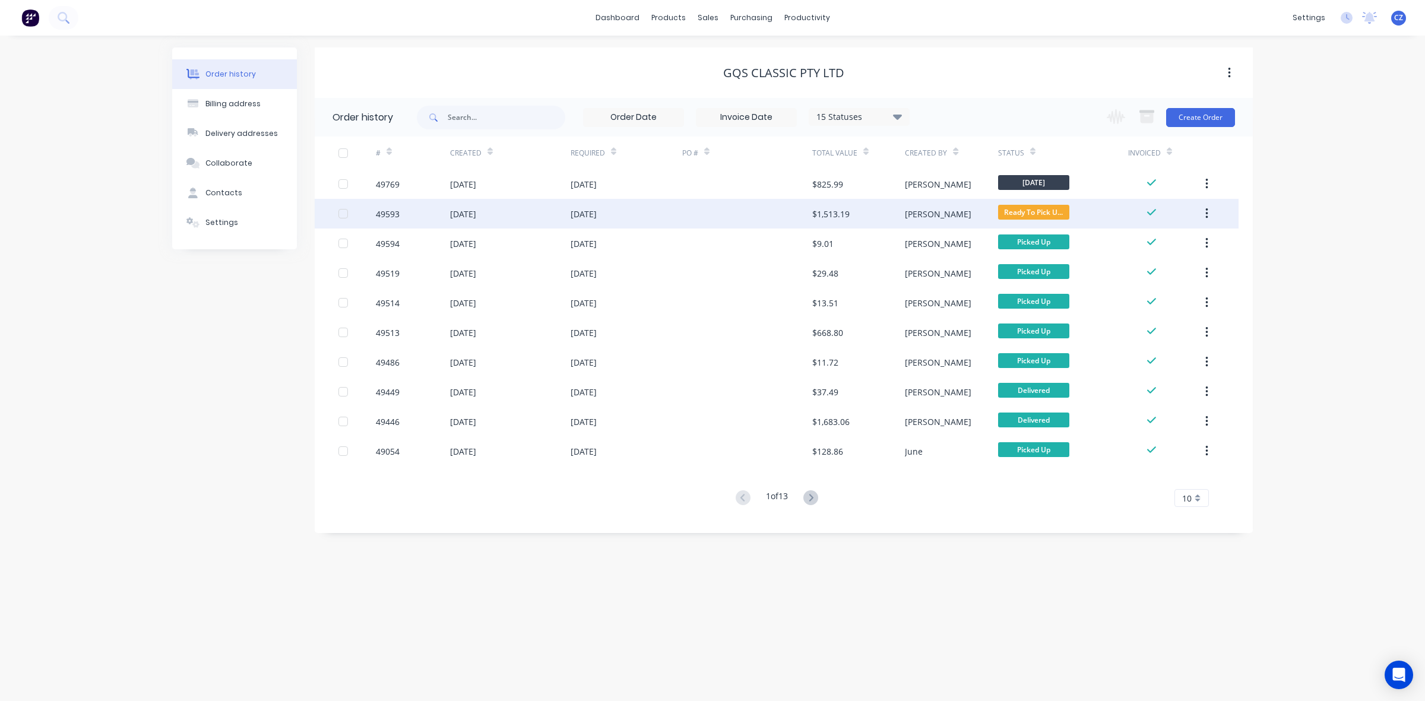
click at [743, 217] on div at bounding box center [747, 214] width 130 height 30
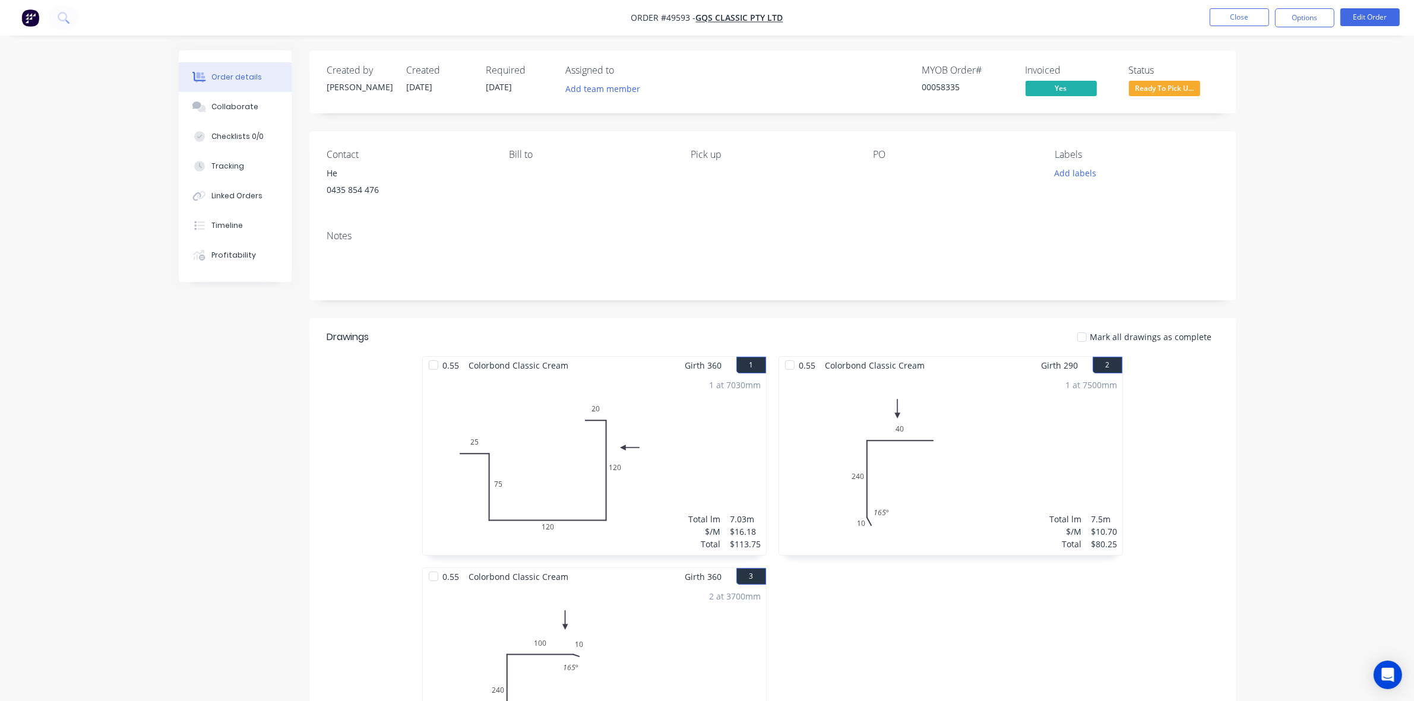
click at [1161, 78] on div "Status Ready To Pick U..." at bounding box center [1173, 82] width 89 height 34
click at [1153, 89] on span "Ready To Pick U..." at bounding box center [1164, 88] width 71 height 15
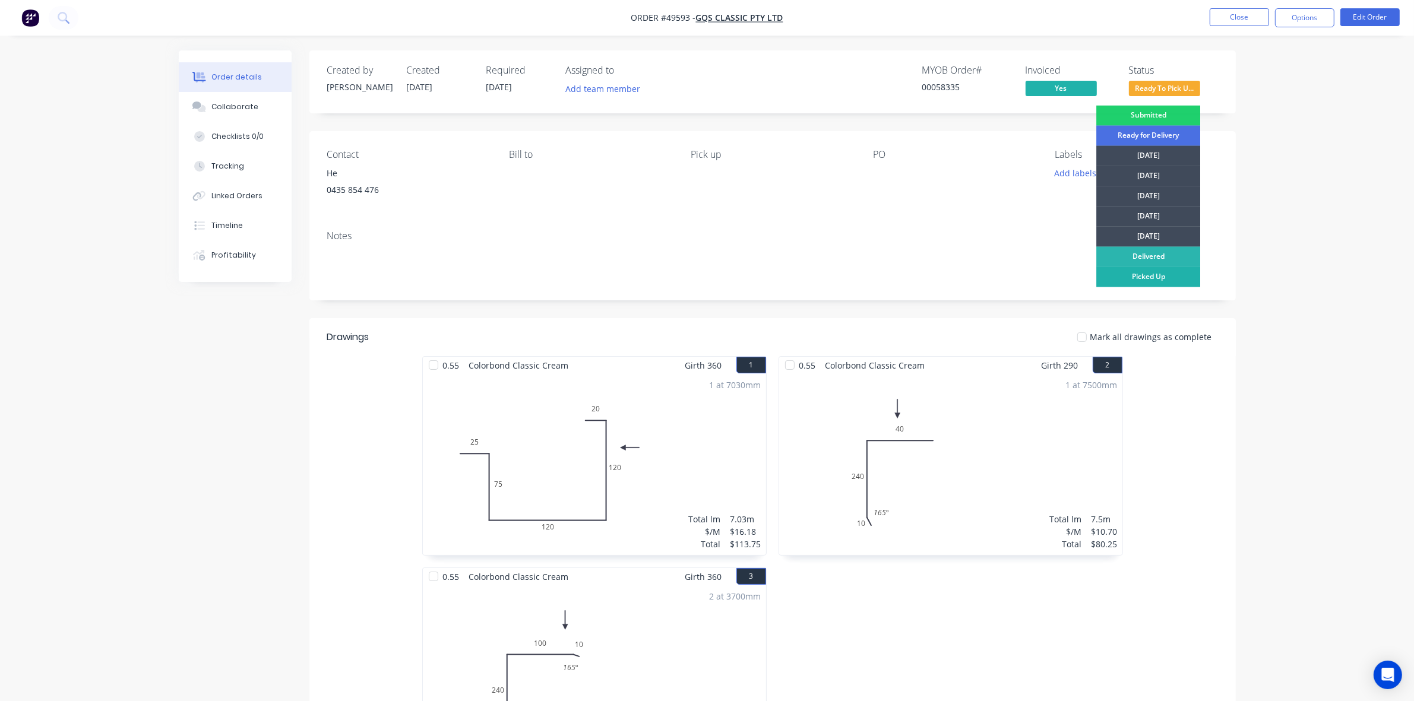
click at [1172, 280] on div "Picked Up" at bounding box center [1148, 277] width 104 height 20
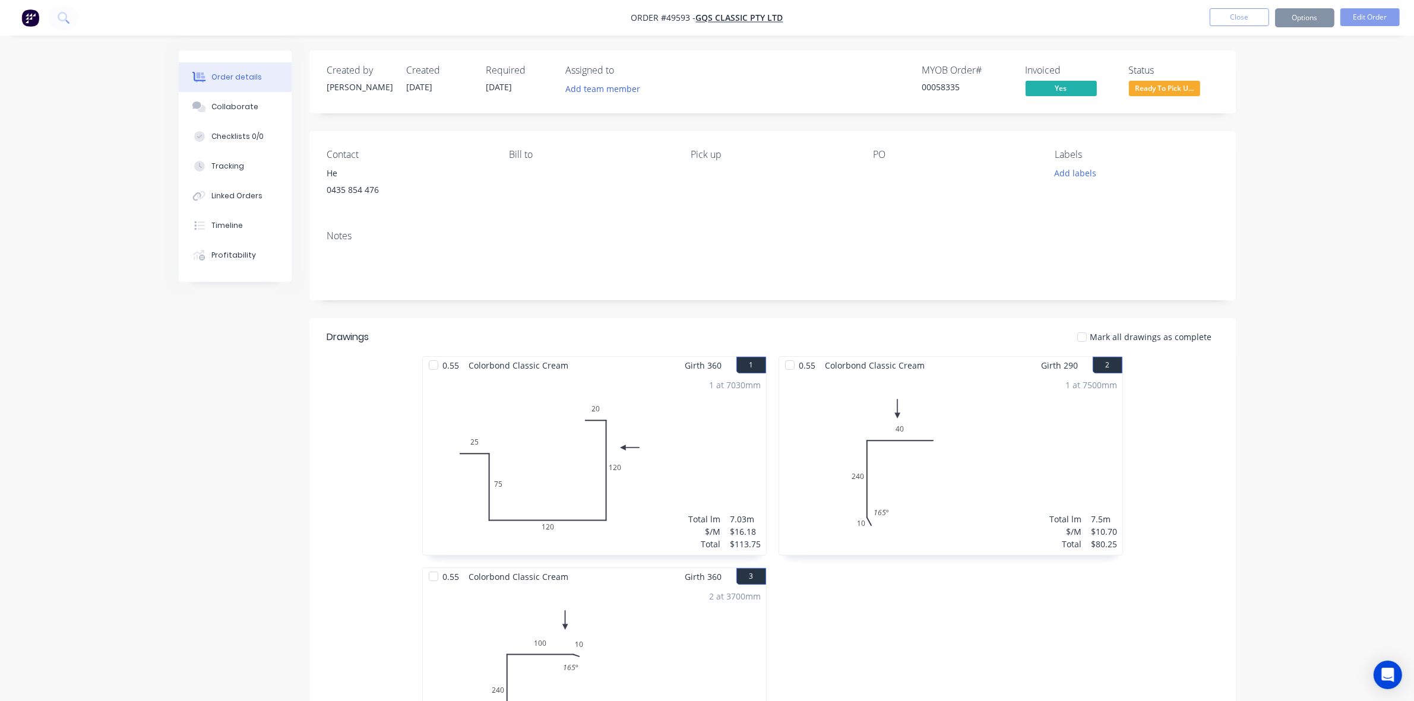
click at [1233, 24] on button "Close" at bounding box center [1239, 17] width 59 height 18
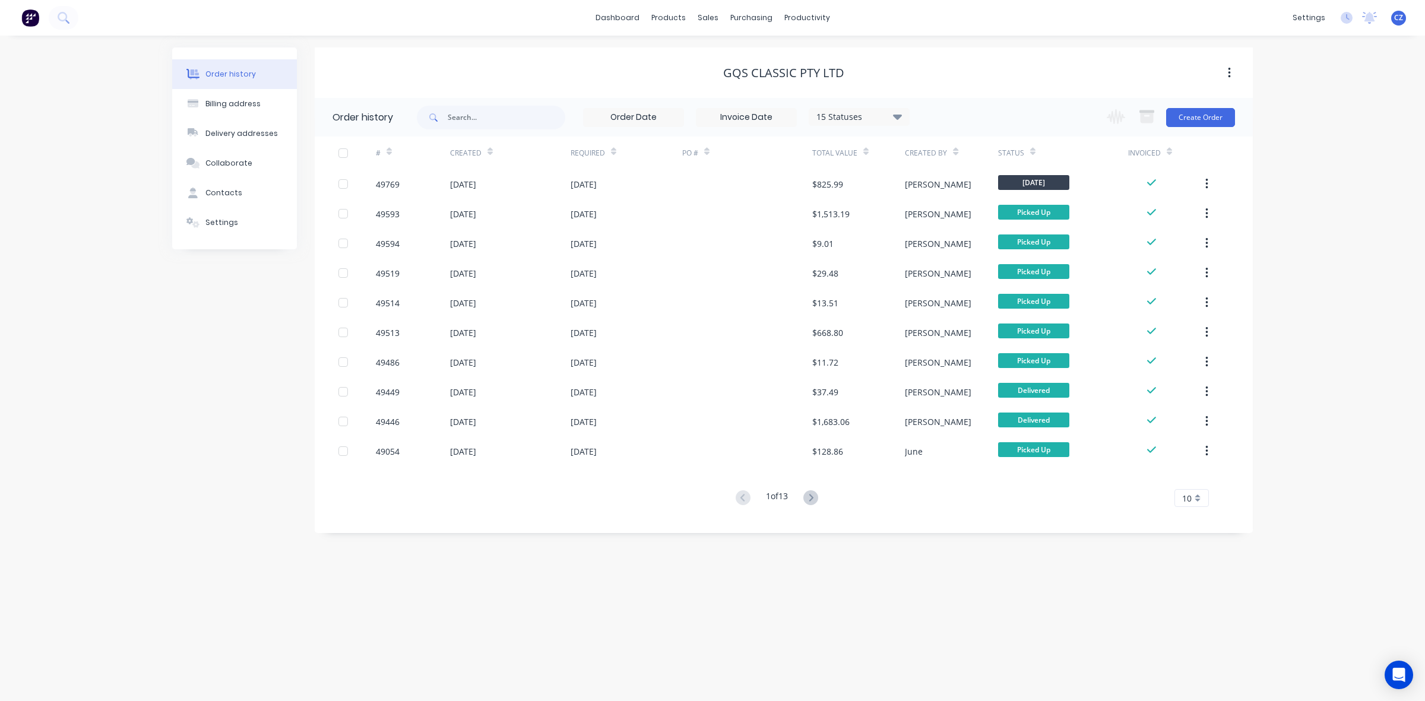
click at [1200, 129] on div "Change order status Submitted Ready for Delivery Ready To Pick Up Monday Tuesda…" at bounding box center [1167, 117] width 135 height 39
click at [1198, 115] on button "Create Order" at bounding box center [1200, 117] width 69 height 19
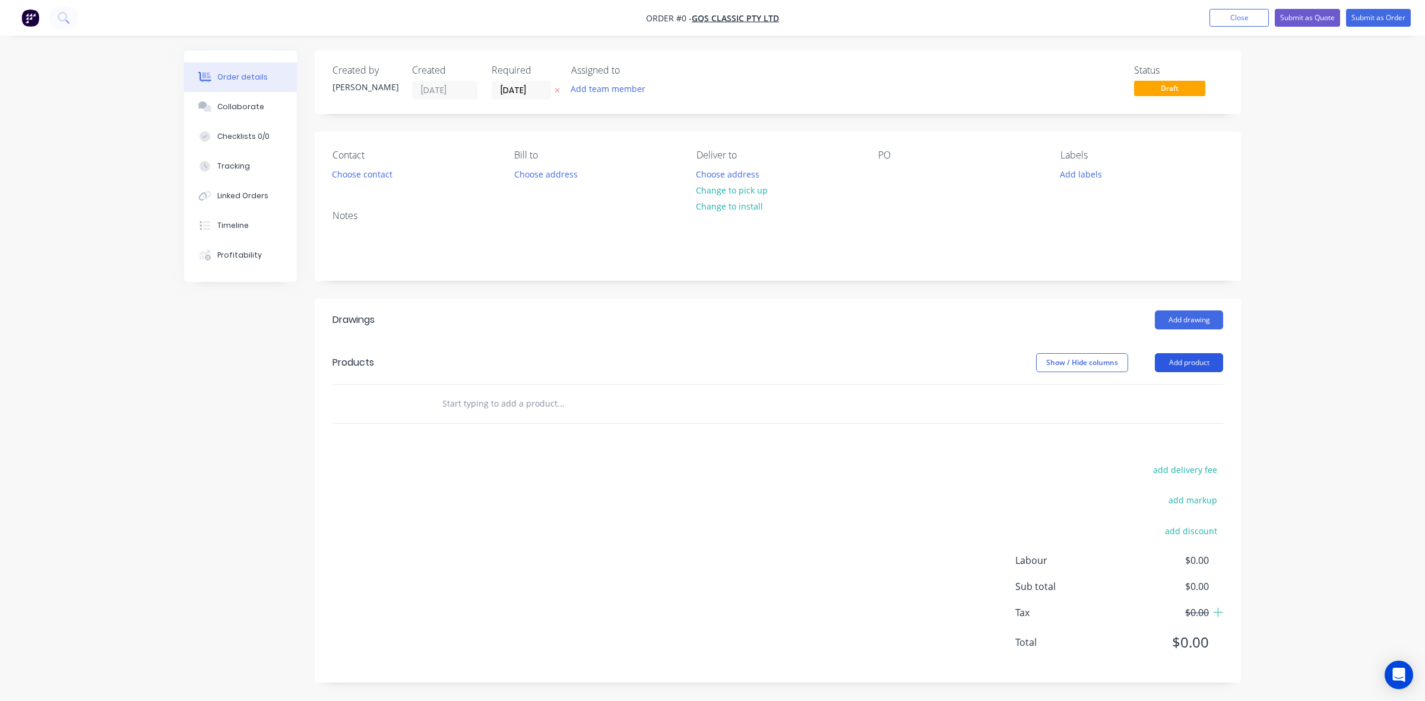
click at [1197, 357] on button "Add product" at bounding box center [1189, 362] width 68 height 19
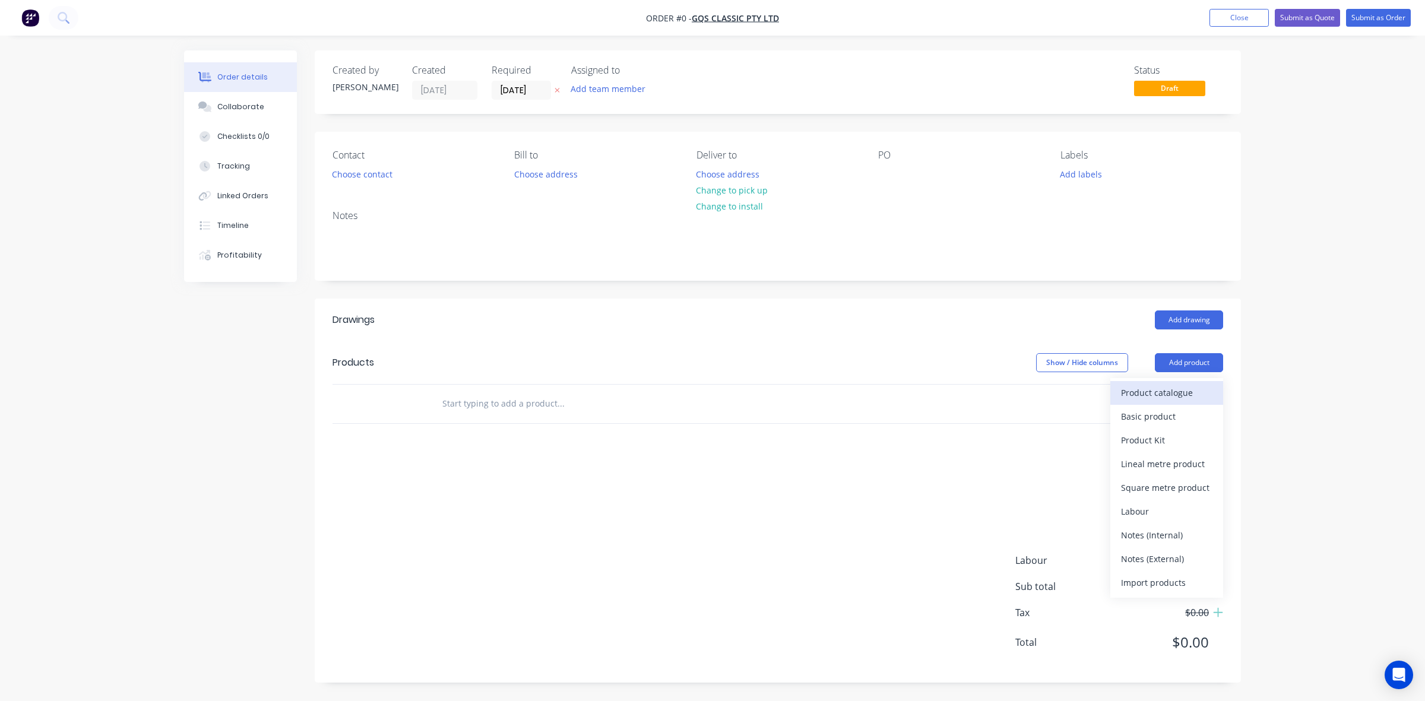
click at [1169, 382] on button "Product catalogue" at bounding box center [1166, 393] width 113 height 24
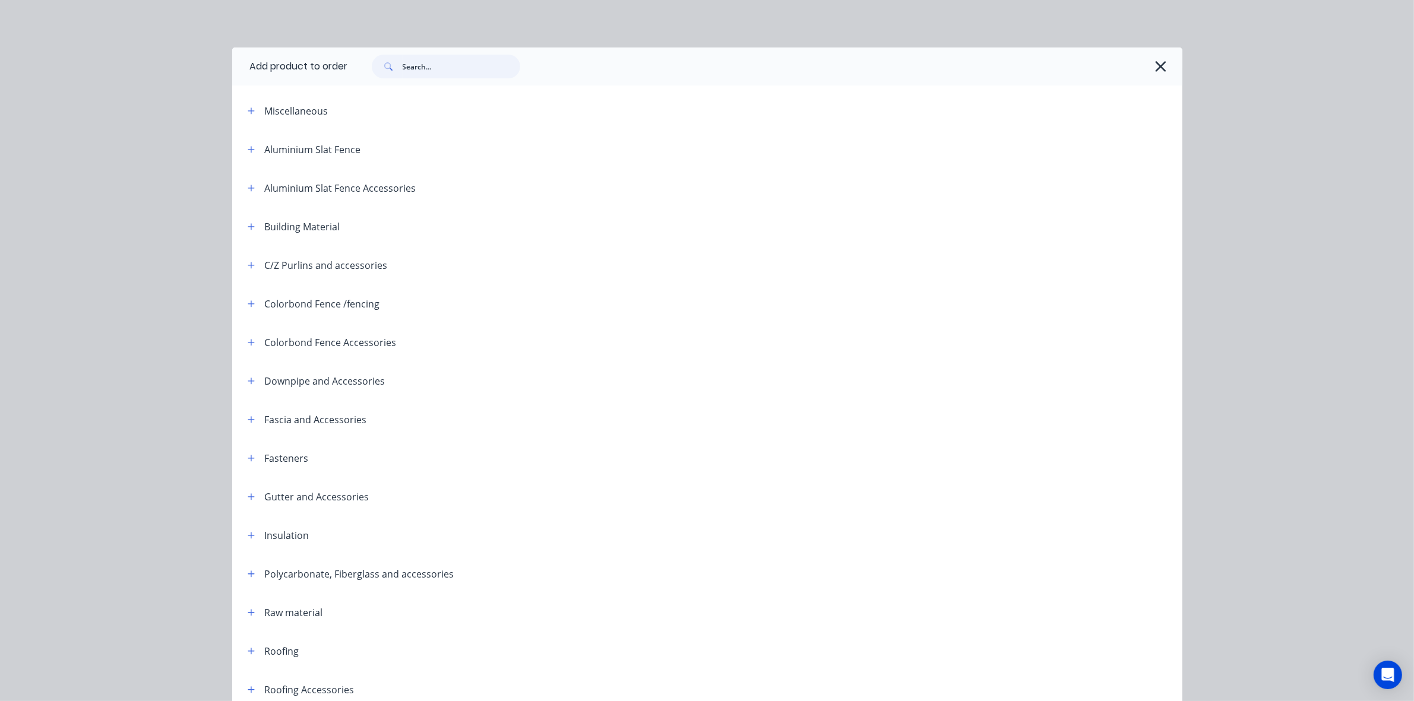
click at [453, 73] on input "text" at bounding box center [462, 67] width 118 height 24
type input "out"
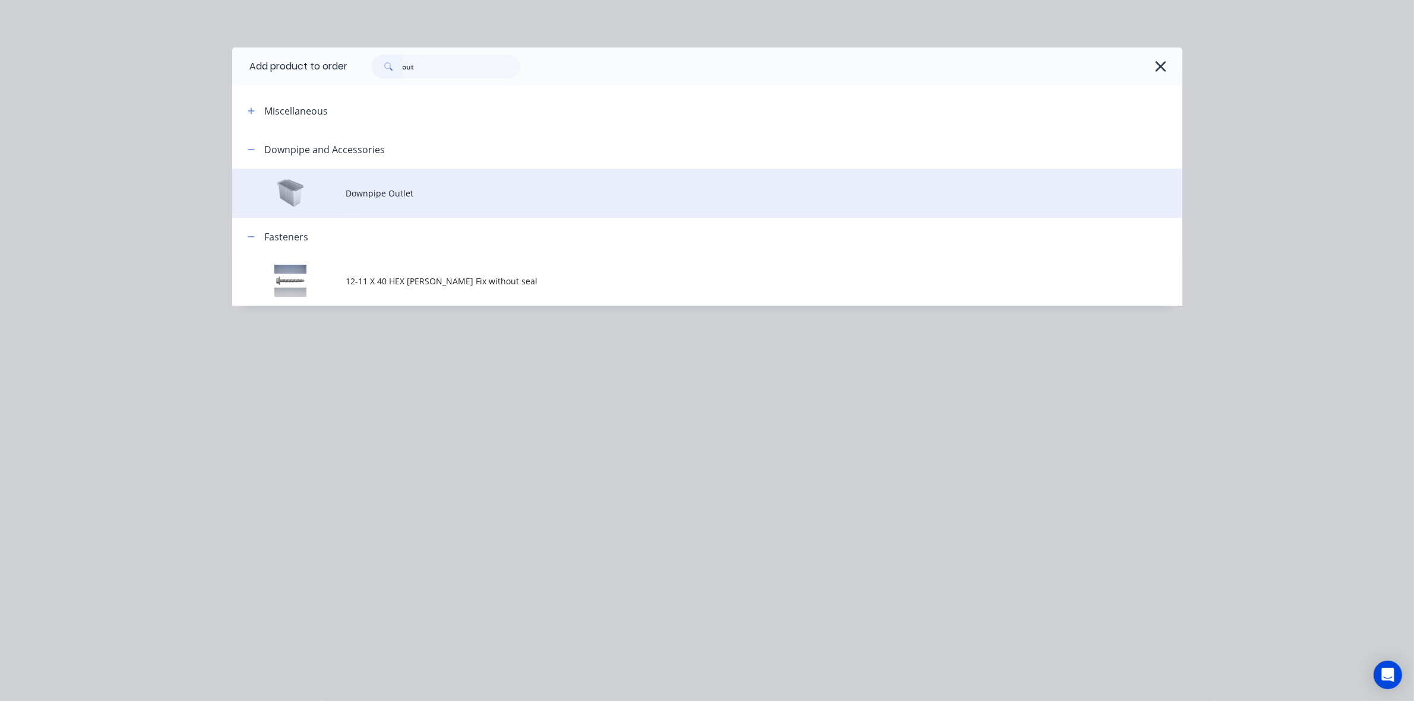
click at [417, 187] on span "Downpipe Outlet" at bounding box center [680, 193] width 669 height 12
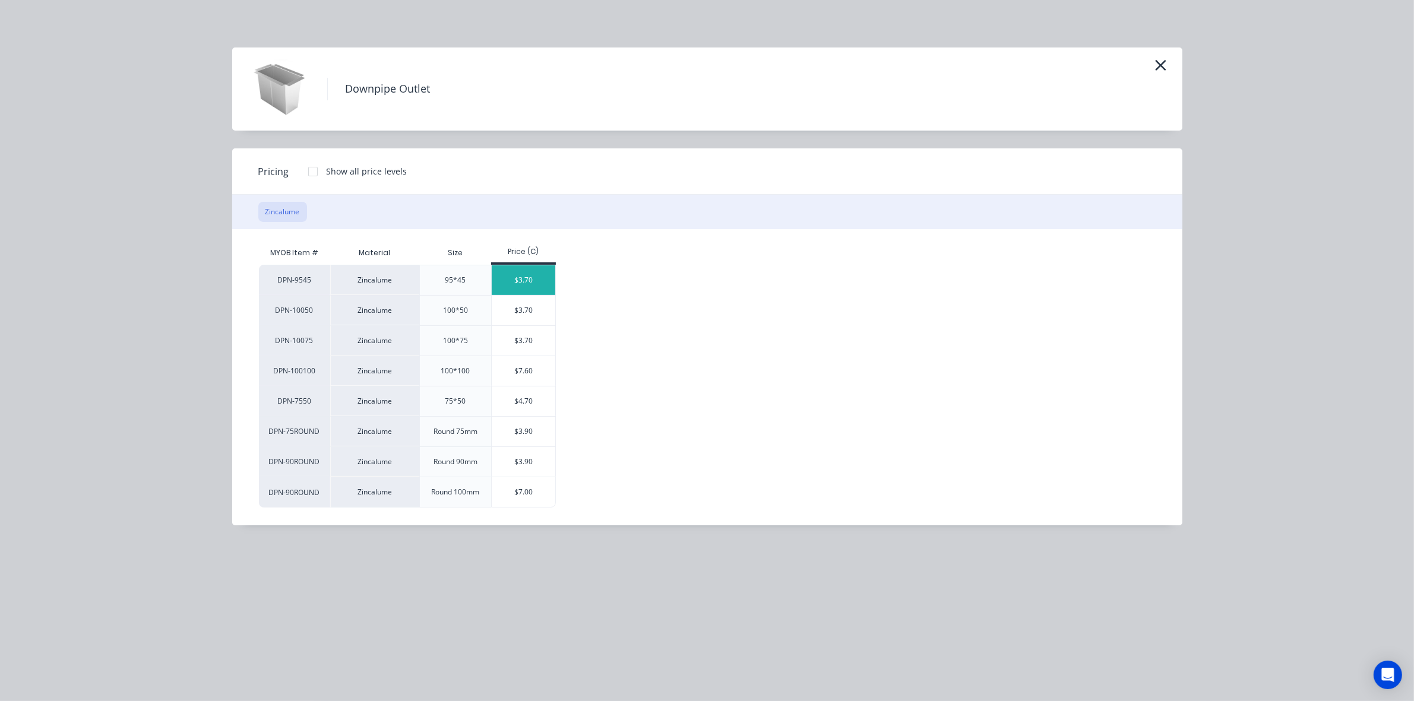
click at [526, 275] on div "$3.70" at bounding box center [524, 280] width 64 height 30
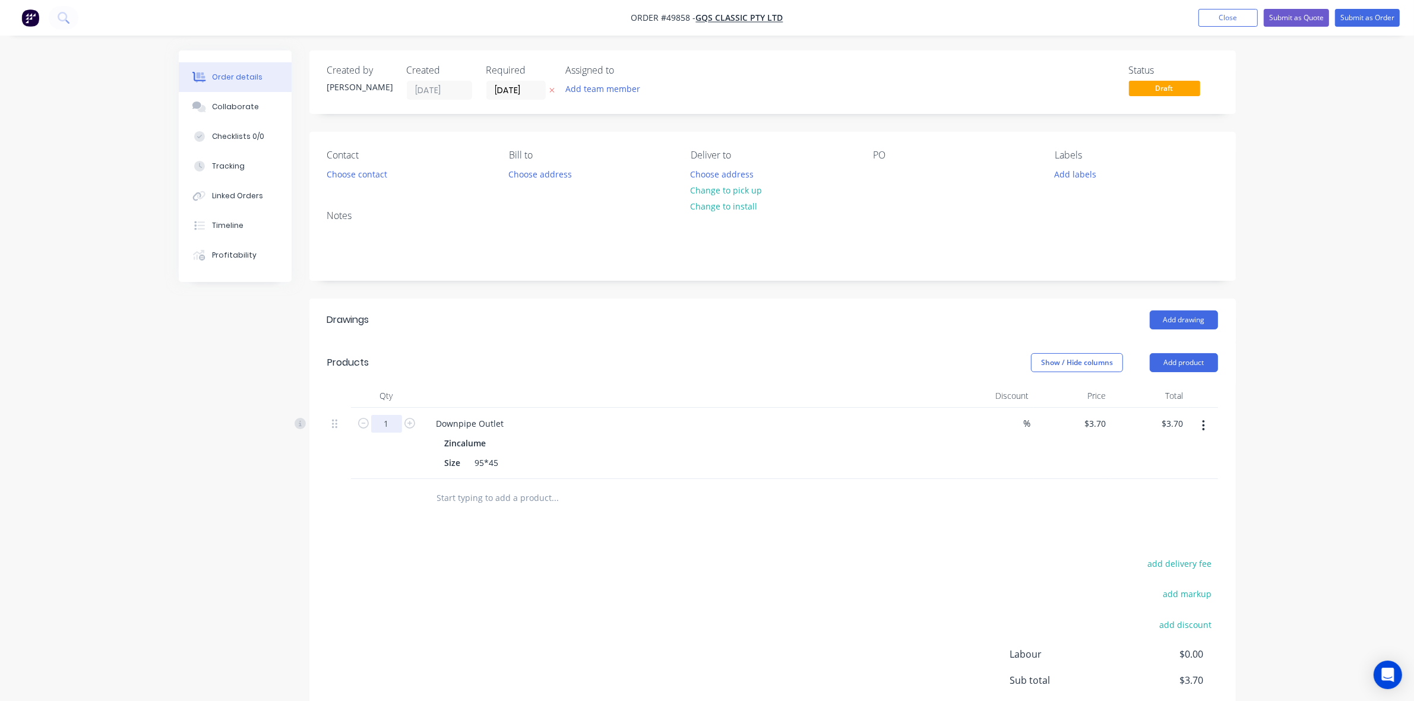
click at [401, 426] on input "1" at bounding box center [386, 424] width 31 height 18
click at [436, 372] on div "Products" at bounding box center [421, 362] width 189 height 19
click at [403, 428] on button "button" at bounding box center [409, 422] width 15 height 12
type input "2"
type input "$7.40"
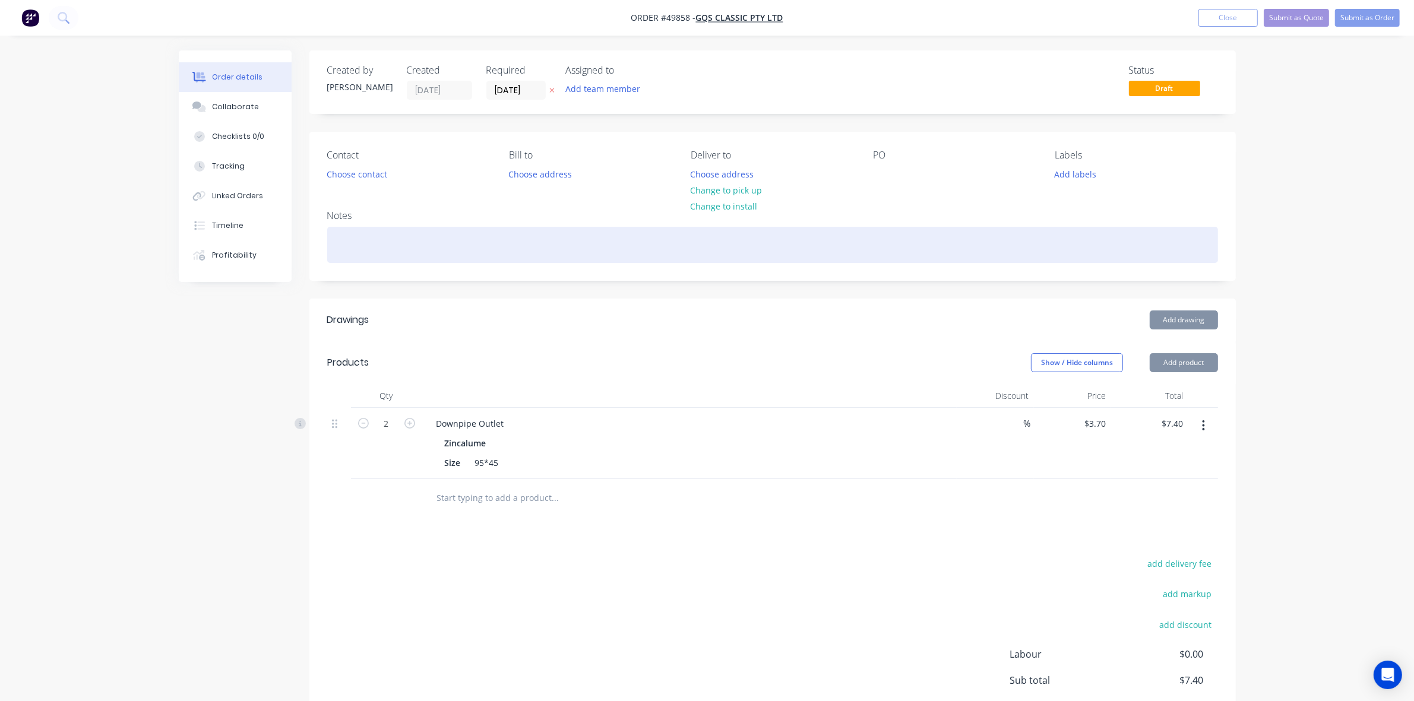
drag, startPoint x: 494, startPoint y: 324, endPoint x: 721, endPoint y: 236, distance: 243.8
click at [509, 314] on div "Drawings" at bounding box center [421, 320] width 189 height 19
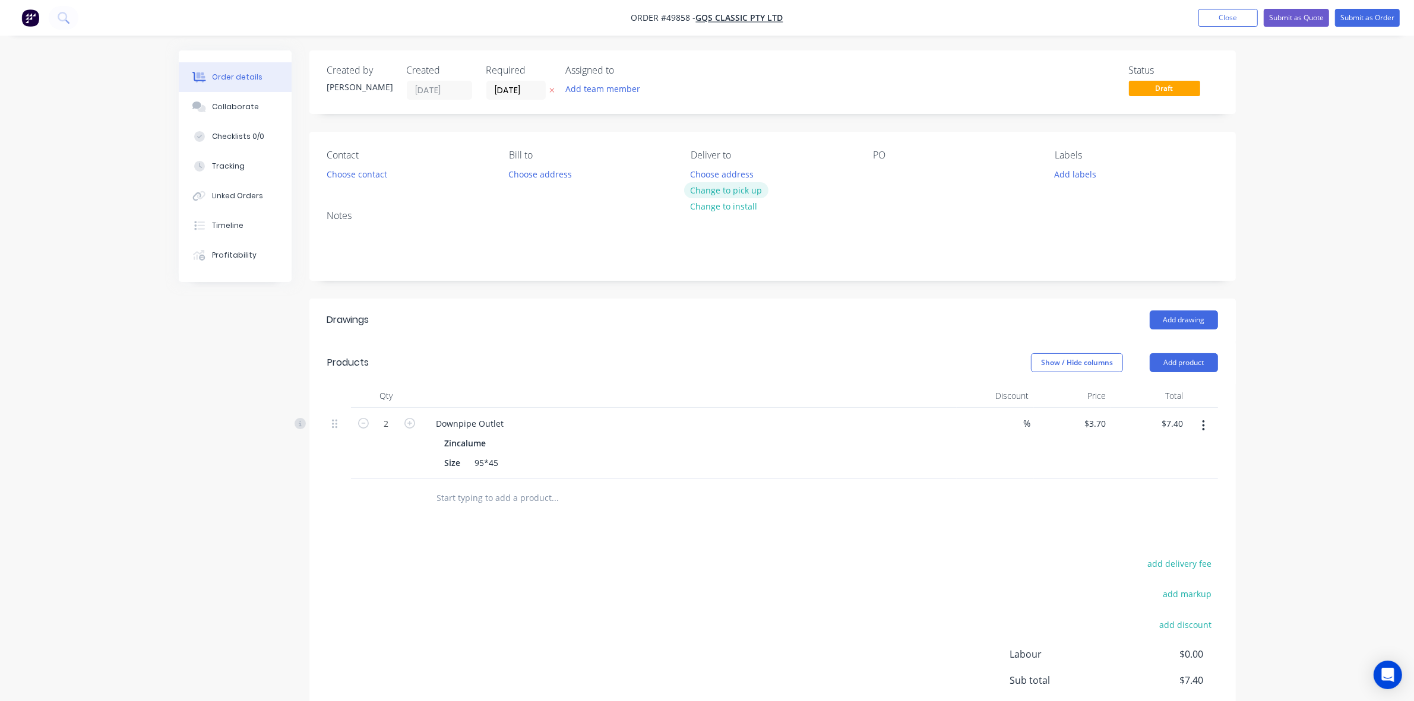
click at [723, 195] on button "Change to pick up" at bounding box center [726, 190] width 84 height 16
click at [330, 175] on button "Choose contact" at bounding box center [356, 174] width 73 height 16
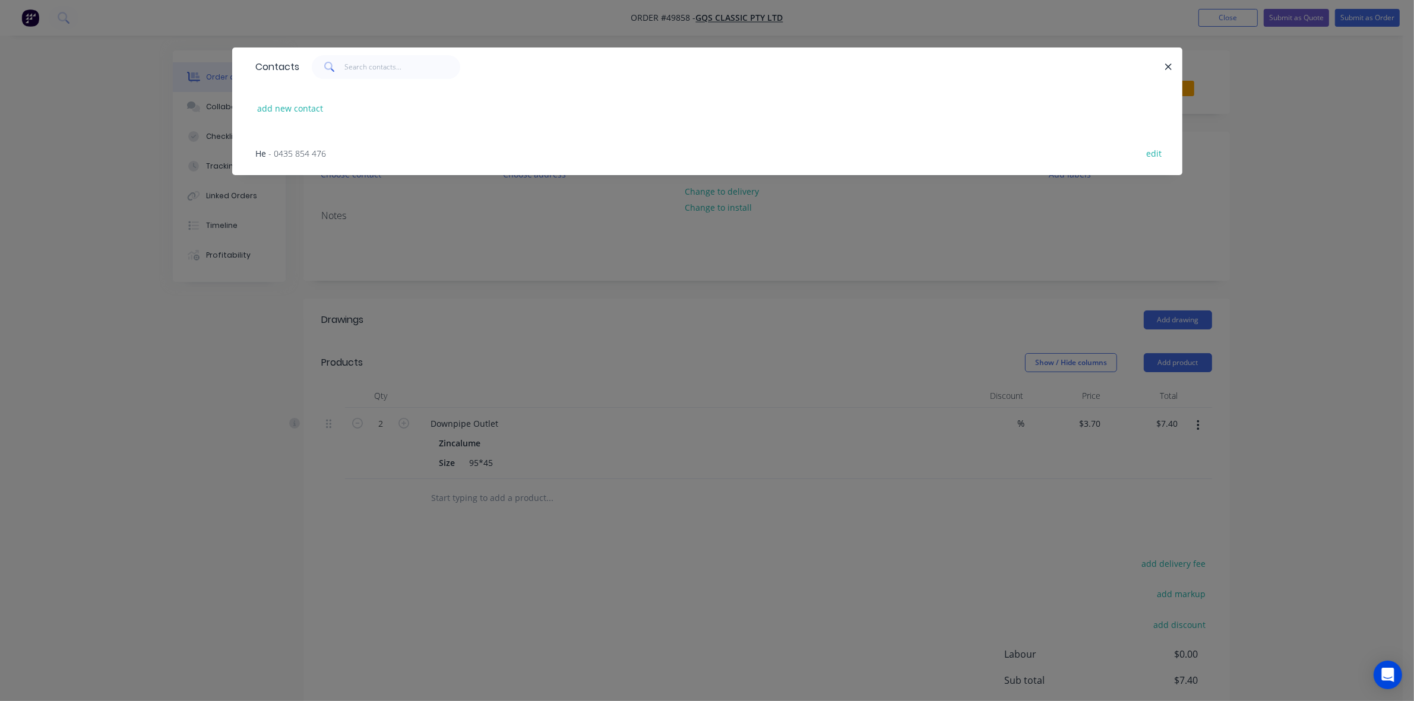
click at [390, 150] on div "He - 0435 854 476 edit" at bounding box center [707, 153] width 914 height 45
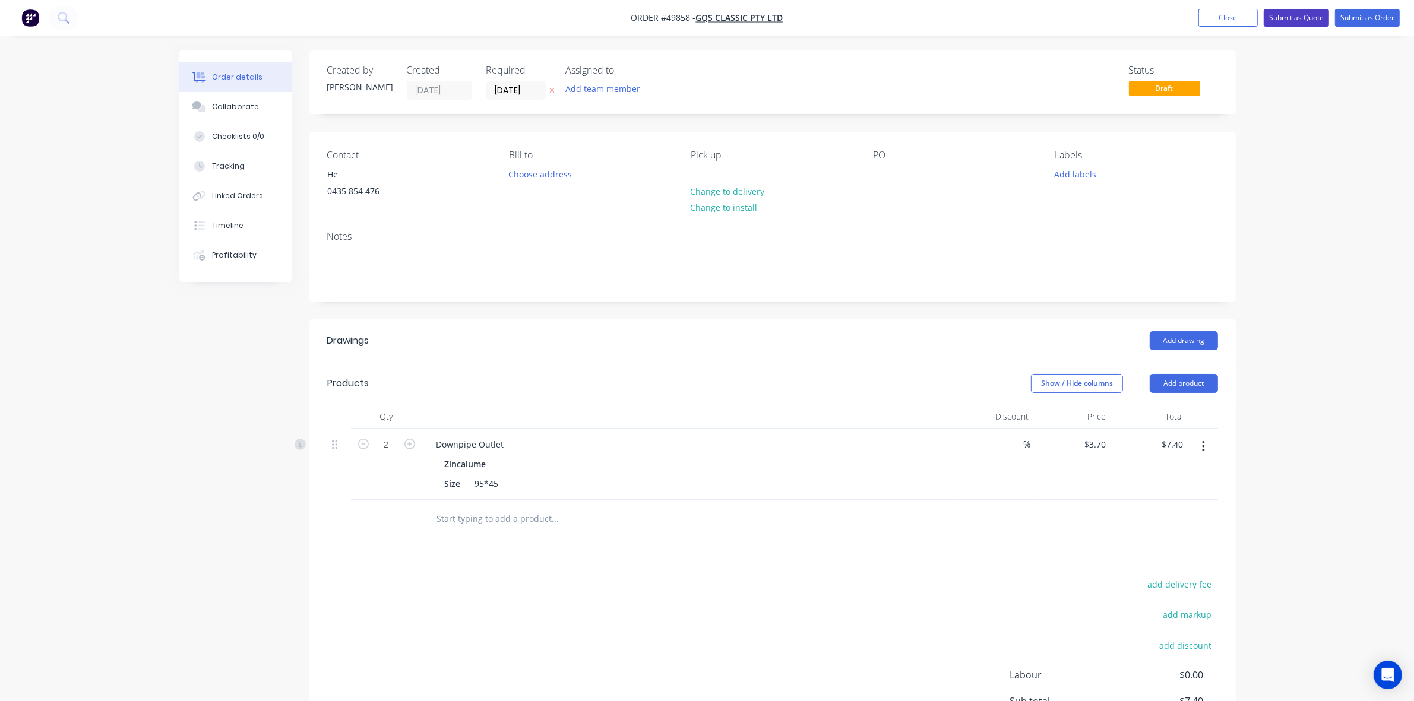
click at [1306, 12] on button "Submit as Quote" at bounding box center [1296, 18] width 65 height 18
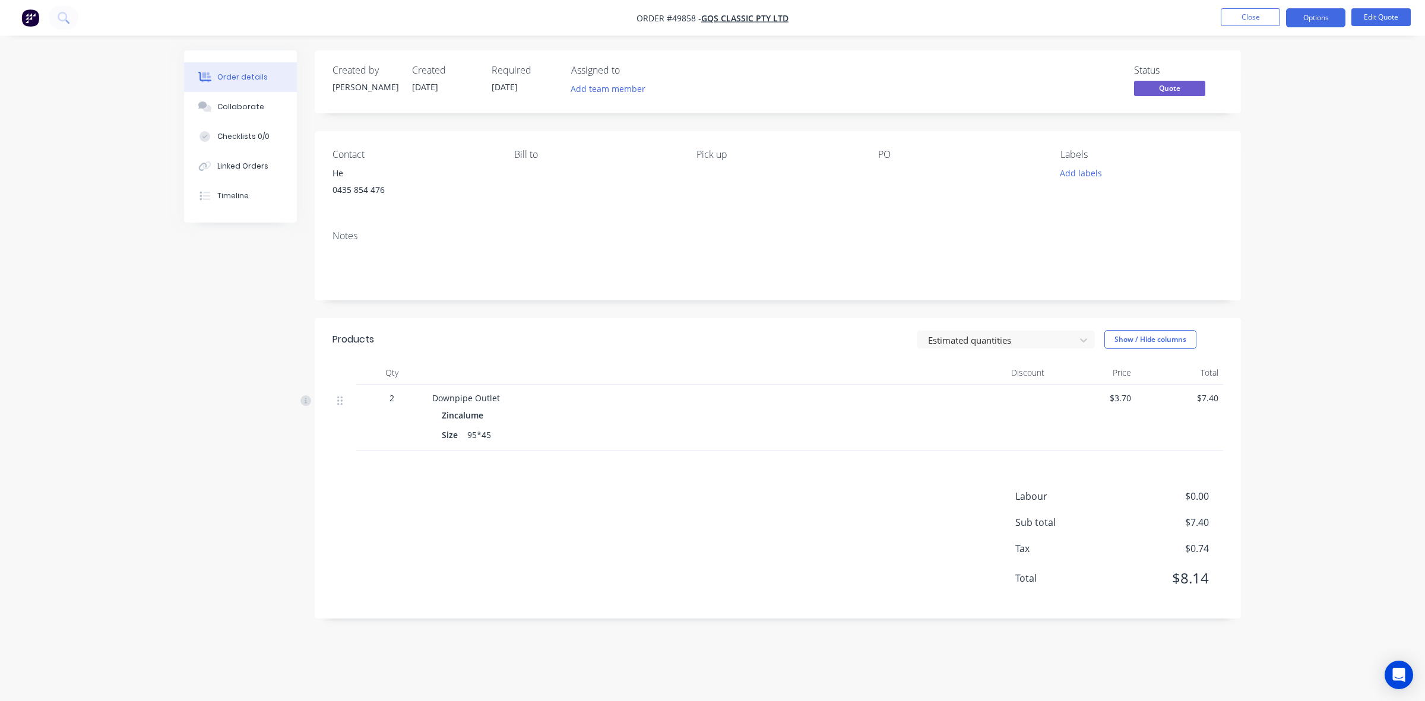
click at [1319, 30] on nav "Order #49858 - GQS Classic Pty Ltd Close Options Edit Quote" at bounding box center [712, 18] width 1425 height 36
click at [1315, 24] on button "Options" at bounding box center [1315, 17] width 59 height 19
click at [1277, 75] on div "Quote" at bounding box center [1280, 72] width 109 height 17
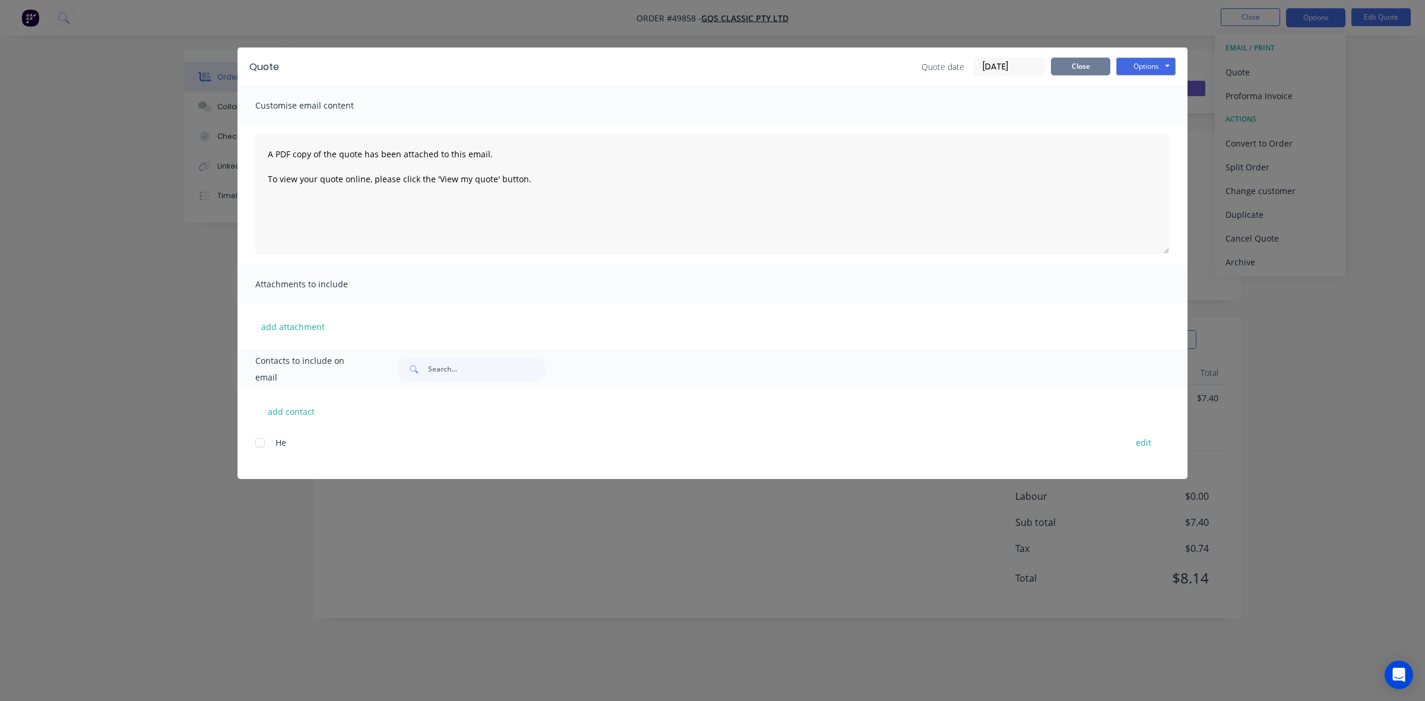
drag, startPoint x: 1087, startPoint y: 67, endPoint x: 1097, endPoint y: 62, distance: 10.4
click at [1090, 65] on button "Close" at bounding box center [1080, 67] width 59 height 18
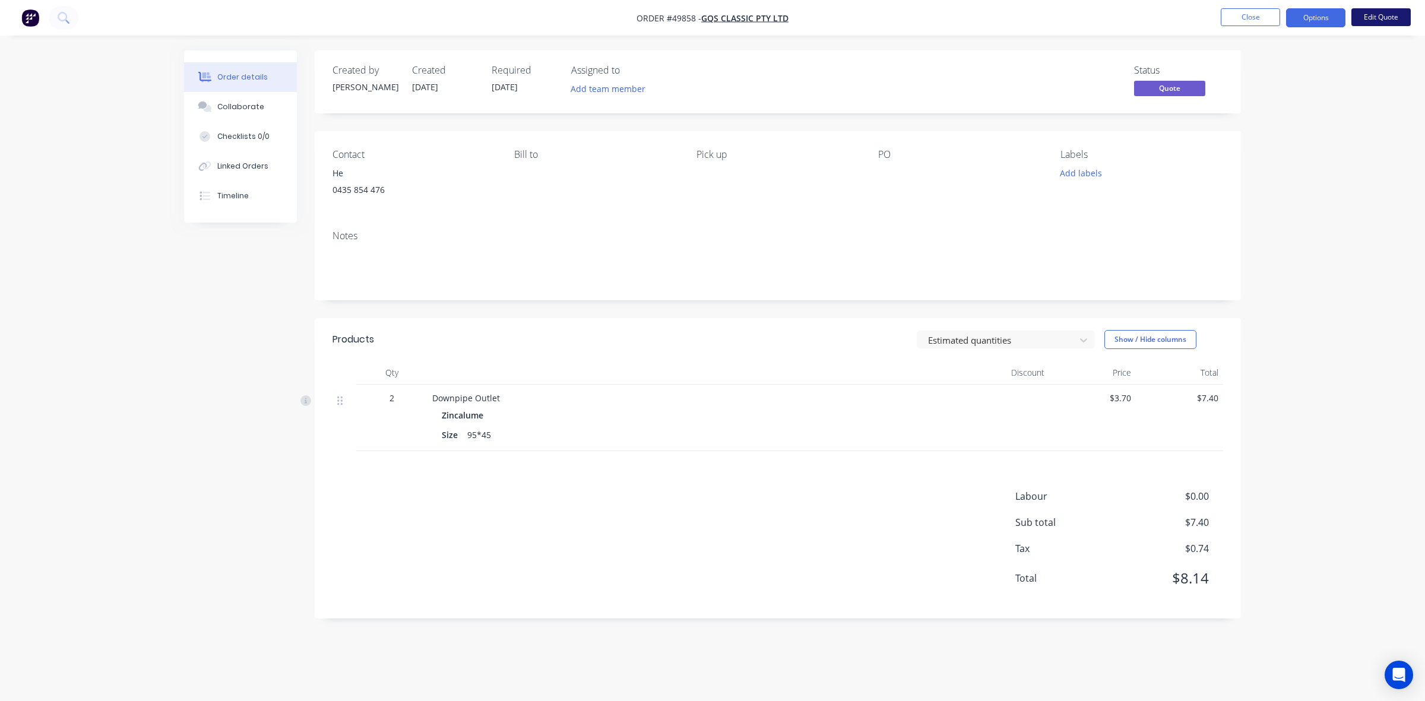
click at [1379, 25] on button "Edit Quote" at bounding box center [1381, 17] width 59 height 18
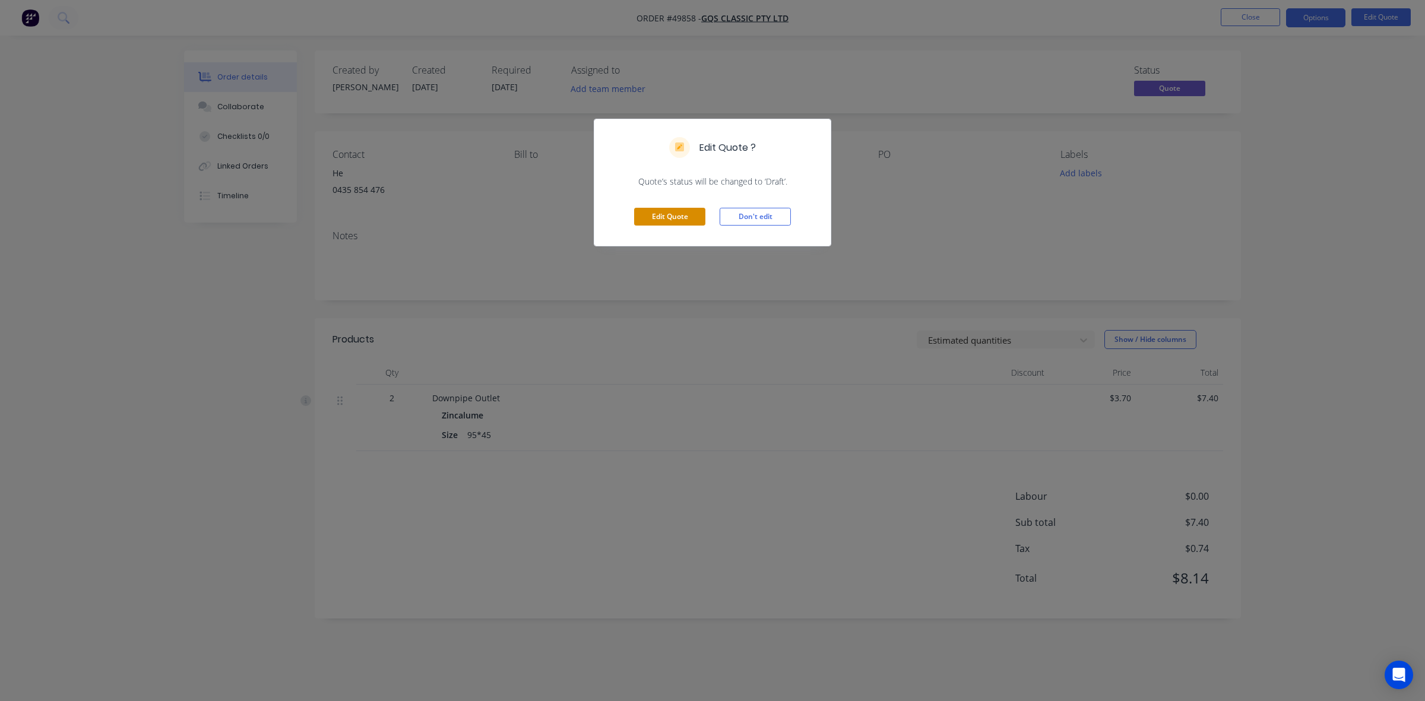
click at [690, 224] on button "Edit Quote" at bounding box center [669, 217] width 71 height 18
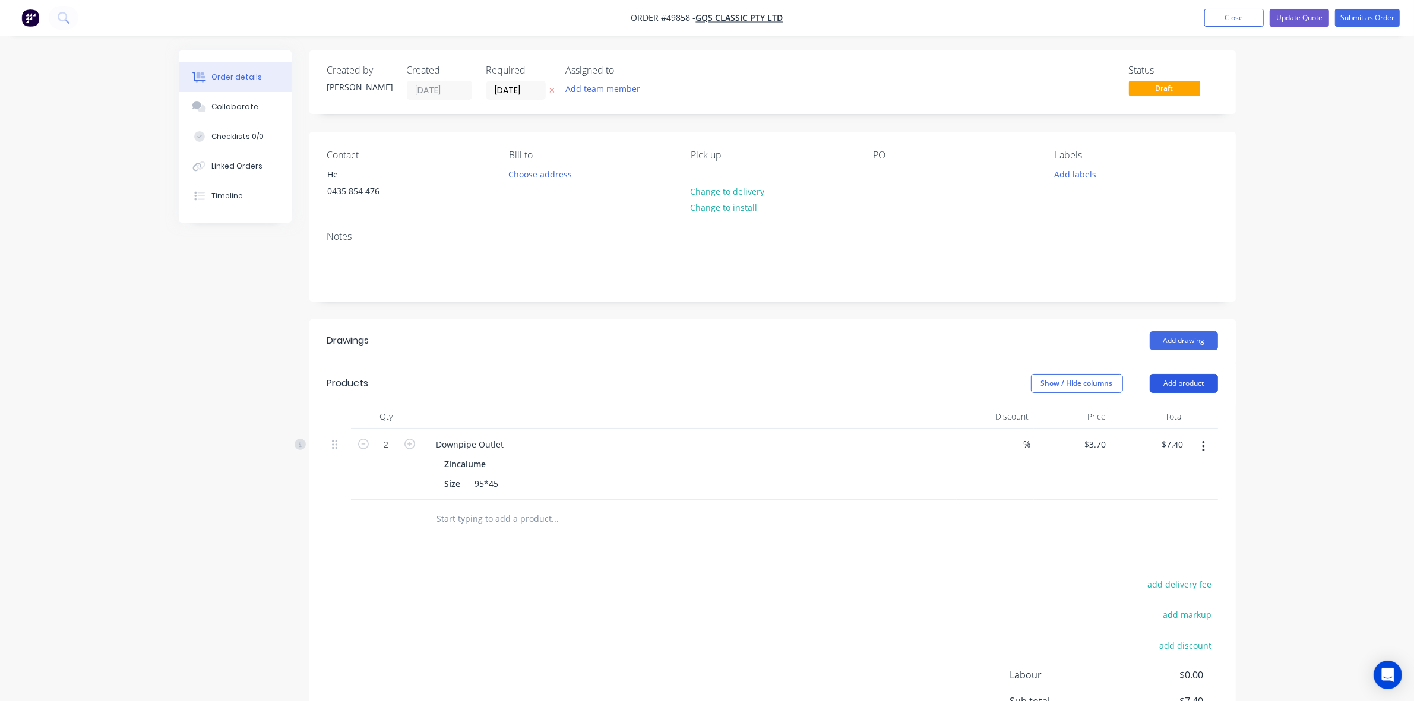
drag, startPoint x: 1200, startPoint y: 378, endPoint x: 1192, endPoint y: 390, distance: 14.2
click at [1200, 381] on button "Add product" at bounding box center [1184, 383] width 68 height 19
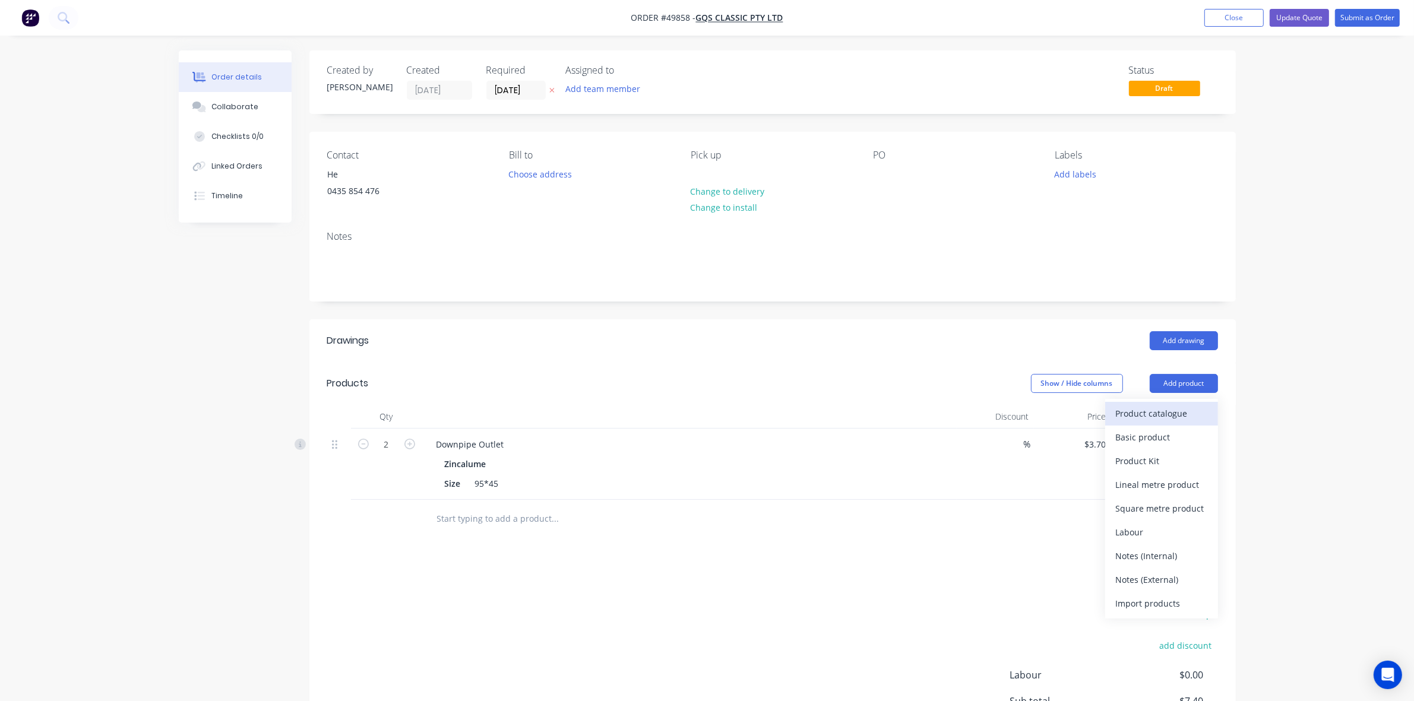
click at [1142, 416] on div "Product catalogue" at bounding box center [1161, 413] width 91 height 17
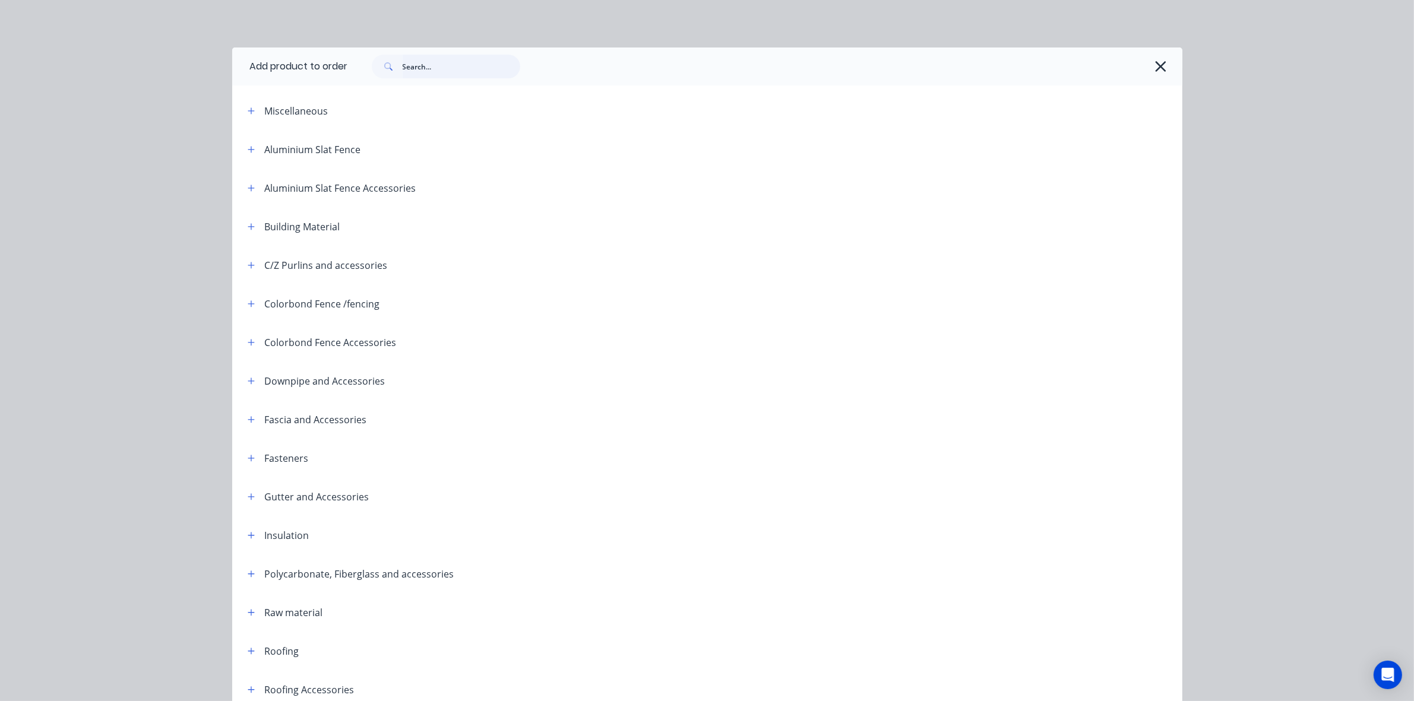
click at [476, 64] on input "text" at bounding box center [462, 67] width 118 height 24
type input "silicon"
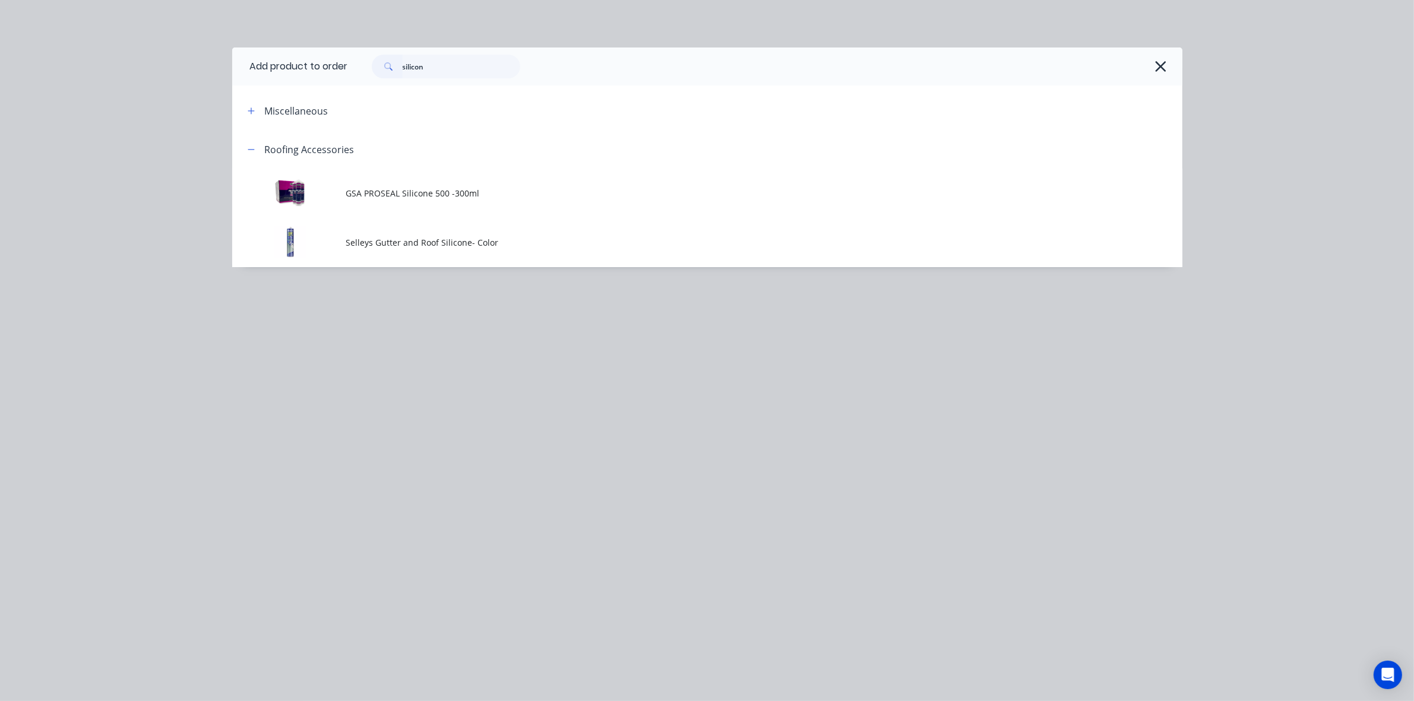
drag, startPoint x: 461, startPoint y: 251, endPoint x: 466, endPoint y: 230, distance: 21.5
click at [461, 250] on td "Selleys Gutter and Roof Silicone- Color" at bounding box center [764, 242] width 836 height 49
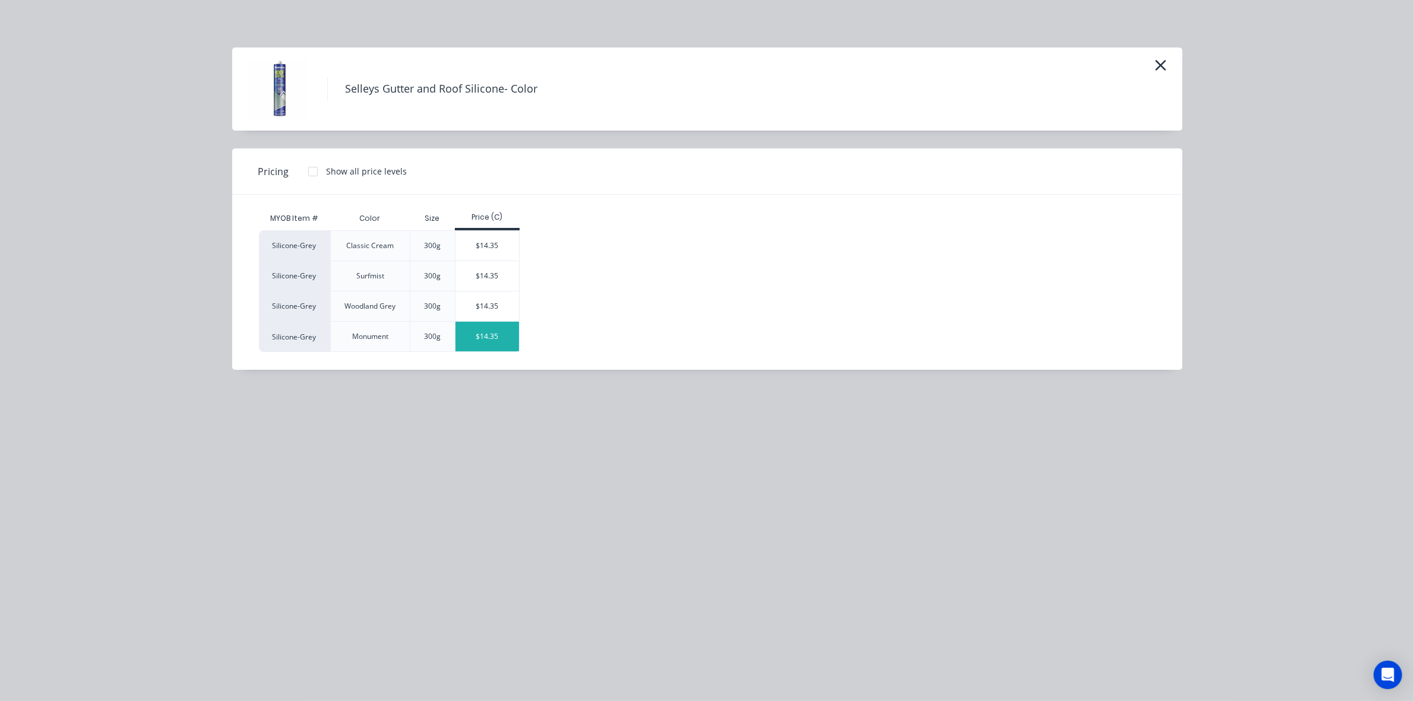
click at [477, 346] on div "$14.35" at bounding box center [487, 337] width 64 height 30
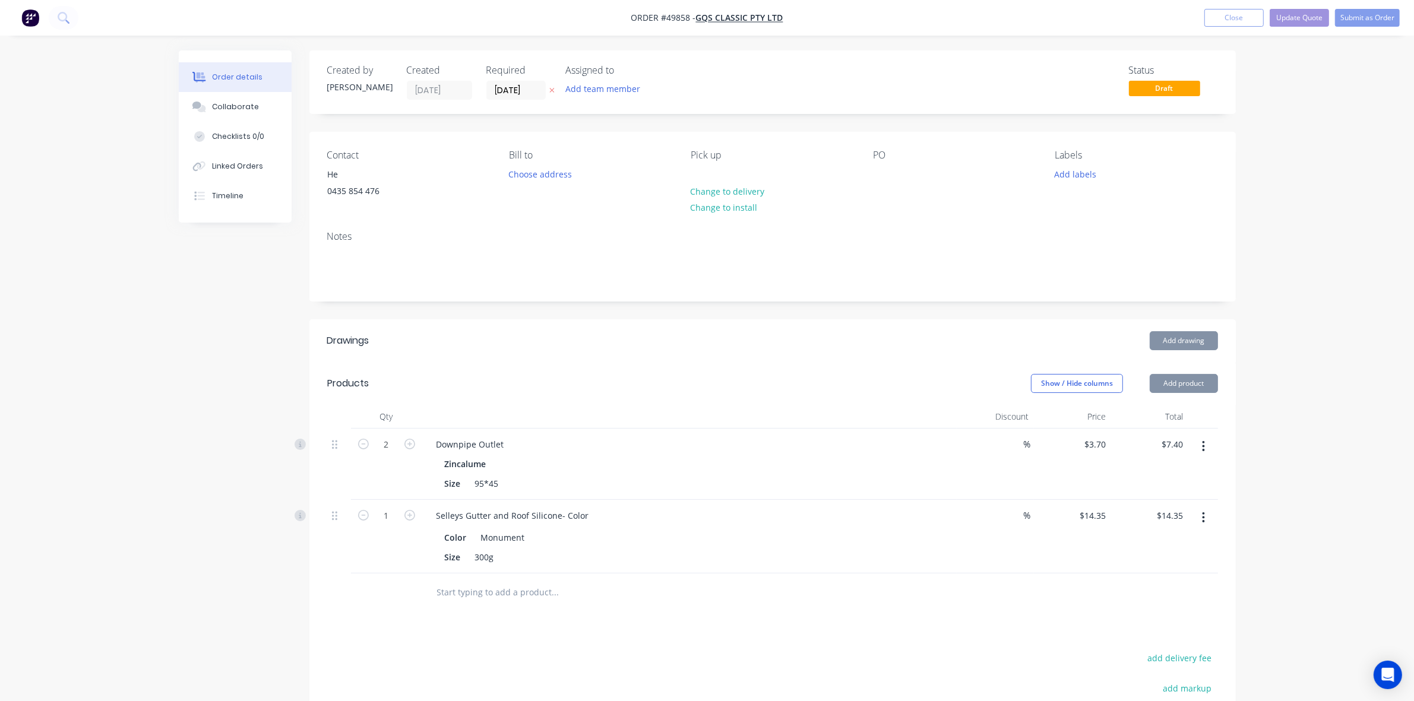
drag, startPoint x: 793, startPoint y: 607, endPoint x: 802, endPoint y: 585, distance: 23.7
click at [796, 603] on div at bounding box center [636, 593] width 428 height 39
click at [414, 520] on icon "button" at bounding box center [409, 515] width 11 height 11
type input "2"
type input "$28.70"
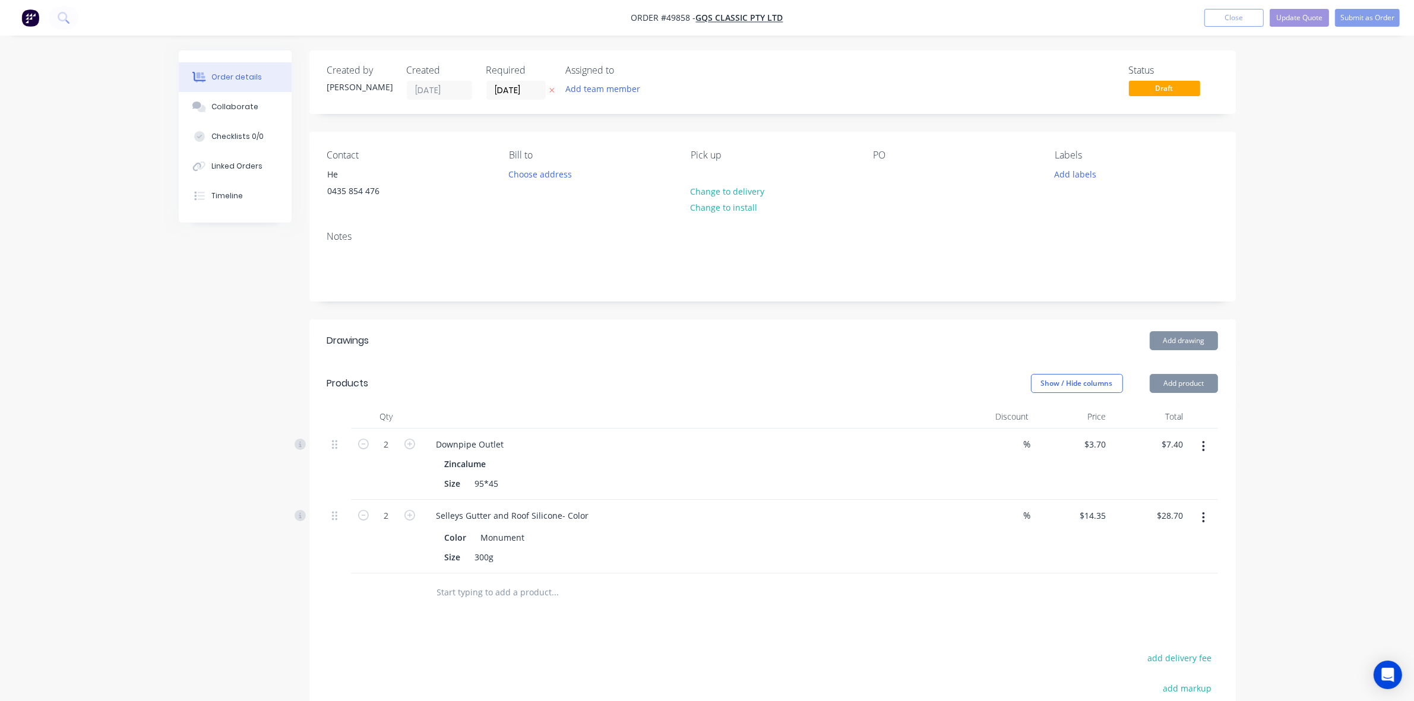
click at [847, 372] on header "Products Show / Hide columns Add product" at bounding box center [772, 383] width 926 height 43
click at [1161, 378] on button "Add product" at bounding box center [1184, 383] width 68 height 19
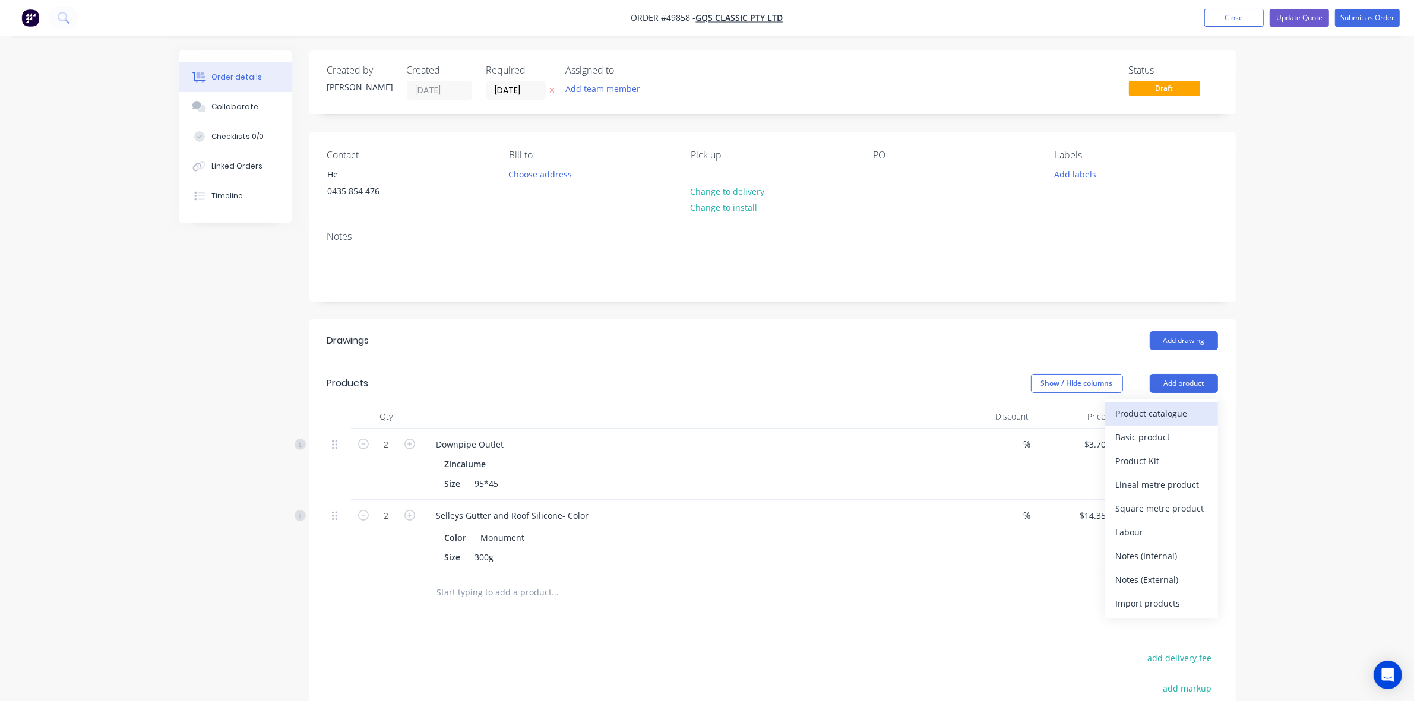
click at [1150, 413] on div "Product catalogue" at bounding box center [1161, 413] width 91 height 17
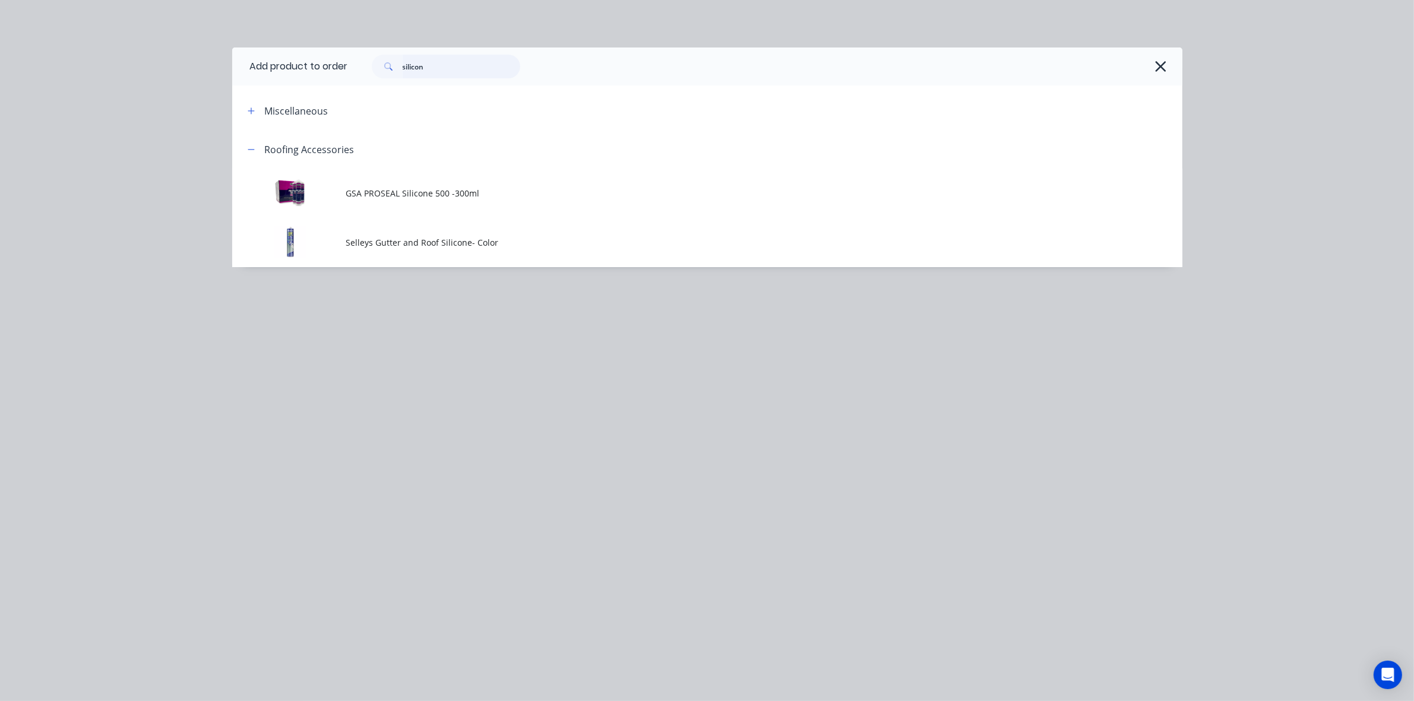
drag, startPoint x: 470, startPoint y: 73, endPoint x: 294, endPoint y: 71, distance: 176.4
click at [294, 72] on header "Add product to order silicon" at bounding box center [707, 67] width 950 height 38
type input "touch"
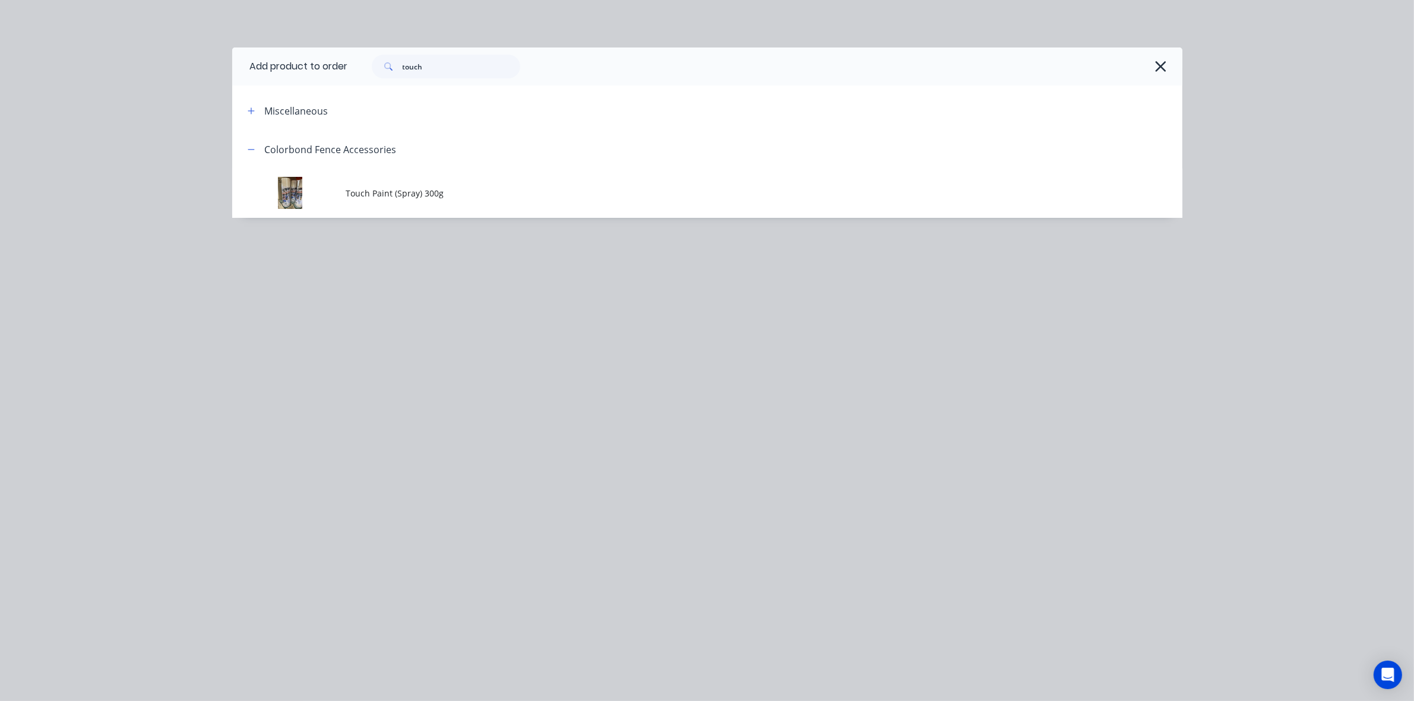
drag, startPoint x: 369, startPoint y: 187, endPoint x: 377, endPoint y: 176, distance: 13.2
click at [374, 184] on td "Touch Paint (Spray) 300g" at bounding box center [764, 193] width 836 height 49
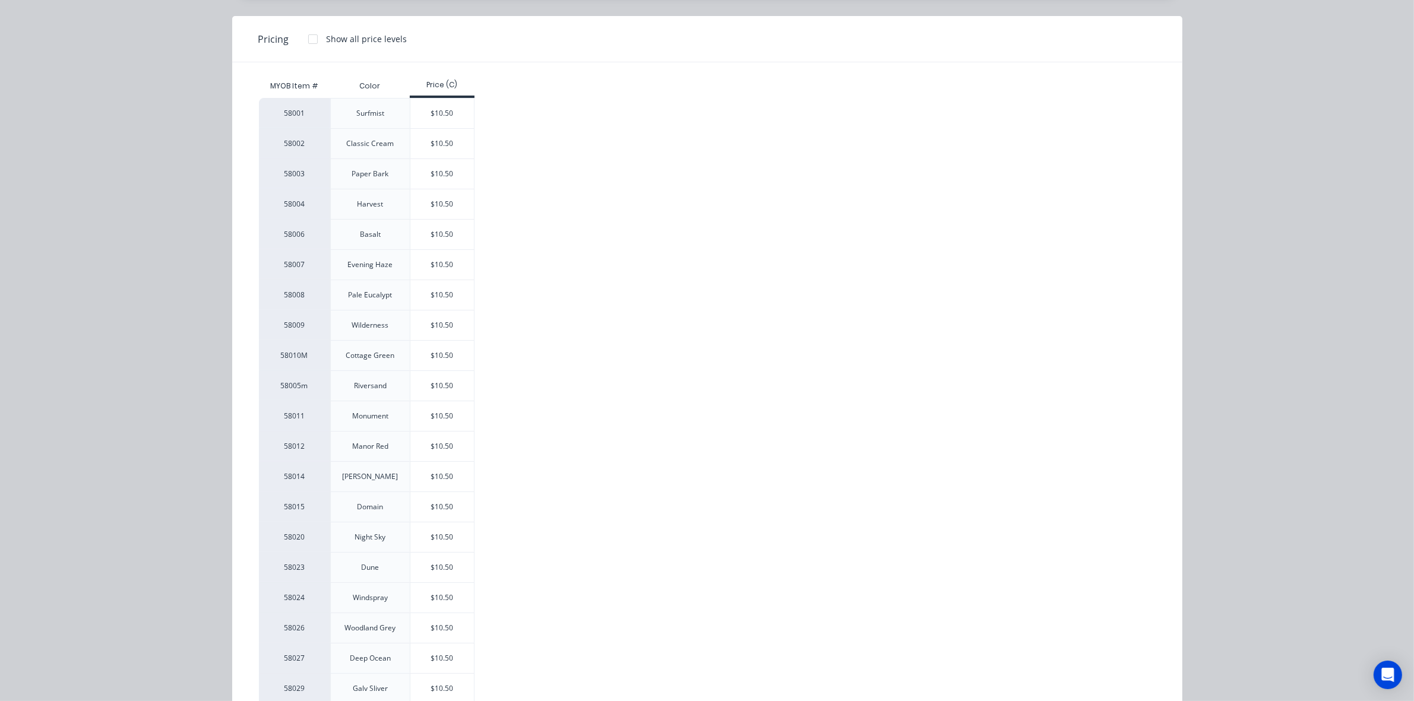
scroll to position [148, 0]
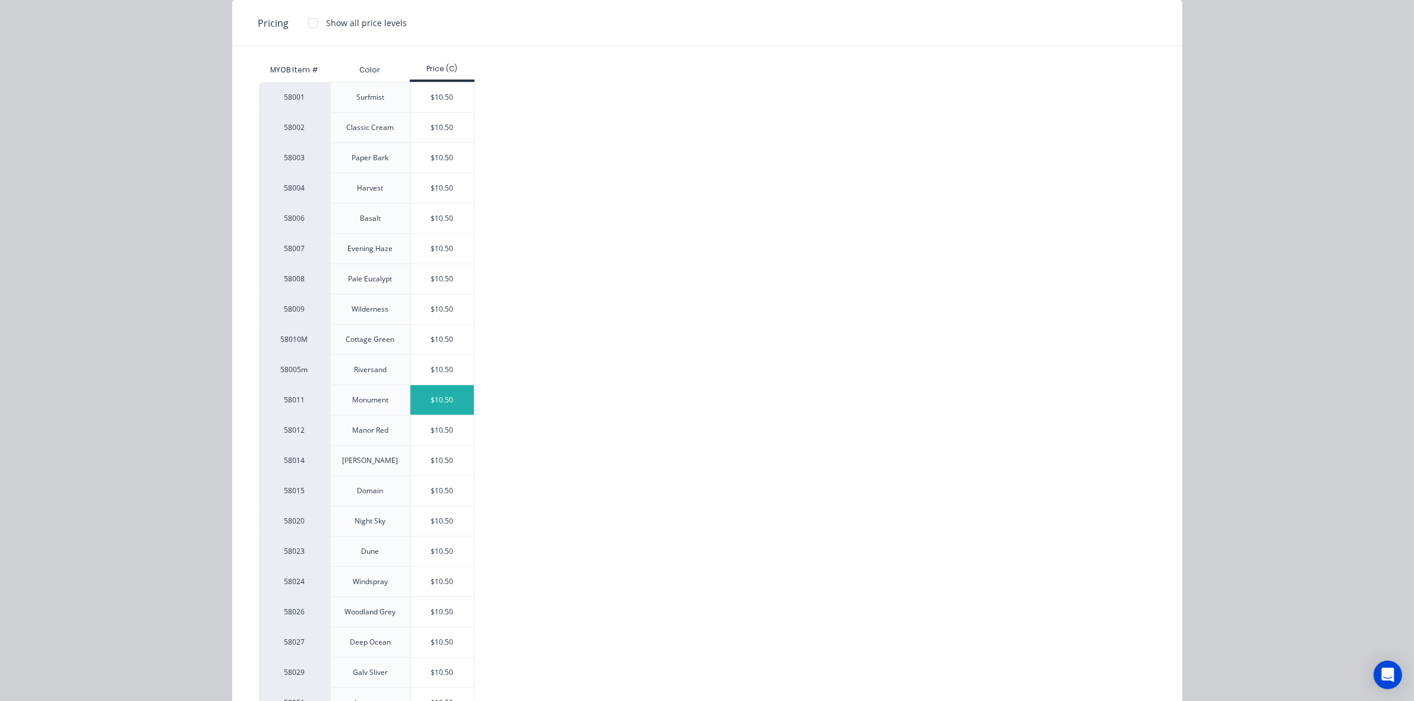
click at [455, 406] on div "$10.50" at bounding box center [442, 400] width 64 height 30
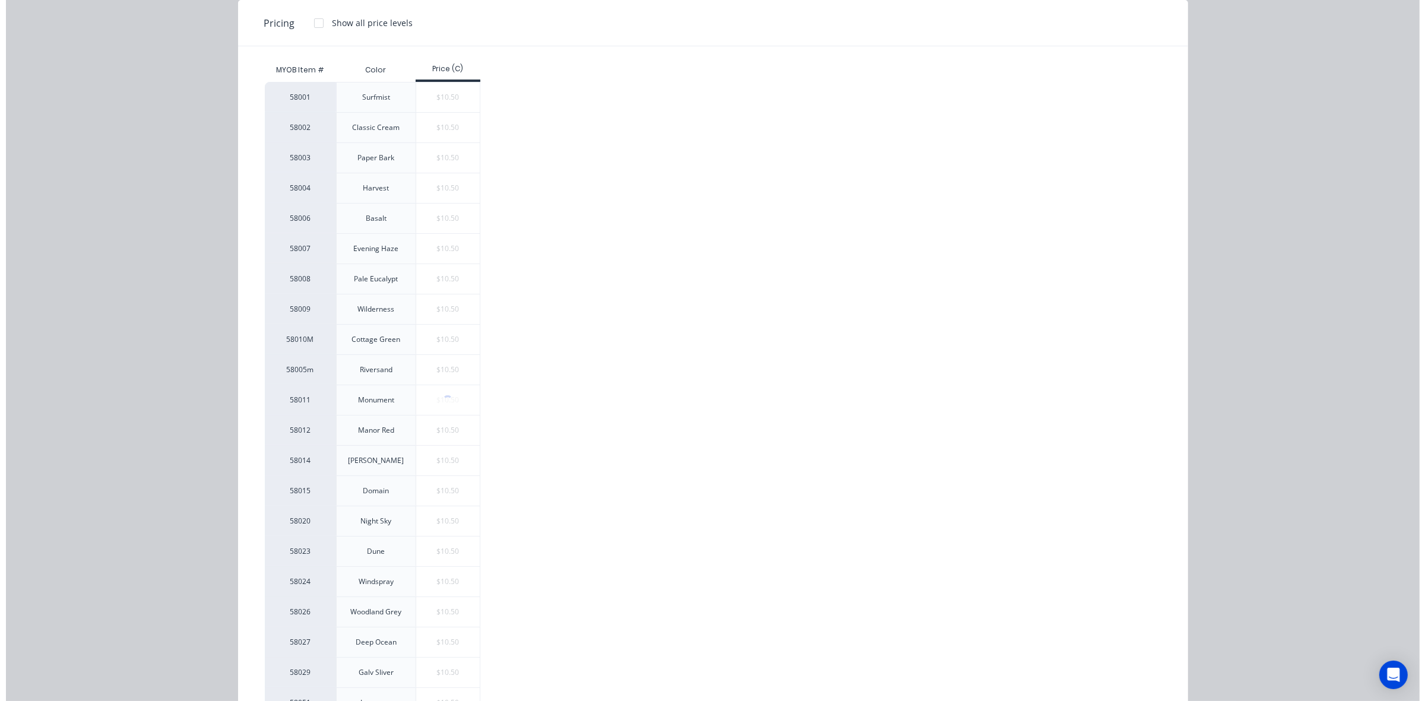
scroll to position [0, 0]
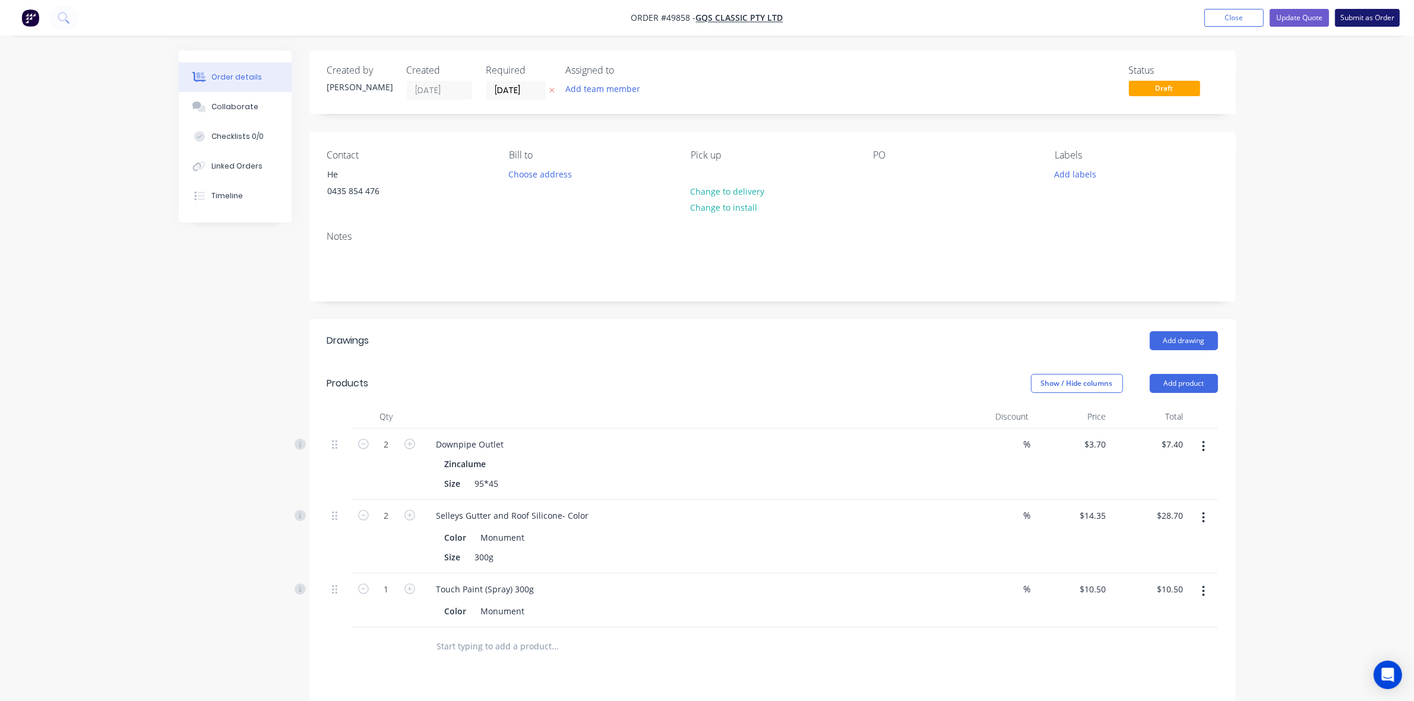
drag, startPoint x: 1361, startPoint y: 3, endPoint x: 1361, endPoint y: 13, distance: 10.1
click at [1361, 6] on nav "Order #49858 - GQS Classic Pty Ltd Add product Close Update Quote Submit as Ord…" at bounding box center [707, 18] width 1414 height 36
click at [1360, 17] on button "Submit as Order" at bounding box center [1367, 18] width 65 height 18
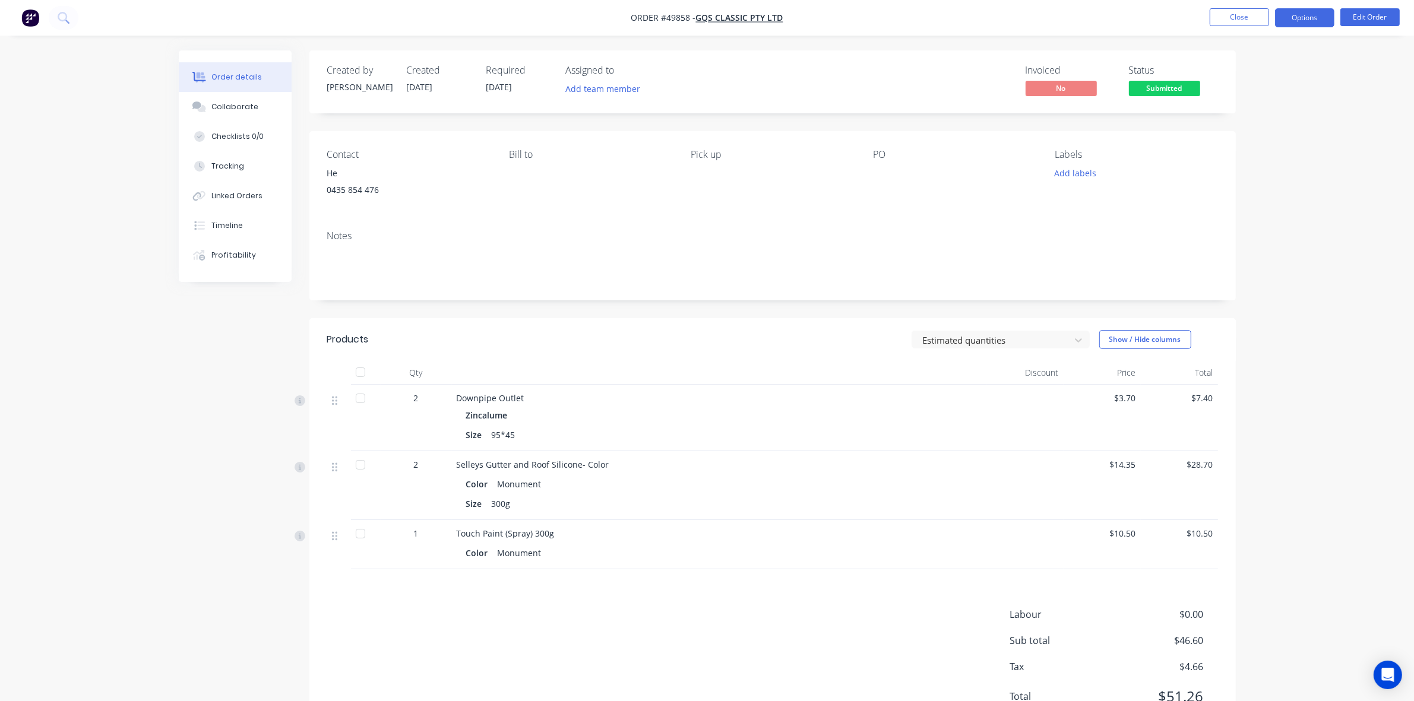
click at [1307, 16] on button "Options" at bounding box center [1304, 17] width 59 height 19
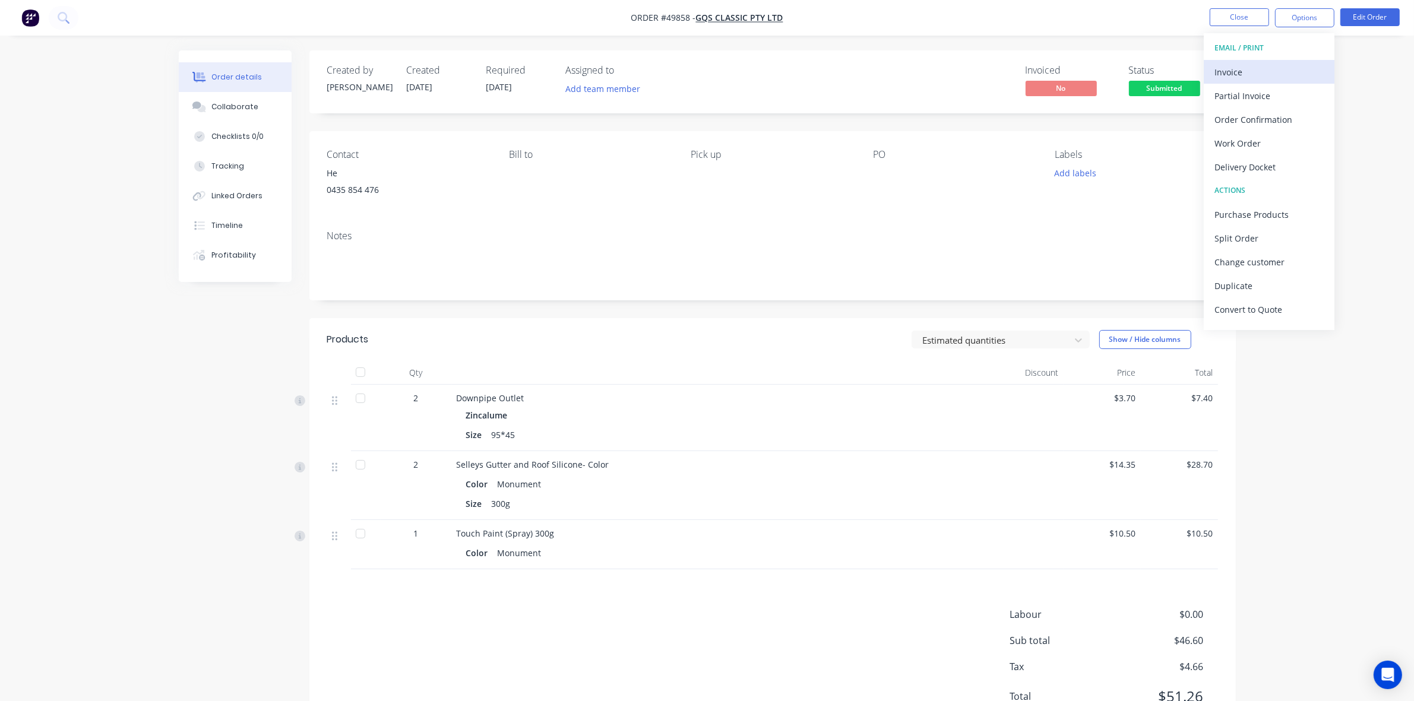
click at [1283, 69] on div "Invoice" at bounding box center [1268, 72] width 109 height 17
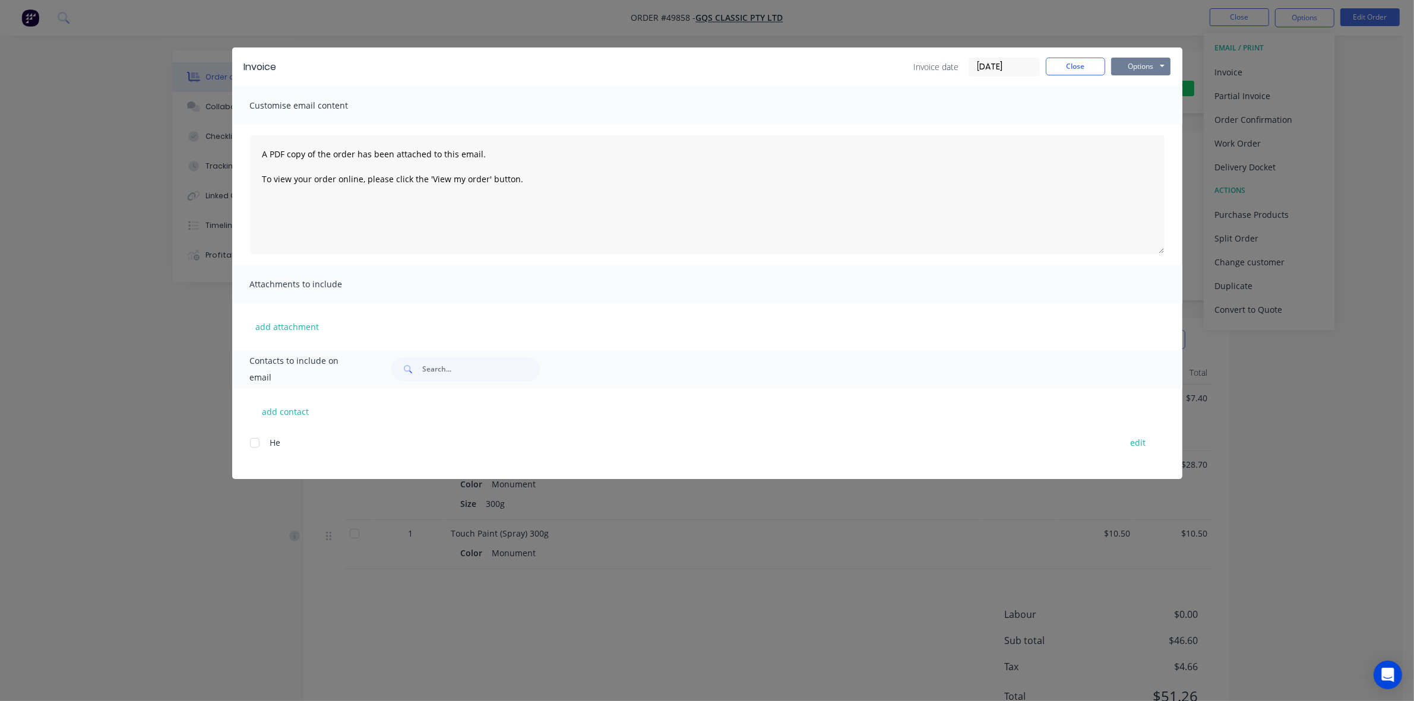
click at [1133, 68] on button "Options" at bounding box center [1140, 67] width 59 height 18
click at [1141, 110] on button "Print" at bounding box center [1149, 108] width 76 height 20
click at [1074, 67] on button "Close" at bounding box center [1075, 67] width 59 height 18
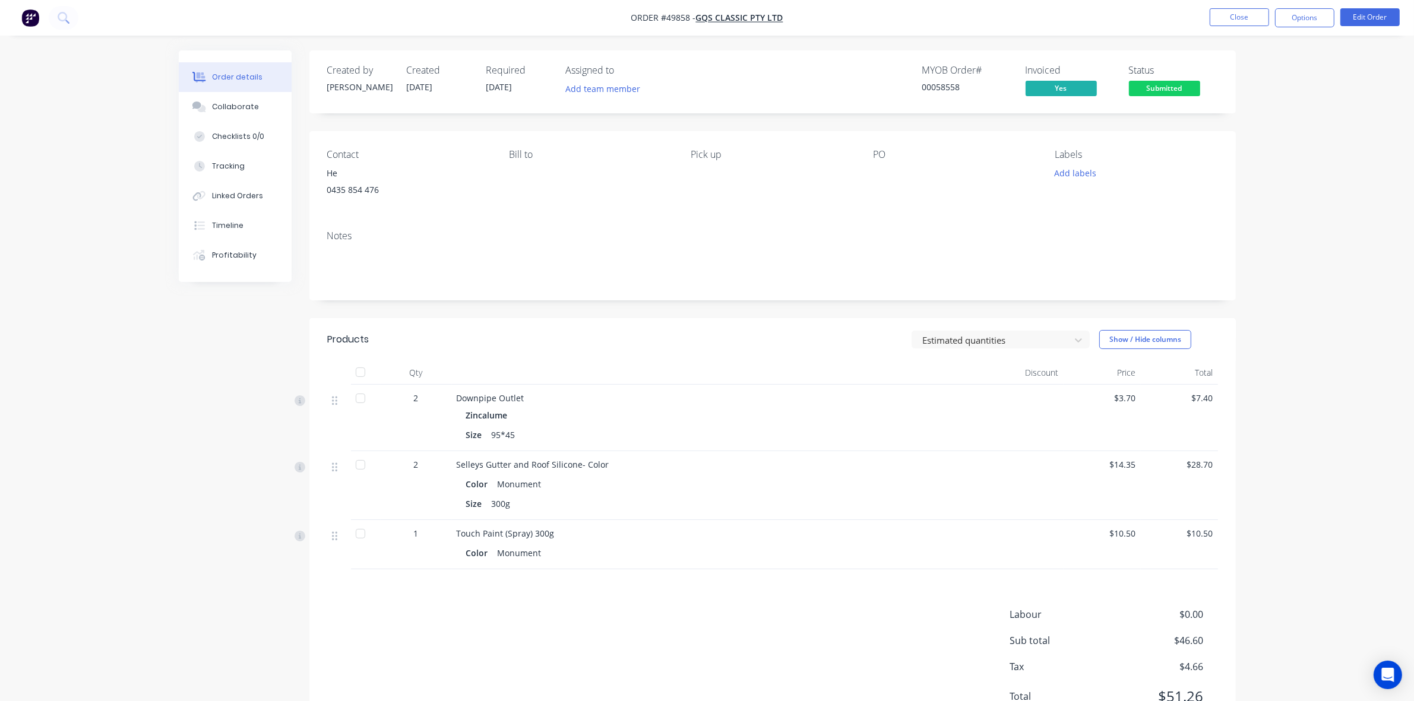
click at [1167, 95] on span "Submitted" at bounding box center [1164, 88] width 71 height 15
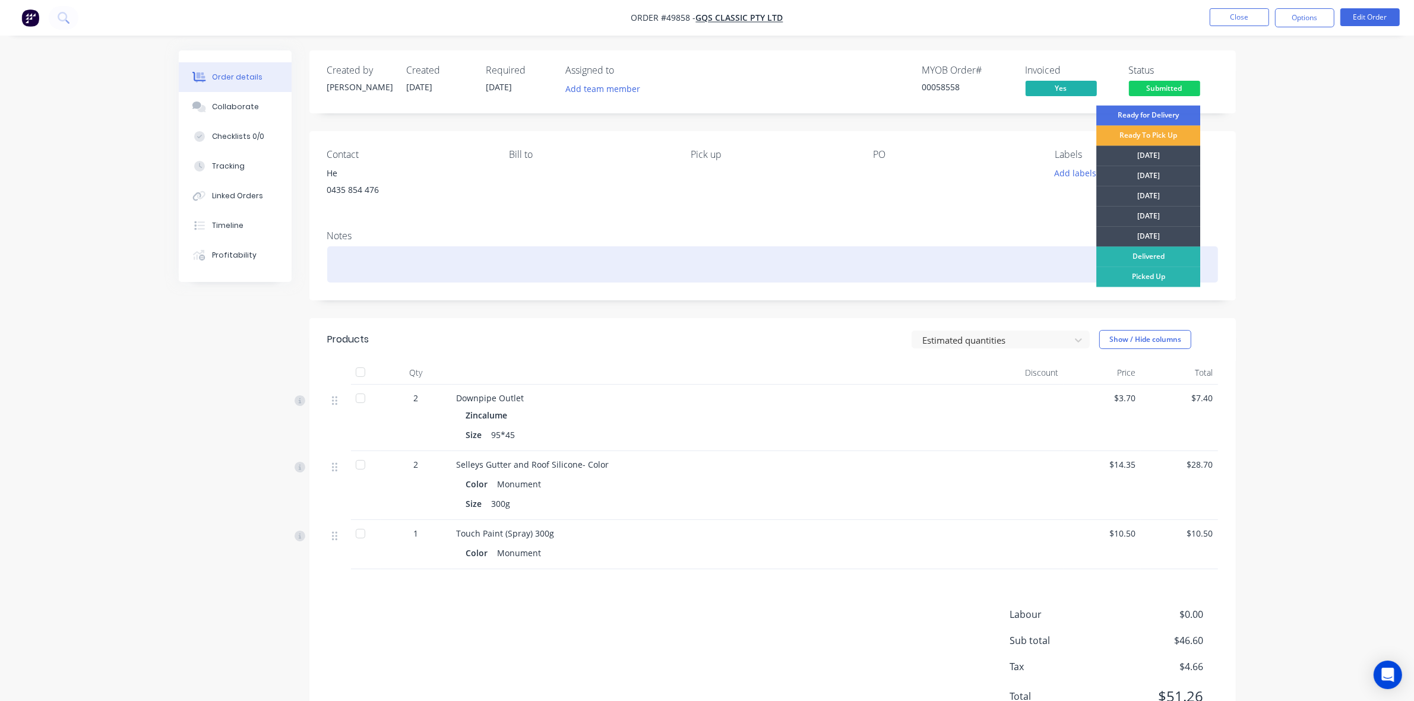
drag, startPoint x: 1144, startPoint y: 276, endPoint x: 856, endPoint y: 275, distance: 287.4
click at [1143, 276] on div "Picked Up" at bounding box center [1148, 277] width 104 height 20
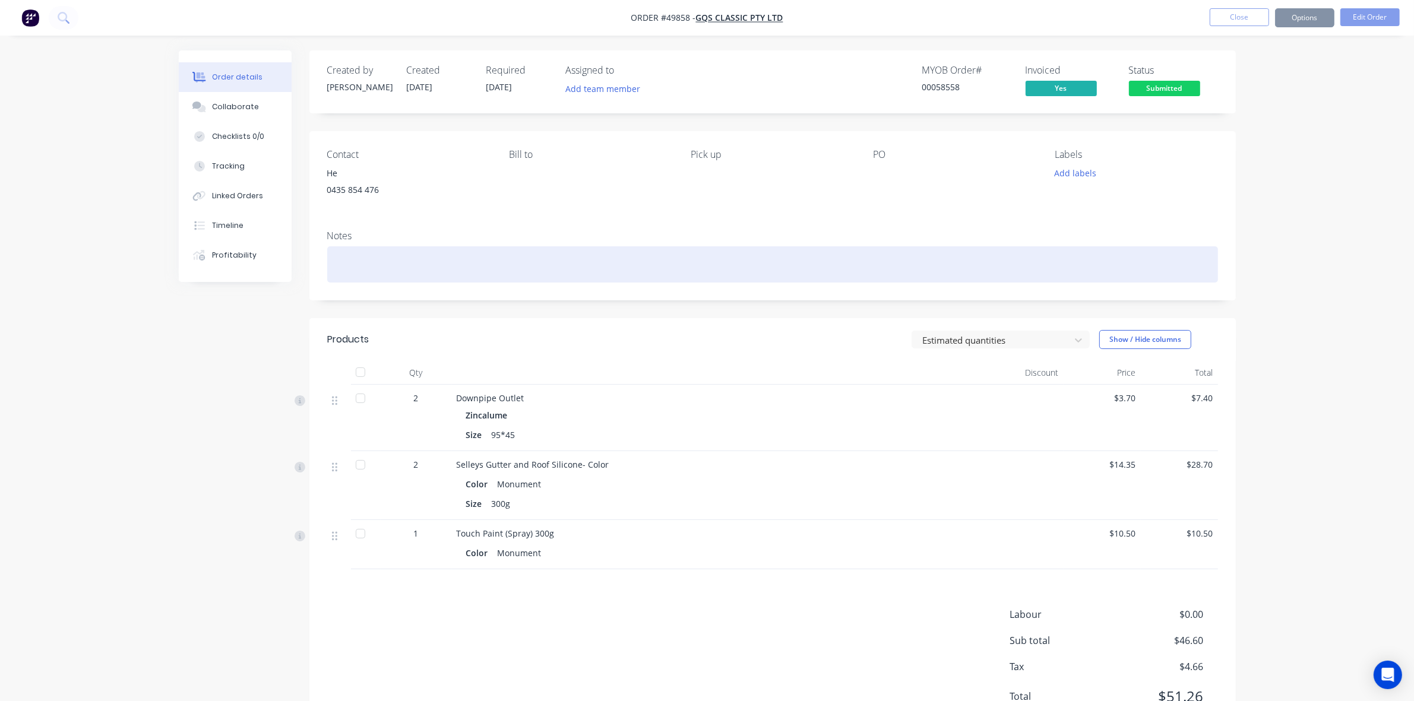
drag, startPoint x: 853, startPoint y: 277, endPoint x: 1132, endPoint y: 85, distance: 339.1
click at [856, 274] on div at bounding box center [772, 264] width 891 height 36
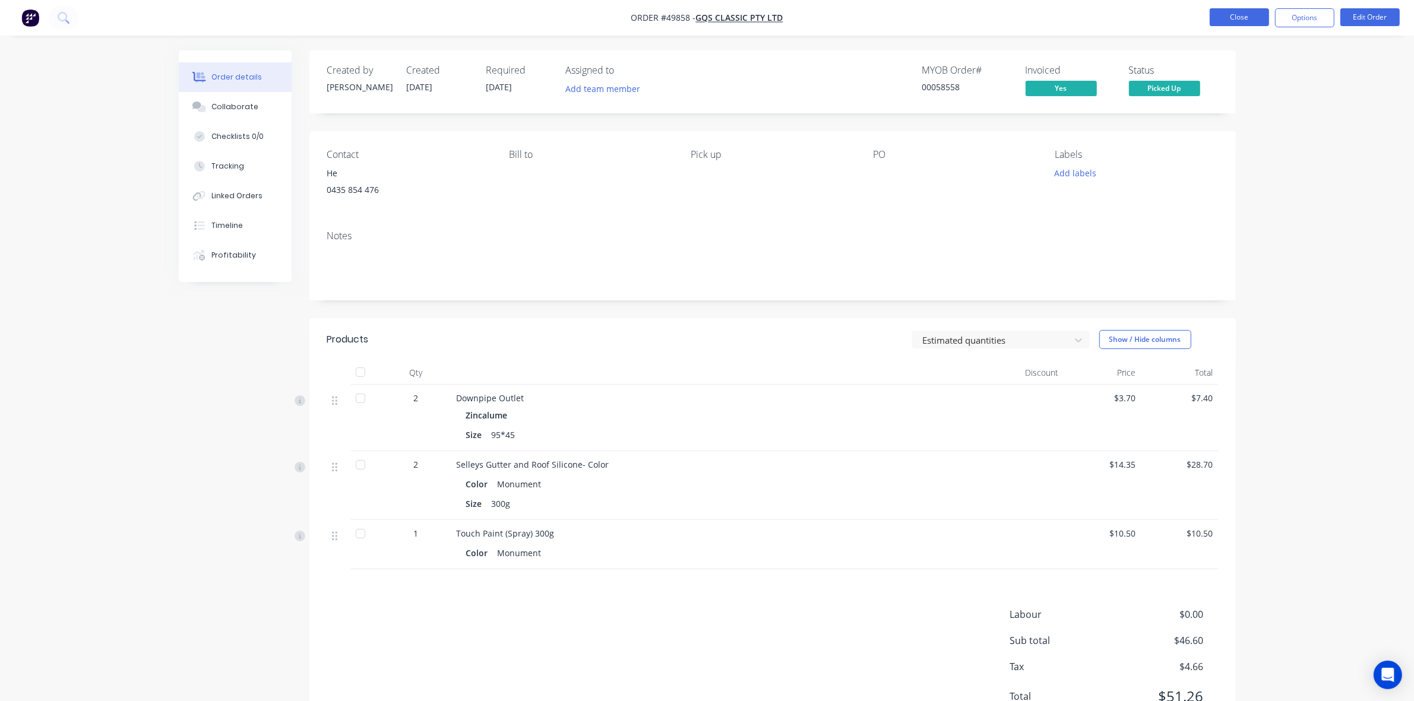
click at [1249, 17] on button "Close" at bounding box center [1239, 17] width 59 height 18
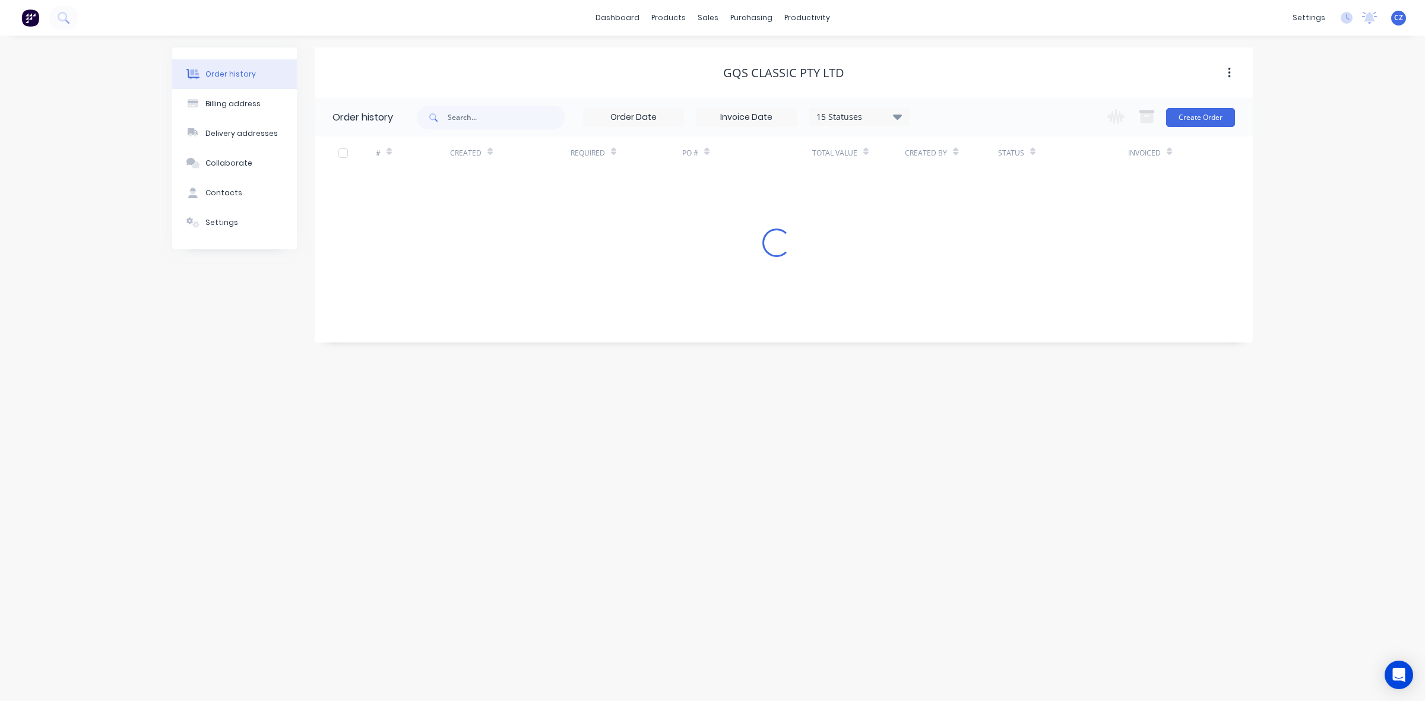
click at [880, 345] on div "Order history Billing address Delivery addresses Collaborate Contacts Settings …" at bounding box center [712, 369] width 1425 height 666
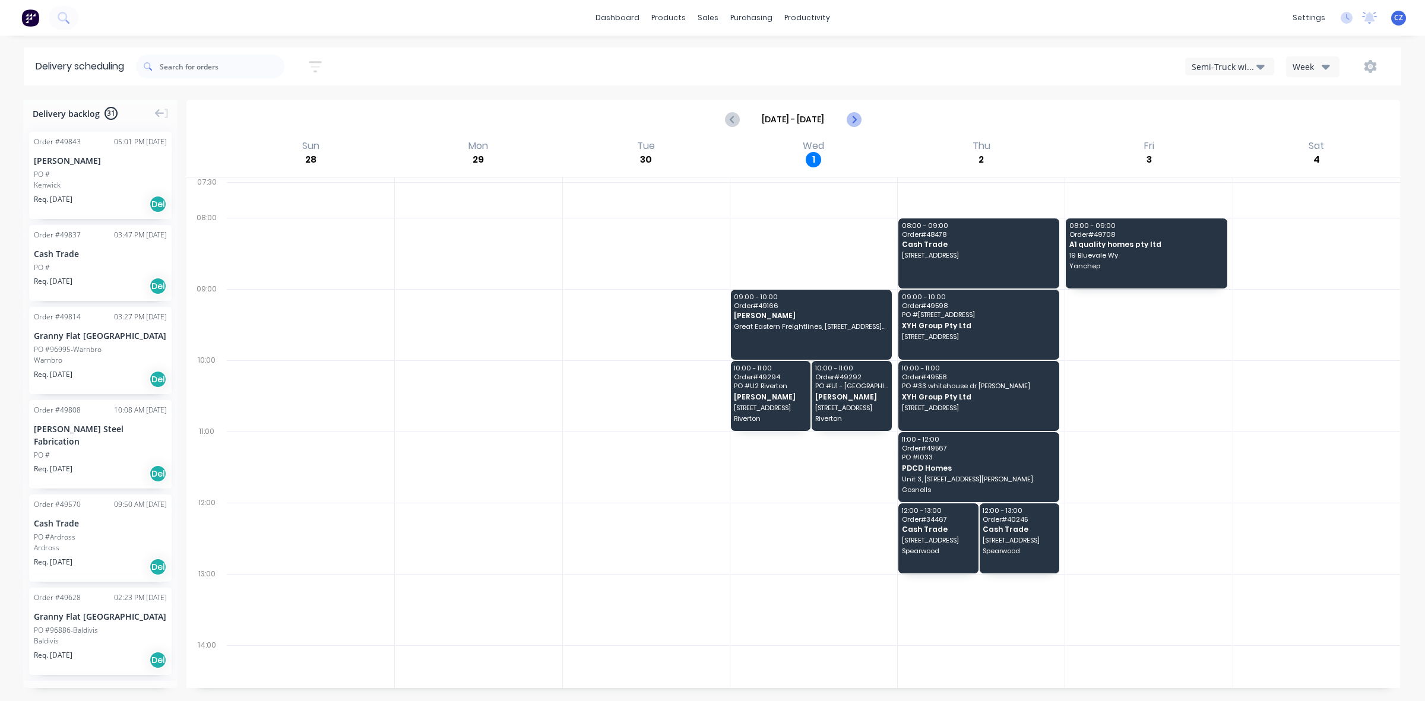
click at [860, 118] on icon "Next page" at bounding box center [853, 119] width 14 height 14
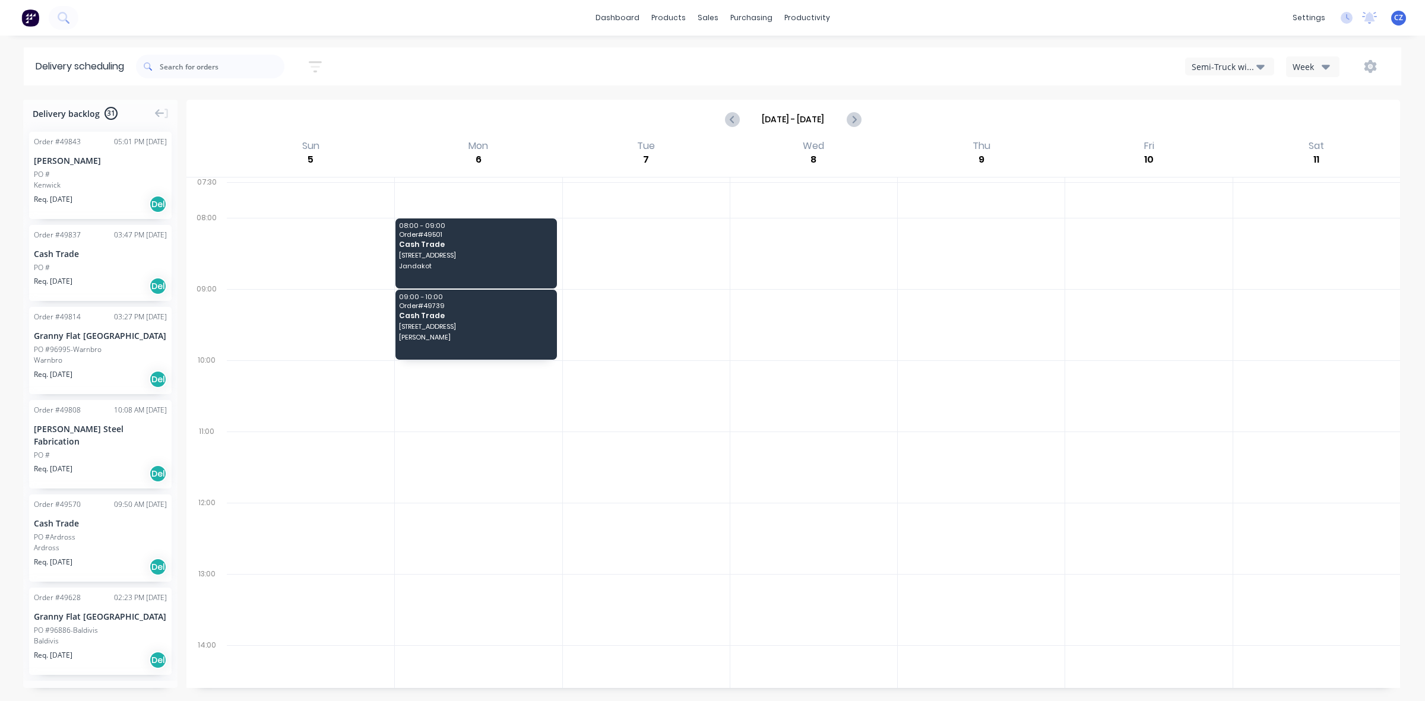
click at [1251, 70] on div "Semi-Truck with Hiab" at bounding box center [1224, 67] width 65 height 12
click at [1226, 144] on div "Utes Delivery" at bounding box center [1245, 145] width 118 height 24
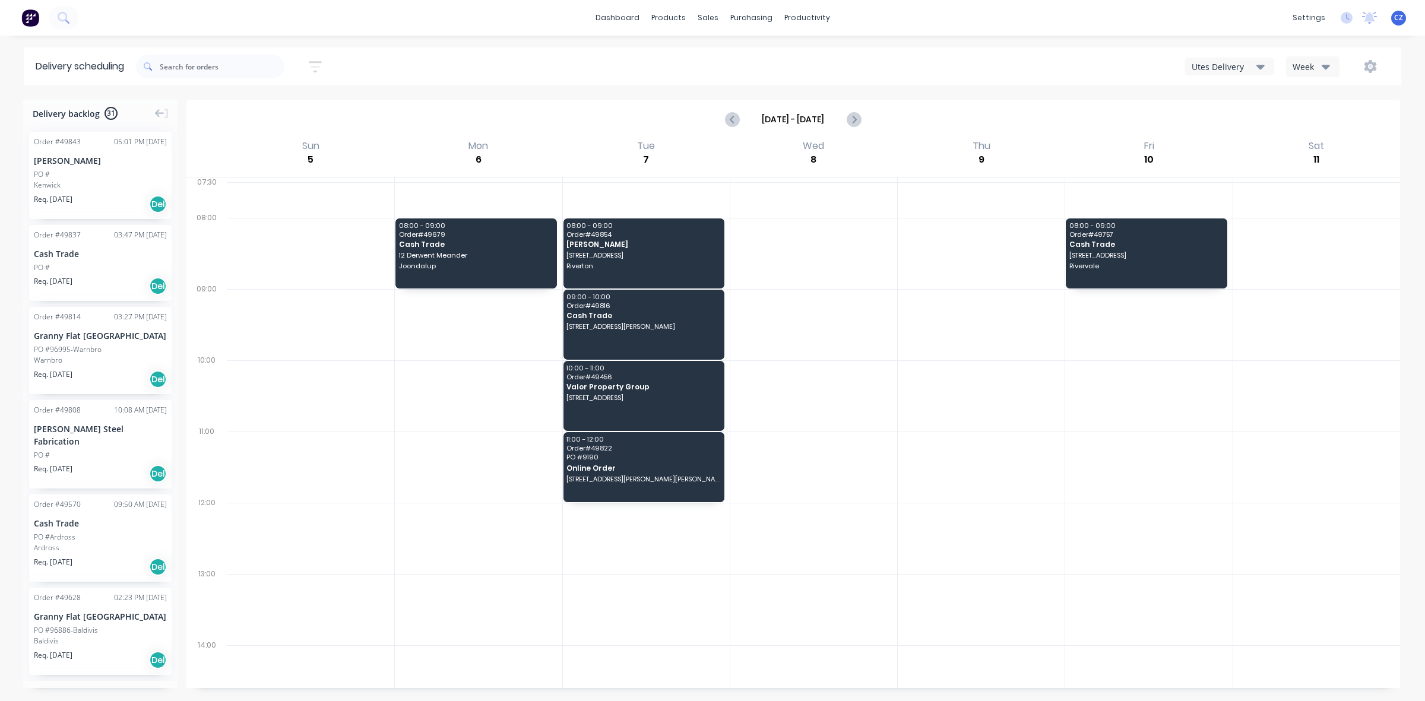
click at [1226, 66] on div "Utes Delivery" at bounding box center [1224, 67] width 65 height 12
click at [1014, 116] on div "[DATE] - [DATE]" at bounding box center [793, 119] width 1211 height 37
click at [1221, 63] on div "Utes Delivery" at bounding box center [1224, 67] width 65 height 12
click at [1064, 113] on div "[DATE] - [DATE]" at bounding box center [793, 119] width 1211 height 37
click at [1211, 61] on div "Utes Delivery" at bounding box center [1224, 67] width 65 height 12
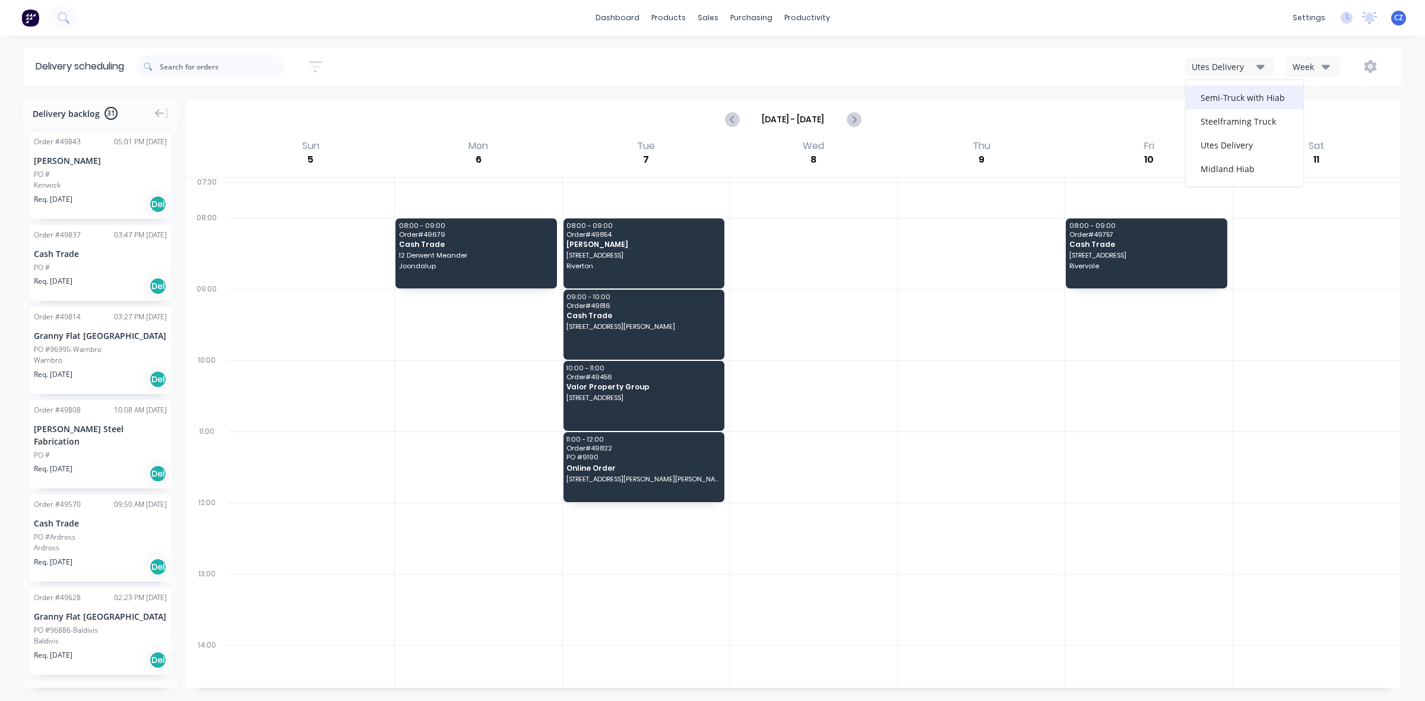
click at [1227, 97] on div "Semi-Truck with Hiab" at bounding box center [1245, 98] width 118 height 24
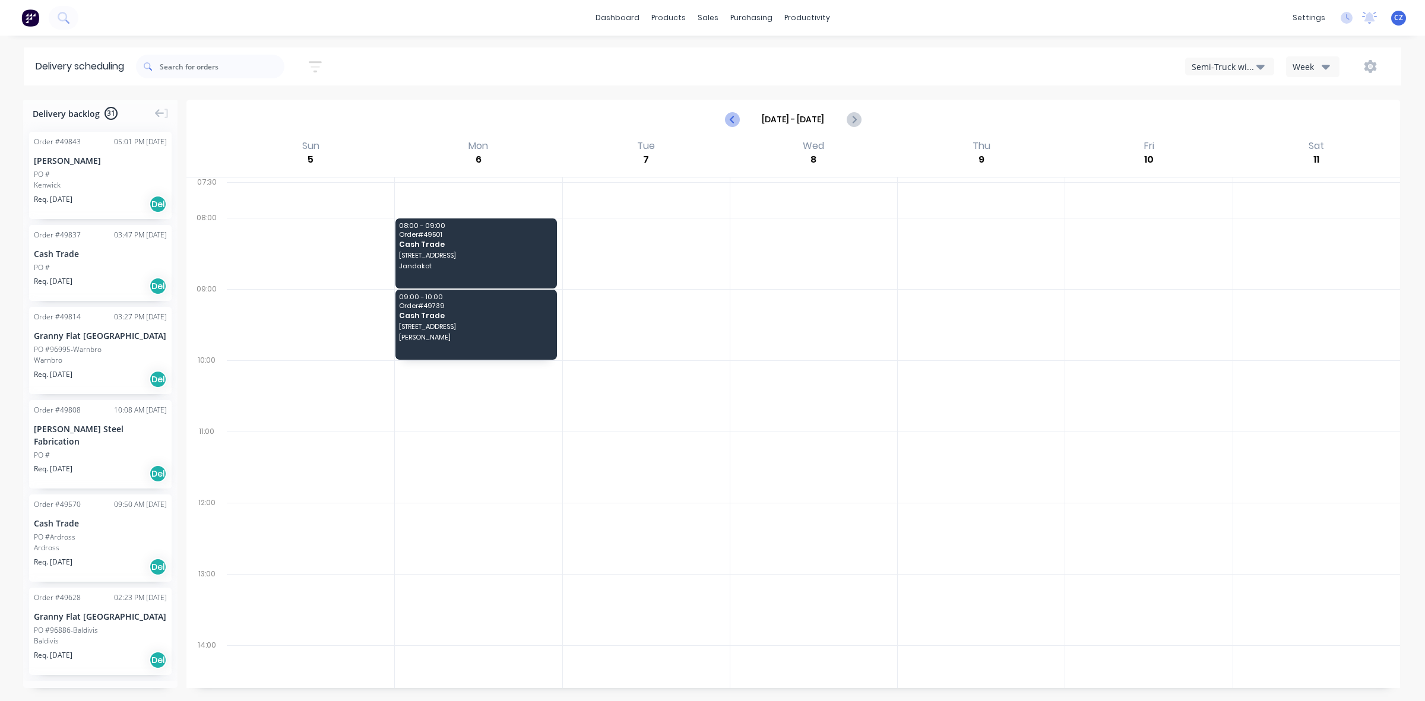
click at [732, 125] on icon "Previous page" at bounding box center [733, 119] width 14 height 14
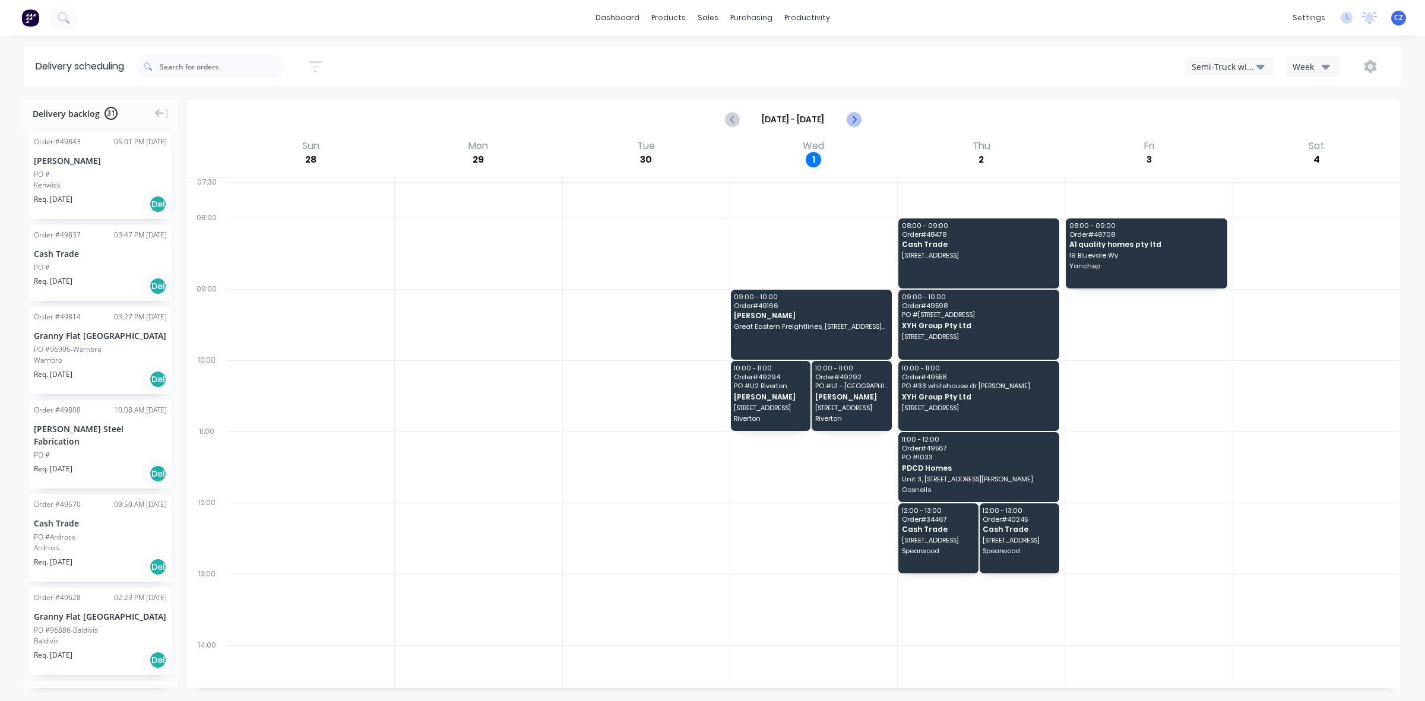
click at [856, 119] on icon "Next page" at bounding box center [853, 120] width 5 height 10
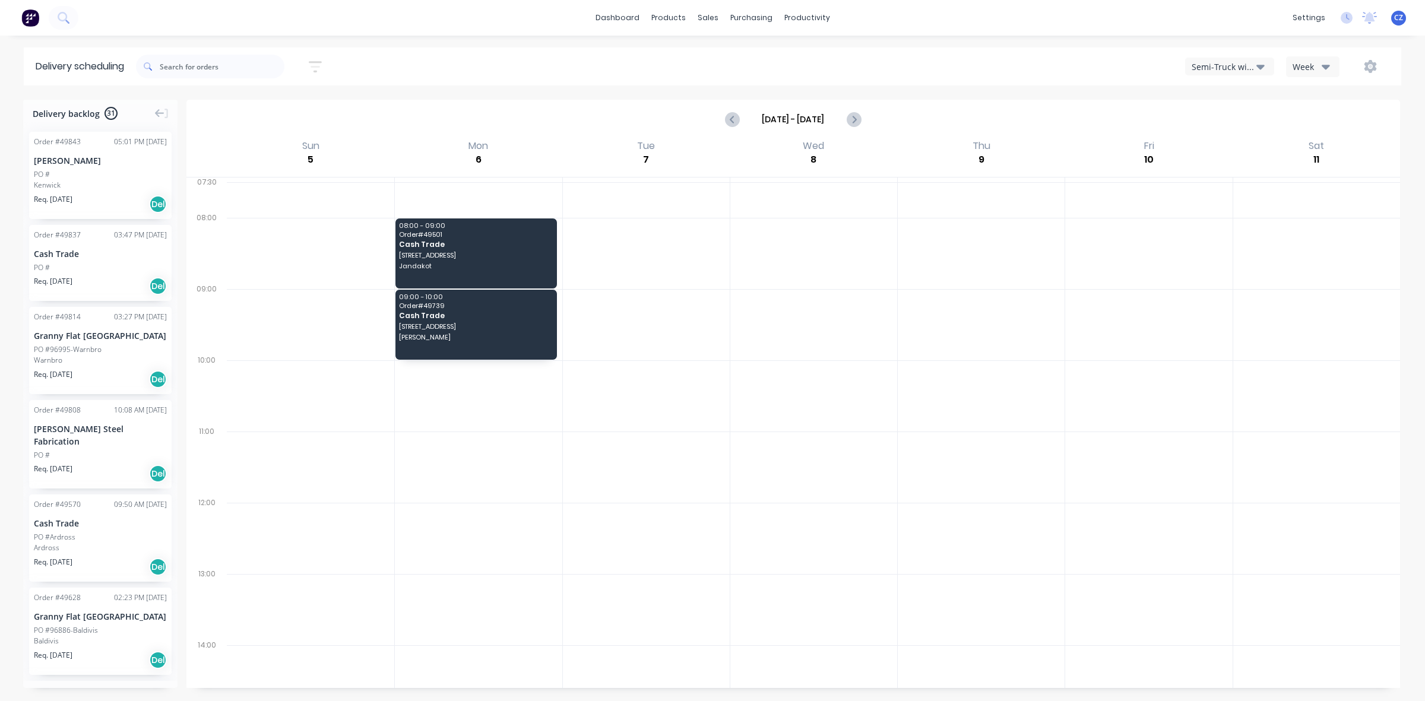
click at [1227, 68] on div "Semi-Truck with Hiab" at bounding box center [1224, 67] width 65 height 12
click at [971, 88] on div "Delivery scheduling Sort by Most recent Created date Required date Order number…" at bounding box center [712, 375] width 1425 height 654
click at [1233, 69] on div "Semi-Truck with Hiab" at bounding box center [1224, 67] width 65 height 12
click at [1228, 138] on div "Utes Delivery" at bounding box center [1245, 145] width 118 height 24
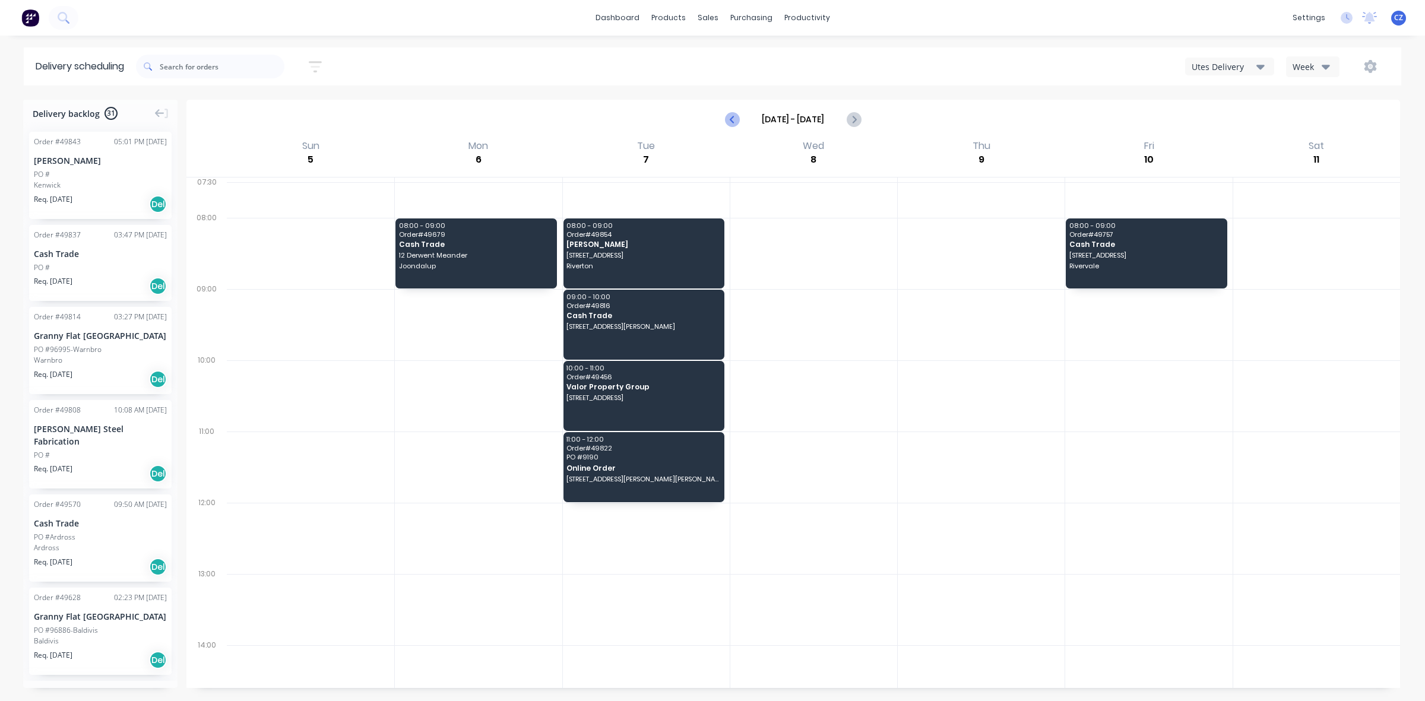
click at [732, 122] on icon "Previous page" at bounding box center [733, 119] width 14 height 14
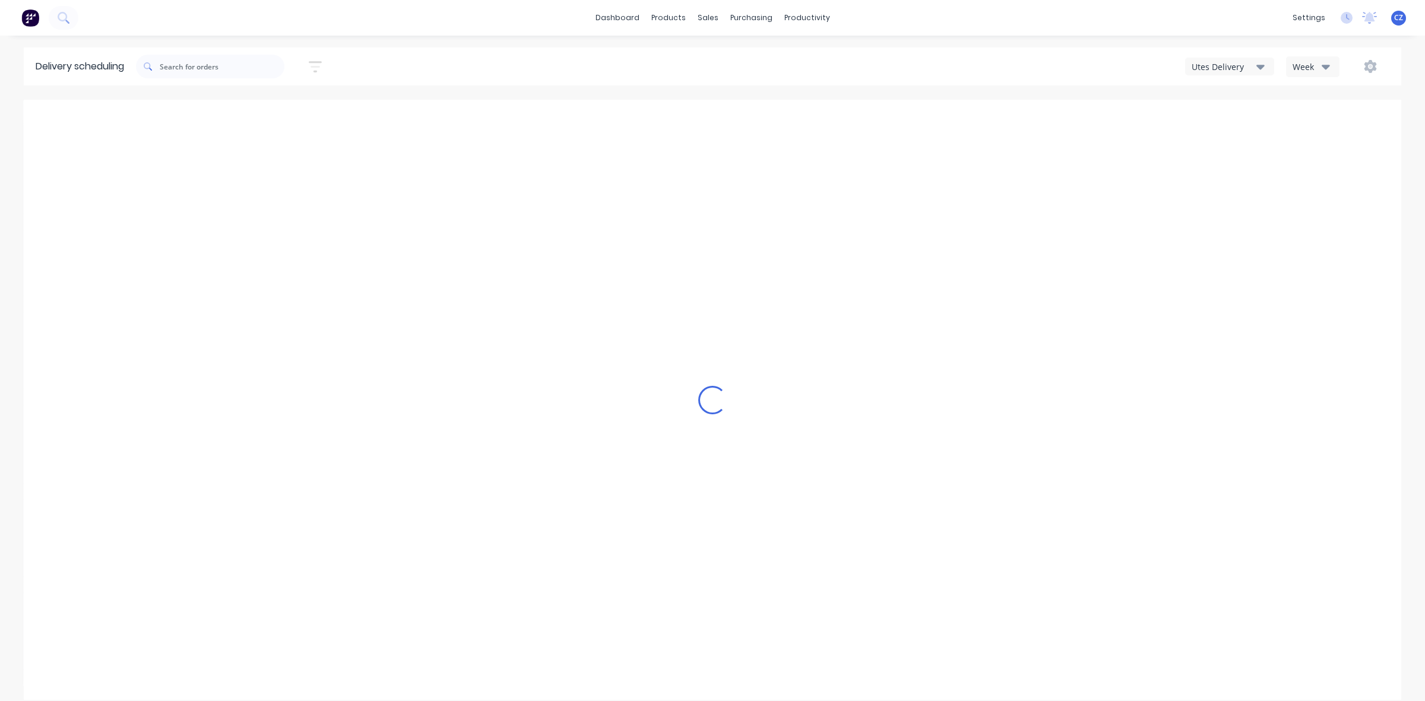
type input "[DATE] - [DATE]"
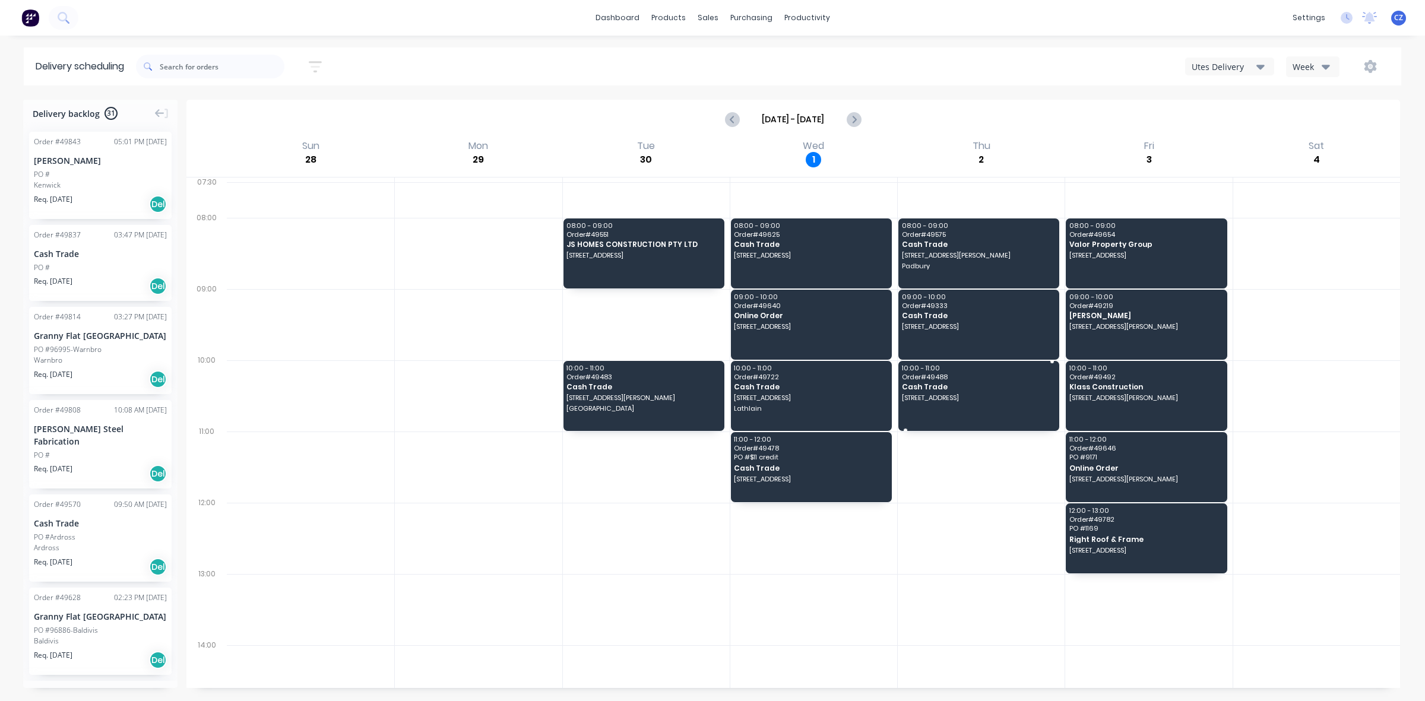
click at [954, 395] on span "[STREET_ADDRESS]" at bounding box center [978, 397] width 153 height 7
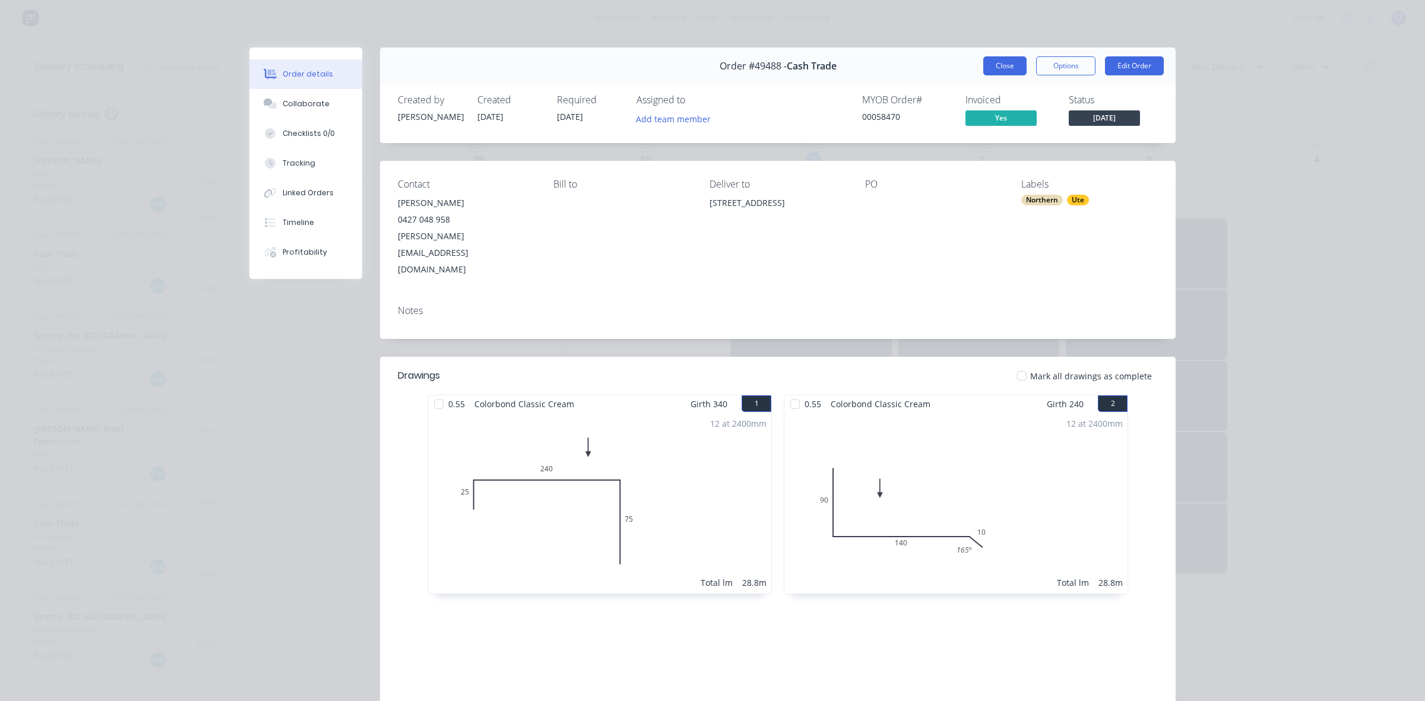
click at [1001, 69] on button "Close" at bounding box center [1004, 65] width 43 height 19
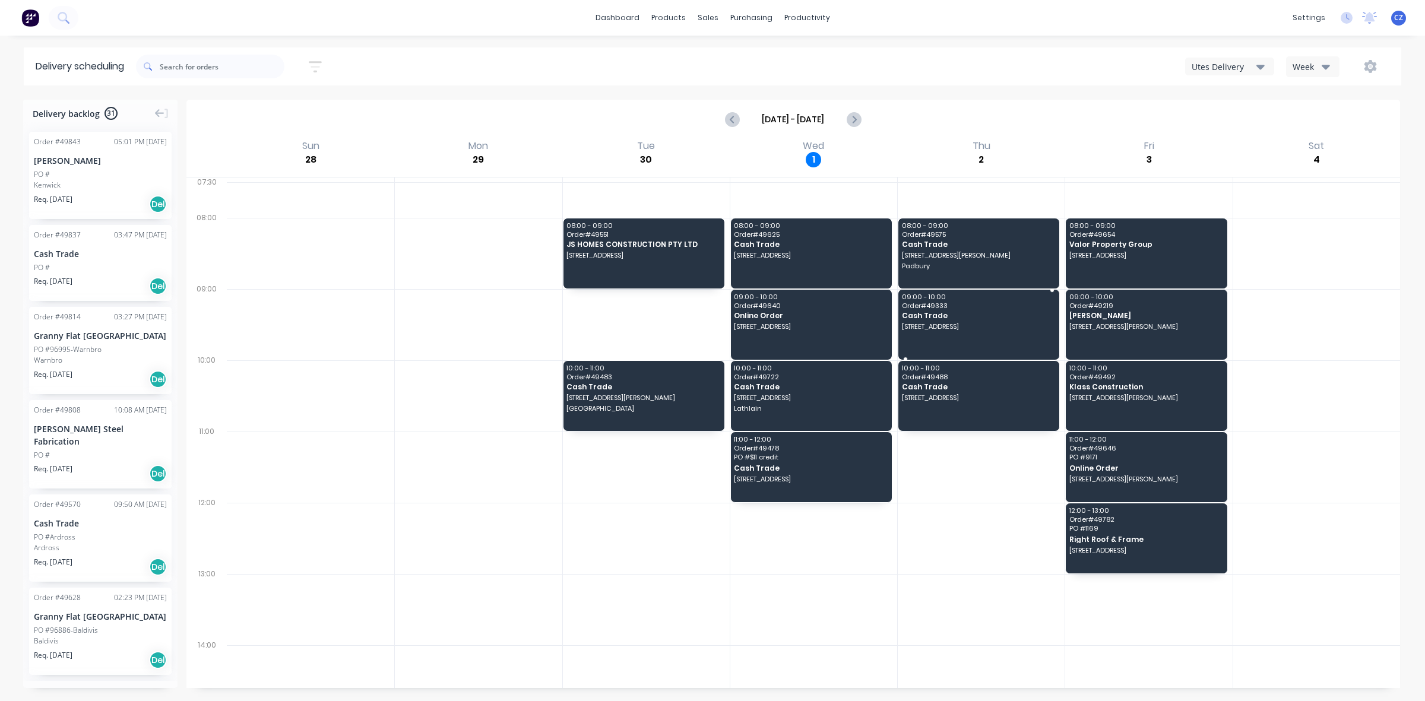
click at [968, 313] on span "Cash Trade" at bounding box center [978, 316] width 153 height 8
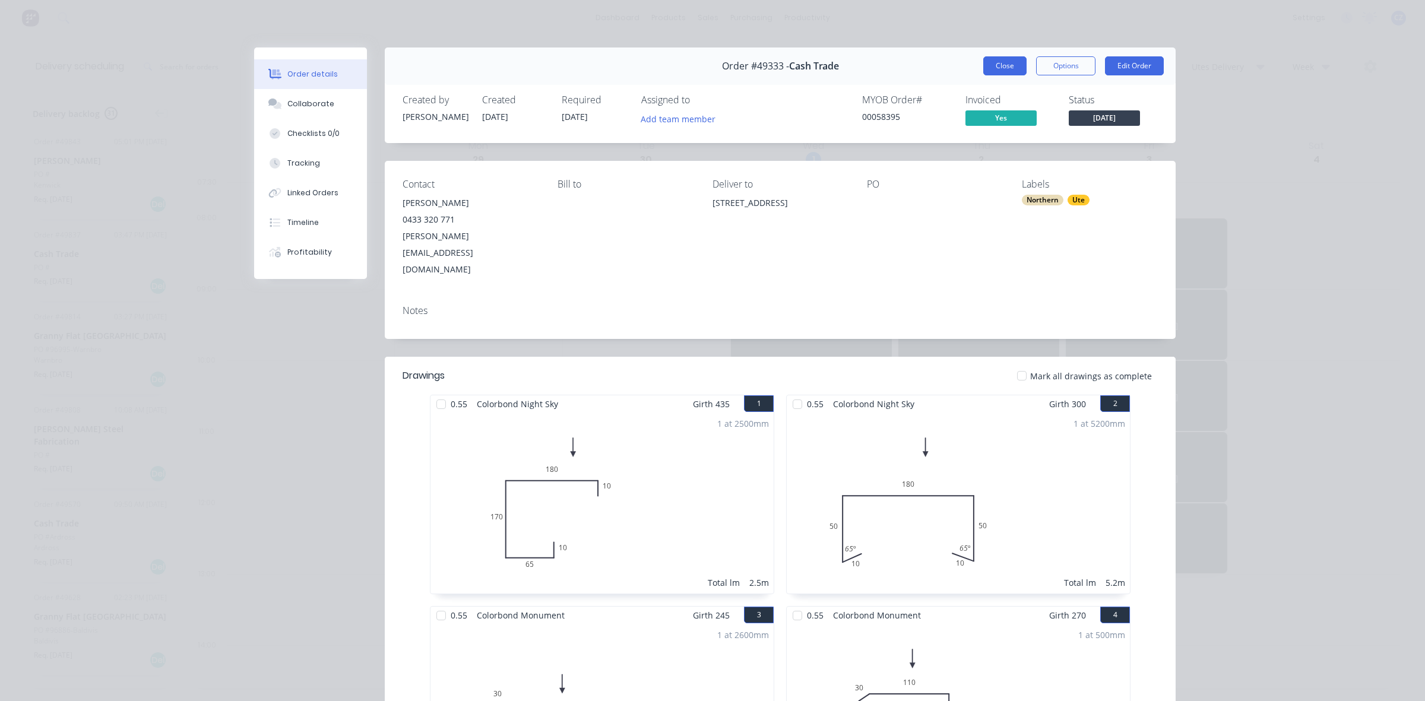
click at [996, 60] on button "Close" at bounding box center [1004, 65] width 43 height 19
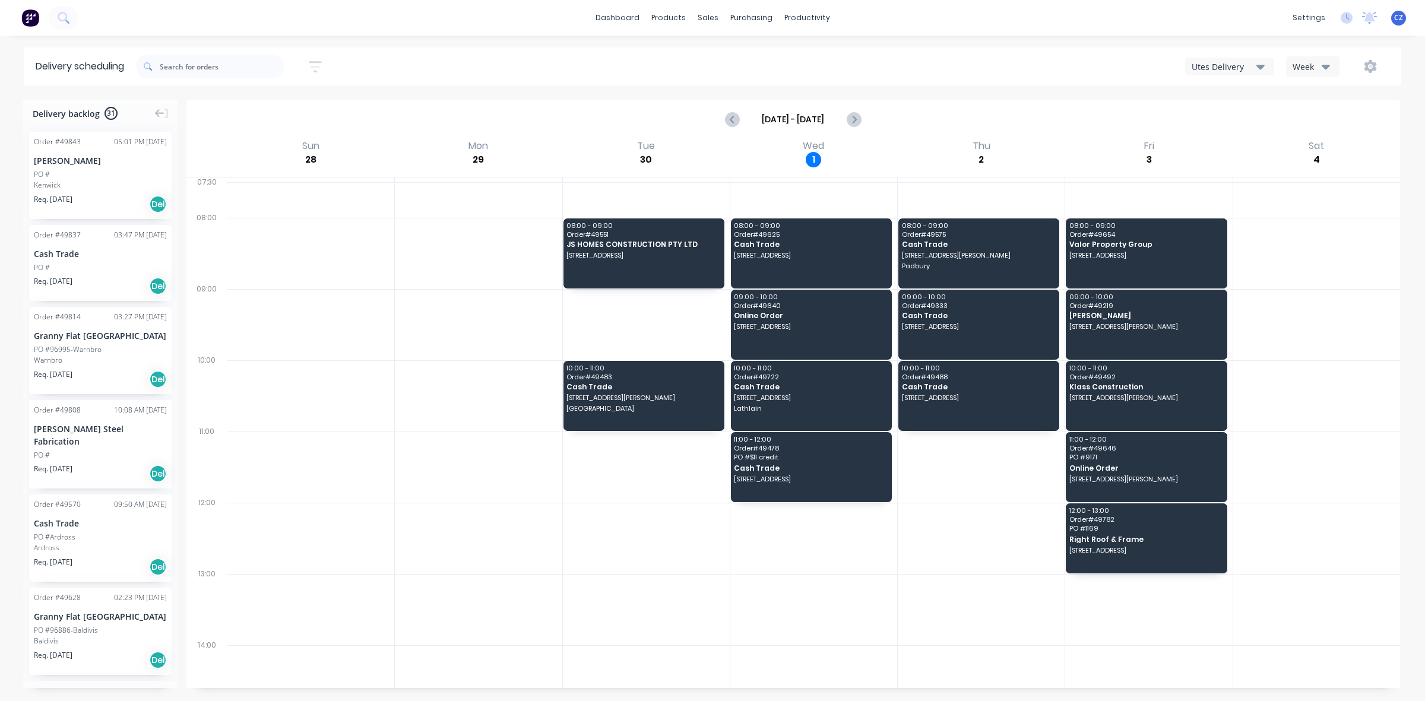
click at [1219, 66] on div "Utes Delivery" at bounding box center [1224, 67] width 65 height 12
click at [1243, 92] on div "Semi-Truck with Hiab" at bounding box center [1245, 98] width 118 height 24
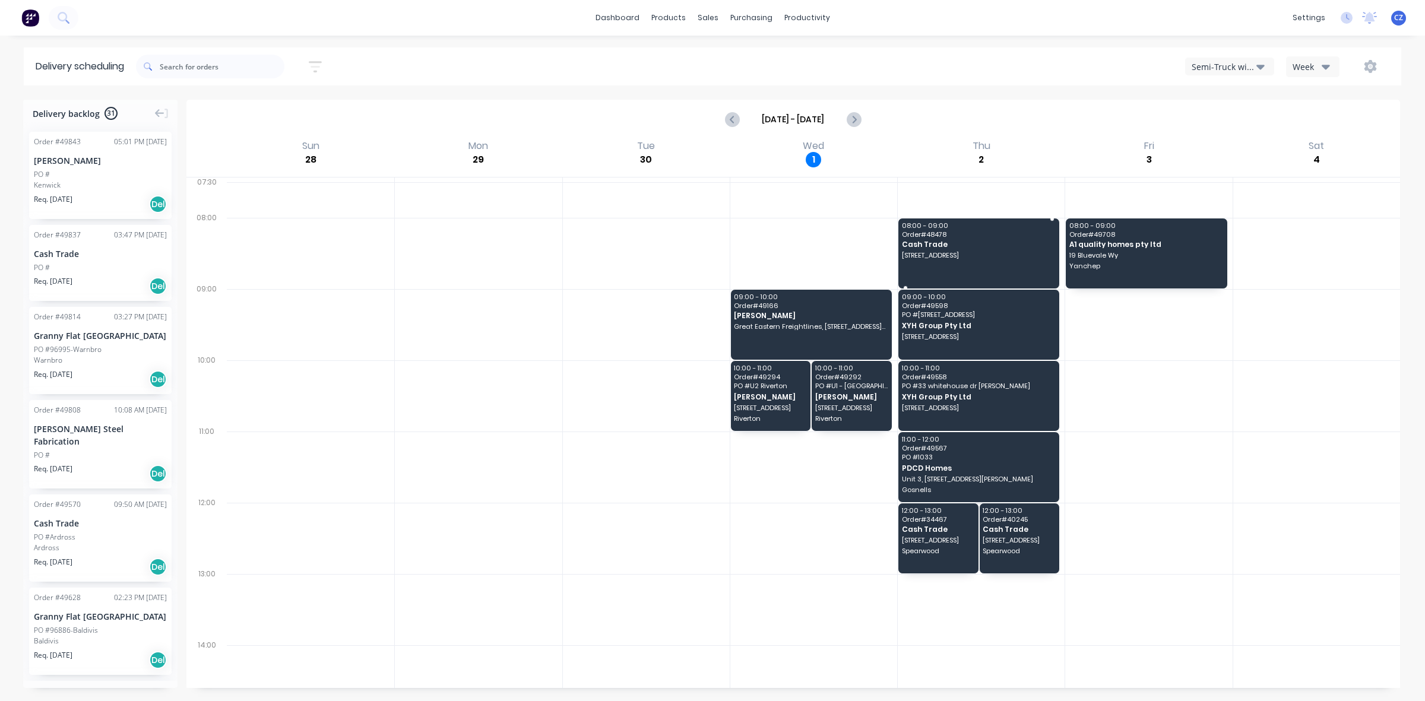
click at [930, 229] on span "08:00 - 09:00" at bounding box center [978, 225] width 153 height 7
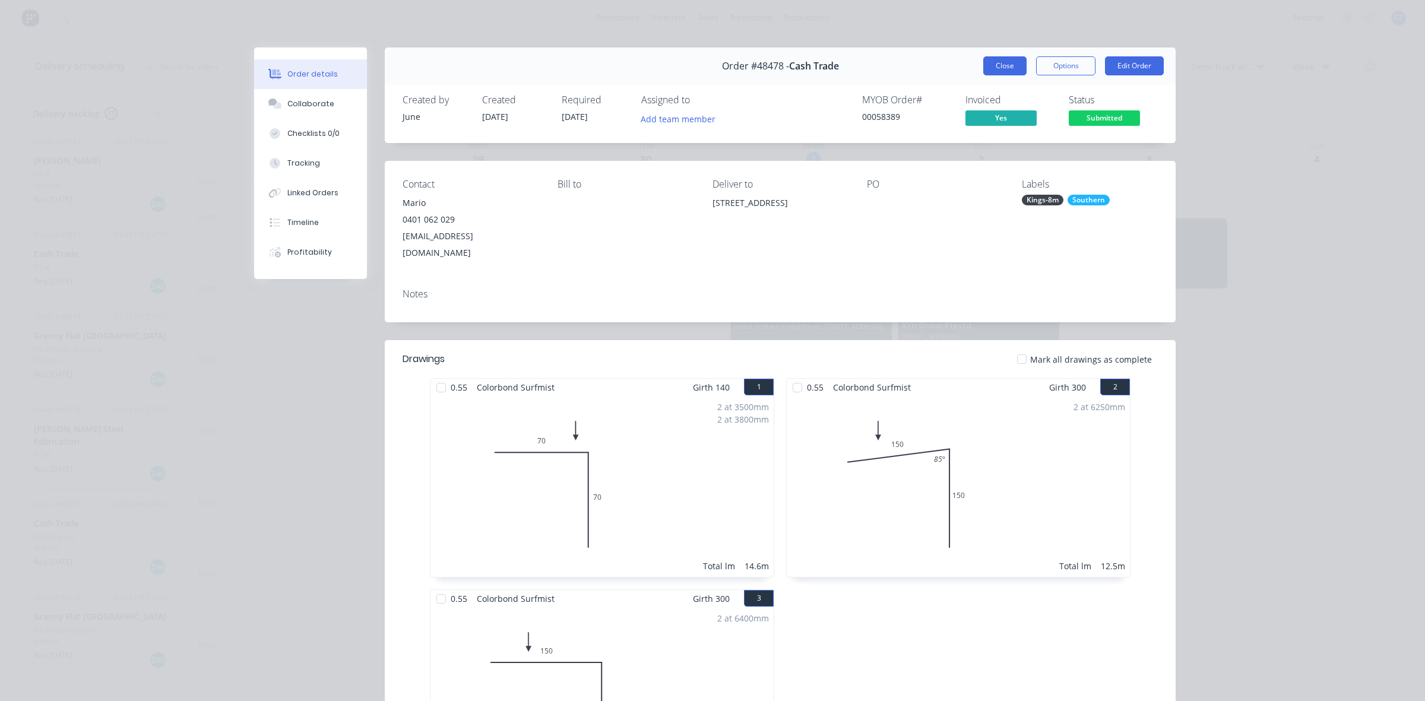
click at [983, 63] on button "Close" at bounding box center [1004, 65] width 43 height 19
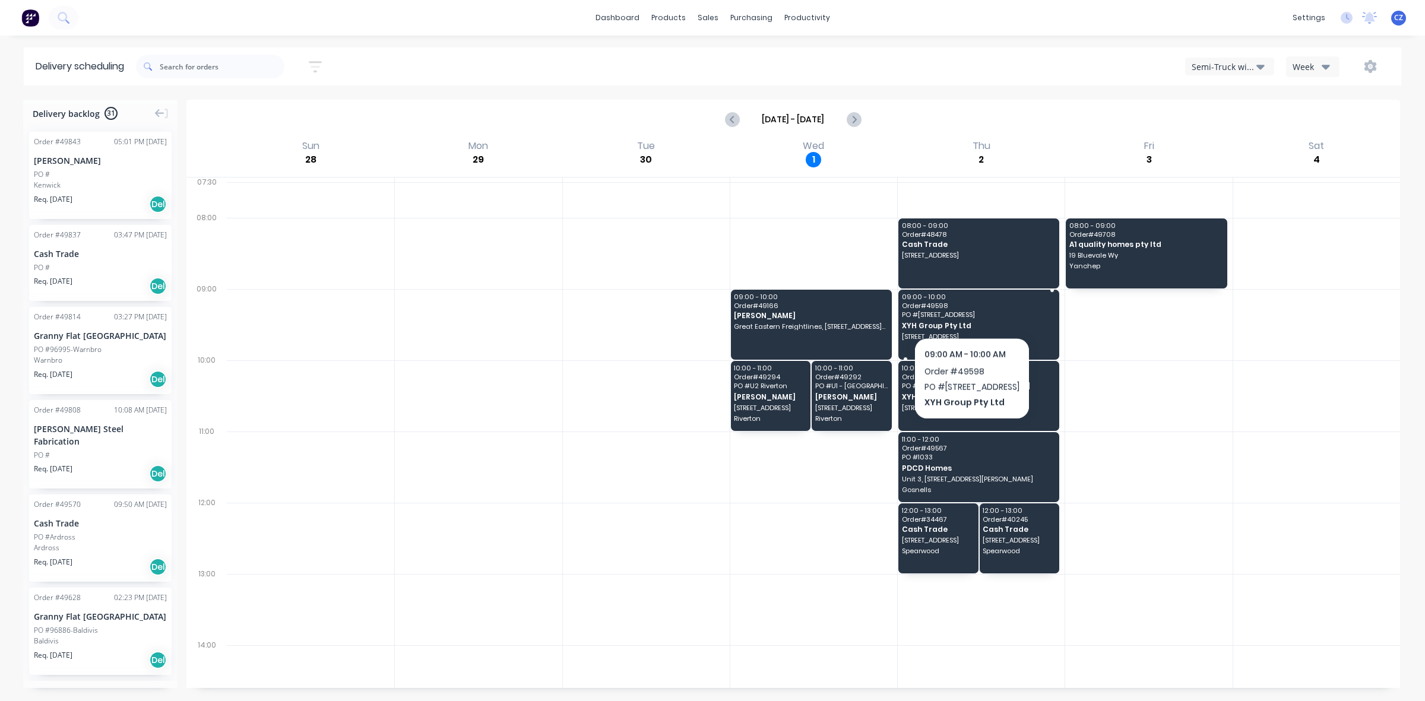
click at [973, 308] on span "Order # 49598" at bounding box center [978, 305] width 153 height 7
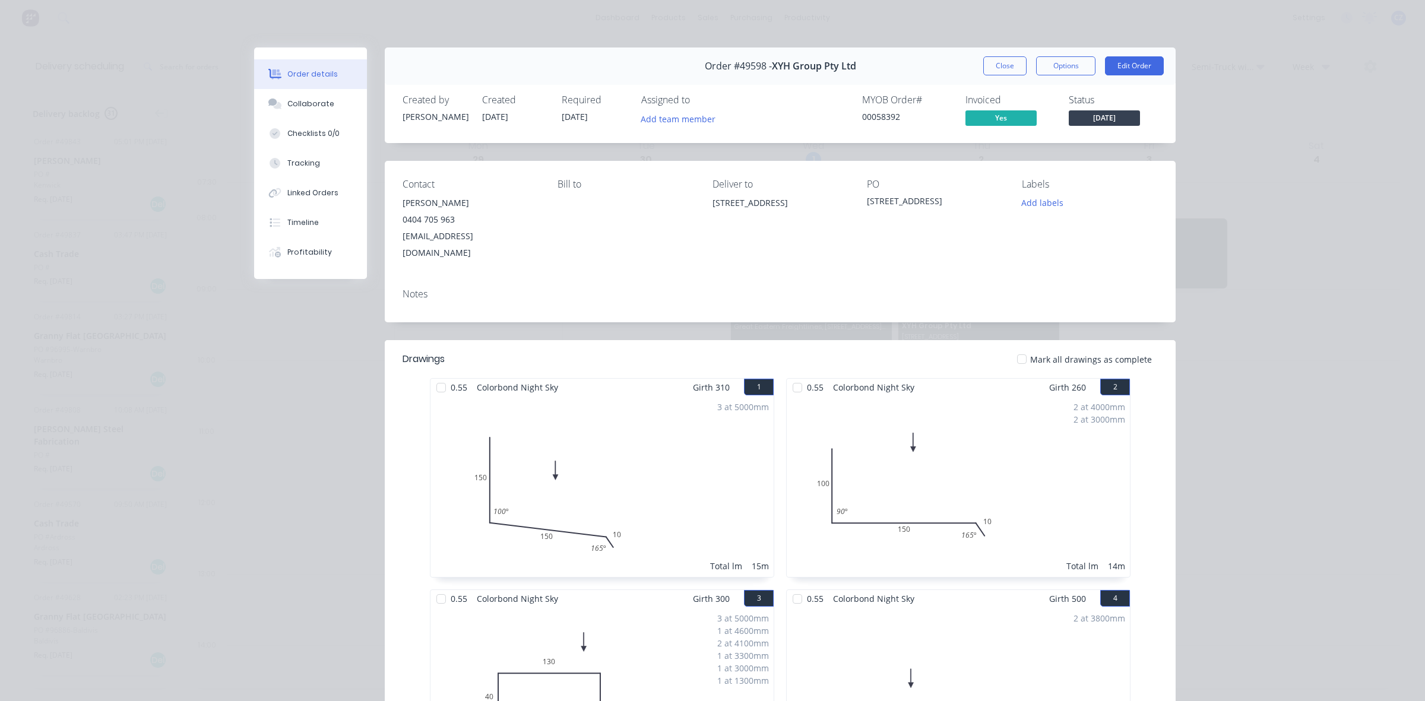
click at [995, 67] on button "Close" at bounding box center [1004, 65] width 43 height 19
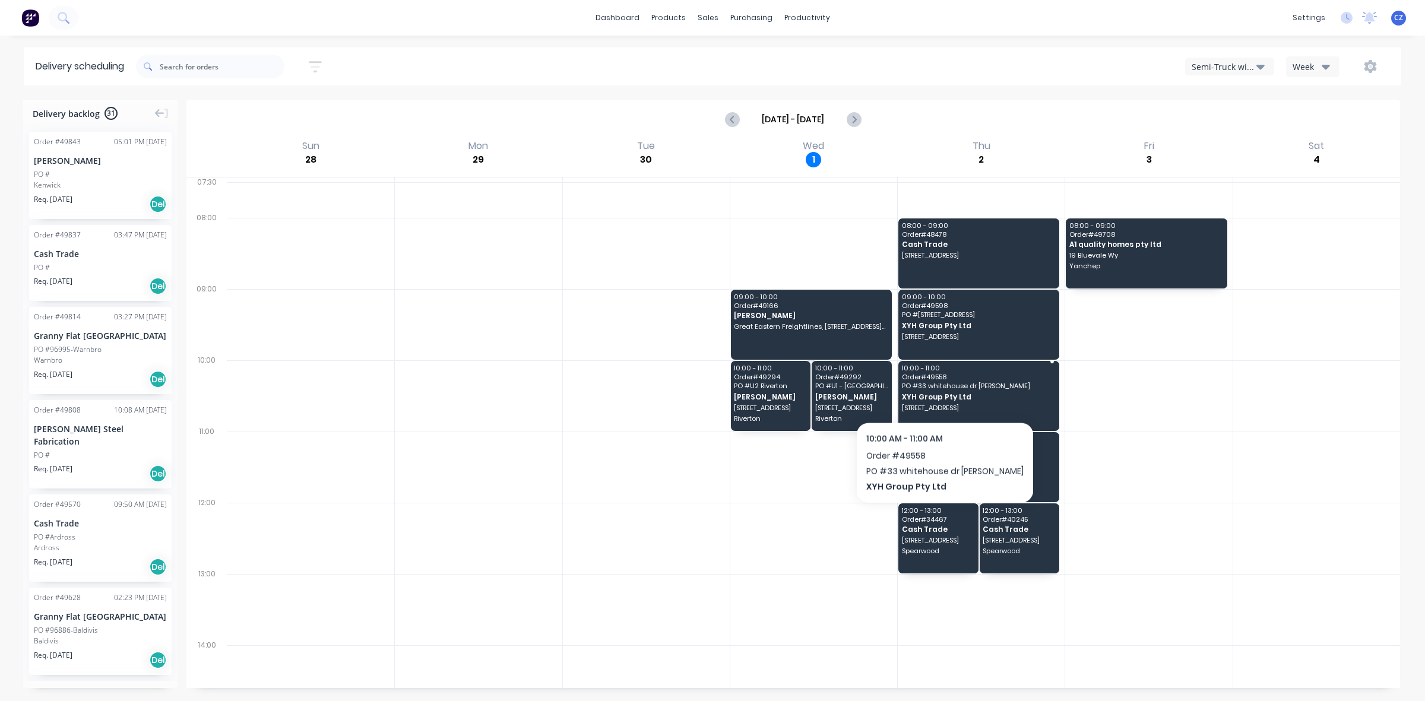
click at [932, 391] on div "10:00 - 11:00 Order # 49558 PO # 33 whitehouse dr [PERSON_NAME] XYH Group Pty L…" at bounding box center [978, 396] width 161 height 70
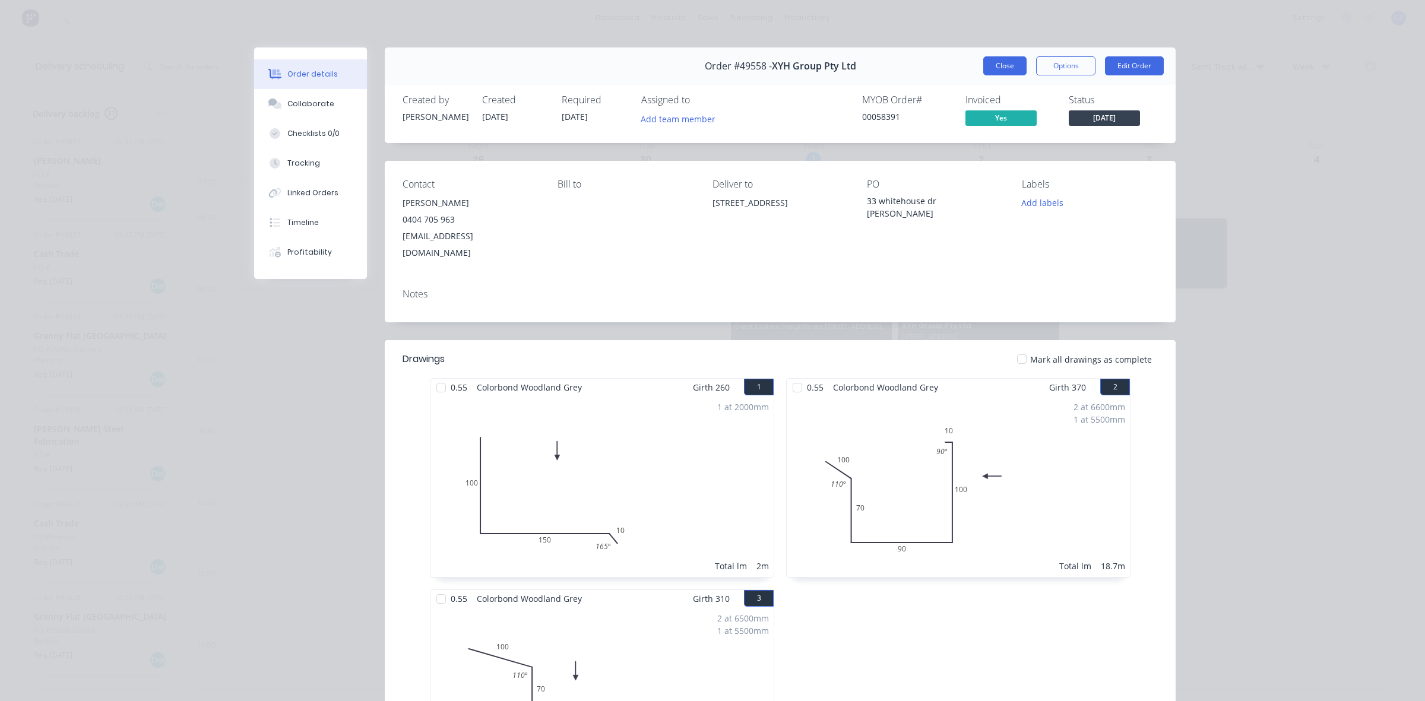
click at [1008, 61] on button "Close" at bounding box center [1004, 65] width 43 height 19
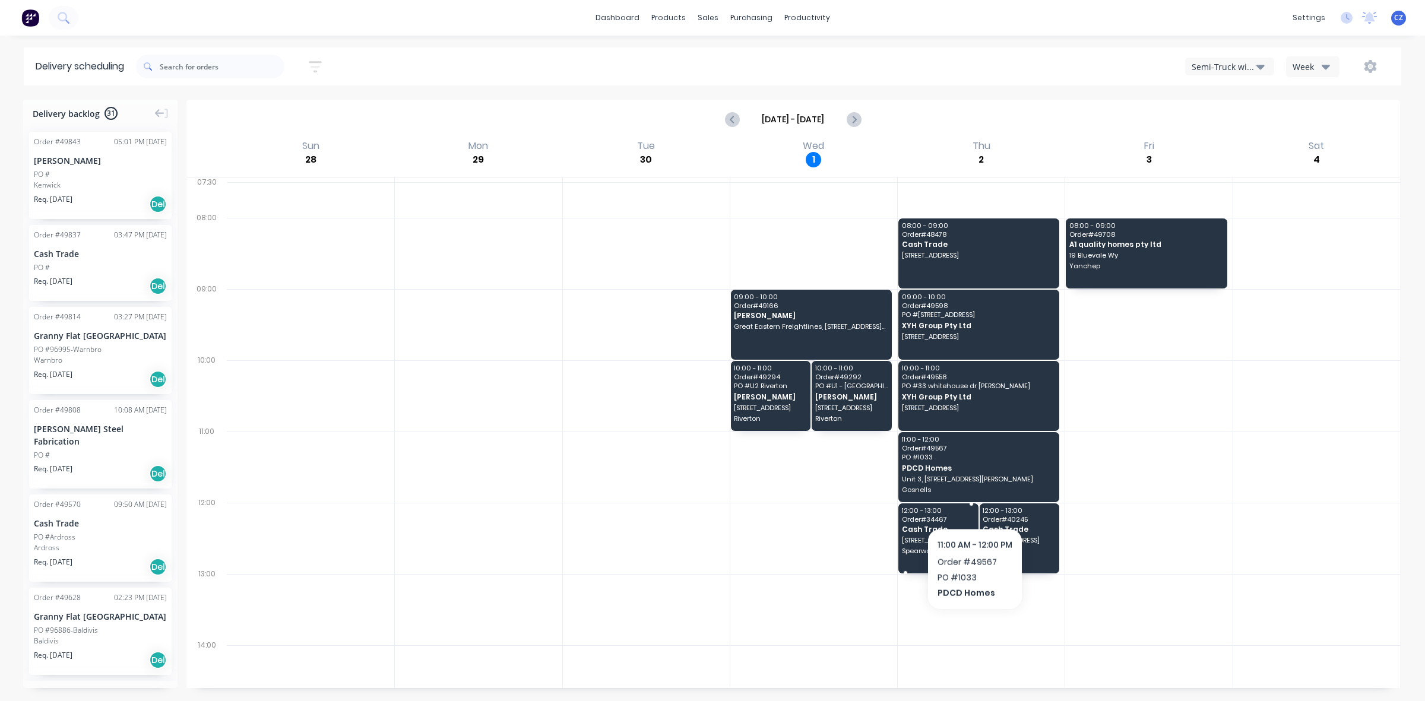
click at [948, 526] on span "Cash Trade" at bounding box center [938, 530] width 72 height 8
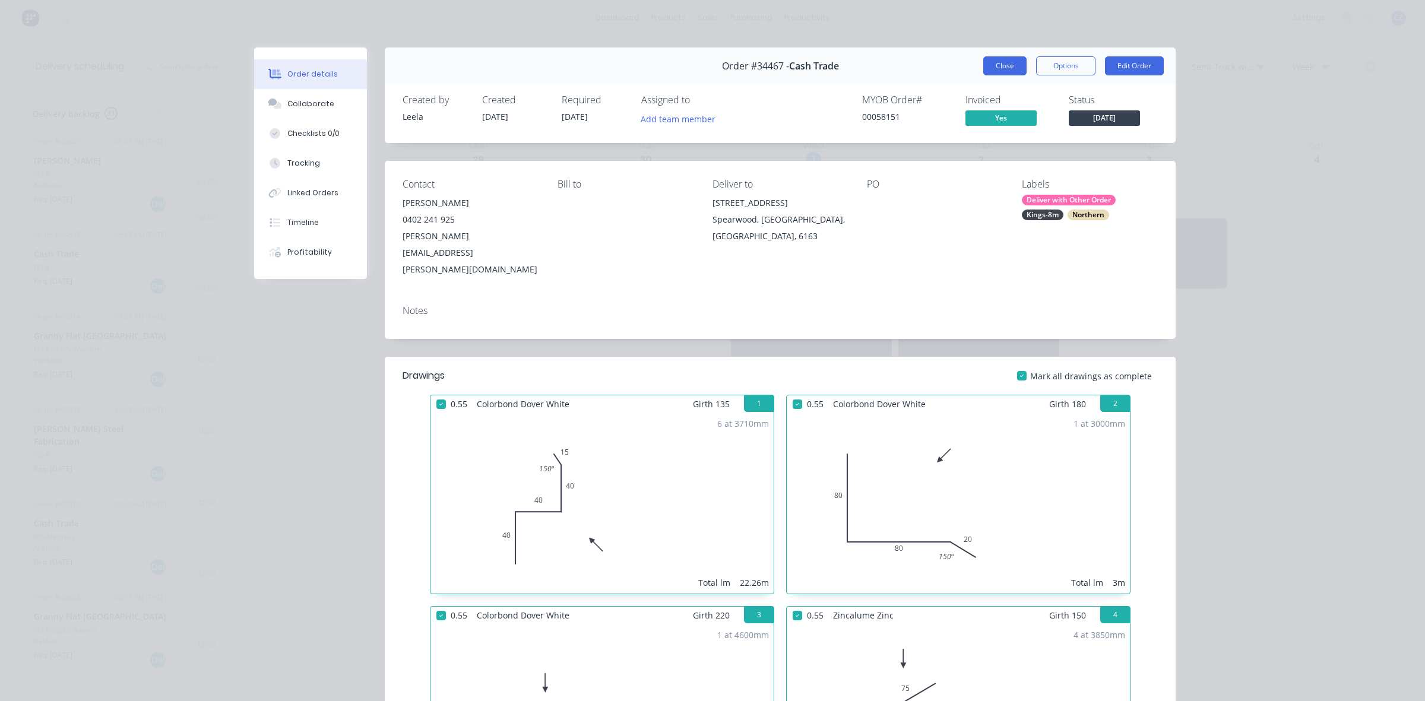
click at [999, 72] on button "Close" at bounding box center [1004, 65] width 43 height 19
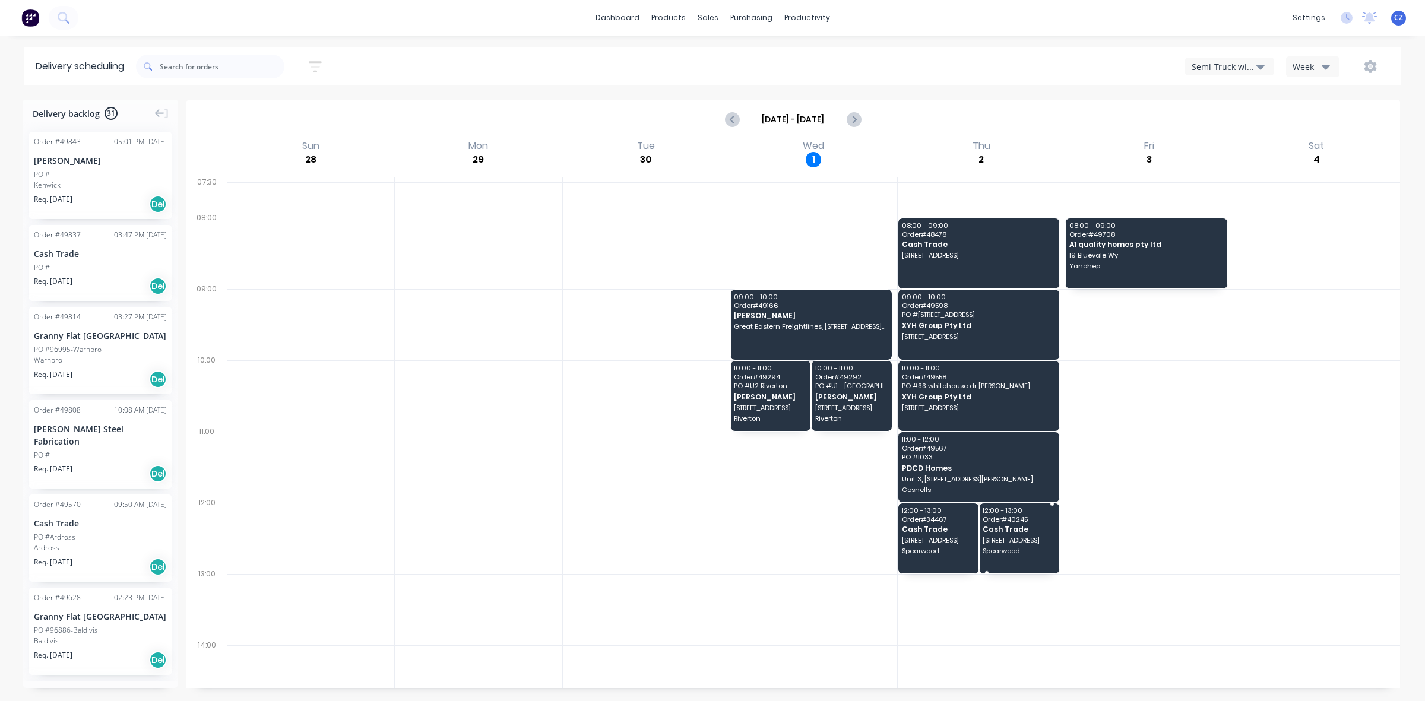
click at [1011, 567] on div "12:00 - 13:00 Order # 40245 Cash Trade [STREET_ADDRESS]" at bounding box center [1020, 539] width 80 height 70
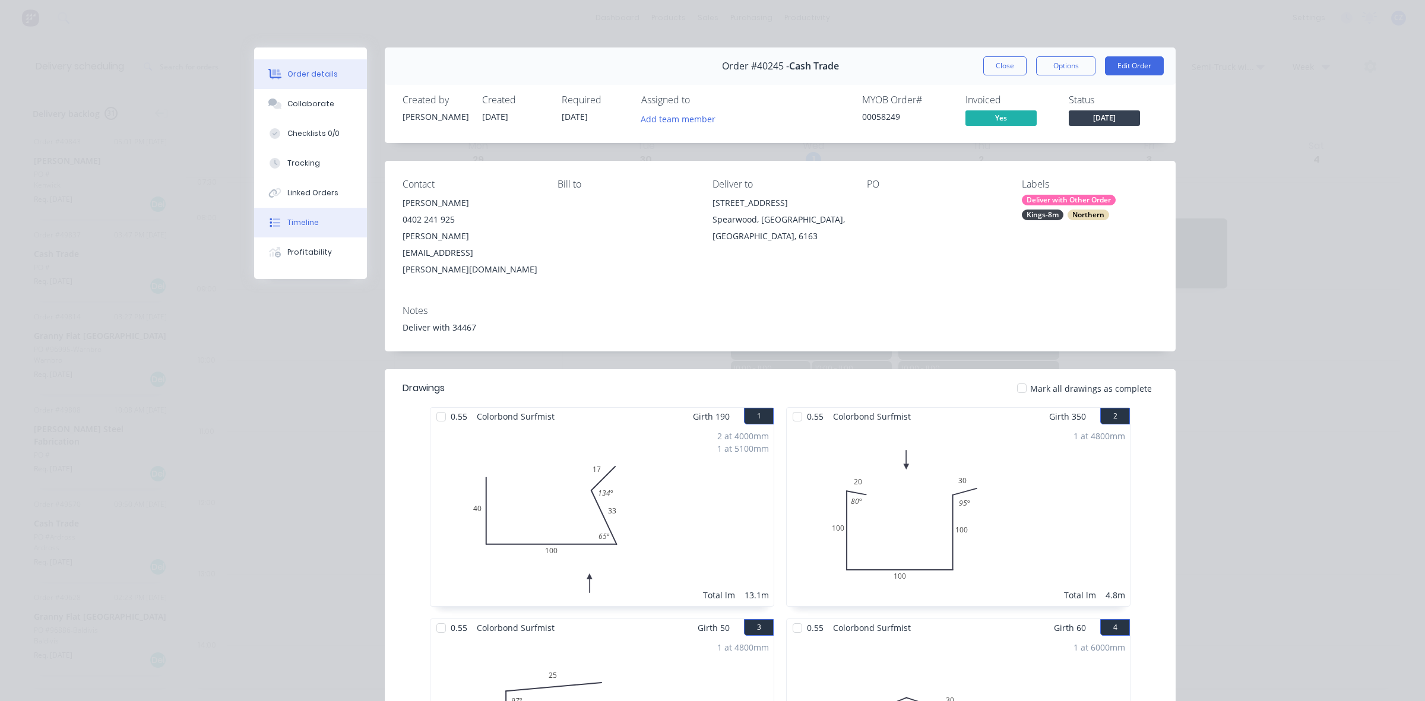
click at [299, 214] on button "Timeline" at bounding box center [310, 223] width 113 height 30
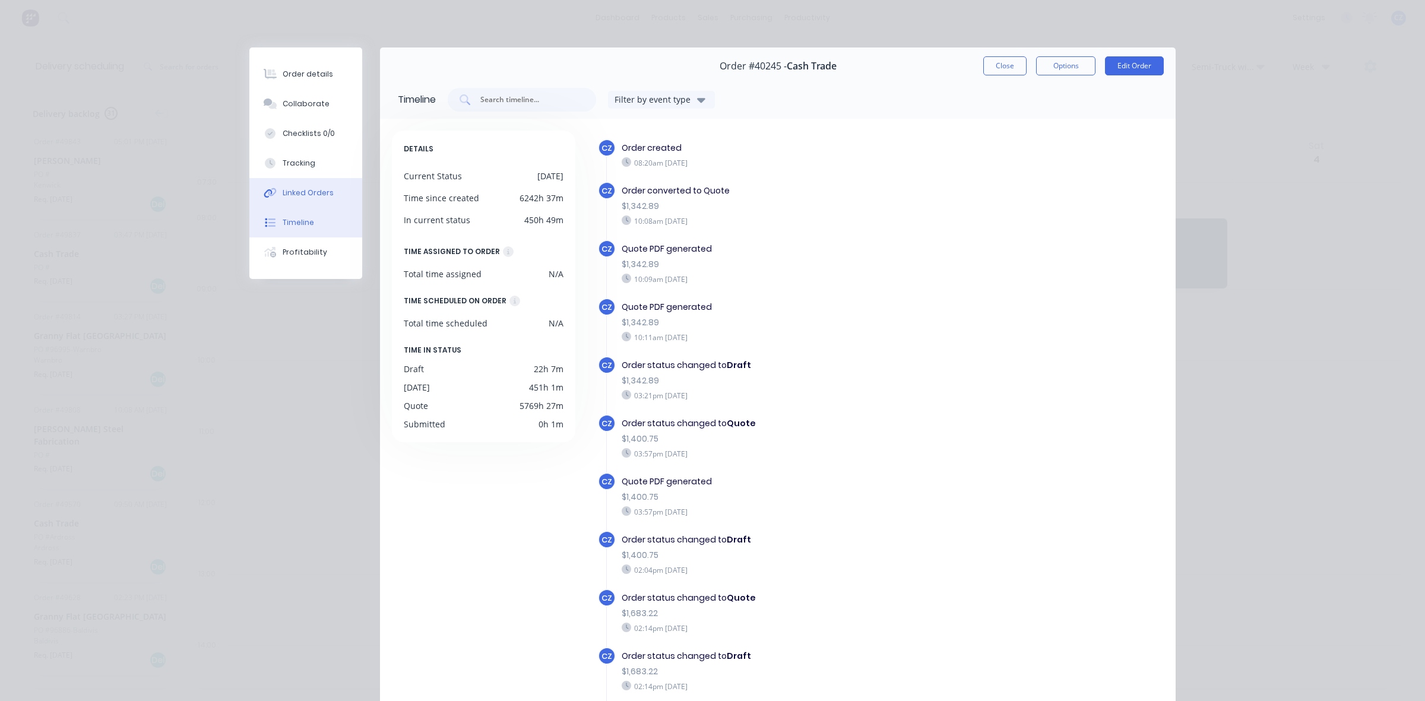
click at [305, 191] on div "Linked Orders" at bounding box center [308, 193] width 51 height 11
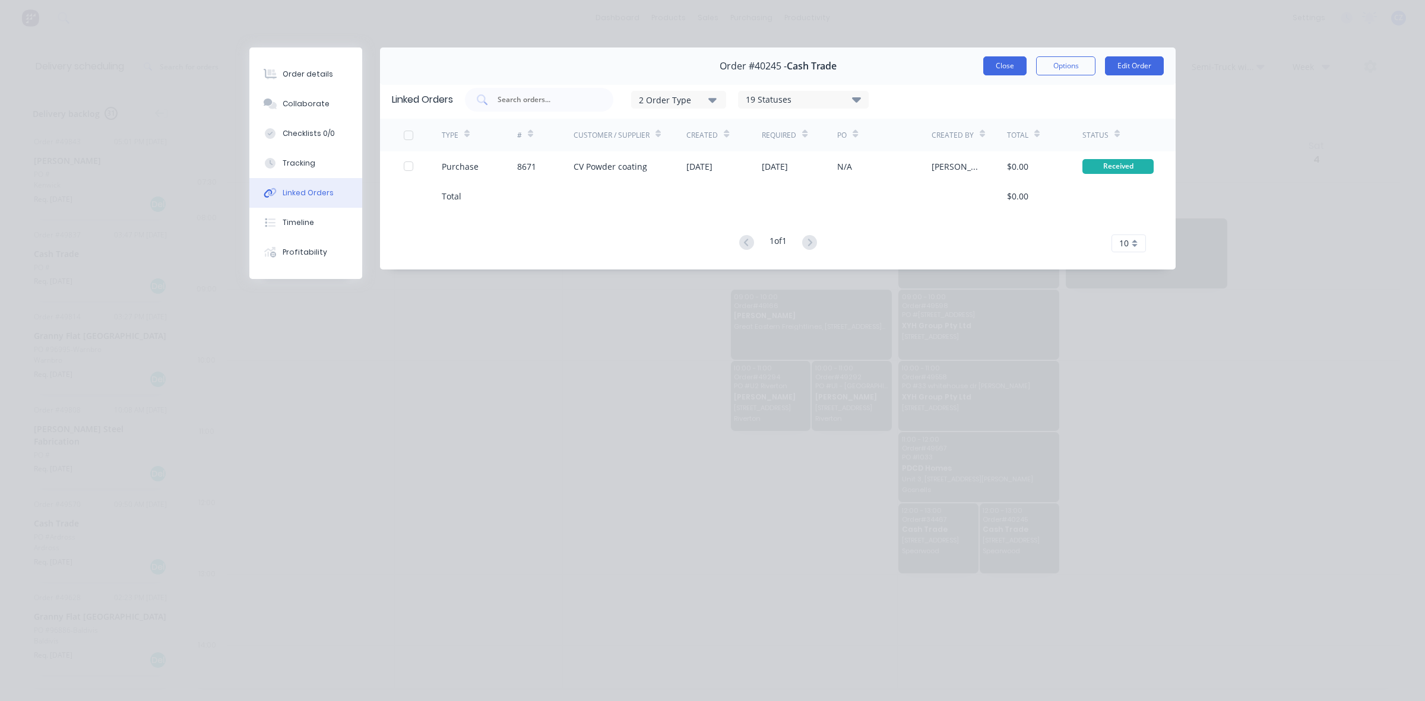
click at [1002, 62] on button "Close" at bounding box center [1004, 65] width 43 height 19
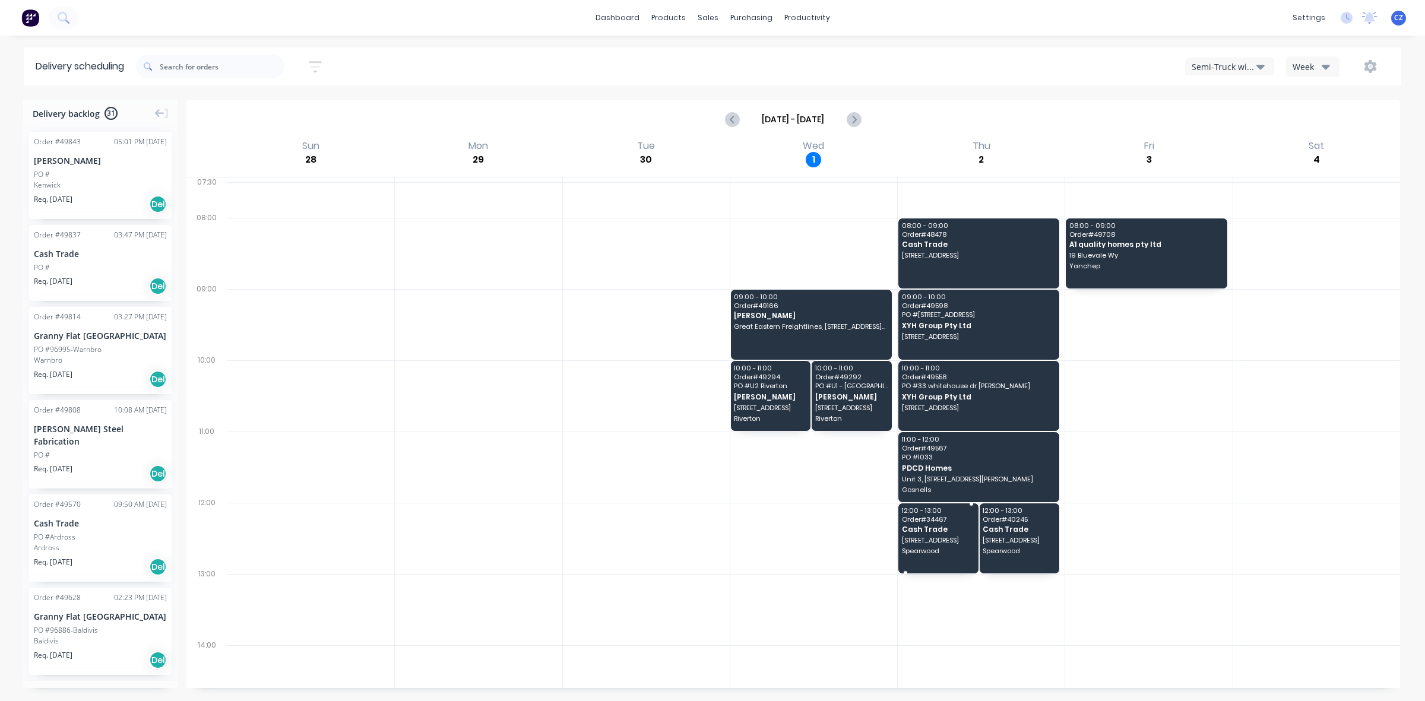
click at [933, 524] on div "12:00 - 13:00 Order # 34467 Cash Trade [STREET_ADDRESS]" at bounding box center [938, 539] width 80 height 70
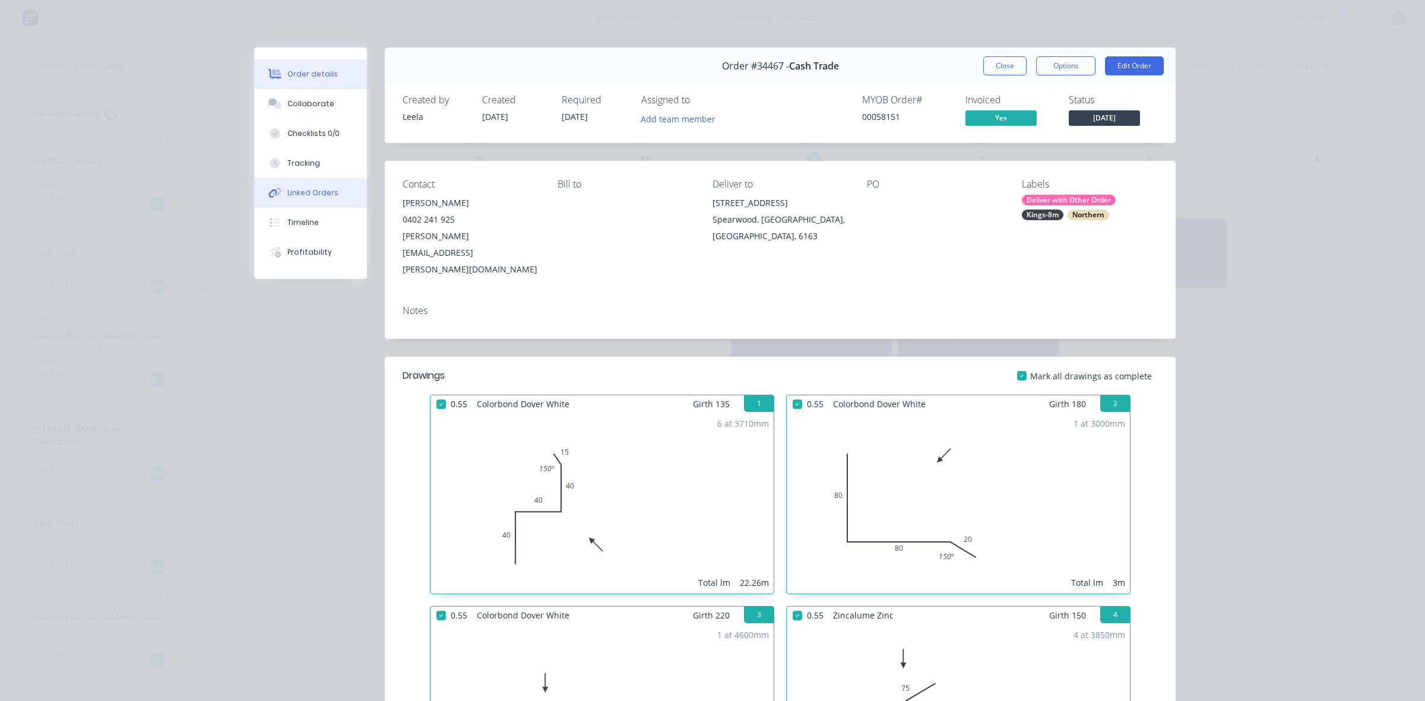
click at [292, 200] on button "Linked Orders" at bounding box center [310, 193] width 113 height 30
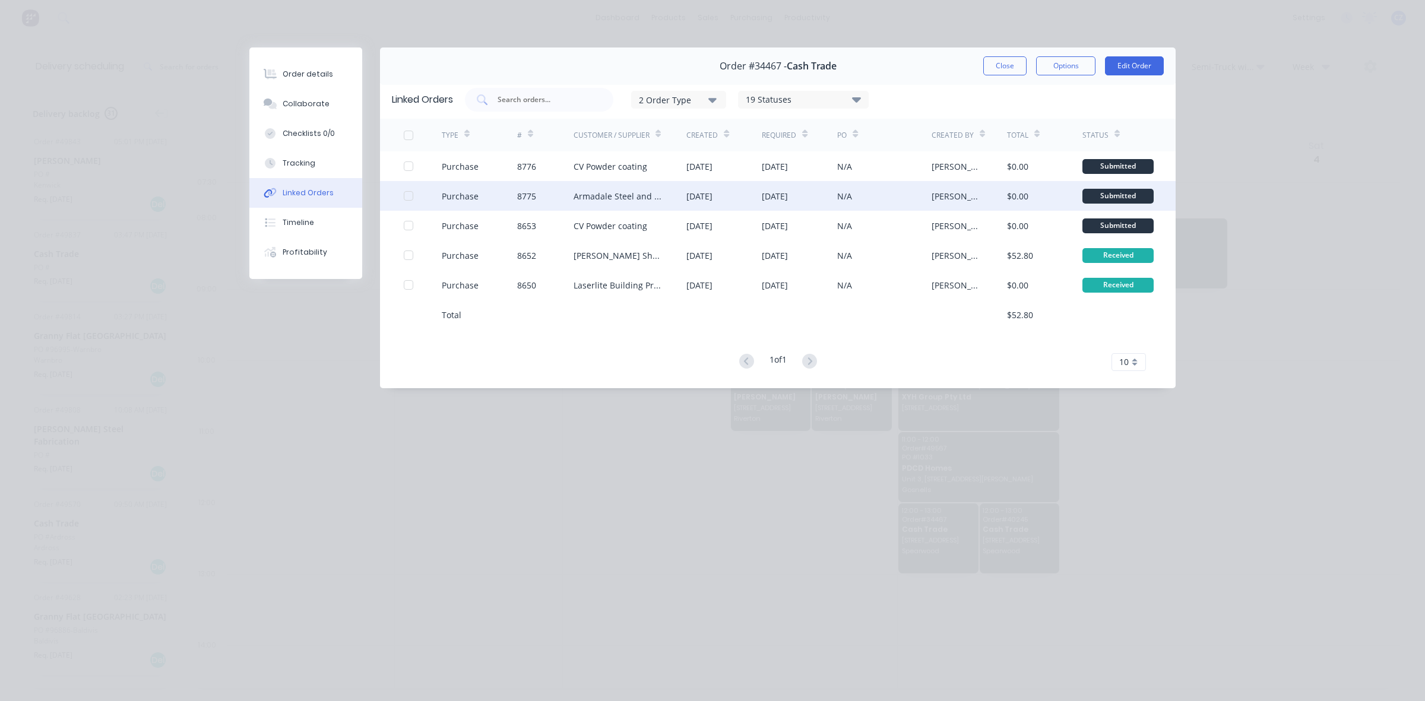
click at [788, 195] on div "[DATE]" at bounding box center [775, 196] width 26 height 12
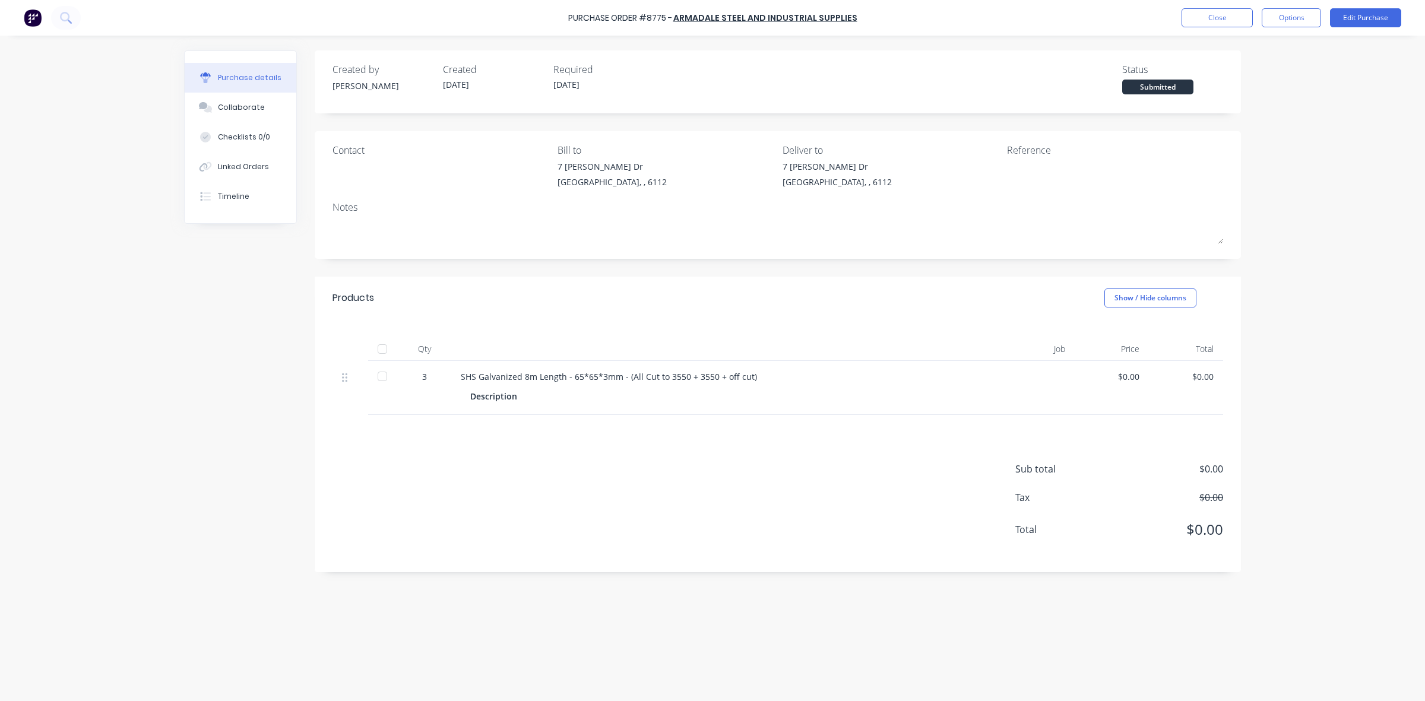
click at [399, 375] on div "3" at bounding box center [424, 388] width 53 height 54
drag, startPoint x: 375, startPoint y: 380, endPoint x: 372, endPoint y: 358, distance: 22.2
click at [378, 380] on div at bounding box center [383, 377] width 24 height 24
click at [224, 172] on div "Linked Orders" at bounding box center [243, 167] width 51 height 11
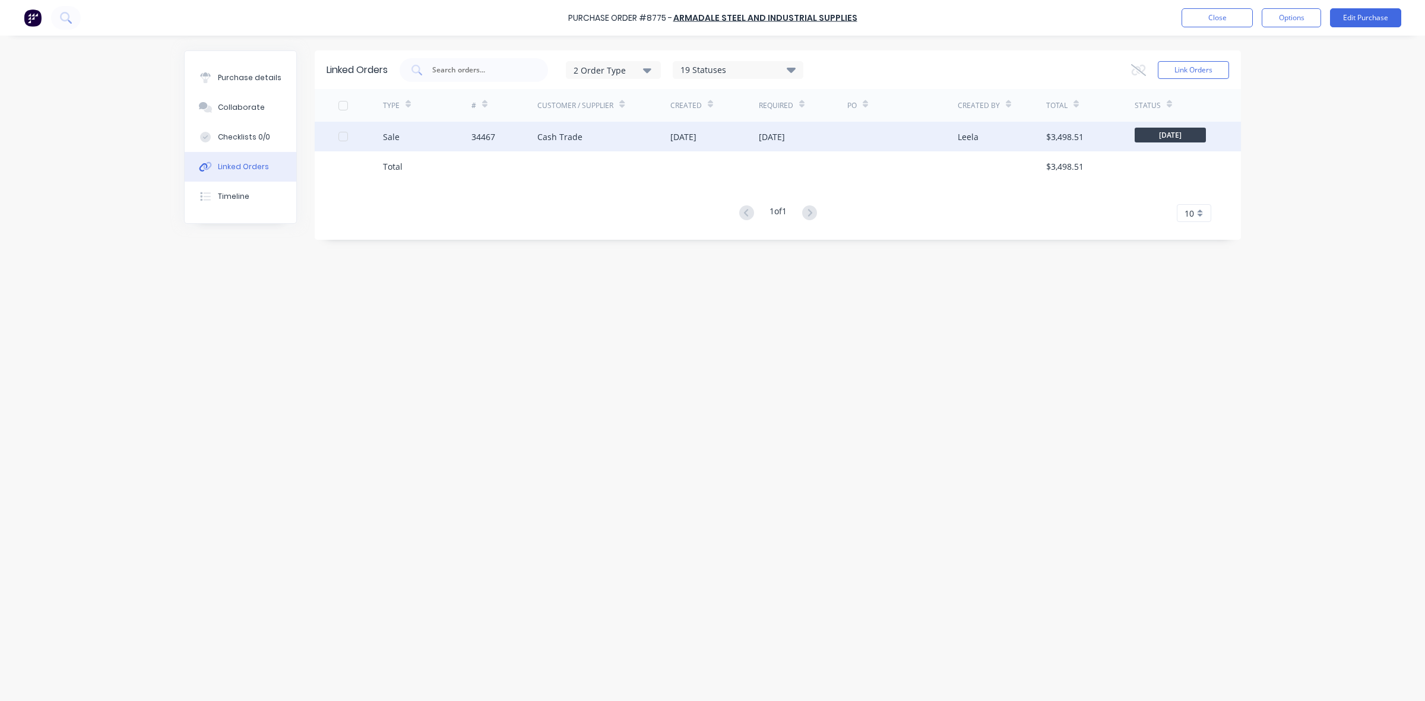
click at [727, 132] on div "[DATE]" at bounding box center [714, 137] width 88 height 30
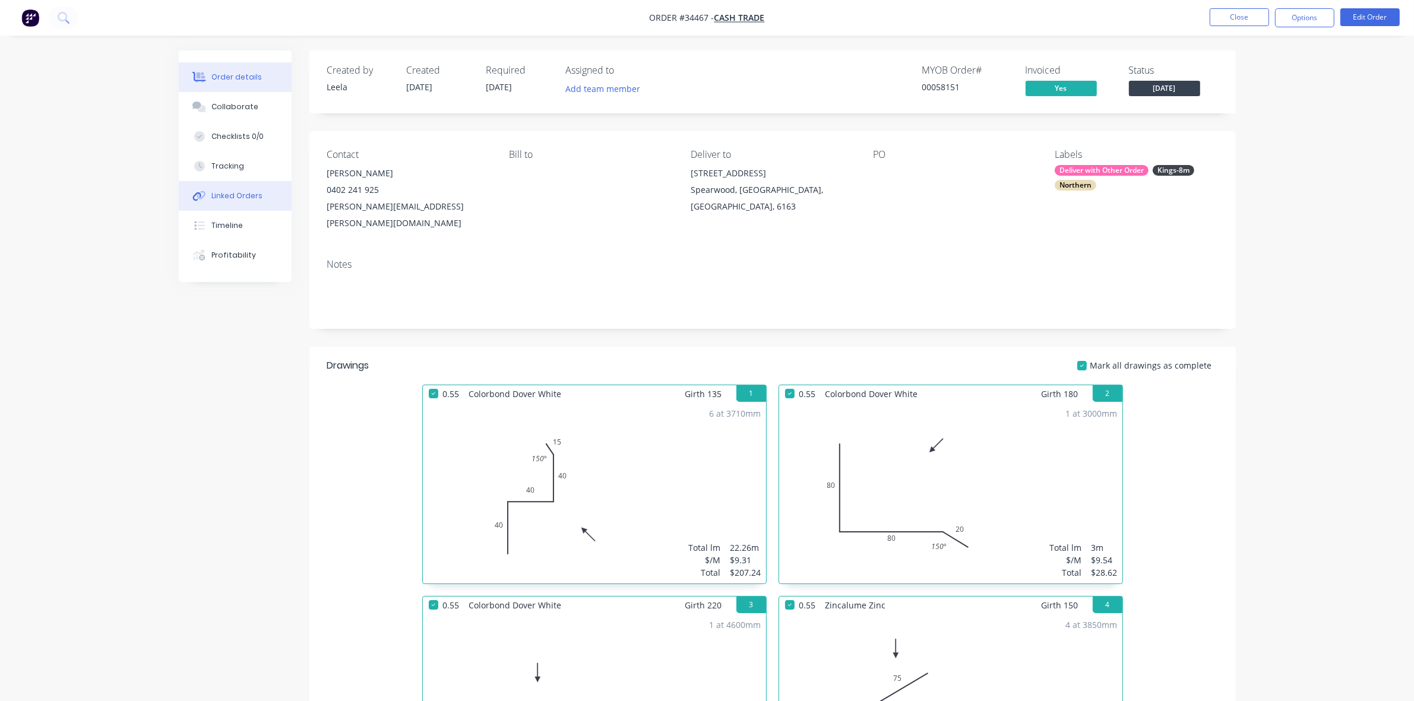
click at [230, 205] on button "Linked Orders" at bounding box center [235, 196] width 113 height 30
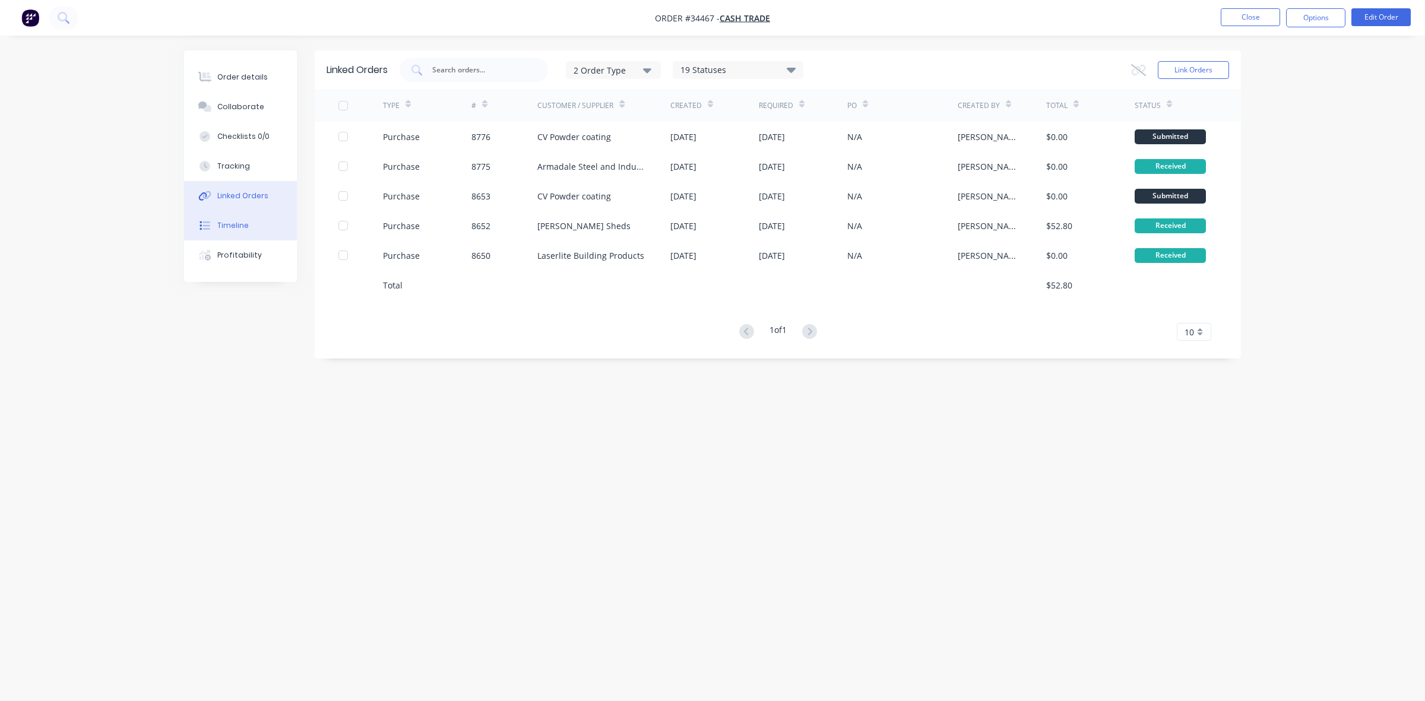
click at [242, 227] on div "Timeline" at bounding box center [232, 225] width 31 height 11
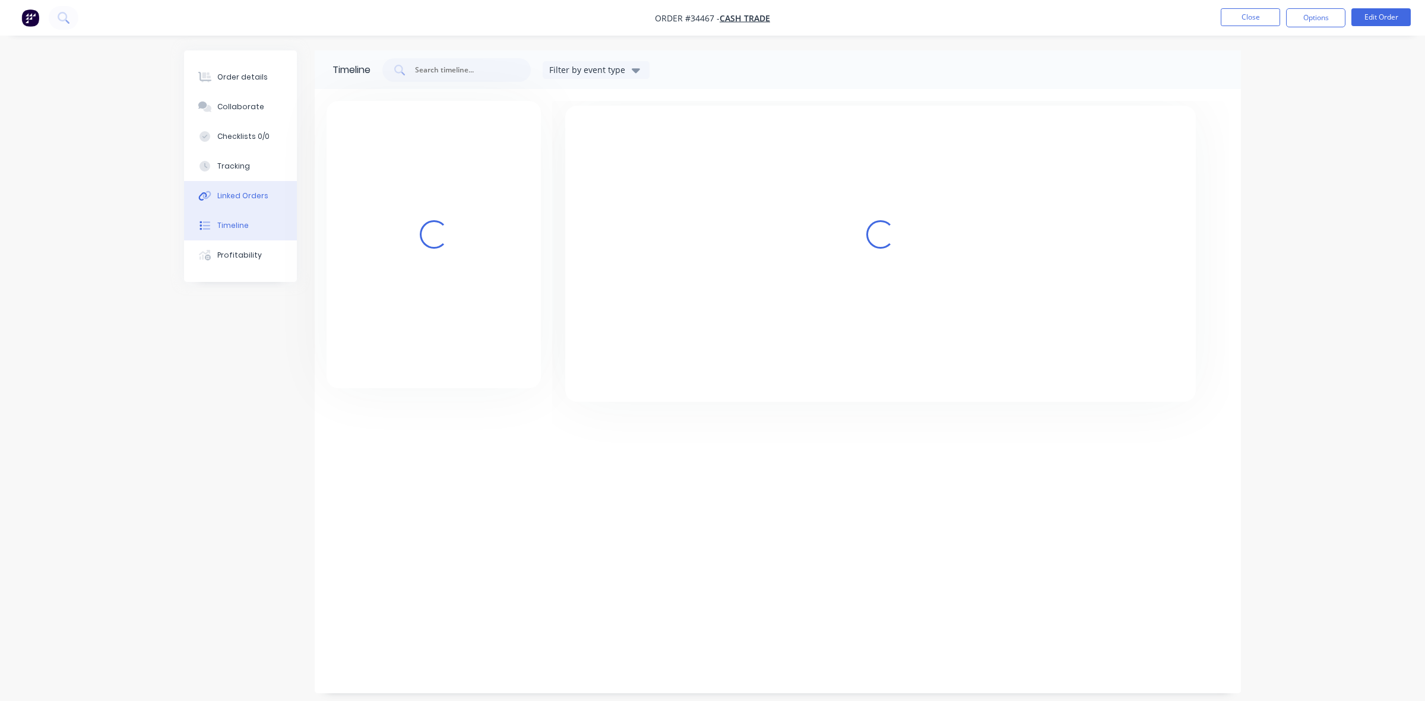
click at [244, 202] on button "Linked Orders" at bounding box center [240, 196] width 113 height 30
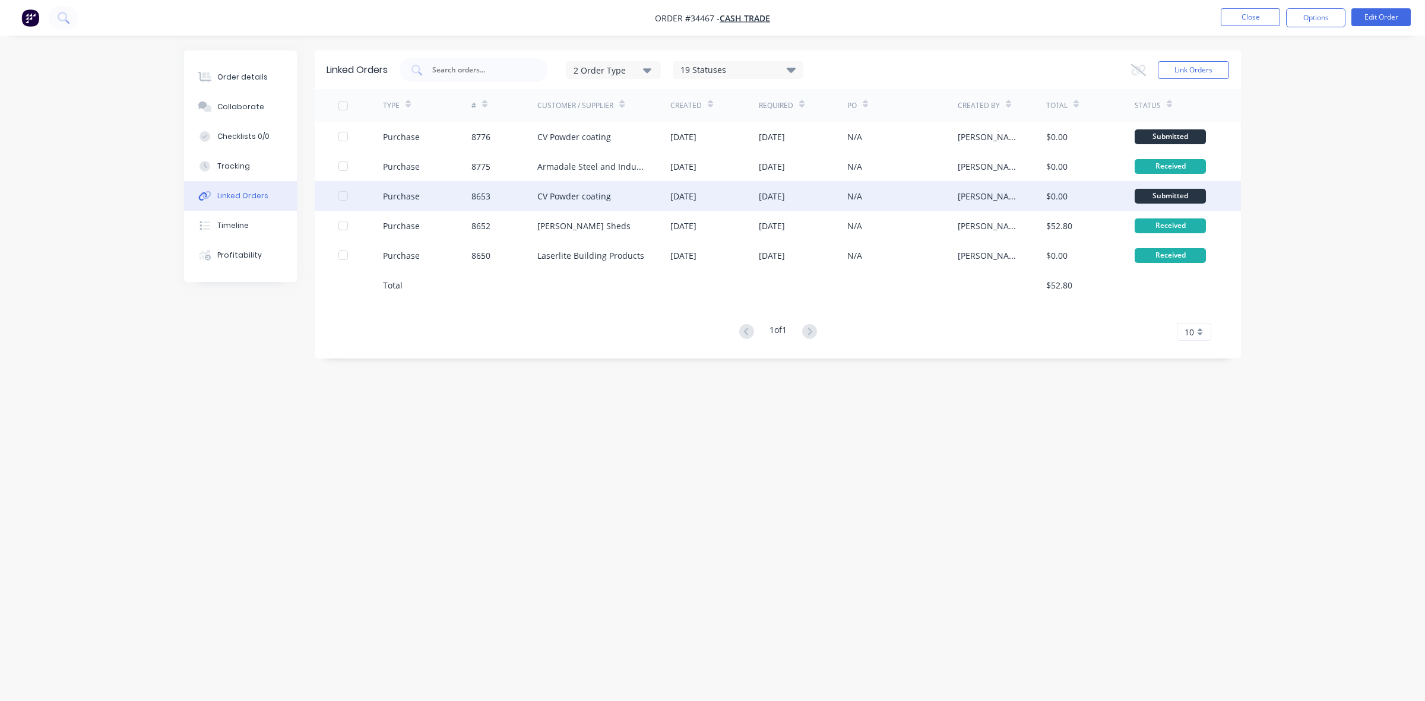
click at [835, 202] on div "24 Sep 2025" at bounding box center [803, 196] width 88 height 30
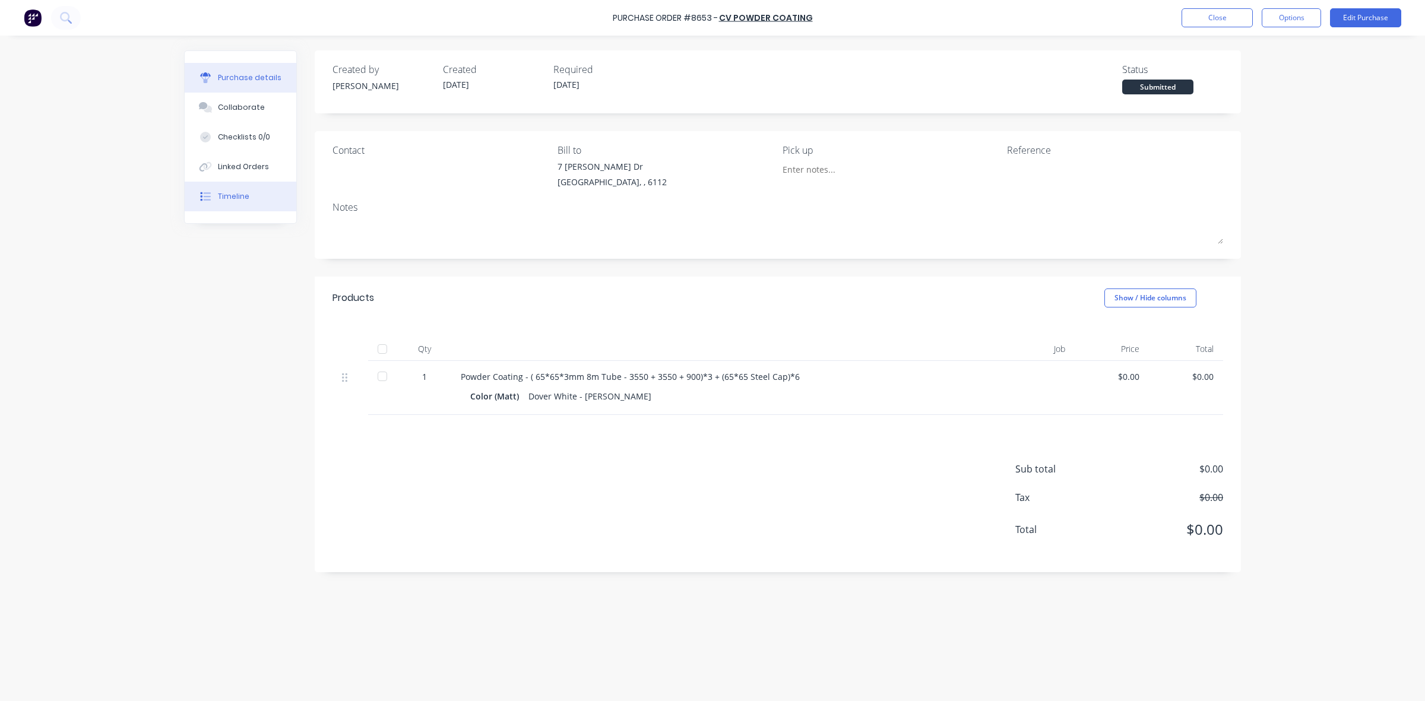
click at [271, 182] on button "Timeline" at bounding box center [241, 197] width 112 height 30
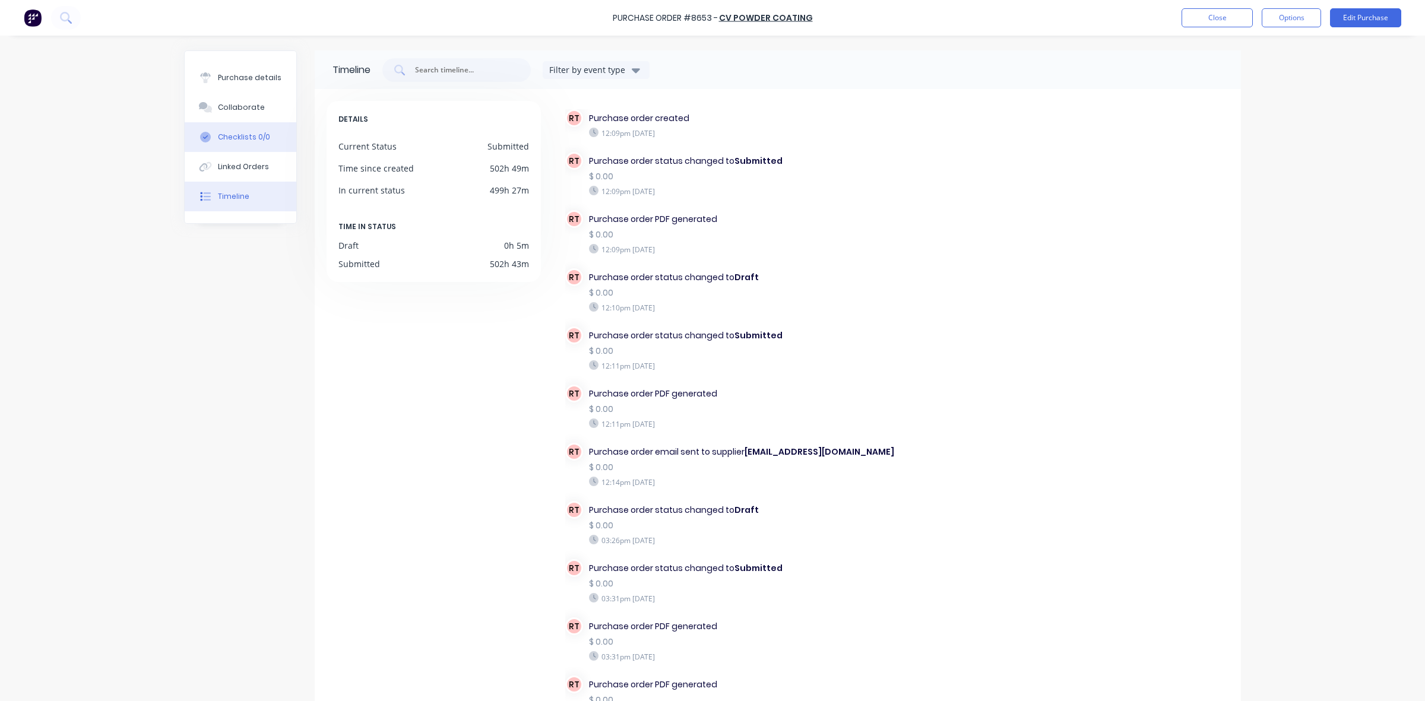
drag, startPoint x: 229, startPoint y: 167, endPoint x: 283, endPoint y: 138, distance: 61.1
click at [230, 165] on div "Linked Orders" at bounding box center [243, 167] width 51 height 11
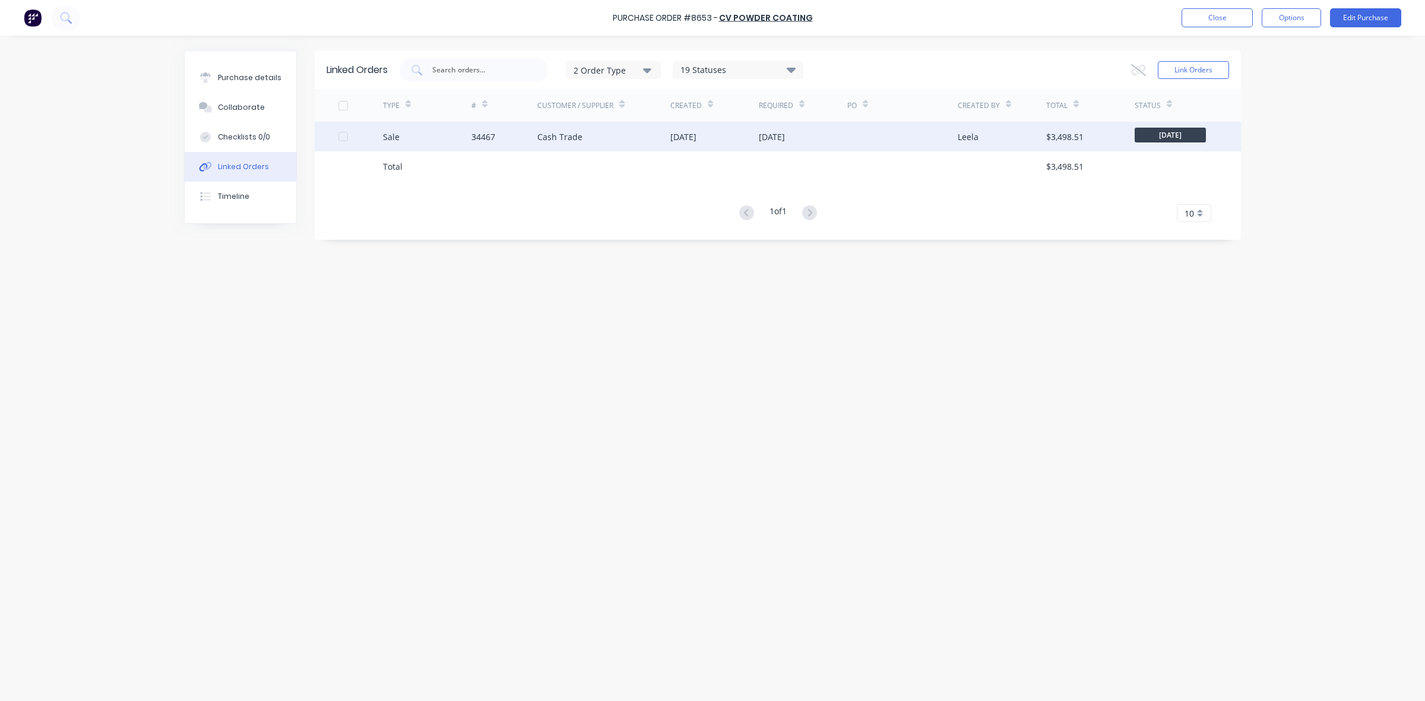
click at [655, 131] on div "Cash Trade" at bounding box center [603, 137] width 133 height 30
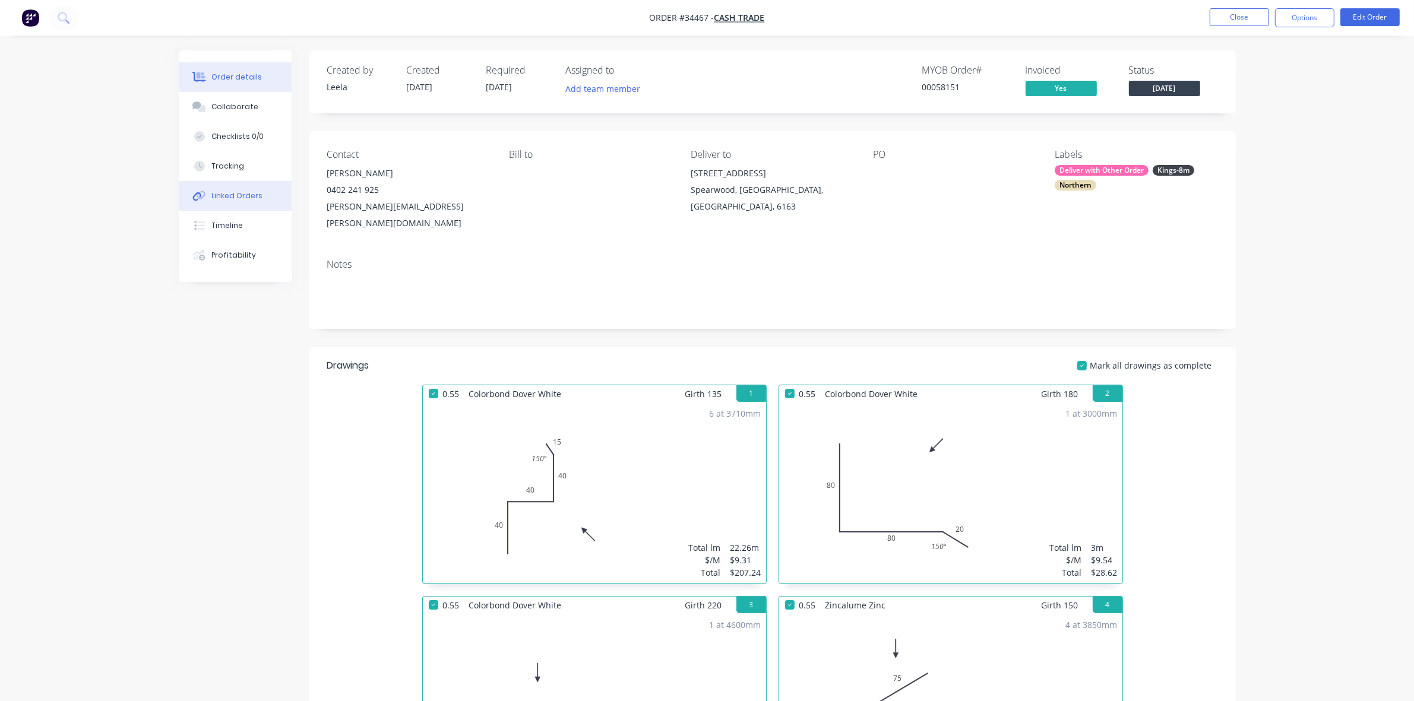
click at [232, 198] on div "Linked Orders" at bounding box center [236, 196] width 51 height 11
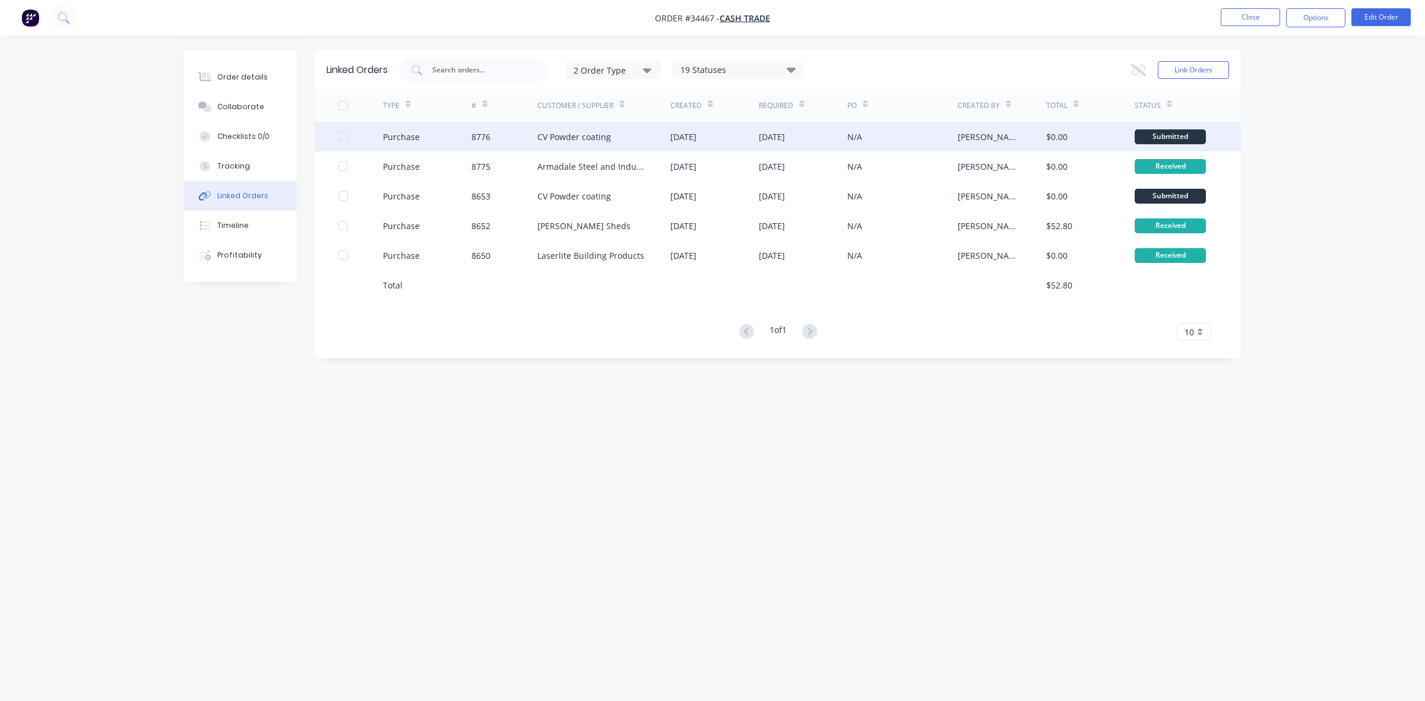
click at [755, 141] on div "[DATE]" at bounding box center [714, 137] width 88 height 30
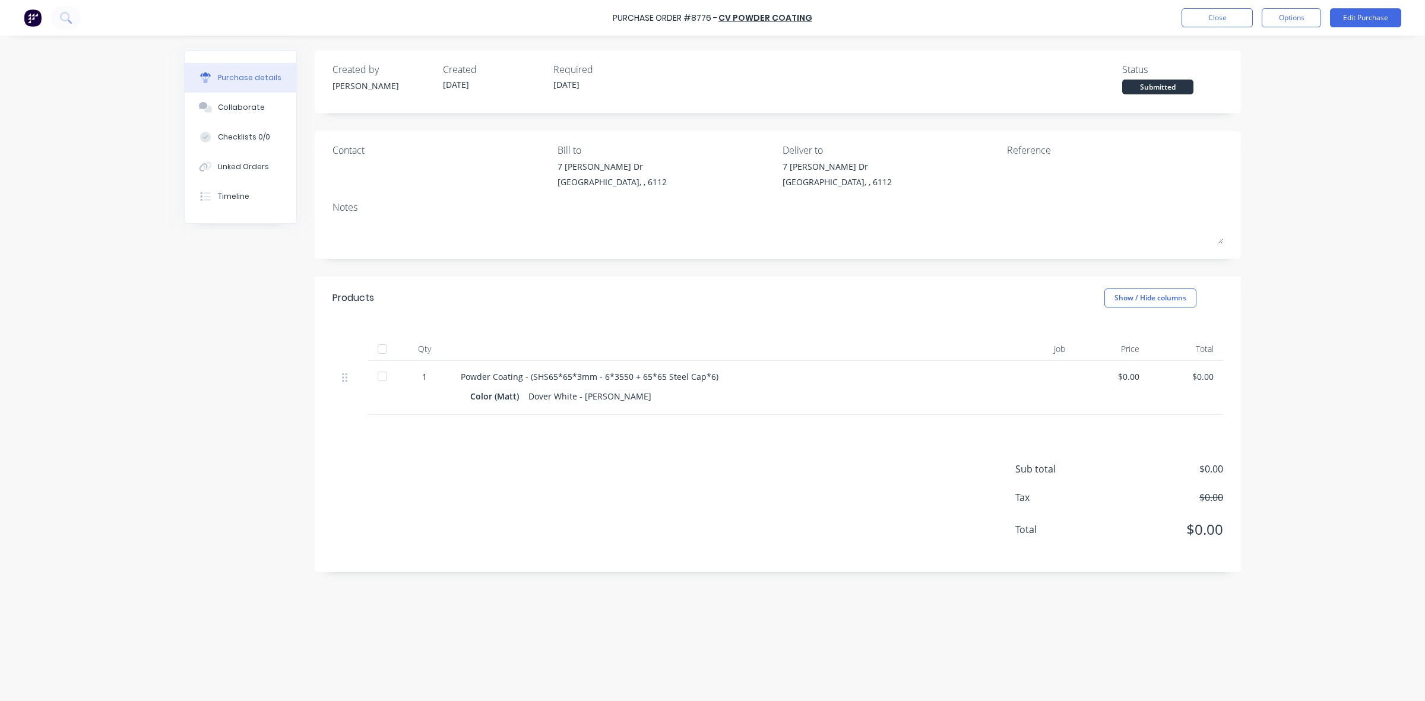
click at [749, 371] on div "Powder Coating - (SHS65*65*3mm - 6*3550 + 65*65 Steel Cap*6)" at bounding box center [718, 377] width 515 height 12
click at [265, 162] on div "Linked Orders" at bounding box center [243, 167] width 51 height 11
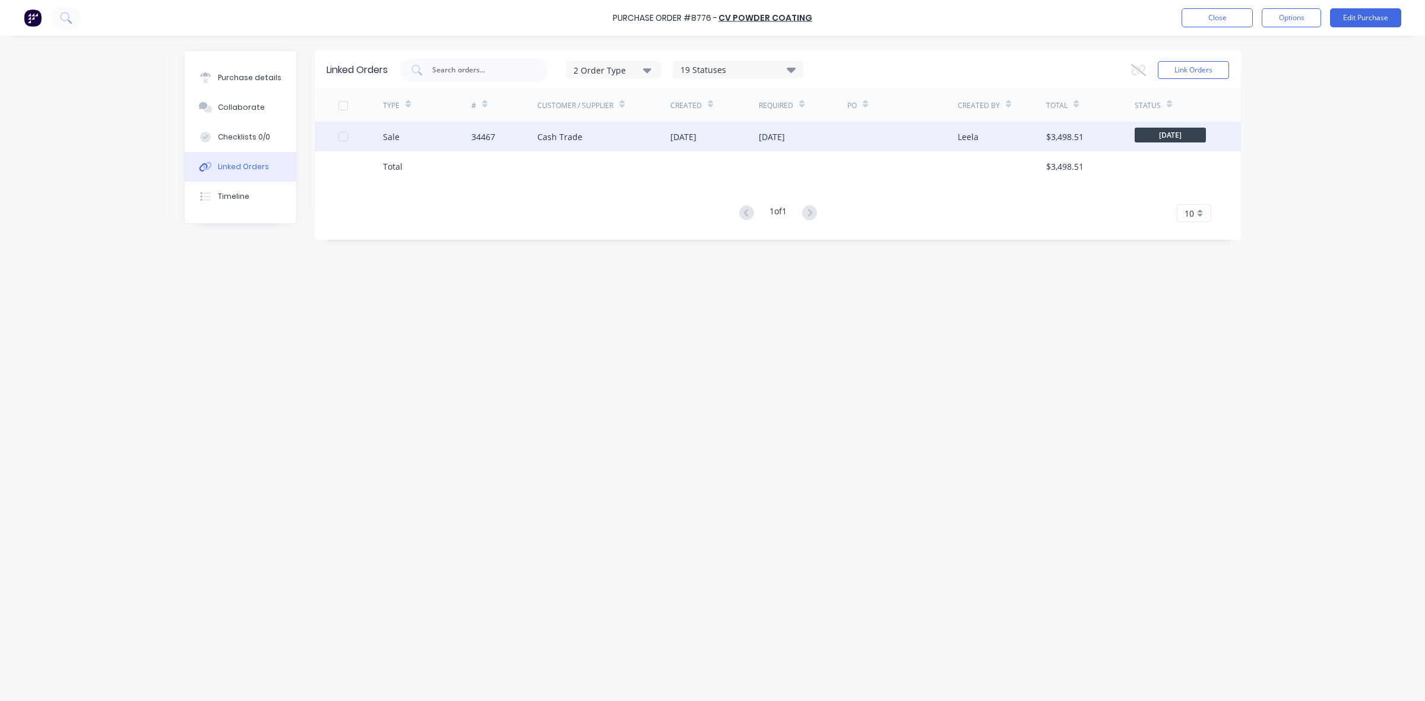
click at [635, 148] on div "Cash Trade" at bounding box center [603, 137] width 133 height 30
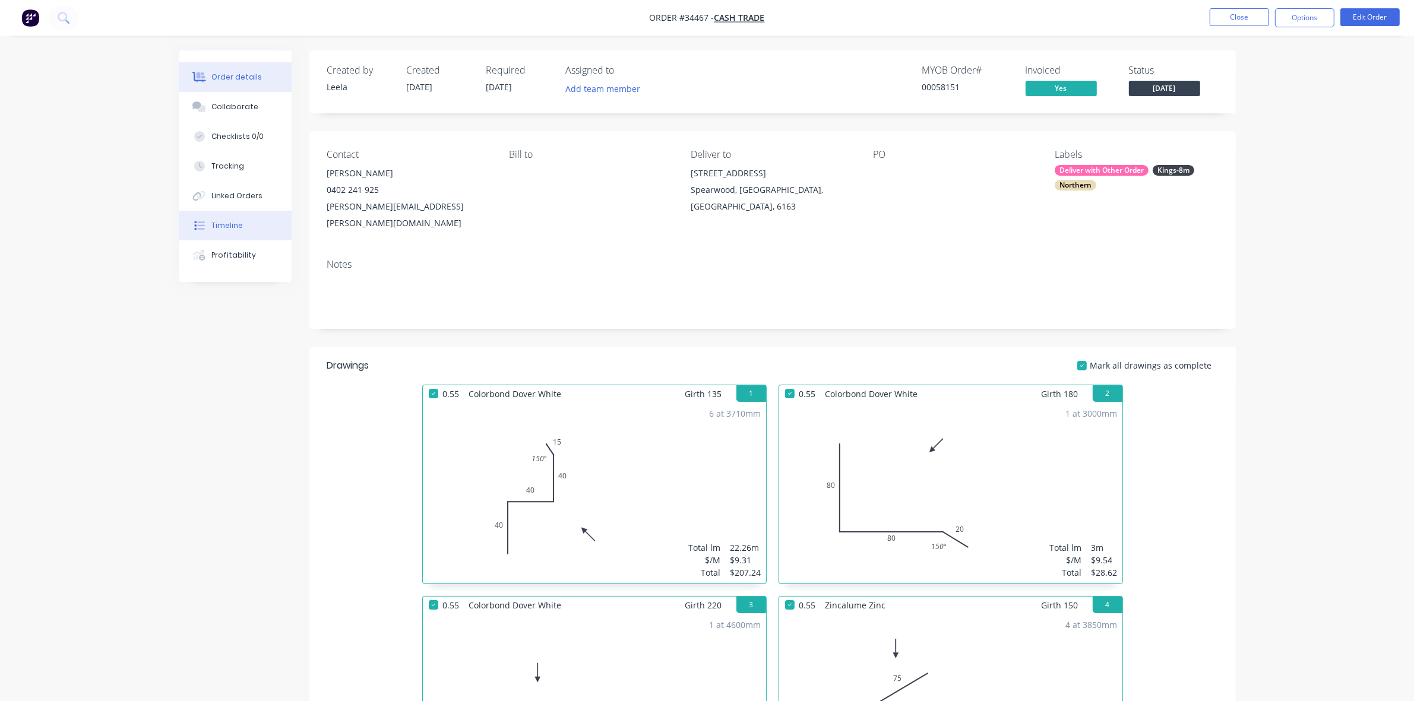
click at [238, 224] on div "Timeline" at bounding box center [226, 225] width 31 height 11
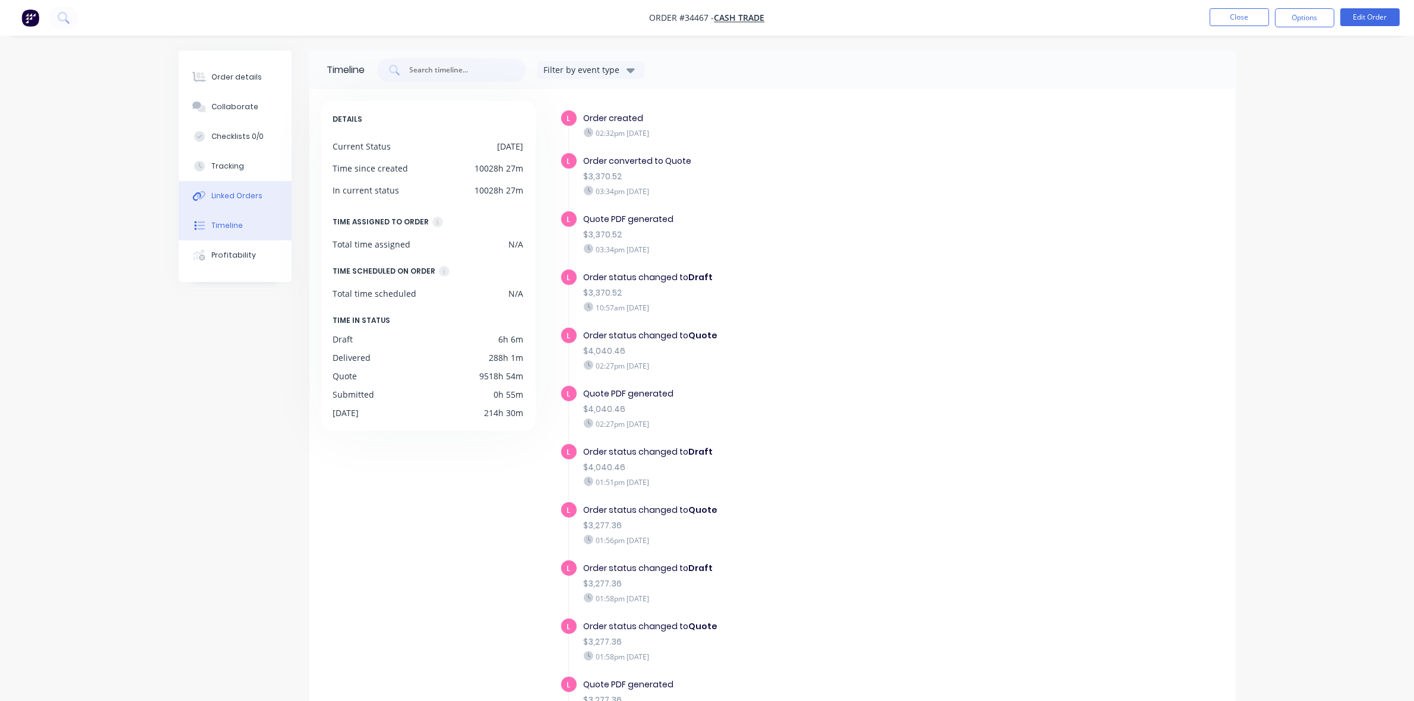
click at [238, 195] on div "Linked Orders" at bounding box center [236, 196] width 51 height 11
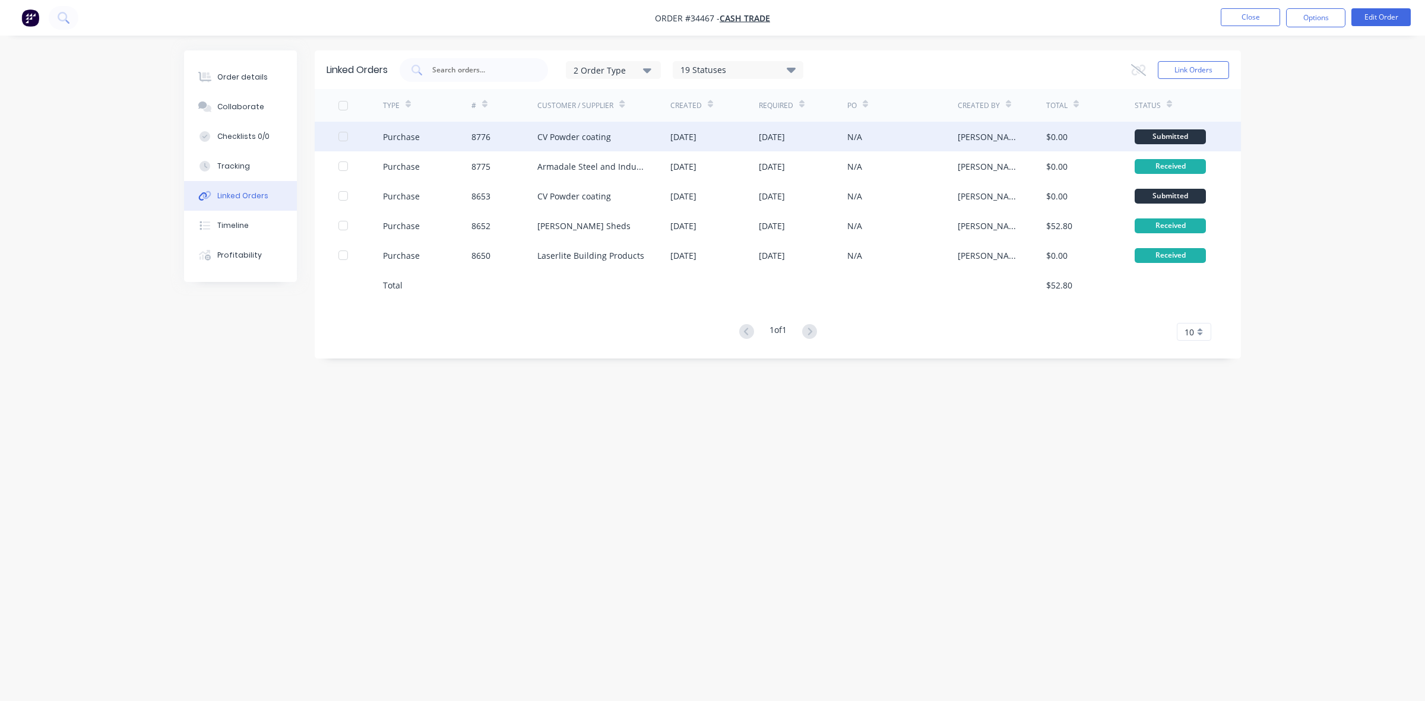
click at [726, 132] on div "[DATE]" at bounding box center [714, 137] width 88 height 30
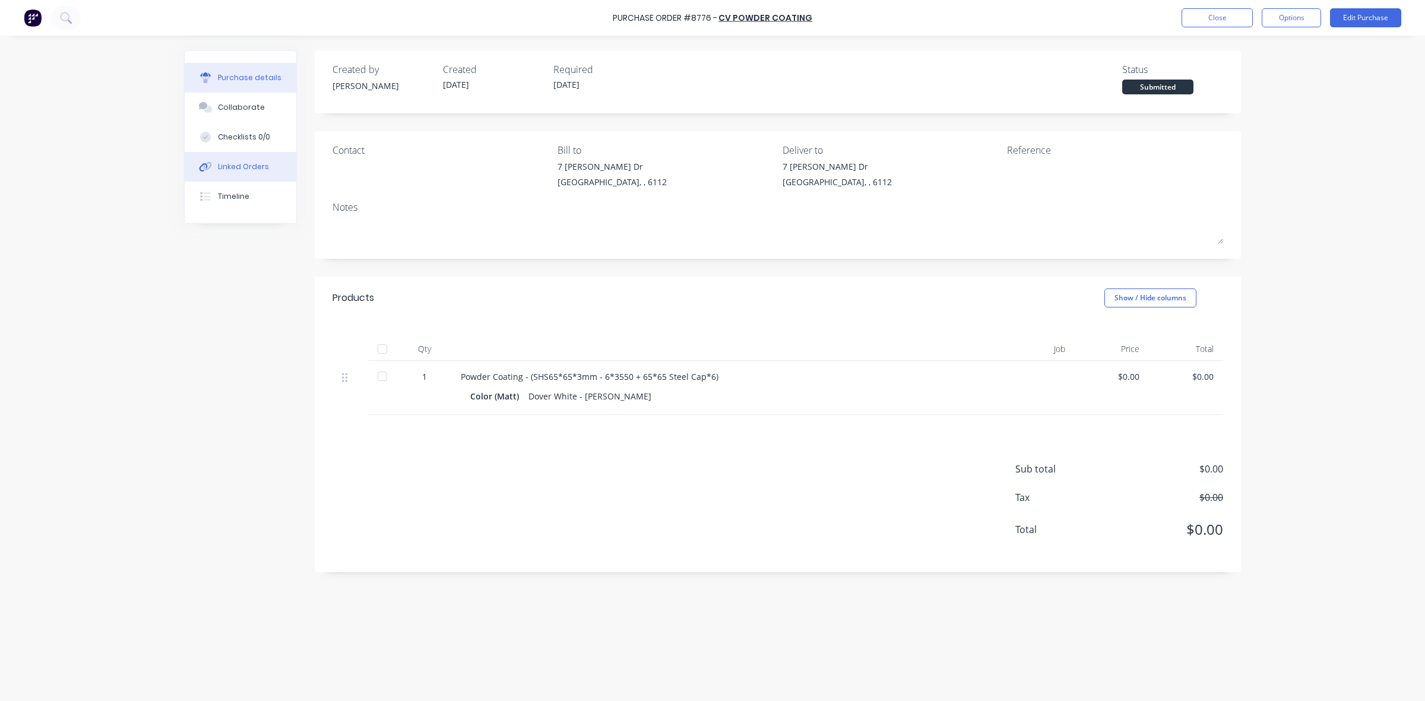
click at [245, 159] on button "Linked Orders" at bounding box center [241, 167] width 112 height 30
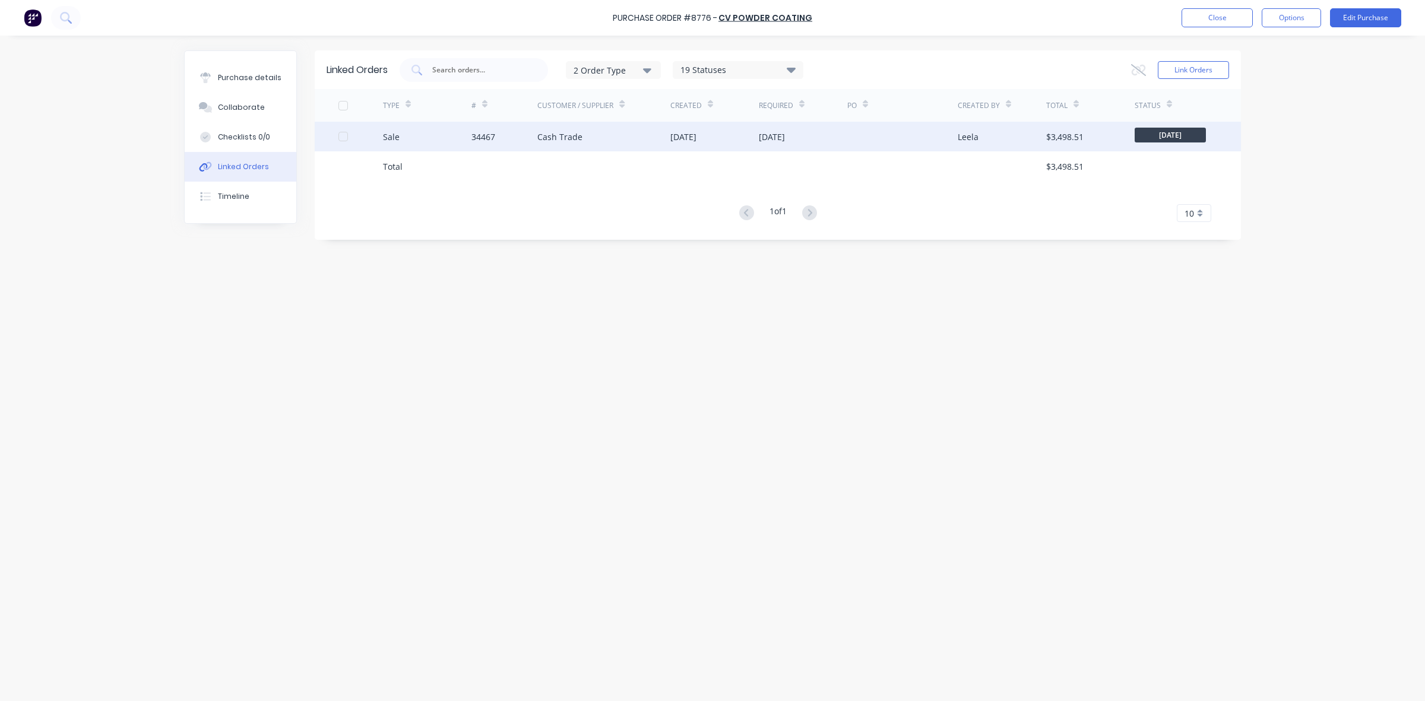
click at [588, 137] on div "Cash Trade" at bounding box center [603, 137] width 133 height 30
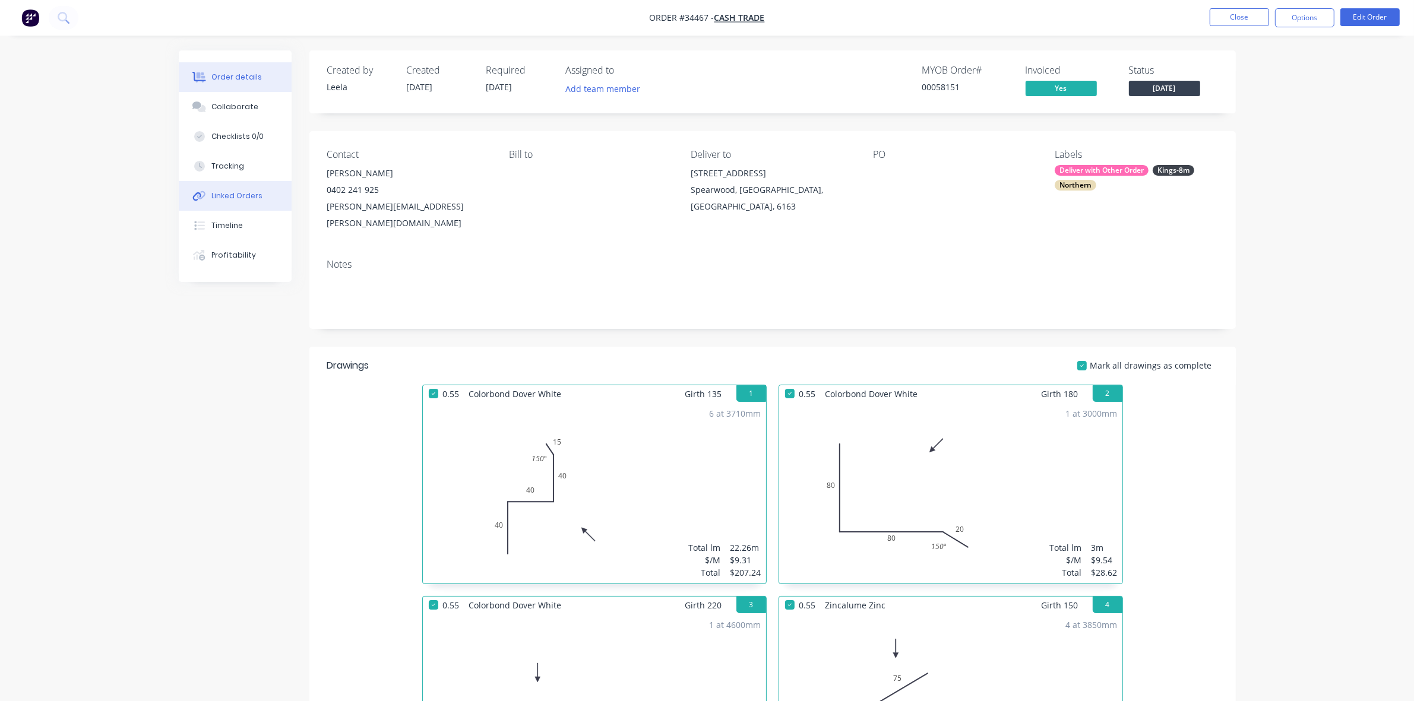
click at [233, 203] on button "Linked Orders" at bounding box center [235, 196] width 113 height 30
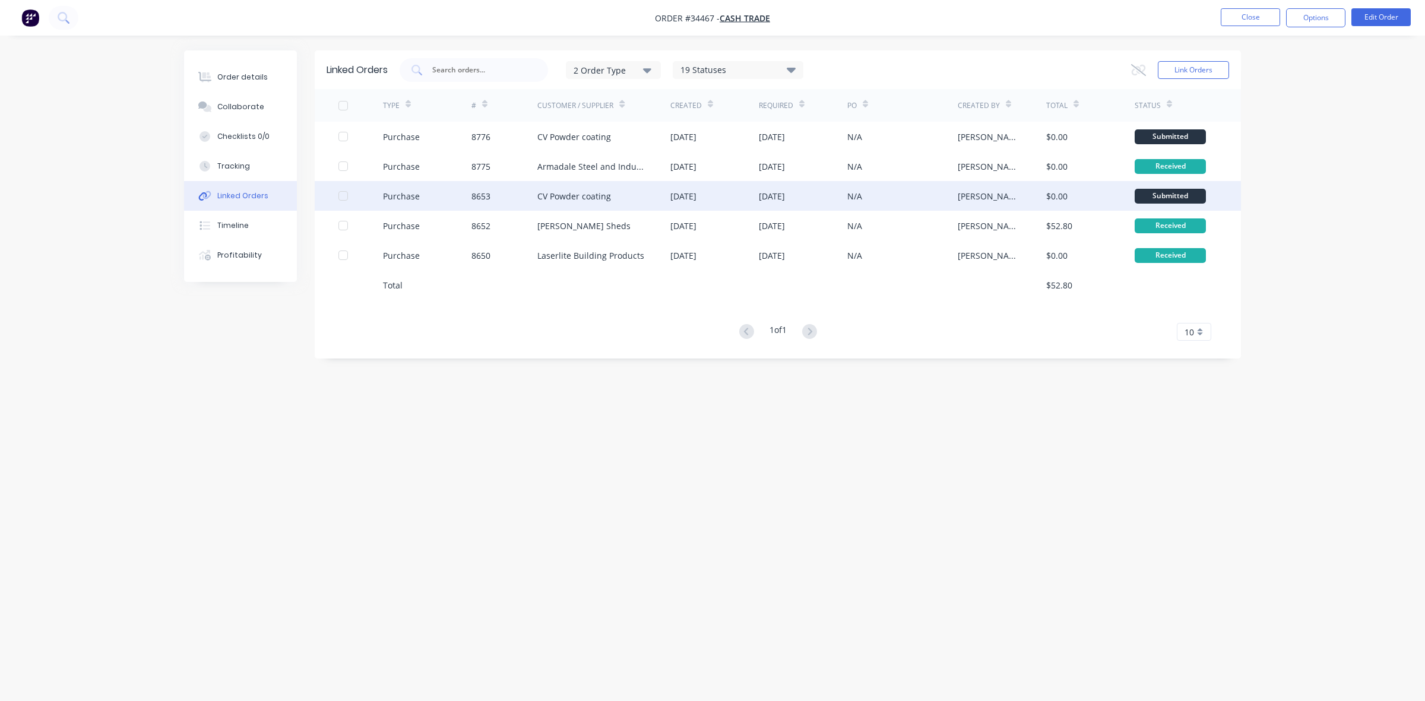
click at [837, 189] on div "24 Sep 2025" at bounding box center [803, 196] width 88 height 30
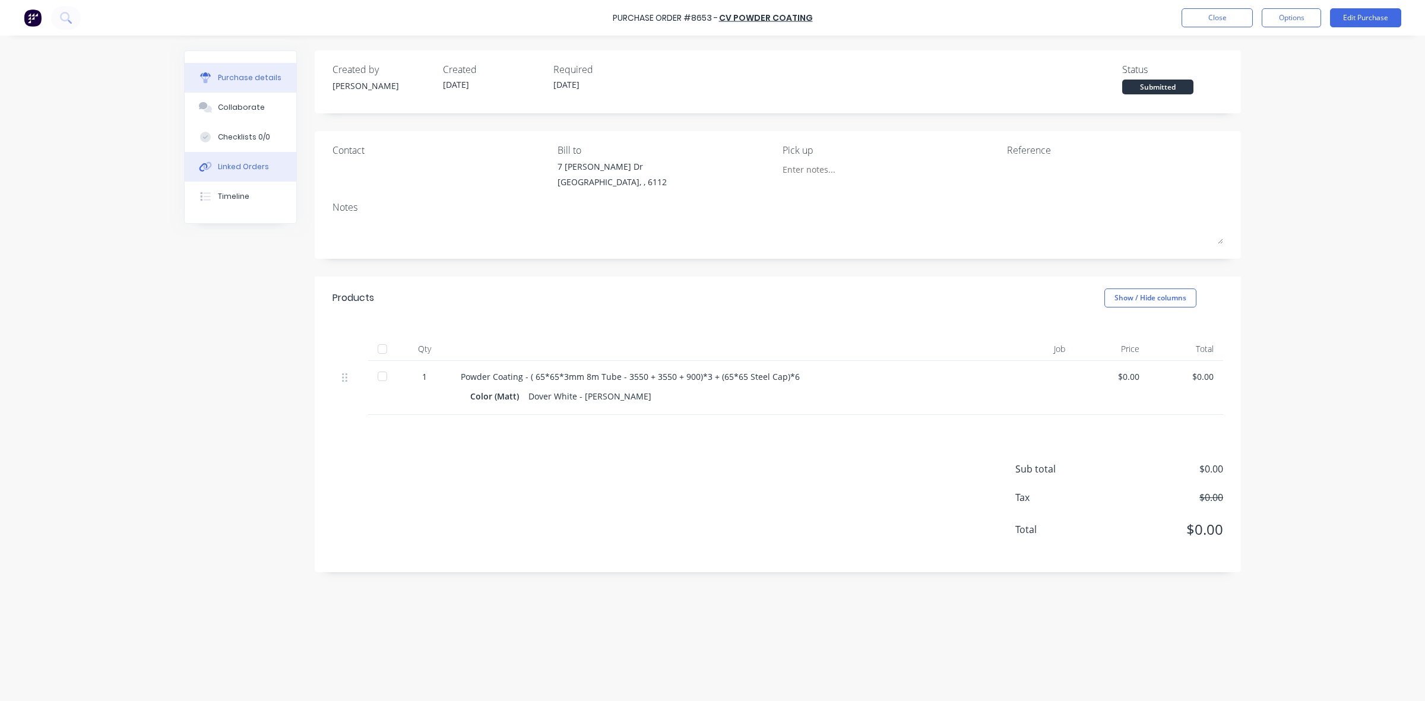
click at [246, 162] on div "Linked Orders" at bounding box center [243, 167] width 51 height 11
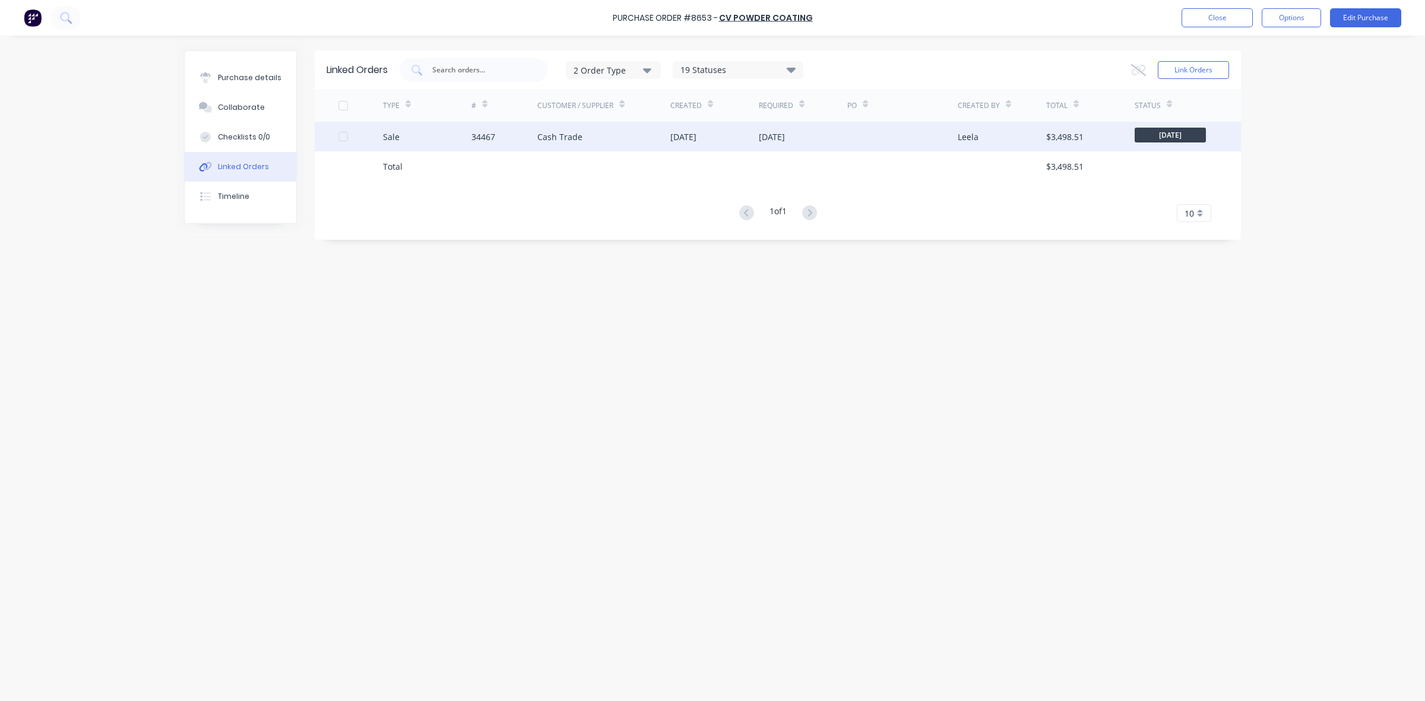
click at [727, 145] on div "[DATE]" at bounding box center [714, 137] width 88 height 30
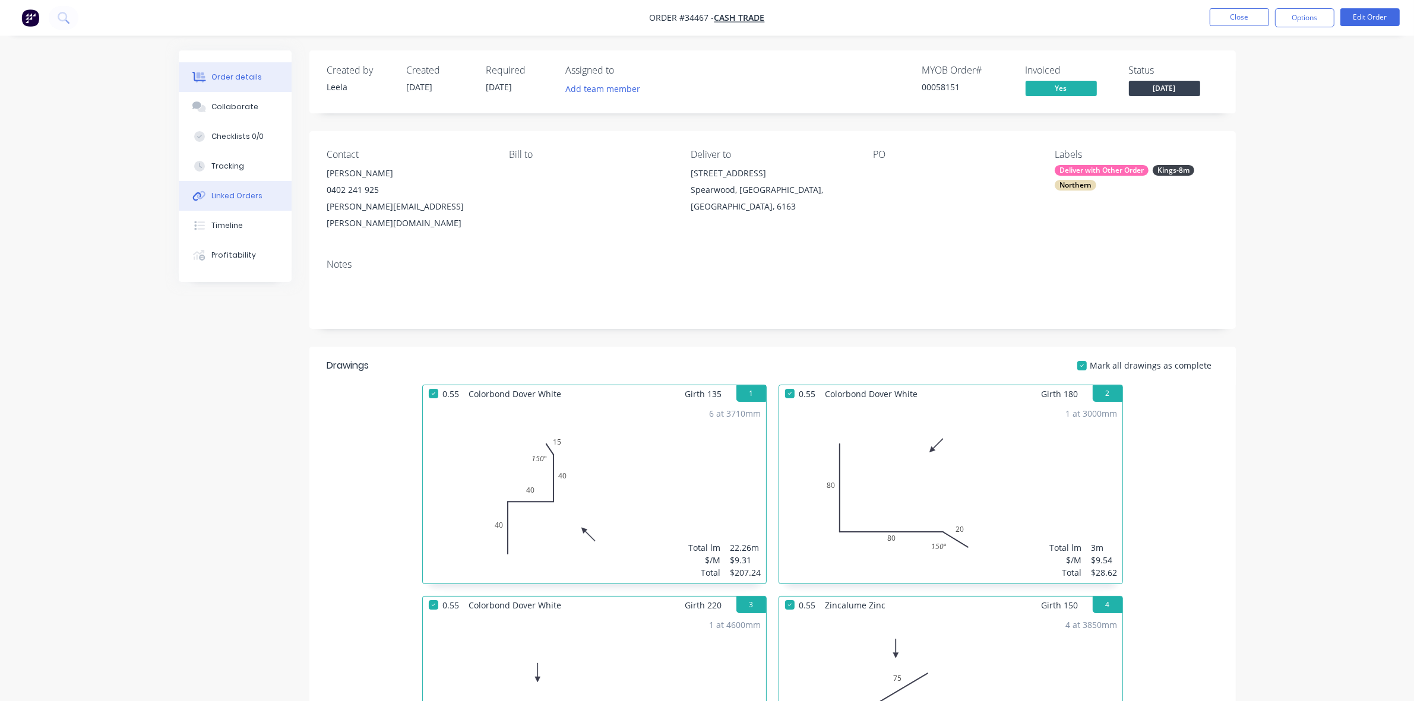
click at [238, 200] on div "Linked Orders" at bounding box center [236, 196] width 51 height 11
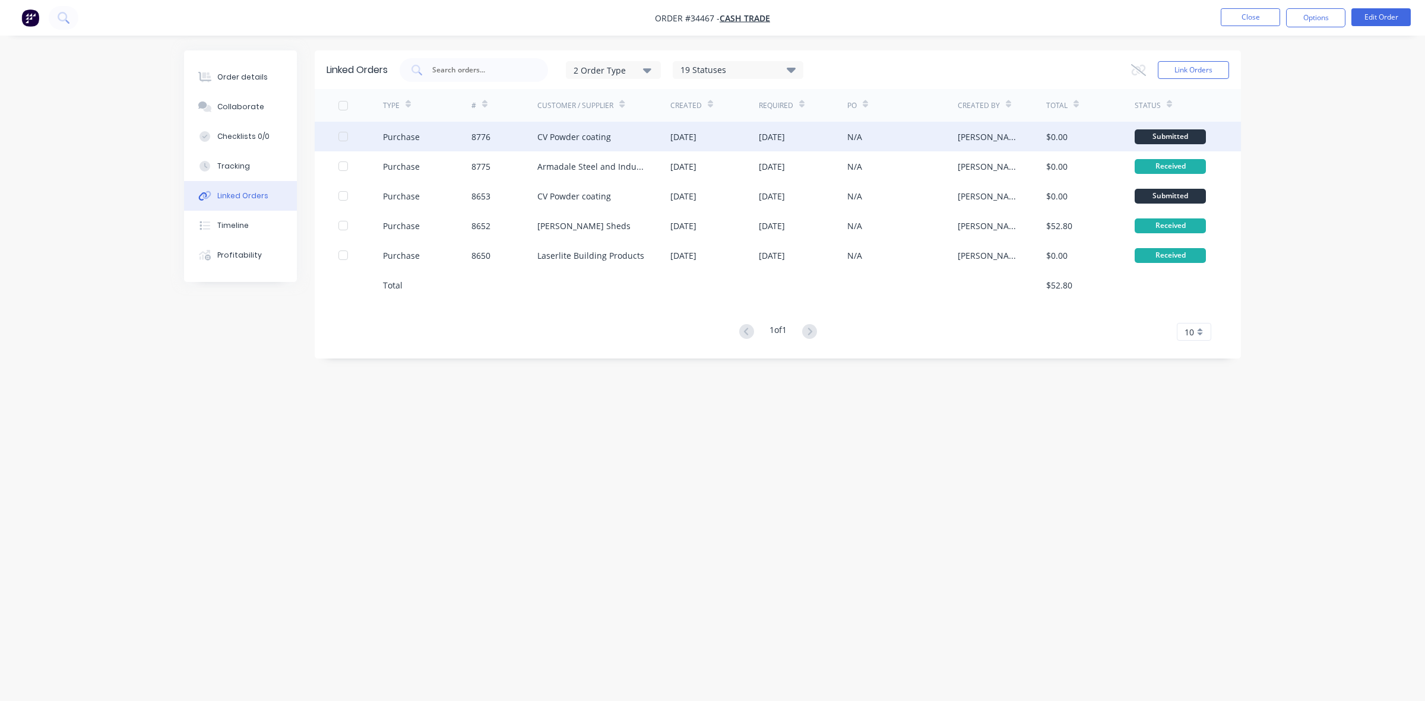
click at [724, 134] on div "[DATE]" at bounding box center [714, 137] width 88 height 30
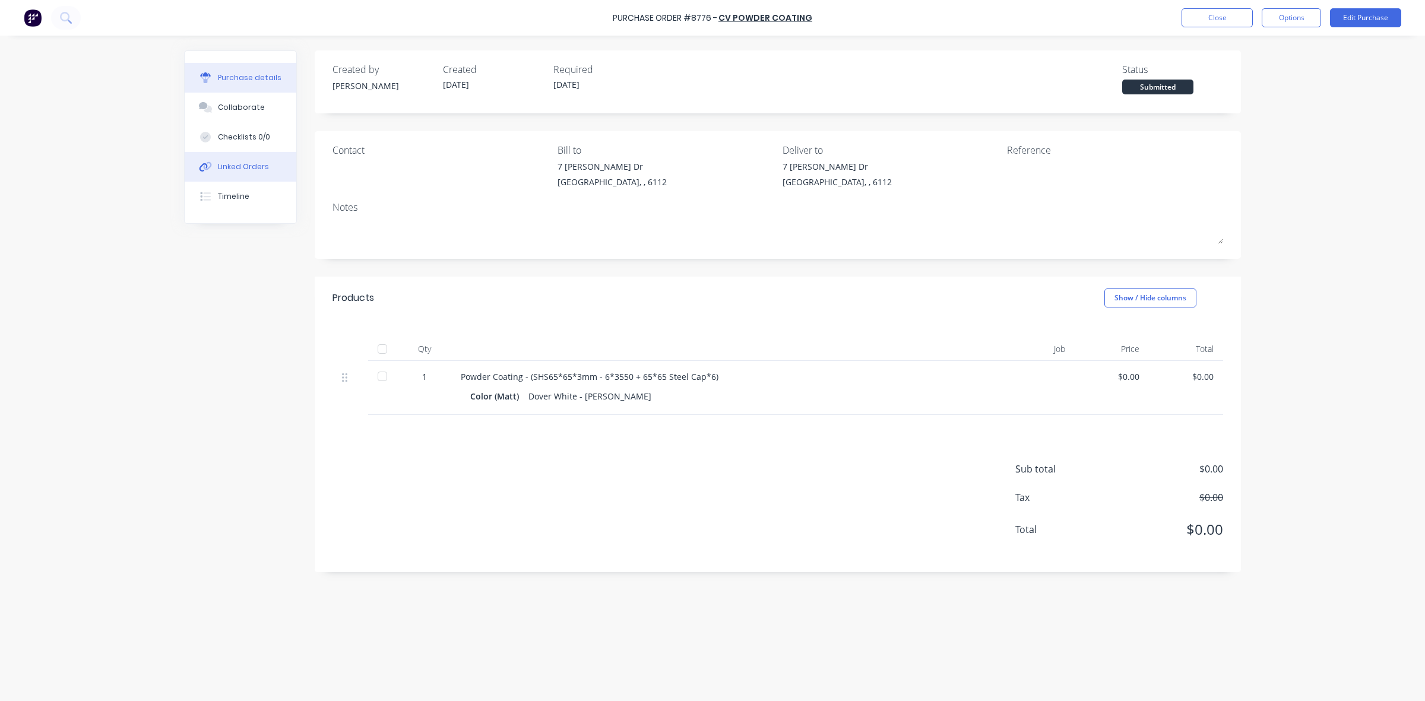
click at [244, 167] on div "Linked Orders" at bounding box center [243, 167] width 51 height 11
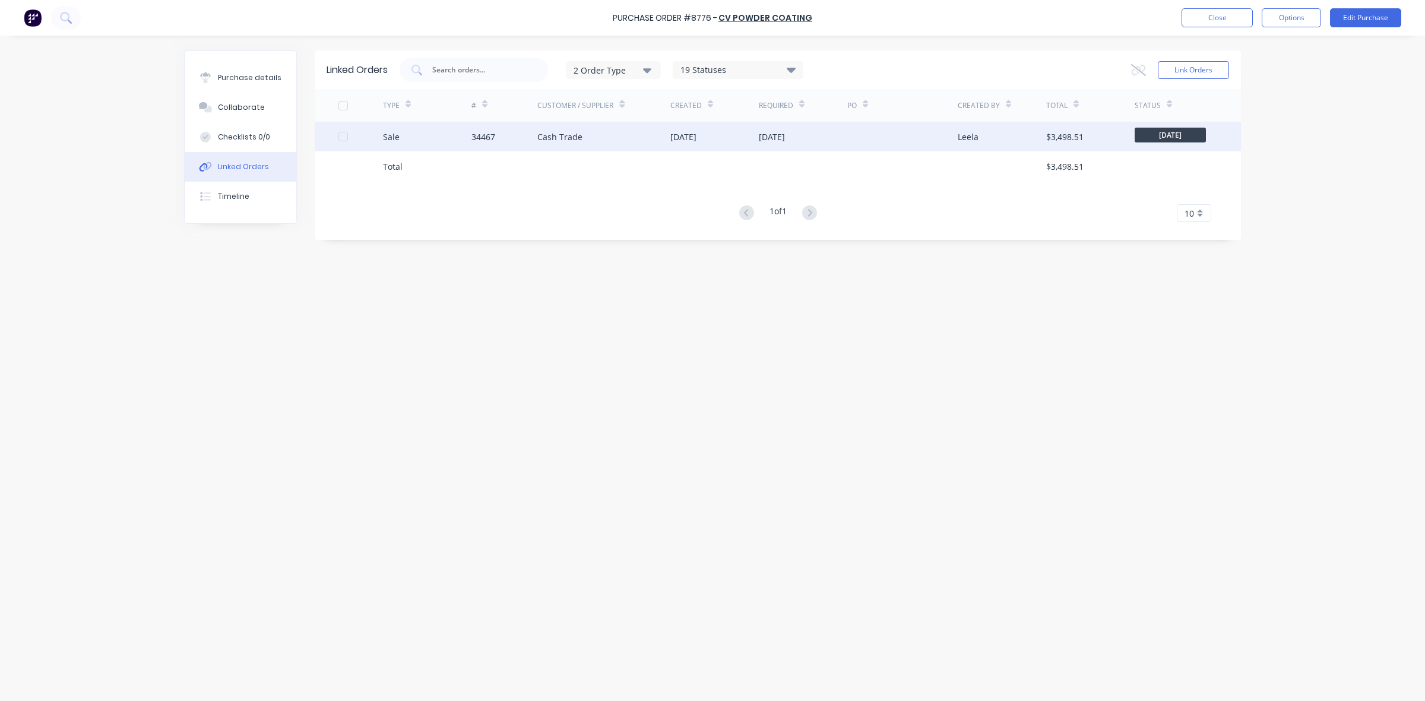
click at [634, 141] on div "Cash Trade" at bounding box center [603, 137] width 133 height 30
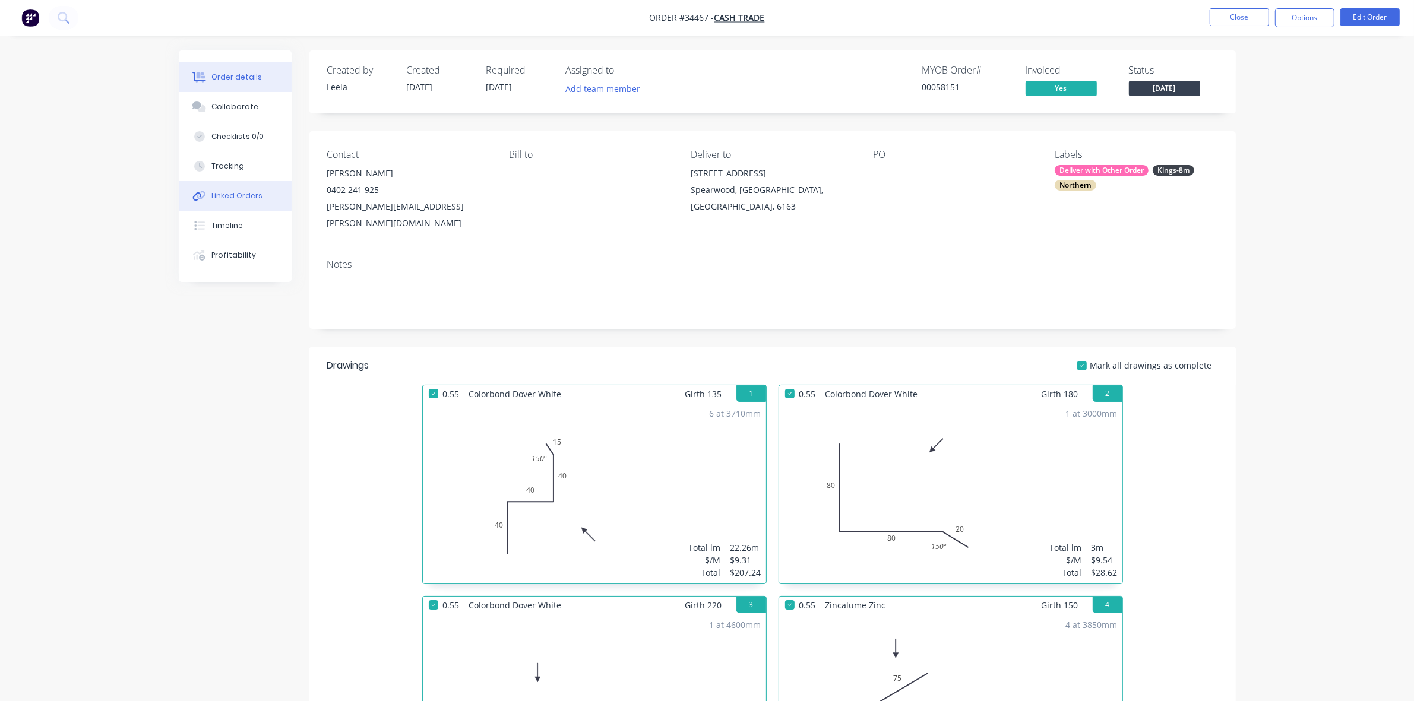
click at [245, 199] on div "Linked Orders" at bounding box center [236, 196] width 51 height 11
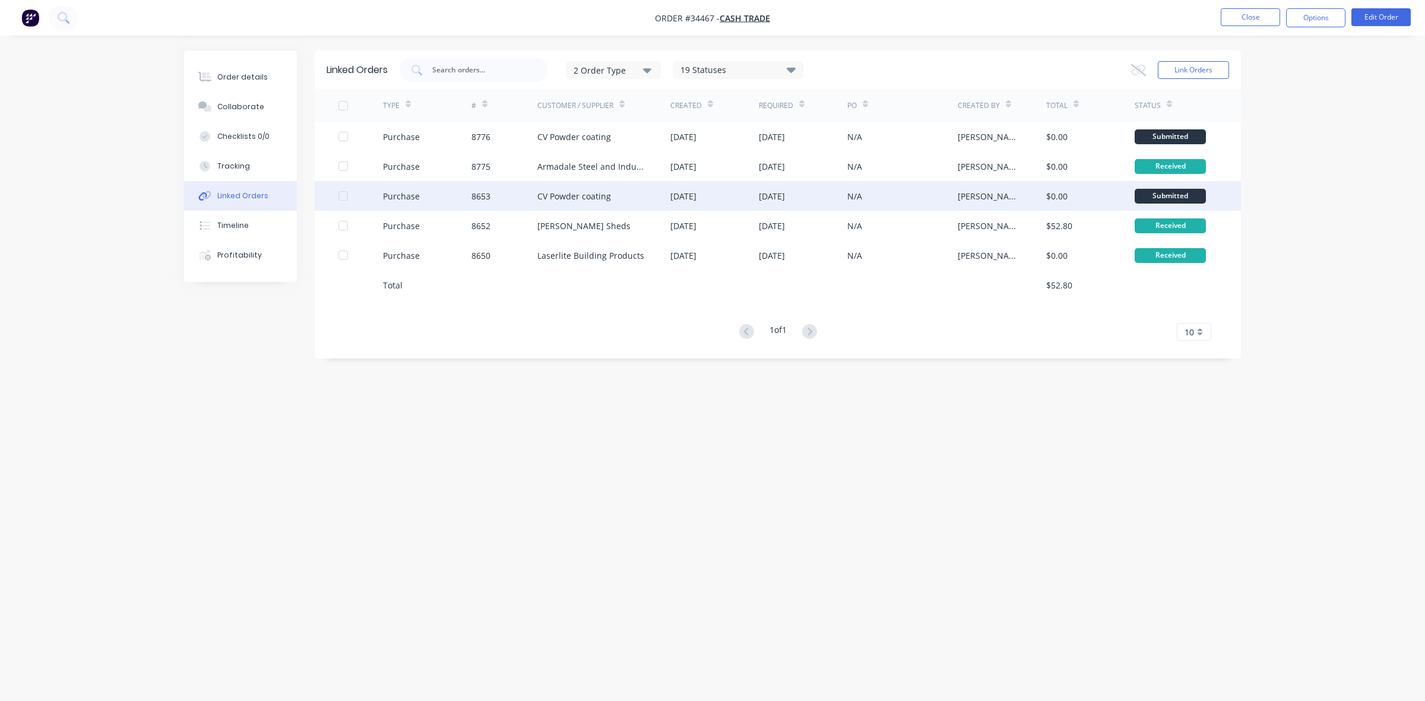
click at [726, 192] on div "[DATE]" at bounding box center [714, 196] width 88 height 30
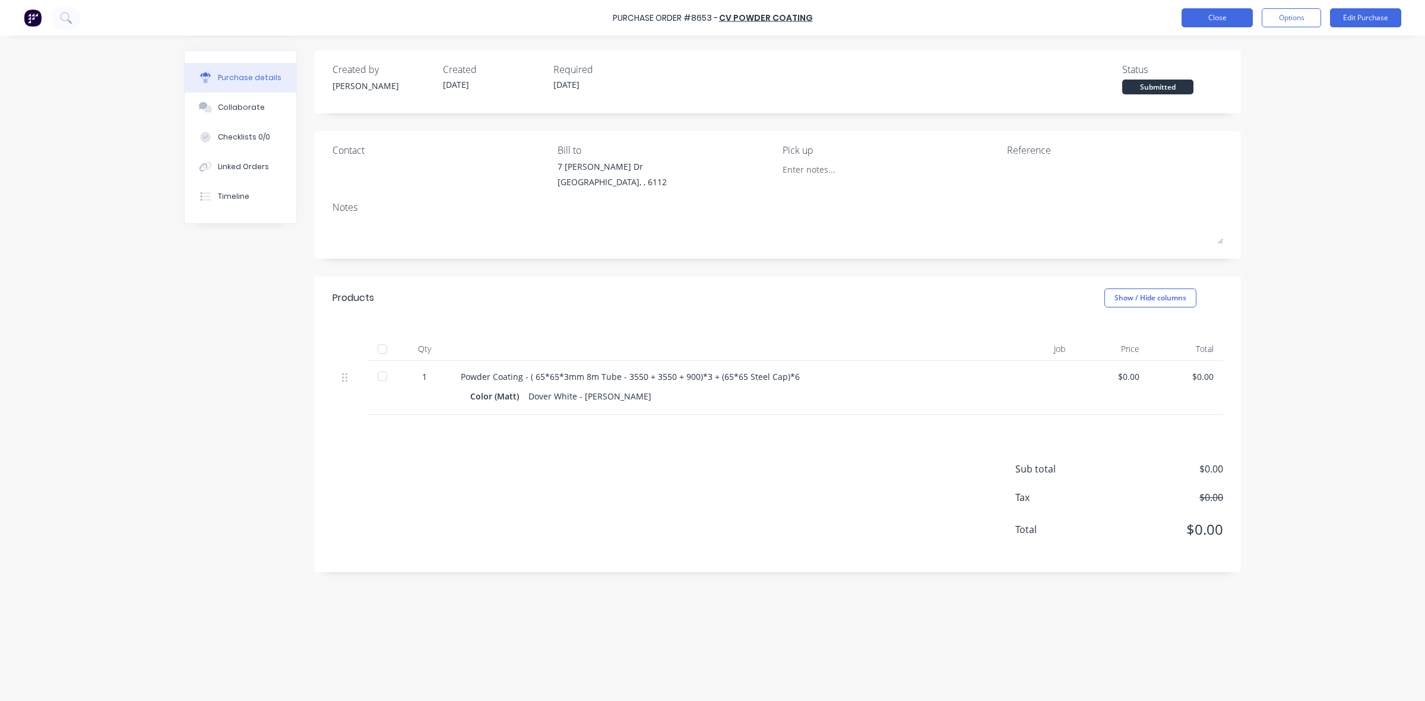
click at [1223, 26] on button "Close" at bounding box center [1217, 17] width 71 height 19
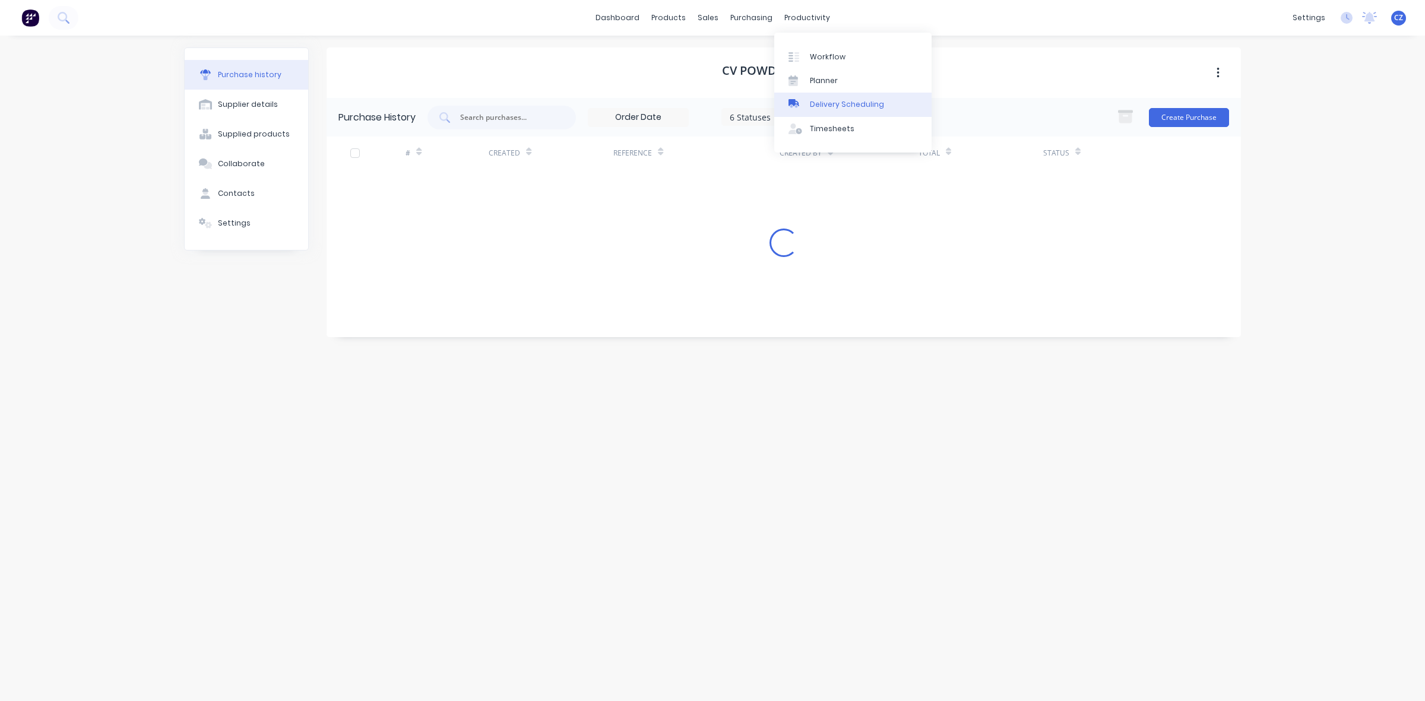
click at [819, 106] on div "Delivery Scheduling" at bounding box center [847, 104] width 74 height 11
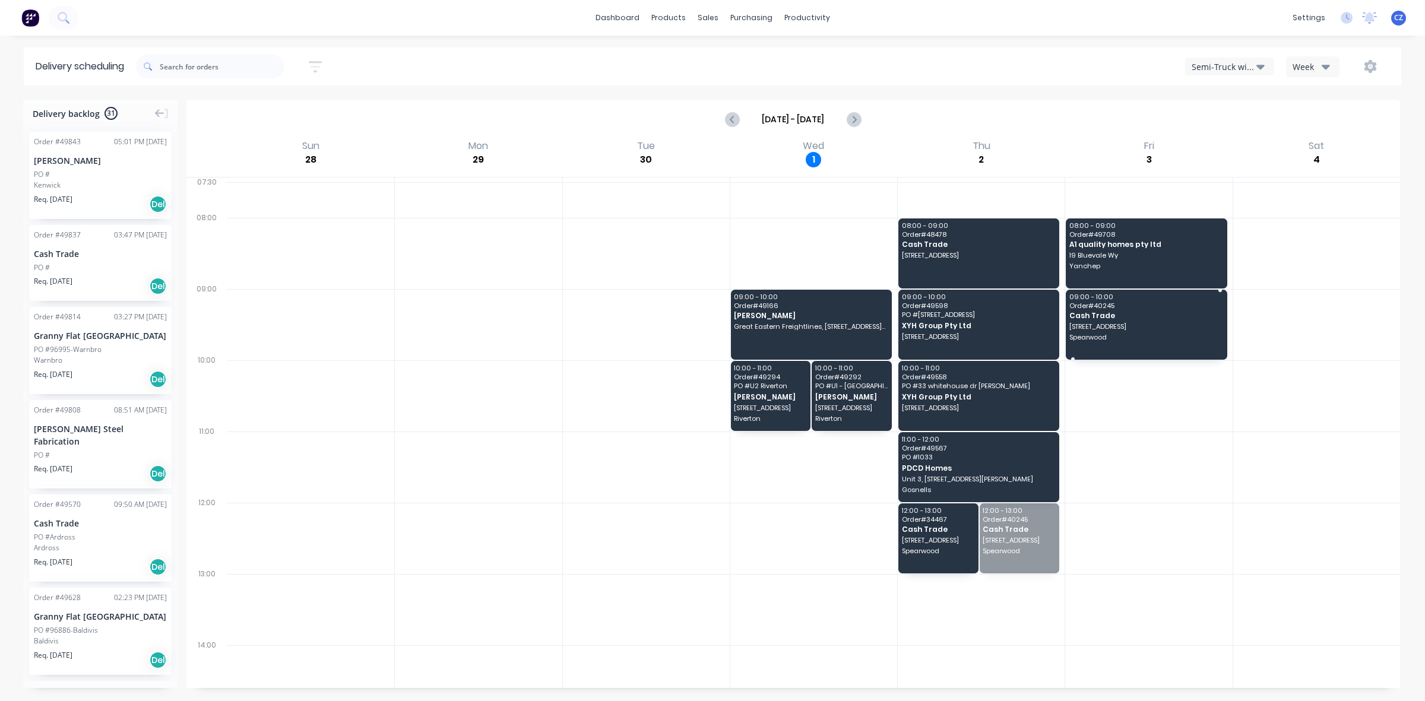
drag, startPoint x: 1043, startPoint y: 507, endPoint x: 1122, endPoint y: 325, distance: 198.4
drag, startPoint x: 943, startPoint y: 539, endPoint x: 1108, endPoint y: 305, distance: 286.3
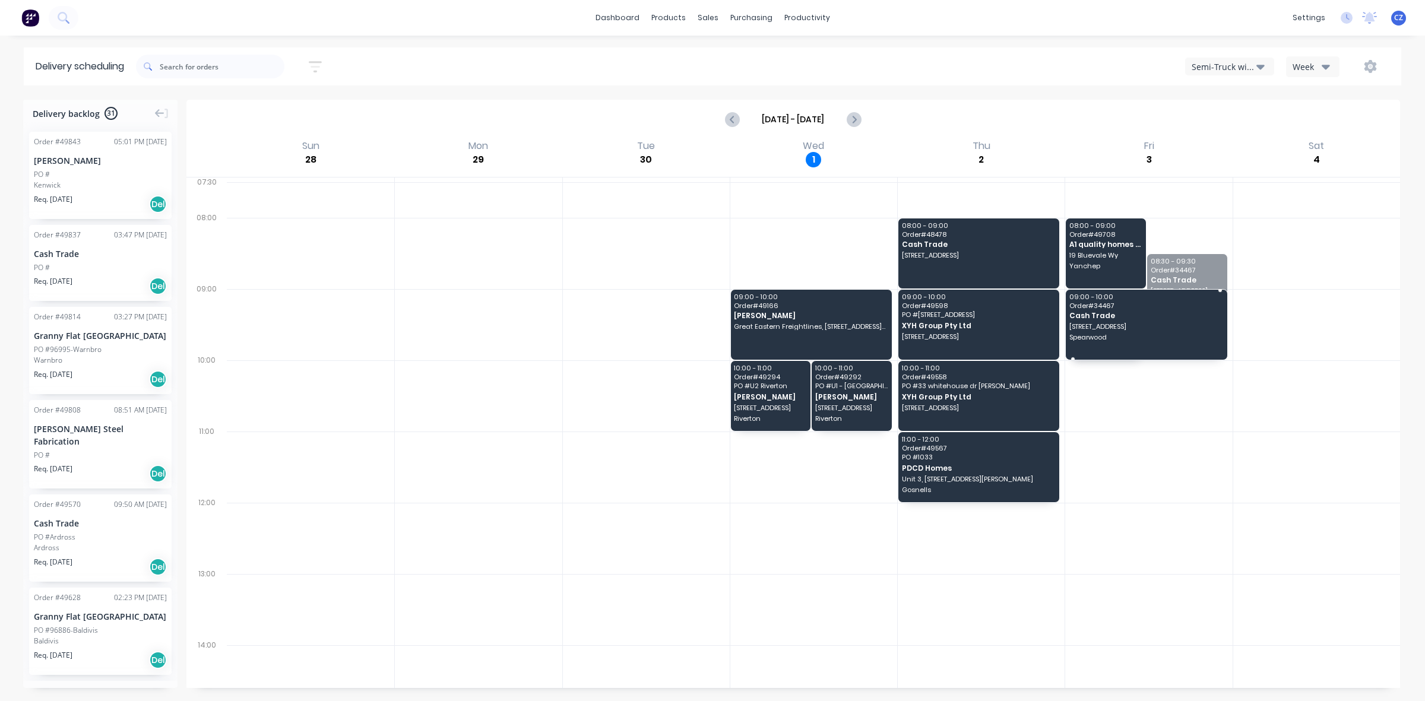
drag, startPoint x: 1201, startPoint y: 280, endPoint x: 1200, endPoint y: 289, distance: 8.9
click at [1167, 419] on div at bounding box center [1148, 395] width 167 height 71
click at [1078, 336] on span "Spearwood" at bounding box center [1105, 337] width 72 height 7
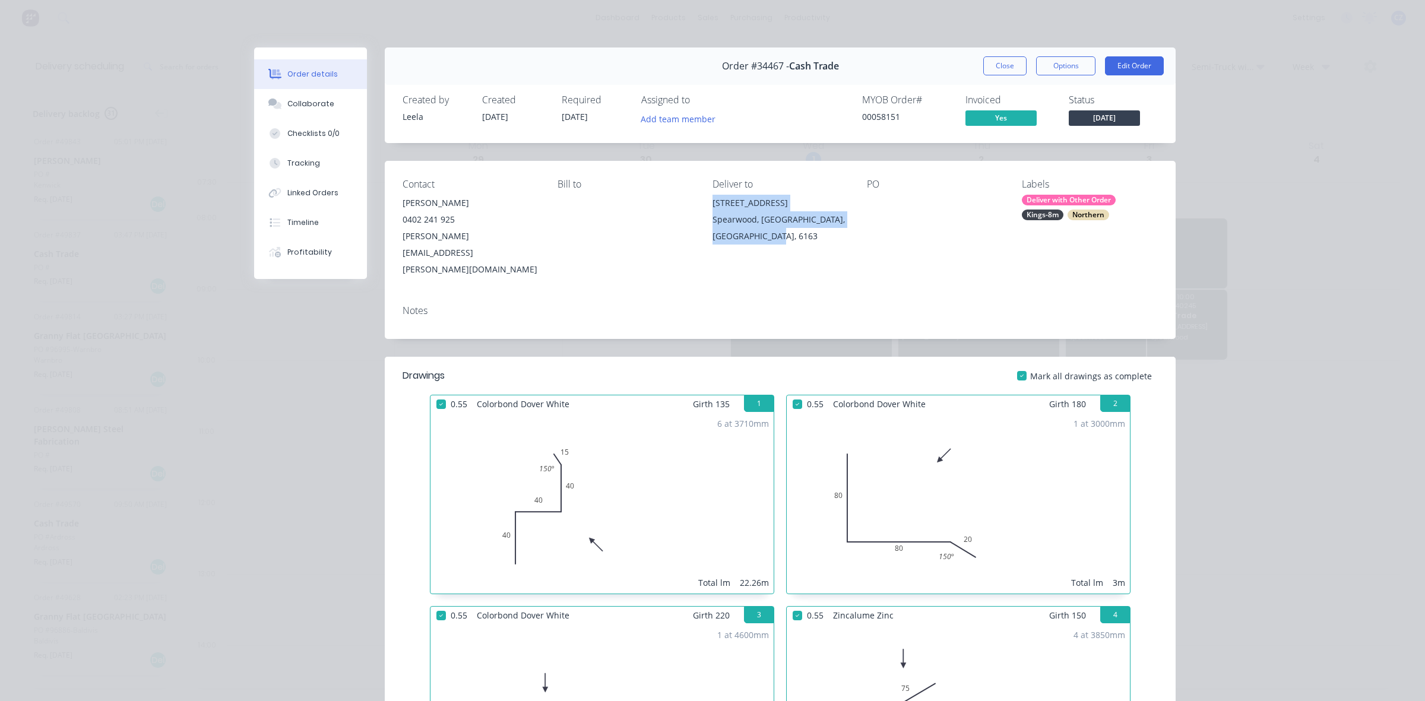
drag, startPoint x: 707, startPoint y: 199, endPoint x: 779, endPoint y: 238, distance: 82.4
click at [779, 238] on div "48 Doolette St Spearwood, Western Australia, Australia, 6163" at bounding box center [781, 220] width 136 height 50
copy div "48 Doolette St Spearwood, Western Australia, Australia, 6163"
click at [1013, 51] on div "Order #34467 - Cash Trade Close Options Edit Order" at bounding box center [780, 66] width 791 height 37
click at [1012, 52] on div "Order #34467 - Cash Trade Close Options Edit Order" at bounding box center [780, 66] width 791 height 37
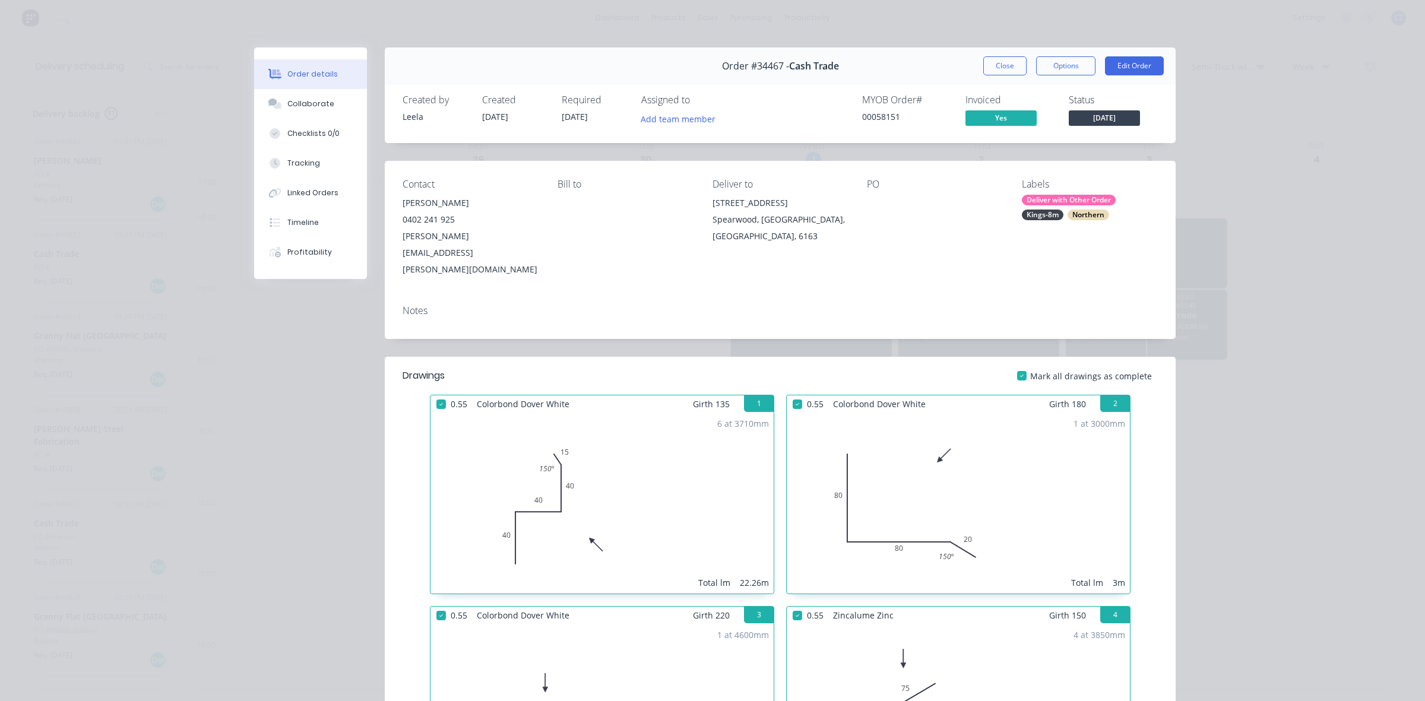
click at [1011, 55] on div "Order #34467 - Cash Trade Close Options Edit Order" at bounding box center [780, 66] width 791 height 37
click at [1007, 64] on button "Close" at bounding box center [1004, 65] width 43 height 19
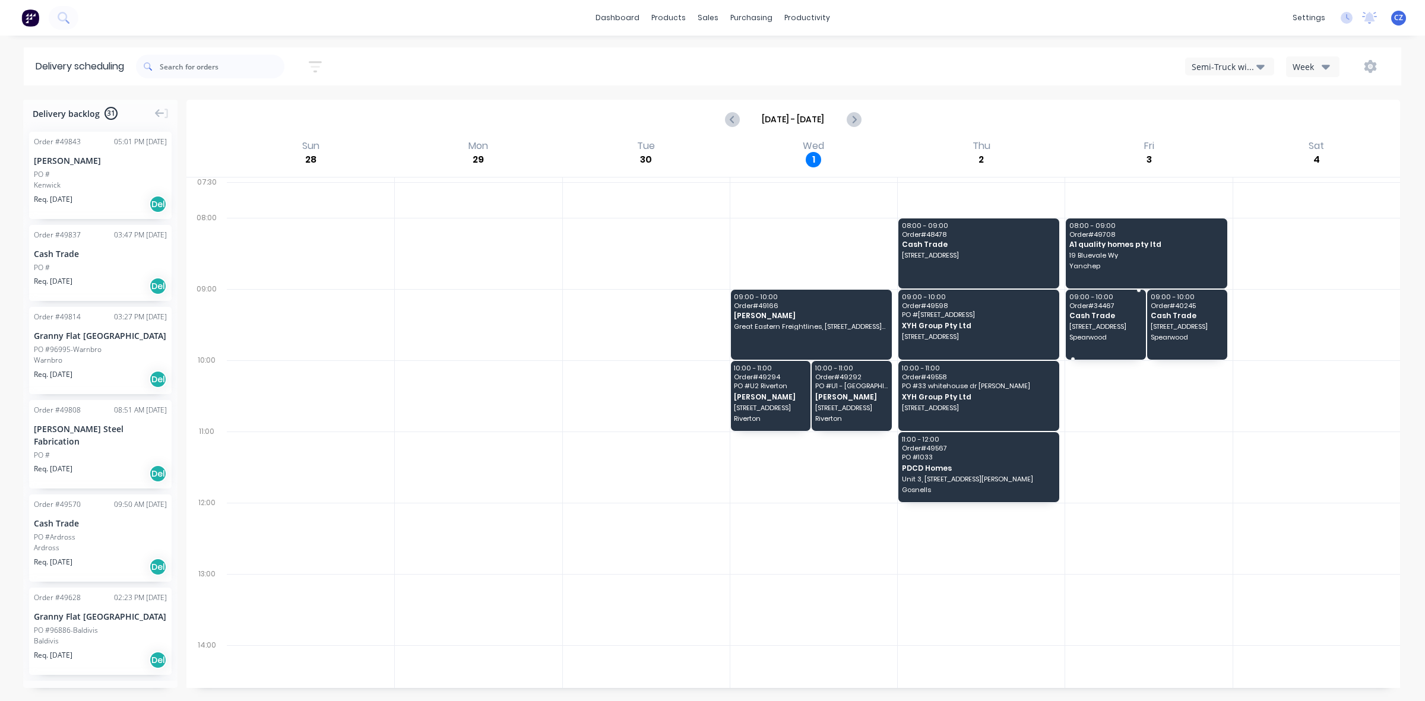
click at [1093, 309] on span "Order # 34467" at bounding box center [1105, 305] width 72 height 7
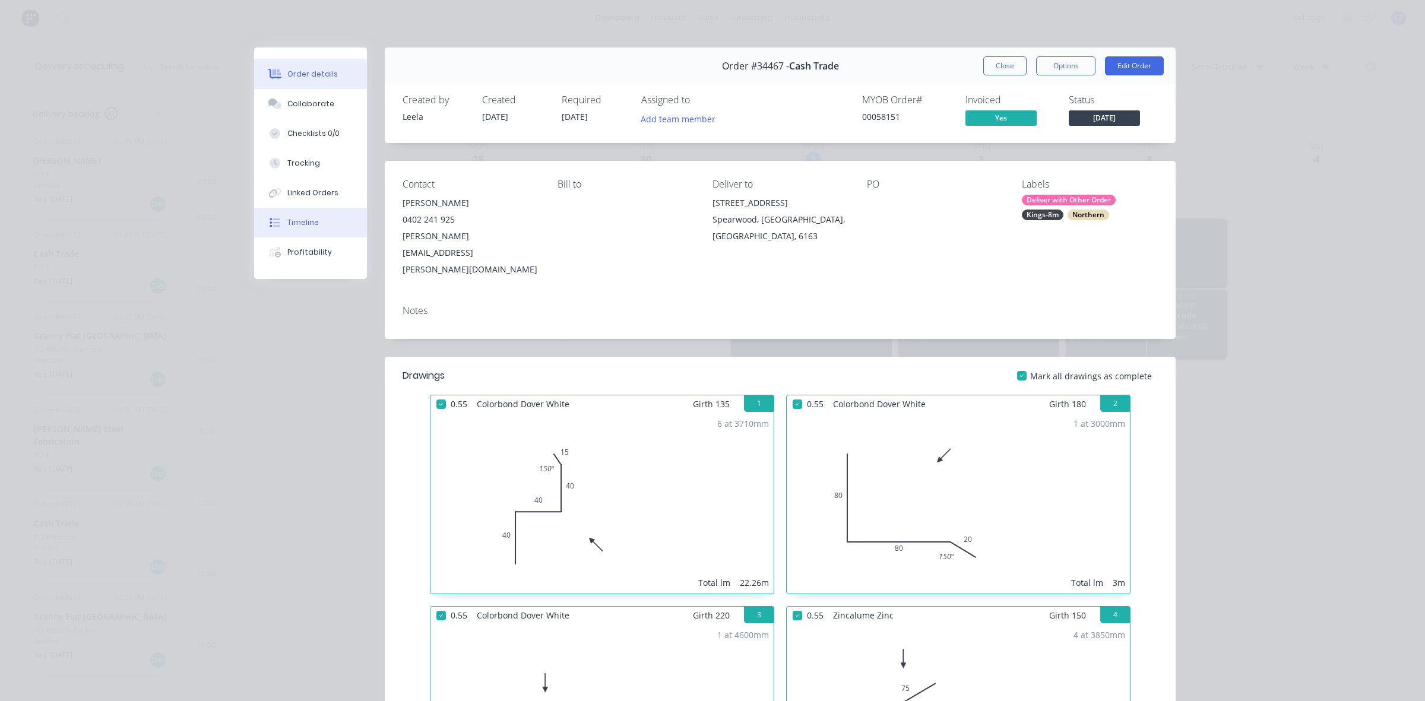
click at [324, 220] on button "Timeline" at bounding box center [310, 223] width 113 height 30
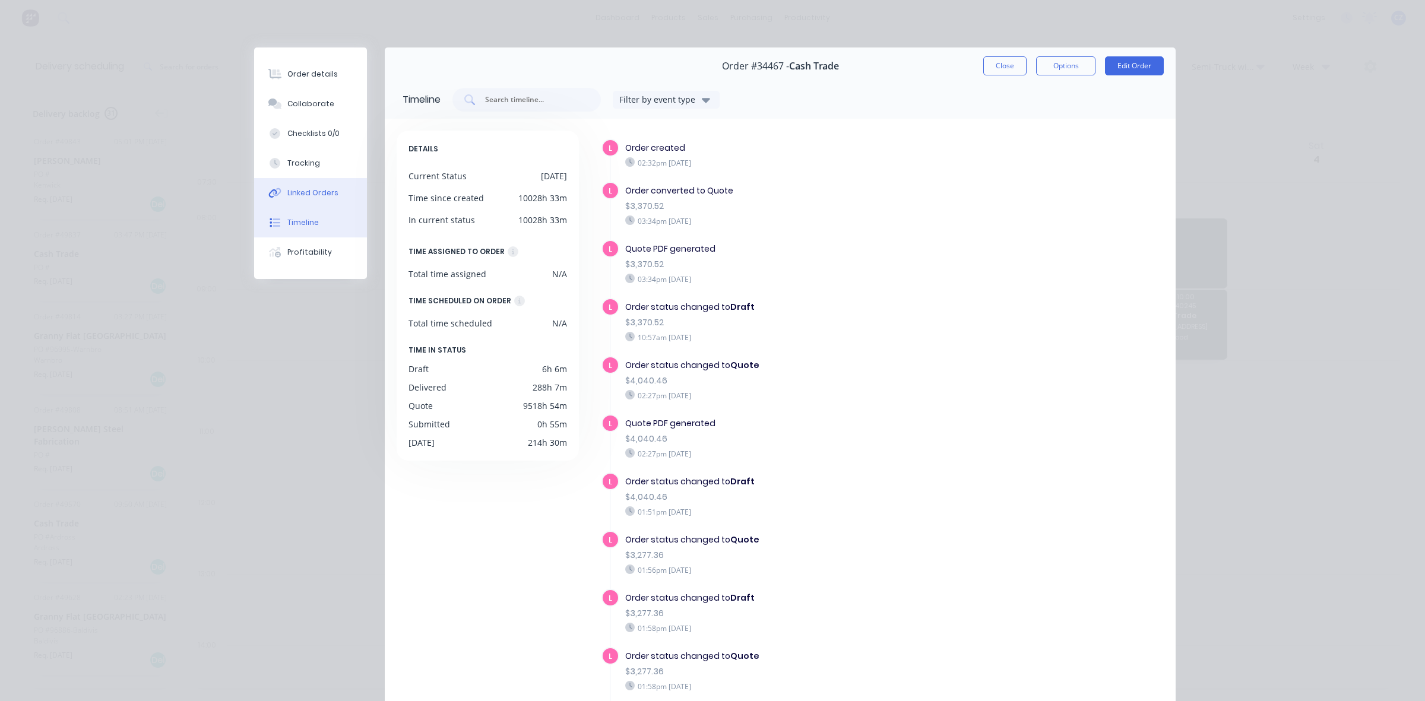
click at [287, 196] on div "Linked Orders" at bounding box center [312, 193] width 51 height 11
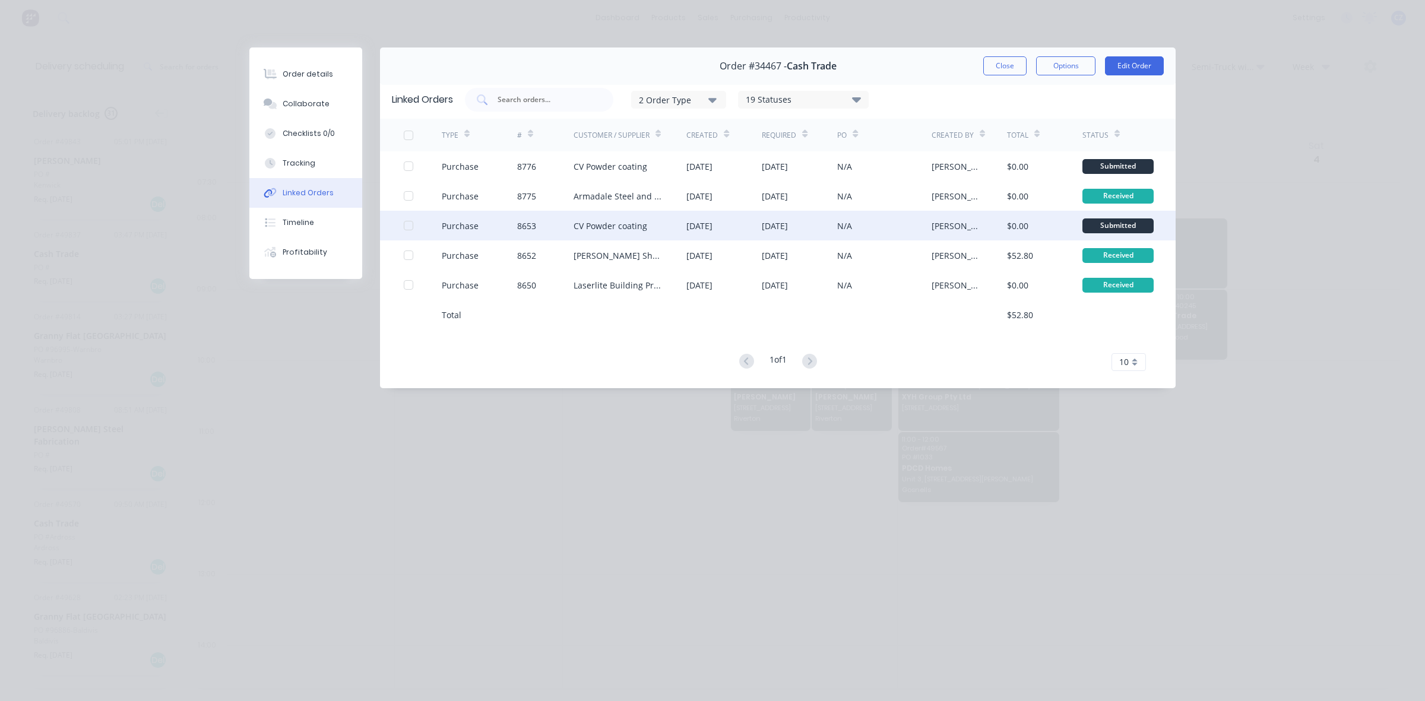
click at [867, 232] on div "N/A" at bounding box center [884, 226] width 94 height 30
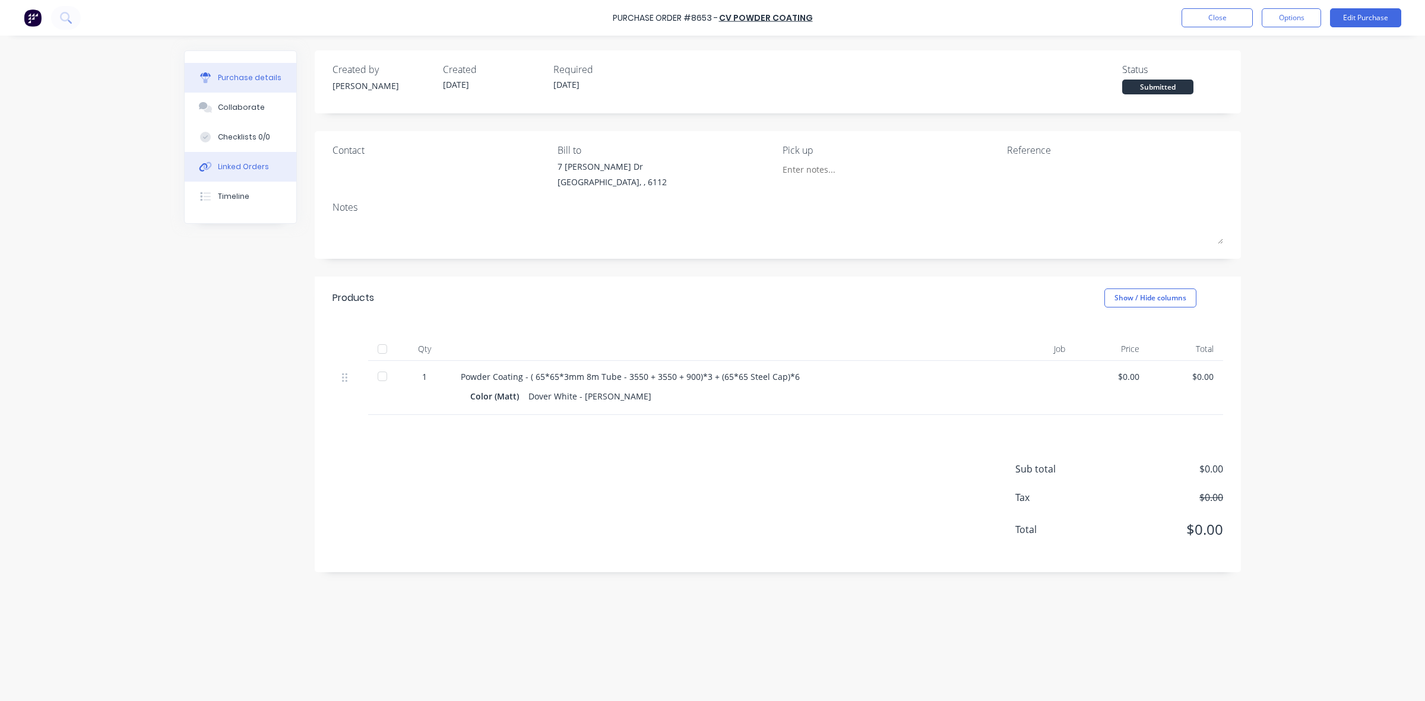
click at [249, 168] on div "Linked Orders" at bounding box center [243, 167] width 51 height 11
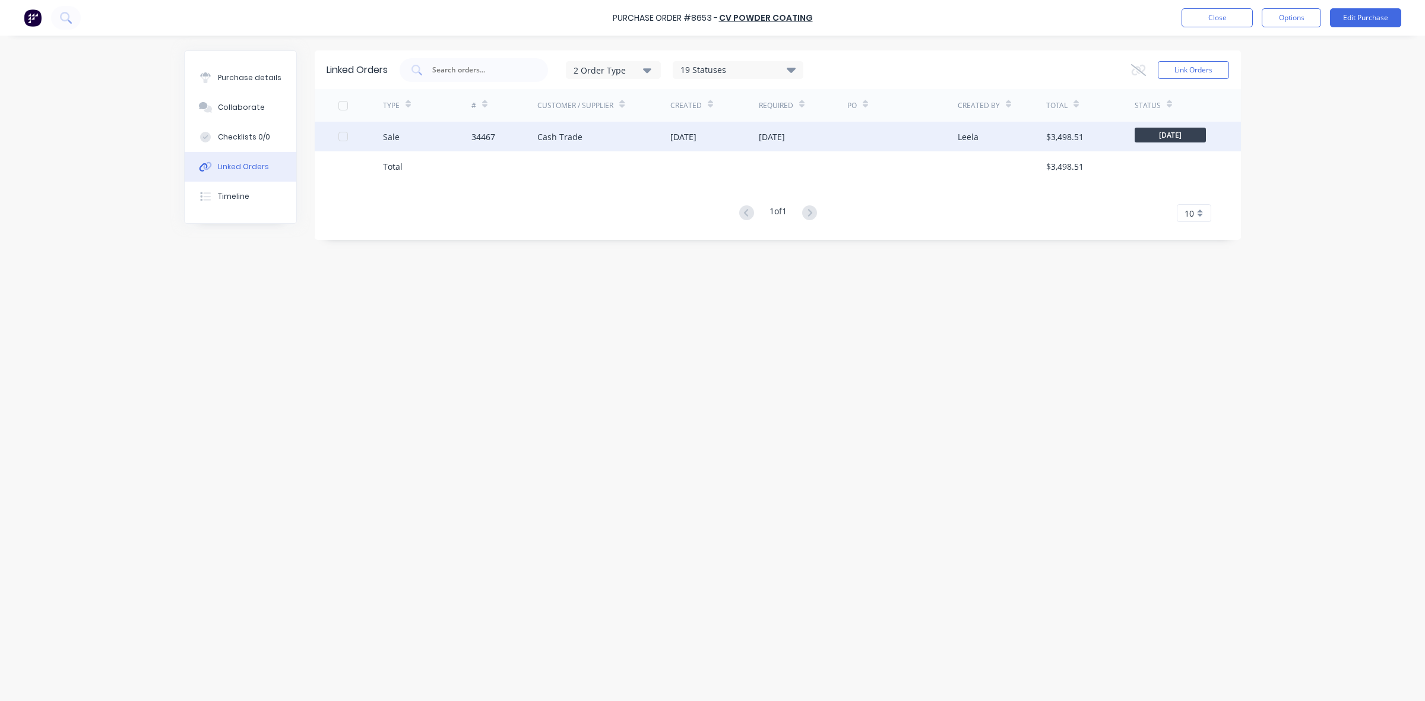
click at [648, 138] on div "Cash Trade" at bounding box center [603, 137] width 133 height 30
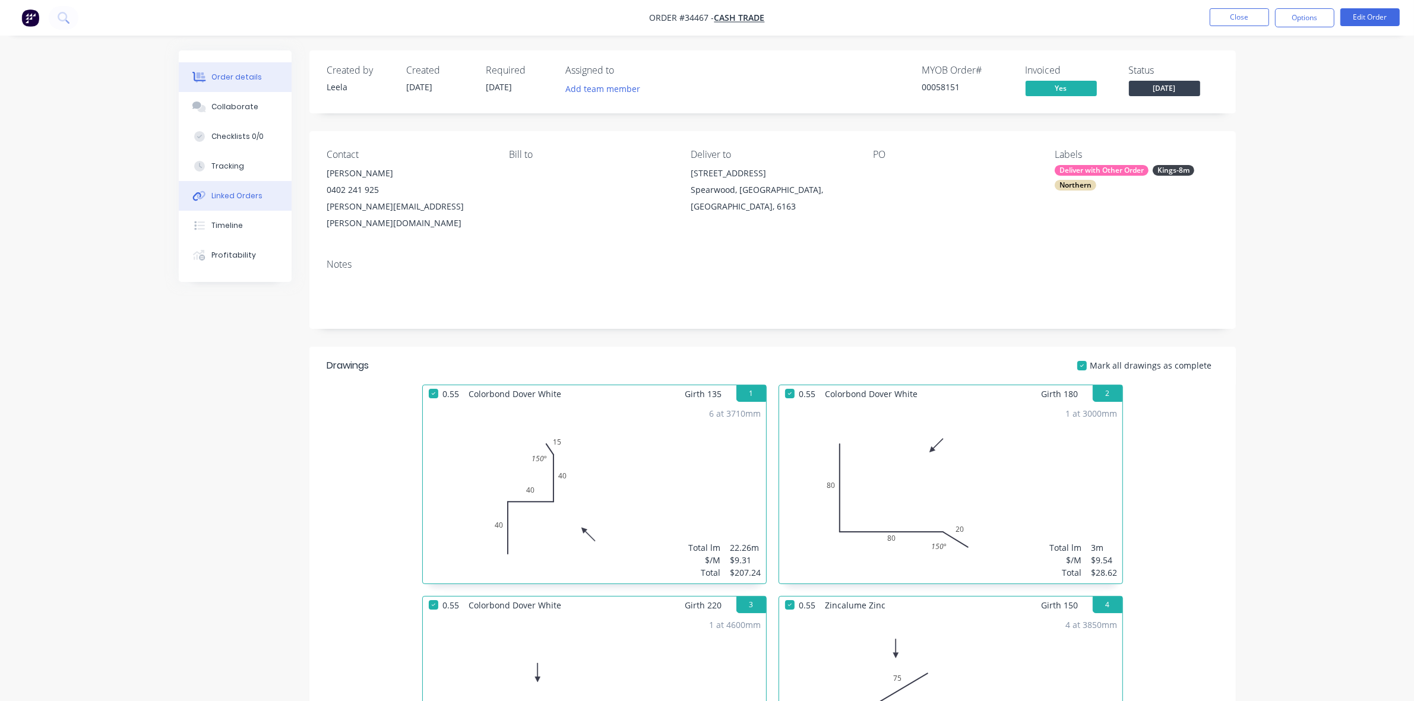
drag, startPoint x: 219, startPoint y: 226, endPoint x: 266, endPoint y: 203, distance: 52.6
click at [220, 226] on div "Timeline" at bounding box center [226, 225] width 31 height 11
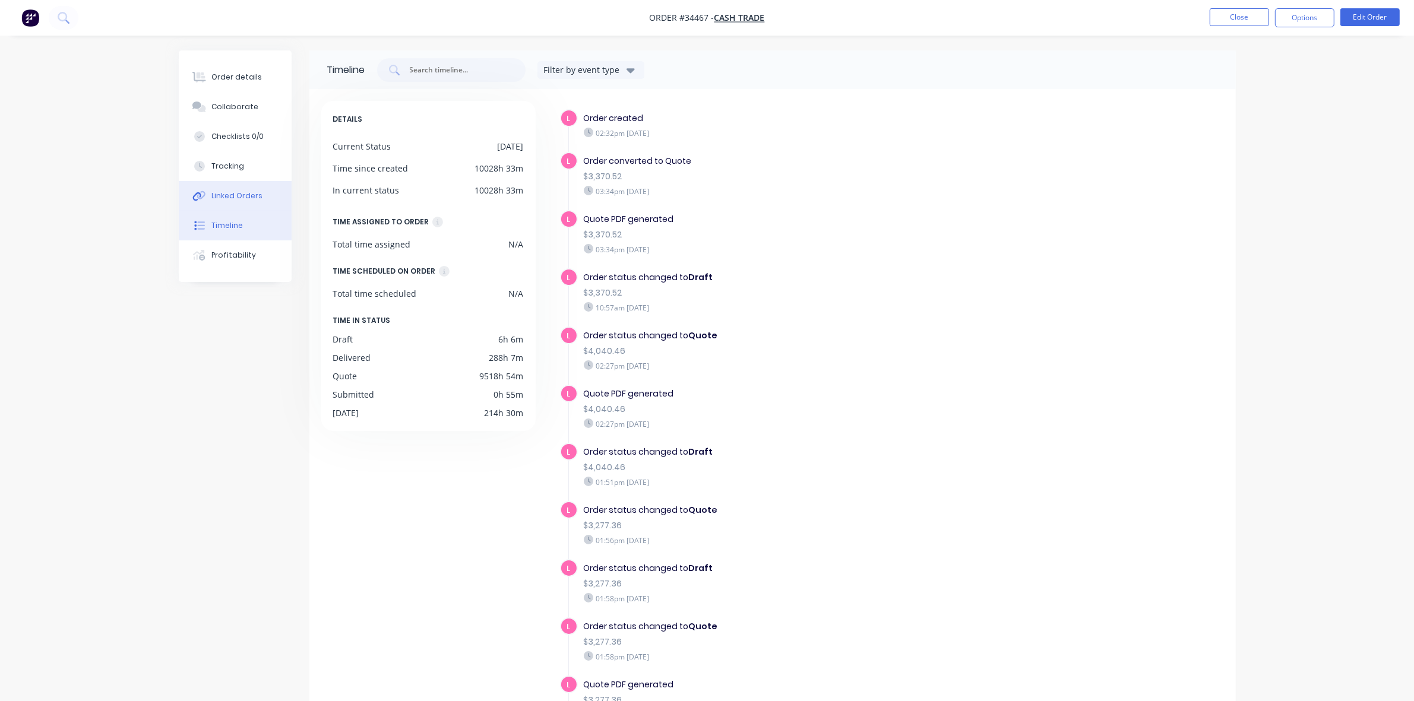
click at [214, 191] on div "Linked Orders" at bounding box center [236, 196] width 51 height 11
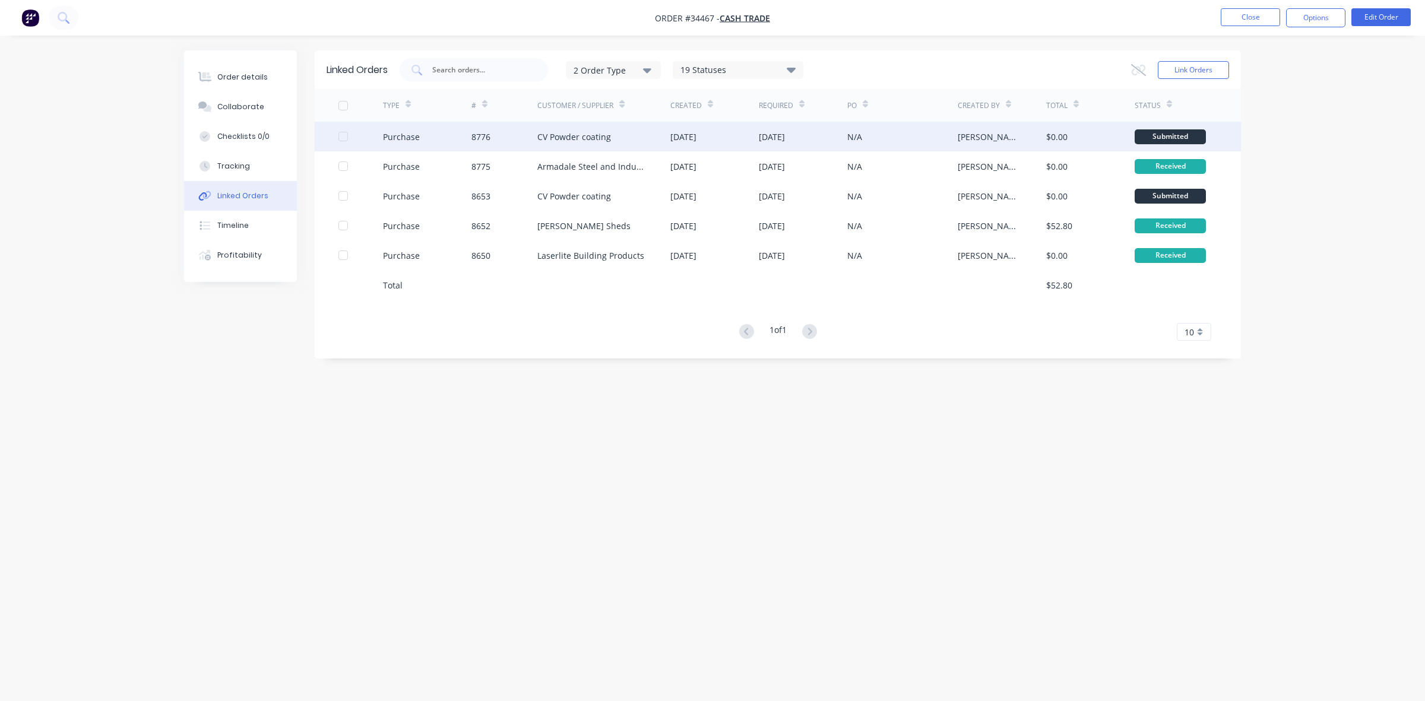
click at [621, 135] on div "CV Powder coating" at bounding box center [603, 137] width 133 height 30
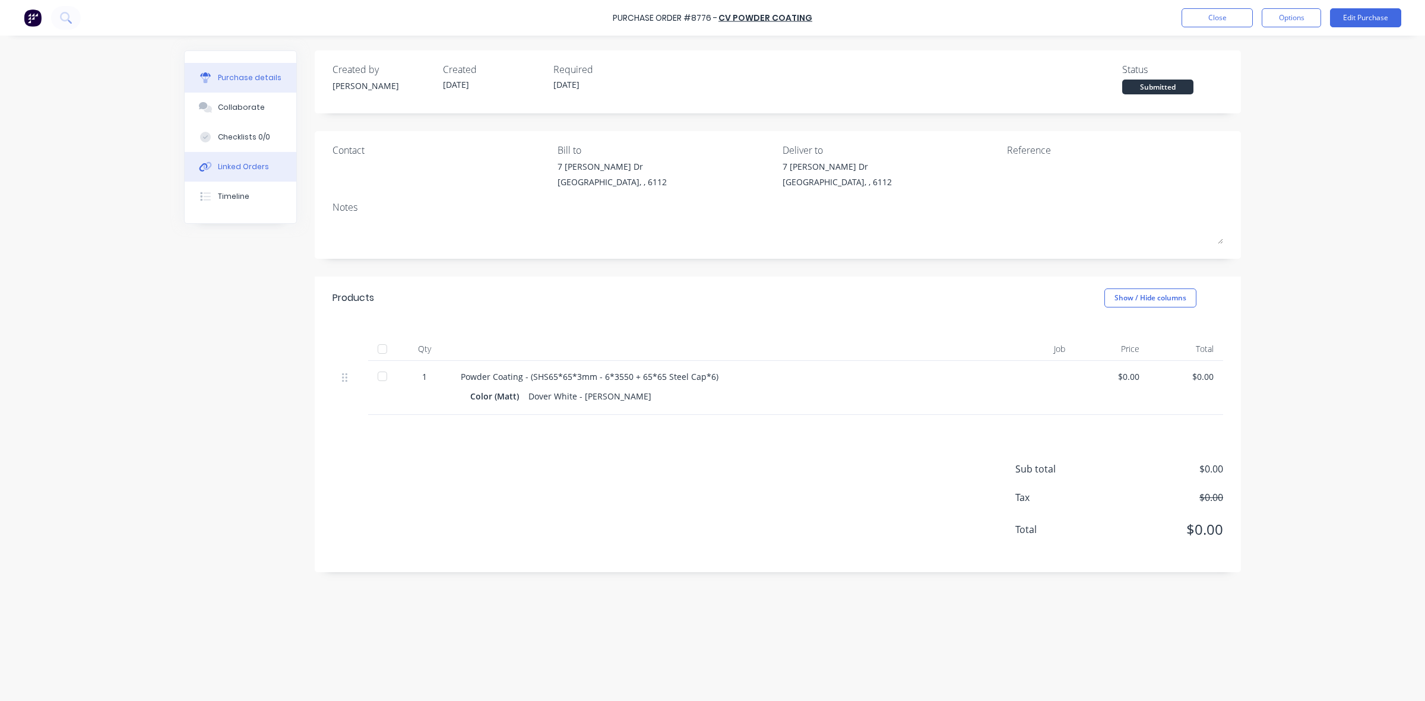
click at [269, 168] on button "Linked Orders" at bounding box center [241, 167] width 112 height 30
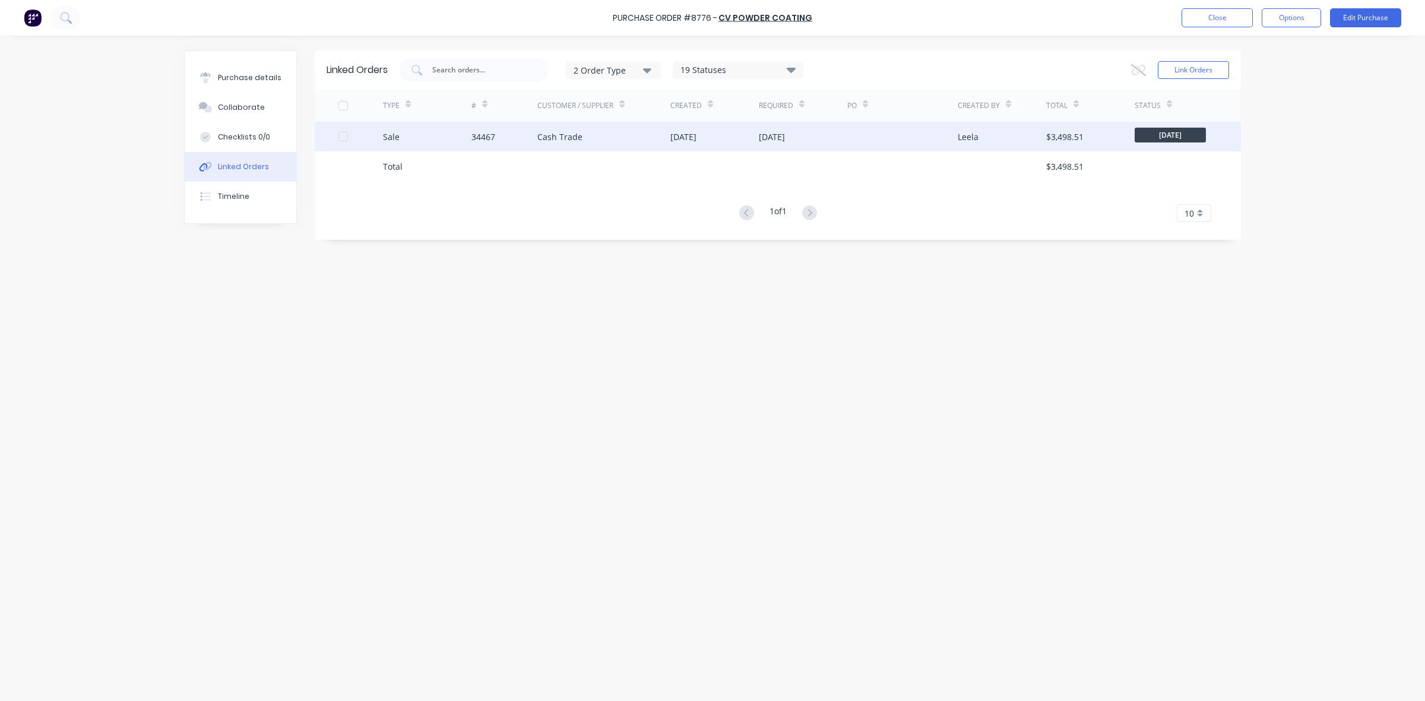
click at [471, 140] on div "34467" at bounding box center [483, 137] width 24 height 12
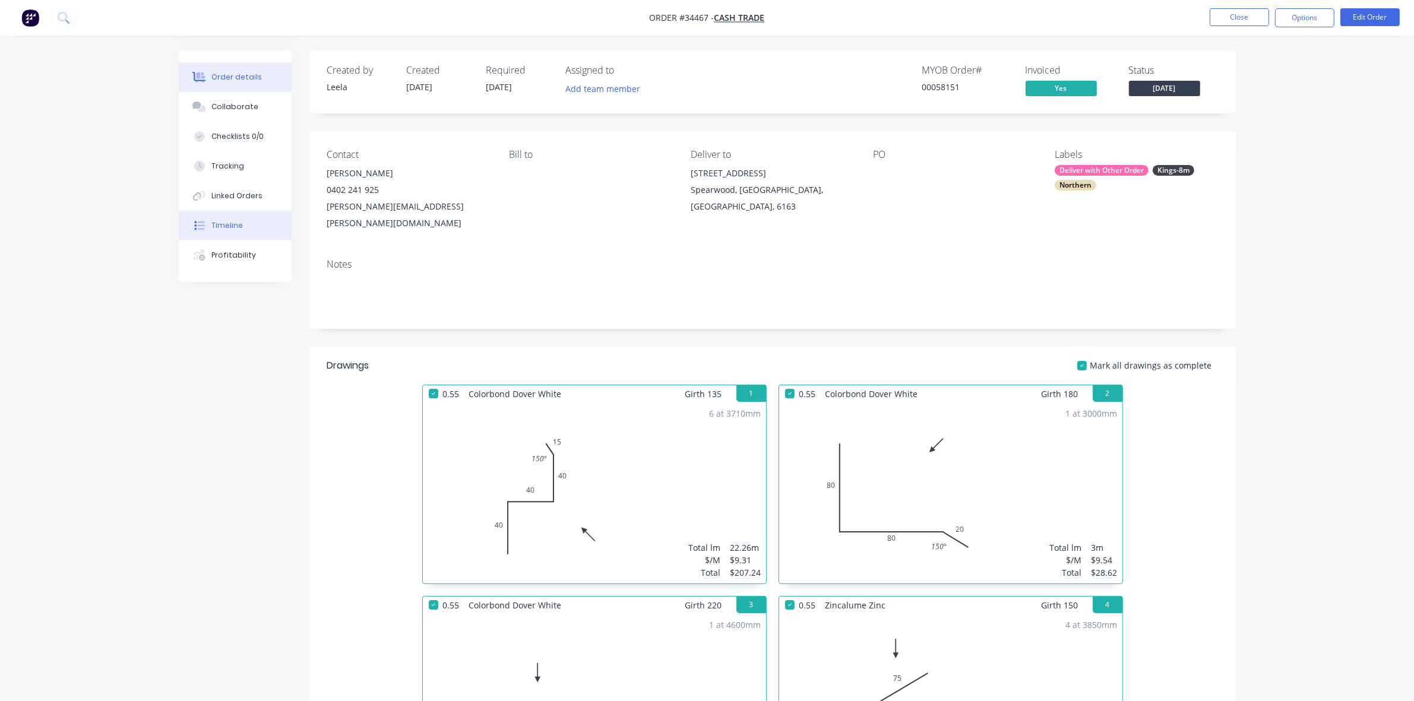
click at [238, 229] on div "Timeline" at bounding box center [226, 225] width 31 height 11
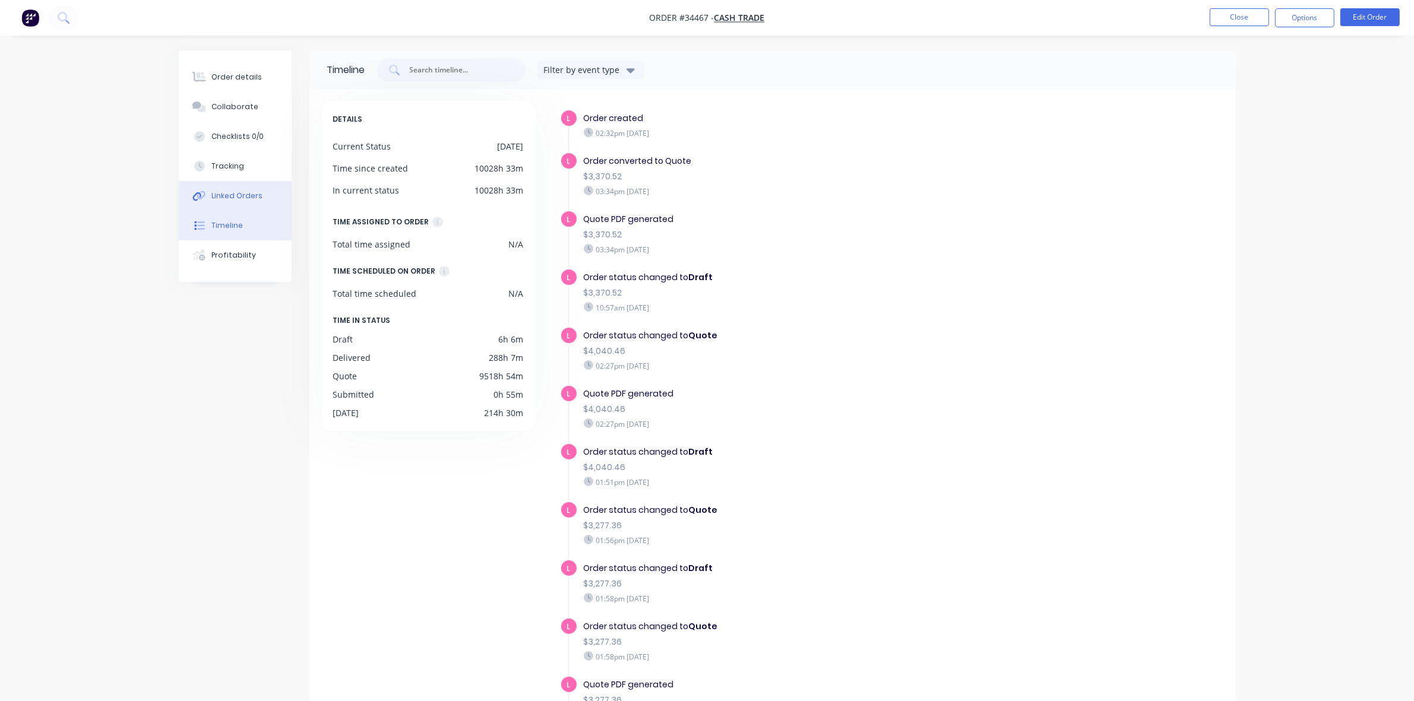
click at [255, 193] on div "Linked Orders" at bounding box center [236, 196] width 51 height 11
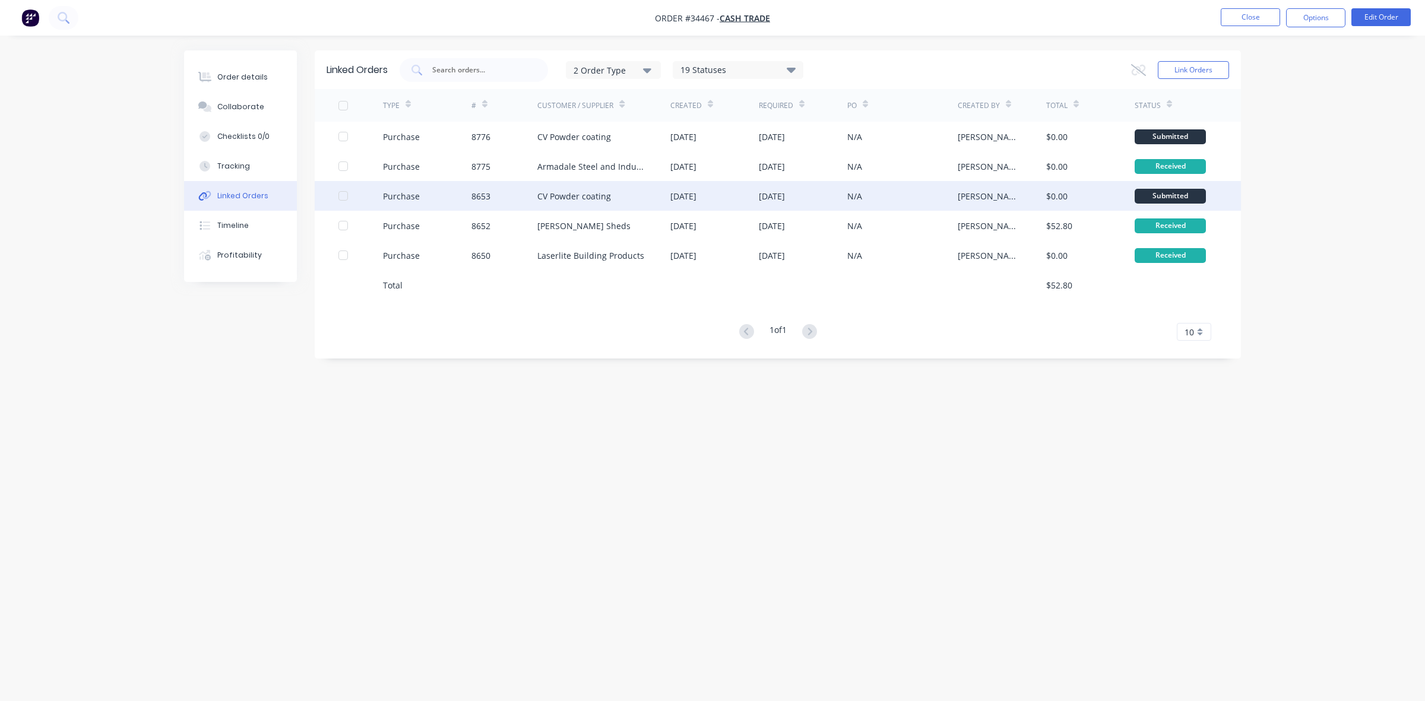
click at [626, 200] on div "CV Powder coating" at bounding box center [603, 196] width 133 height 30
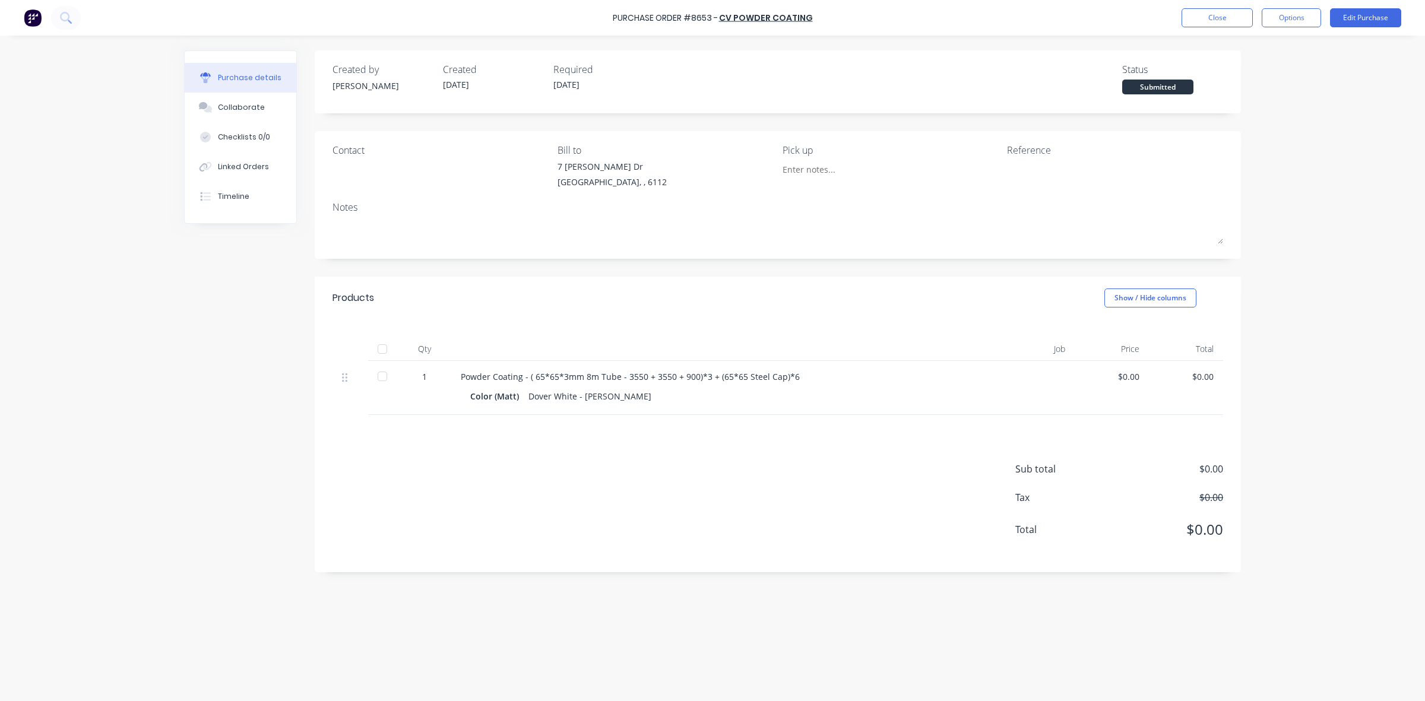
click at [806, 482] on div "Sub total $0.00 Tax $0.00 Total $0.00" at bounding box center [778, 493] width 926 height 157
click at [245, 193] on div "Timeline" at bounding box center [233, 196] width 31 height 11
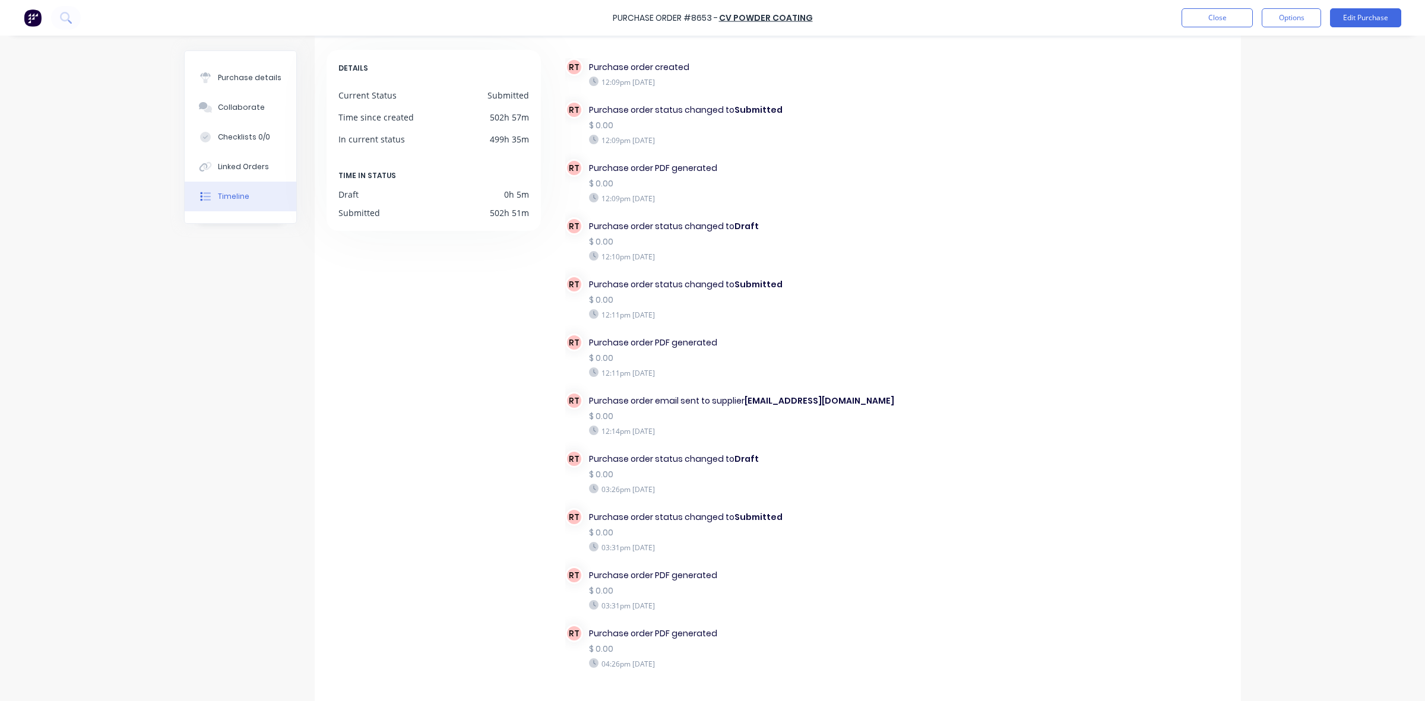
scroll to position [95, 0]
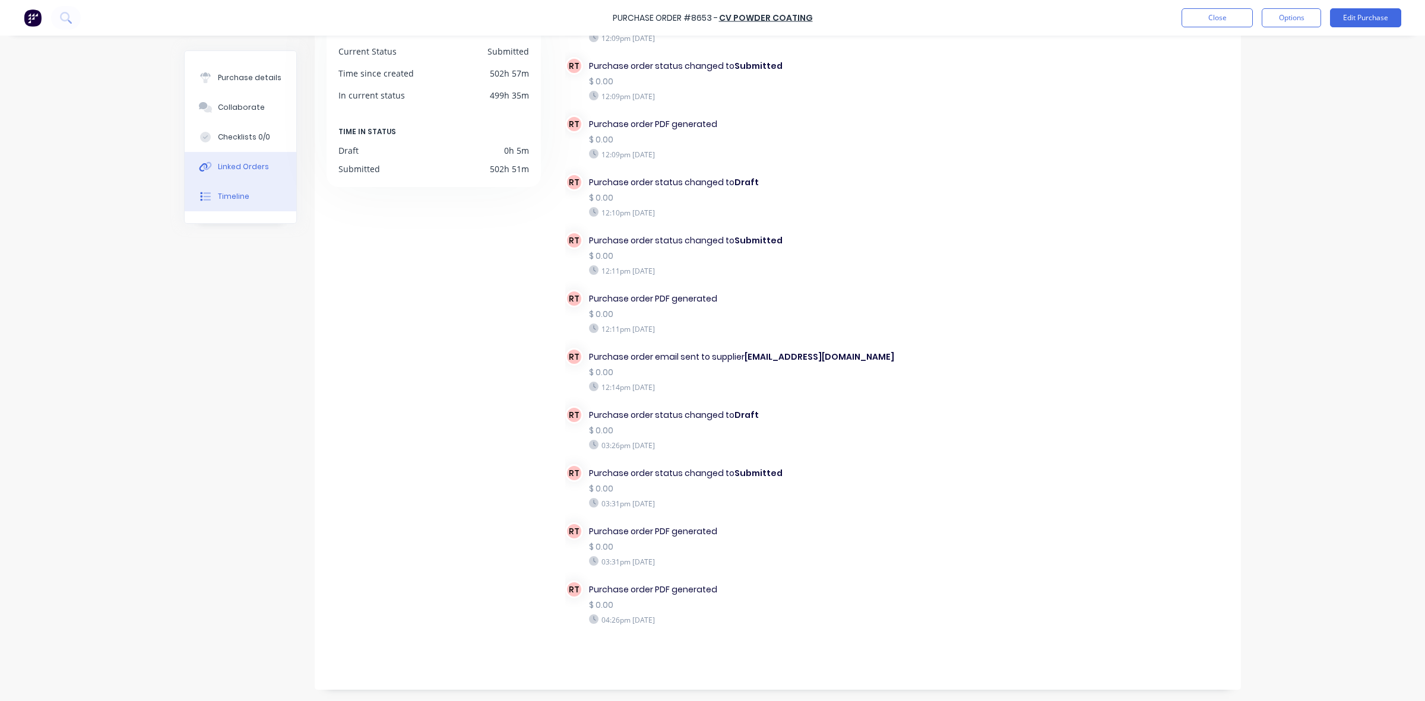
drag, startPoint x: 224, startPoint y: 161, endPoint x: 313, endPoint y: 152, distance: 89.5
click at [224, 162] on div "Linked Orders" at bounding box center [243, 167] width 51 height 11
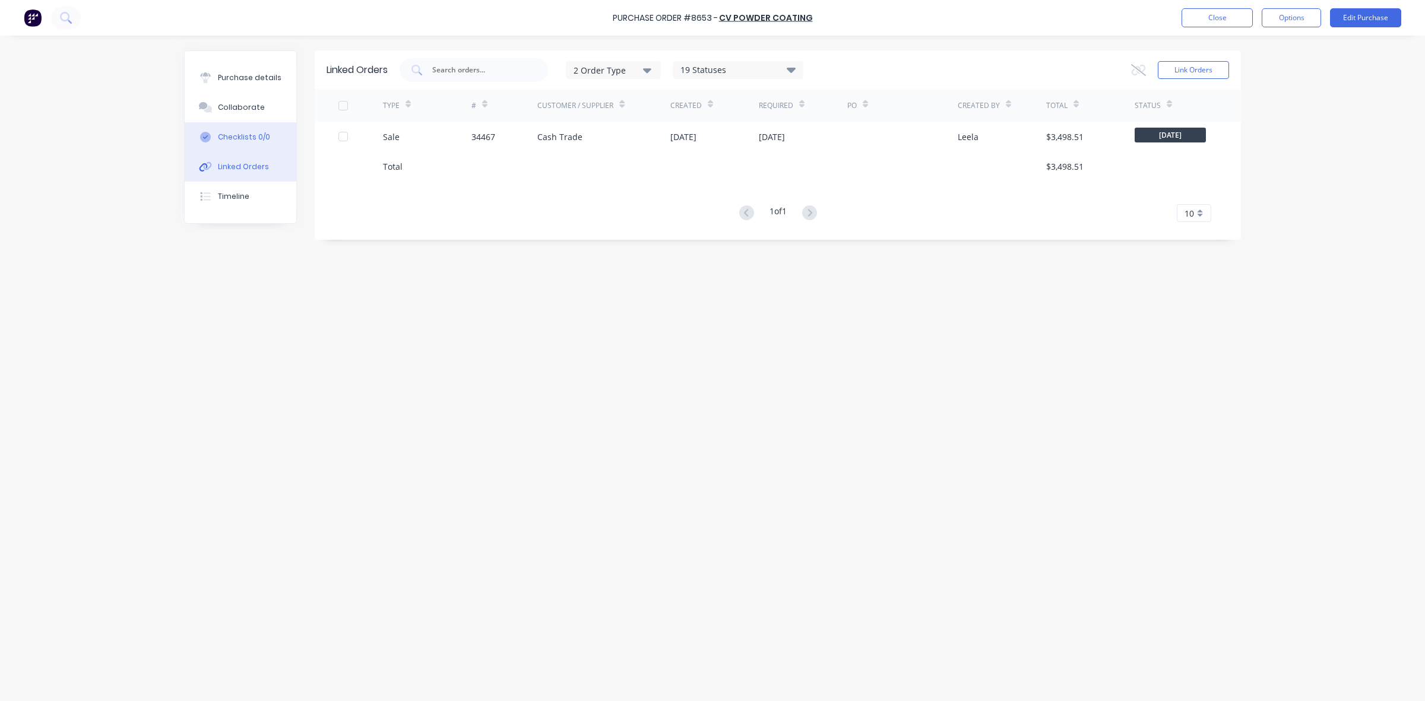
click at [235, 137] on div "Checklists 0/0" at bounding box center [244, 137] width 52 height 11
type textarea "x"
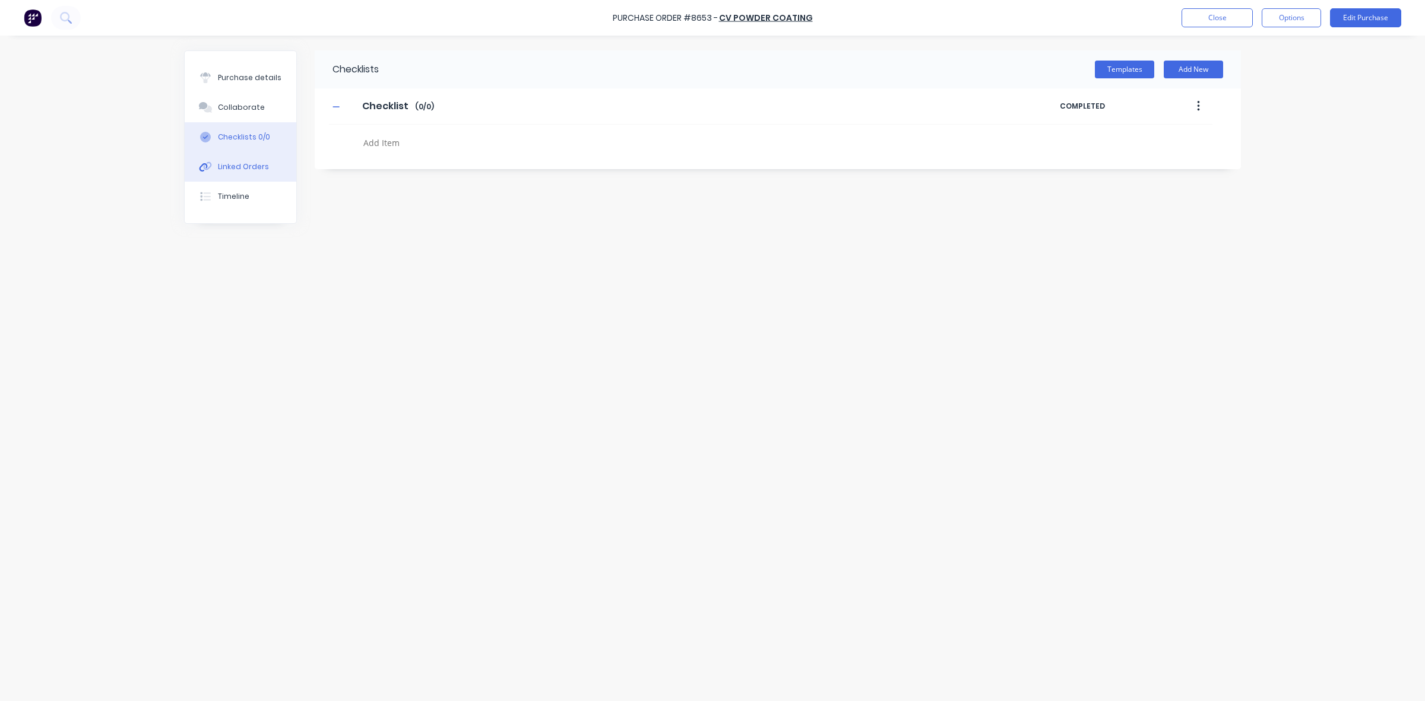
click at [242, 173] on button "Linked Orders" at bounding box center [241, 167] width 112 height 30
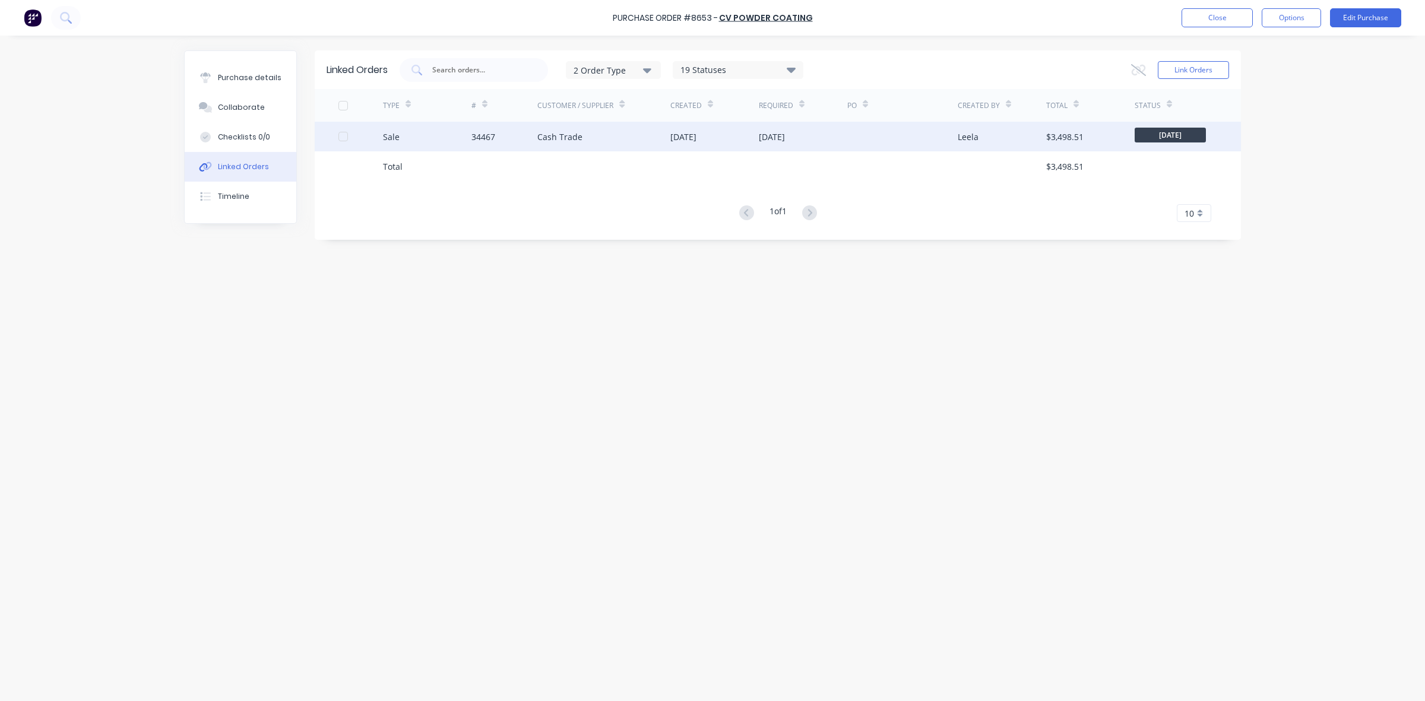
click at [559, 135] on div "Cash Trade" at bounding box center [559, 137] width 45 height 12
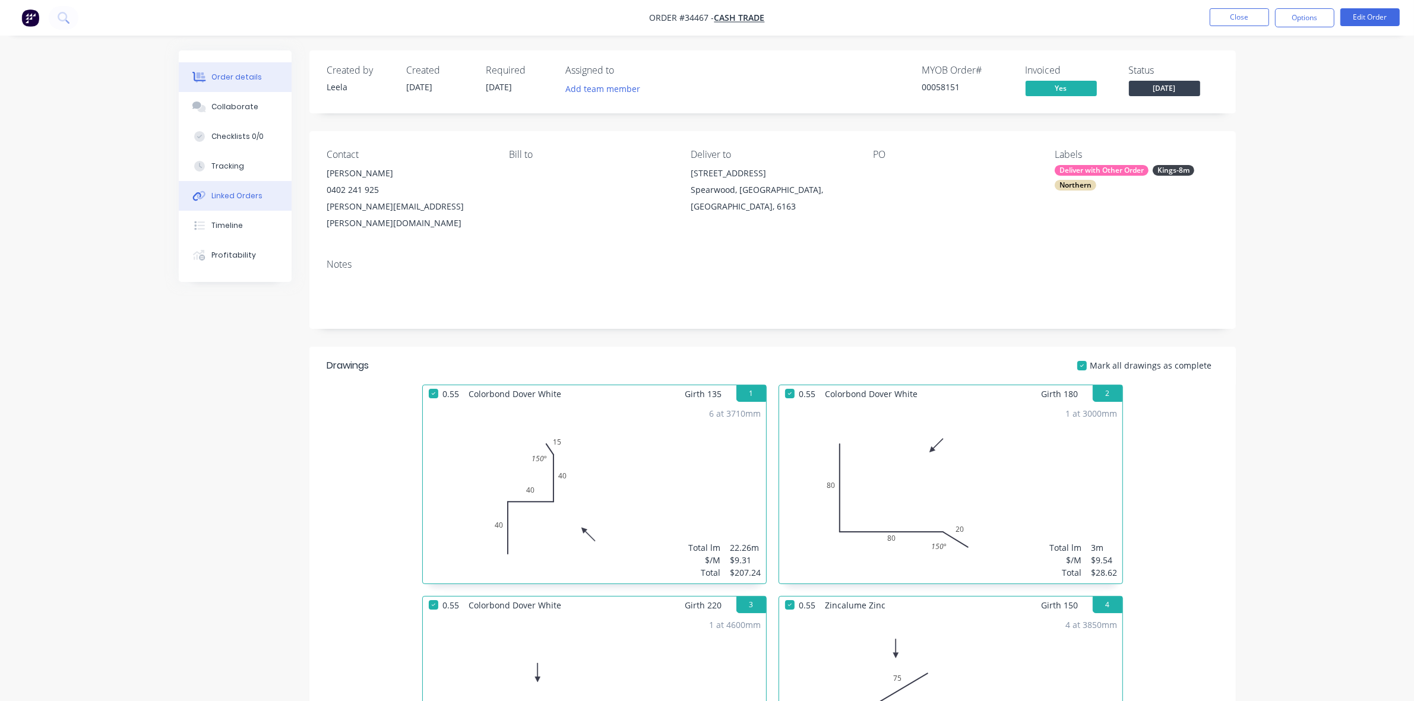
click at [232, 202] on button "Linked Orders" at bounding box center [235, 196] width 113 height 30
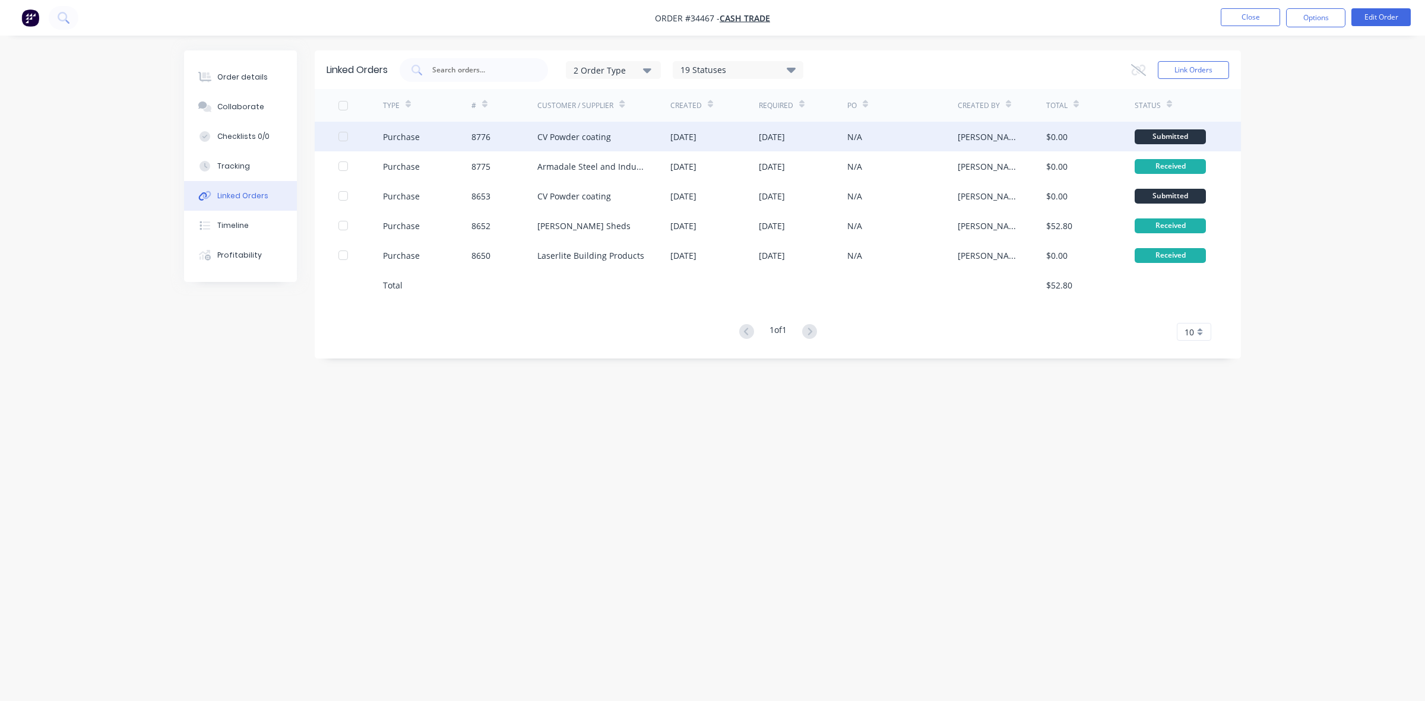
click at [762, 135] on div "[DATE]" at bounding box center [772, 137] width 26 height 12
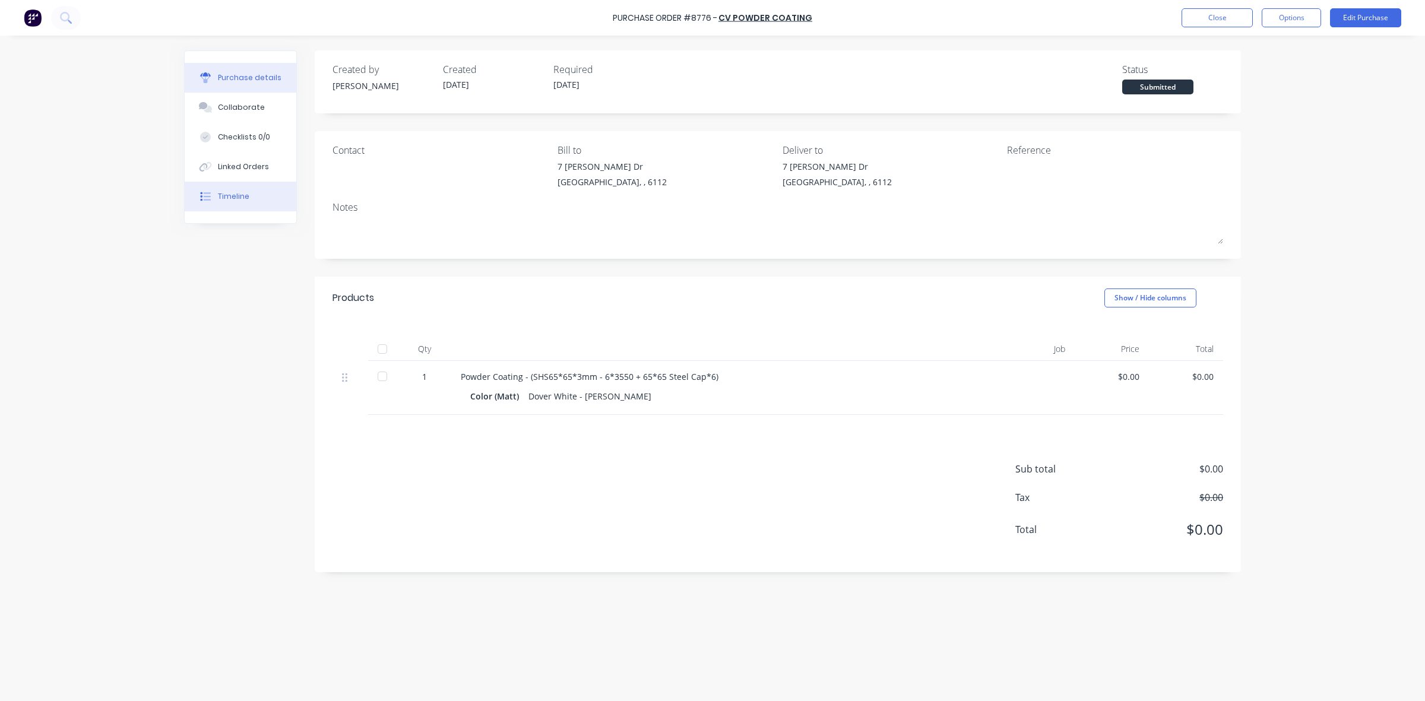
click at [233, 196] on div "Timeline" at bounding box center [233, 196] width 31 height 11
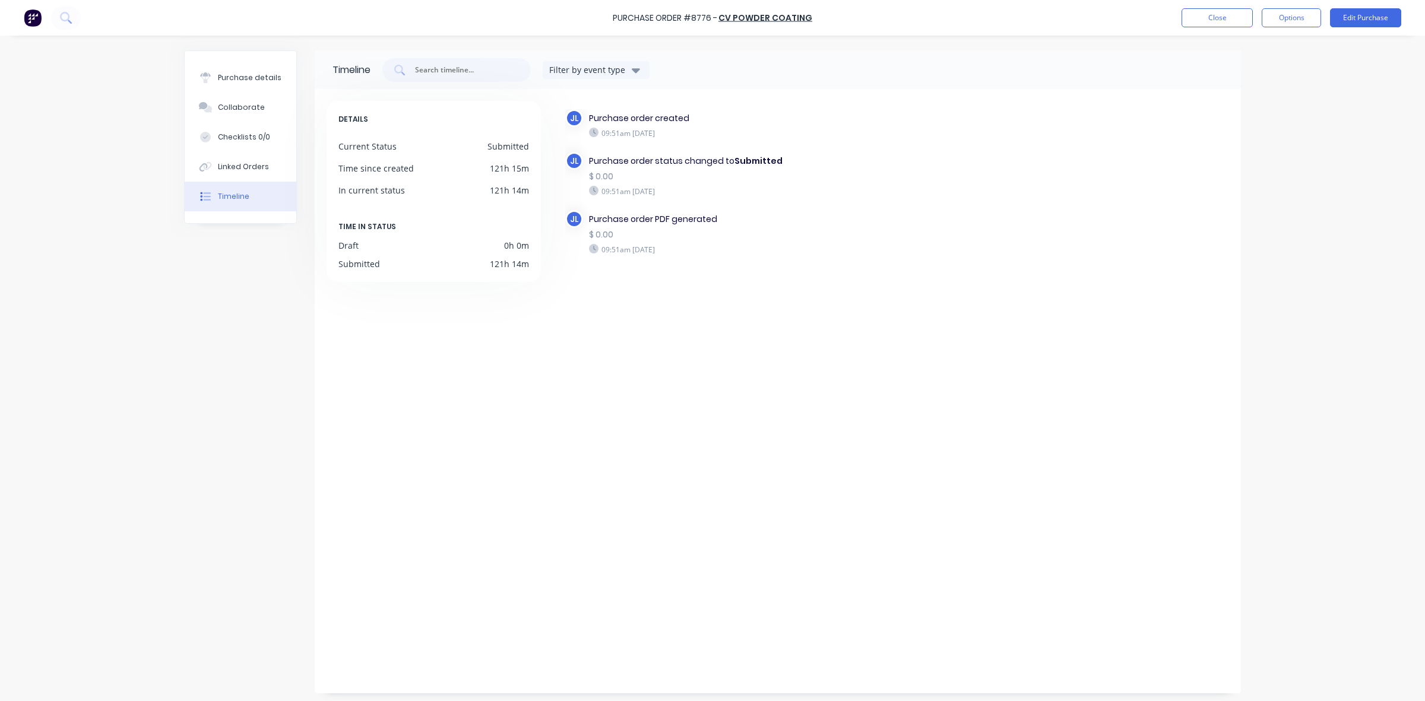
click at [565, 432] on div "JL Purchase order created 09:51am Friday 26/09/25 JL Purchase order status chan…" at bounding box center [890, 388] width 677 height 575
click at [230, 78] on div "Purchase details" at bounding box center [250, 77] width 64 height 11
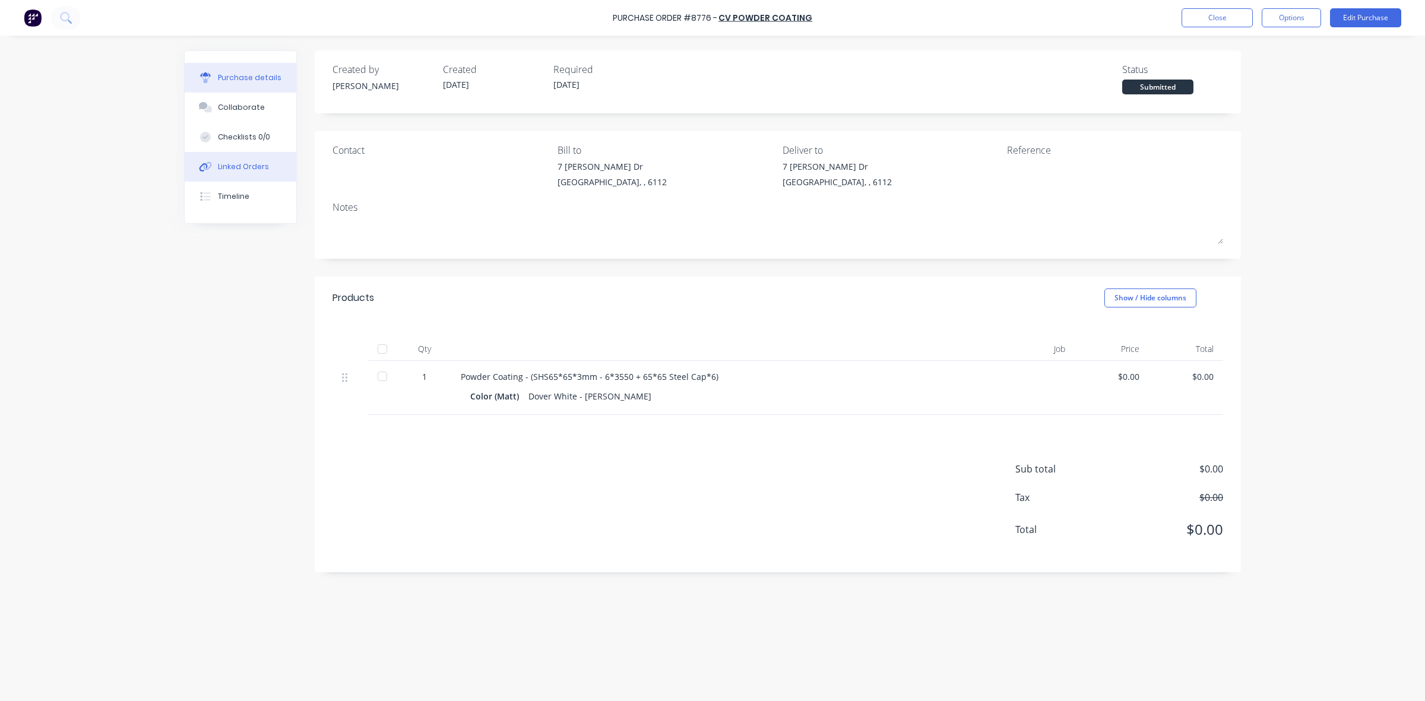
drag, startPoint x: 229, startPoint y: 172, endPoint x: 247, endPoint y: 165, distance: 19.7
click at [229, 172] on div "Linked Orders" at bounding box center [243, 167] width 51 height 11
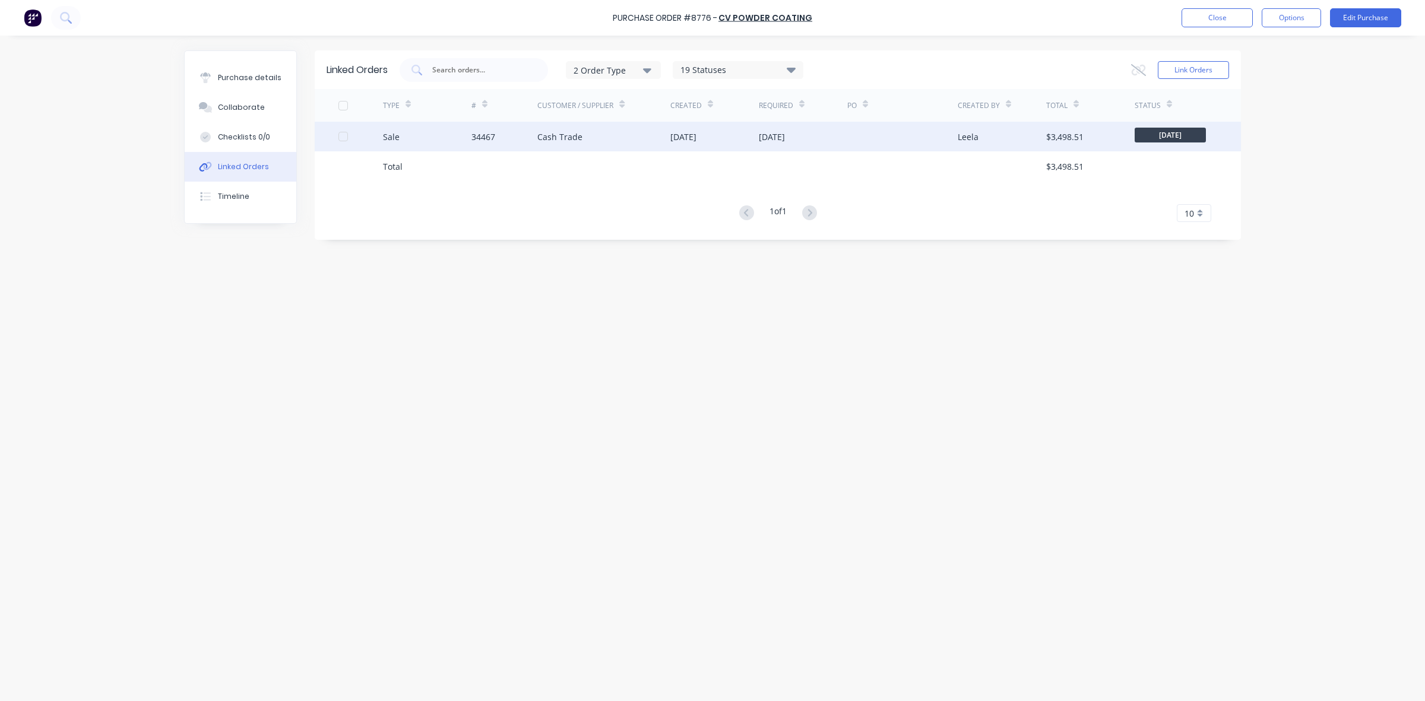
click at [598, 138] on div "Cash Trade" at bounding box center [603, 137] width 133 height 30
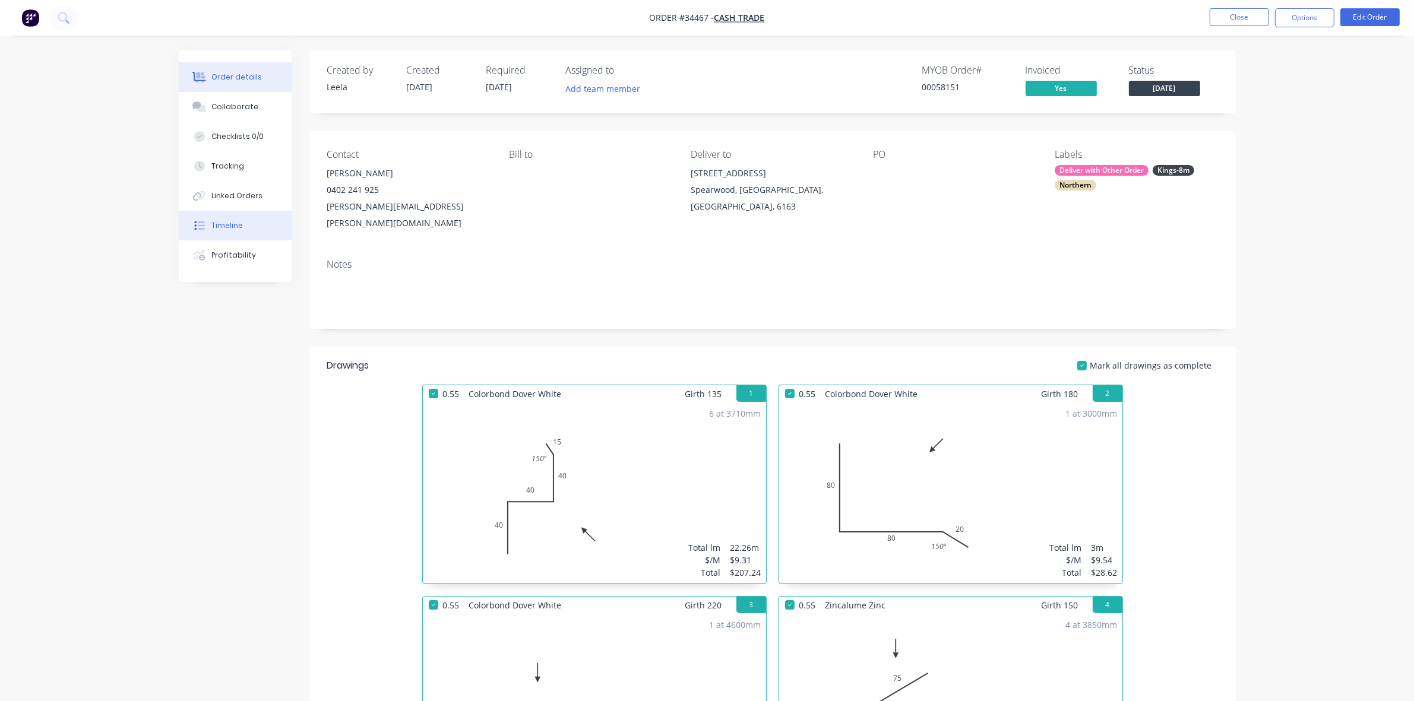
click at [227, 224] on div "Timeline" at bounding box center [226, 225] width 31 height 11
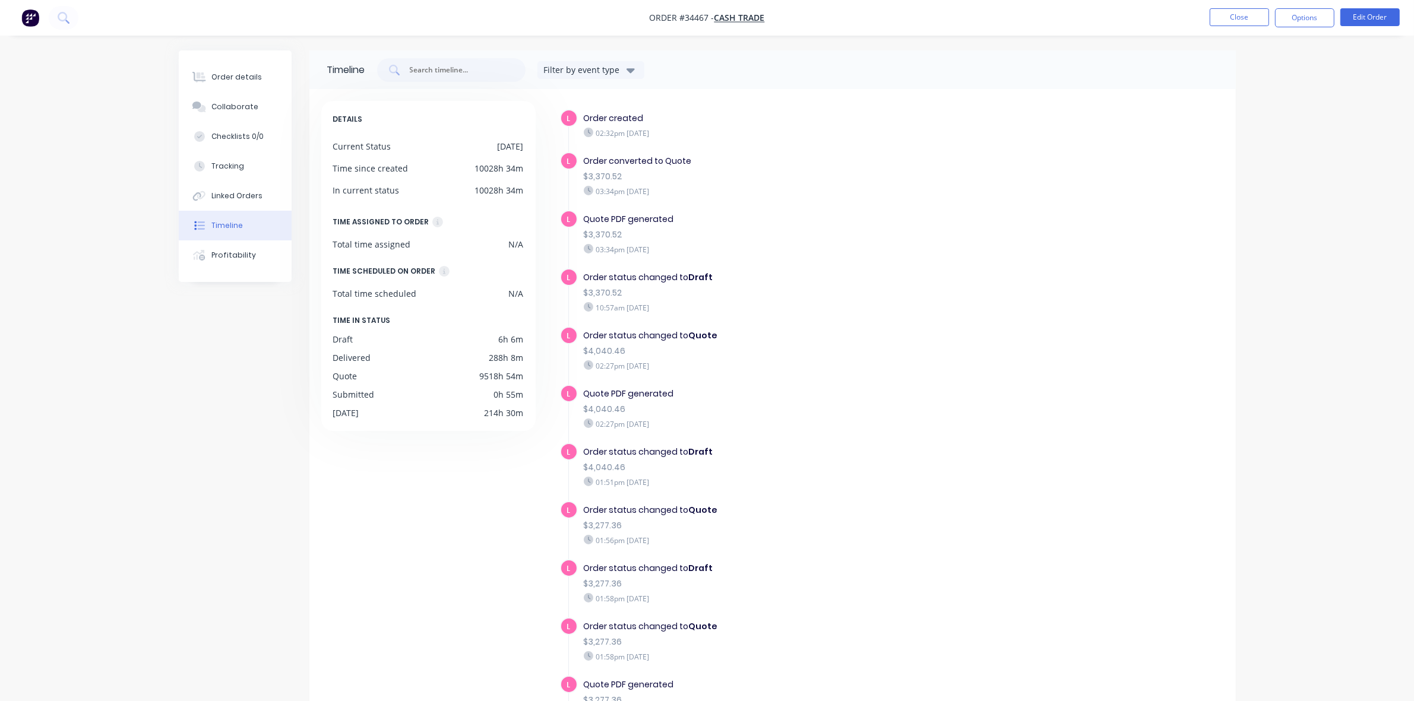
drag, startPoint x: 266, startPoint y: 196, endPoint x: 306, endPoint y: 187, distance: 40.8
click at [268, 196] on button "Linked Orders" at bounding box center [235, 196] width 113 height 30
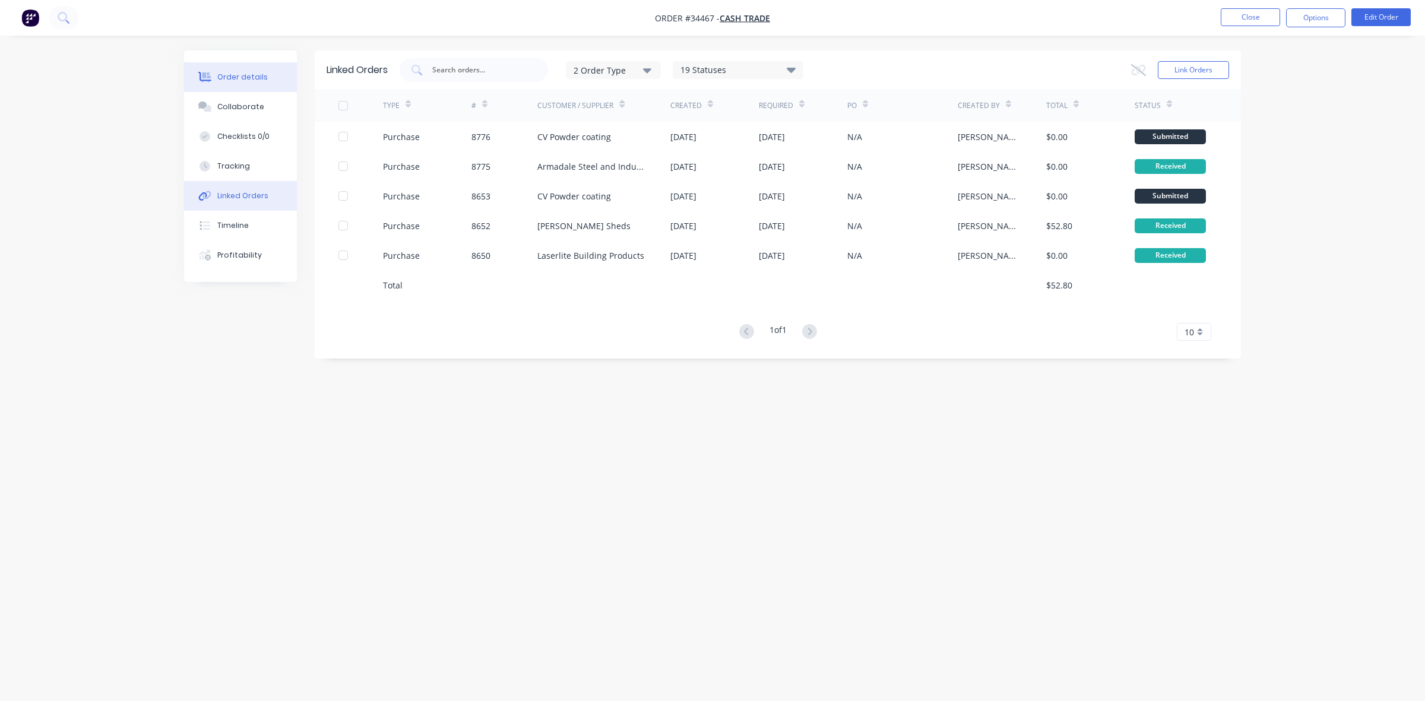
click at [248, 79] on div "Order details" at bounding box center [242, 77] width 50 height 11
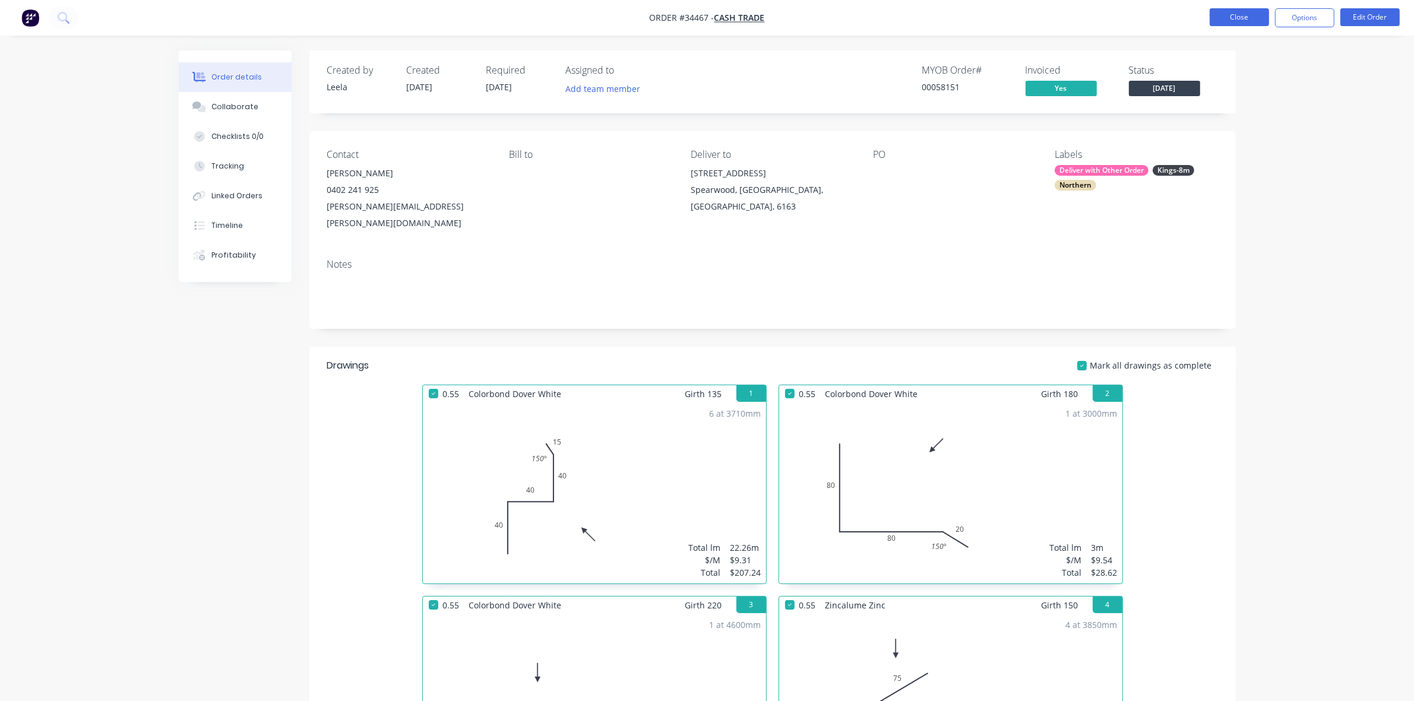
click at [1220, 10] on button "Close" at bounding box center [1239, 17] width 59 height 18
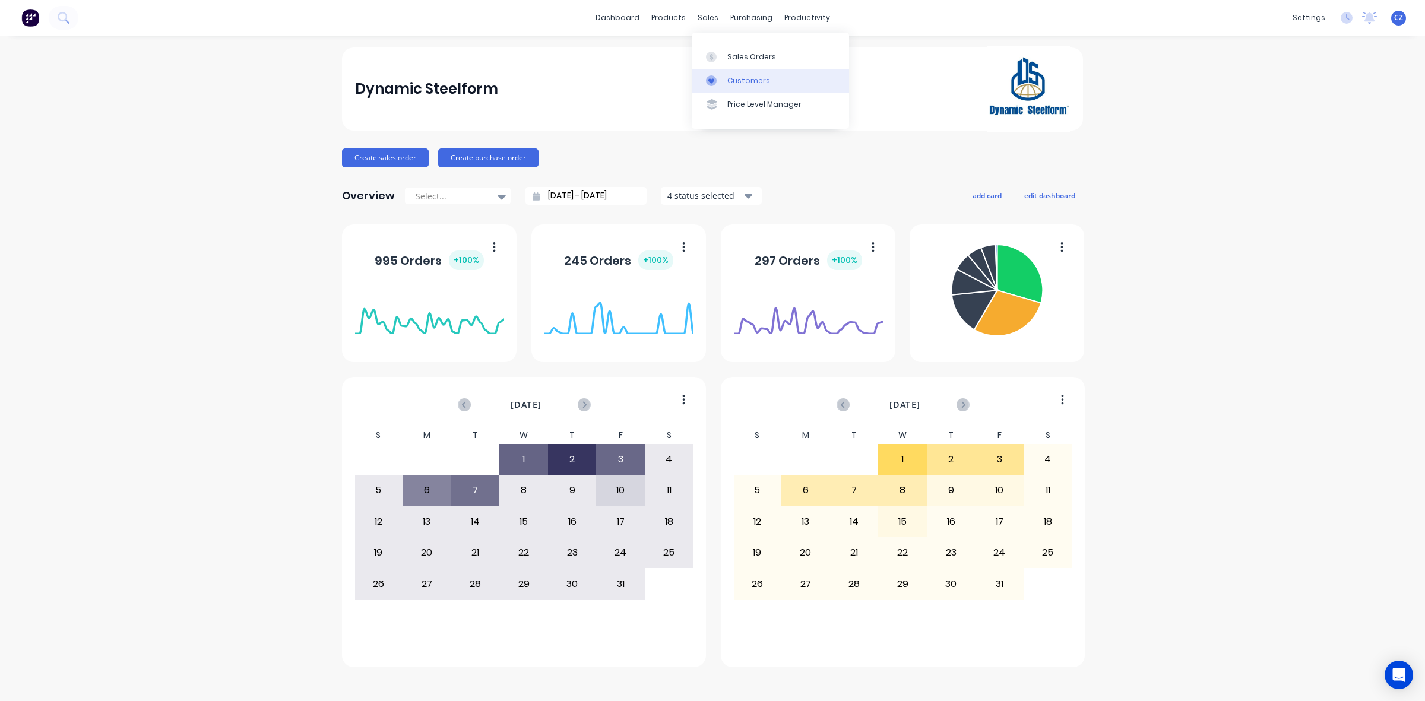
click at [737, 81] on div "Customers" at bounding box center [748, 80] width 43 height 11
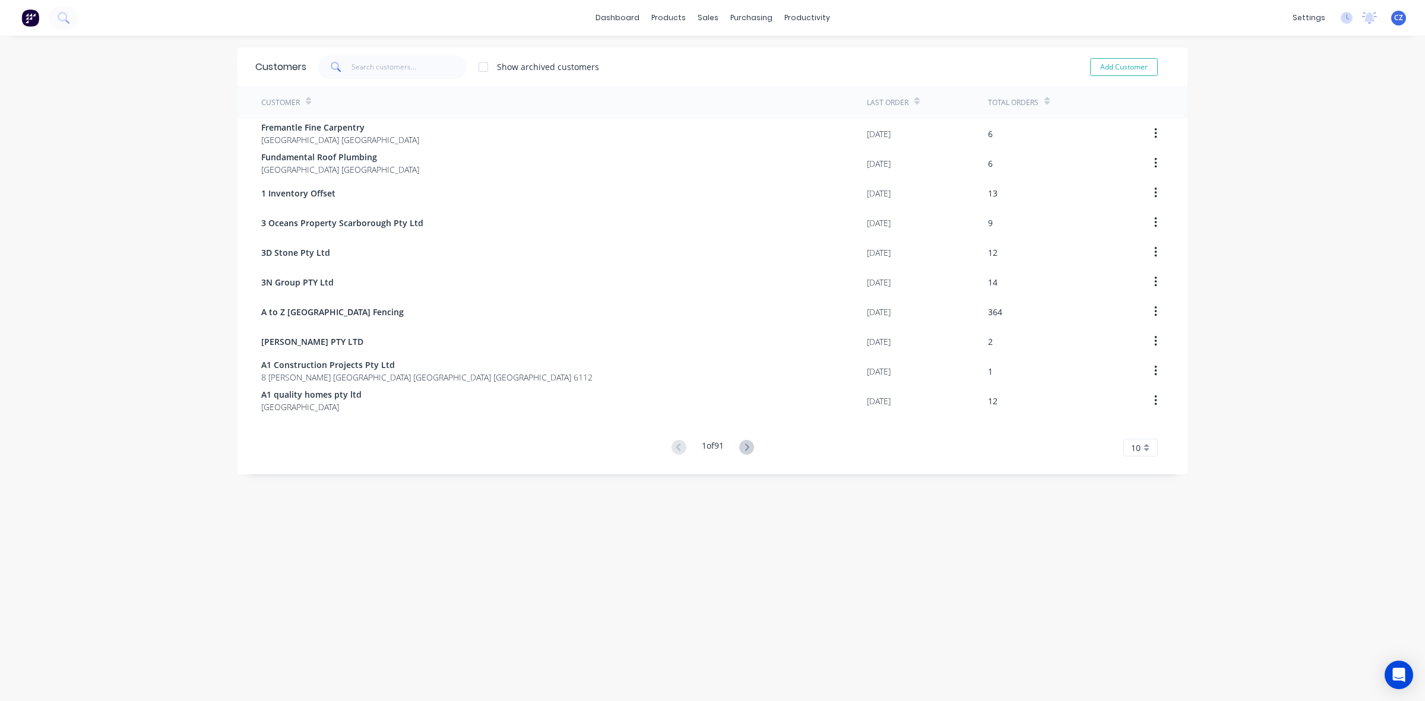
drag, startPoint x: 381, startPoint y: 80, endPoint x: 380, endPoint y: 67, distance: 13.7
click at [381, 78] on div "Customers Show archived customers Add Customer" at bounding box center [713, 67] width 950 height 39
click at [380, 67] on input "text" at bounding box center [410, 67] width 116 height 24
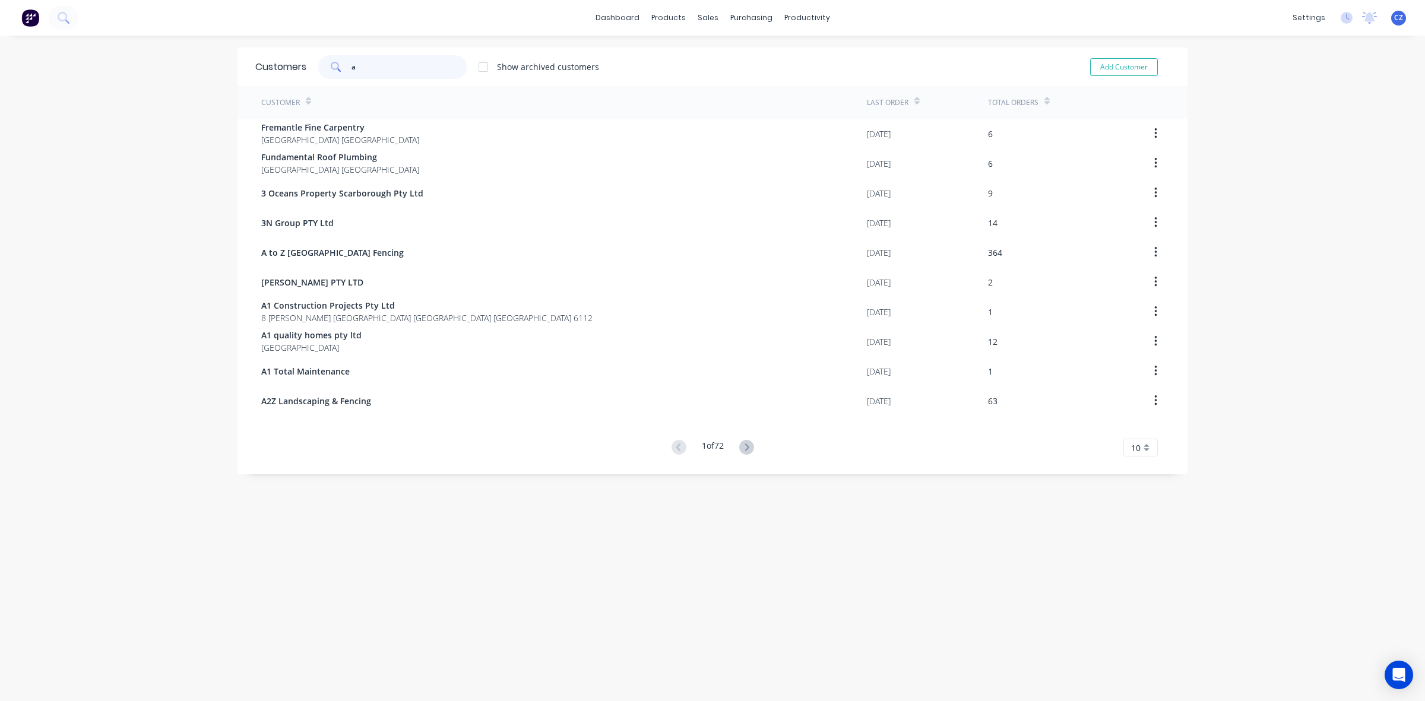
type input "a1"
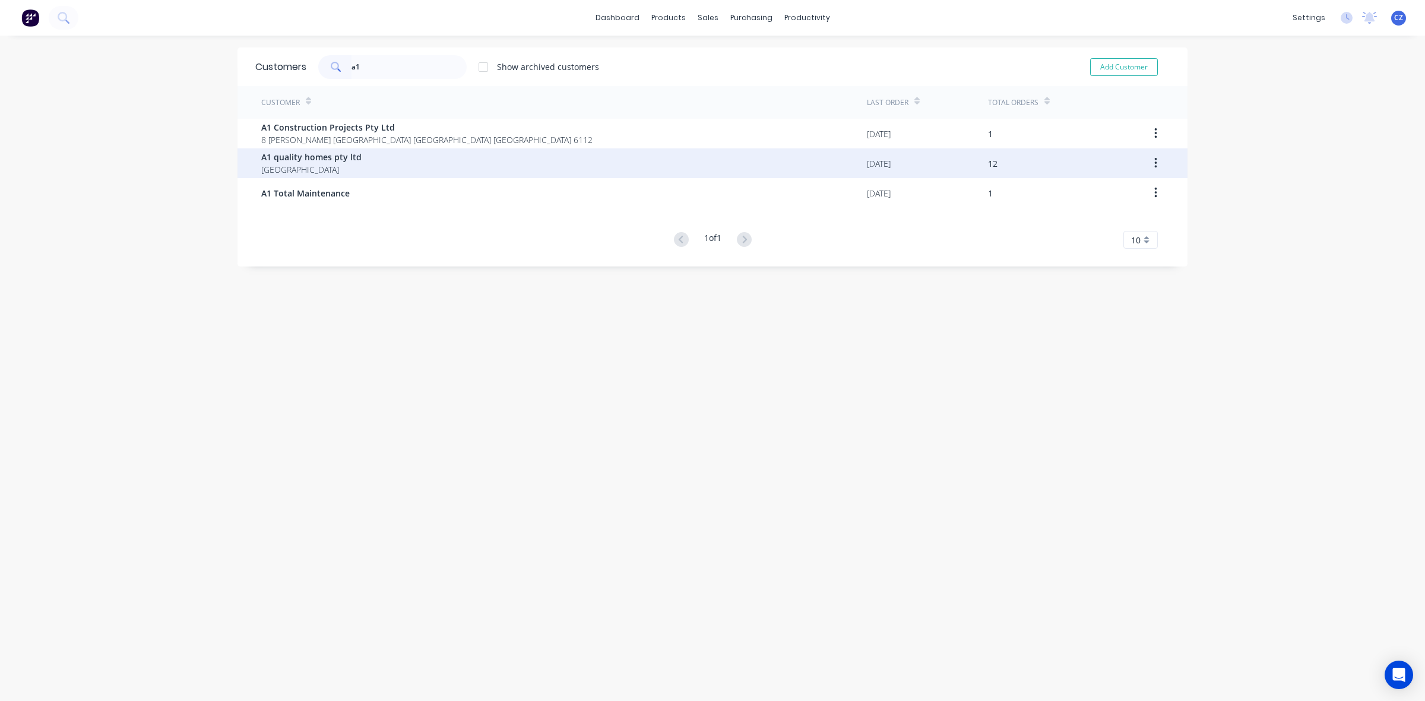
click at [362, 165] on div "A1 quality homes pty ltd [GEOGRAPHIC_DATA]" at bounding box center [564, 163] width 606 height 30
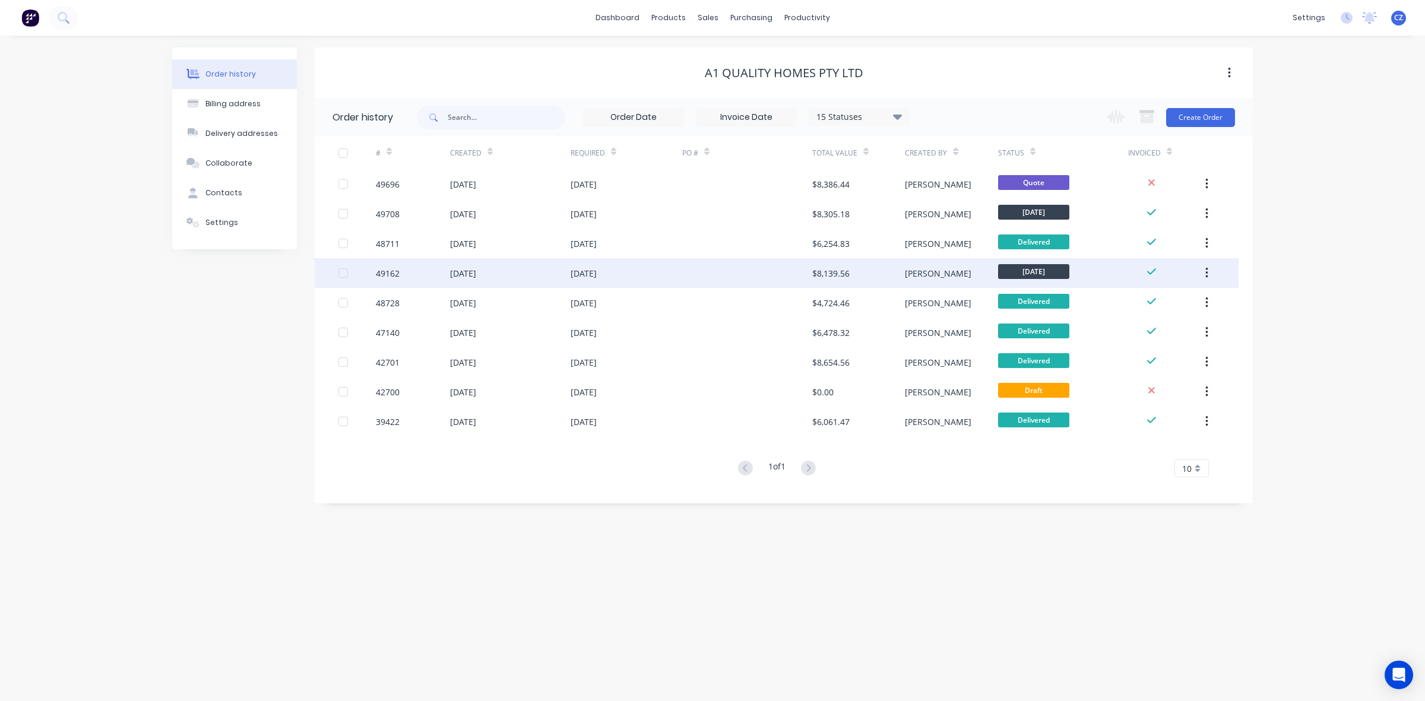
click at [753, 265] on div at bounding box center [747, 273] width 130 height 30
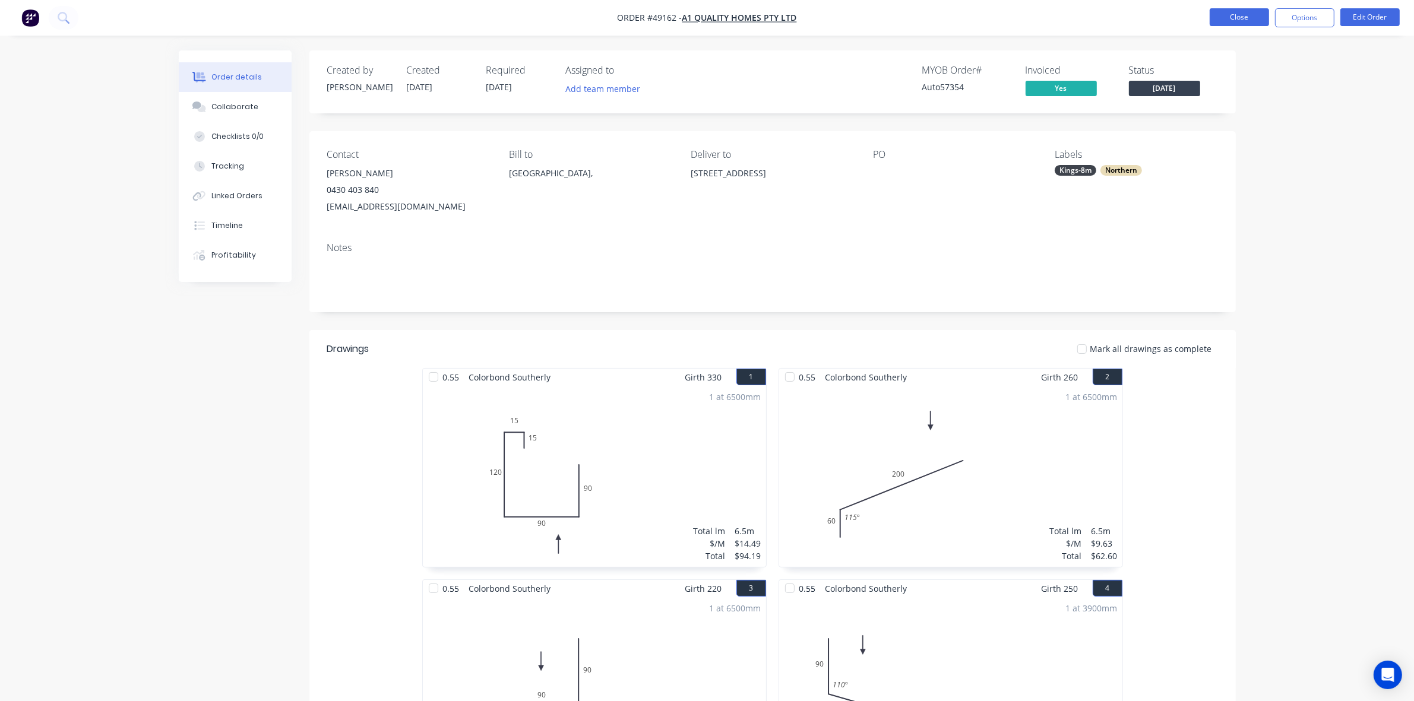
click at [1251, 14] on button "Close" at bounding box center [1239, 17] width 59 height 18
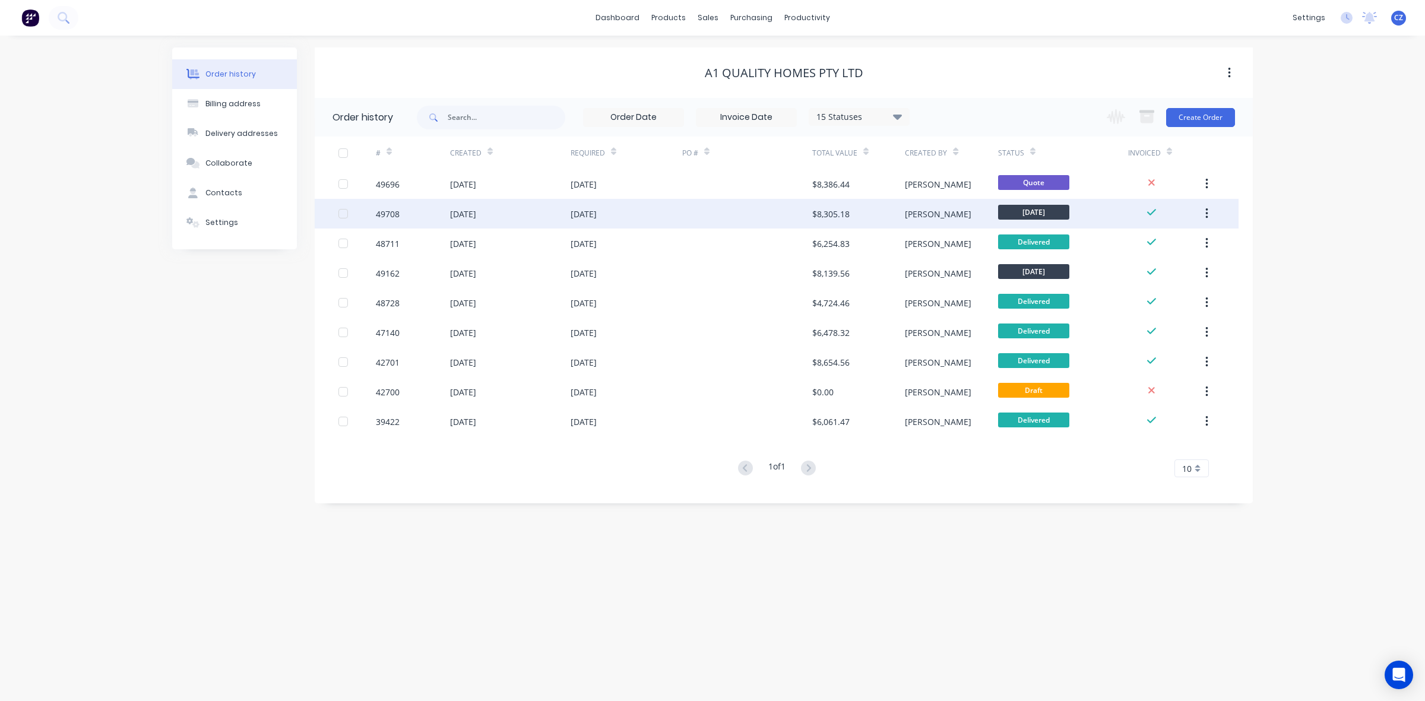
click at [754, 218] on div at bounding box center [747, 214] width 130 height 30
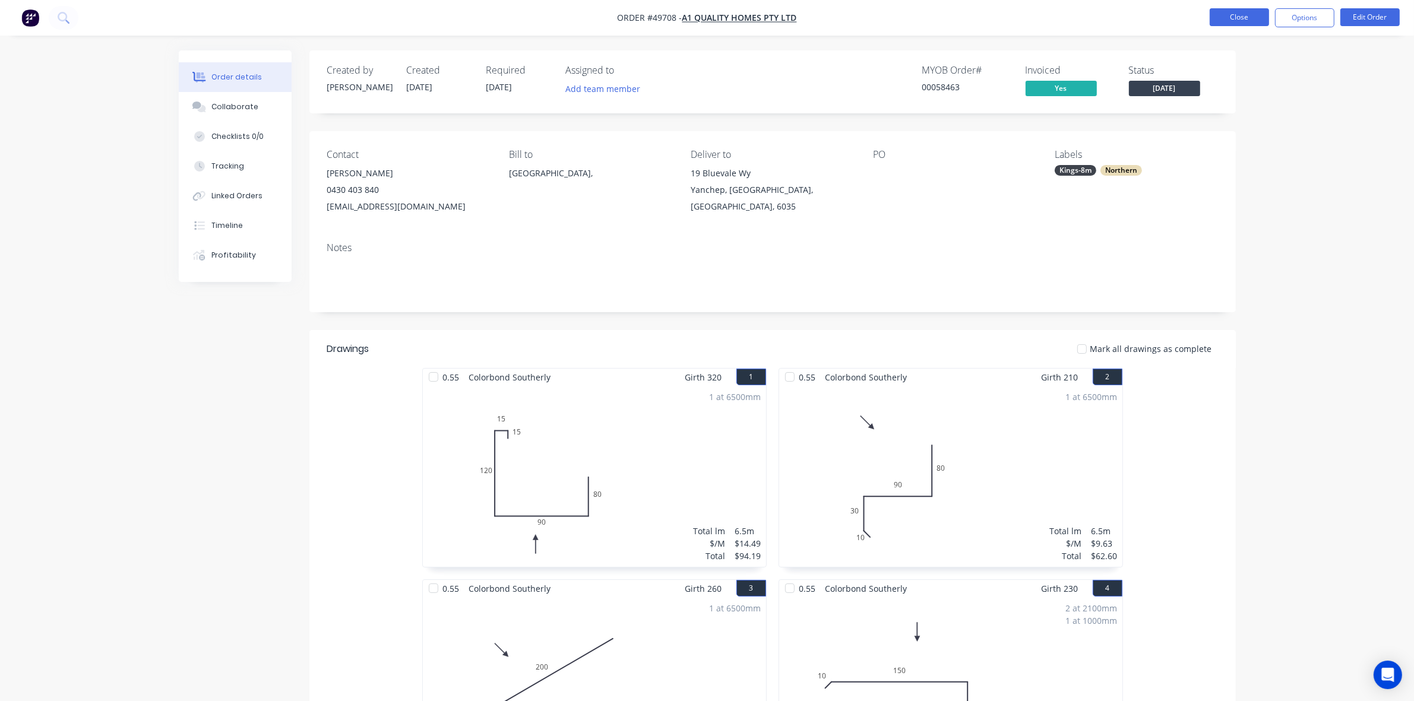
click at [1230, 18] on button "Close" at bounding box center [1239, 17] width 59 height 18
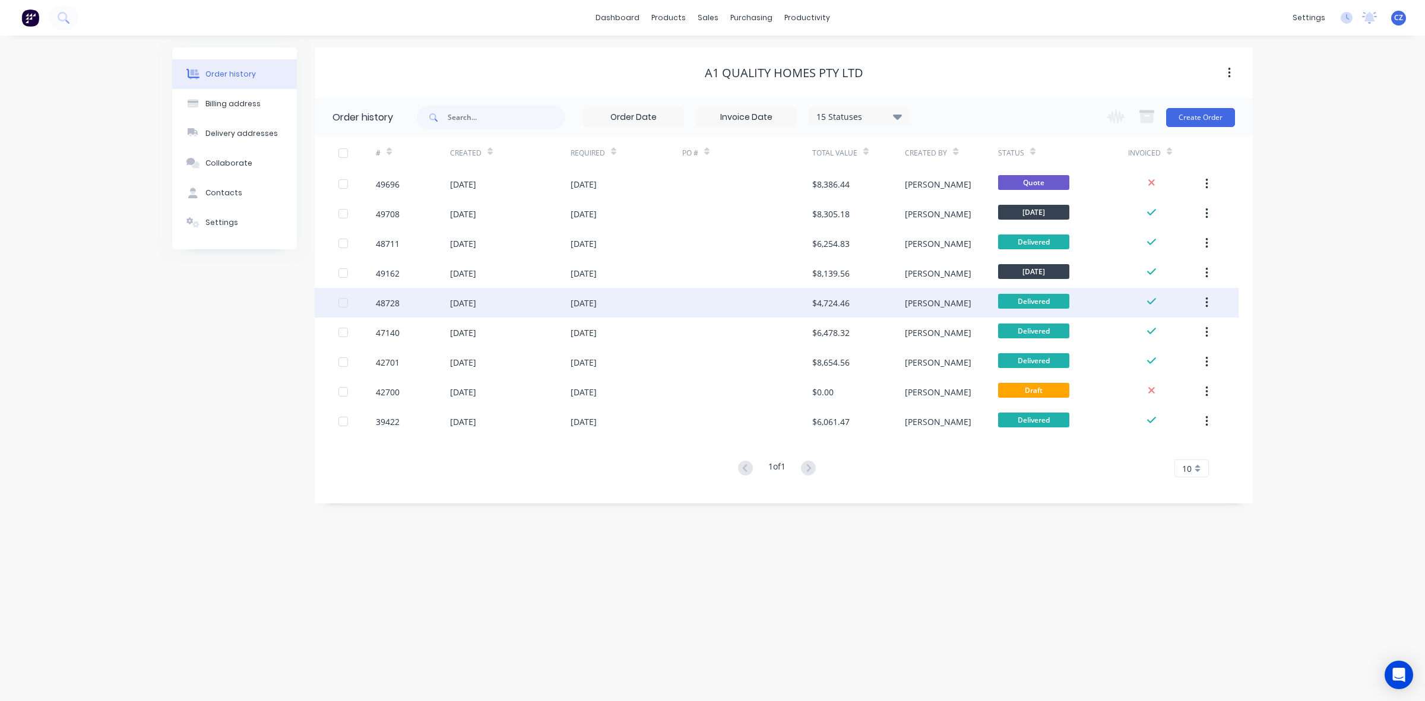
click at [774, 309] on div at bounding box center [747, 303] width 130 height 30
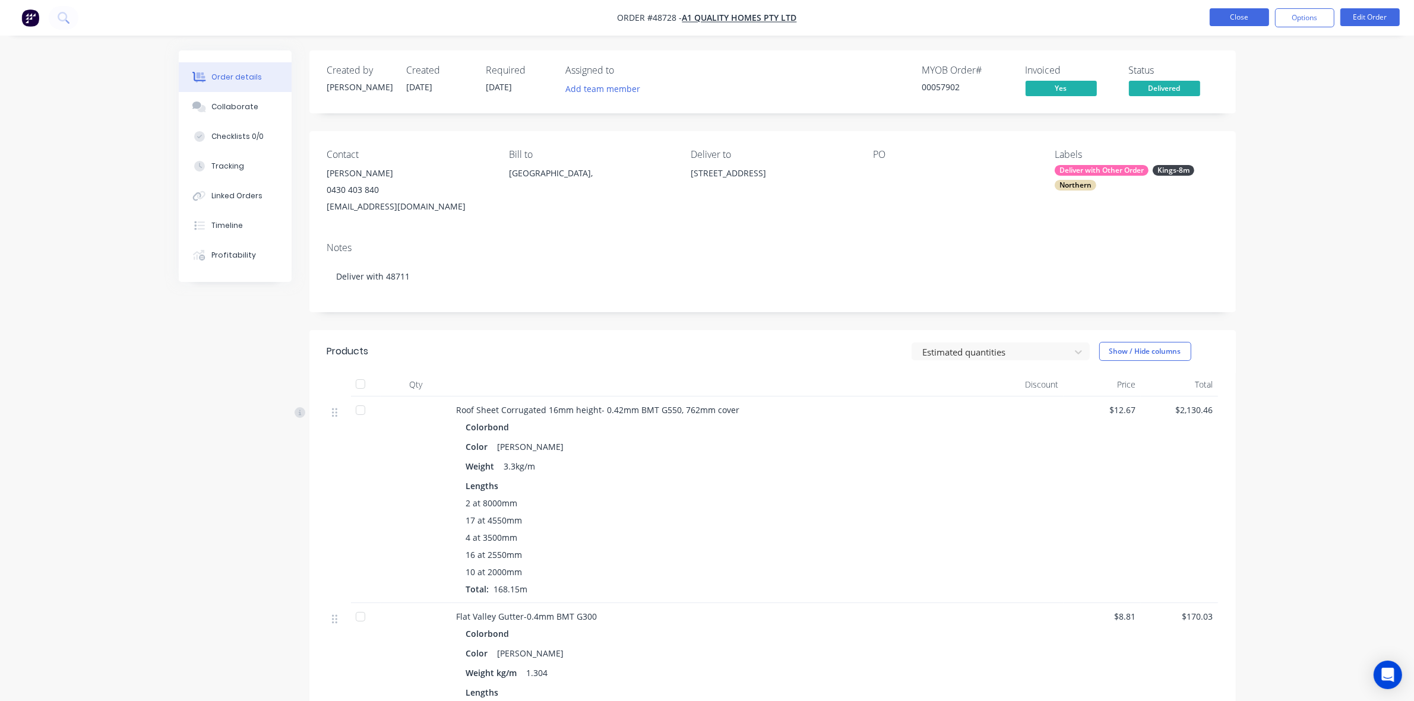
click at [1240, 12] on button "Close" at bounding box center [1239, 17] width 59 height 18
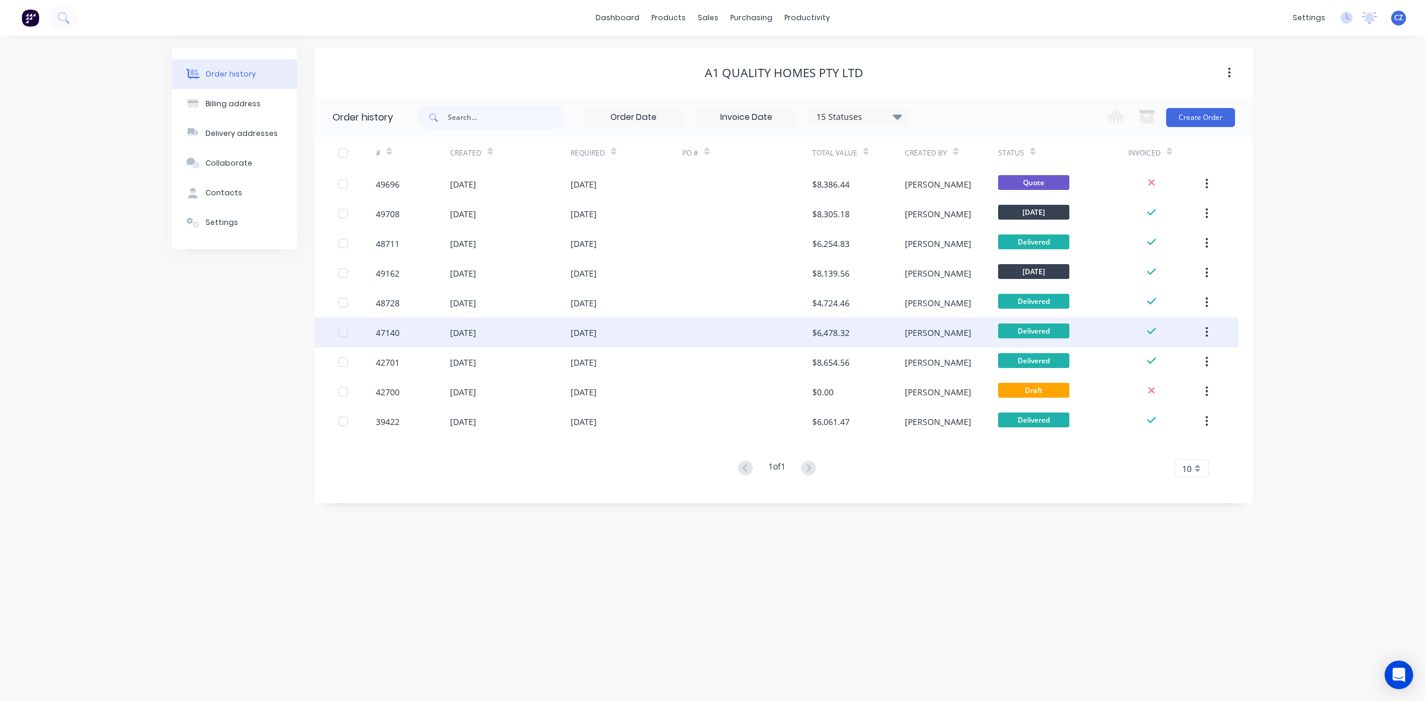
click at [762, 333] on div at bounding box center [747, 333] width 130 height 30
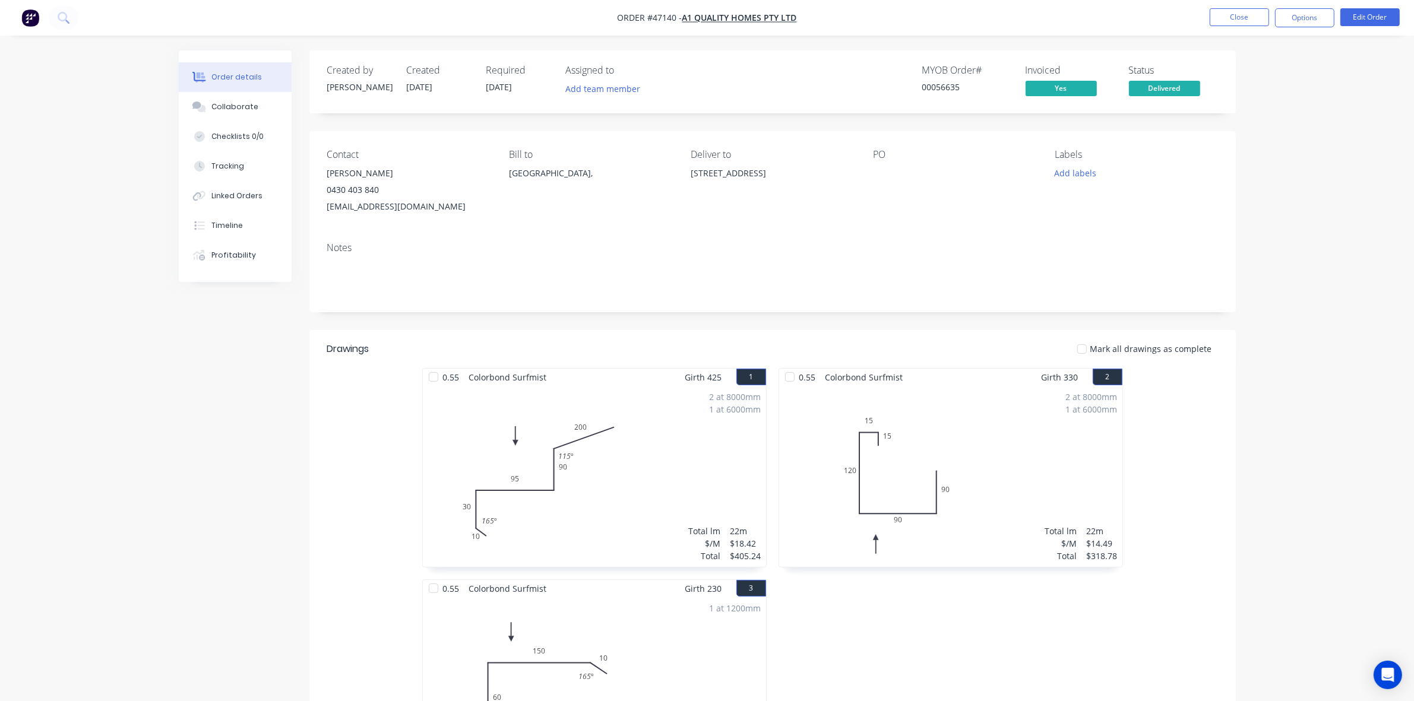
click at [1262, 4] on nav "Order #47140 - A1 quality homes pty ltd Close Options Edit Order" at bounding box center [707, 18] width 1414 height 36
click at [1259, 12] on button "Close" at bounding box center [1239, 17] width 59 height 18
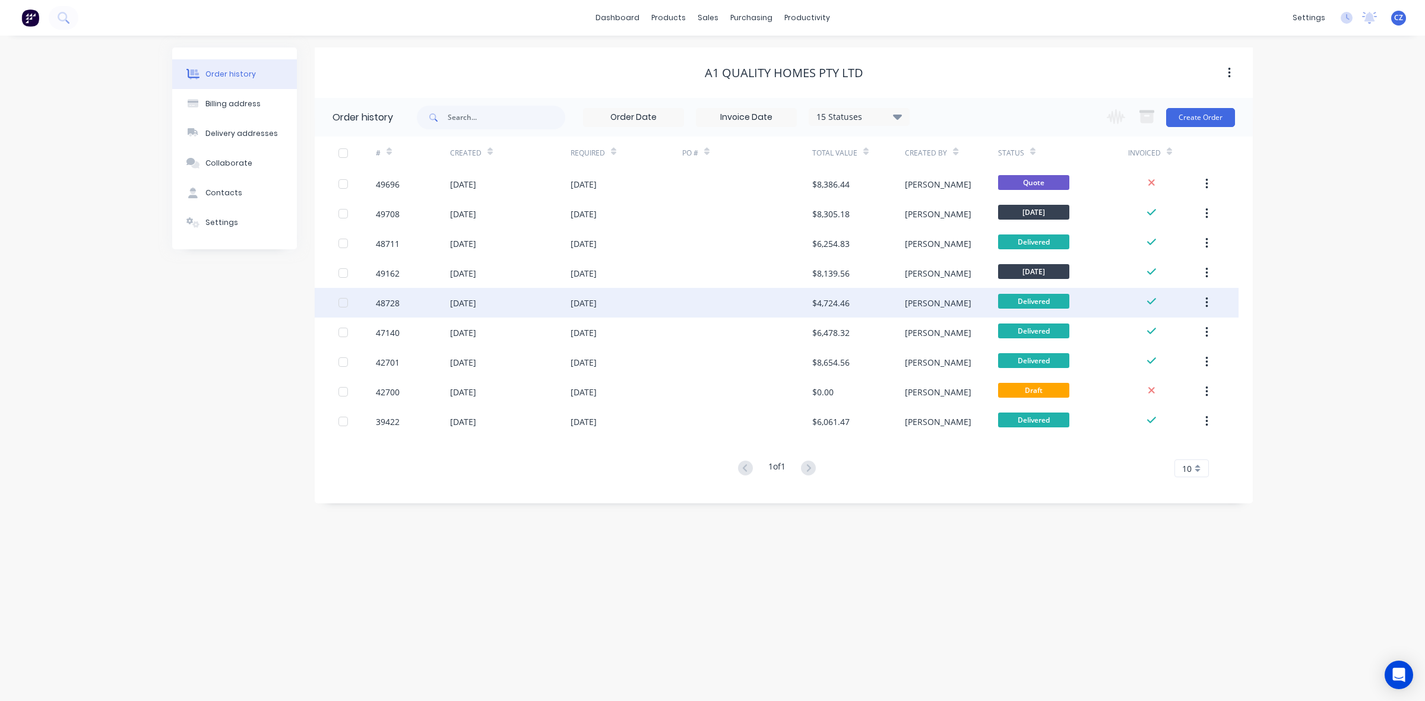
click at [806, 306] on div at bounding box center [747, 303] width 130 height 30
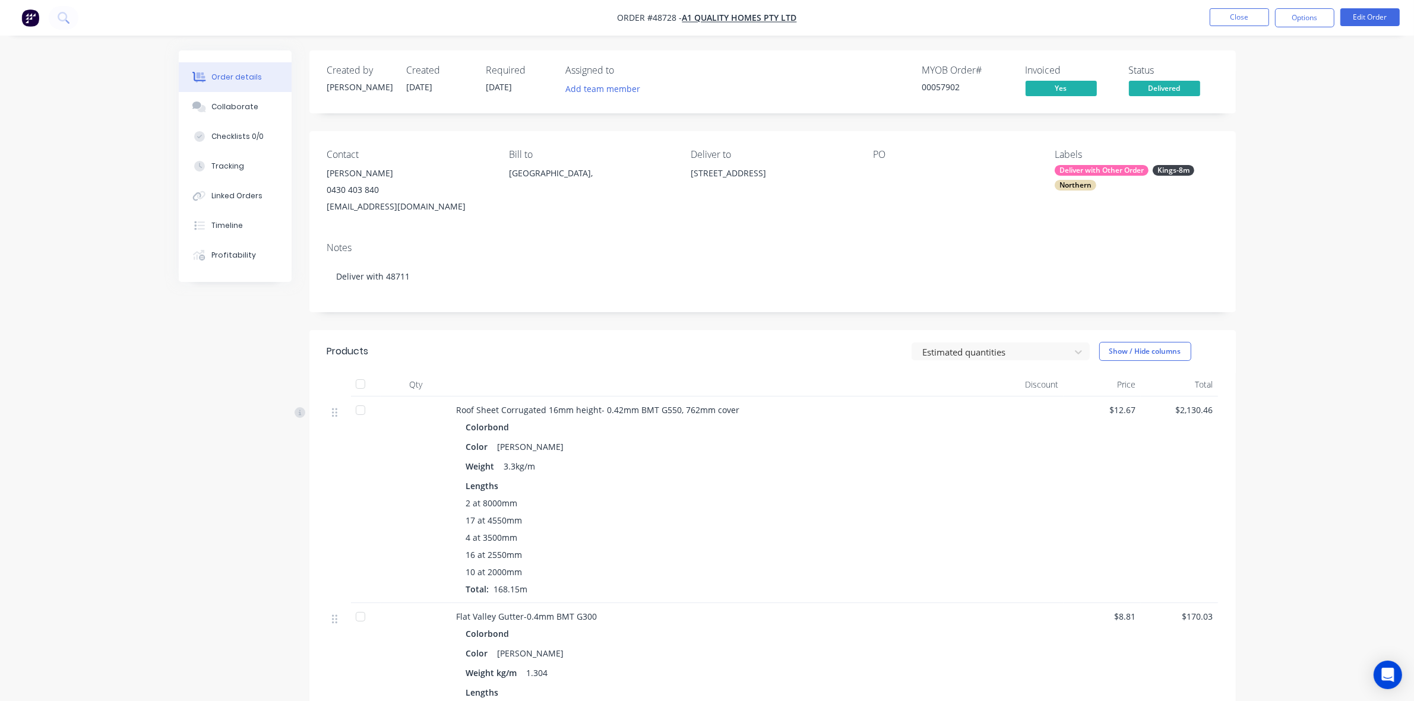
click at [821, 492] on div "Lengths" at bounding box center [719, 486] width 506 height 12
click at [1224, 19] on button "Close" at bounding box center [1239, 17] width 59 height 18
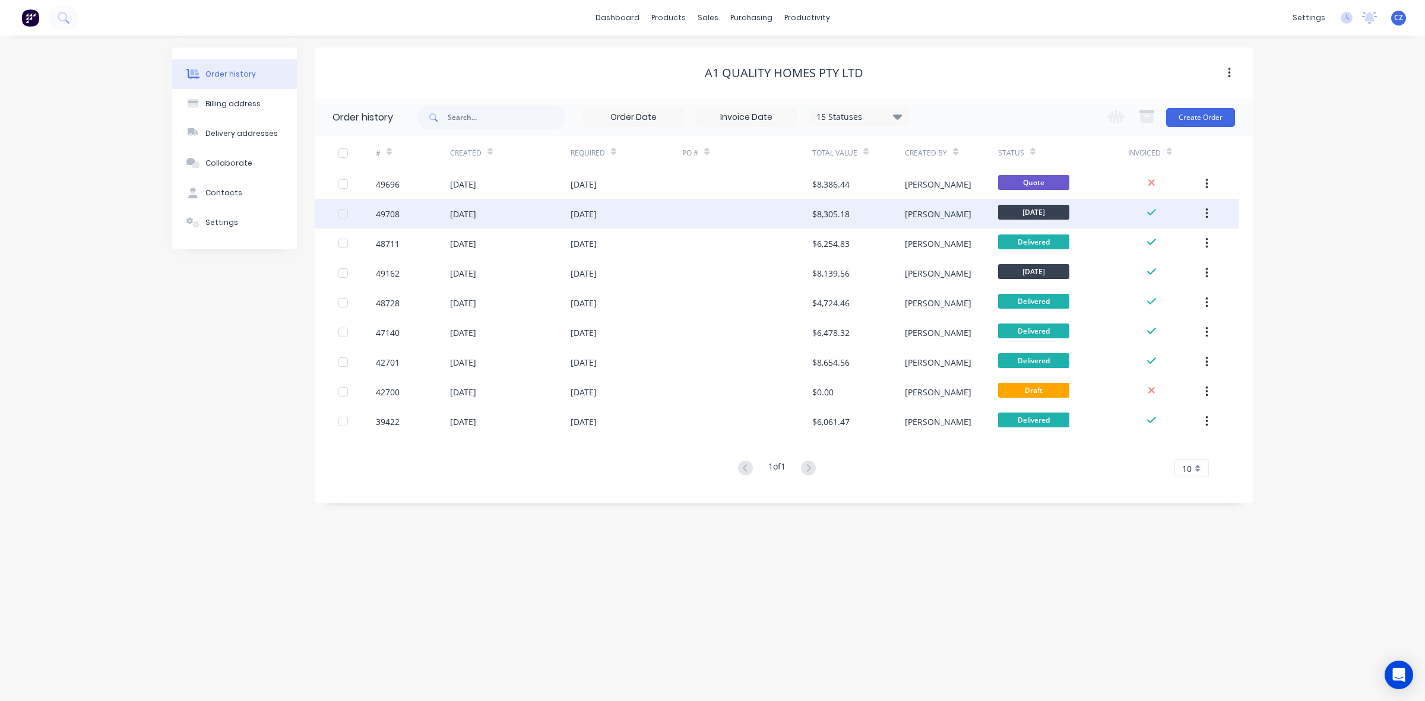
click at [809, 209] on div at bounding box center [747, 214] width 130 height 30
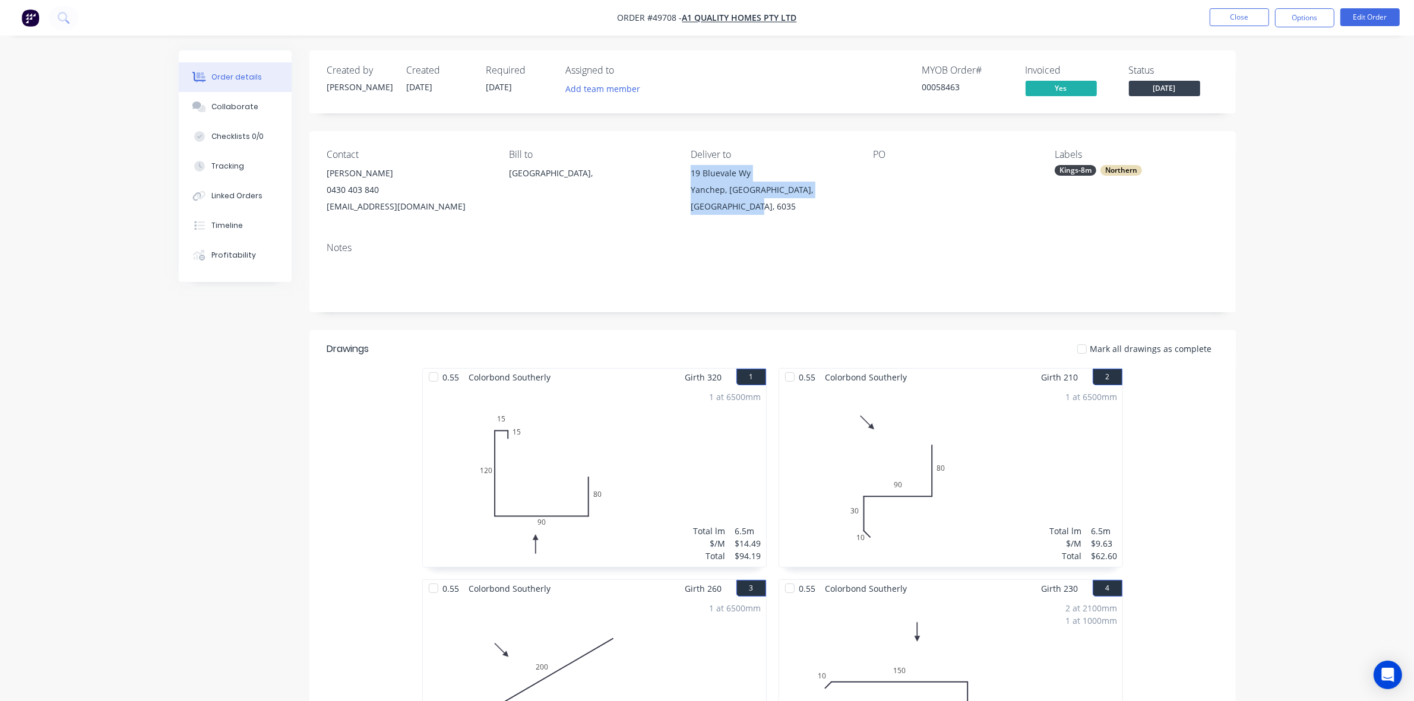
drag, startPoint x: 691, startPoint y: 172, endPoint x: 732, endPoint y: 206, distance: 53.1
click at [732, 206] on div "[STREET_ADDRESS]" at bounding box center [772, 190] width 163 height 50
copy div "[STREET_ADDRESS]"
click at [1241, 23] on button "Close" at bounding box center [1239, 17] width 59 height 18
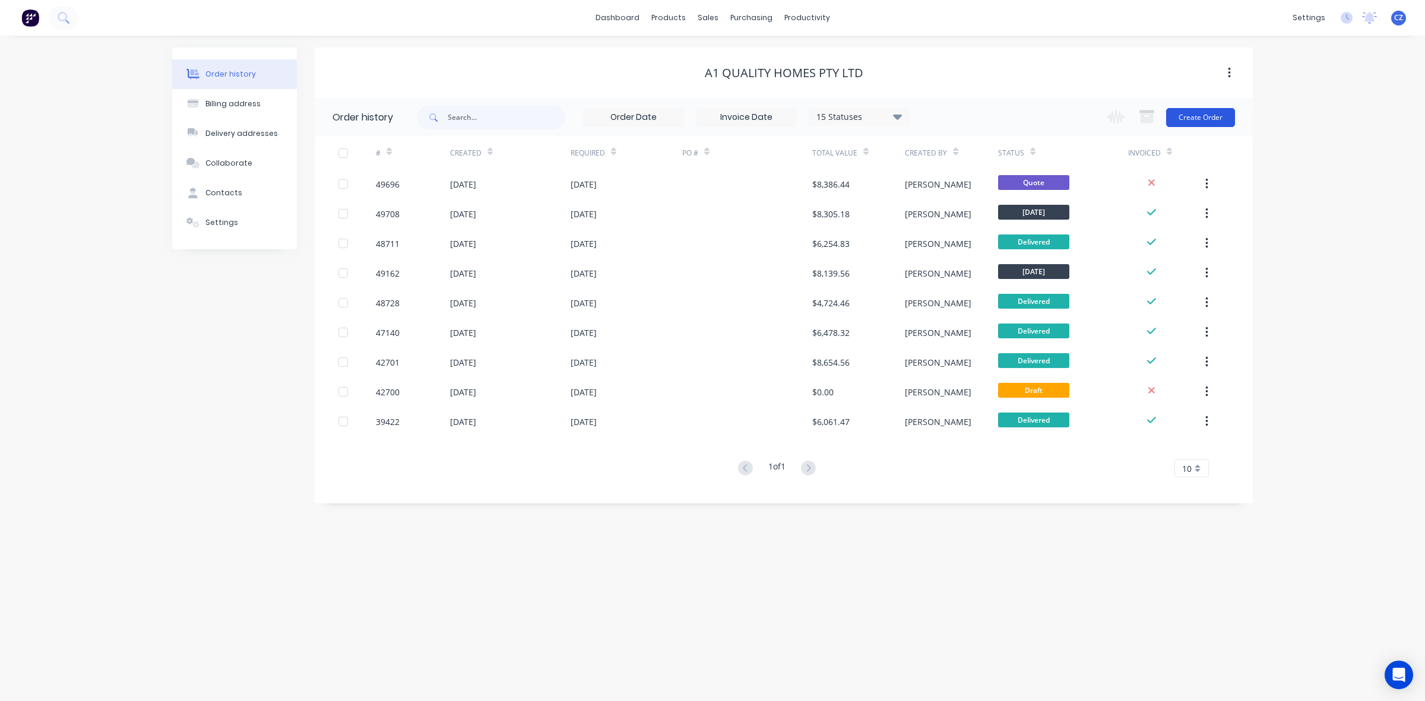
click at [1222, 110] on button "Create Order" at bounding box center [1200, 117] width 69 height 19
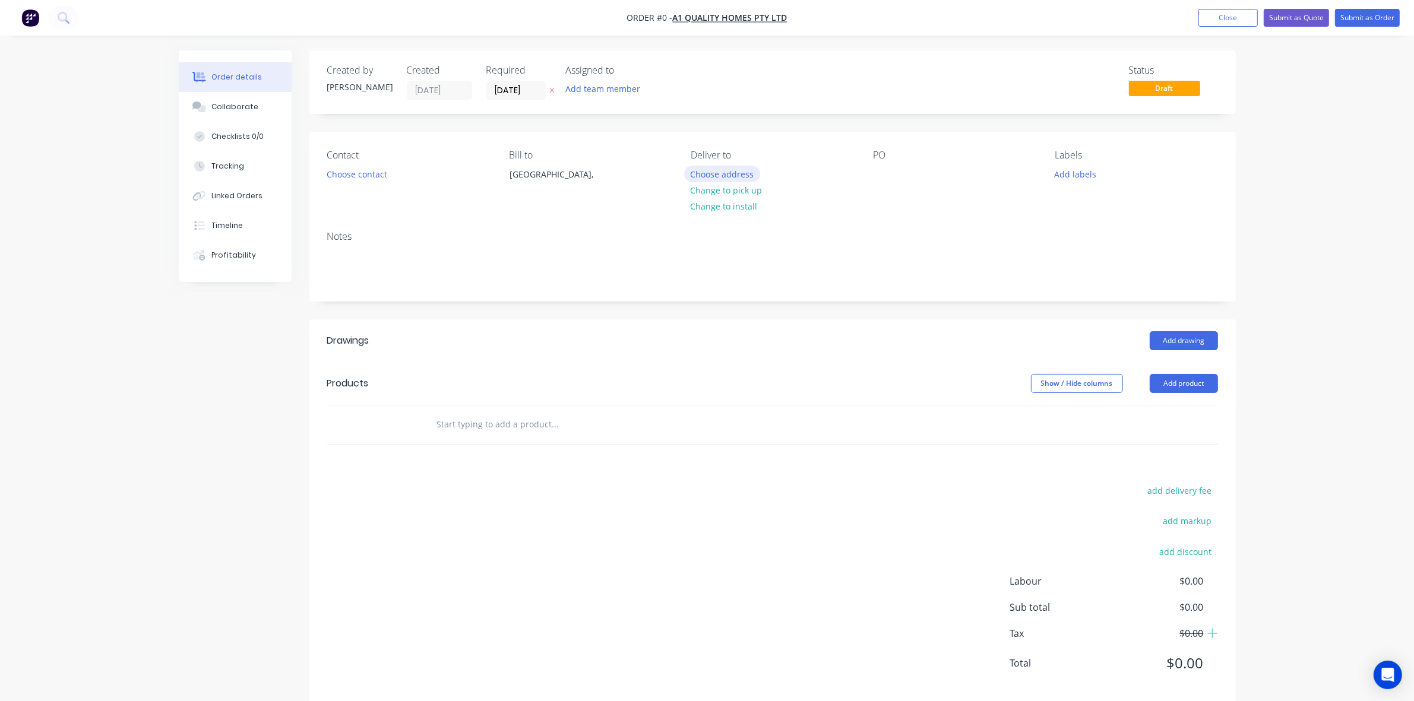
click at [716, 167] on button "Choose address" at bounding box center [722, 174] width 76 height 16
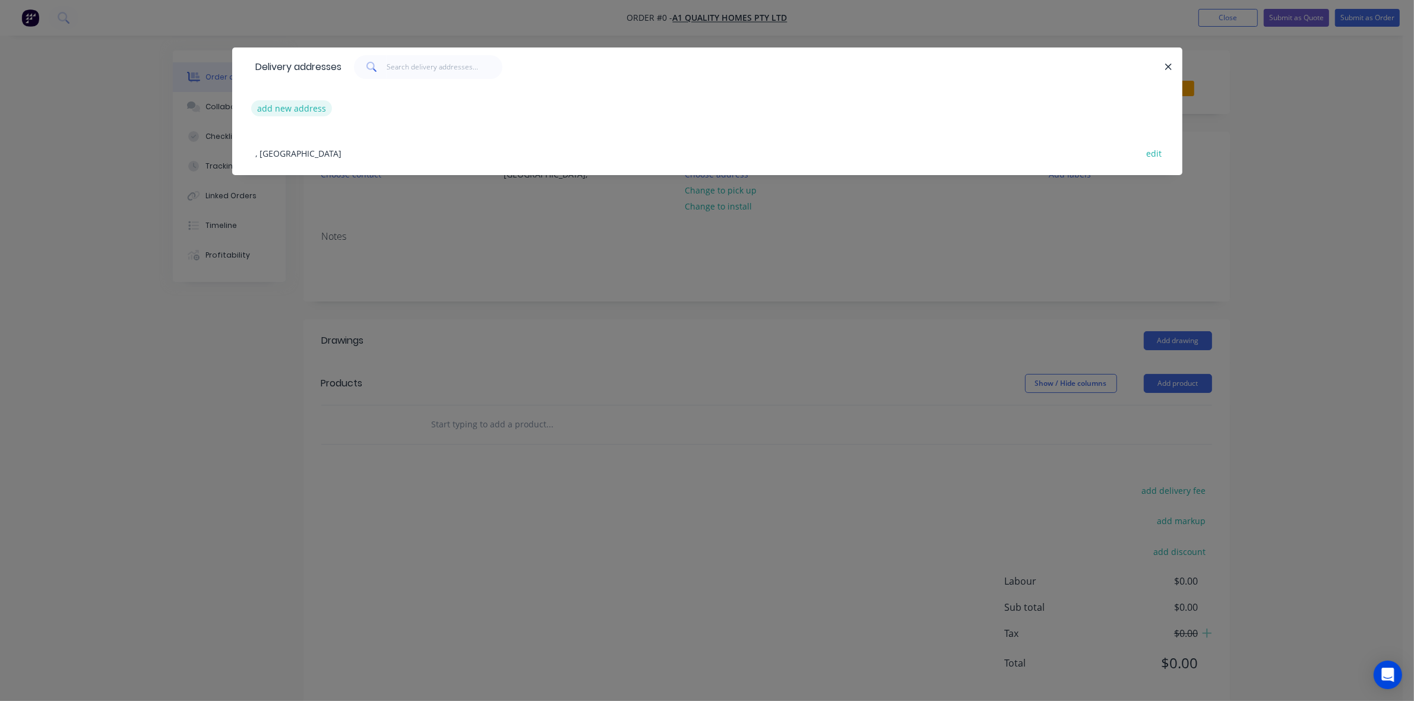
click at [302, 108] on button "add new address" at bounding box center [291, 108] width 81 height 16
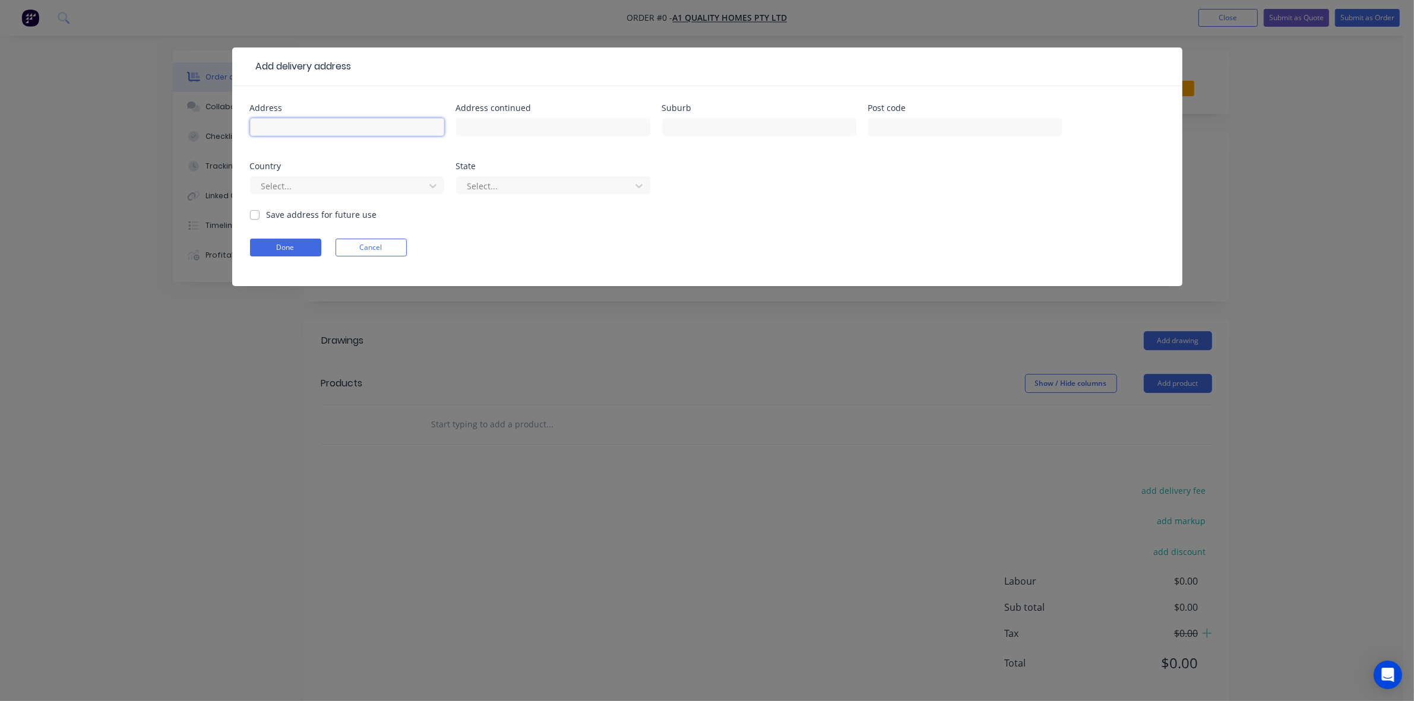
click at [292, 131] on input "text" at bounding box center [347, 127] width 194 height 18
paste input "[STREET_ADDRESS]"
type input "[STREET_ADDRESS]"
click at [291, 244] on button "Done" at bounding box center [285, 248] width 71 height 18
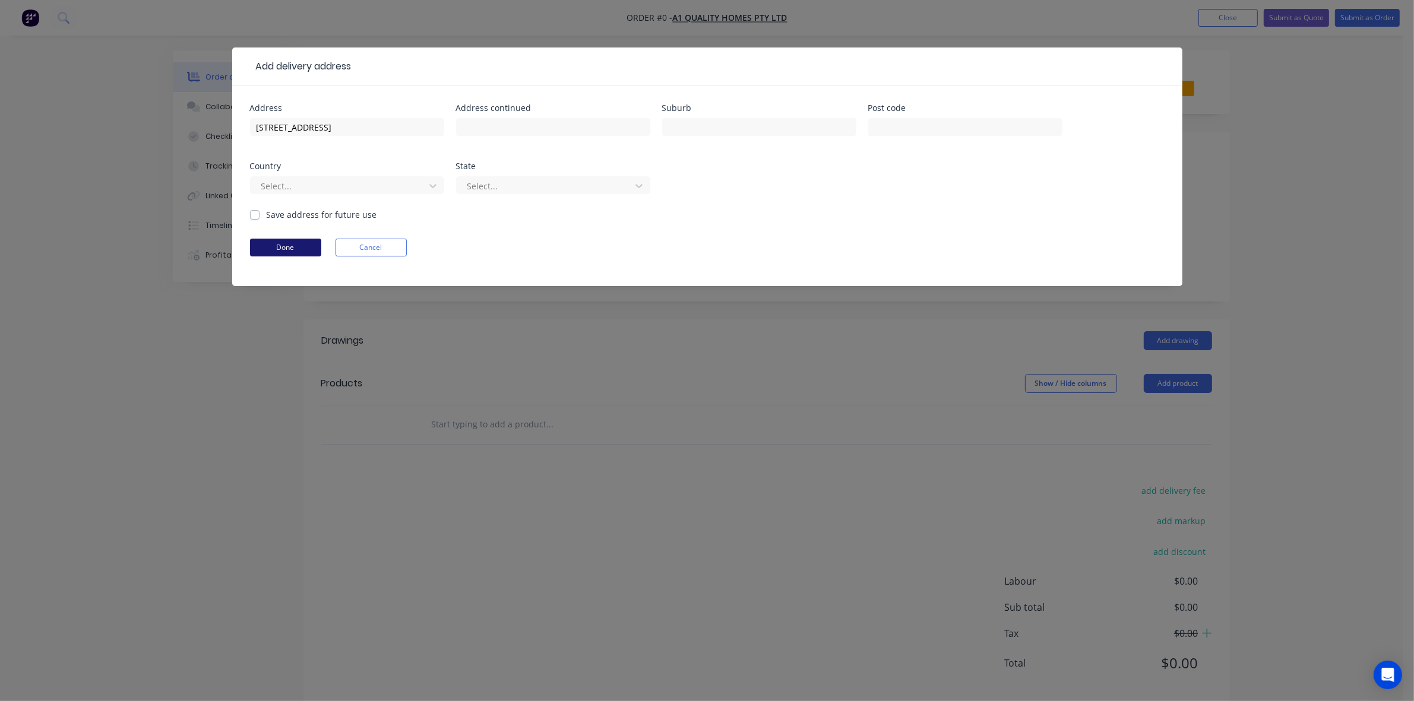
scroll to position [0, 0]
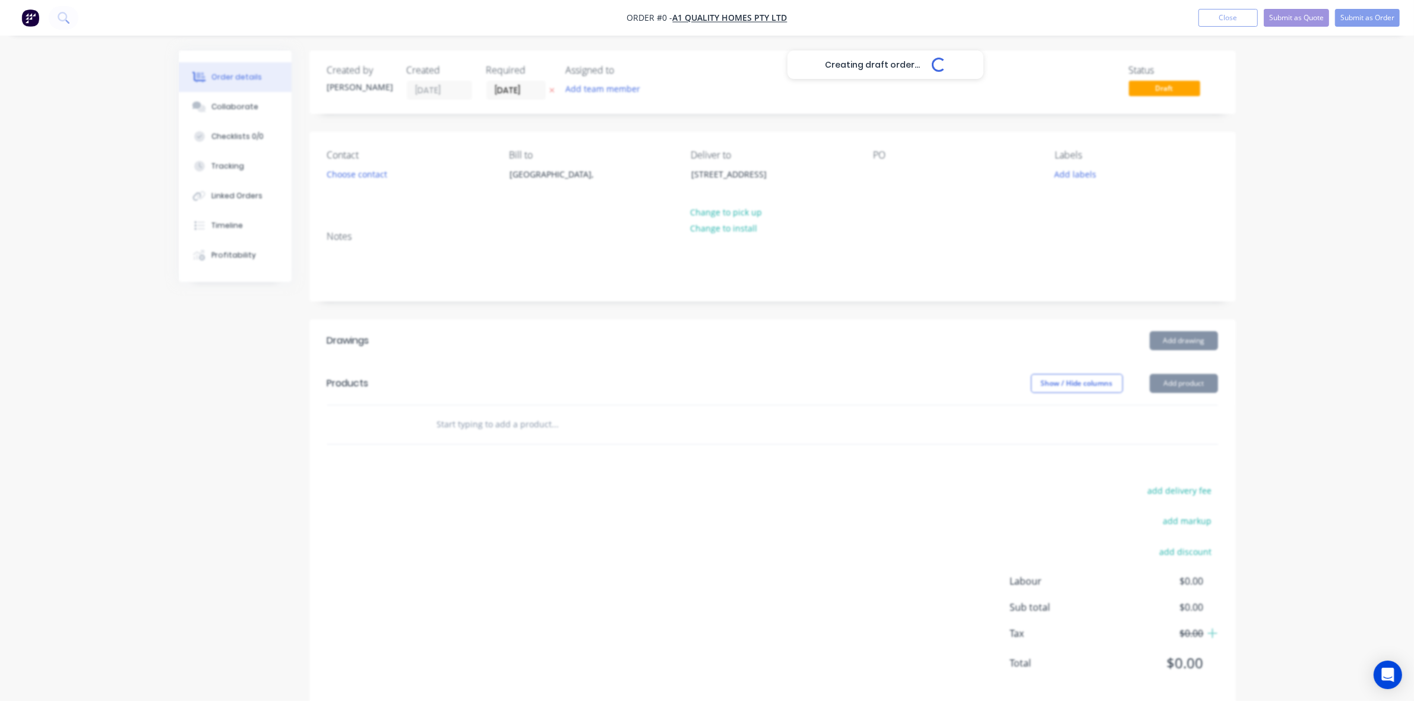
click at [560, 309] on div "Creating draft order... Loading..." at bounding box center [886, 400] width 1414 height 701
click at [1072, 176] on button "Add labels" at bounding box center [1075, 174] width 55 height 16
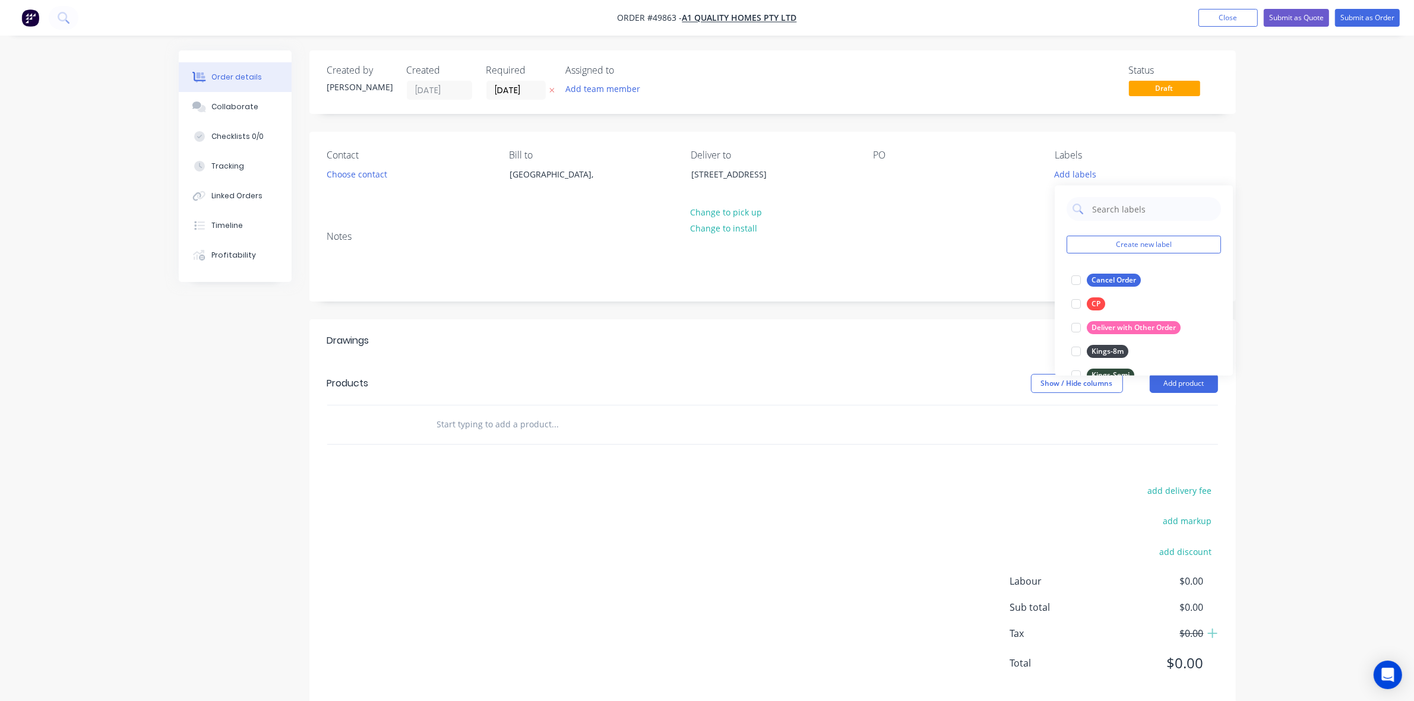
drag, startPoint x: 1075, startPoint y: 330, endPoint x: 914, endPoint y: 328, distance: 160.3
click at [1075, 328] on div at bounding box center [1076, 329] width 24 height 24
click at [784, 324] on div "Created by [PERSON_NAME] Created [DATE] Required [DATE] Assigned to Add team me…" at bounding box center [772, 376] width 926 height 653
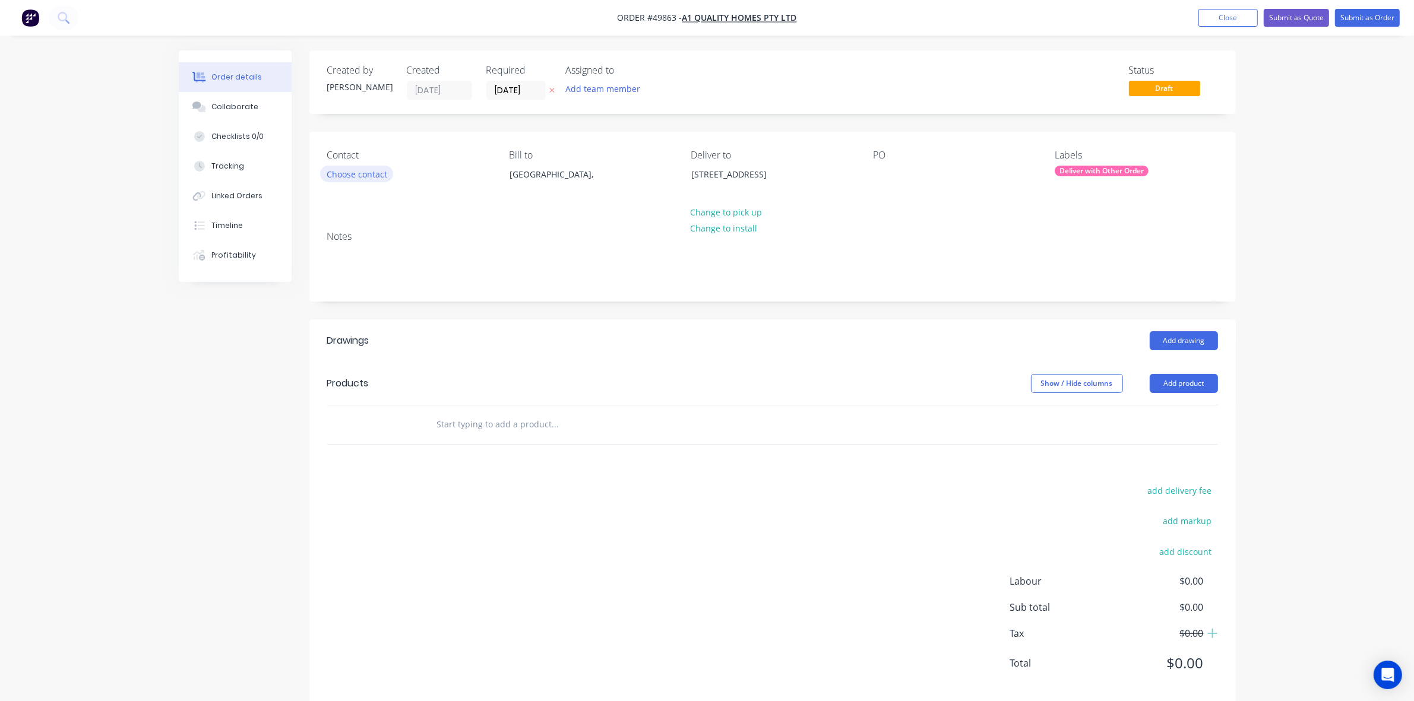
click at [328, 173] on button "Choose contact" at bounding box center [356, 174] width 73 height 16
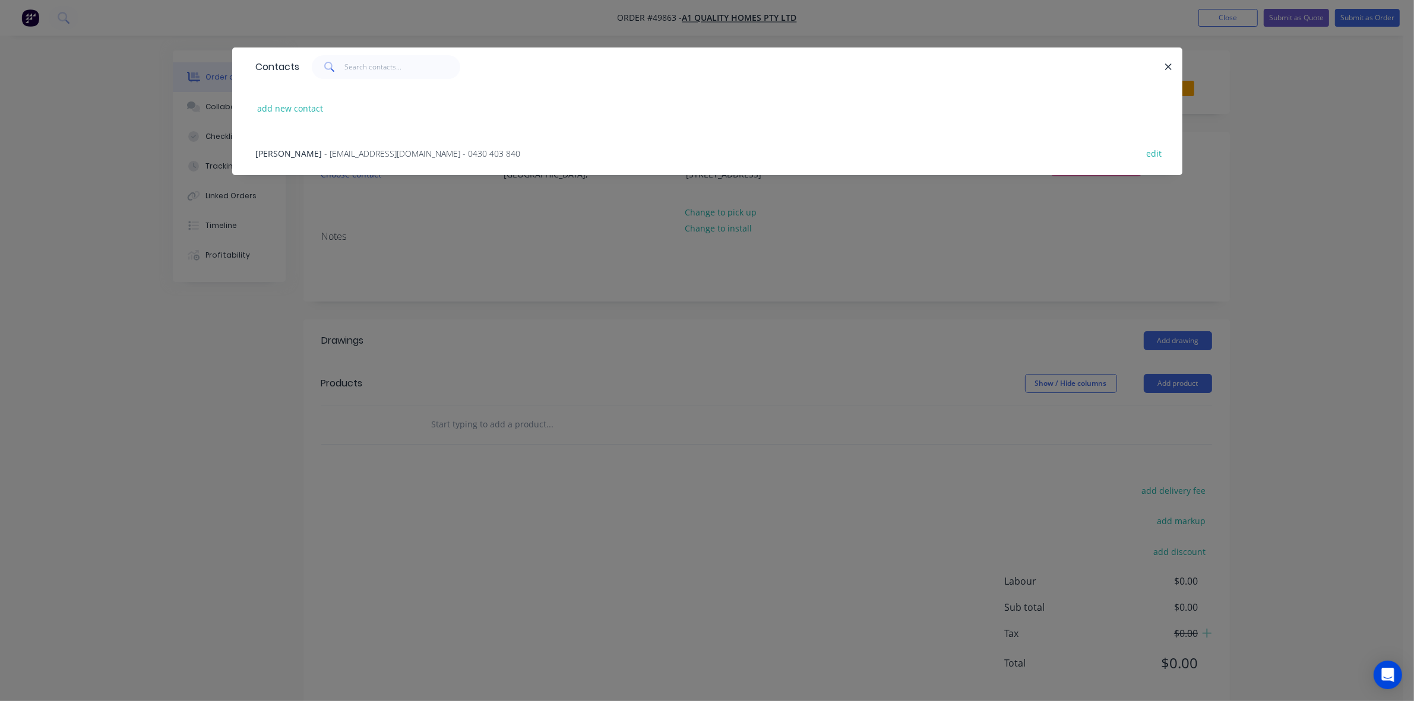
click at [327, 162] on div "[PERSON_NAME] - [EMAIL_ADDRESS][DOMAIN_NAME] - 0430 403 840 edit" at bounding box center [707, 153] width 914 height 45
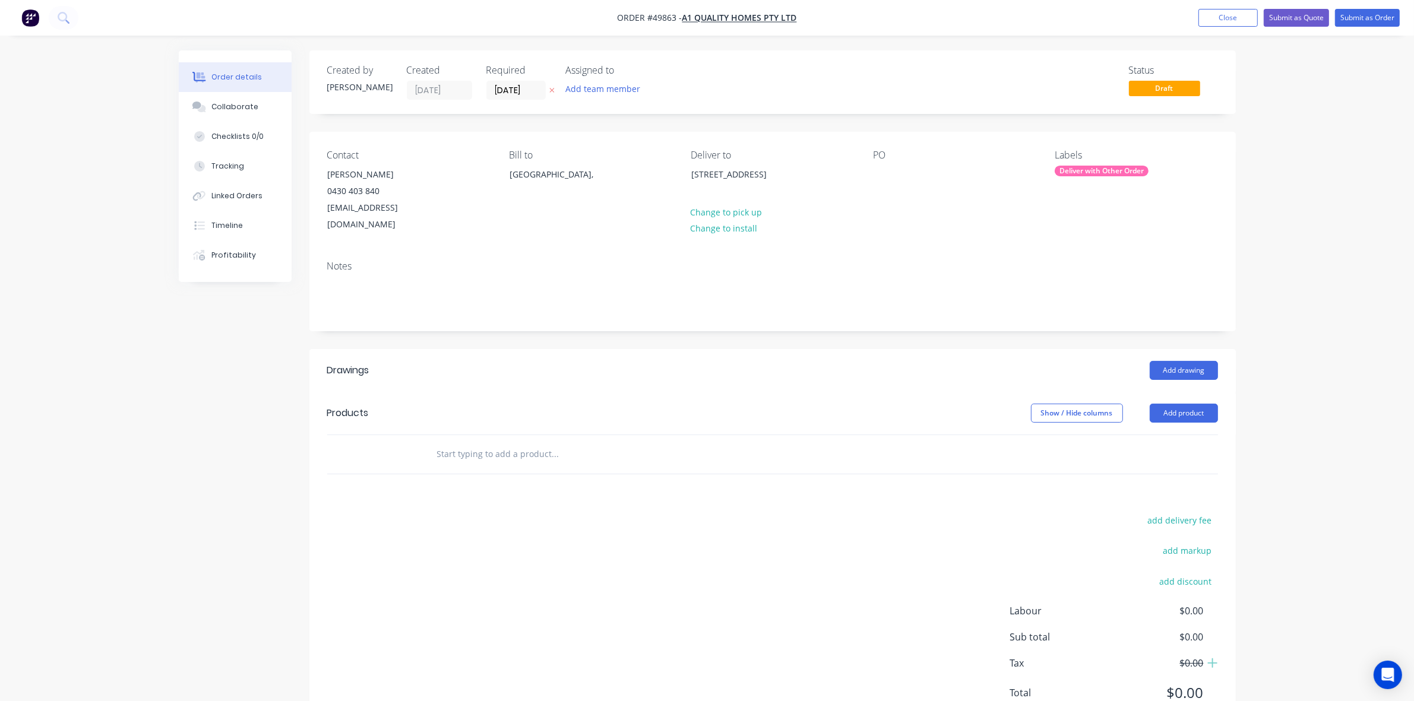
click at [800, 304] on div "Notes" at bounding box center [772, 291] width 926 height 80
click at [1174, 404] on button "Add product" at bounding box center [1184, 413] width 68 height 19
click at [1147, 435] on div "Product catalogue" at bounding box center [1161, 443] width 91 height 17
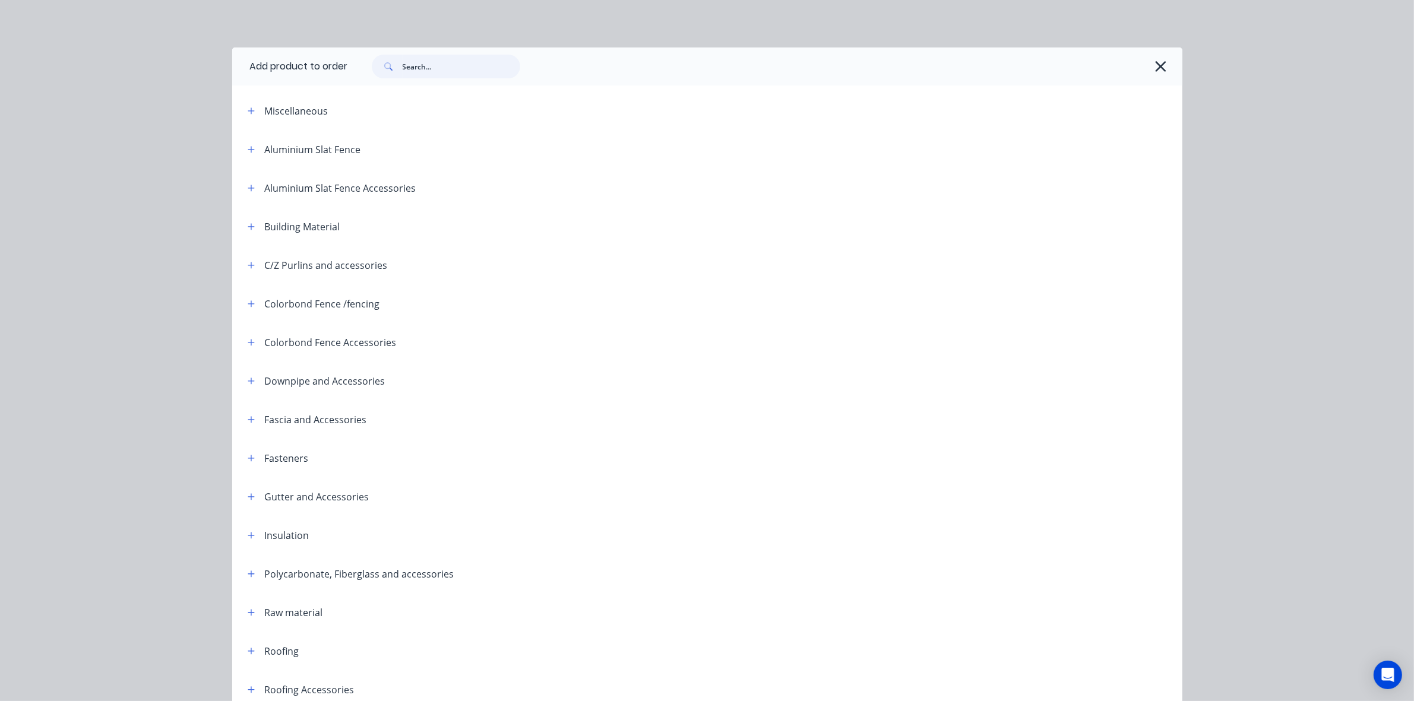
click at [455, 67] on input "text" at bounding box center [462, 67] width 118 height 24
type input "gutter"
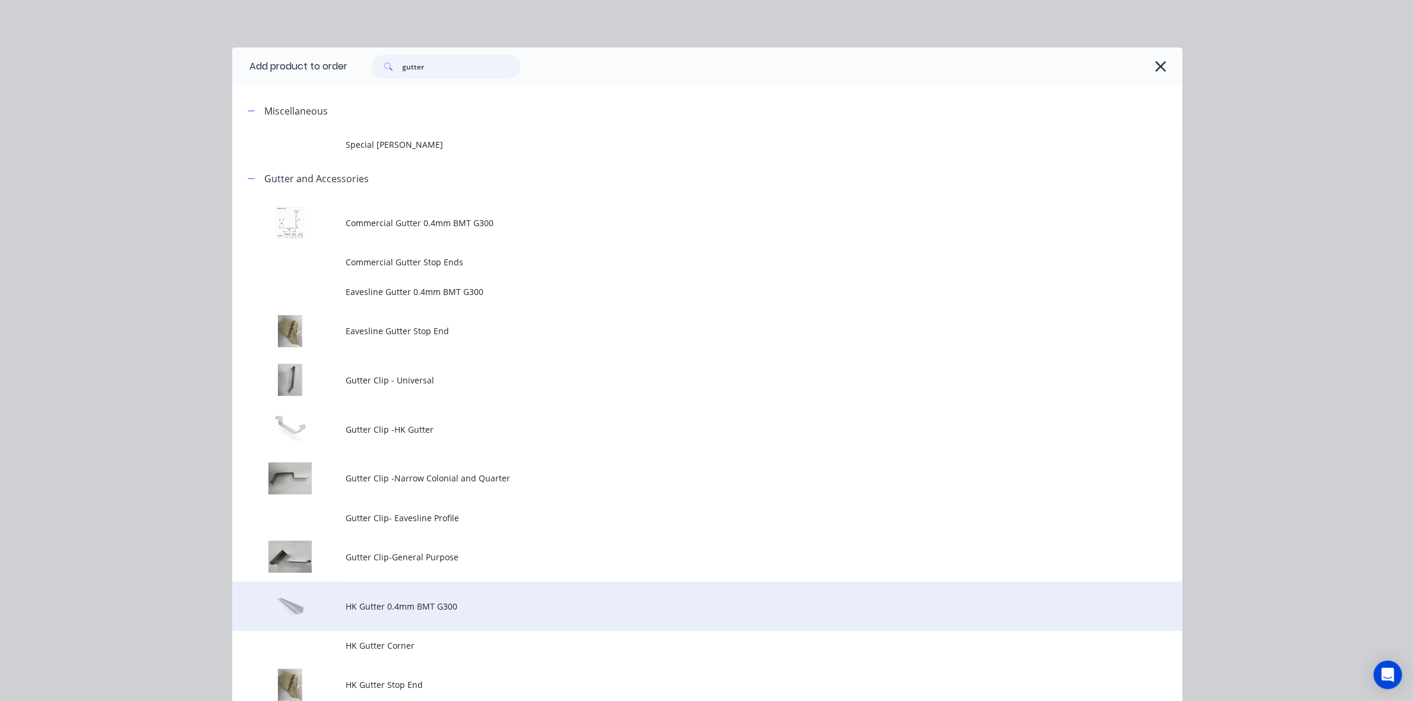
scroll to position [297, 0]
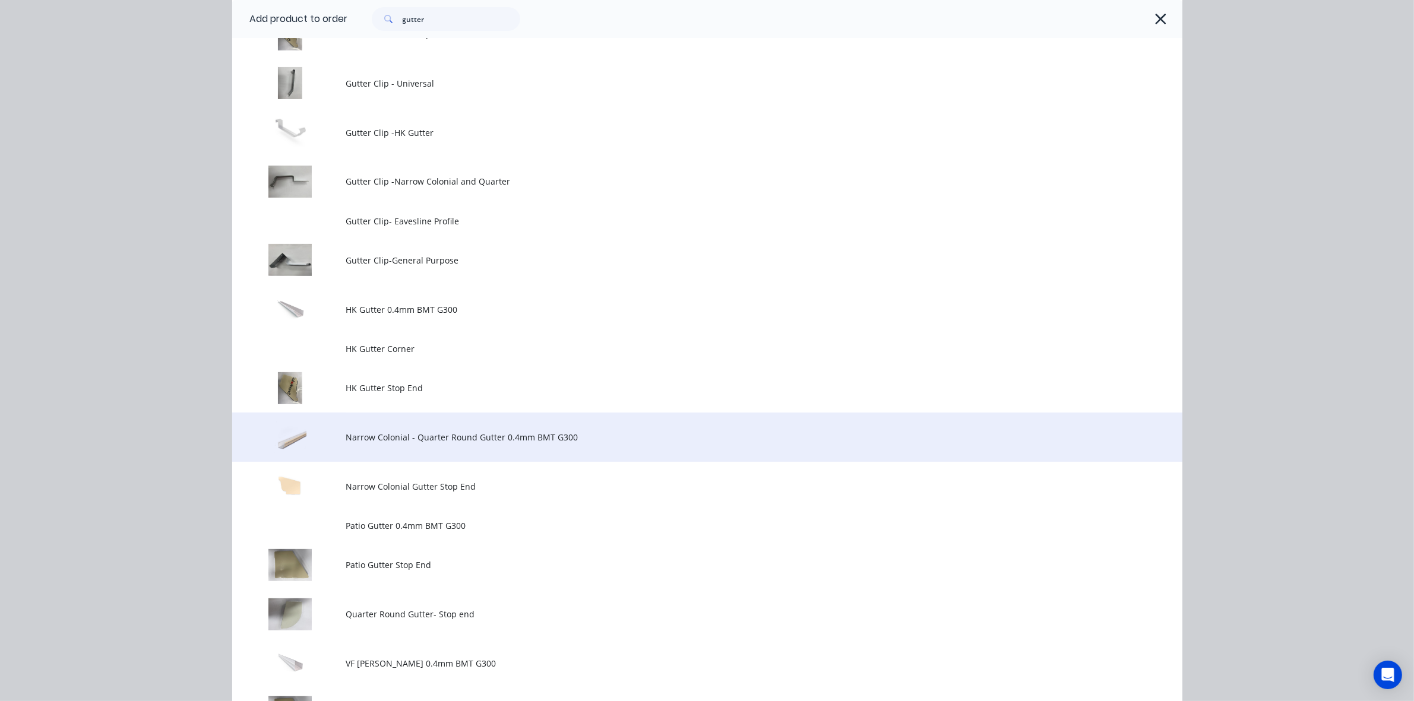
click at [433, 438] on span "Narrow Colonial - Quarter Round Gutter 0.4mm BMT G300" at bounding box center [680, 437] width 669 height 12
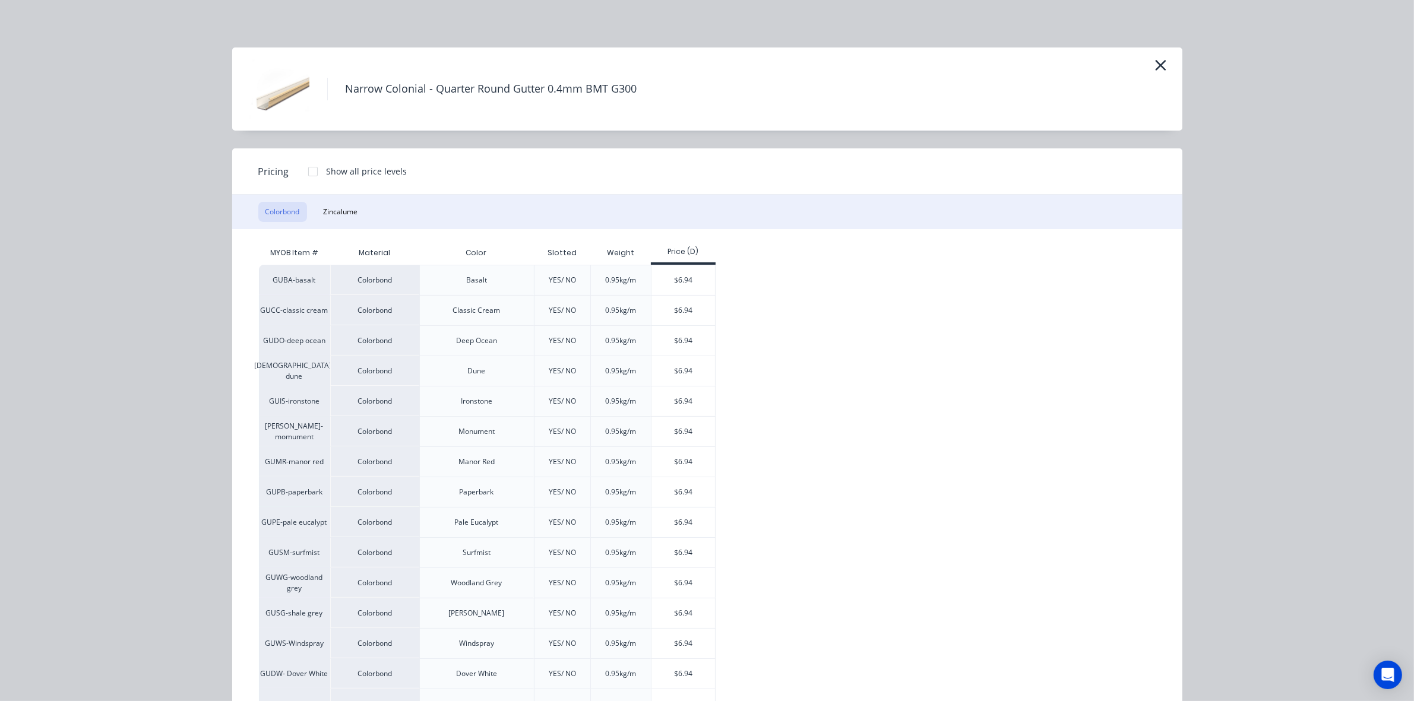
scroll to position [145, 0]
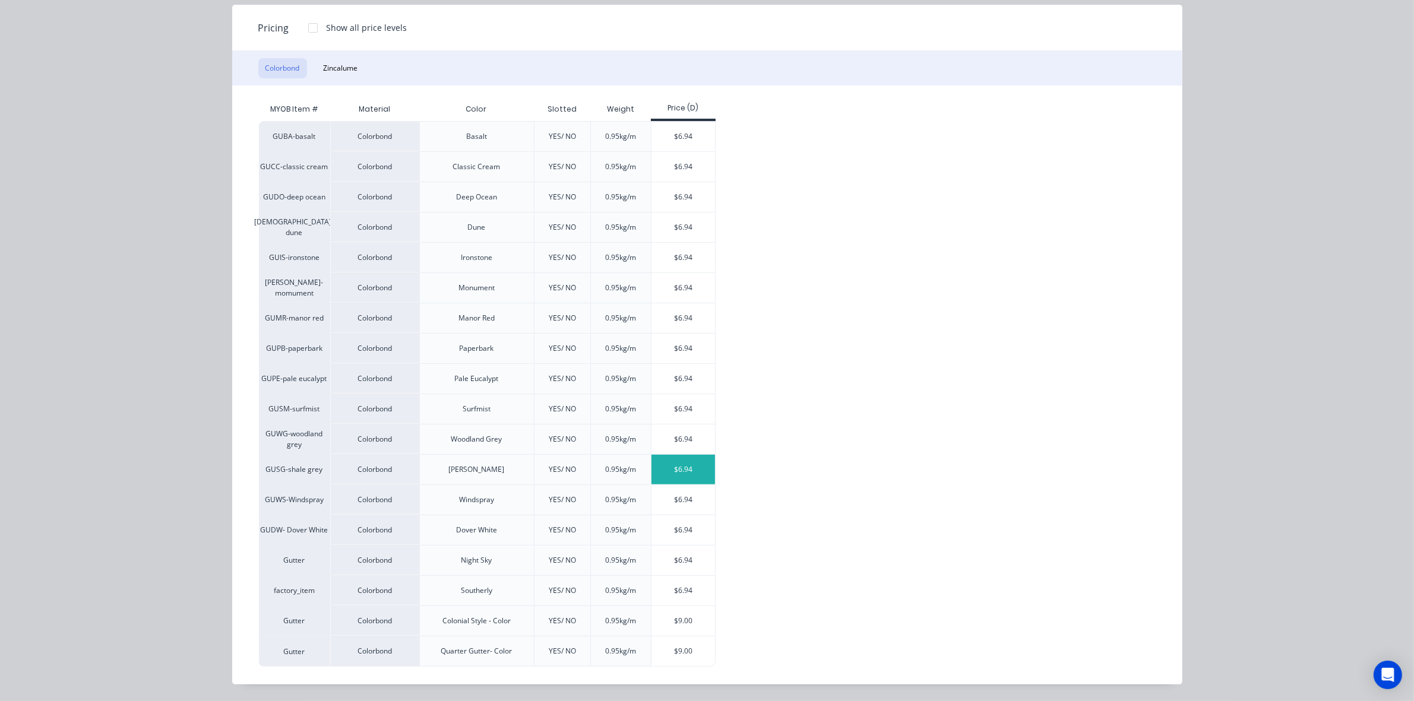
click at [654, 479] on div "$6.94" at bounding box center [683, 470] width 64 height 30
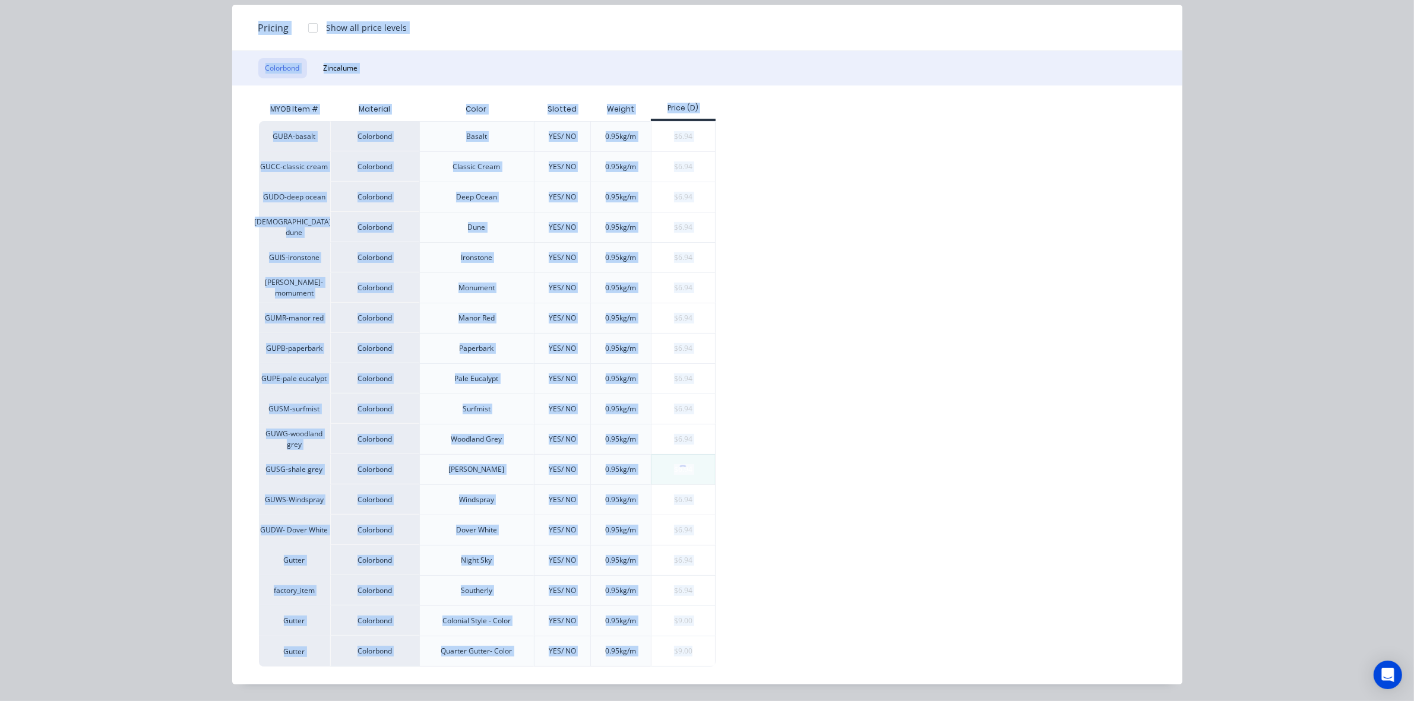
scroll to position [0, 0]
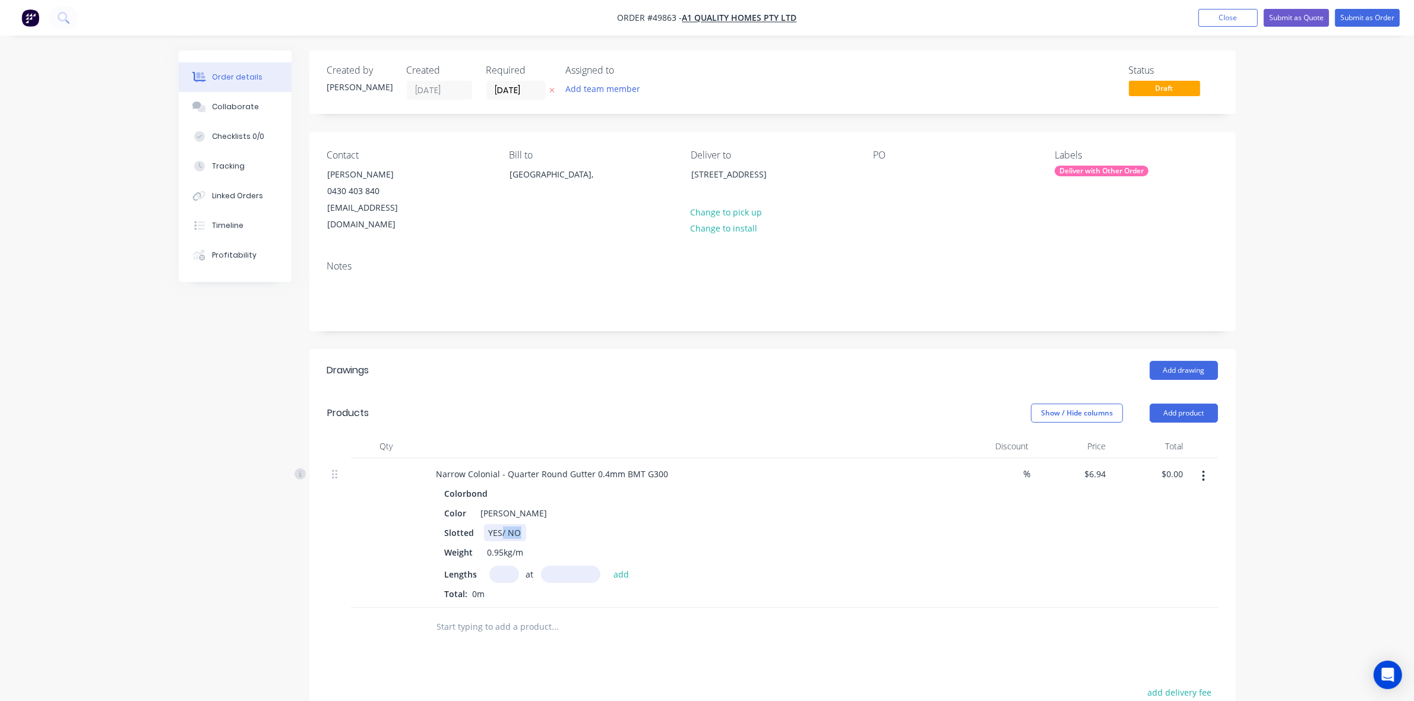
drag, startPoint x: 502, startPoint y: 512, endPoint x: 591, endPoint y: 524, distance: 90.5
click at [591, 524] on div "Slotted YES/ NO" at bounding box center [687, 532] width 494 height 17
drag, startPoint x: 499, startPoint y: 458, endPoint x: 562, endPoint y: 459, distance: 63.0
click at [562, 466] on div "Narrow Colonial - Quarter Round Gutter 0.4mm BMT G300" at bounding box center [552, 474] width 251 height 17
click at [502, 566] on input "text" at bounding box center [504, 574] width 30 height 17
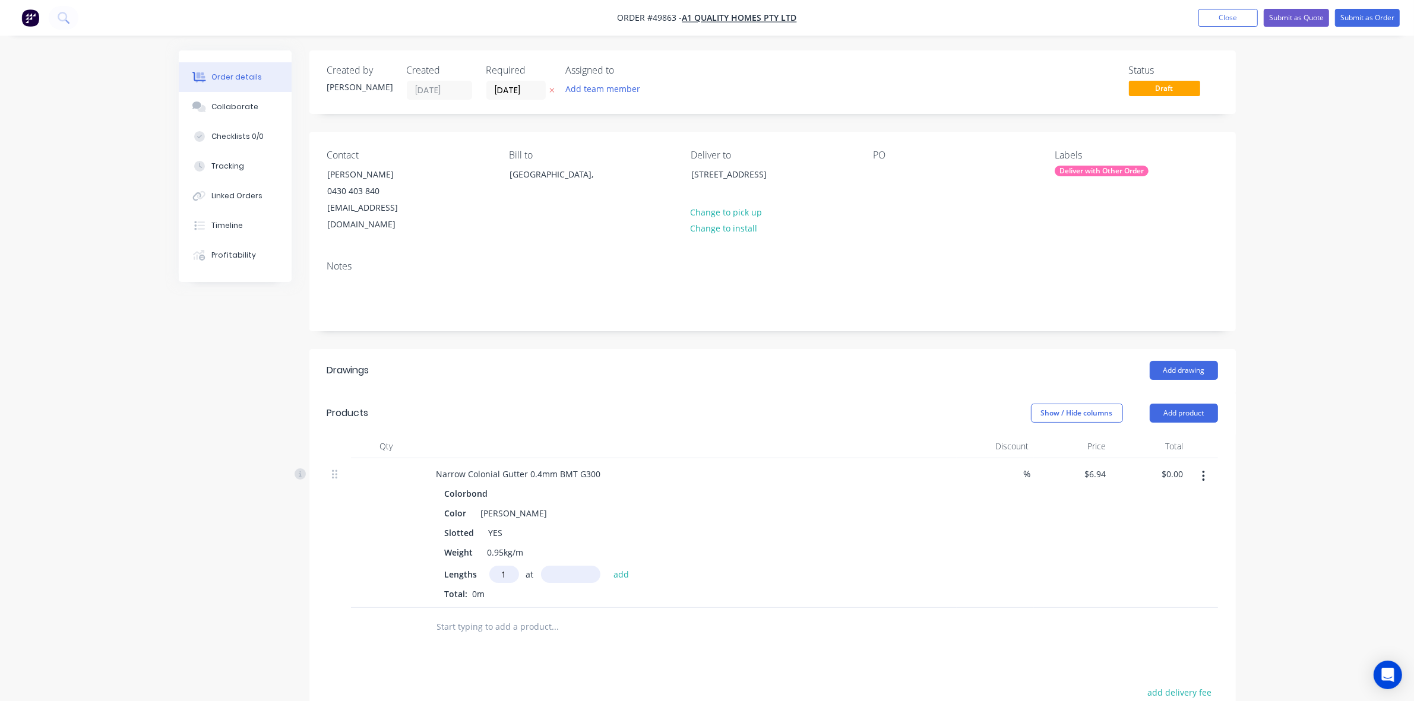
type input "1"
type input "4000"
click at [607, 566] on button "add" at bounding box center [621, 574] width 28 height 16
type input "$27.76"
click at [935, 528] on div "Colorbond Color Shale Grey Slotted YES Weight 0.95kg/m Lengths at add 1 at 4000…" at bounding box center [689, 552] width 525 height 135
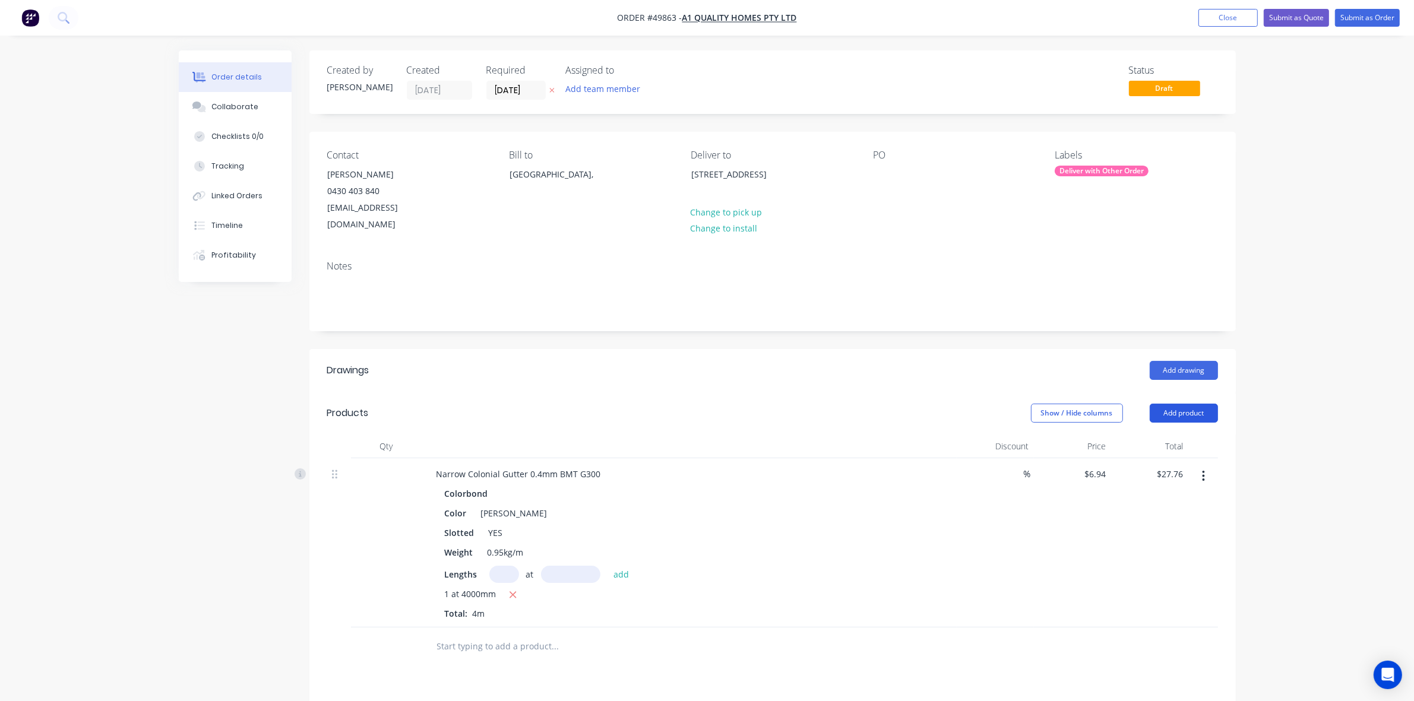
click at [1183, 404] on button "Add product" at bounding box center [1184, 413] width 68 height 19
click at [1176, 435] on div "Product catalogue" at bounding box center [1161, 443] width 91 height 17
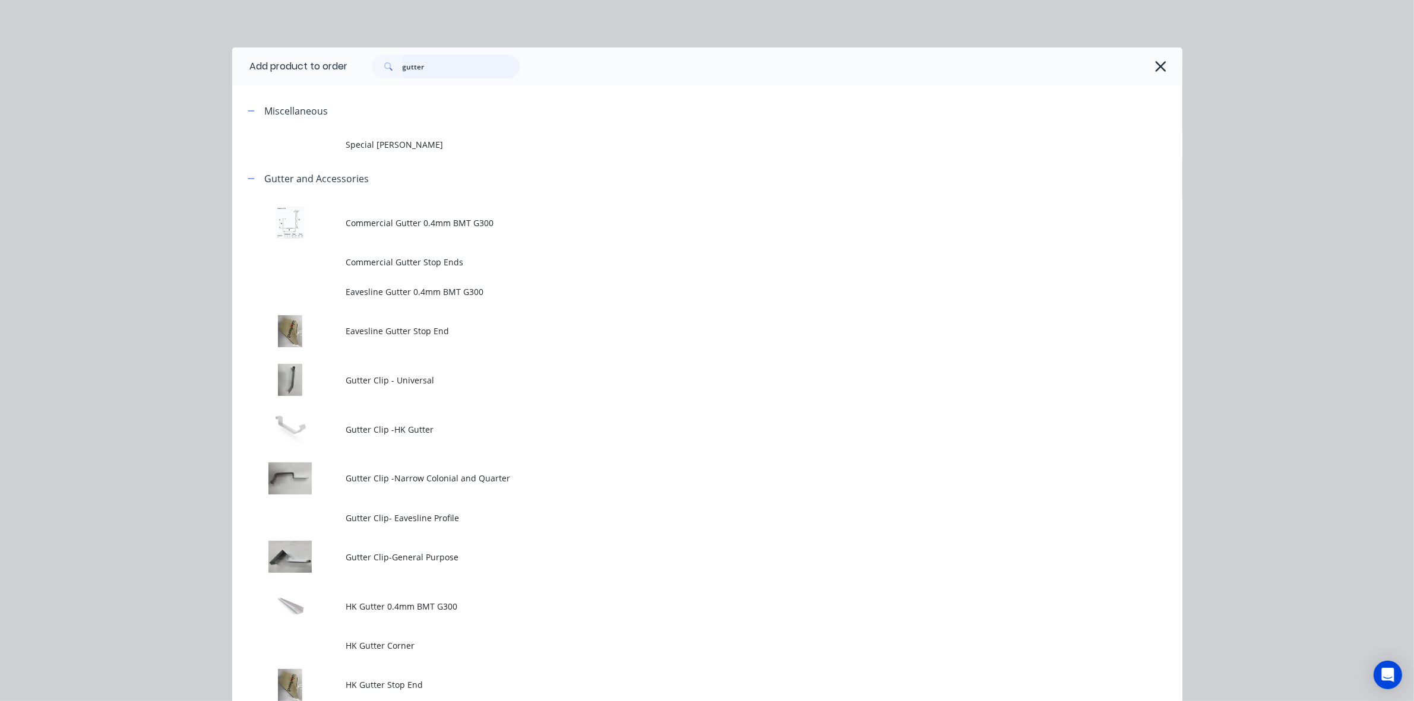
drag, startPoint x: 470, startPoint y: 75, endPoint x: 193, endPoint y: 70, distance: 277.4
click at [193, 70] on div "Add product to order gutter Miscellaneous Special Patio Gutter Gutter and Acces…" at bounding box center [707, 350] width 1414 height 701
type input "capping"
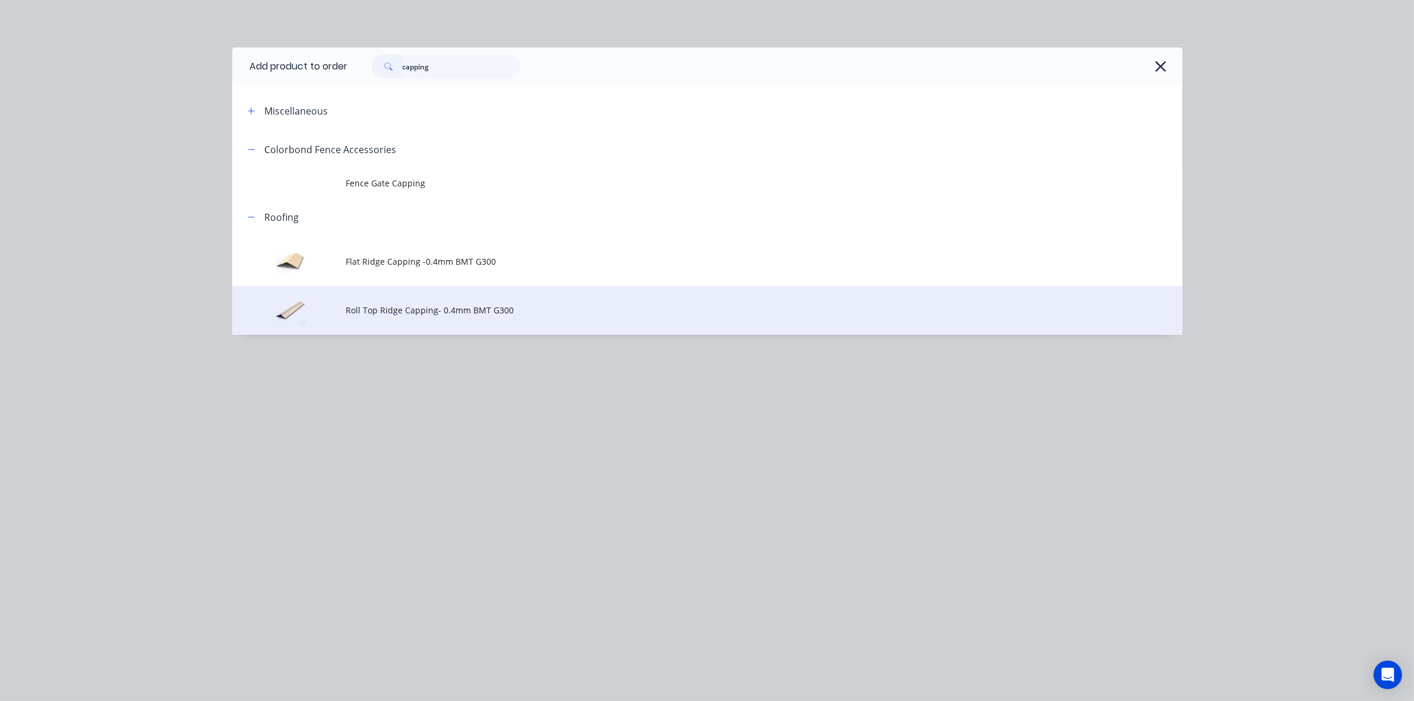
click at [483, 312] on span "Roll Top Ridge Capping- 0.4mm BMT G300" at bounding box center [680, 310] width 669 height 12
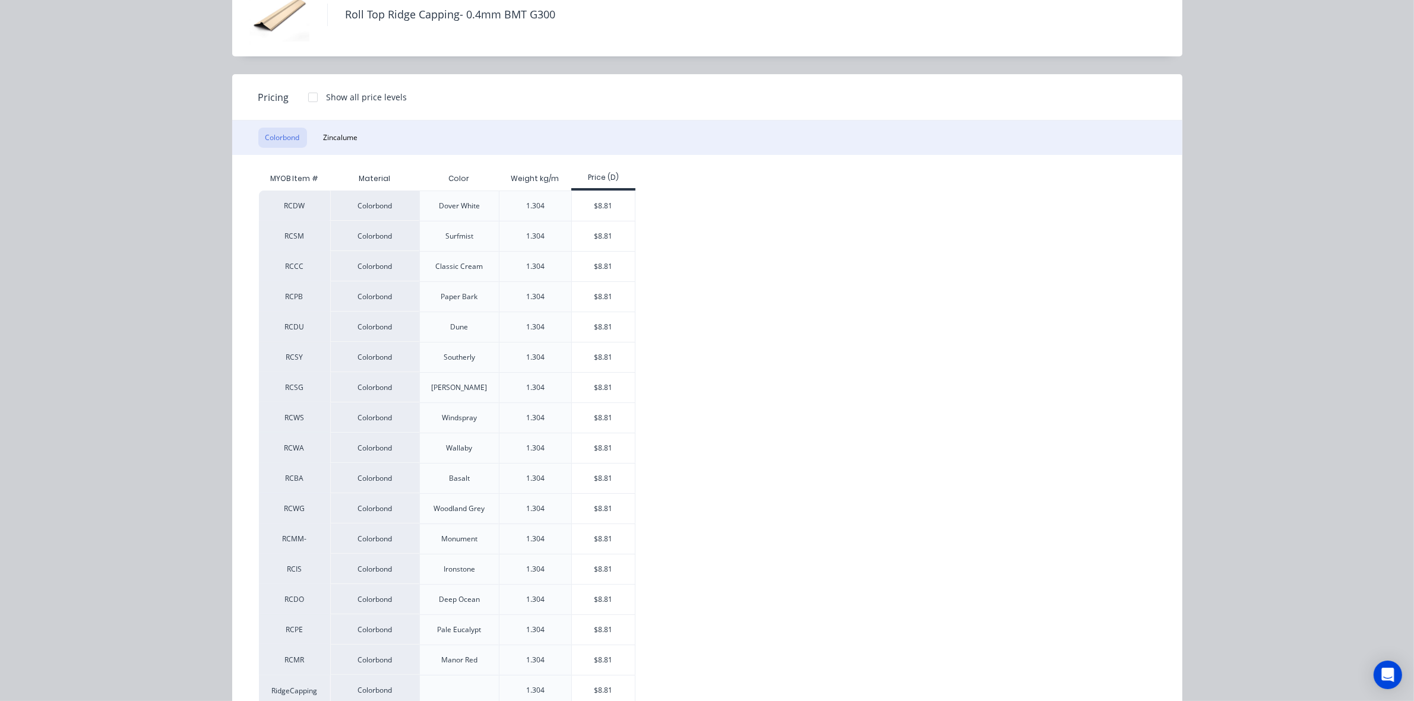
scroll to position [115, 0]
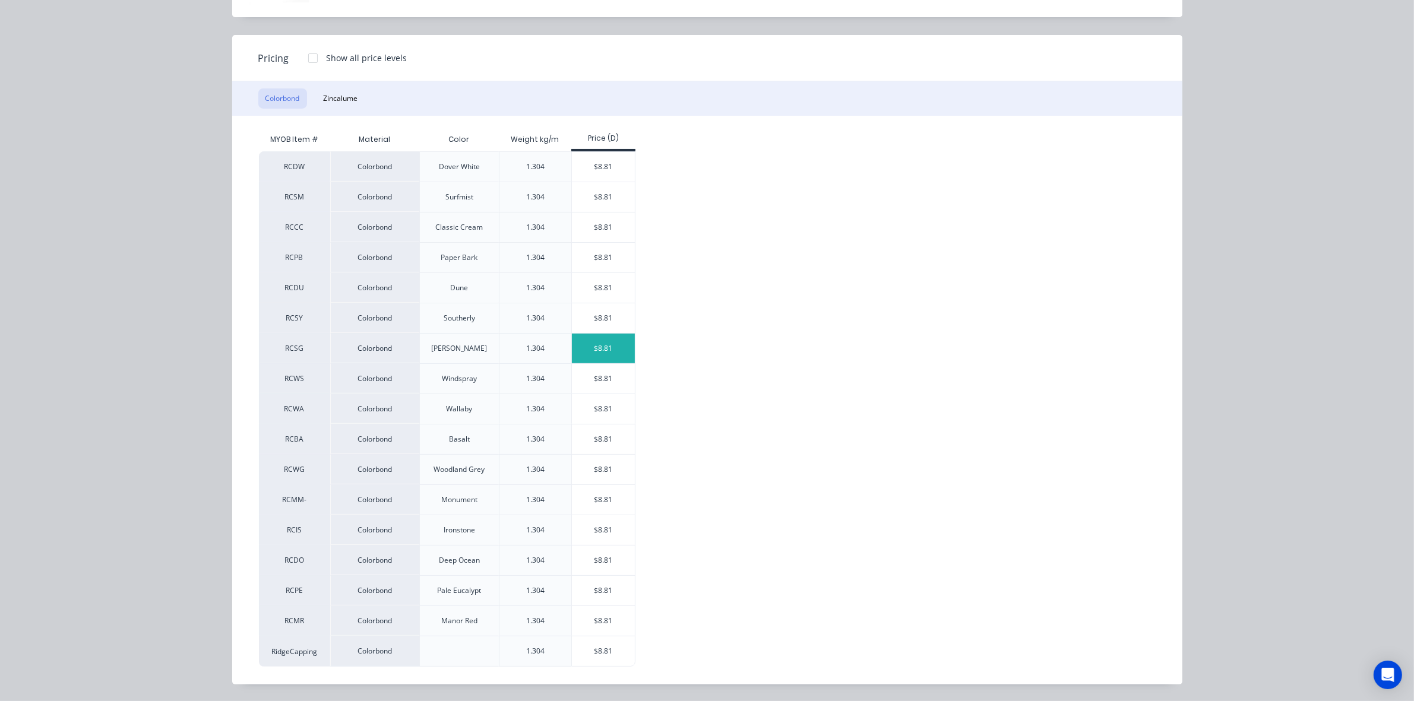
click at [625, 337] on div "$8.81" at bounding box center [604, 349] width 64 height 30
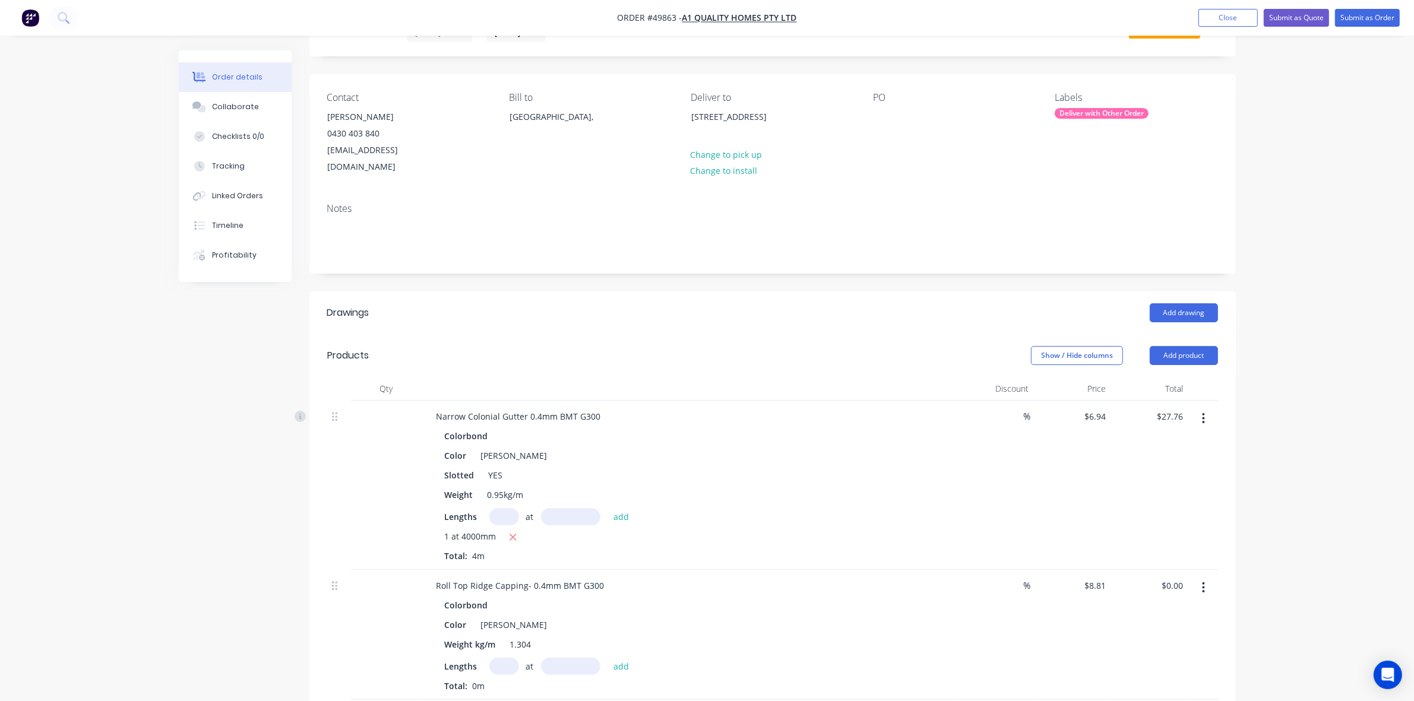
scroll to position [148, 0]
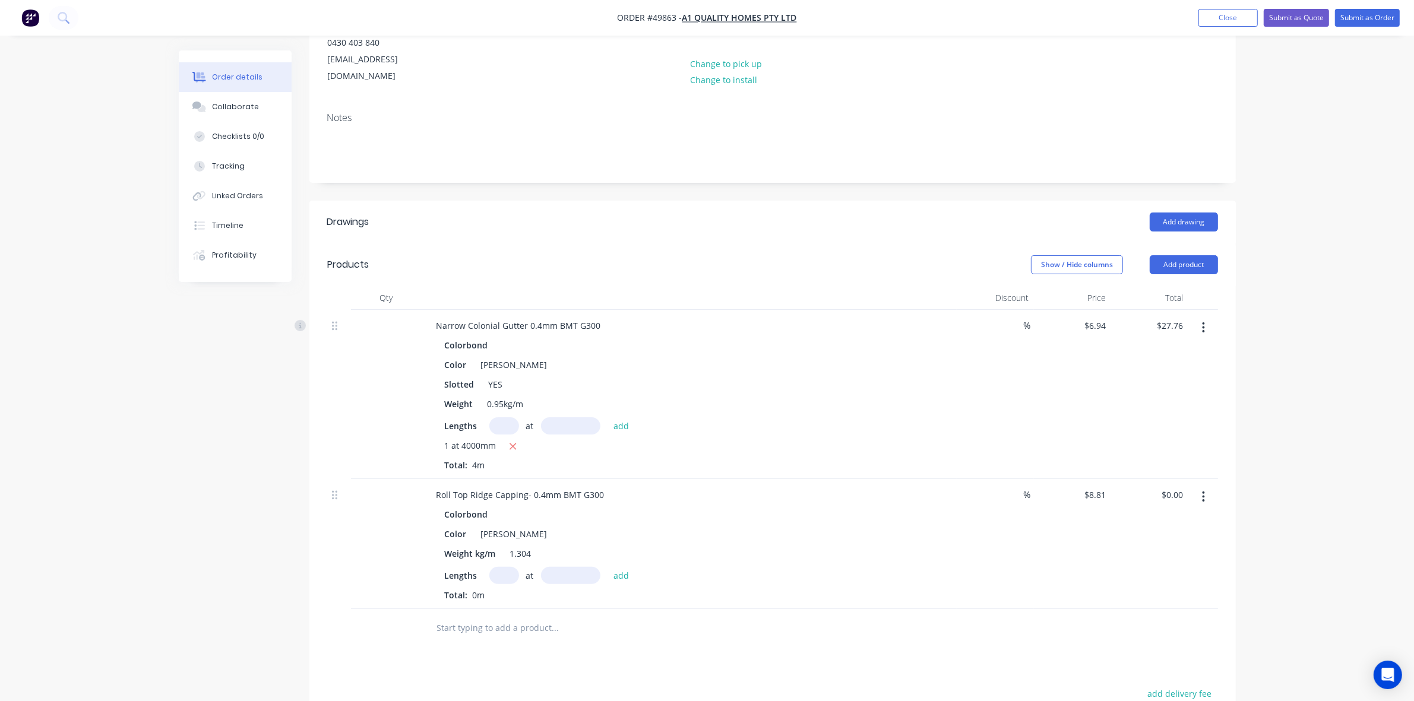
click at [505, 567] on input "text" at bounding box center [504, 575] width 30 height 17
type input "1"
type input "5000"
click at [607, 567] on button "add" at bounding box center [621, 575] width 28 height 16
type input "$44.05"
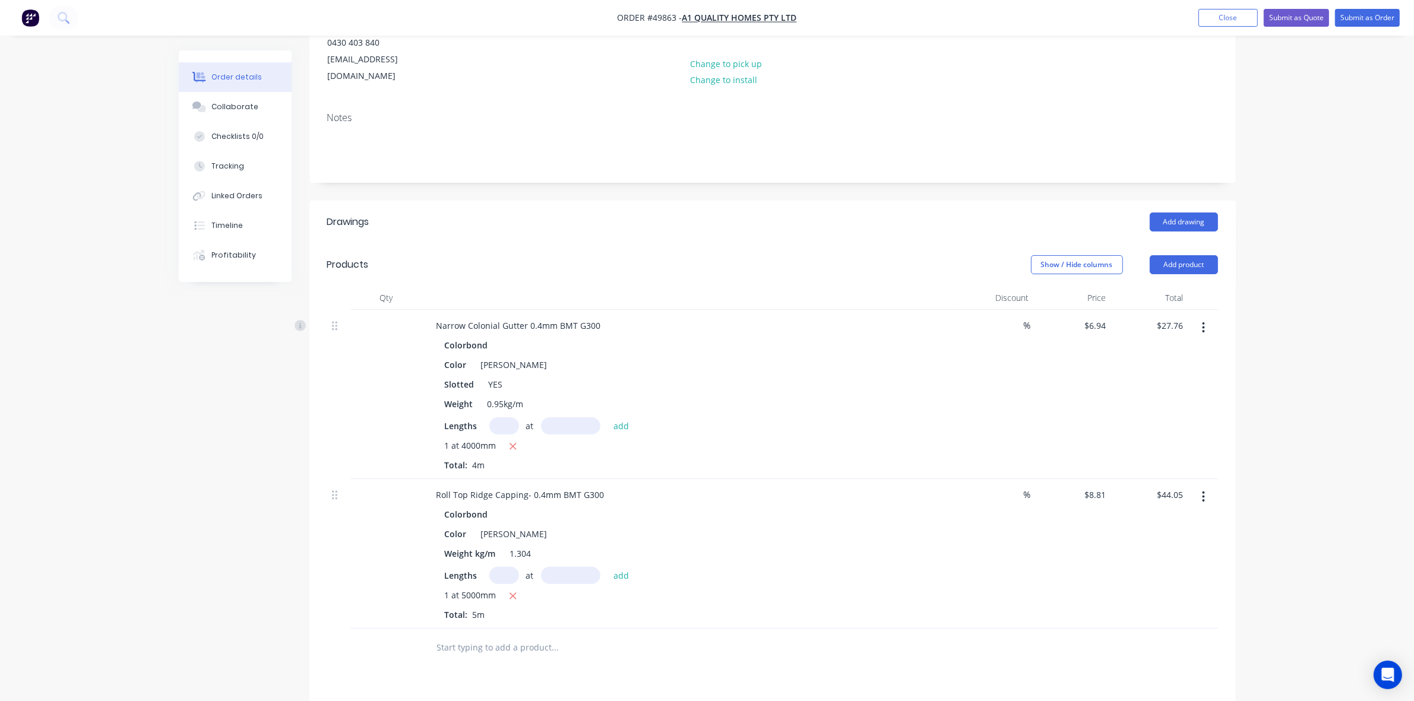
click at [846, 569] on div "Lengths at add 1 at 5000mm Total: 5m" at bounding box center [689, 594] width 489 height 54
click at [827, 439] on div "1 at 4000mm Total: 4m" at bounding box center [689, 455] width 489 height 32
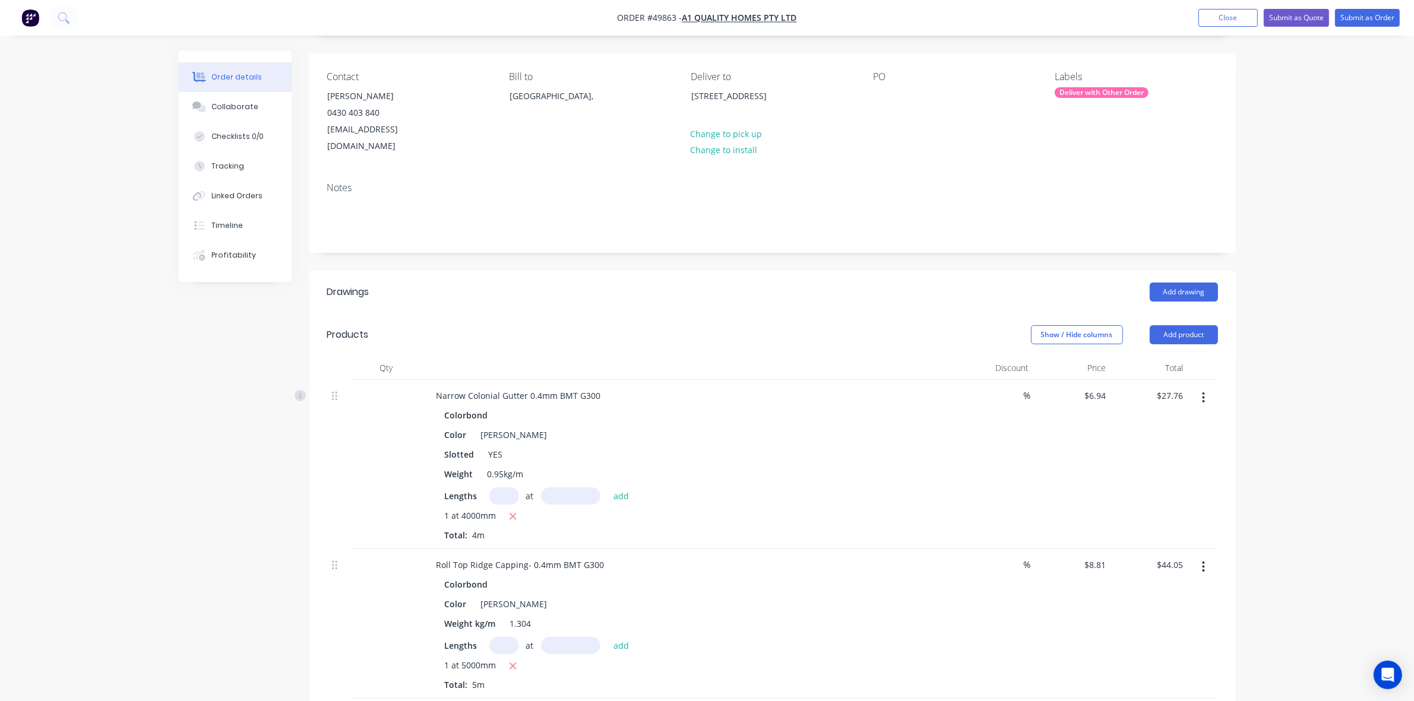
scroll to position [0, 0]
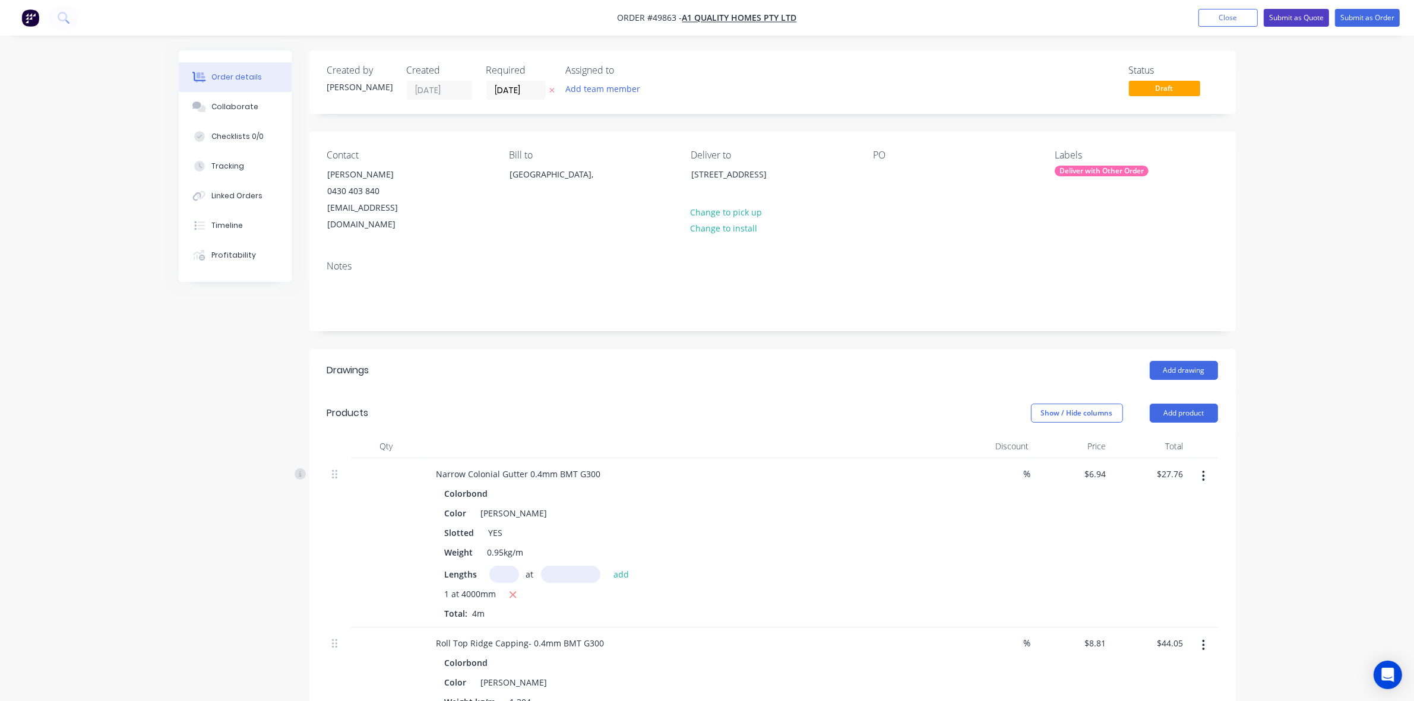
click at [1305, 19] on button "Submit as Quote" at bounding box center [1296, 18] width 65 height 18
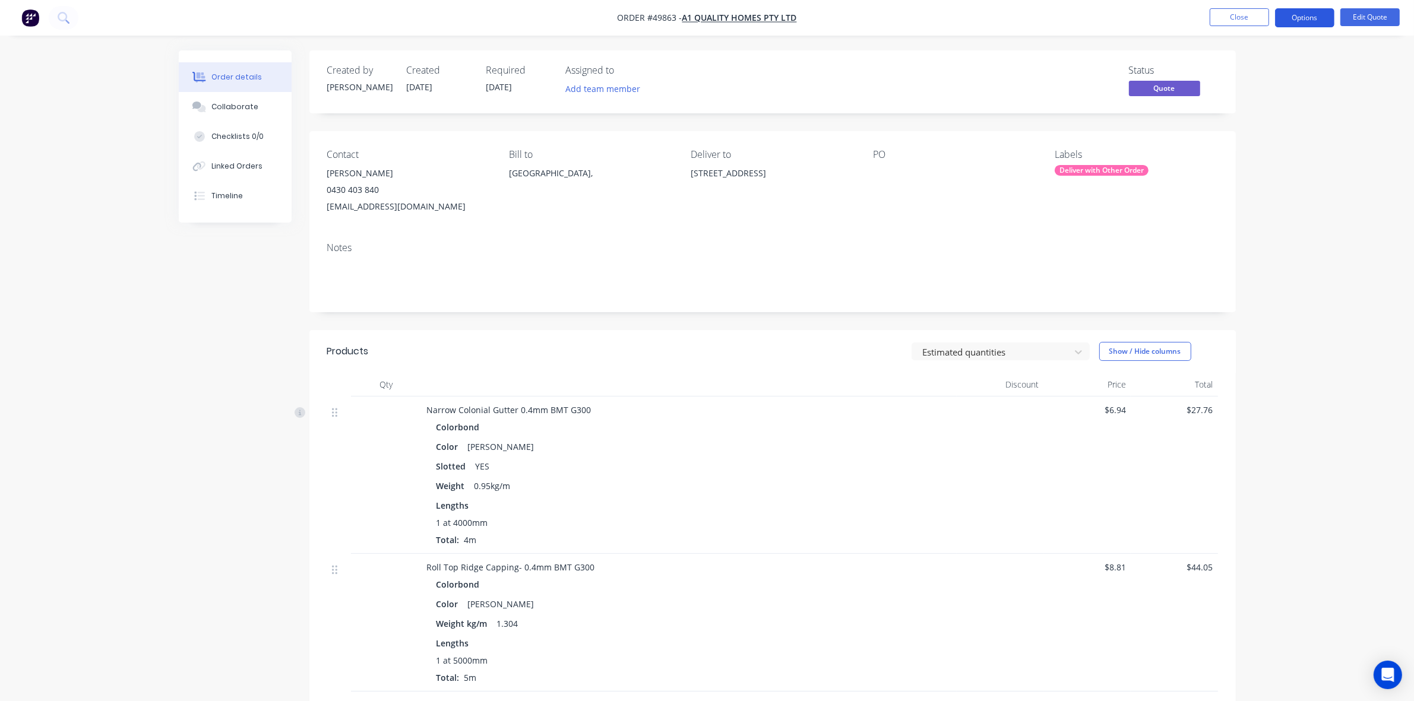
click at [1305, 14] on button "Options" at bounding box center [1304, 17] width 59 height 19
click at [1271, 68] on div "Quote" at bounding box center [1268, 72] width 109 height 17
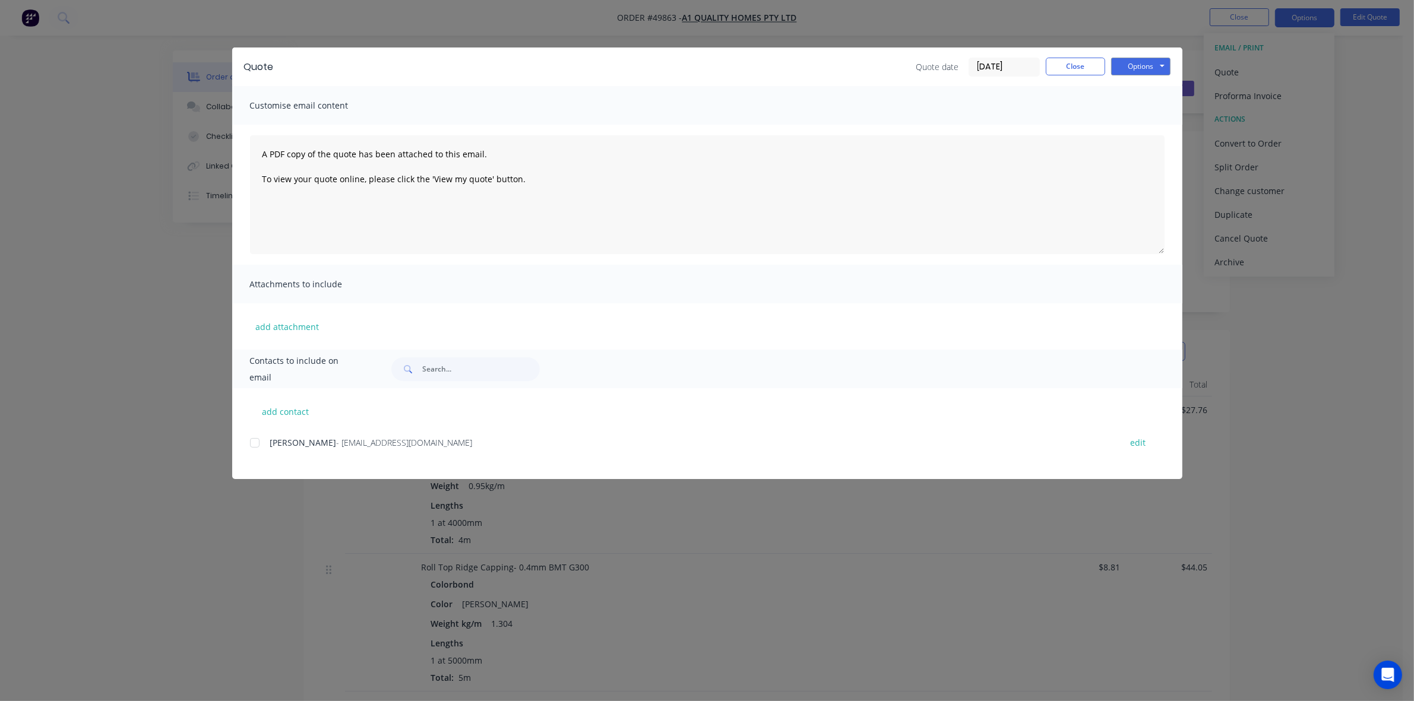
click at [257, 441] on div at bounding box center [255, 443] width 24 height 24
drag, startPoint x: 243, startPoint y: 443, endPoint x: 268, endPoint y: 441, distance: 25.1
click at [252, 441] on div "add contact [PERSON_NAME] - [EMAIL_ADDRESS][DOMAIN_NAME] edit" at bounding box center [707, 433] width 950 height 91
drag, startPoint x: 268, startPoint y: 441, endPoint x: 241, endPoint y: 441, distance: 27.3
click at [268, 441] on div "[PERSON_NAME] - [EMAIL_ADDRESS][DOMAIN_NAME] edit" at bounding box center [716, 443] width 932 height 16
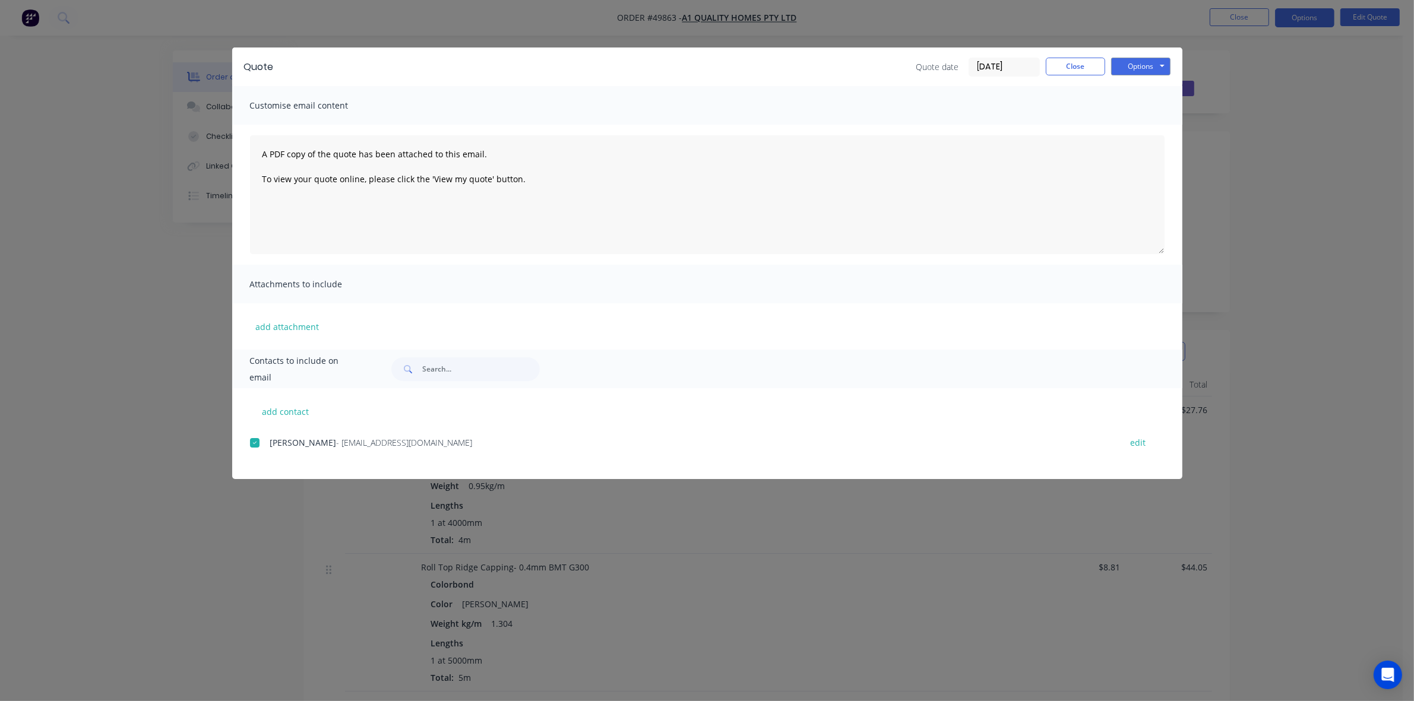
click at [260, 438] on div at bounding box center [255, 443] width 24 height 24
click at [1143, 62] on button "Options" at bounding box center [1140, 67] width 59 height 18
click at [1132, 96] on button "Preview" at bounding box center [1149, 88] width 76 height 20
click at [1084, 67] on button "Close" at bounding box center [1075, 67] width 59 height 18
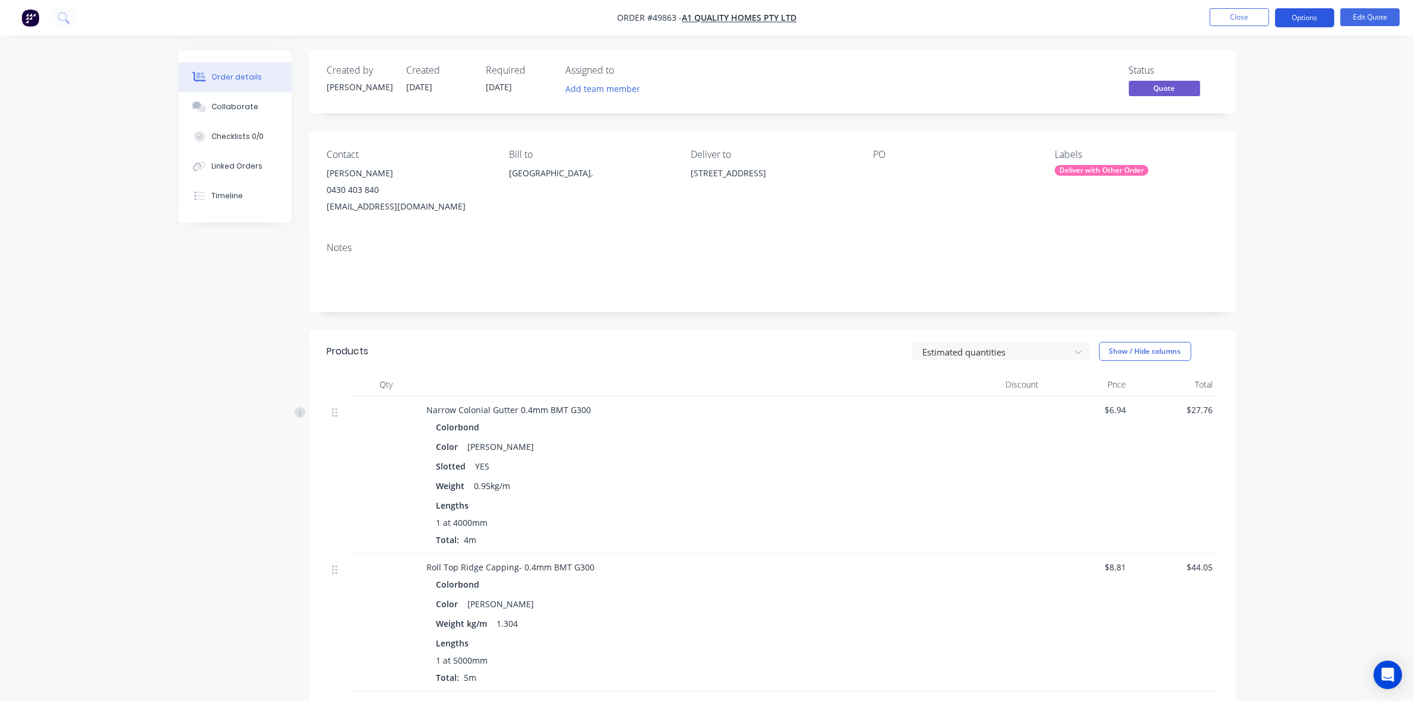
click at [1314, 21] on button "Options" at bounding box center [1304, 17] width 59 height 19
click at [1243, 60] on button "Quote" at bounding box center [1269, 72] width 131 height 24
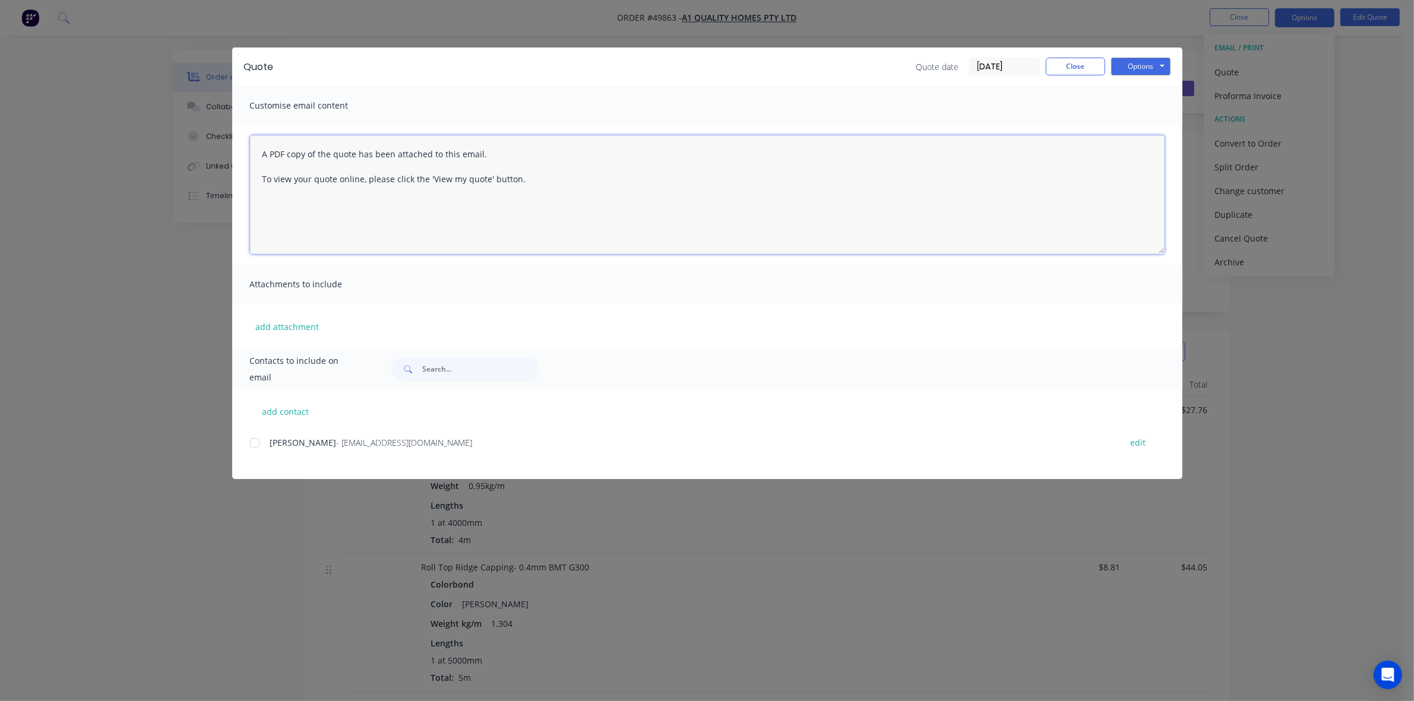
click at [260, 153] on textarea "A PDF copy of the quote has been attached to this email. To view your quote onl…" at bounding box center [707, 194] width 914 height 119
click at [250, 441] on div at bounding box center [255, 443] width 24 height 24
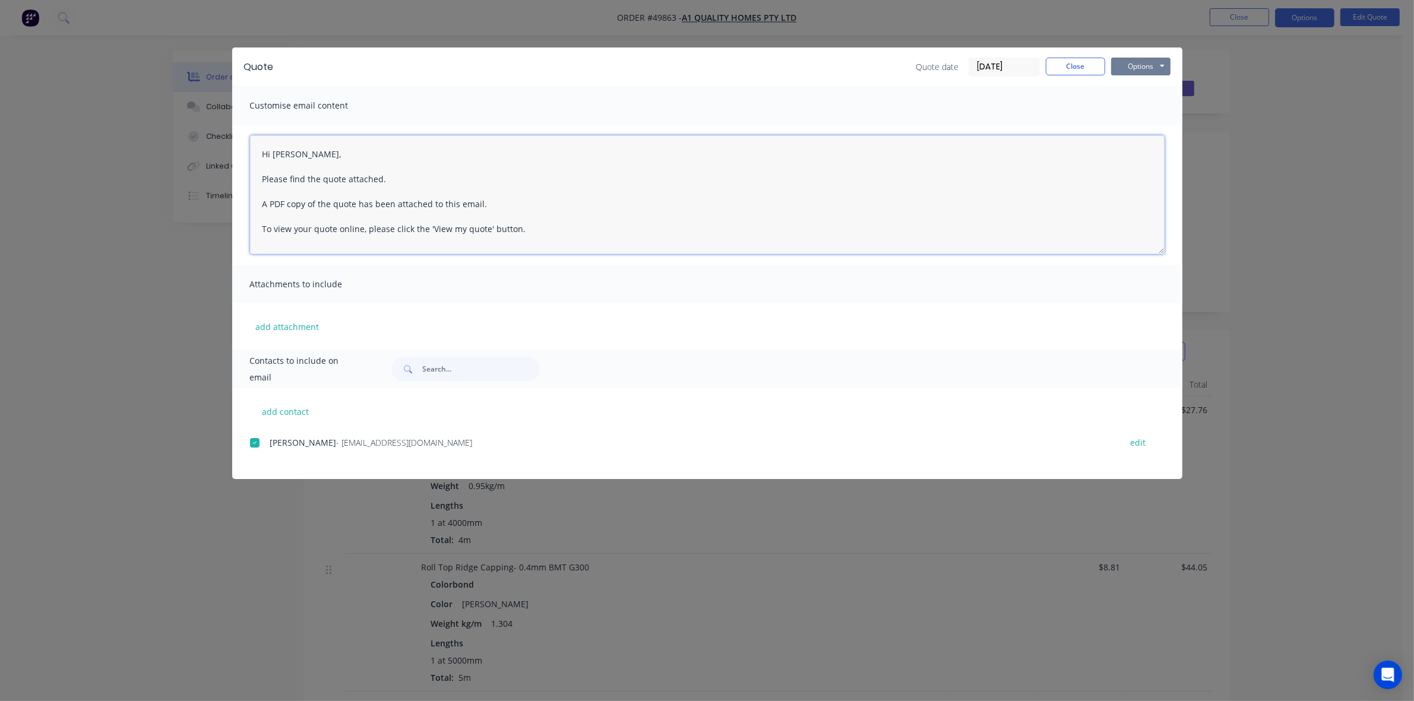
type textarea "Hi [PERSON_NAME], Please find the quote attached. A PDF copy of the quote has b…"
click at [1141, 59] on button "Options" at bounding box center [1140, 67] width 59 height 18
click at [1126, 129] on button "Email" at bounding box center [1149, 128] width 76 height 20
click at [1078, 61] on button "Close" at bounding box center [1075, 67] width 59 height 18
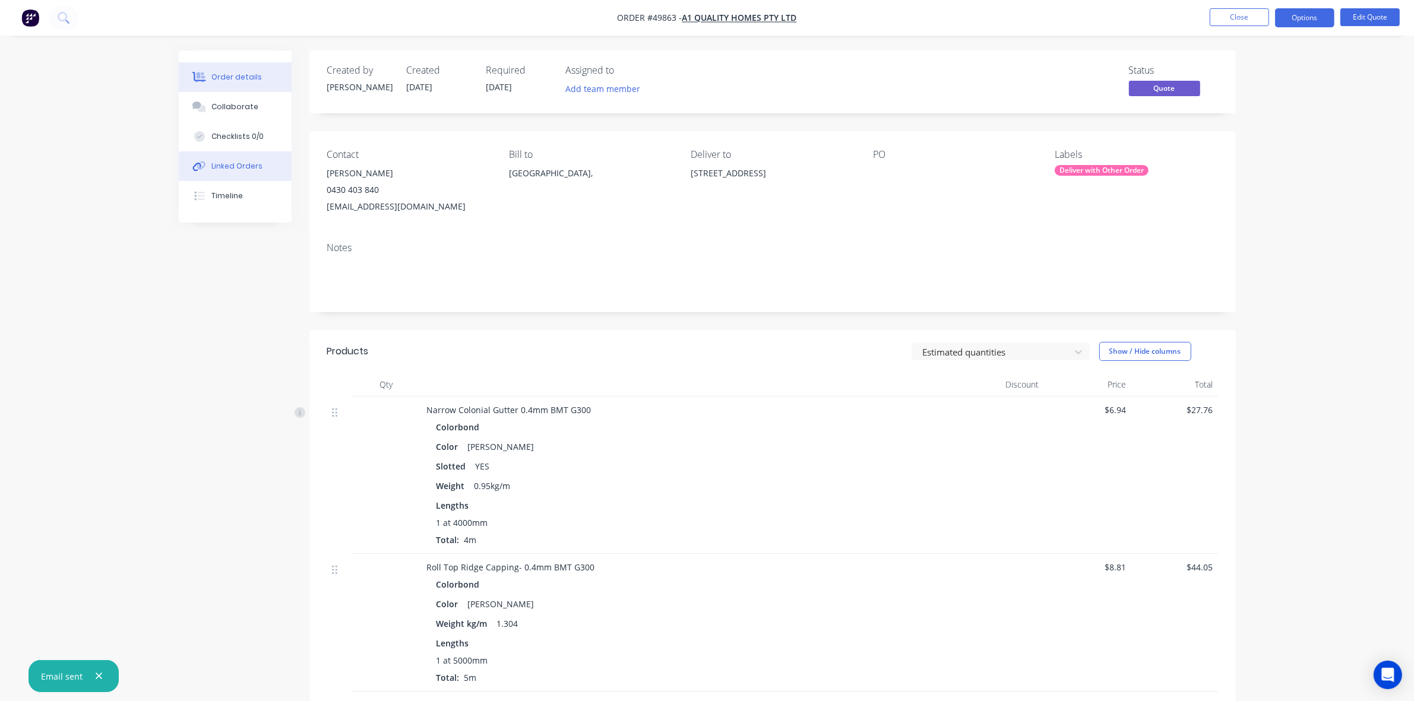
click at [221, 162] on div "Linked Orders" at bounding box center [236, 166] width 51 height 11
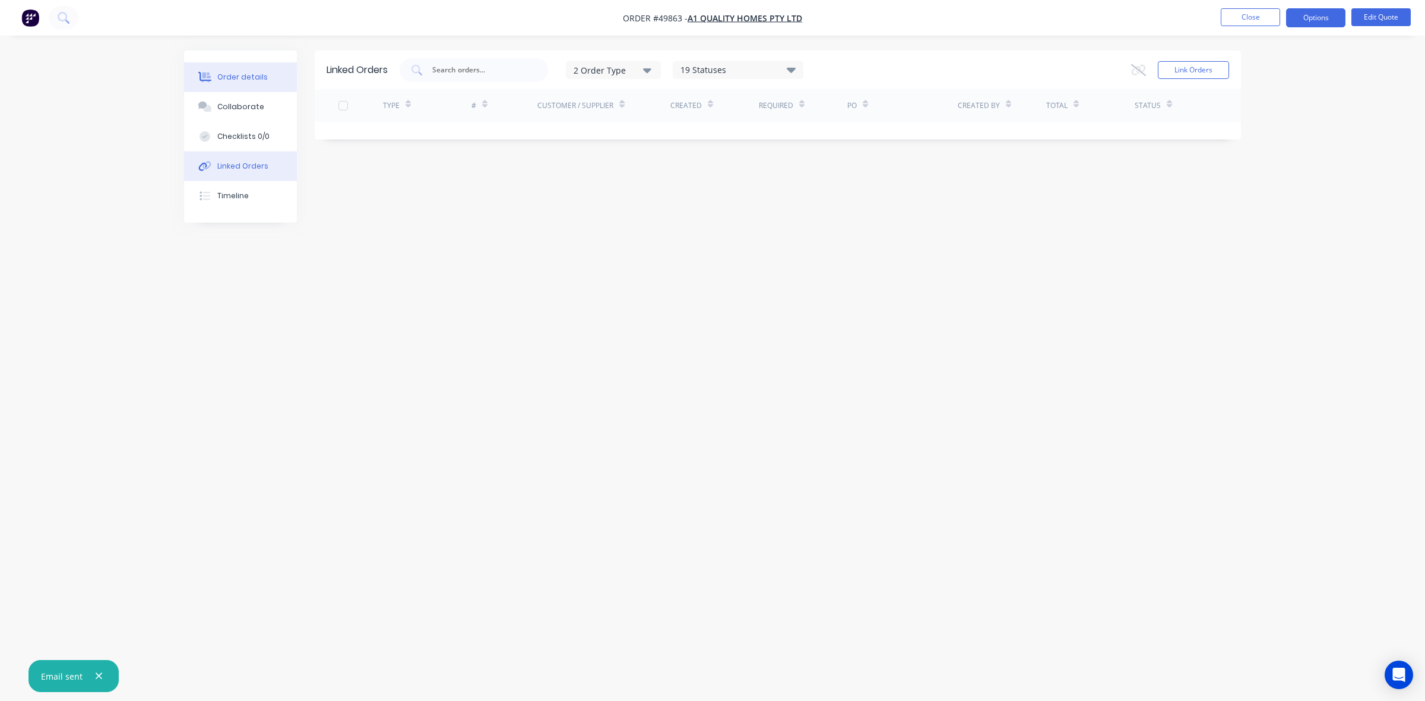
click at [202, 75] on icon at bounding box center [205, 77] width 14 height 11
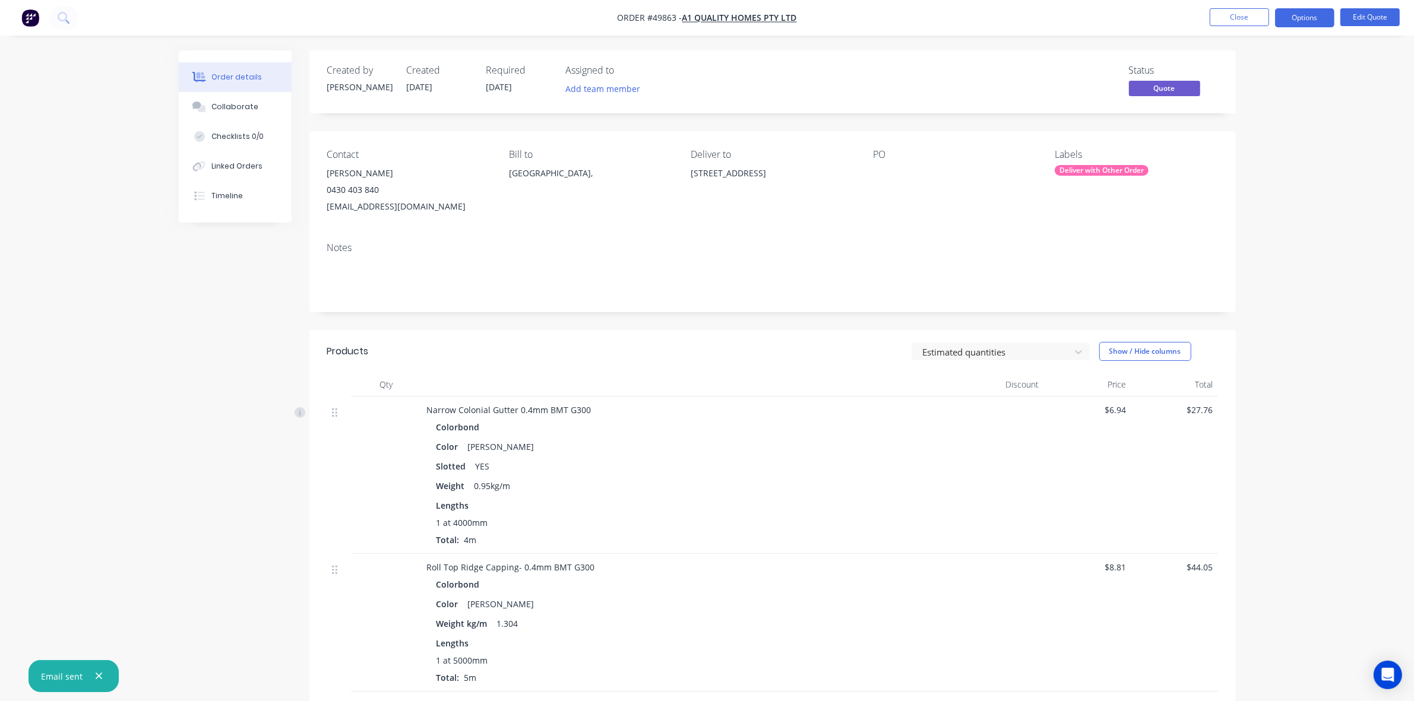
click at [759, 506] on div "Lengths" at bounding box center [689, 505] width 506 height 12
